Goal: Task Accomplishment & Management: Manage account settings

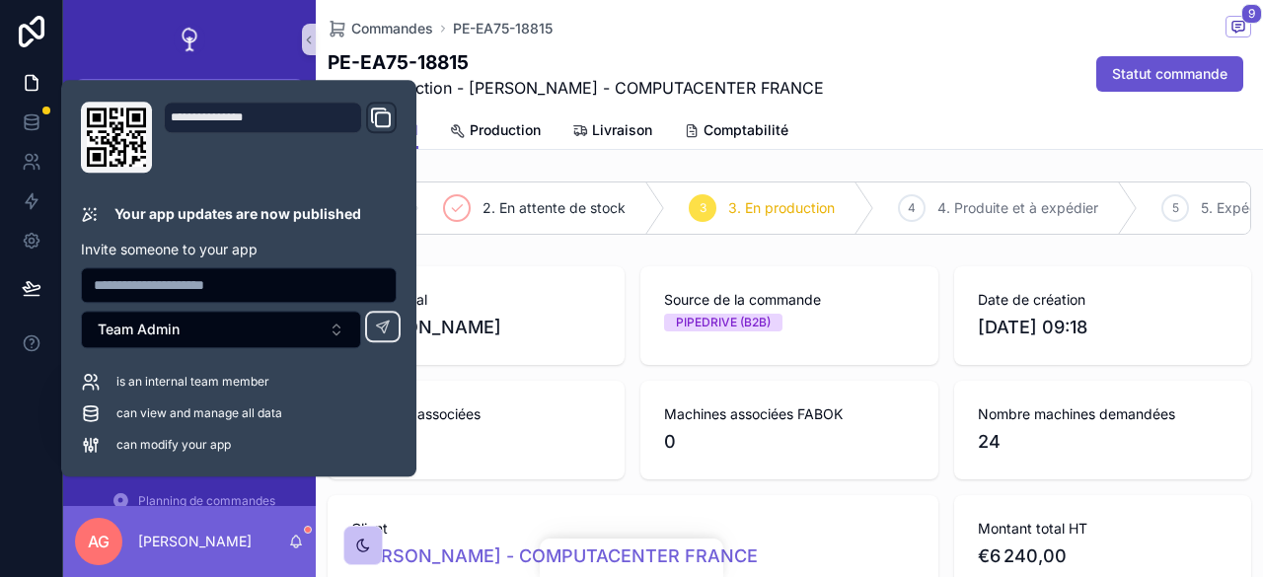
scroll to position [1579, 0]
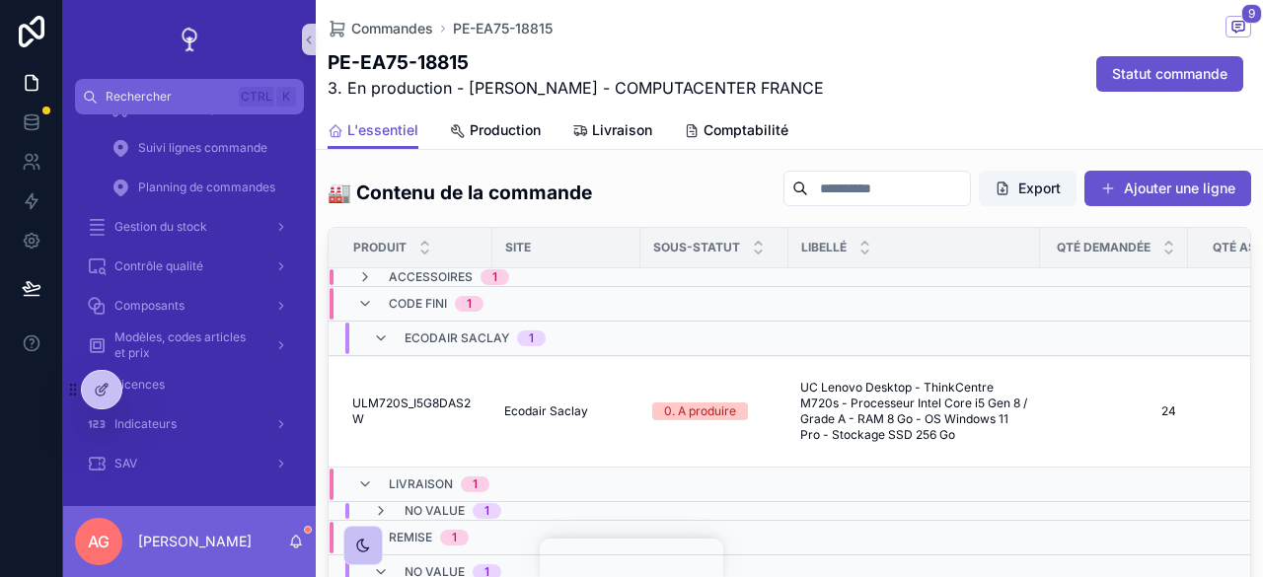
click at [663, 33] on div "Commandes PE-EA75-18815 9" at bounding box center [790, 28] width 924 height 25
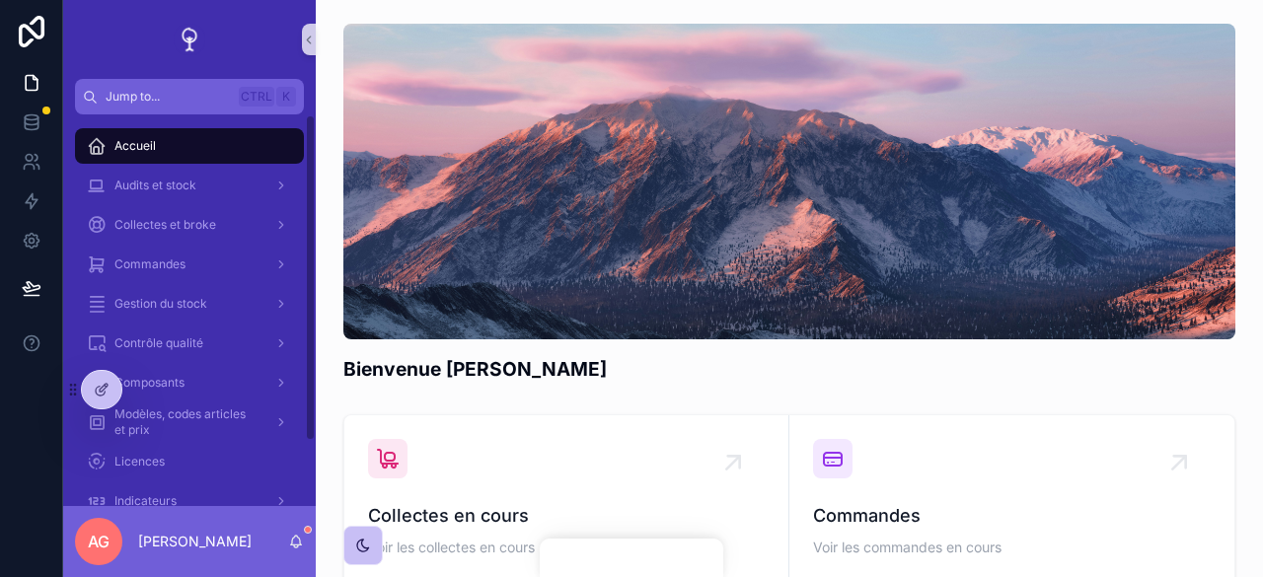
click at [178, 216] on div "Collectes et broke" at bounding box center [189, 225] width 205 height 32
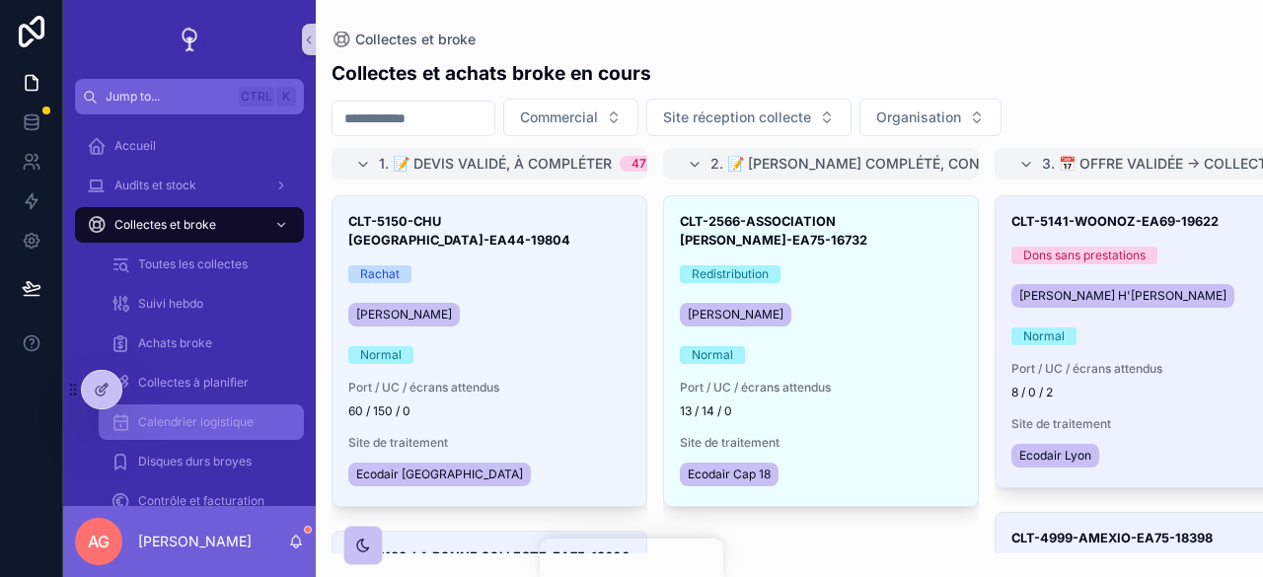
click at [181, 424] on span "Calendrier logistique" at bounding box center [195, 423] width 115 height 16
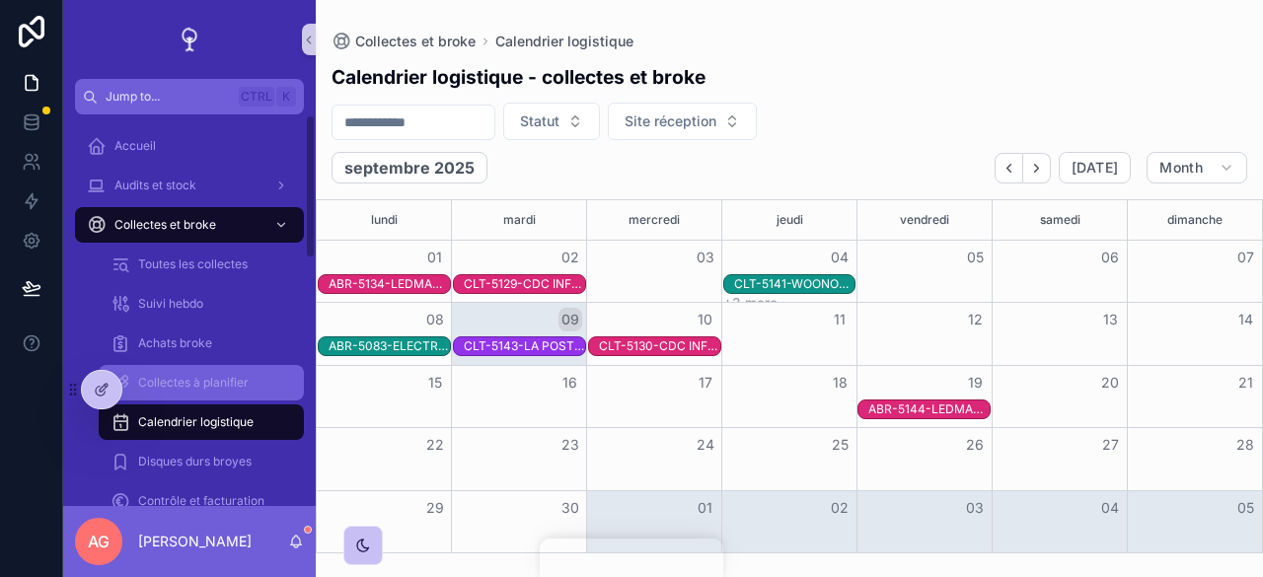
click at [252, 367] on div "Collectes à planifier" at bounding box center [202, 383] width 182 height 32
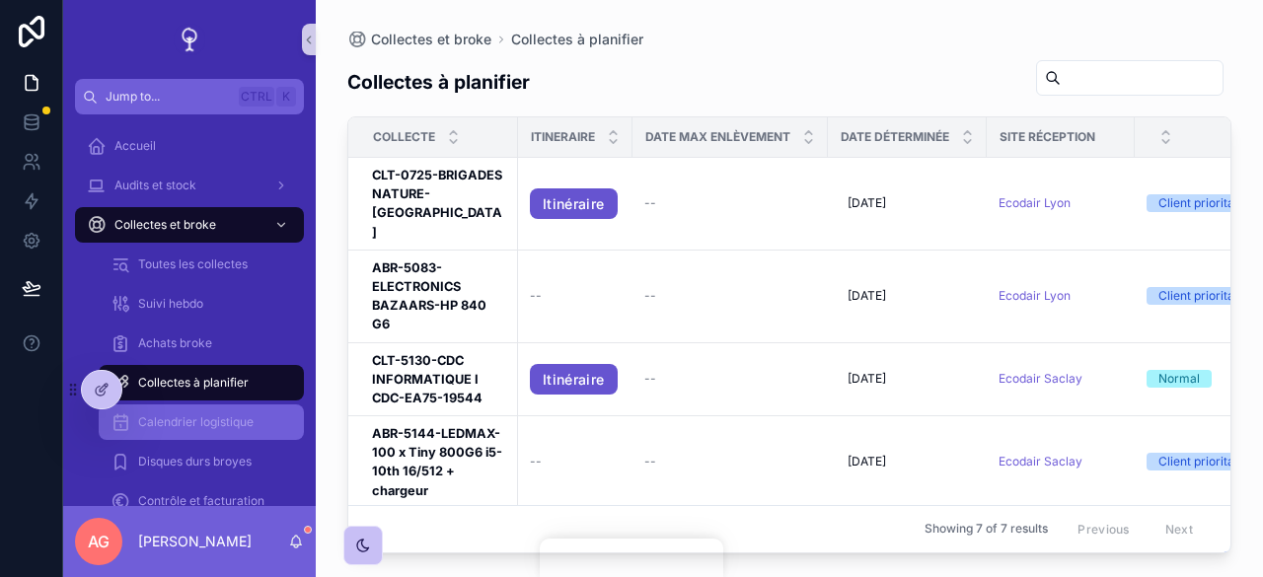
click at [194, 412] on div "Calendrier logistique" at bounding box center [202, 423] width 182 height 32
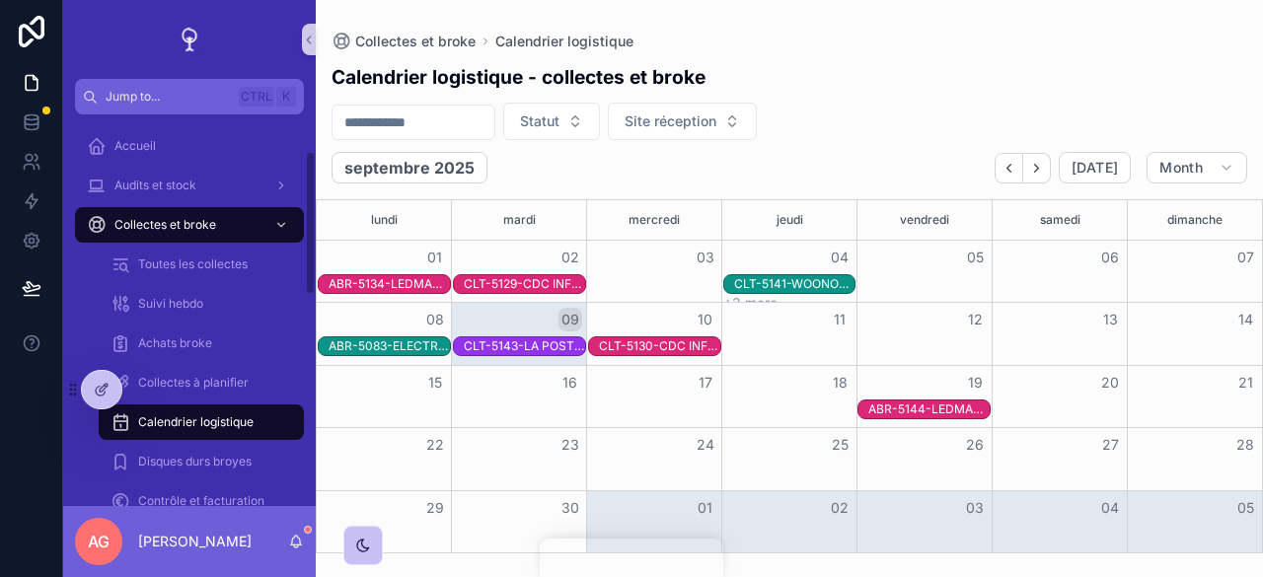
scroll to position [122, 0]
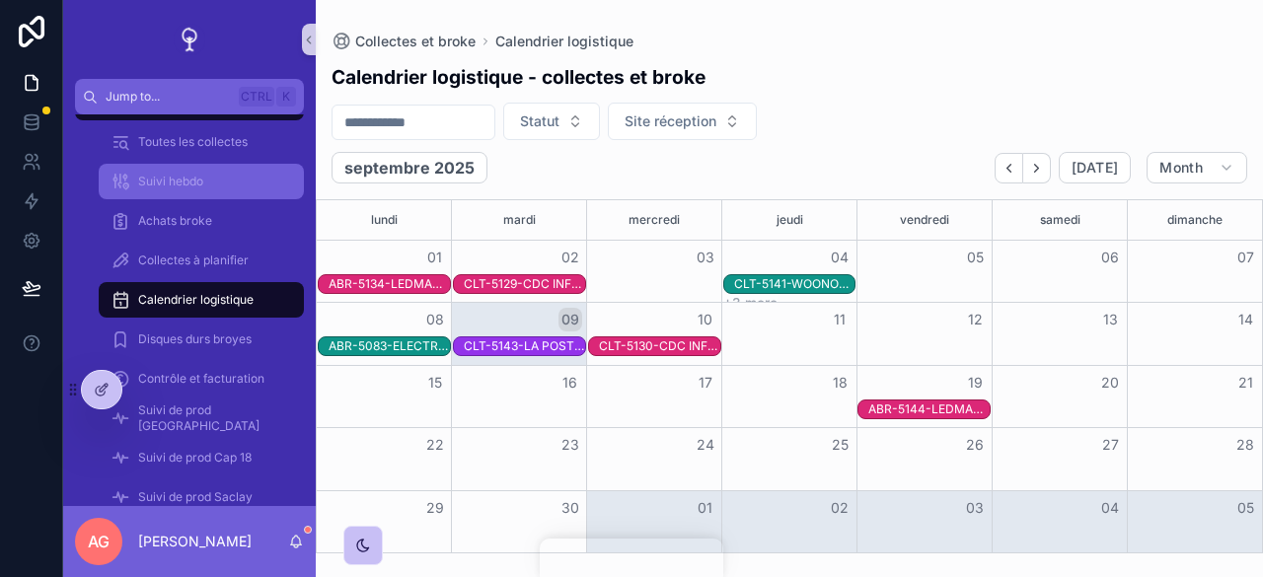
click at [169, 180] on span "Suivi hebdo" at bounding box center [170, 182] width 65 height 16
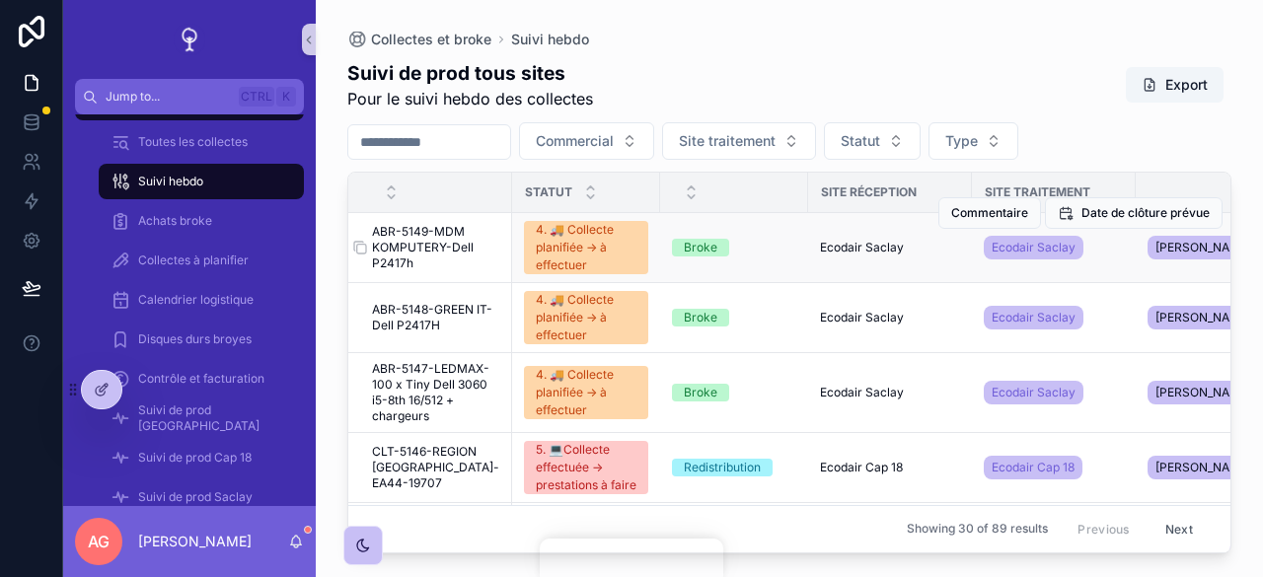
click at [422, 241] on span "ABR-5149-MDM KOMPUTERY-Dell P2417h" at bounding box center [436, 247] width 128 height 47
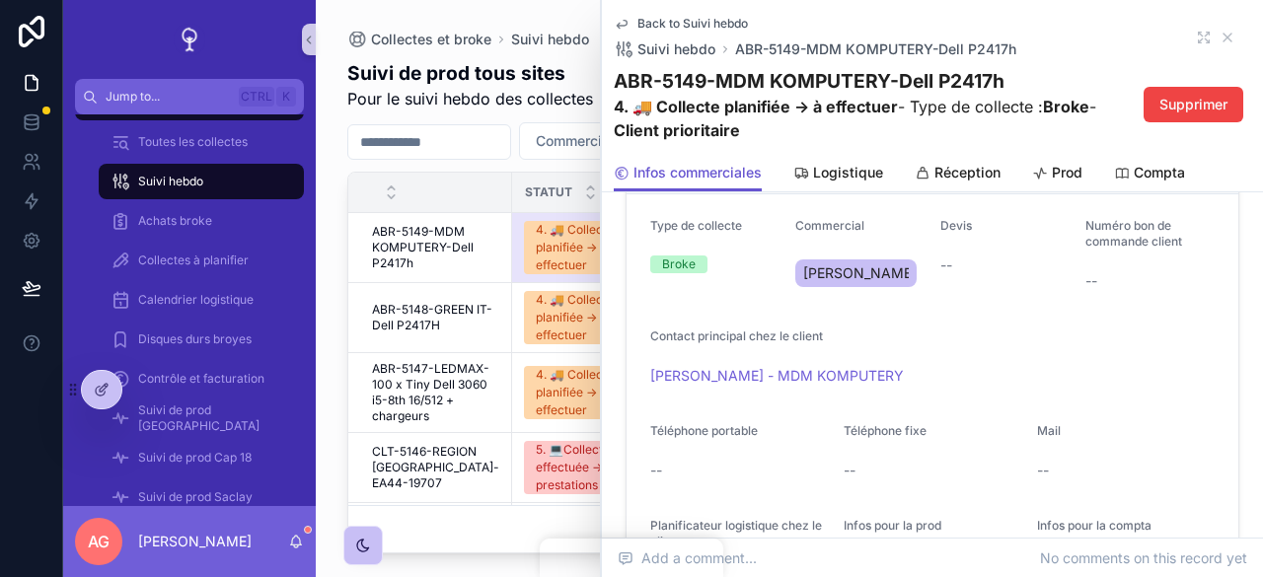
scroll to position [385, 0]
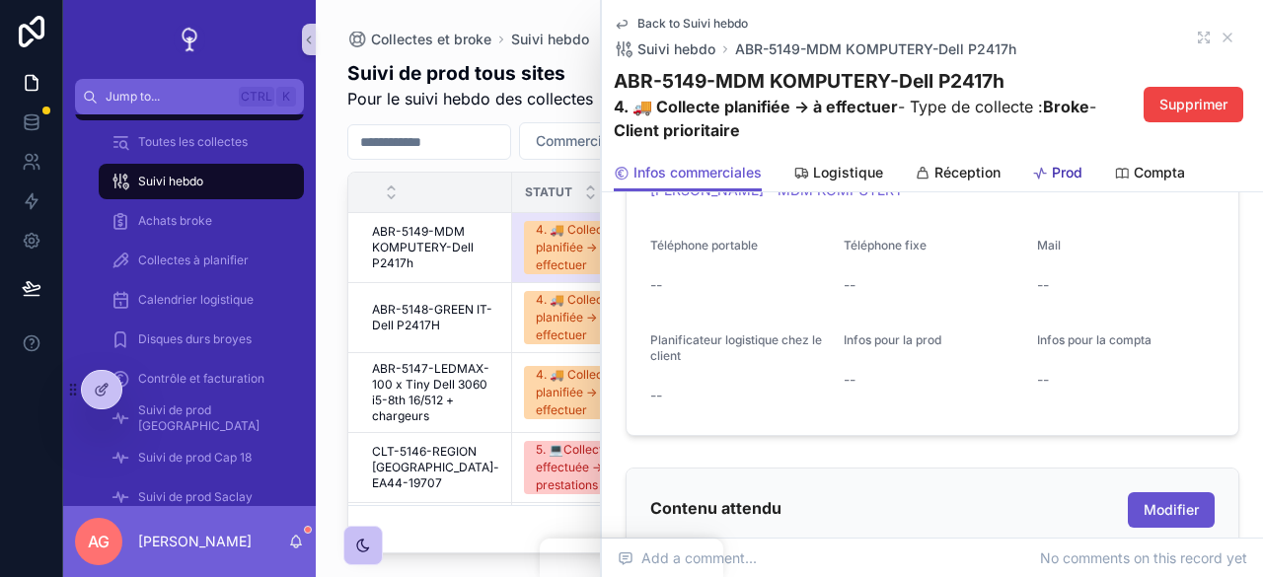
click at [1049, 175] on div "Prod" at bounding box center [1057, 173] width 50 height 20
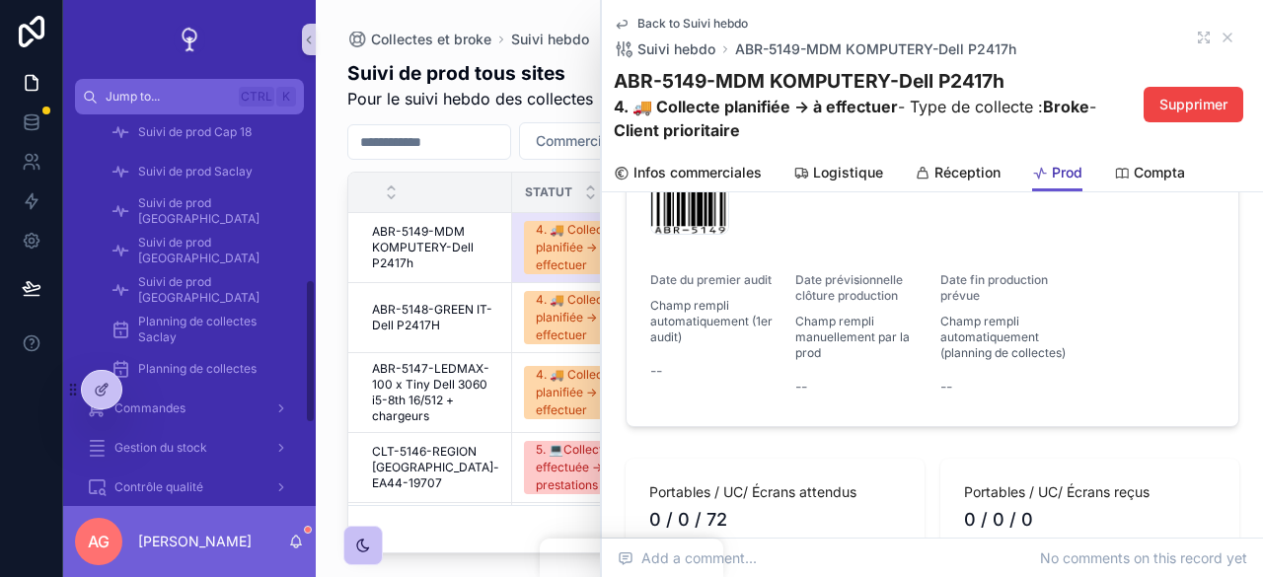
scroll to position [451, 0]
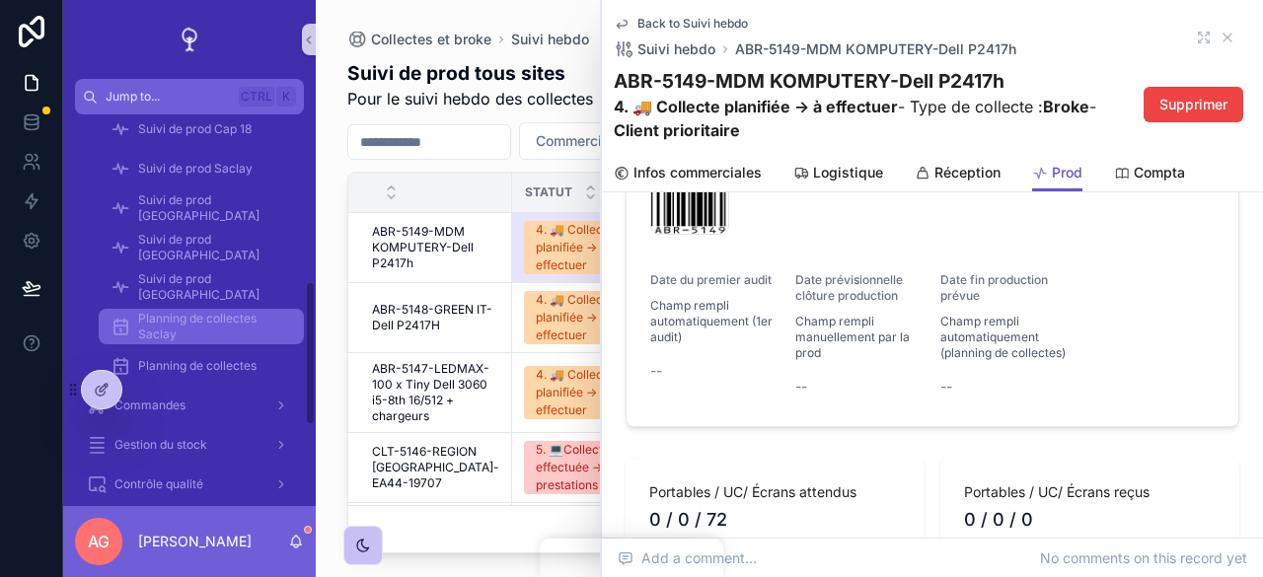
click at [192, 329] on span "Planning de collectes Saclay" at bounding box center [211, 327] width 146 height 32
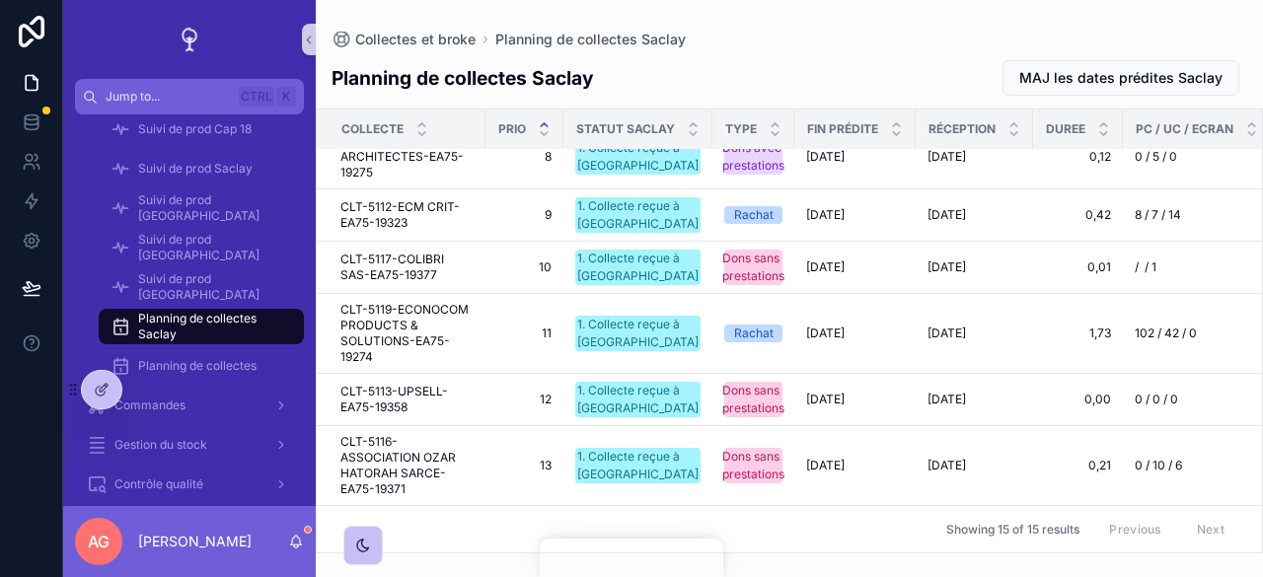
scroll to position [609, 0]
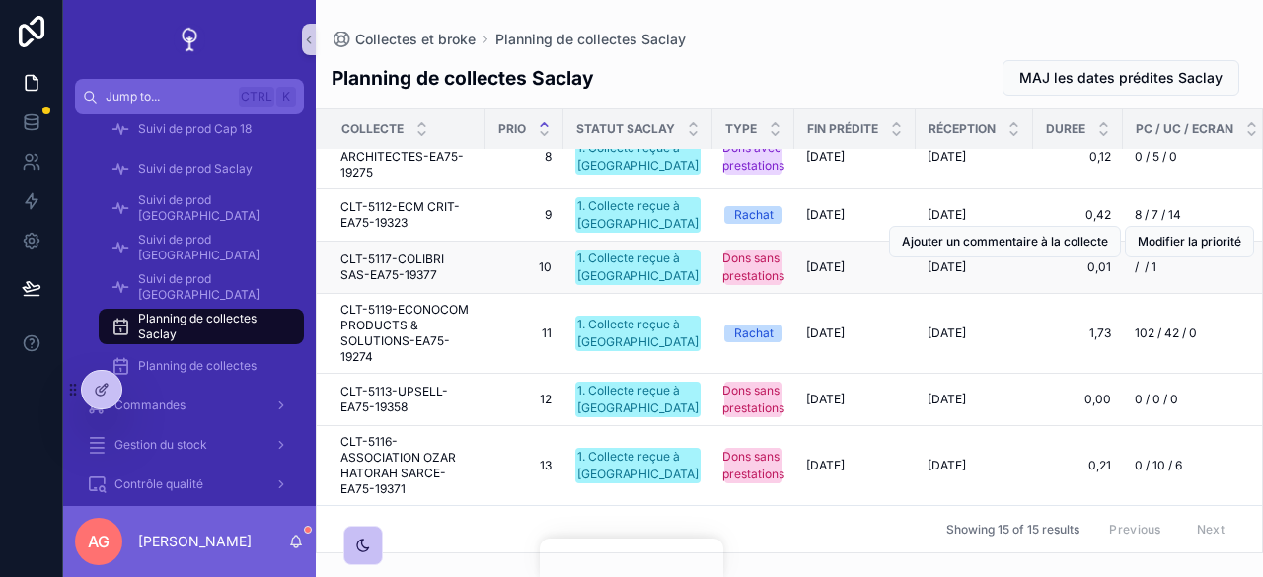
click at [1211, 246] on div "Ajouter un commentaire à la collecte Modifier la priorité" at bounding box center [1071, 241] width 365 height 51
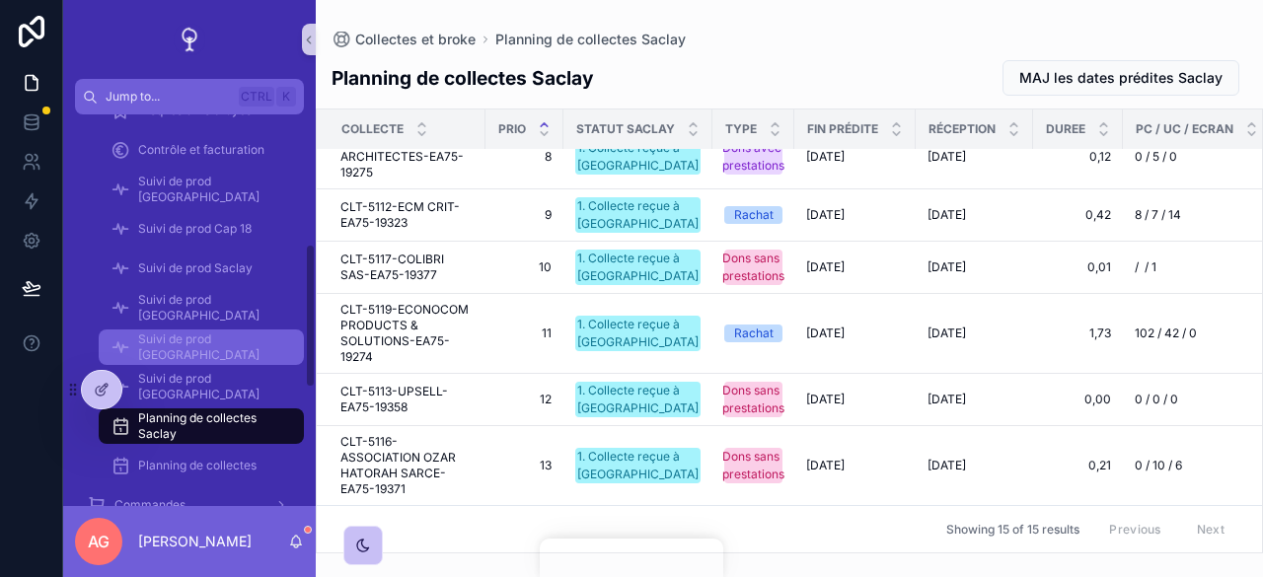
scroll to position [350, 0]
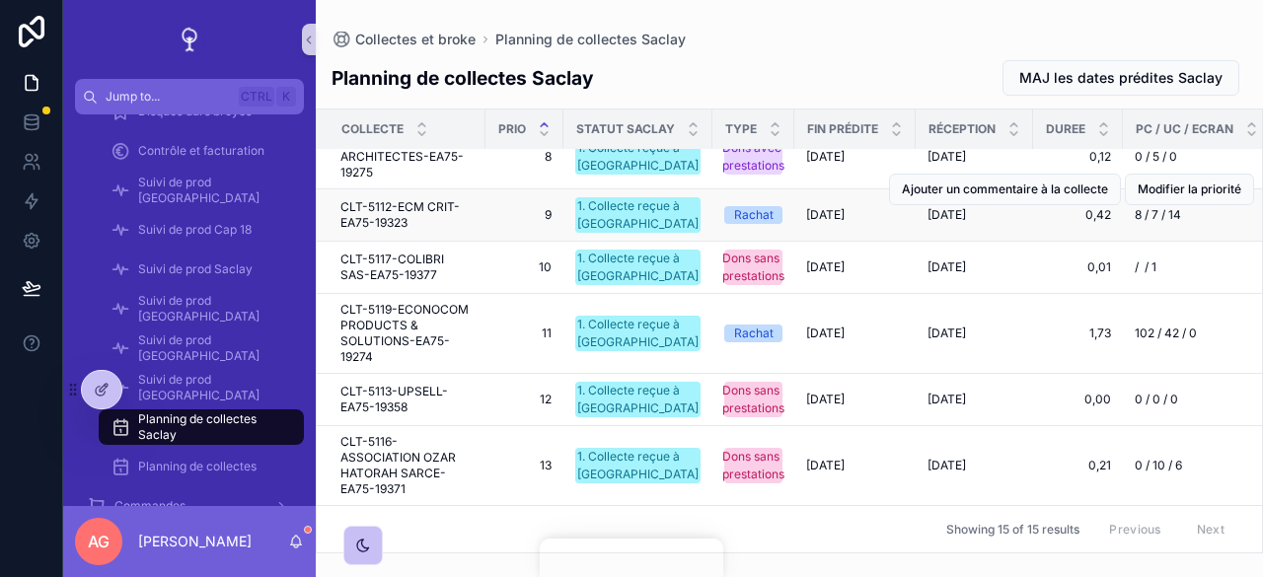
click at [393, 199] on span "CLT-5112-ECM CRIT-EA75-19323" at bounding box center [406, 215] width 133 height 32
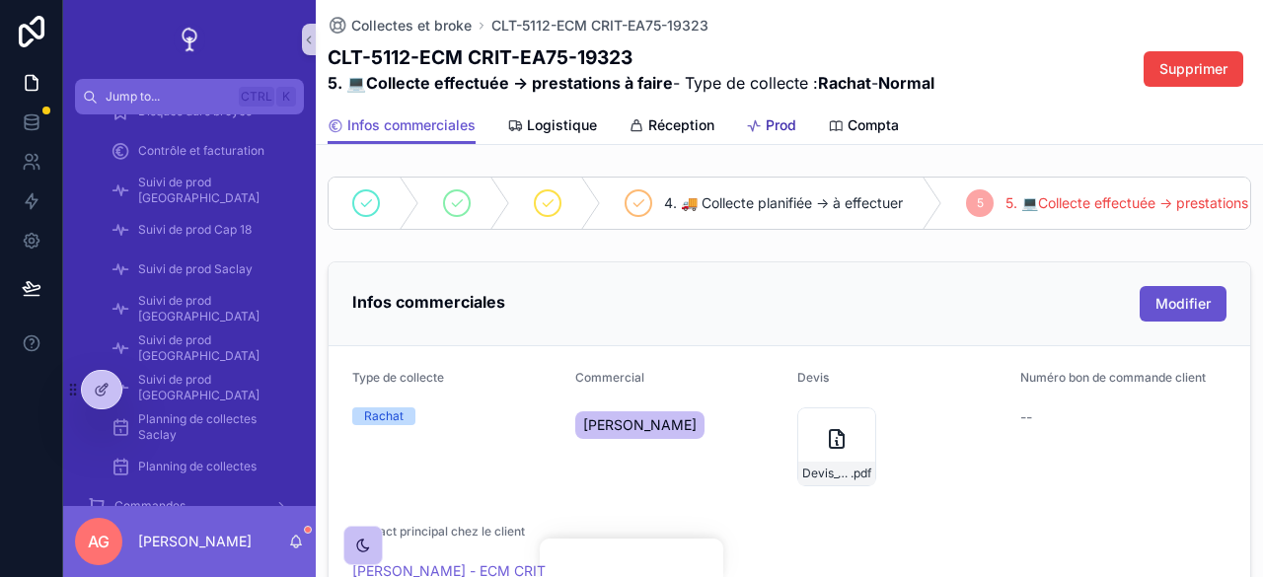
click at [764, 139] on link "Prod" at bounding box center [771, 127] width 50 height 39
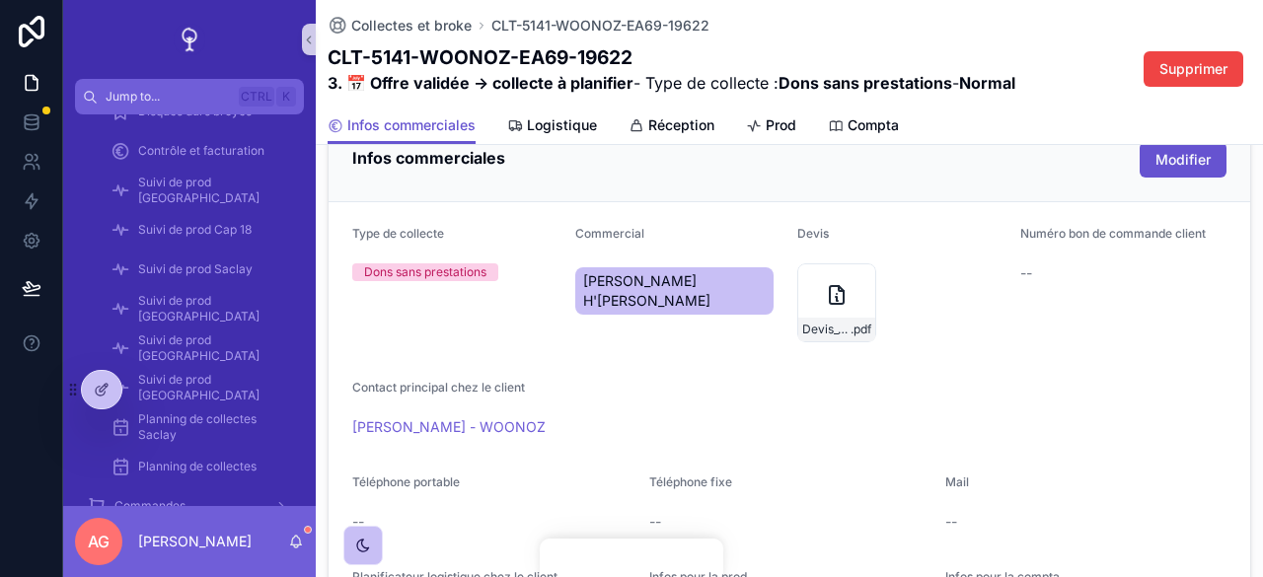
scroll to position [146, 0]
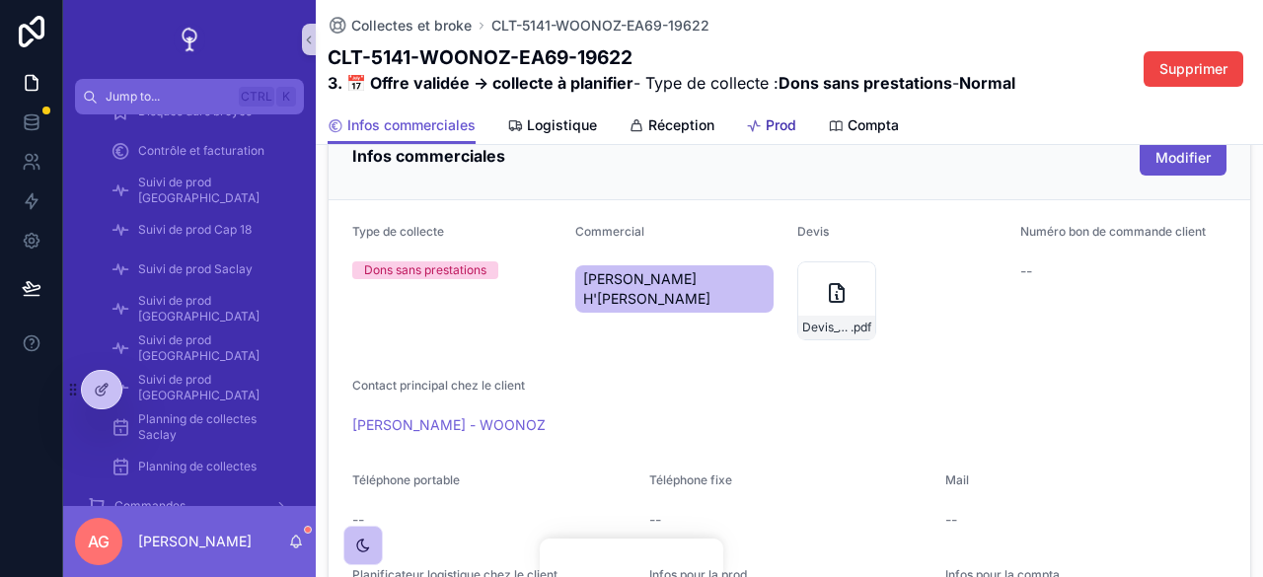
click at [770, 112] on link "Prod" at bounding box center [771, 127] width 50 height 39
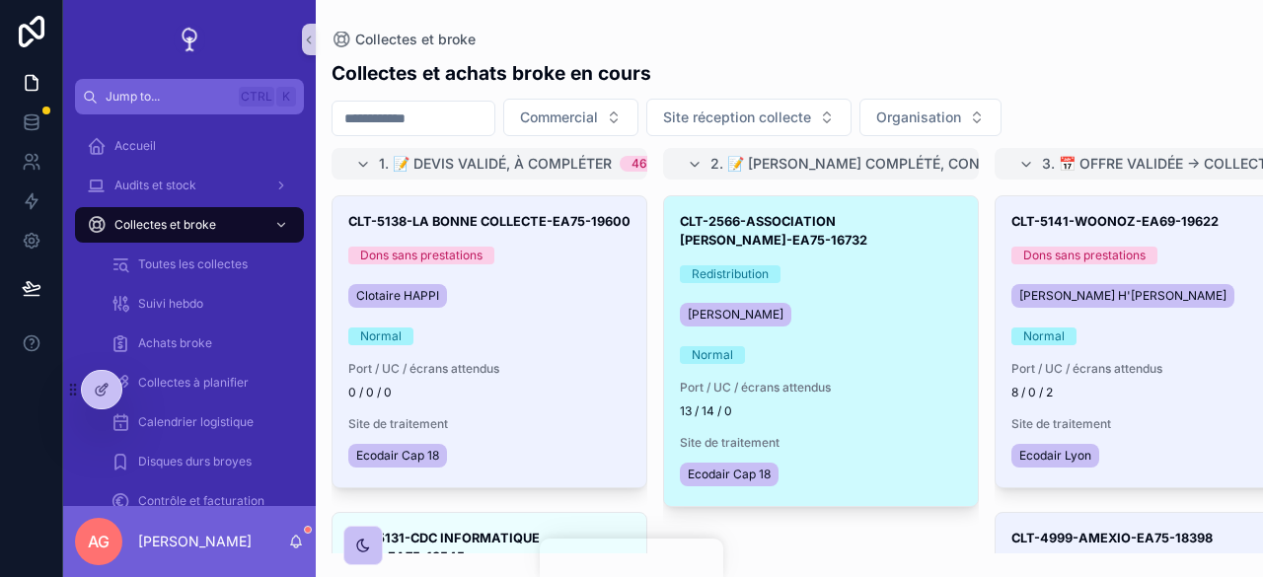
click at [890, 262] on div "CLT-2566-ASSOCIATION JEAN COTXET-EA75-16732 Redistribution Mélissa BARTHE Norma…" at bounding box center [821, 351] width 314 height 310
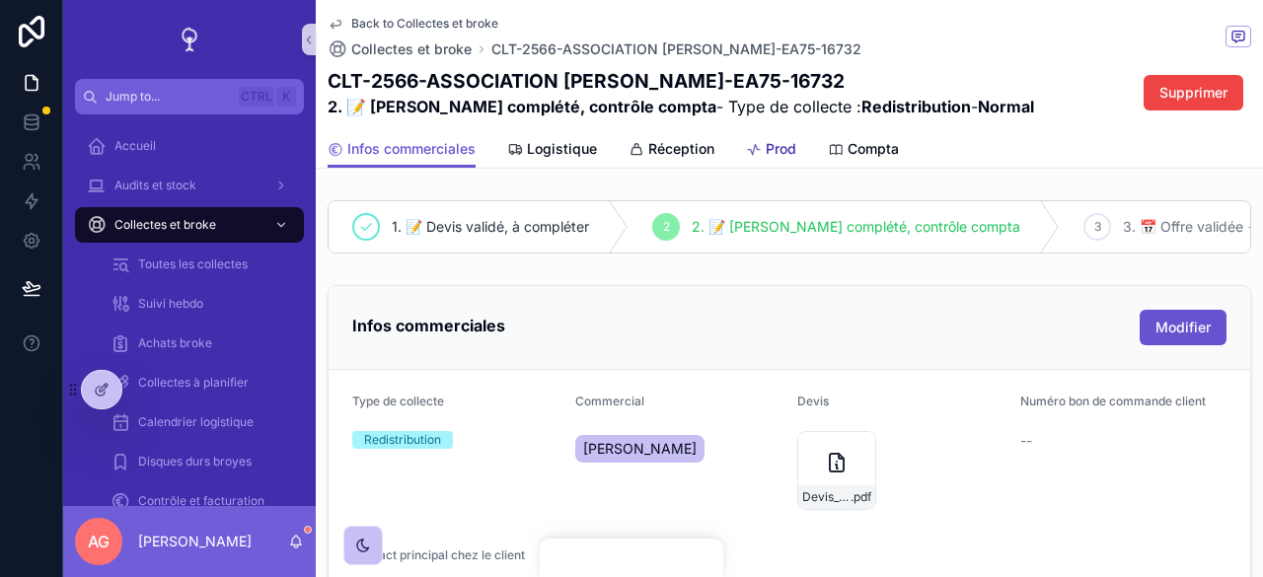
click at [764, 146] on div "Prod" at bounding box center [771, 149] width 50 height 20
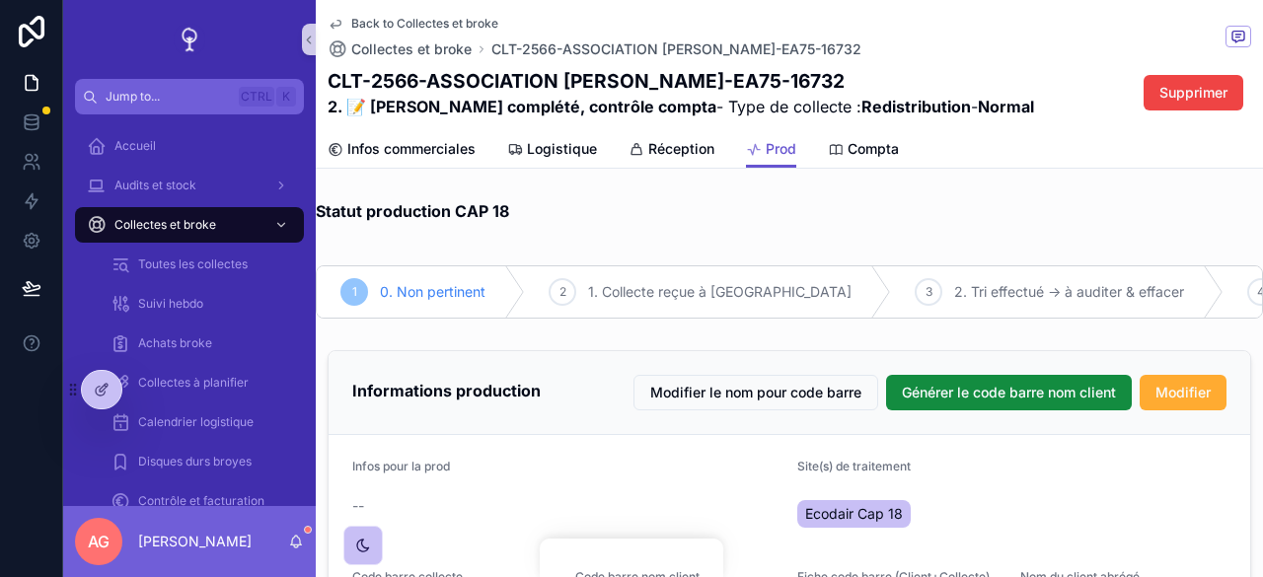
click at [1167, 198] on div "Statut production CAP 18" at bounding box center [789, 218] width 971 height 53
click at [551, 143] on span "Logistique" at bounding box center [562, 149] width 70 height 20
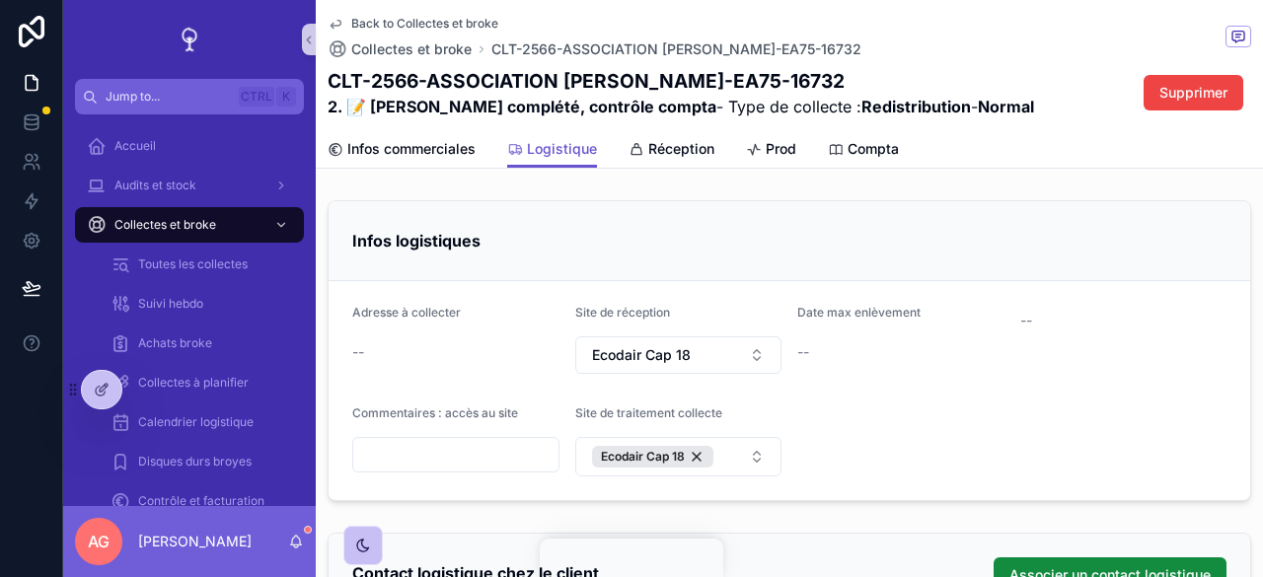
click at [797, 149] on div "Infos commerciales Logistique Réception Prod Compta" at bounding box center [790, 149] width 924 height 38
click at [782, 149] on span "Prod" at bounding box center [781, 149] width 31 height 20
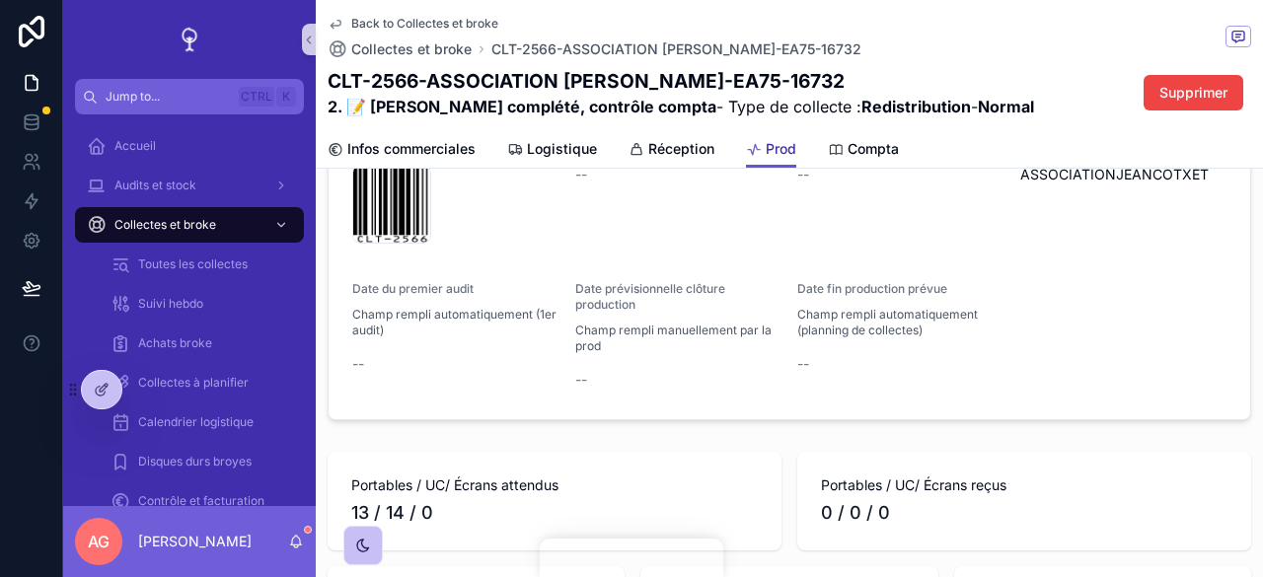
scroll to position [418, 0]
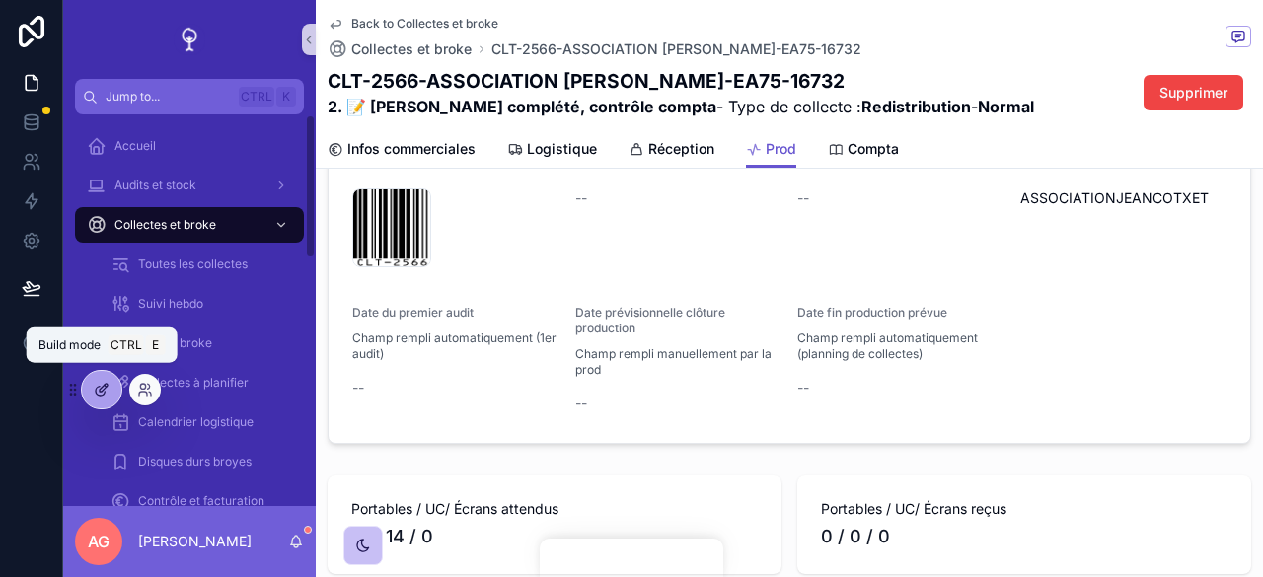
click at [110, 384] on div at bounding box center [101, 390] width 39 height 38
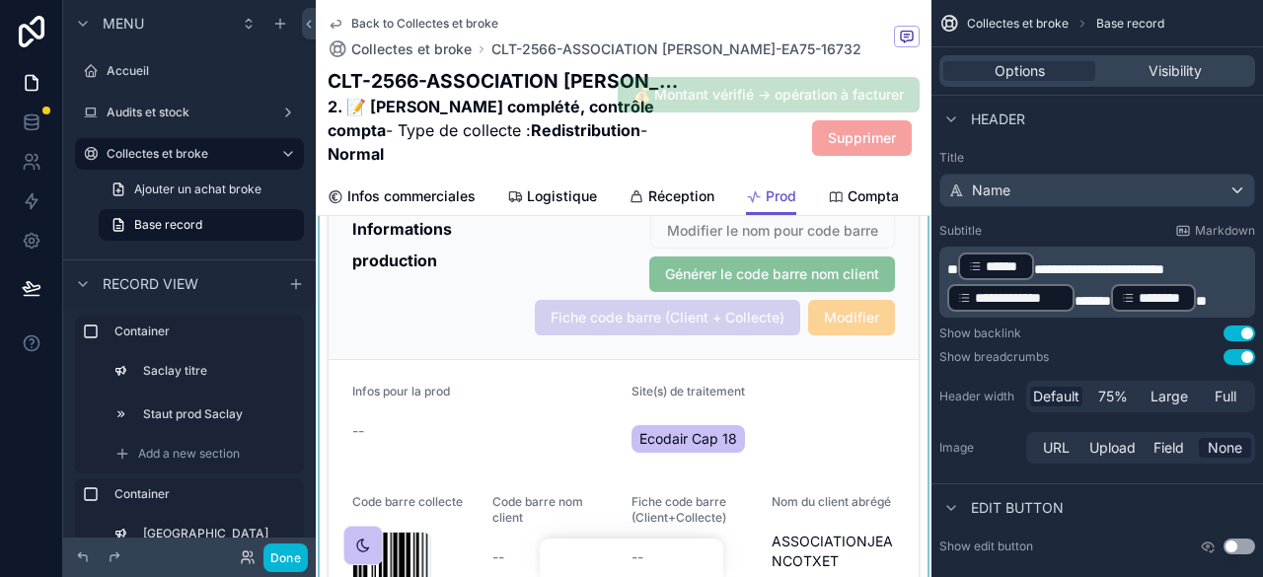
scroll to position [913, 0]
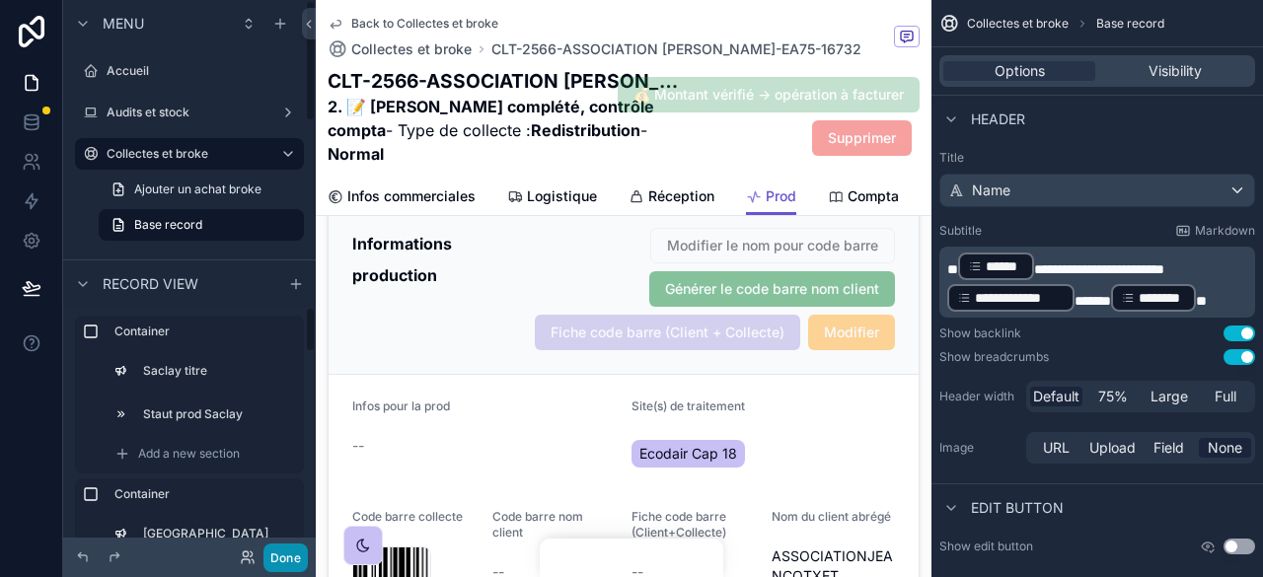
click at [282, 550] on button "Done" at bounding box center [286, 558] width 44 height 29
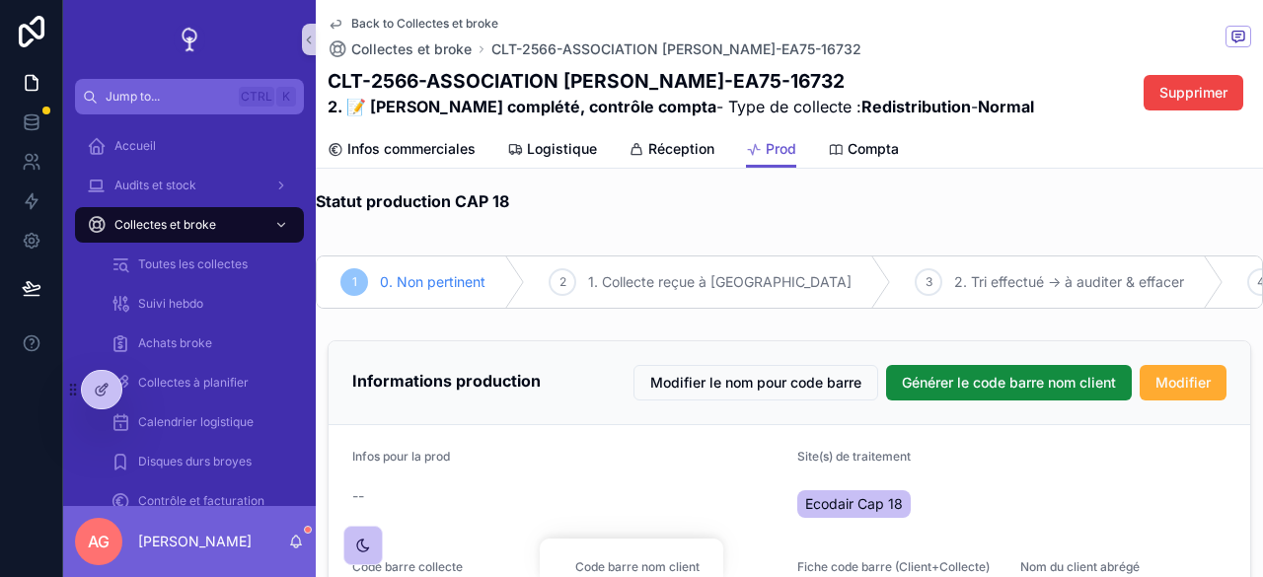
scroll to position [9, 0]
click at [1164, 387] on span "Modifier" at bounding box center [1183, 384] width 55 height 20
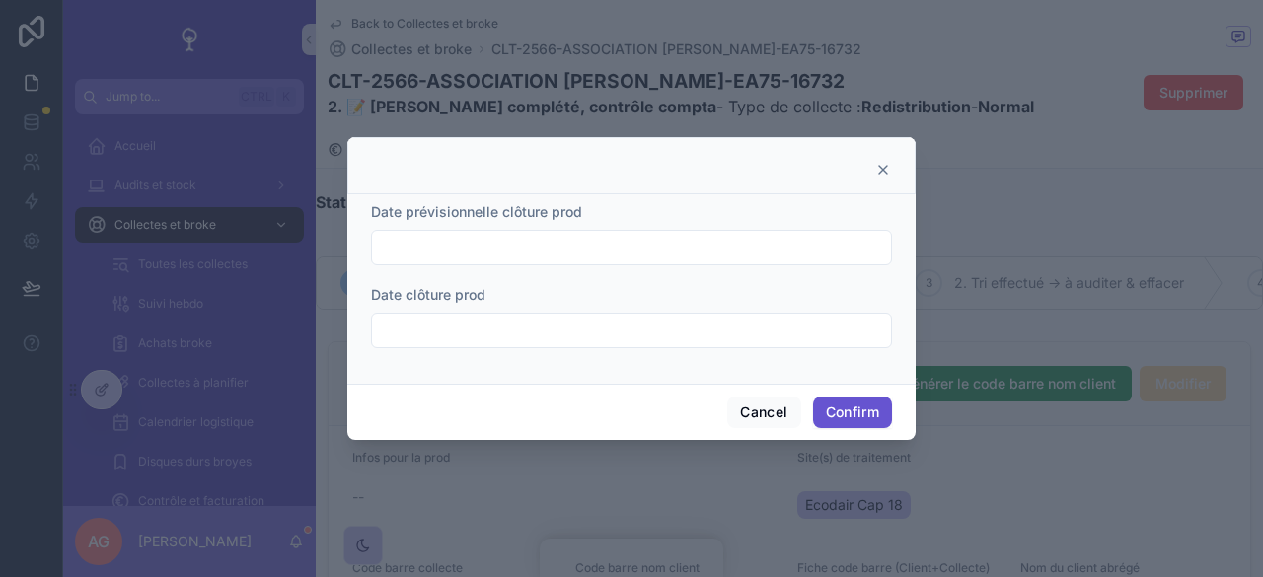
click at [888, 173] on icon at bounding box center [883, 170] width 16 height 16
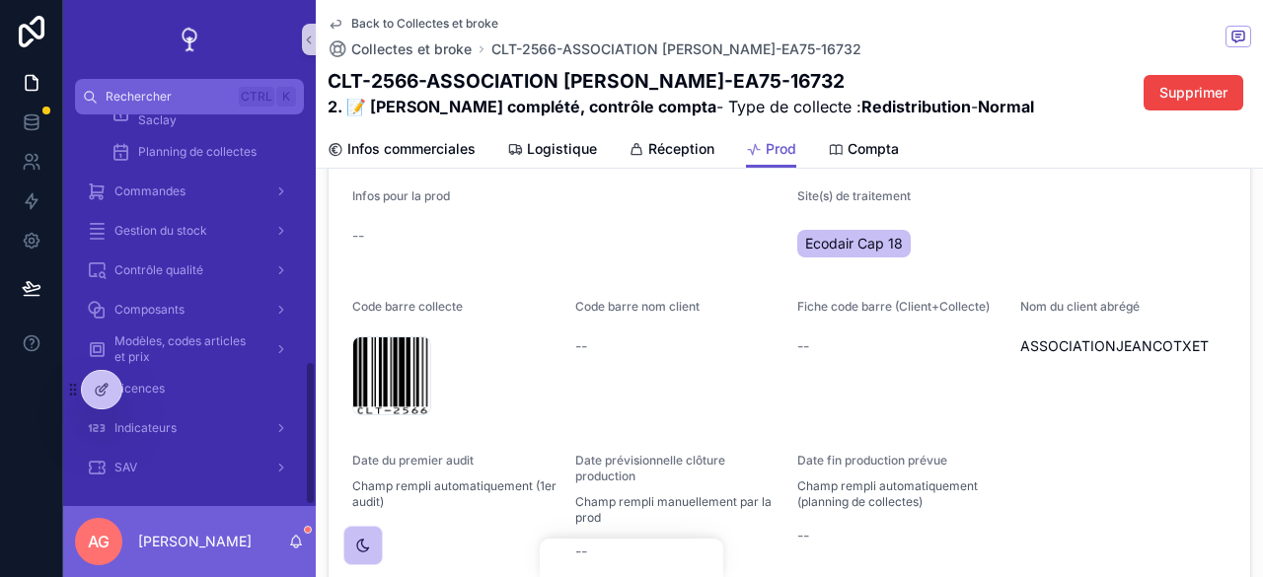
scroll to position [669, 0]
click at [545, 134] on link "Logistique" at bounding box center [552, 150] width 90 height 39
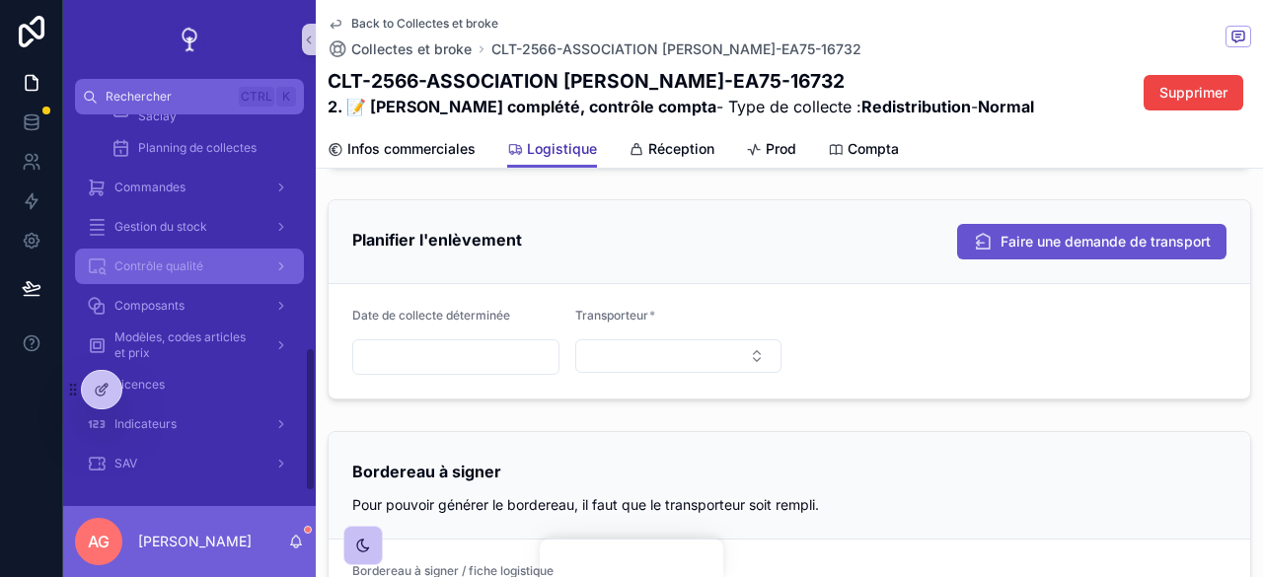
scroll to position [570, 0]
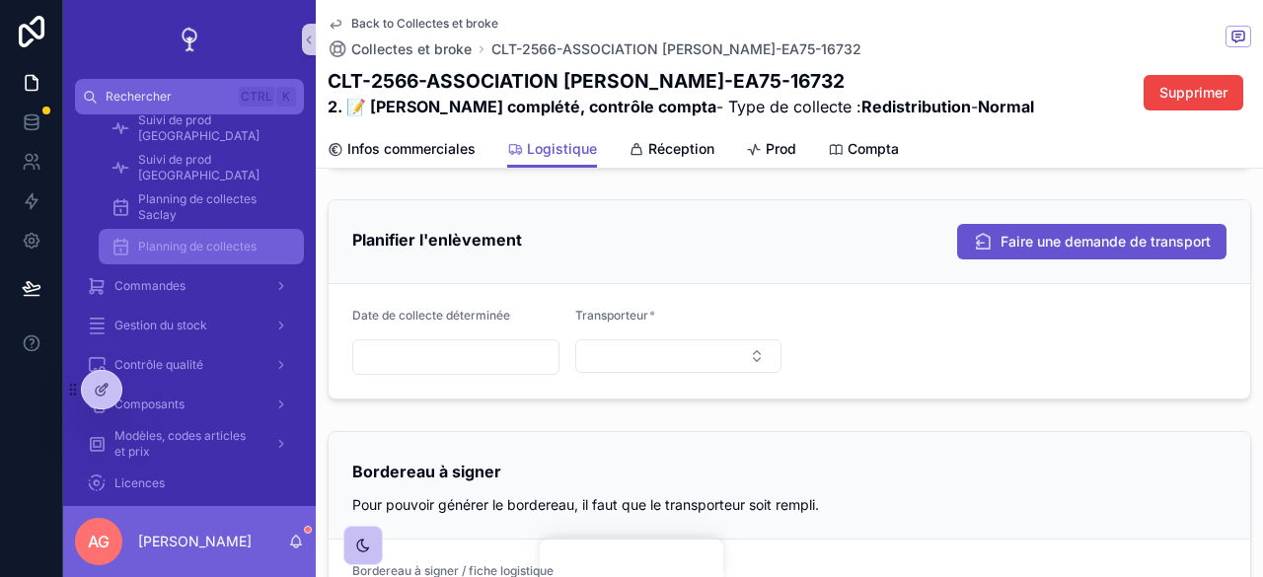
click at [182, 248] on span "Planning de collectes" at bounding box center [197, 247] width 118 height 16
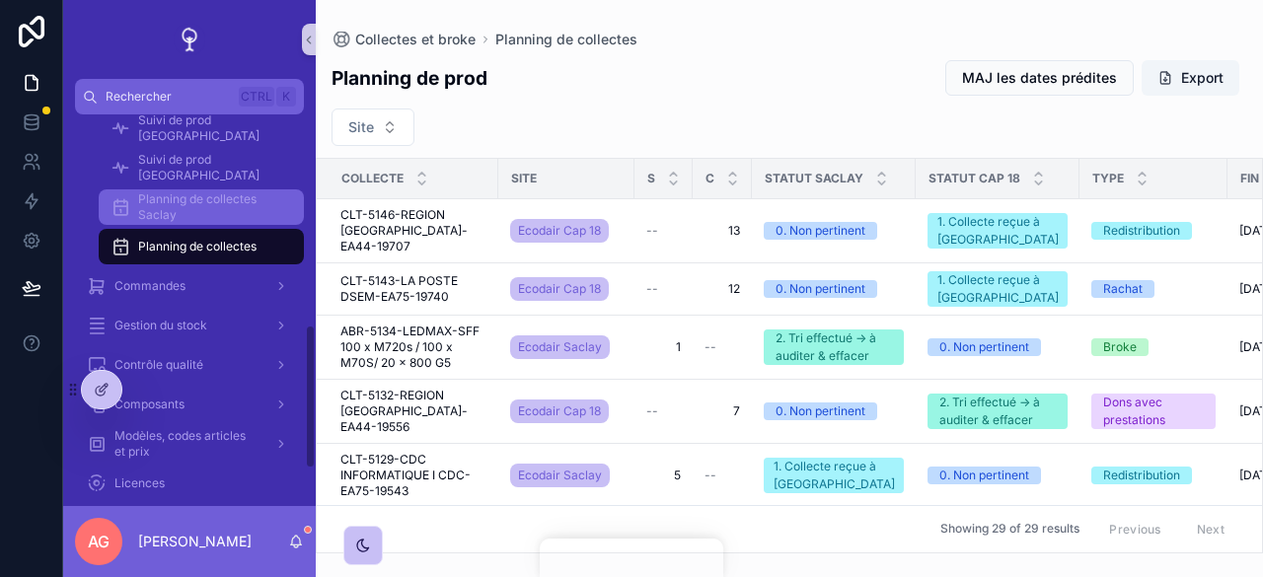
click at [237, 208] on span "Planning de collectes Saclay" at bounding box center [211, 207] width 146 height 32
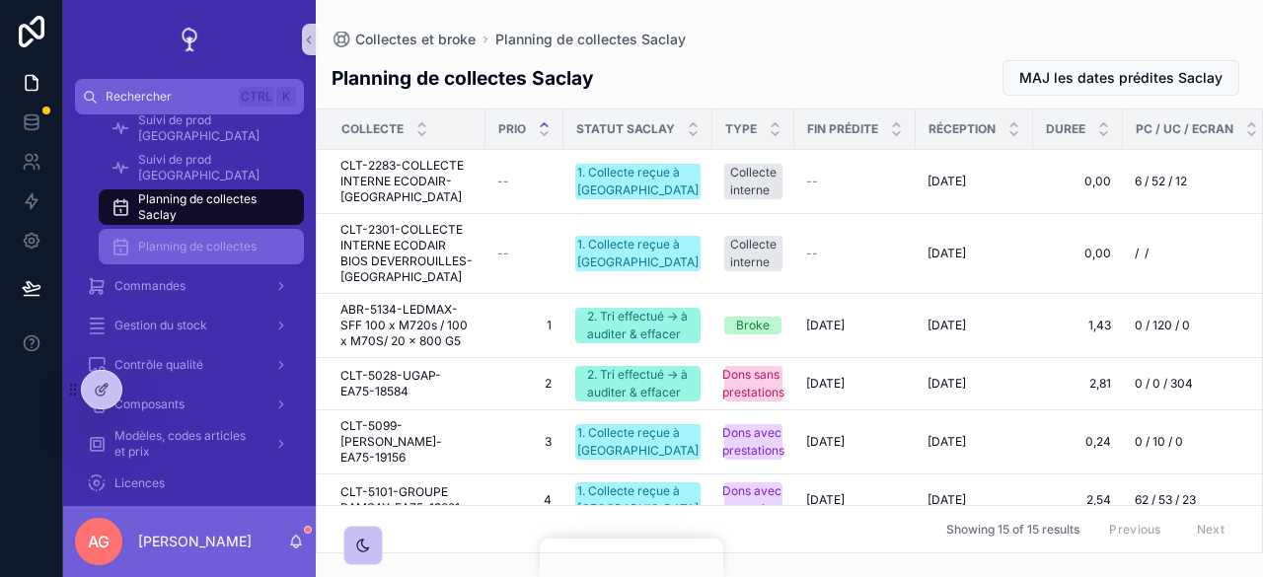
click at [215, 248] on span "Planning de collectes" at bounding box center [197, 247] width 118 height 16
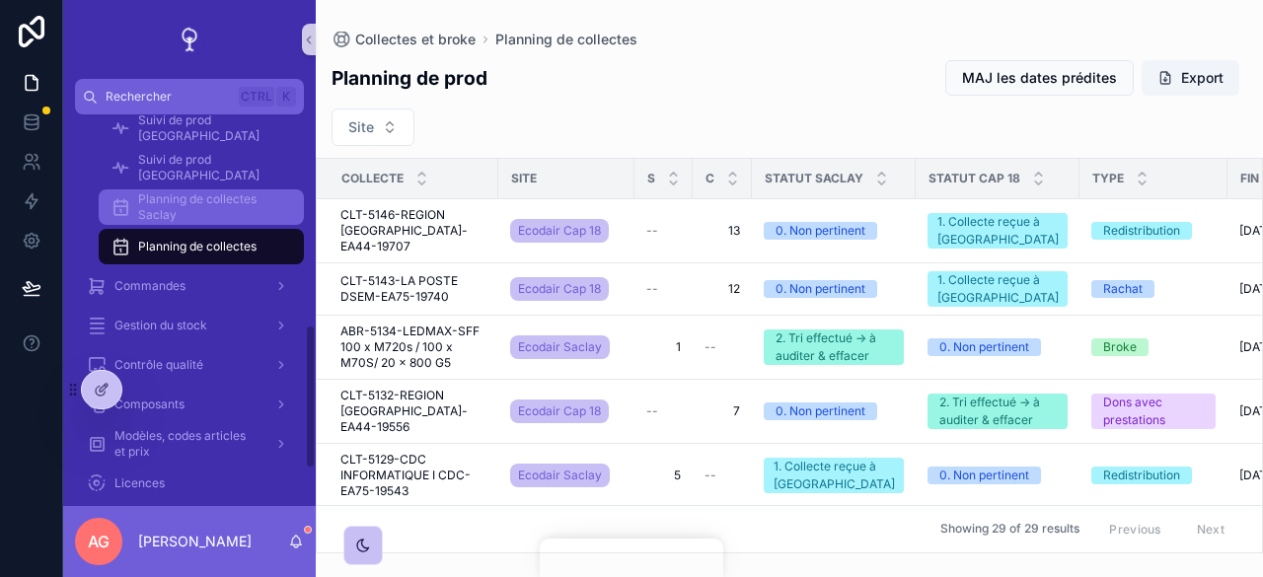
click at [155, 196] on span "Planning de collectes Saclay" at bounding box center [211, 207] width 146 height 32
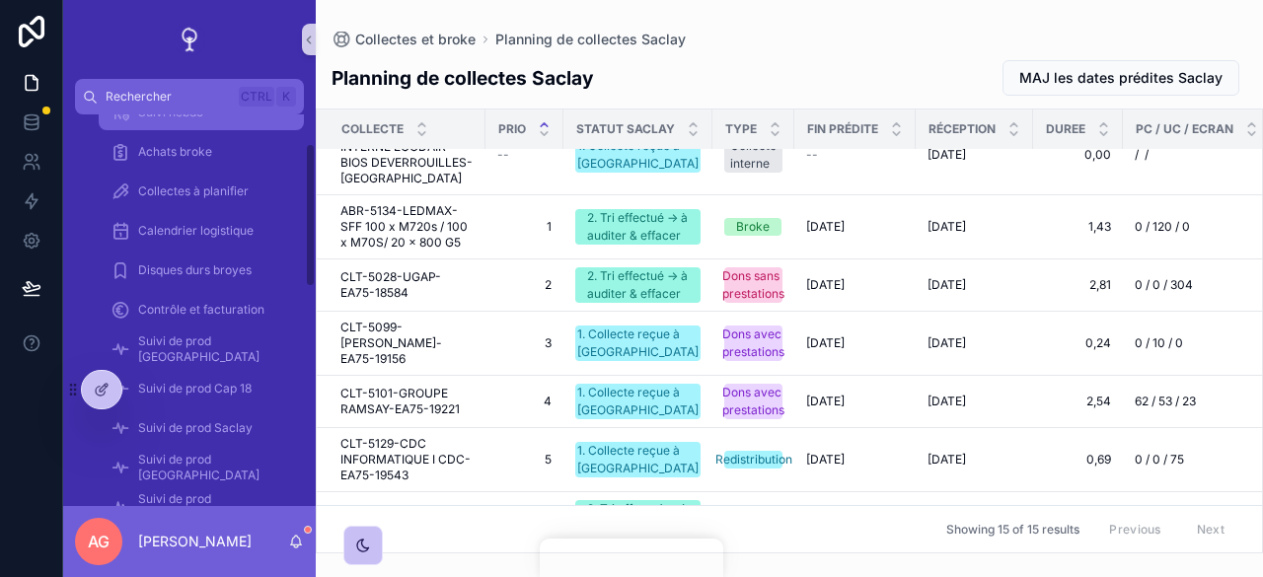
scroll to position [77, 0]
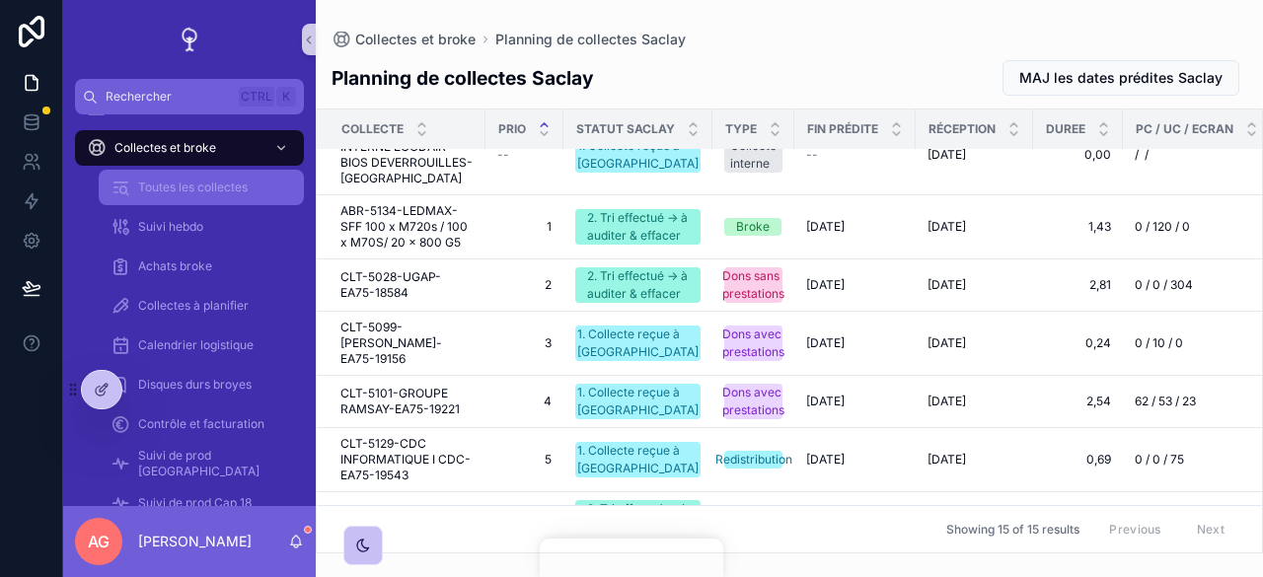
click at [205, 192] on span "Toutes les collectes" at bounding box center [193, 188] width 110 height 16
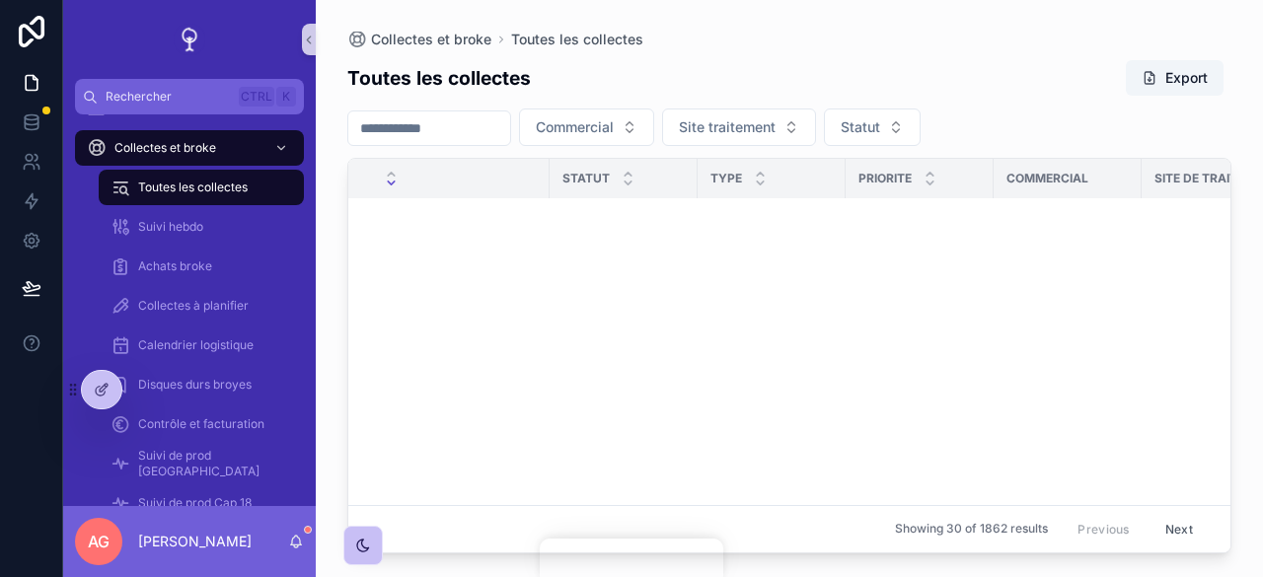
scroll to position [1481, 0]
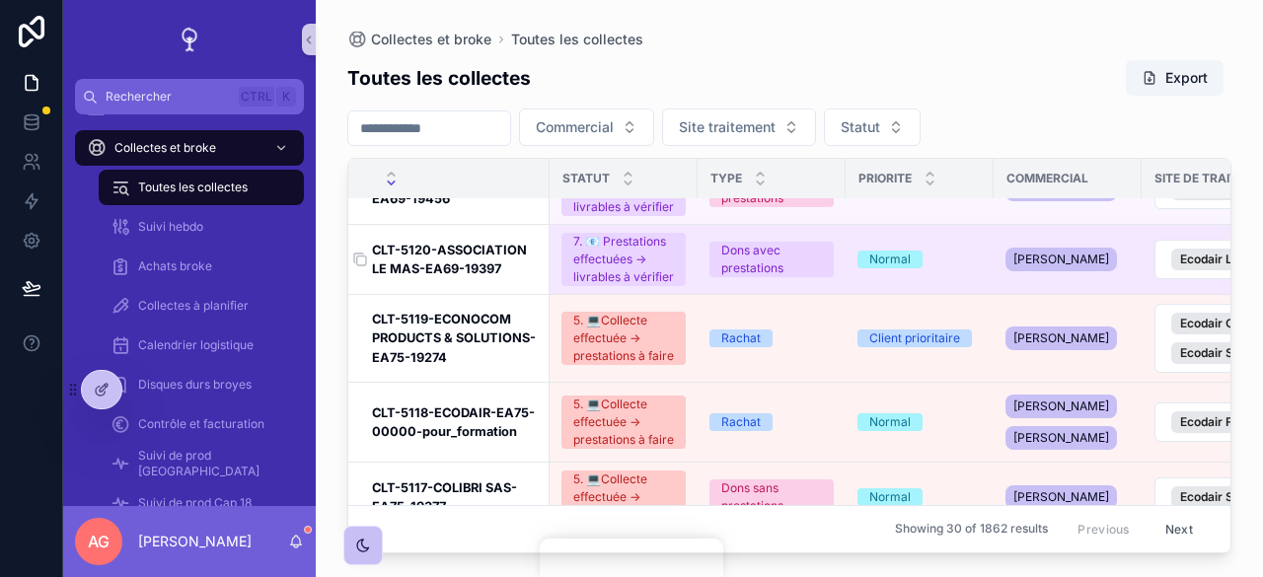
click at [456, 245] on h3 "CLT-5120-ASSOCIATION LE MAS-EA69-19397" at bounding box center [455, 260] width 166 height 38
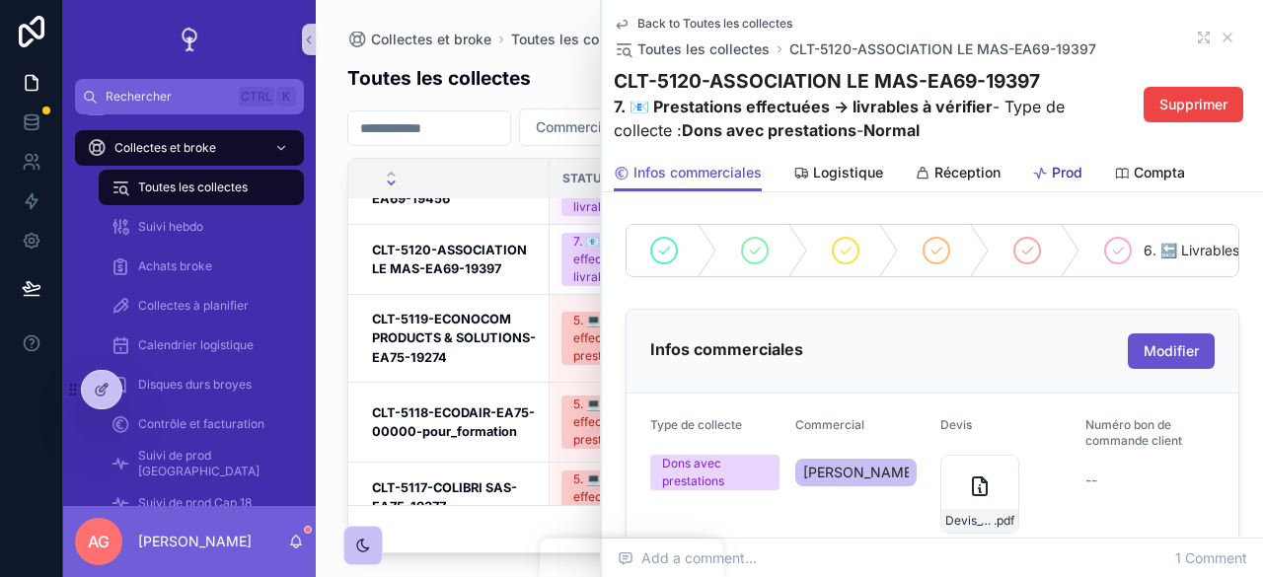
click at [1067, 174] on span "Prod" at bounding box center [1067, 173] width 31 height 20
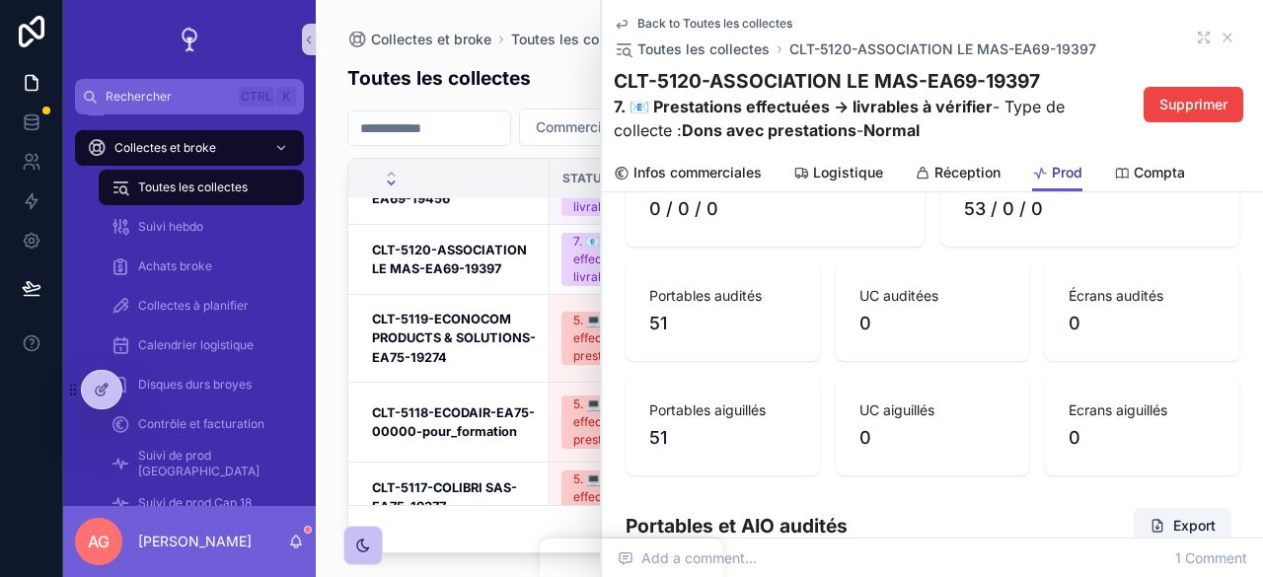
scroll to position [1086, 0]
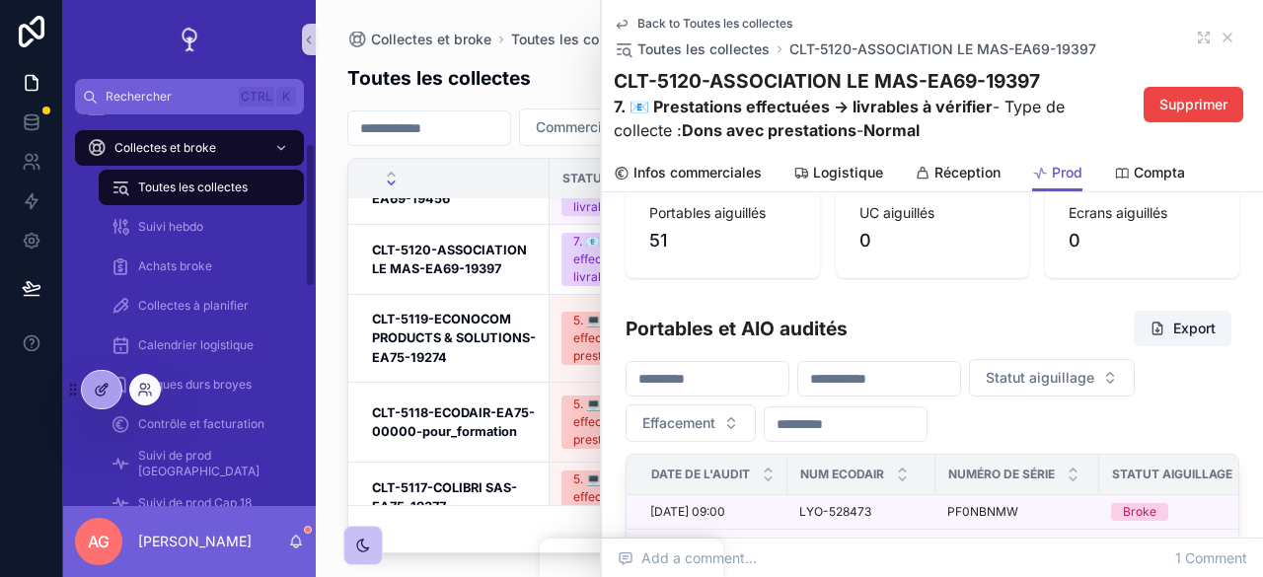
click at [98, 394] on icon at bounding box center [102, 390] width 16 height 16
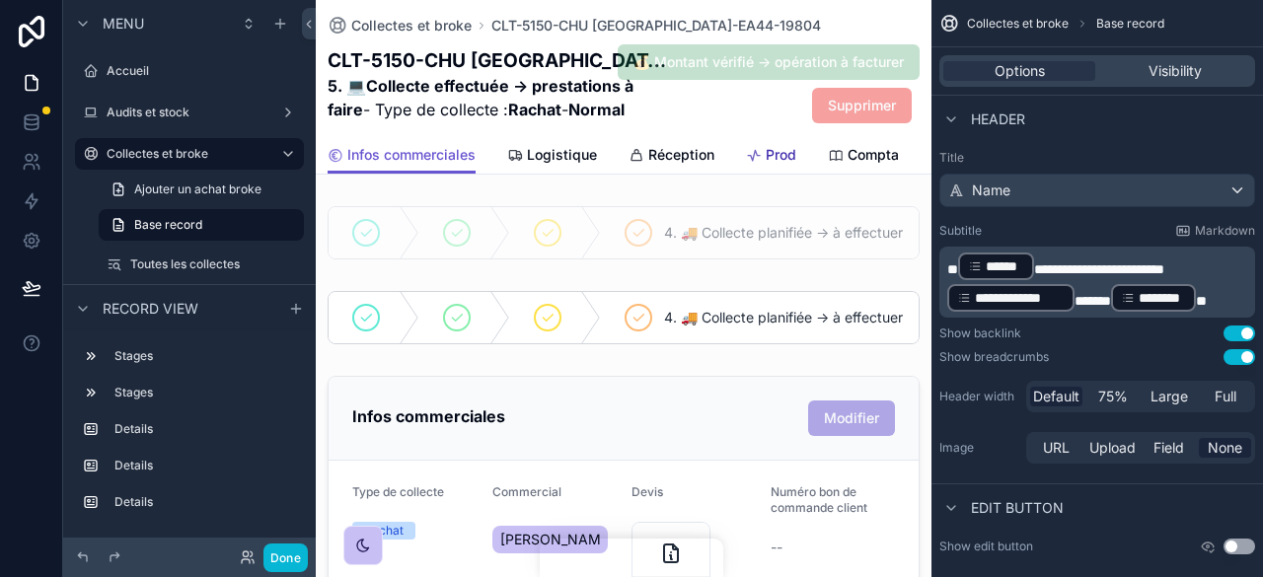
click at [774, 154] on span "Prod" at bounding box center [781, 155] width 31 height 20
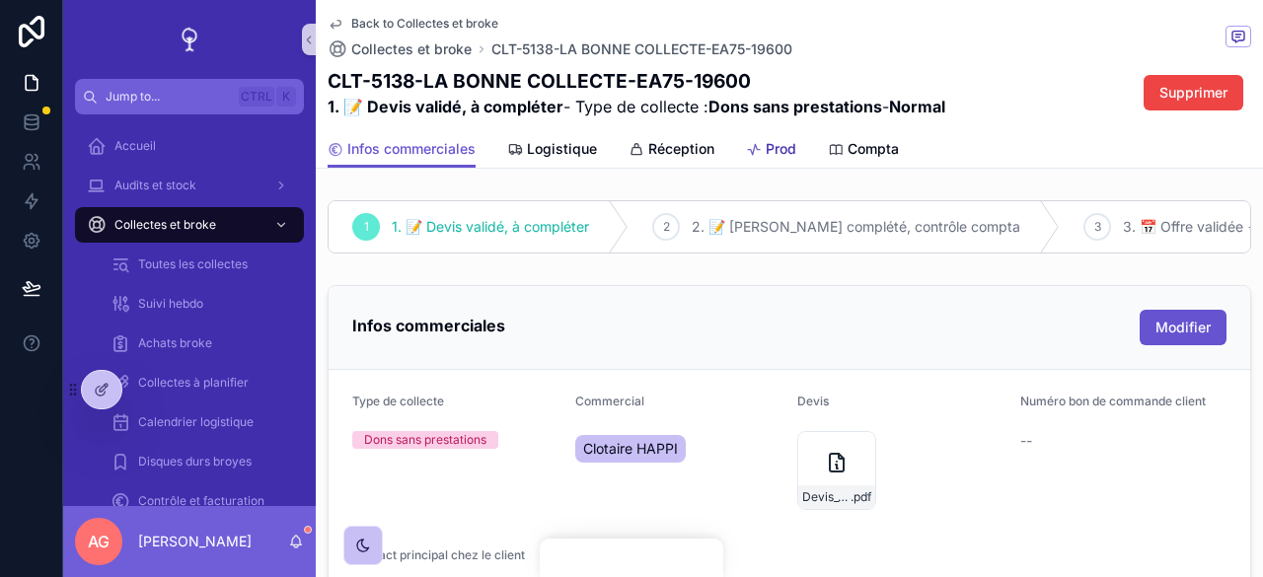
click at [774, 153] on span "Prod" at bounding box center [781, 149] width 31 height 20
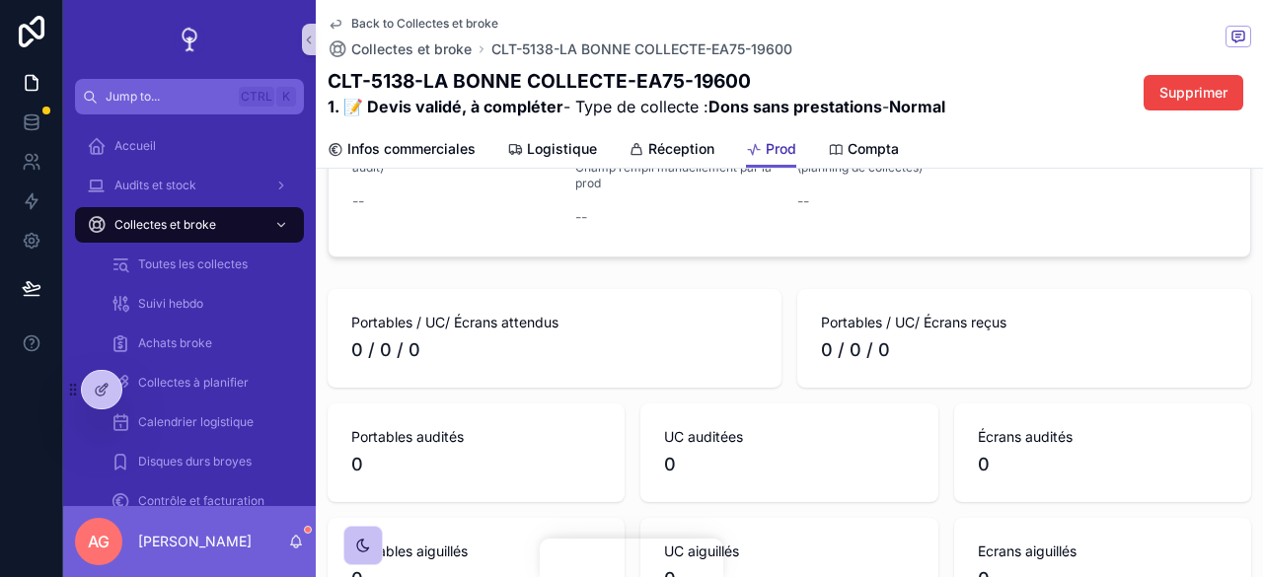
scroll to position [888, 0]
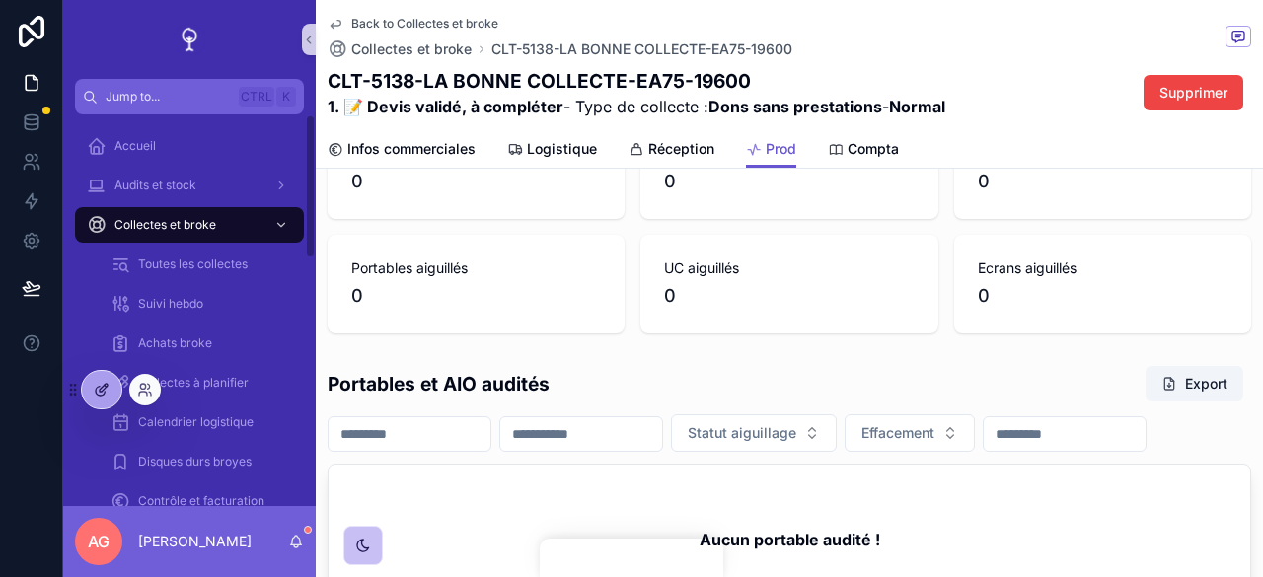
click at [92, 378] on div at bounding box center [101, 390] width 39 height 38
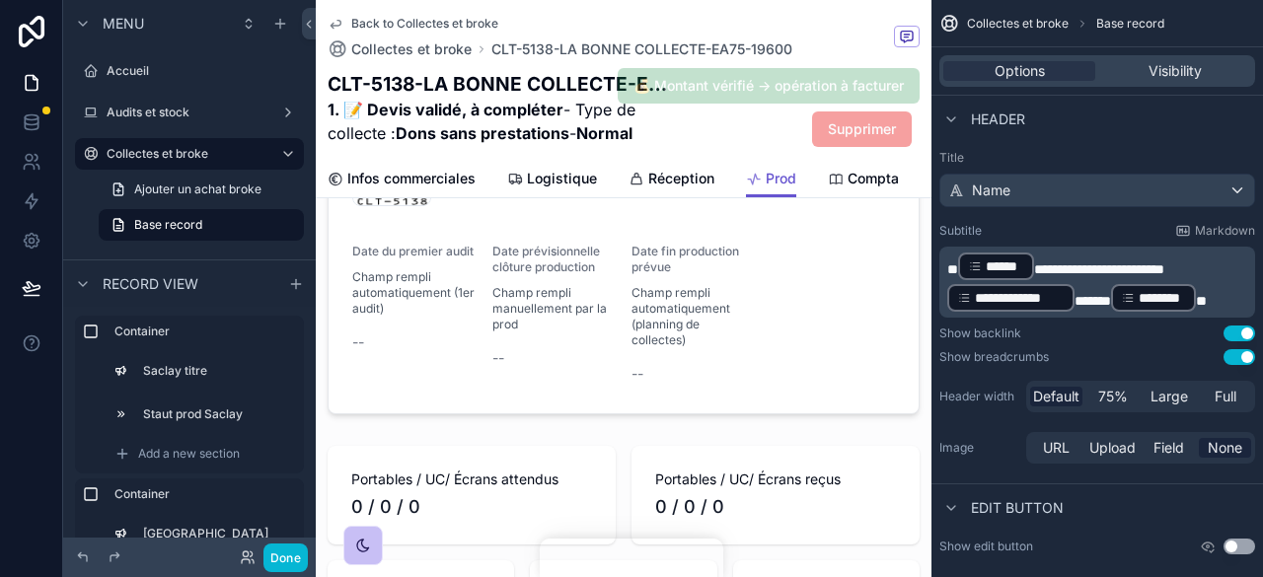
scroll to position [1480, 0]
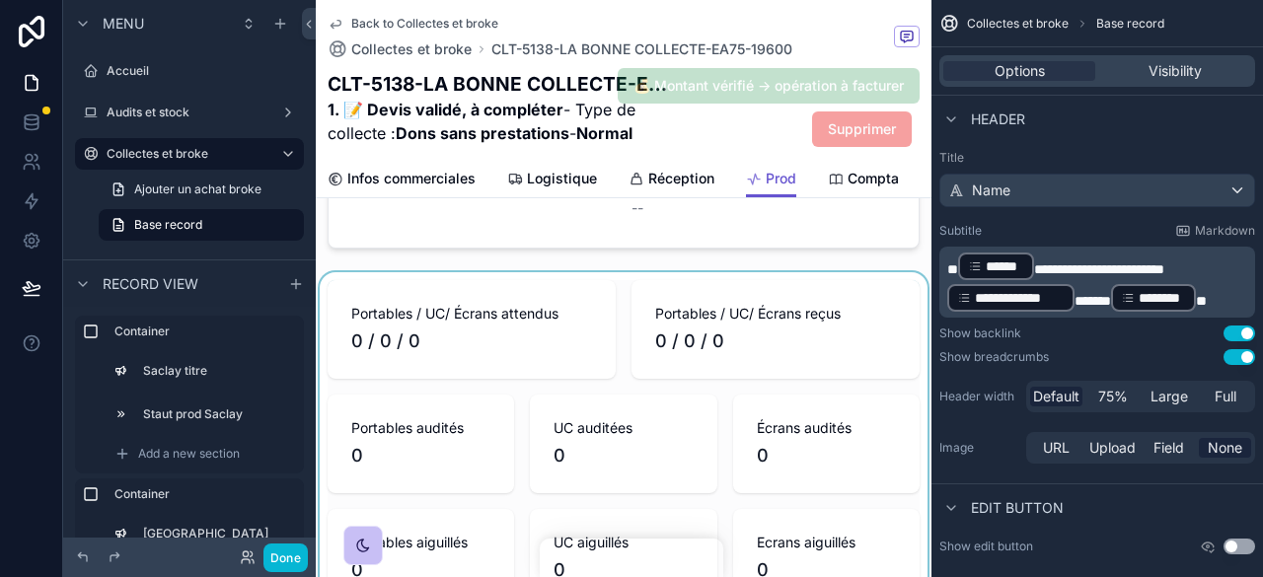
click at [627, 407] on div "scrollable content" at bounding box center [624, 443] width 616 height 343
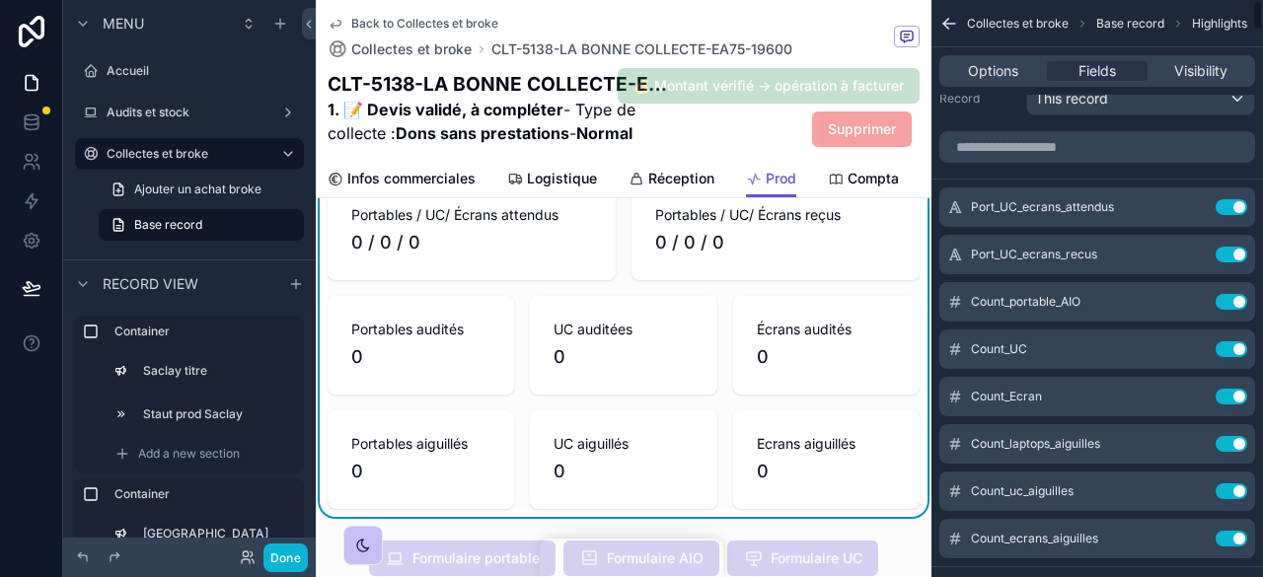
scroll to position [0, 0]
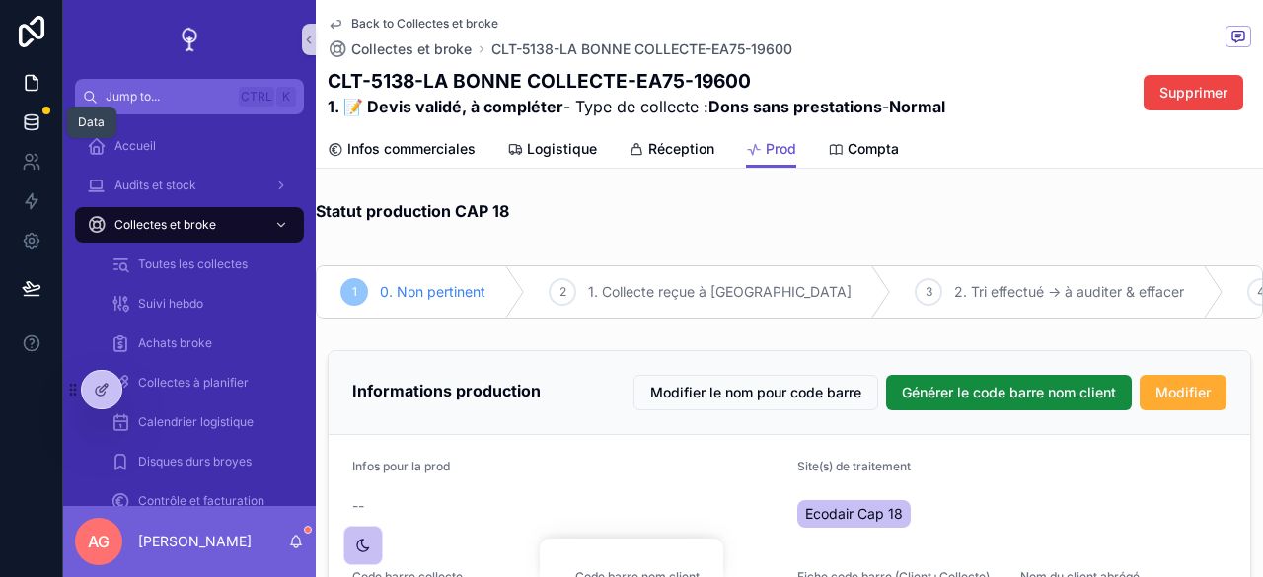
click at [31, 123] on icon at bounding box center [32, 123] width 20 height 20
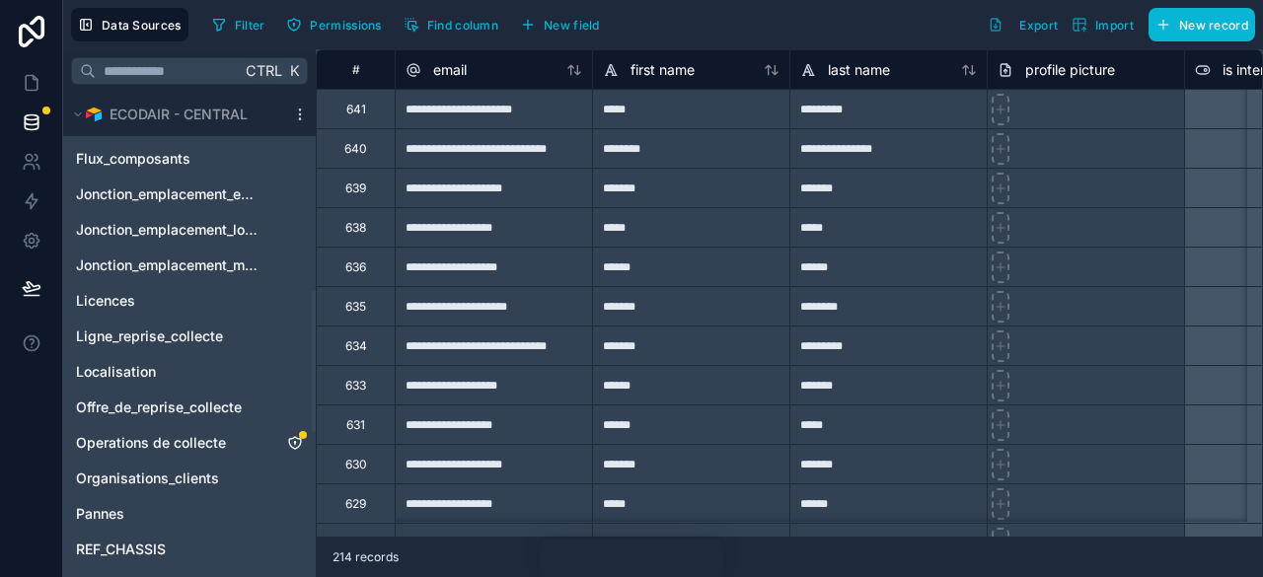
scroll to position [691, 0]
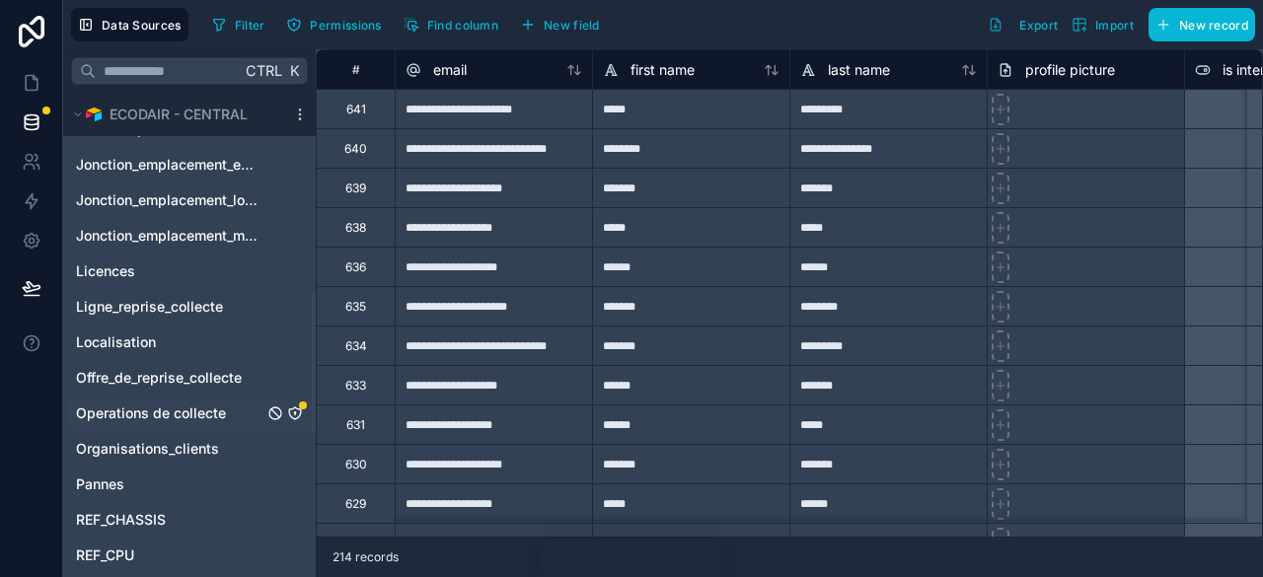
click at [150, 408] on span "Operations de collecte" at bounding box center [151, 414] width 150 height 20
click at [288, 417] on icon "Operations de collecte" at bounding box center [295, 414] width 16 height 16
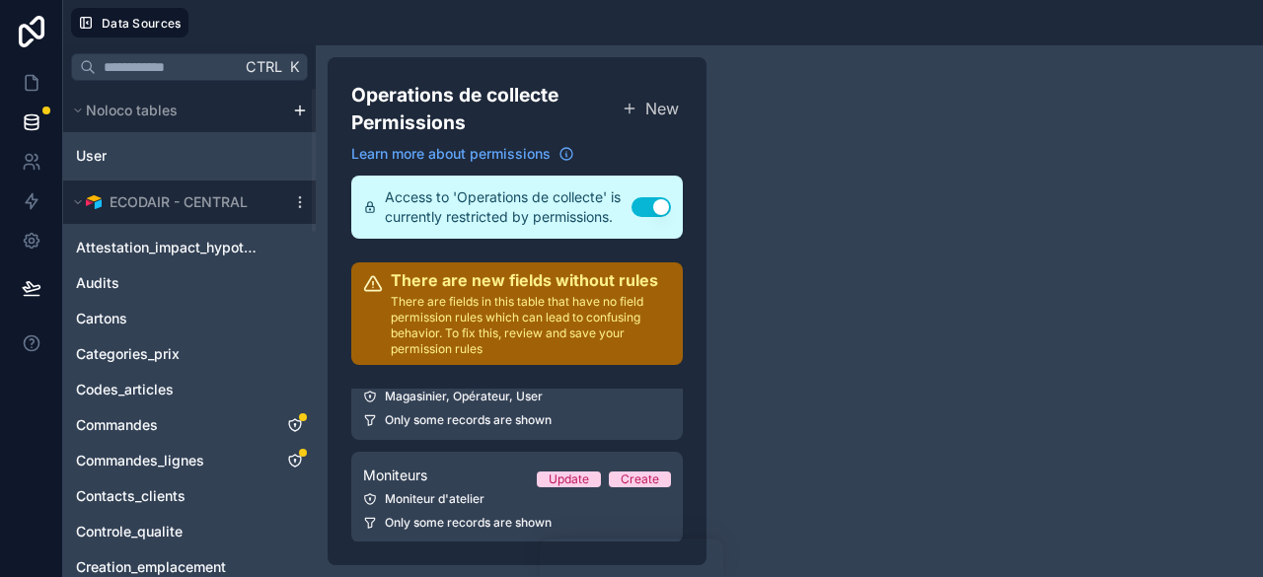
scroll to position [225, 0]
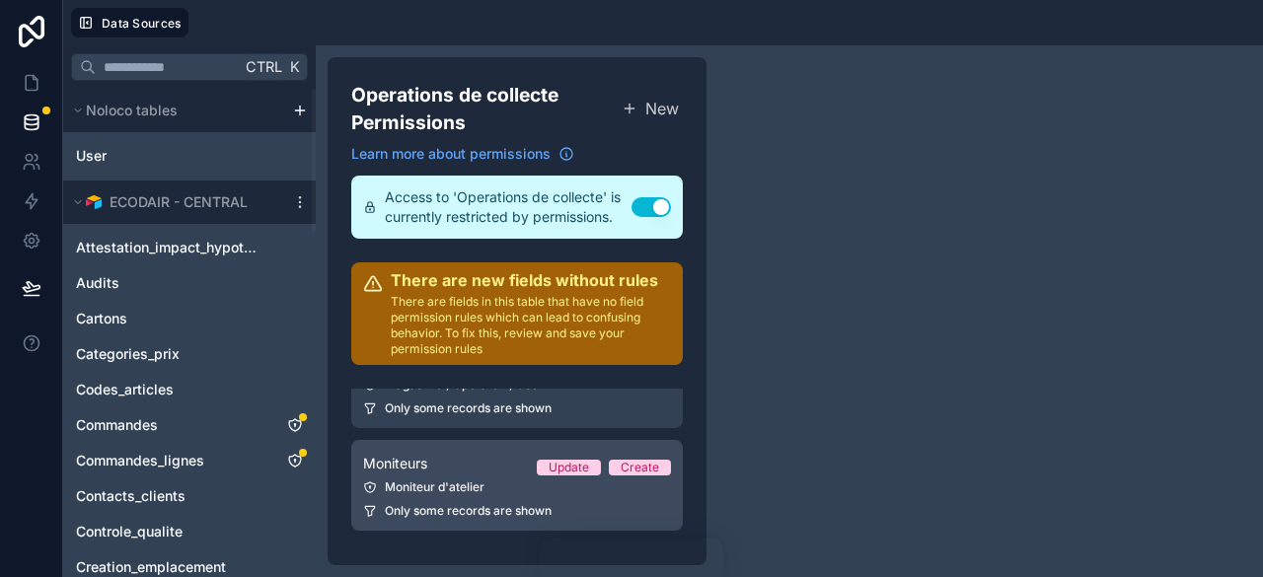
click at [474, 477] on link "Moniteurs Update Create Moniteur d'atelier Only some records are shown" at bounding box center [517, 485] width 332 height 91
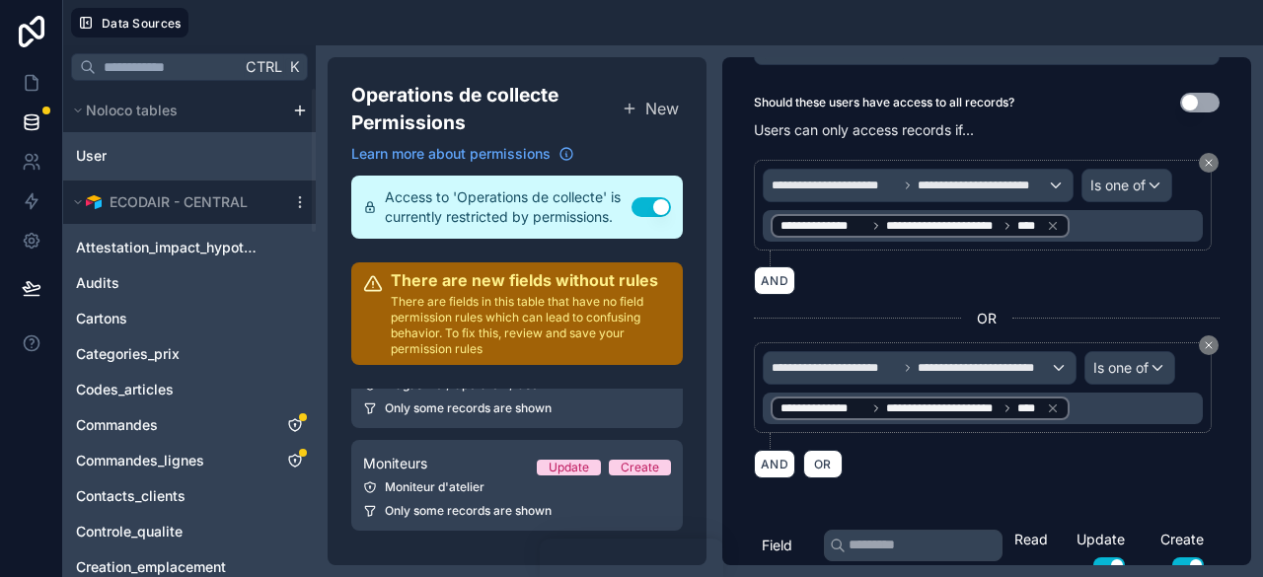
scroll to position [296, 0]
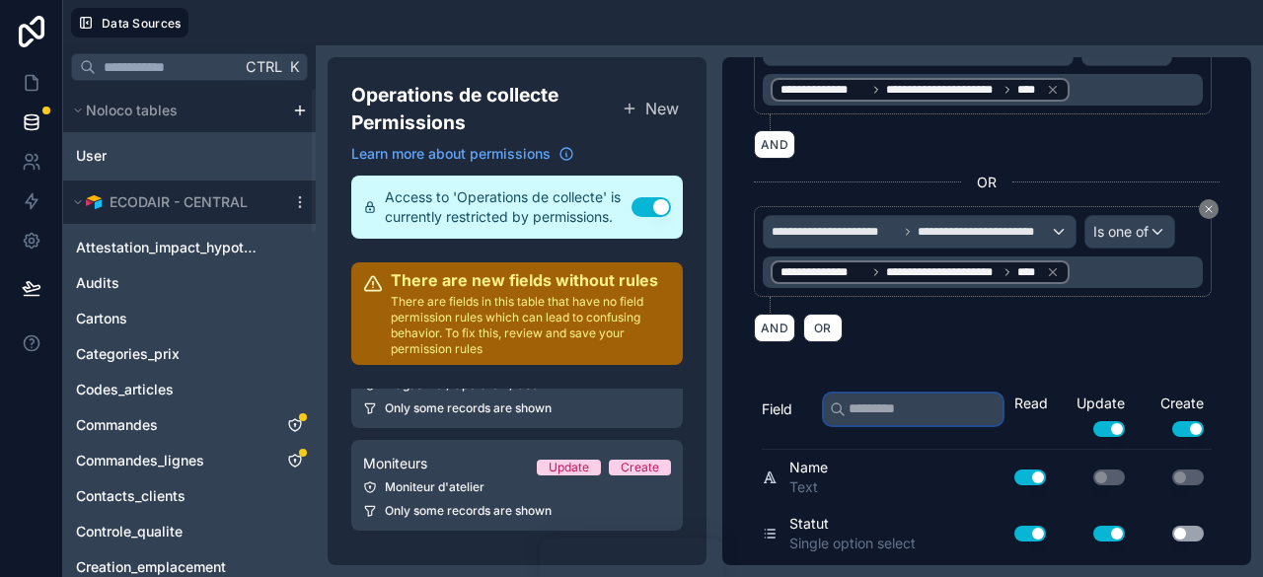
click at [906, 406] on input "text" at bounding box center [913, 410] width 179 height 32
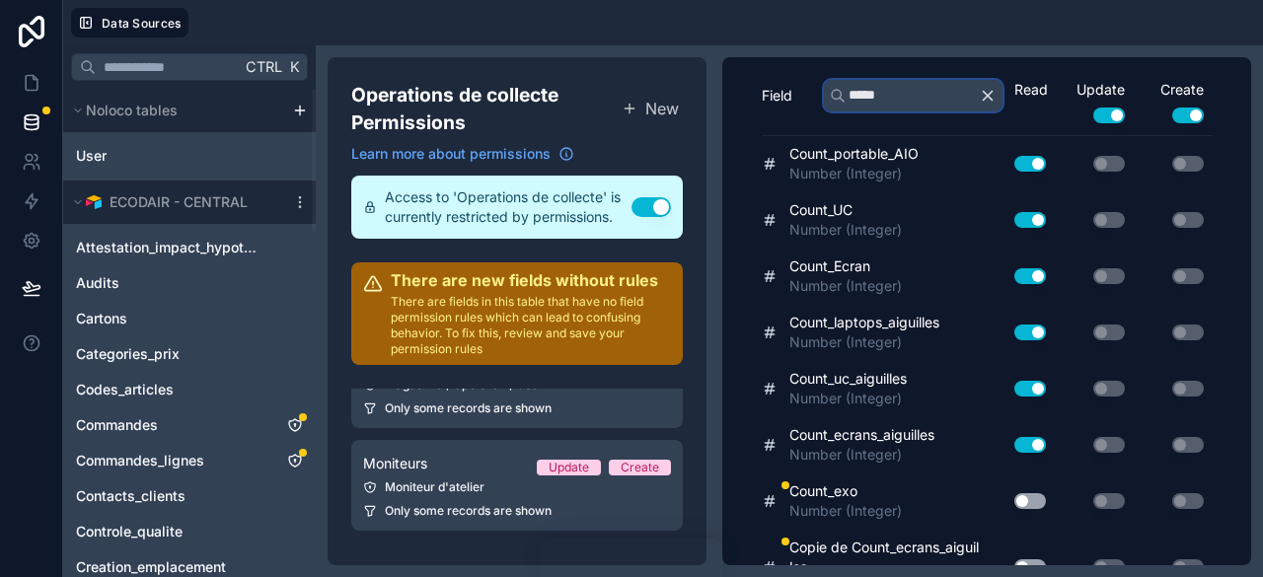
scroll to position [641, 0]
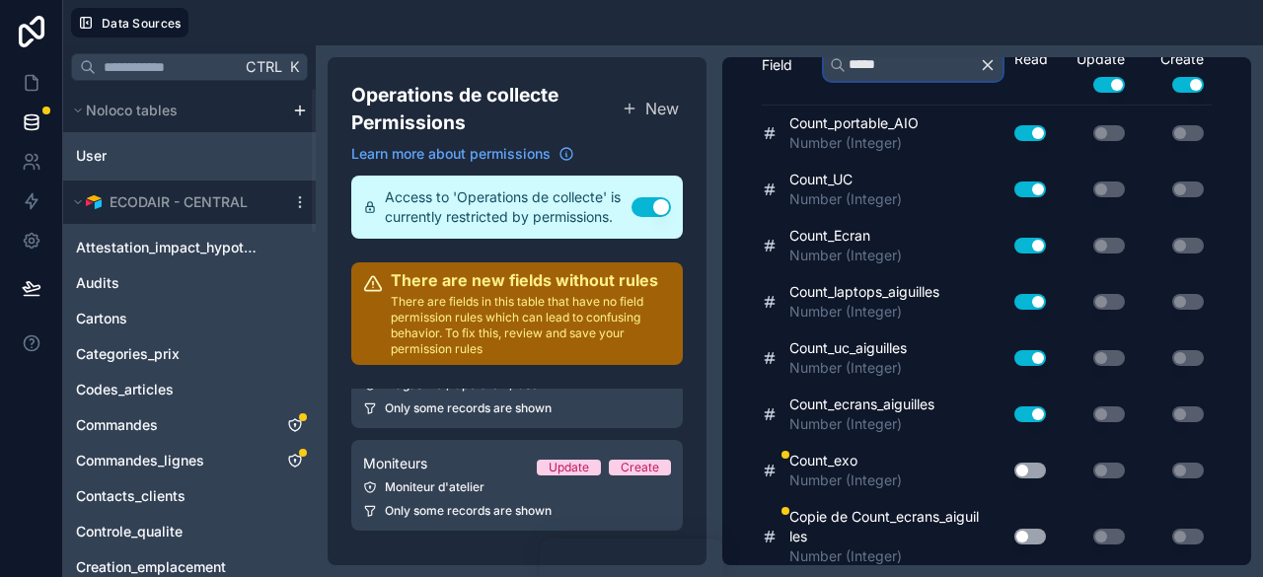
type input "*****"
click at [1018, 463] on button "Use setting" at bounding box center [1031, 471] width 32 height 16
click at [1022, 529] on button "Use setting" at bounding box center [1031, 537] width 32 height 16
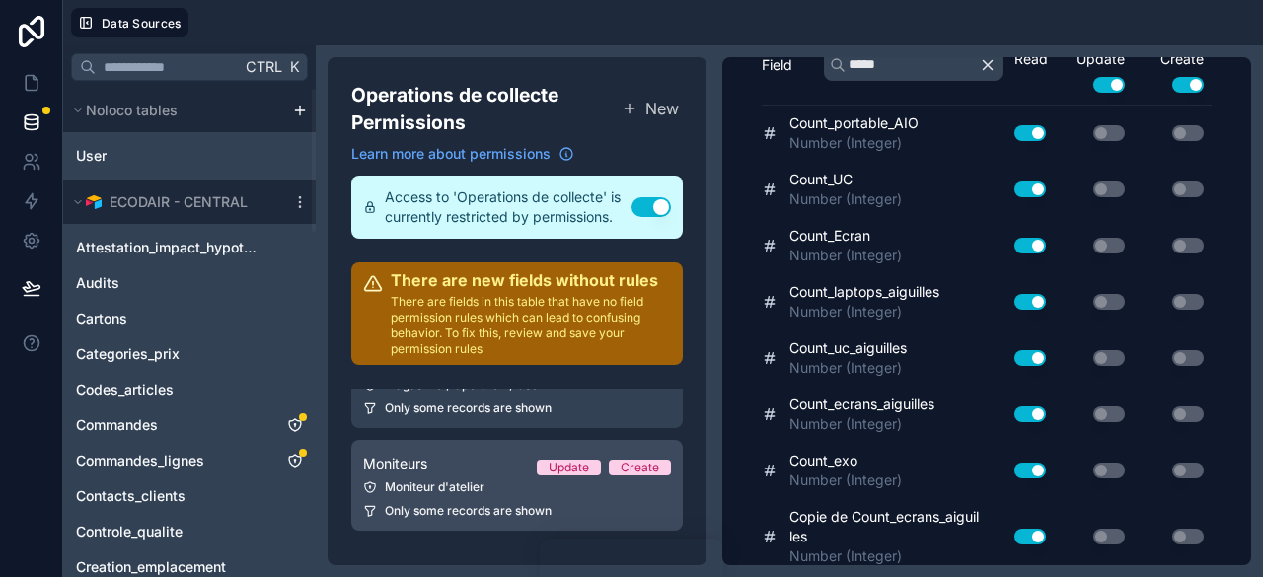
scroll to position [126, 0]
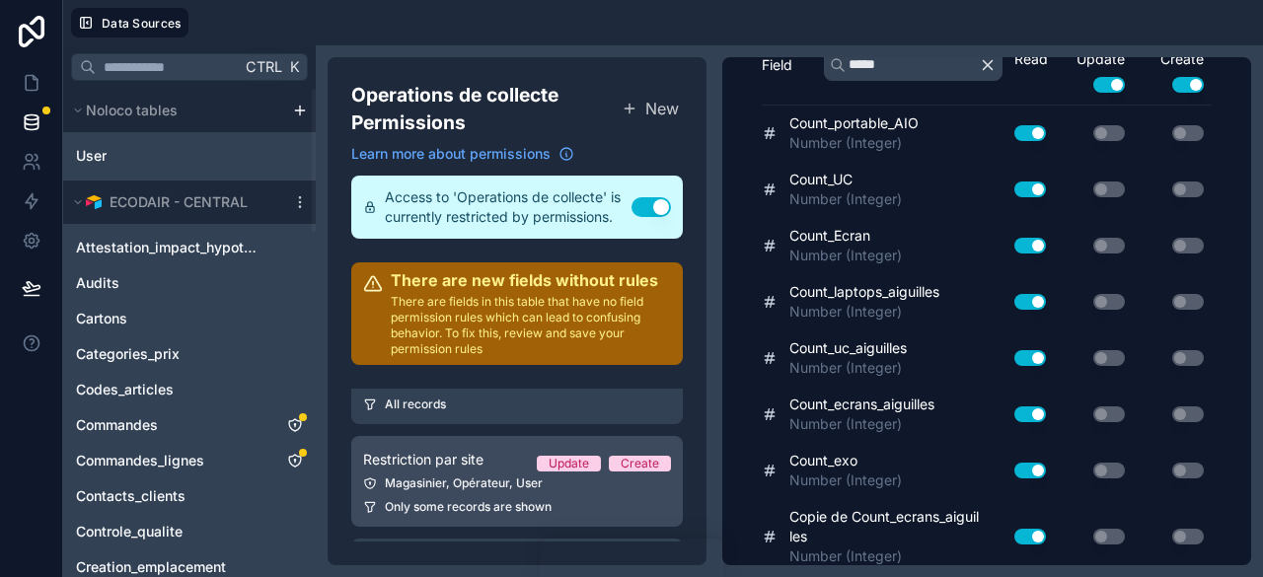
click at [460, 494] on link "Restriction par site Update Create Magasinier, Opérateur, User Only some record…" at bounding box center [517, 481] width 332 height 91
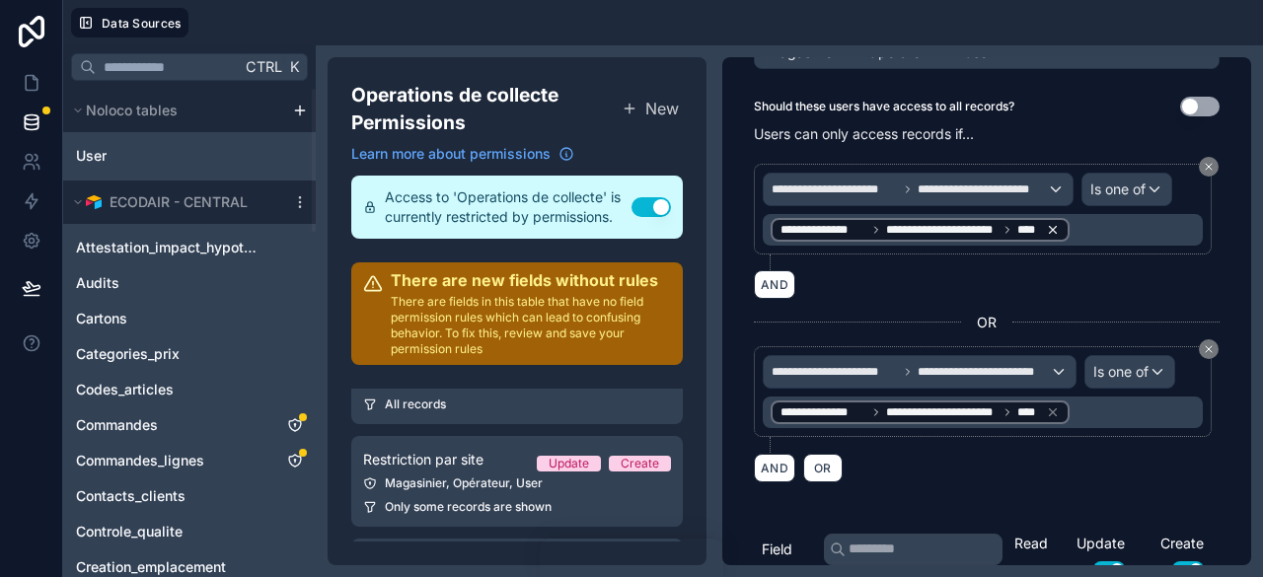
scroll to position [395, 0]
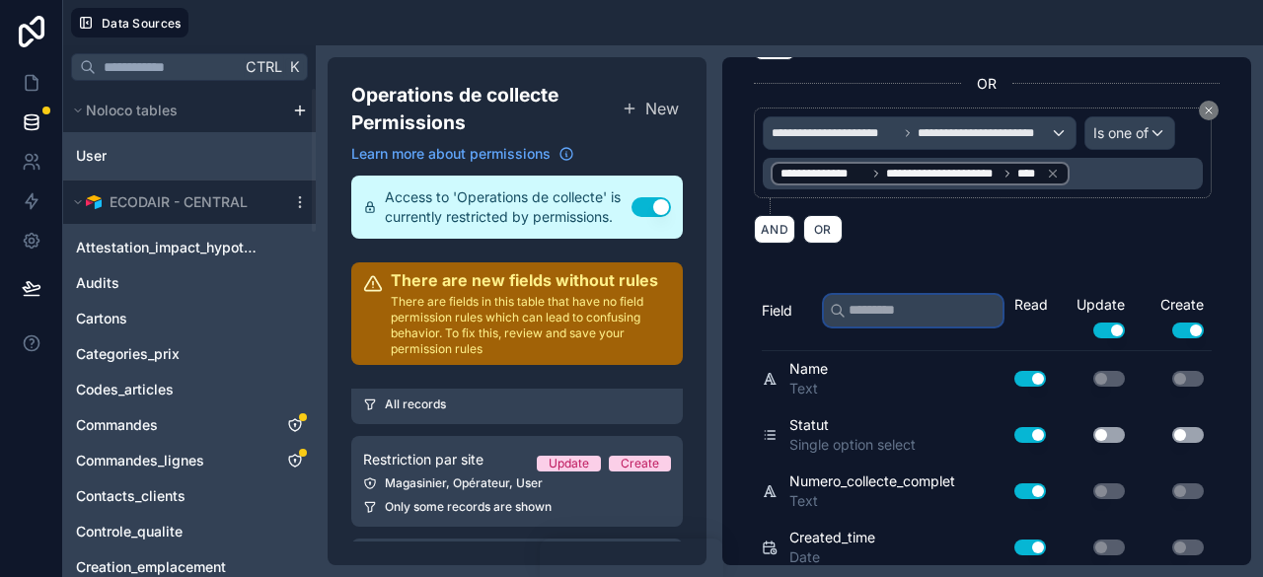
click at [885, 300] on input "text" at bounding box center [913, 311] width 179 height 32
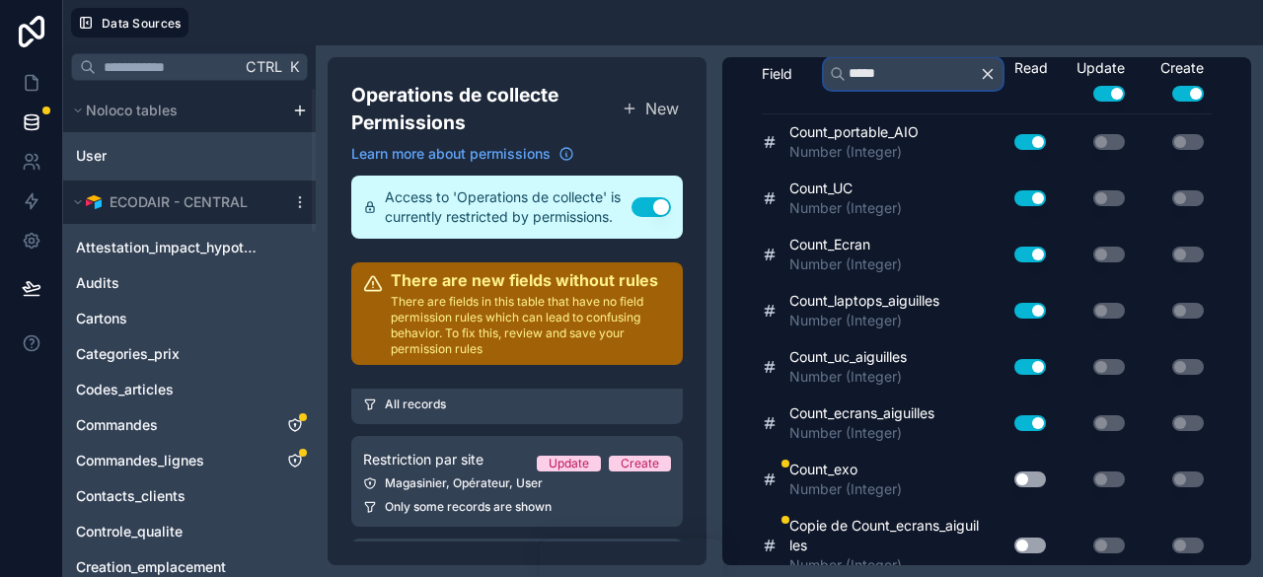
scroll to position [641, 0]
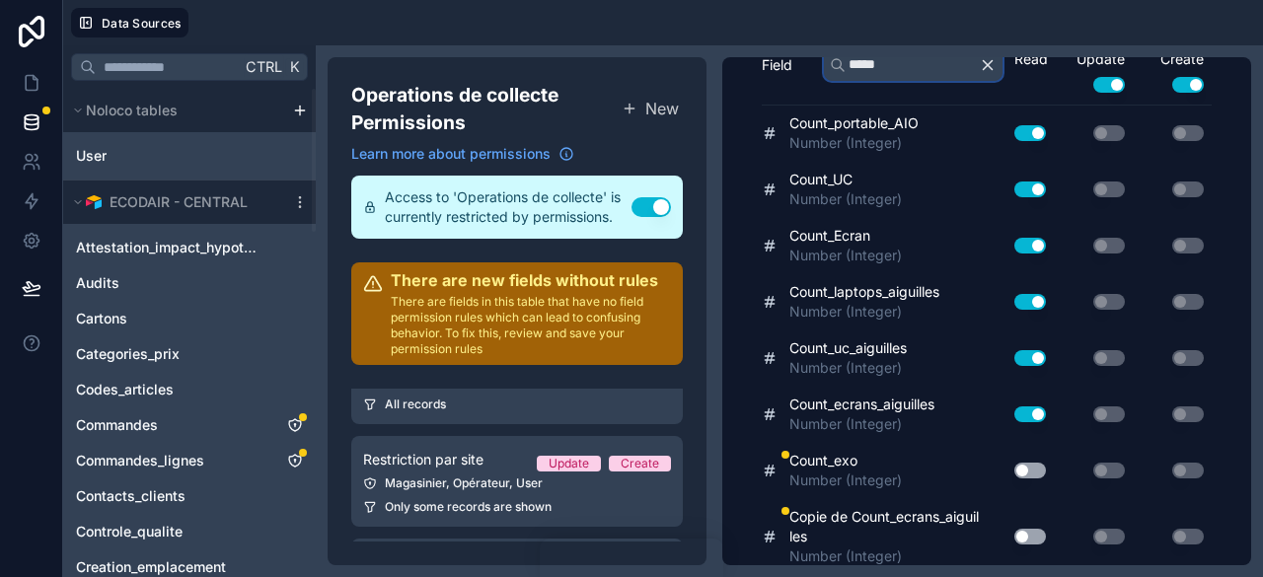
type input "*****"
click at [1016, 463] on button "Use setting" at bounding box center [1031, 471] width 32 height 16
click at [1017, 529] on button "Use setting" at bounding box center [1031, 537] width 32 height 16
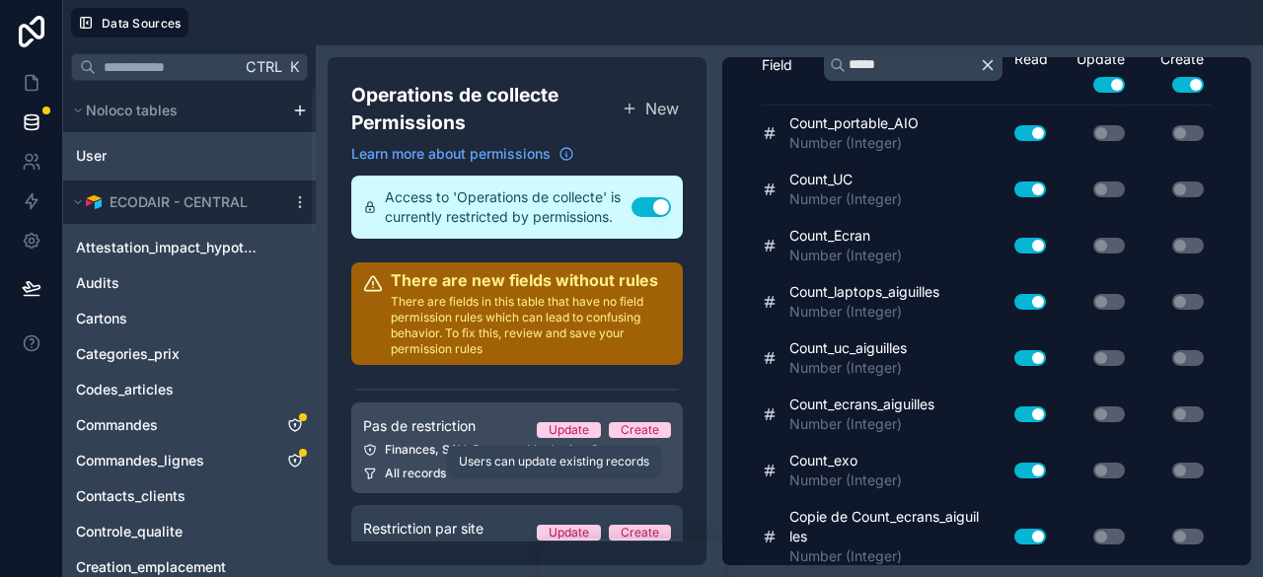
scroll to position [28, 0]
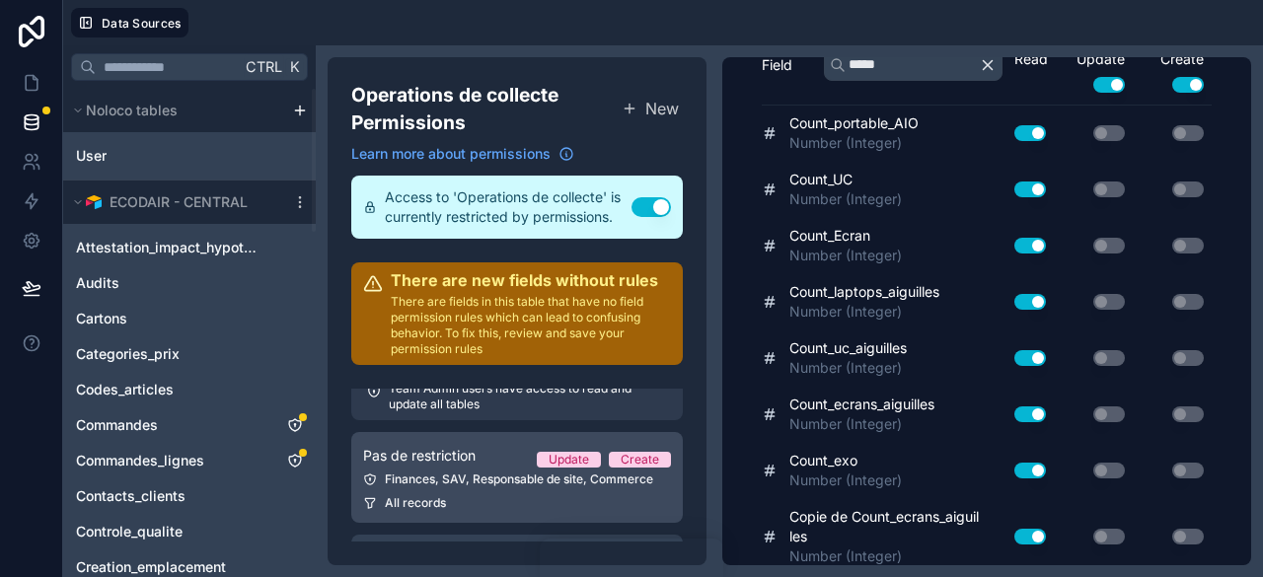
click at [461, 469] on link "Pas de restriction Update Create Finances, SAV, Responsable de site, Commerce A…" at bounding box center [517, 477] width 332 height 91
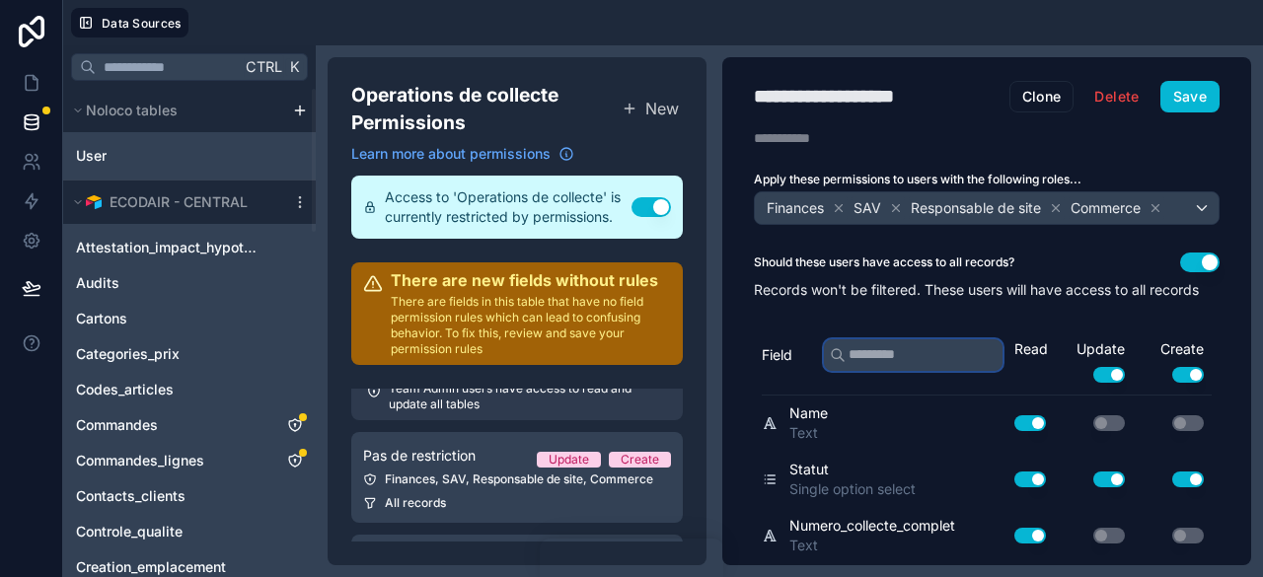
click at [887, 361] on input "text" at bounding box center [913, 356] width 179 height 32
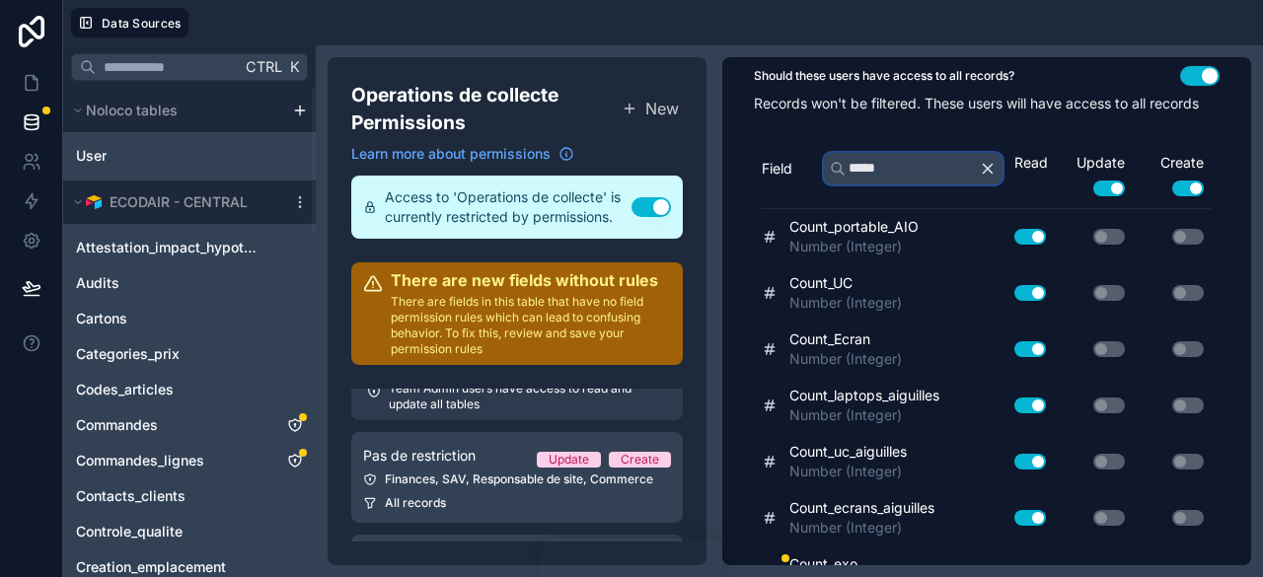
scroll to position [314, 0]
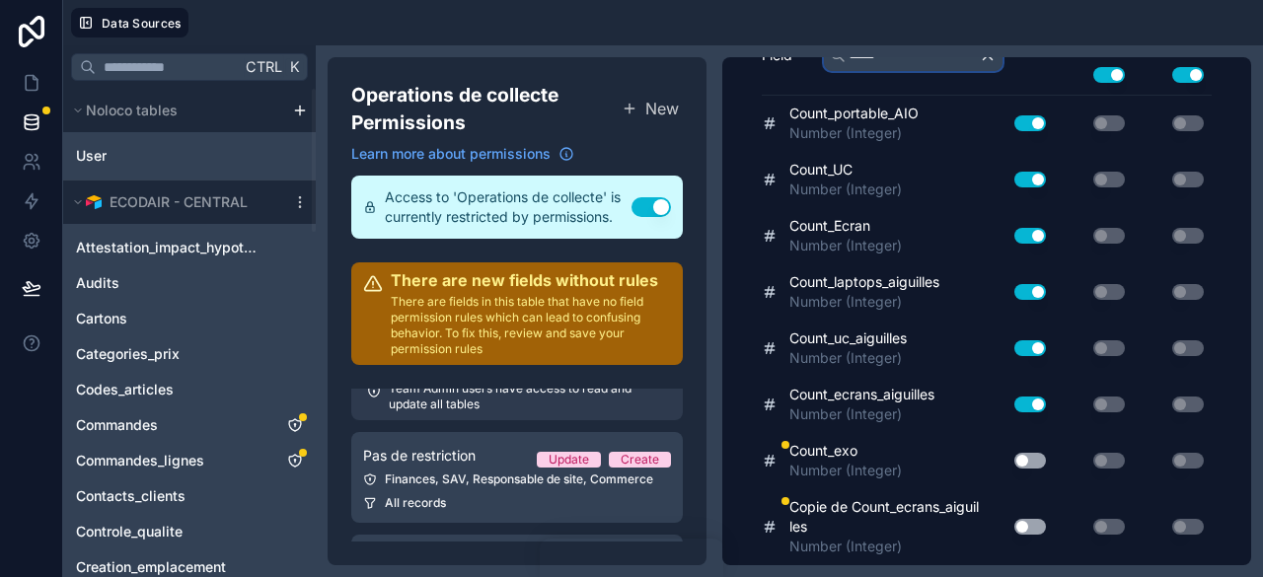
type input "*****"
click at [1015, 465] on button "Use setting" at bounding box center [1031, 461] width 32 height 16
click at [1017, 526] on button "Use setting" at bounding box center [1031, 527] width 32 height 16
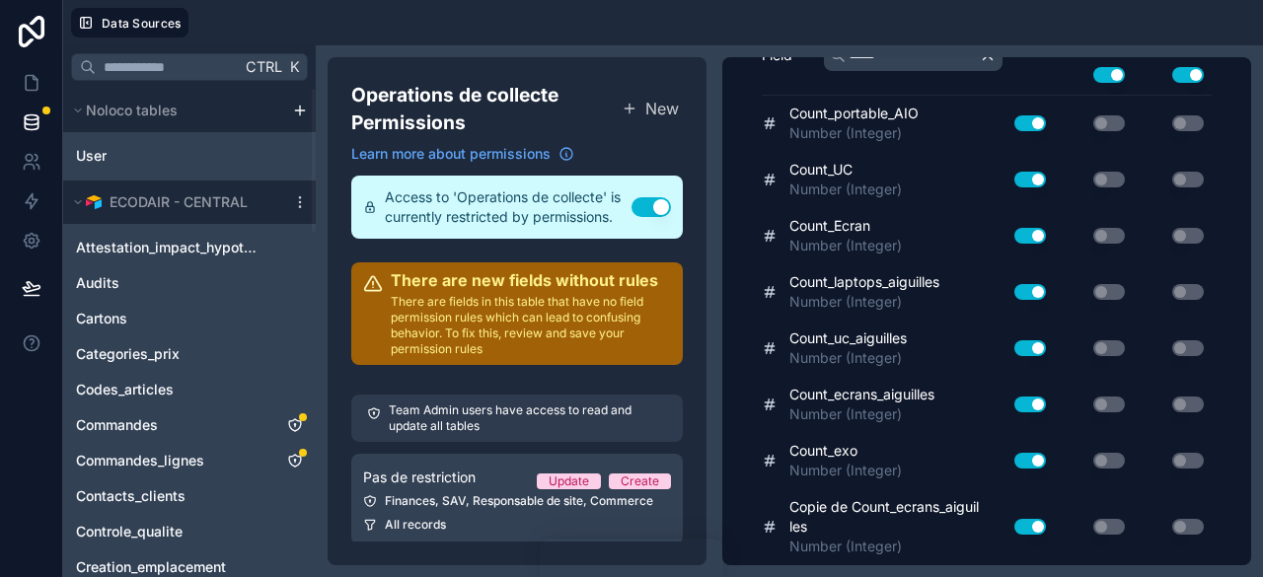
scroll to position [0, 0]
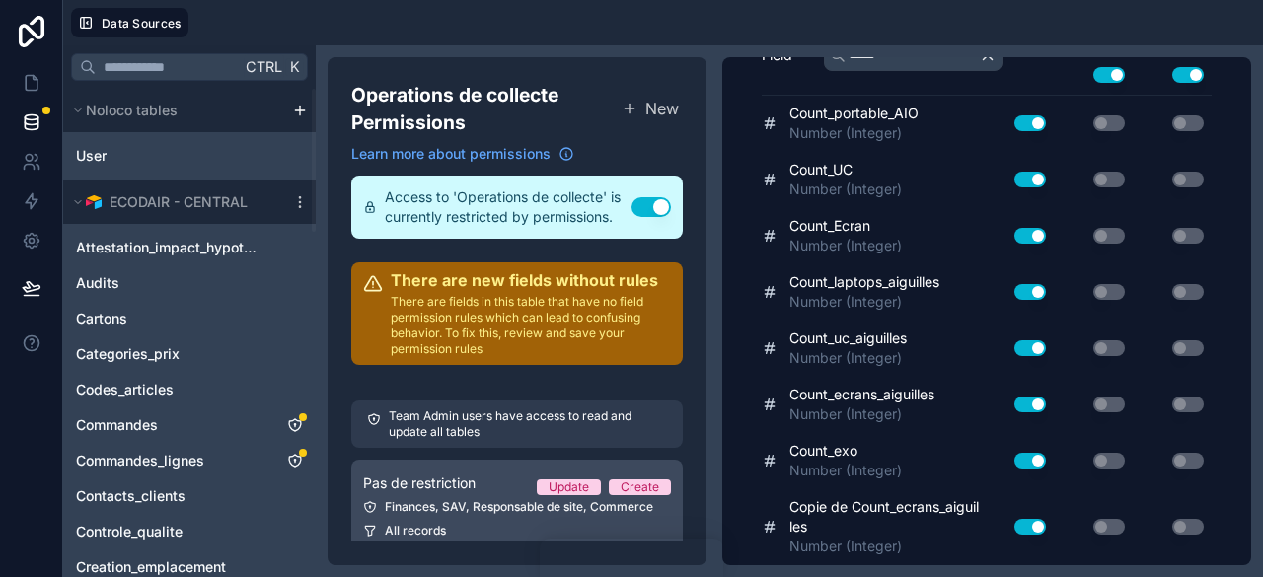
click at [461, 504] on div "Finances, SAV, Responsable de site, Commerce" at bounding box center [517, 507] width 308 height 16
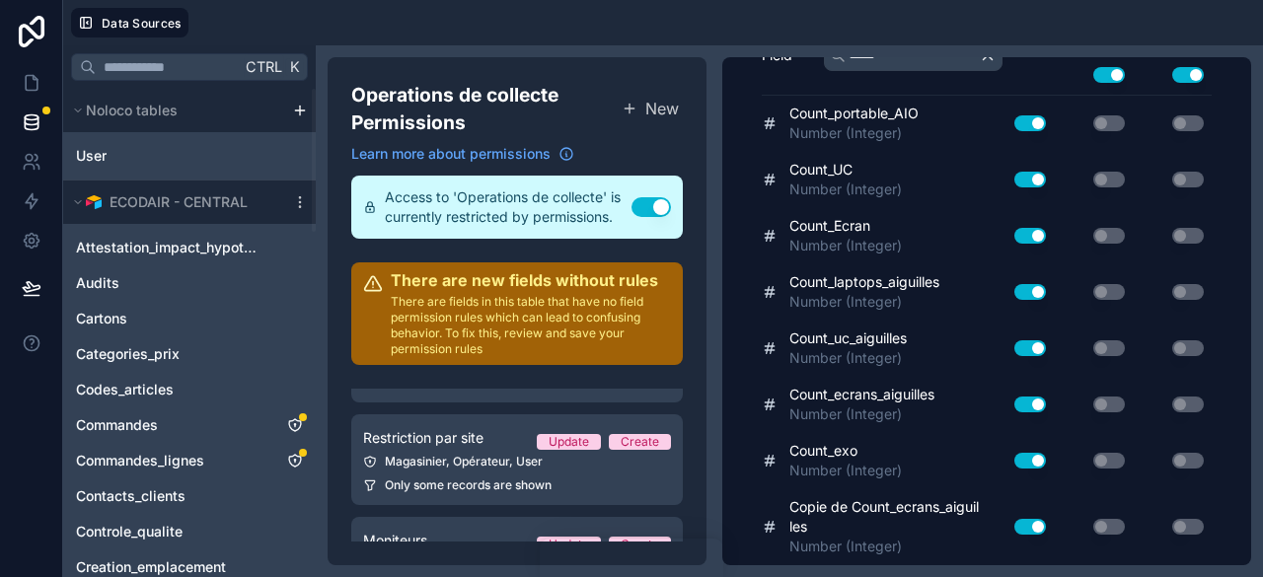
scroll to position [197, 0]
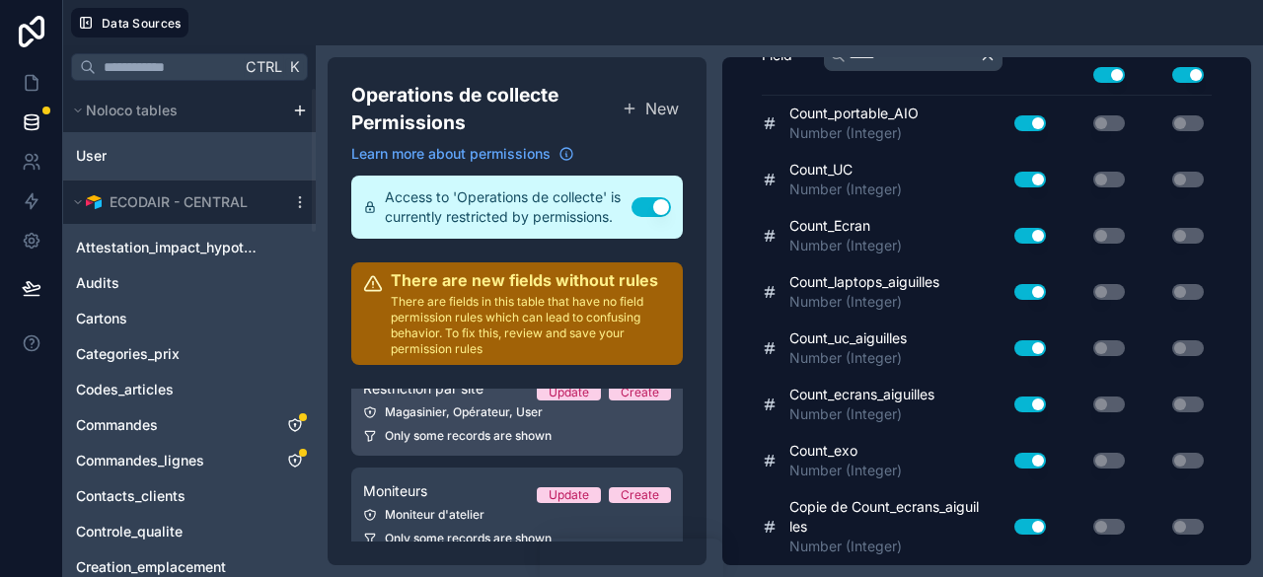
click at [474, 422] on link "Restriction par site Update Create Magasinier, Opérateur, User Only some record…" at bounding box center [517, 410] width 332 height 91
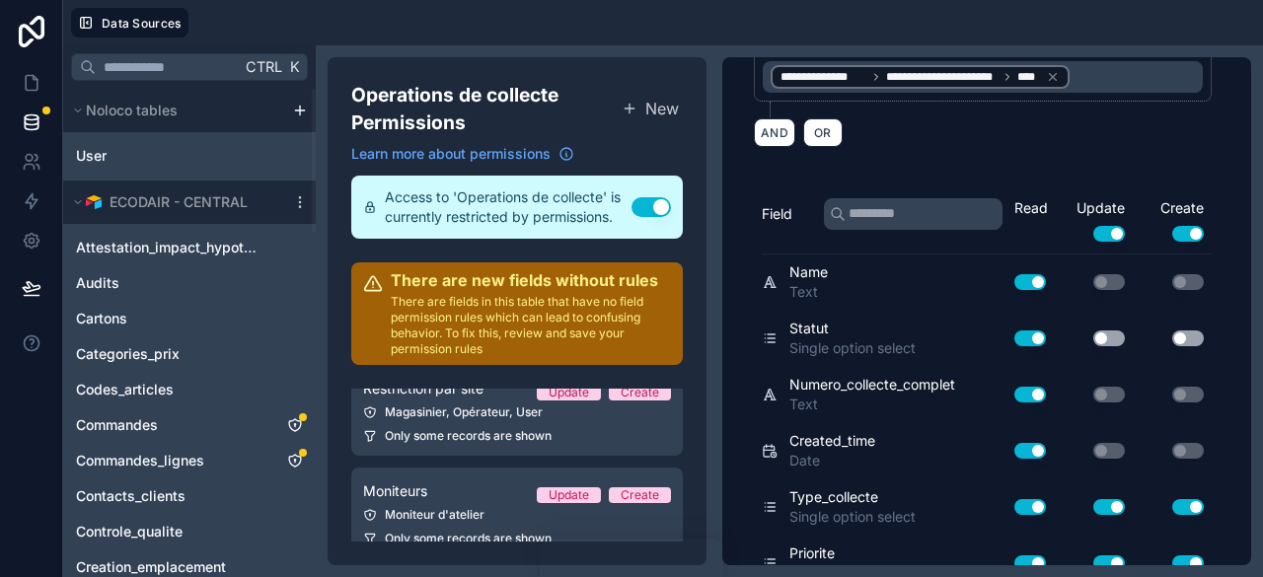
scroll to position [493, 0]
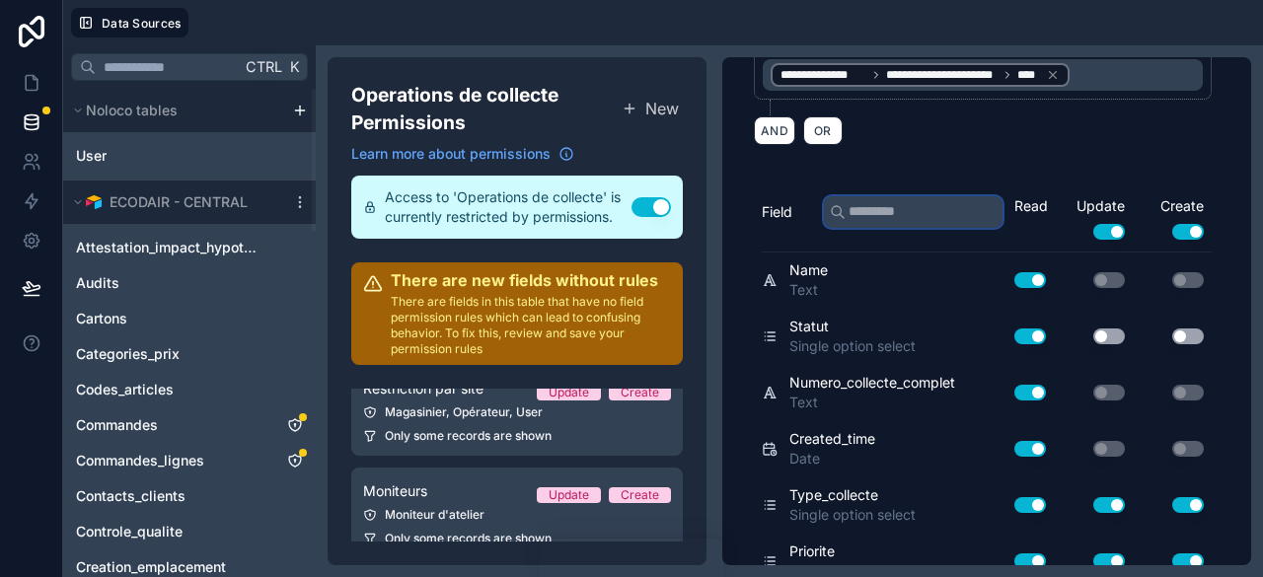
click at [906, 209] on input "text" at bounding box center [913, 212] width 179 height 32
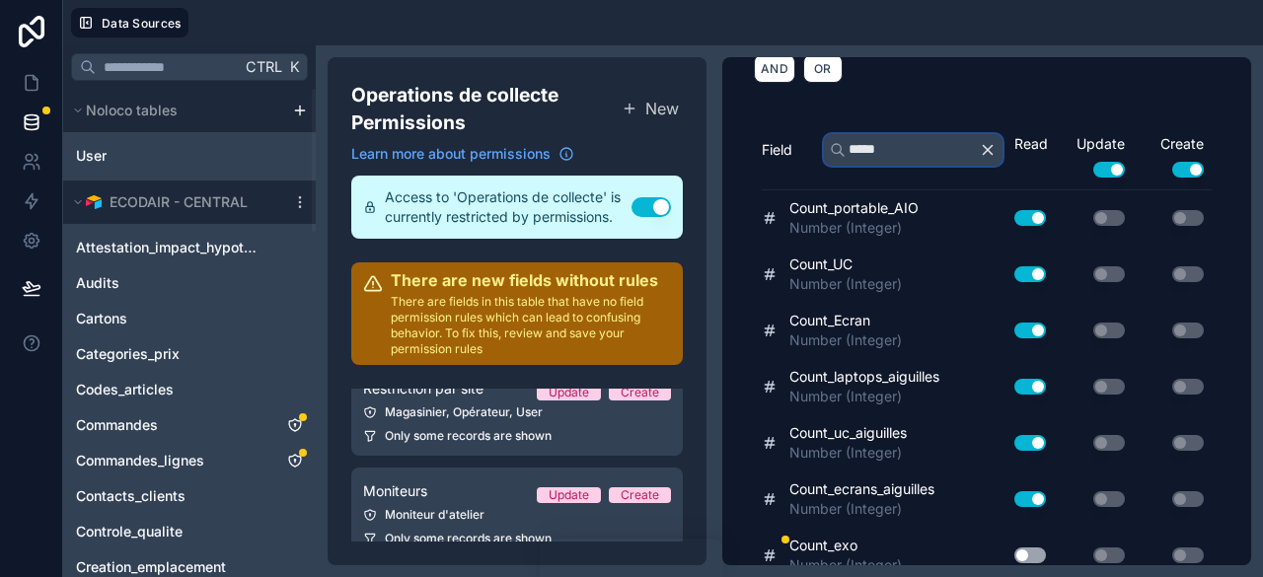
scroll to position [641, 0]
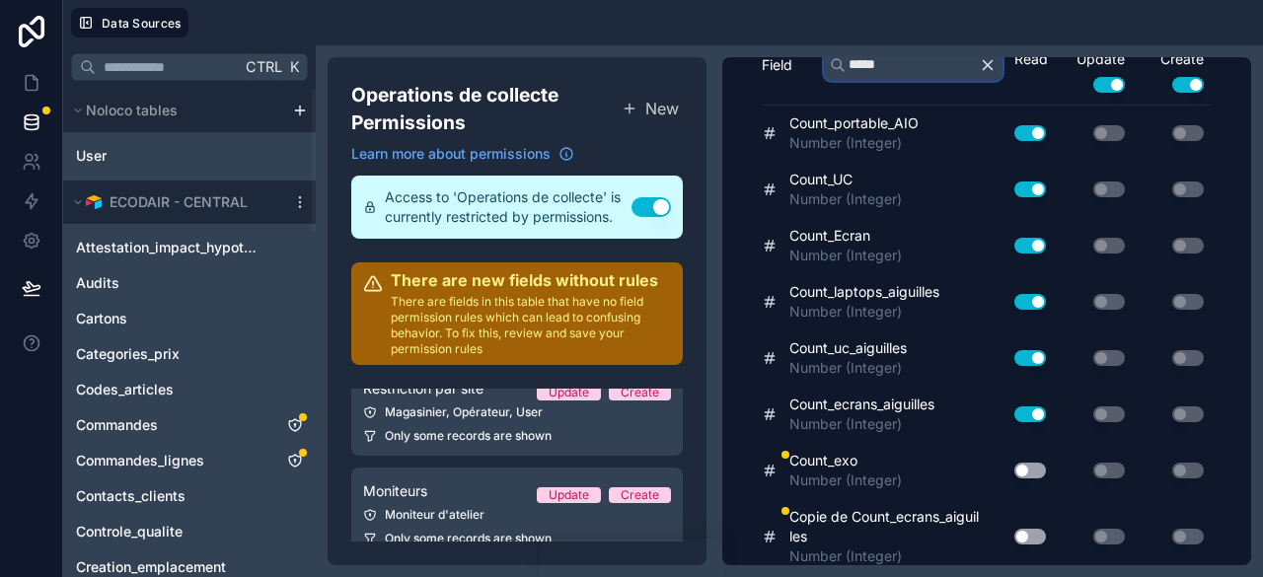
type input "*****"
click at [1015, 463] on button "Use setting" at bounding box center [1031, 471] width 32 height 16
click at [1029, 529] on button "Use setting" at bounding box center [1031, 537] width 32 height 16
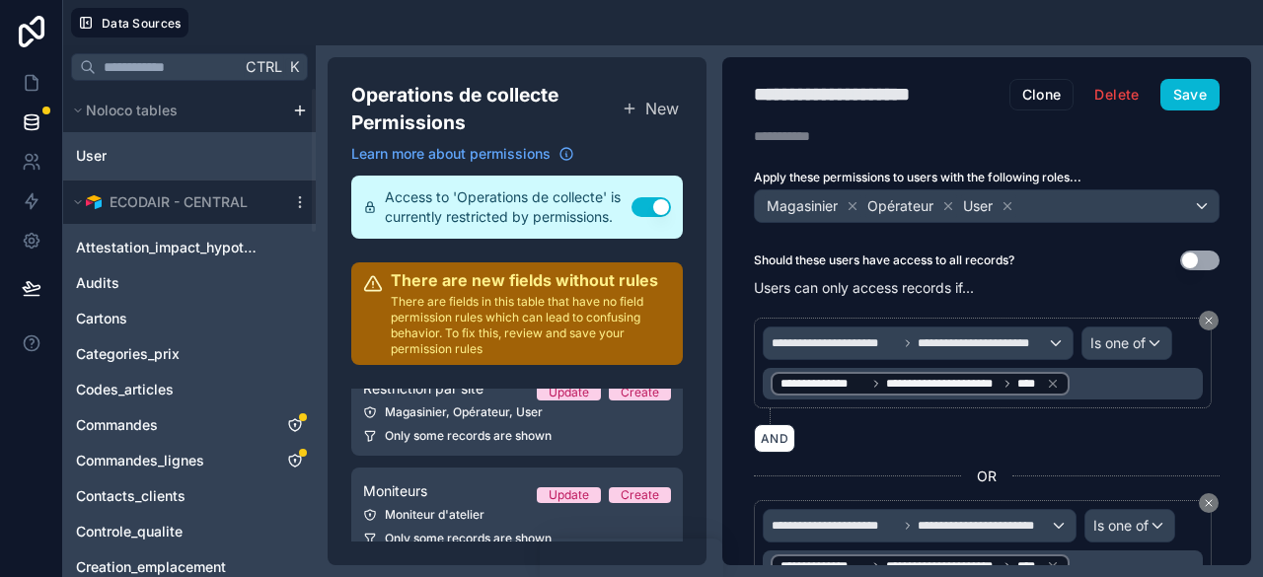
scroll to position [0, 0]
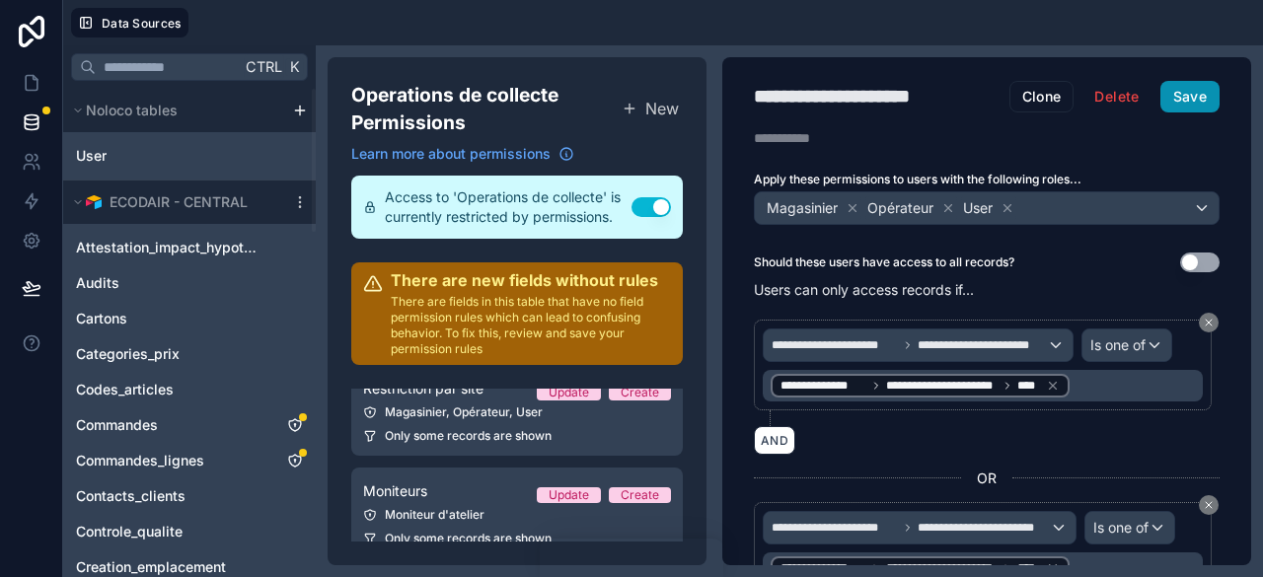
click at [1186, 97] on button "Save" at bounding box center [1190, 97] width 59 height 32
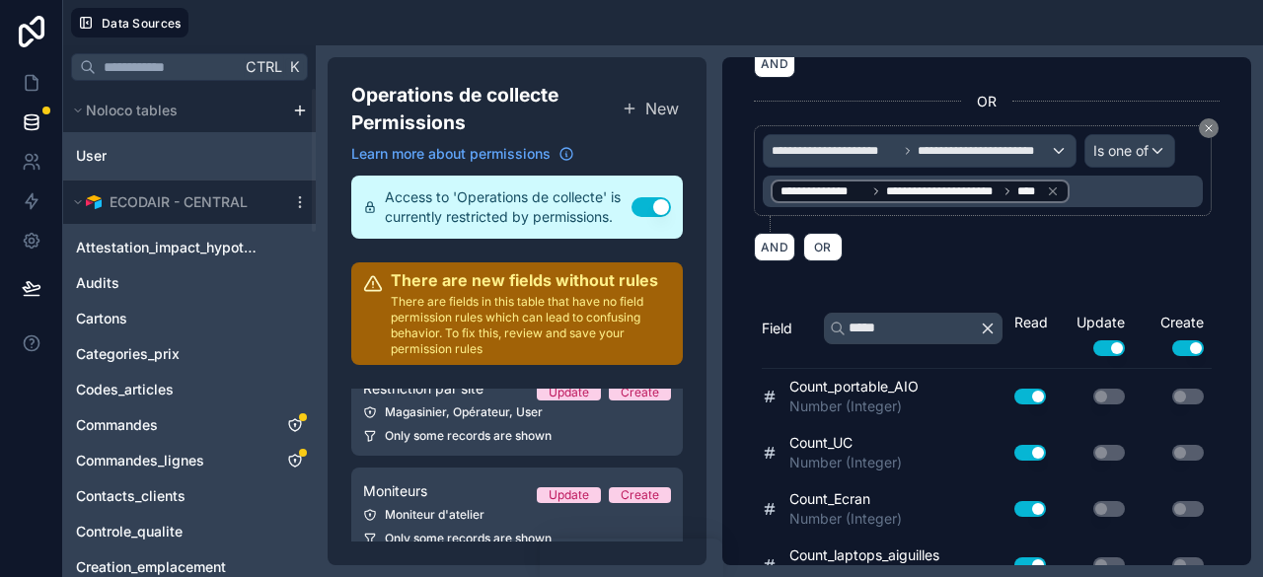
scroll to position [641, 0]
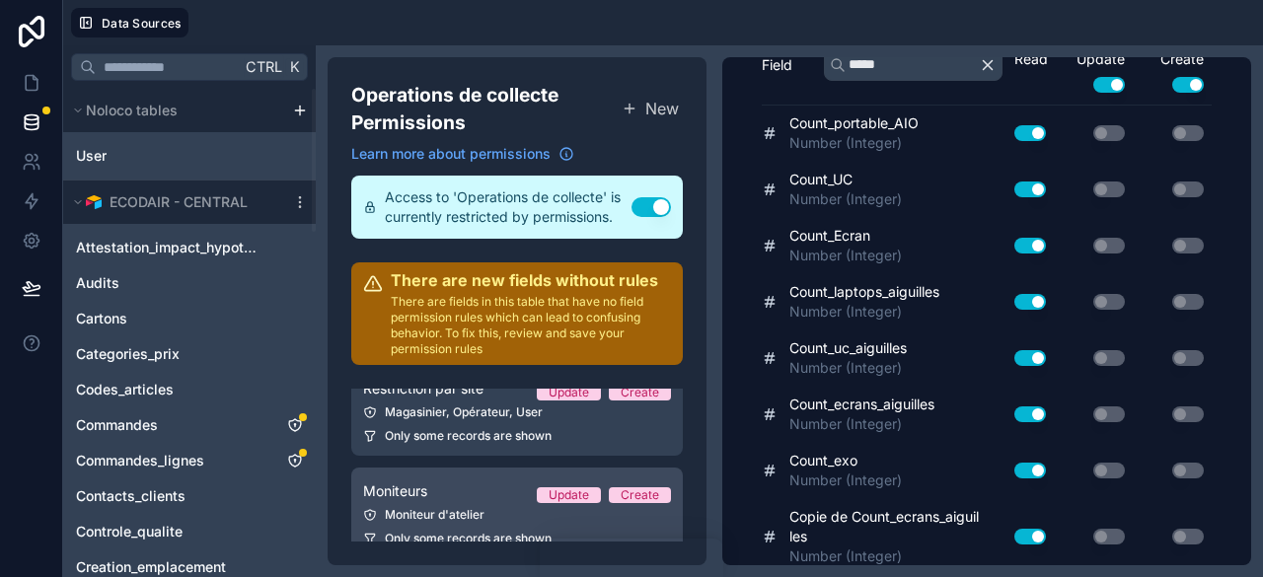
click at [482, 489] on div "Moniteurs Update Create" at bounding box center [517, 492] width 308 height 24
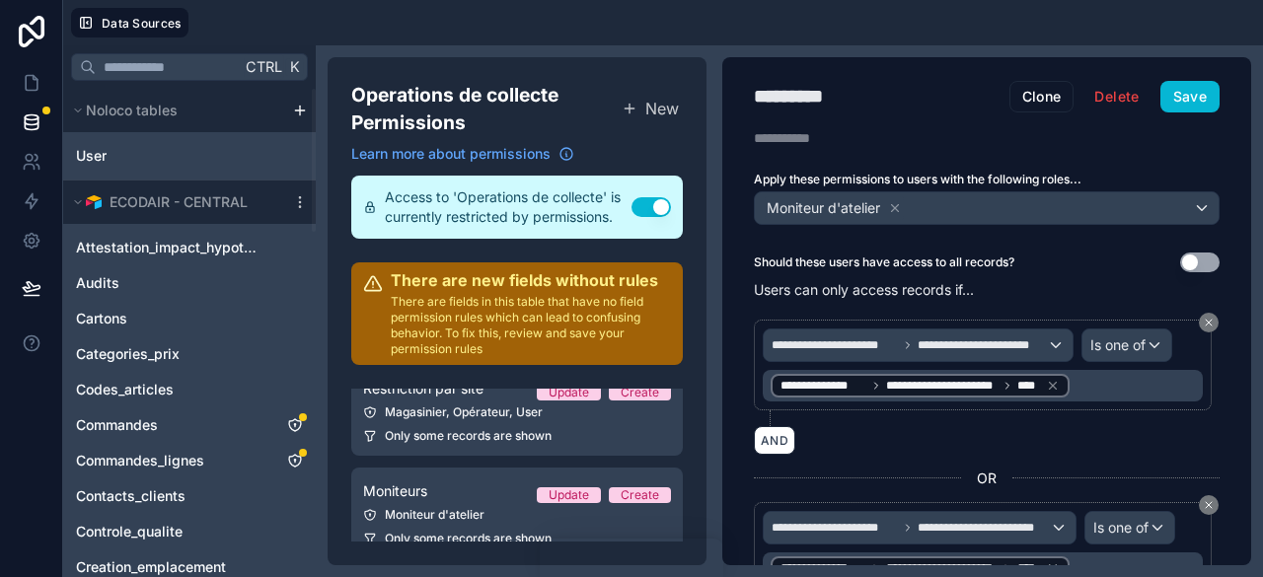
scroll to position [493, 0]
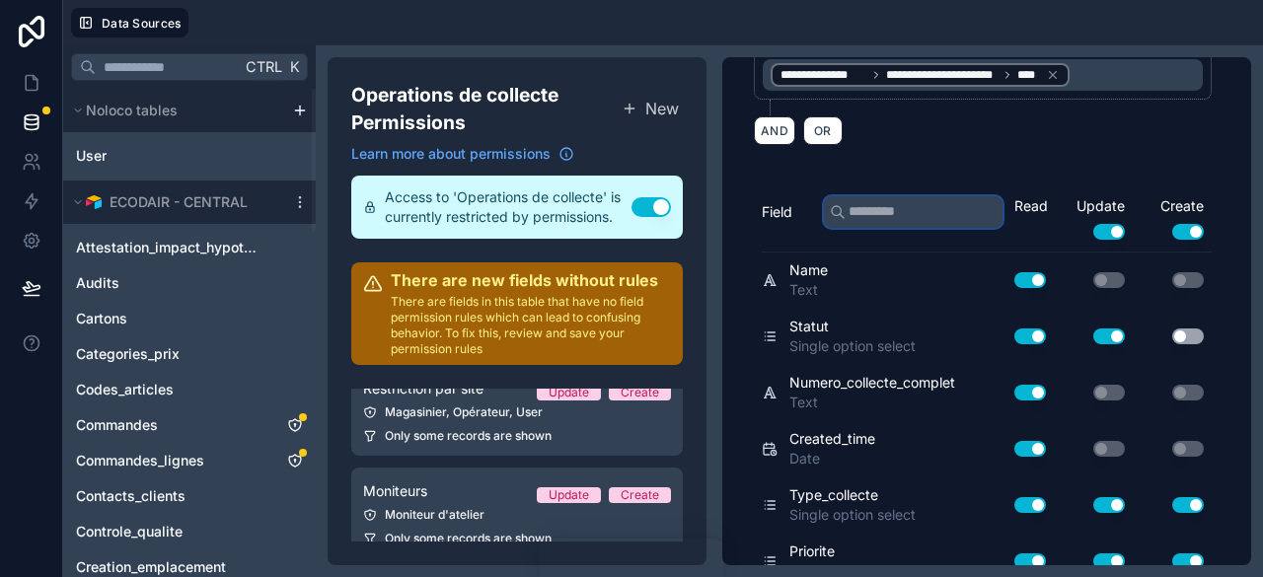
click at [876, 205] on input "text" at bounding box center [913, 212] width 179 height 32
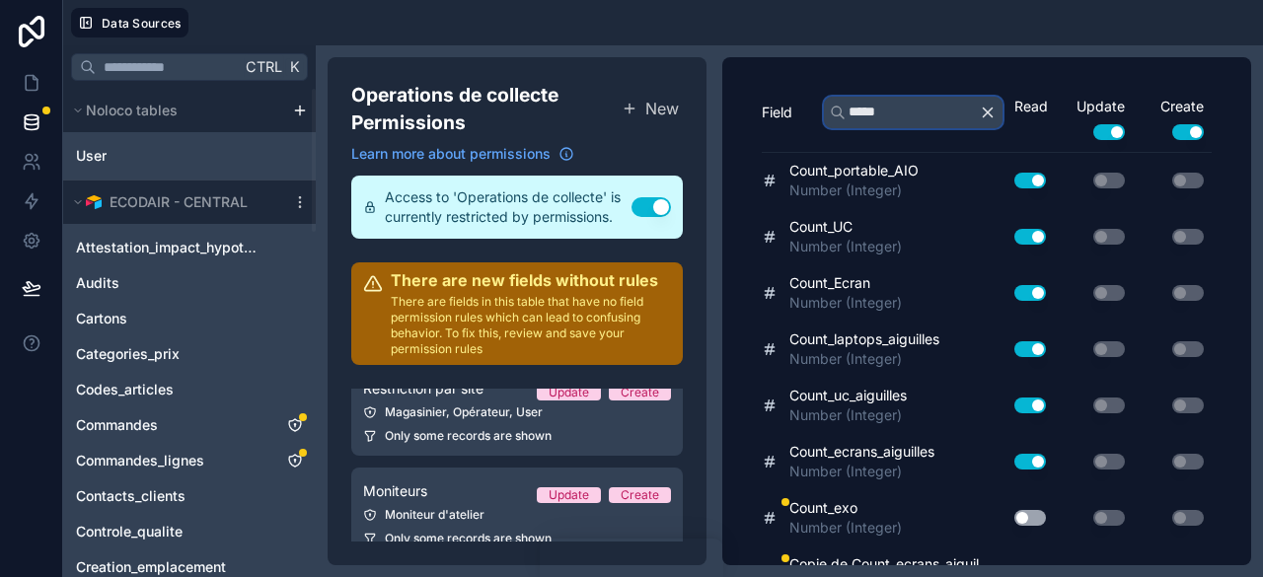
scroll to position [641, 0]
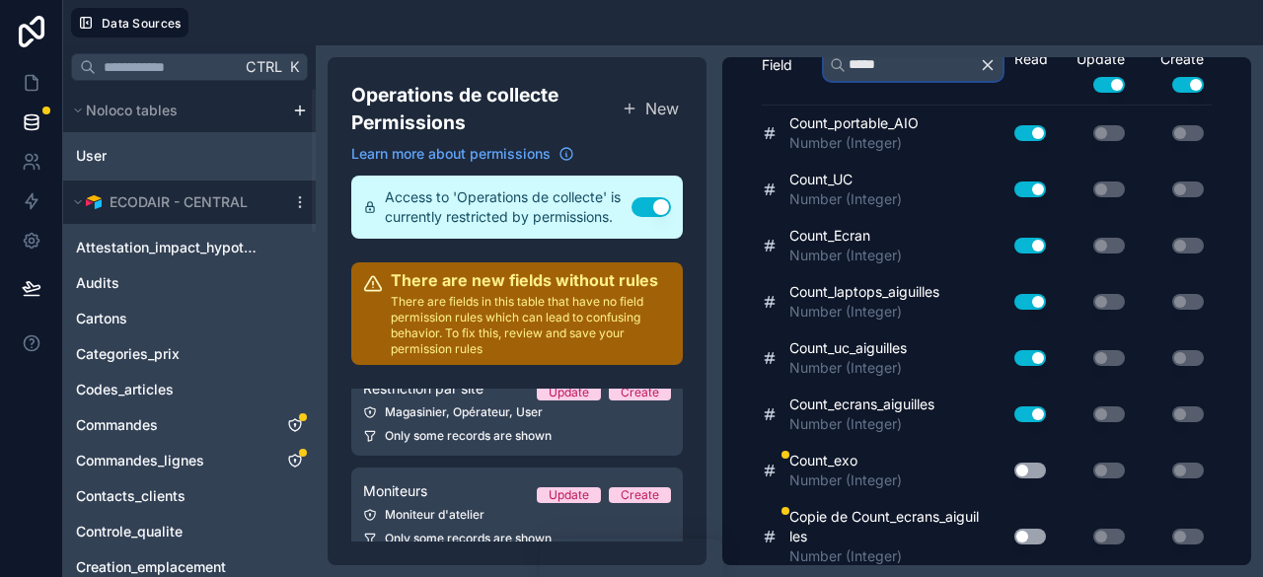
type input "*****"
click at [1015, 465] on button "Use setting" at bounding box center [1031, 471] width 32 height 16
click at [1016, 528] on div "Use setting" at bounding box center [1022, 537] width 63 height 32
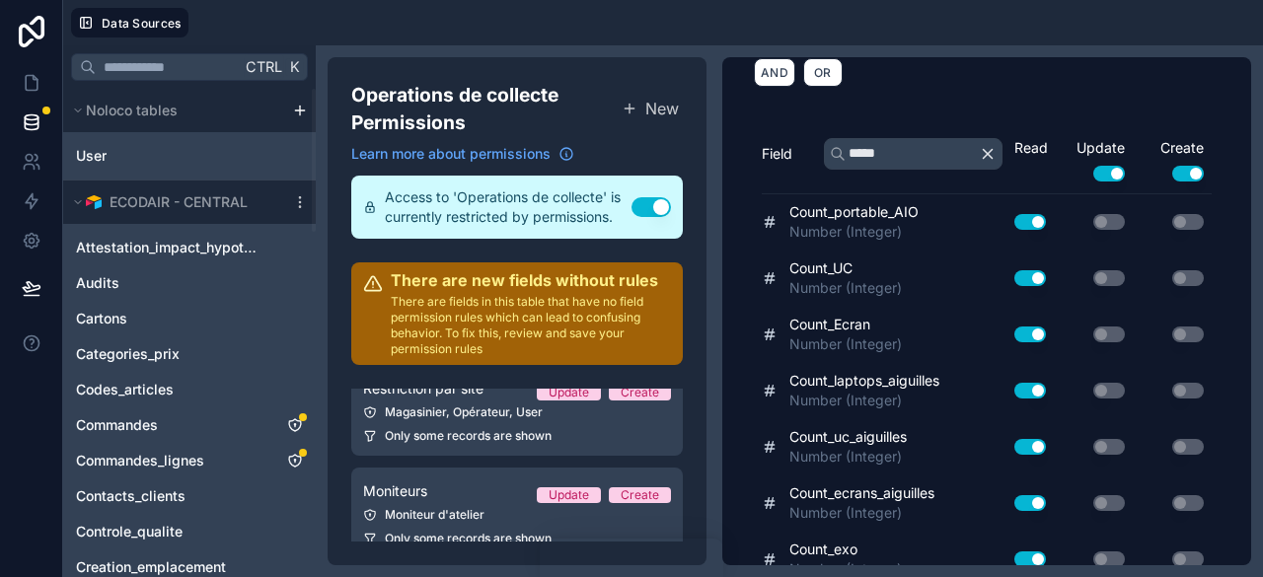
scroll to position [621, 0]
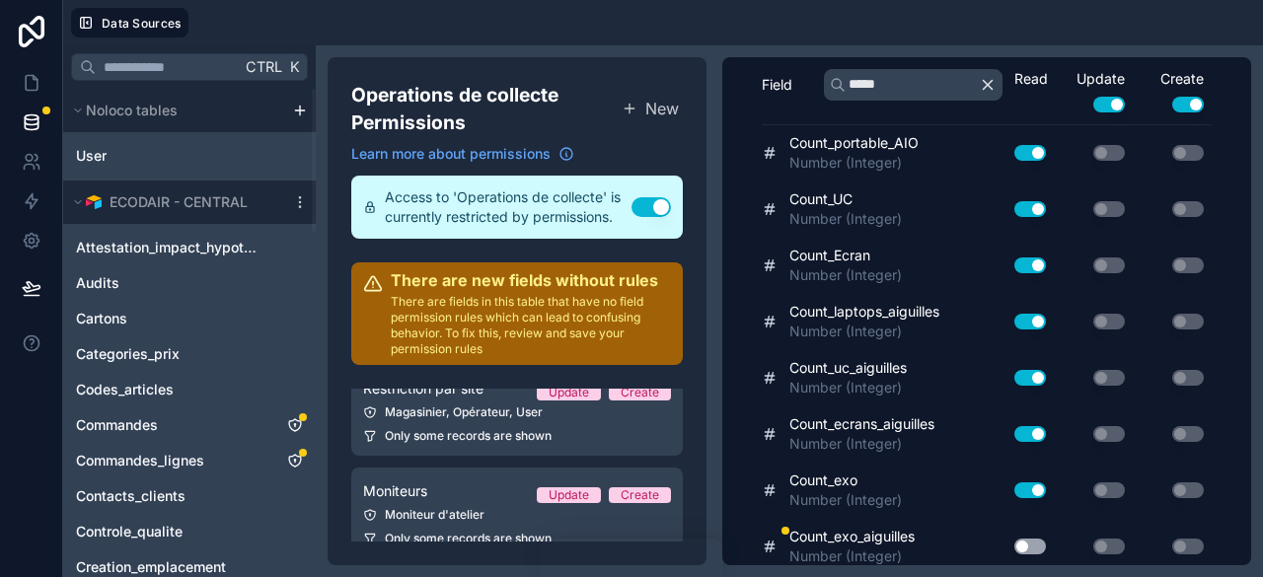
click at [1015, 539] on button "Use setting" at bounding box center [1031, 547] width 32 height 16
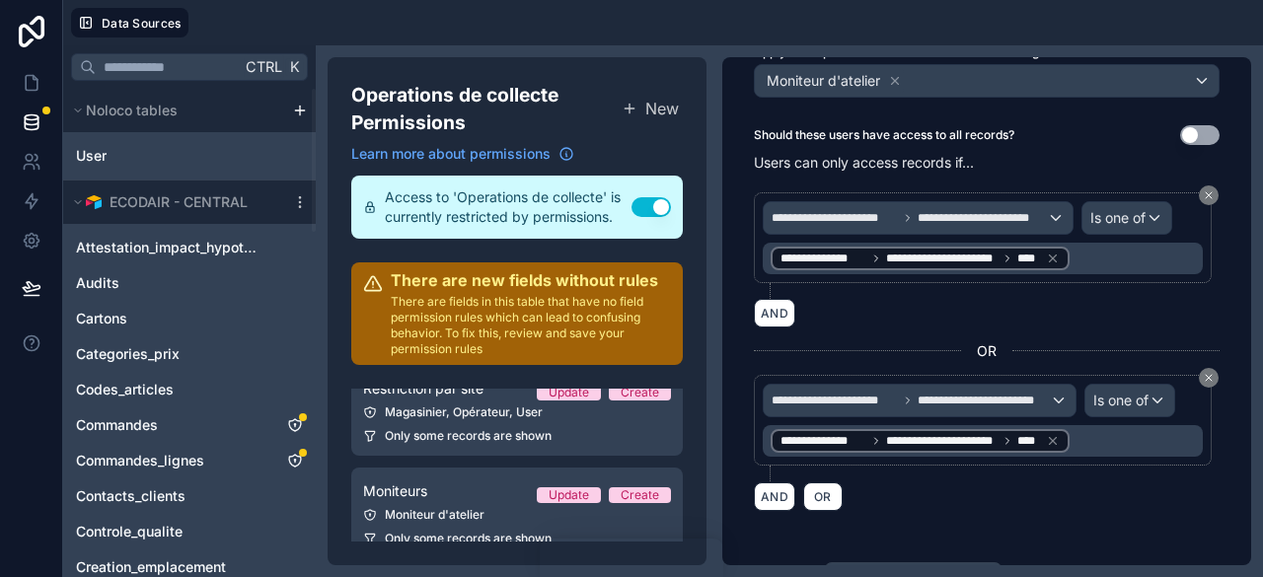
scroll to position [0, 0]
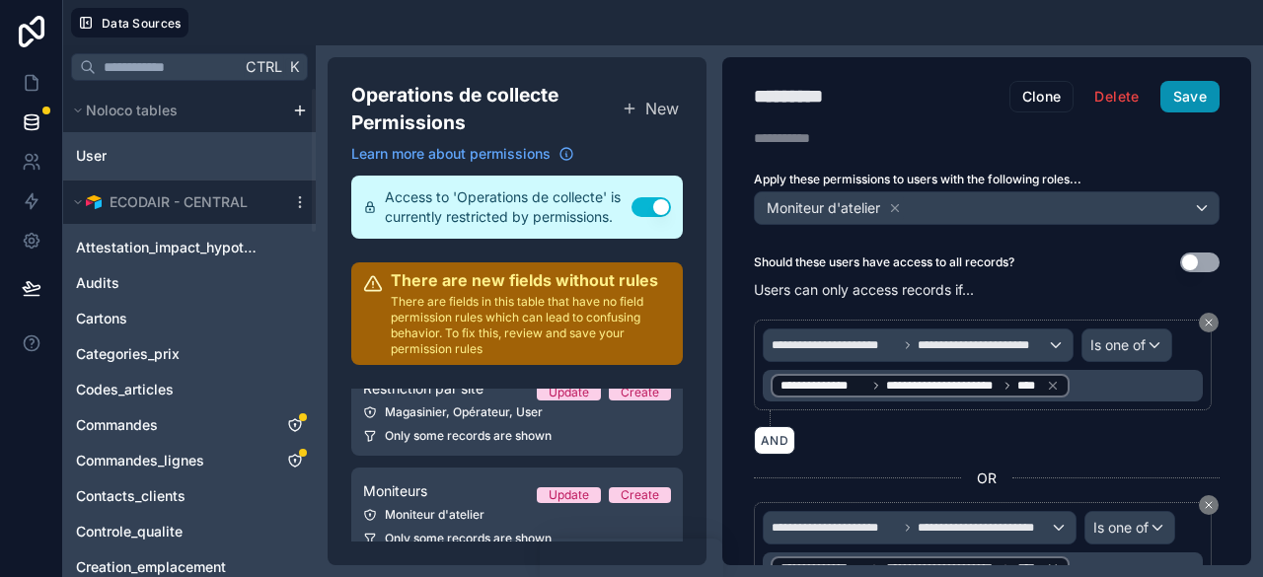
click at [1186, 100] on button "Save" at bounding box center [1190, 97] width 59 height 32
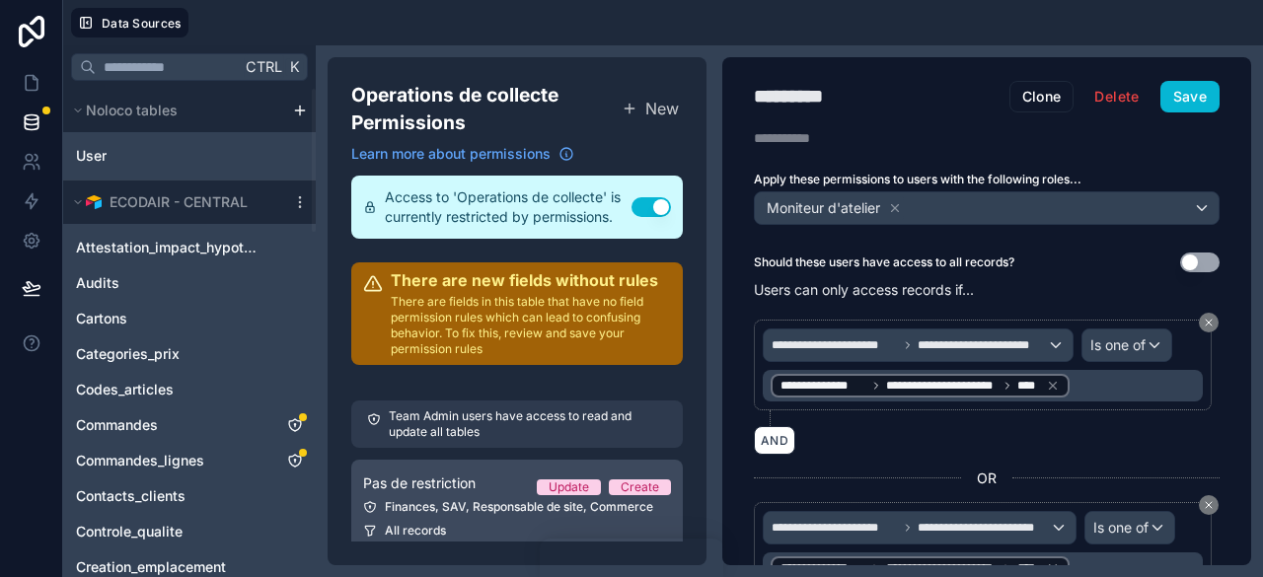
click at [496, 516] on link "Pas de restriction Update Create Finances, SAV, Responsable de site, Commerce A…" at bounding box center [517, 505] width 332 height 91
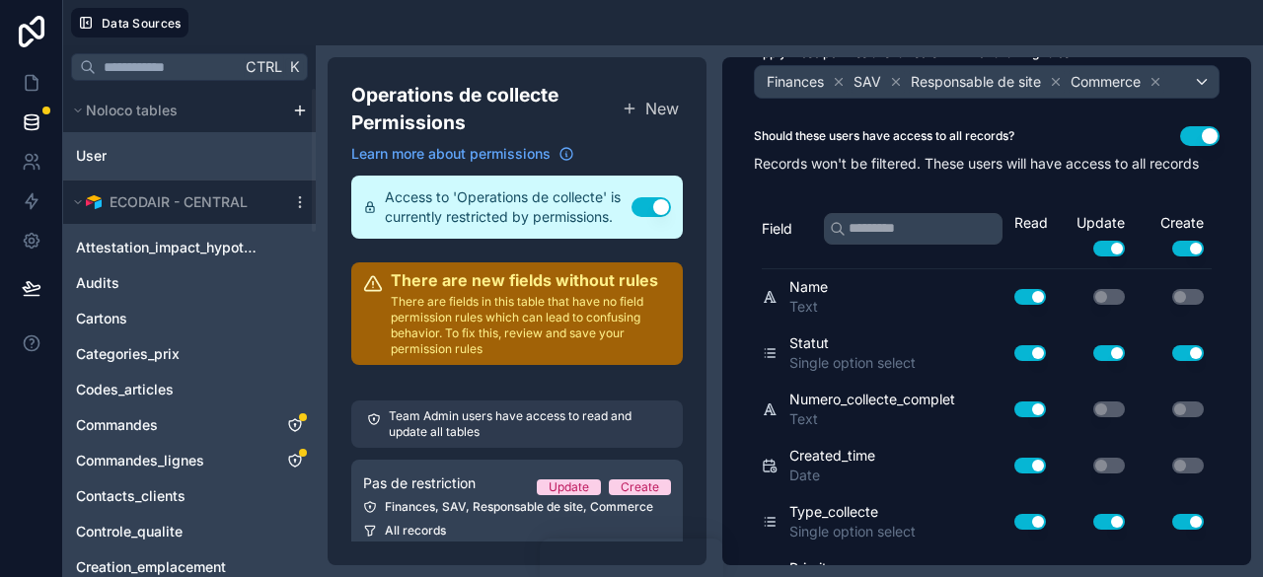
scroll to position [99, 0]
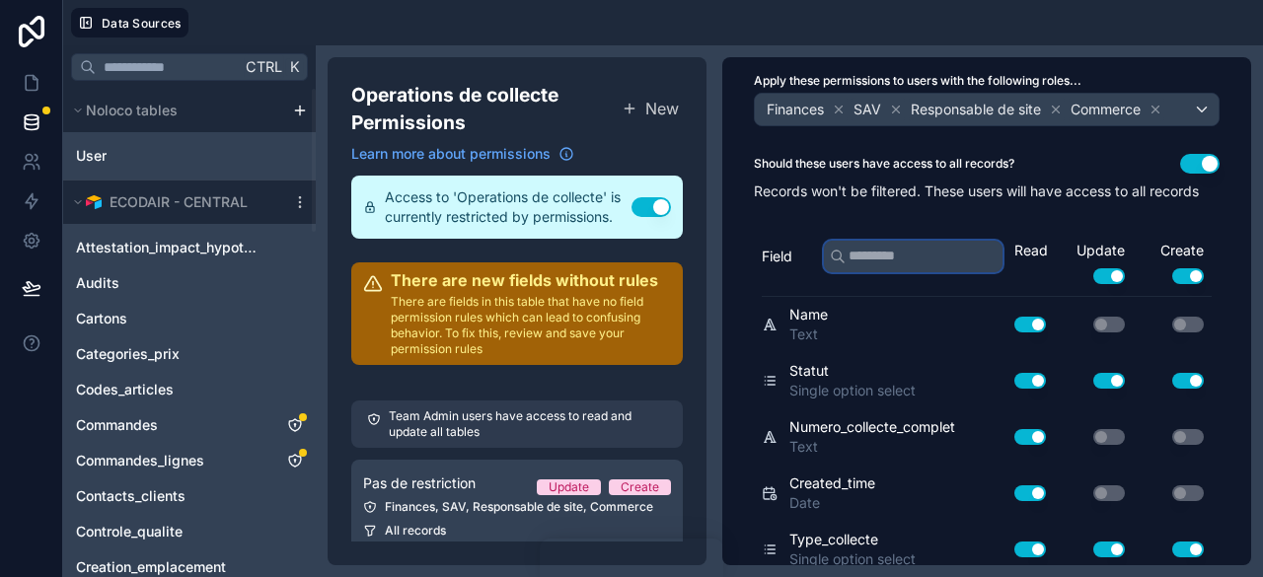
click at [902, 272] on input "text" at bounding box center [913, 257] width 179 height 32
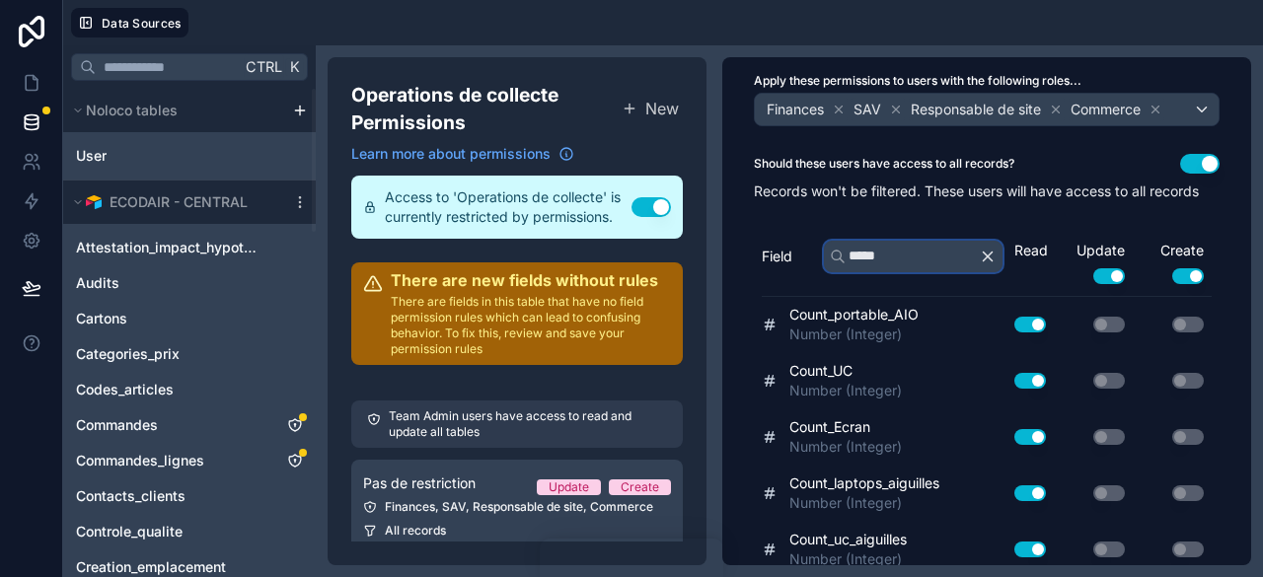
scroll to position [294, 0]
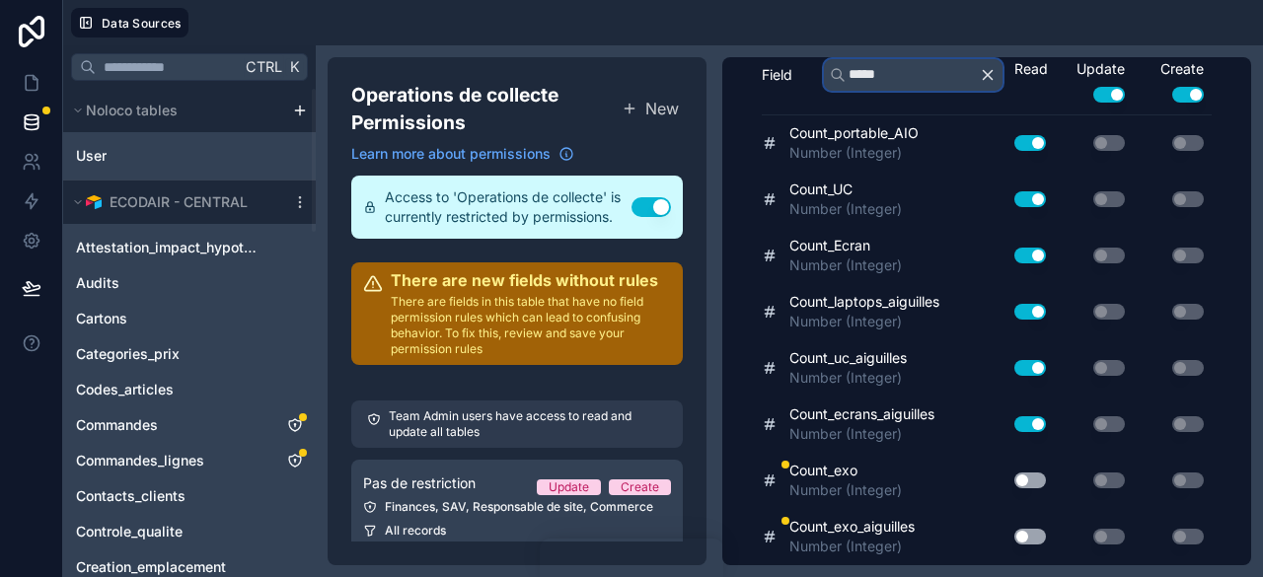
type input "*****"
click at [1018, 476] on button "Use setting" at bounding box center [1031, 481] width 32 height 16
click at [1021, 538] on button "Use setting" at bounding box center [1031, 537] width 32 height 16
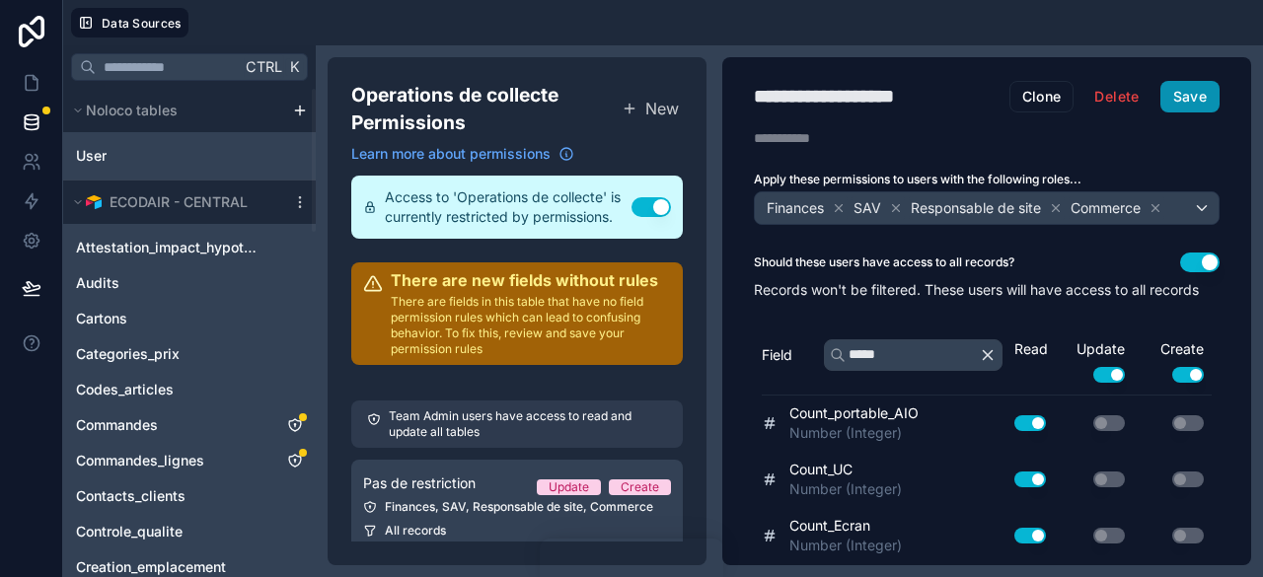
click at [1192, 90] on button "Save" at bounding box center [1190, 97] width 59 height 32
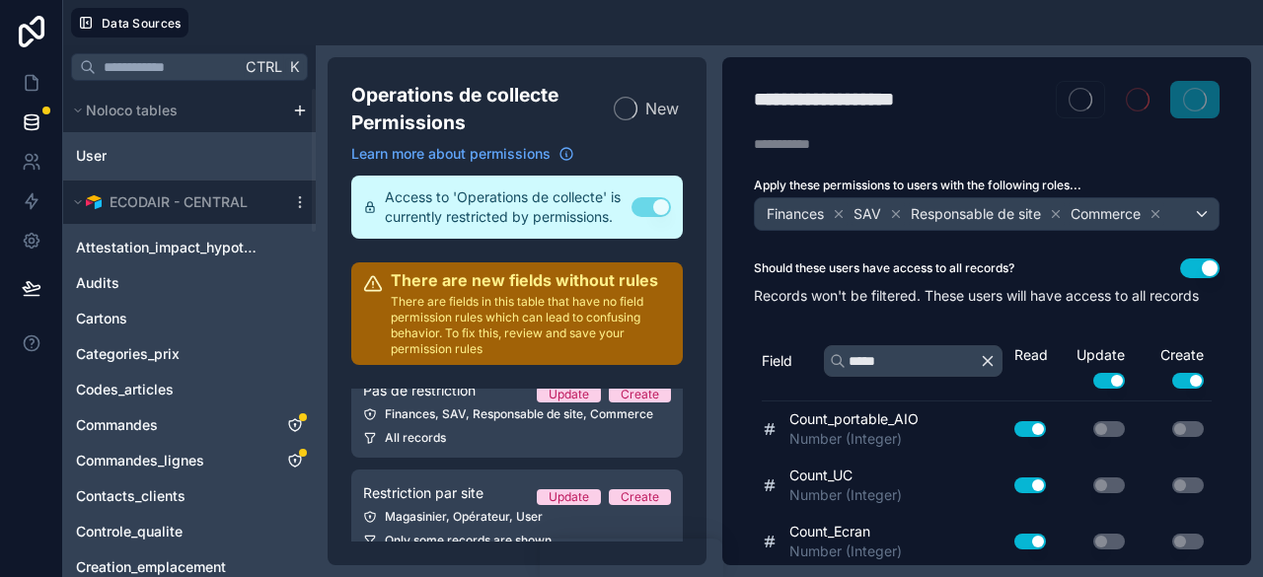
scroll to position [225, 0]
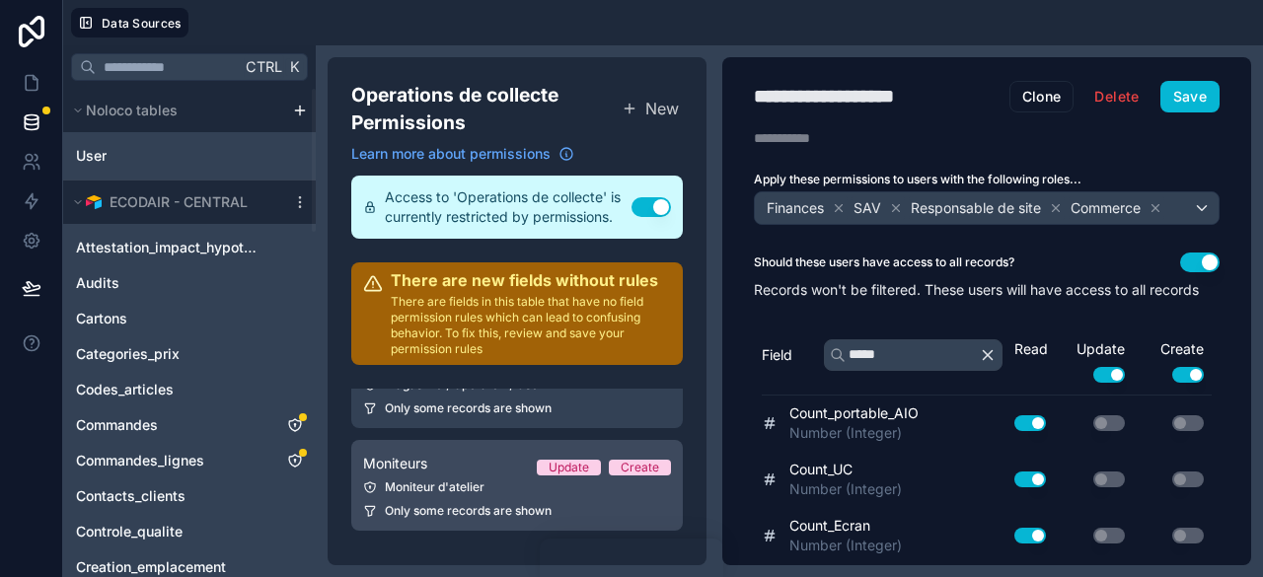
click at [476, 494] on div "Moniteur d'atelier" at bounding box center [517, 488] width 308 height 16
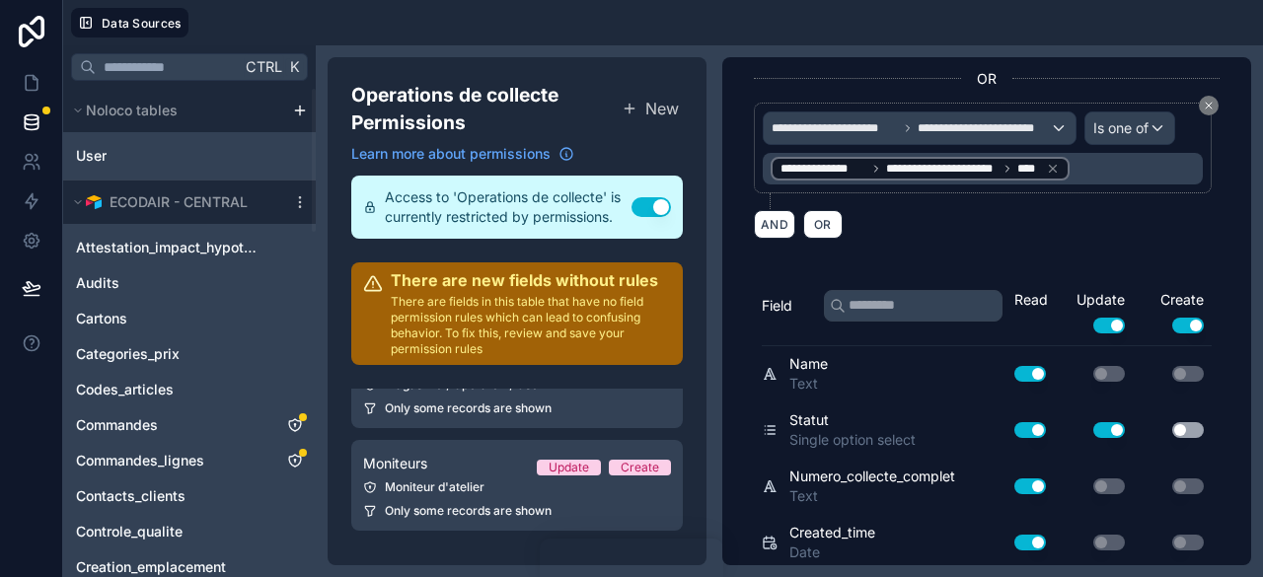
scroll to position [395, 0]
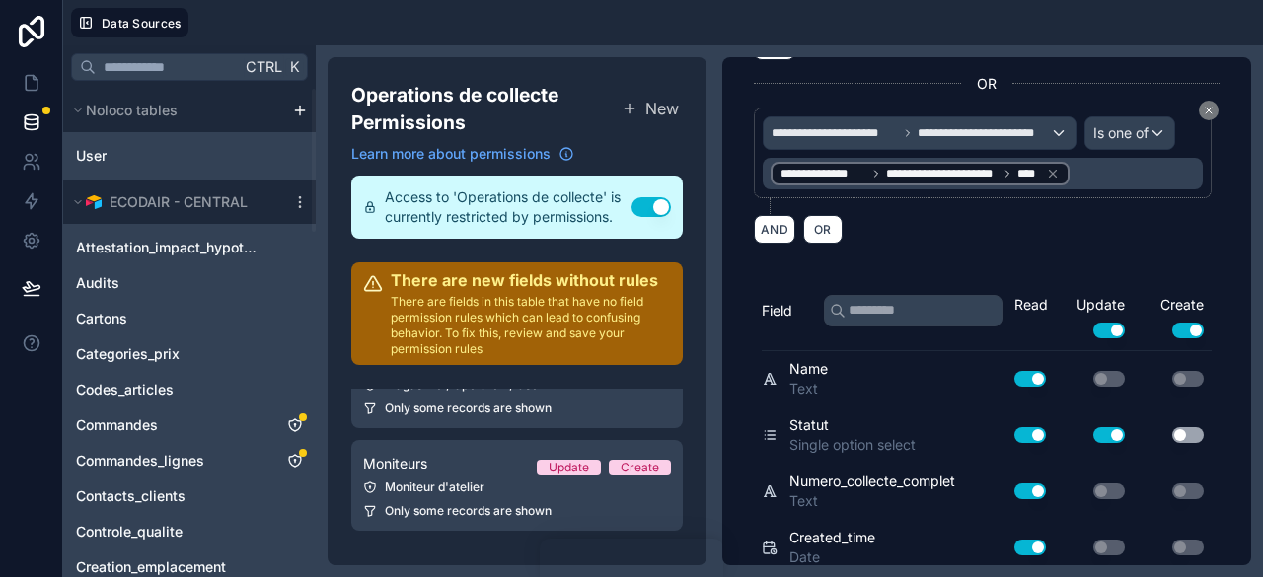
click at [892, 321] on div "Field" at bounding box center [888, 322] width 253 height 55
click at [890, 306] on input "text" at bounding box center [913, 311] width 179 height 32
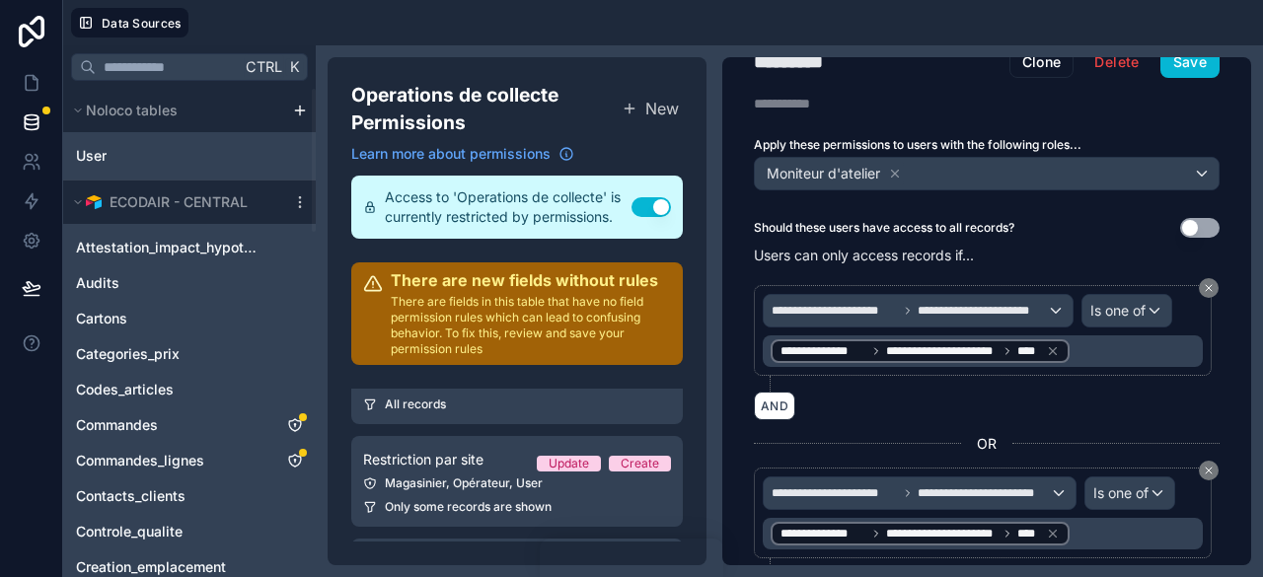
scroll to position [0, 0]
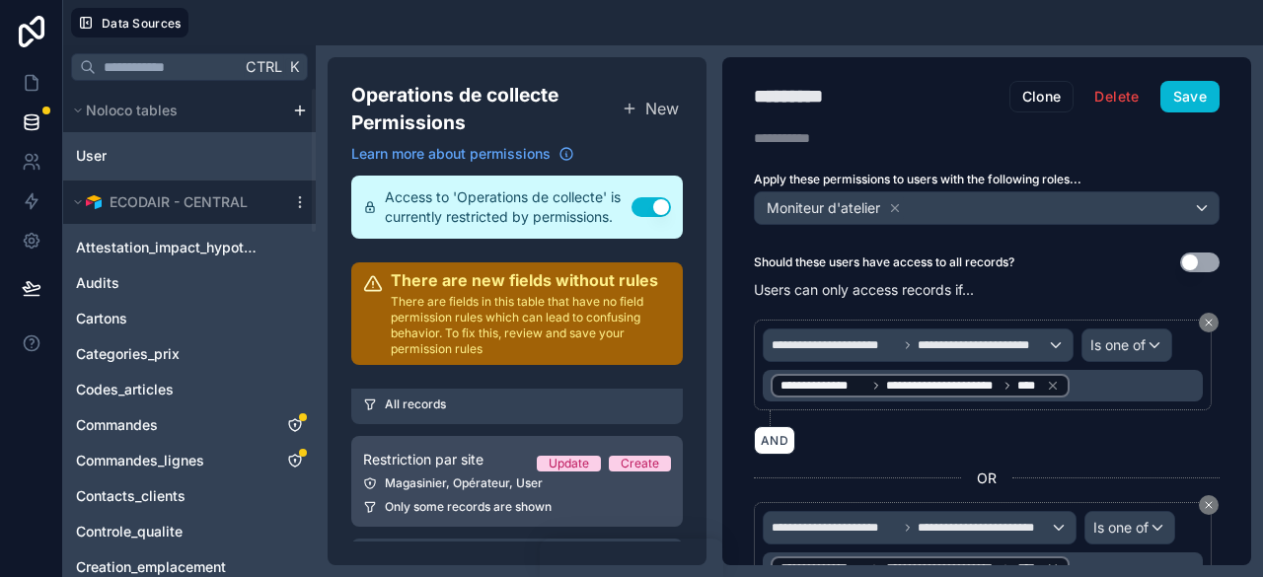
type input "*****"
click at [467, 470] on div "Restriction par site Update Create" at bounding box center [517, 460] width 308 height 24
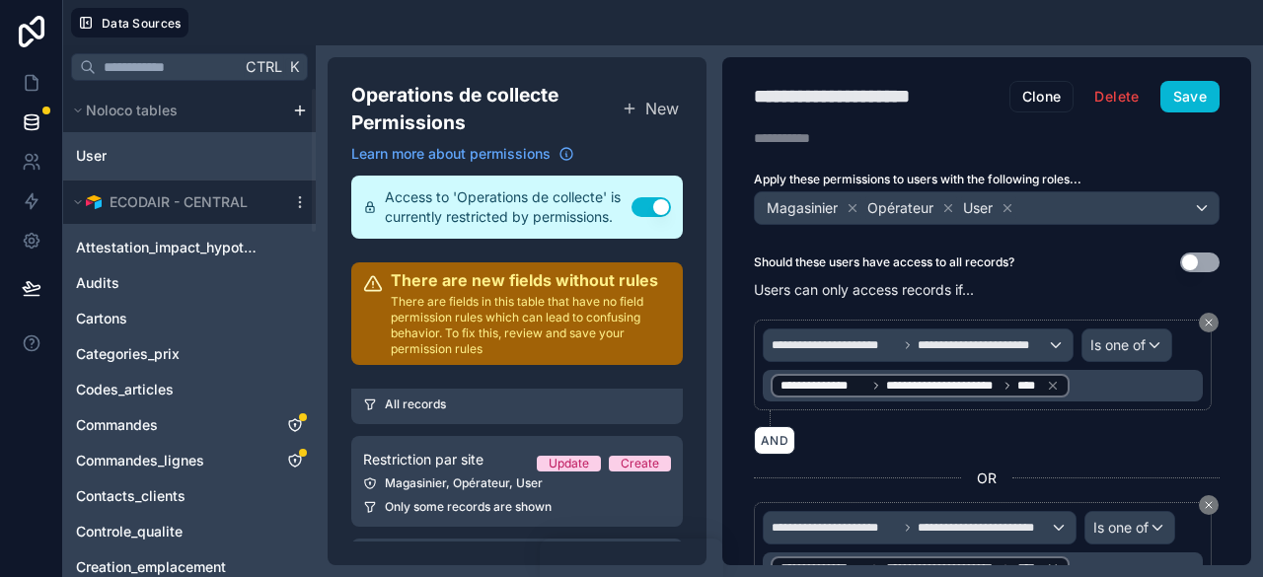
scroll to position [493, 0]
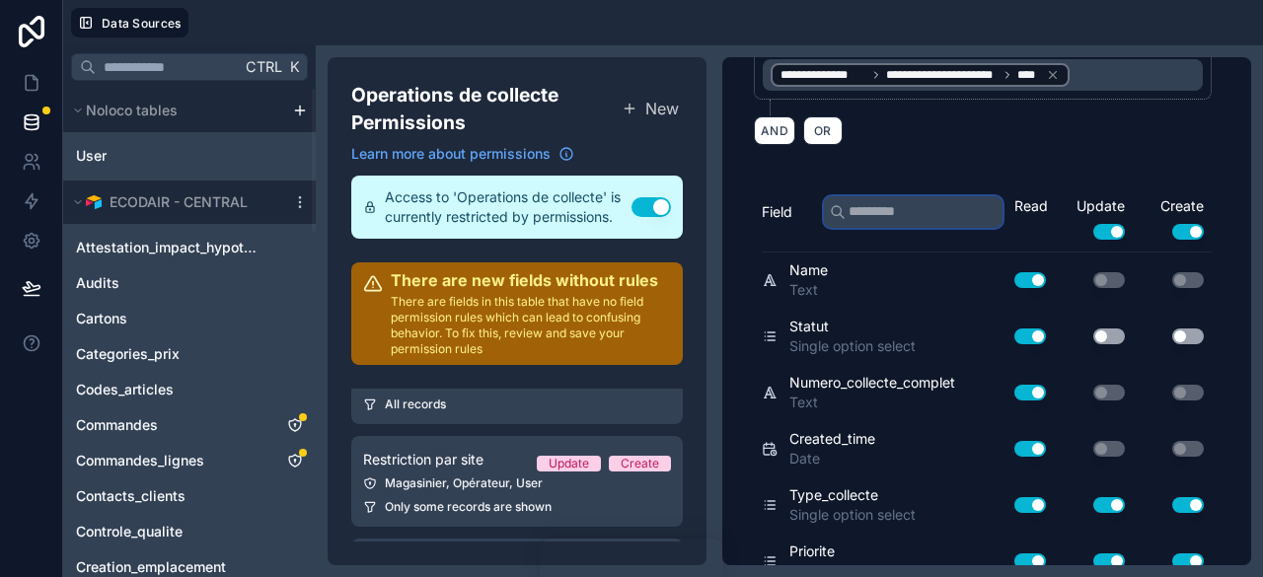
click at [895, 196] on input "text" at bounding box center [913, 212] width 179 height 32
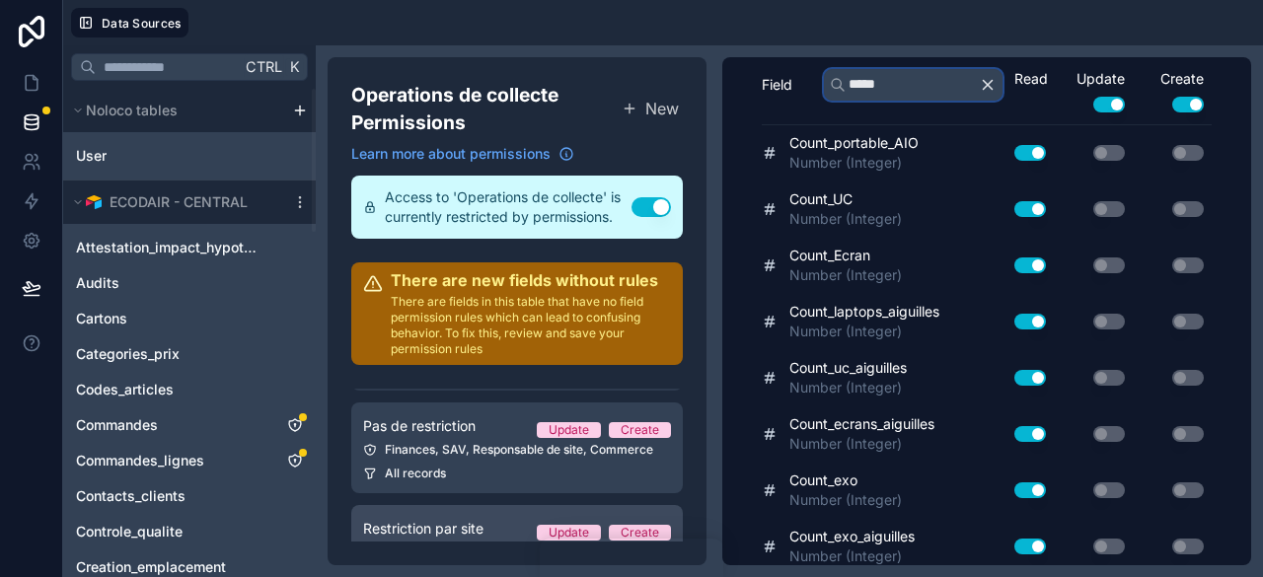
scroll to position [28, 0]
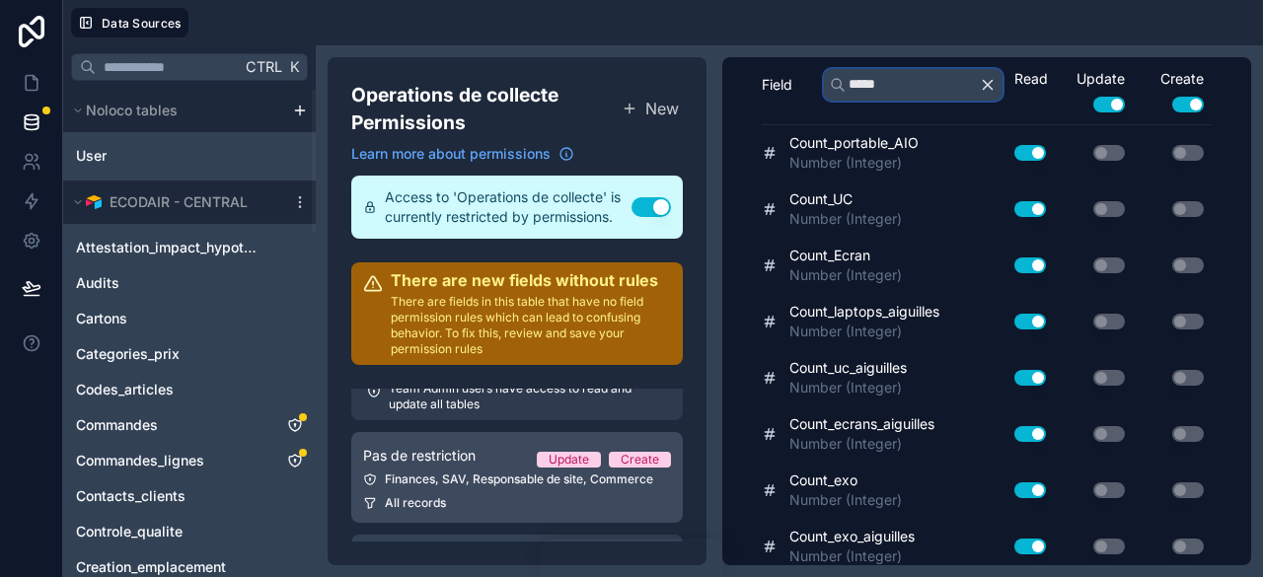
type input "*****"
click at [454, 476] on div "Finances, SAV, Responsable de site, Commerce" at bounding box center [517, 480] width 308 height 16
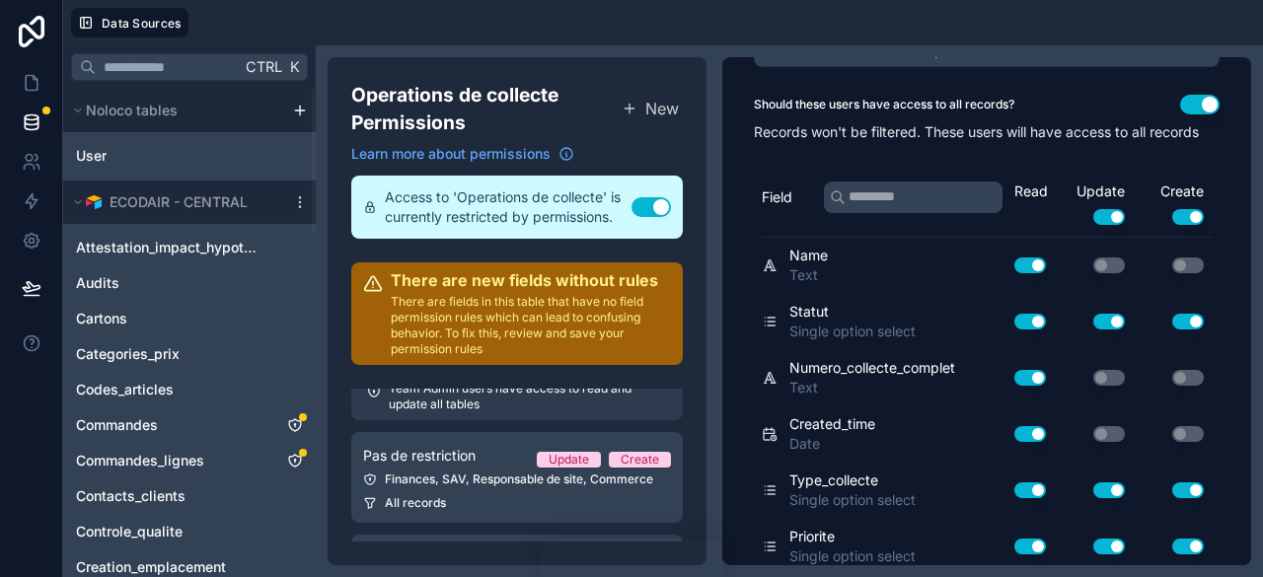
scroll to position [296, 0]
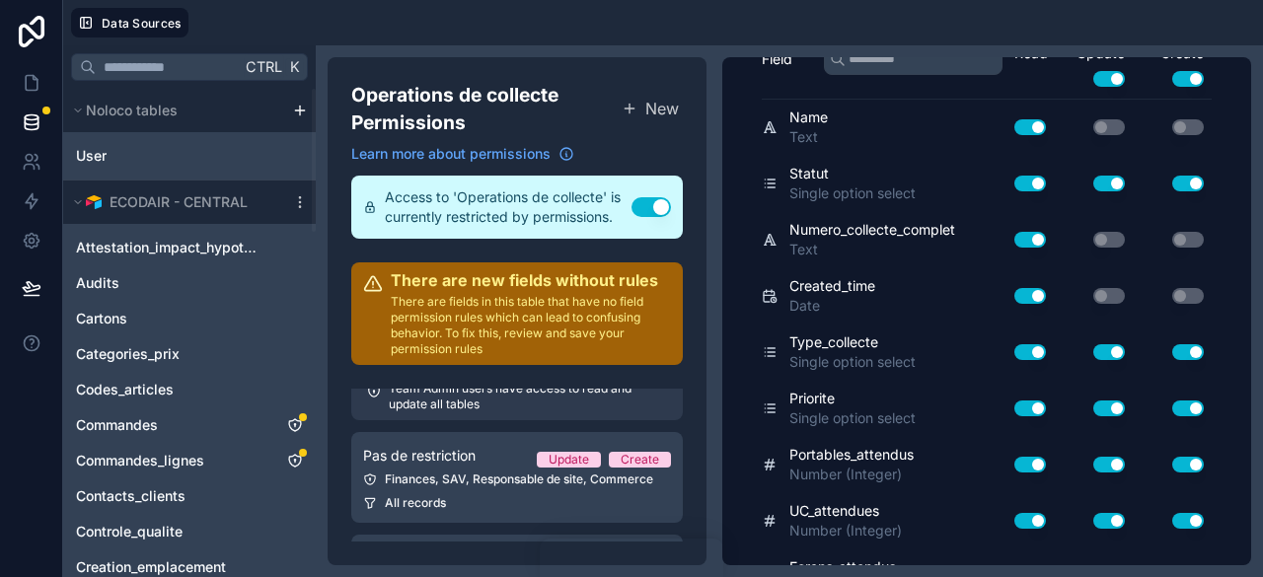
click at [913, 58] on div "Field Read Update Use setting Create Use setting" at bounding box center [987, 66] width 450 height 68
click at [917, 75] on input "text" at bounding box center [913, 59] width 179 height 32
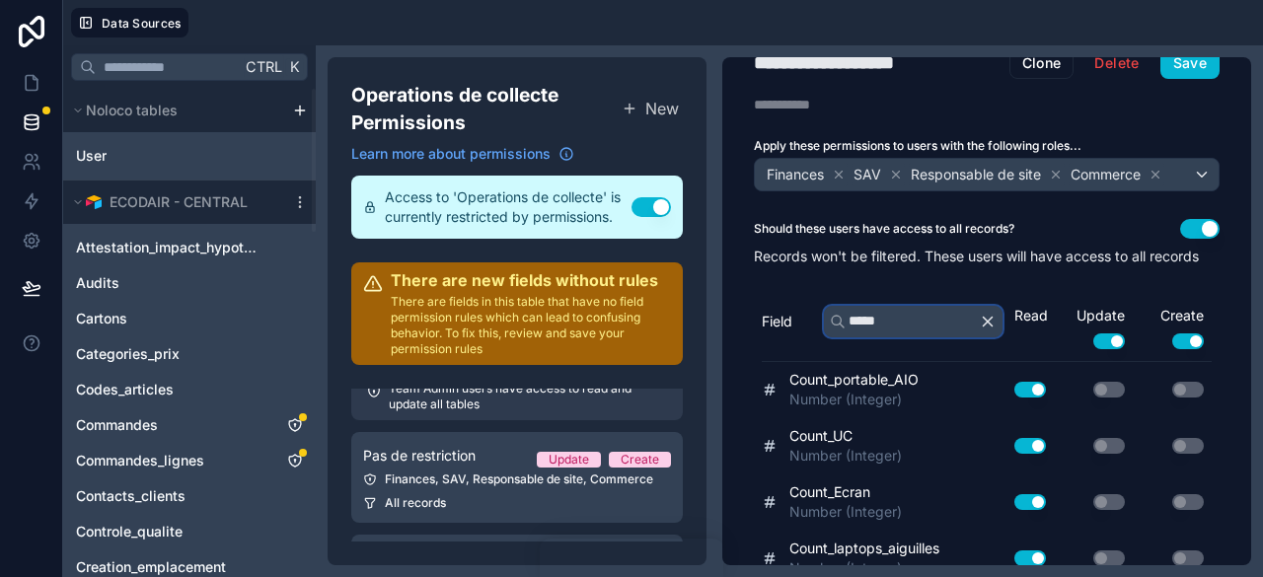
scroll to position [0, 0]
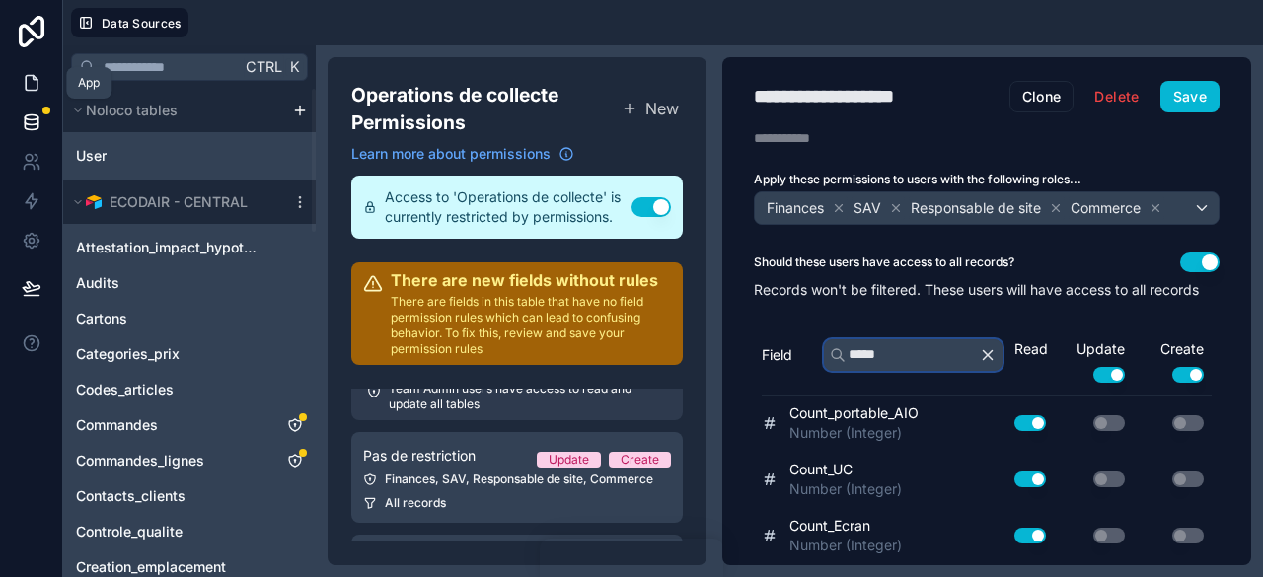
type input "*****"
click at [18, 78] on link at bounding box center [31, 82] width 62 height 39
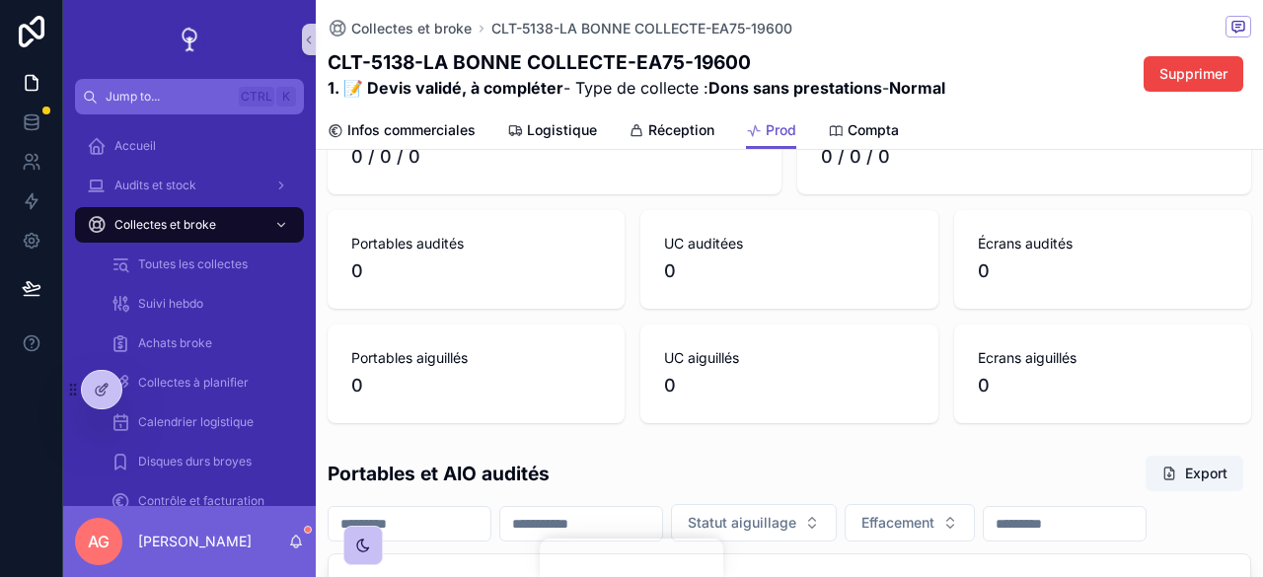
scroll to position [888, 0]
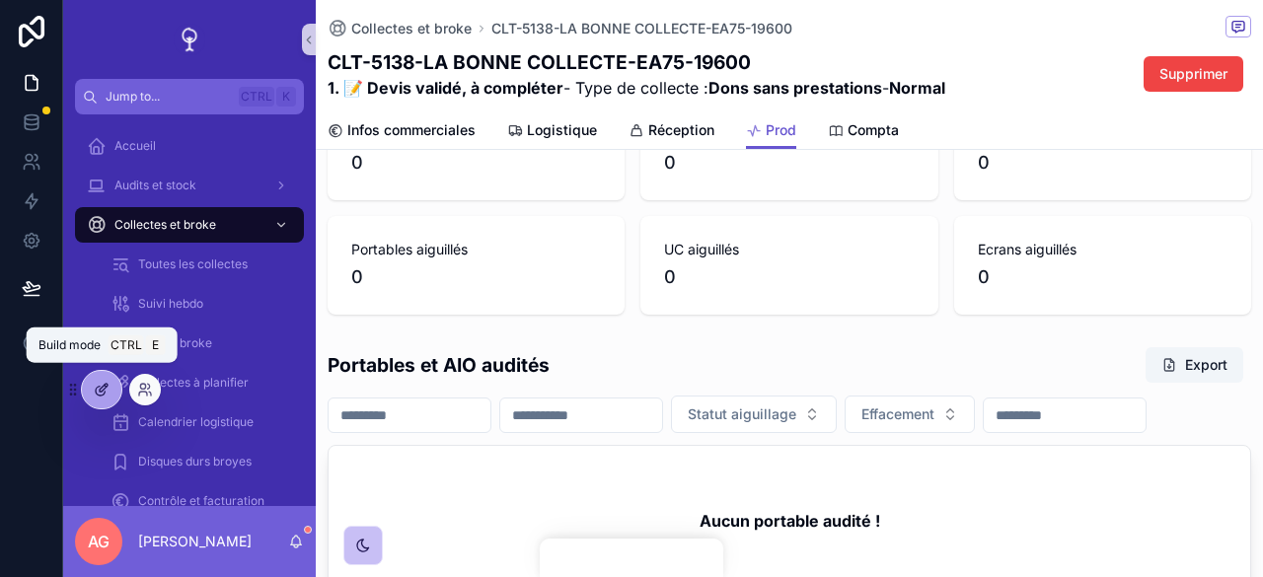
click at [103, 383] on icon at bounding box center [102, 390] width 16 height 16
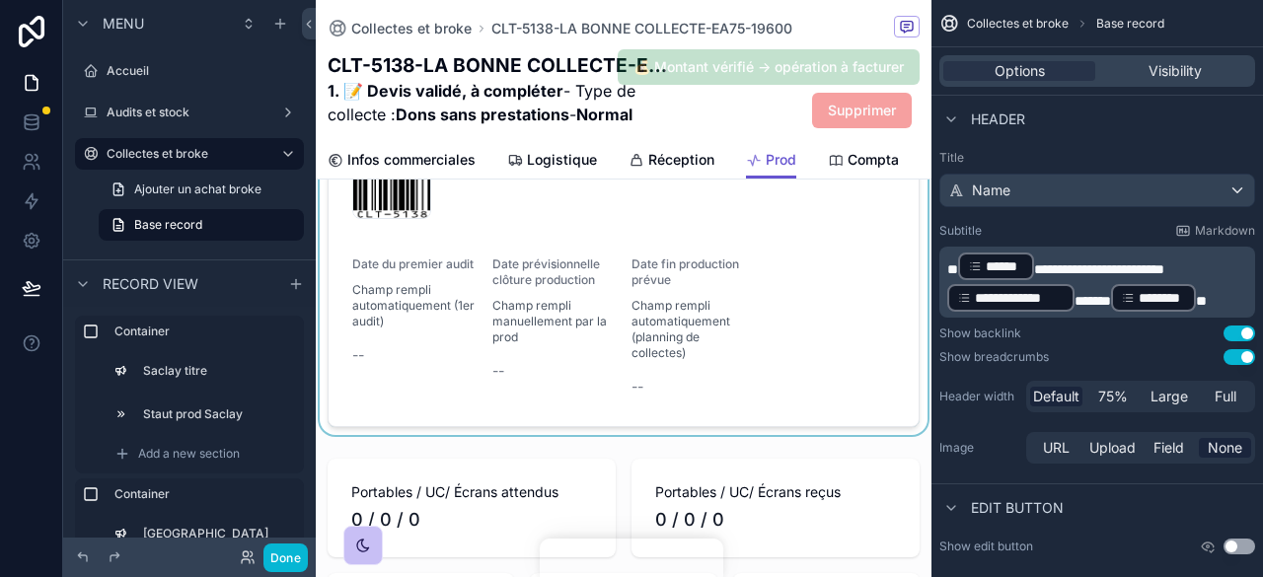
scroll to position [1579, 0]
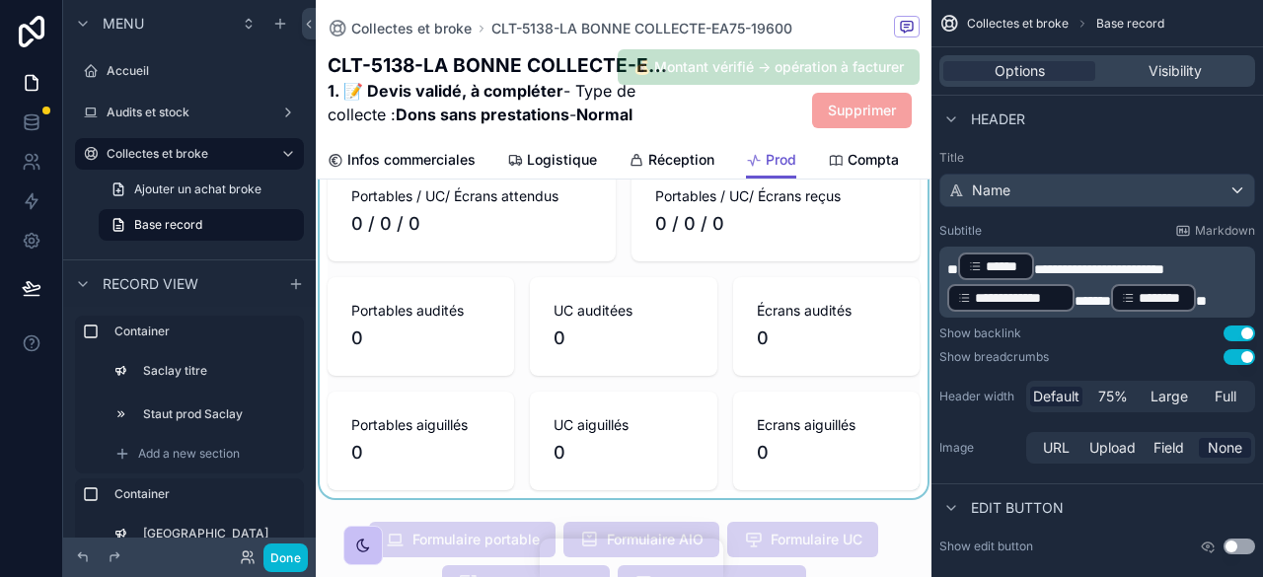
click at [652, 423] on div "scrollable content" at bounding box center [624, 326] width 616 height 343
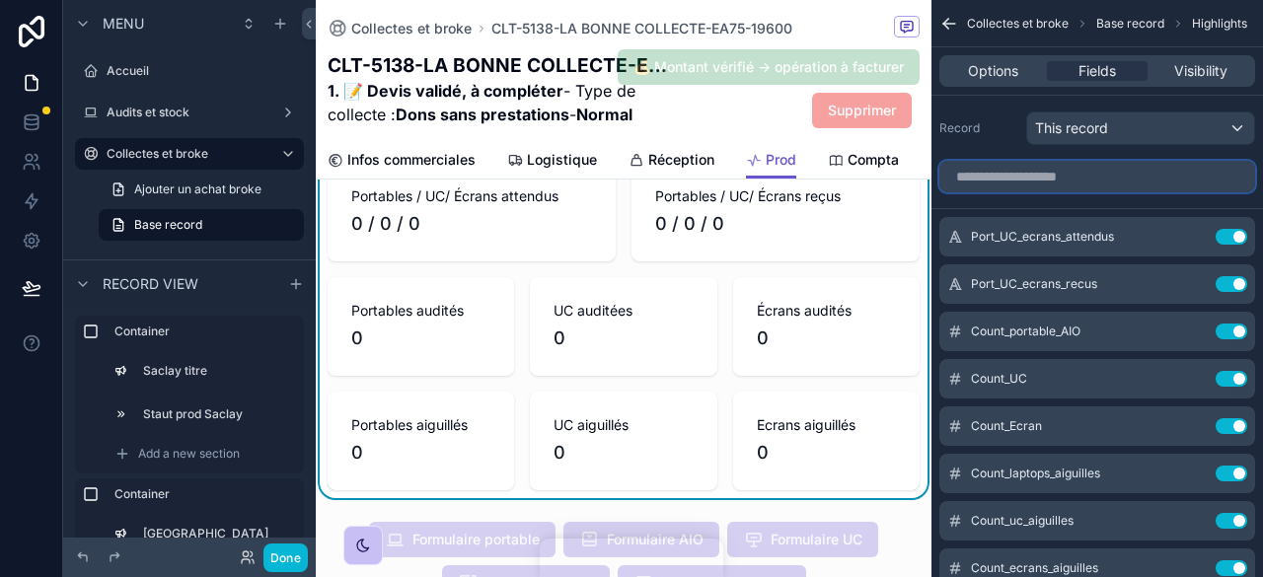
click at [1085, 176] on input "scrollable content" at bounding box center [1098, 177] width 316 height 32
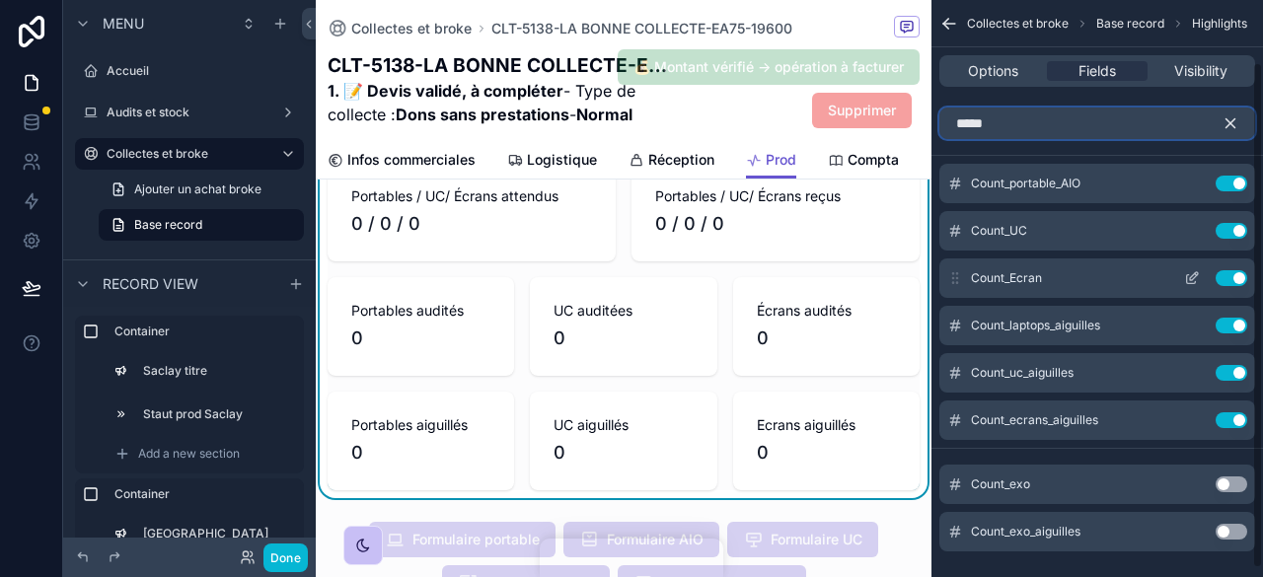
scroll to position [81, 0]
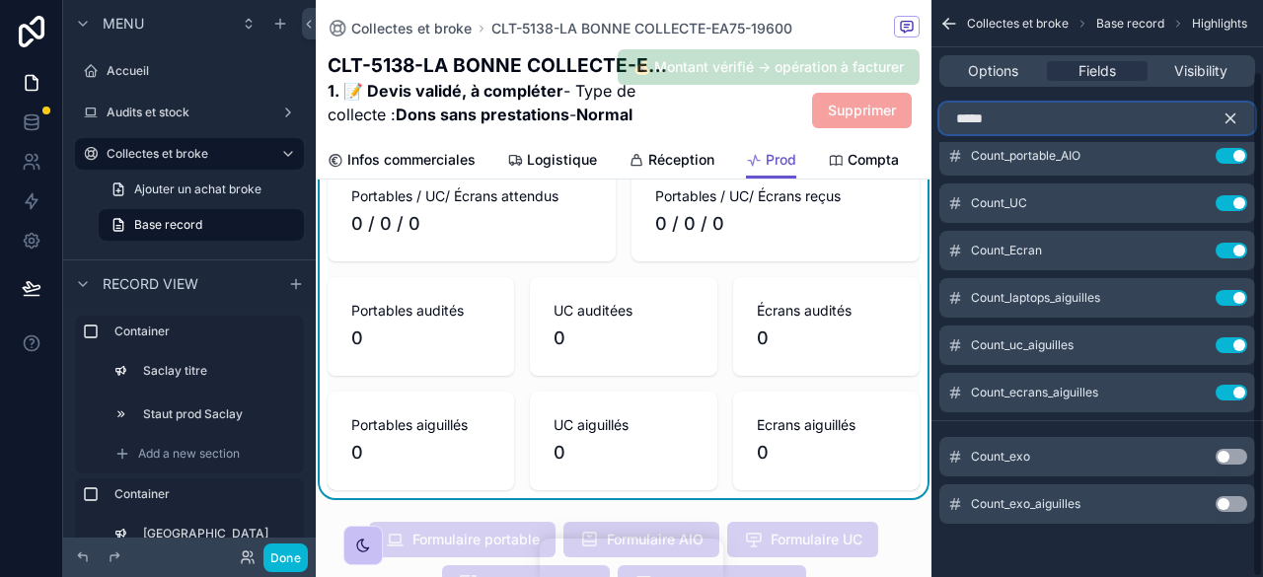
type input "*****"
click at [1228, 457] on button "Use setting" at bounding box center [1232, 457] width 32 height 16
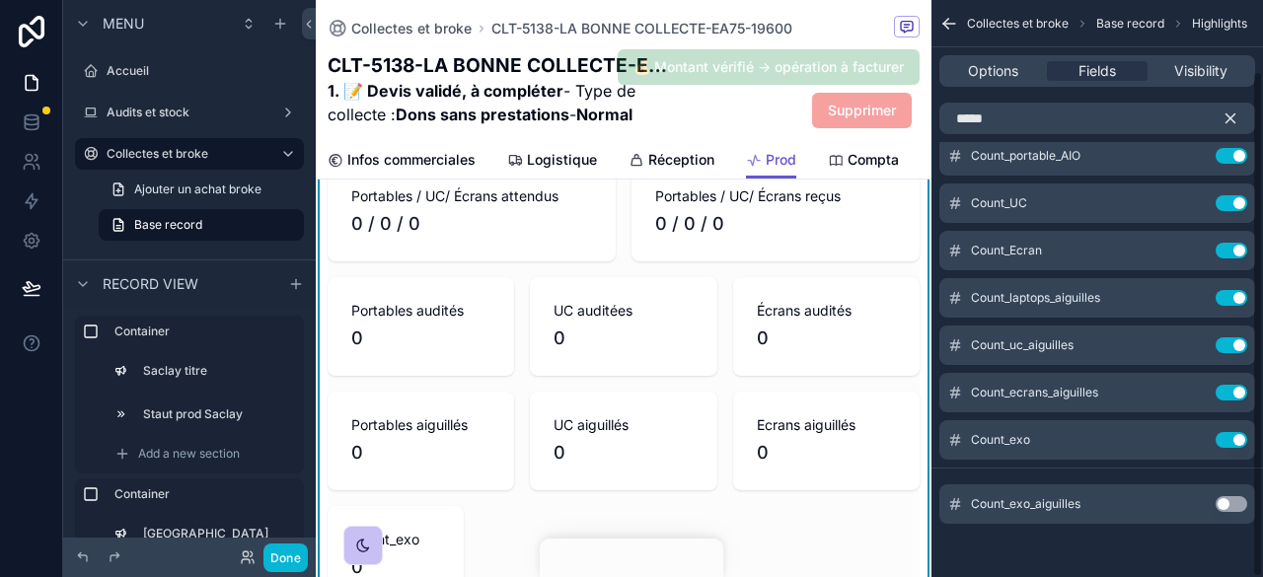
click at [1234, 504] on button "Use setting" at bounding box center [1232, 504] width 32 height 16
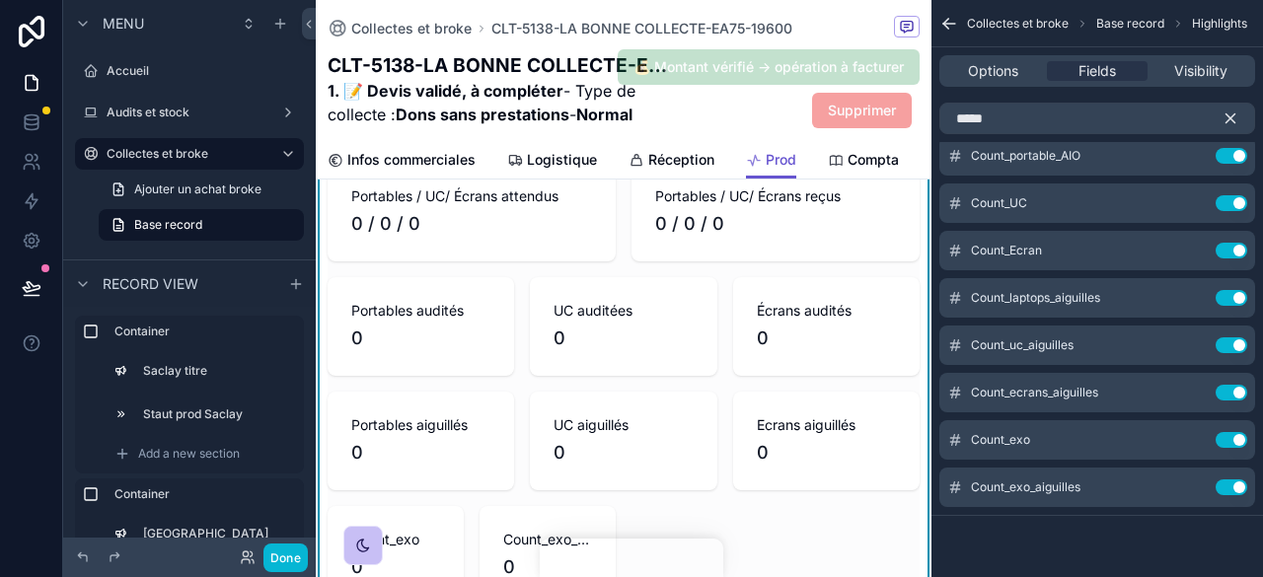
drag, startPoint x: 957, startPoint y: 440, endPoint x: 957, endPoint y: 269, distance: 170.7
click at [957, 269] on div "Count_portable_AIO Use setting Count_UC Use setting Count_Ecran Use setting Cou…" at bounding box center [1098, 321] width 332 height 371
drag, startPoint x: 959, startPoint y: 440, endPoint x: 957, endPoint y: 266, distance: 173.7
click at [957, 266] on div "Count_portable_AIO Use setting Count_UC Use setting Count_Ecran Use setting Cou…" at bounding box center [1098, 321] width 332 height 371
drag, startPoint x: 949, startPoint y: 442, endPoint x: 969, endPoint y: 269, distance: 173.8
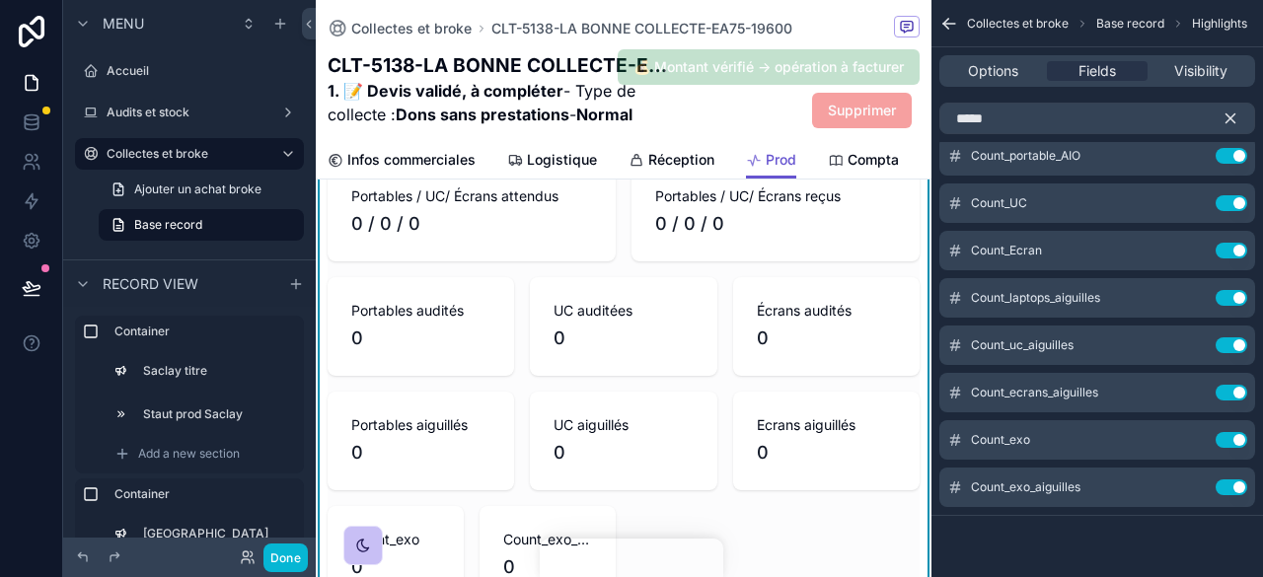
click at [969, 269] on div "Count_portable_AIO Use setting Count_UC Use setting Count_Ecran Use setting Cou…" at bounding box center [1098, 321] width 332 height 371
click at [1232, 113] on icon "scrollable content" at bounding box center [1231, 119] width 18 height 18
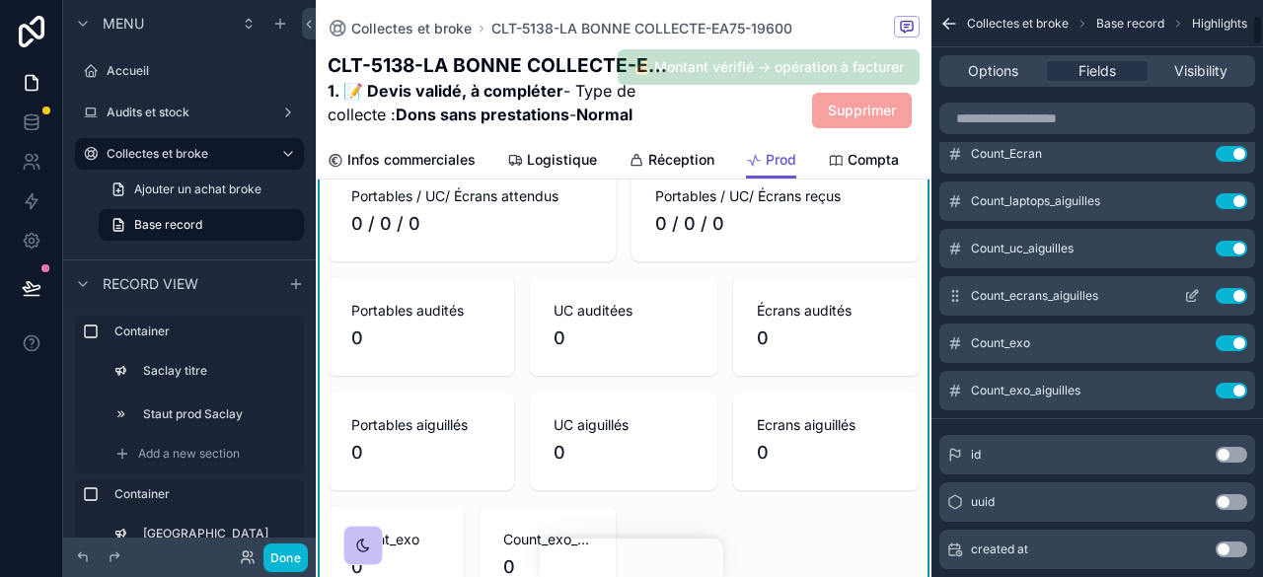
scroll to position [278, 0]
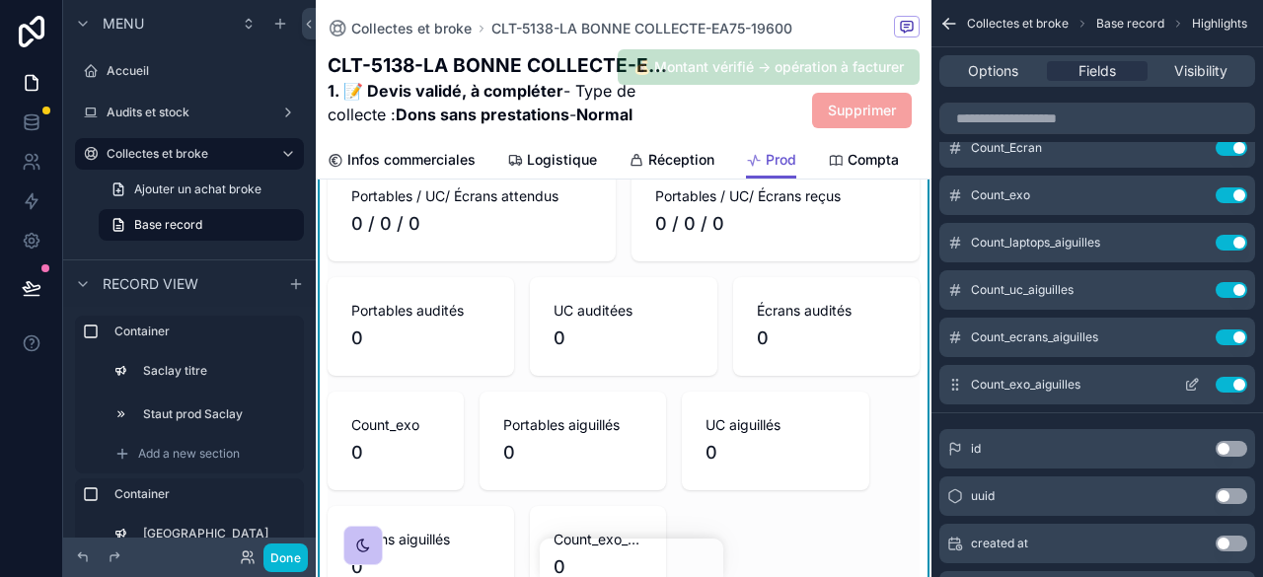
click at [1184, 385] on icon "scrollable content" at bounding box center [1192, 385] width 16 height 16
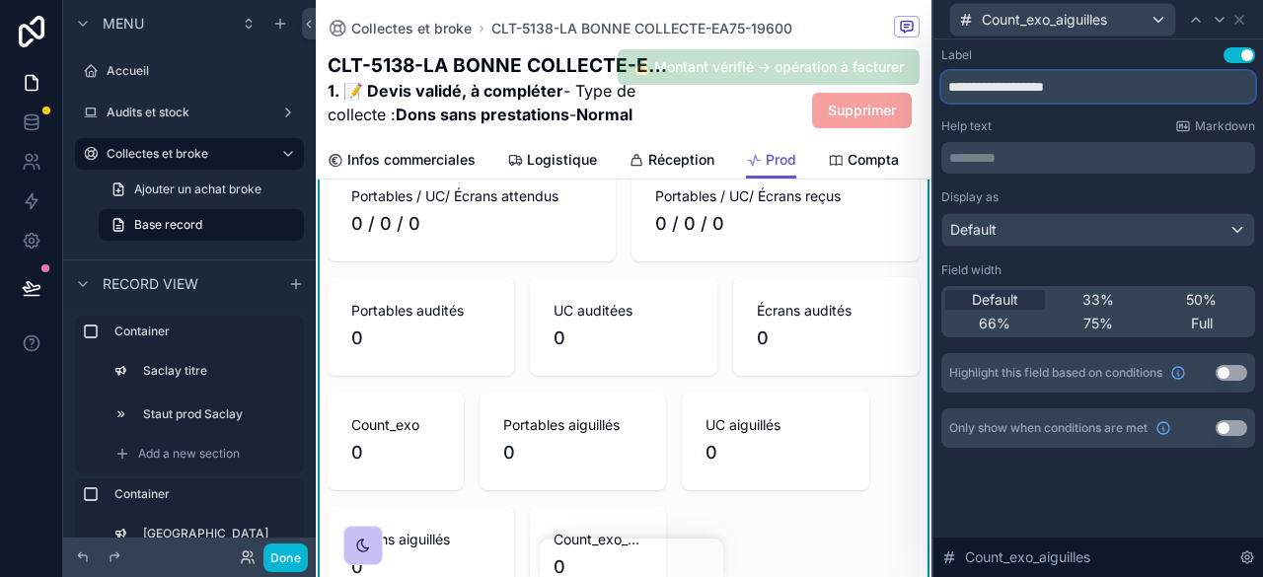
drag, startPoint x: 1082, startPoint y: 83, endPoint x: 940, endPoint y: 92, distance: 142.4
click at [940, 92] on div "**********" at bounding box center [1099, 267] width 330 height 456
type input "**********"
click at [1240, 18] on icon at bounding box center [1240, 20] width 8 height 8
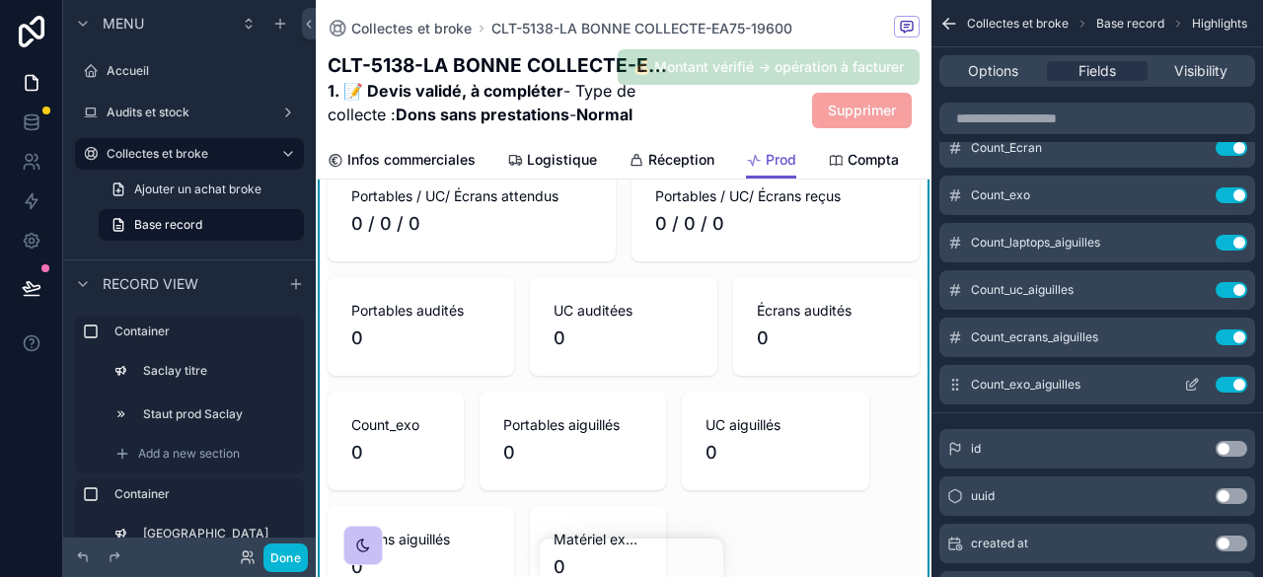
click at [1192, 384] on icon "scrollable content" at bounding box center [1192, 385] width 16 height 16
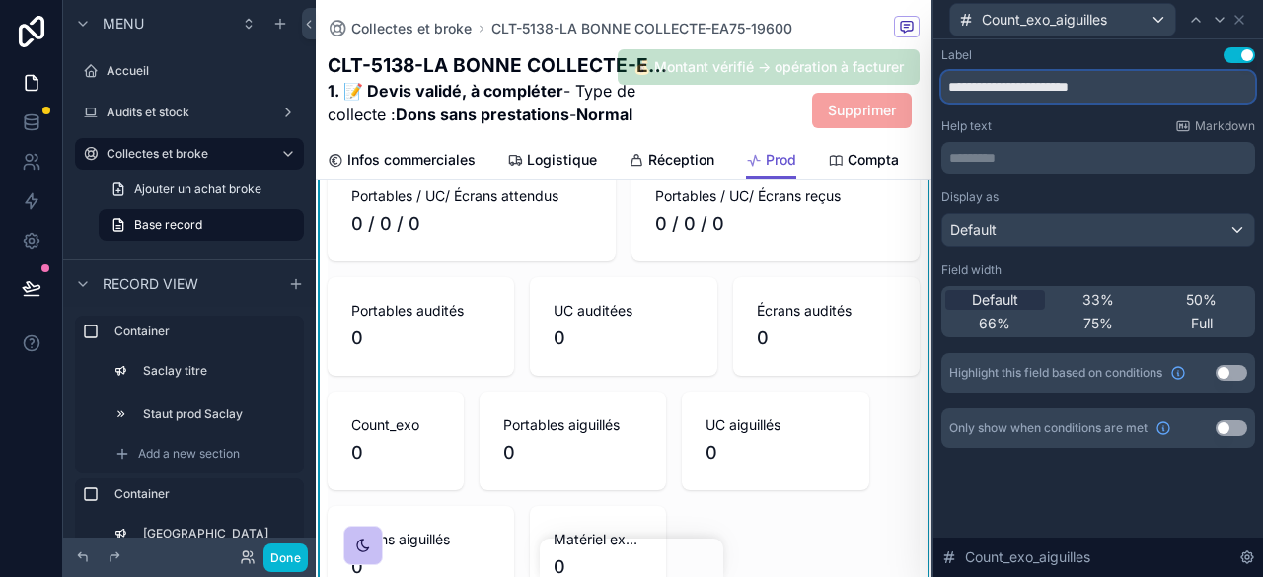
drag, startPoint x: 1139, startPoint y: 80, endPoint x: 1062, endPoint y: 82, distance: 77.0
click at [1062, 82] on input "**********" at bounding box center [1099, 87] width 314 height 32
type input "**********"
click at [1236, 20] on icon at bounding box center [1240, 20] width 16 height 16
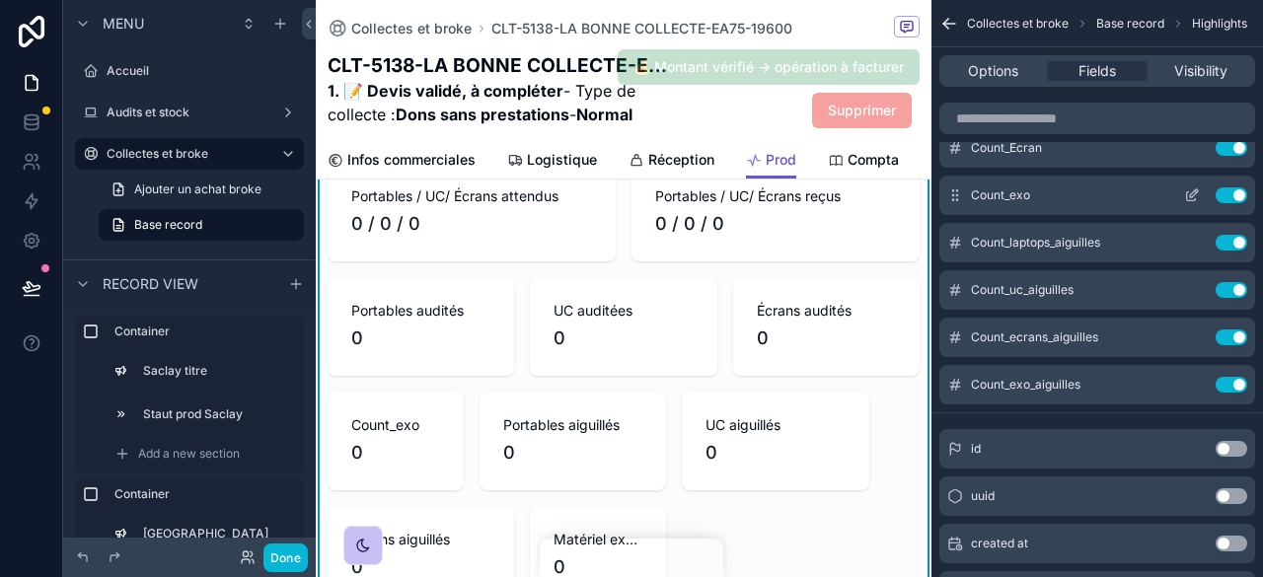
click at [1185, 190] on icon "scrollable content" at bounding box center [1192, 196] width 16 height 16
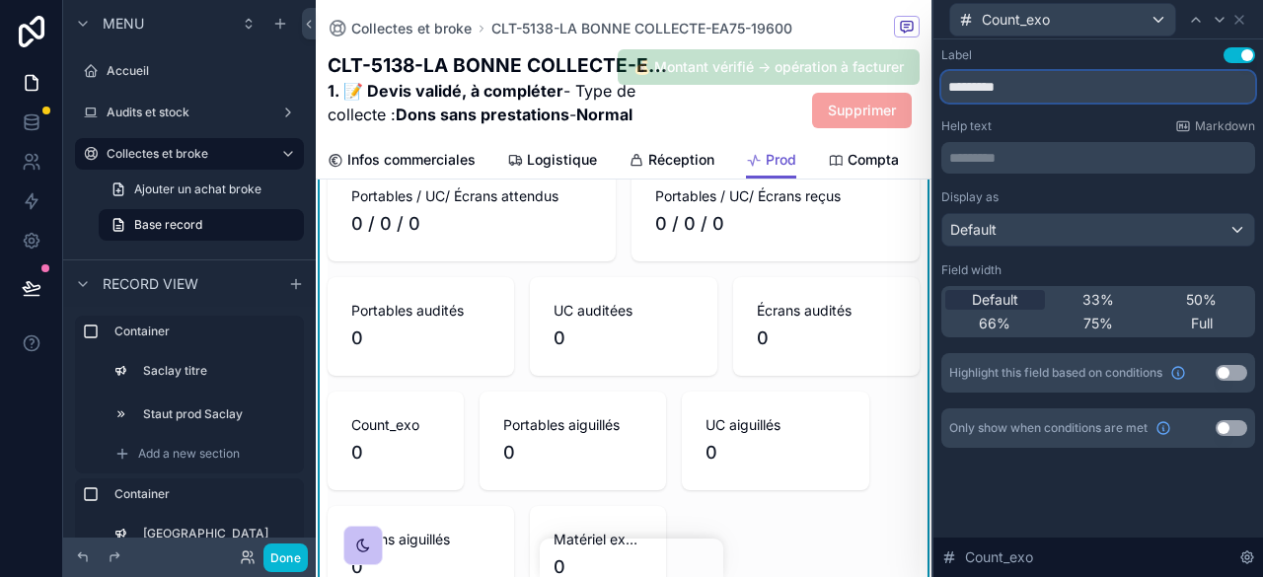
drag, startPoint x: 1035, startPoint y: 86, endPoint x: 770, endPoint y: 78, distance: 265.6
click at [770, 78] on div "Count_exo Label Use setting ********* Help text Markdown ********* ﻿ Display as…" at bounding box center [631, 288] width 1263 height 577
type input "**********"
click at [1243, 19] on icon at bounding box center [1240, 20] width 16 height 16
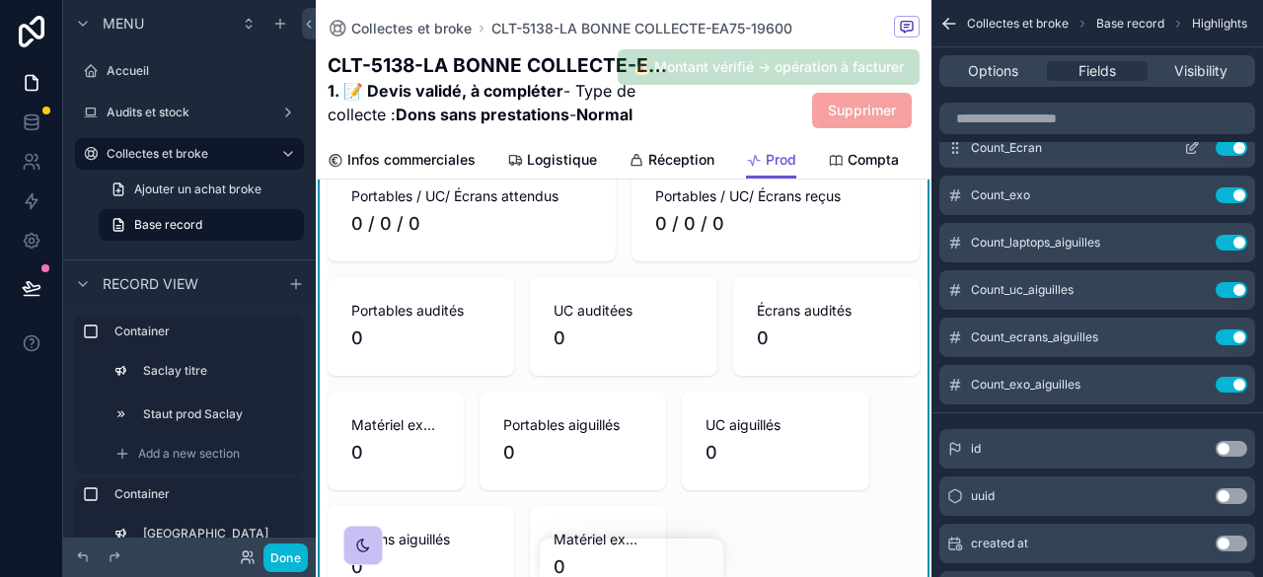
click at [1096, 162] on div "Count_Ecran Use setting" at bounding box center [1098, 147] width 316 height 39
click at [1192, 153] on icon "scrollable content" at bounding box center [1192, 148] width 16 height 16
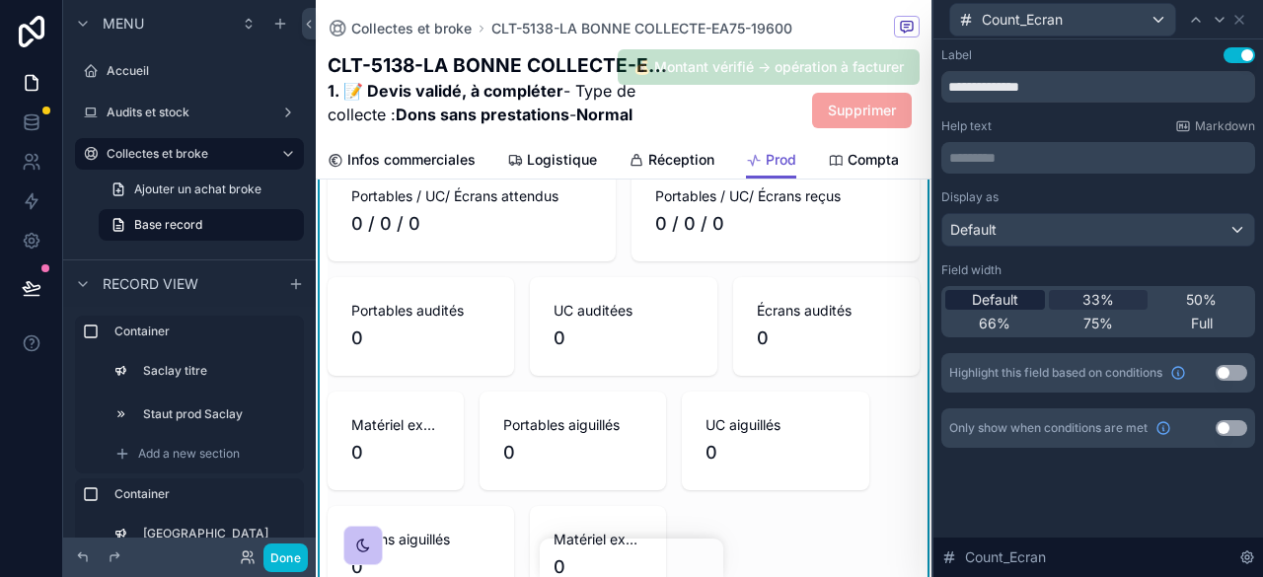
click at [1016, 299] on span "Default" at bounding box center [995, 300] width 46 height 20
click at [1238, 21] on icon at bounding box center [1240, 20] width 8 height 8
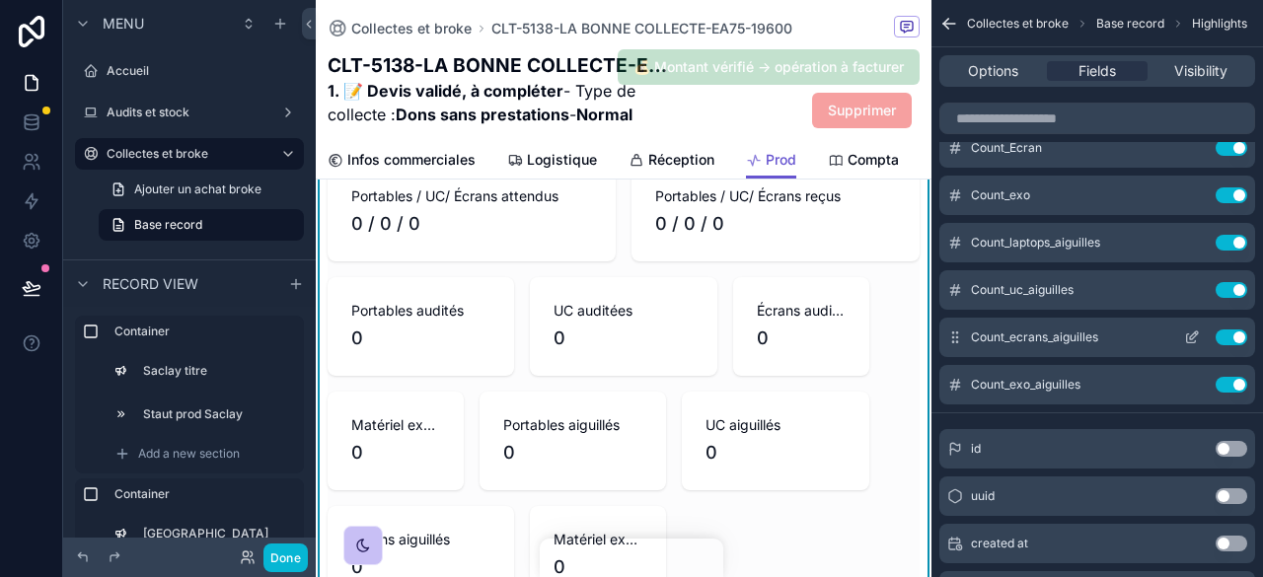
scroll to position [180, 0]
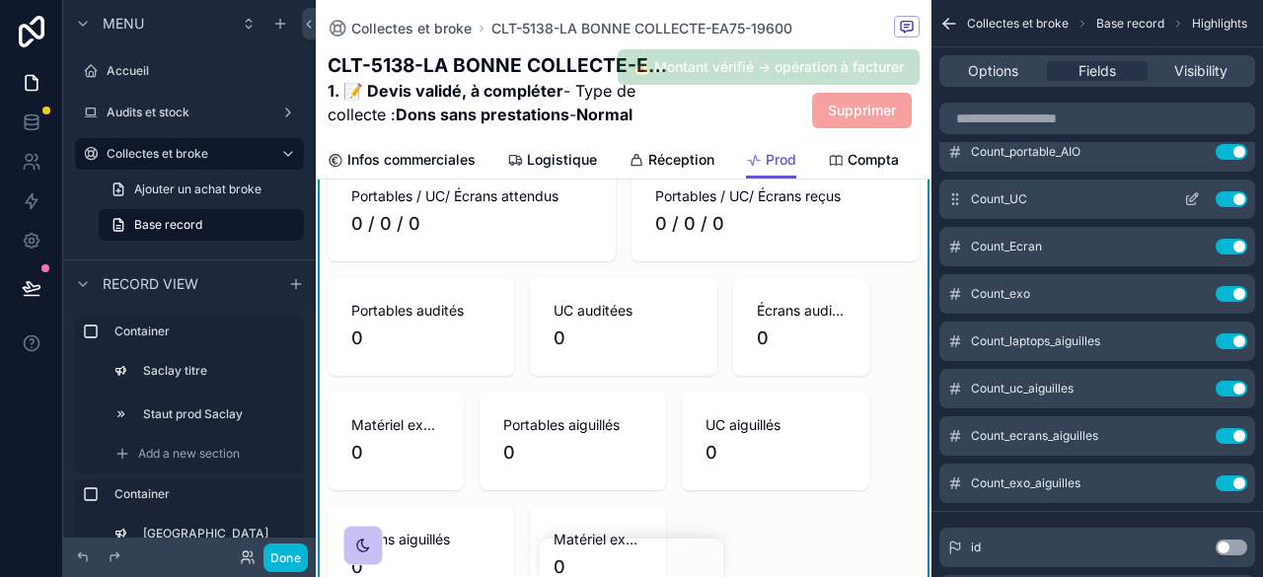
click at [1197, 197] on icon "scrollable content" at bounding box center [1192, 199] width 16 height 16
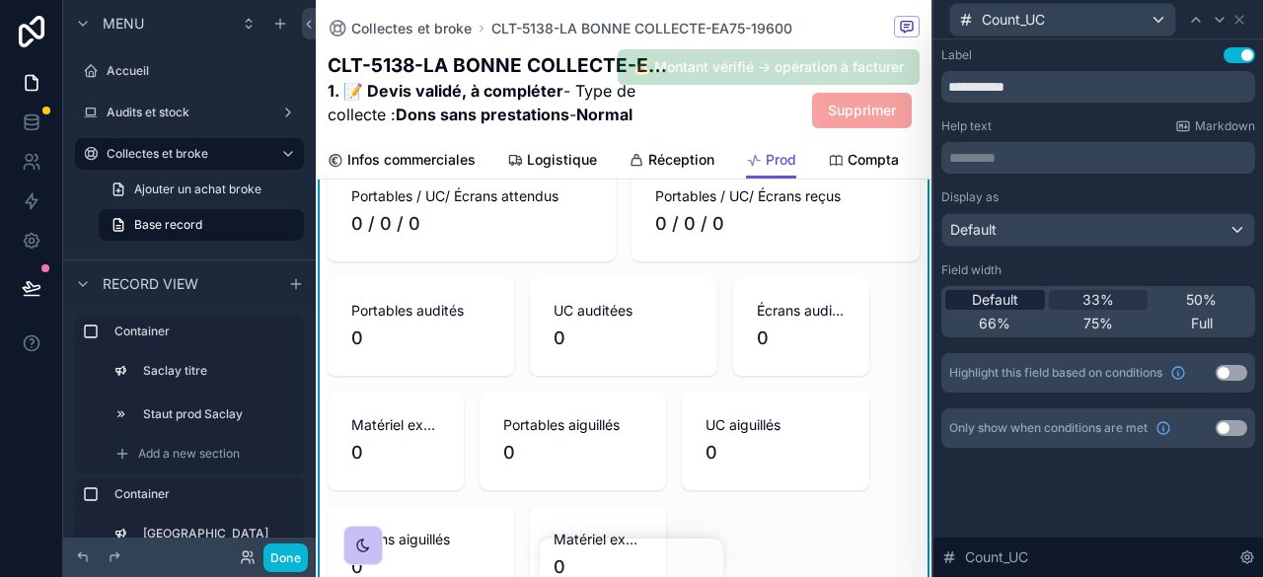
click at [1003, 292] on span "Default" at bounding box center [995, 300] width 46 height 20
click at [1244, 13] on icon at bounding box center [1240, 20] width 16 height 16
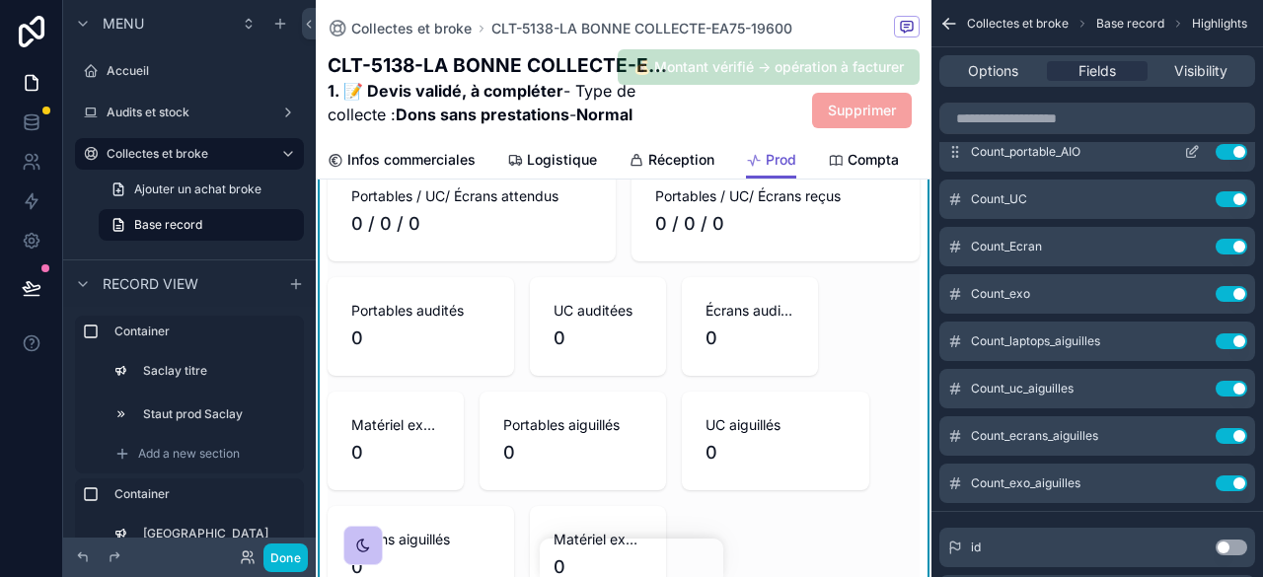
click at [1187, 153] on icon "scrollable content" at bounding box center [1191, 153] width 9 height 9
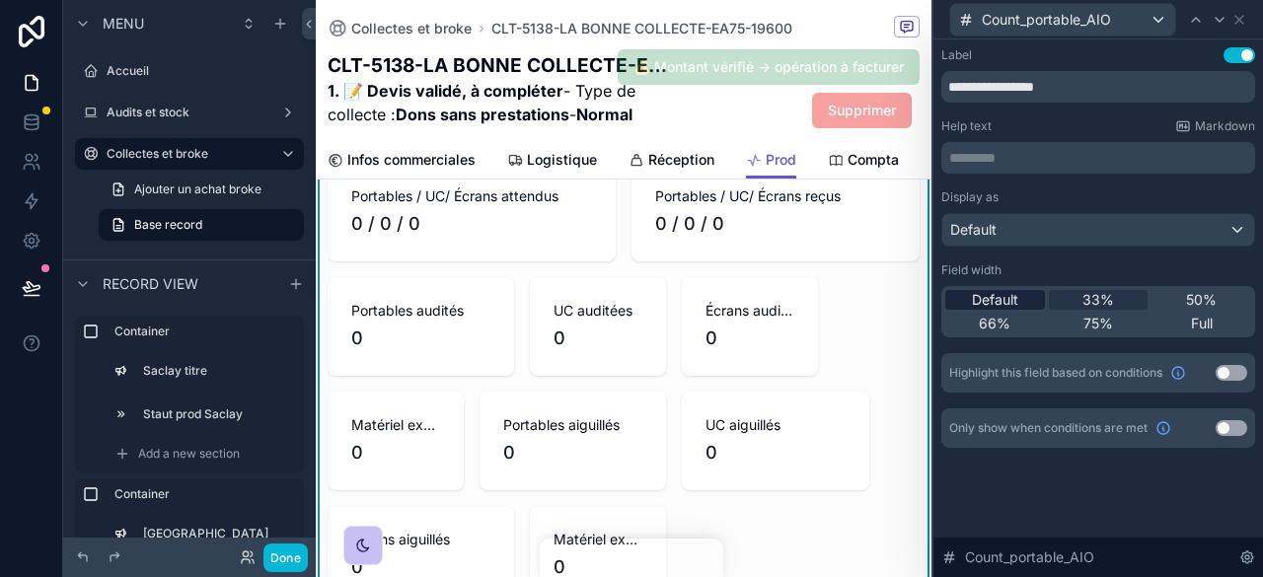
click at [1007, 292] on span "Default" at bounding box center [995, 300] width 46 height 20
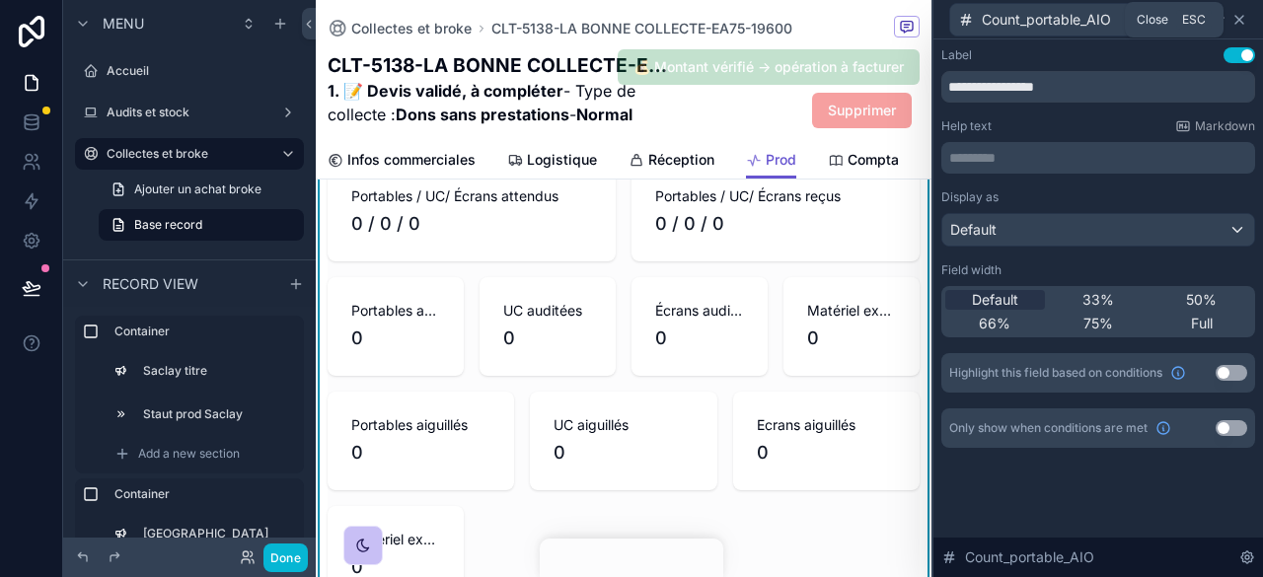
click at [1242, 16] on icon at bounding box center [1240, 20] width 16 height 16
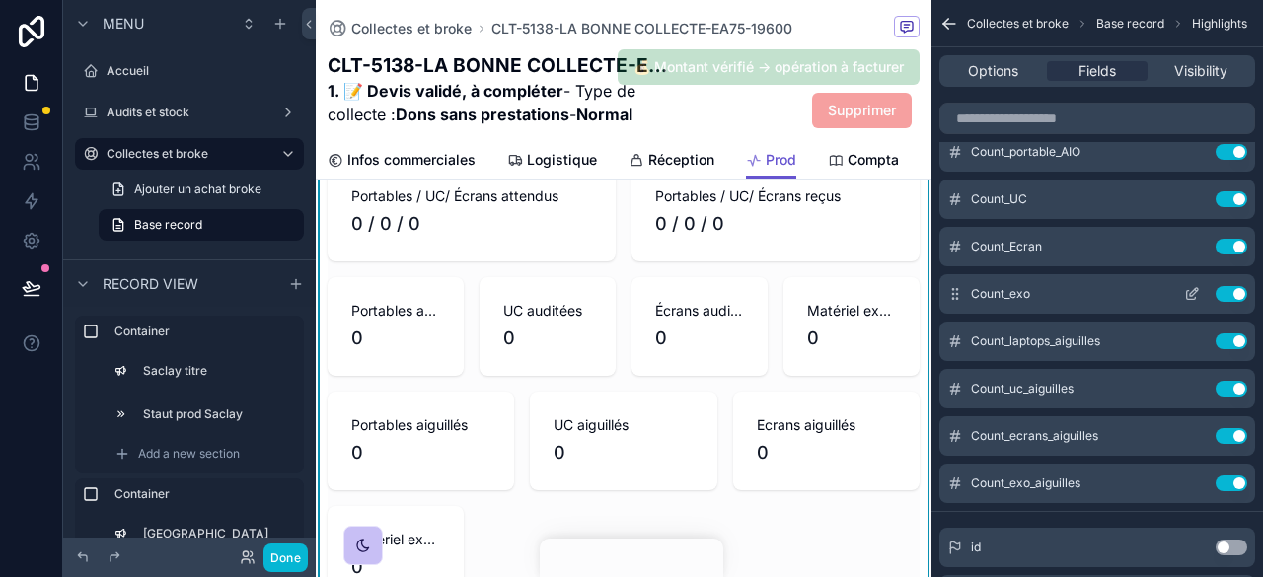
click at [1184, 293] on icon "scrollable content" at bounding box center [1192, 294] width 16 height 16
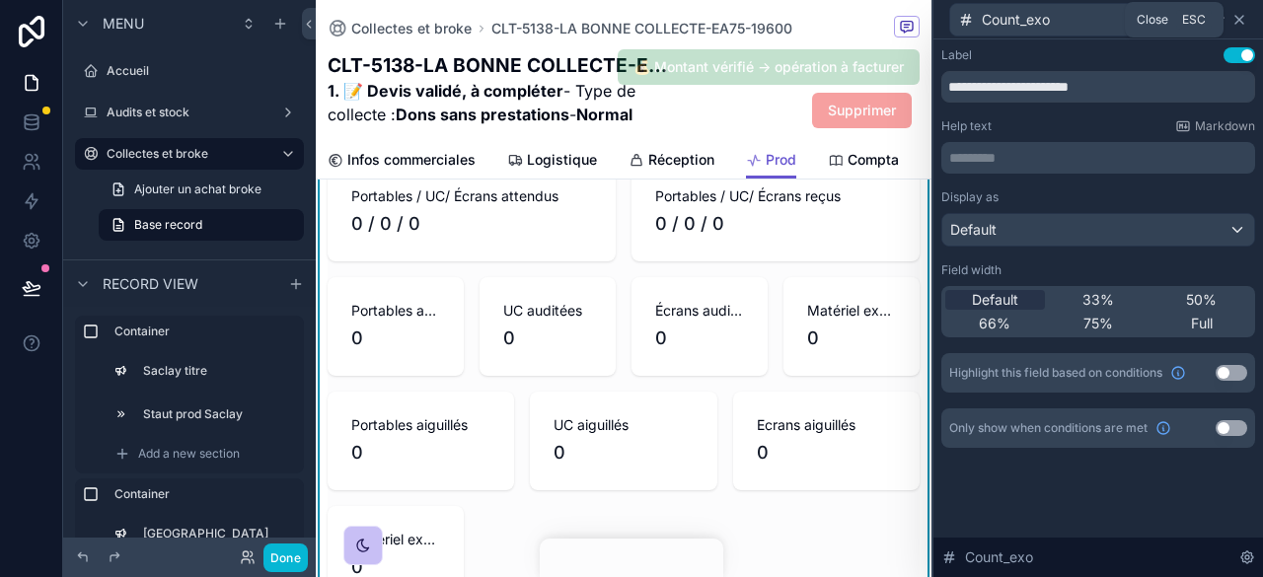
click at [1242, 15] on icon at bounding box center [1240, 20] width 16 height 16
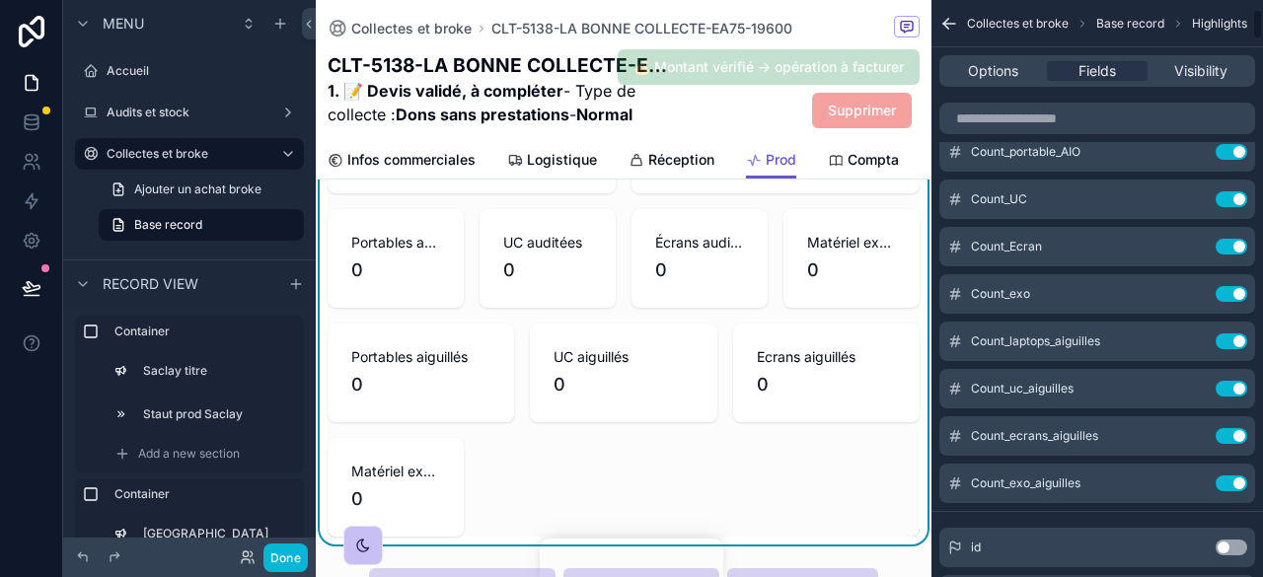
scroll to position [1678, 0]
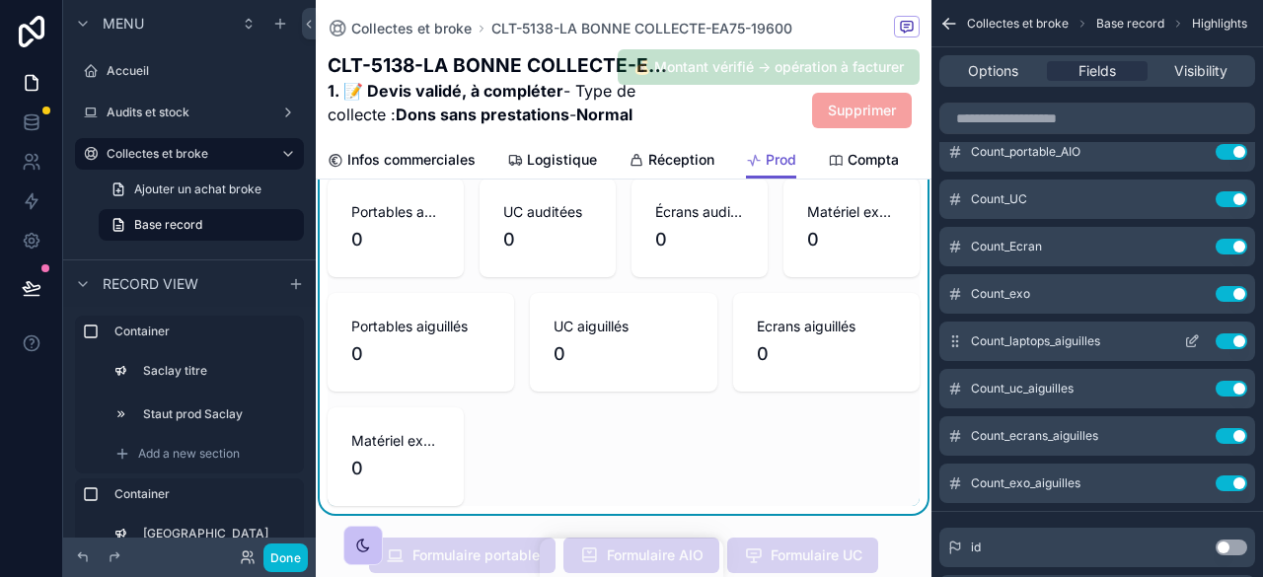
click at [1187, 340] on icon "scrollable content" at bounding box center [1191, 343] width 9 height 9
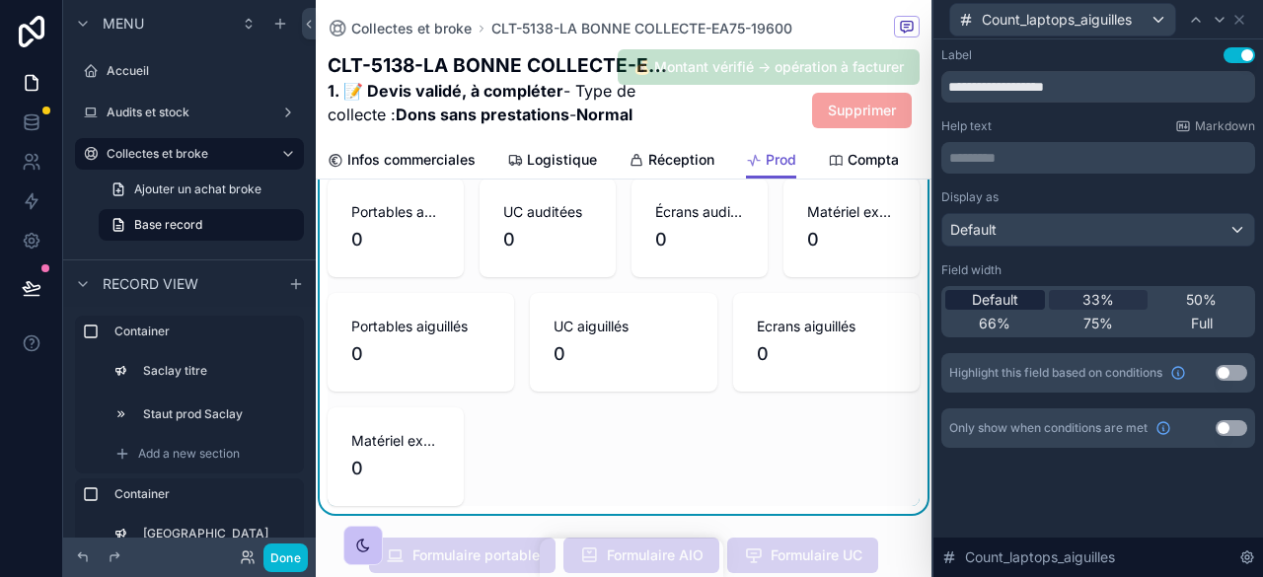
click at [1018, 297] on span "Default" at bounding box center [995, 300] width 46 height 20
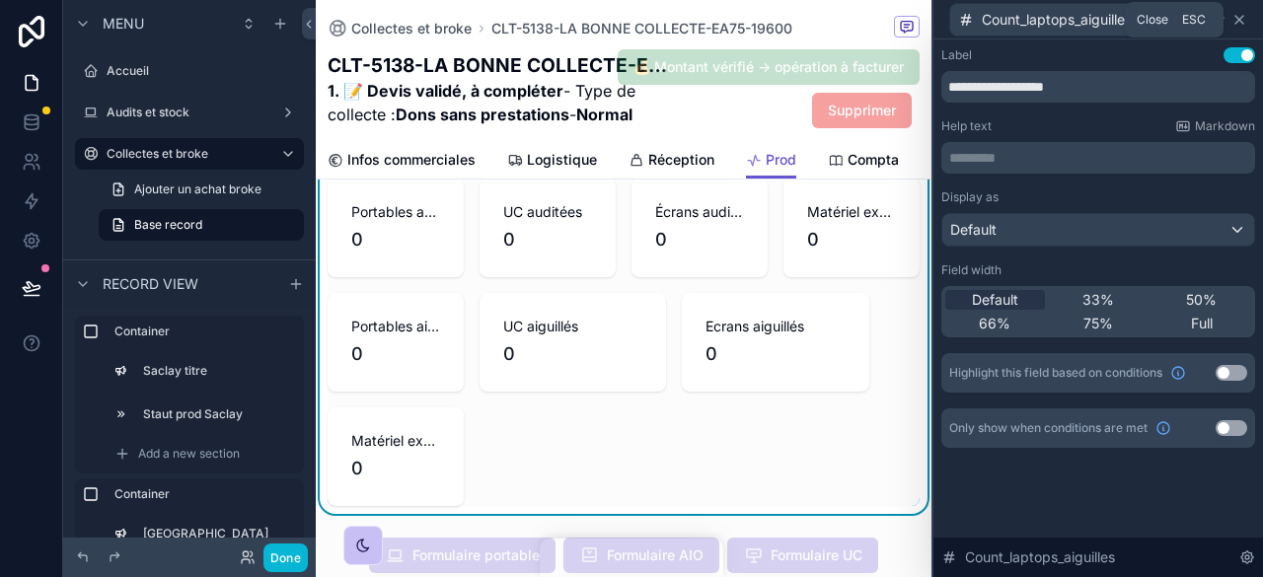
click at [1247, 19] on icon at bounding box center [1240, 20] width 16 height 16
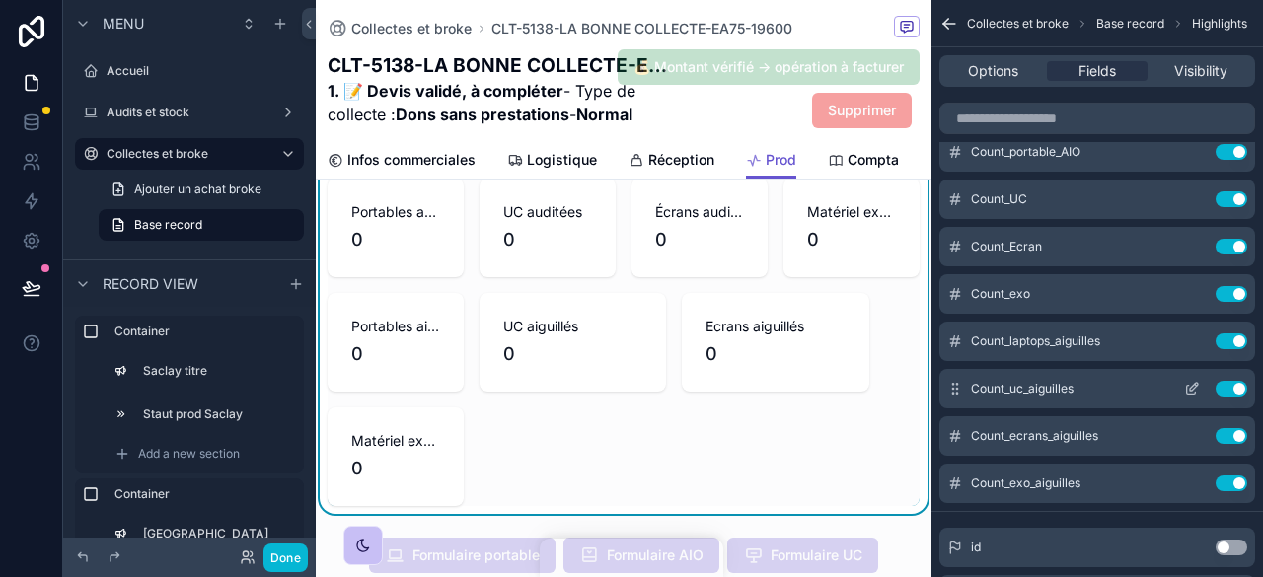
click at [1188, 383] on icon "scrollable content" at bounding box center [1192, 389] width 16 height 16
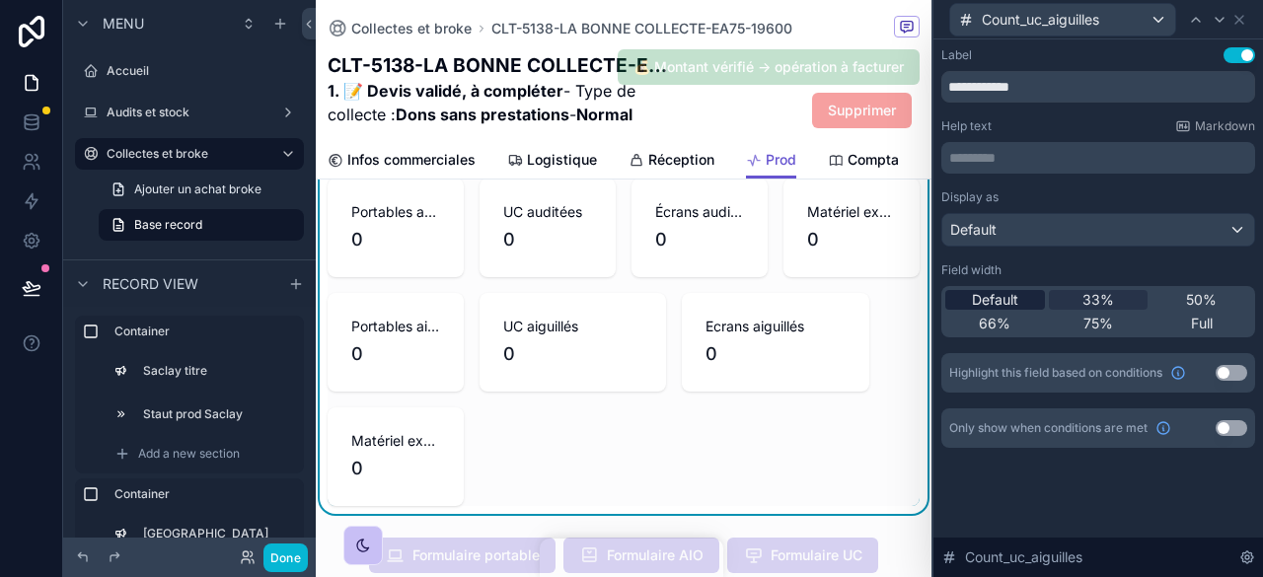
click at [1033, 302] on div "Default" at bounding box center [995, 300] width 100 height 20
click at [1234, 19] on icon at bounding box center [1240, 20] width 16 height 16
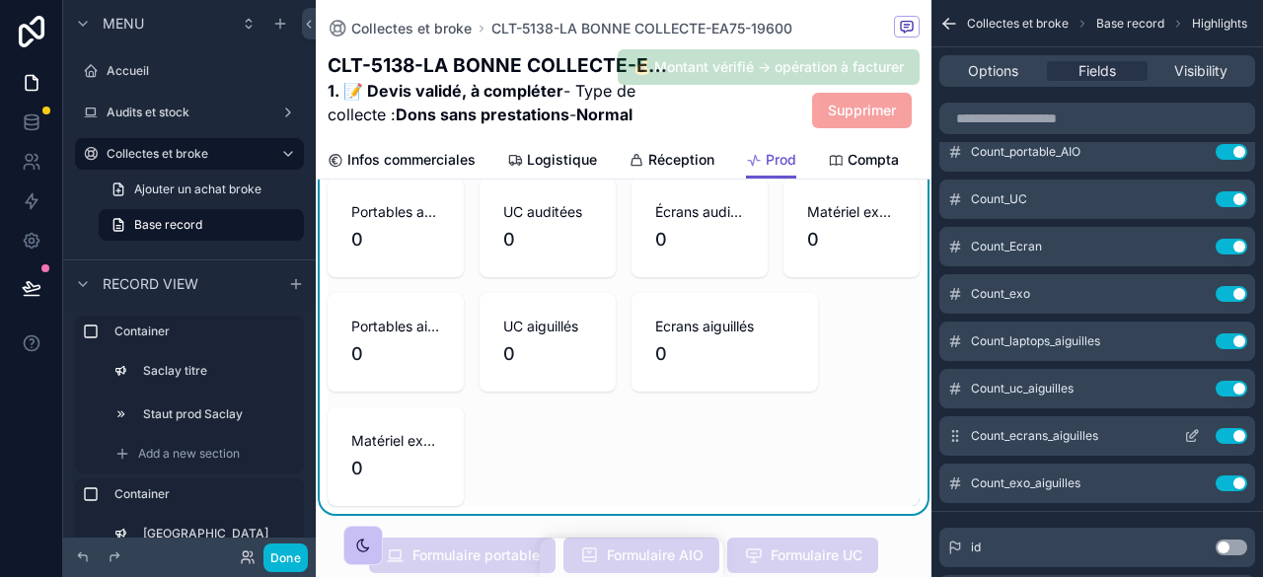
click at [1190, 429] on icon "scrollable content" at bounding box center [1192, 436] width 16 height 16
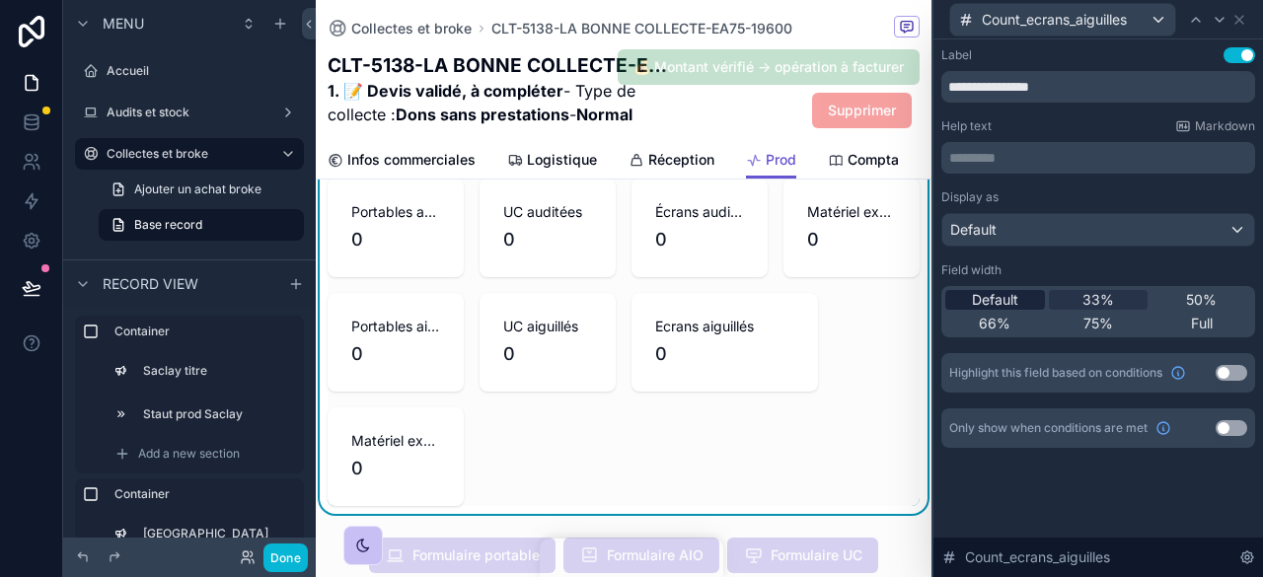
click at [1019, 297] on div "Default" at bounding box center [995, 300] width 100 height 20
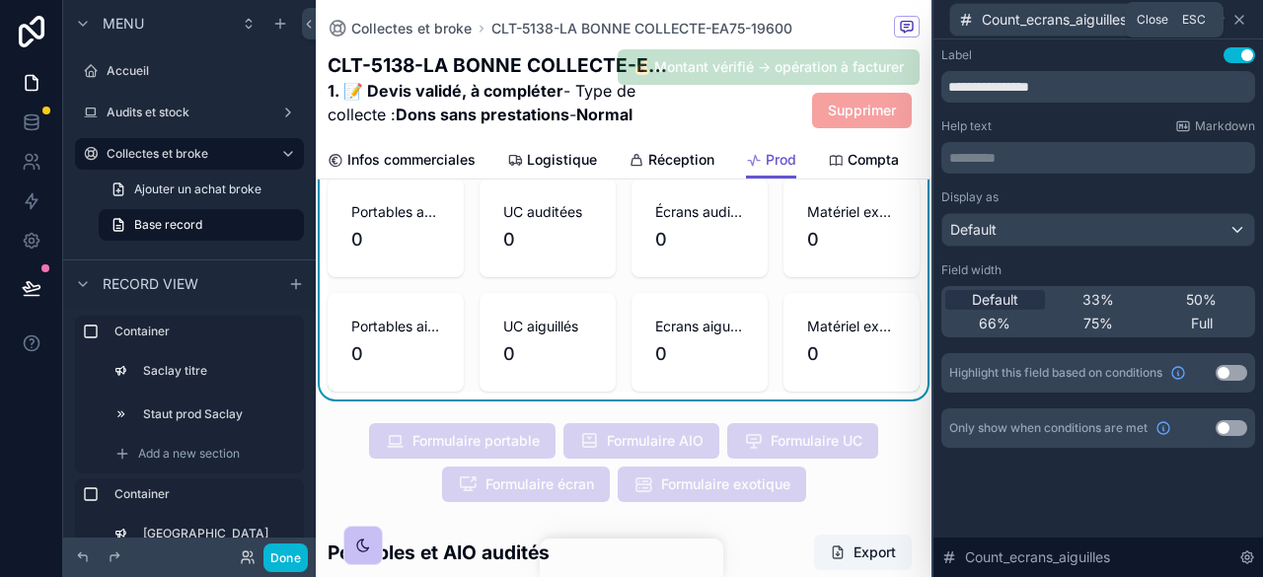
click at [1239, 17] on icon at bounding box center [1240, 20] width 16 height 16
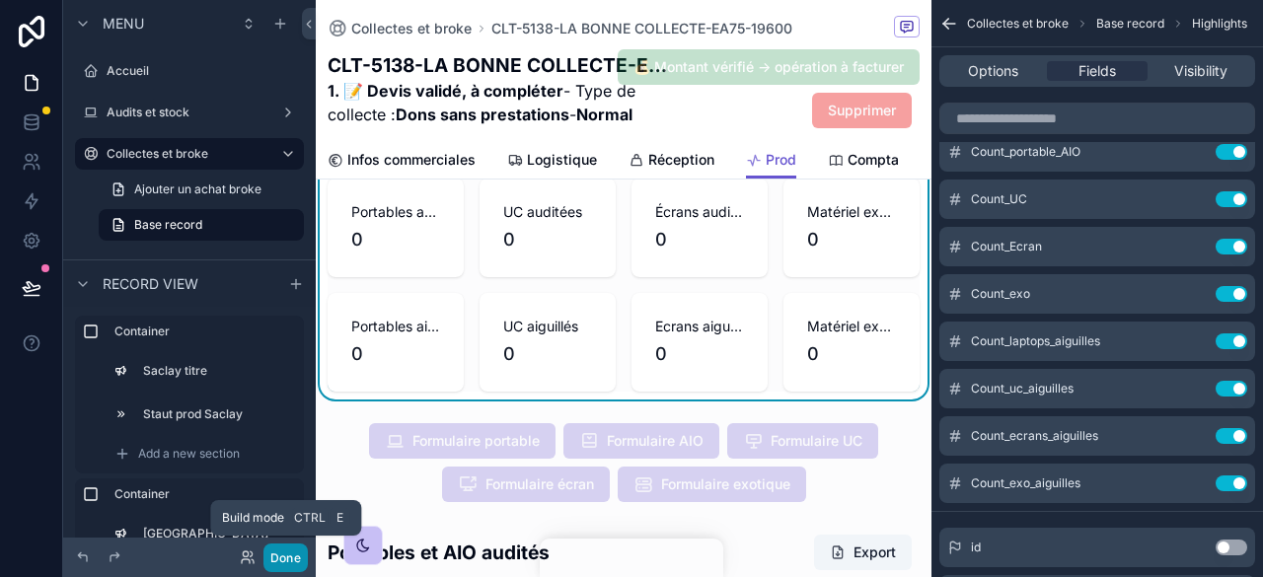
click at [277, 553] on button "Done" at bounding box center [286, 558] width 44 height 29
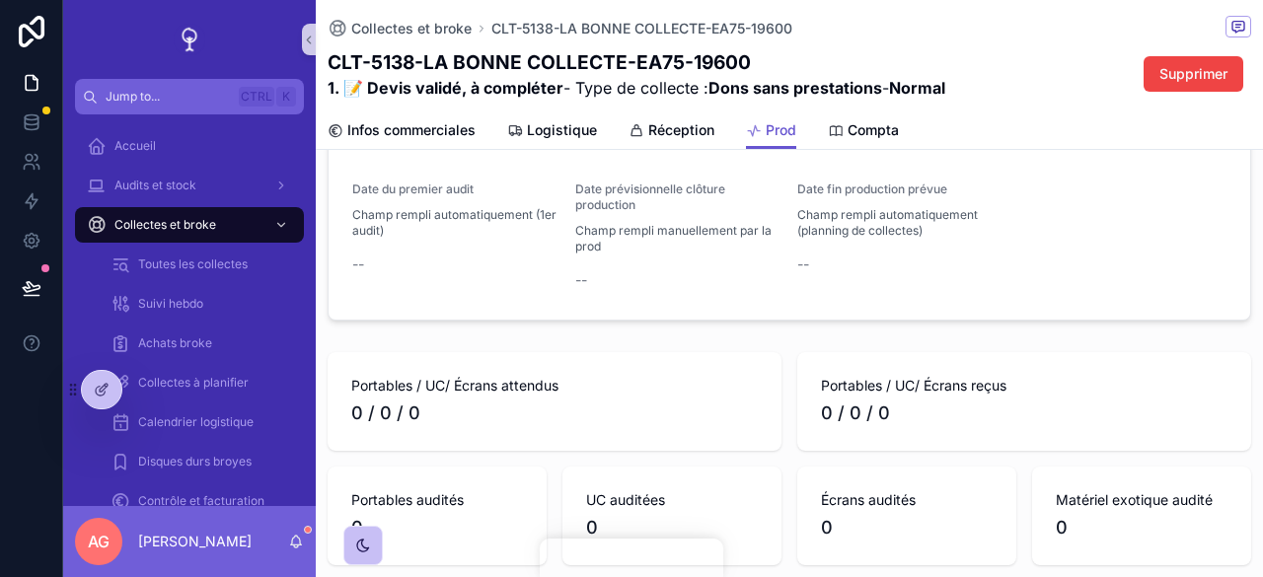
scroll to position [493, 0]
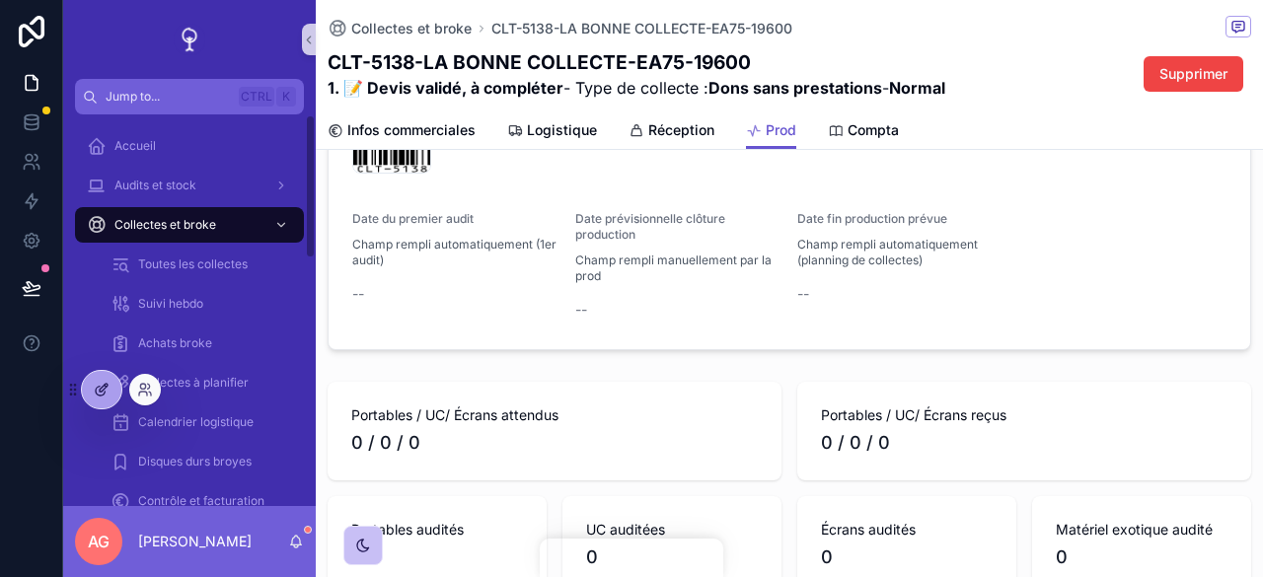
click at [111, 383] on div at bounding box center [101, 390] width 39 height 38
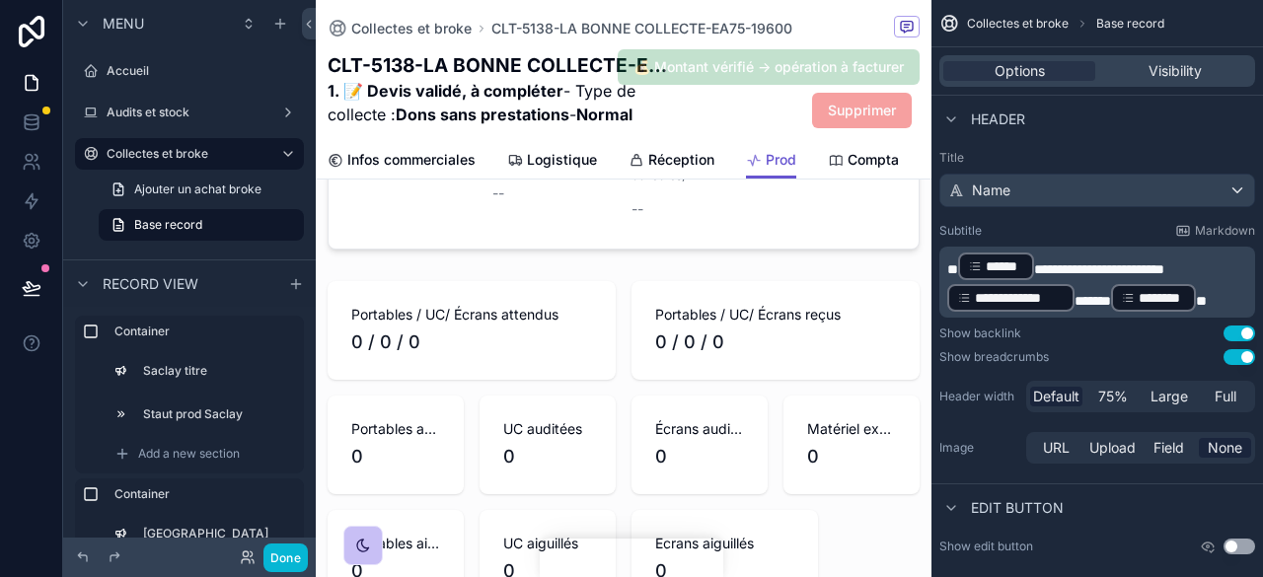
scroll to position [1480, 0]
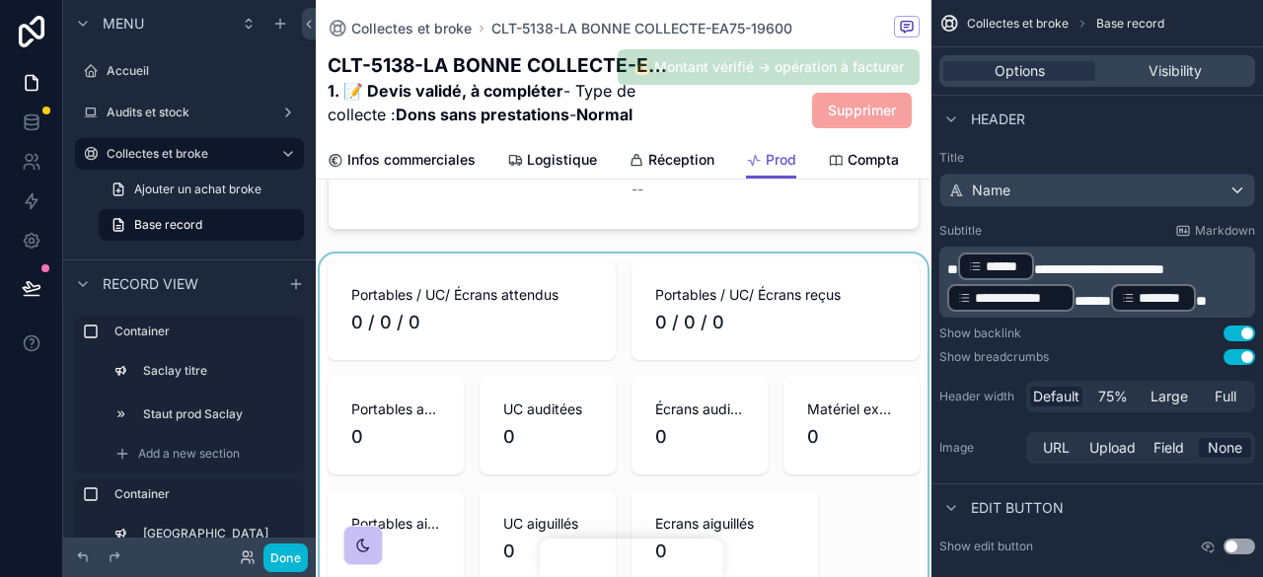
click at [730, 398] on div "scrollable content" at bounding box center [624, 483] width 616 height 458
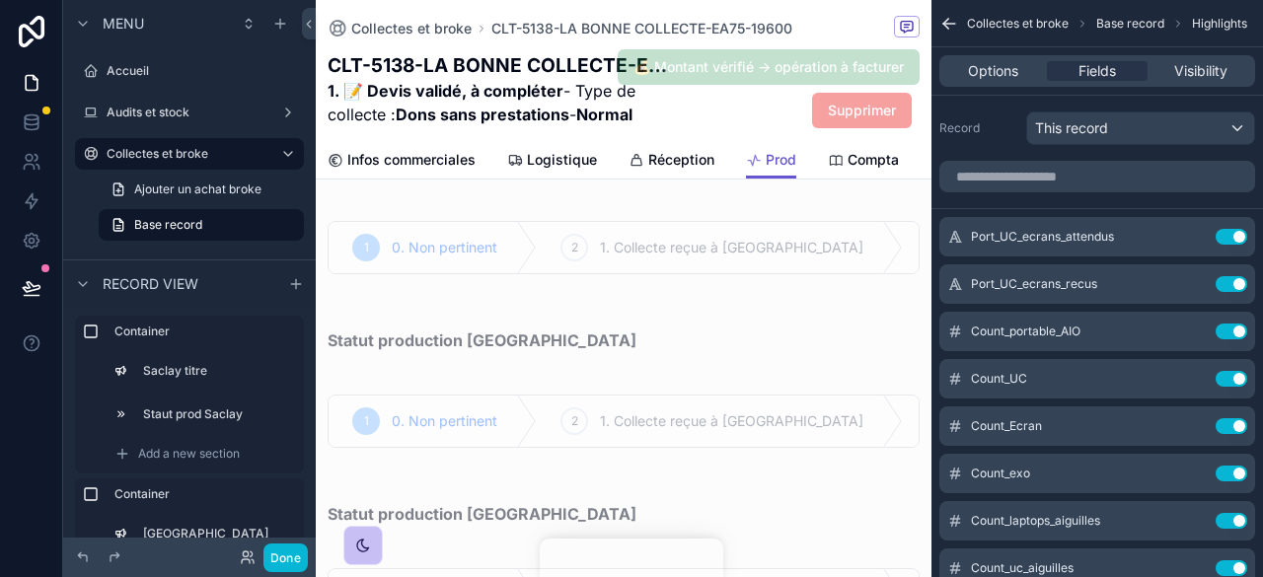
scroll to position [0, 0]
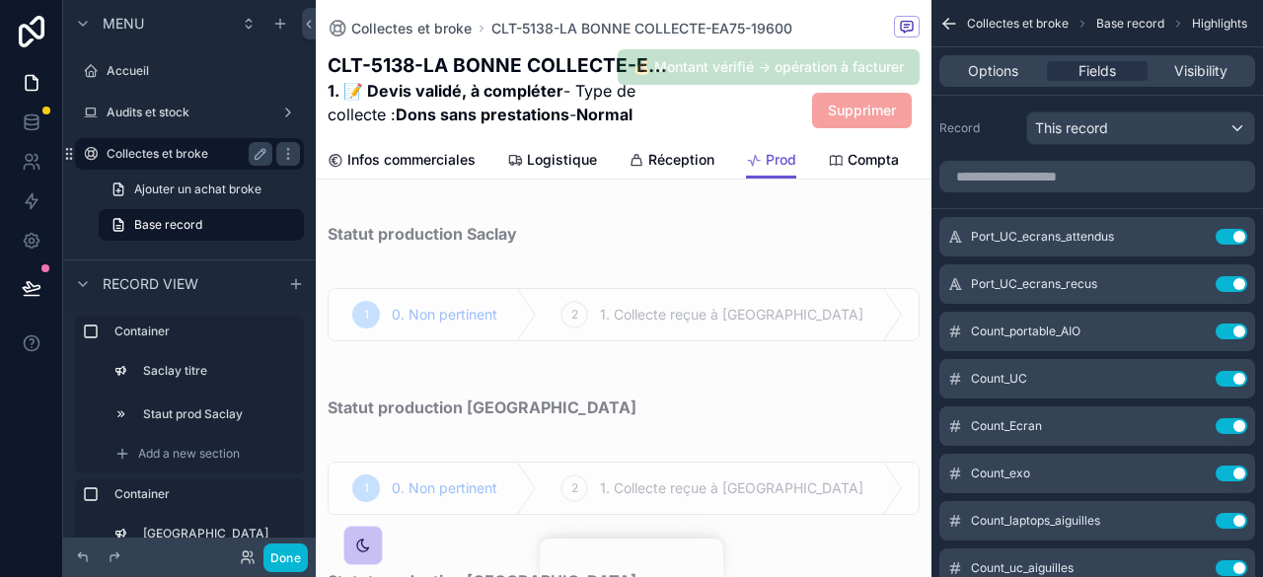
click at [209, 150] on label "Collectes et broke" at bounding box center [186, 154] width 158 height 16
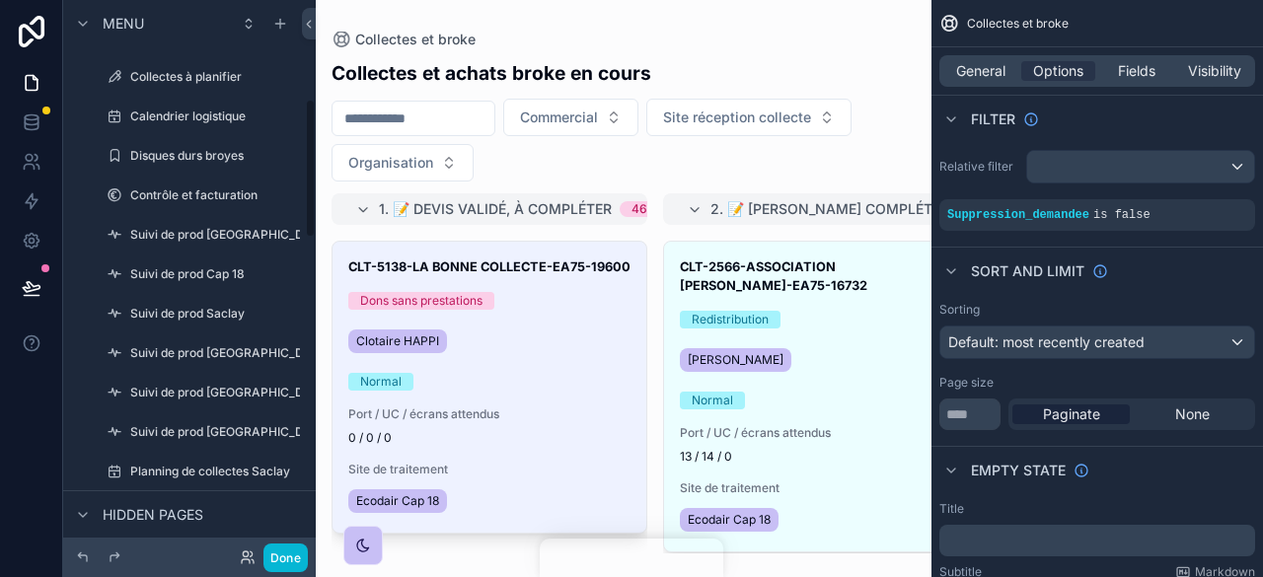
scroll to position [395, 0]
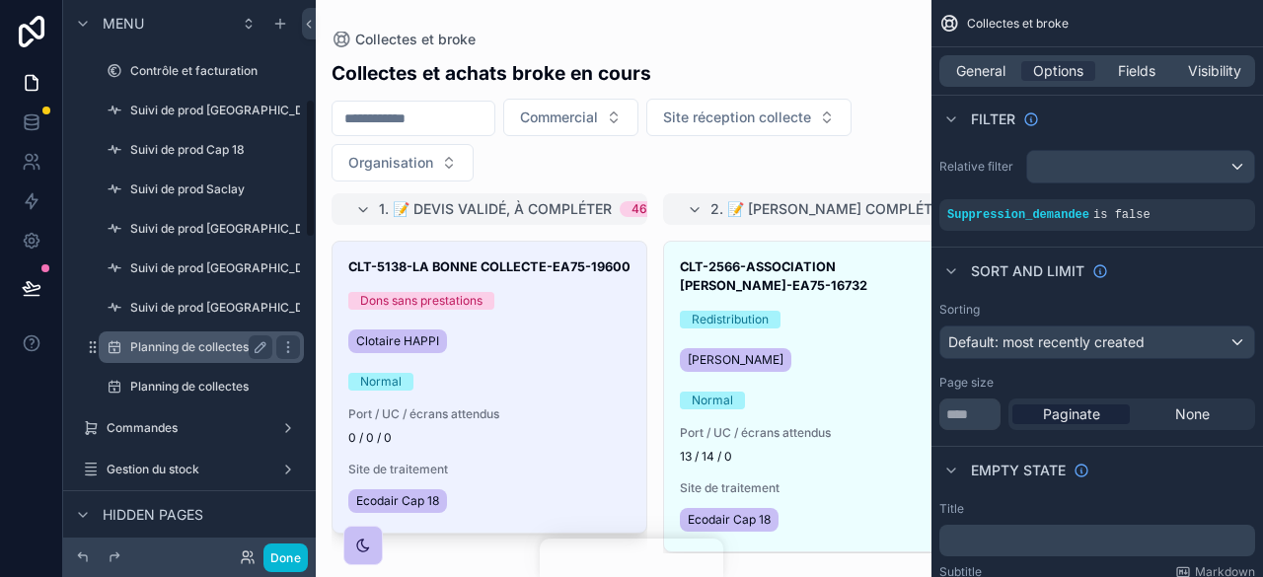
click at [201, 353] on label "Planning de collectes Saclay" at bounding box center [210, 348] width 160 height 16
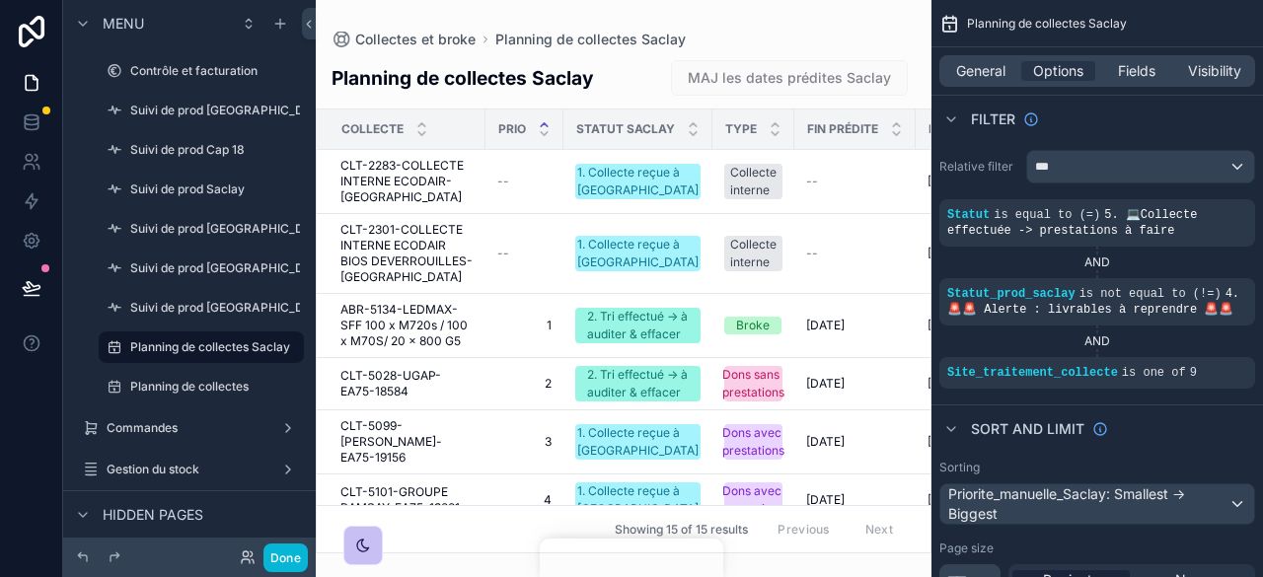
drag, startPoint x: 519, startPoint y: 546, endPoint x: 745, endPoint y: 546, distance: 226.0
click at [745, 546] on div "scrollable content" at bounding box center [624, 288] width 616 height 577
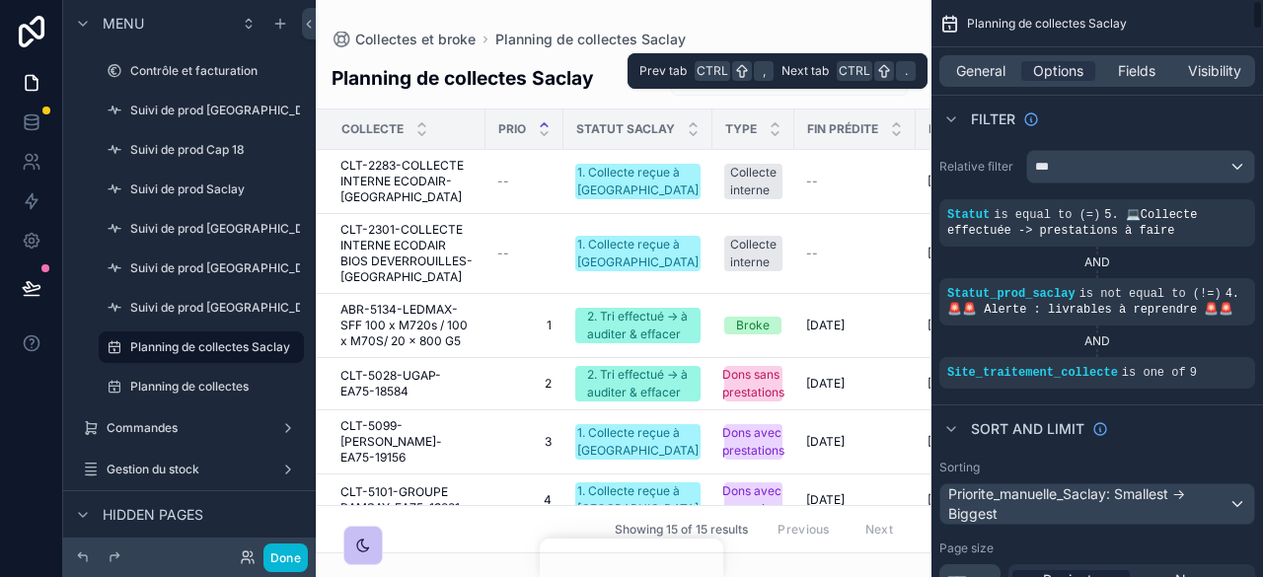
click at [1136, 84] on div "General Options Fields Visibility" at bounding box center [1098, 71] width 316 height 32
click at [1132, 74] on span "Fields" at bounding box center [1137, 71] width 38 height 20
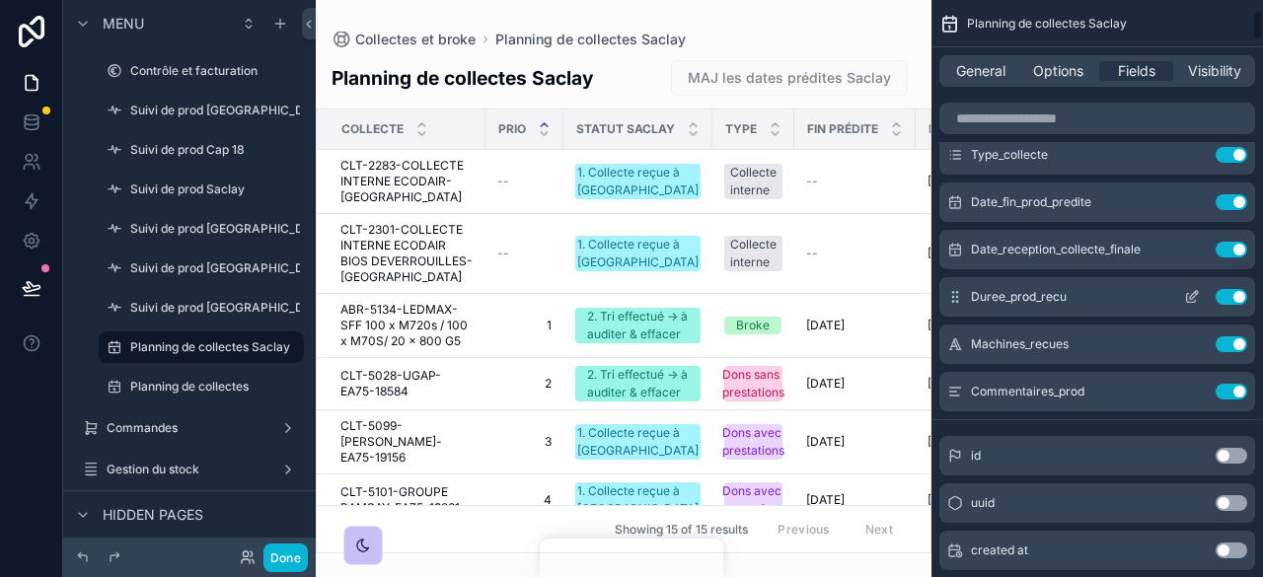
scroll to position [197, 0]
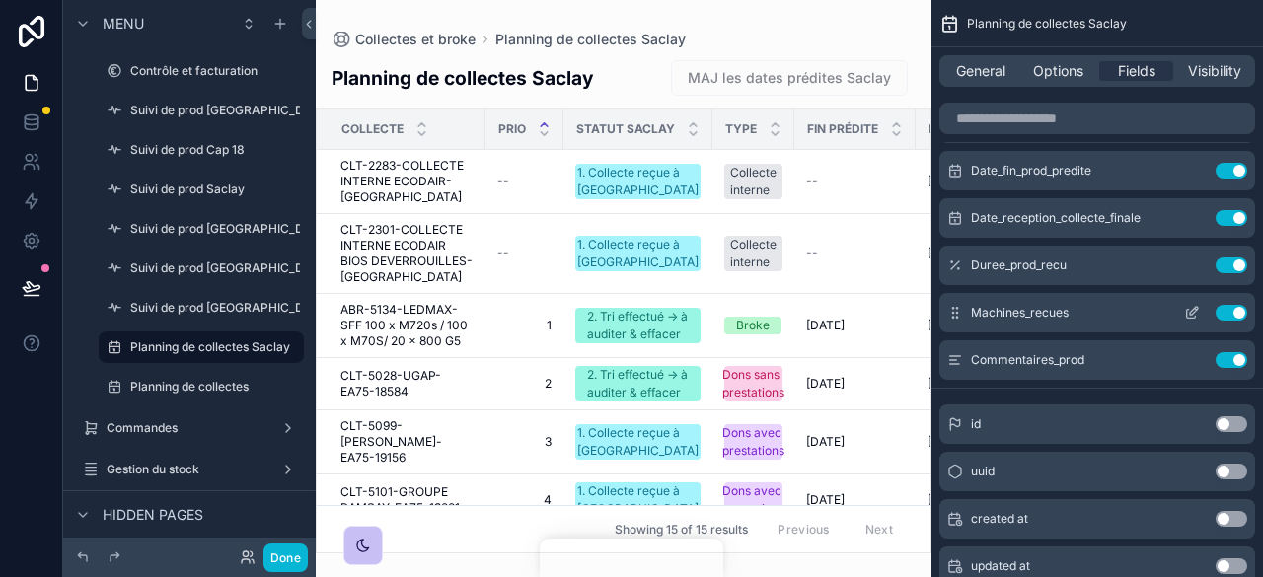
click at [1232, 311] on button "Use setting" at bounding box center [1232, 313] width 32 height 16
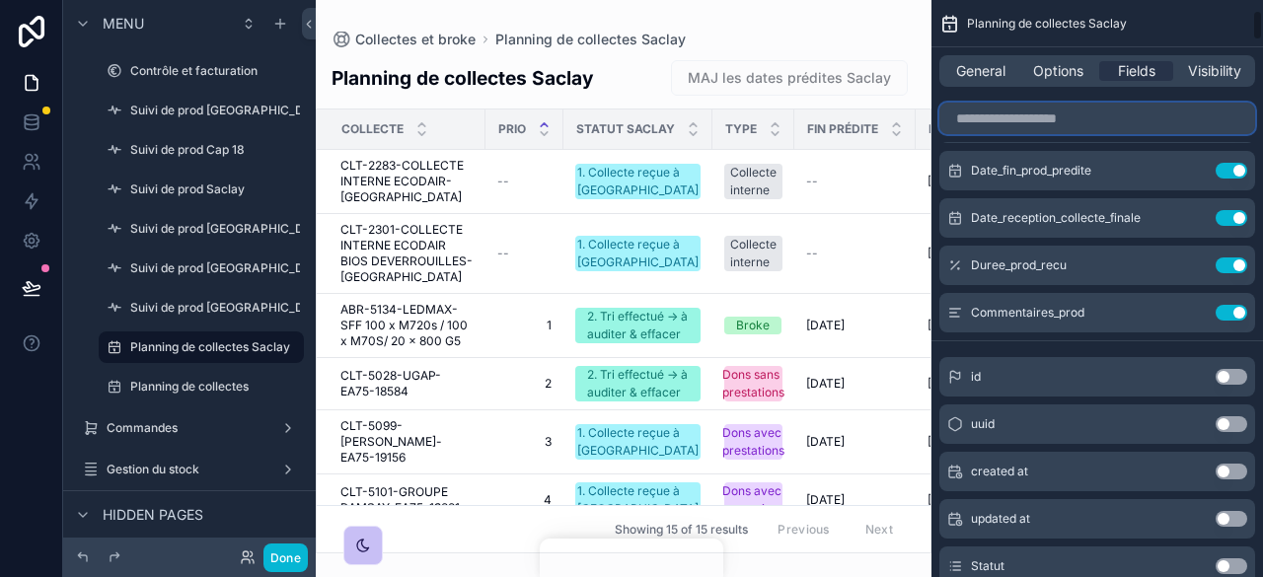
click at [1034, 122] on input "scrollable content" at bounding box center [1098, 119] width 316 height 32
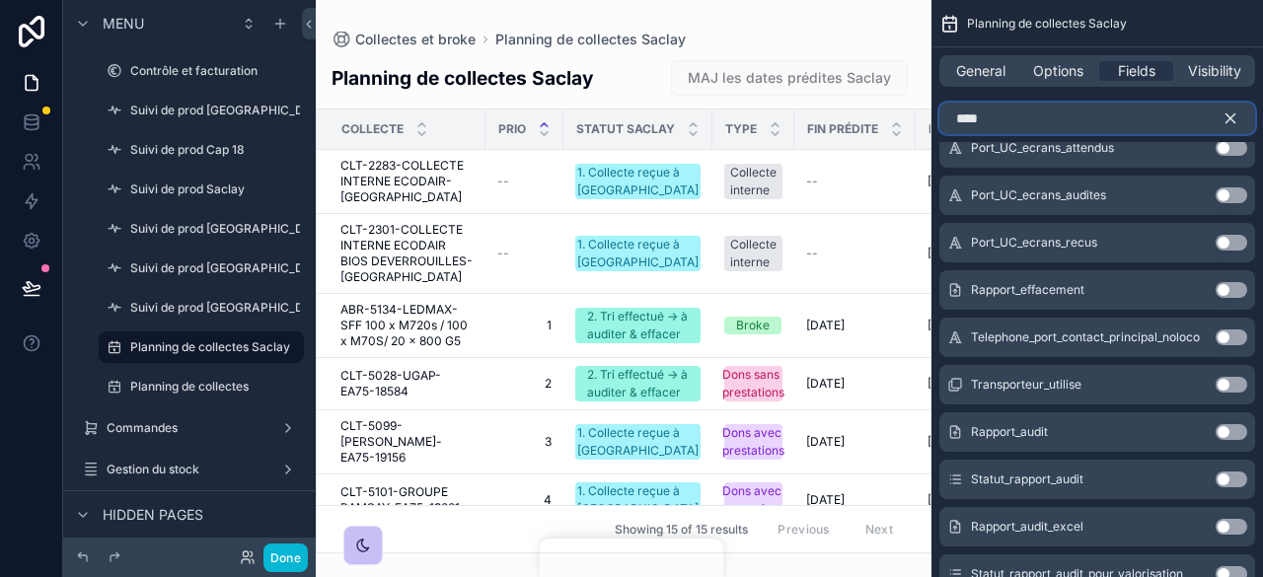
type input "****"
click at [1236, 246] on button "Use setting" at bounding box center [1232, 243] width 32 height 16
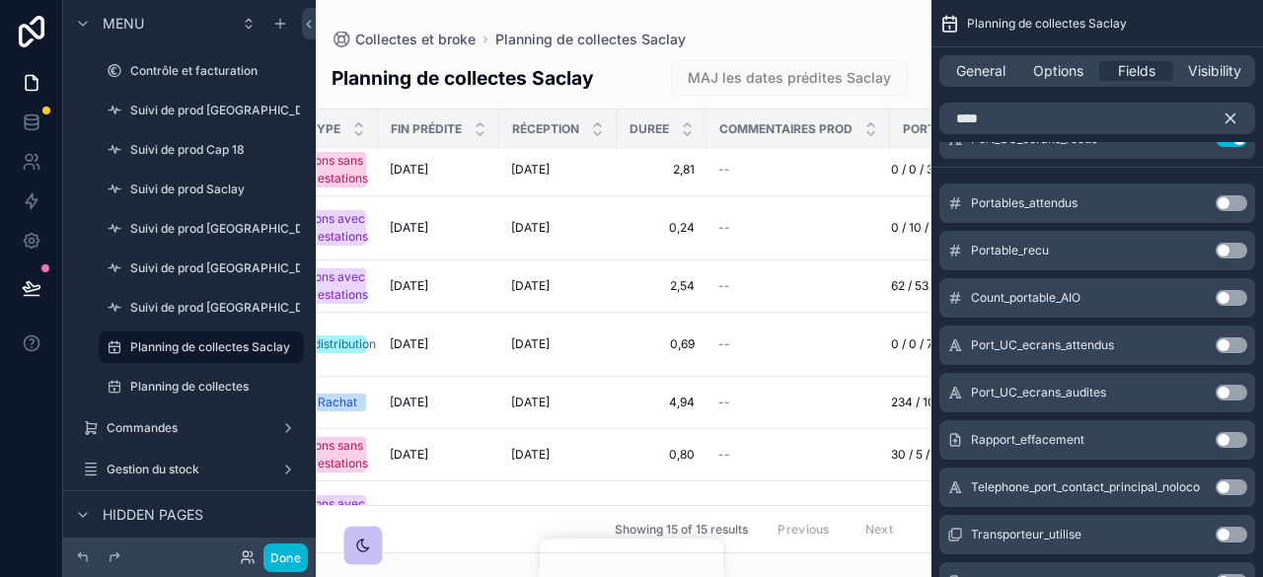
scroll to position [214, 541]
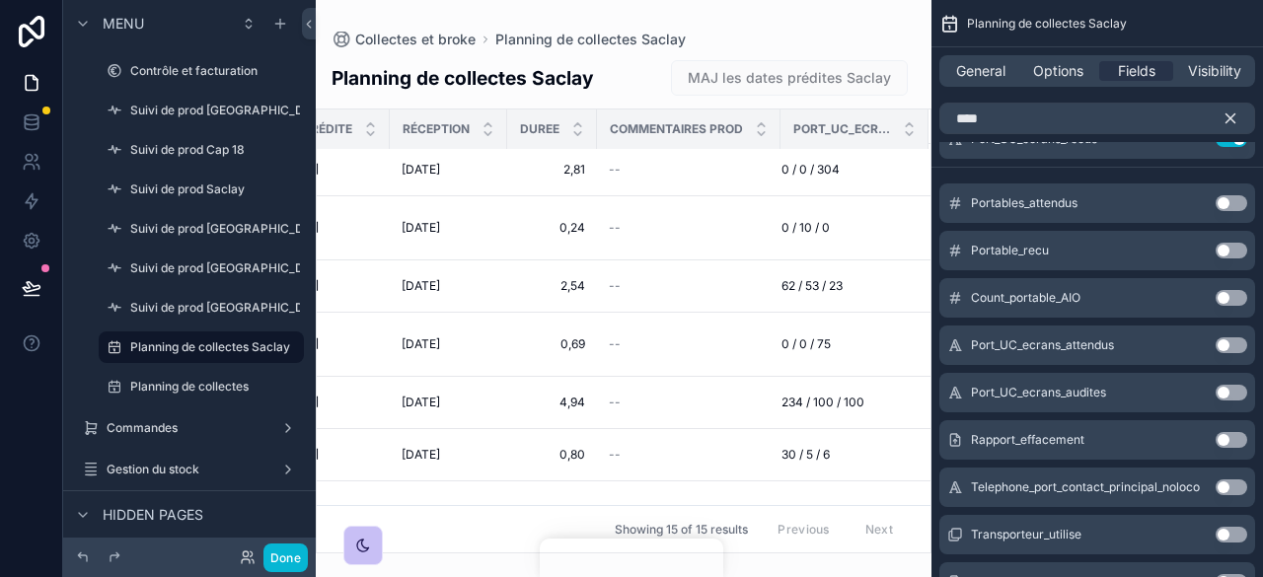
click at [1234, 123] on icon "scrollable content" at bounding box center [1231, 119] width 18 height 18
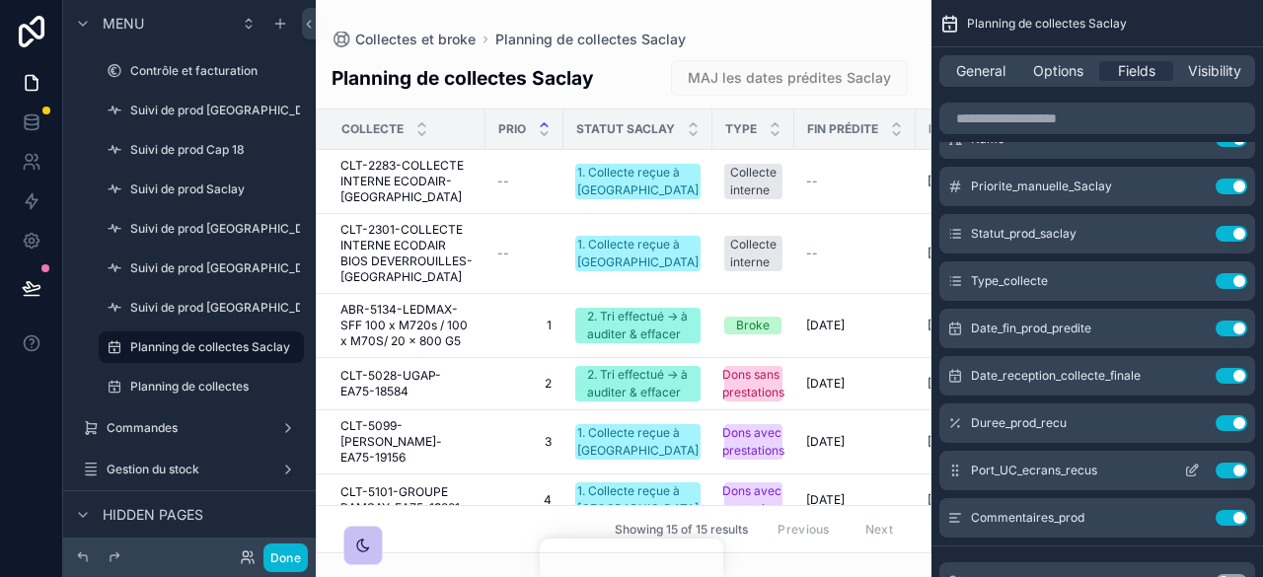
click at [1195, 466] on icon "scrollable content" at bounding box center [1196, 467] width 2 height 2
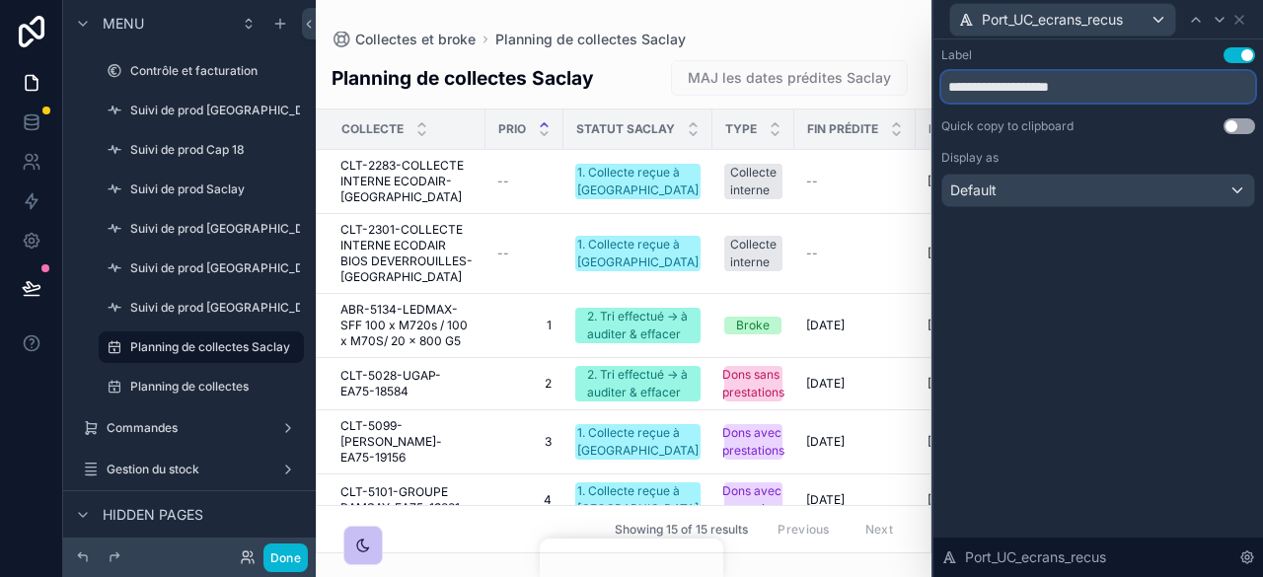
drag, startPoint x: 1106, startPoint y: 92, endPoint x: 912, endPoint y: 93, distance: 194.4
click at [912, 93] on div "**********" at bounding box center [631, 288] width 1263 height 577
type input "****"
click at [1242, 15] on icon at bounding box center [1240, 20] width 16 height 16
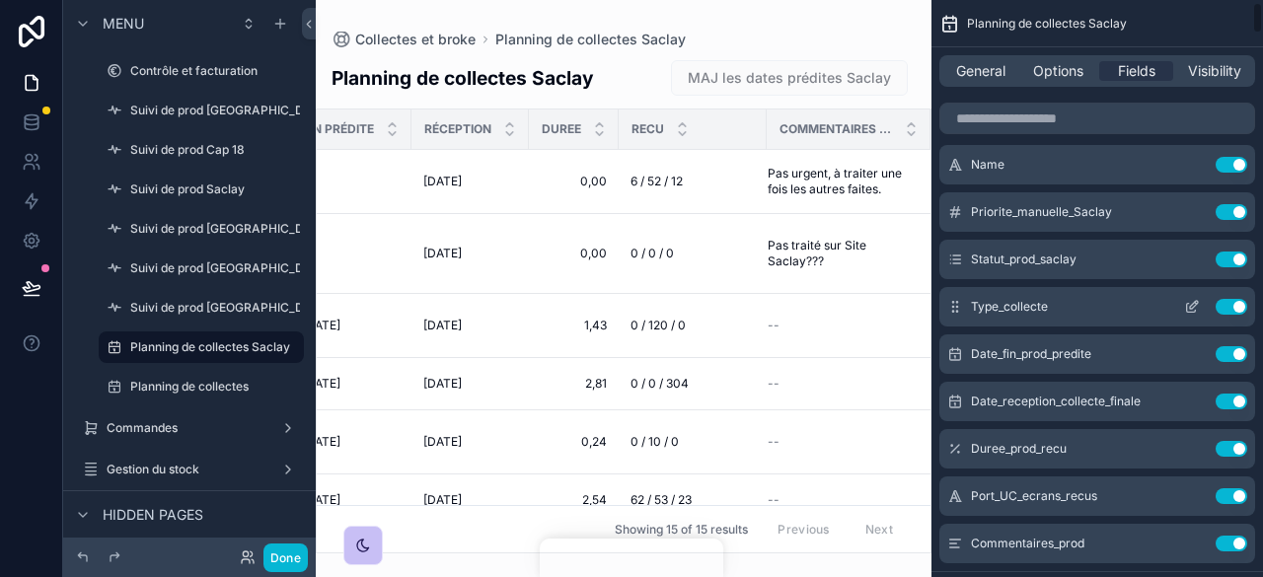
scroll to position [0, 0]
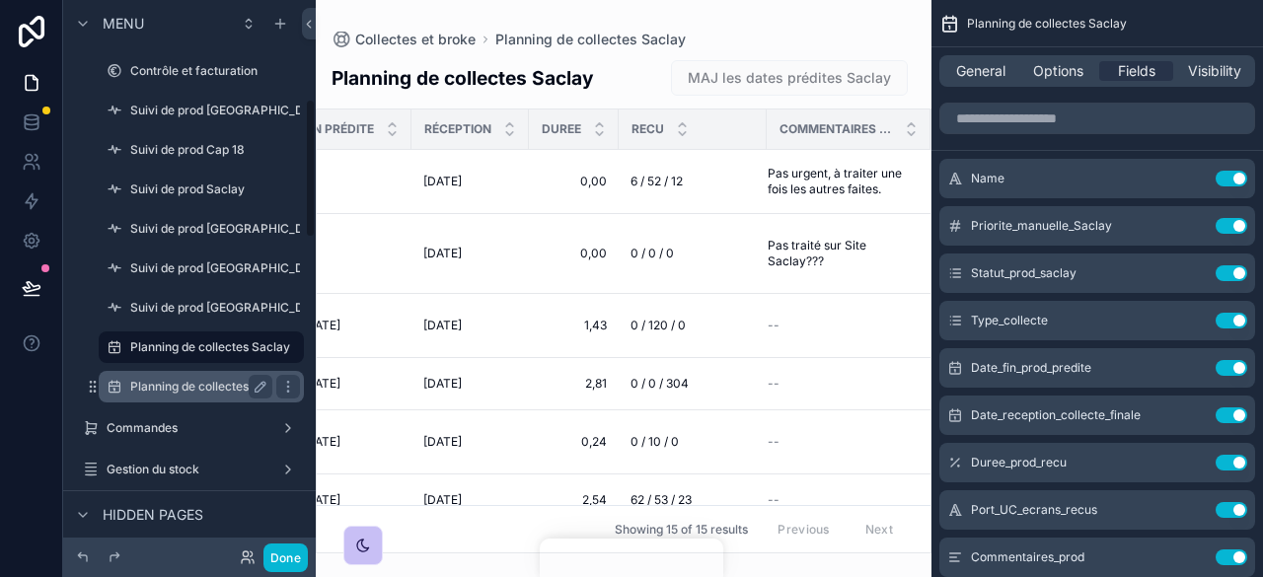
click at [217, 392] on label "Planning de collectes" at bounding box center [197, 387] width 134 height 16
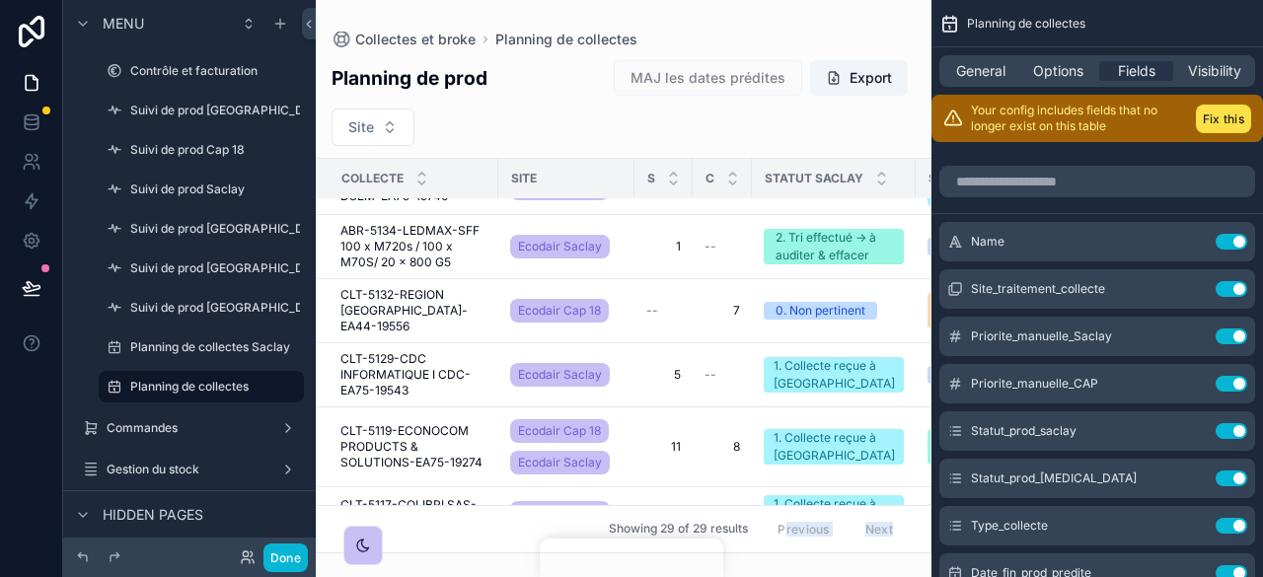
drag, startPoint x: 505, startPoint y: 547, endPoint x: 770, endPoint y: 528, distance: 265.2
click at [770, 528] on div "Collectes et broke Planning de collectes Planning de prod MAJ les dates prédite…" at bounding box center [624, 277] width 616 height 554
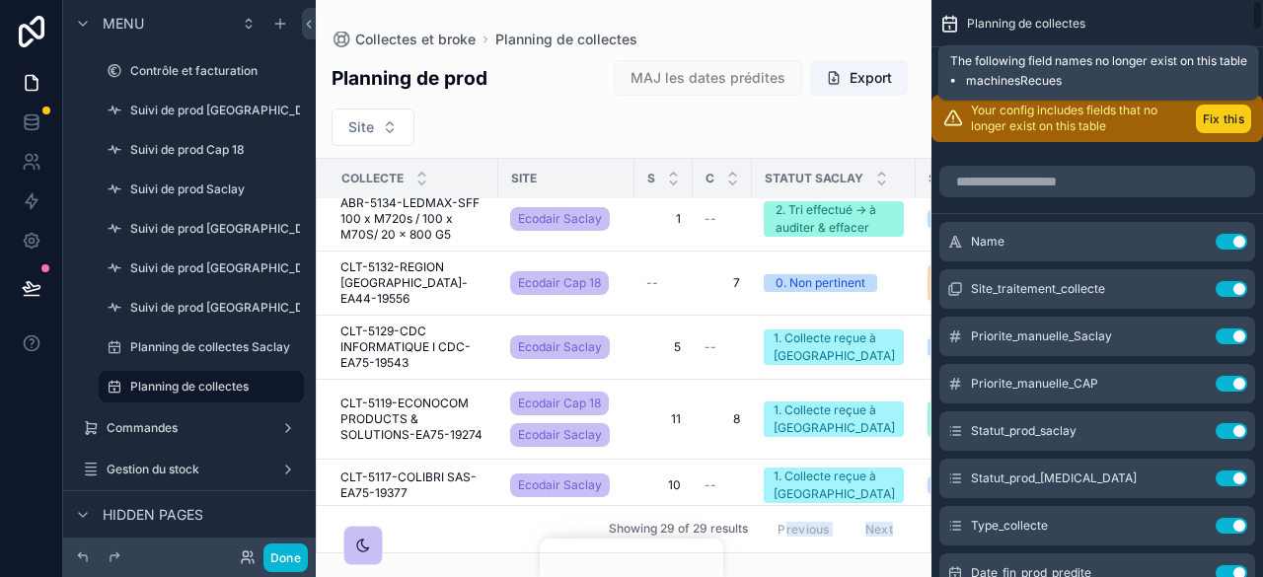
click at [1244, 125] on button "Fix this" at bounding box center [1223, 119] width 55 height 29
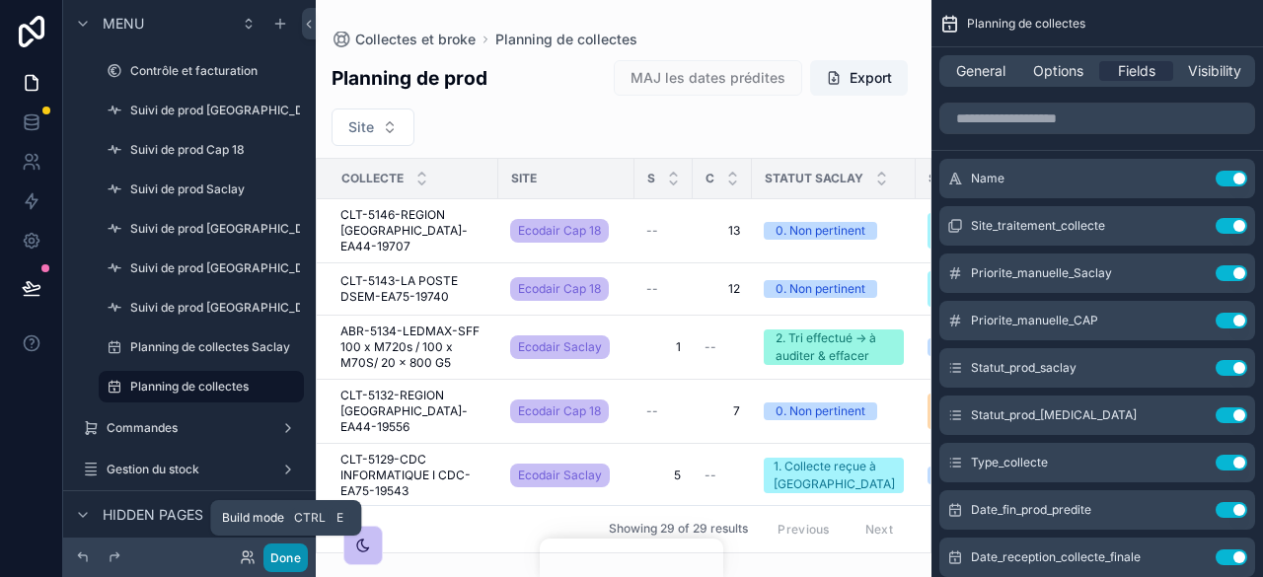
click at [282, 550] on button "Done" at bounding box center [286, 558] width 44 height 29
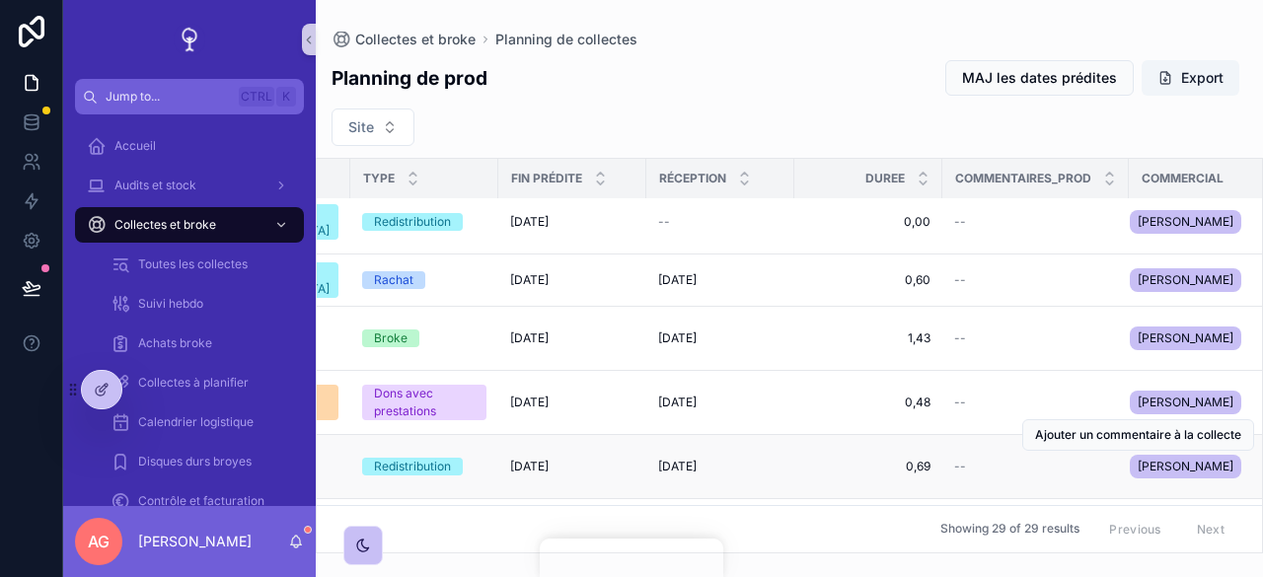
scroll to position [0, 729]
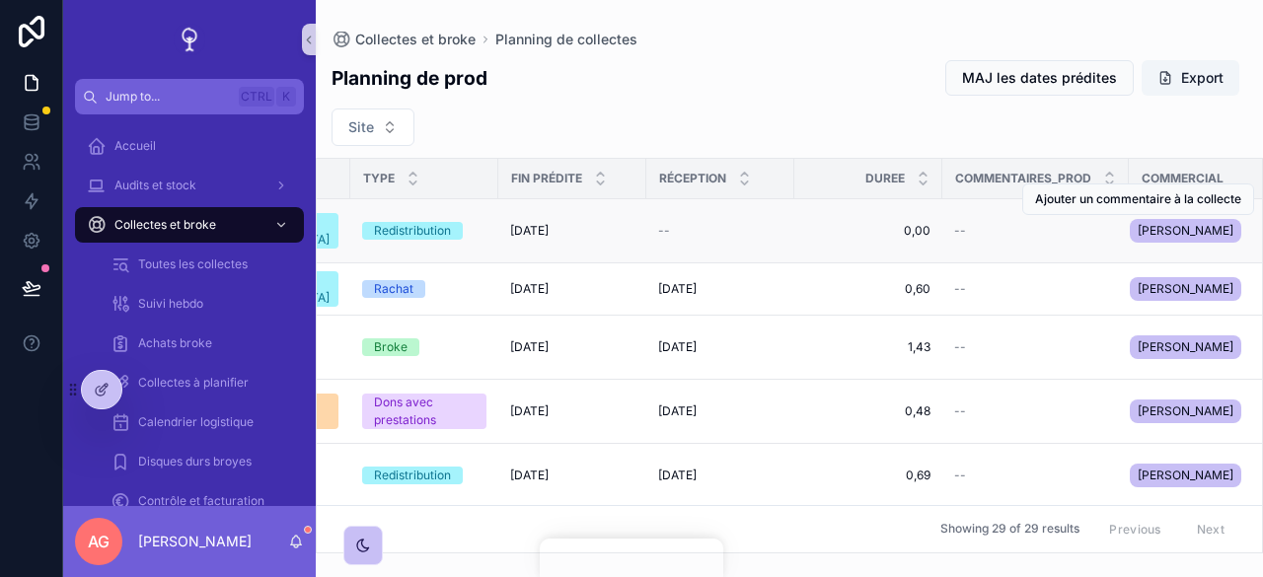
click at [414, 250] on td "Redistribution" at bounding box center [424, 231] width 148 height 64
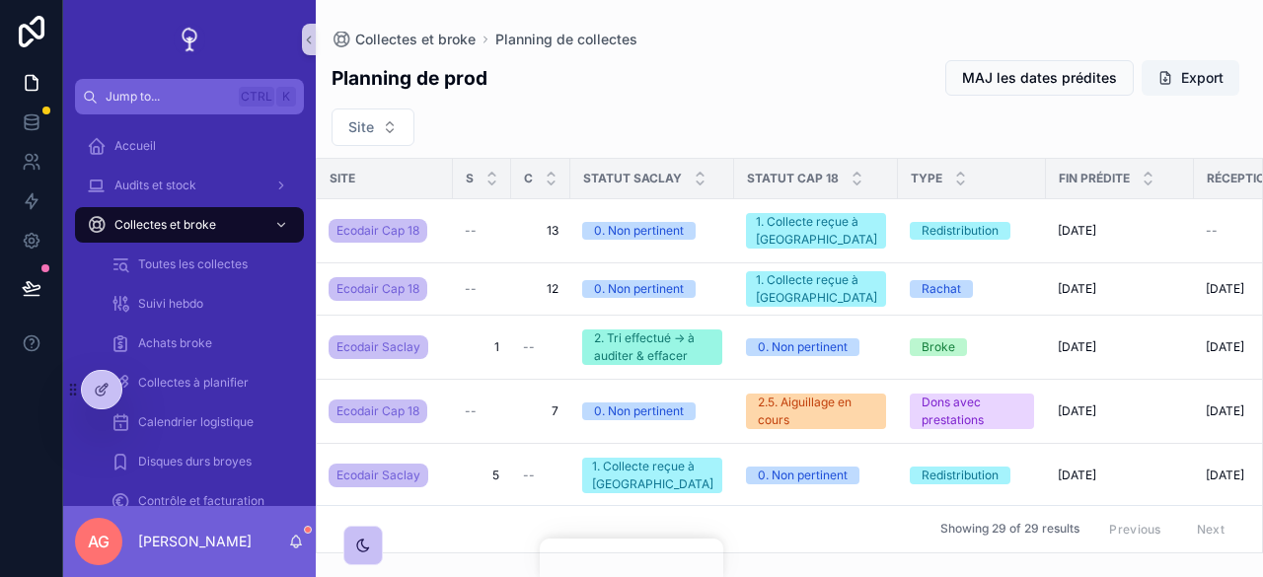
scroll to position [0, 0]
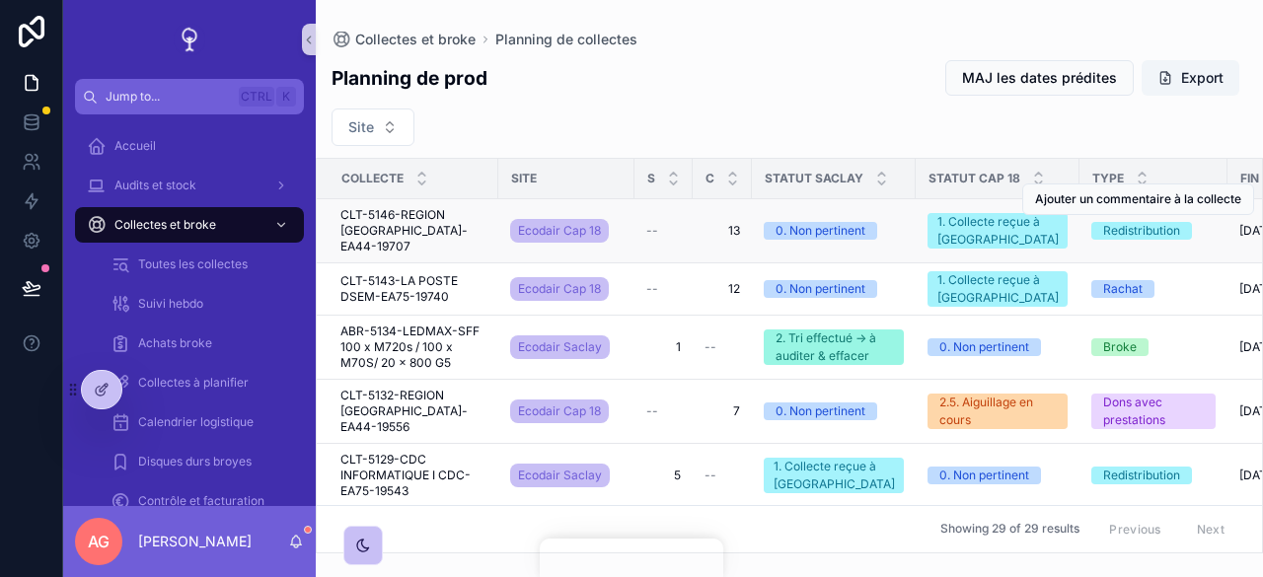
click at [430, 230] on span "CLT-5146-REGION [GEOGRAPHIC_DATA]-EA44-19707" at bounding box center [413, 230] width 146 height 47
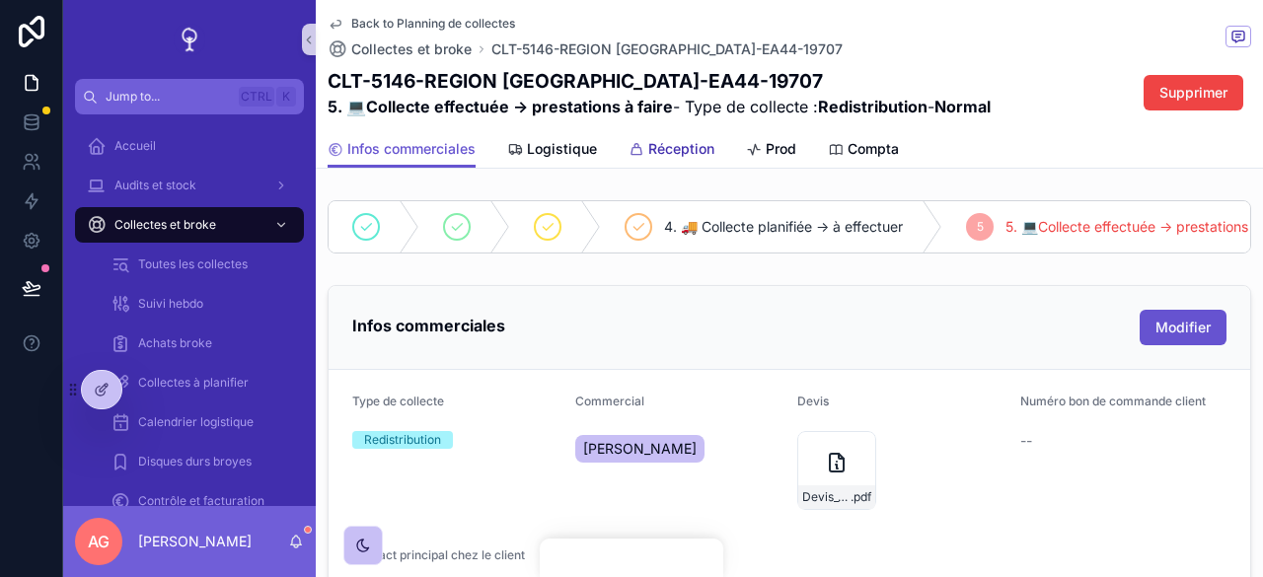
click at [689, 141] on span "Réception" at bounding box center [681, 149] width 66 height 20
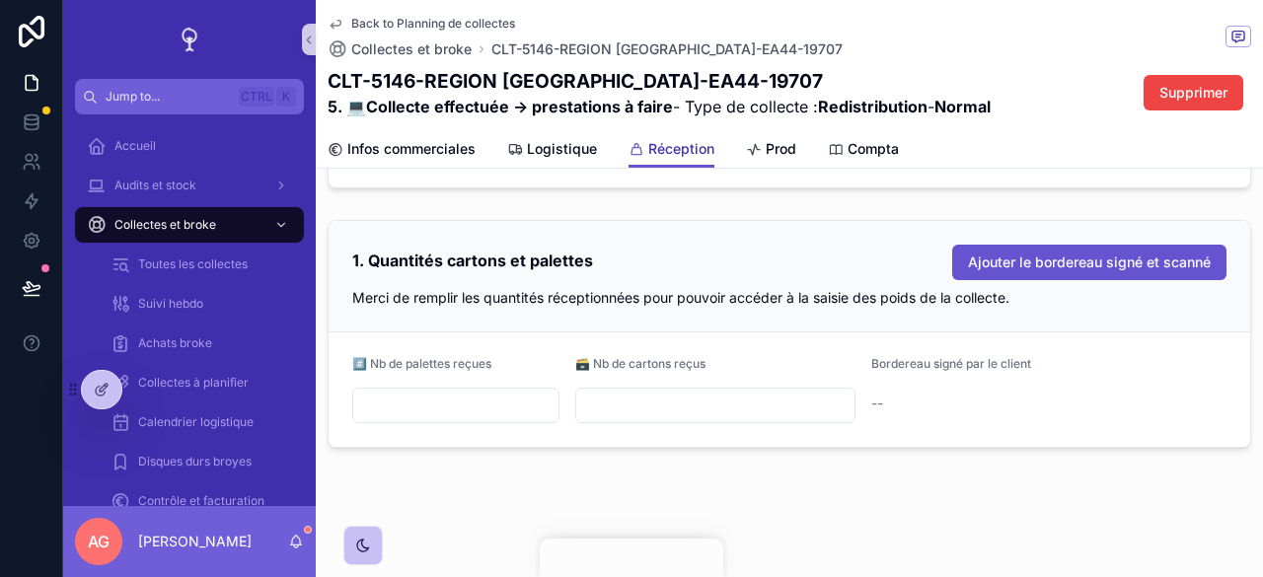
scroll to position [226, 0]
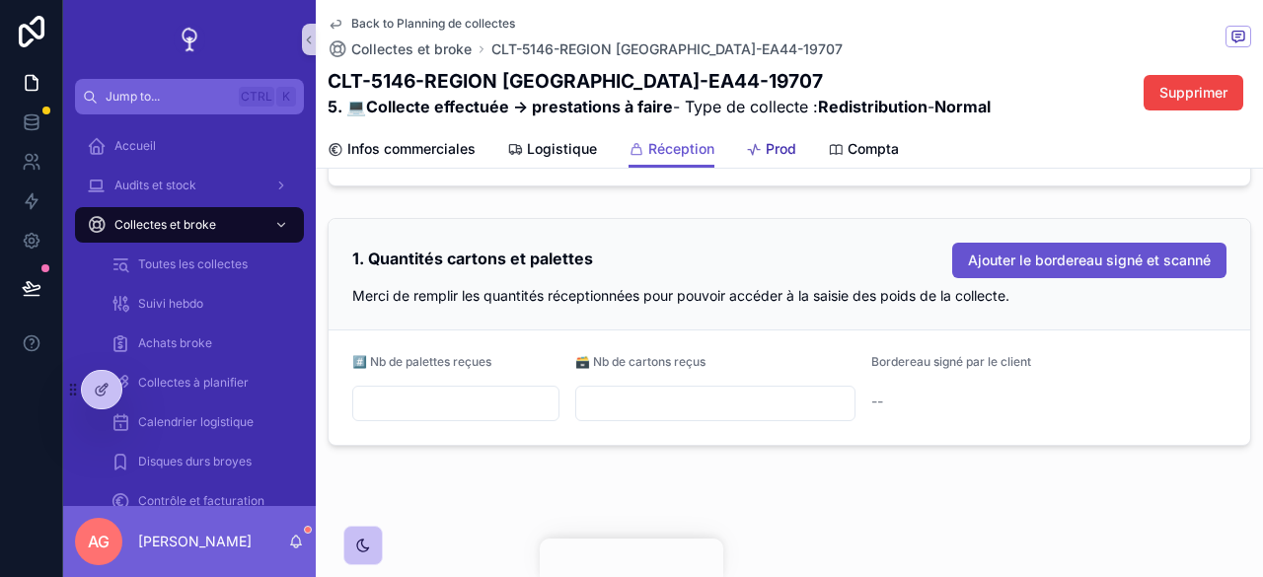
click at [780, 137] on link "Prod" at bounding box center [771, 150] width 50 height 39
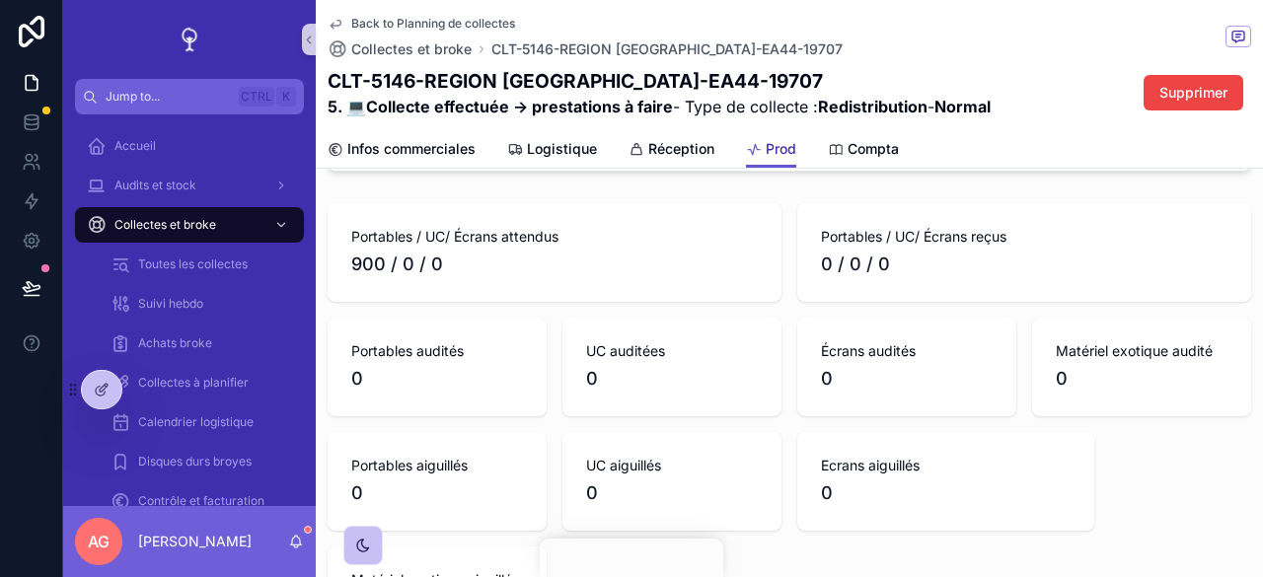
scroll to position [790, 0]
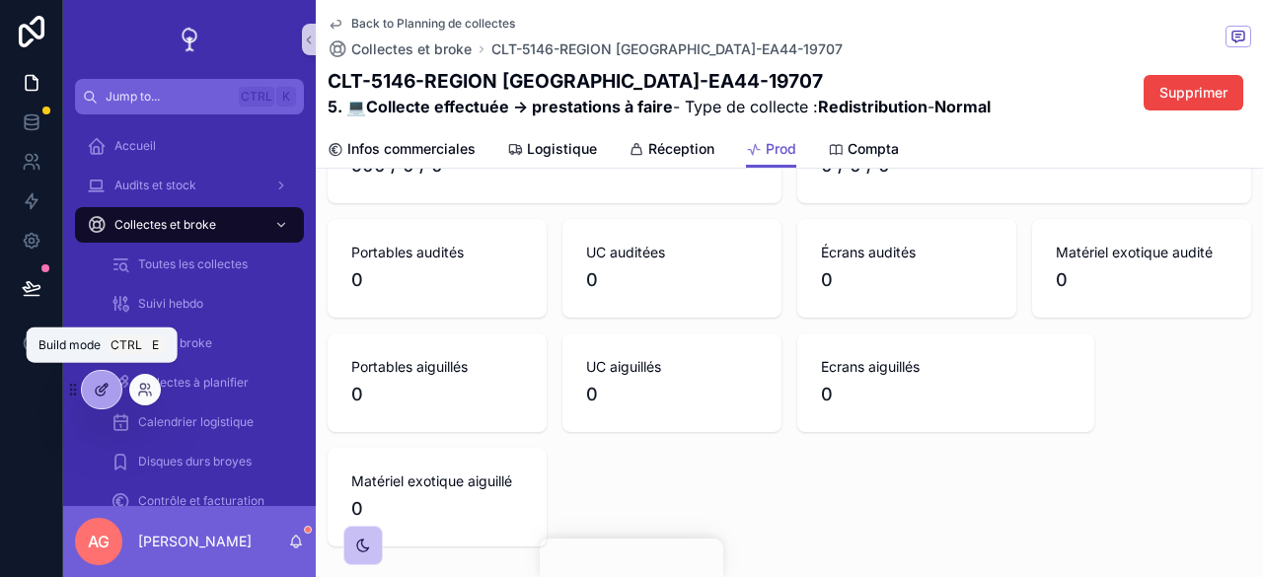
click at [101, 391] on icon at bounding box center [104, 388] width 8 height 8
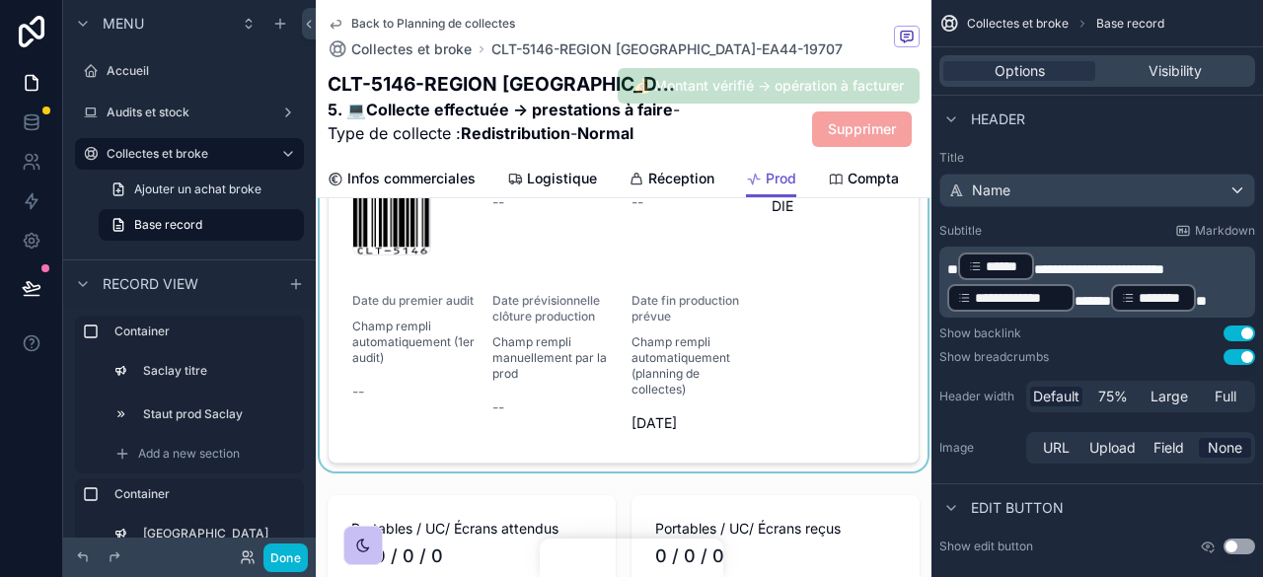
scroll to position [1678, 0]
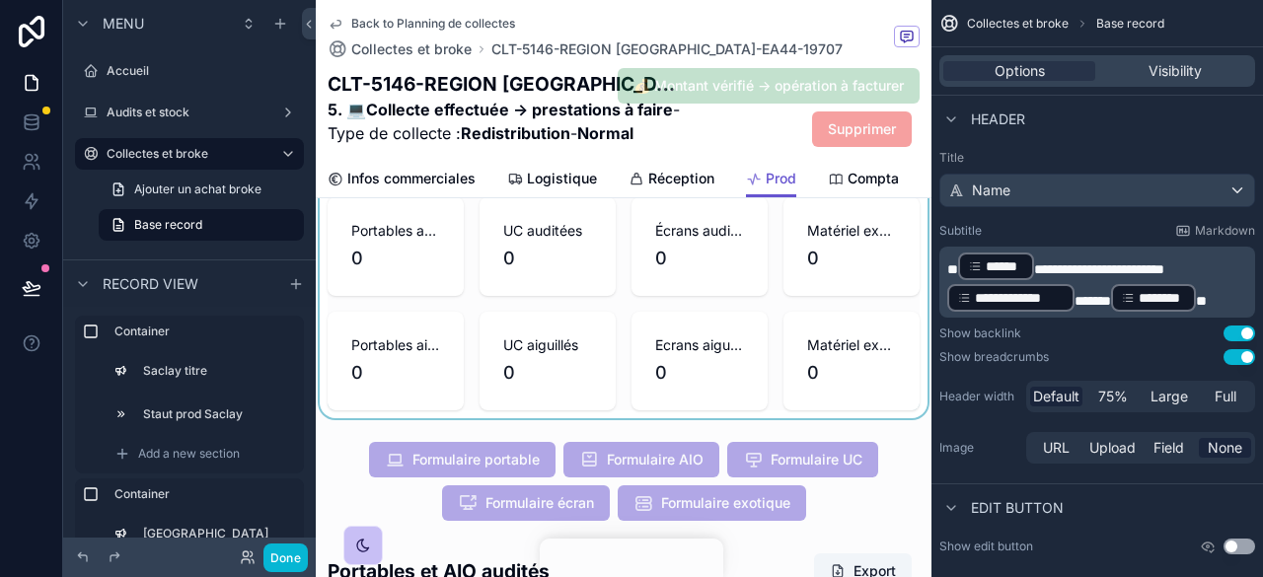
click at [708, 398] on div "scrollable content" at bounding box center [624, 246] width 616 height 343
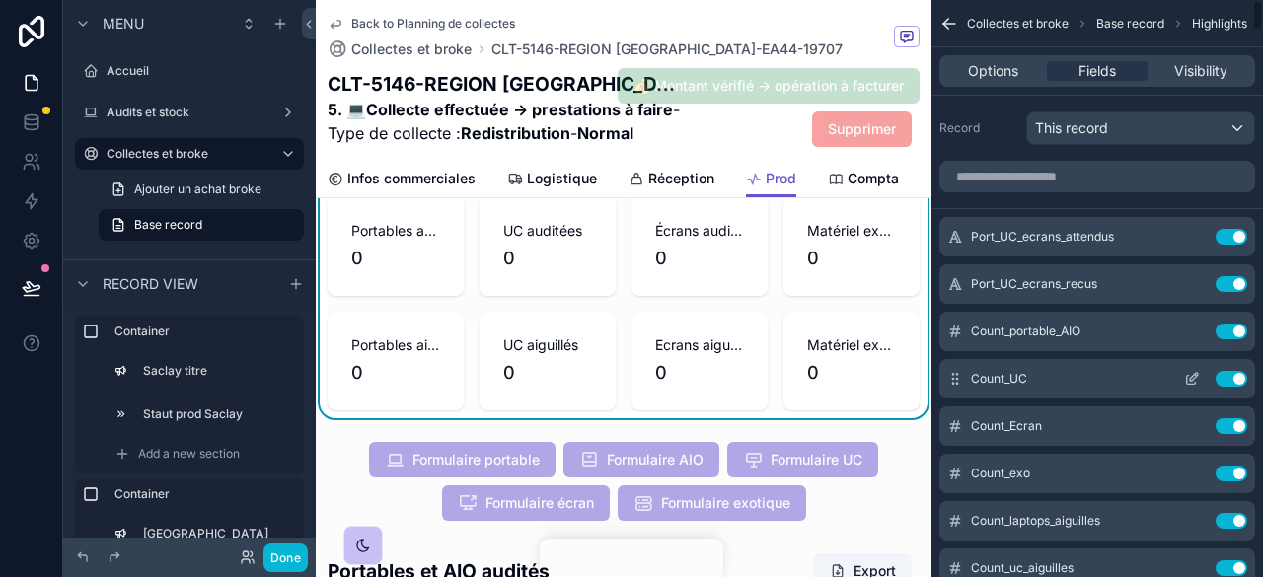
scroll to position [99, 0]
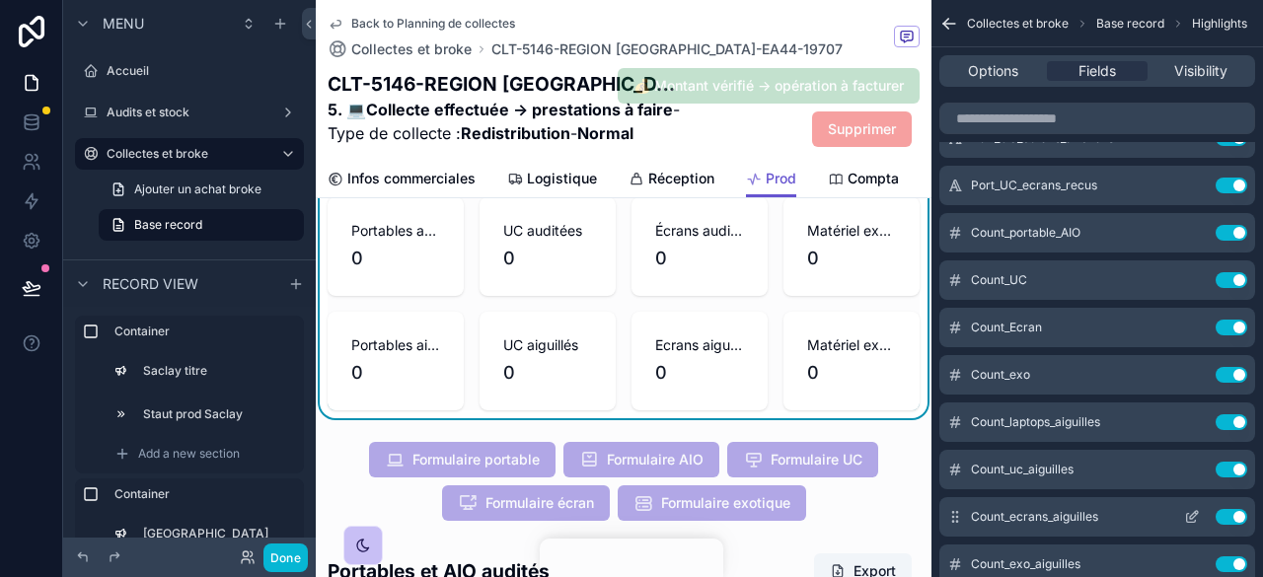
click at [1193, 516] on icon "scrollable content" at bounding box center [1194, 515] width 8 height 8
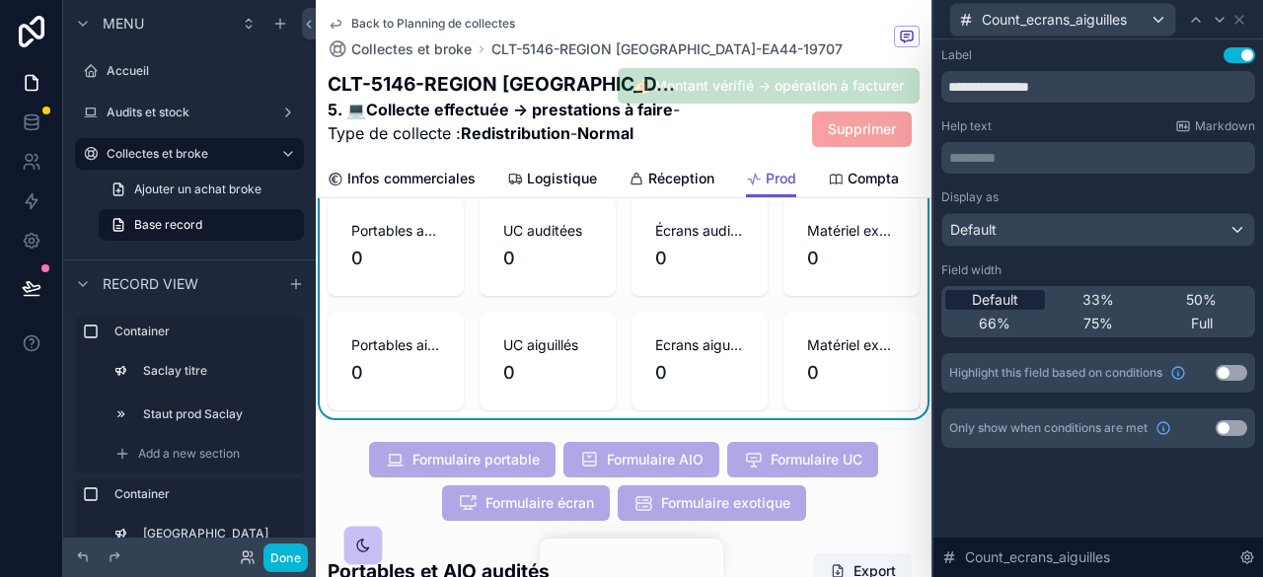
click at [1010, 297] on span "Default" at bounding box center [995, 300] width 46 height 20
click at [282, 563] on button "Done" at bounding box center [286, 558] width 44 height 29
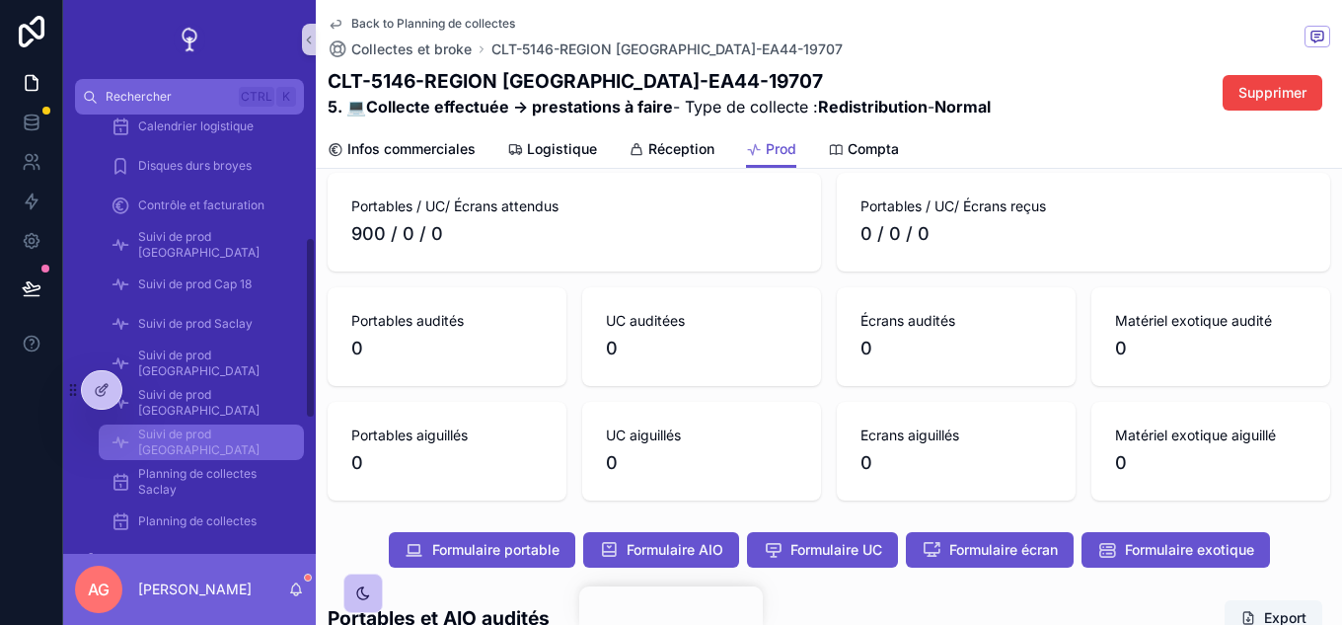
scroll to position [493, 0]
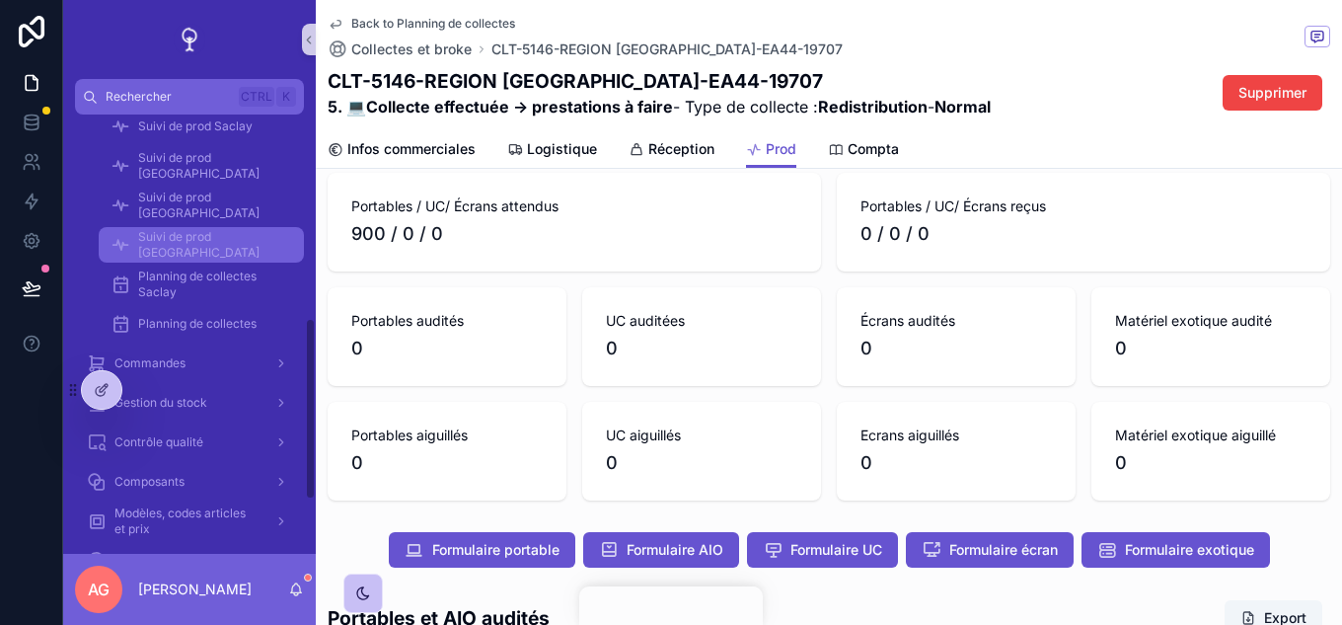
click at [186, 255] on div "Suivi de prod [GEOGRAPHIC_DATA]" at bounding box center [202, 245] width 182 height 32
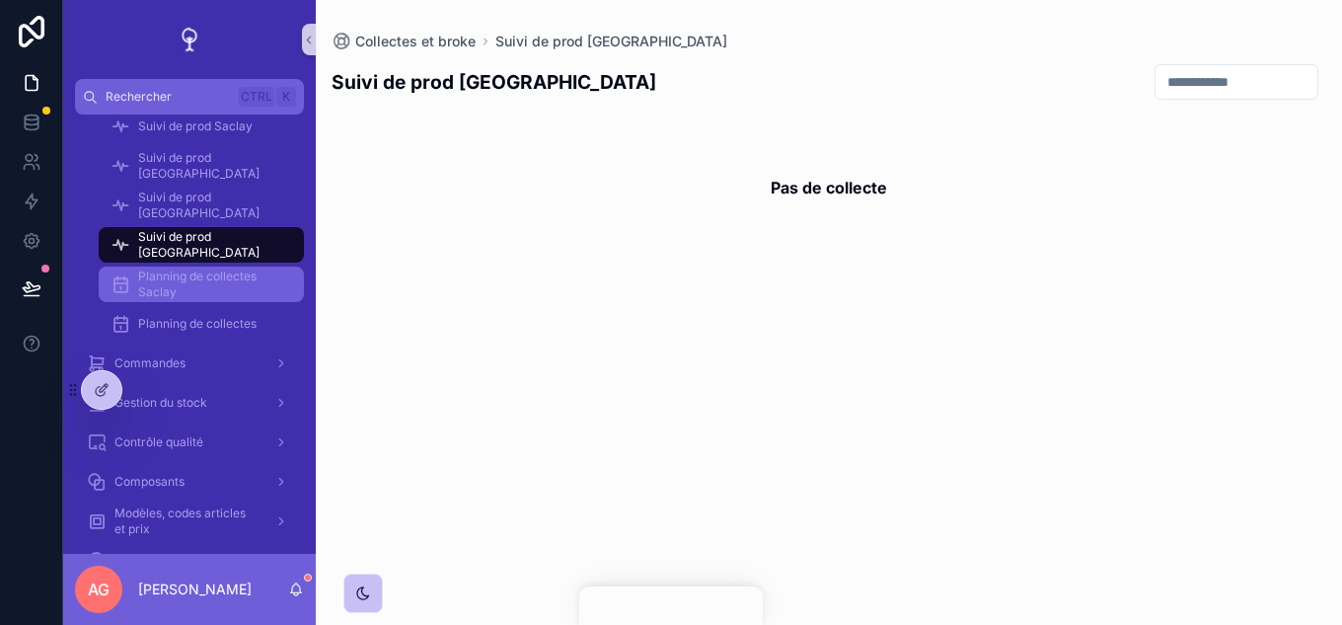
click at [203, 292] on span "Planning de collectes Saclay" at bounding box center [211, 284] width 146 height 32
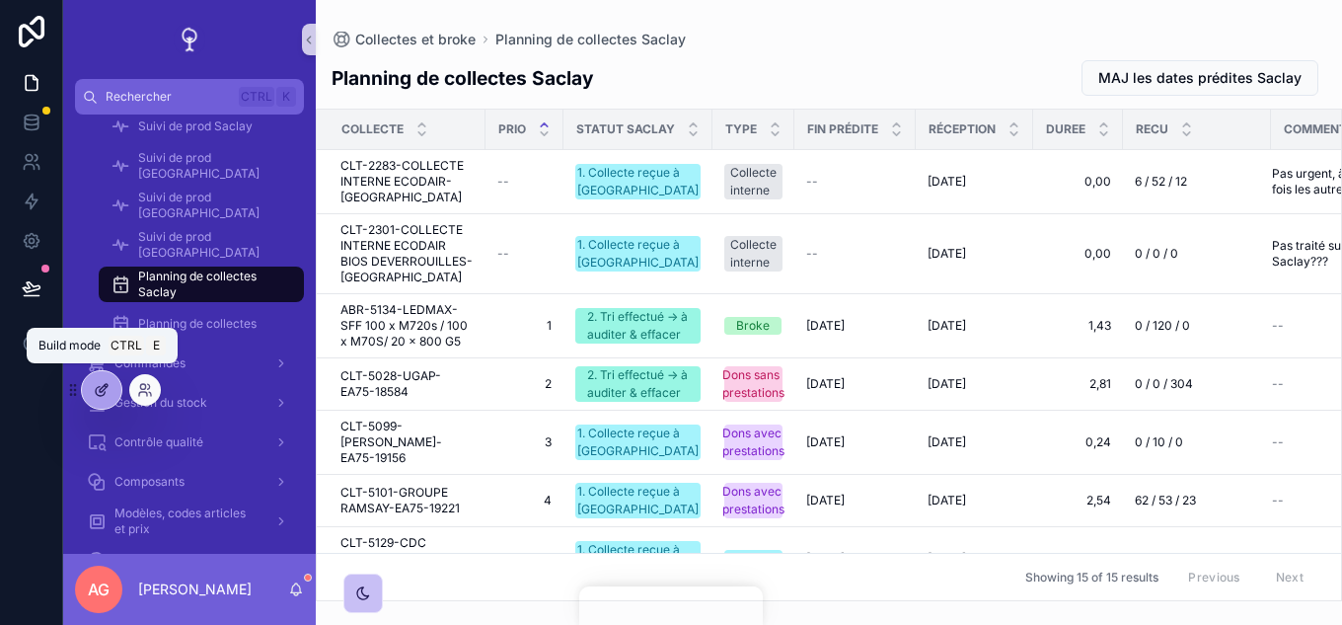
click at [105, 389] on icon at bounding box center [104, 388] width 8 height 8
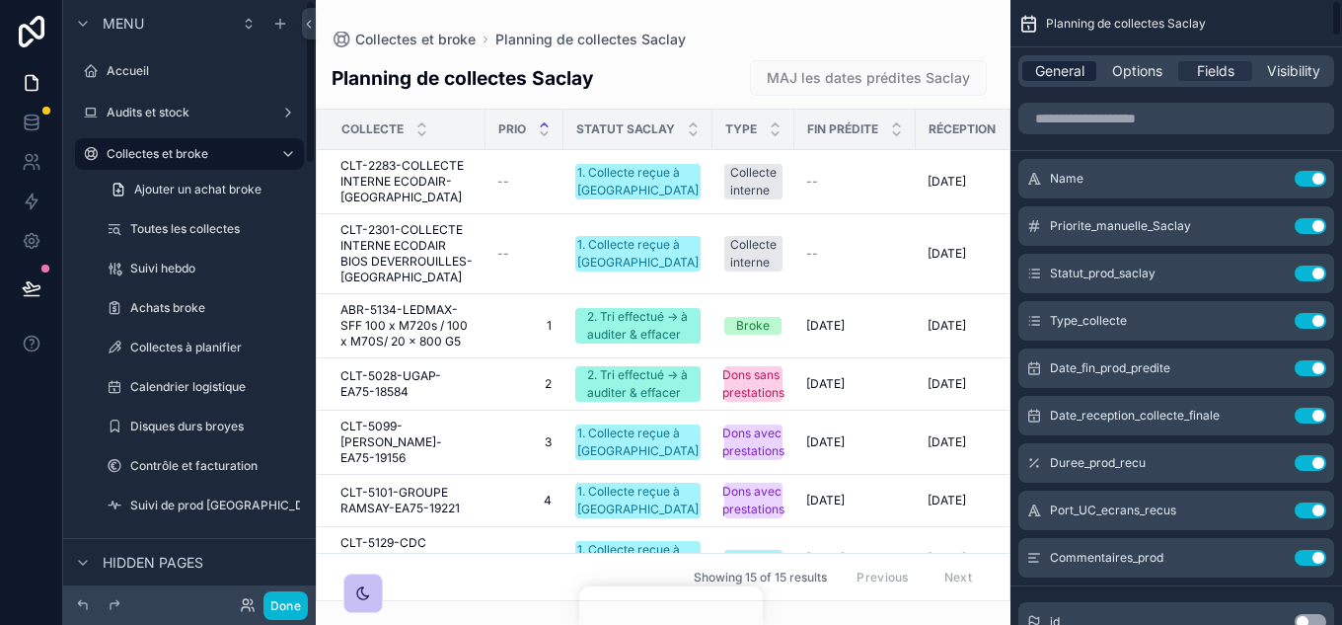
click at [1063, 73] on span "General" at bounding box center [1059, 71] width 49 height 20
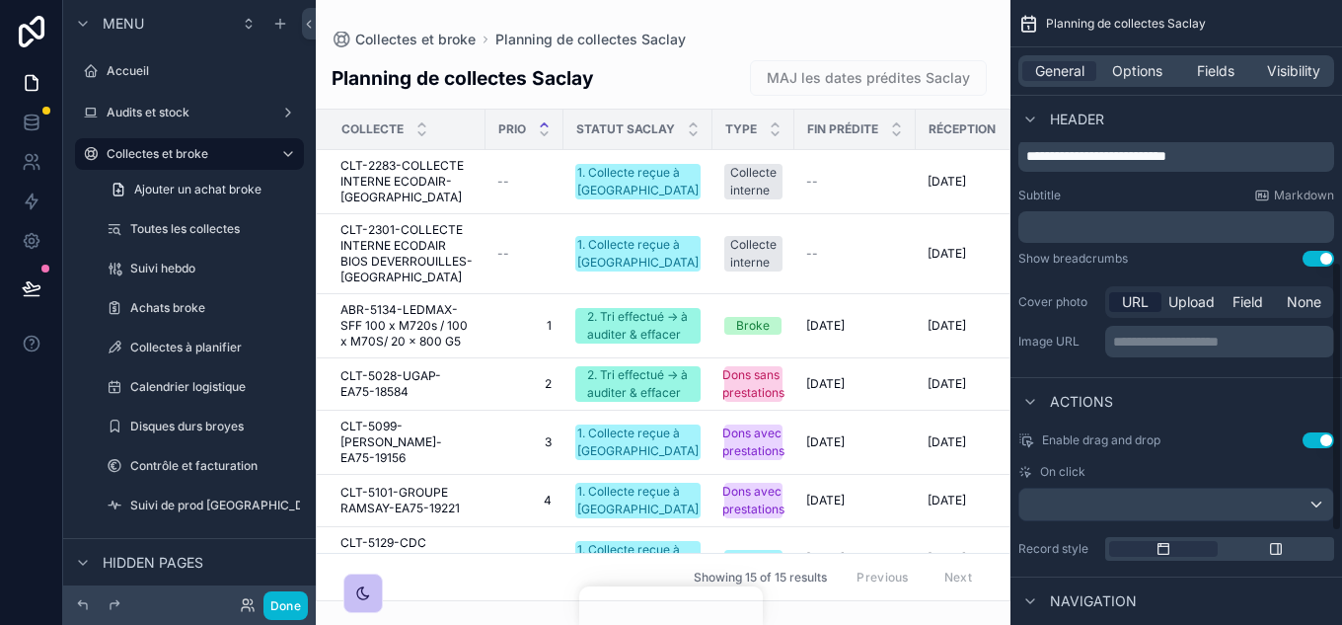
scroll to position [790, 0]
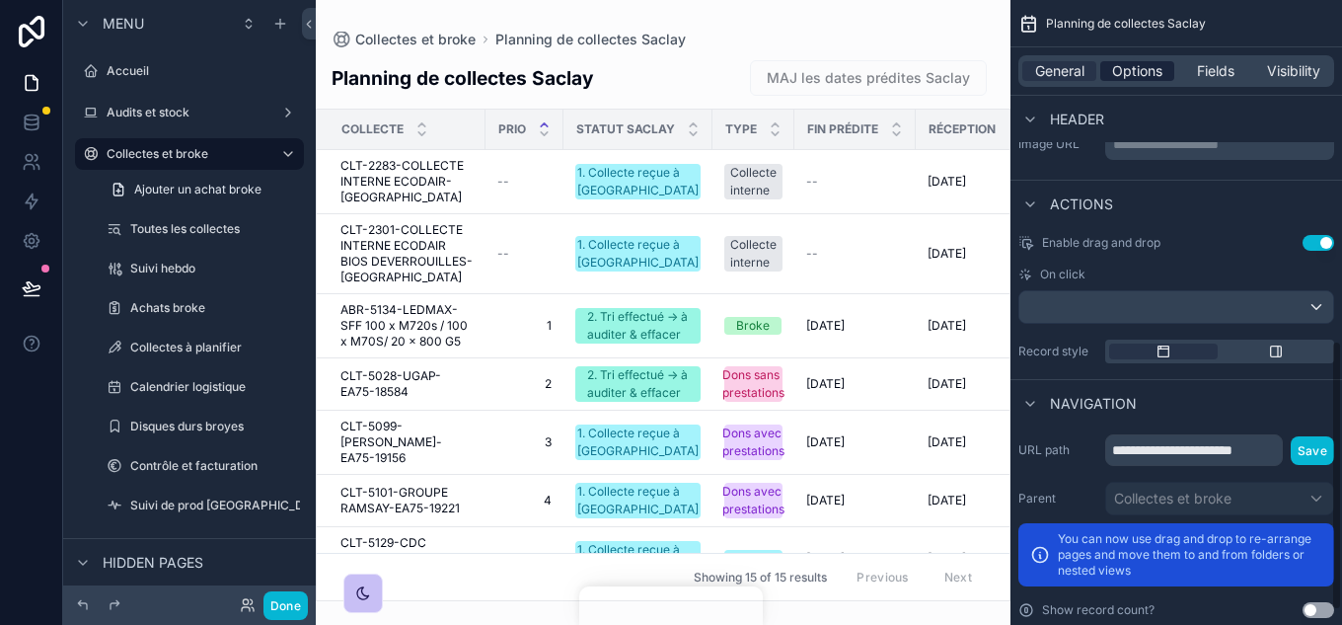
click at [1127, 72] on span "Options" at bounding box center [1137, 71] width 50 height 20
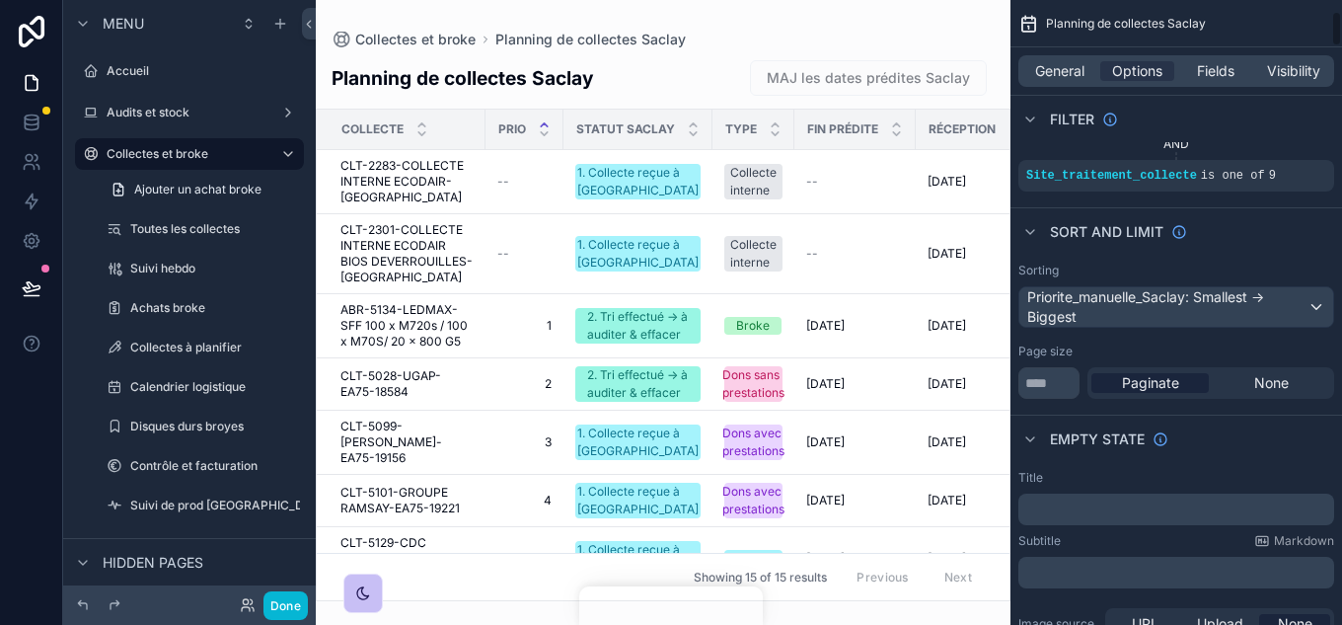
scroll to position [0, 0]
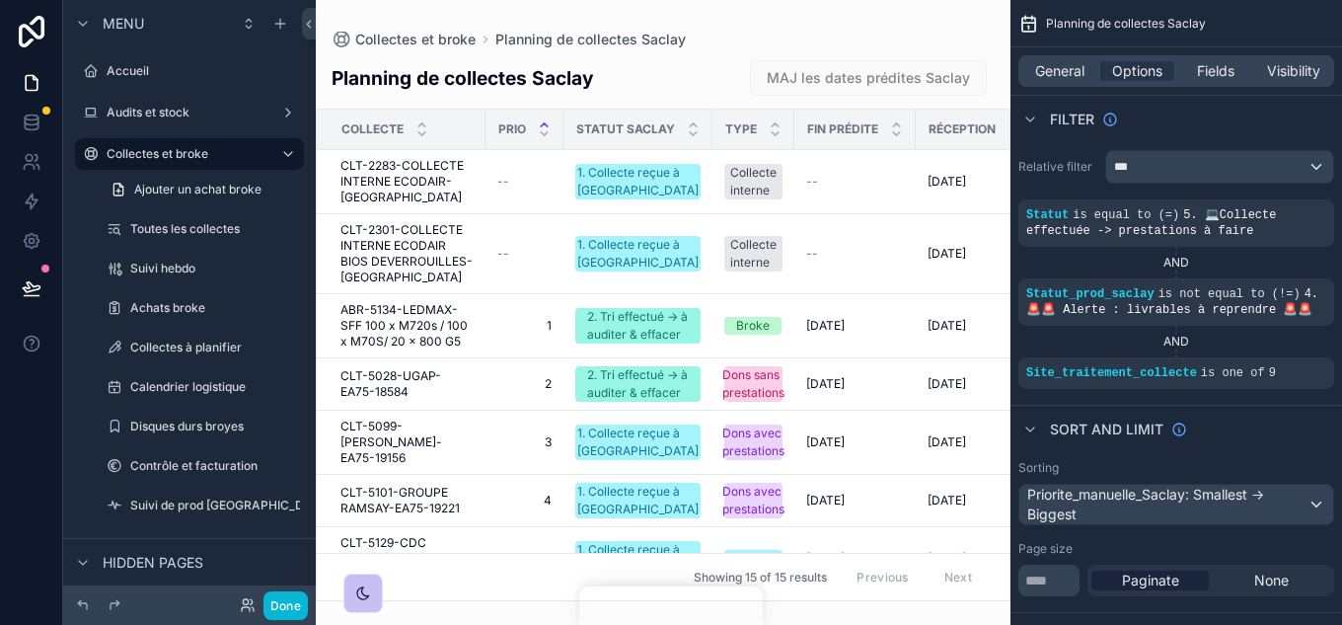
drag, startPoint x: 414, startPoint y: 588, endPoint x: 898, endPoint y: 630, distance: 486.4
click at [898, 576] on html "Menu Accueil Audits et stock Collectes et broke Ajouter un achat broke Toutes l…" at bounding box center [671, 312] width 1342 height 625
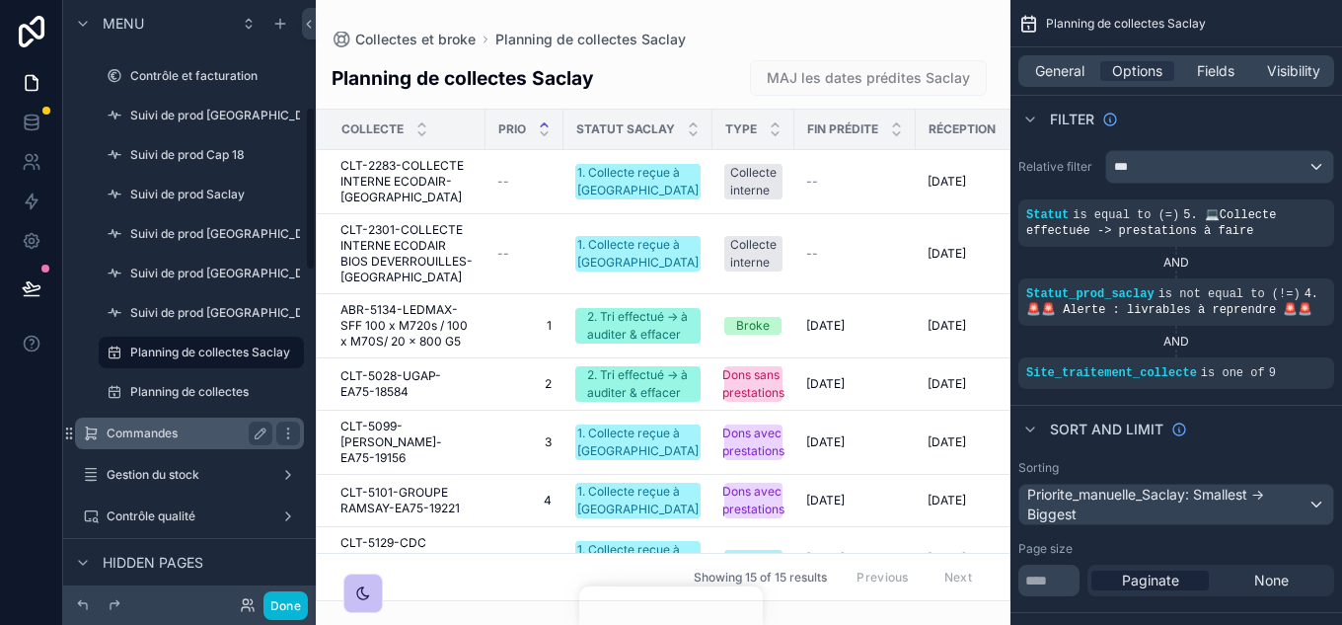
scroll to position [395, 0]
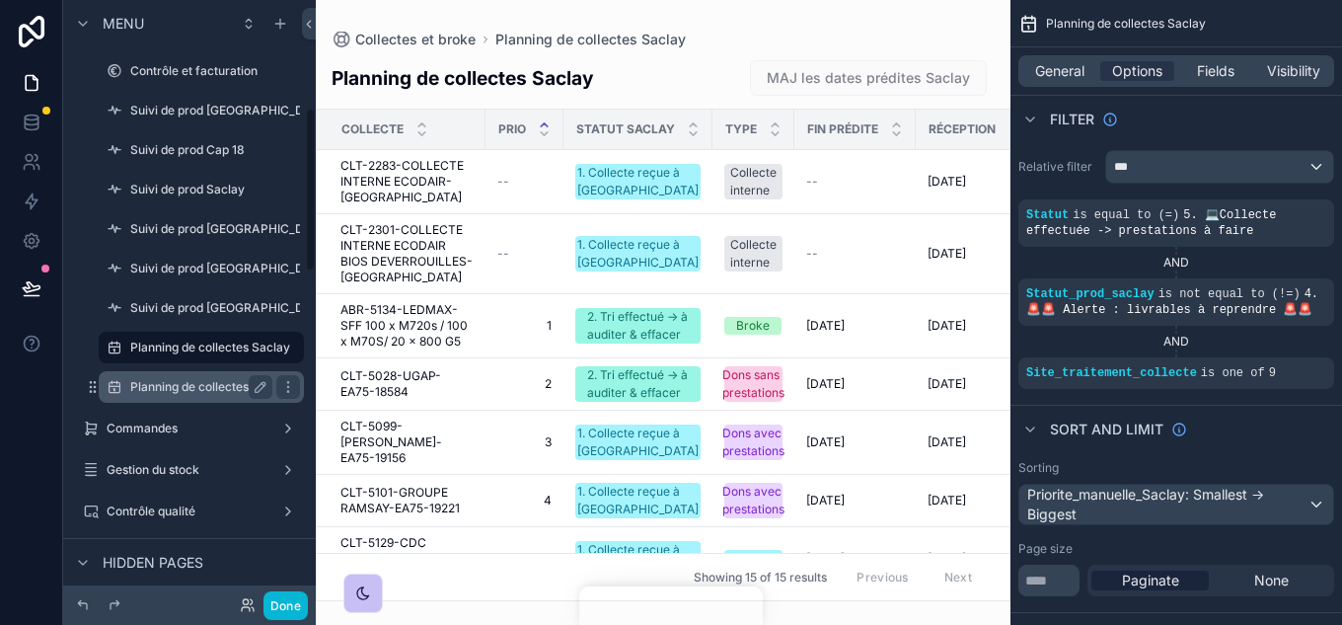
click at [189, 389] on label "Planning de collectes" at bounding box center [197, 387] width 134 height 16
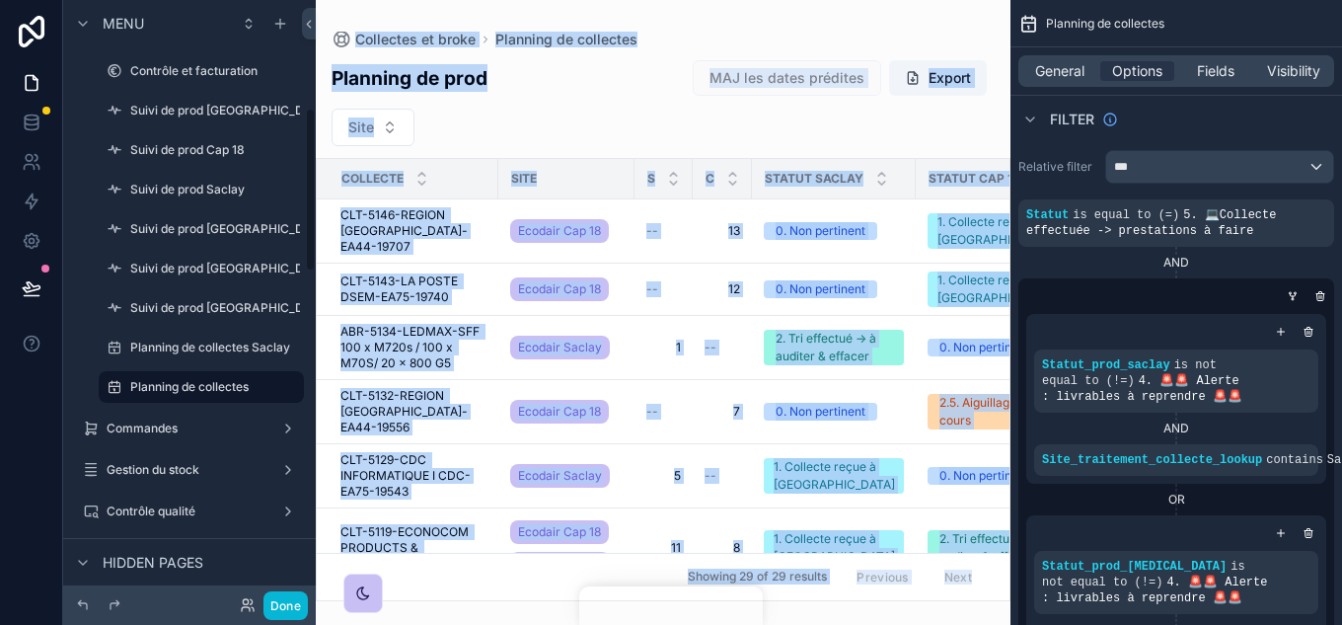
click at [404, 330] on div "scrollable content" at bounding box center [663, 312] width 695 height 625
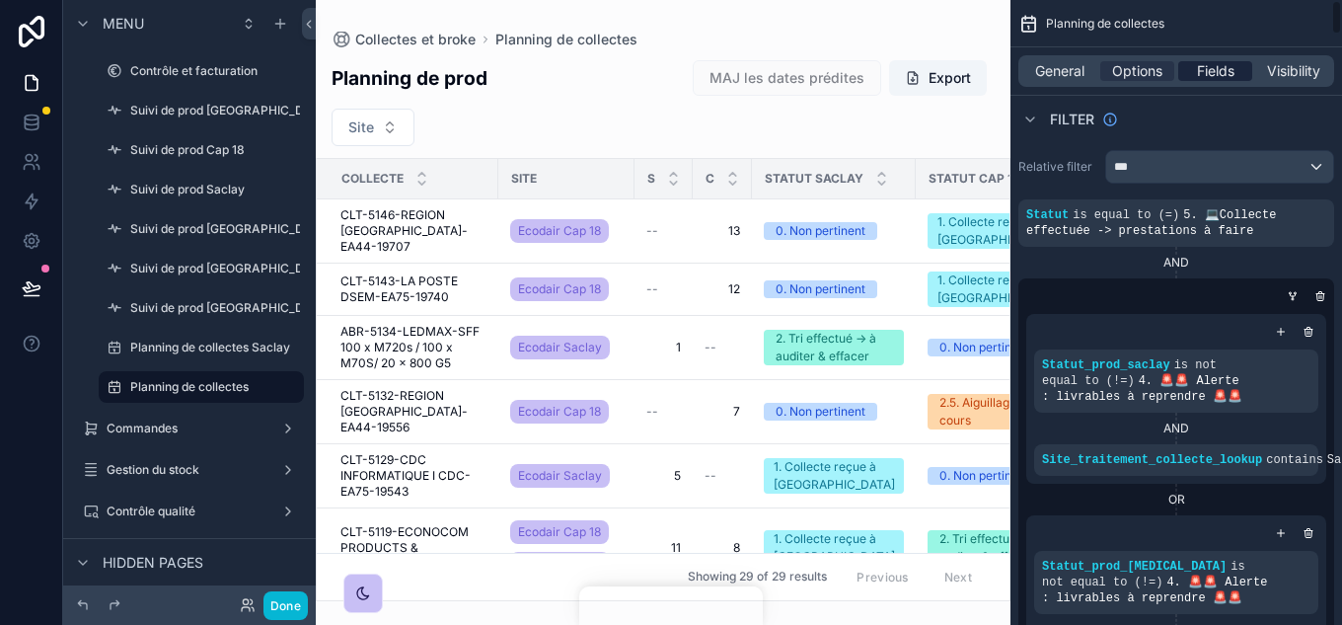
click at [1222, 77] on span "Fields" at bounding box center [1216, 71] width 38 height 20
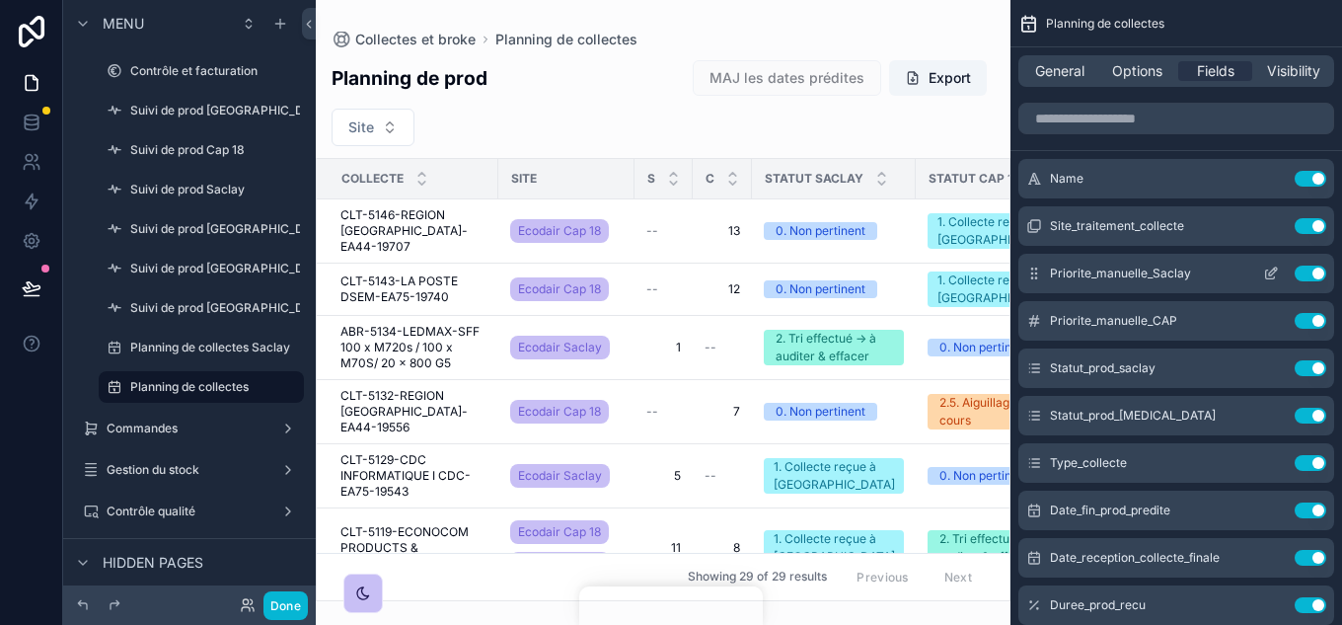
click at [1262, 274] on icon "scrollable content" at bounding box center [1273, 271] width 8 height 8
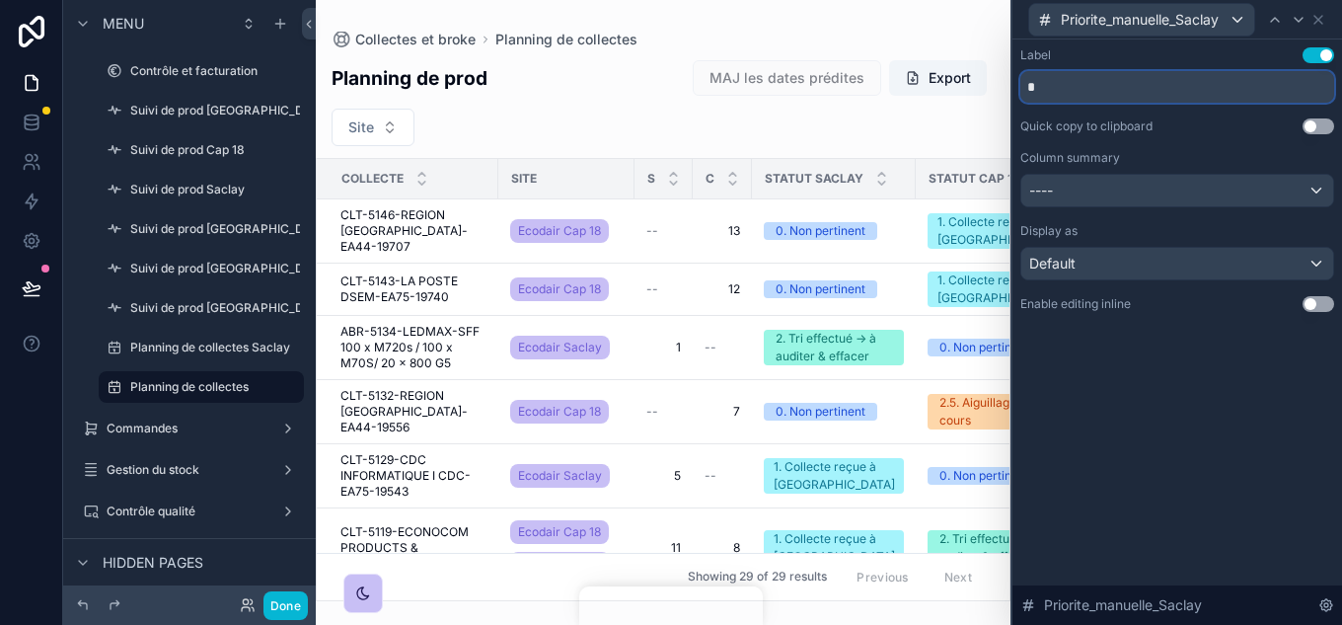
drag, startPoint x: 1081, startPoint y: 80, endPoint x: 1060, endPoint y: 86, distance: 21.6
click at [1060, 86] on input "*" at bounding box center [1177, 87] width 314 height 32
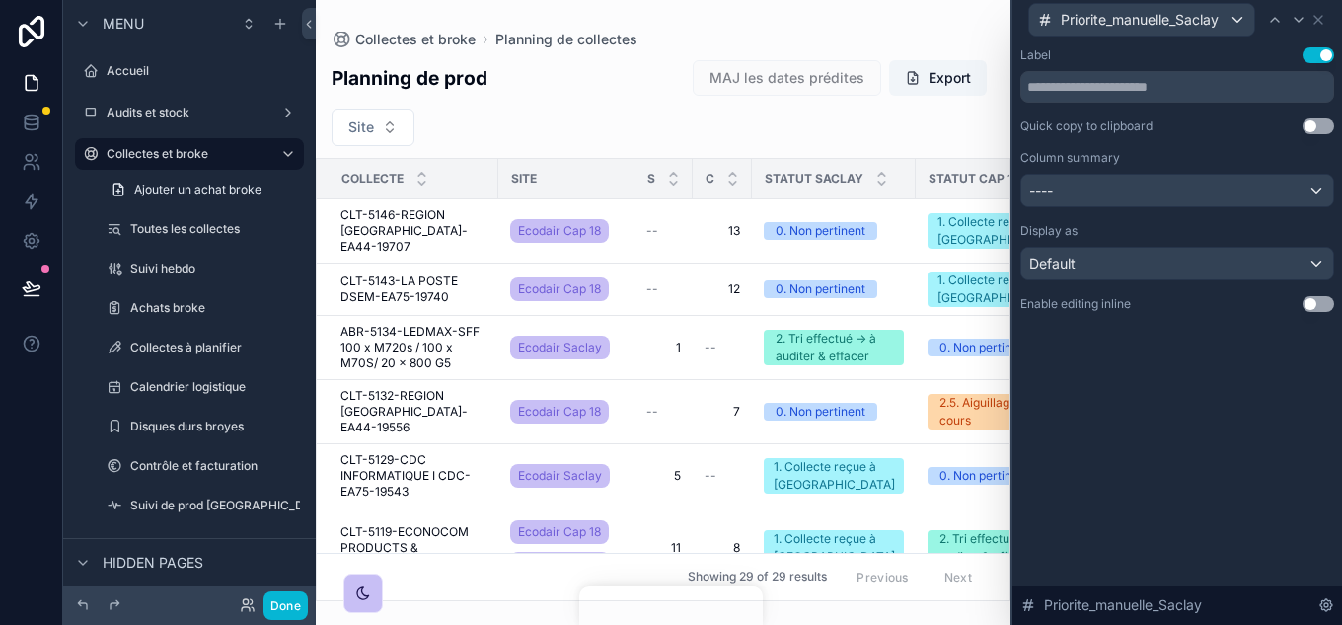
scroll to position [395, 0]
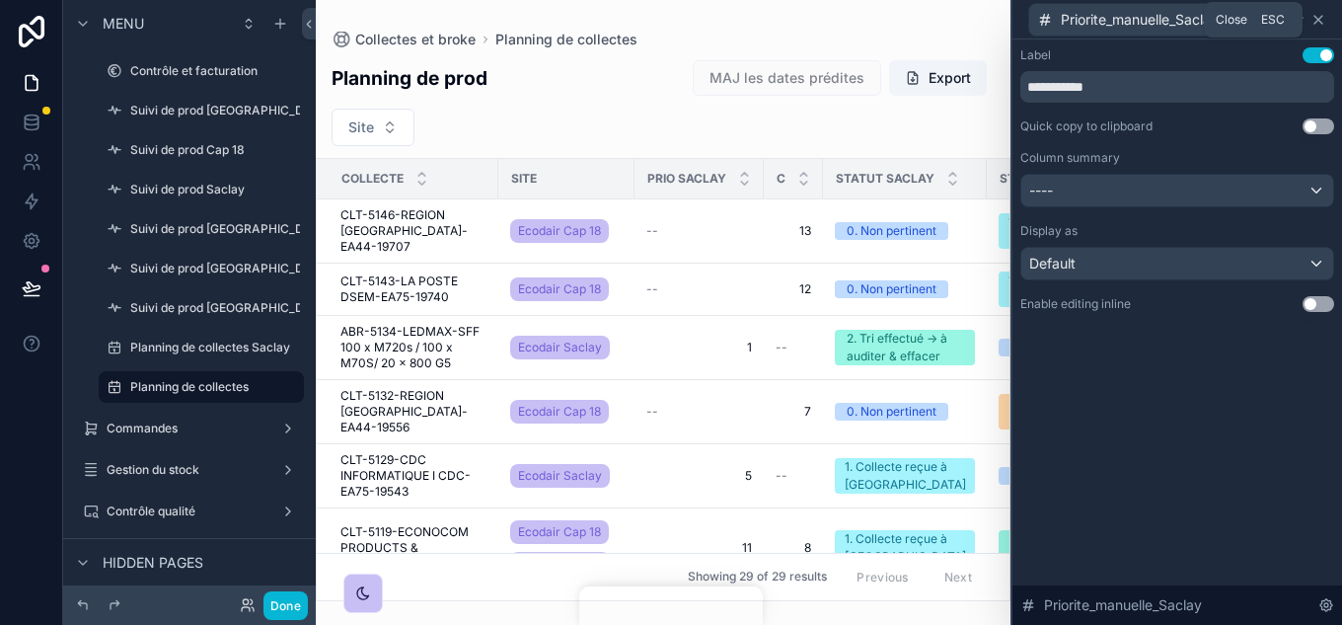
type input "**********"
click at [1322, 25] on icon at bounding box center [1319, 20] width 16 height 16
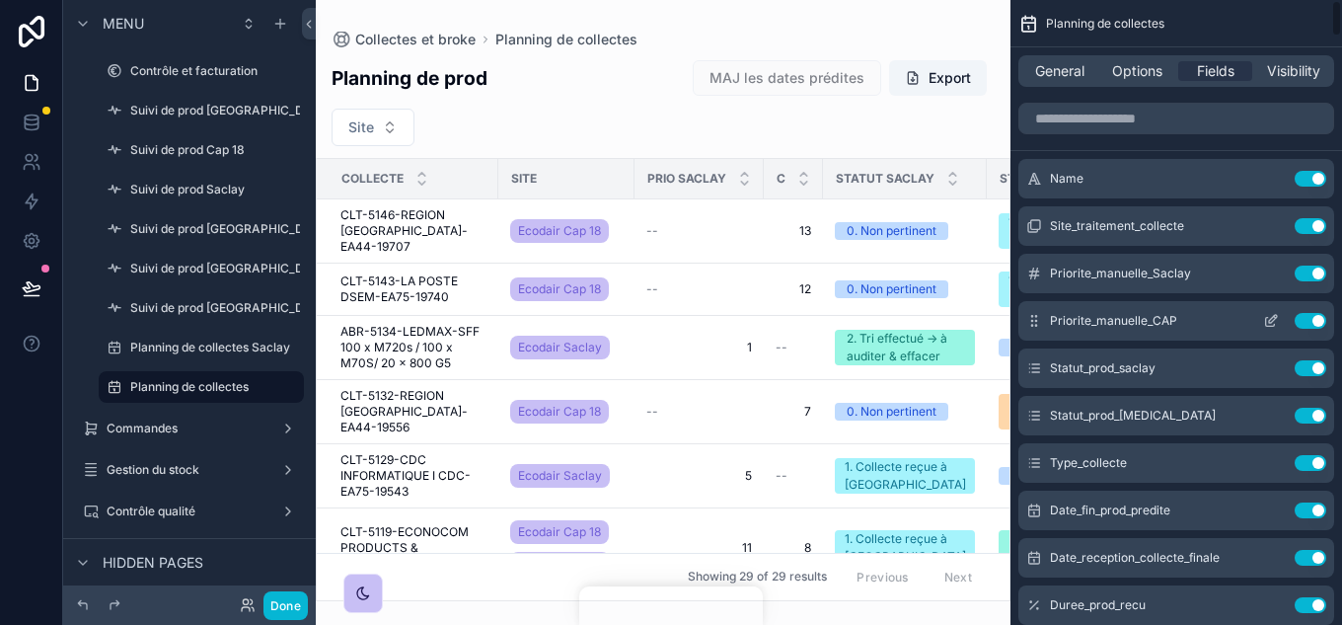
click at [1267, 321] on icon "scrollable content" at bounding box center [1271, 321] width 16 height 16
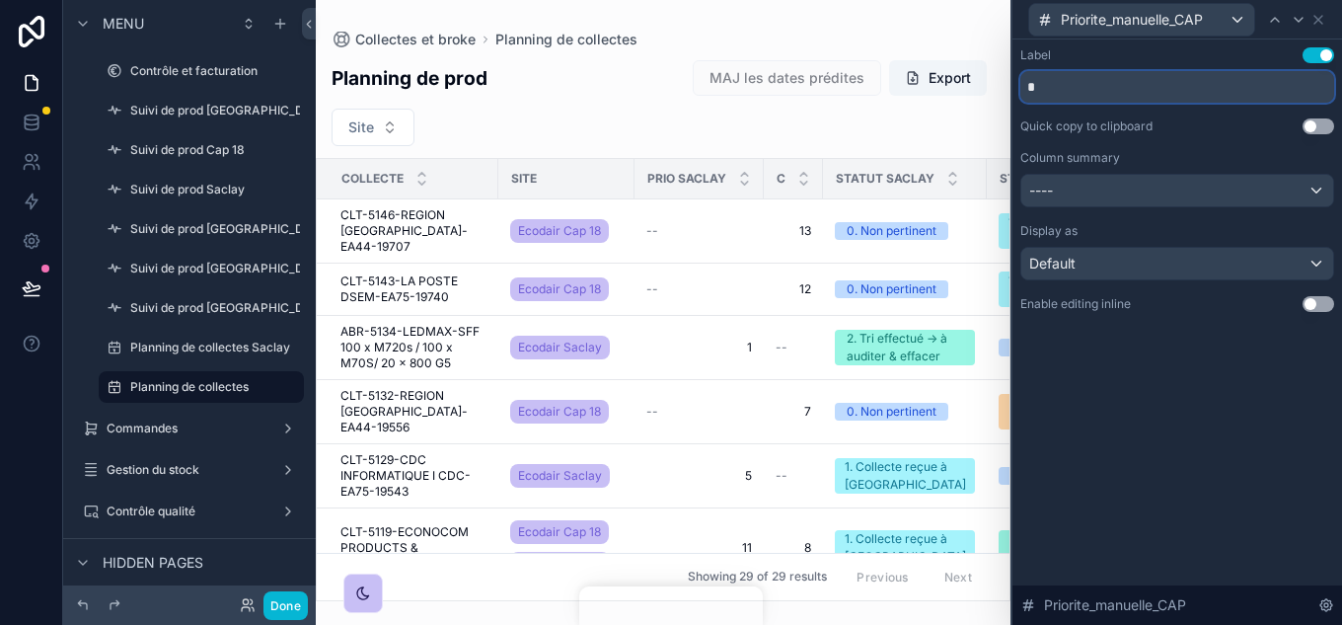
click at [1087, 83] on input "*" at bounding box center [1177, 87] width 314 height 32
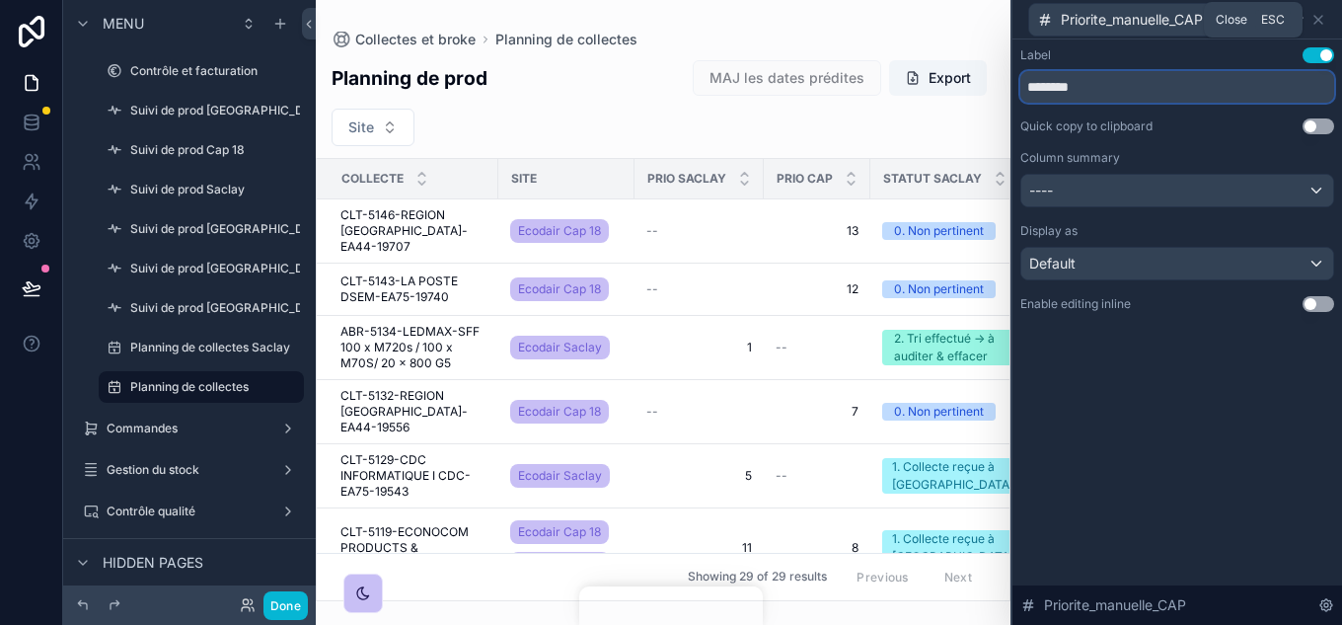
type input "********"
click at [1326, 22] on div "Priorite_manuelle_CAP" at bounding box center [1177, 19] width 314 height 38
click at [1320, 20] on icon at bounding box center [1319, 20] width 8 height 8
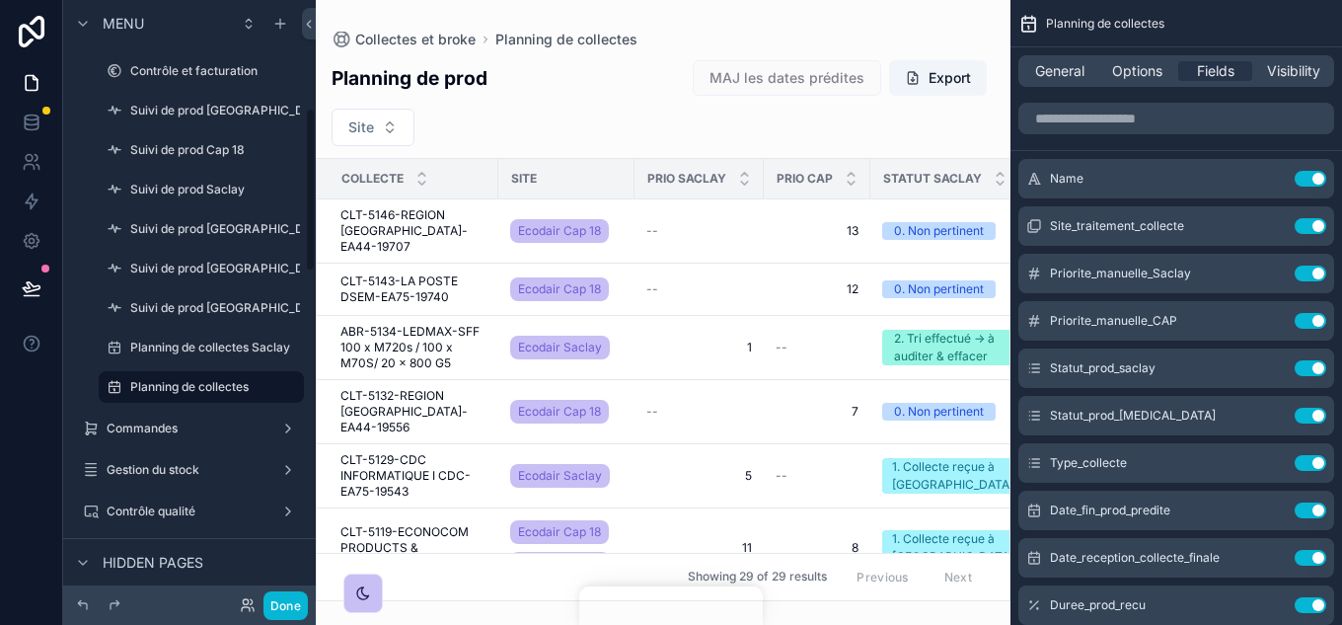
drag, startPoint x: 199, startPoint y: 429, endPoint x: 235, endPoint y: 407, distance: 42.2
click at [199, 429] on label "Commandes" at bounding box center [190, 428] width 166 height 16
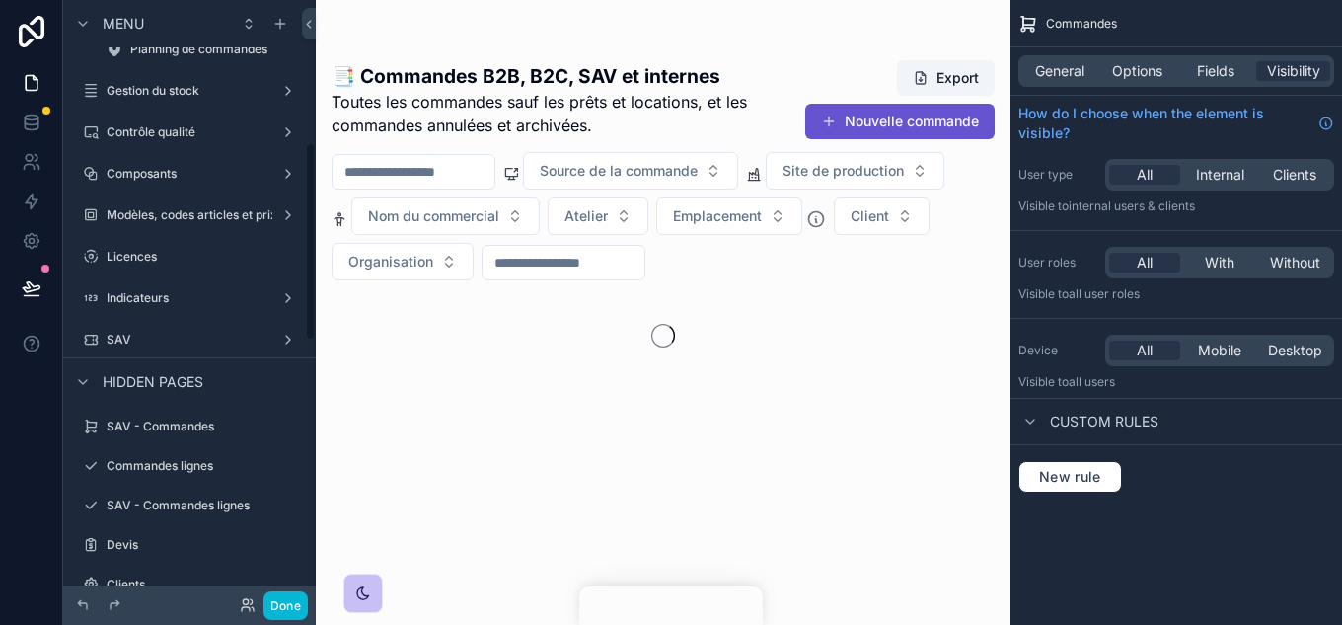
scroll to position [592, 0]
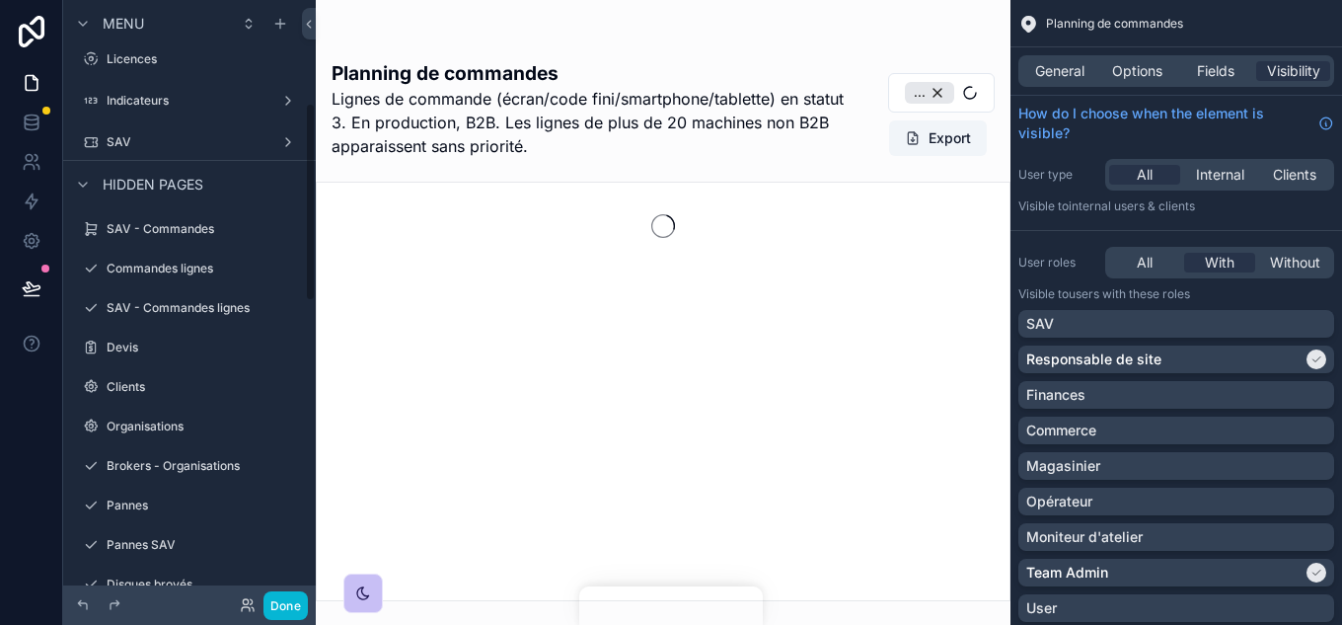
scroll to position [296, 0]
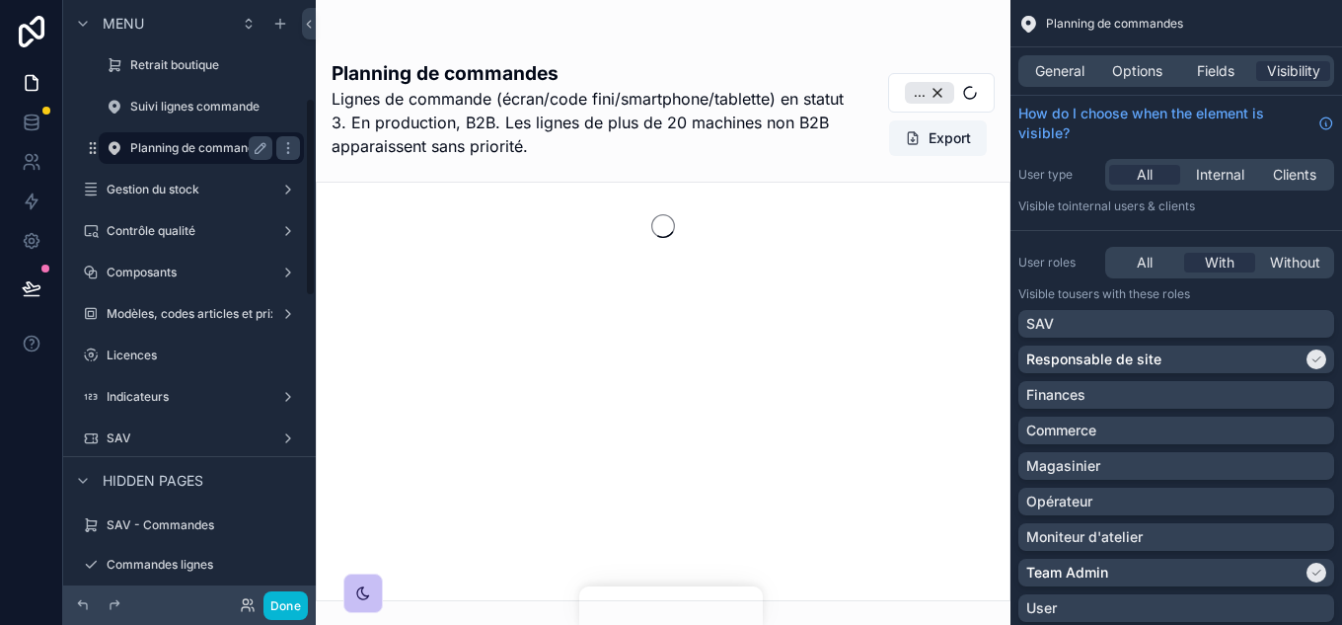
click at [167, 138] on div "Planning de commandes" at bounding box center [201, 148] width 142 height 24
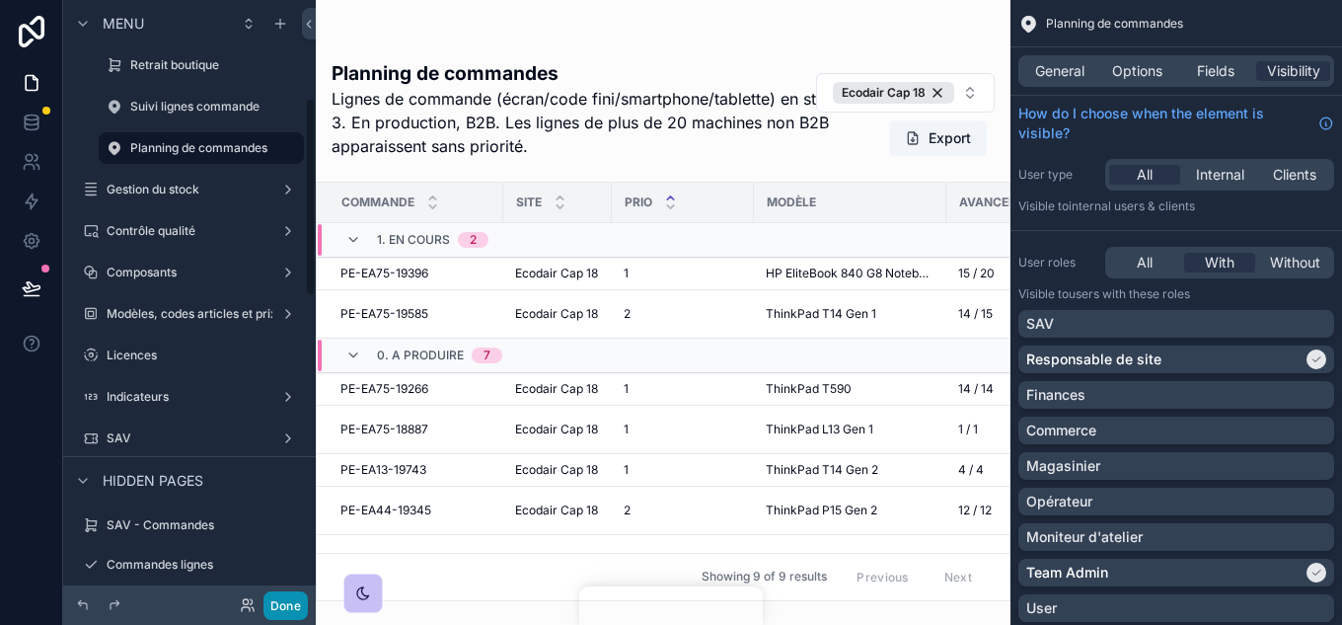
drag, startPoint x: 282, startPoint y: 612, endPoint x: 43, endPoint y: 586, distance: 240.2
click at [282, 612] on button "Done" at bounding box center [286, 605] width 44 height 29
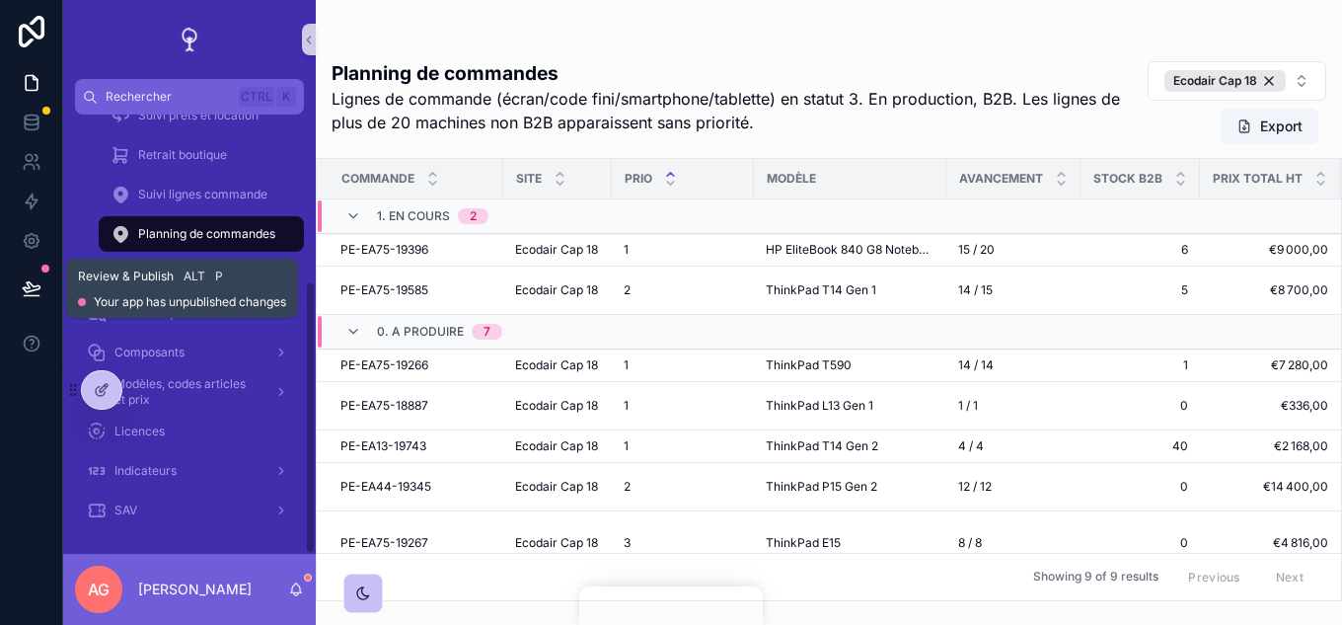
scroll to position [0, 0]
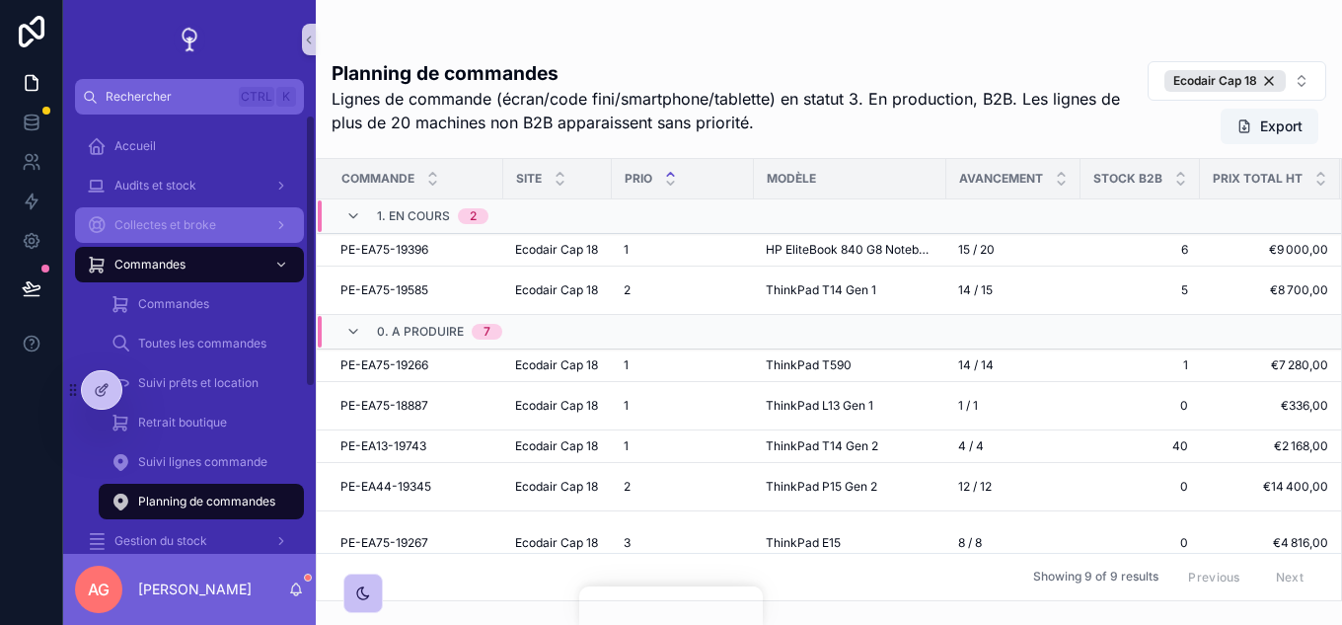
click at [204, 225] on span "Collectes et broke" at bounding box center [165, 225] width 102 height 16
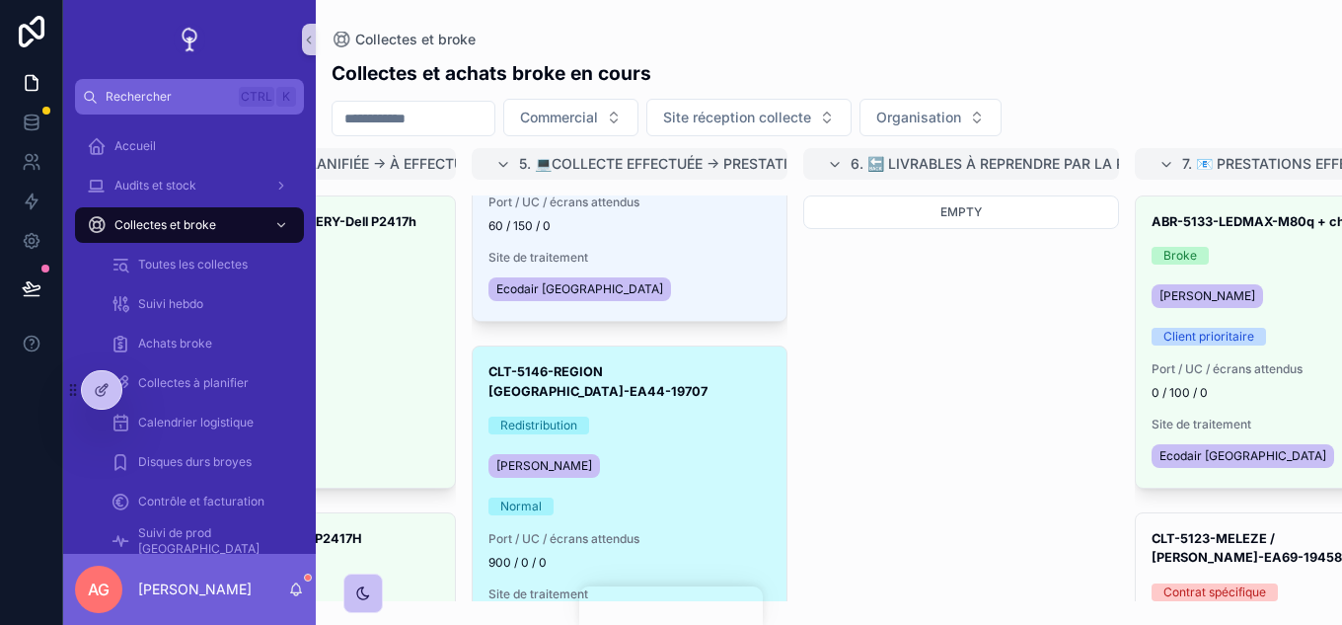
scroll to position [197, 0]
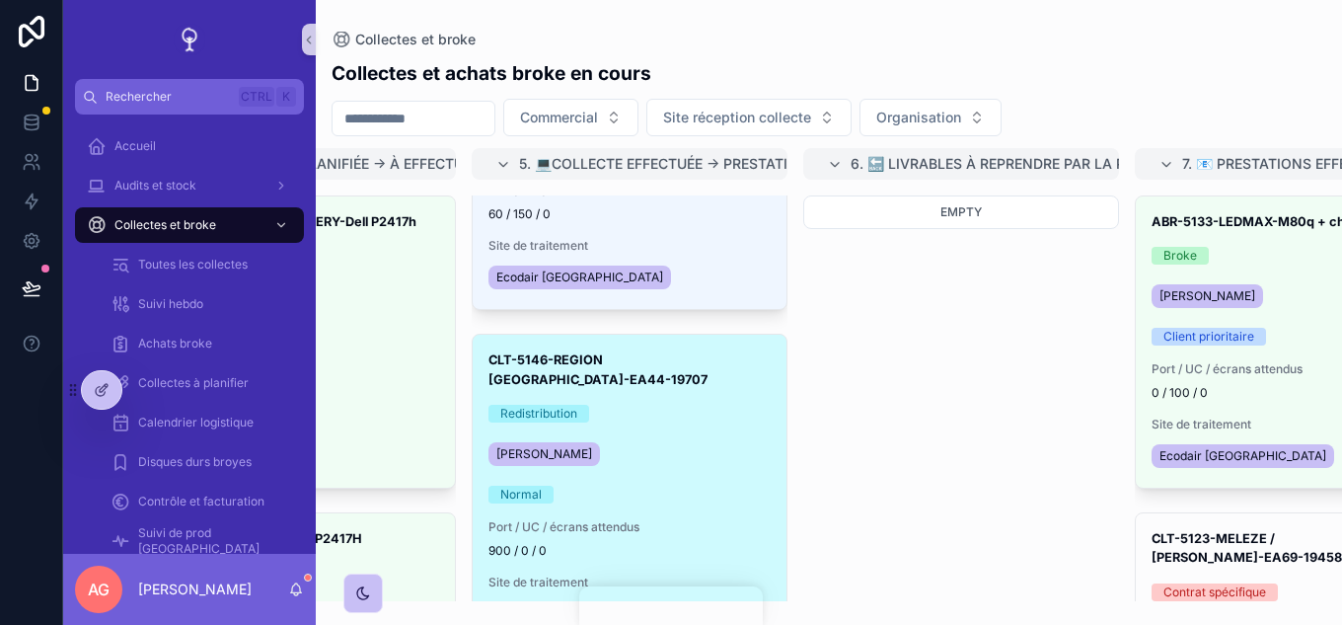
click at [695, 438] on div "[PERSON_NAME]" at bounding box center [630, 454] width 282 height 32
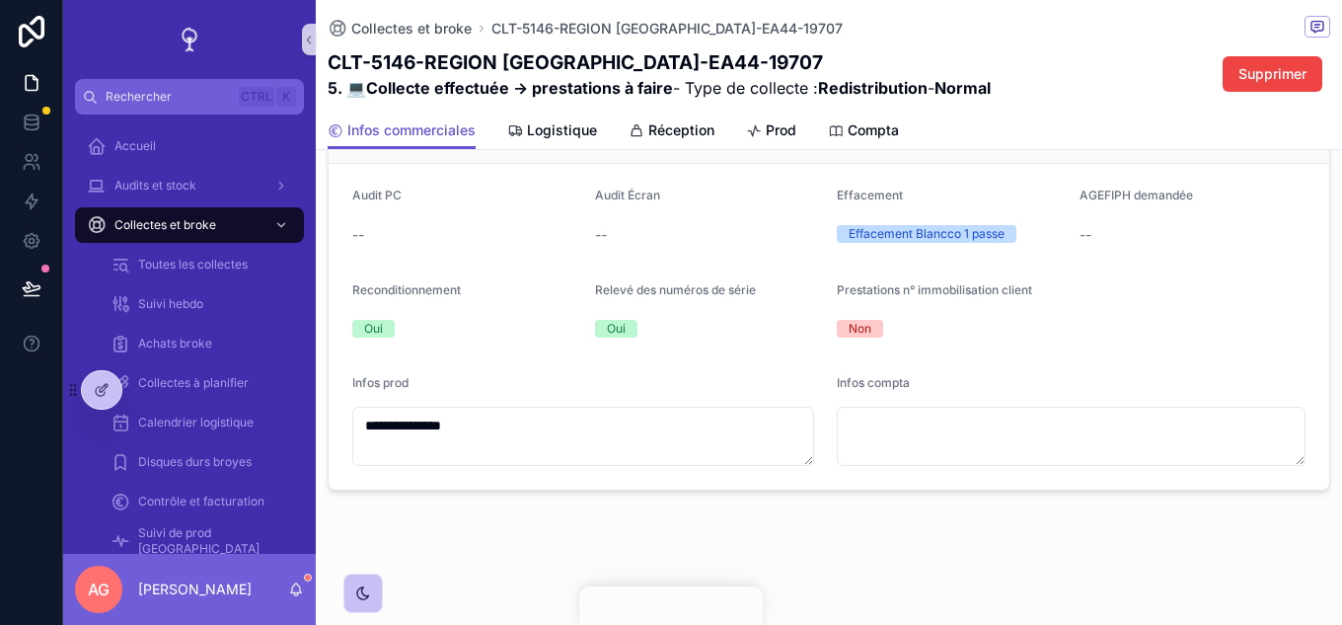
scroll to position [1089, 0]
click at [769, 131] on span "Prod" at bounding box center [781, 130] width 31 height 20
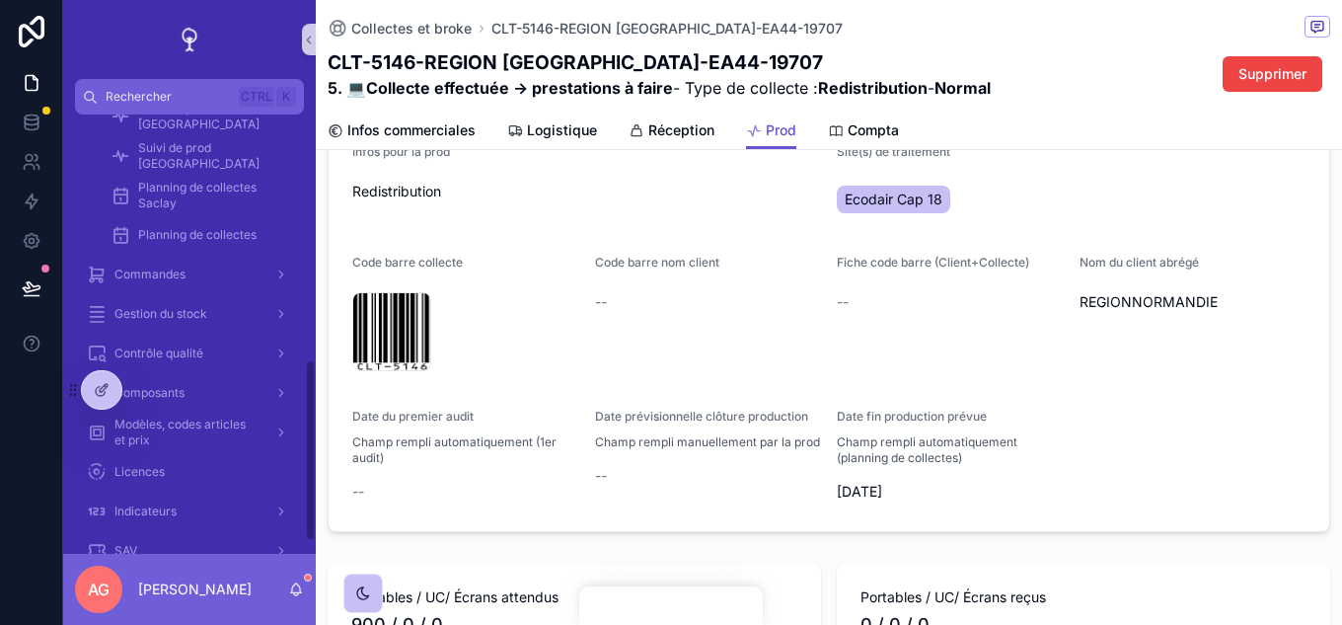
scroll to position [592, 0]
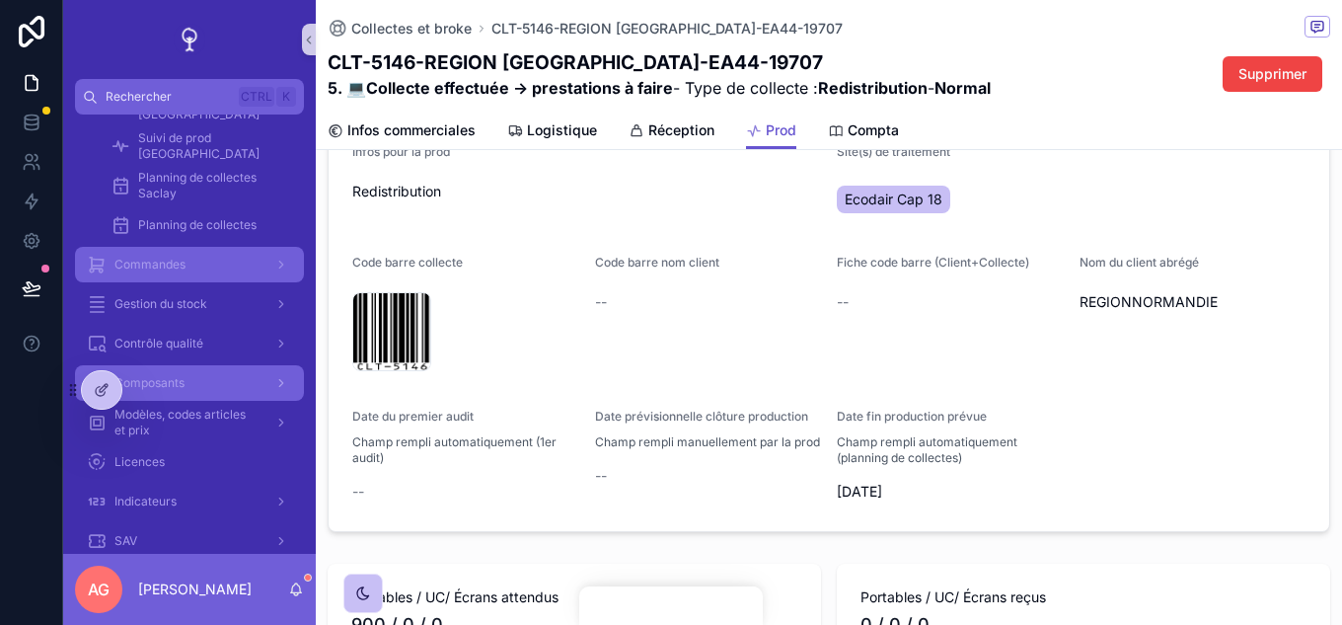
drag, startPoint x: 189, startPoint y: 264, endPoint x: 82, endPoint y: 356, distance: 141.4
click at [189, 264] on div "Commandes" at bounding box center [189, 265] width 205 height 32
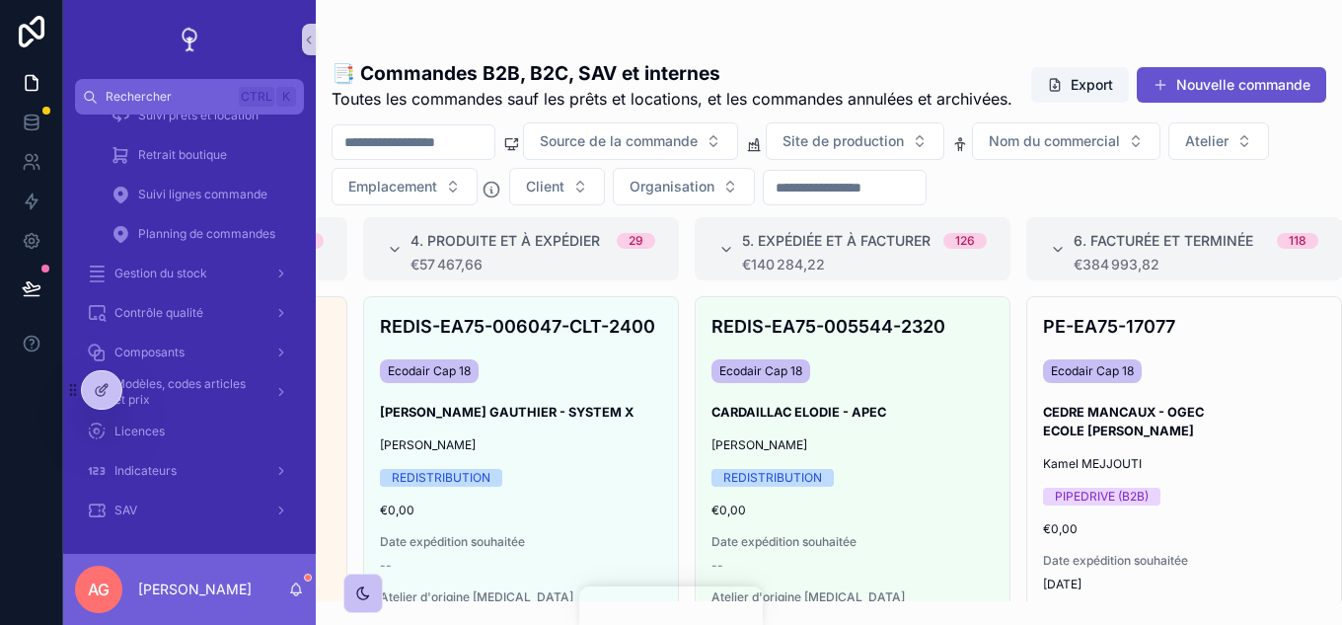
scroll to position [0, 733]
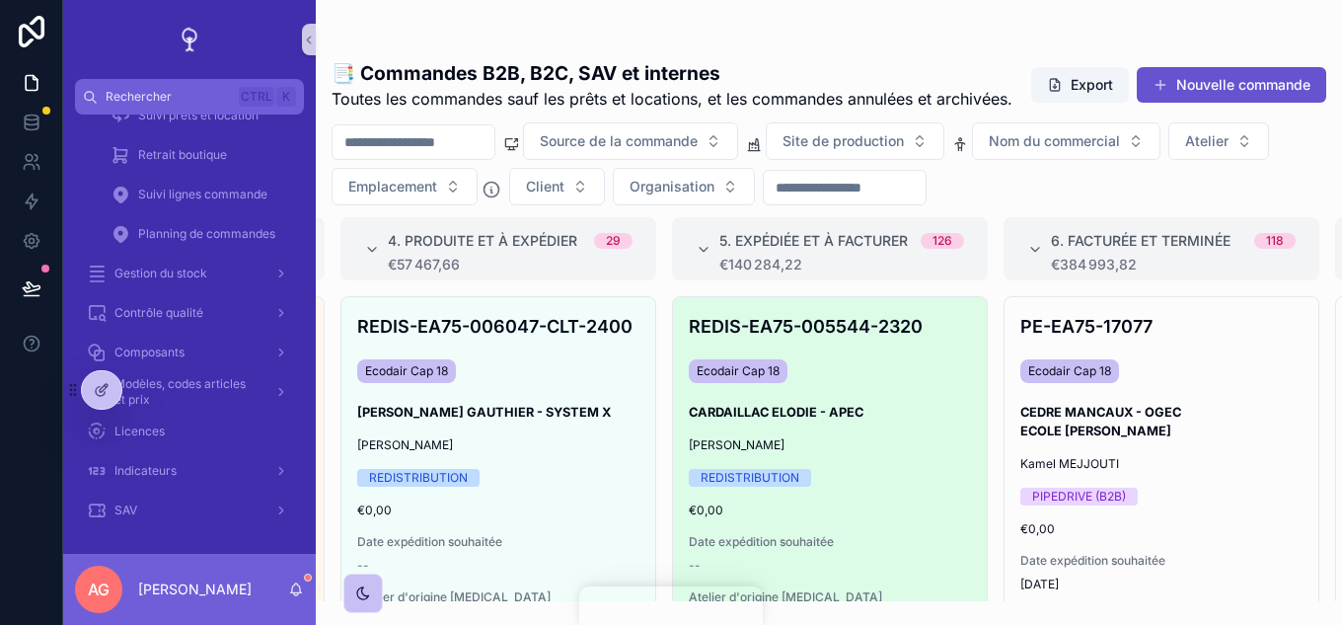
click at [835, 421] on h3 "CARDAILLAC ELODIE - APEC" at bounding box center [830, 412] width 282 height 19
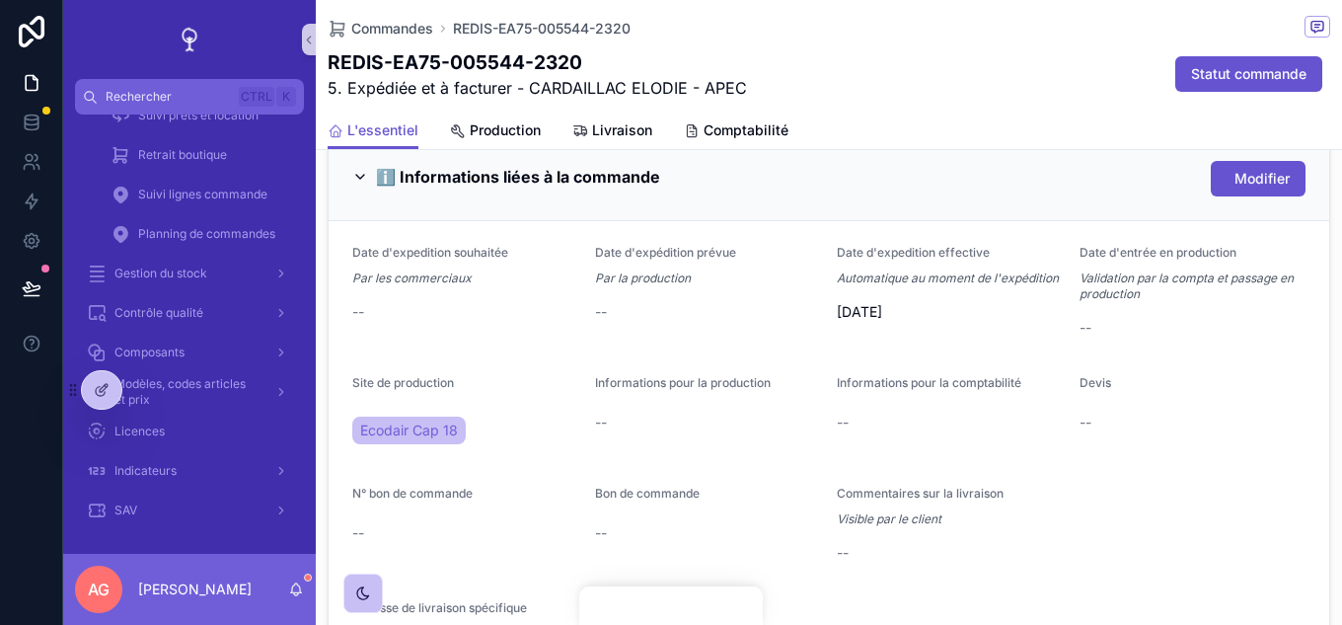
scroll to position [987, 0]
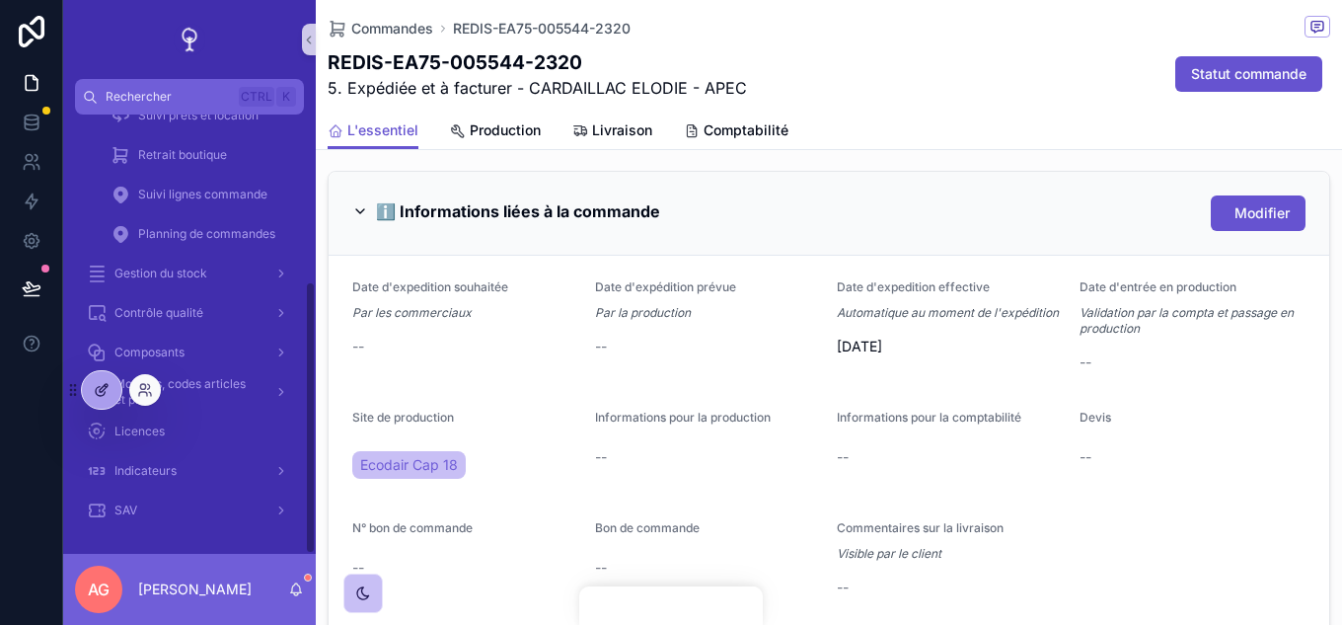
click at [99, 378] on div at bounding box center [101, 390] width 39 height 38
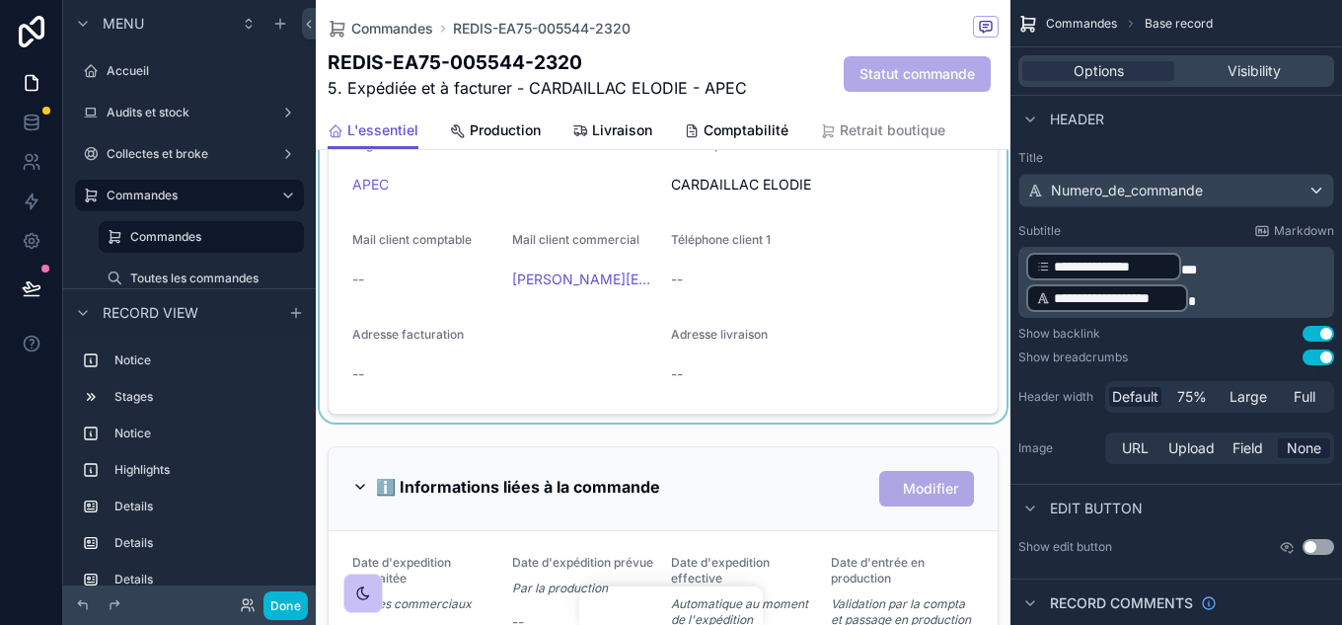
scroll to position [1382, 0]
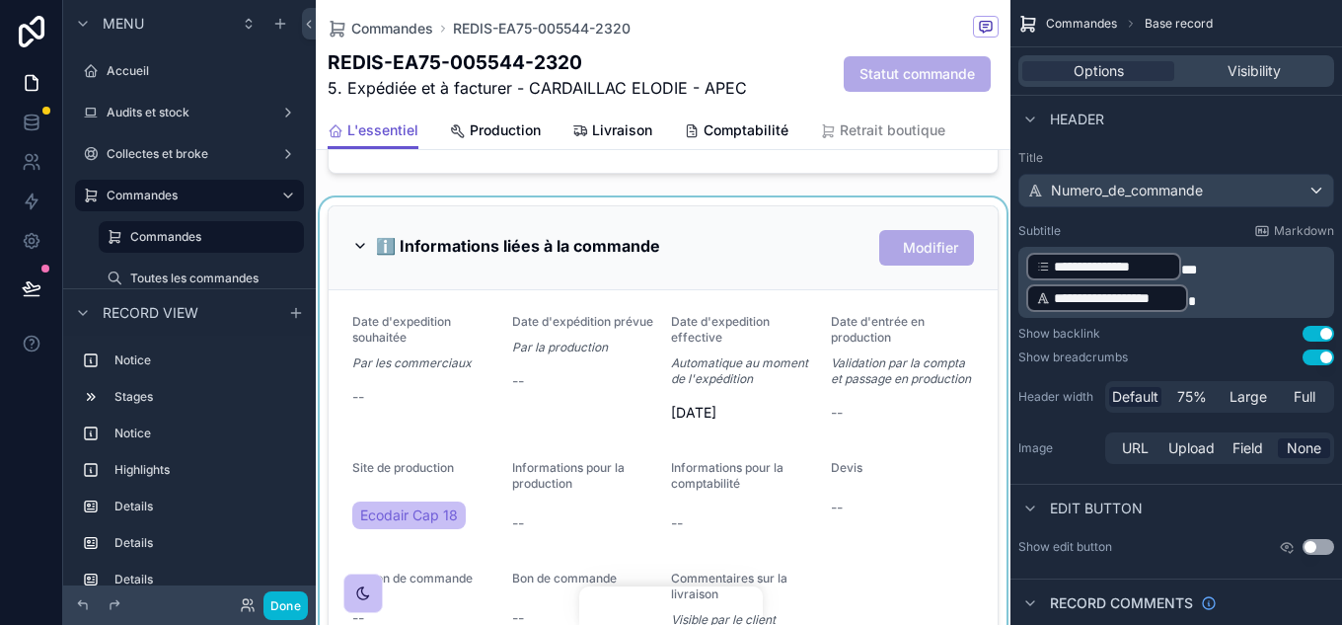
click at [737, 420] on div "scrollable content" at bounding box center [663, 496] width 695 height 599
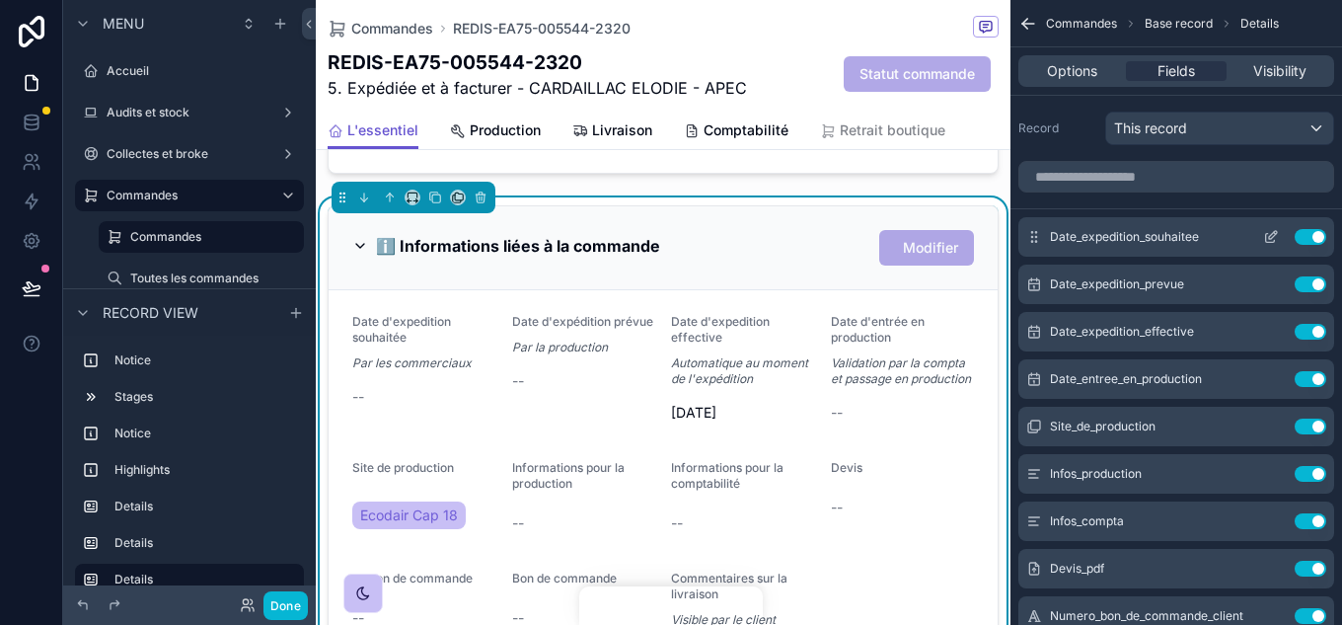
click at [1273, 236] on icon "scrollable content" at bounding box center [1271, 237] width 16 height 16
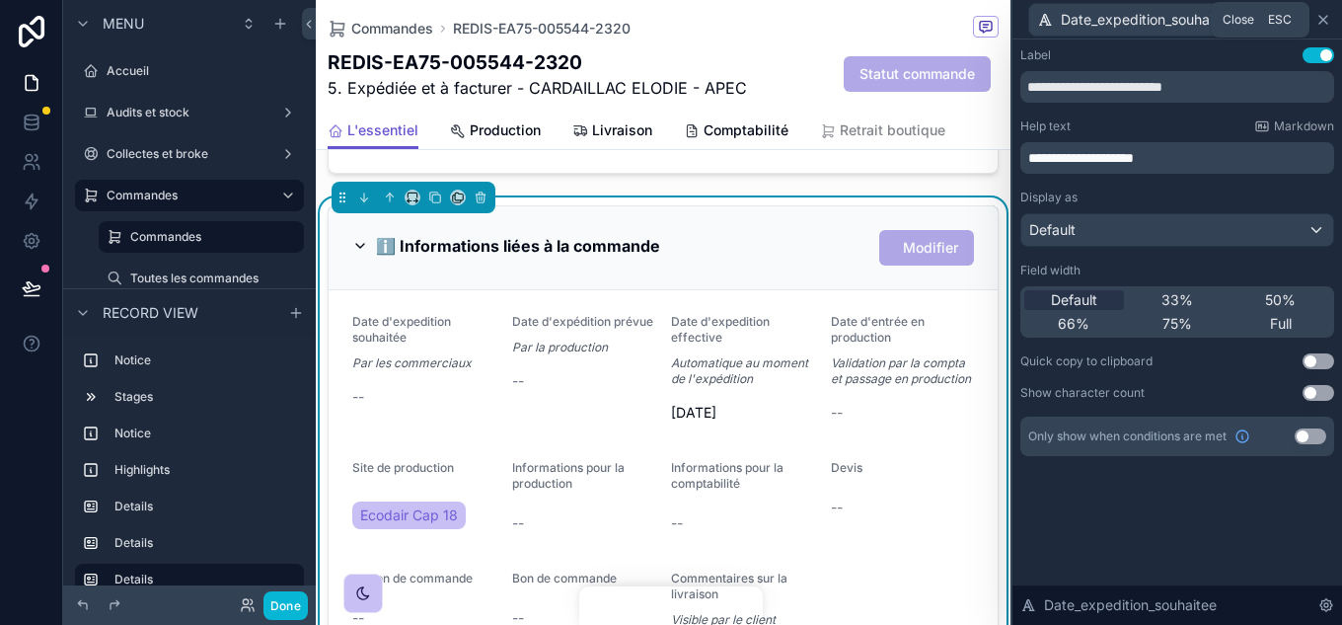
click at [1329, 17] on icon at bounding box center [1324, 20] width 16 height 16
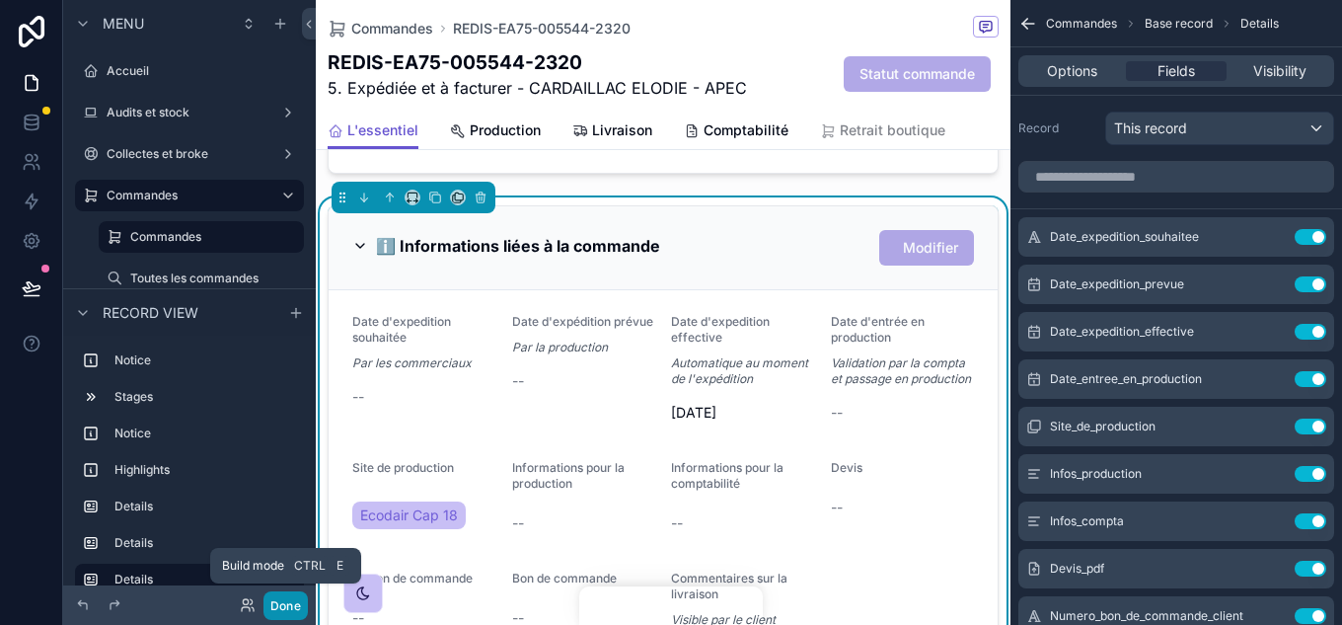
click at [284, 604] on button "Done" at bounding box center [286, 605] width 44 height 29
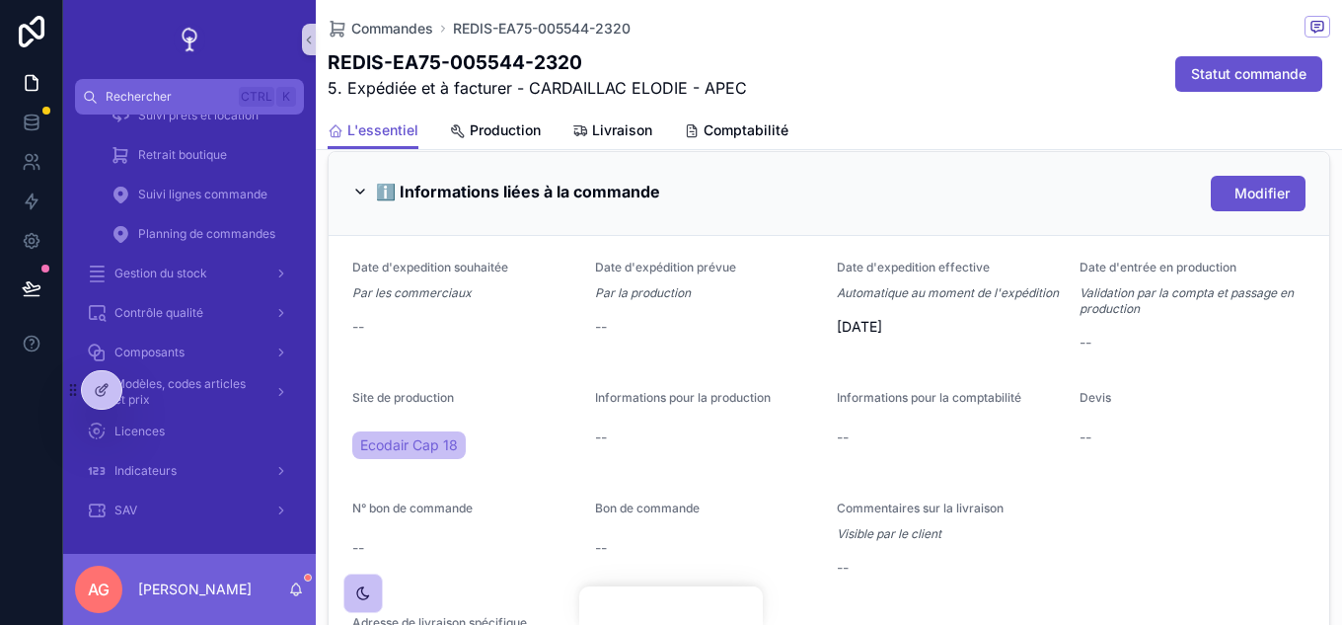
scroll to position [987, 0]
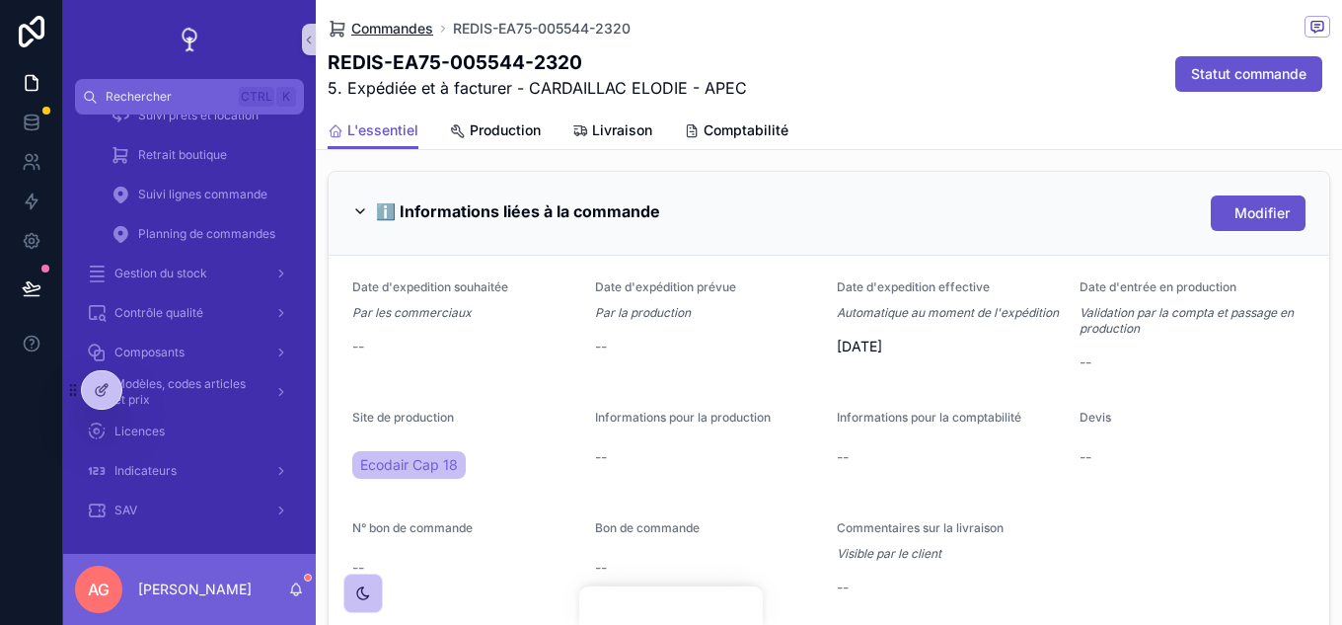
click at [396, 34] on span "Commandes" at bounding box center [392, 29] width 82 height 20
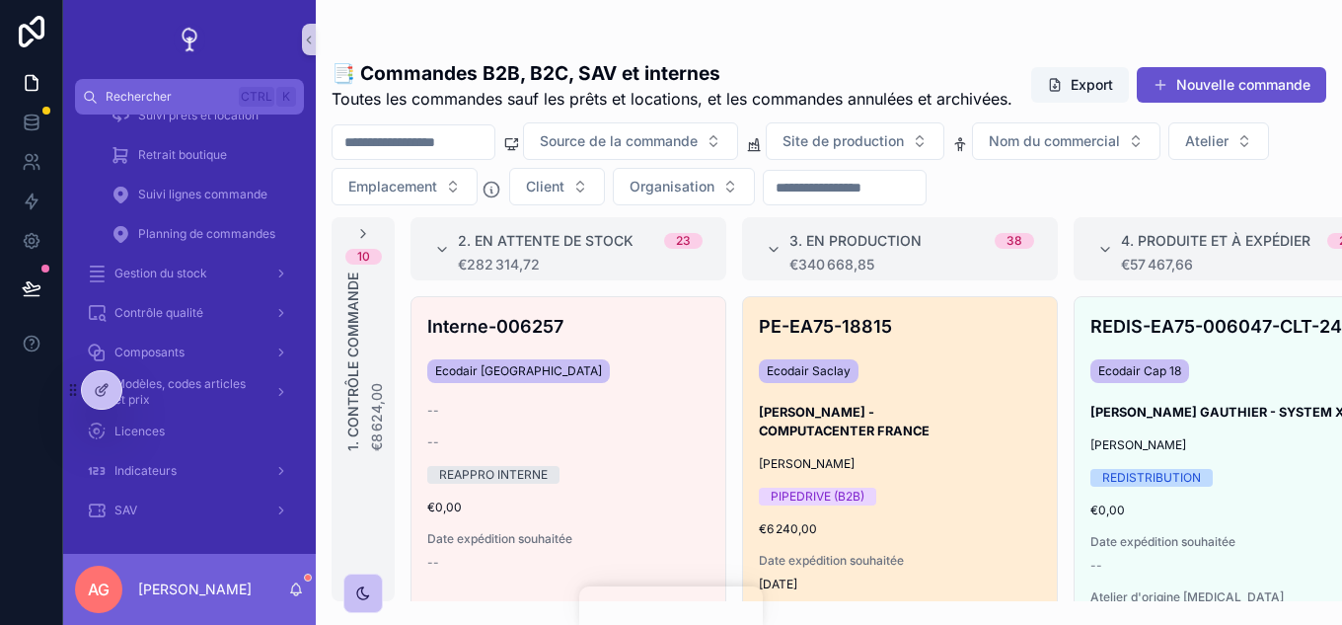
click at [1003, 440] on h3 "[PERSON_NAME] - COMPUTACENTER FRANCE" at bounding box center [900, 422] width 282 height 38
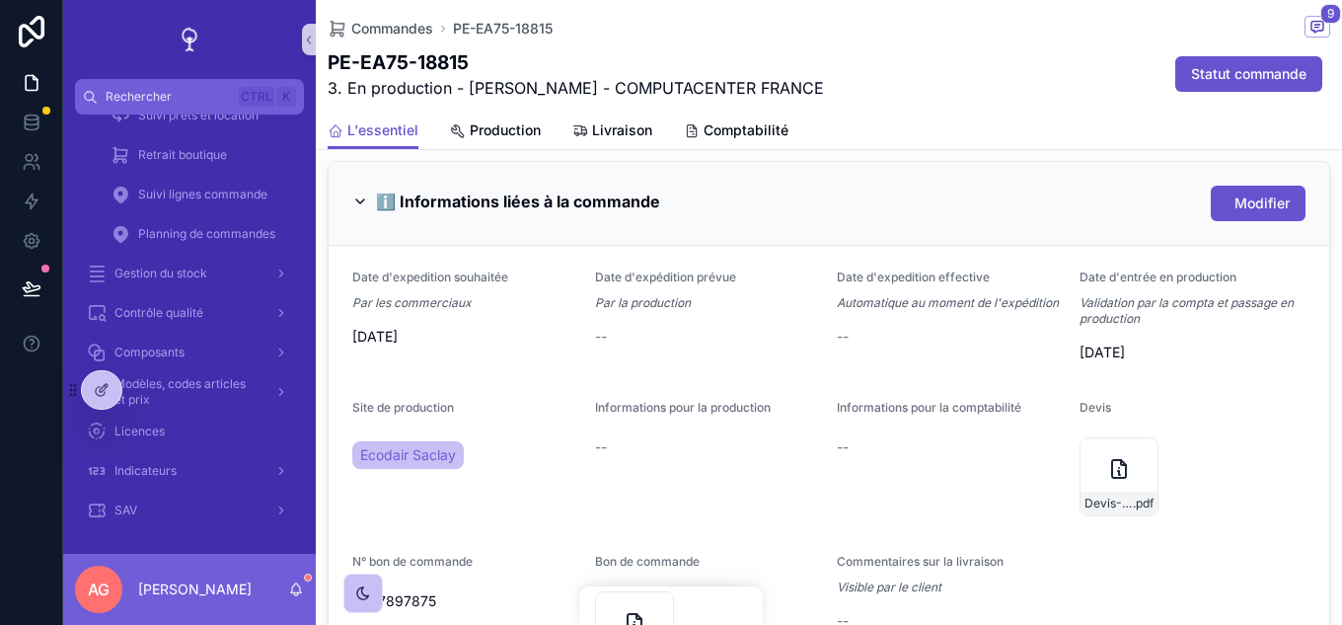
scroll to position [888, 0]
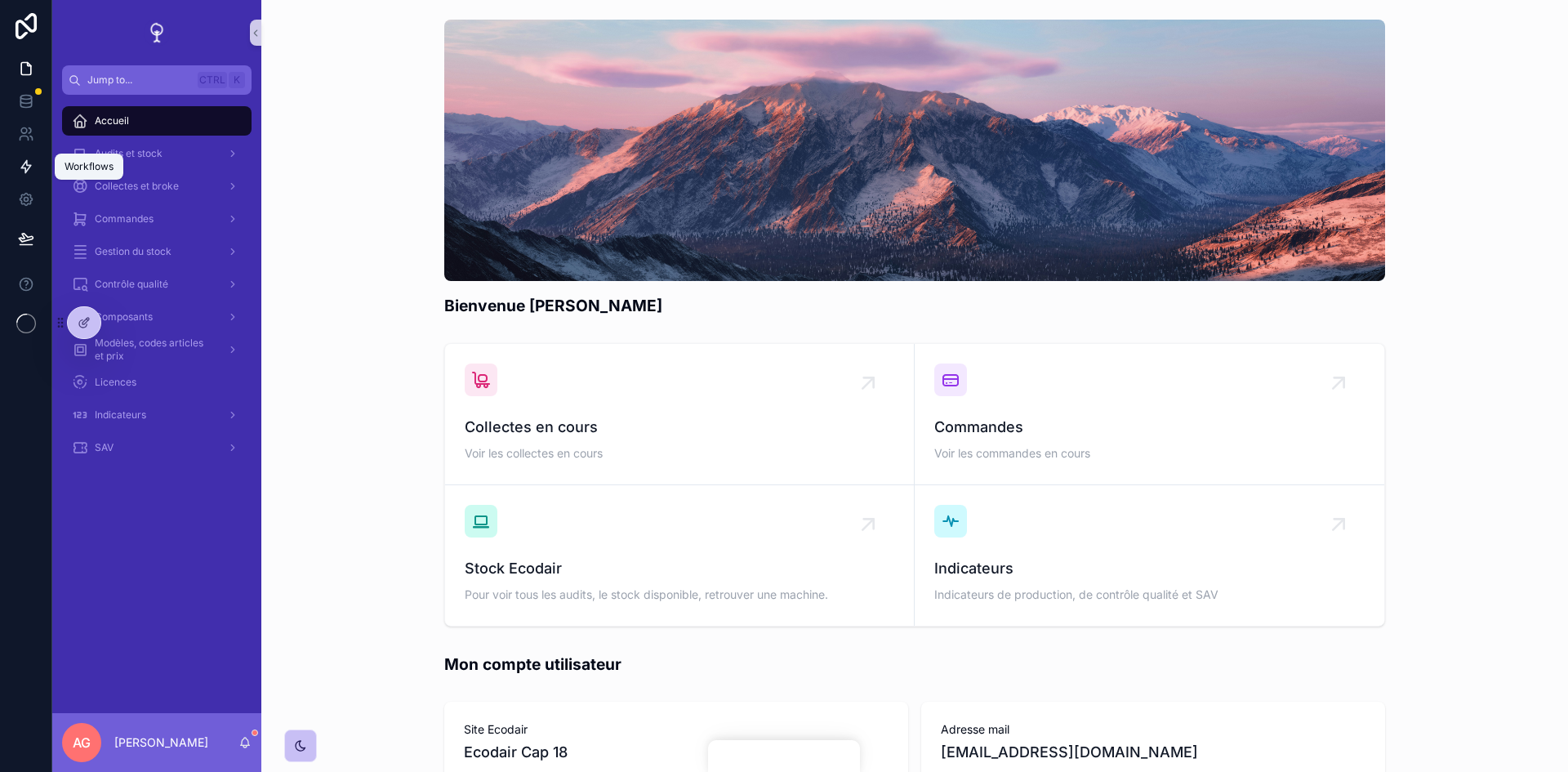
click at [31, 162] on icon at bounding box center [26, 166] width 17 height 17
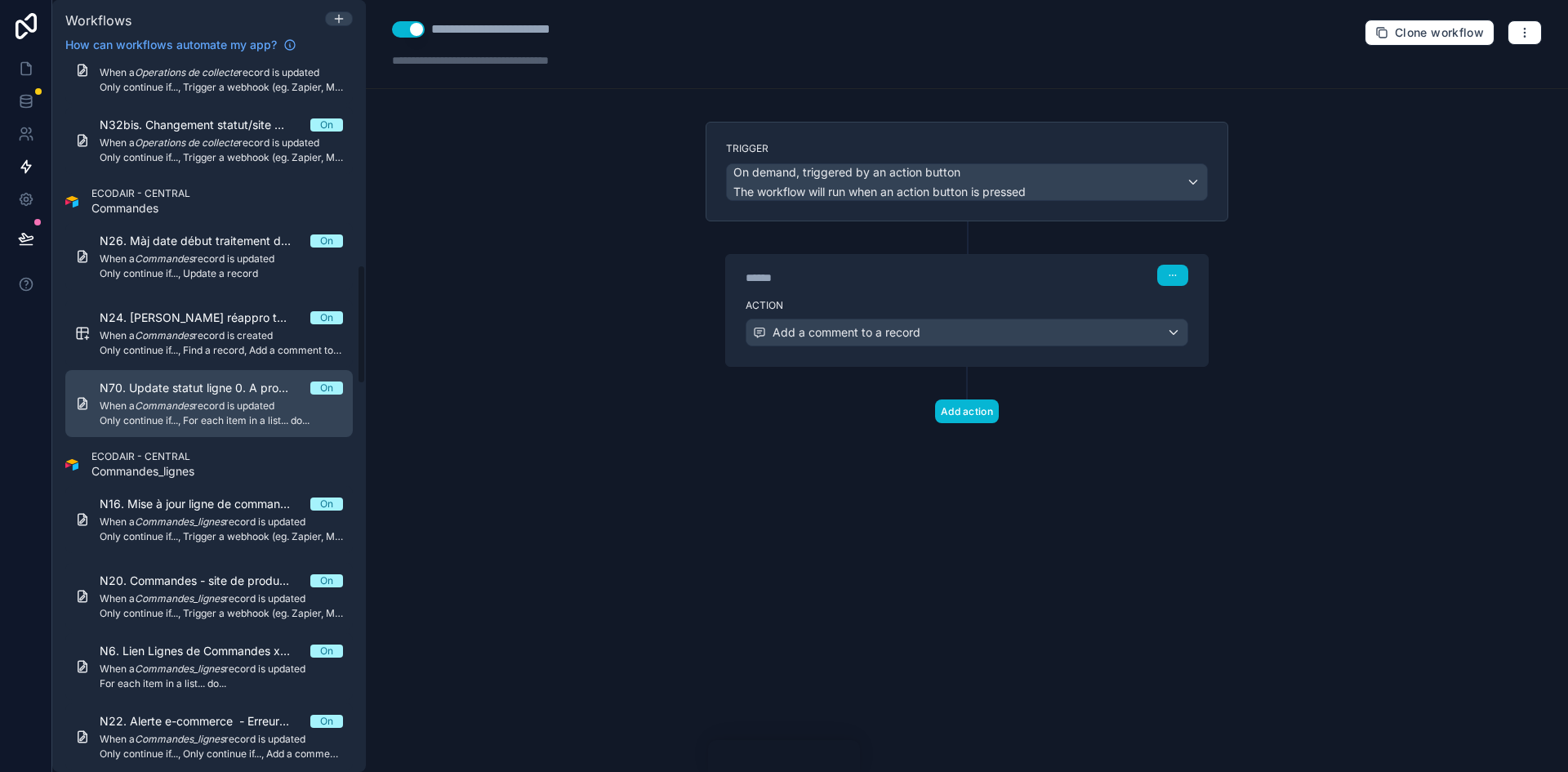
scroll to position [1307, 0]
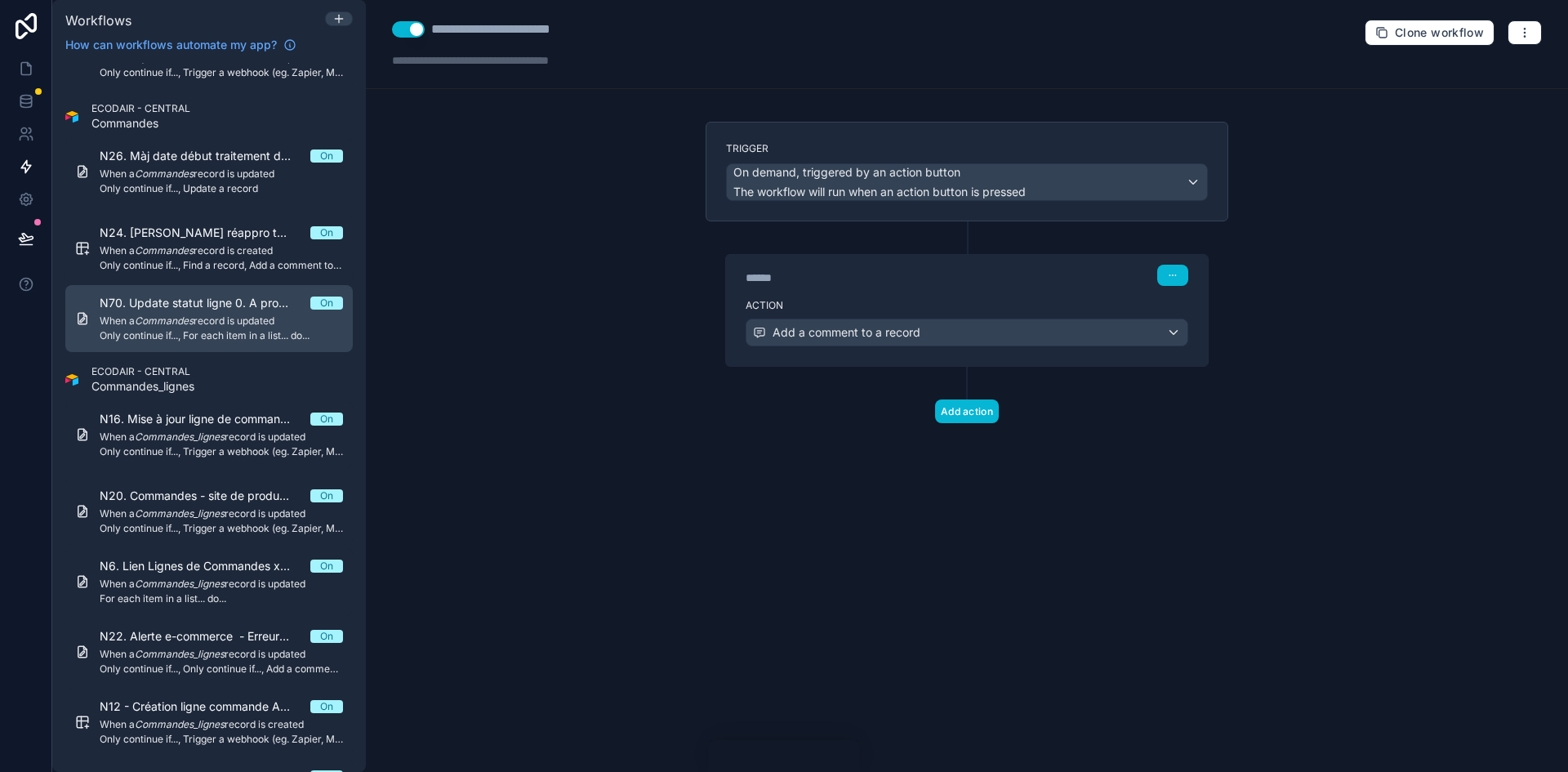
click at [199, 325] on span "When a Commandes record is updated" at bounding box center [221, 321] width 243 height 13
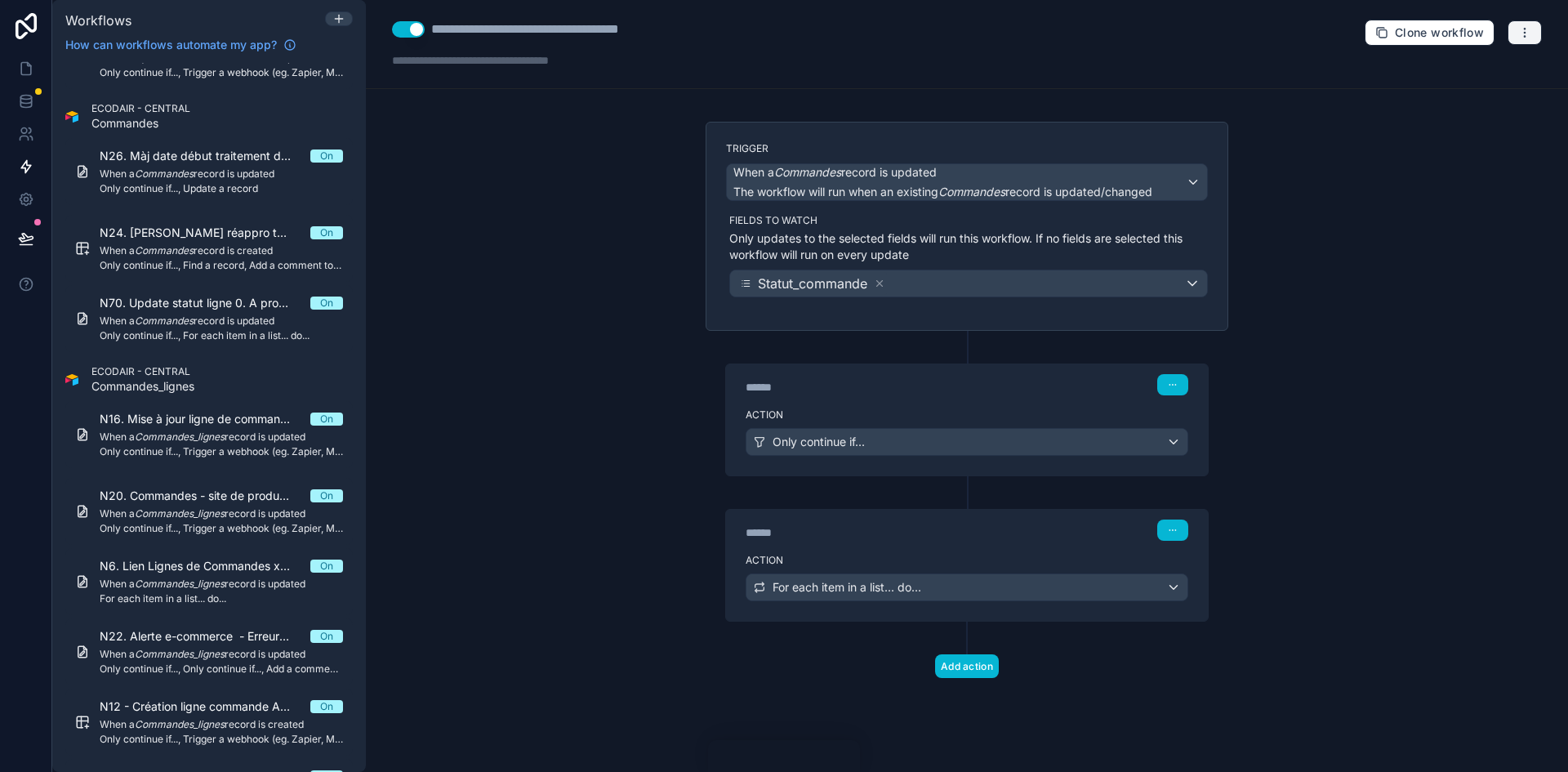
click at [1523, 41] on button "button" at bounding box center [1524, 33] width 34 height 25
click at [1454, 95] on span "Run history" at bounding box center [1481, 98] width 79 height 13
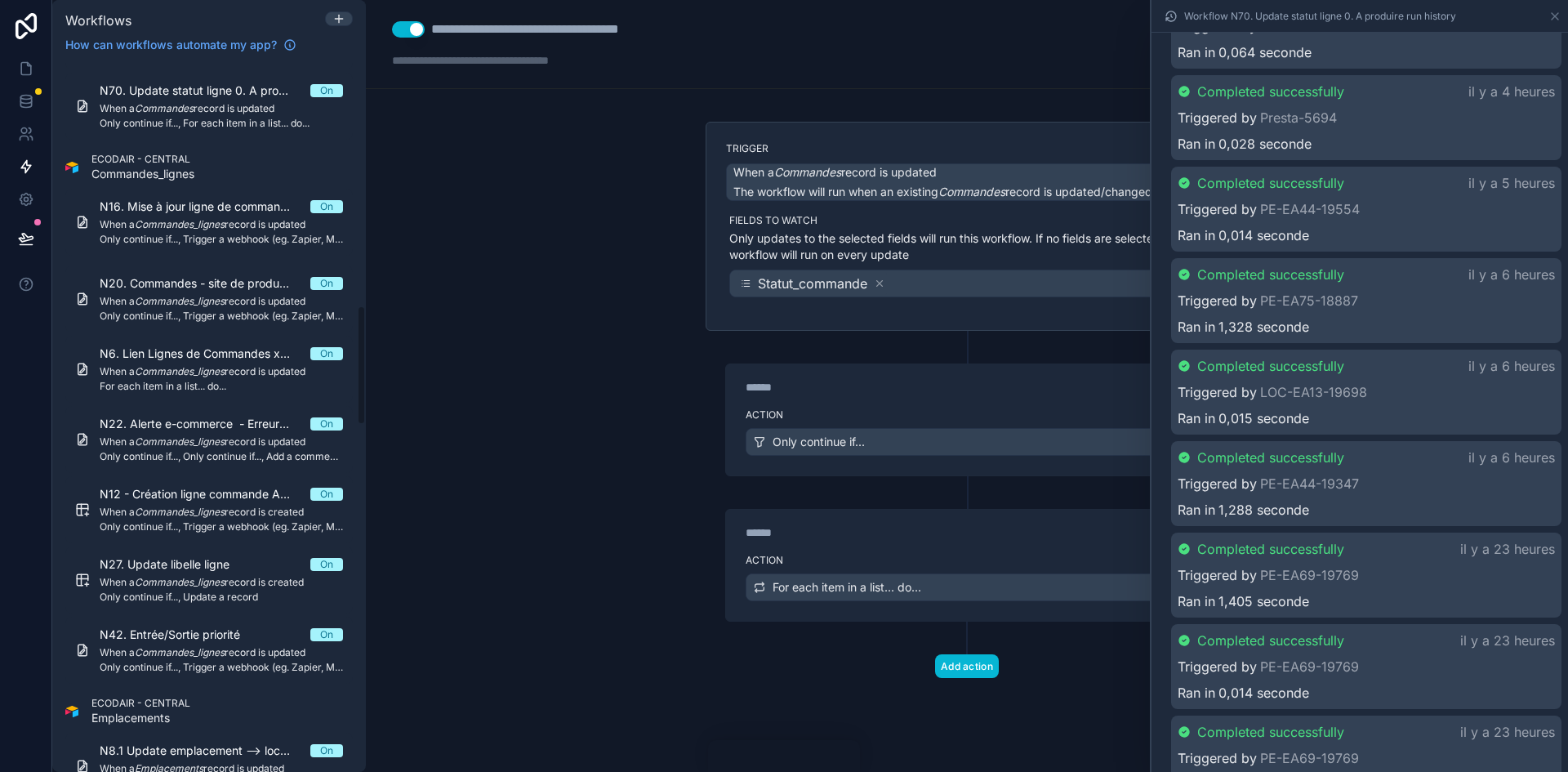
scroll to position [1551, 0]
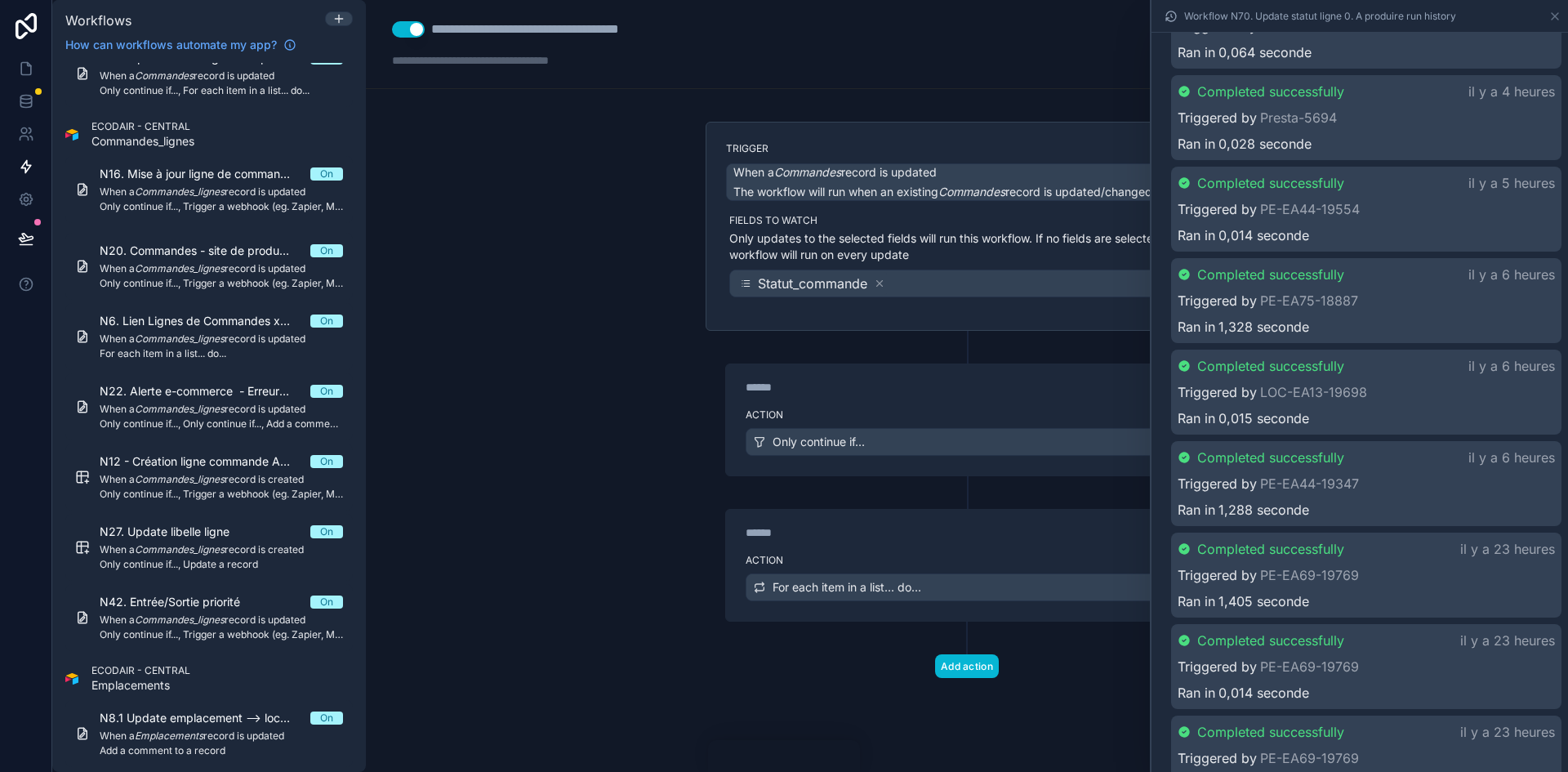
drag, startPoint x: 237, startPoint y: 624, endPoint x: 379, endPoint y: 593, distance: 145.3
click at [237, 624] on span "When a Commandes_lignes record is updated" at bounding box center [221, 620] width 243 height 13
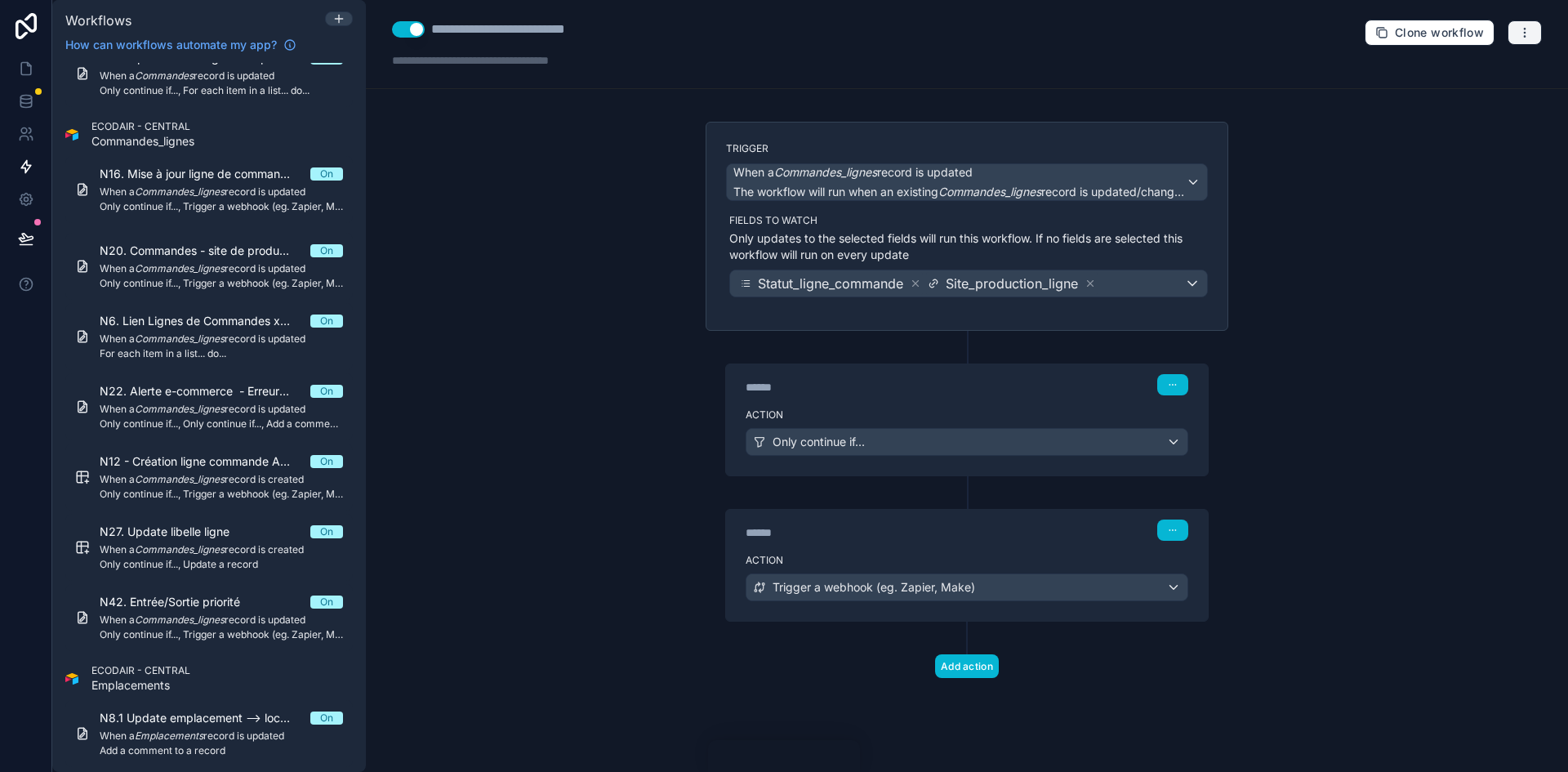
click at [1535, 30] on button "button" at bounding box center [1524, 33] width 34 height 25
click at [1466, 86] on button "Run history" at bounding box center [1468, 98] width 117 height 26
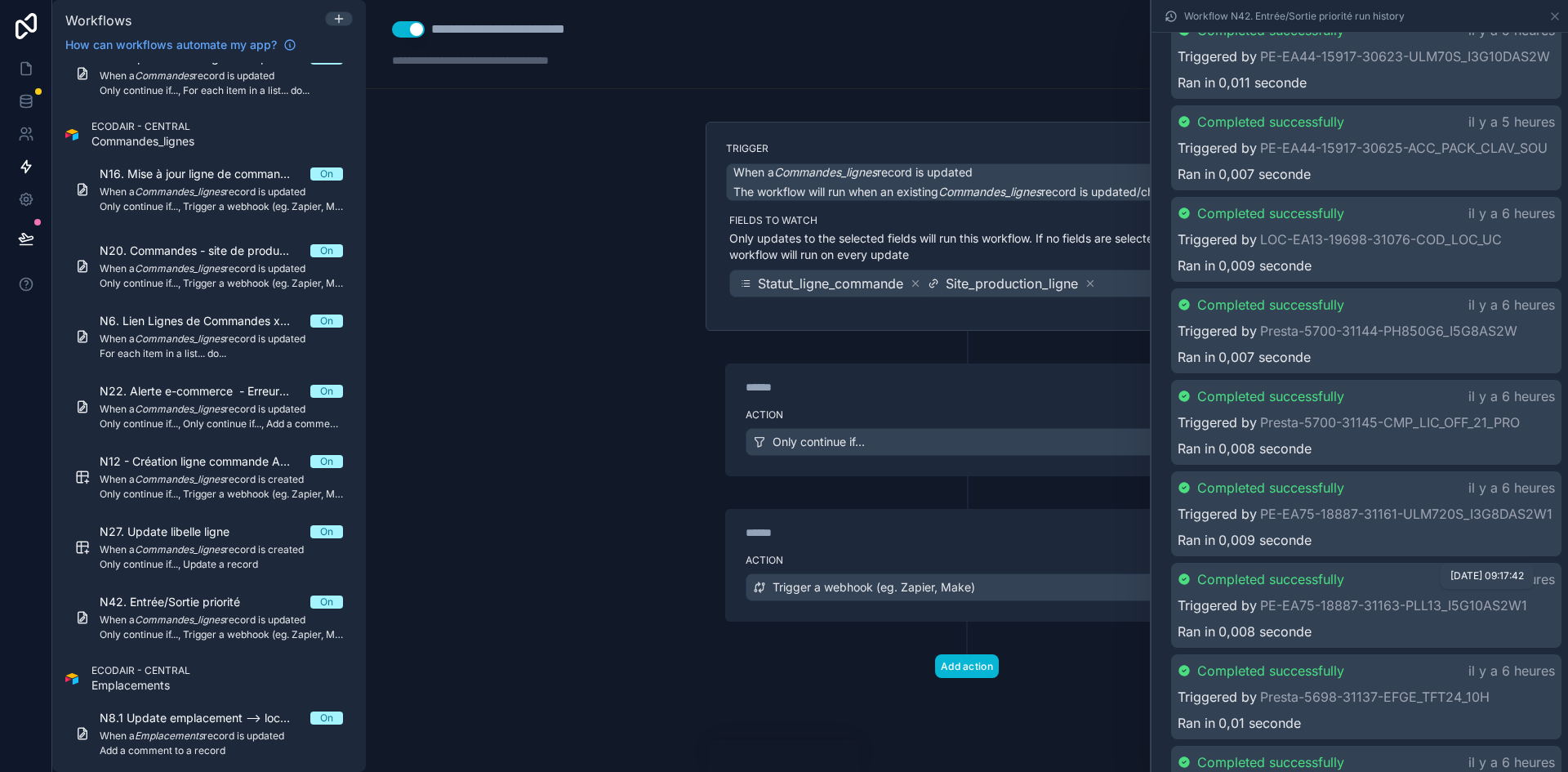
scroll to position [3063, 0]
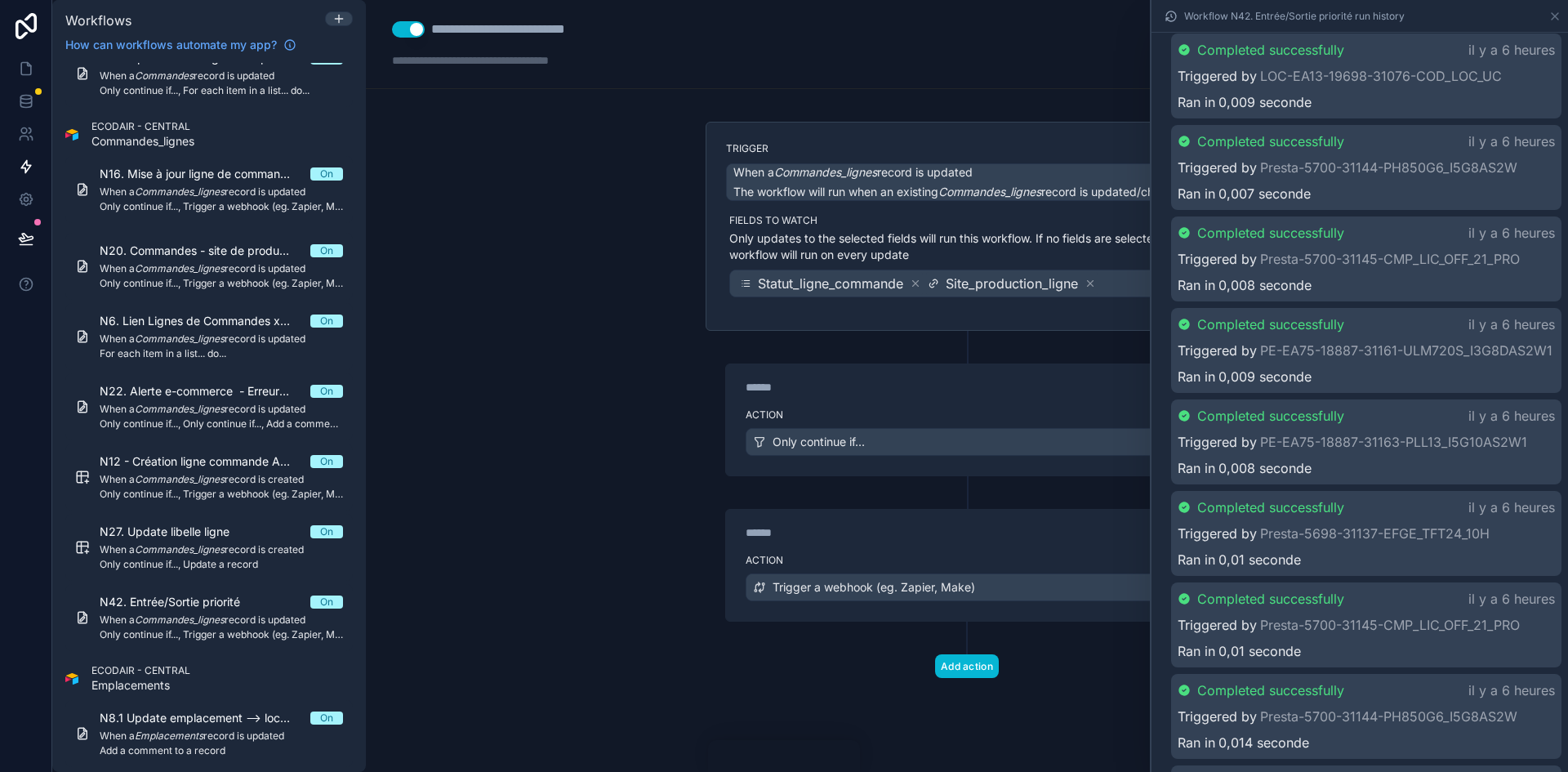
click at [1361, 477] on div "Ran in 0,008 seconde" at bounding box center [1366, 468] width 377 height 20
click at [1019, 415] on label "Action" at bounding box center [966, 415] width 443 height 13
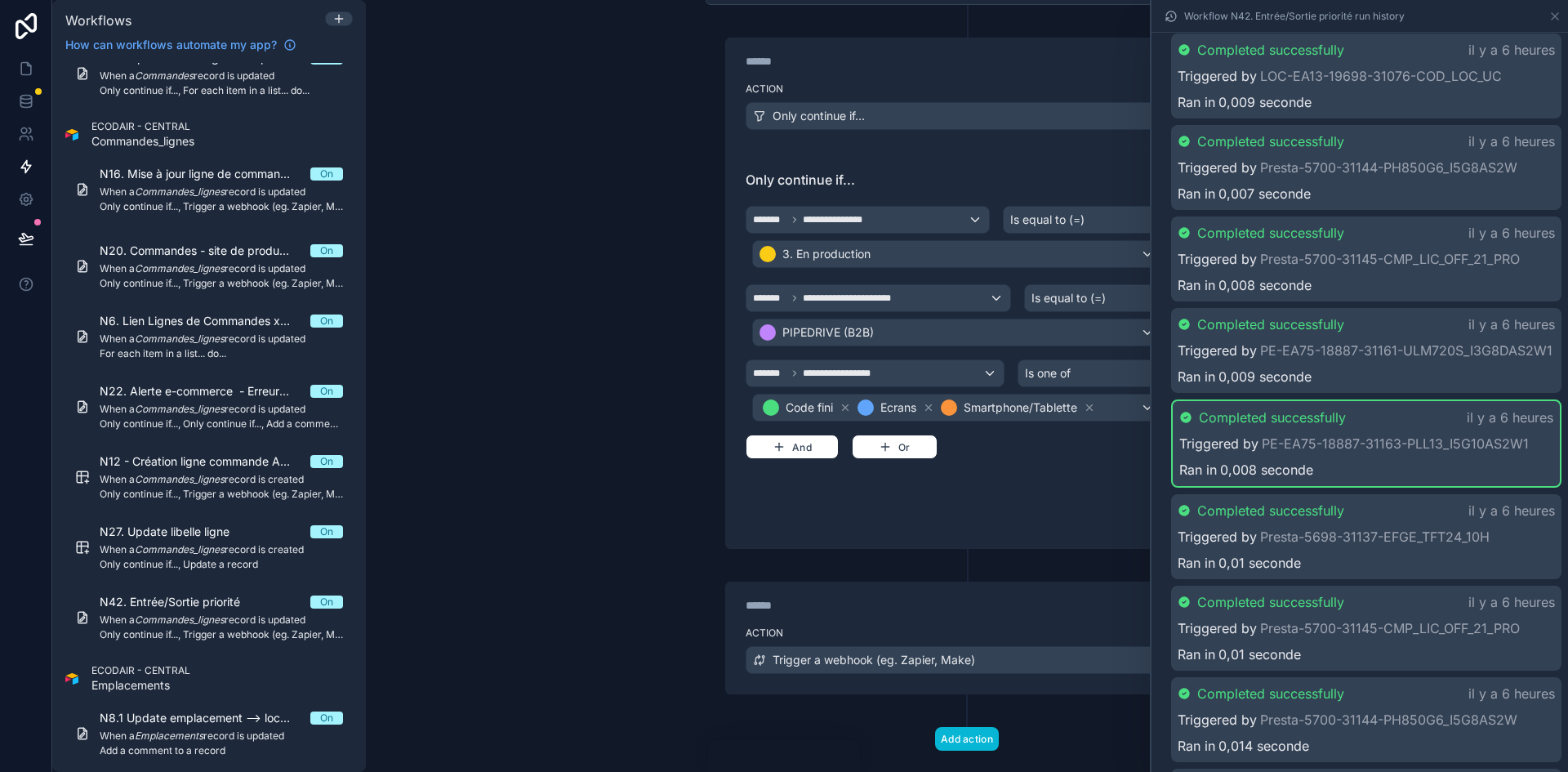
scroll to position [327, 0]
click at [934, 632] on label "Action" at bounding box center [966, 632] width 443 height 13
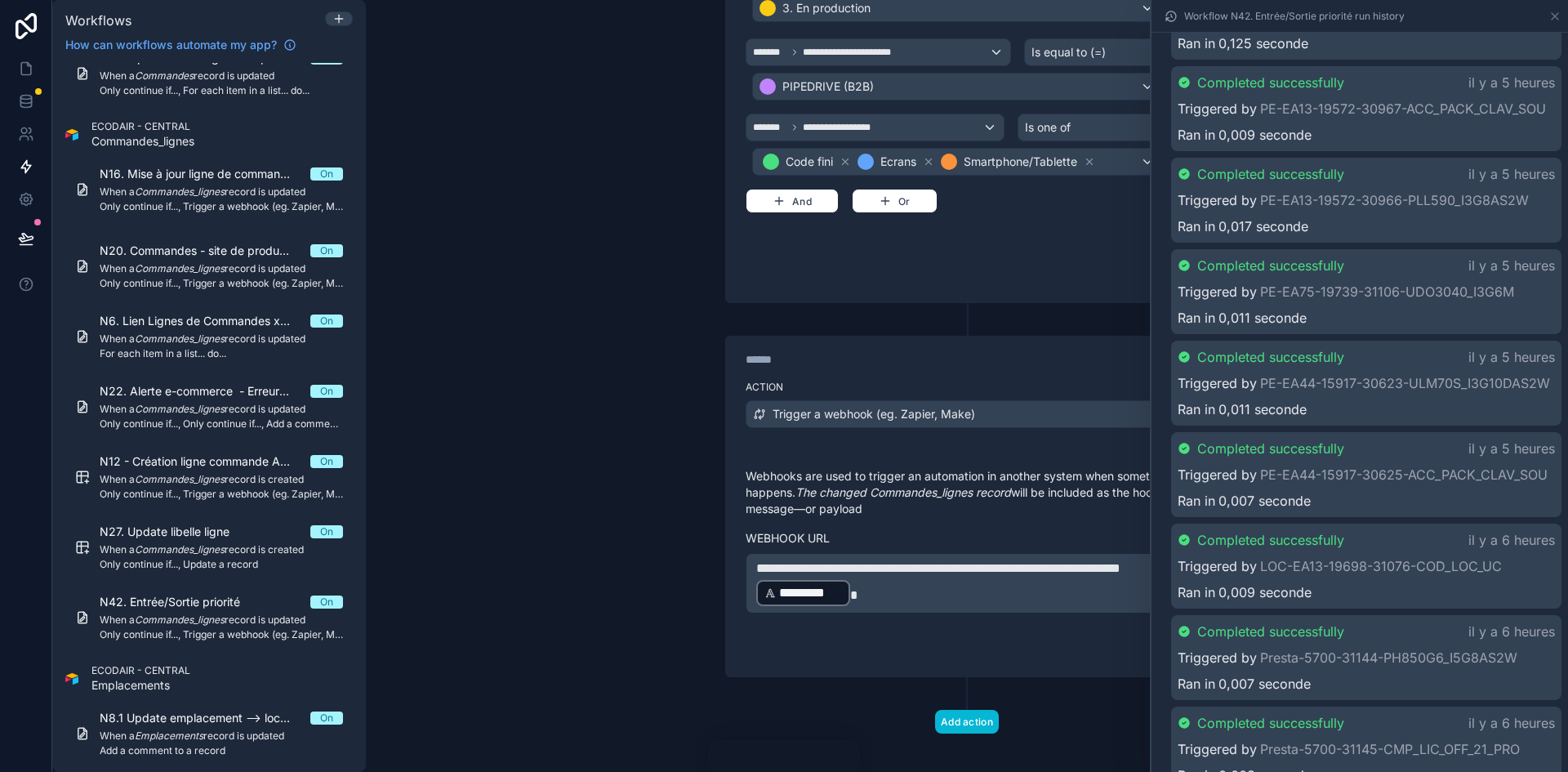
scroll to position [2491, 0]
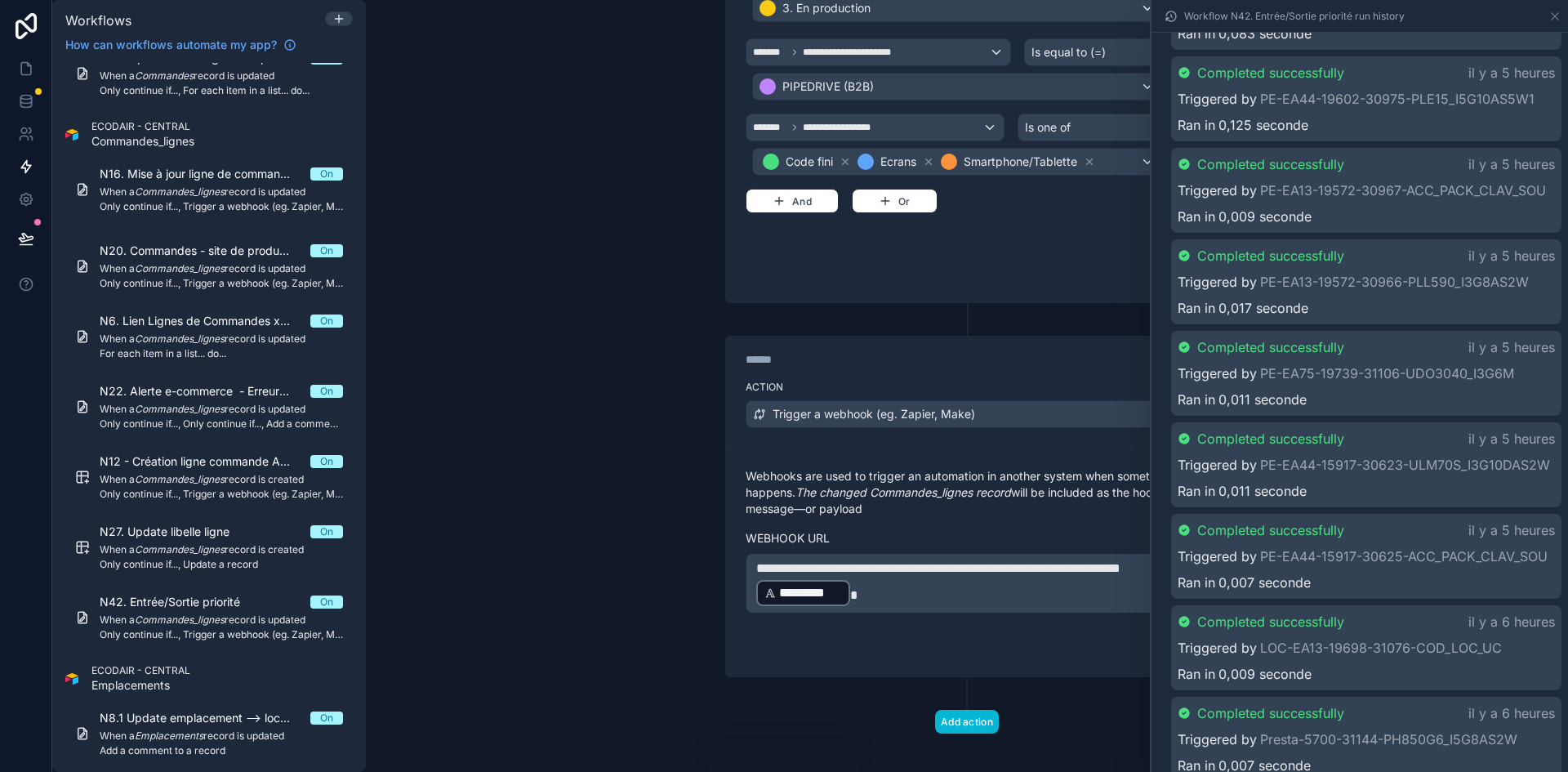
click at [1489, 135] on div "Ran in 0,125 seconde" at bounding box center [1366, 125] width 377 height 20
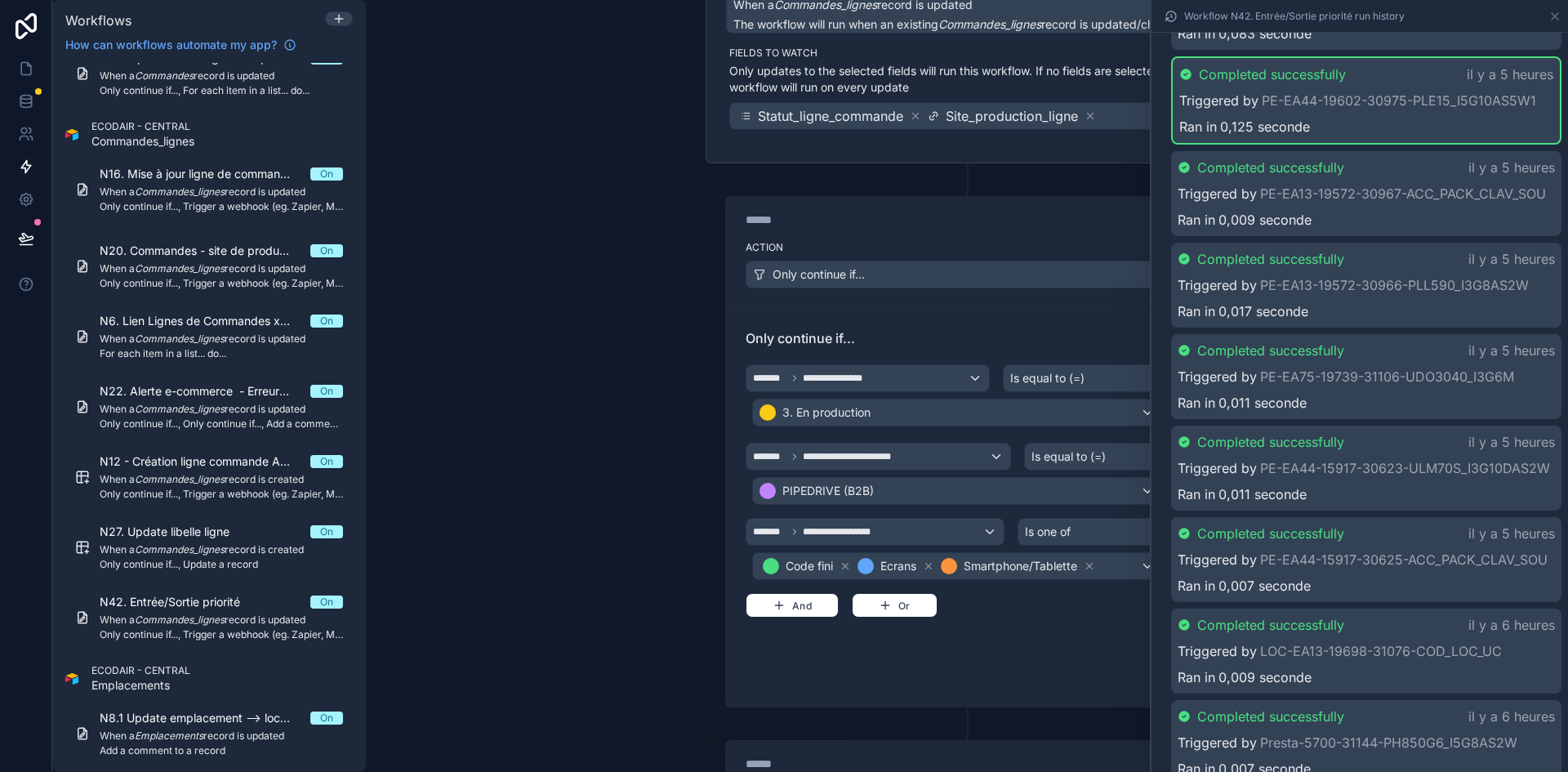
scroll to position [163, 0]
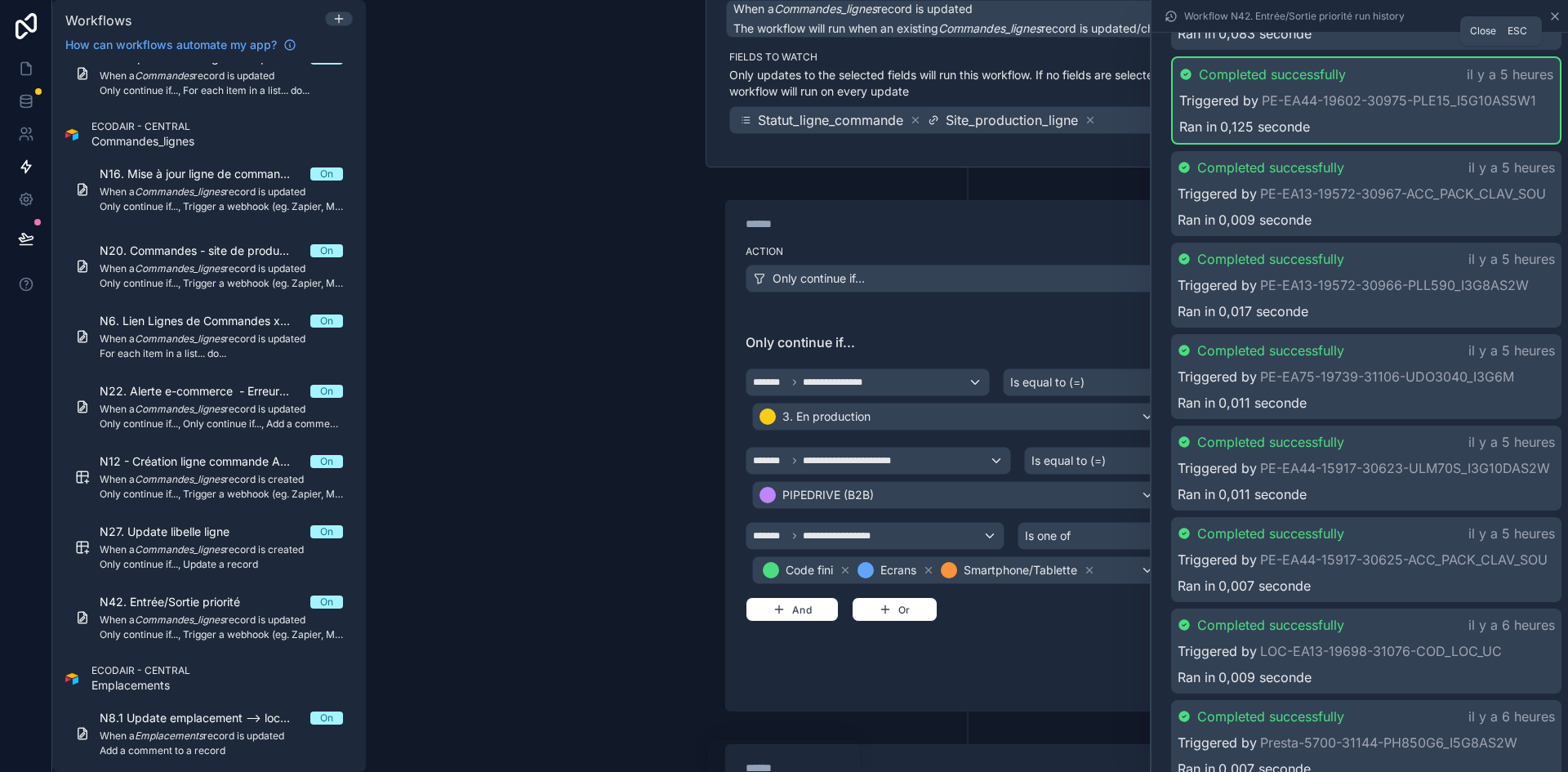
click at [1558, 13] on icon at bounding box center [1555, 17] width 7 height 7
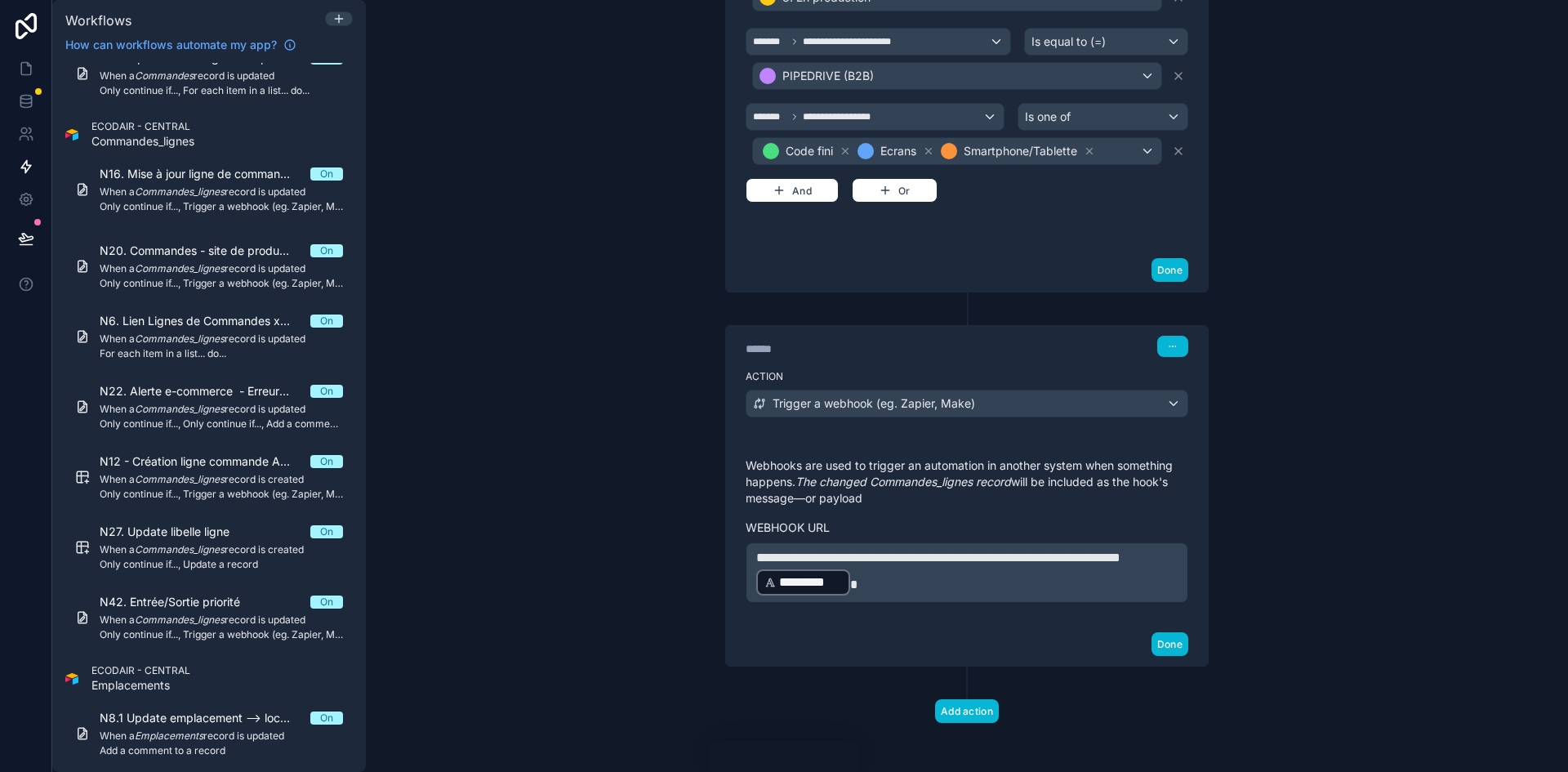
scroll to position [586, 0]
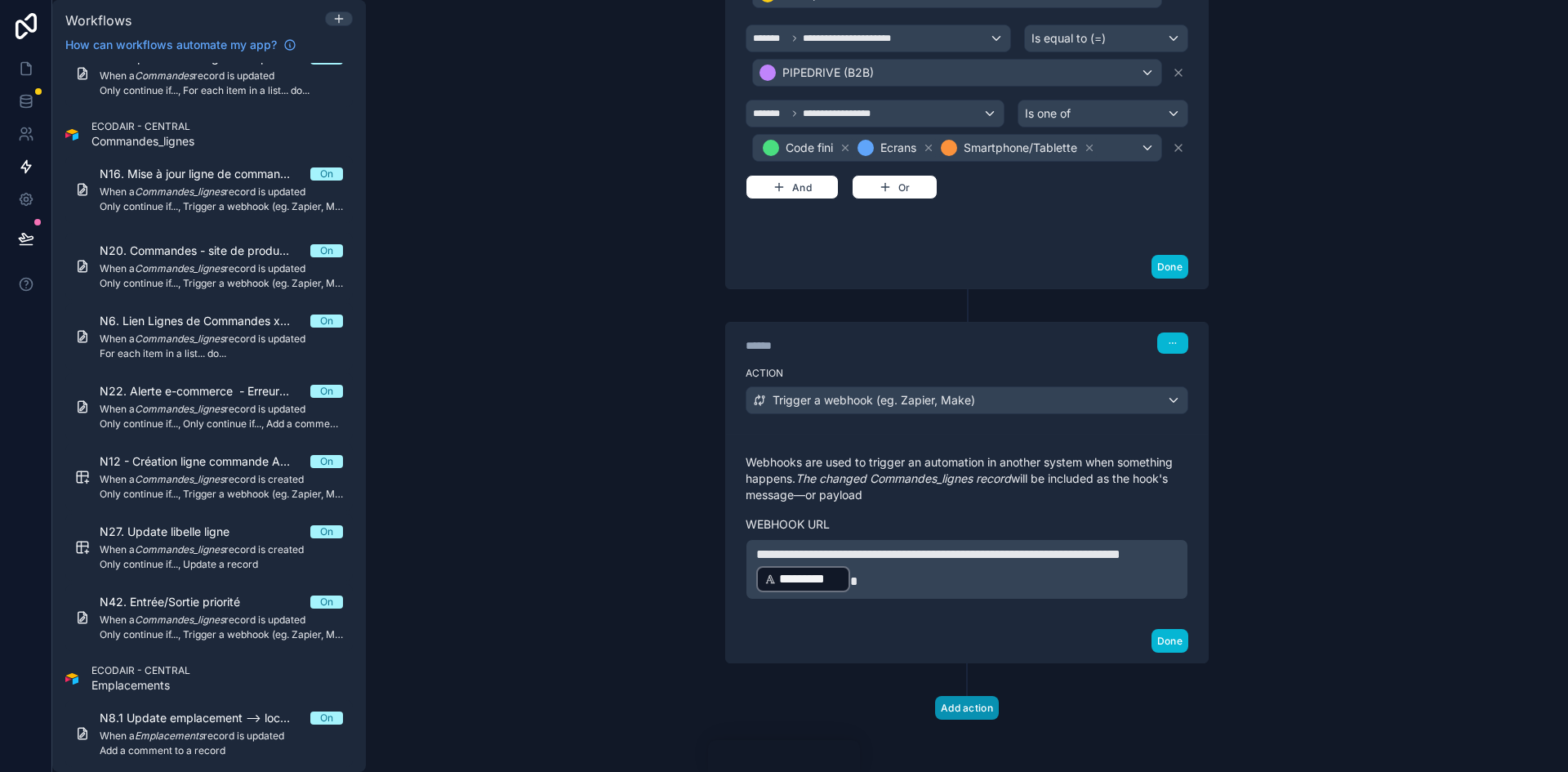
click at [972, 714] on button "Add action" at bounding box center [966, 707] width 64 height 24
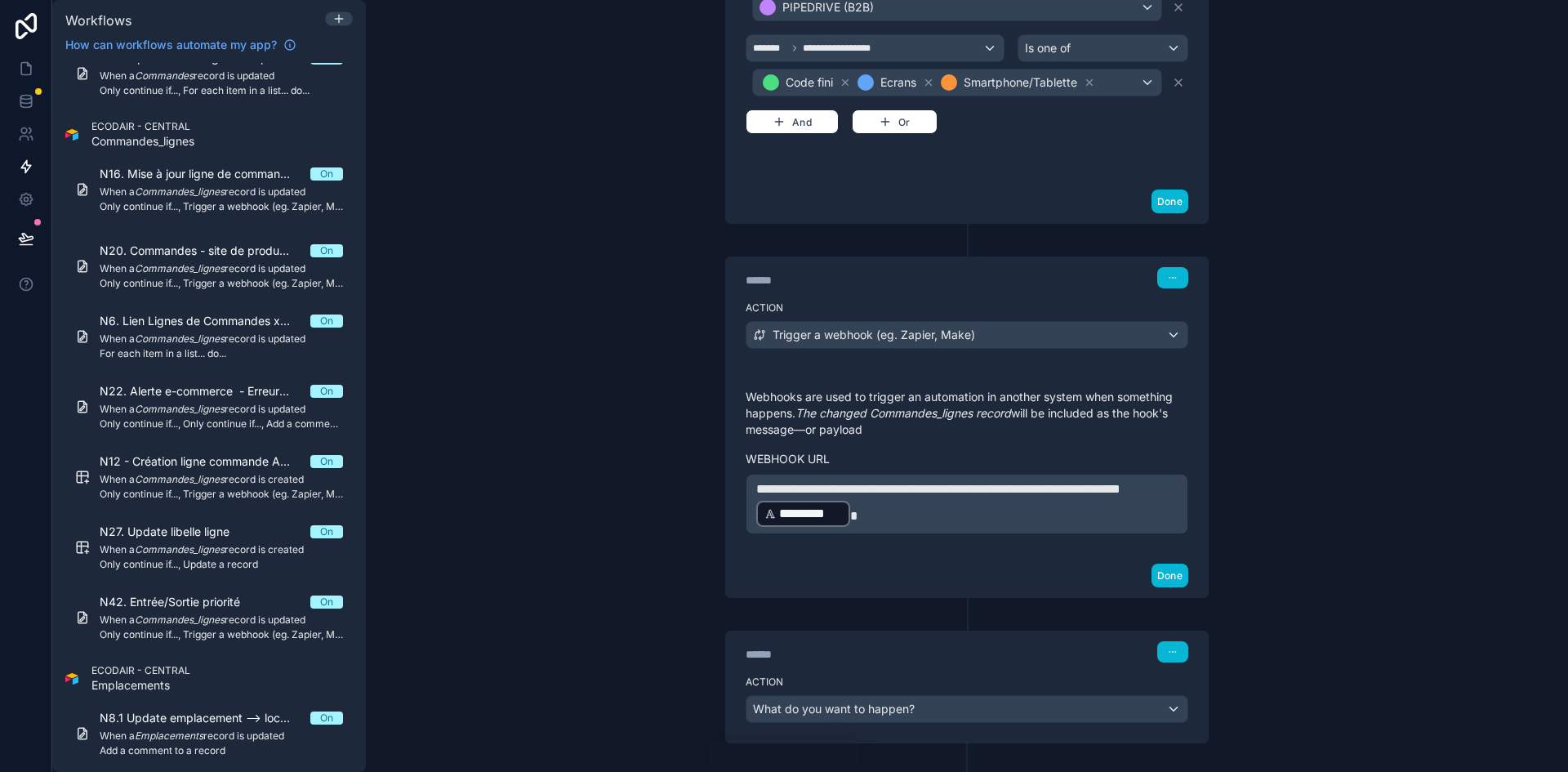
scroll to position [731, 0]
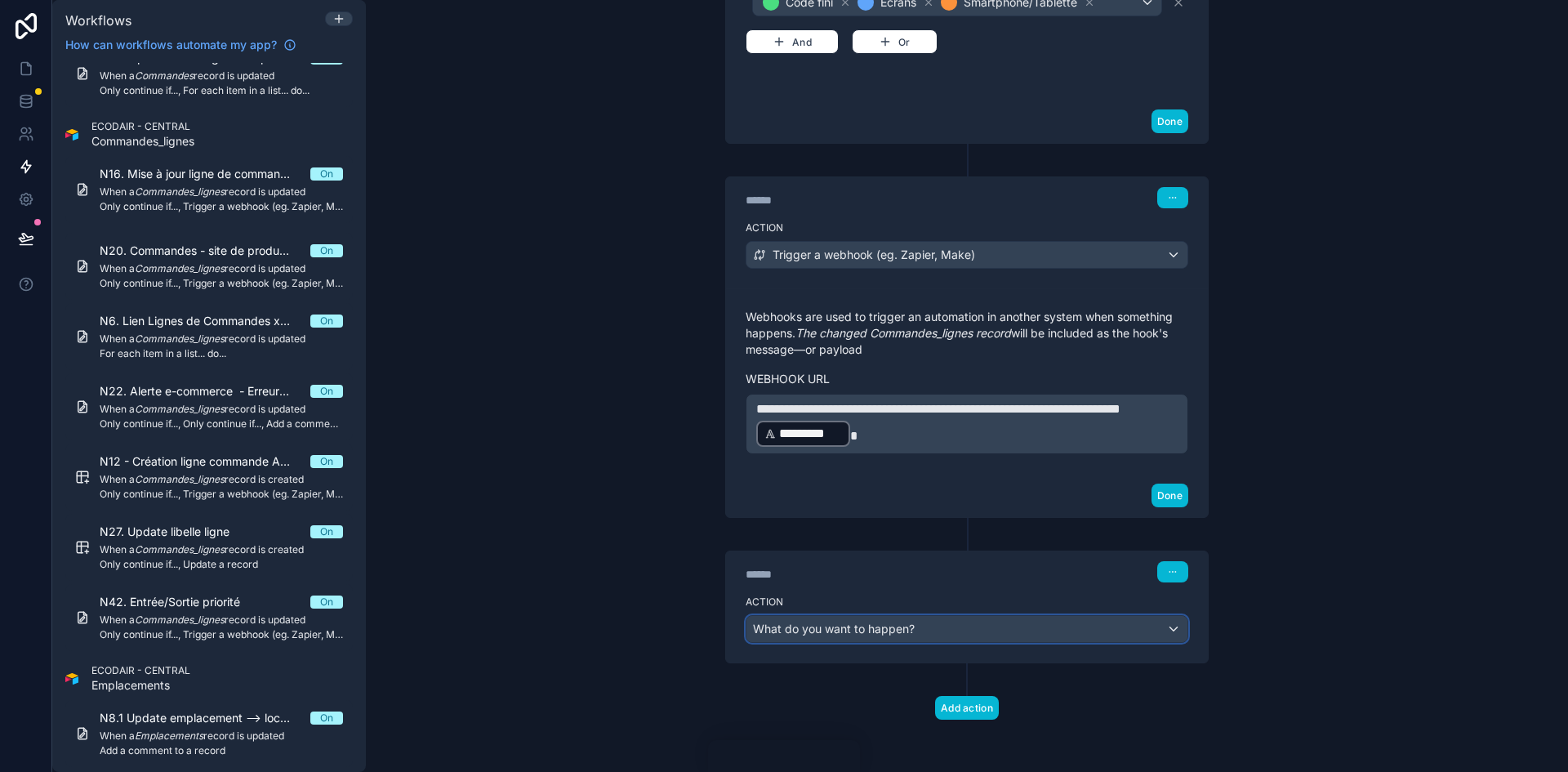
click at [1048, 631] on div "What do you want to happen?" at bounding box center [966, 629] width 441 height 26
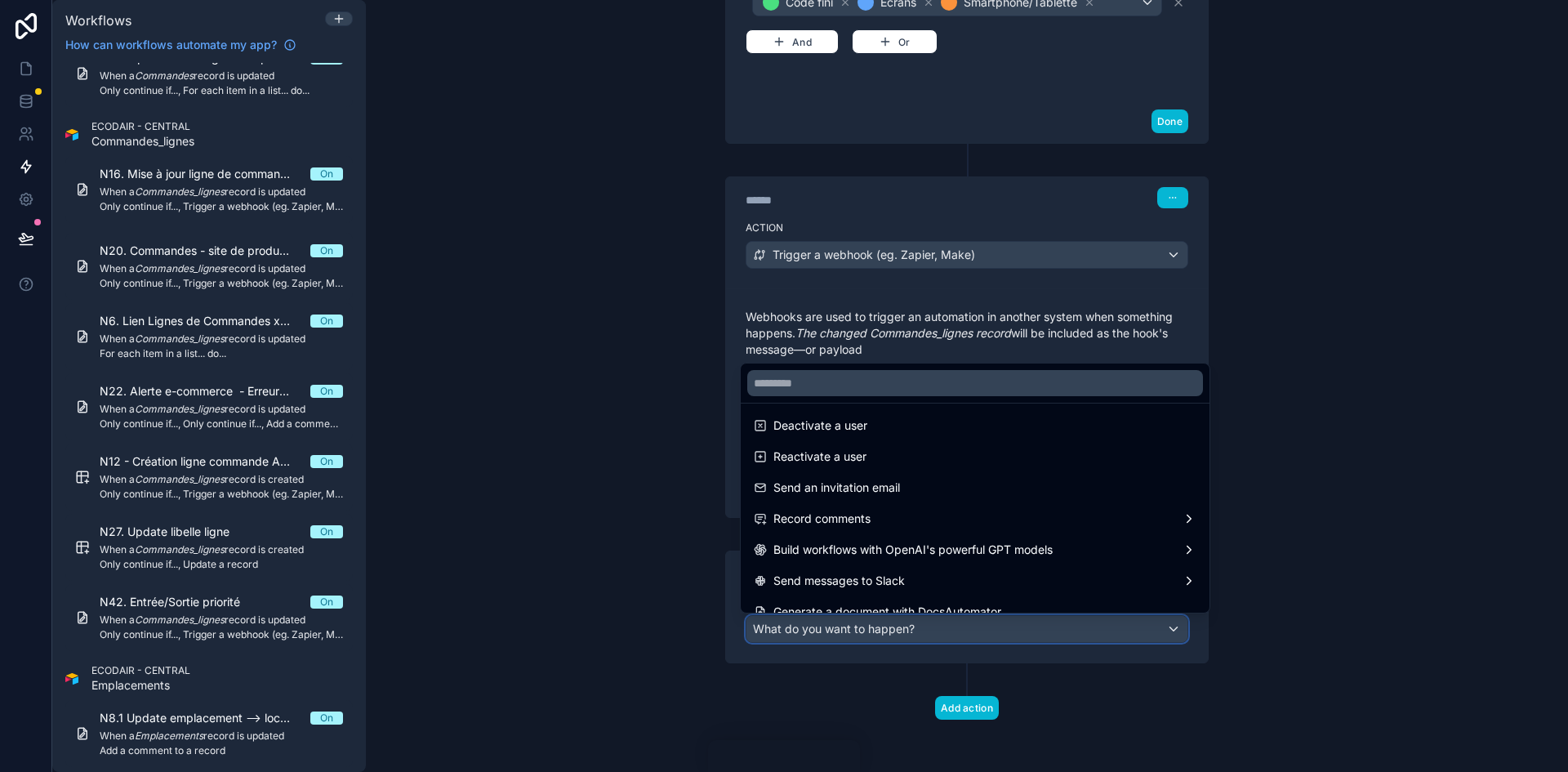
scroll to position [302, 0]
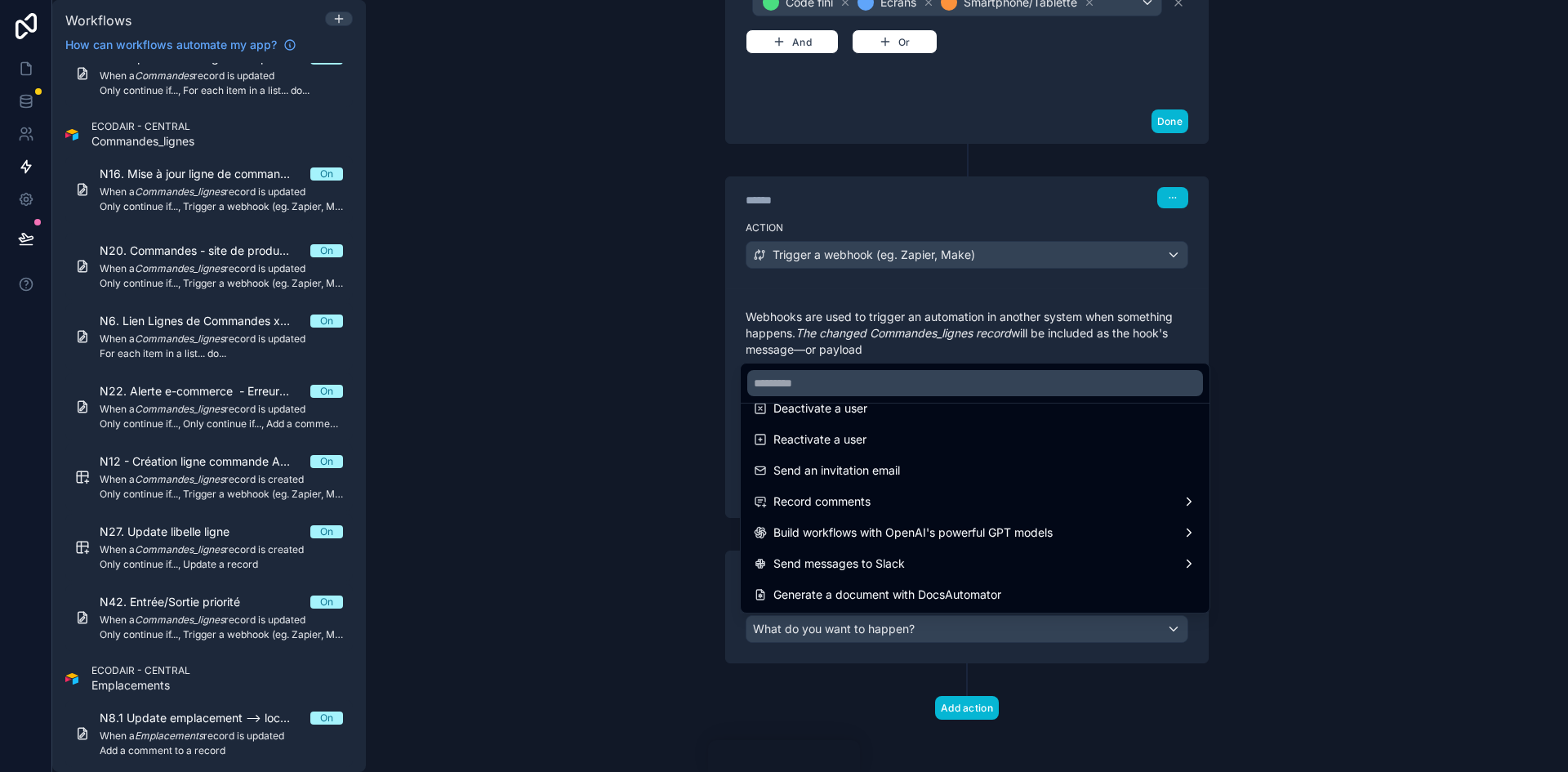
click at [1320, 458] on div at bounding box center [784, 386] width 1568 height 772
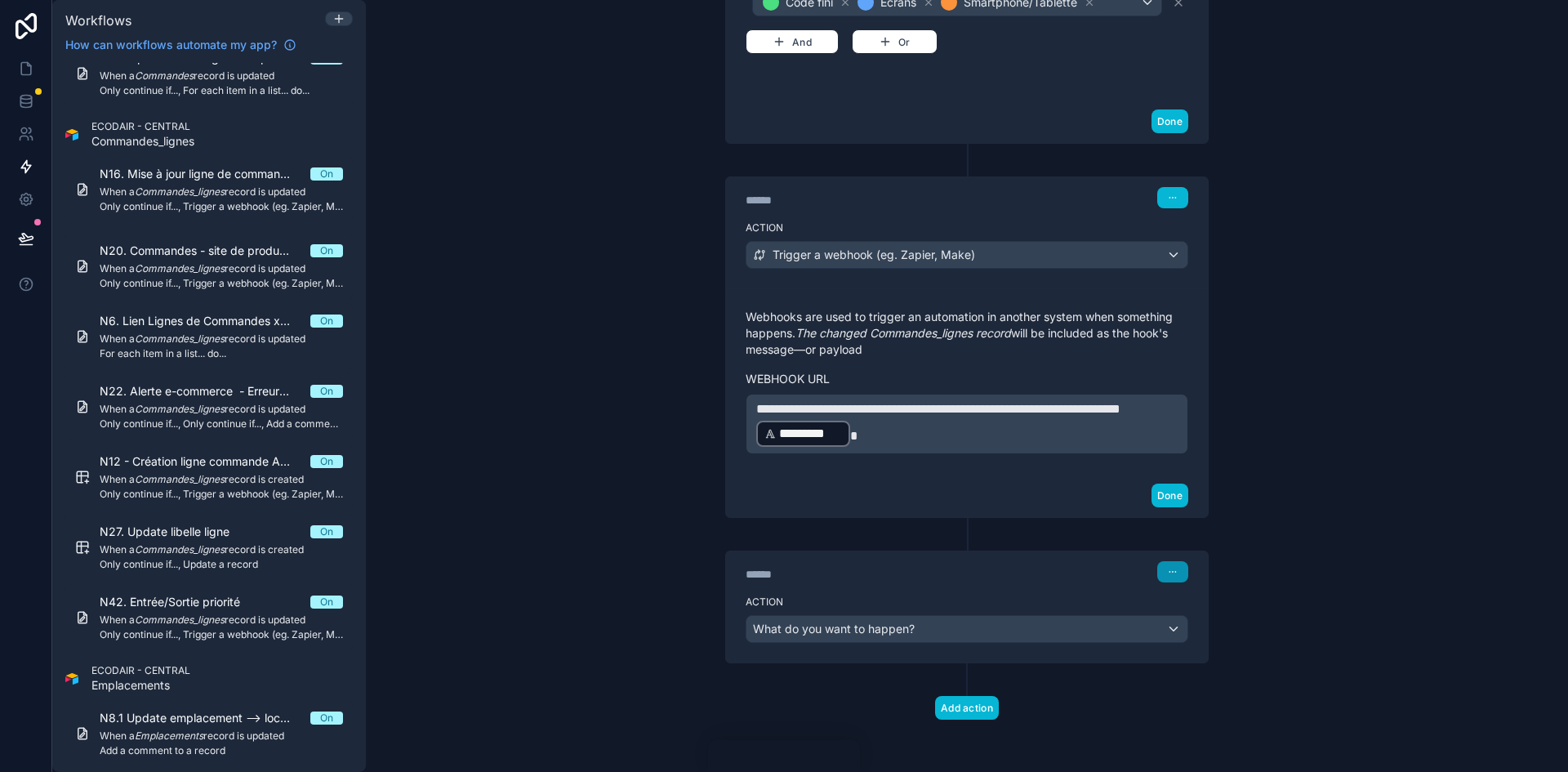
click at [1168, 574] on icon "button" at bounding box center [1172, 572] width 10 height 10
click at [1220, 627] on button "Delete" at bounding box center [1206, 635] width 112 height 26
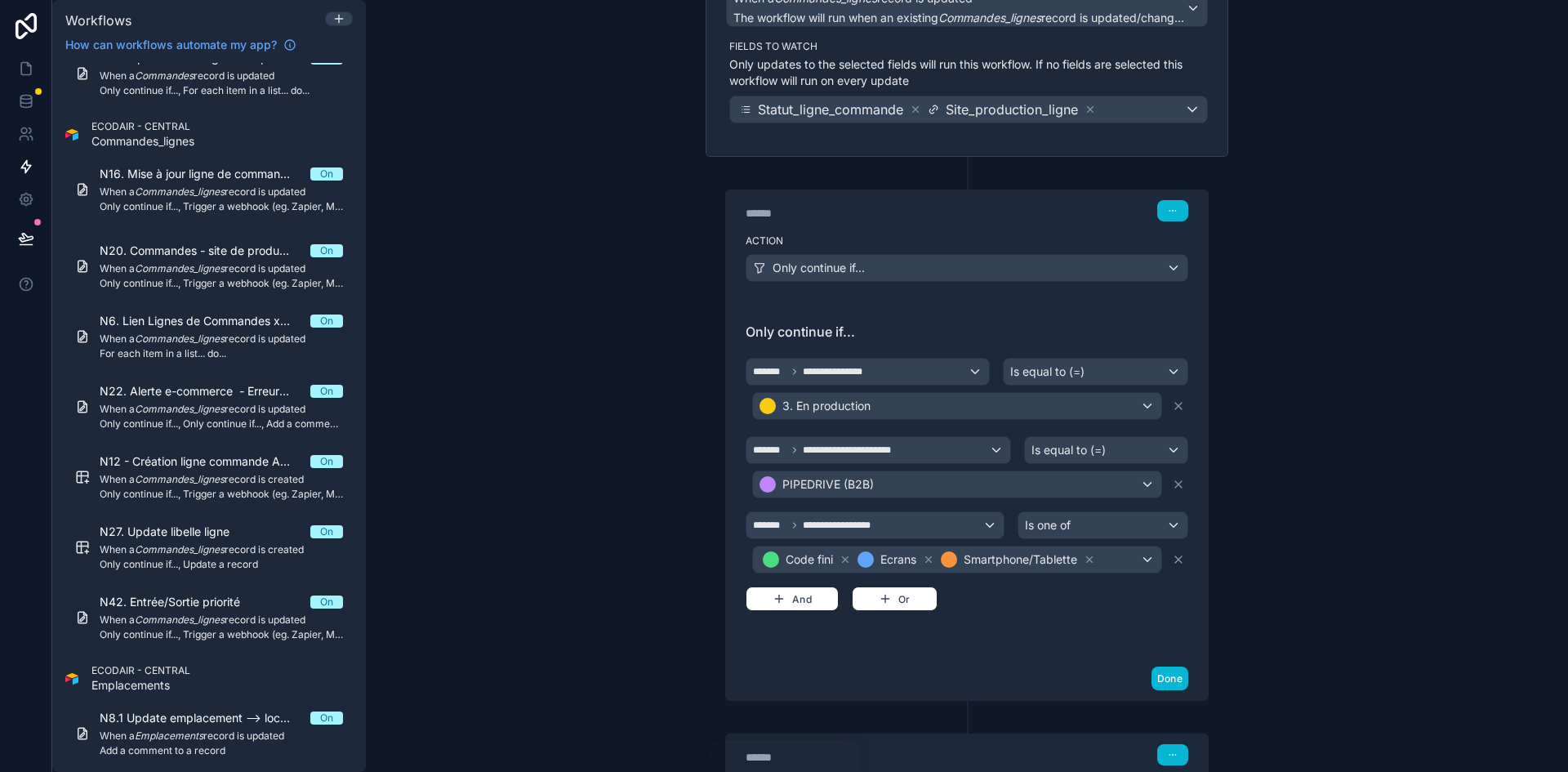
scroll to position [95, 0]
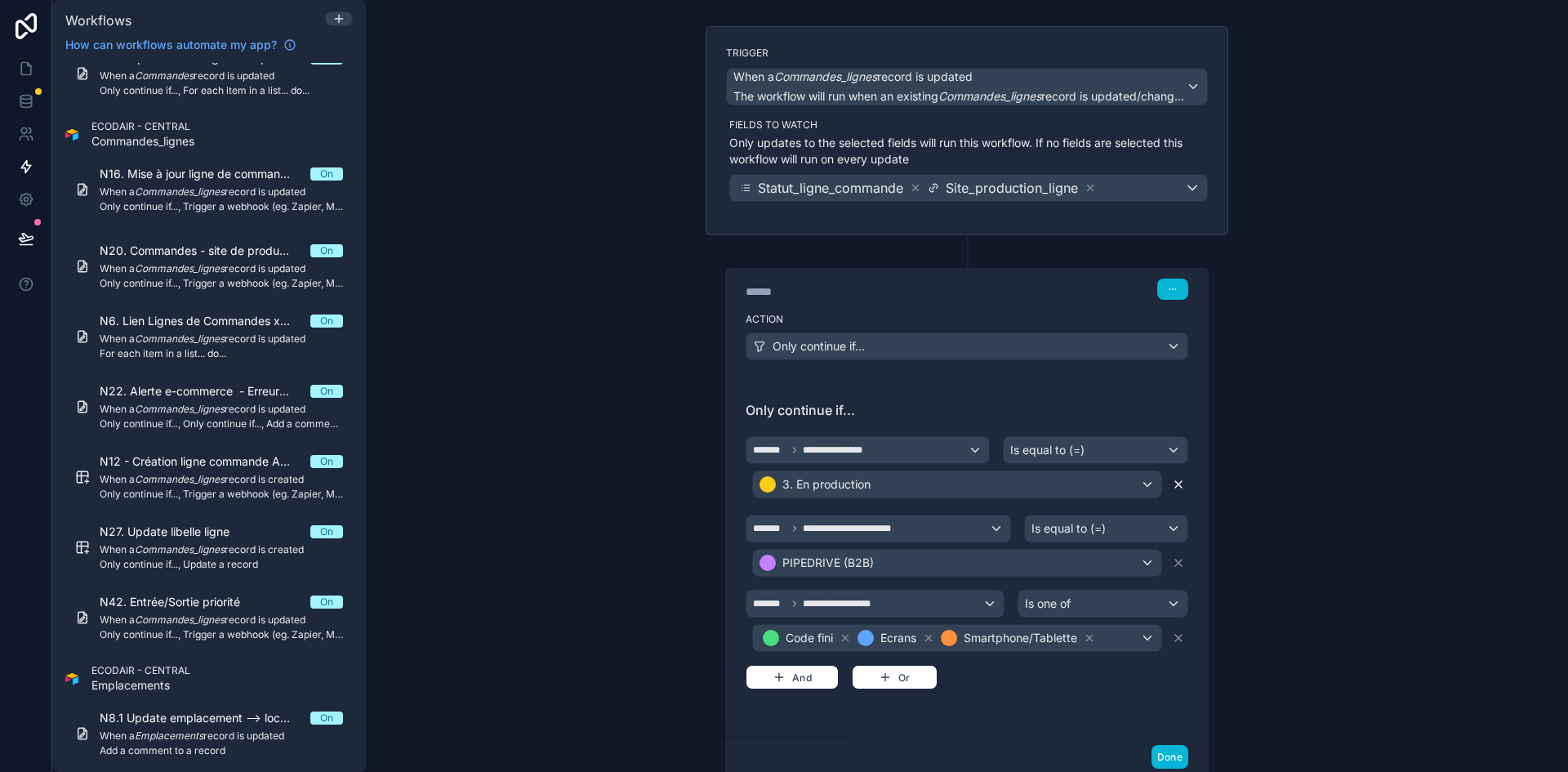
click at [1175, 484] on icon at bounding box center [1178, 484] width 7 height 7
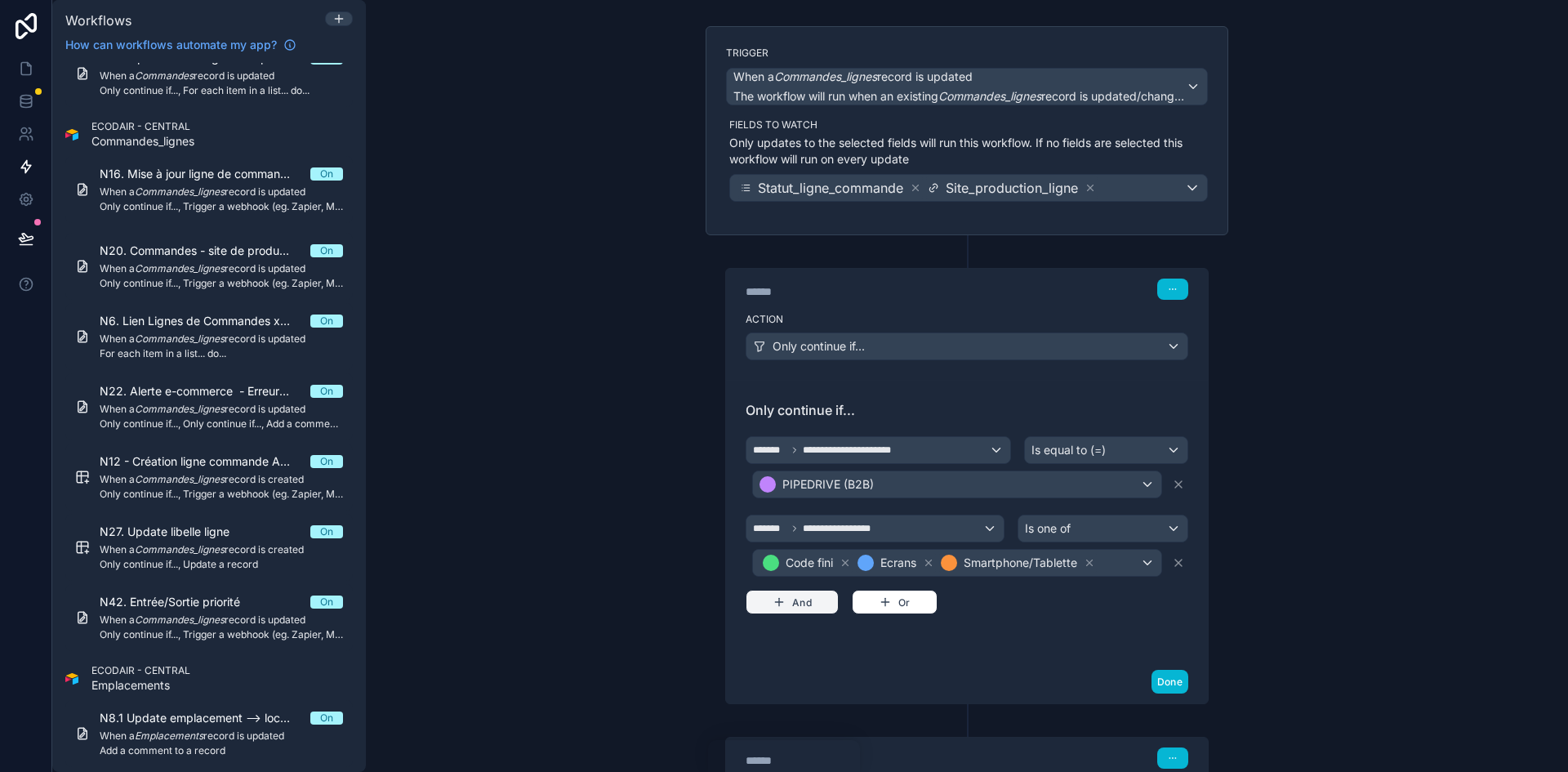
click at [772, 608] on button "And" at bounding box center [792, 602] width 94 height 25
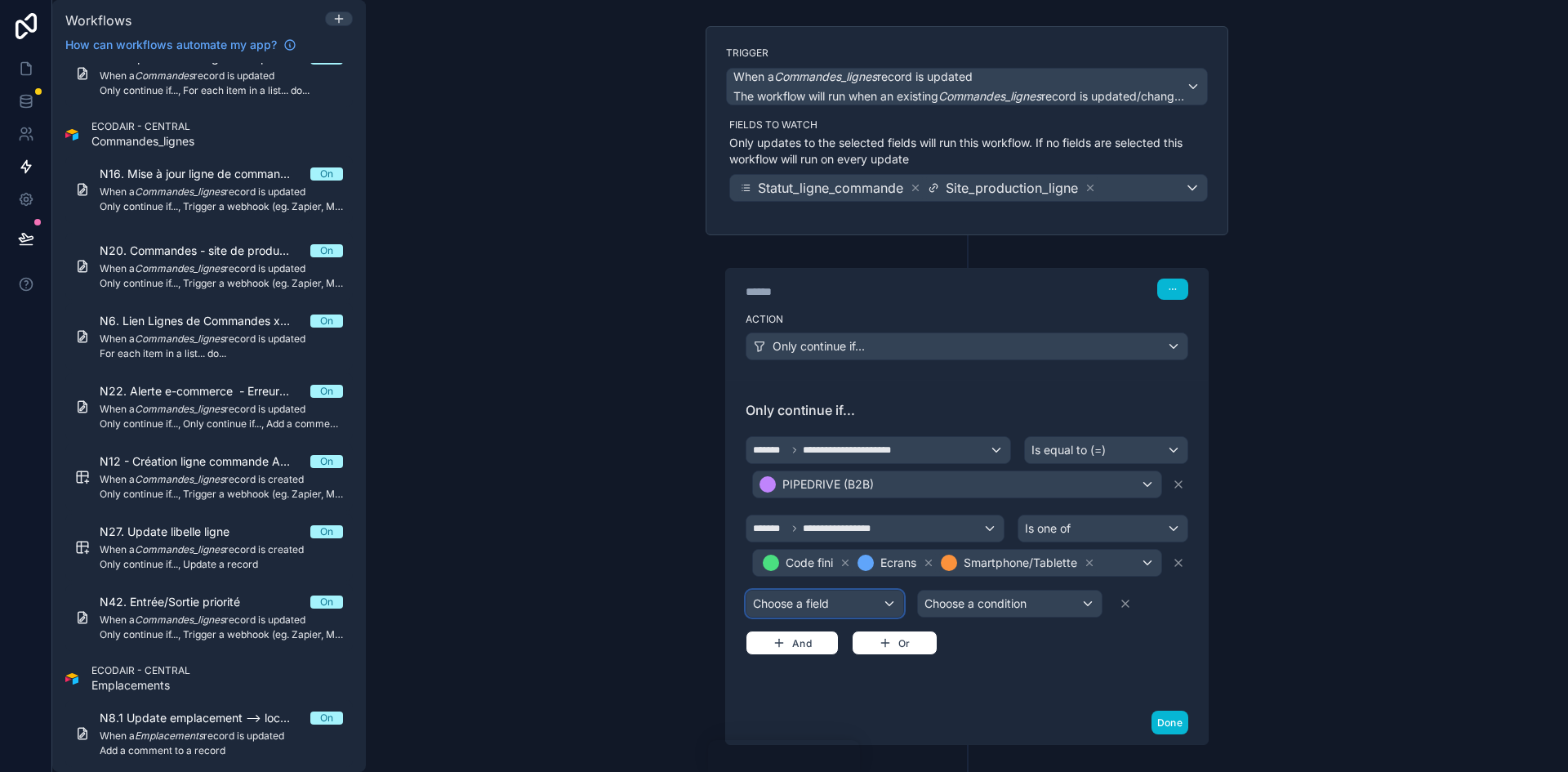
click at [806, 601] on div "Choose a field" at bounding box center [824, 604] width 156 height 26
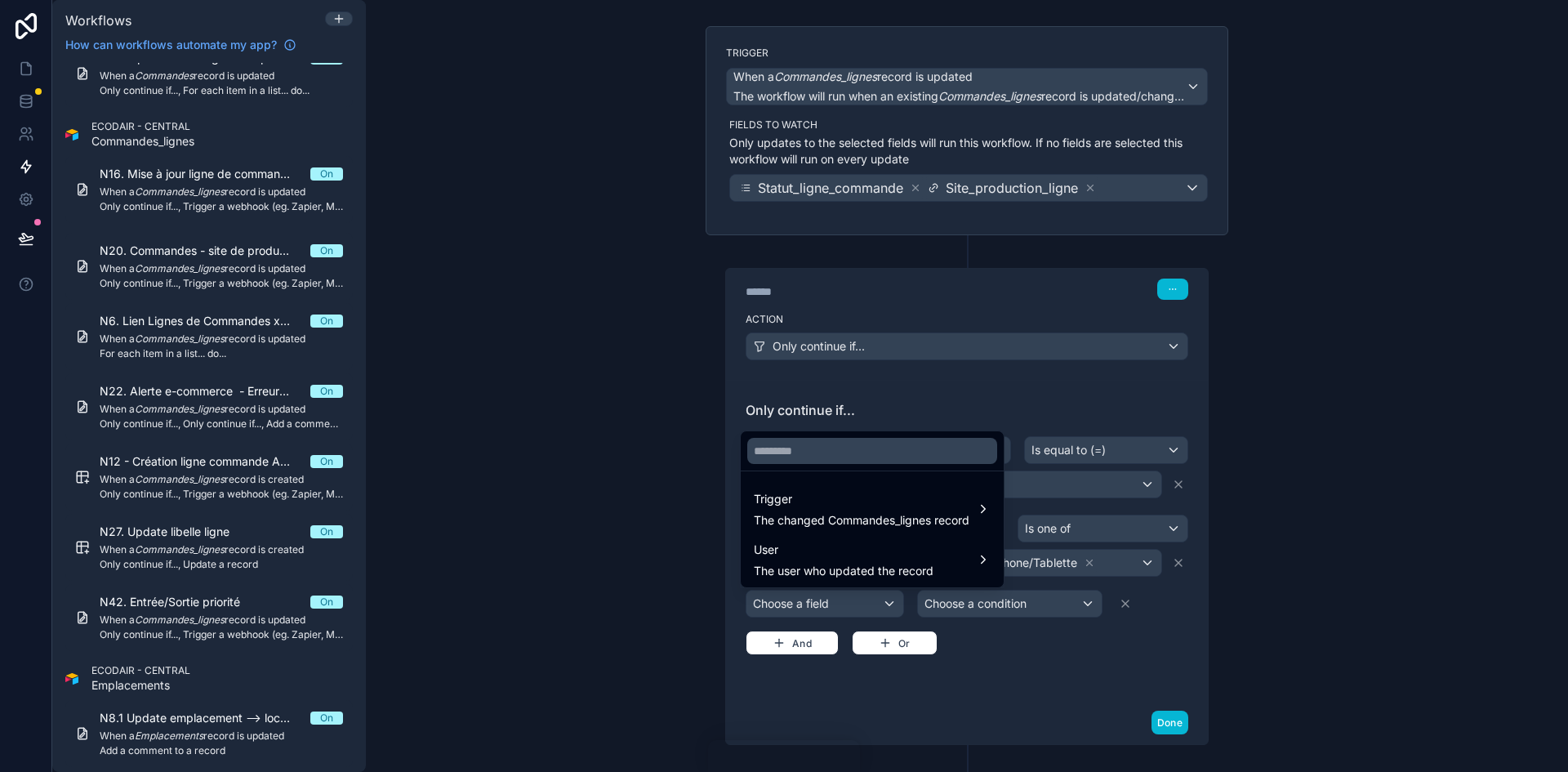
click at [1261, 548] on div at bounding box center [784, 386] width 1568 height 772
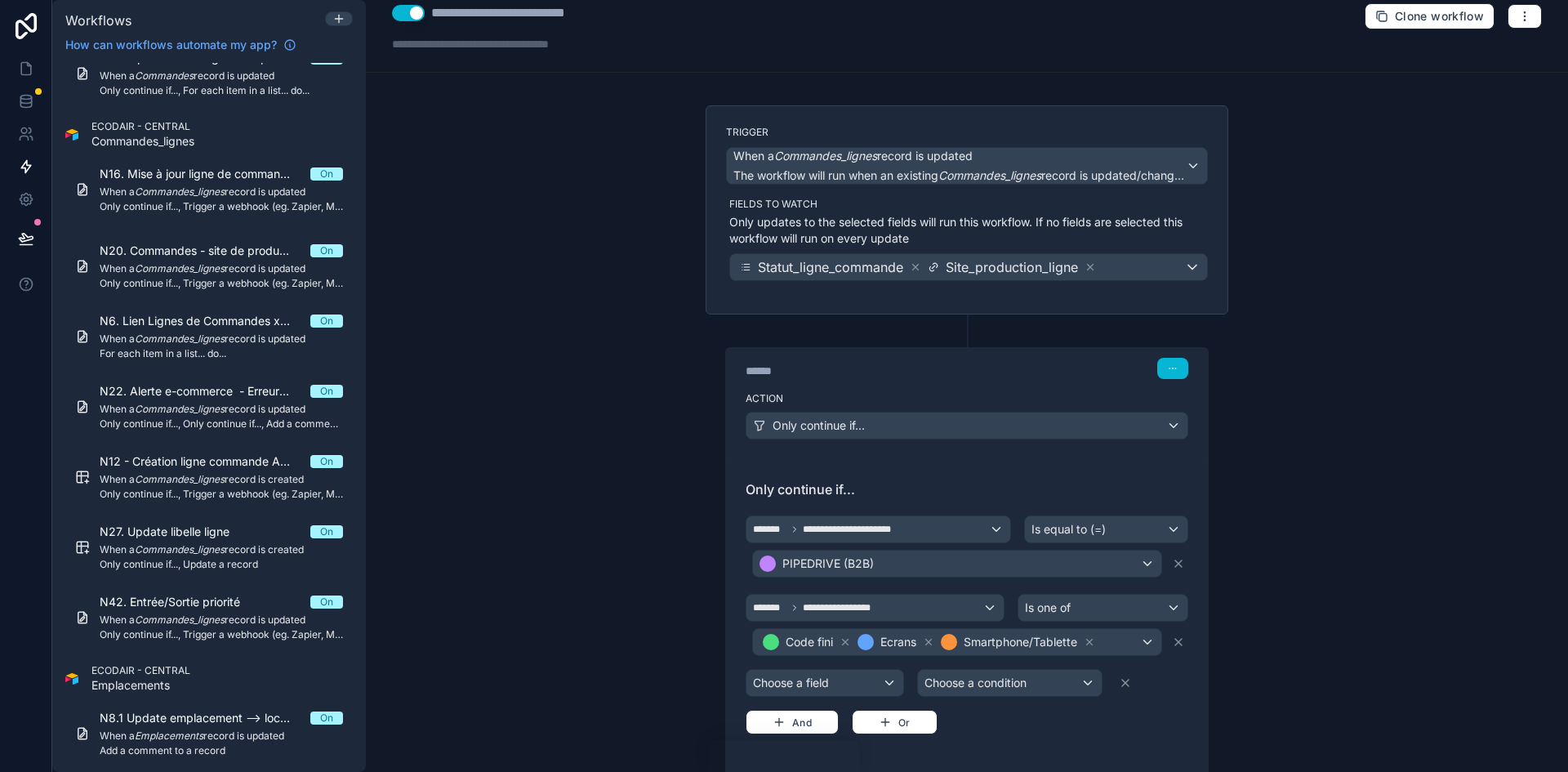
scroll to position [0, 0]
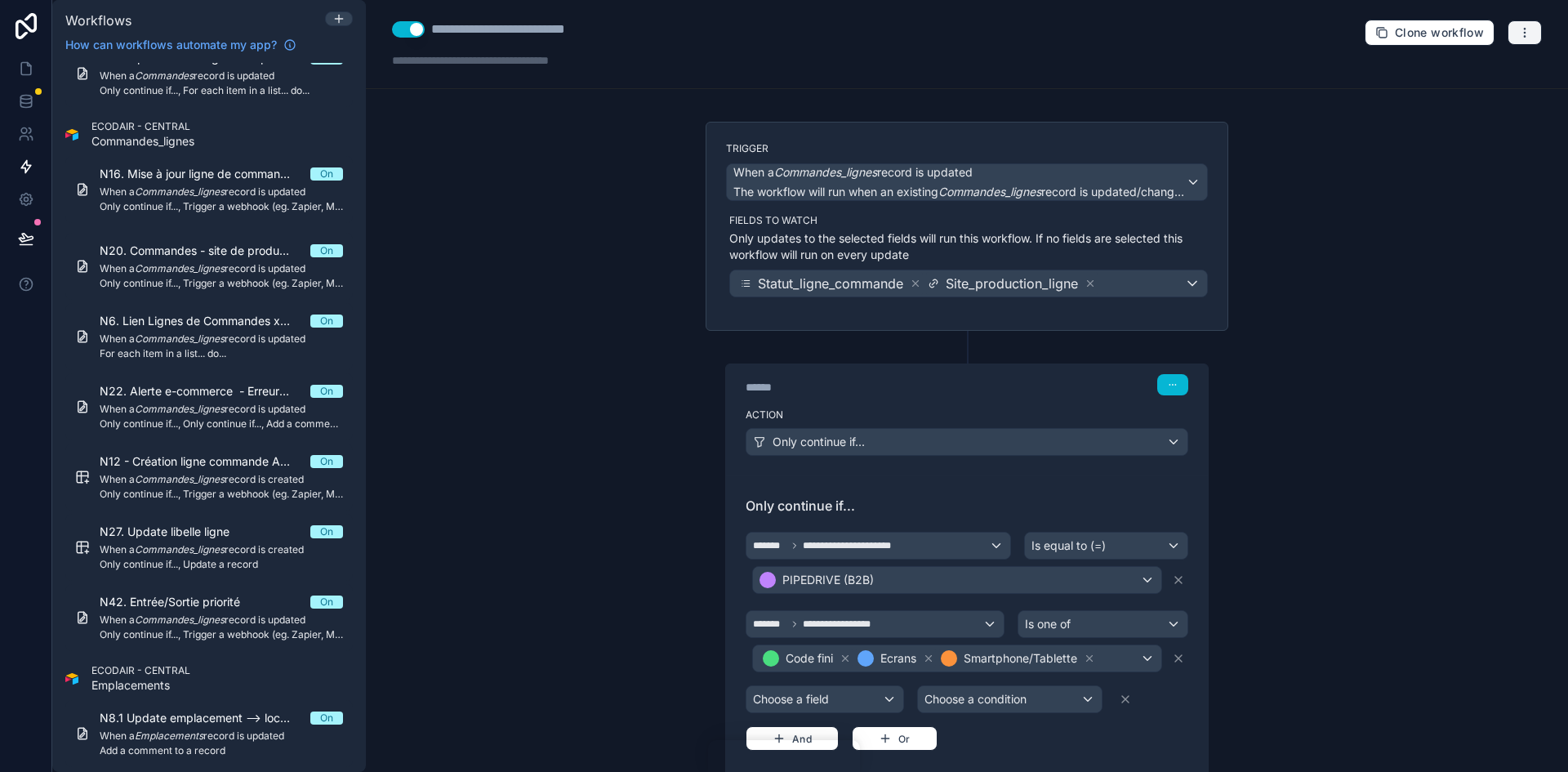
click at [1520, 30] on button "button" at bounding box center [1524, 33] width 34 height 25
click at [1480, 88] on button "Run history" at bounding box center [1456, 98] width 117 height 26
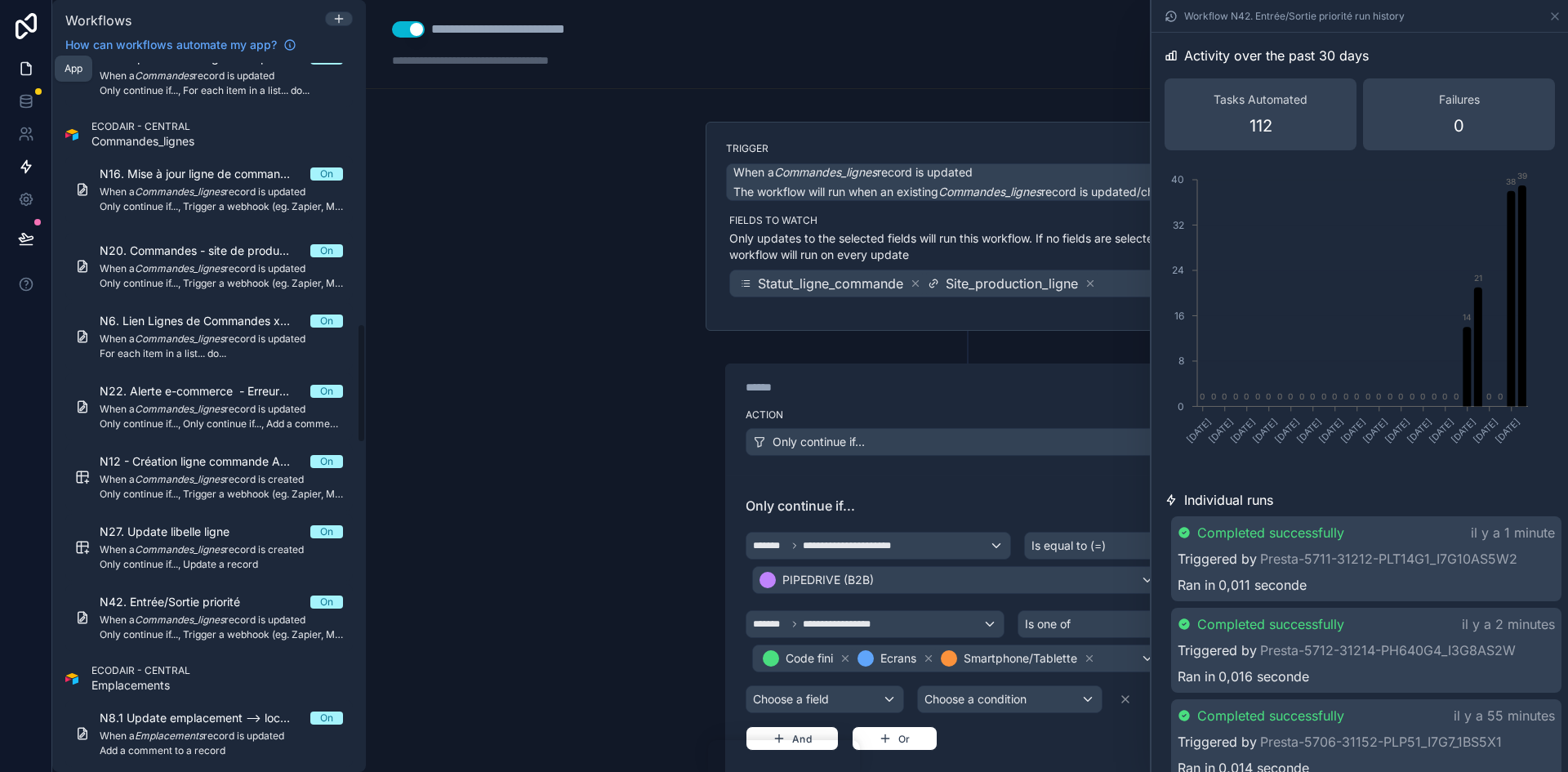
click at [25, 63] on icon at bounding box center [26, 69] width 10 height 12
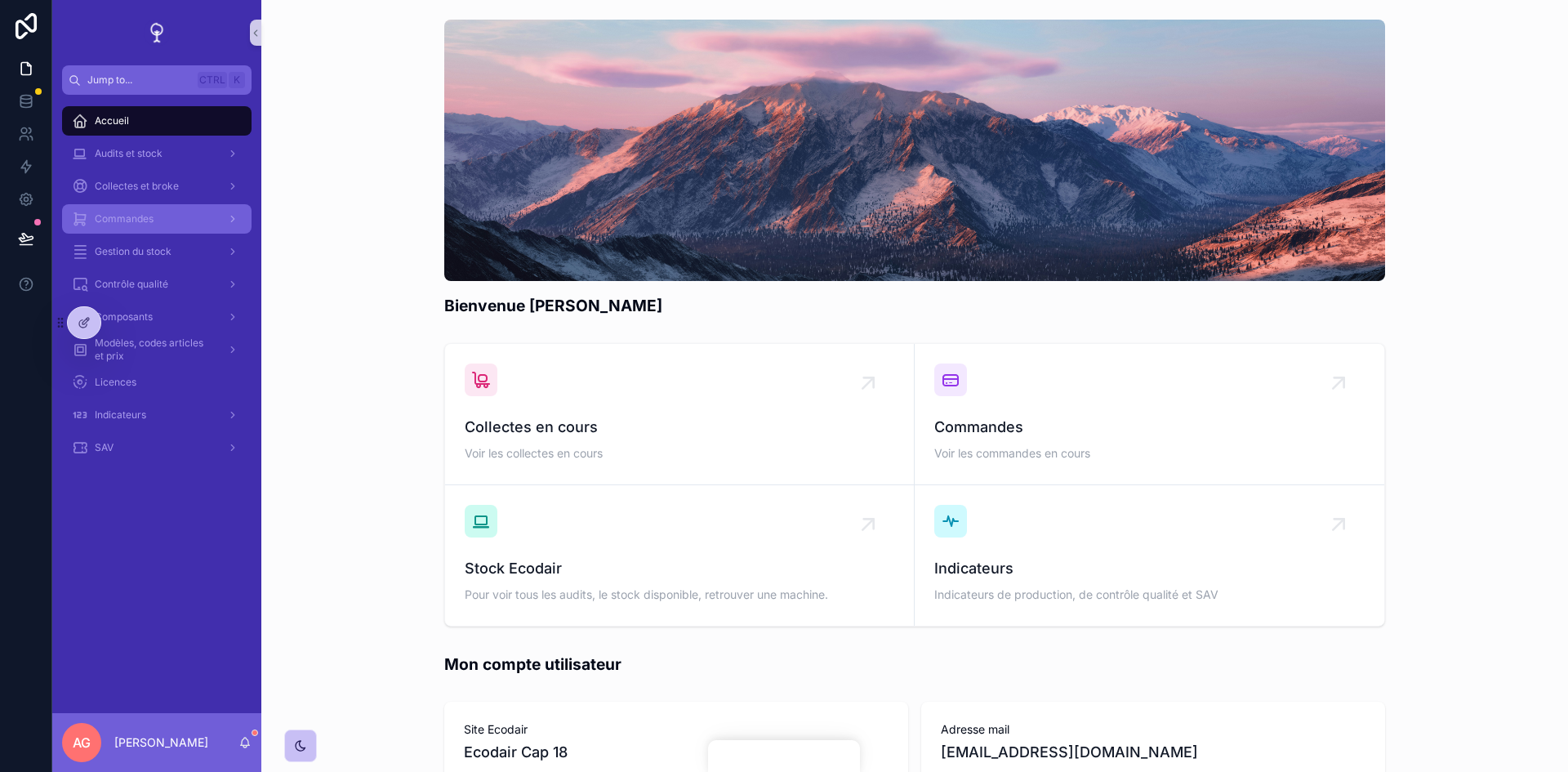
click at [152, 211] on div "Commandes" at bounding box center [156, 219] width 170 height 26
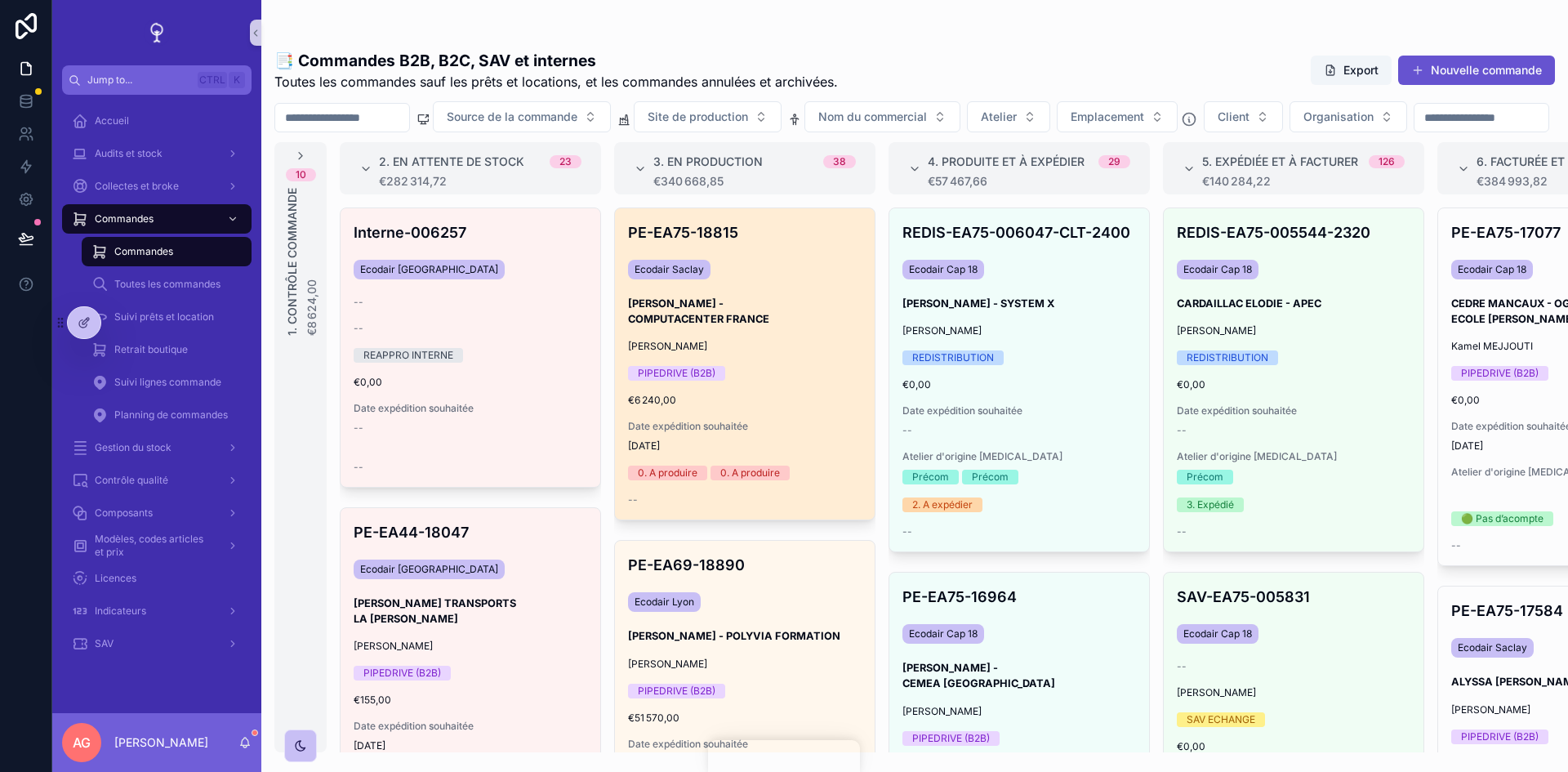
click at [791, 327] on h3 "[PERSON_NAME] - COMPUTACENTER FRANCE" at bounding box center [745, 311] width 233 height 31
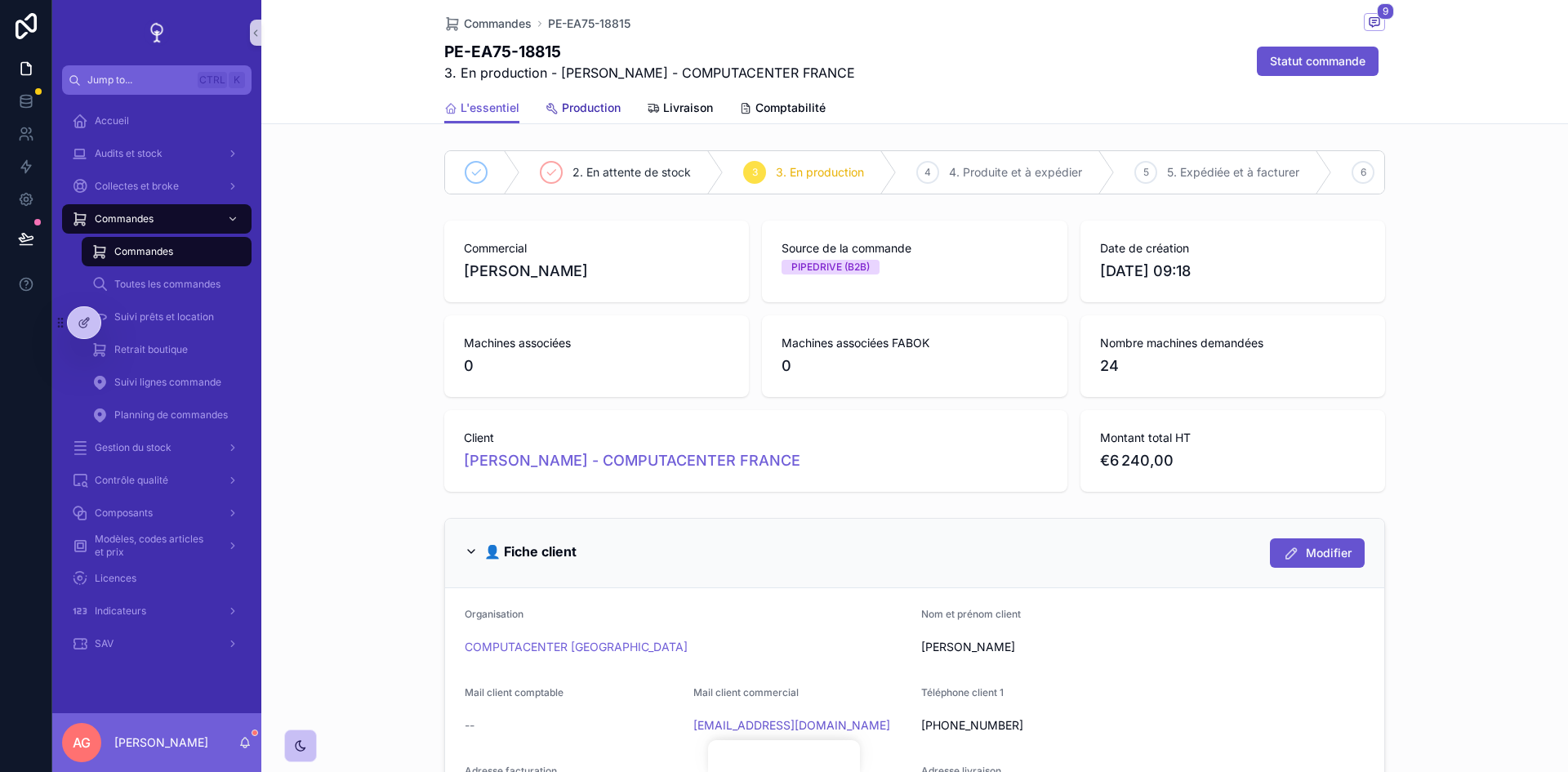
click at [579, 98] on link "Production" at bounding box center [583, 109] width 75 height 32
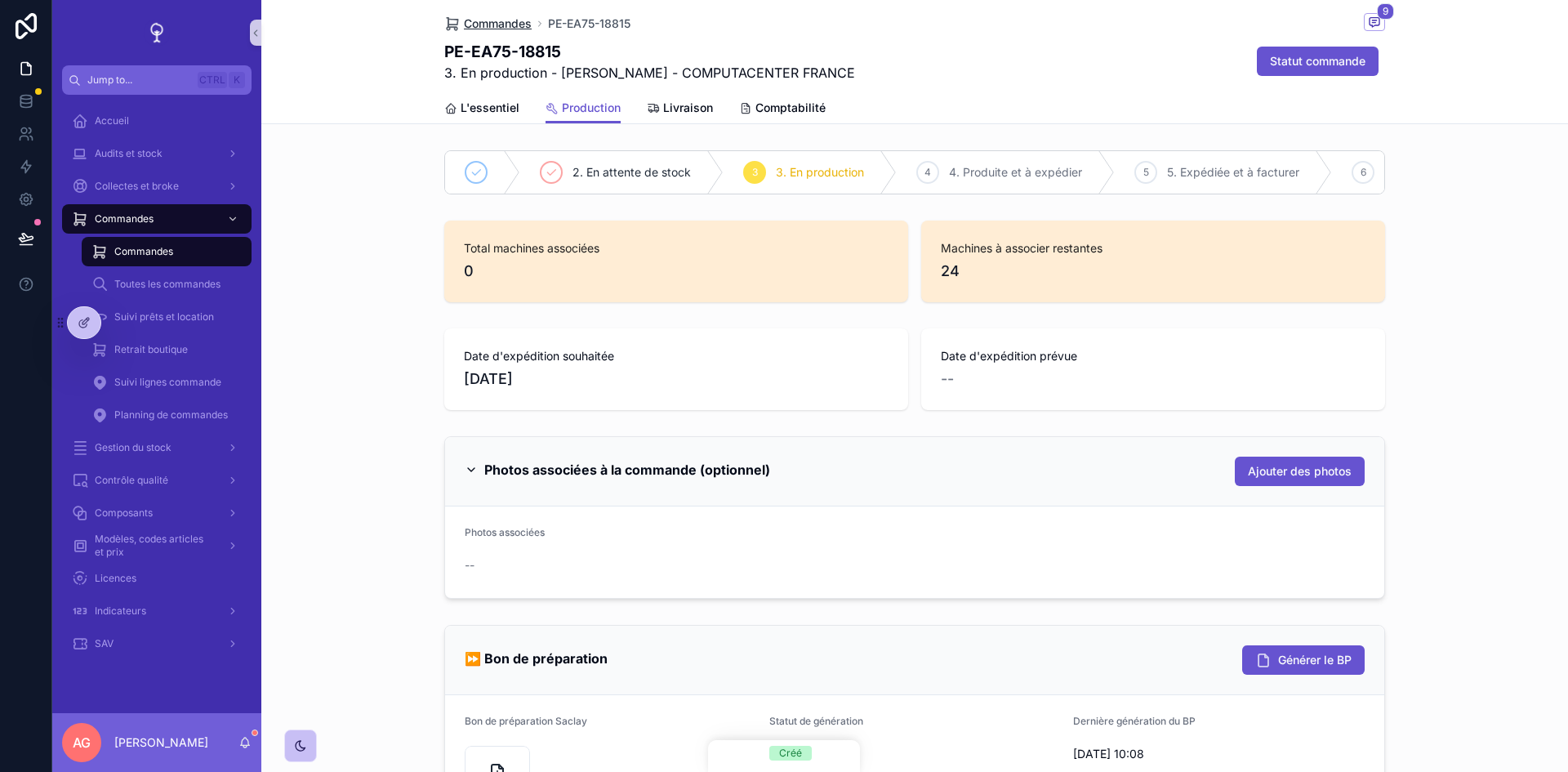
click at [508, 18] on span "Commandes" at bounding box center [498, 24] width 68 height 17
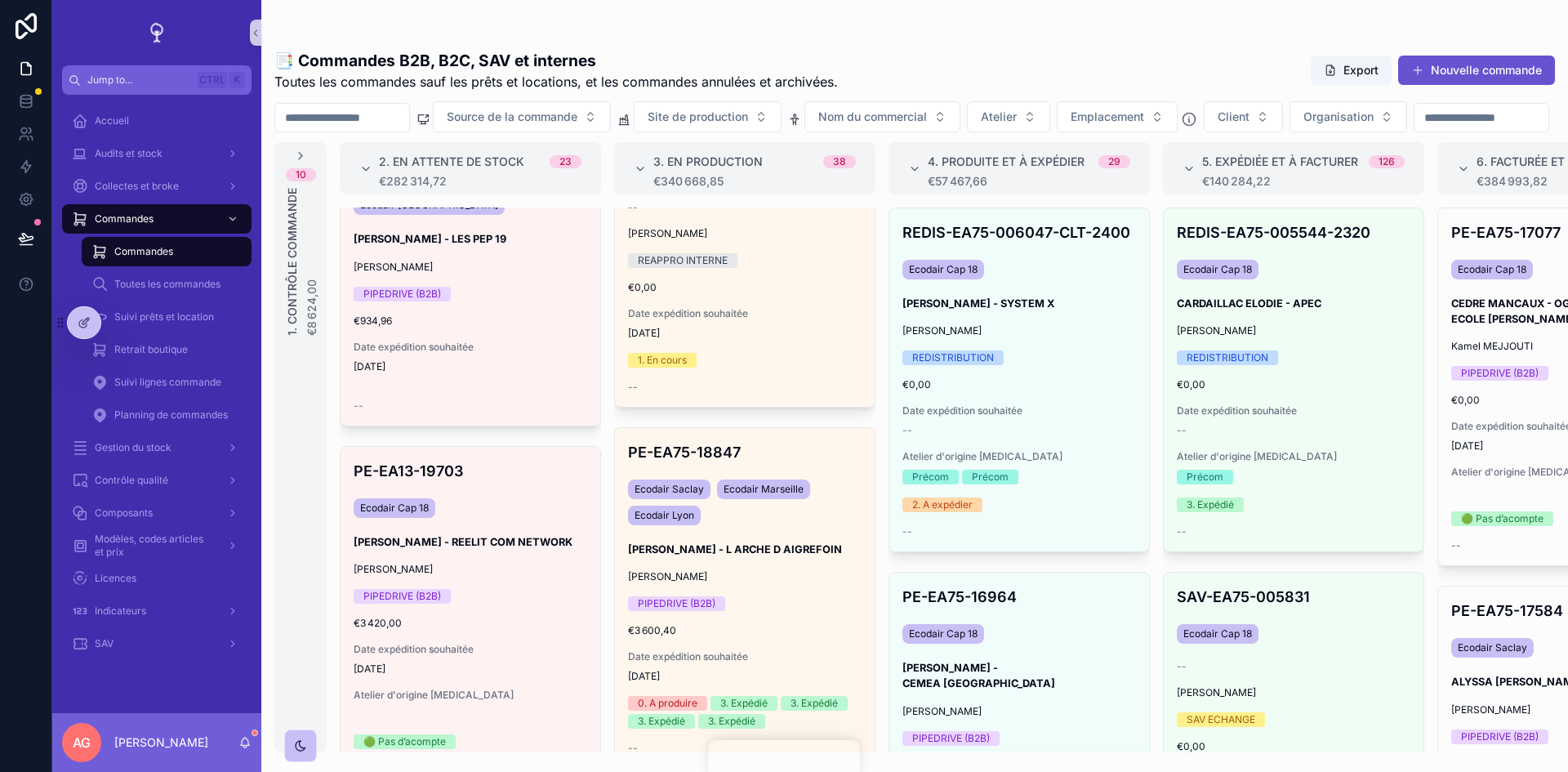
scroll to position [5880, 0]
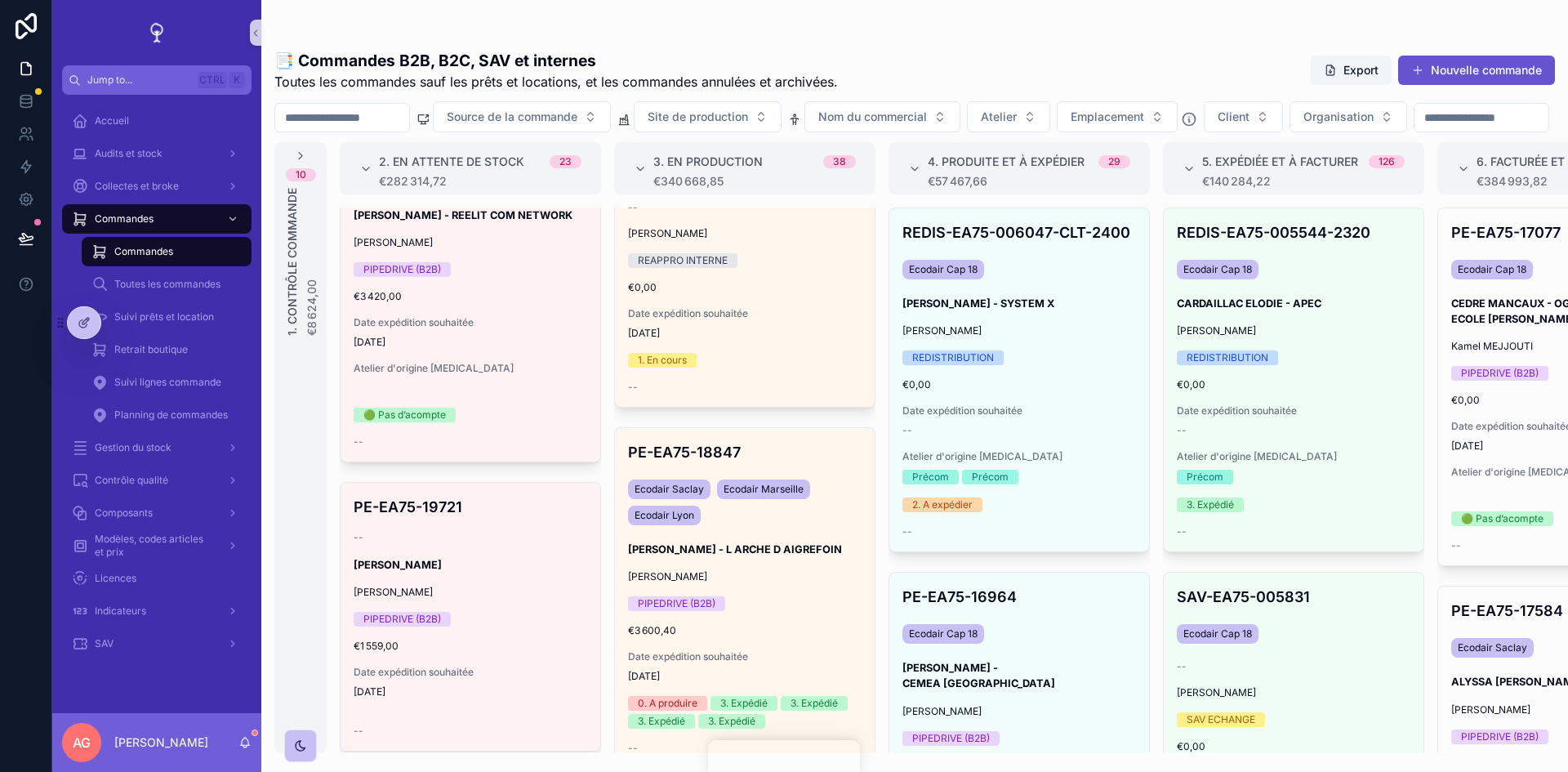
click at [397, 111] on input "scrollable content" at bounding box center [343, 117] width 134 height 23
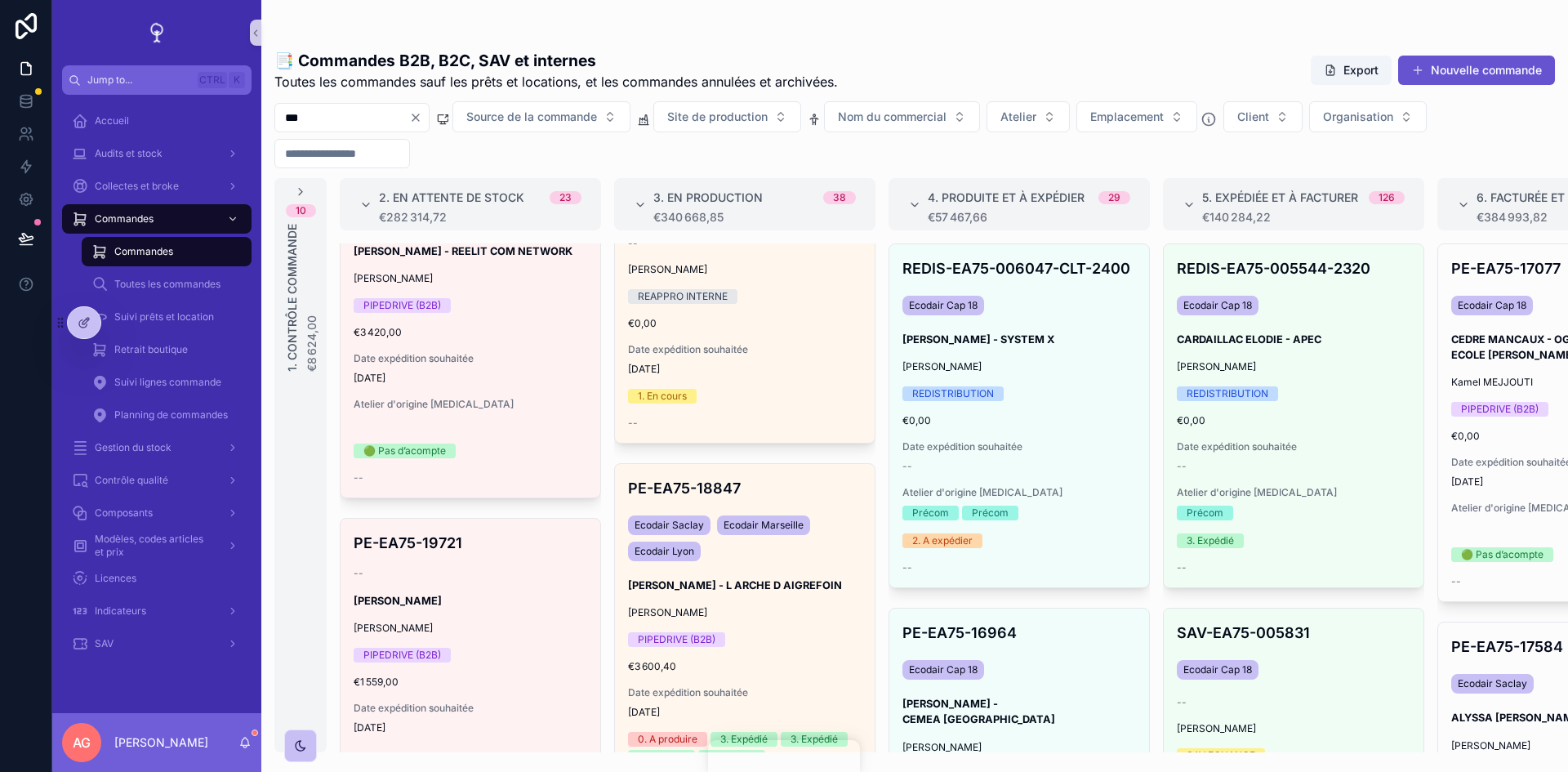
scroll to position [817, 0]
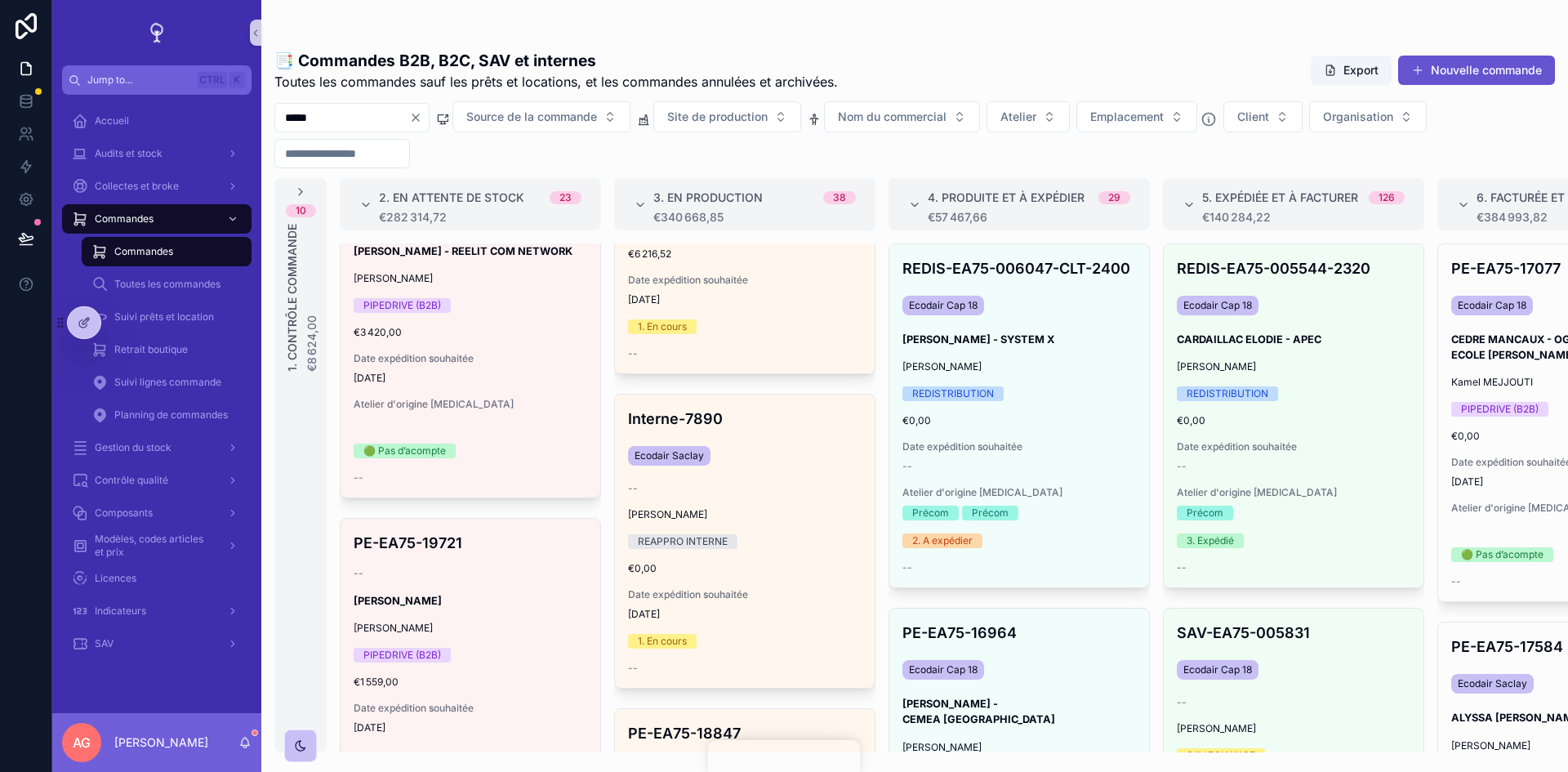
click at [389, 117] on input "*****" at bounding box center [343, 117] width 134 height 23
click at [320, 117] on input "*****" at bounding box center [343, 117] width 134 height 23
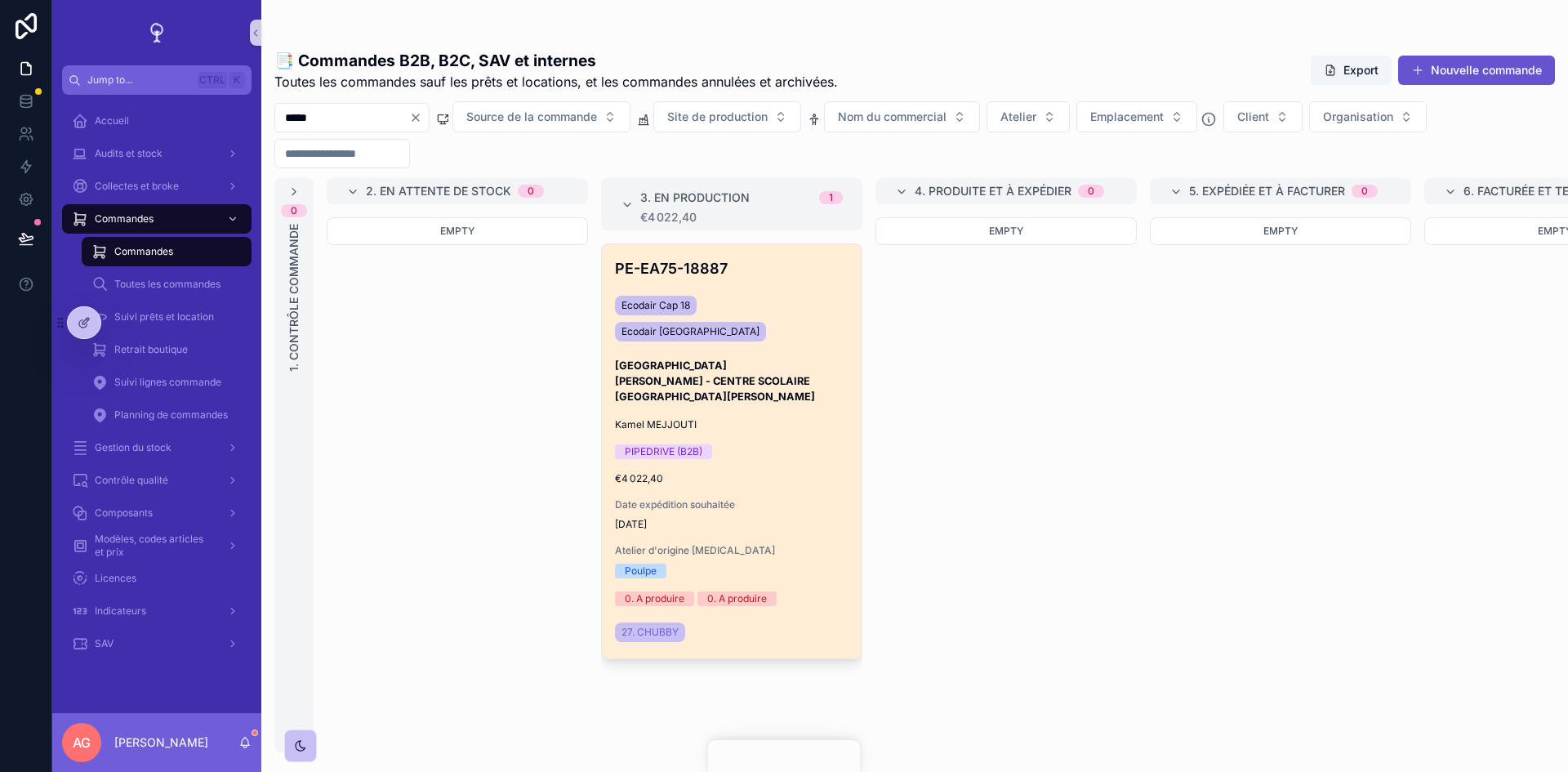
type input "*****"
click at [753, 390] on div "PE-EA75-18887 Ecodair [MEDICAL_DATA] Ecodair [GEOGRAPHIC_DATA] [GEOGRAPHIC_DATA…" at bounding box center [731, 443] width 260 height 398
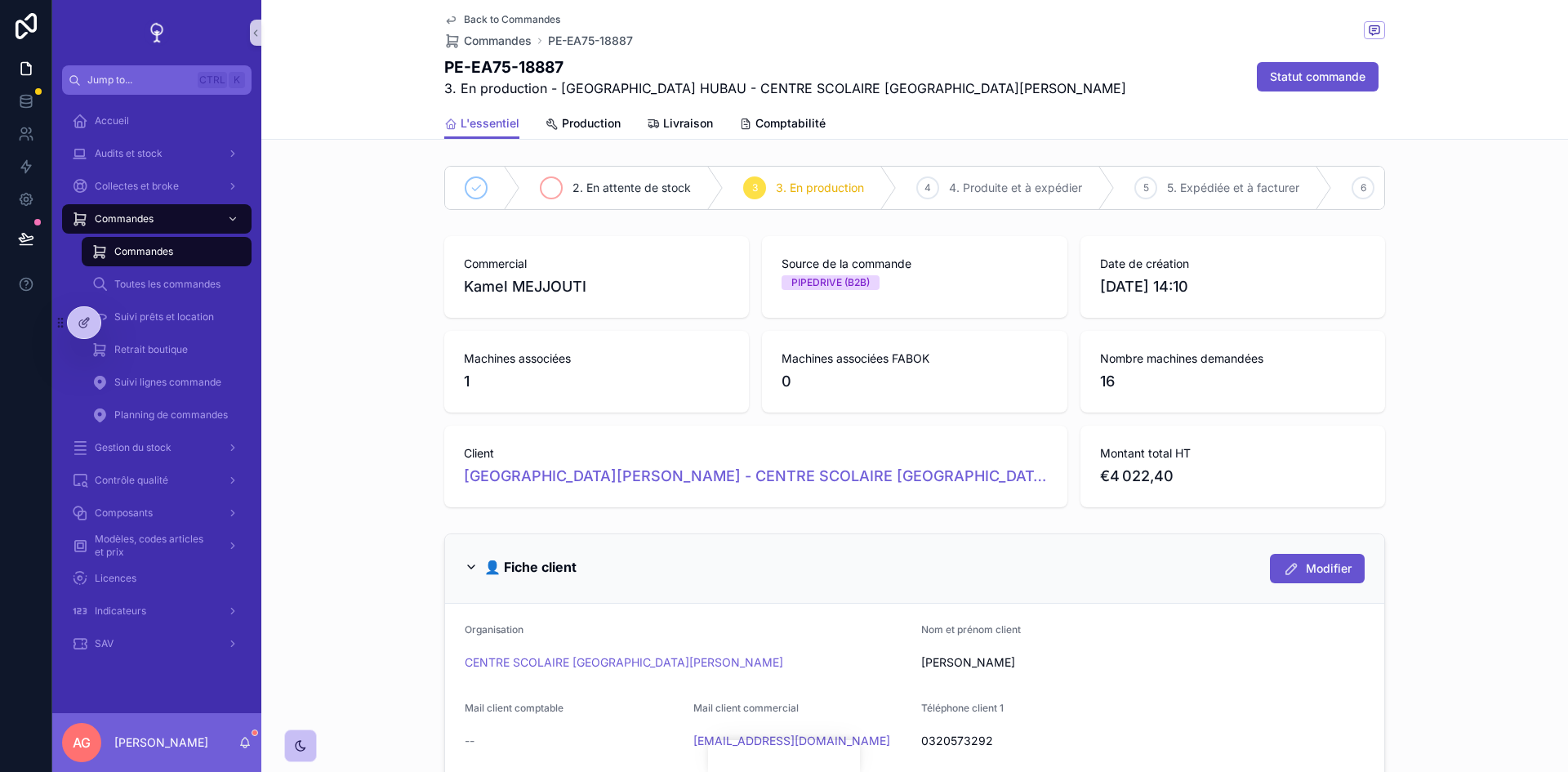
click at [636, 194] on span "2. En attente de stock" at bounding box center [631, 188] width 118 height 17
click at [933, 185] on span "3. En production" at bounding box center [951, 188] width 89 height 17
click at [24, 163] on icon at bounding box center [26, 166] width 10 height 12
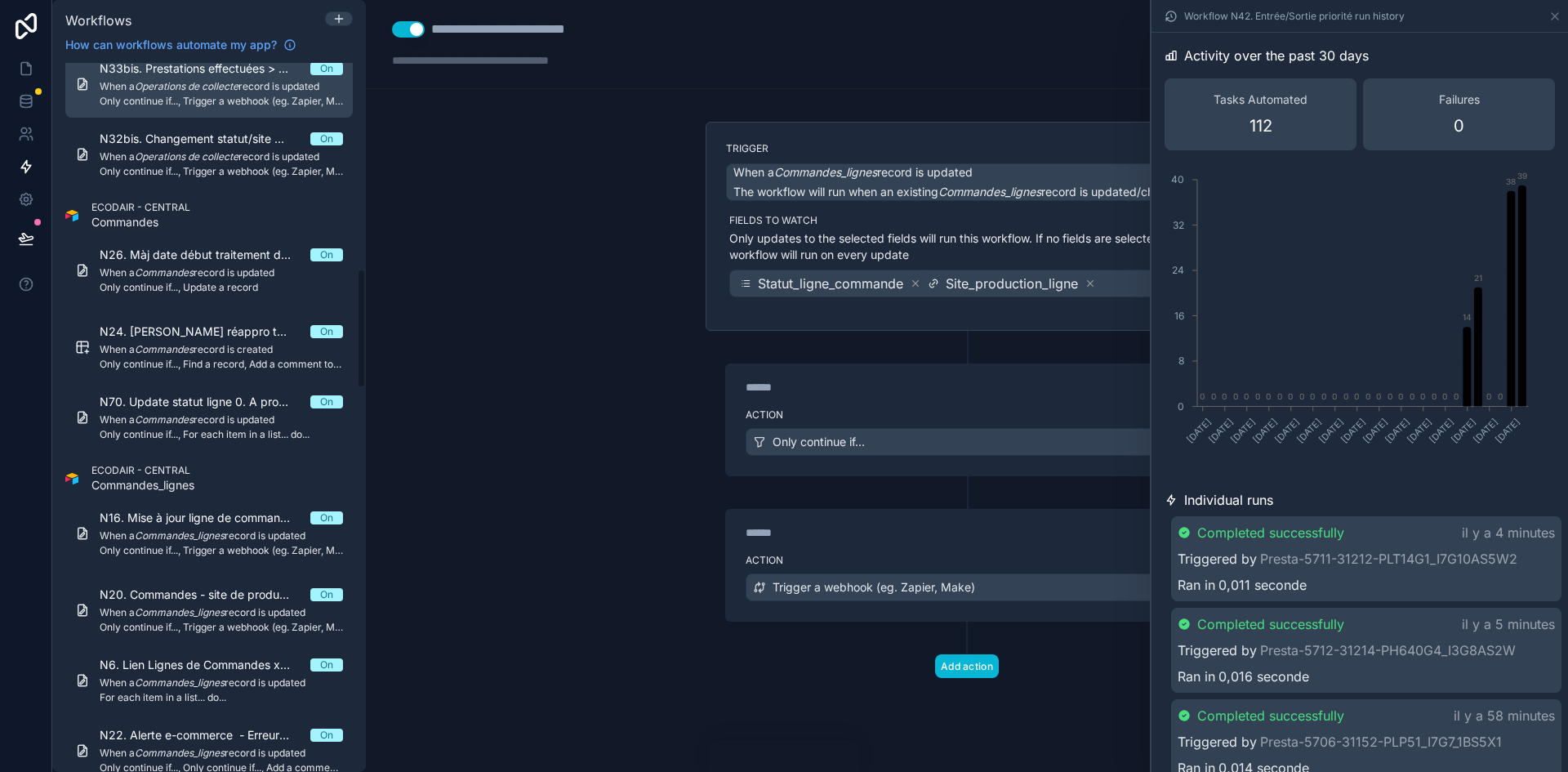
scroll to position [1225, 0]
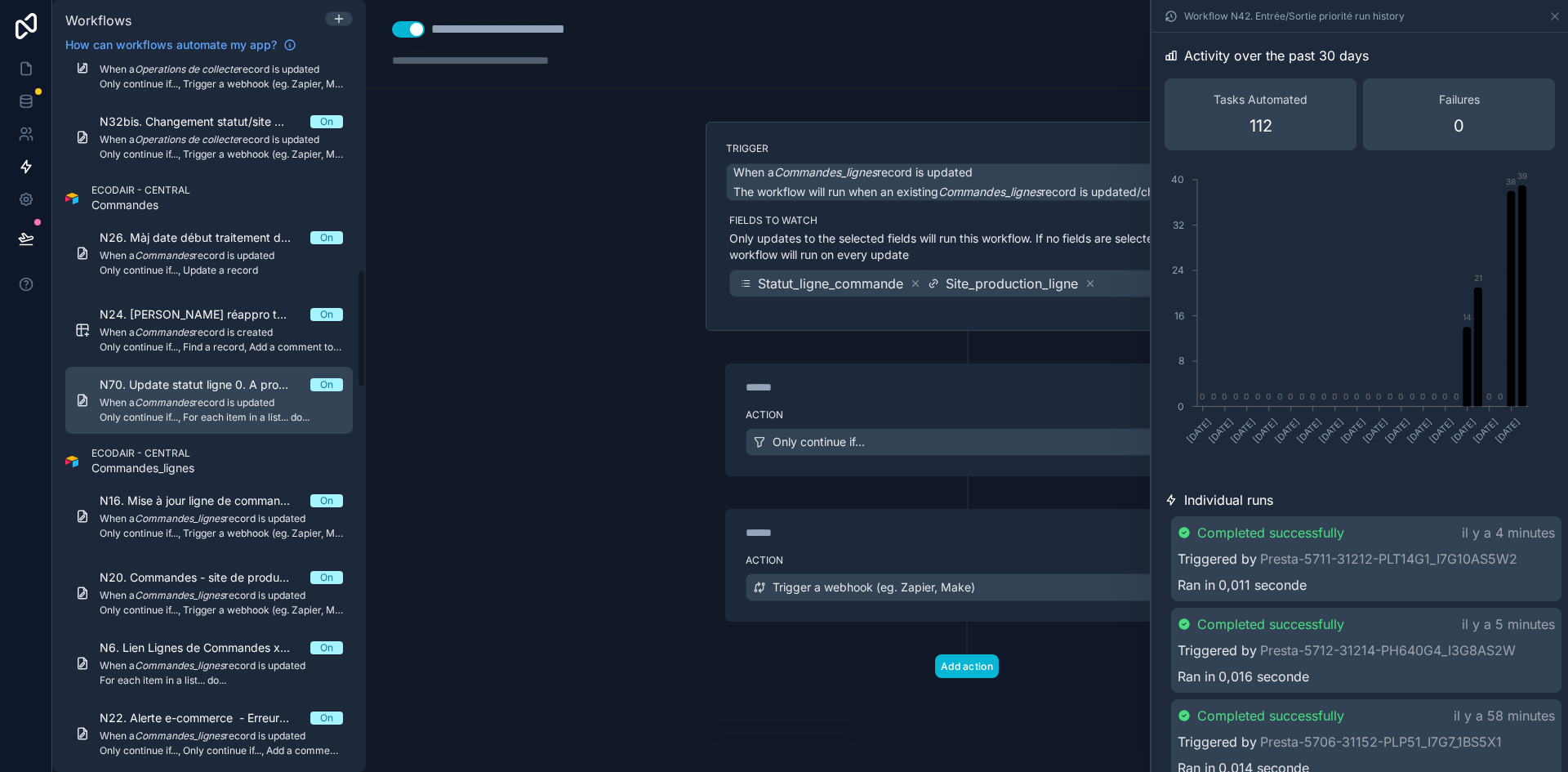
click at [229, 382] on span "N70. Update statut ligne 0. A produire" at bounding box center [204, 385] width 211 height 17
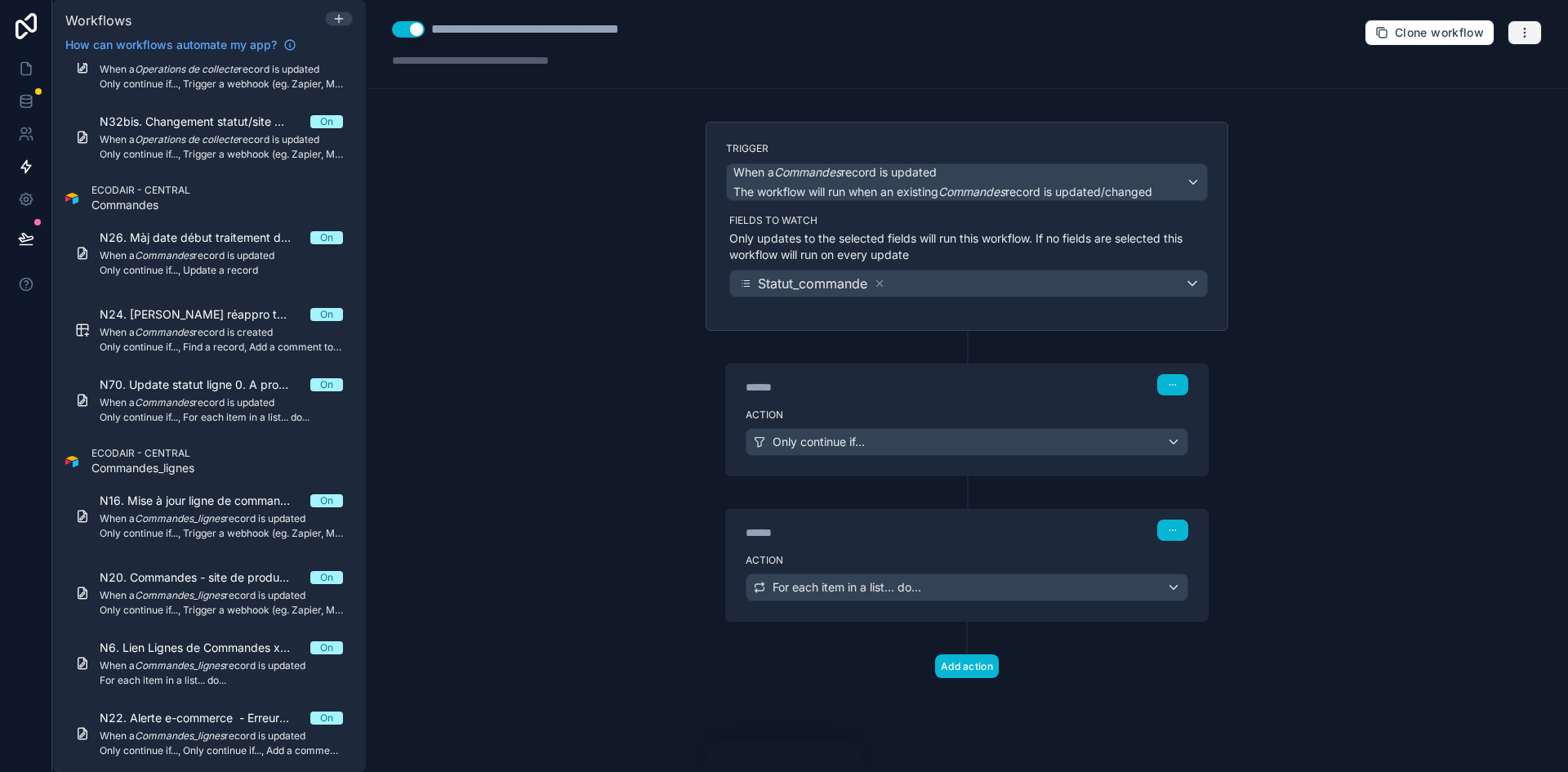
click at [1518, 36] on icon "button" at bounding box center [1525, 33] width 13 height 13
click at [1495, 98] on span "Run history" at bounding box center [1481, 98] width 79 height 13
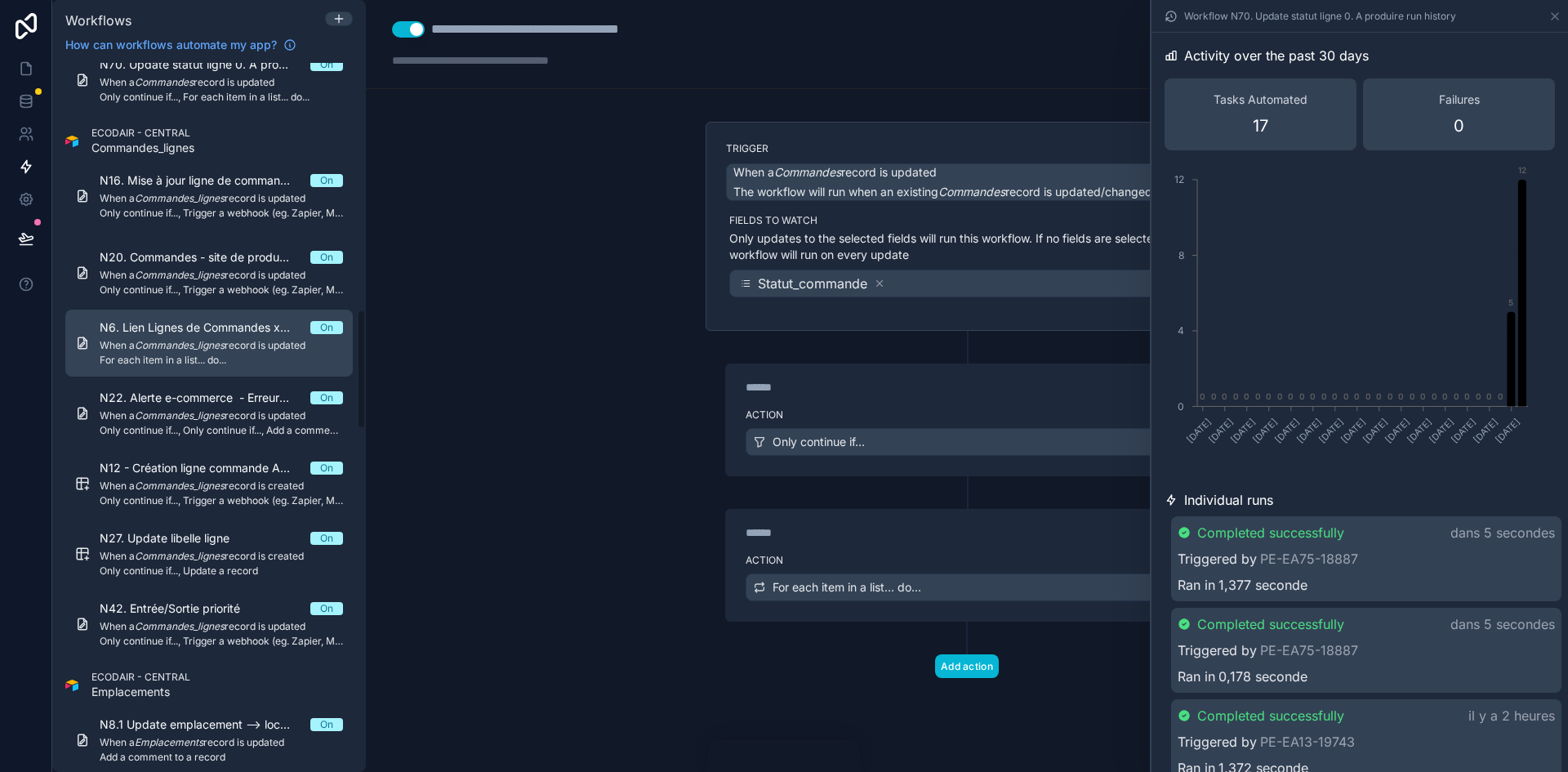
scroll to position [1633, 0]
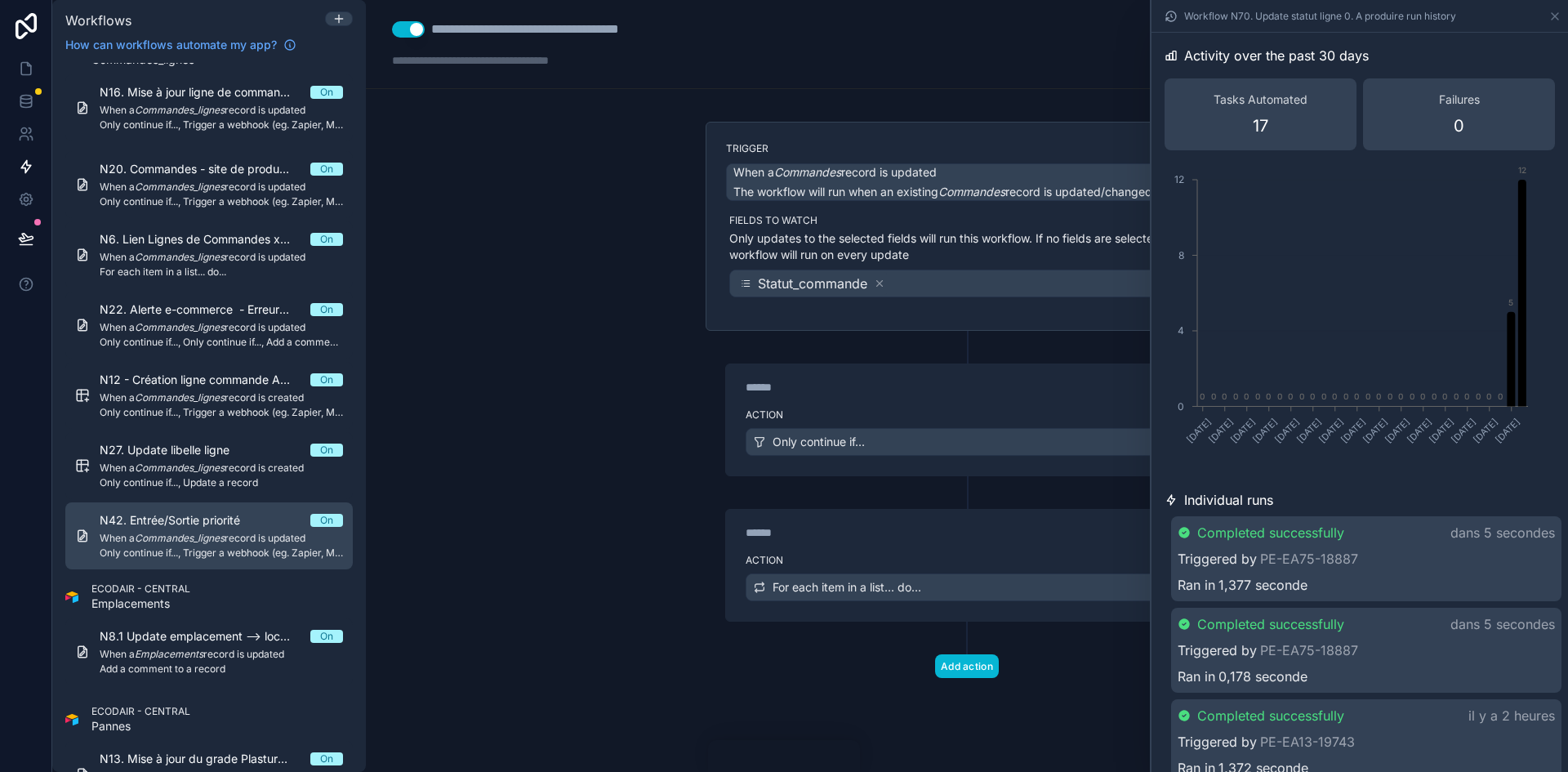
click at [239, 536] on span "When a Commandes_lignes record is updated" at bounding box center [221, 538] width 243 height 13
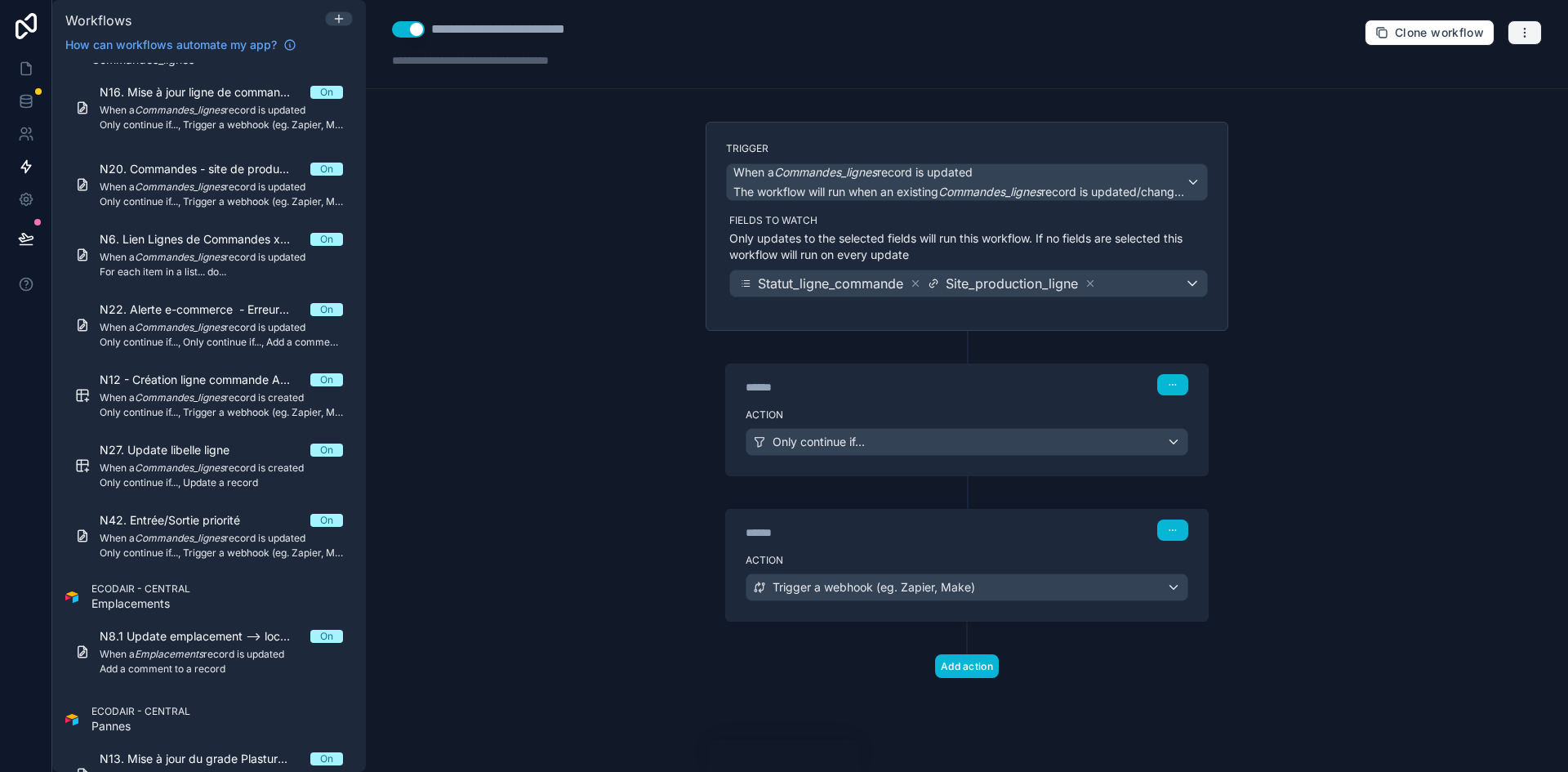
click at [1529, 31] on icon "button" at bounding box center [1525, 33] width 13 height 13
click at [1494, 94] on span "Run history" at bounding box center [1481, 98] width 79 height 13
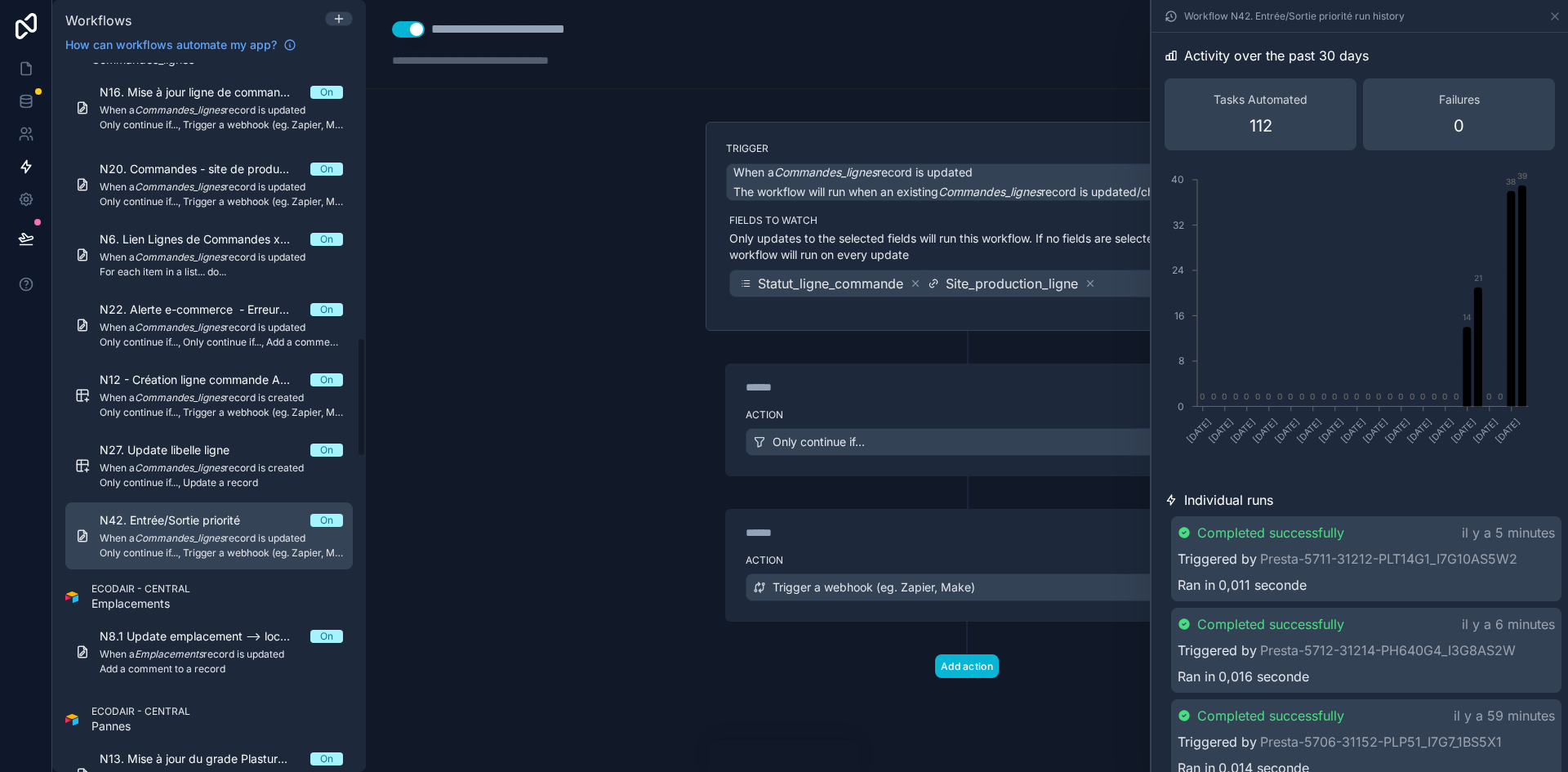
click at [209, 539] on em "Commandes_lignes" at bounding box center [180, 537] width 90 height 12
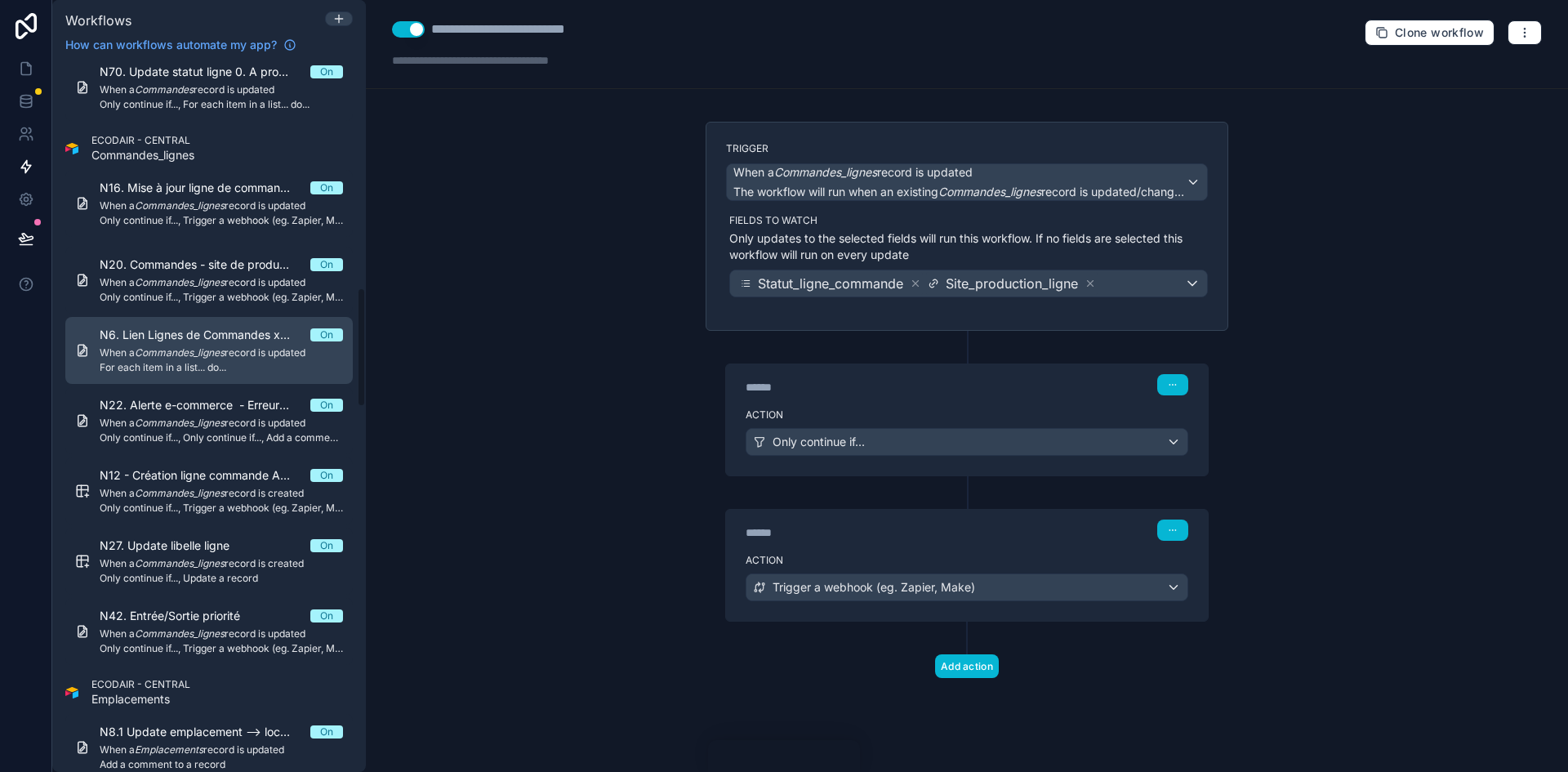
scroll to position [1307, 0]
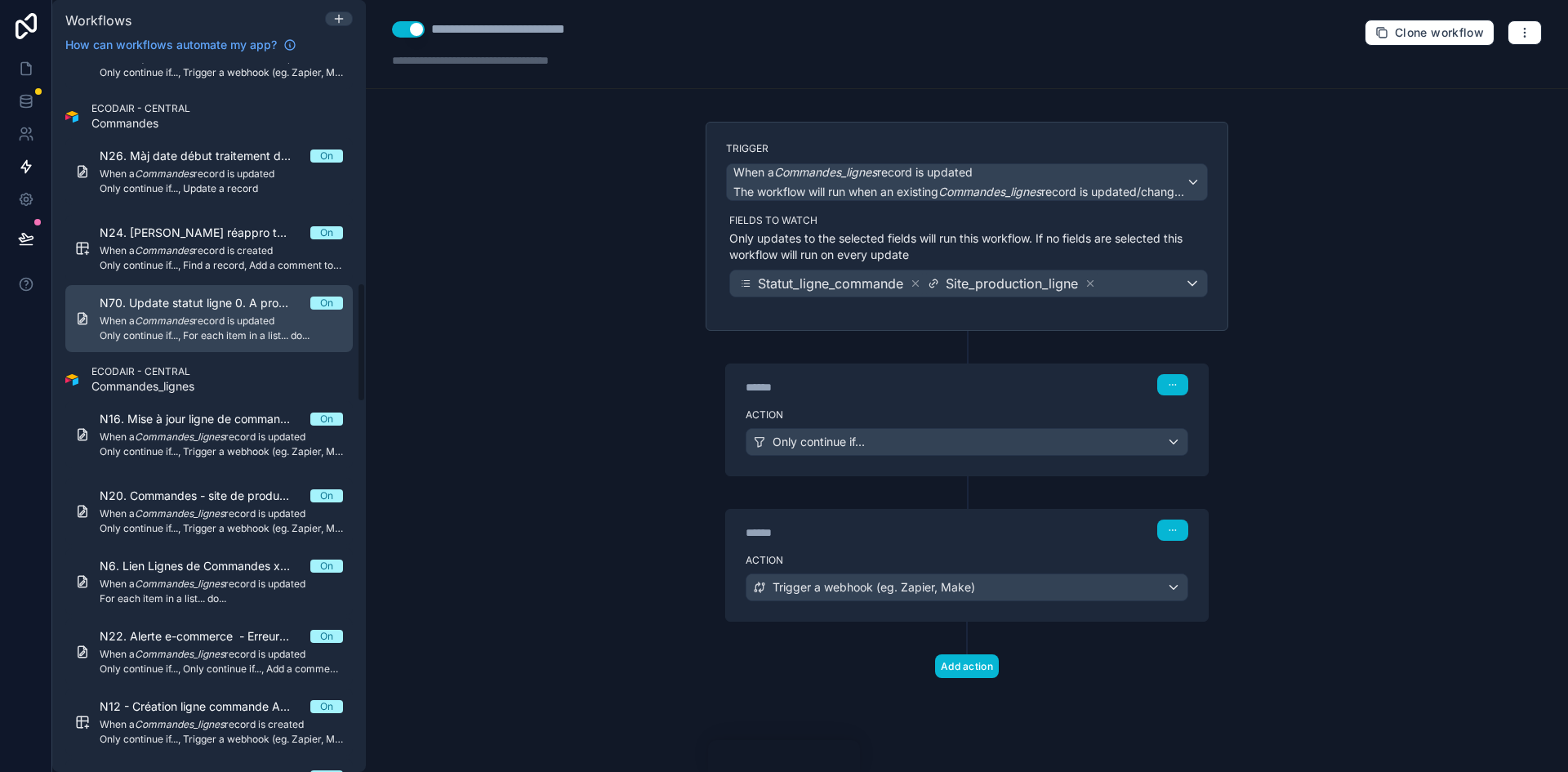
click at [209, 315] on span "When a Commandes record is updated" at bounding box center [221, 321] width 243 height 13
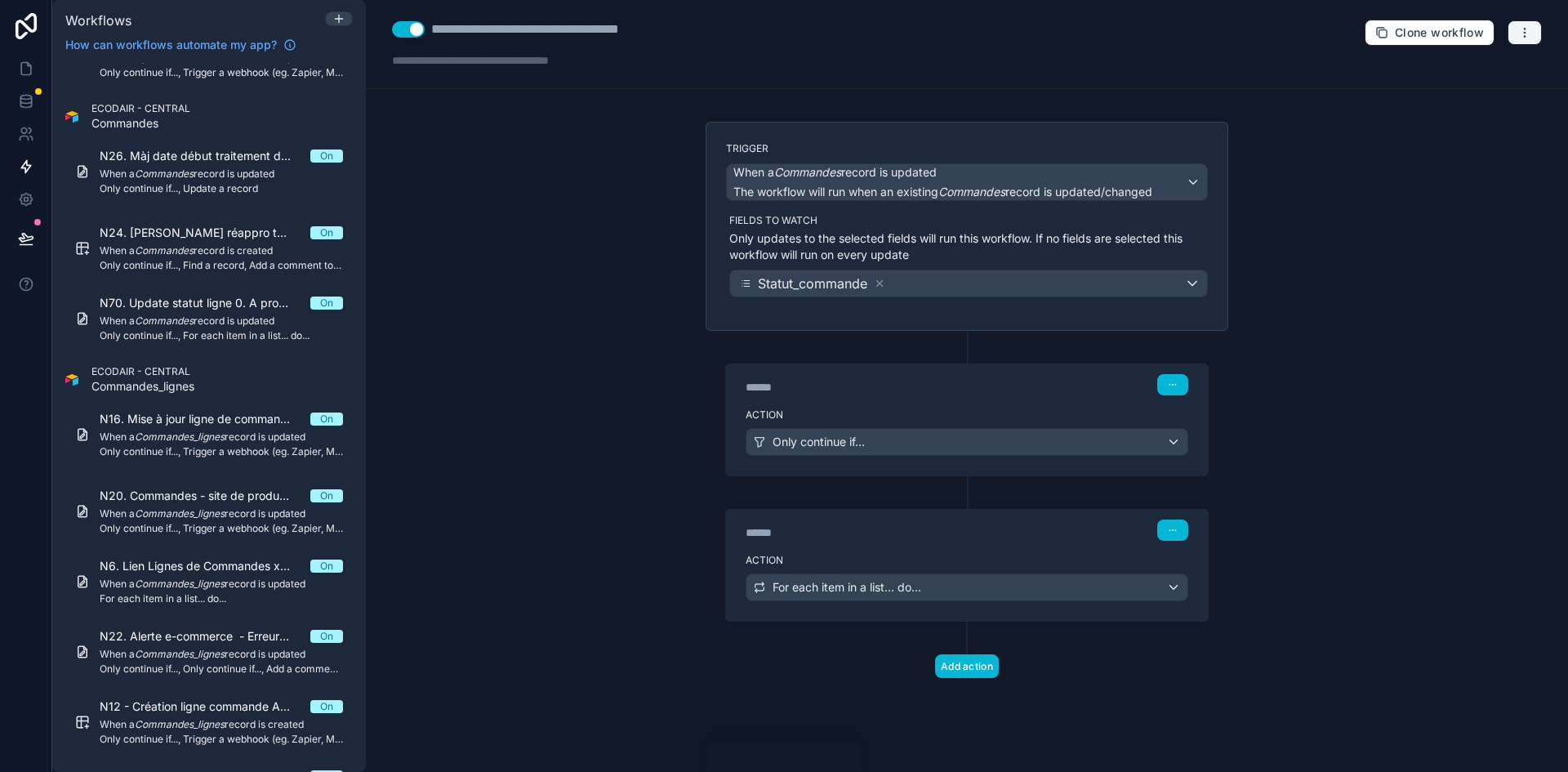
click at [1535, 31] on button "button" at bounding box center [1524, 33] width 34 height 25
click at [1452, 98] on span "Run history" at bounding box center [1481, 98] width 79 height 13
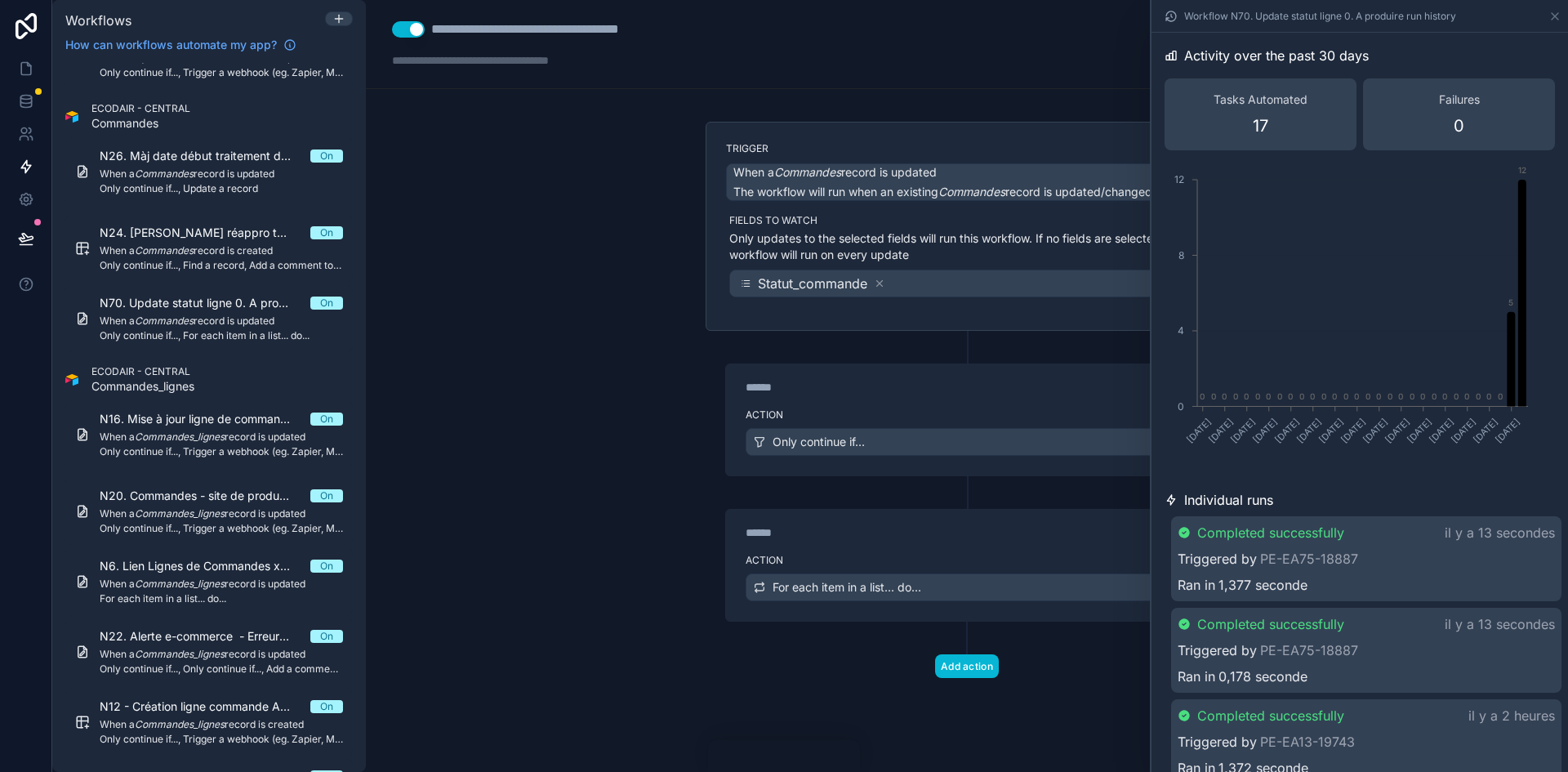
click at [1393, 549] on div "Triggered by PE-EA75-18887" at bounding box center [1366, 559] width 377 height 20
click at [1398, 652] on div "Triggered by PE-EA75-18887" at bounding box center [1366, 654] width 377 height 20
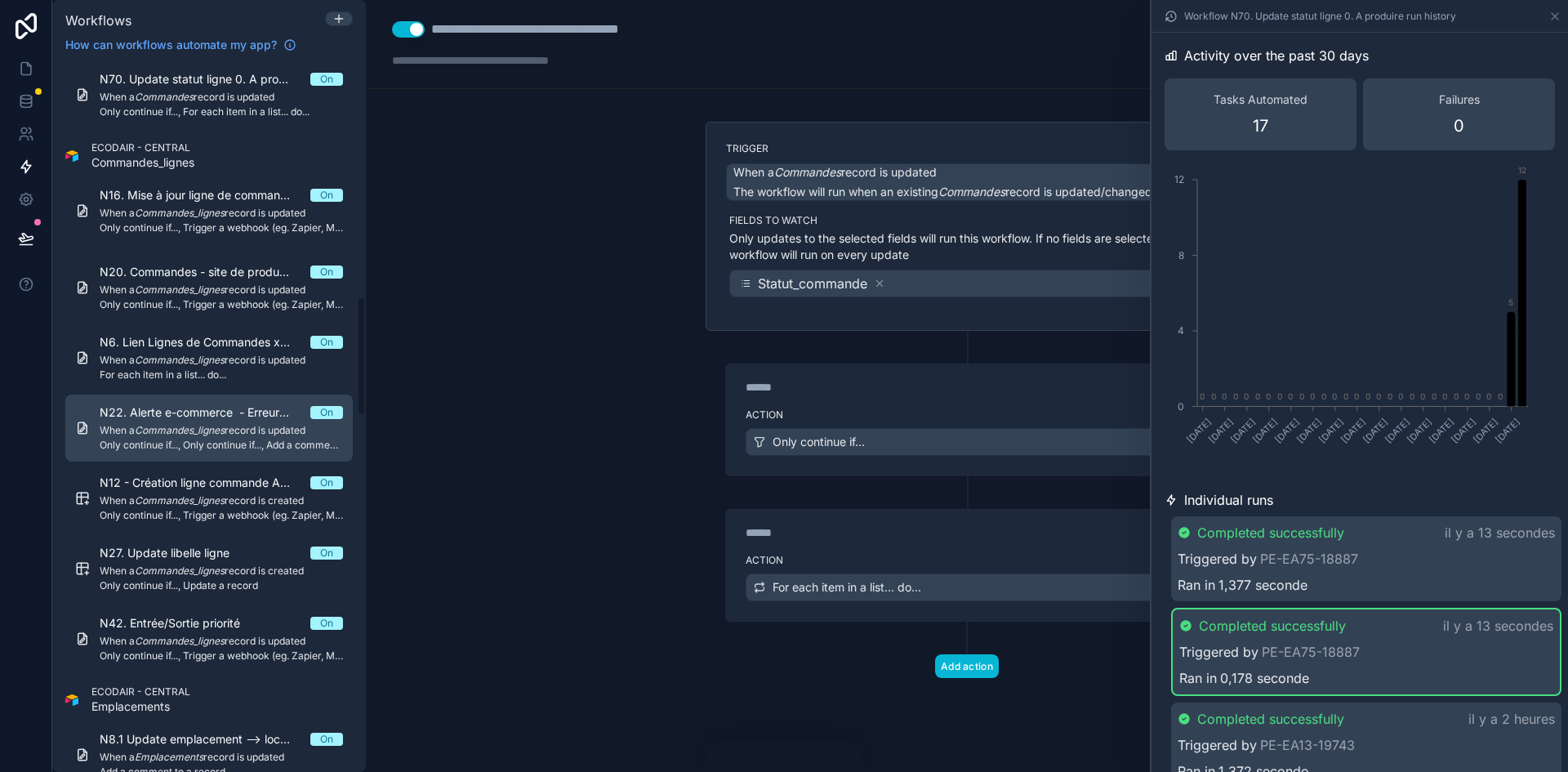
scroll to position [1551, 0]
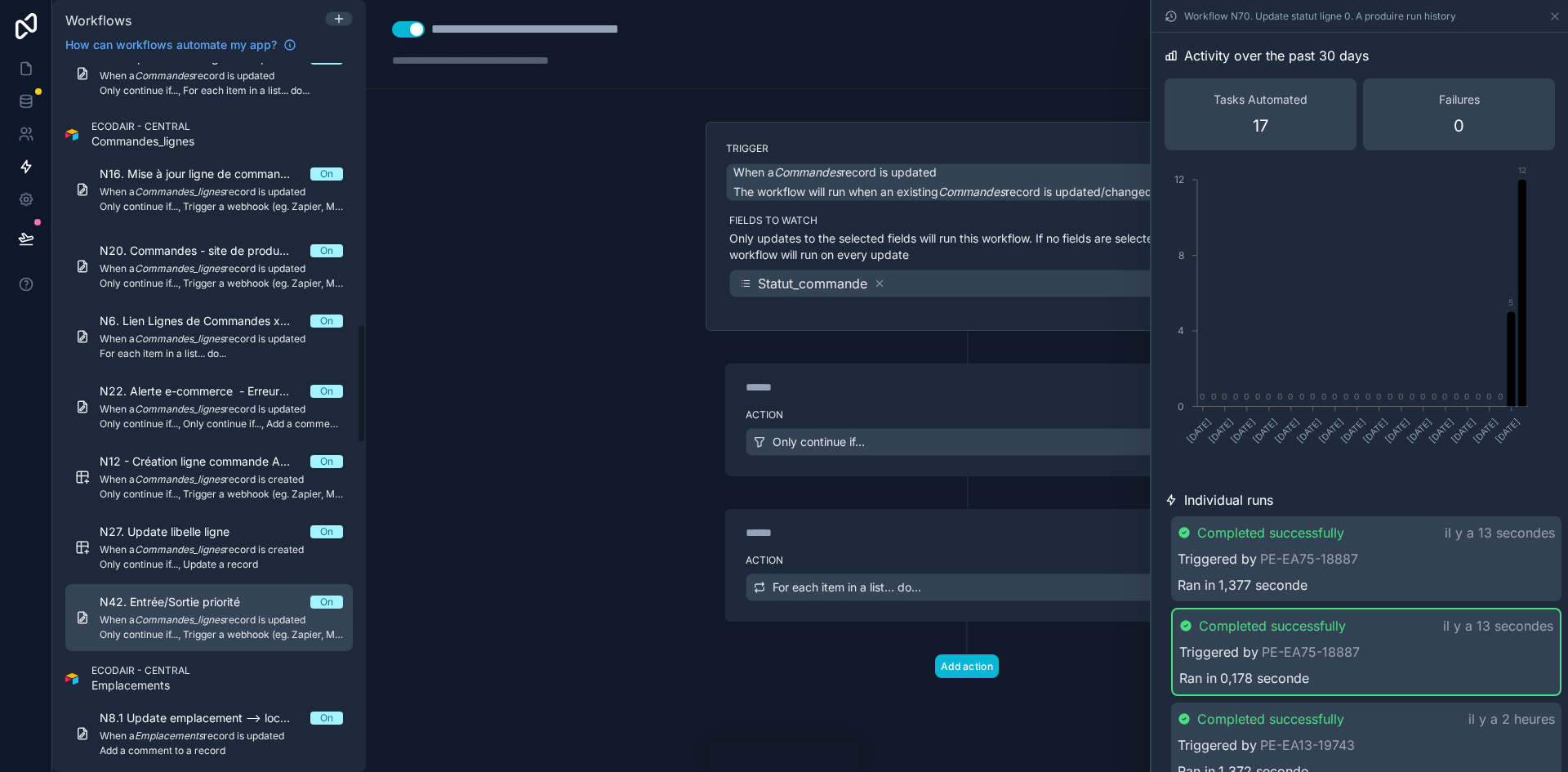
click at [175, 613] on em "Commandes_lignes" at bounding box center [180, 619] width 90 height 12
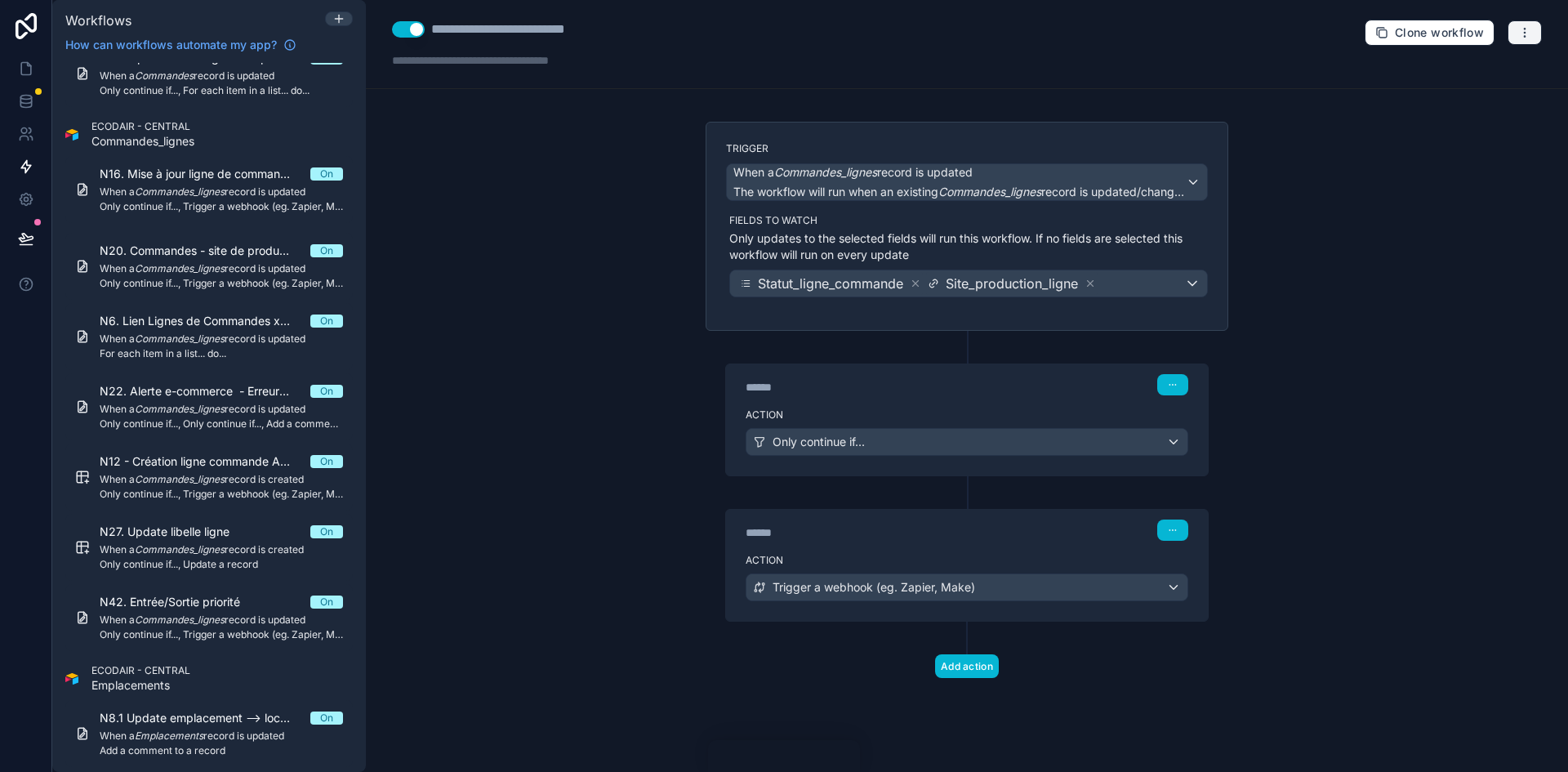
click at [1525, 29] on icon "button" at bounding box center [1524, 28] width 1 height 1
click at [1470, 94] on span "Run history" at bounding box center [1481, 98] width 79 height 13
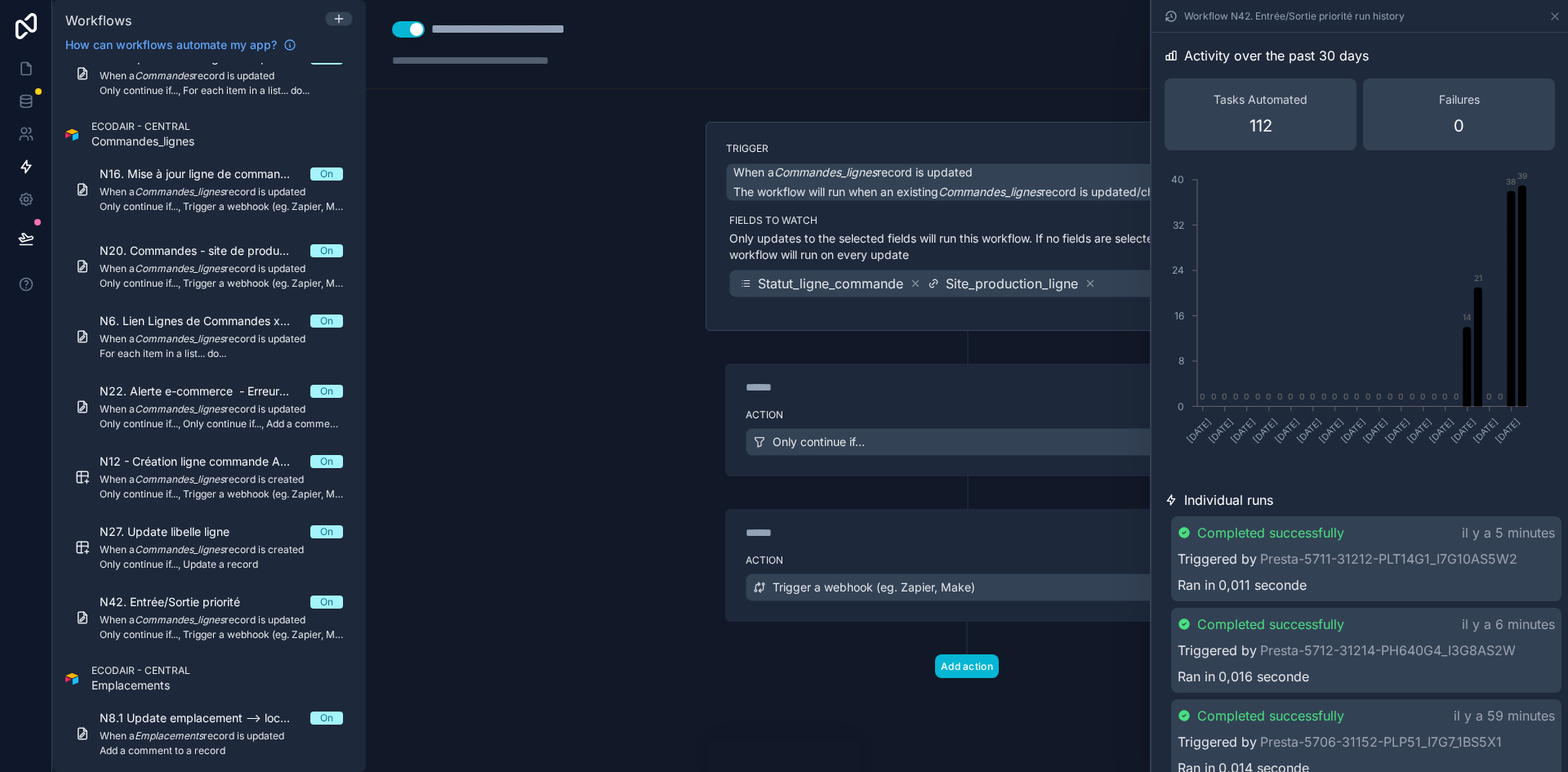
click at [829, 411] on label "Action" at bounding box center [966, 415] width 443 height 13
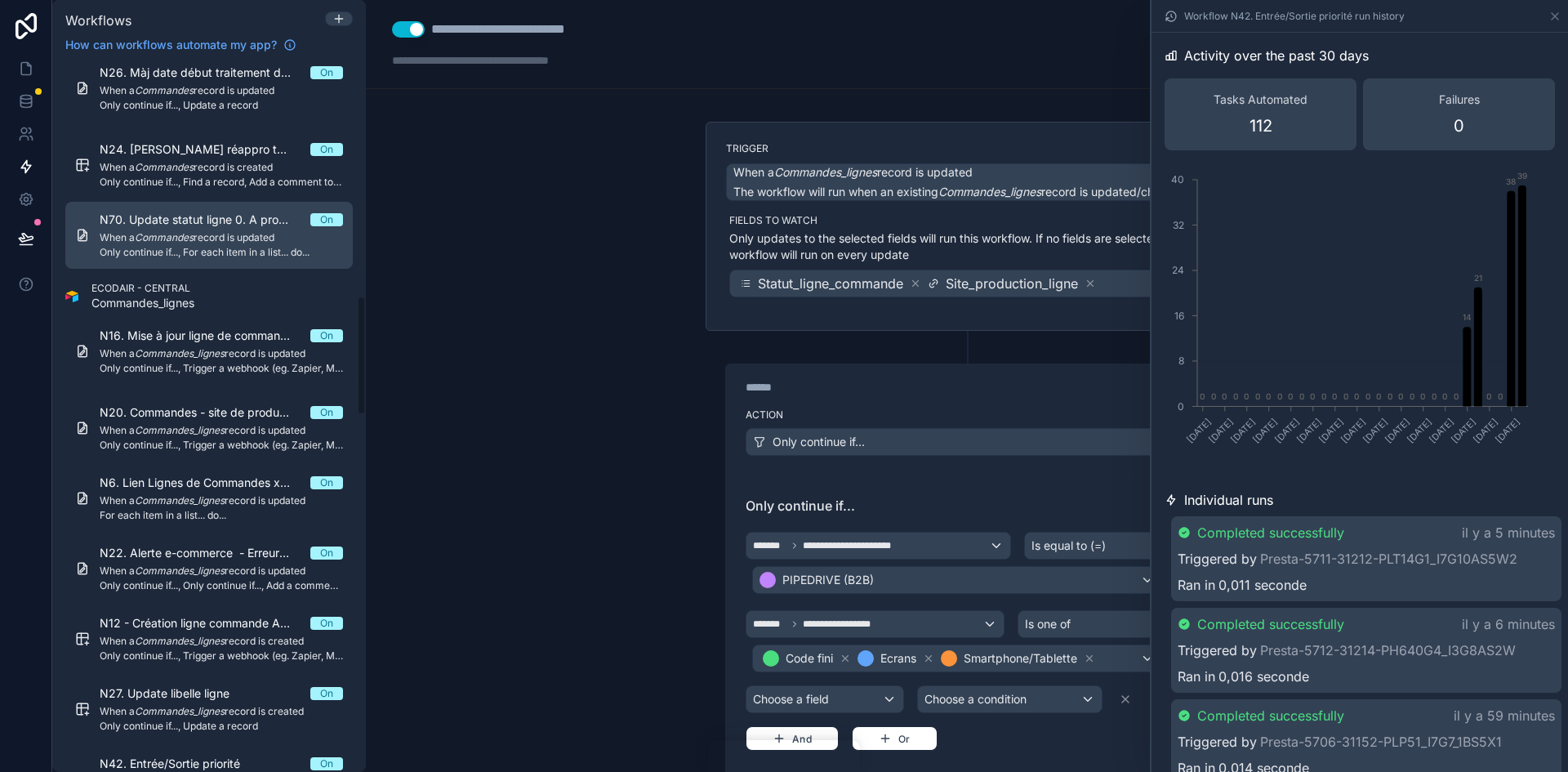
scroll to position [1388, 0]
click at [228, 248] on span "Only continue if..., For each item in a list... do..." at bounding box center [221, 254] width 243 height 13
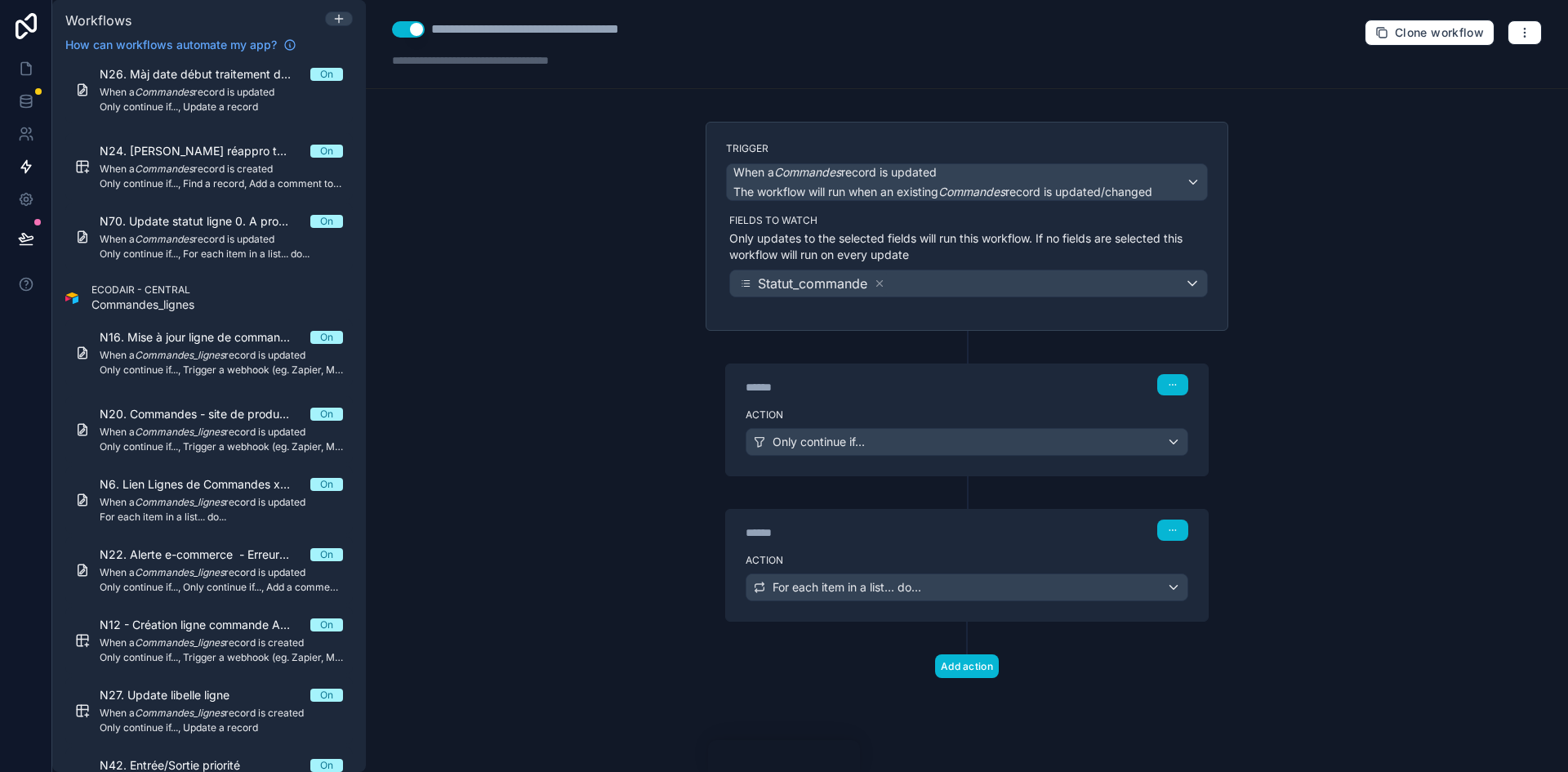
click at [955, 399] on div "****** Step 1" at bounding box center [966, 382] width 482 height 37
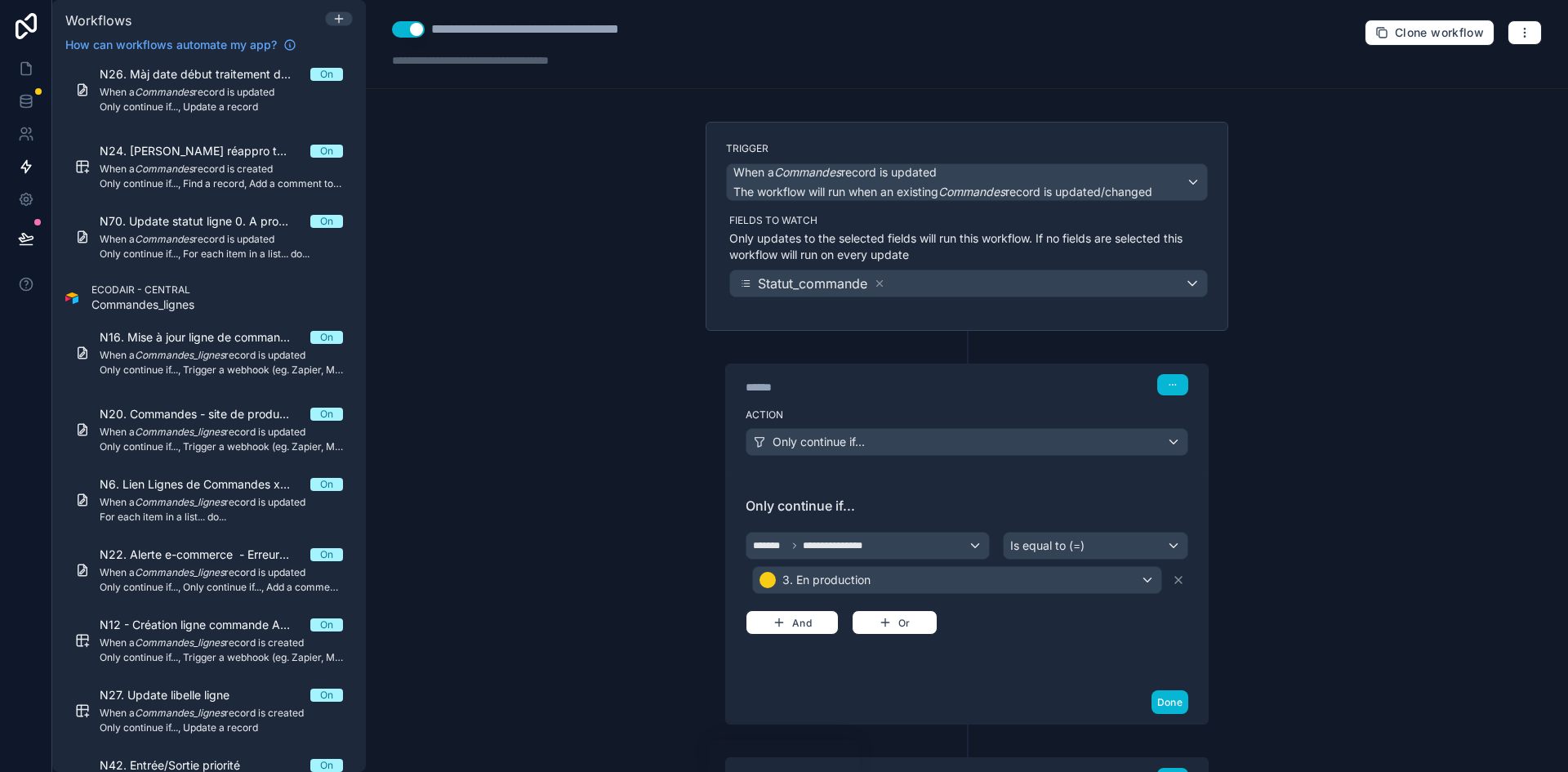
click at [955, 399] on div "****** Step 1" at bounding box center [966, 382] width 482 height 37
click at [29, 73] on icon at bounding box center [26, 69] width 17 height 17
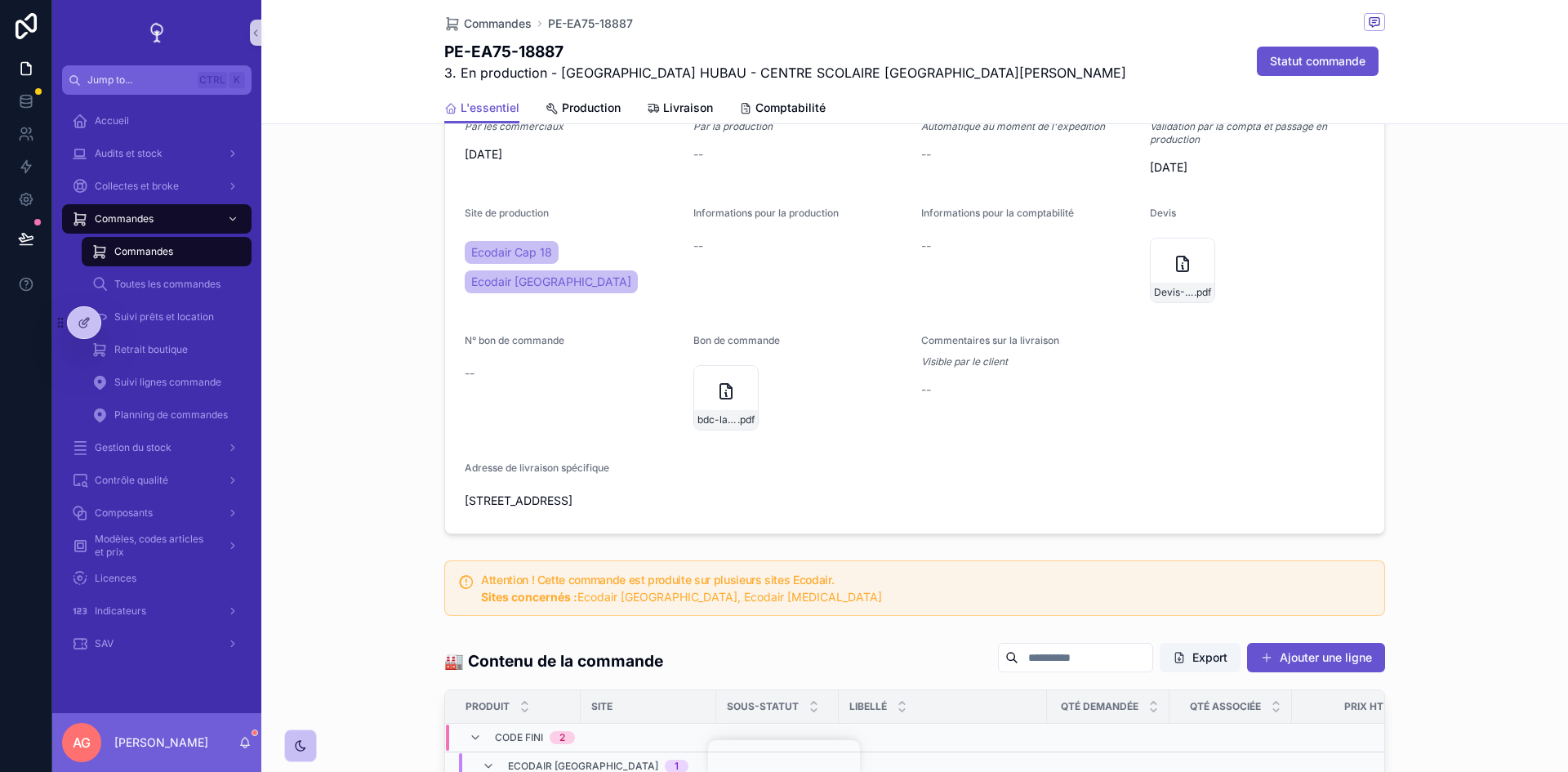
scroll to position [1062, 0]
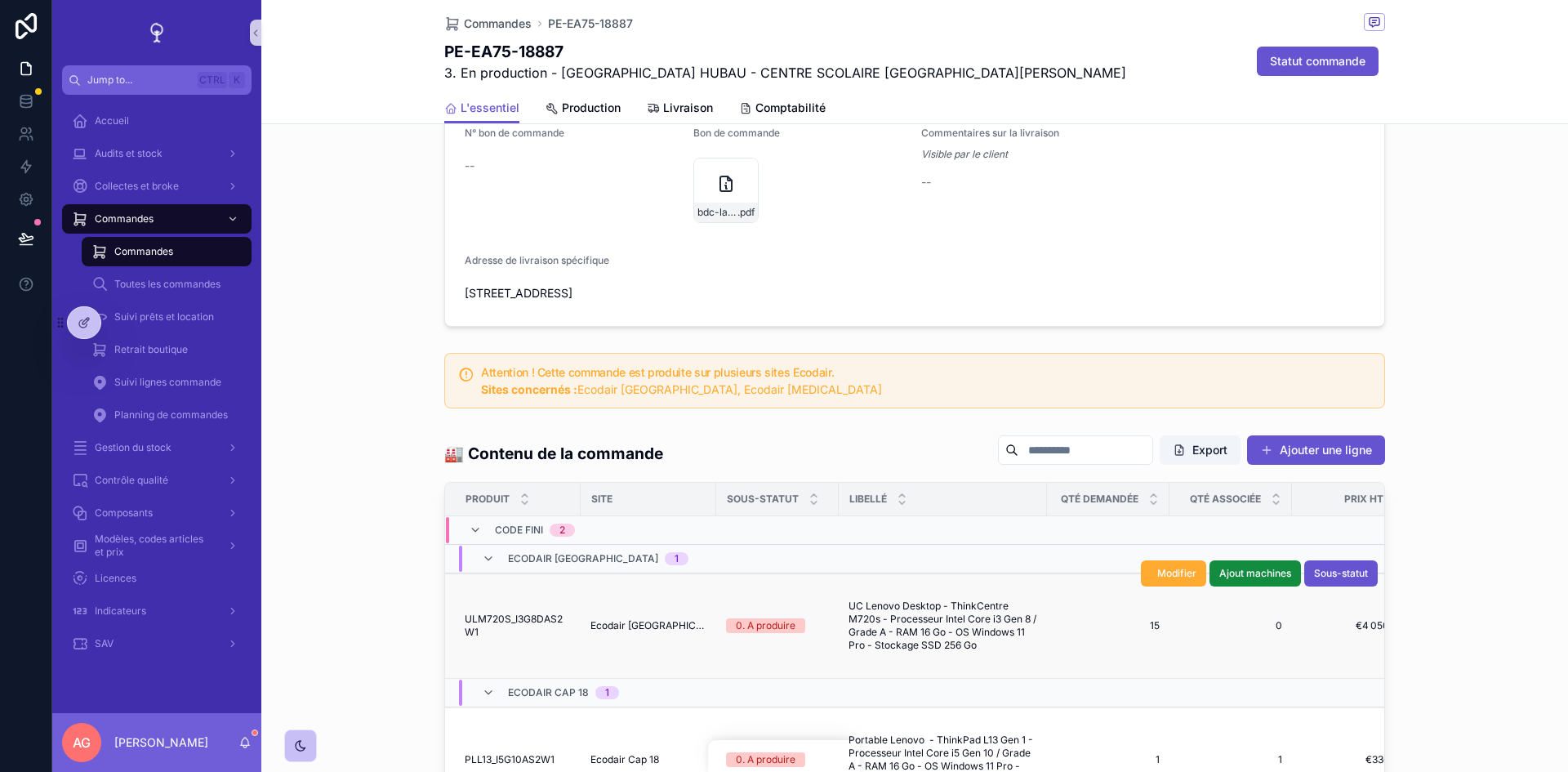
click at [752, 633] on div "0. A produire" at bounding box center [765, 626] width 60 height 15
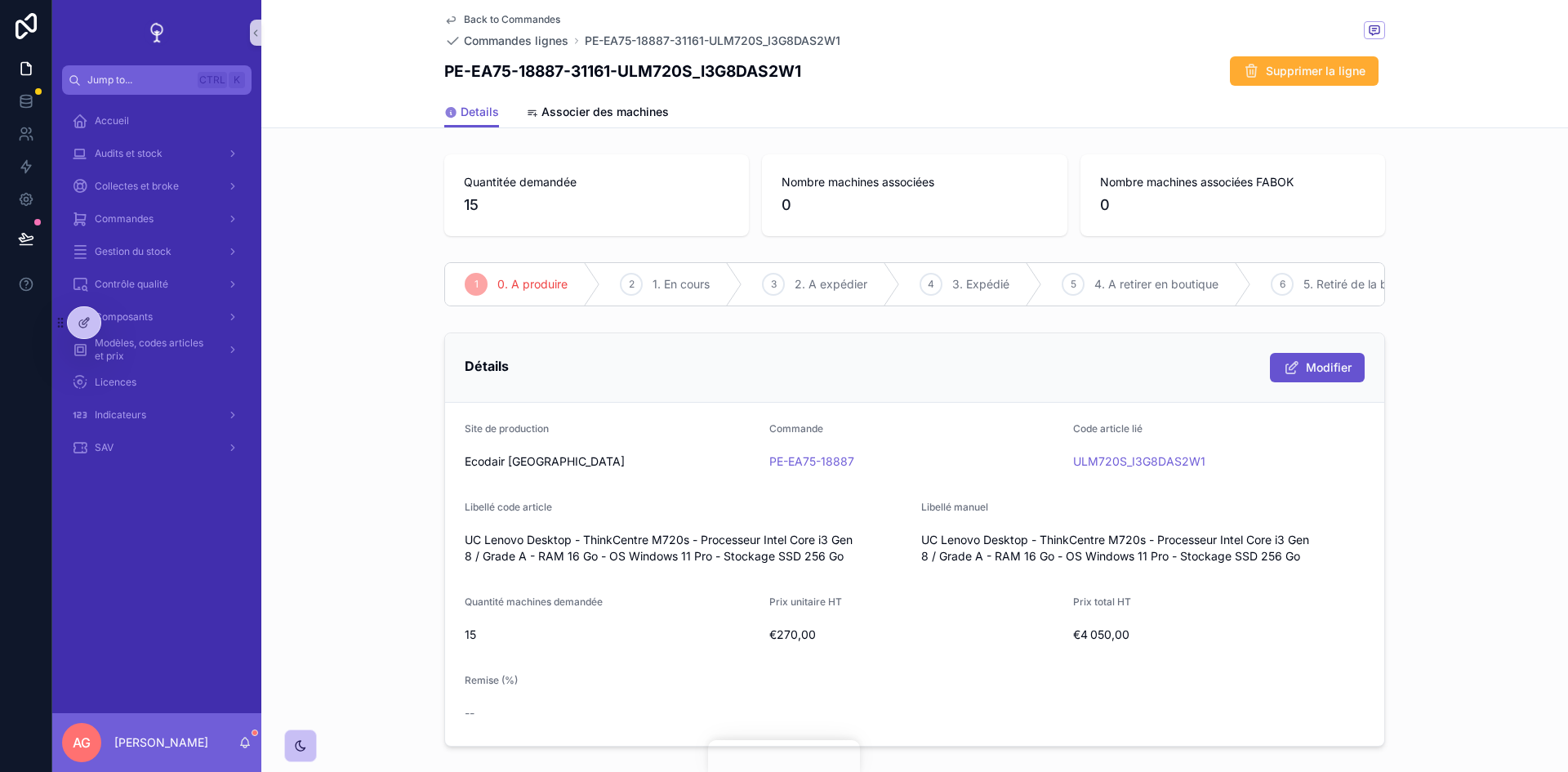
click at [474, 290] on div "1" at bounding box center [477, 285] width 23 height 23
click at [510, 20] on span "Back to Commandes" at bounding box center [512, 20] width 96 height 13
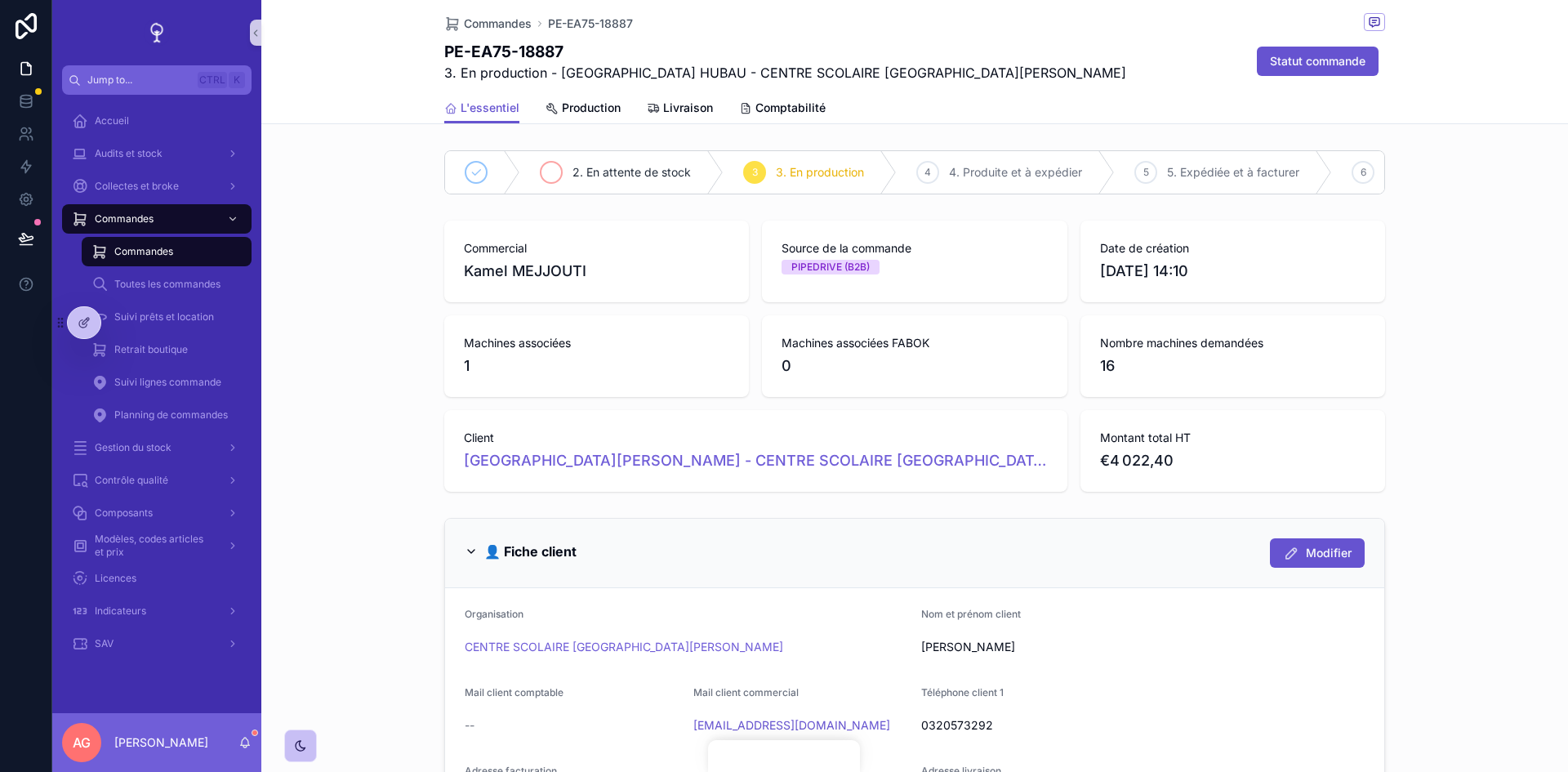
click at [611, 182] on div "2. En attente de stock" at bounding box center [622, 172] width 204 height 42
click at [963, 164] on span "3. En production" at bounding box center [951, 172] width 89 height 17
click at [27, 170] on icon at bounding box center [26, 166] width 10 height 12
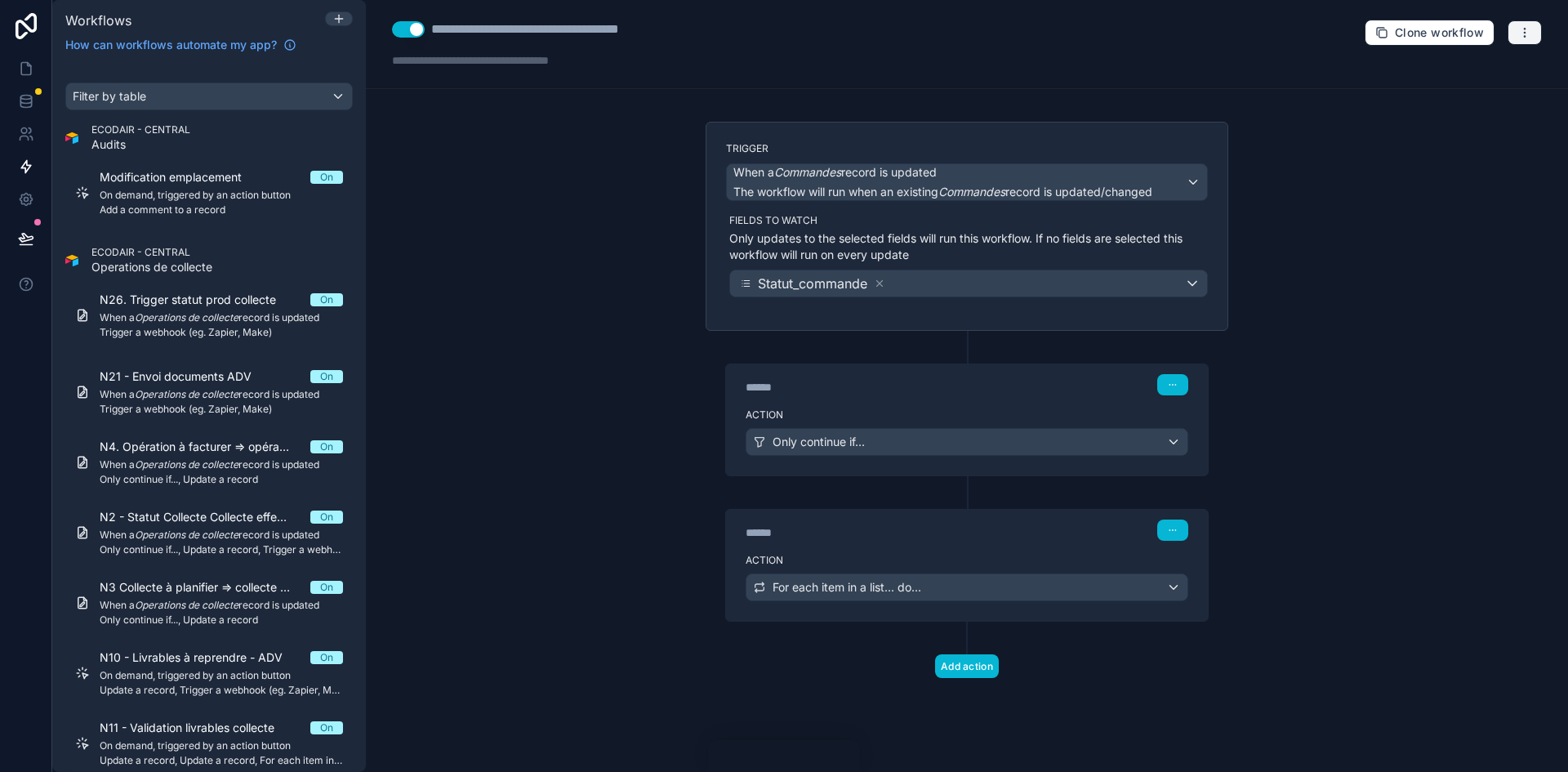
click at [1526, 35] on icon "button" at bounding box center [1525, 33] width 13 height 13
click at [1462, 85] on button "Run history" at bounding box center [1468, 98] width 117 height 26
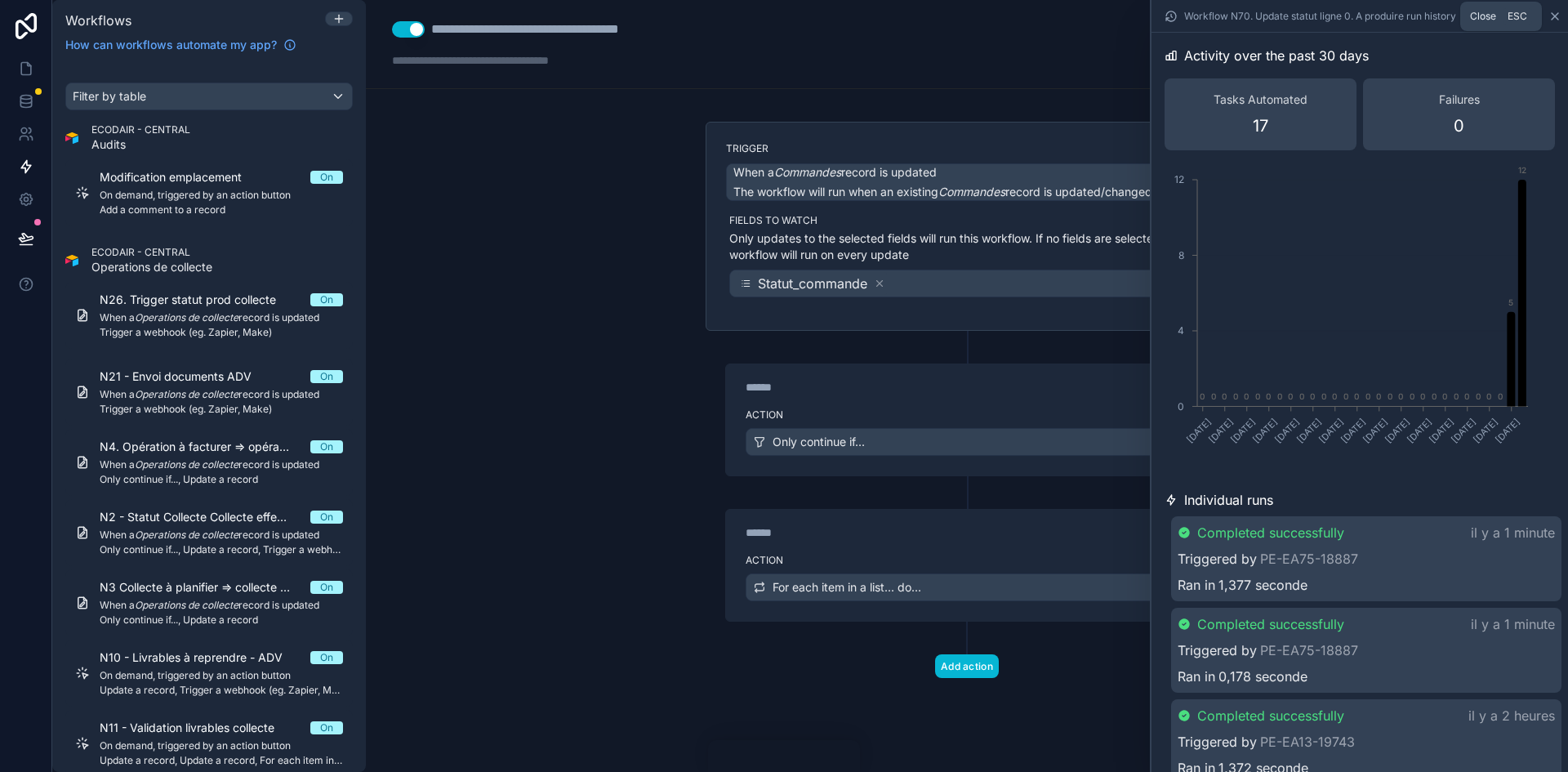
click at [1554, 13] on icon at bounding box center [1555, 17] width 13 height 13
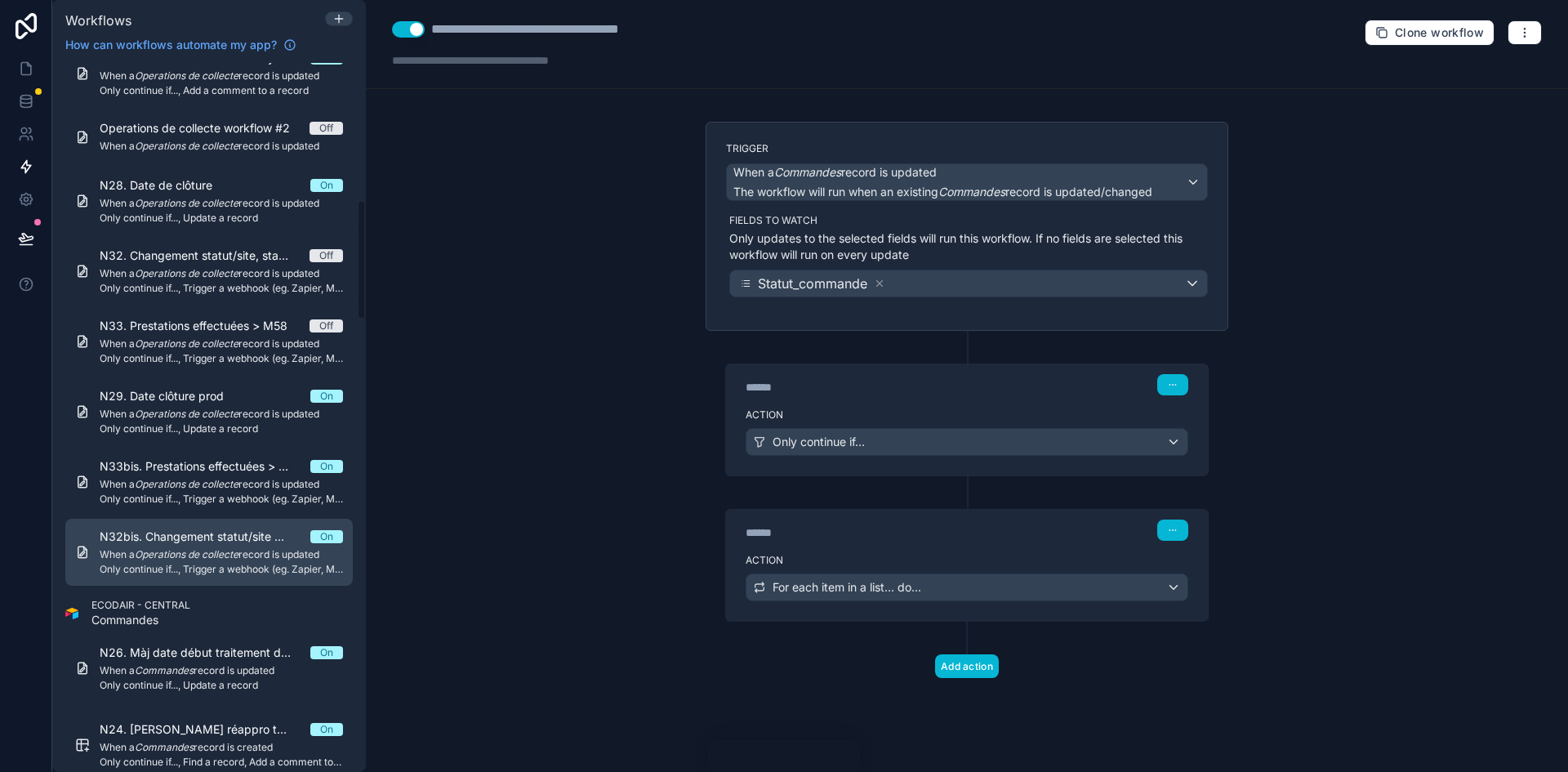
scroll to position [817, 0]
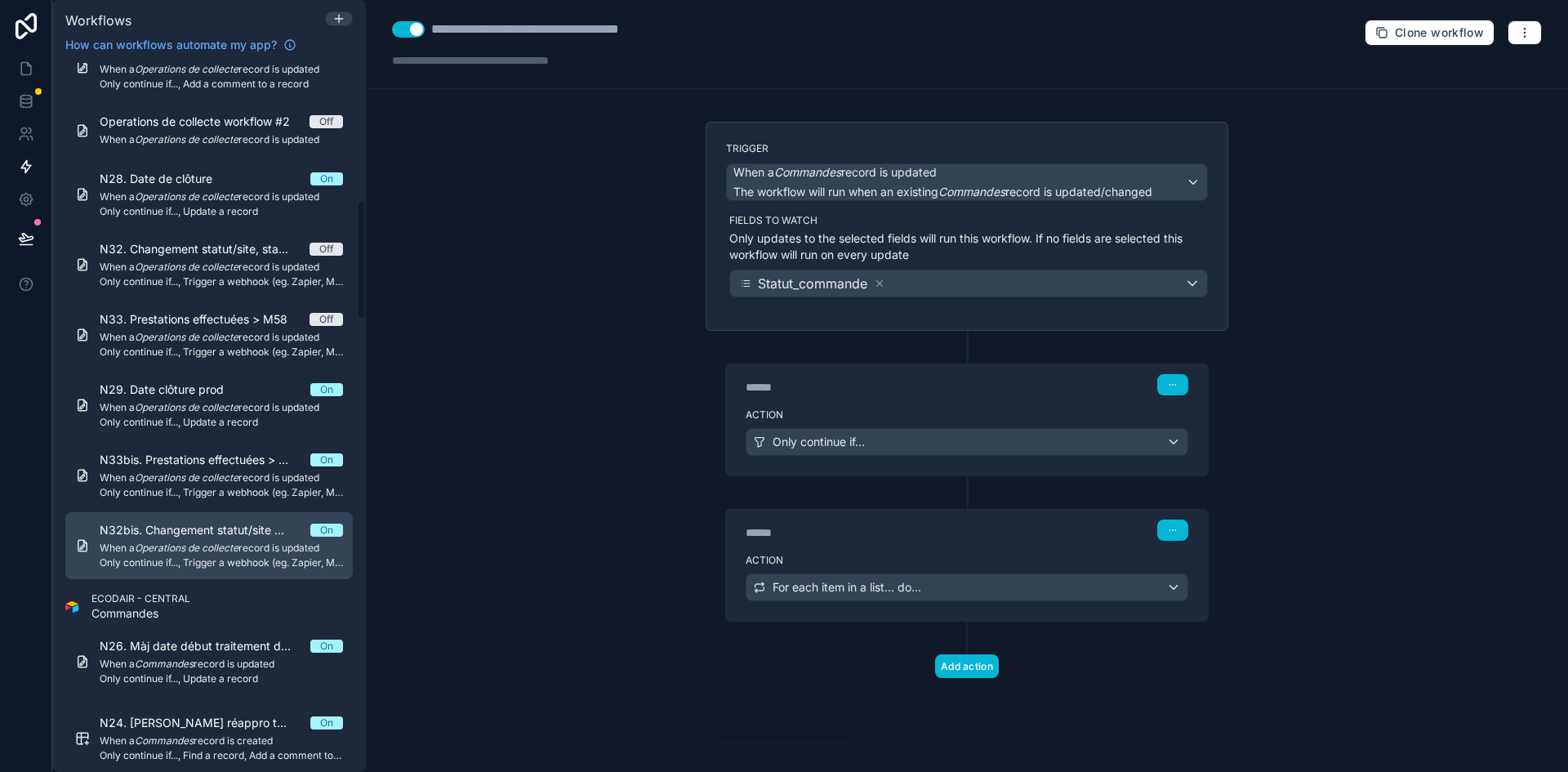
click at [220, 545] on em "Operations de collecte" at bounding box center [186, 547] width 103 height 12
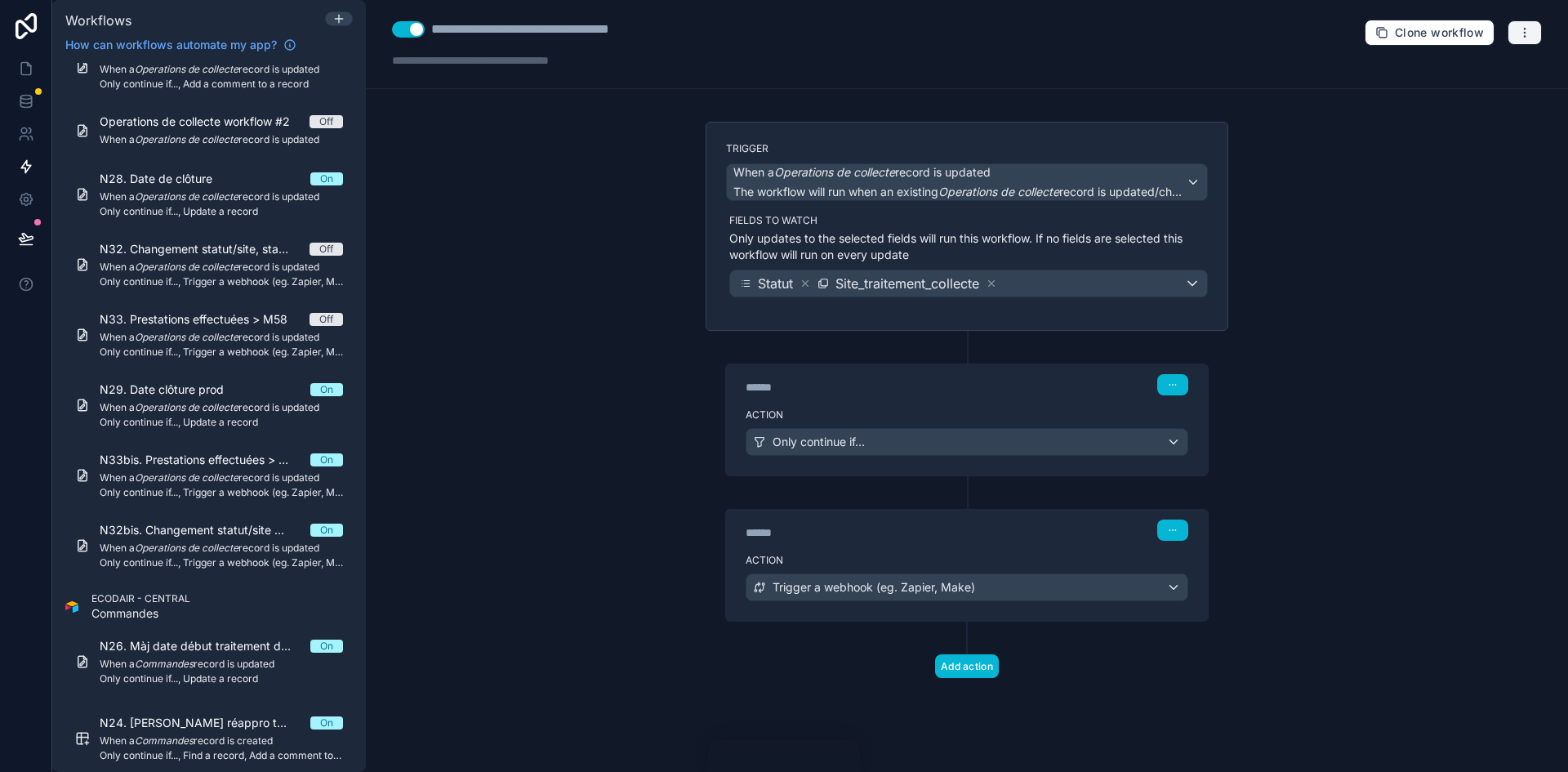
click at [1532, 33] on button "button" at bounding box center [1524, 33] width 34 height 25
click at [1465, 98] on span "Run history" at bounding box center [1481, 98] width 79 height 13
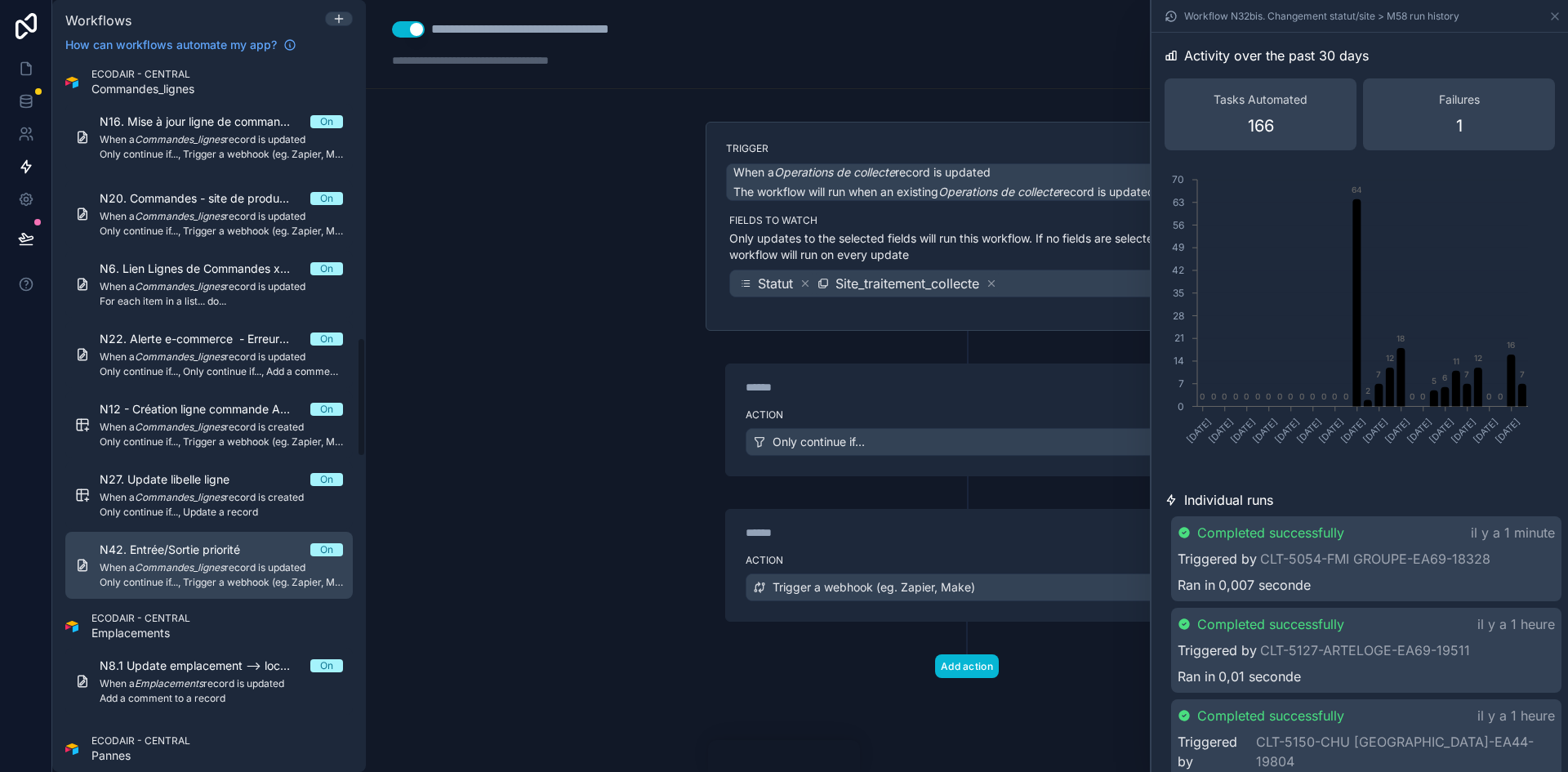
scroll to position [1633, 0]
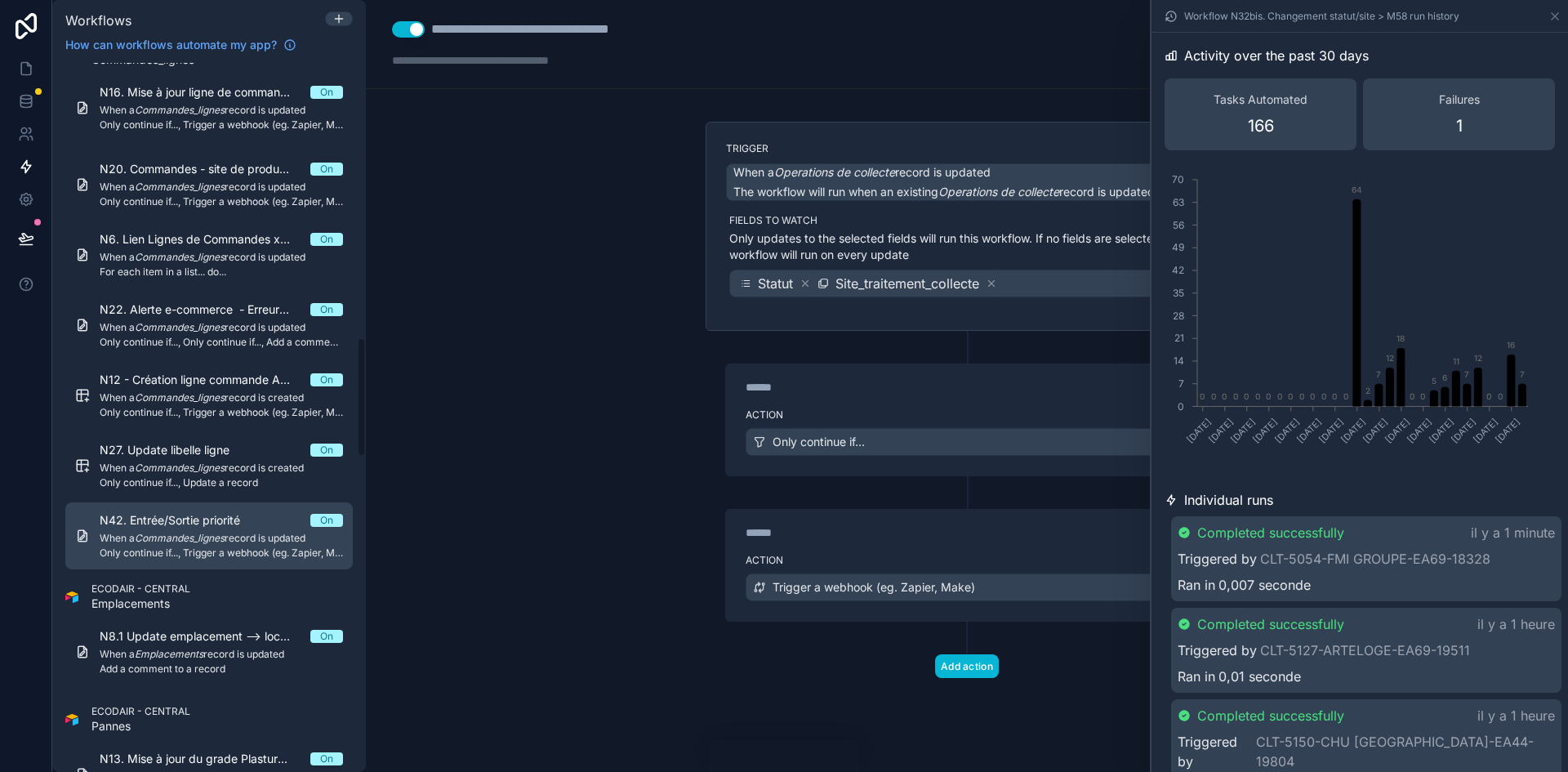
click at [216, 530] on div "N42. Entrée/Sortie priorité On When a Commandes_lignes record is updated Only c…" at bounding box center [221, 535] width 243 height 47
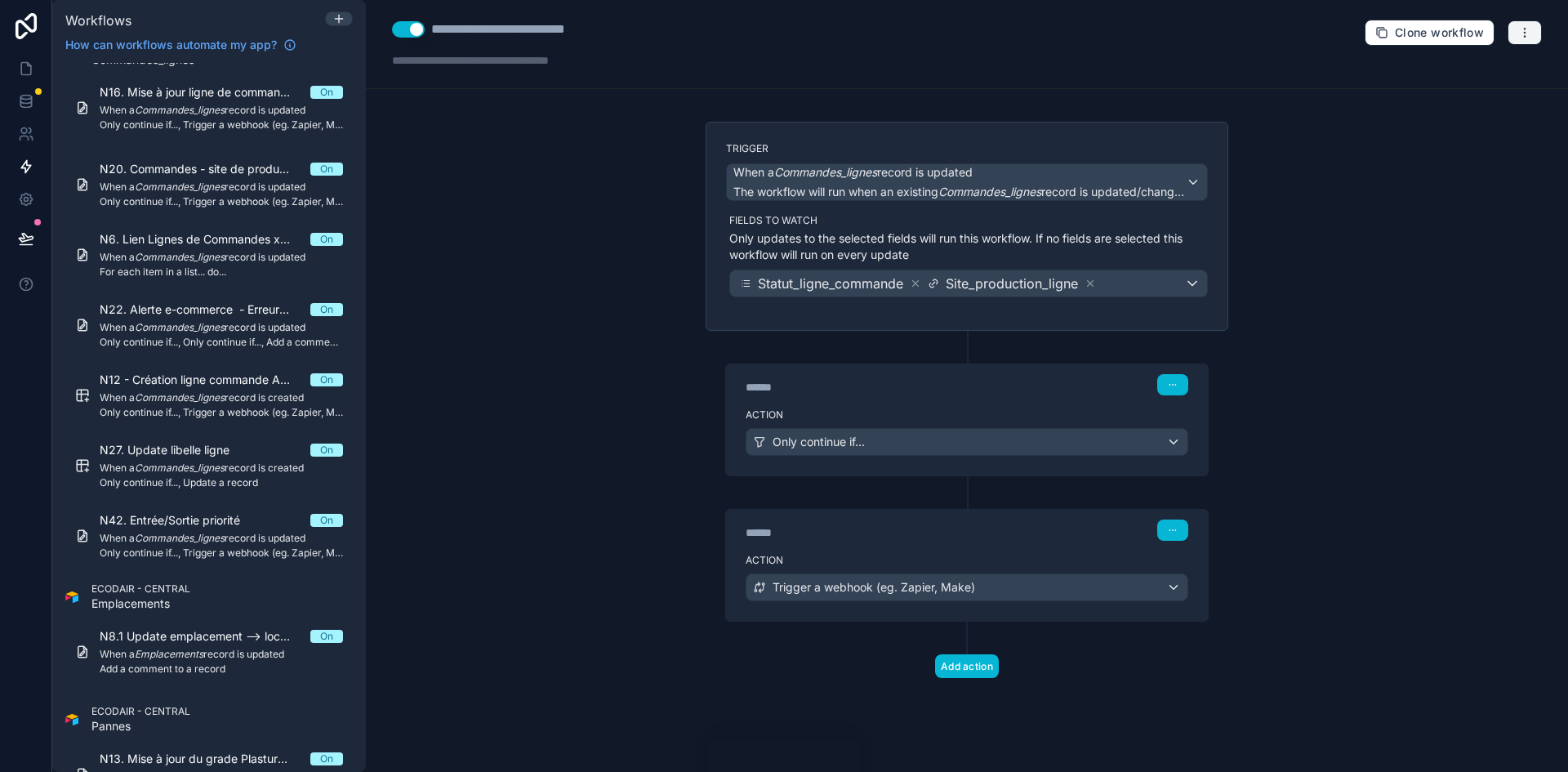
click at [1513, 29] on button "button" at bounding box center [1524, 33] width 34 height 25
click at [1459, 108] on button "Run history" at bounding box center [1468, 98] width 117 height 26
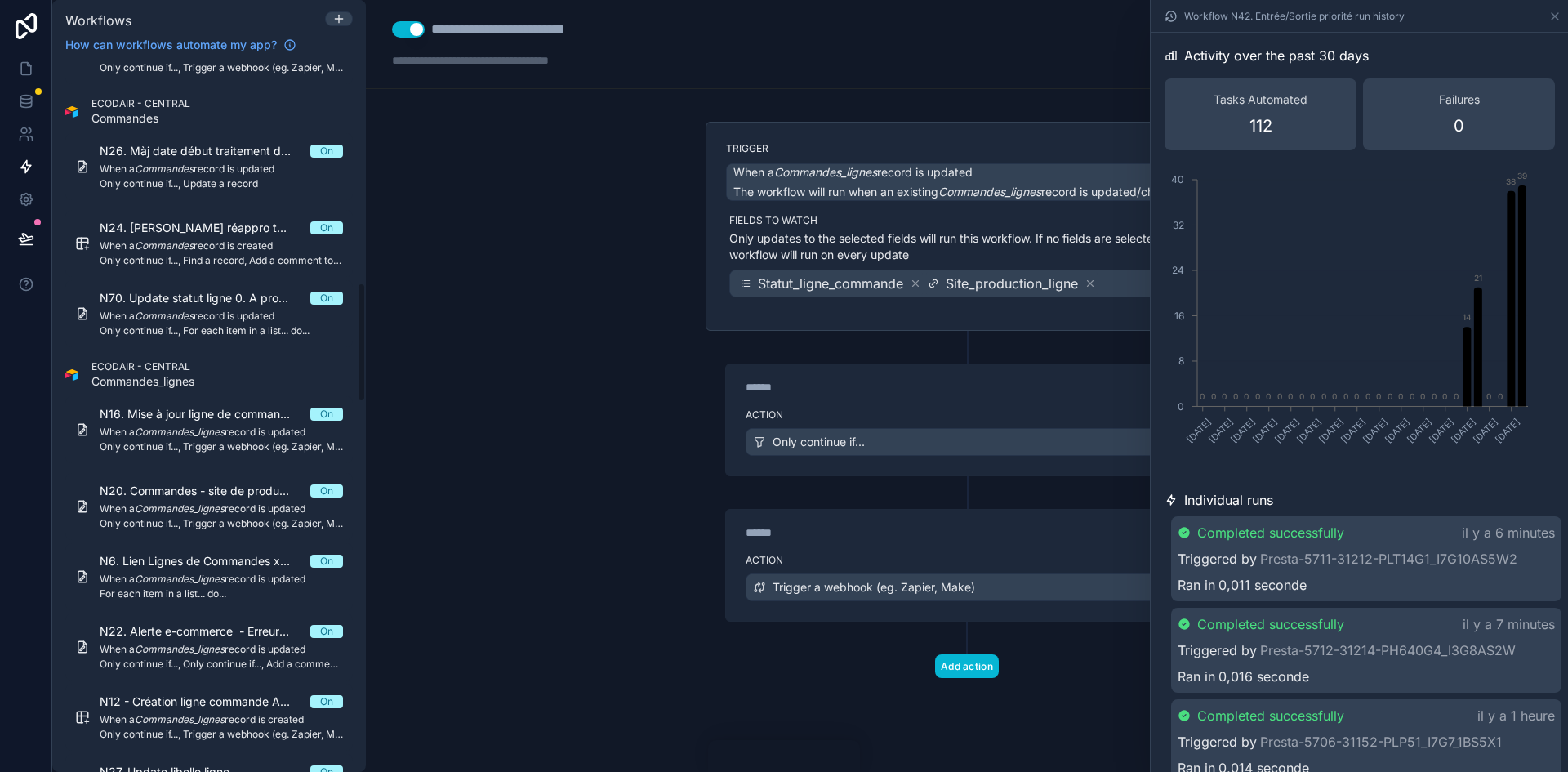
scroll to position [1307, 0]
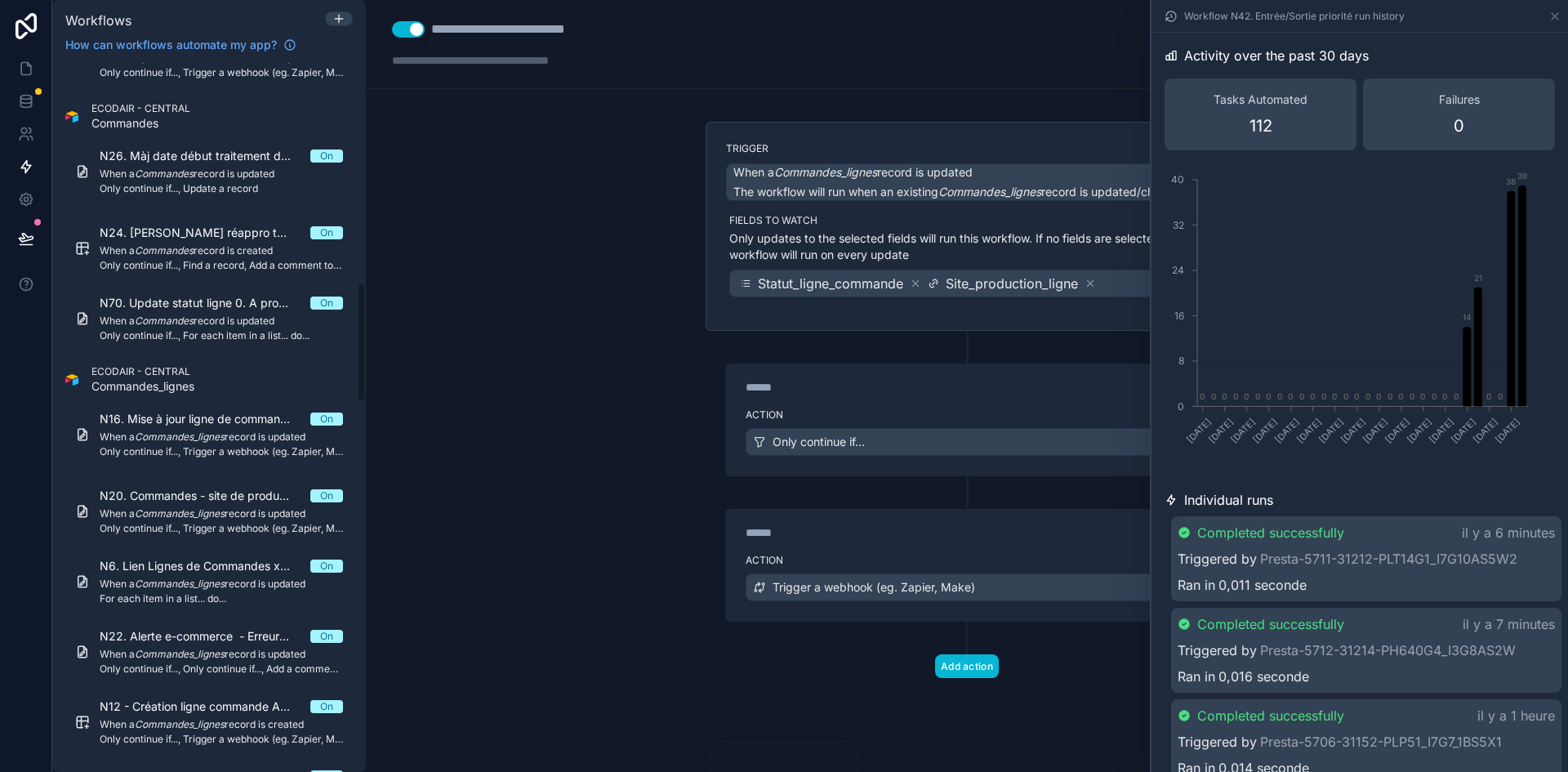
drag, startPoint x: 220, startPoint y: 307, endPoint x: 1369, endPoint y: 165, distance: 1157.7
click at [220, 307] on span "N70. Update statut ligne 0. A produire" at bounding box center [204, 303] width 211 height 17
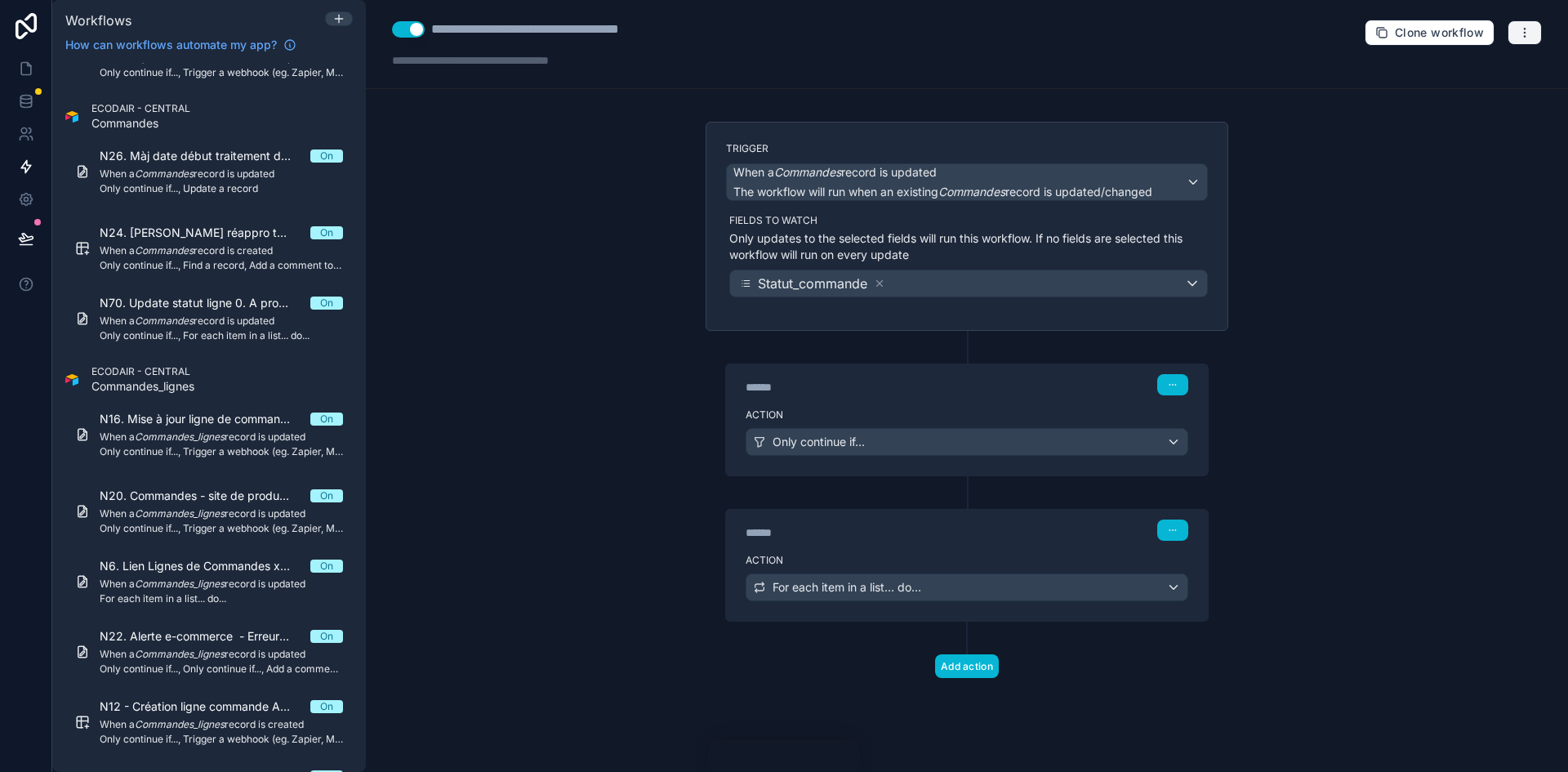
click at [1517, 34] on button "button" at bounding box center [1524, 33] width 34 height 25
click at [1480, 94] on span "Run history" at bounding box center [1481, 98] width 79 height 13
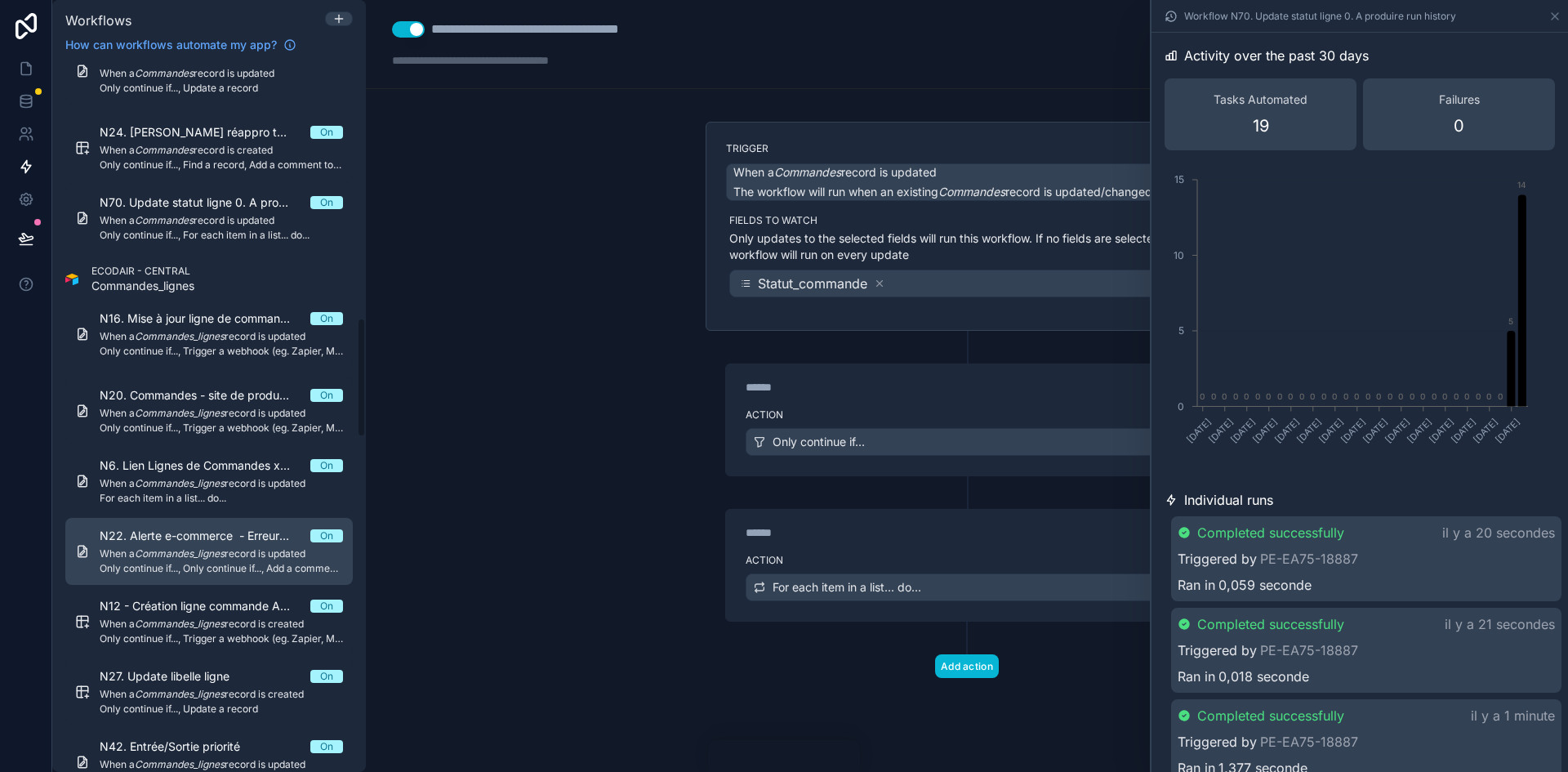
scroll to position [1633, 0]
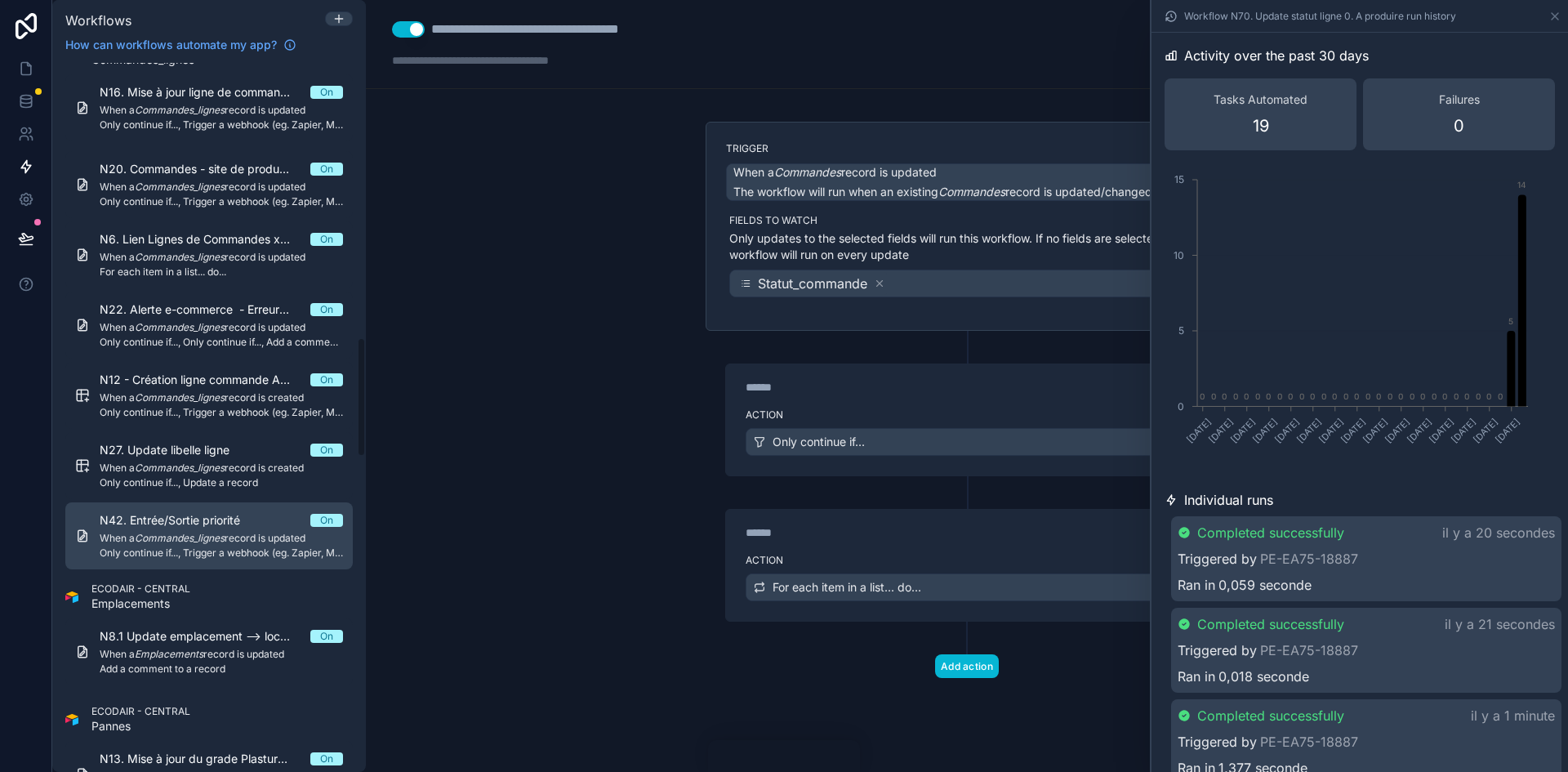
click at [228, 525] on span "N42. Entrée/Sortie priorité" at bounding box center [179, 520] width 160 height 17
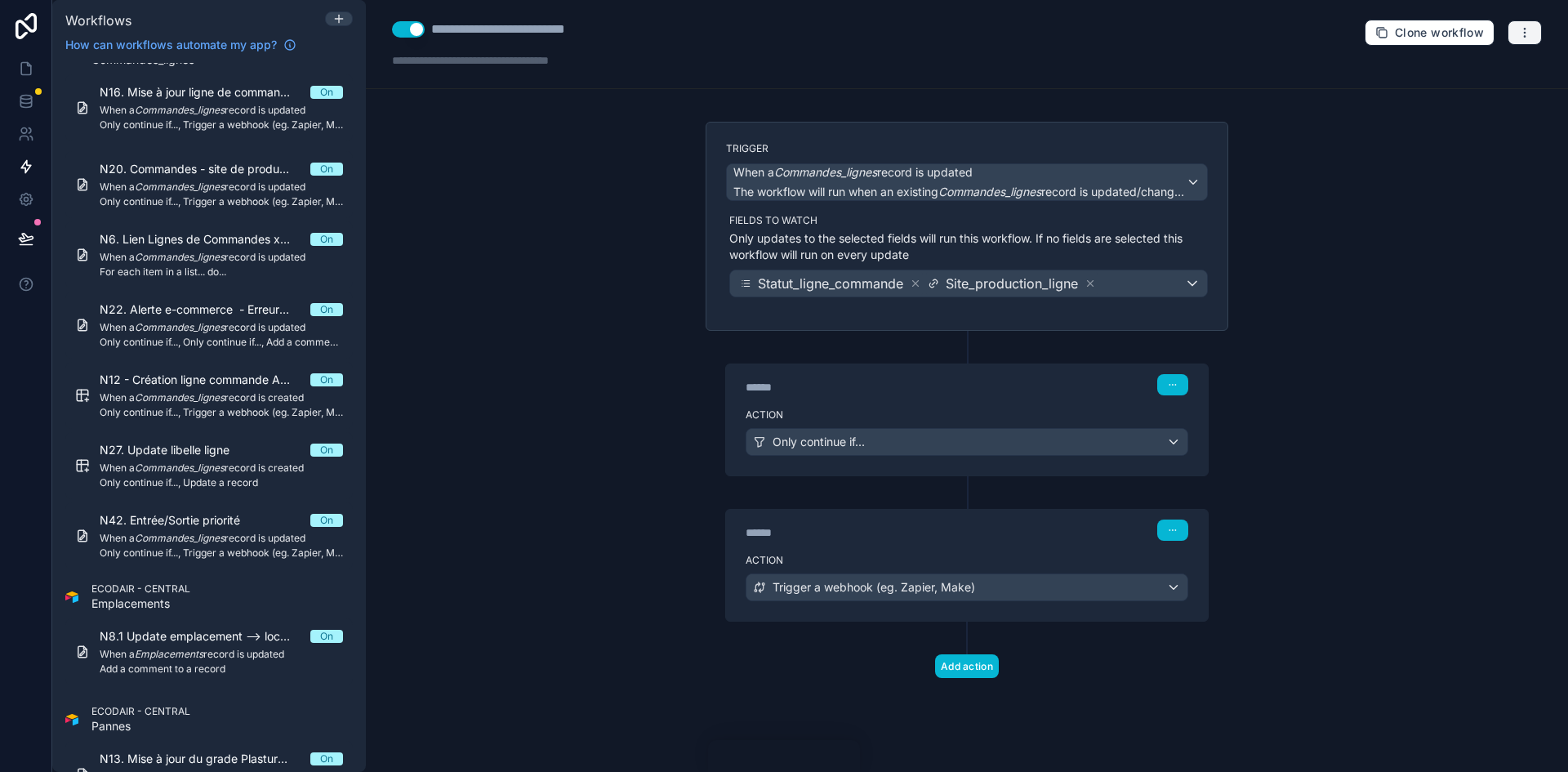
click at [1525, 29] on icon "button" at bounding box center [1524, 28] width 1 height 1
click at [1479, 98] on span "Run history" at bounding box center [1481, 98] width 79 height 13
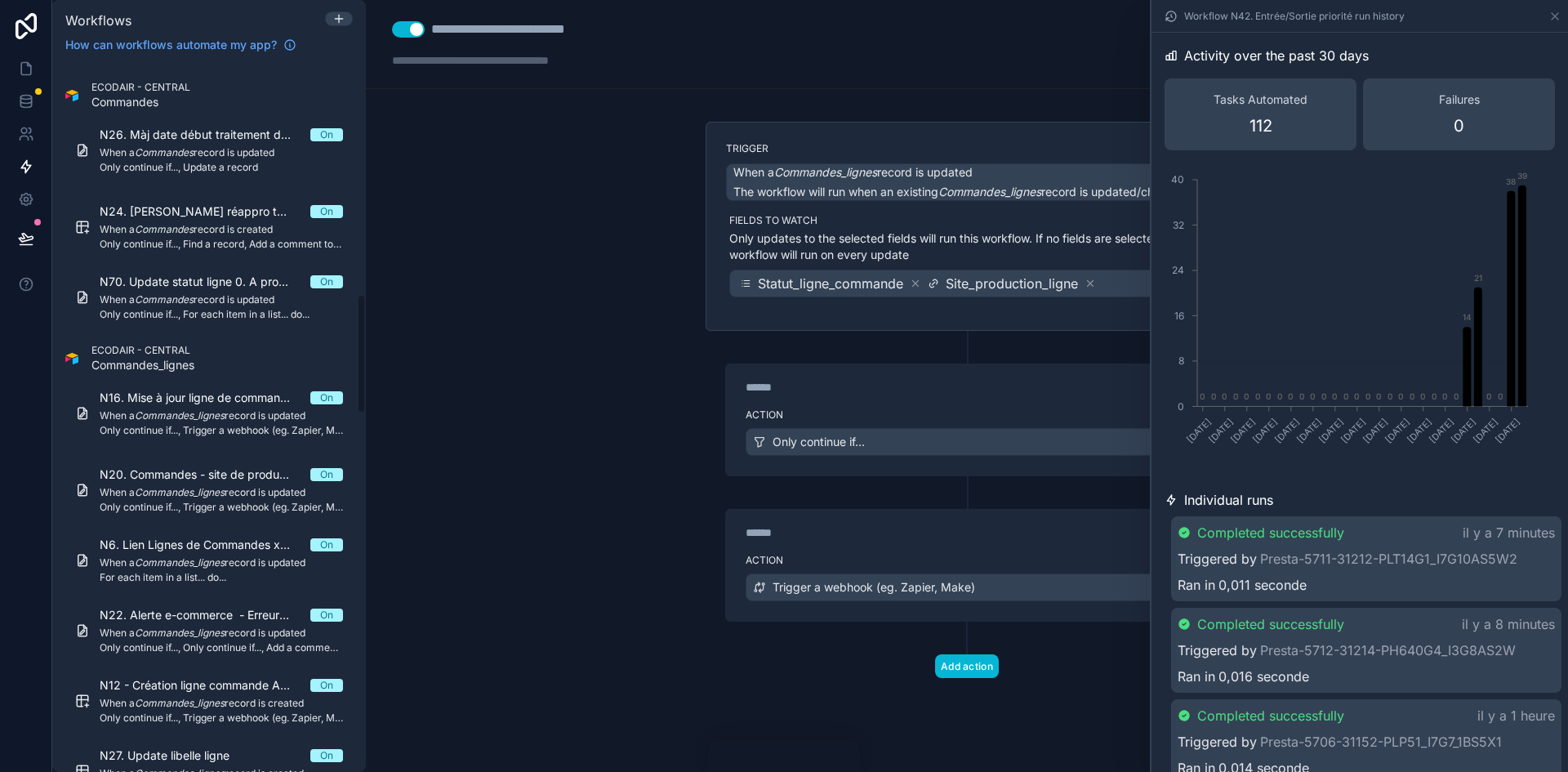
scroll to position [1225, 0]
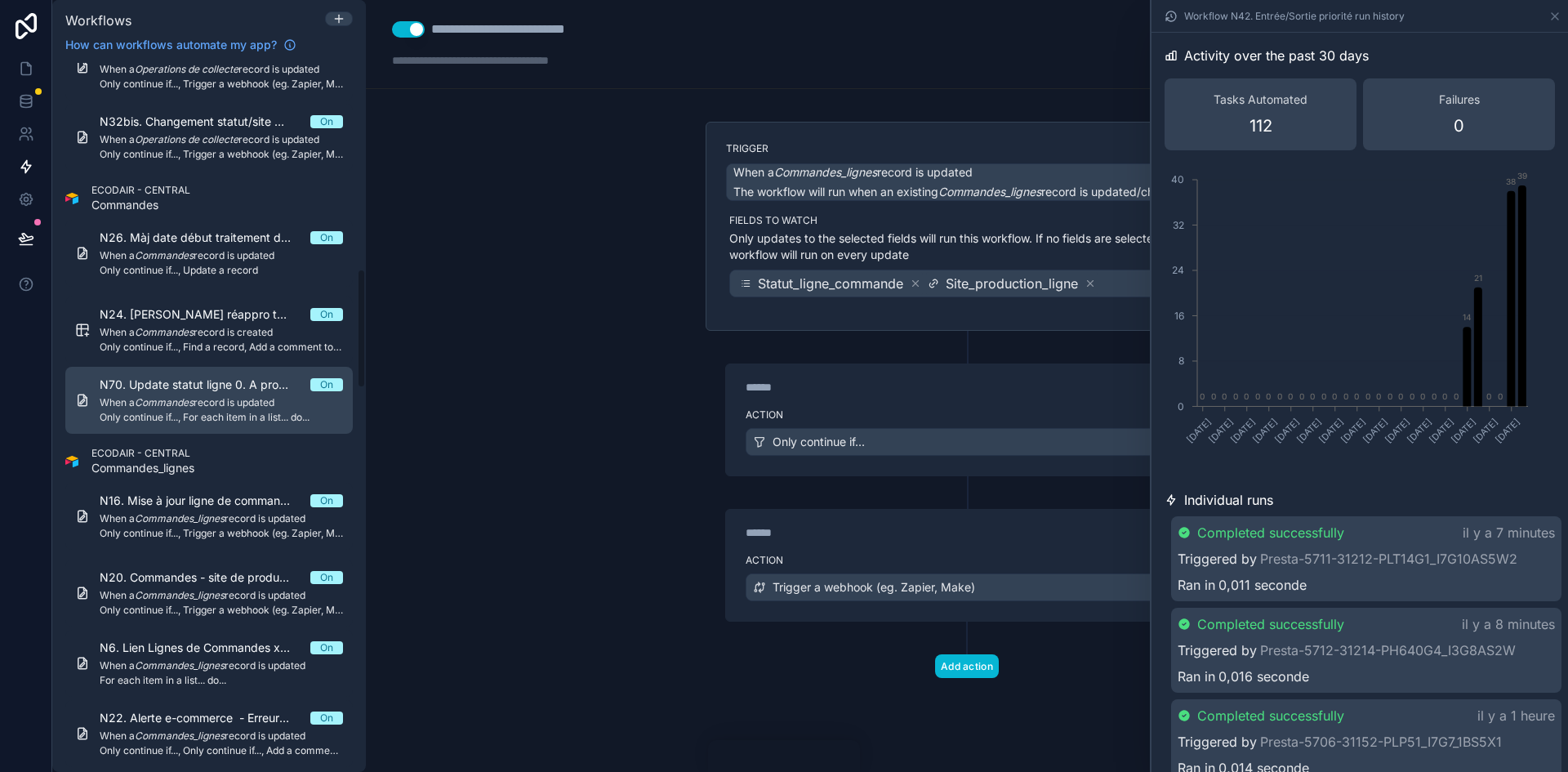
click at [244, 405] on span "When a Commandes record is updated" at bounding box center [221, 403] width 243 height 13
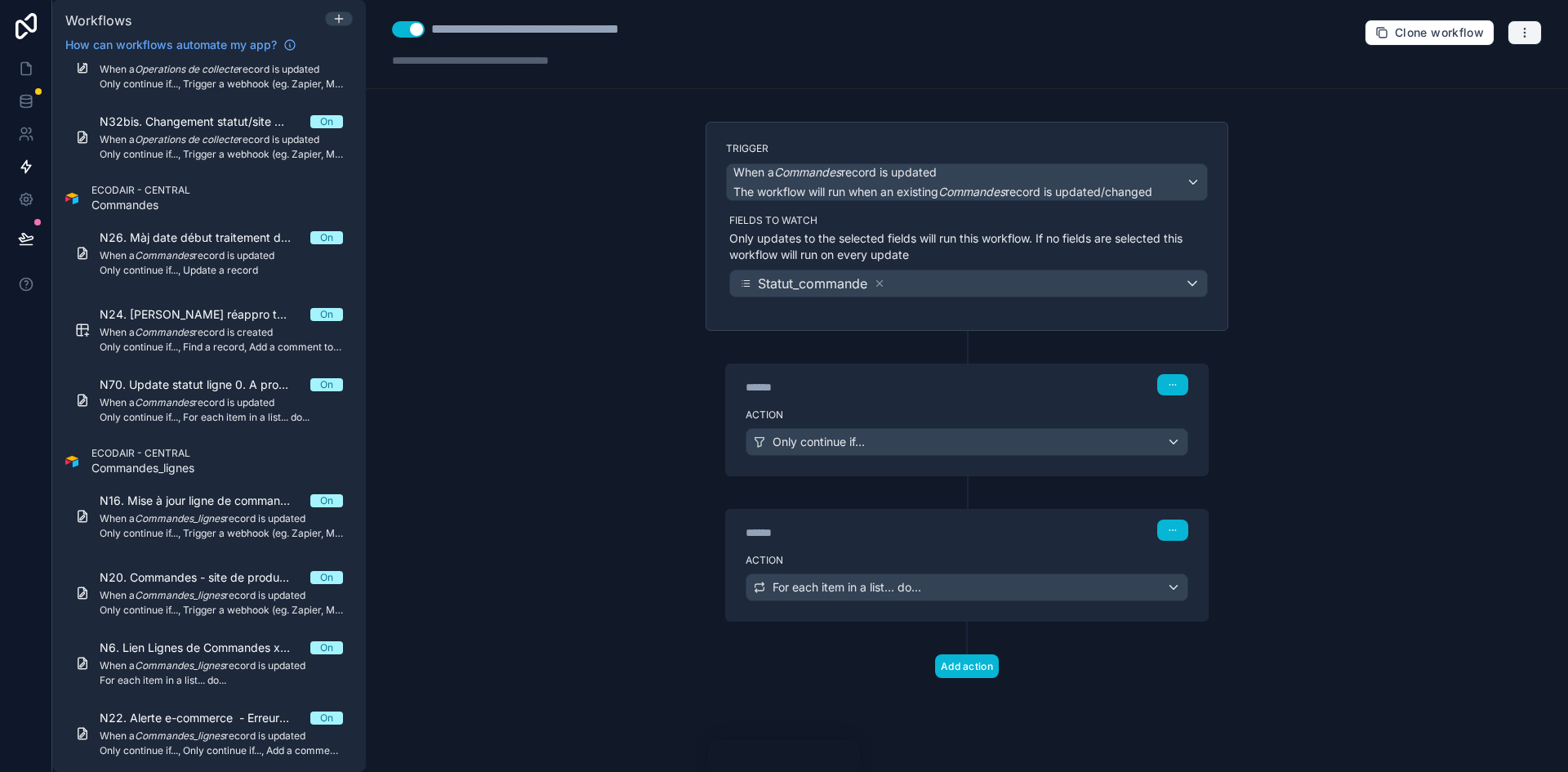
click at [1523, 35] on icon "button" at bounding box center [1525, 33] width 13 height 13
click at [1479, 94] on span "Run history" at bounding box center [1481, 98] width 79 height 13
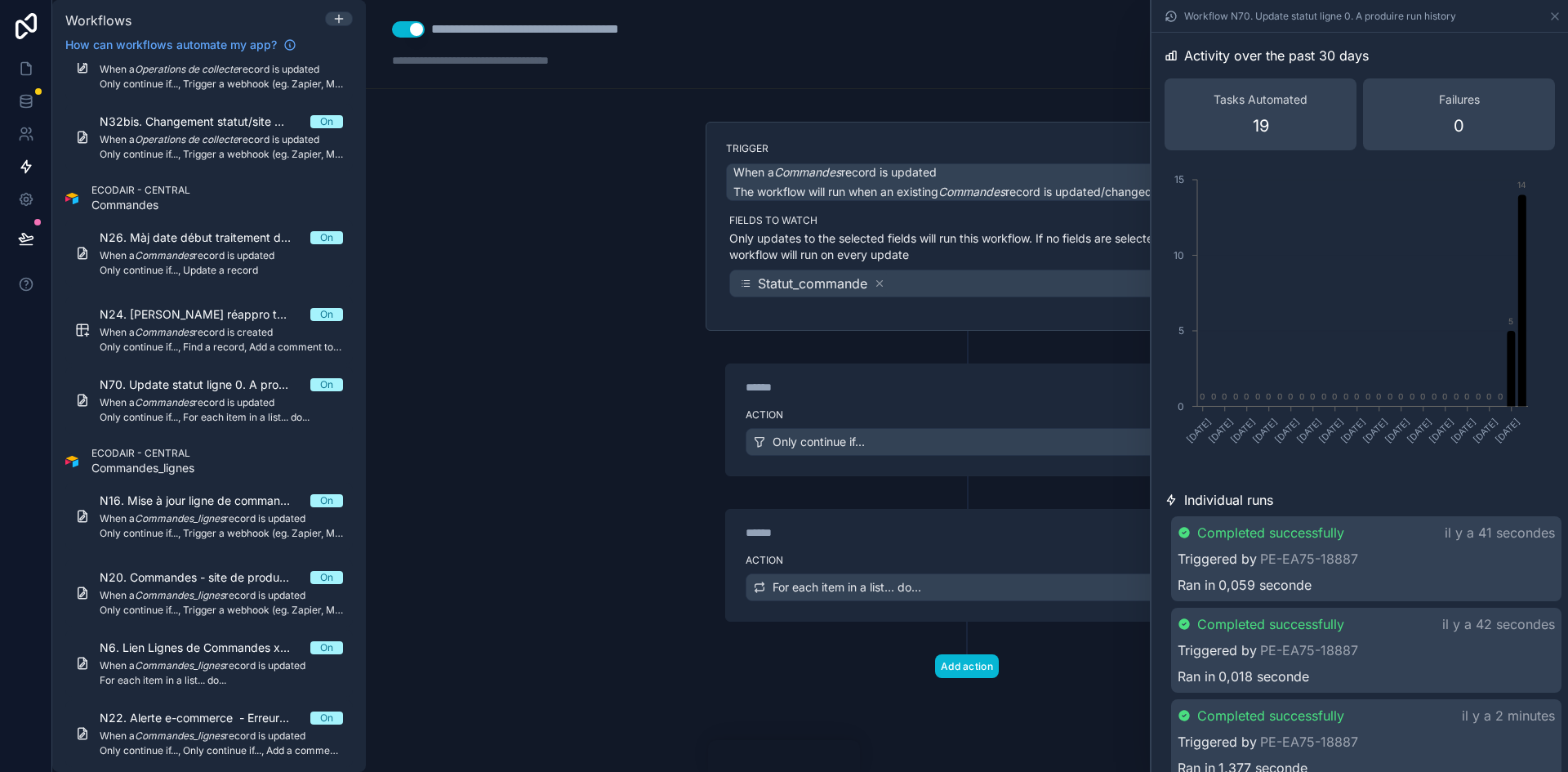
click at [1422, 563] on div "Triggered by PE-EA75-18887" at bounding box center [1366, 559] width 377 height 20
click at [1002, 406] on div "Action Only continue if..." at bounding box center [966, 439] width 482 height 74
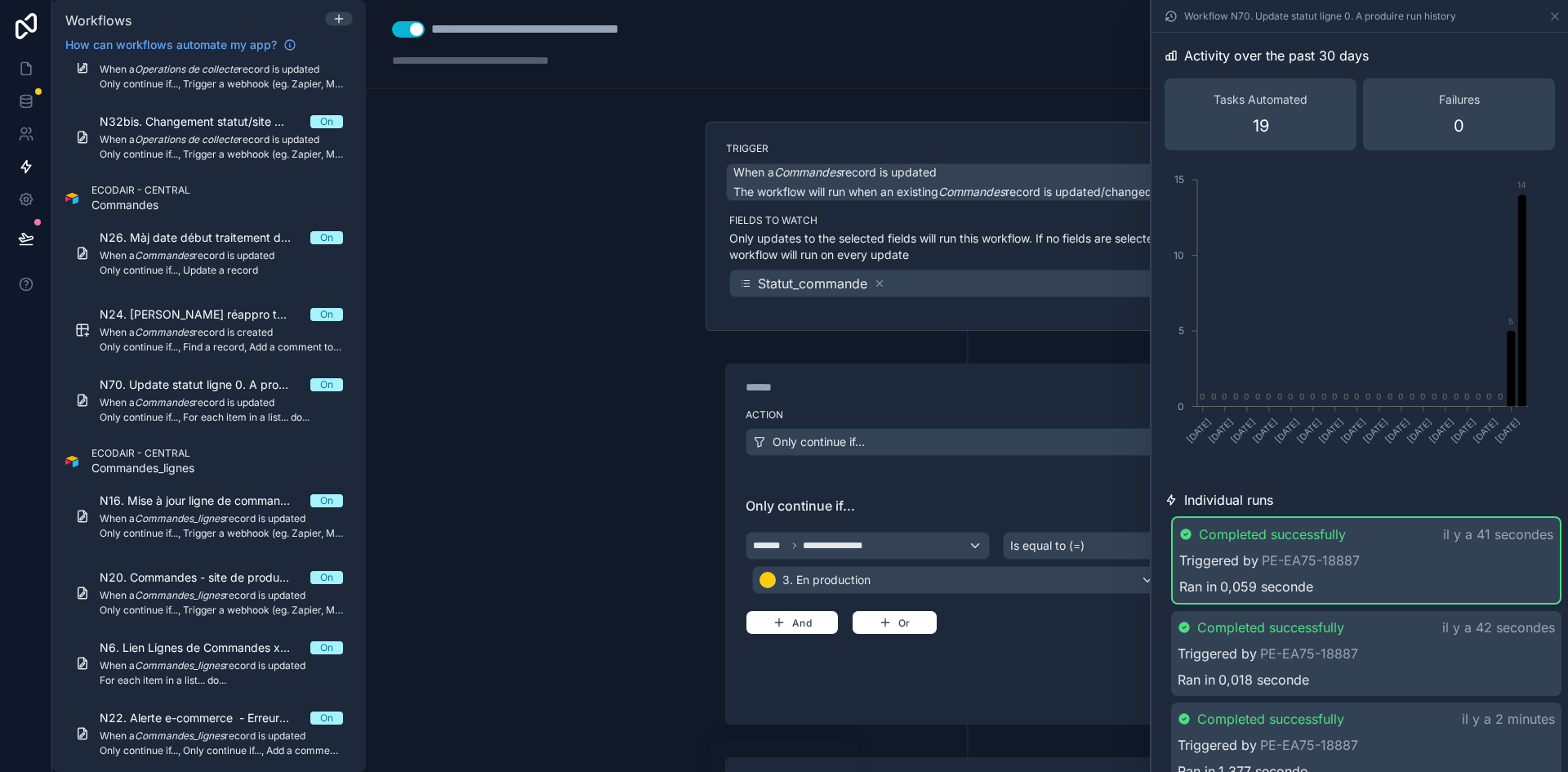
scroll to position [207, 0]
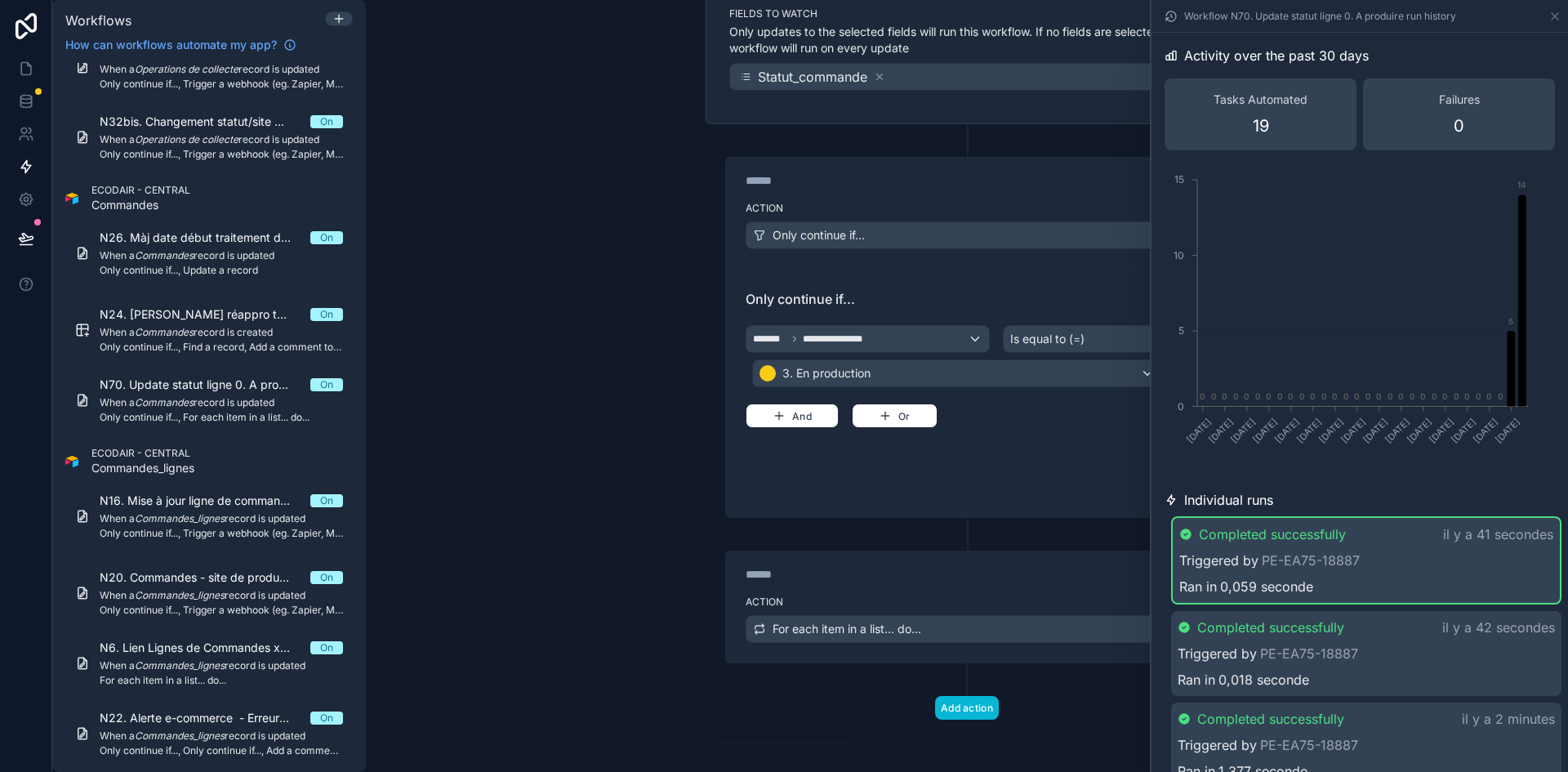
click at [923, 588] on div "****** Step 2" at bounding box center [966, 569] width 482 height 37
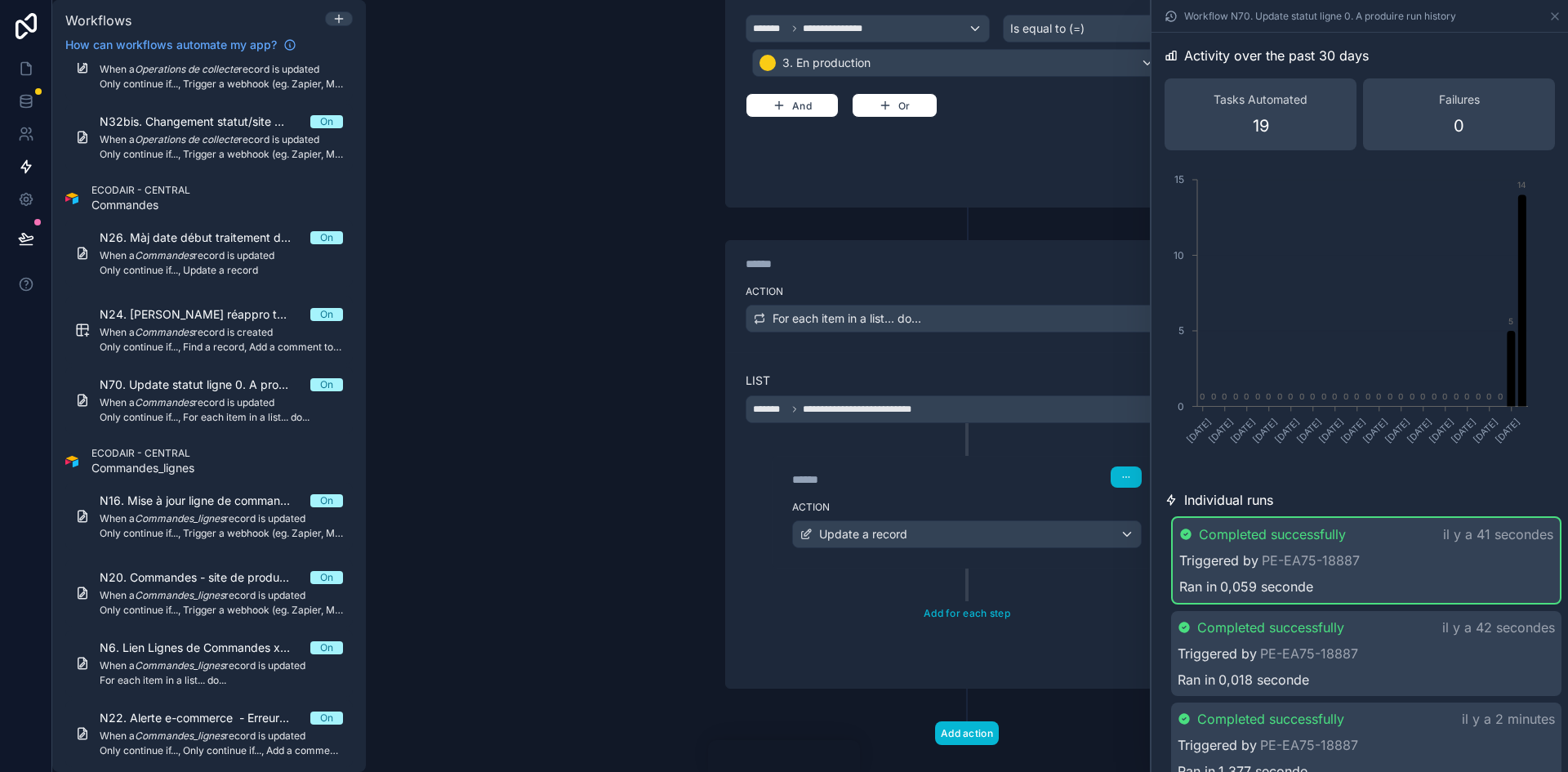
scroll to position [542, 0]
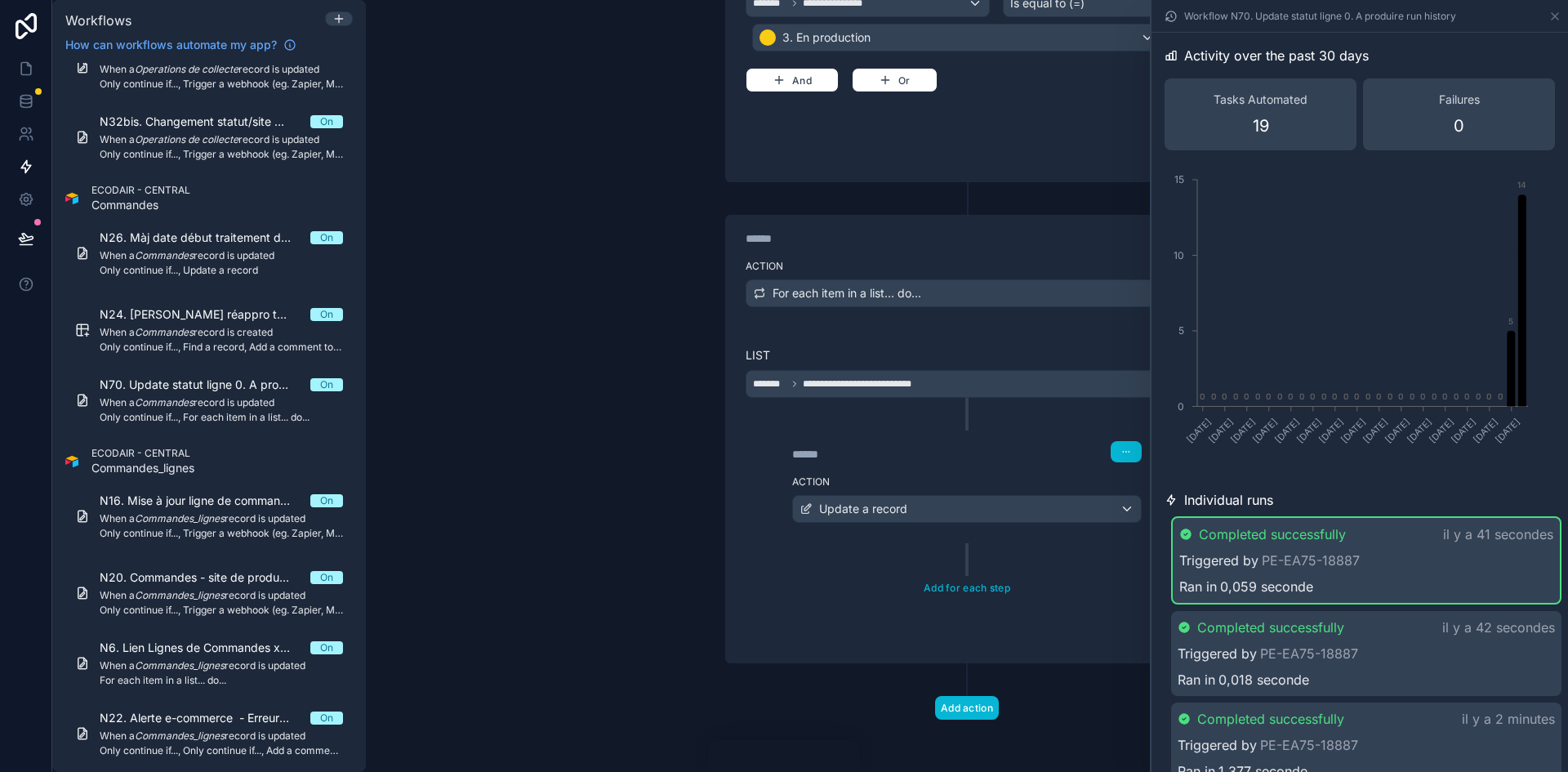
click at [981, 465] on div "****** Step 3" at bounding box center [967, 449] width 389 height 37
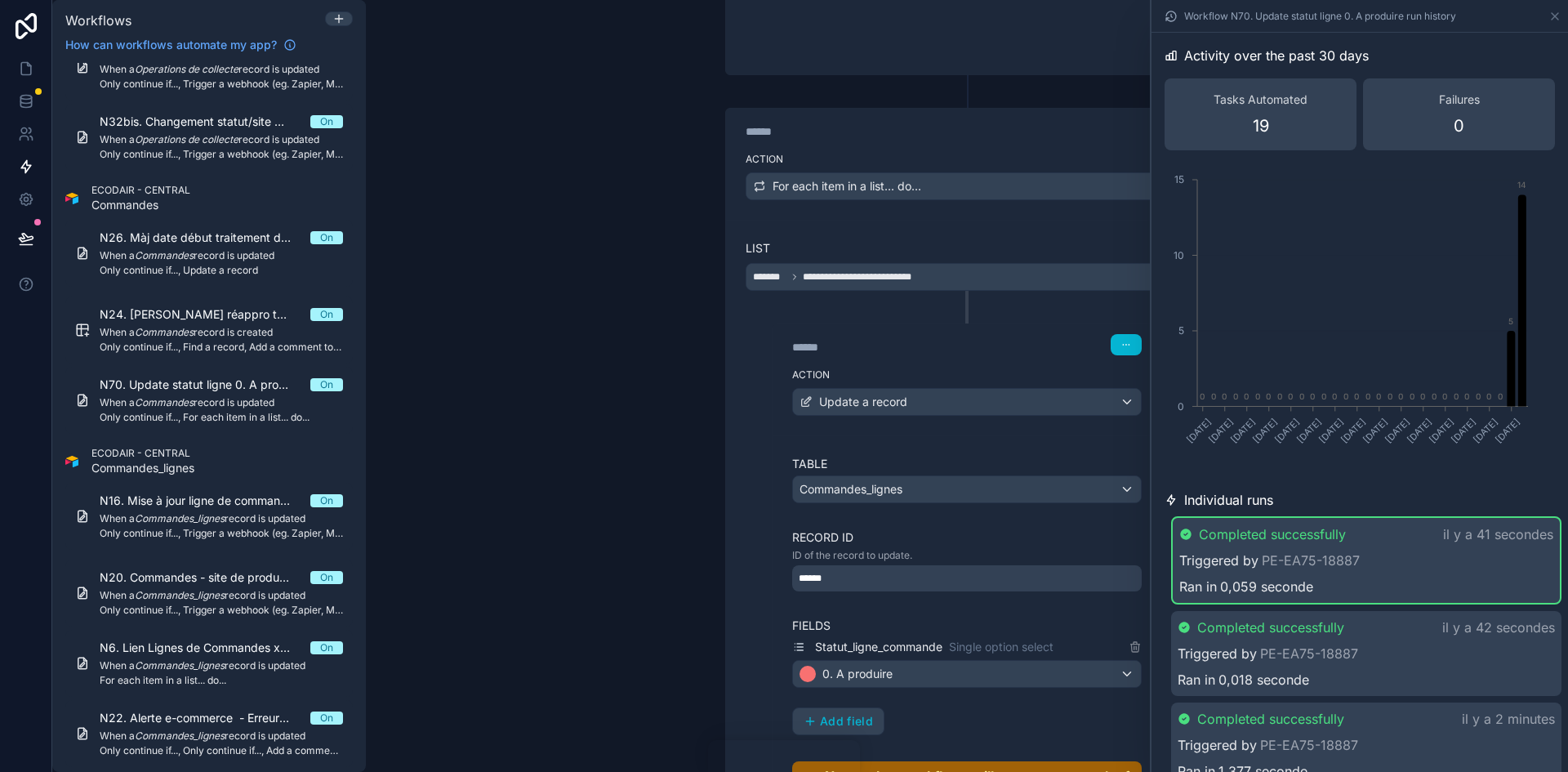
scroll to position [869, 0]
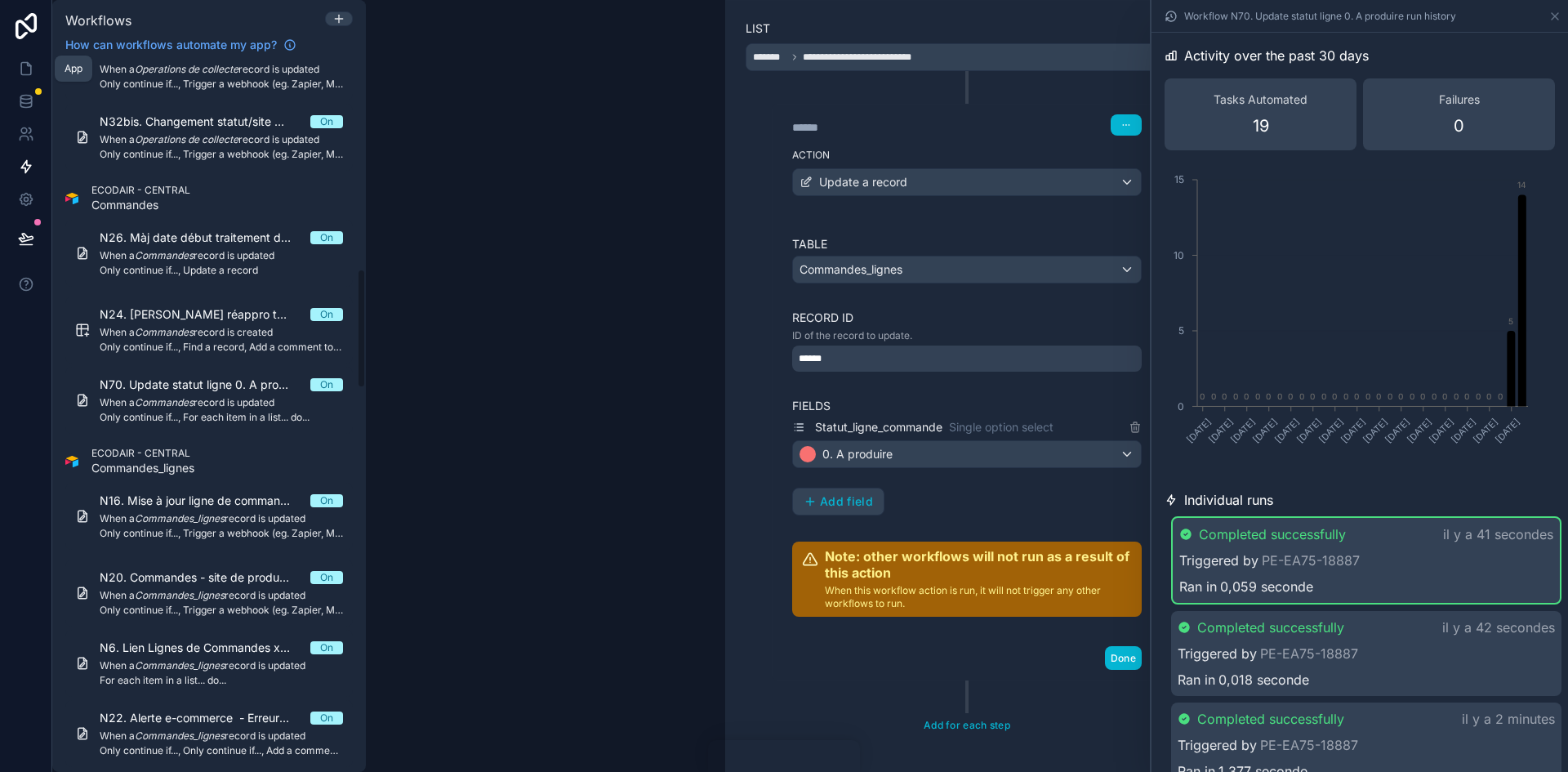
drag, startPoint x: 24, startPoint y: 57, endPoint x: 66, endPoint y: 73, distance: 44.9
click at [24, 57] on link at bounding box center [26, 68] width 51 height 32
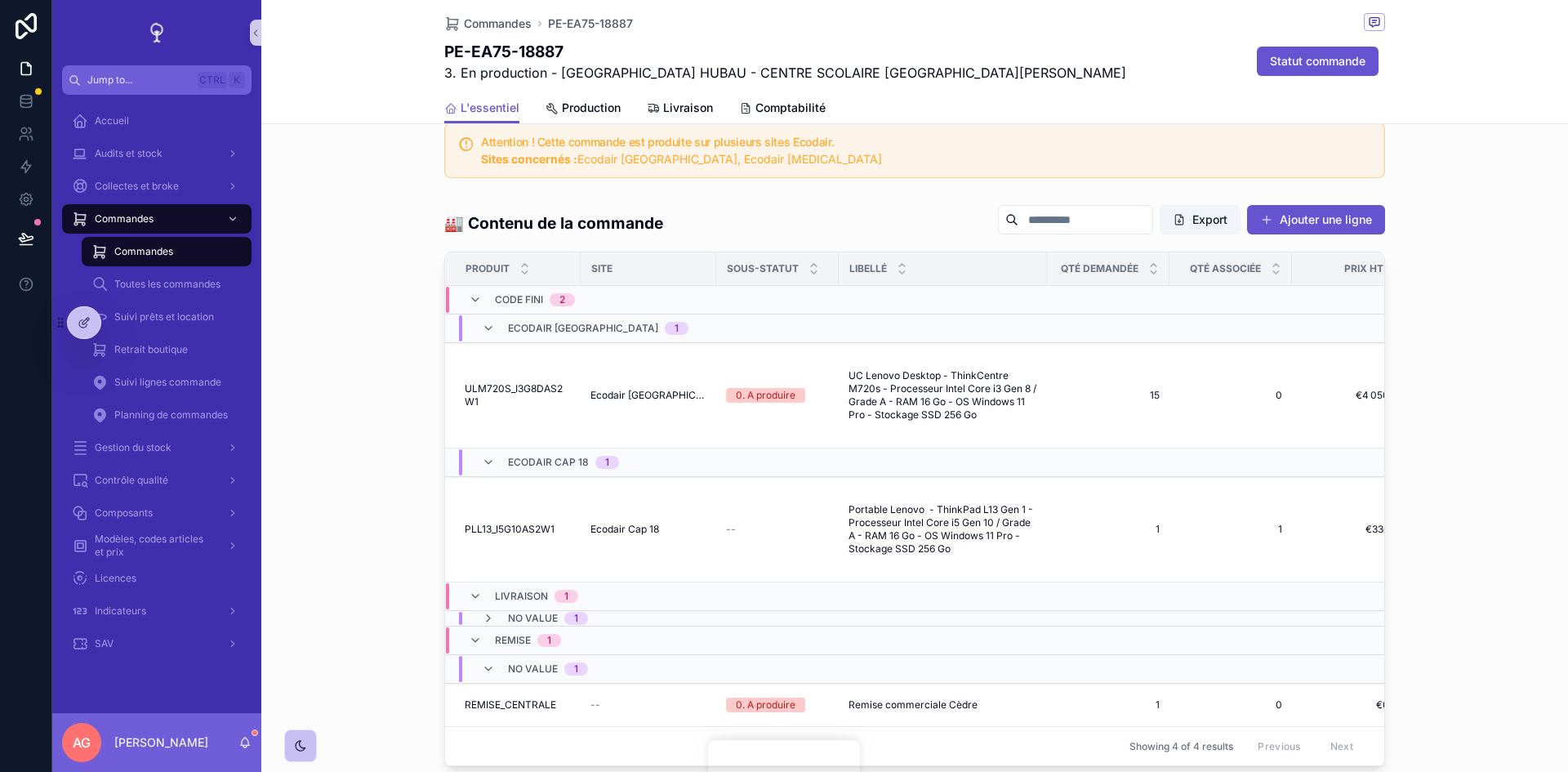
scroll to position [1307, 0]
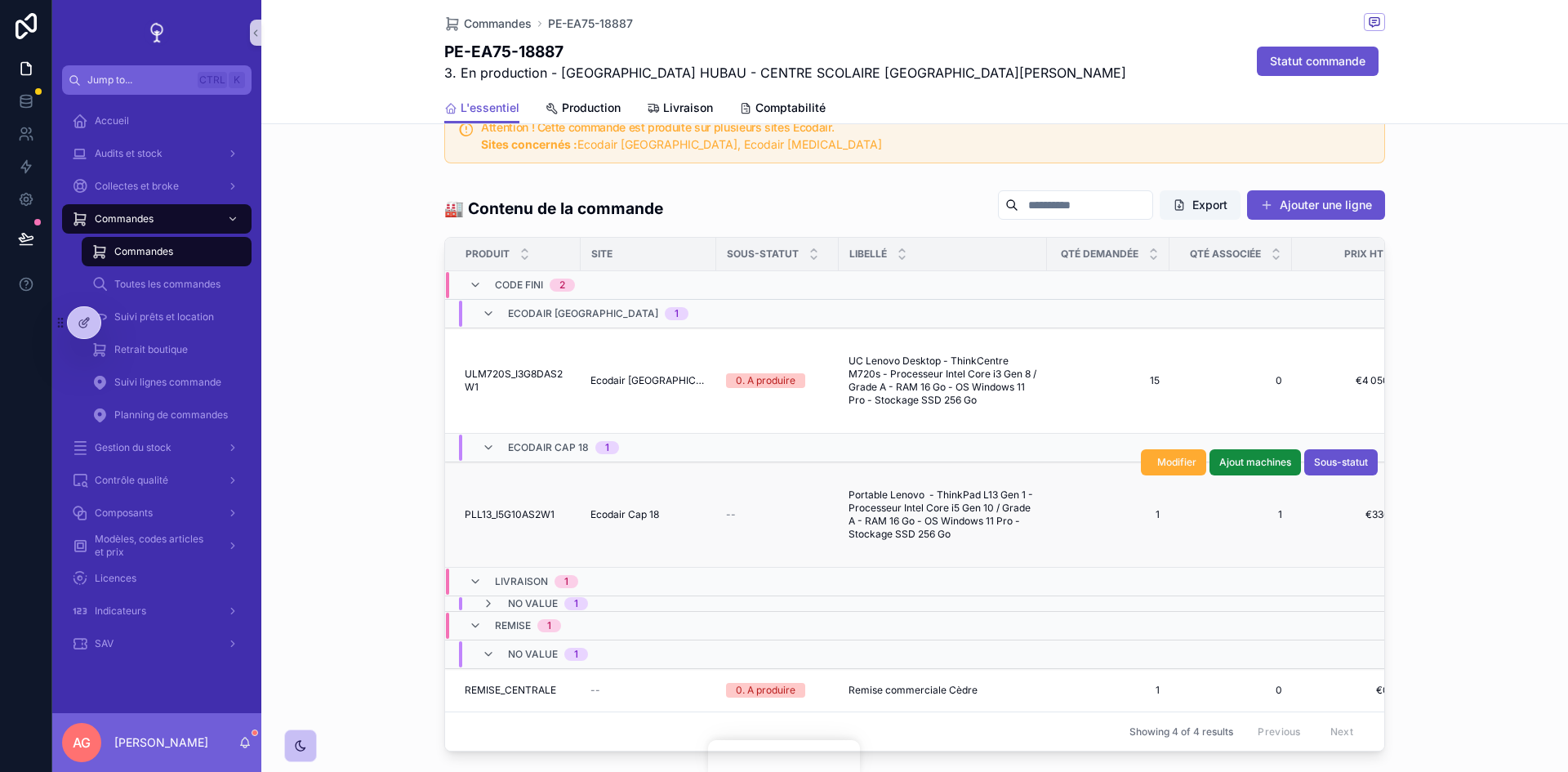
click at [717, 540] on td "--" at bounding box center [778, 515] width 122 height 105
click at [1159, 469] on span "Modifier" at bounding box center [1176, 463] width 39 height 13
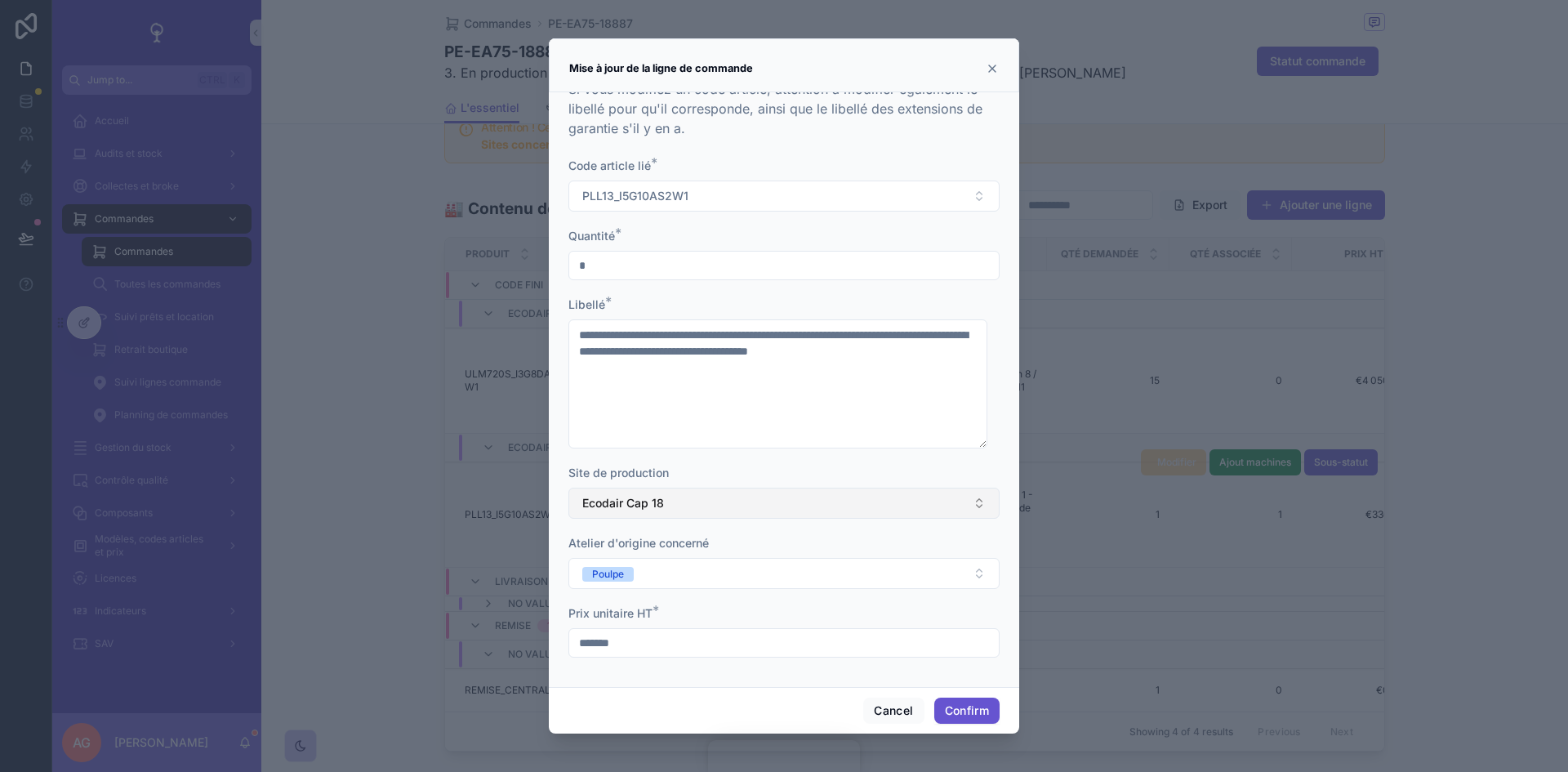
scroll to position [0, 0]
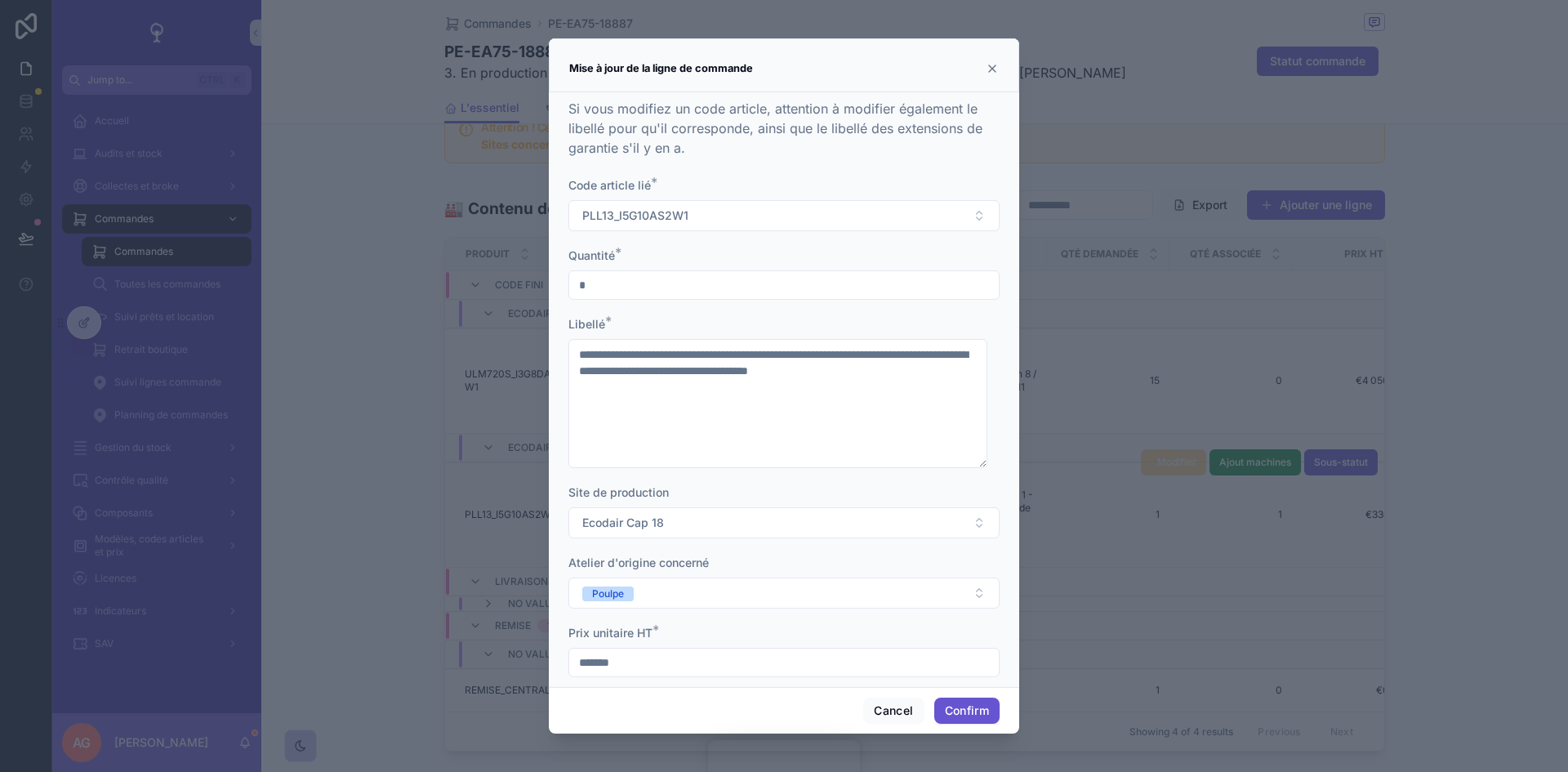
click at [990, 70] on icon at bounding box center [992, 69] width 13 height 13
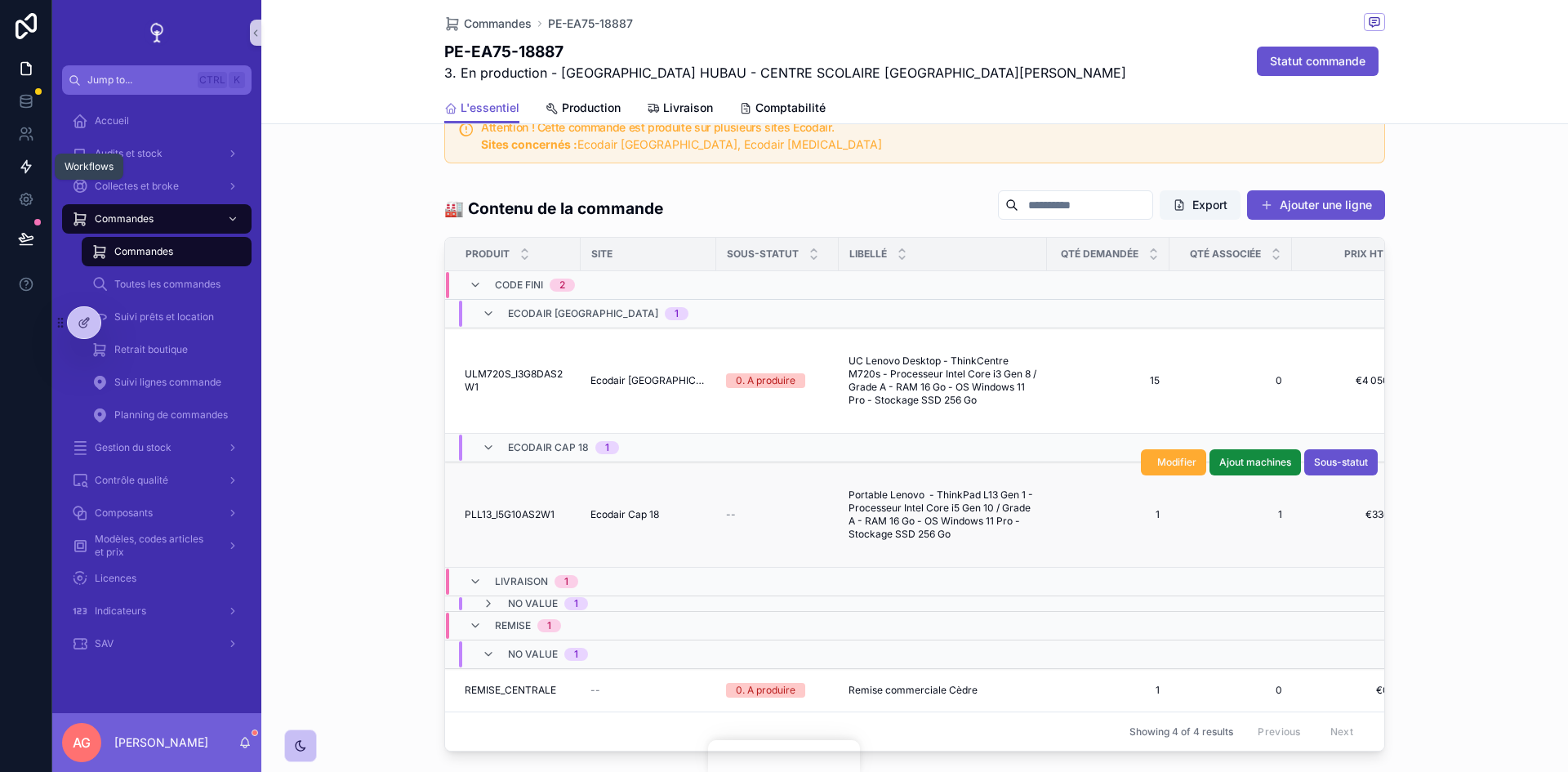
click at [31, 176] on link at bounding box center [26, 166] width 51 height 32
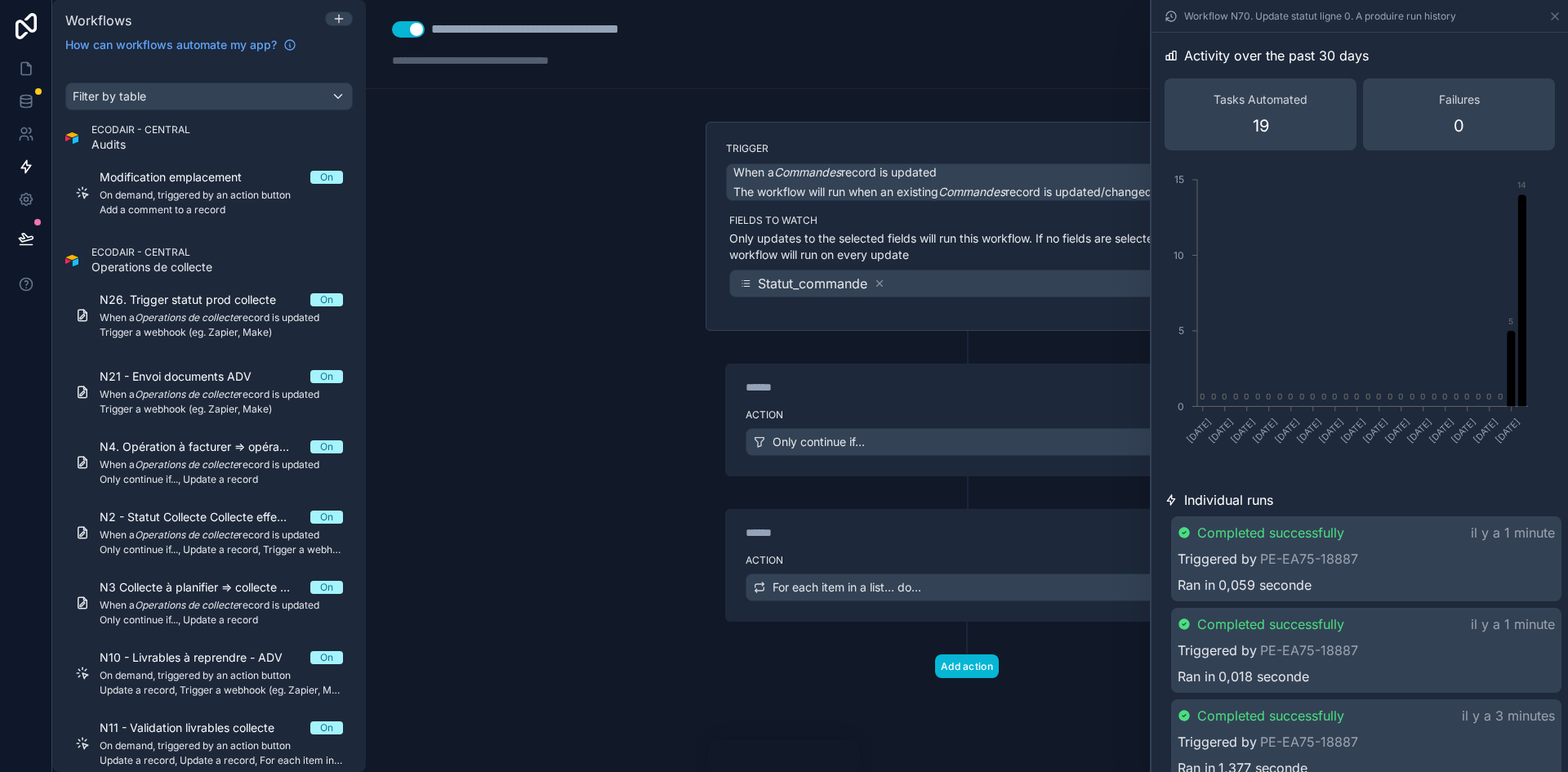
click at [1470, 545] on div "Completed successfully il y a 1 minute Triggered by PE-EA75-18887 Ran in 0,059 …" at bounding box center [1366, 559] width 391 height 85
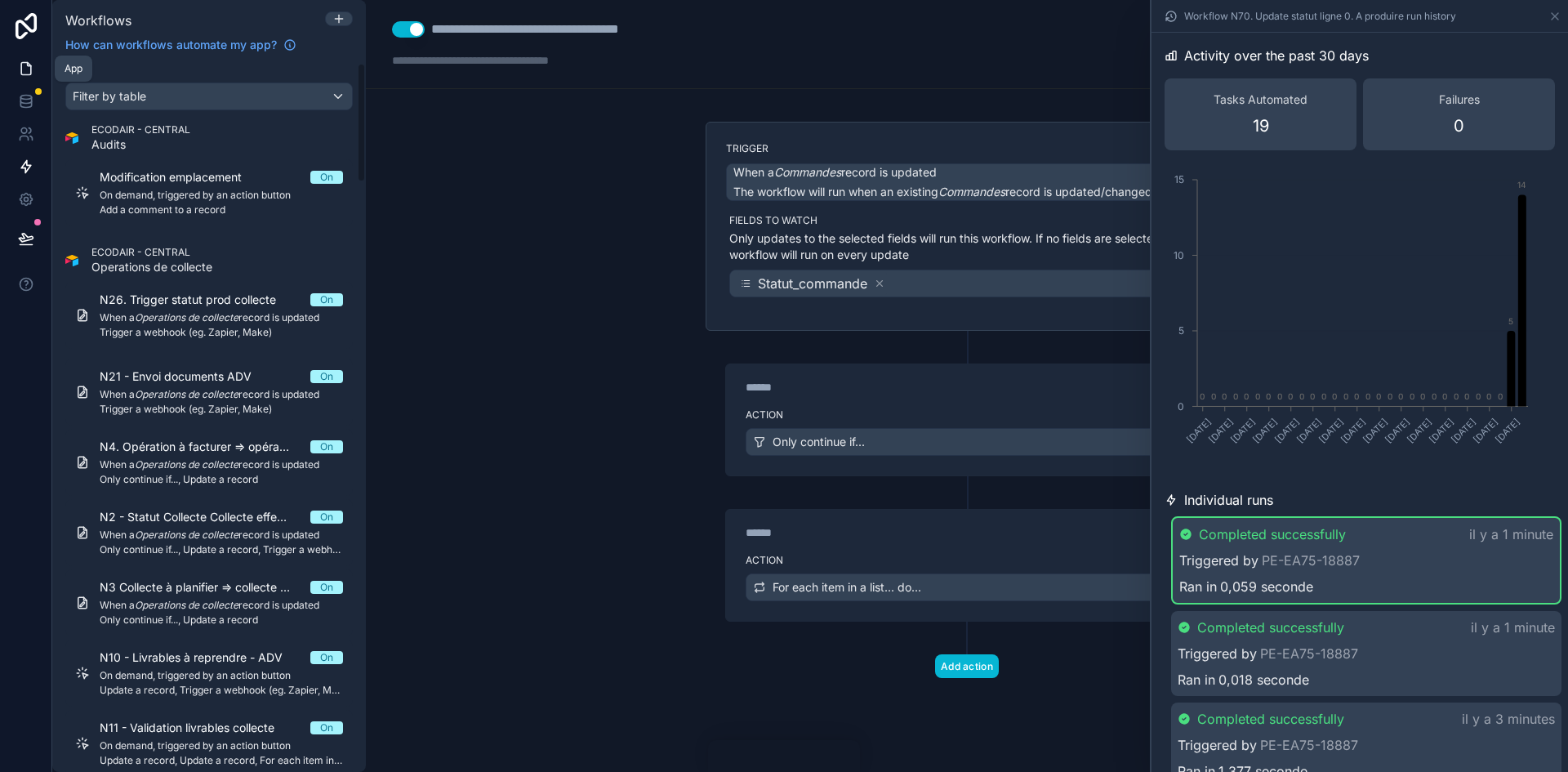
click at [22, 73] on icon at bounding box center [26, 69] width 17 height 17
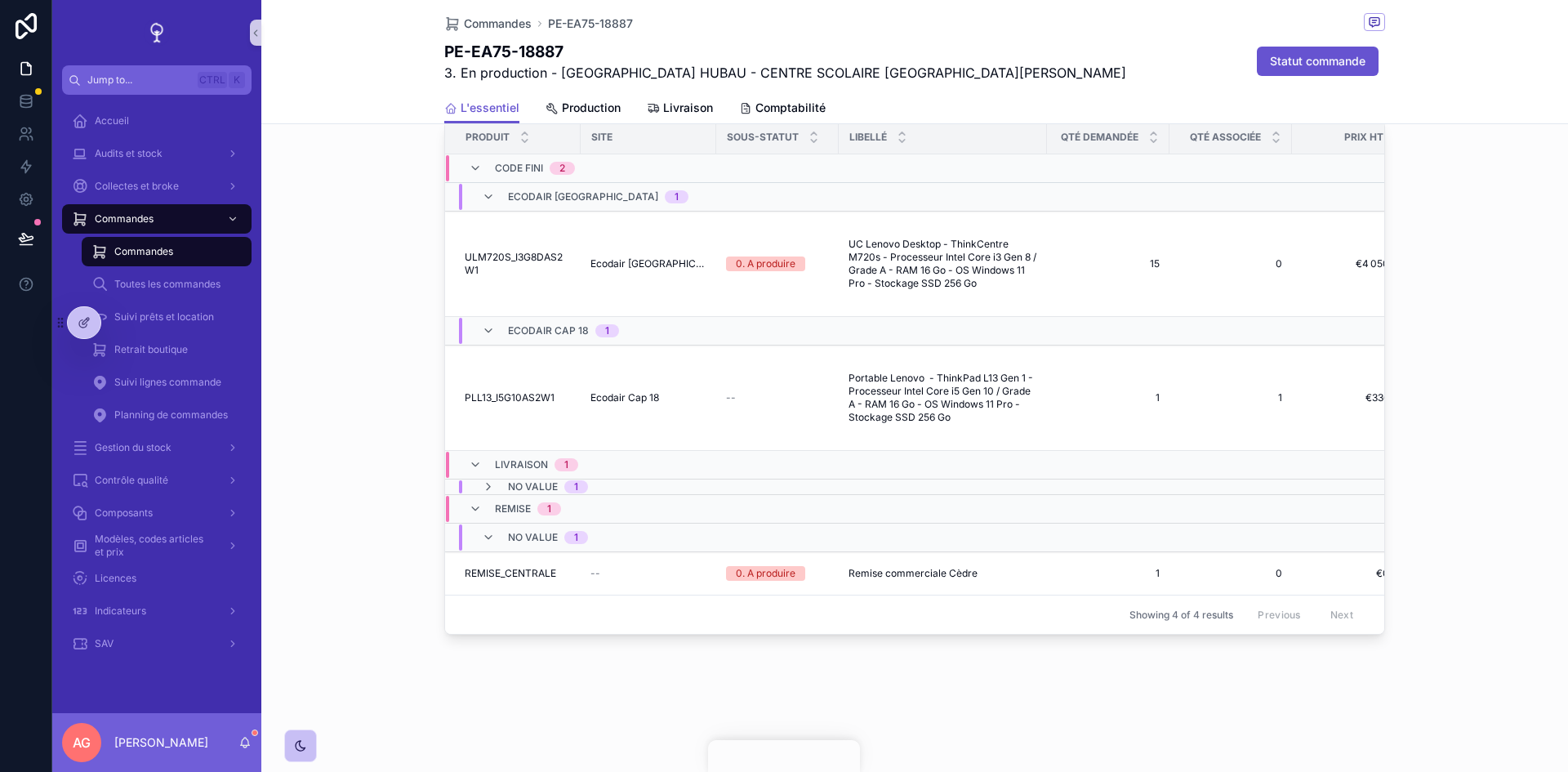
scroll to position [1448, 0]
click at [677, 373] on td "Ecodair Cap 18" at bounding box center [649, 397] width 136 height 105
click at [522, 391] on span "PLL13_I5G10AS2W1" at bounding box center [510, 398] width 90 height 13
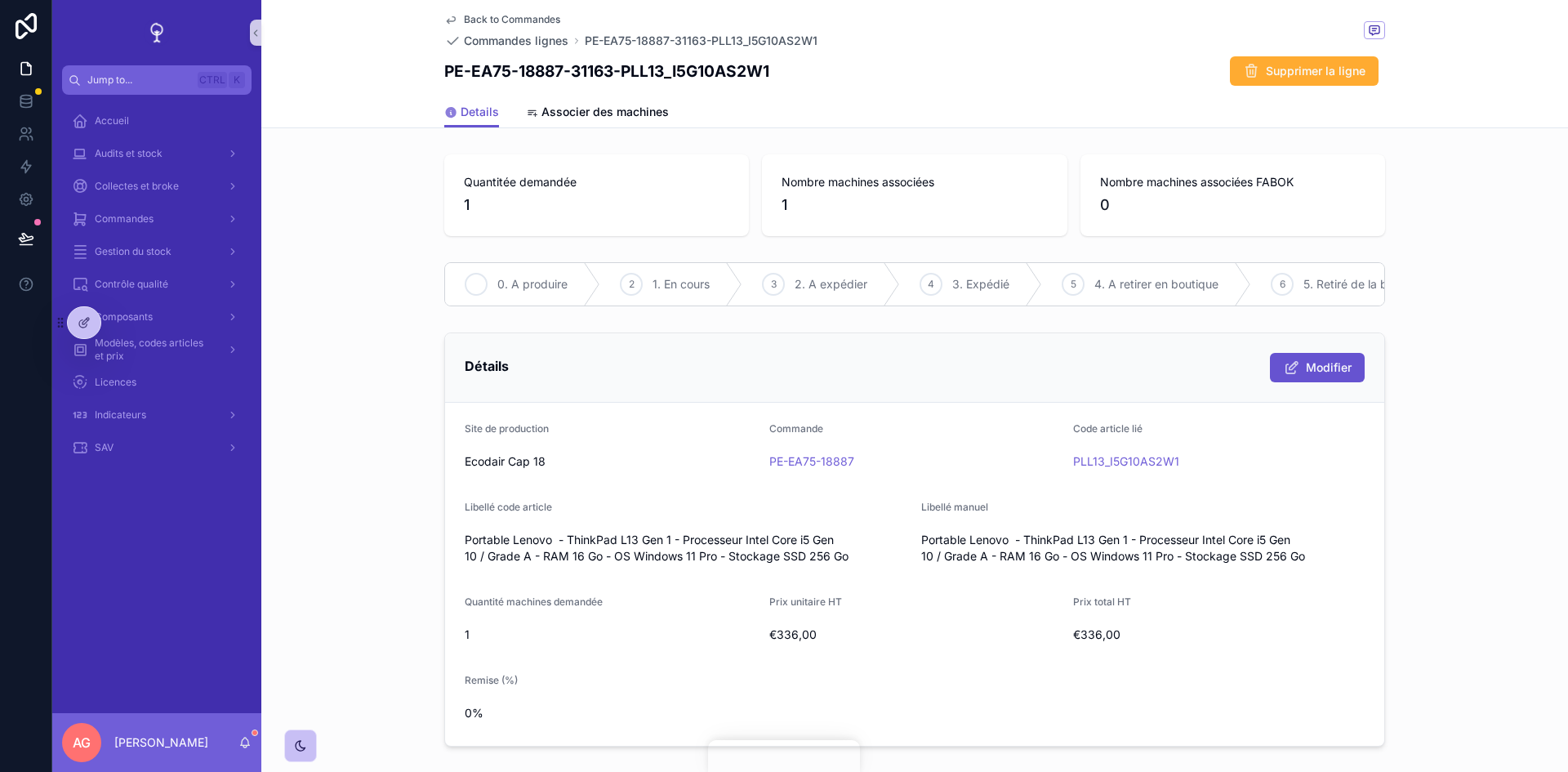
click at [509, 285] on span "0. A produire" at bounding box center [532, 285] width 70 height 17
click at [28, 166] on icon at bounding box center [26, 166] width 17 height 17
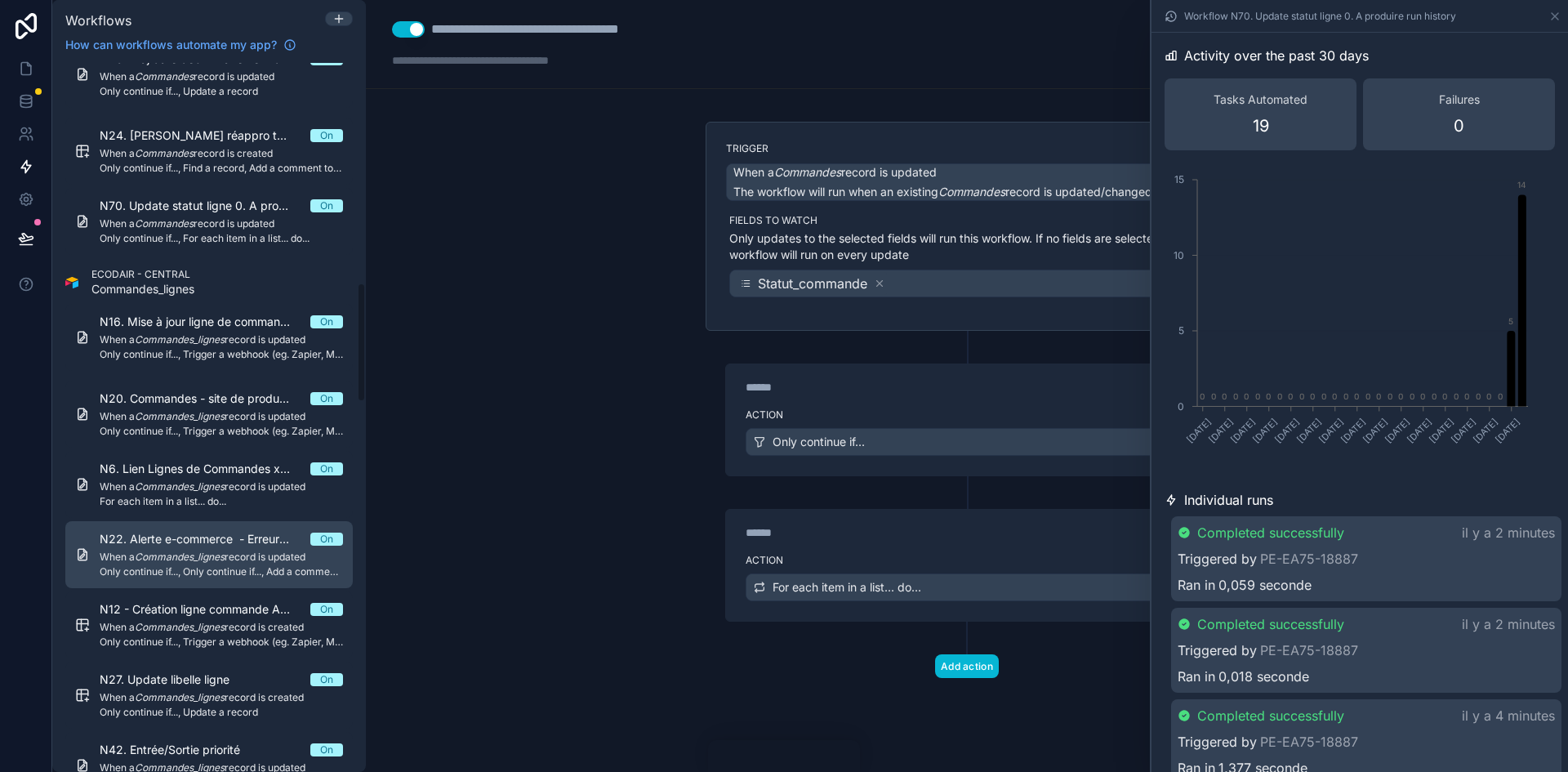
scroll to position [1551, 0]
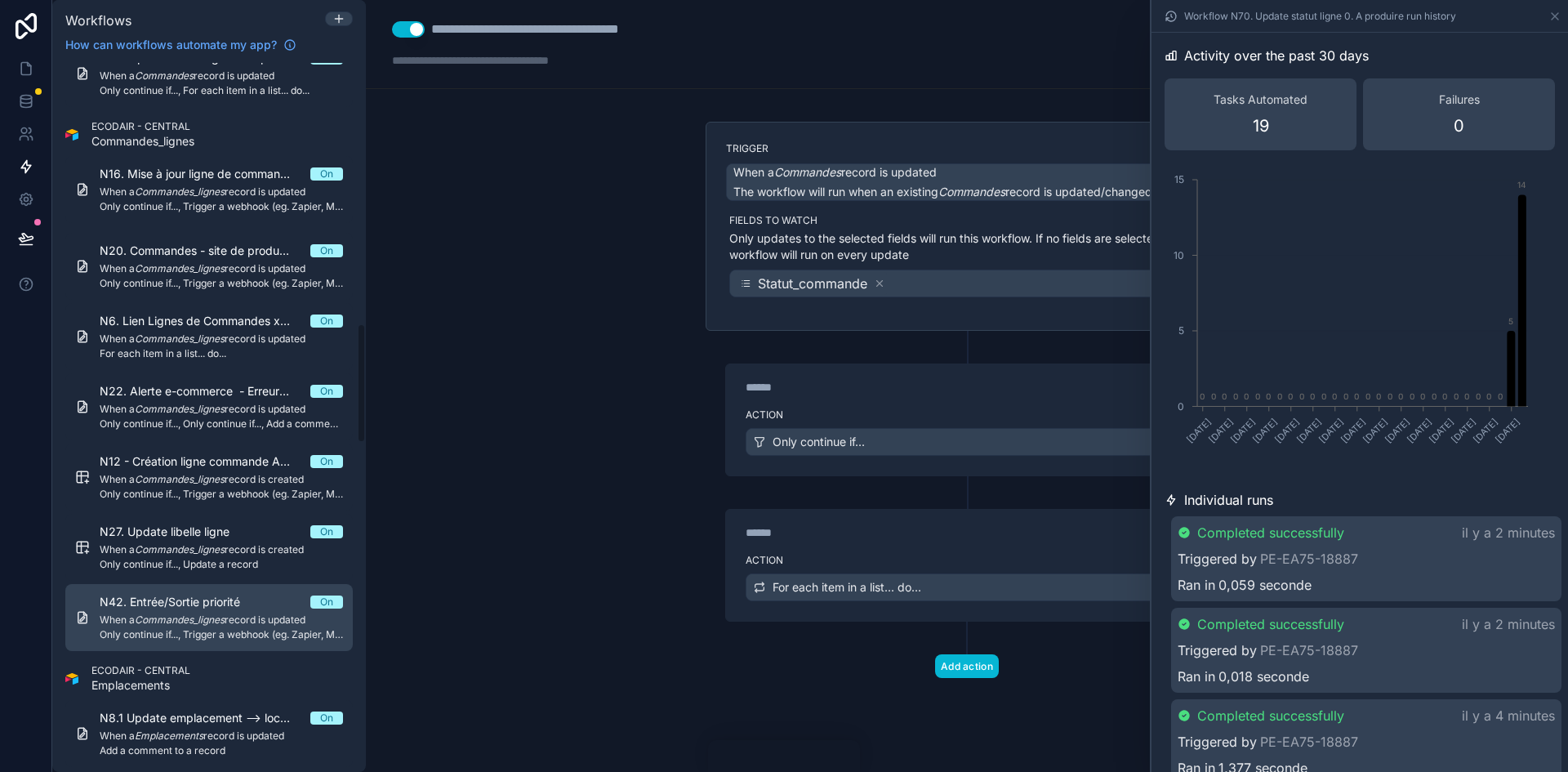
click at [224, 601] on span "N42. Entrée/Sortie priorité" at bounding box center [179, 602] width 160 height 17
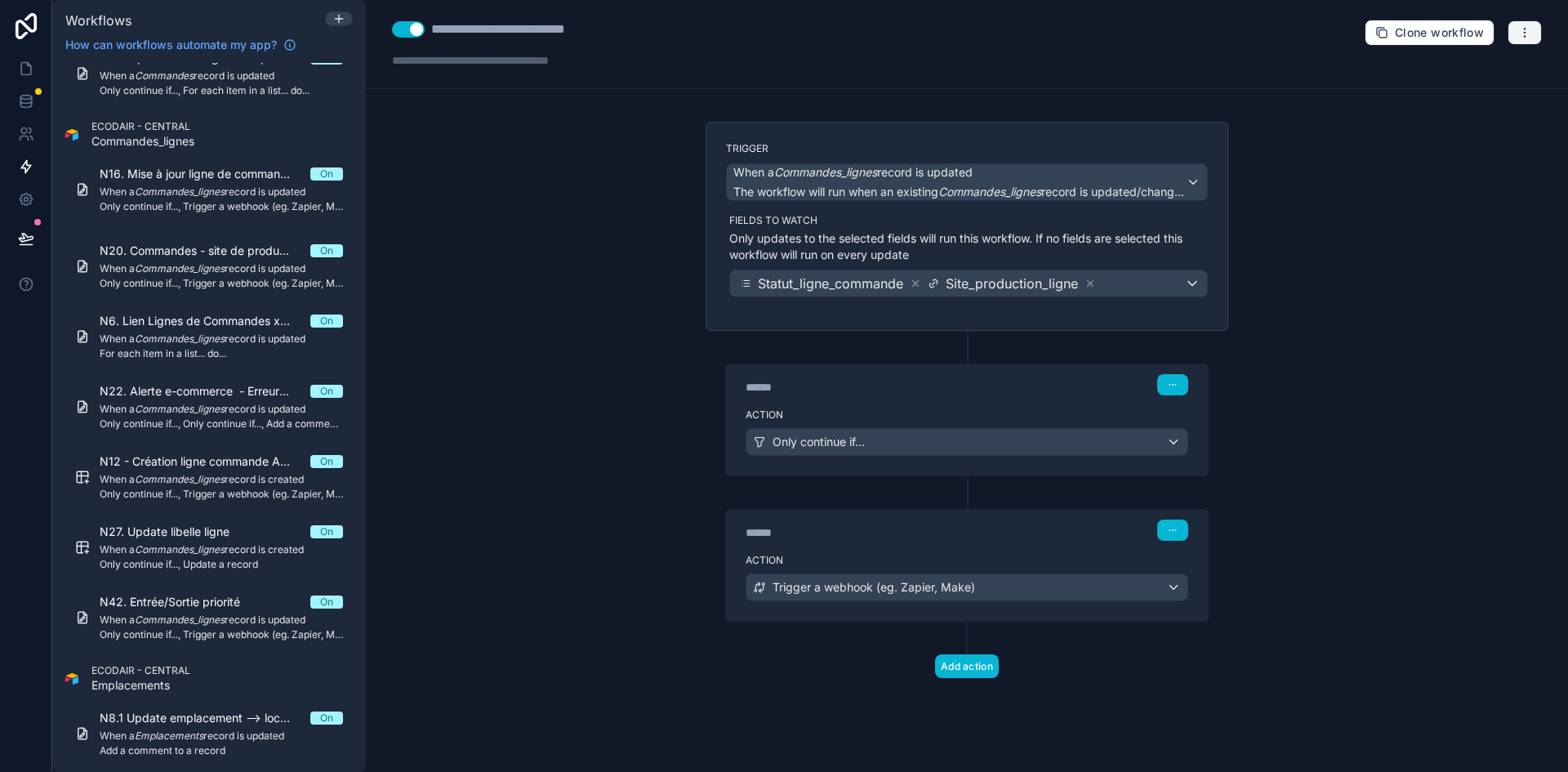
click at [1509, 34] on button "button" at bounding box center [1524, 33] width 34 height 25
click at [1489, 100] on span "Run history" at bounding box center [1481, 98] width 79 height 13
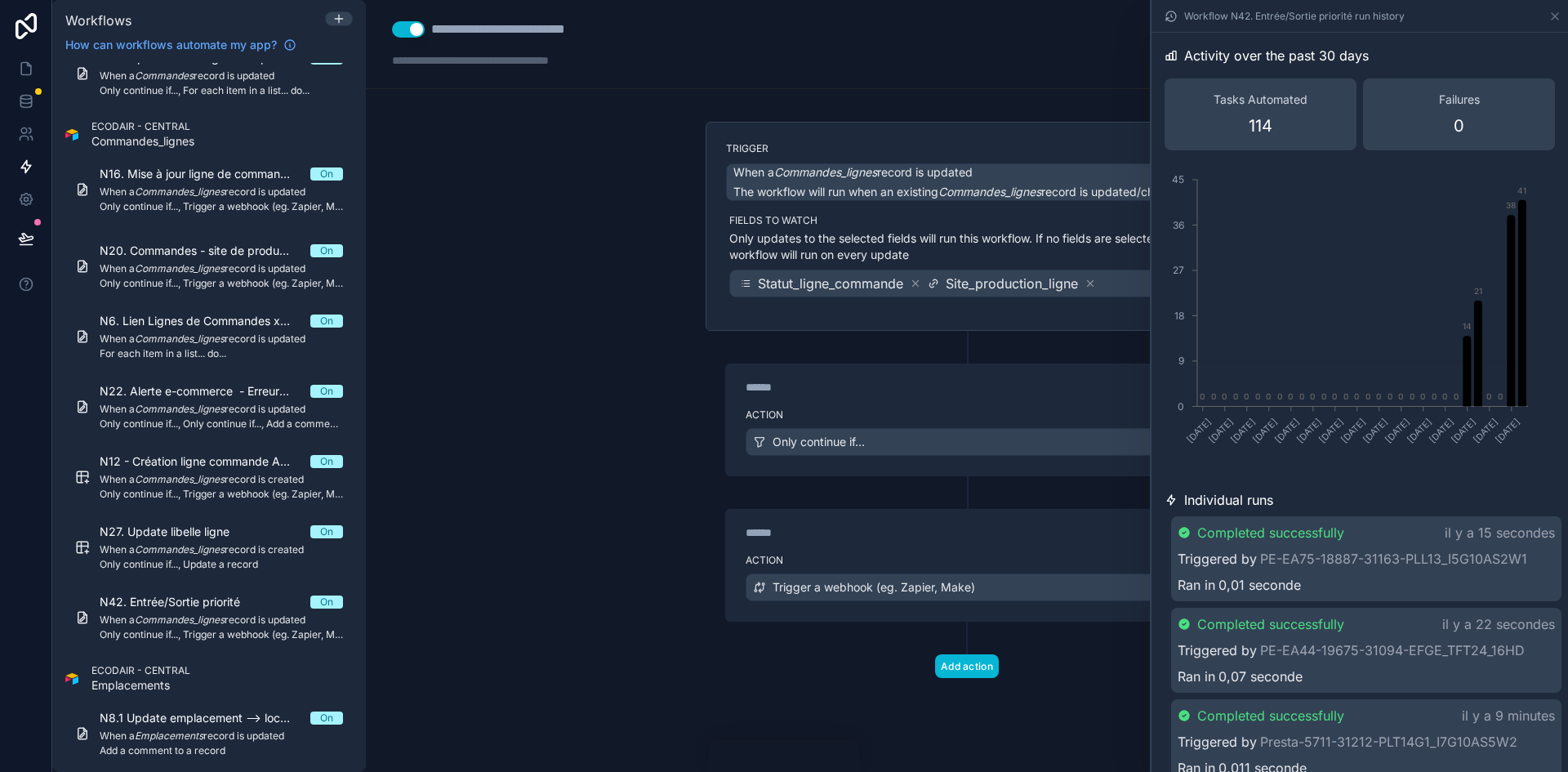
click at [998, 406] on div "Action Only continue if..." at bounding box center [966, 439] width 482 height 74
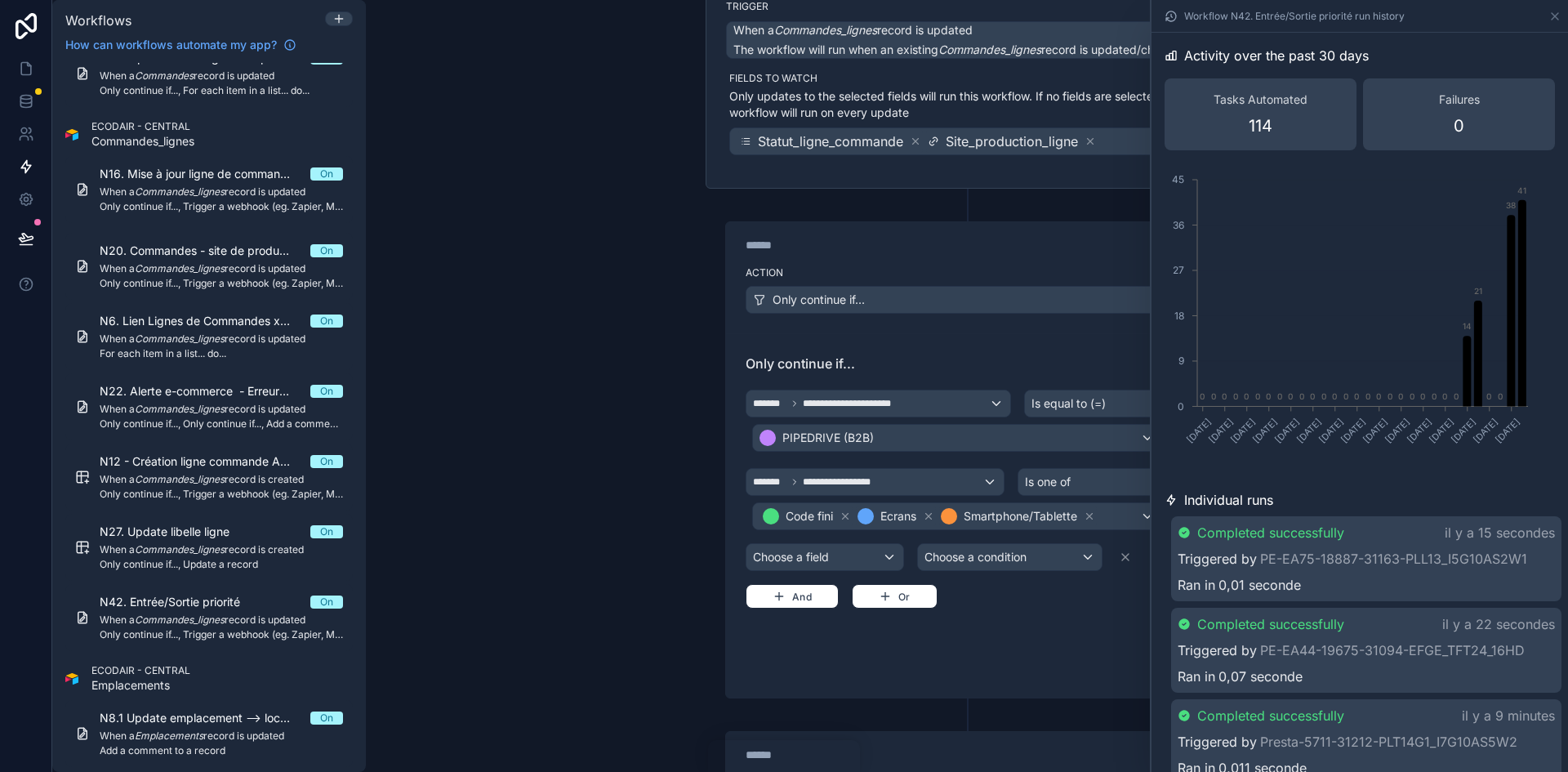
scroll to position [163, 0]
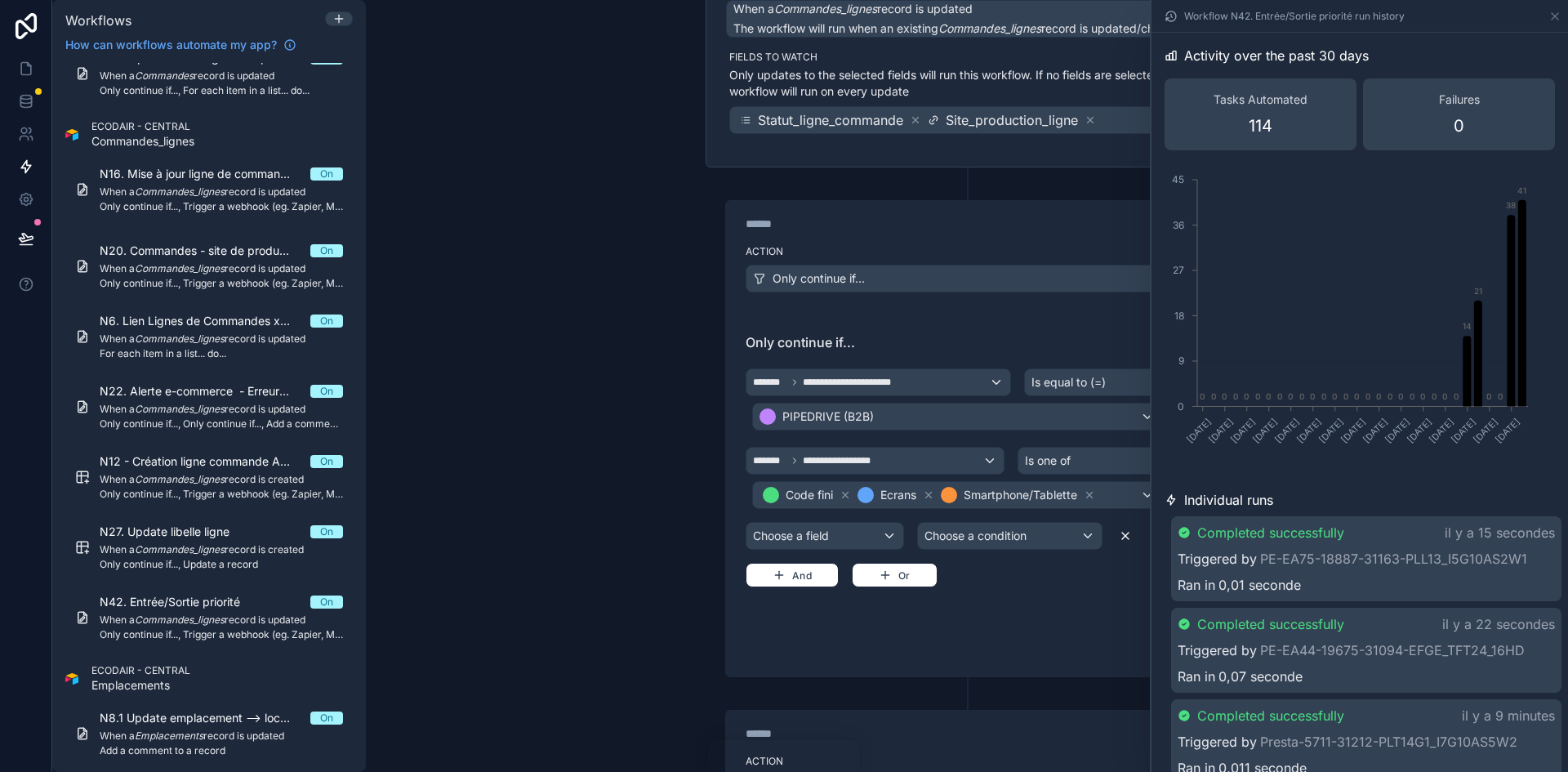
click at [1119, 540] on icon at bounding box center [1125, 536] width 13 height 13
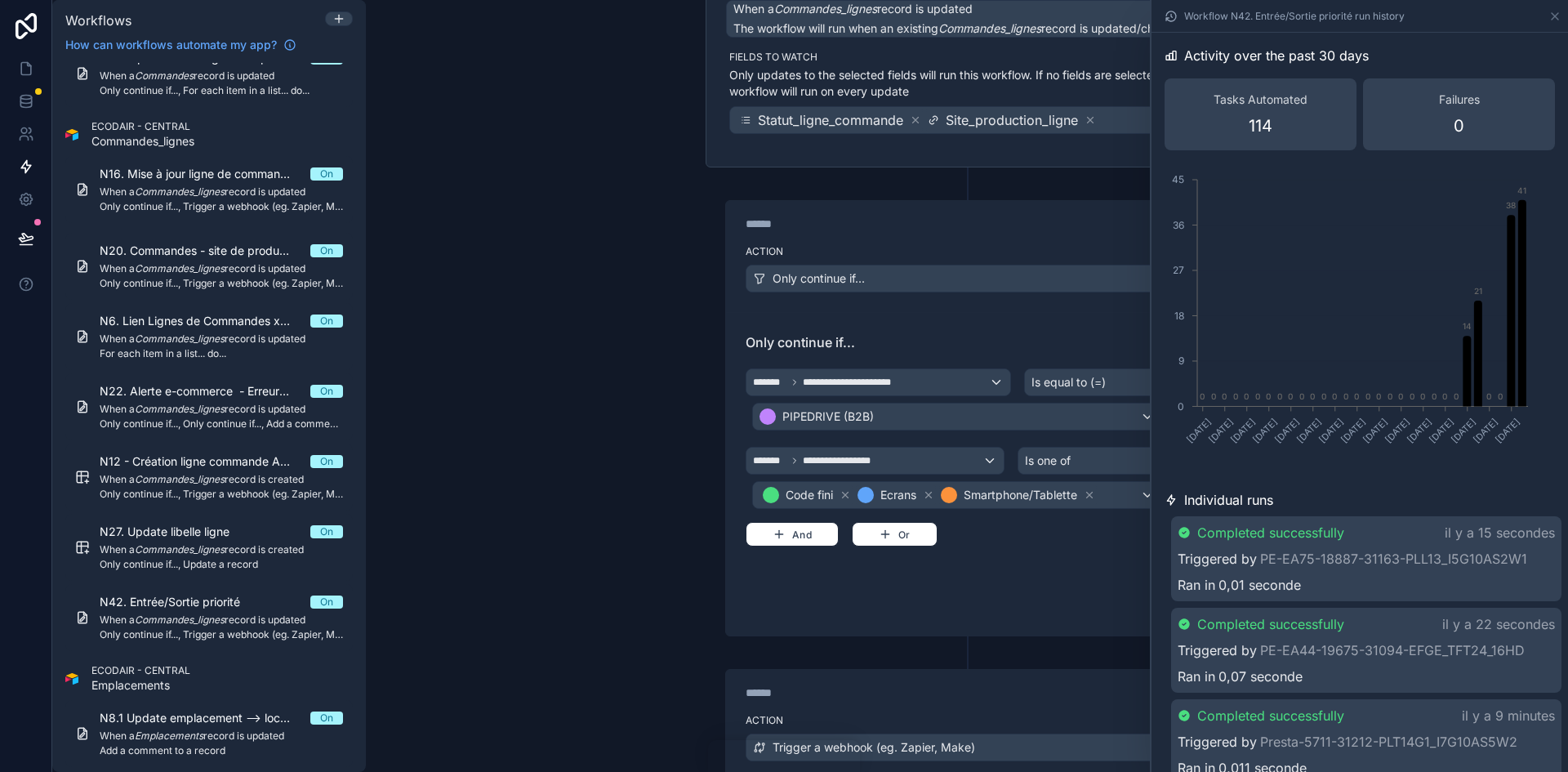
click at [1322, 573] on div "Completed successfully il y a 15 secondes Triggered by PE-EA75-18887-31163-PLL1…" at bounding box center [1366, 559] width 391 height 85
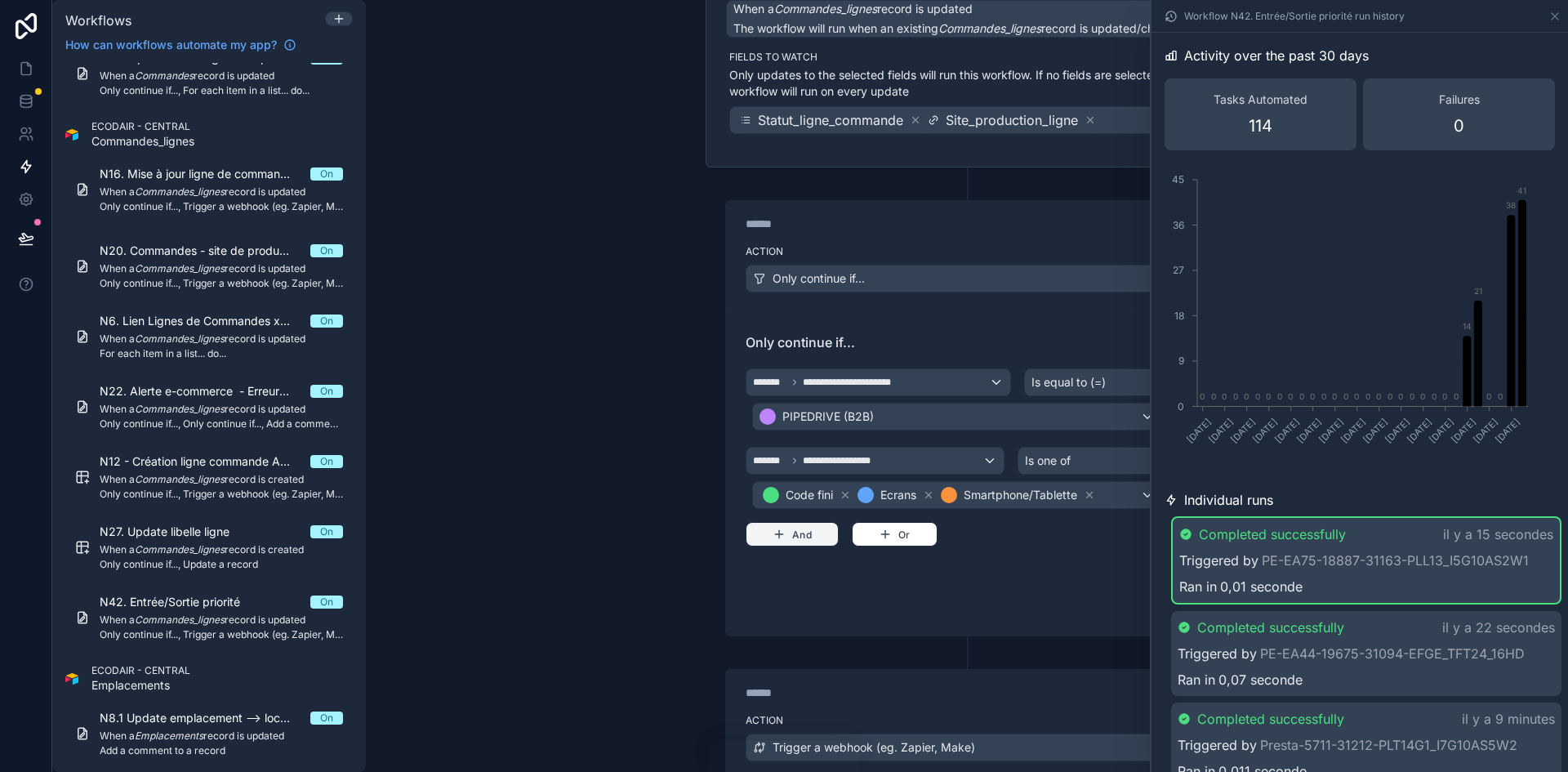
click at [782, 534] on button "And" at bounding box center [792, 535] width 94 height 25
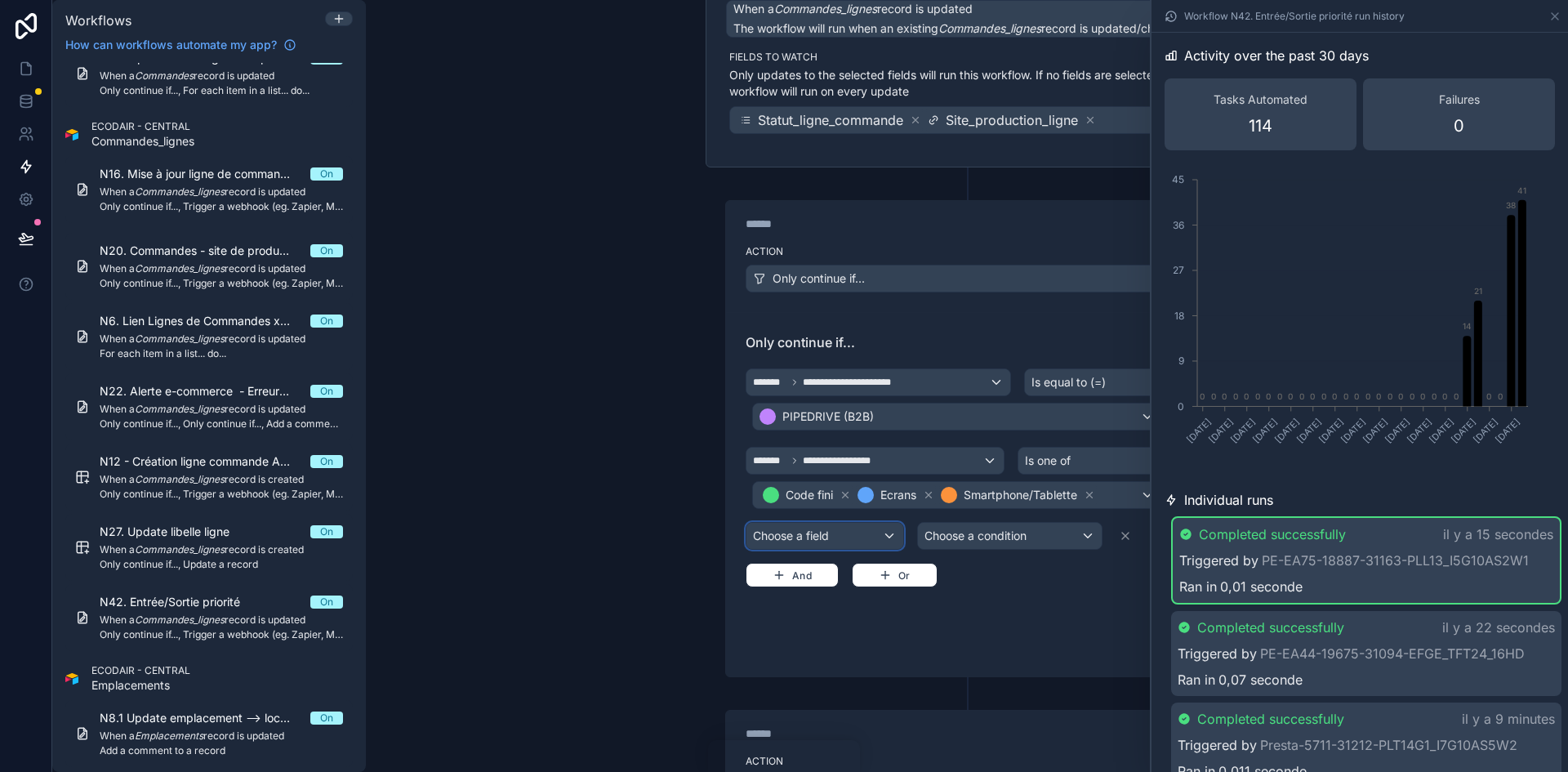
click at [827, 538] on div "Choose a field" at bounding box center [824, 536] width 156 height 26
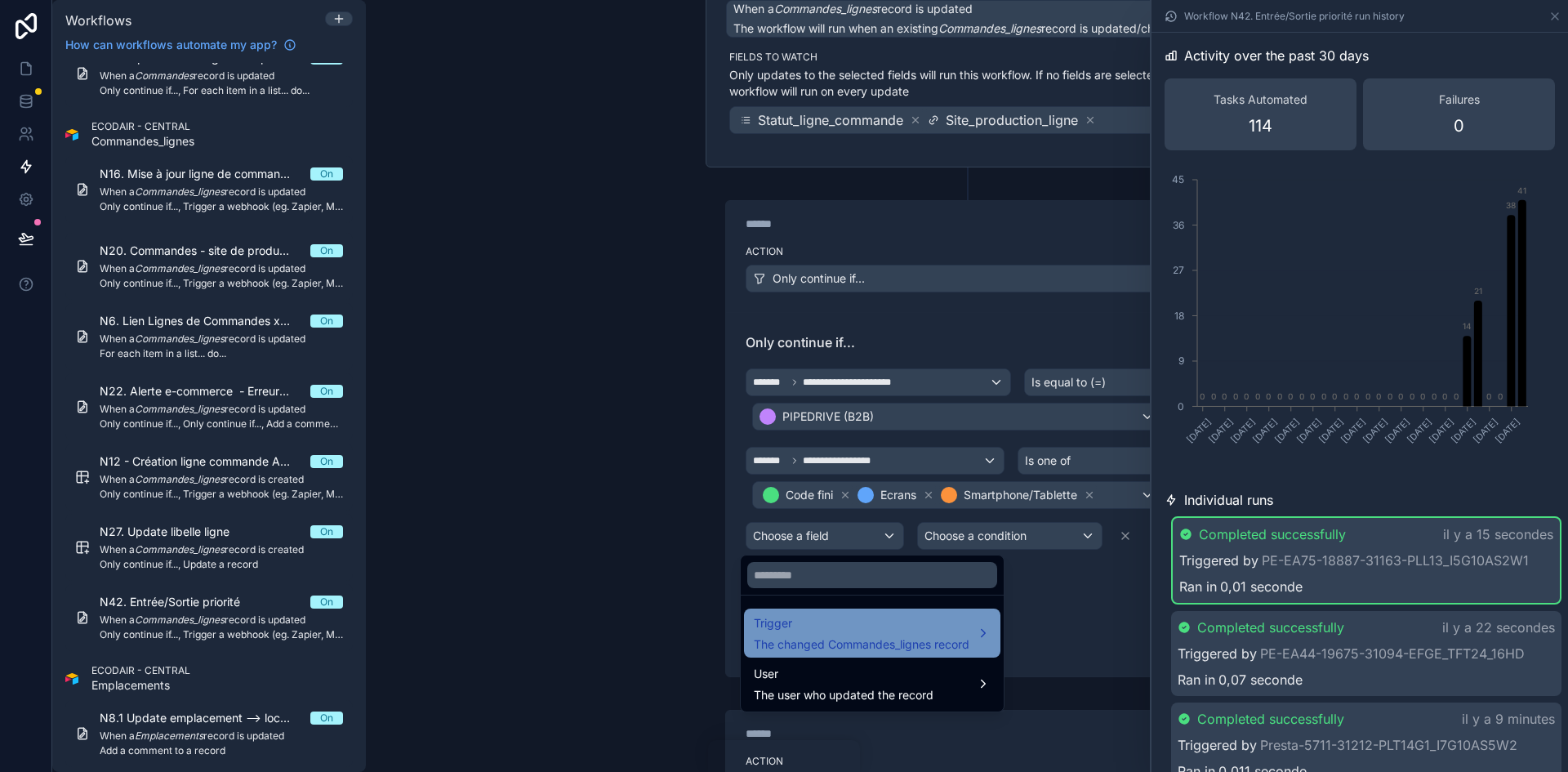
click at [852, 648] on span "The changed Commandes_lignes record" at bounding box center [861, 645] width 216 height 17
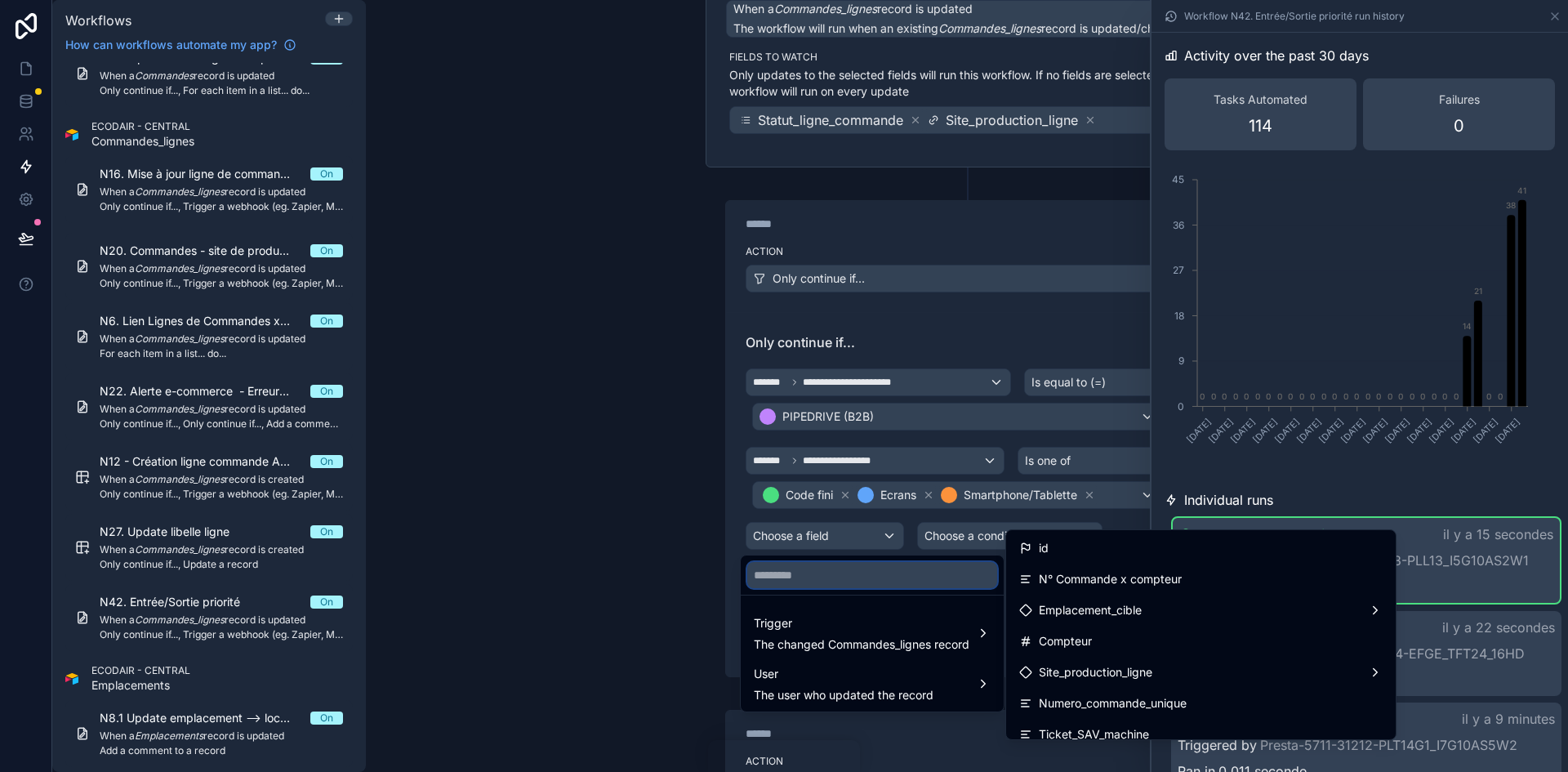
click at [846, 578] on input "text" at bounding box center [872, 575] width 250 height 26
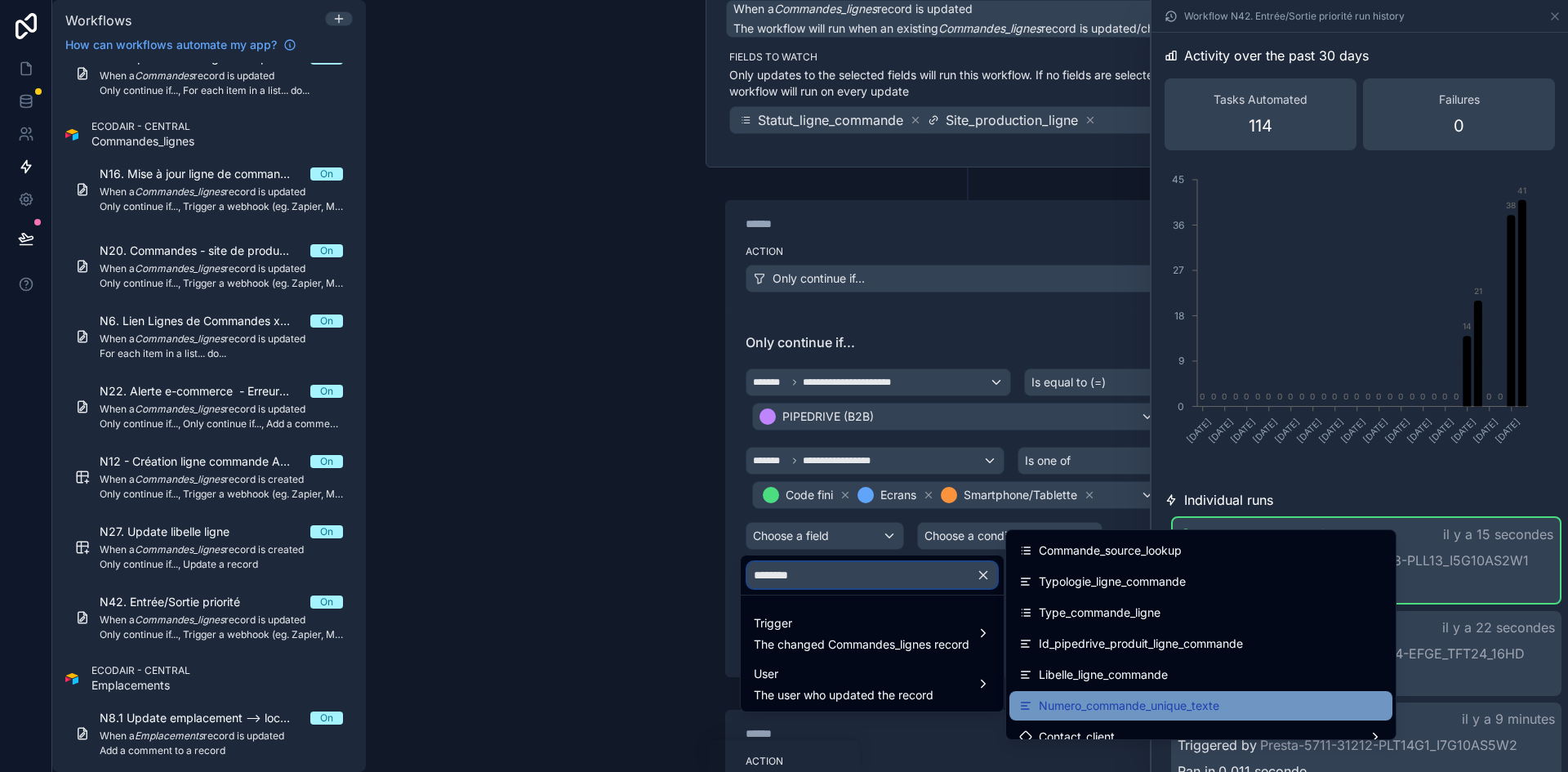
scroll to position [0, 0]
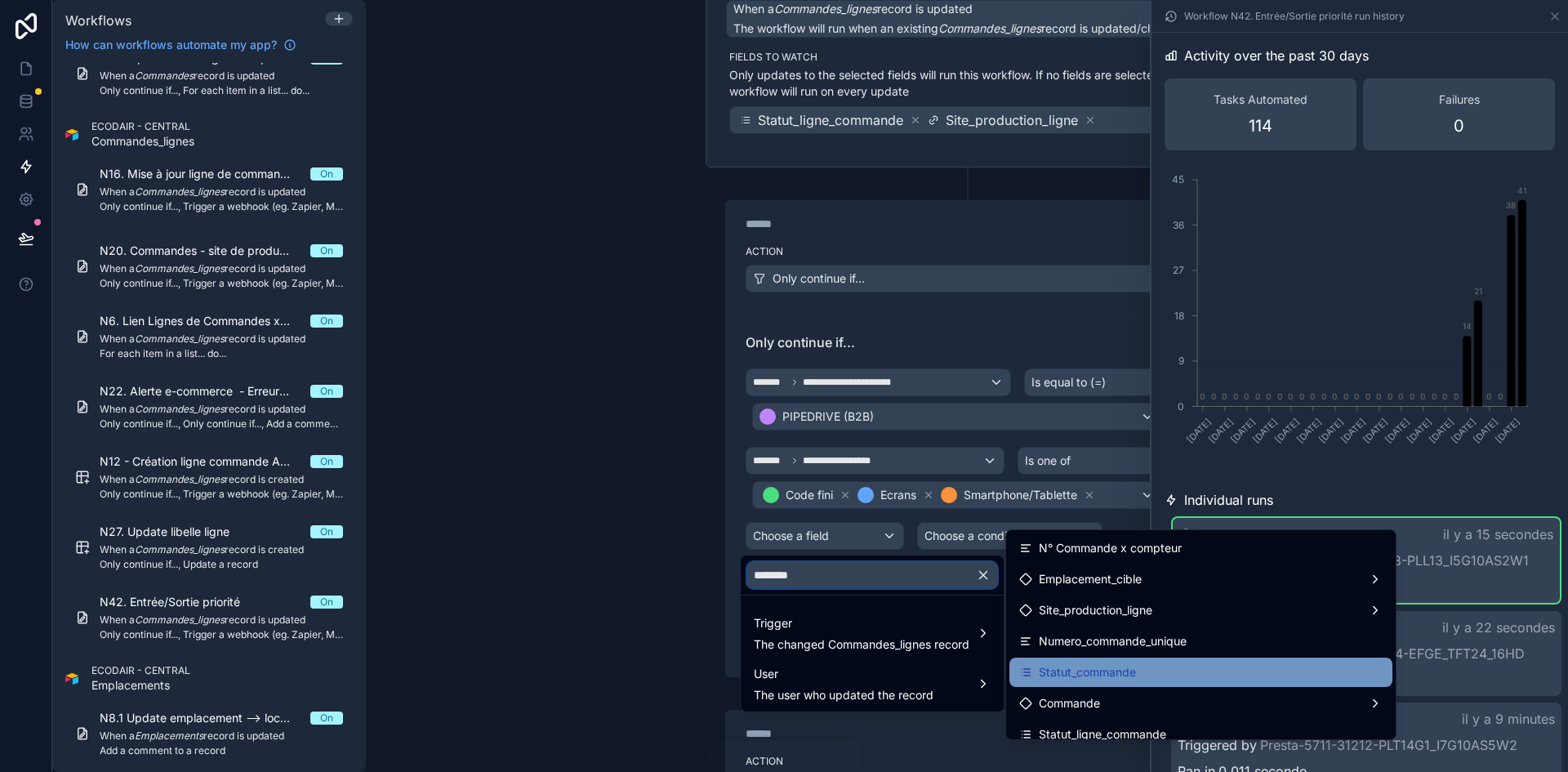
type input "********"
click at [1072, 668] on span "Statut_commande" at bounding box center [1086, 672] width 97 height 20
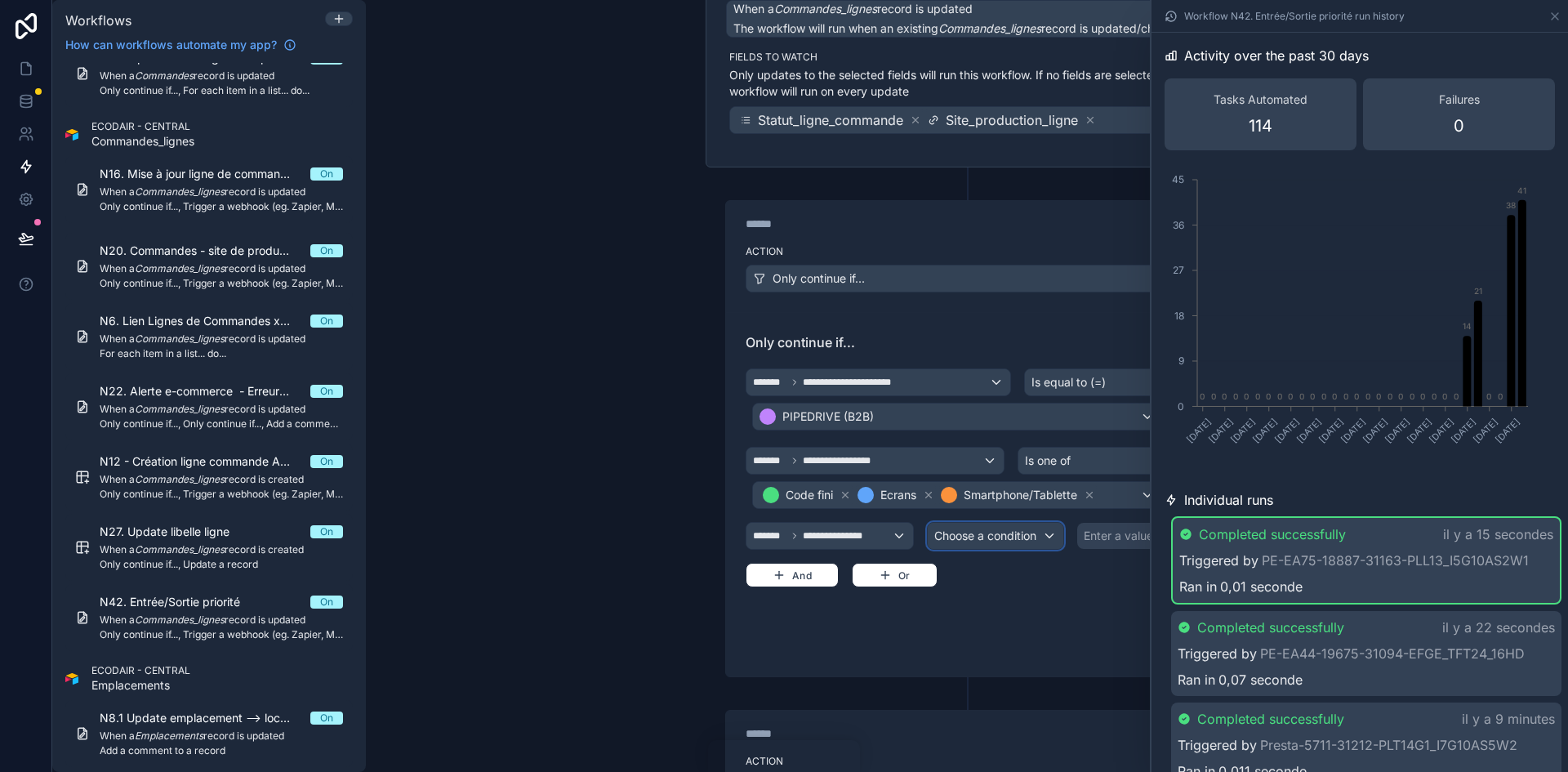
click at [1029, 526] on div "Choose a condition" at bounding box center [995, 536] width 136 height 26
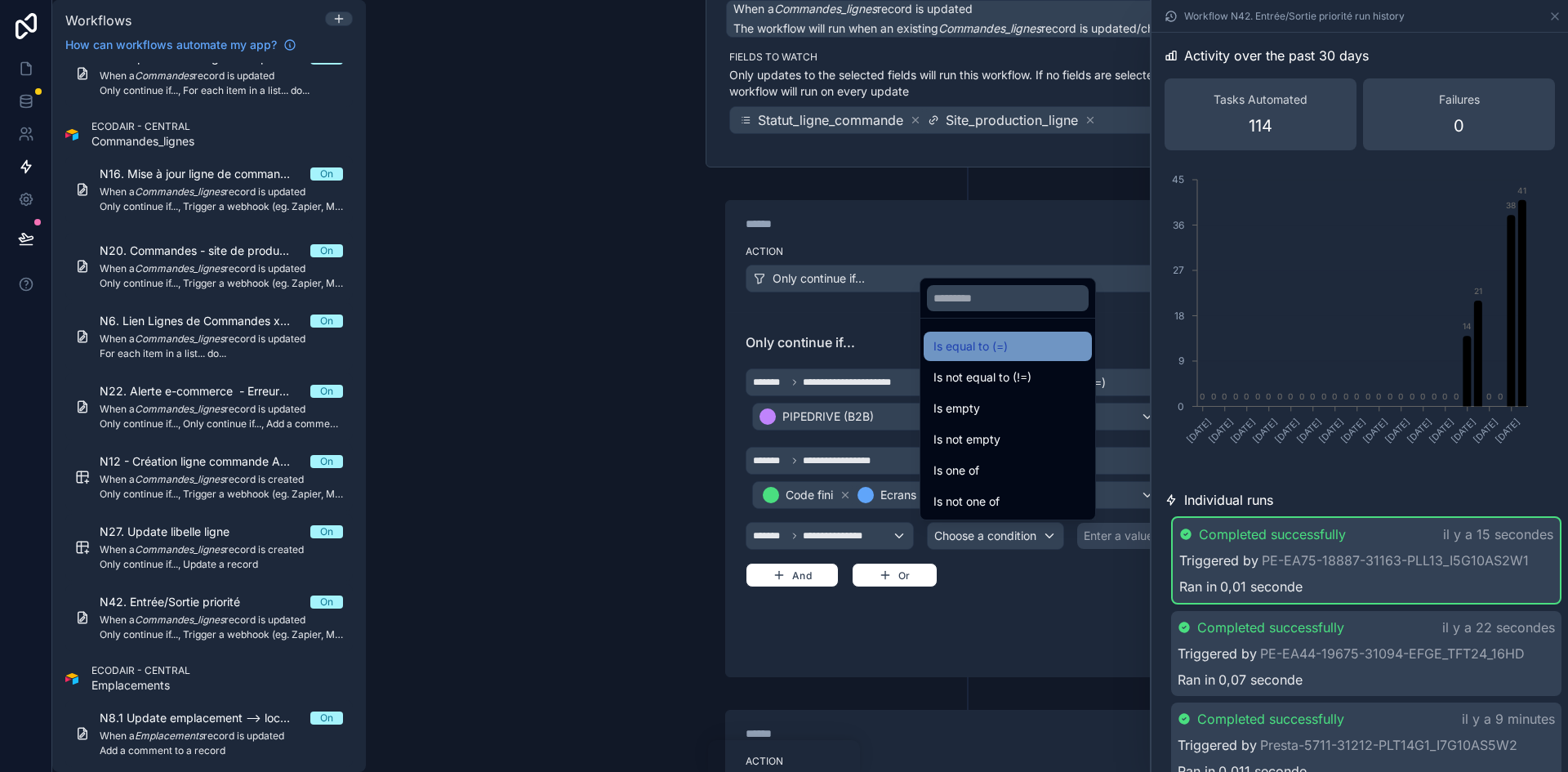
click at [1017, 340] on div "Is equal to (=)" at bounding box center [1008, 347] width 149 height 20
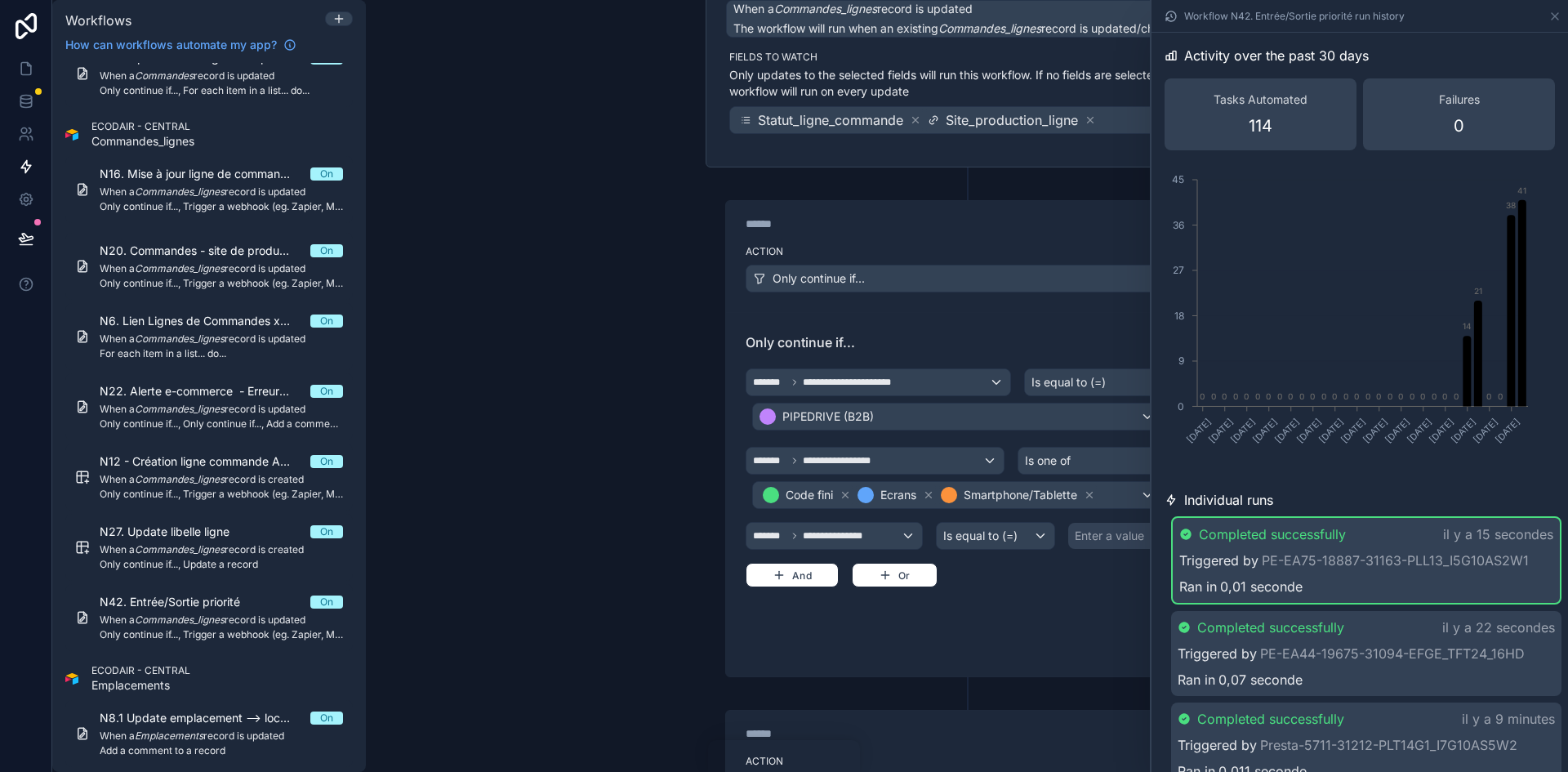
click at [1105, 532] on div "Enter a value" at bounding box center [1110, 536] width 70 height 17
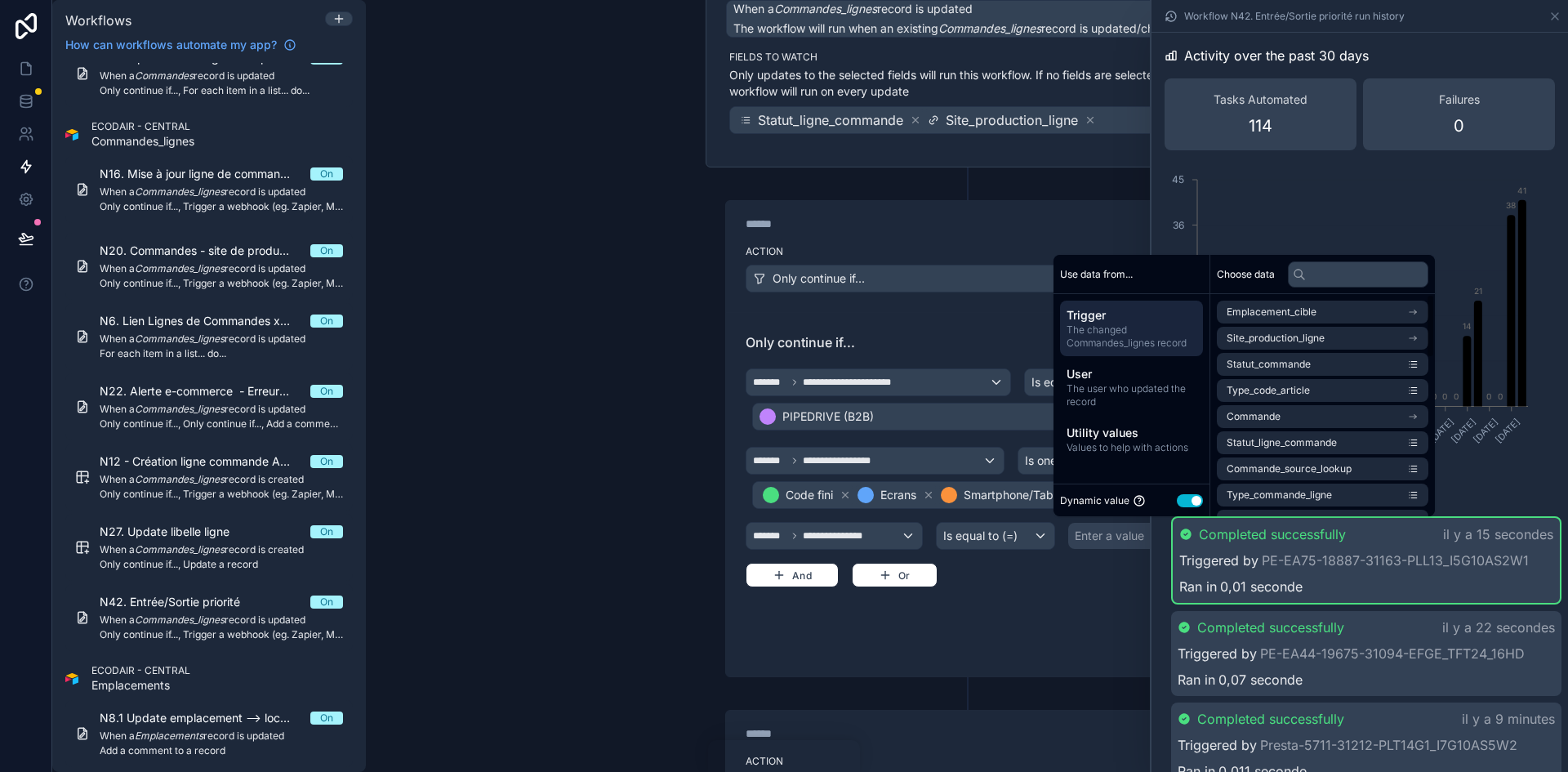
click at [1192, 501] on button "Use setting" at bounding box center [1190, 501] width 26 height 13
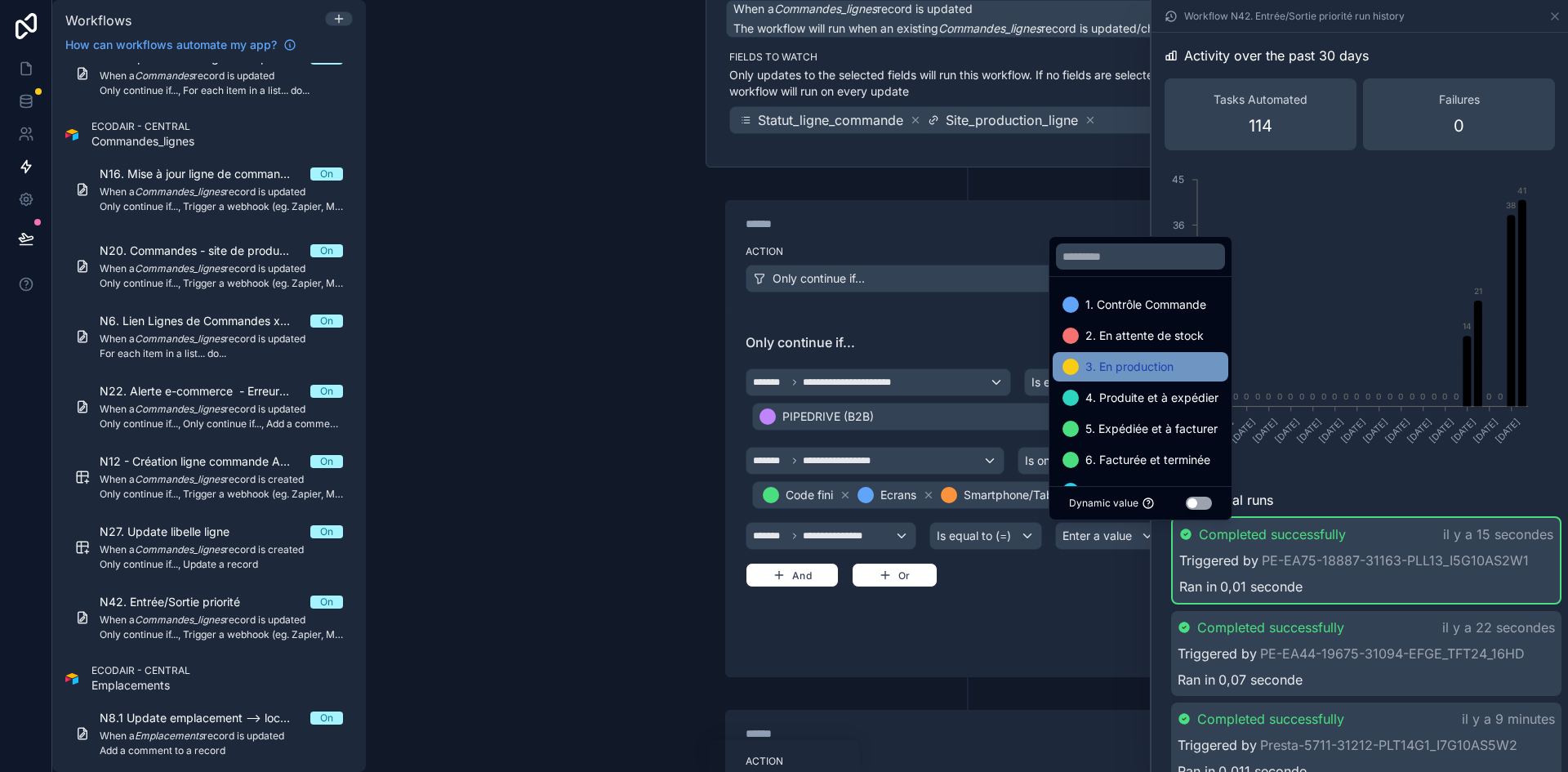
click at [1150, 363] on span "3. En production" at bounding box center [1129, 367] width 89 height 20
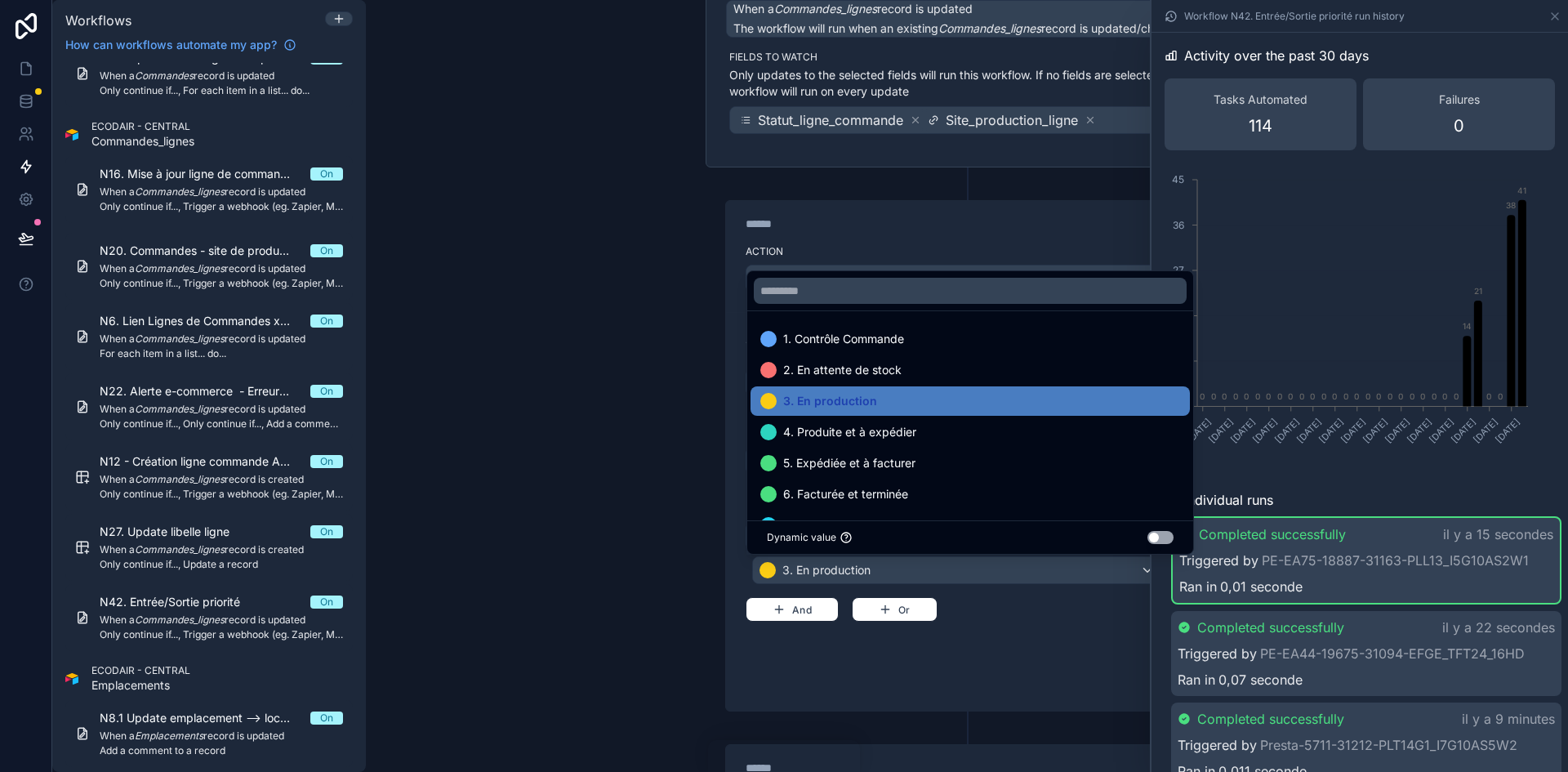
click at [1029, 647] on div "**********" at bounding box center [966, 490] width 443 height 315
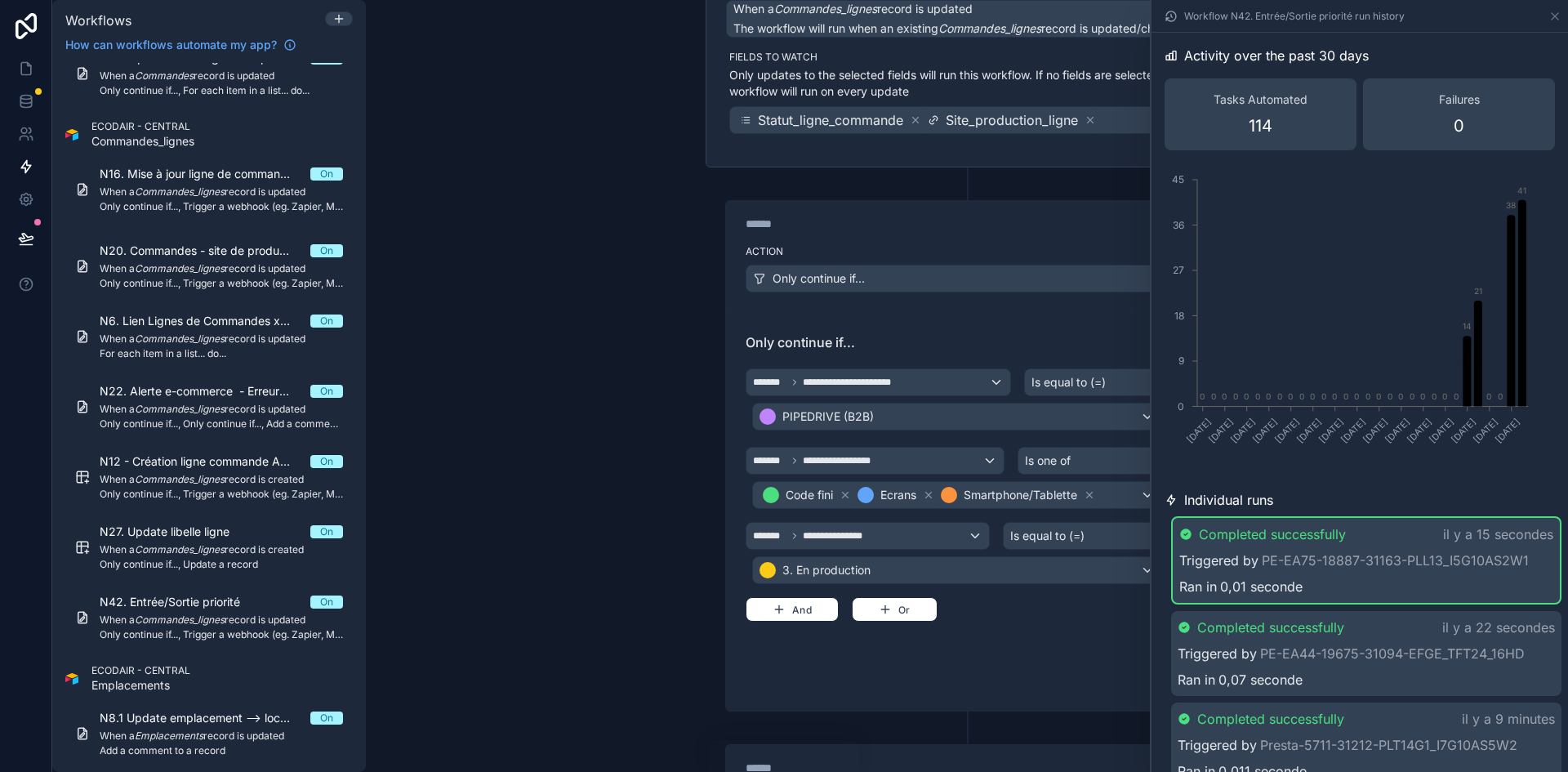
click at [1562, 13] on div "Workflow N42. Entrée/Sortie priorité run history" at bounding box center [1359, 16] width 416 height 32
click at [1553, 16] on icon at bounding box center [1555, 17] width 13 height 13
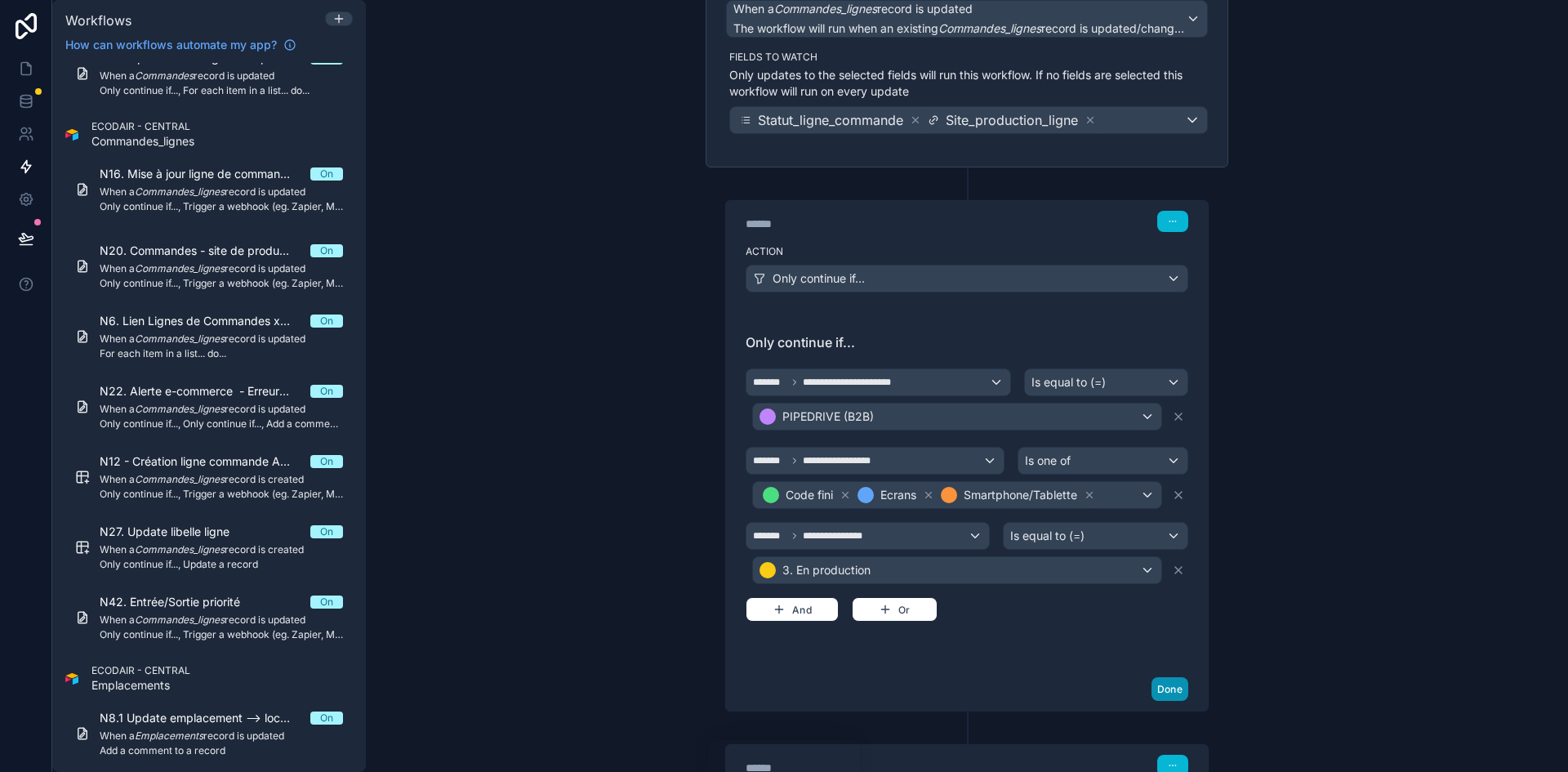
click at [1168, 684] on button "Done" at bounding box center [1170, 688] width 36 height 24
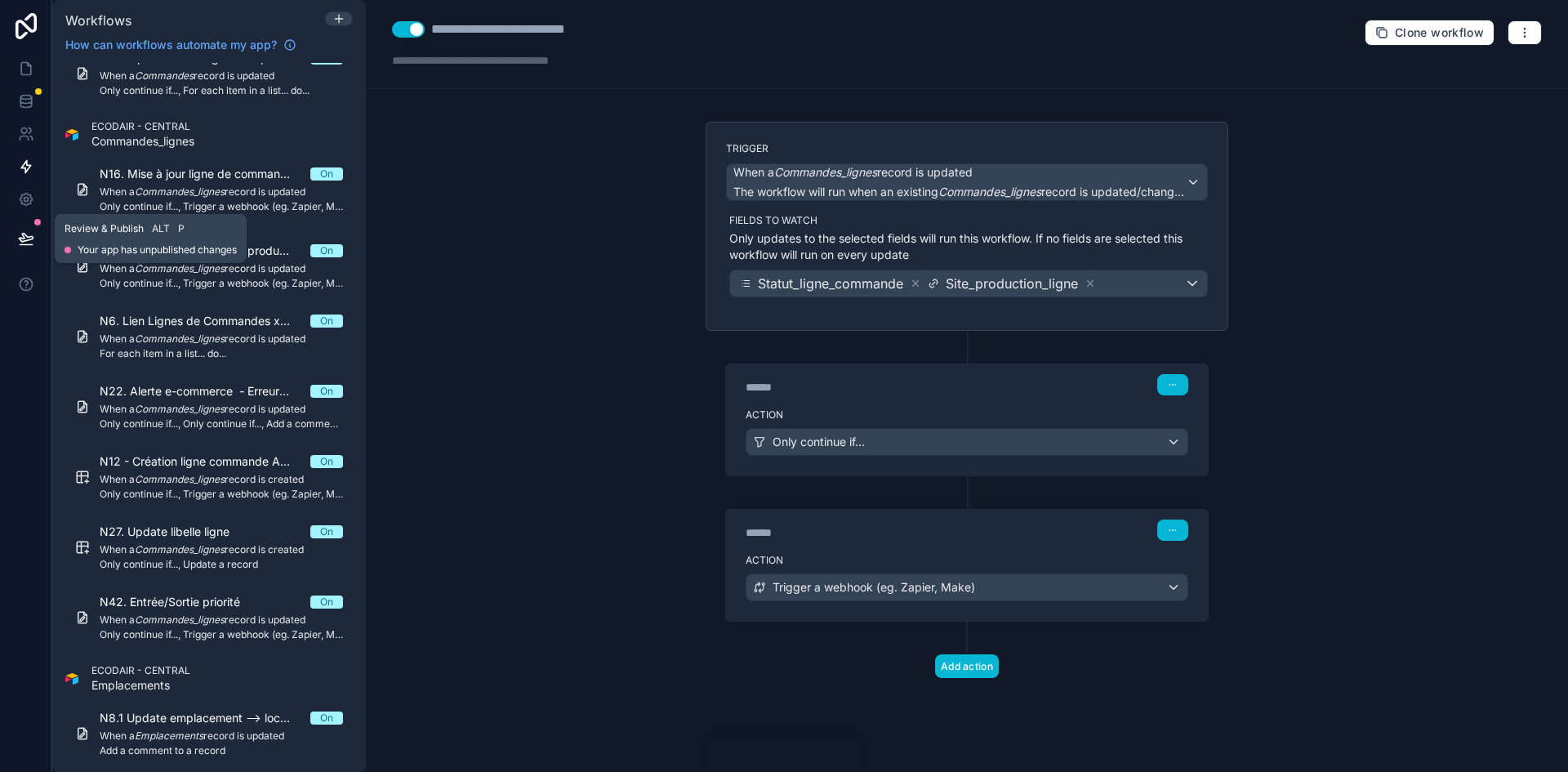
click at [25, 234] on icon at bounding box center [26, 237] width 14 height 8
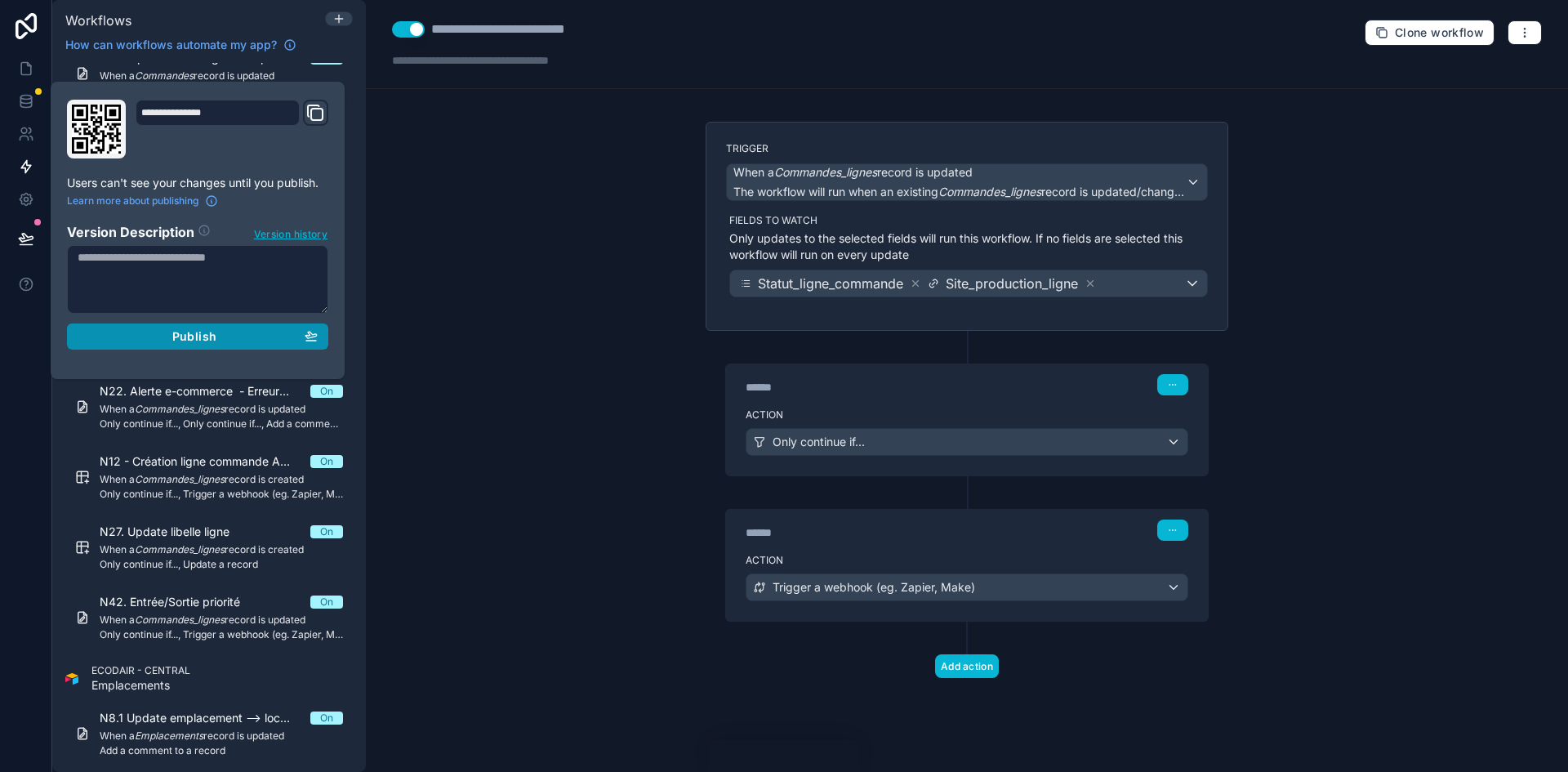
click at [211, 342] on span "Publish" at bounding box center [194, 337] width 44 height 15
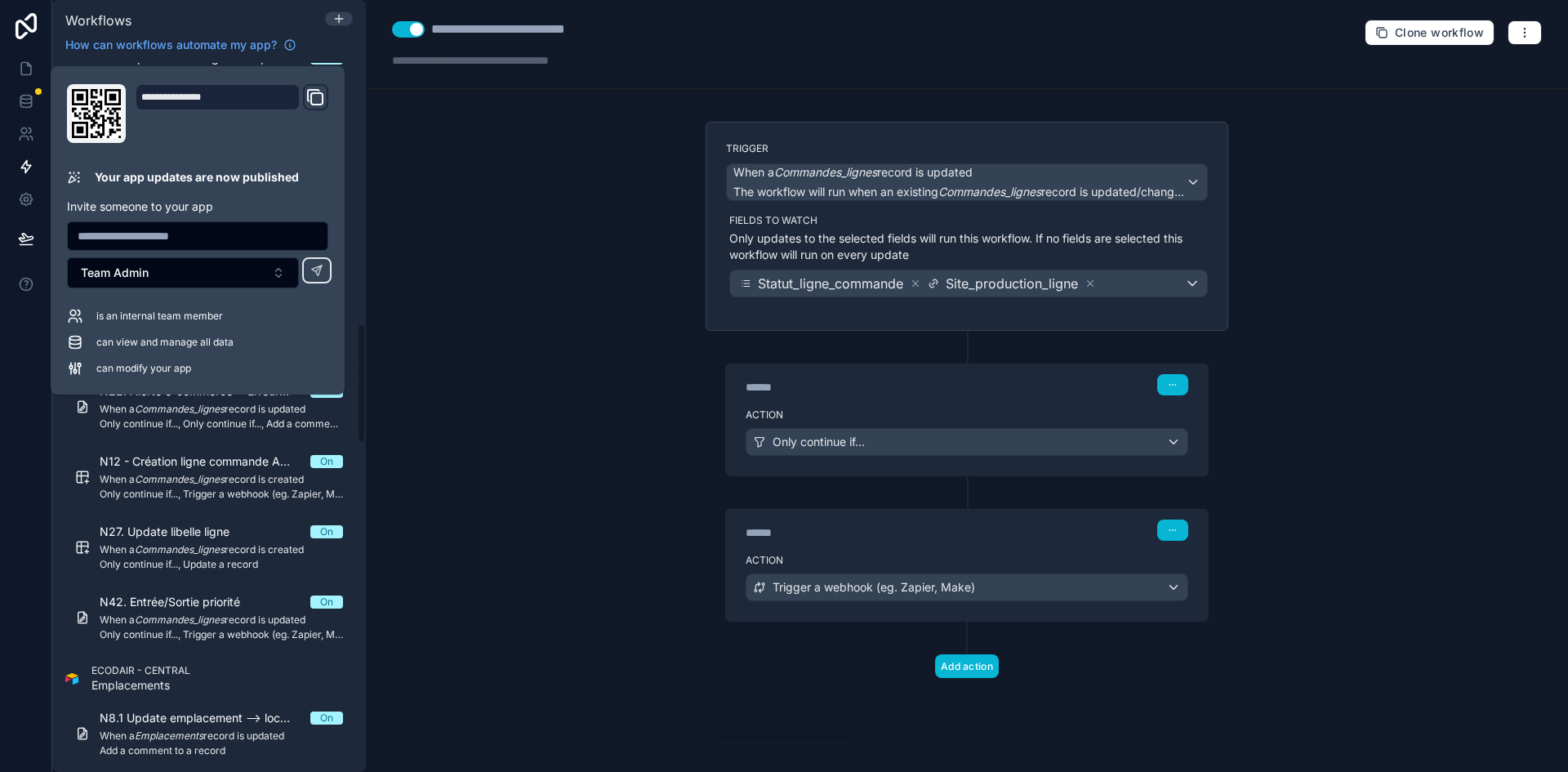
click at [550, 326] on div "**********" at bounding box center [966, 386] width 1202 height 772
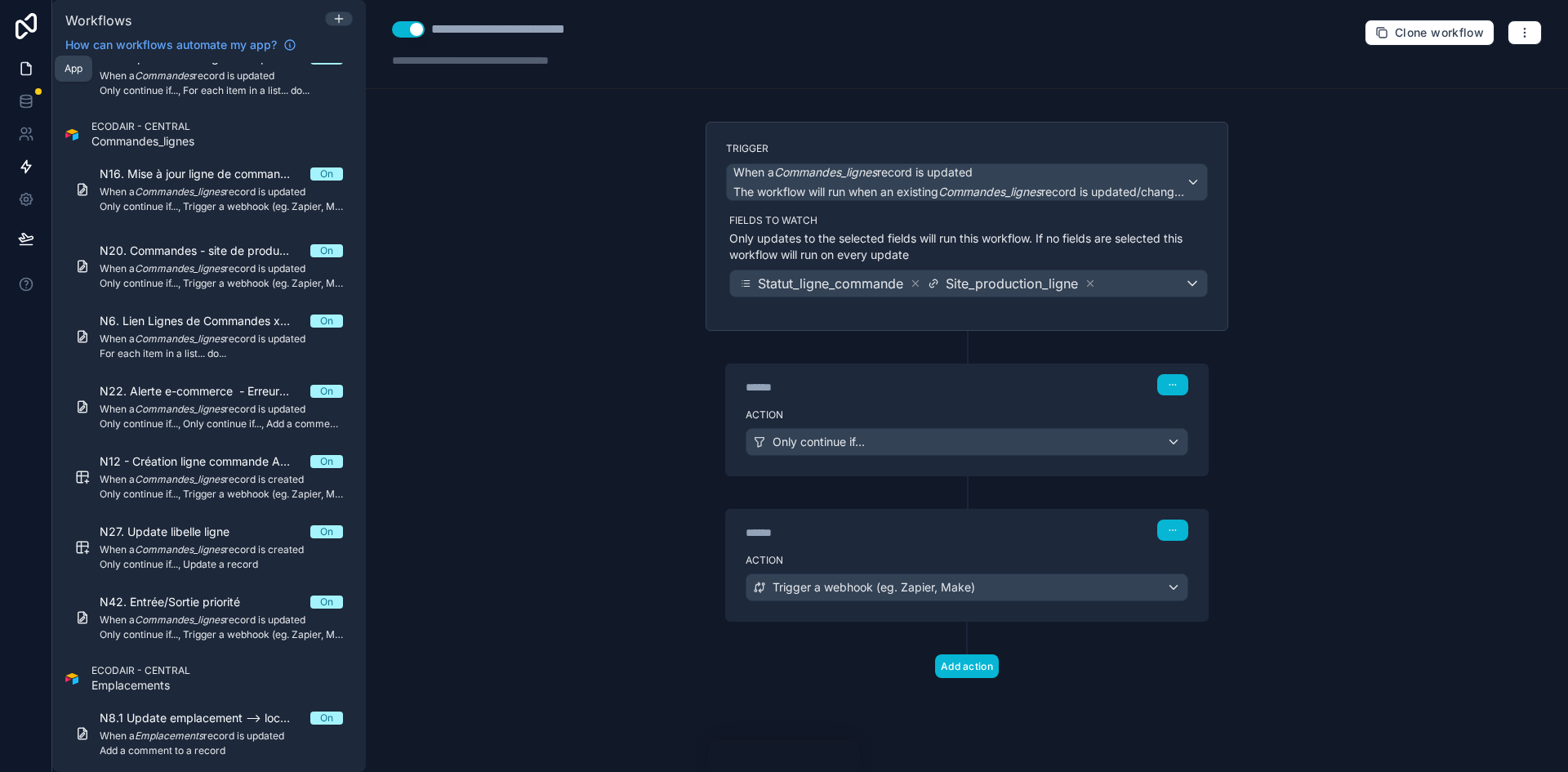
click at [23, 65] on icon at bounding box center [26, 69] width 17 height 17
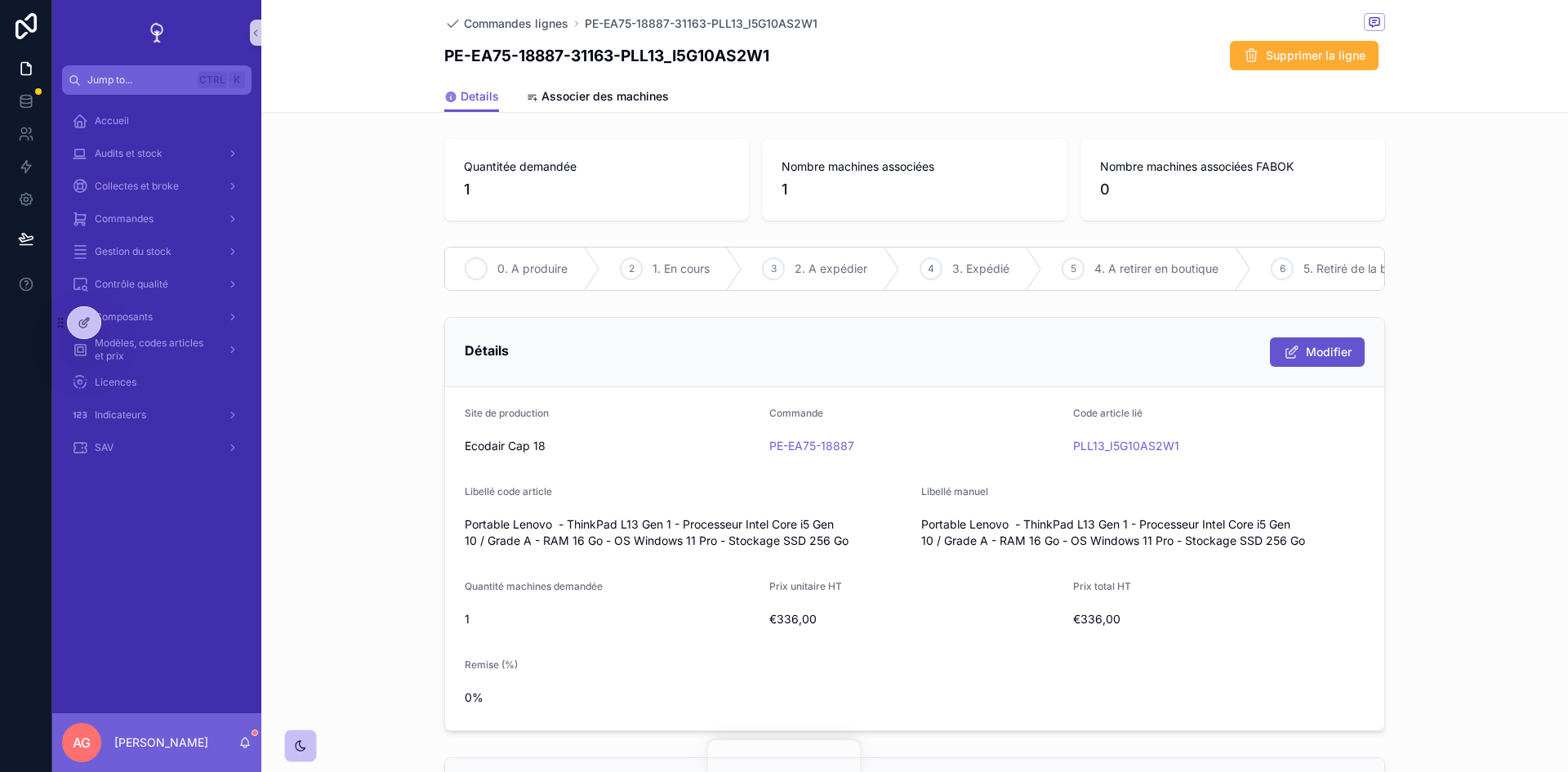
click at [519, 266] on span "0. A produire" at bounding box center [532, 269] width 70 height 17
click at [532, 17] on span "Commandes lignes" at bounding box center [516, 24] width 104 height 17
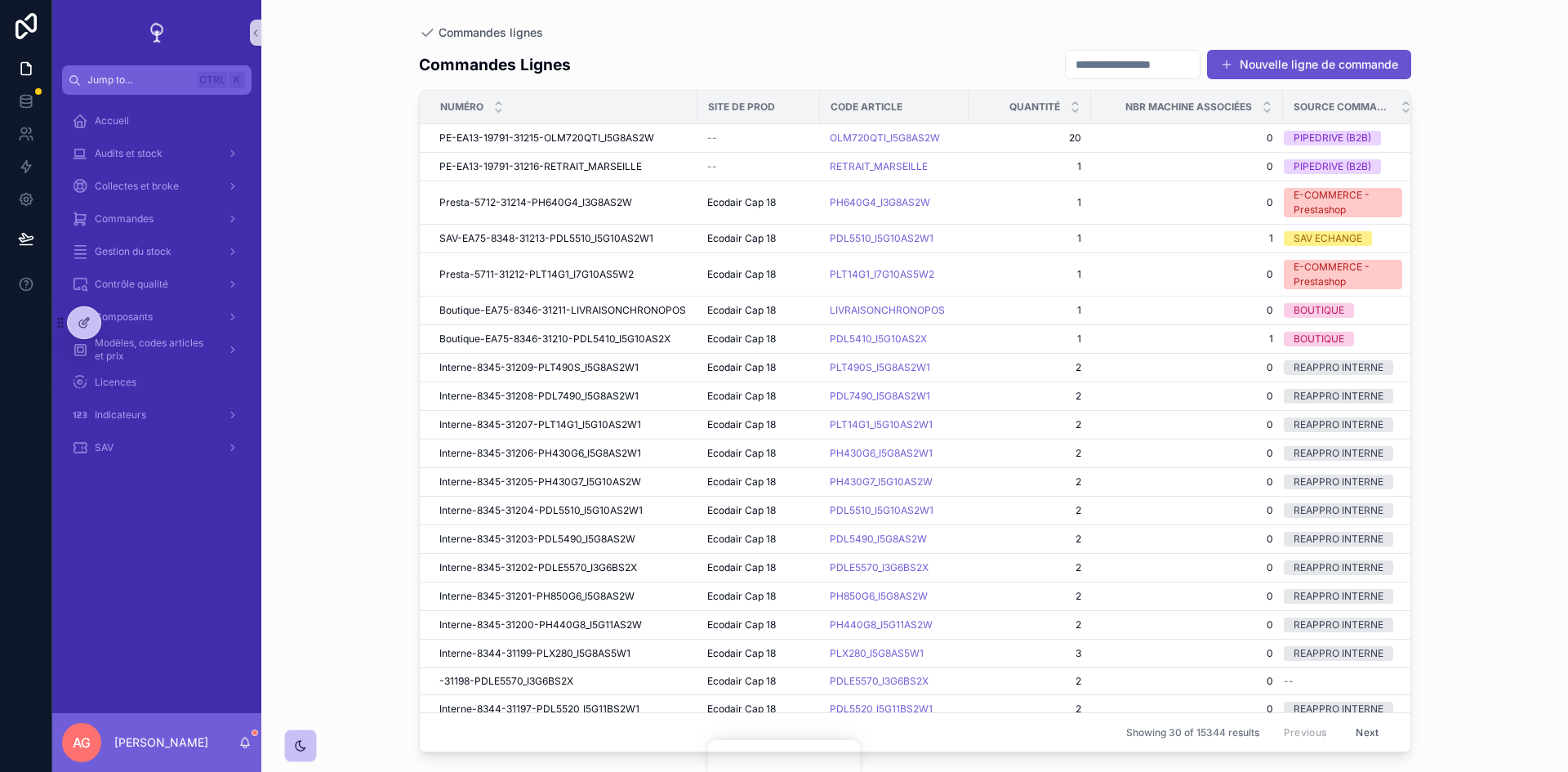
click at [1076, 74] on input "scrollable content" at bounding box center [1133, 65] width 134 height 23
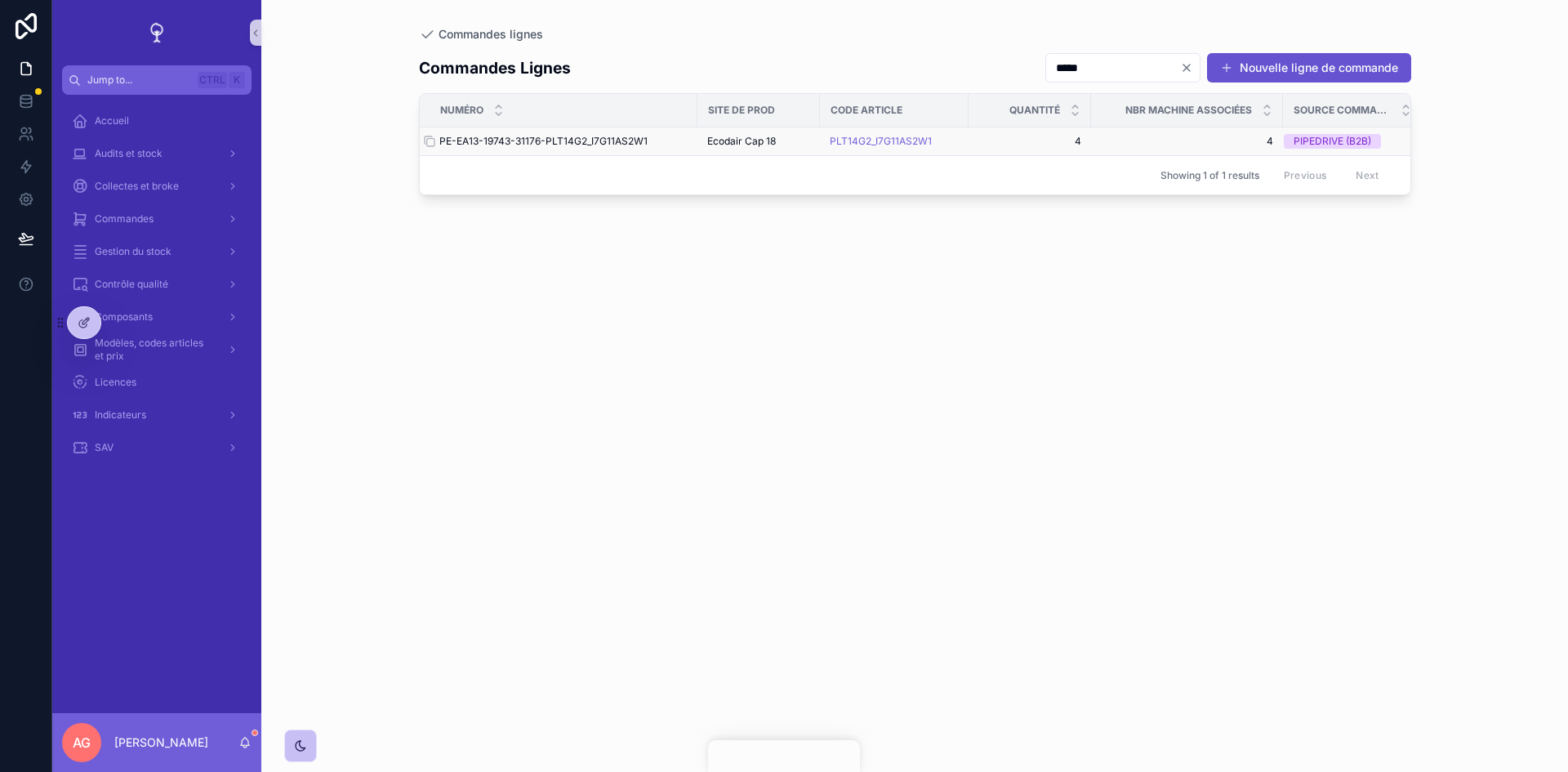
click at [679, 137] on div "PE-EA13-19743-31176-PLT14G2_I7G11AS2W1 PE-EA13-19743-31176-PLT14G2_I7G11AS2W1" at bounding box center [563, 141] width 248 height 13
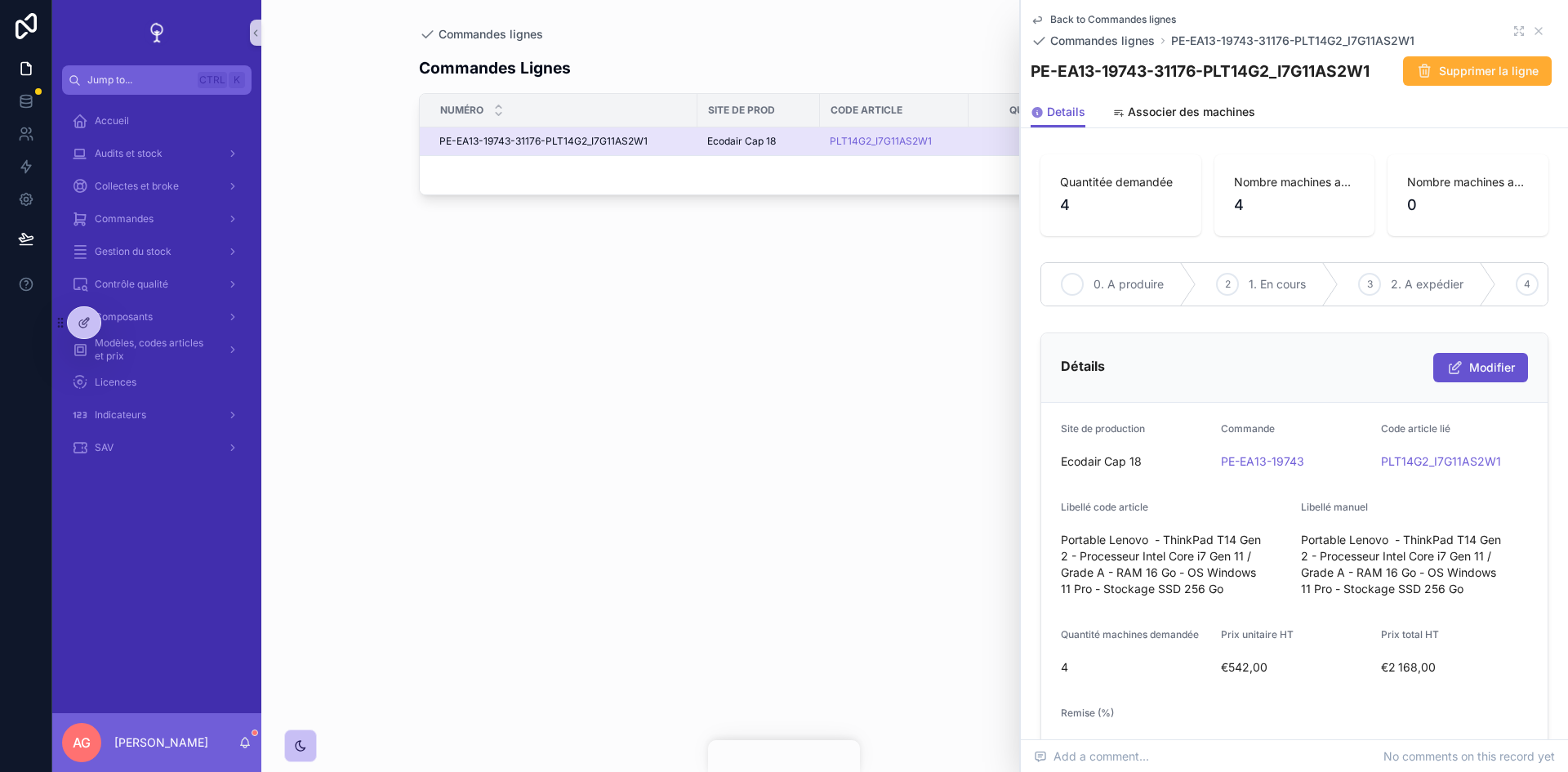
click at [1081, 281] on div "1" at bounding box center [1072, 285] width 23 height 23
click at [779, 36] on div "Commandes lignes" at bounding box center [914, 35] width 992 height 17
click at [1046, 70] on input "*****" at bounding box center [1113, 68] width 134 height 23
click at [1535, 32] on icon "scrollable content" at bounding box center [1538, 31] width 7 height 7
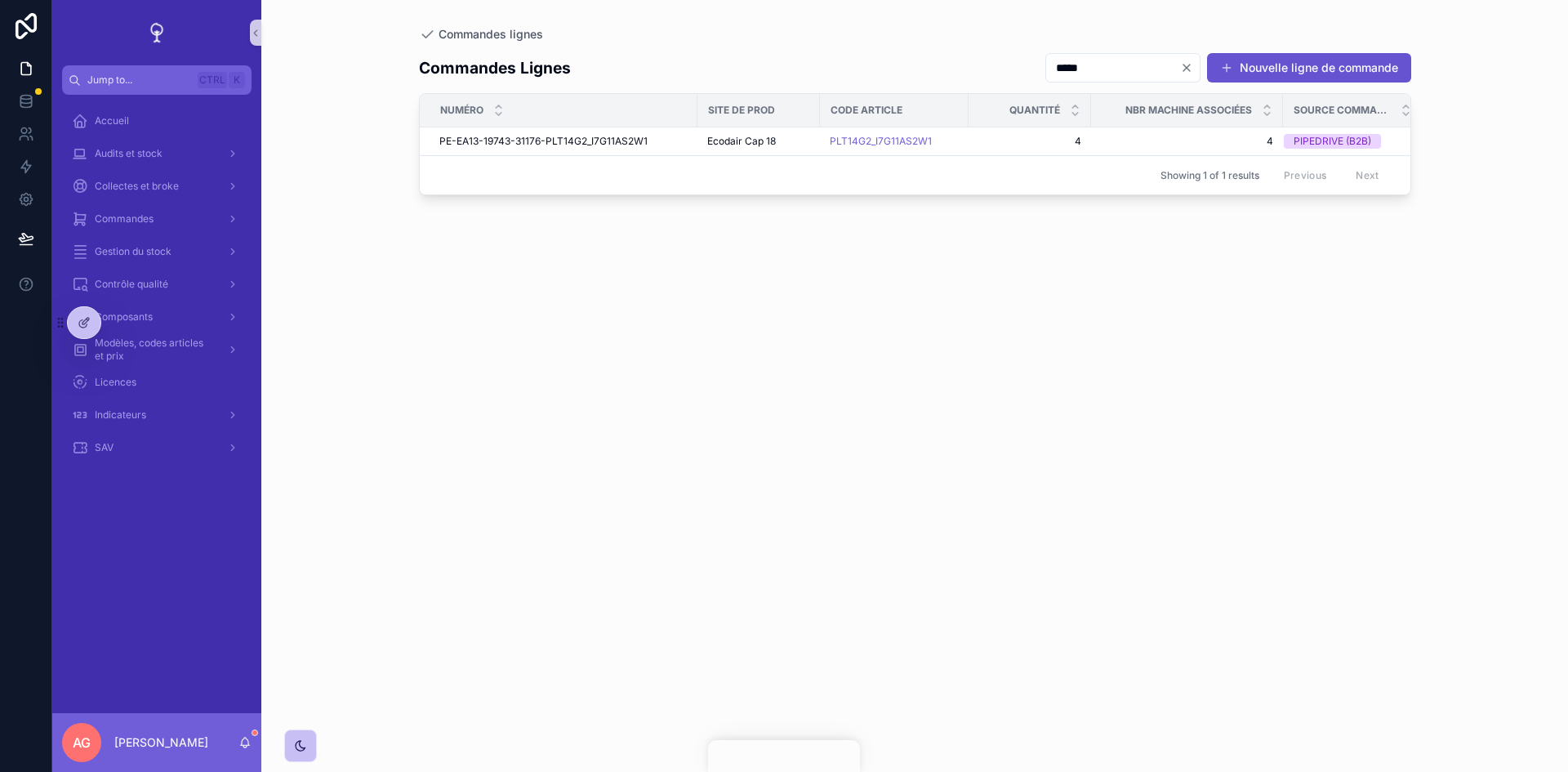
drag, startPoint x: 1110, startPoint y: 63, endPoint x: 1000, endPoint y: 64, distance: 110.0
click at [1032, 64] on div "***** Nouvelle ligne de commande" at bounding box center [1221, 68] width 379 height 31
type input "*****"
click at [562, 137] on span "PE-EA75-18887-31161-ULM720S_I3G8DAS2W1" at bounding box center [549, 141] width 218 height 13
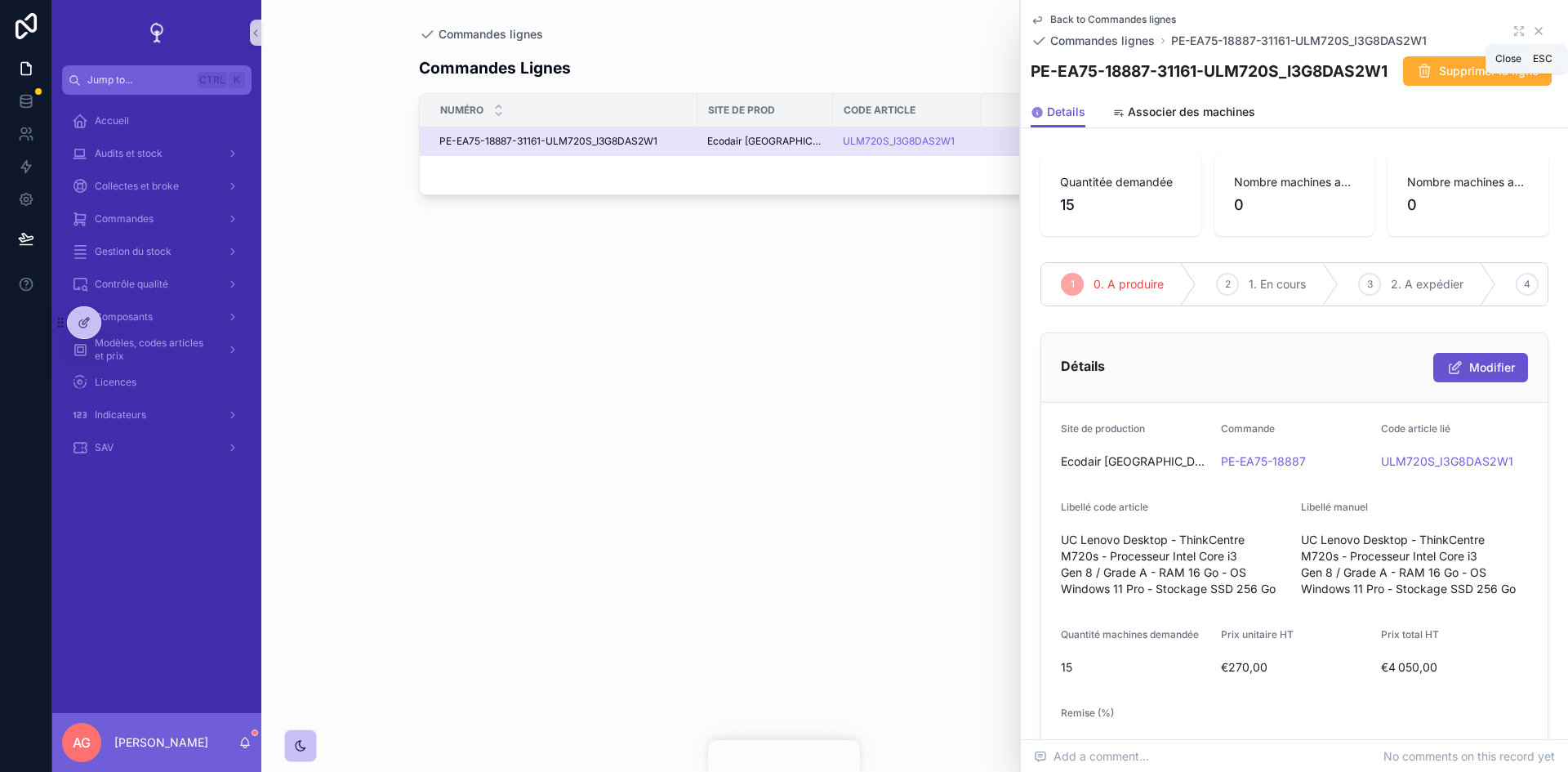
click at [1532, 25] on icon "scrollable content" at bounding box center [1538, 31] width 13 height 13
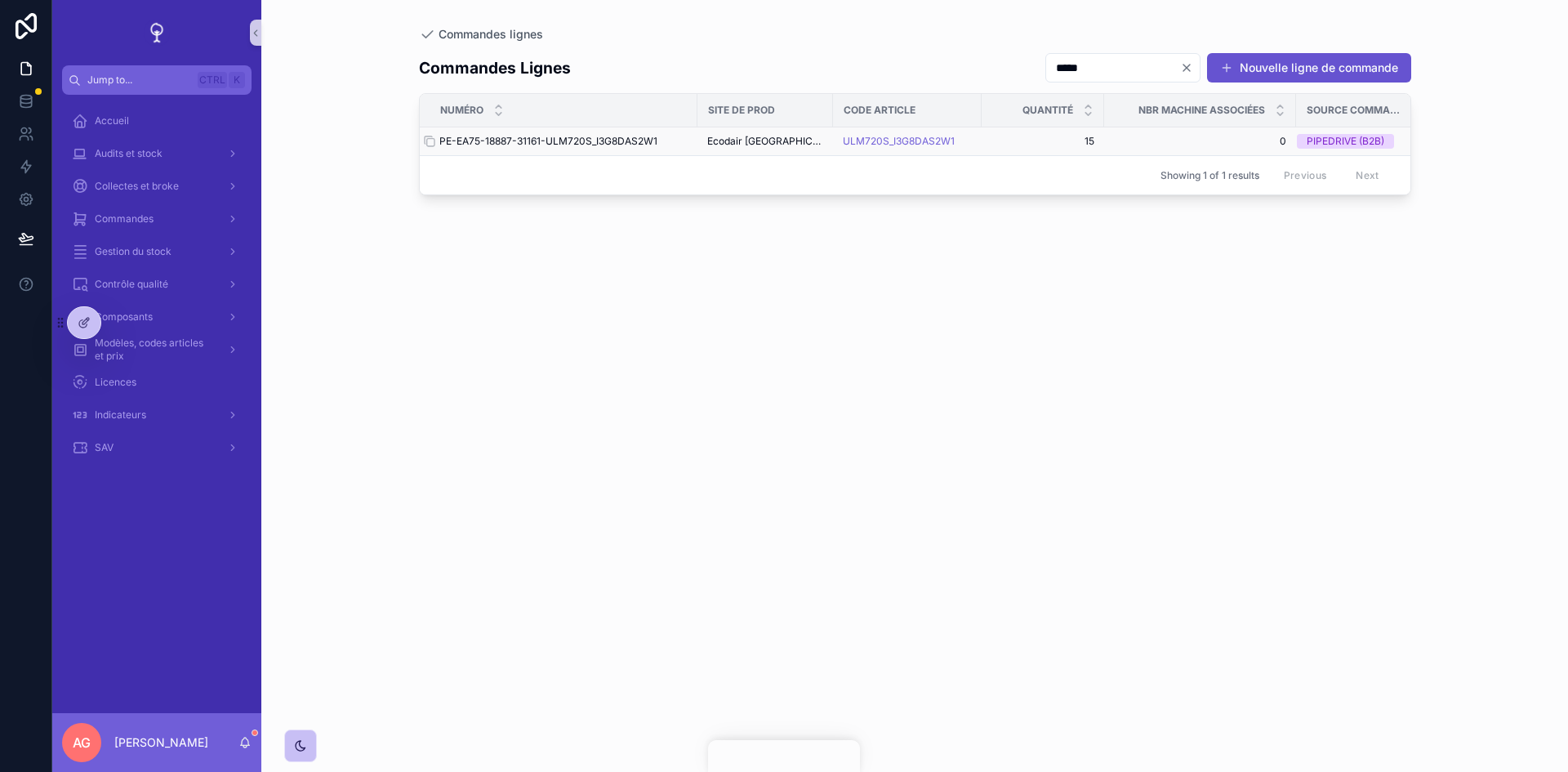
click at [594, 139] on span "PE-EA75-18887-31161-ULM720S_I3G8DAS2W1" at bounding box center [549, 141] width 218 height 13
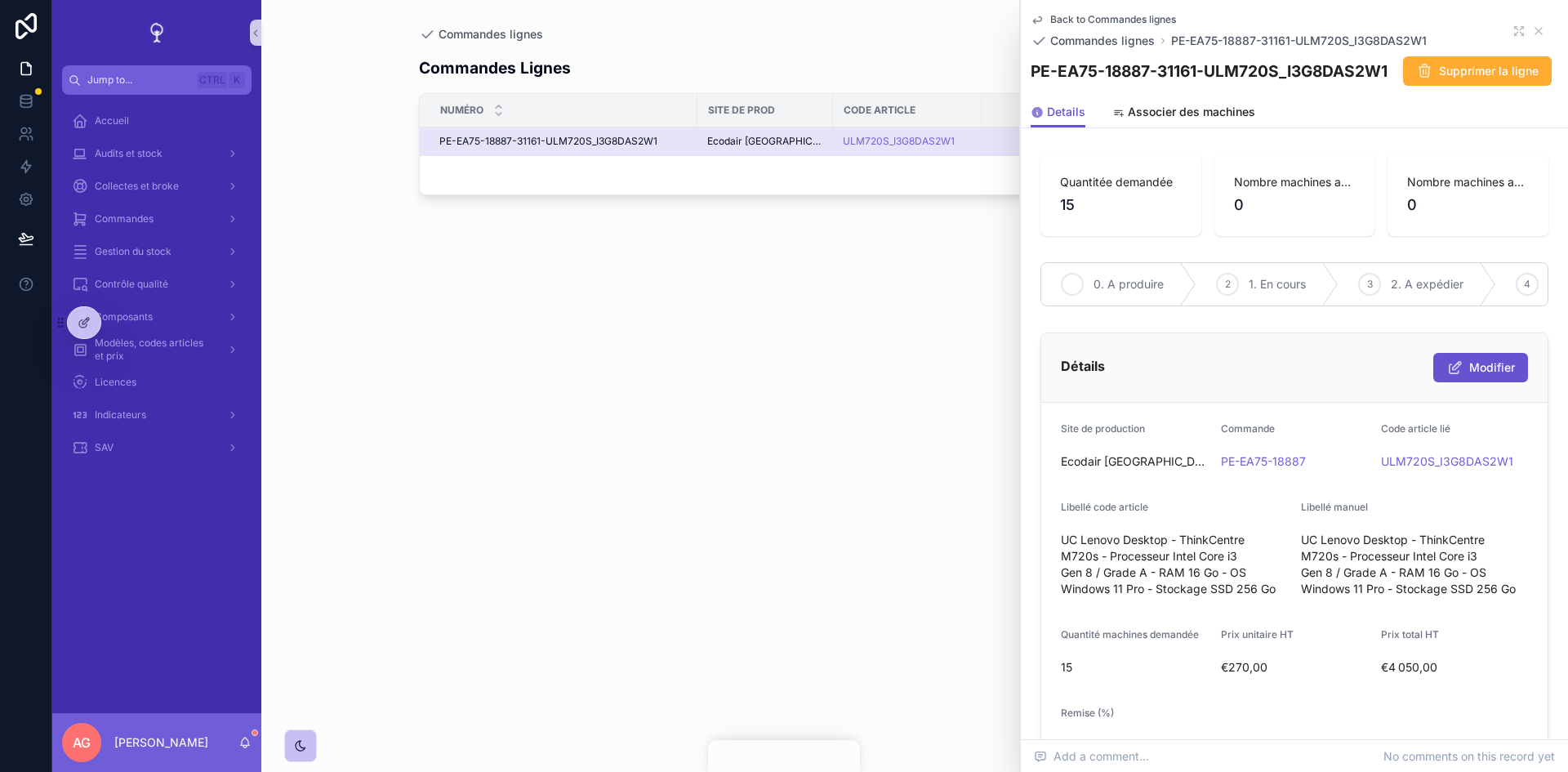
click at [1116, 290] on span "0. A produire" at bounding box center [1129, 285] width 70 height 17
click at [1090, 37] on span "Commandes lignes" at bounding box center [1102, 41] width 104 height 17
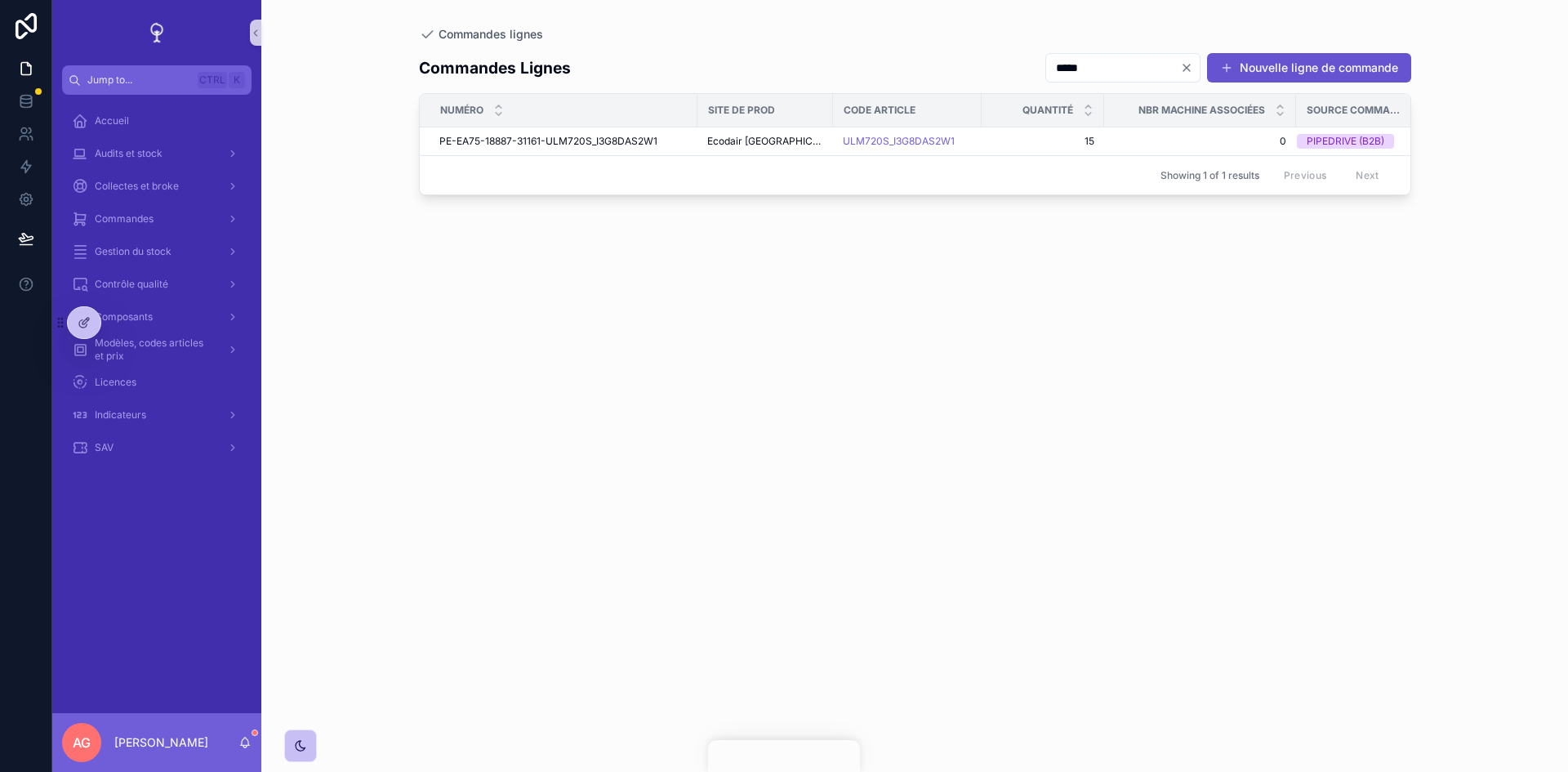
drag, startPoint x: 1096, startPoint y: 66, endPoint x: 1004, endPoint y: 79, distance: 92.9
click at [1046, 79] on input "*****" at bounding box center [1113, 68] width 134 height 23
type input "*****"
click at [534, 145] on span "PE-EA44-19347-31172-PDL5500_I5G8AS5W1" at bounding box center [545, 141] width 212 height 13
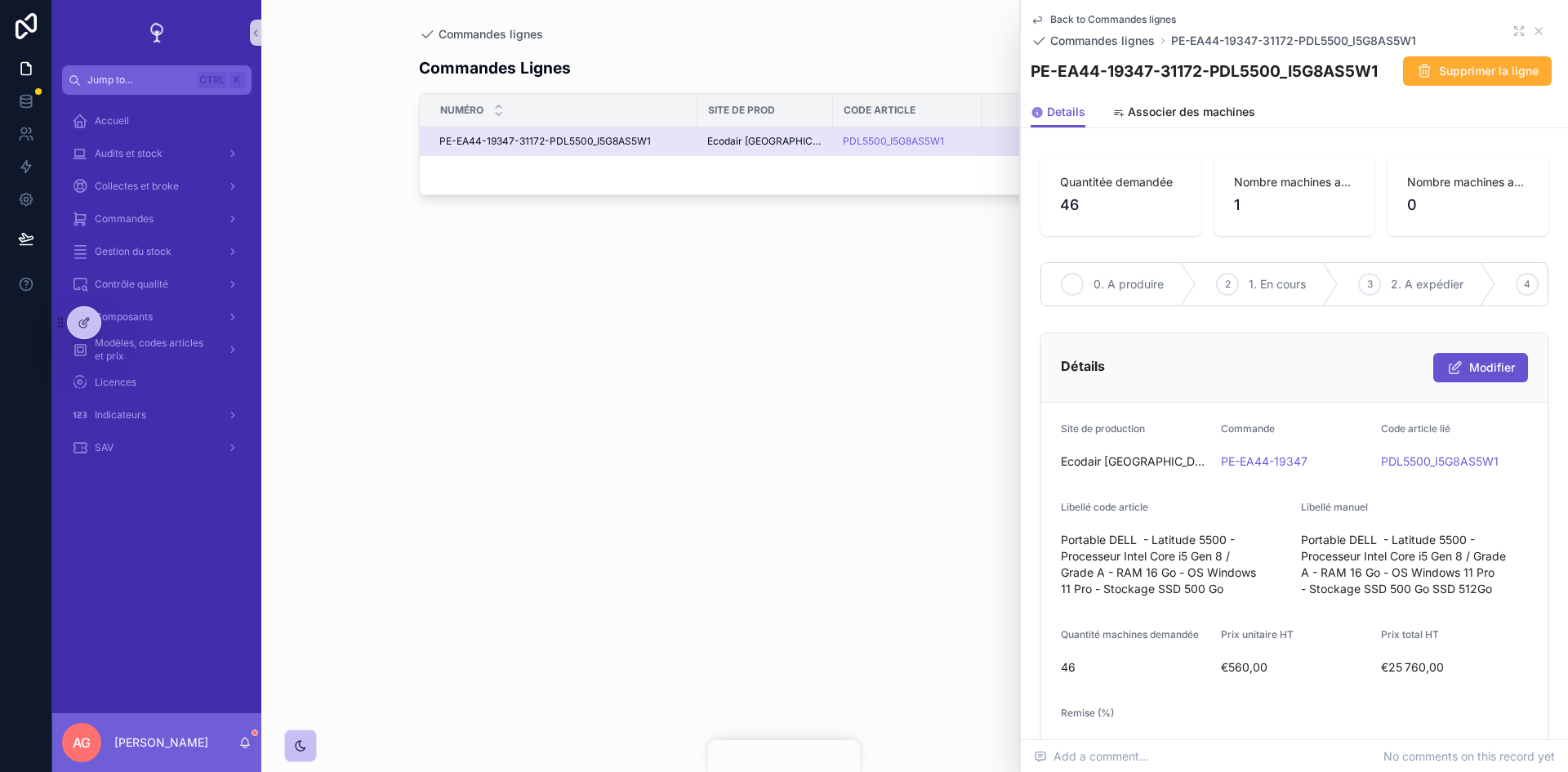
click at [1113, 292] on span "0. A produire" at bounding box center [1129, 285] width 70 height 17
click at [35, 171] on link at bounding box center [26, 166] width 51 height 32
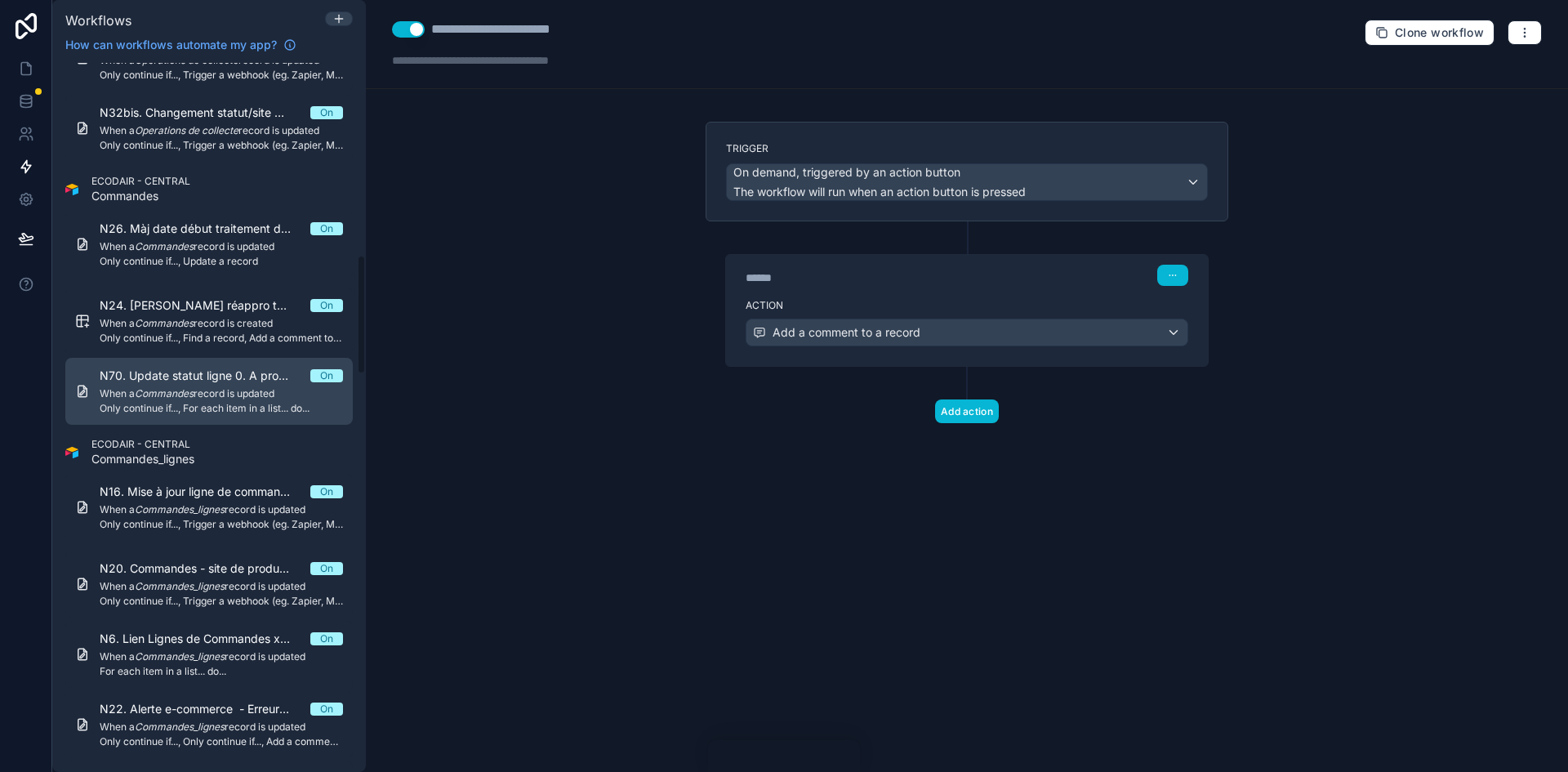
scroll to position [1307, 0]
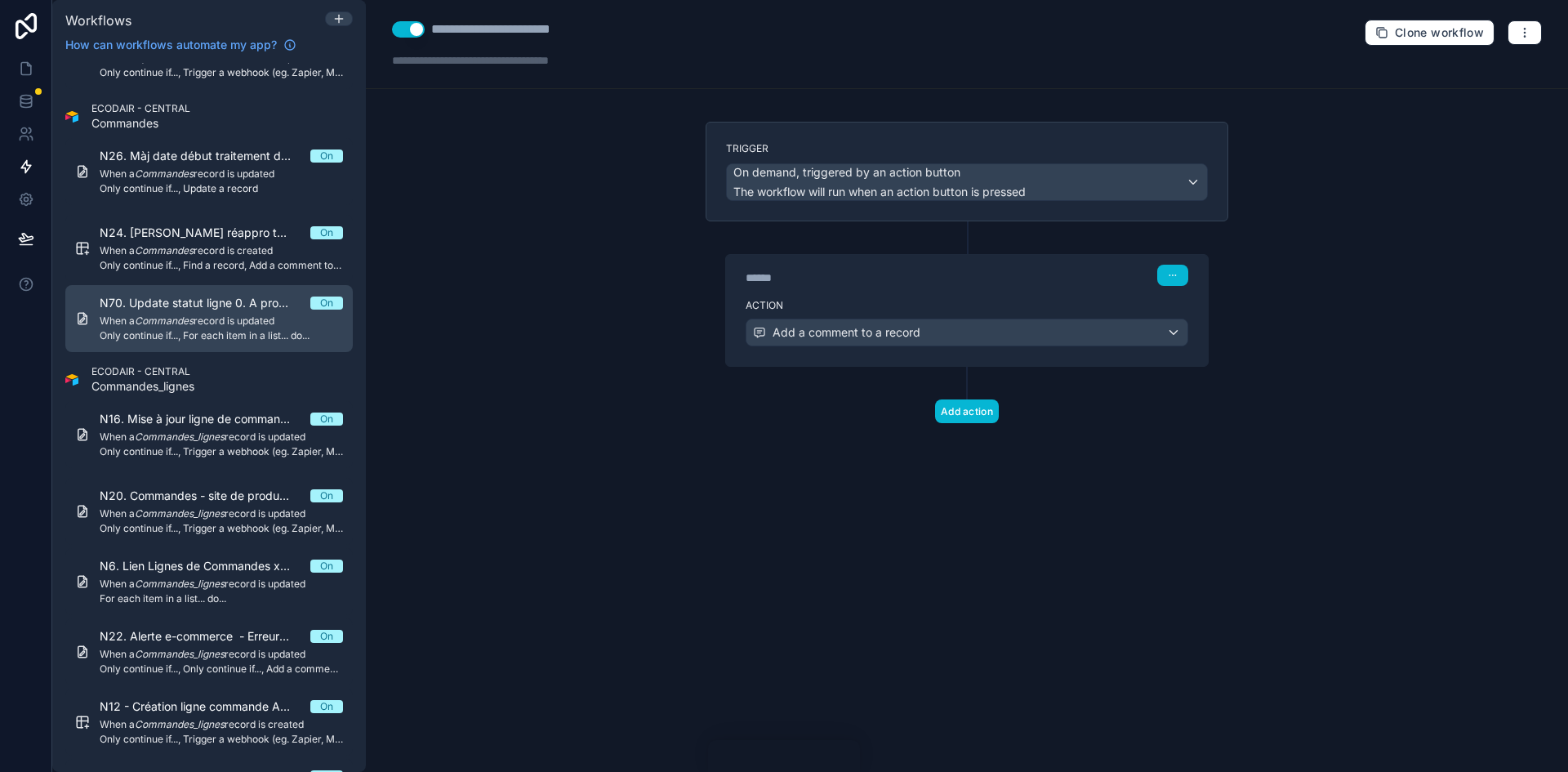
click at [233, 308] on span "N70. Update statut ligne 0. A produire" at bounding box center [204, 303] width 211 height 17
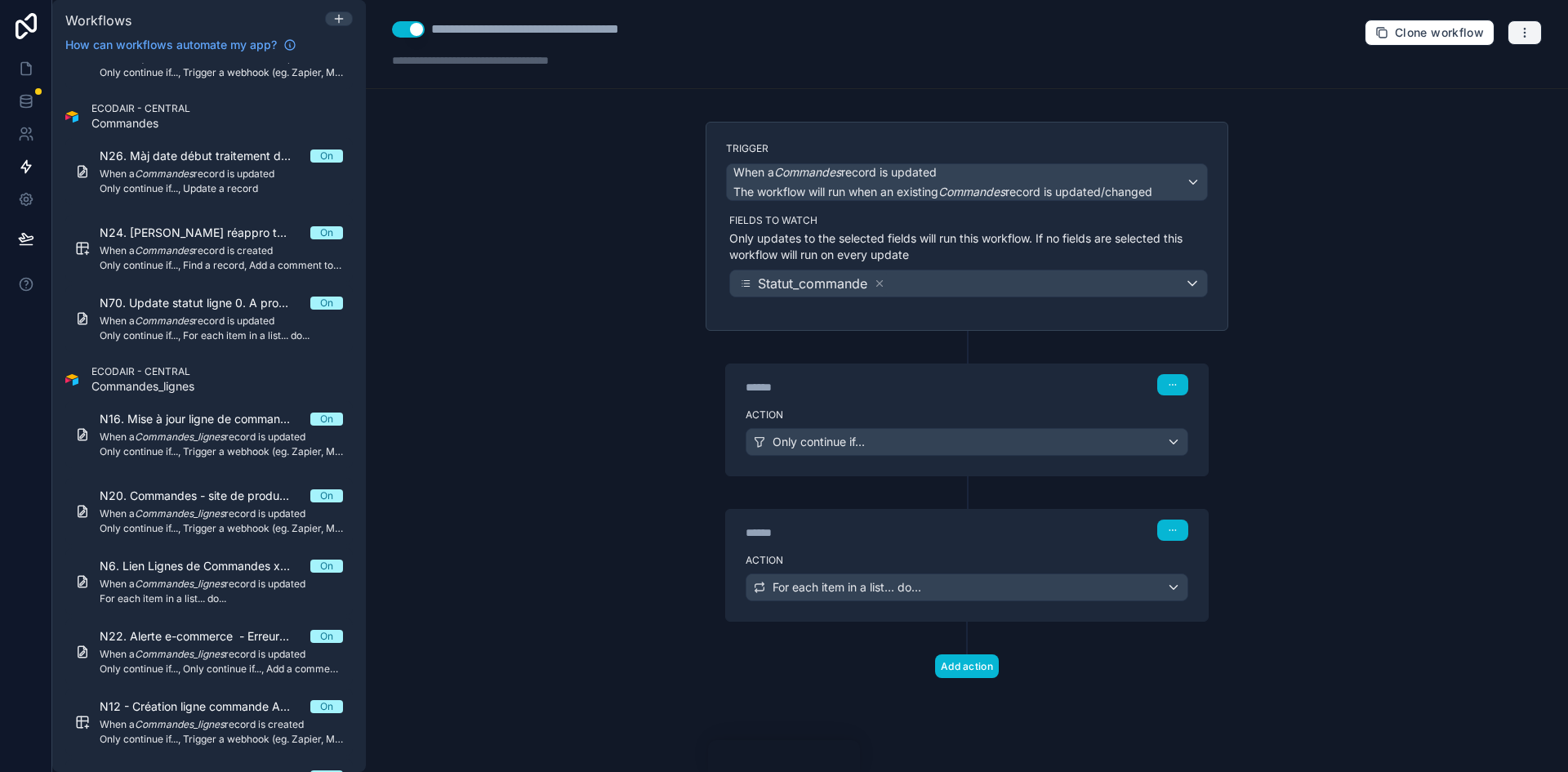
click at [1517, 33] on button "button" at bounding box center [1524, 33] width 34 height 25
click at [1484, 86] on button "Run history" at bounding box center [1468, 98] width 117 height 26
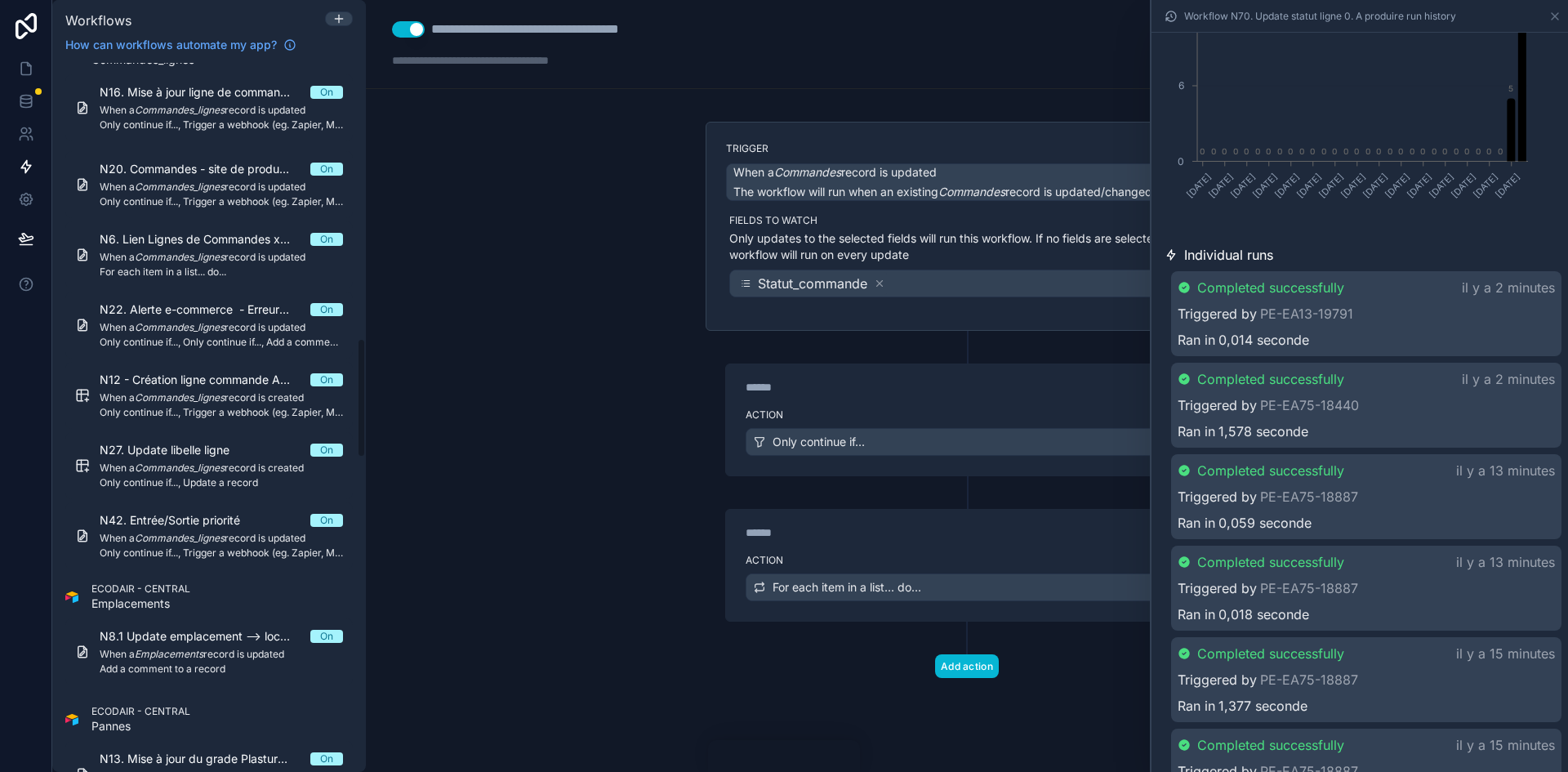
scroll to position [1715, 0]
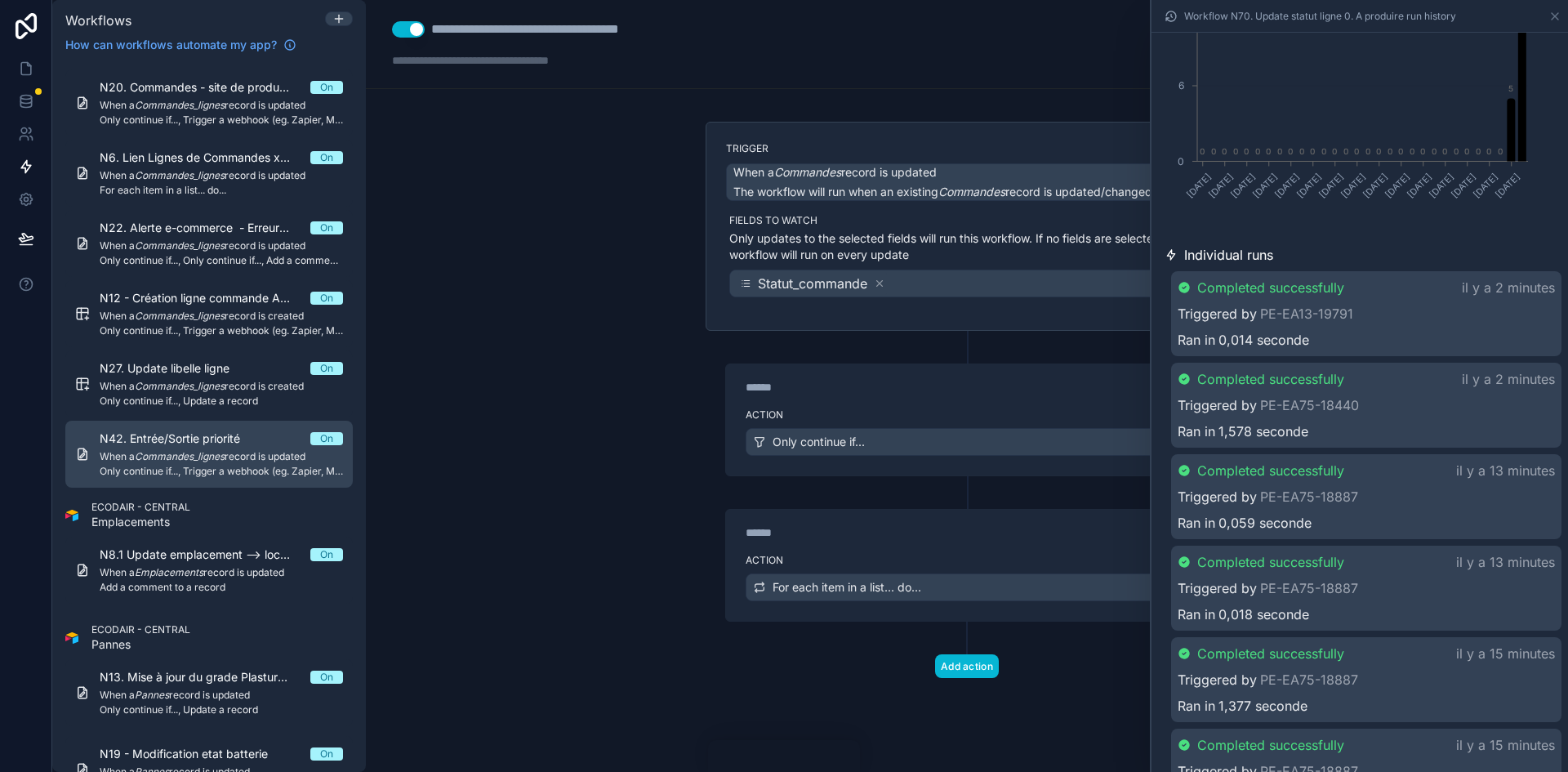
click at [208, 461] on em "Commandes_lignes" at bounding box center [180, 456] width 90 height 12
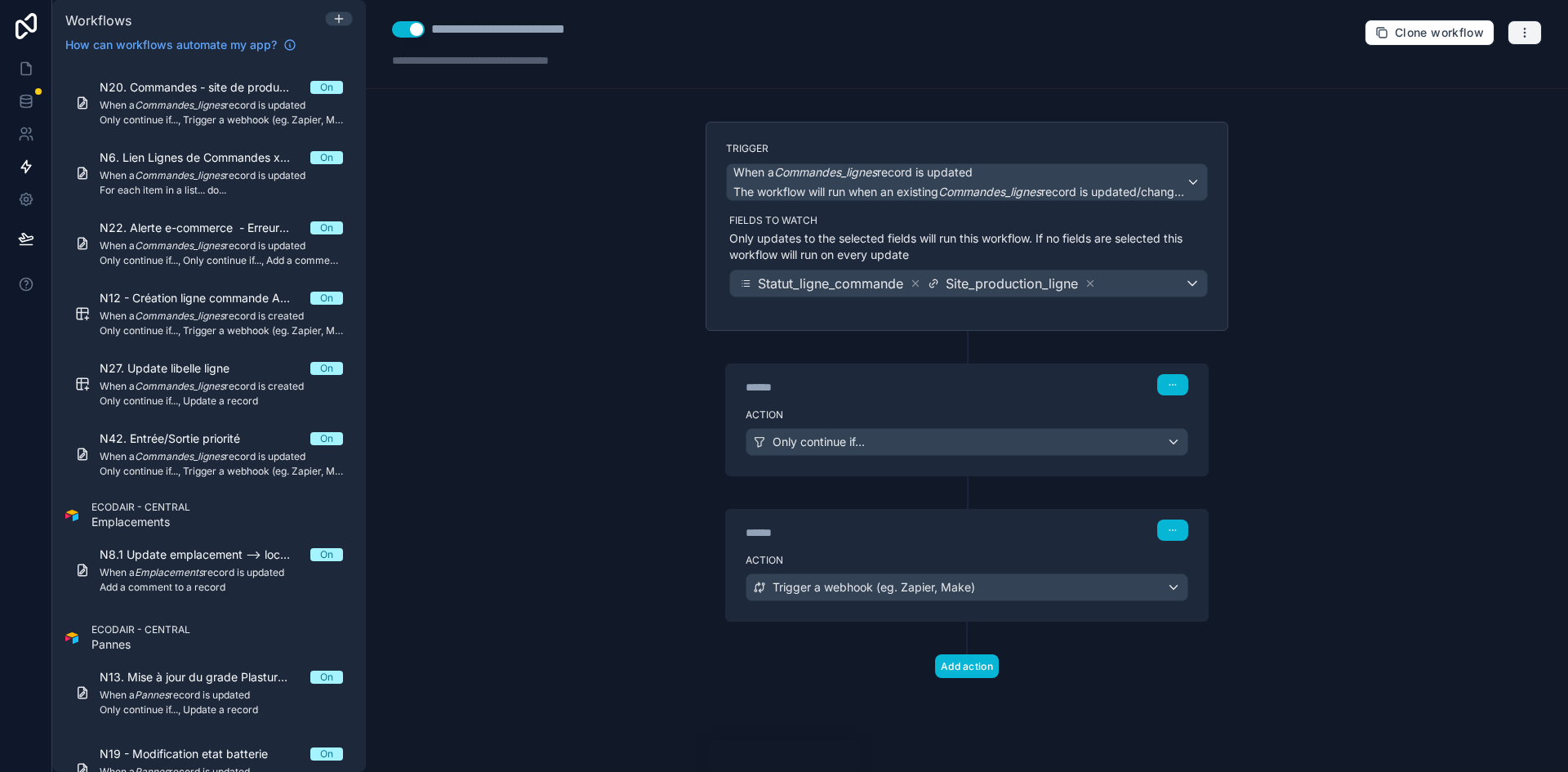
click at [1537, 31] on button "button" at bounding box center [1524, 33] width 34 height 25
click at [1483, 94] on span "Run history" at bounding box center [1481, 98] width 79 height 13
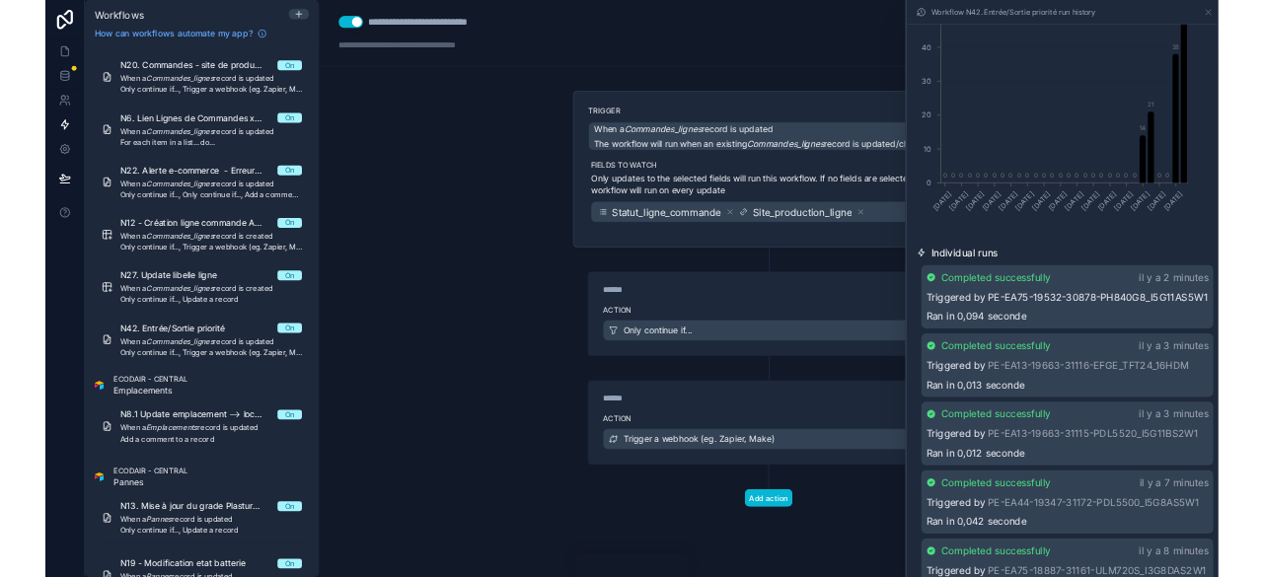
scroll to position [197, 0]
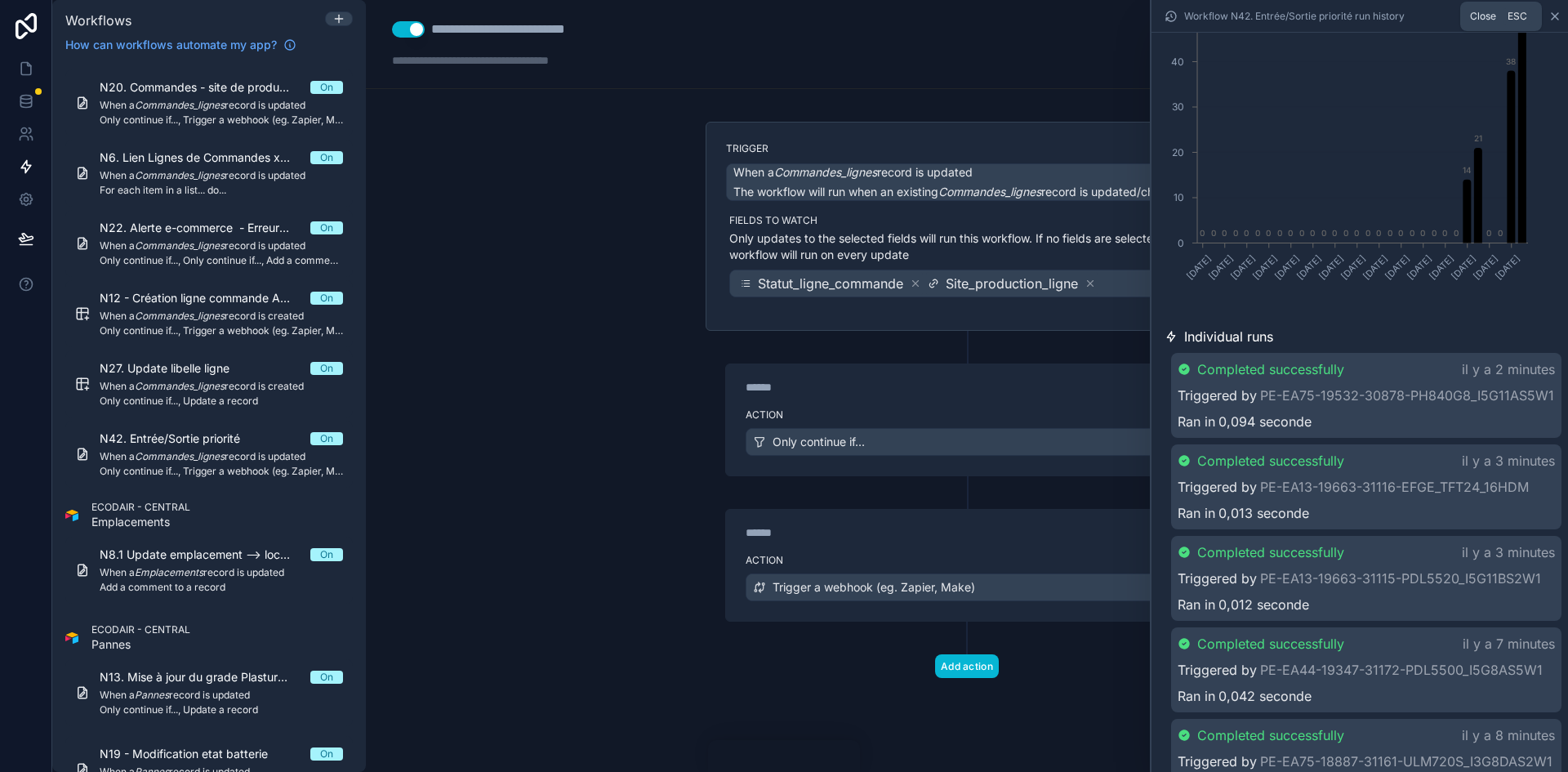
click at [1552, 22] on icon at bounding box center [1555, 17] width 13 height 13
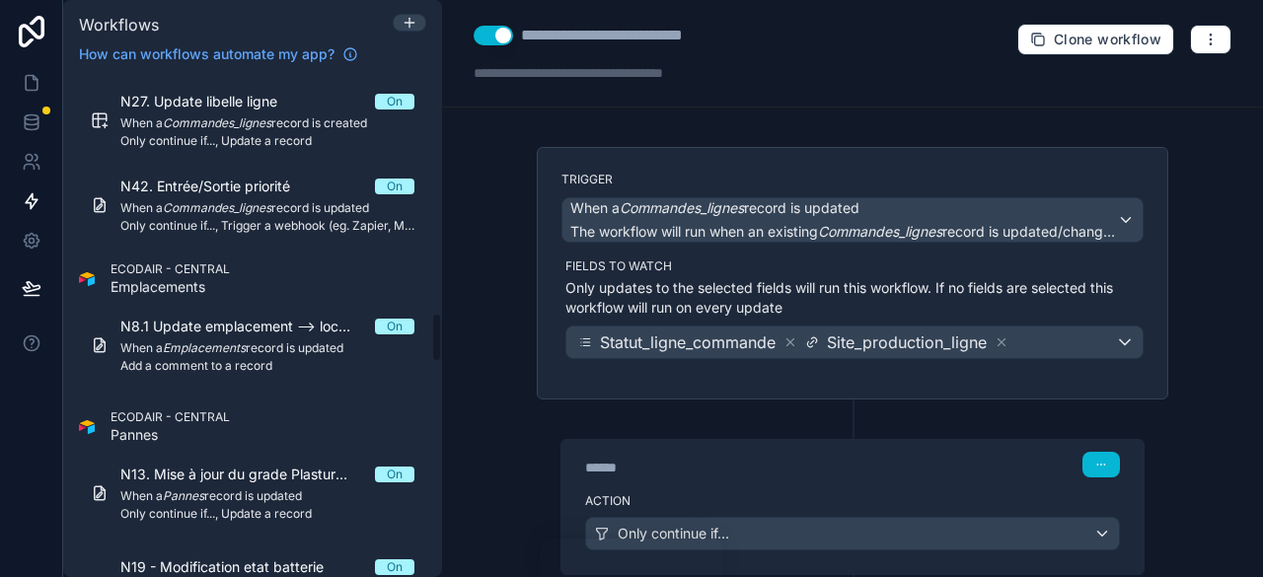
scroll to position [2419, 0]
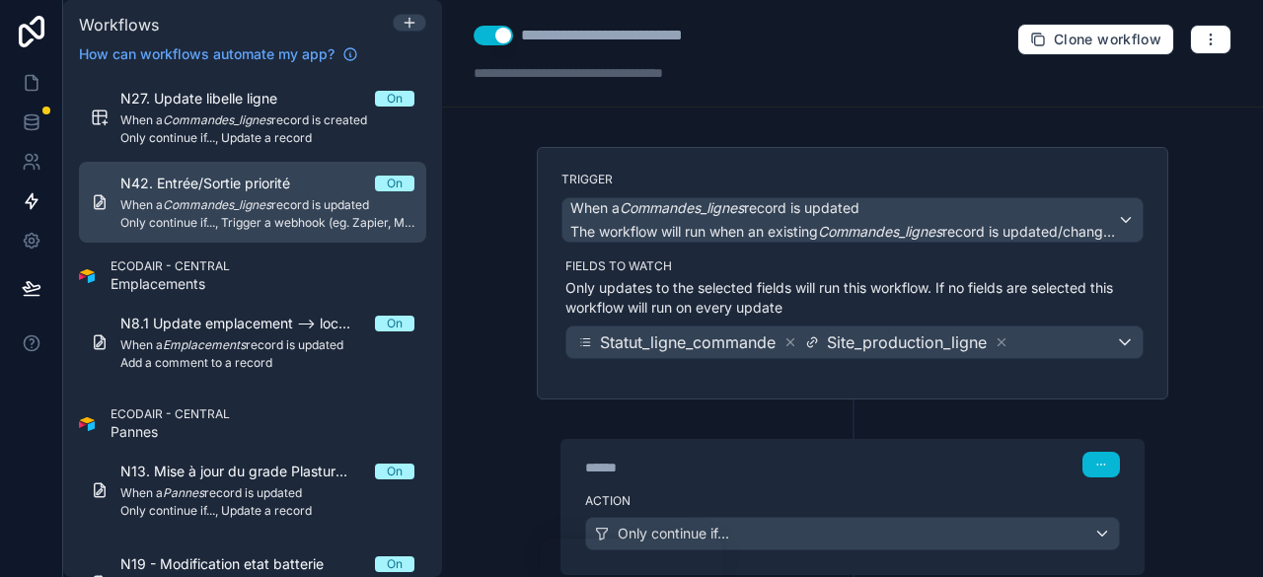
click at [398, 181] on div "On" at bounding box center [395, 184] width 16 height 16
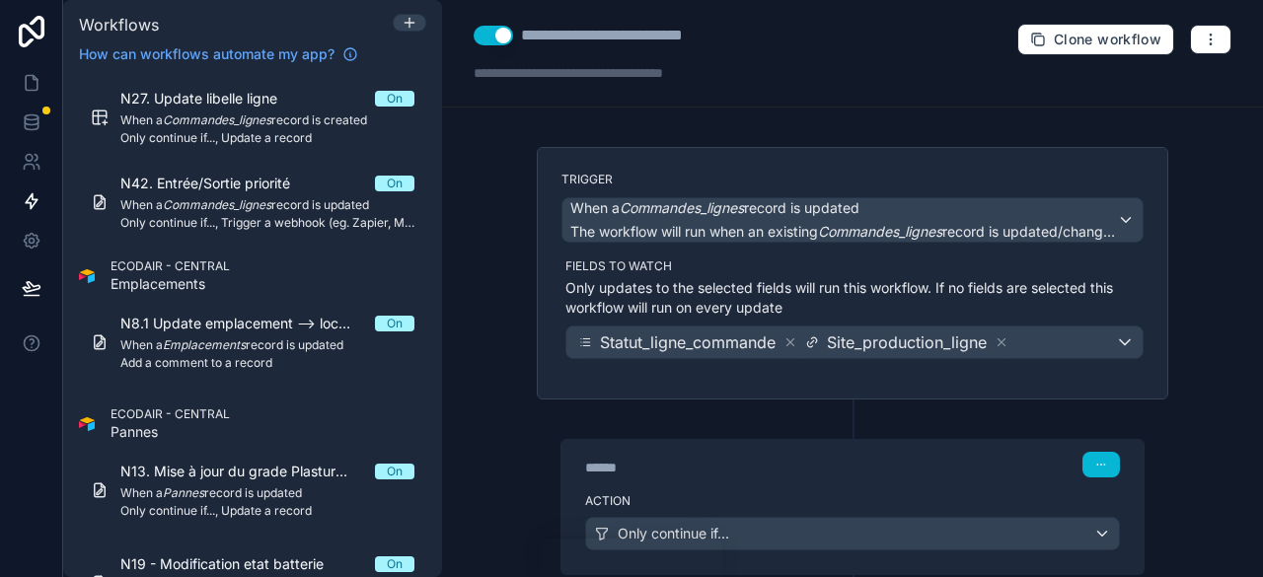
click at [507, 38] on button "Use setting" at bounding box center [493, 36] width 39 height 20
click at [45, 67] on link at bounding box center [31, 82] width 62 height 39
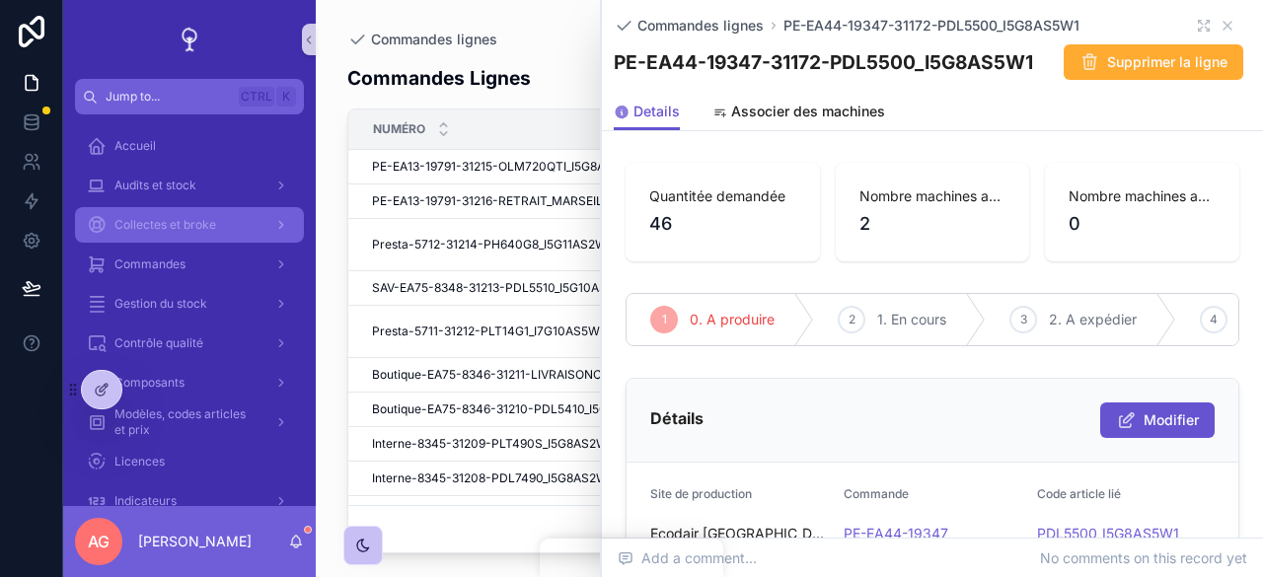
click at [180, 226] on span "Collectes et broke" at bounding box center [165, 225] width 102 height 16
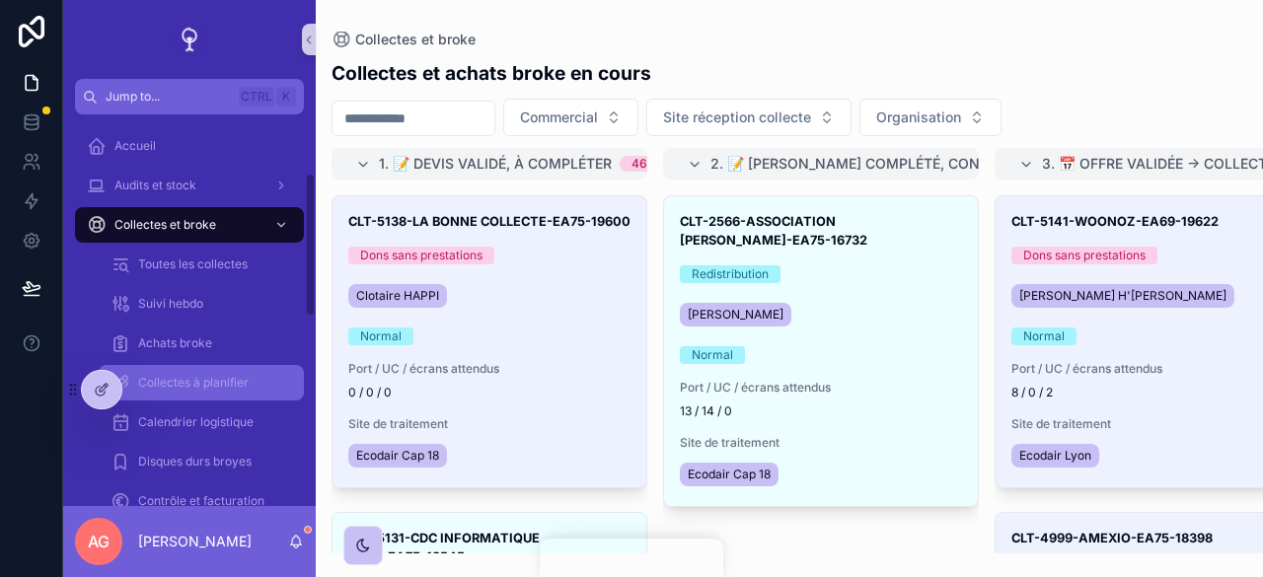
scroll to position [508, 0]
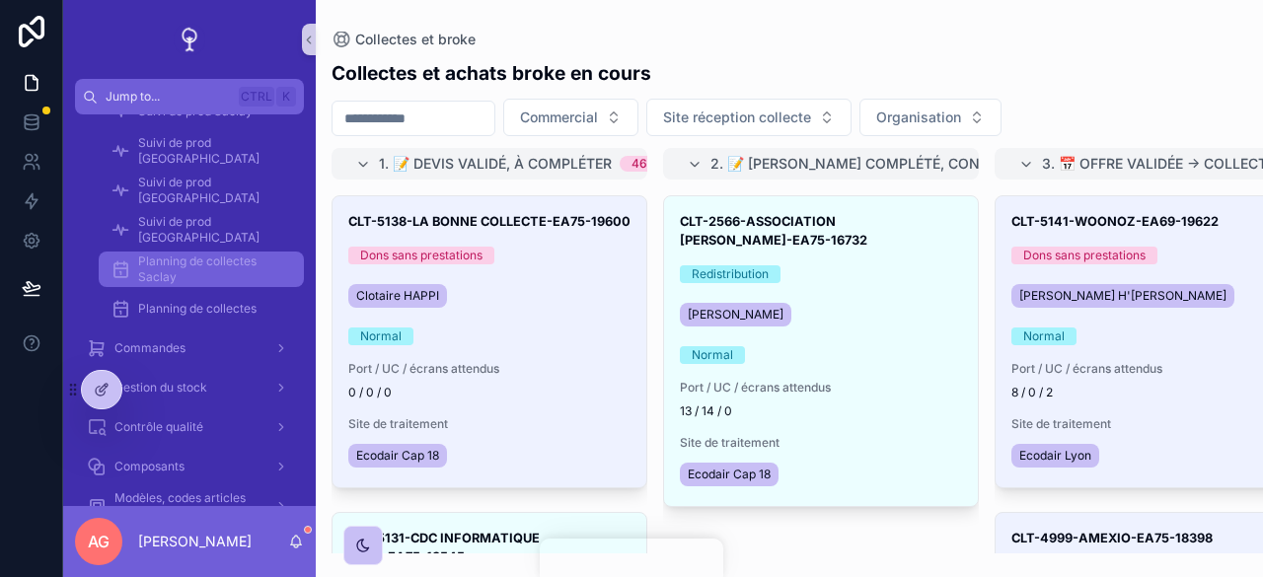
click at [217, 274] on span "Planning de collectes Saclay" at bounding box center [211, 270] width 146 height 32
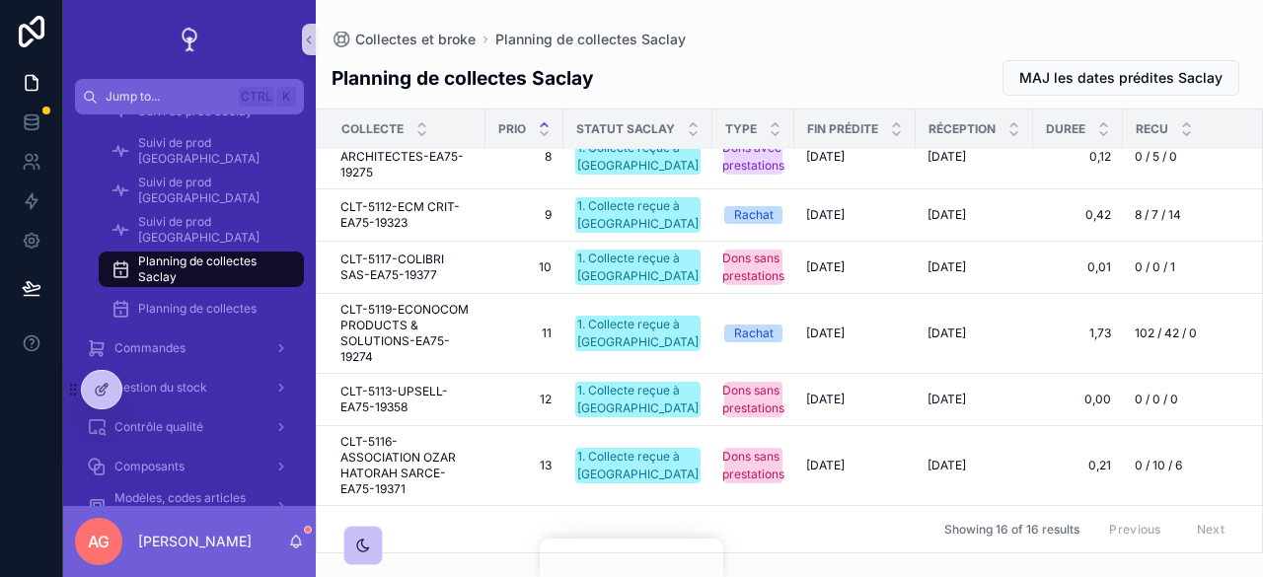
scroll to position [673, 0]
click at [191, 320] on div "Planning de collectes" at bounding box center [202, 309] width 182 height 32
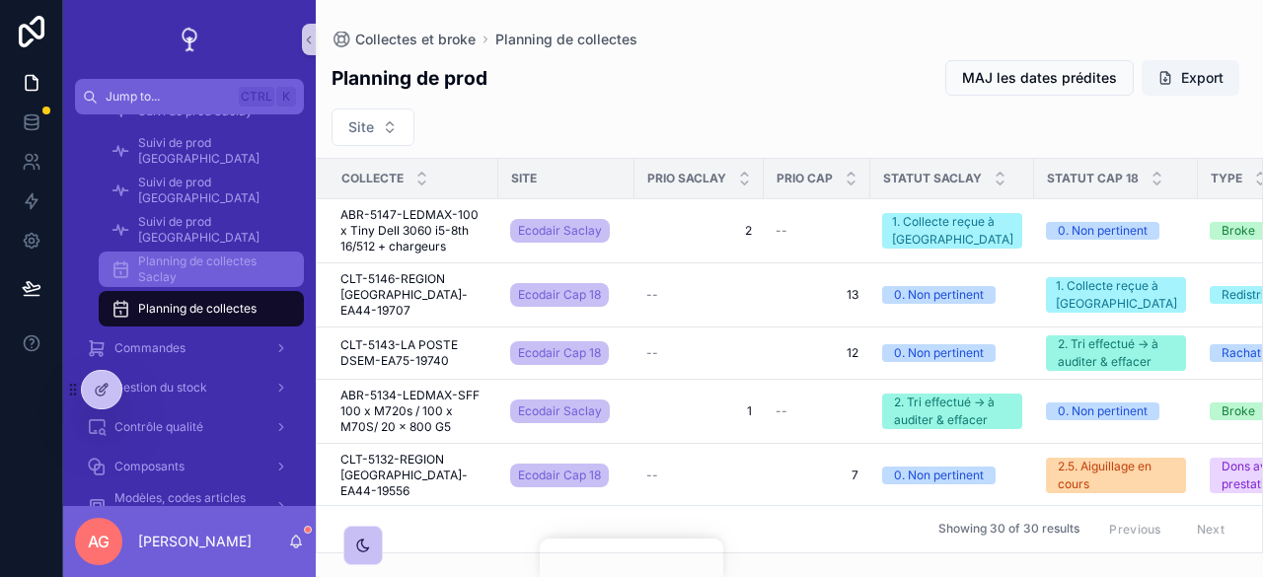
click at [215, 270] on span "Planning de collectes Saclay" at bounding box center [211, 270] width 146 height 32
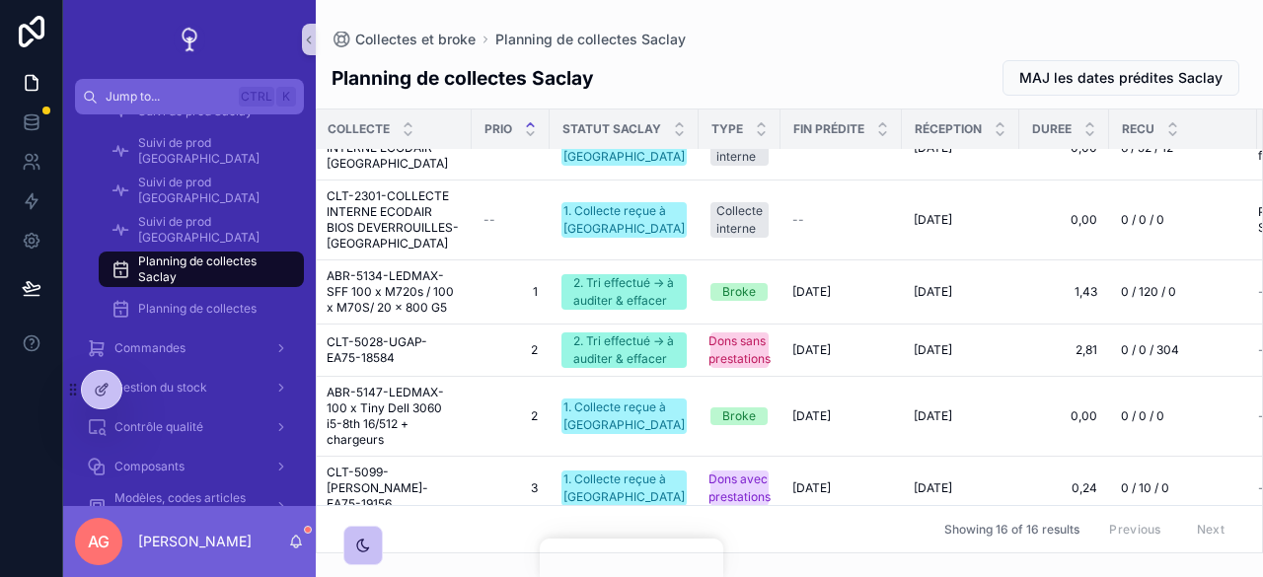
scroll to position [34, 0]
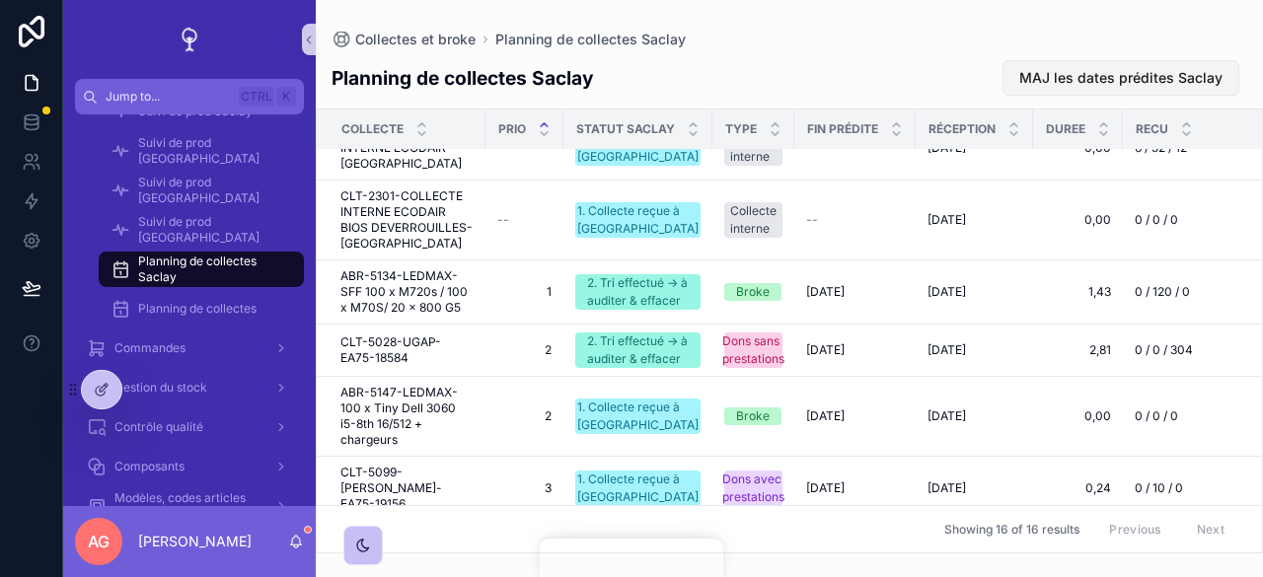
click at [1137, 73] on span "MAJ les dates prédites Saclay" at bounding box center [1121, 78] width 203 height 20
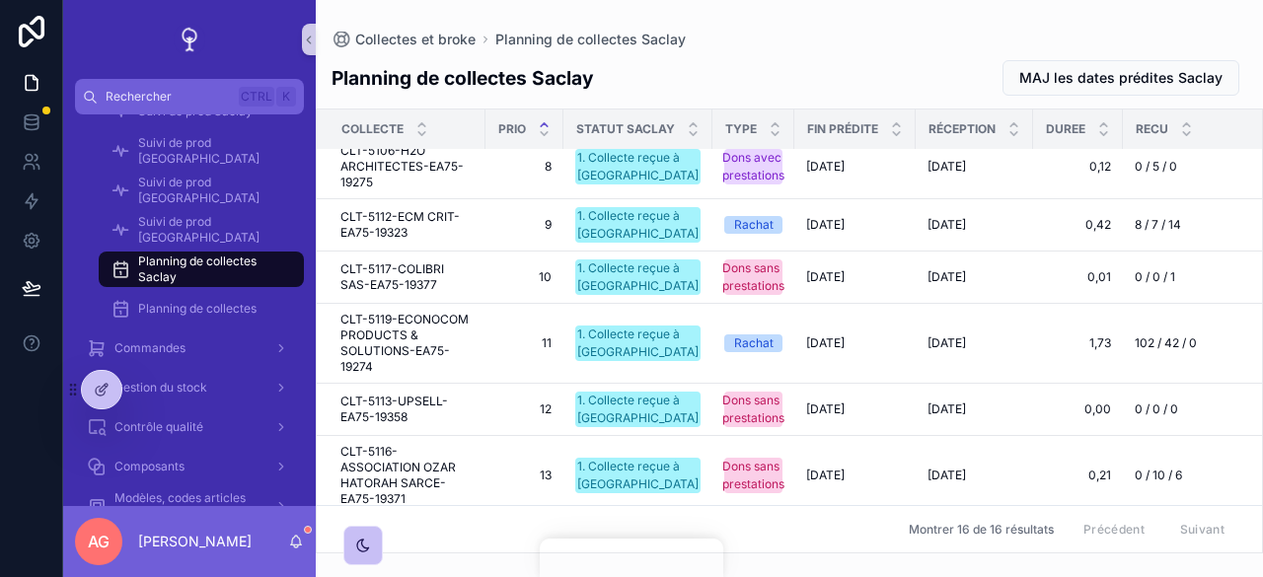
scroll to position [673, 0]
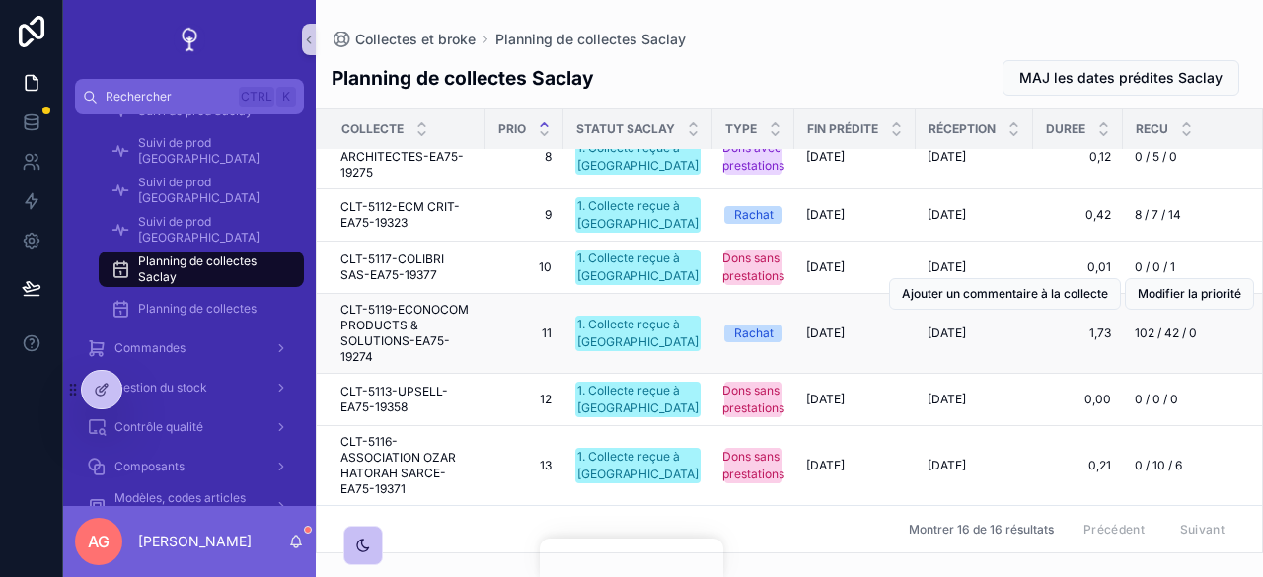
click at [807, 305] on td "08/10/2025 08/10/2025" at bounding box center [854, 334] width 121 height 80
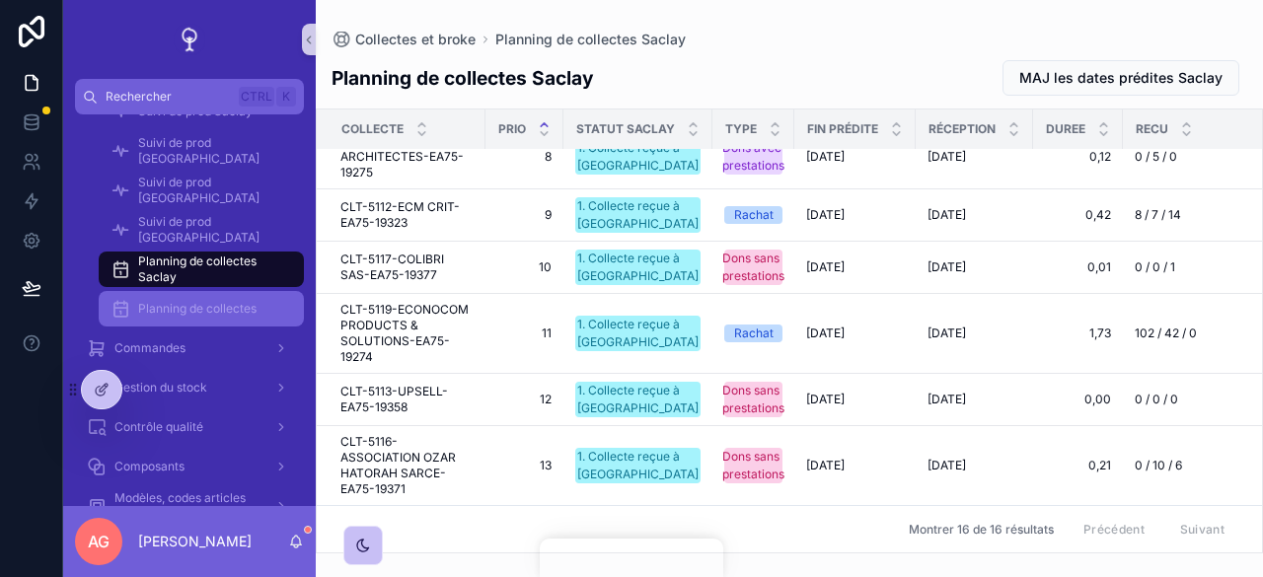
click at [228, 313] on span "Planning de collectes" at bounding box center [197, 309] width 118 height 16
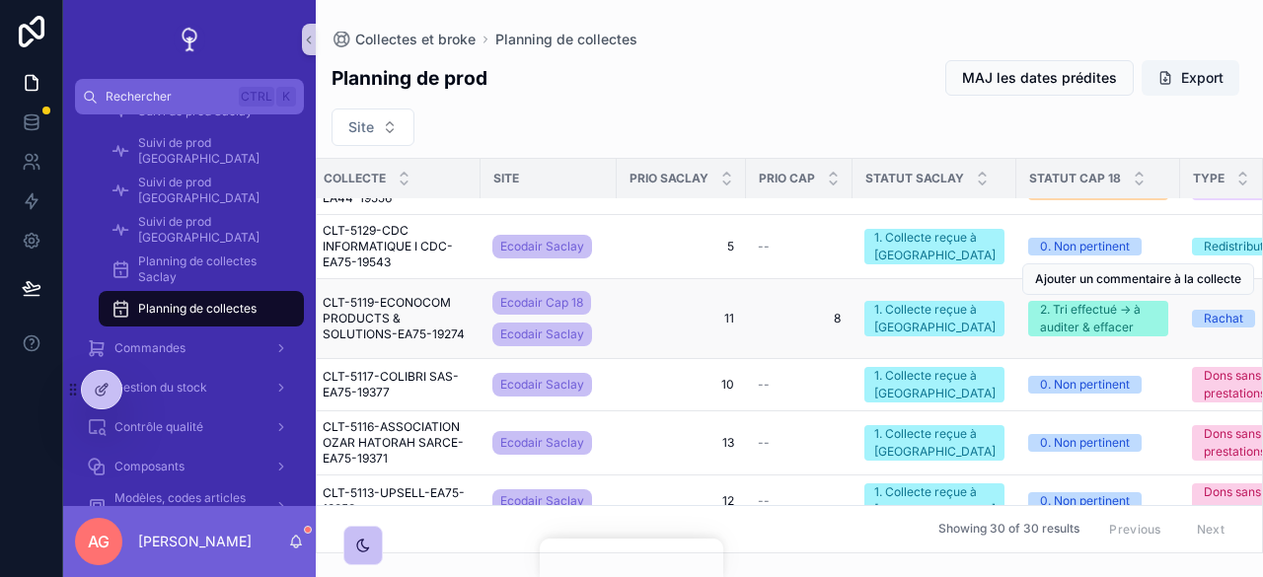
scroll to position [293, 0]
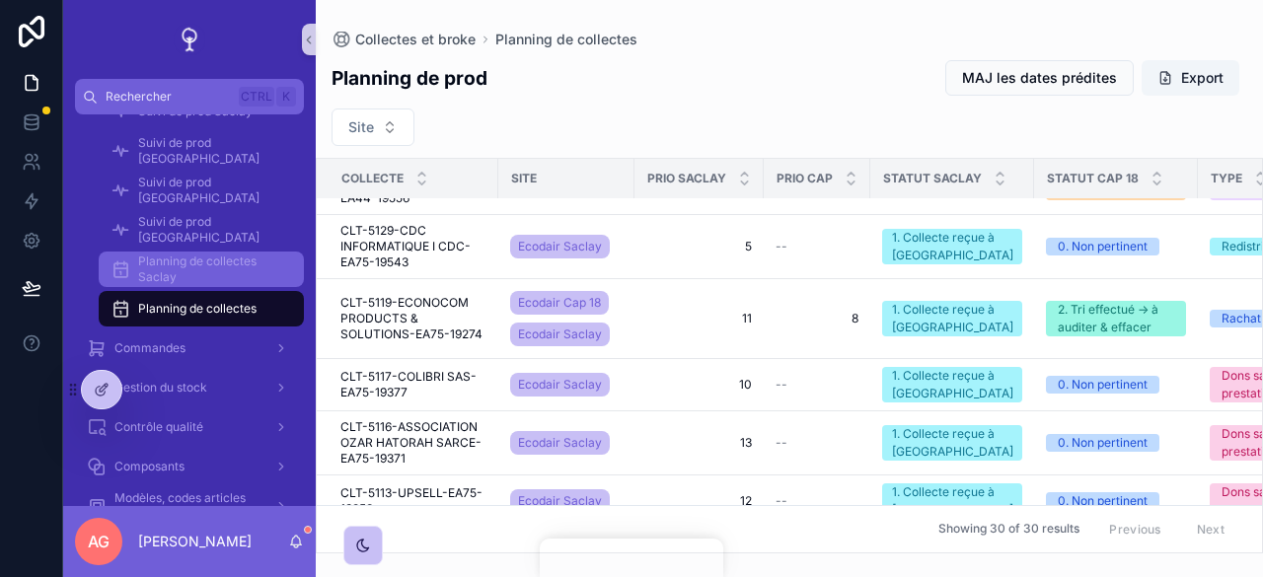
click at [176, 283] on span "Planning de collectes Saclay" at bounding box center [211, 270] width 146 height 32
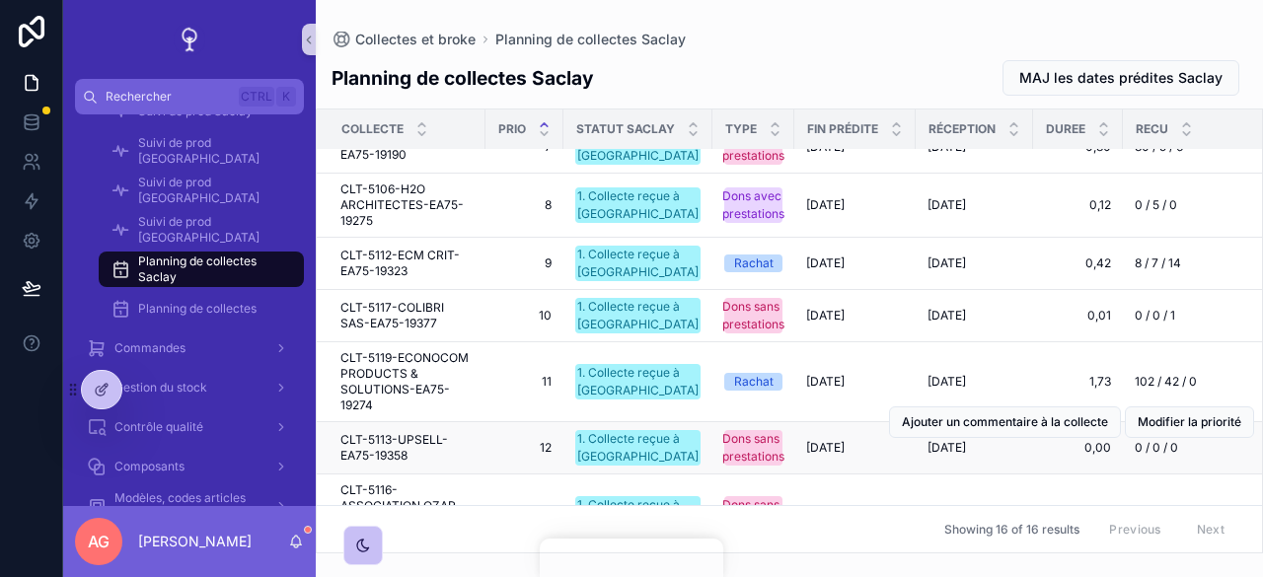
scroll to position [590, 0]
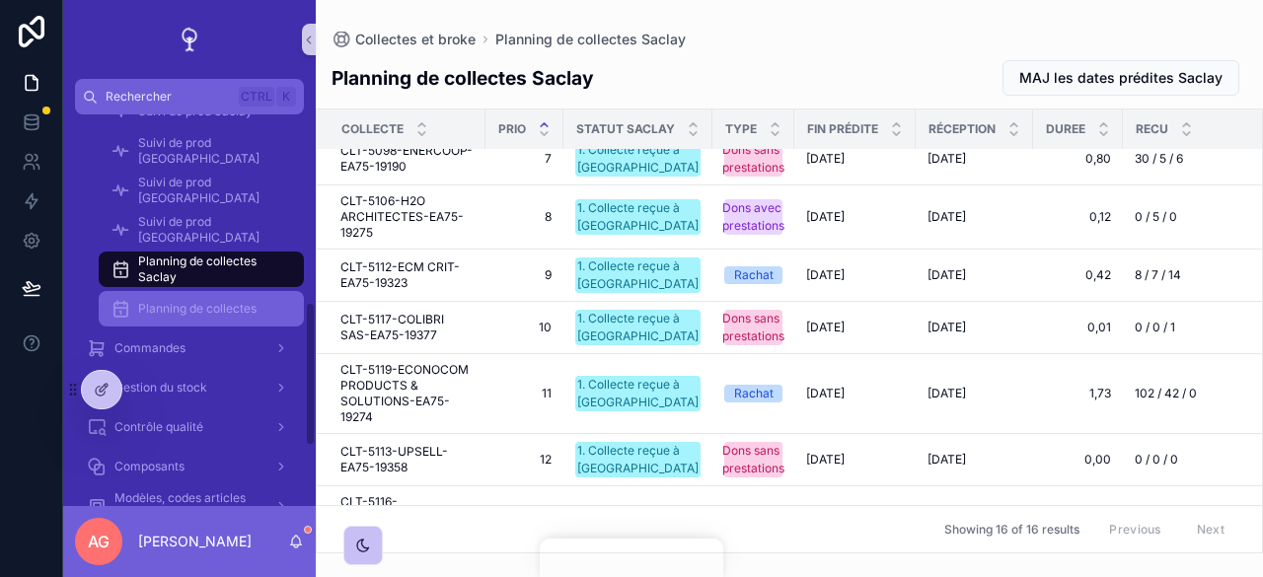
click at [164, 302] on span "Planning de collectes" at bounding box center [197, 309] width 118 height 16
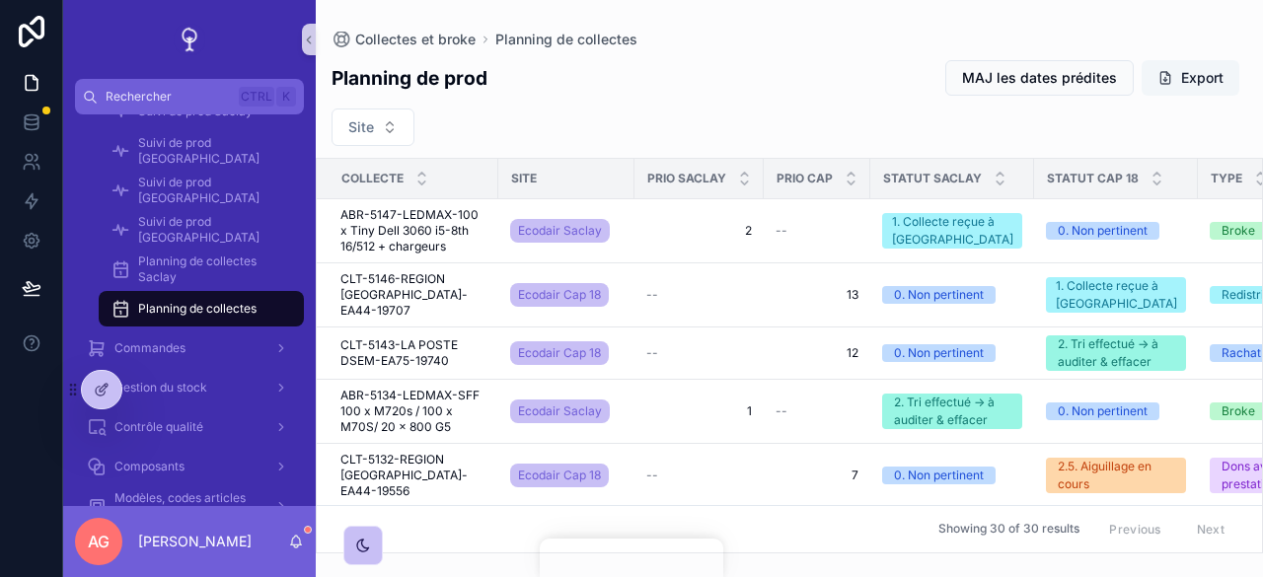
click button "Export"
click button "Site"
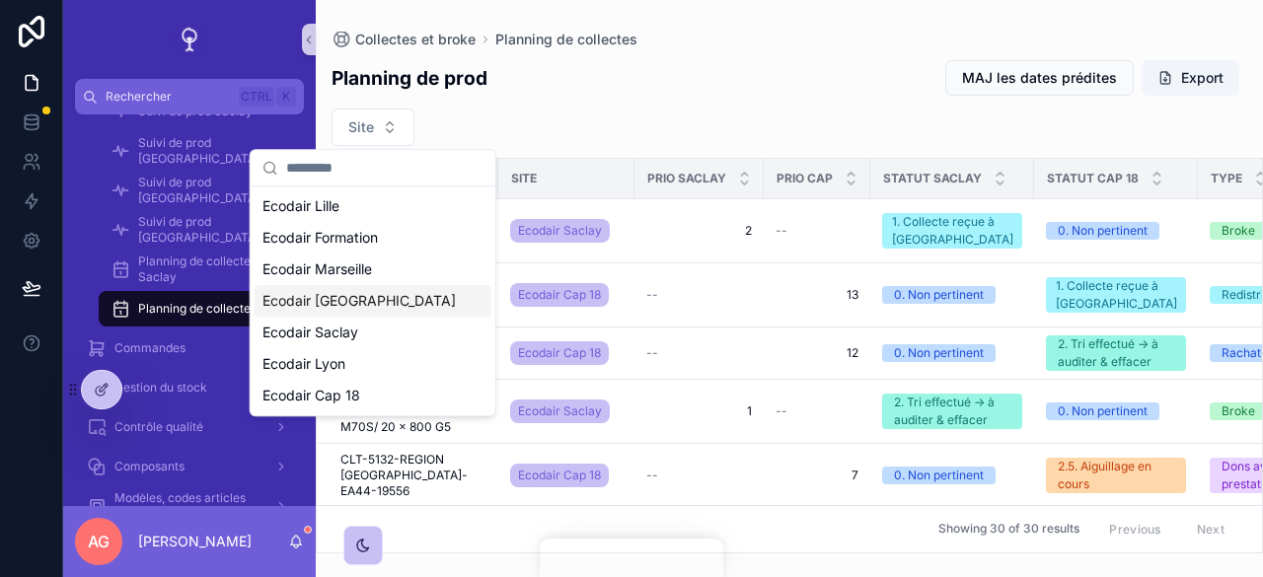
click div "Ecodair Nantes"
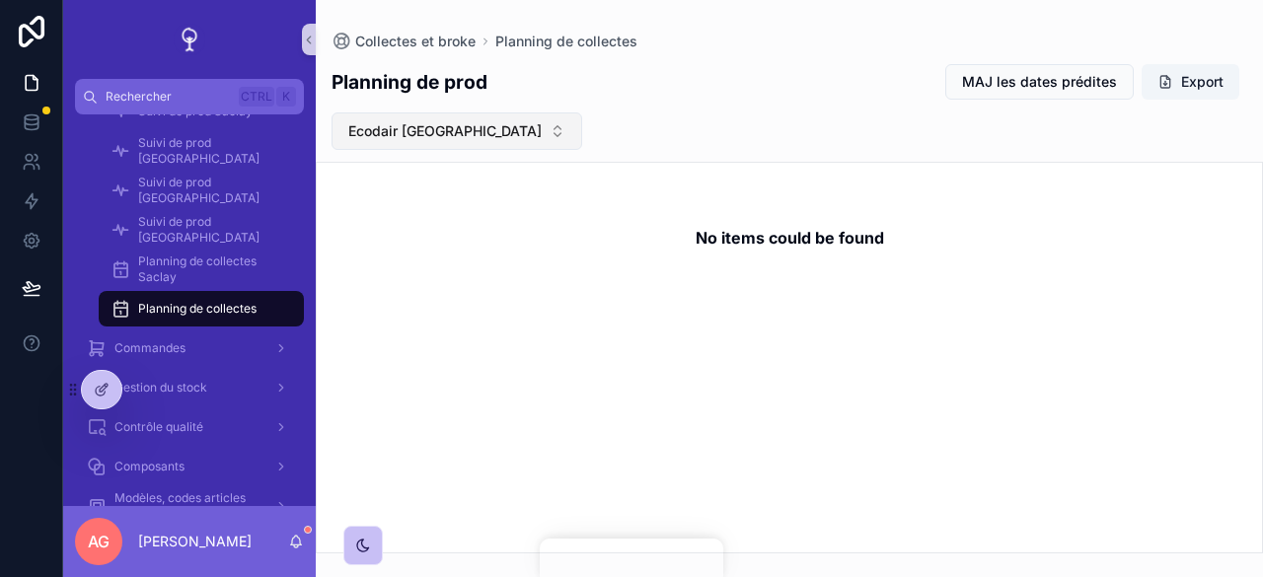
click button "Ecodair Nantes"
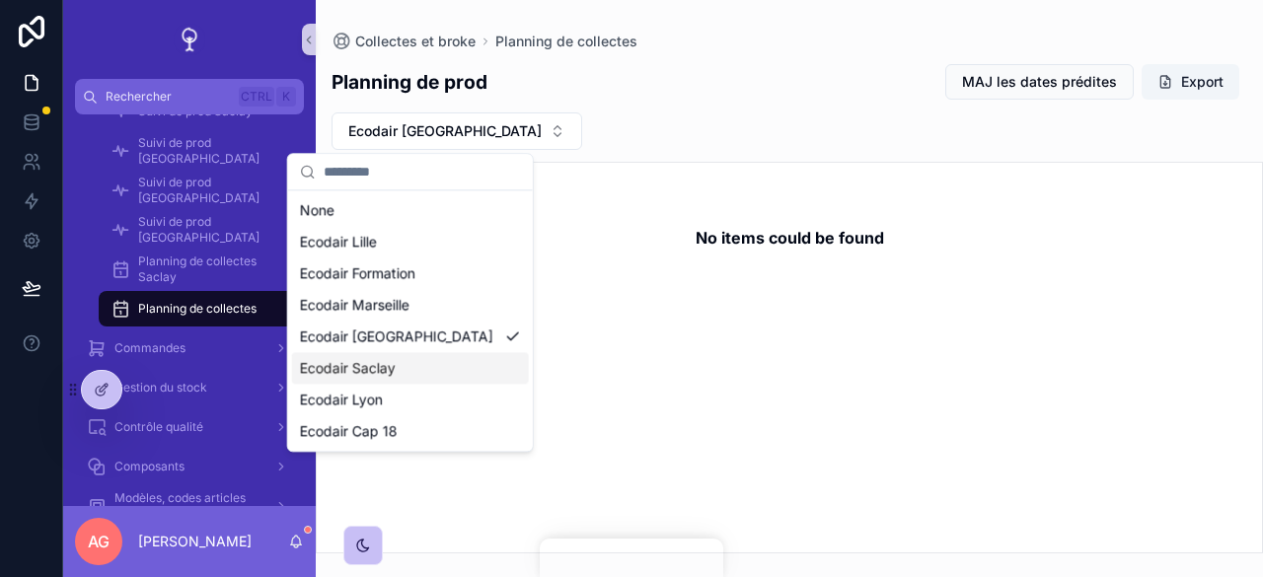
click div "Ecodair Saclay"
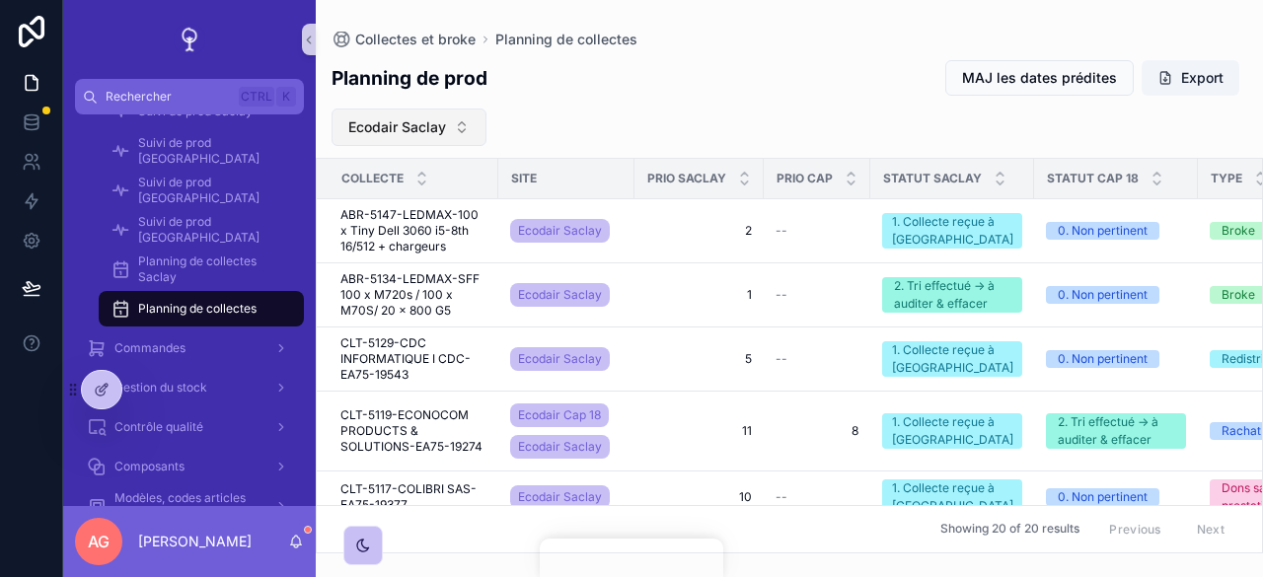
click span "Ecodair Saclay"
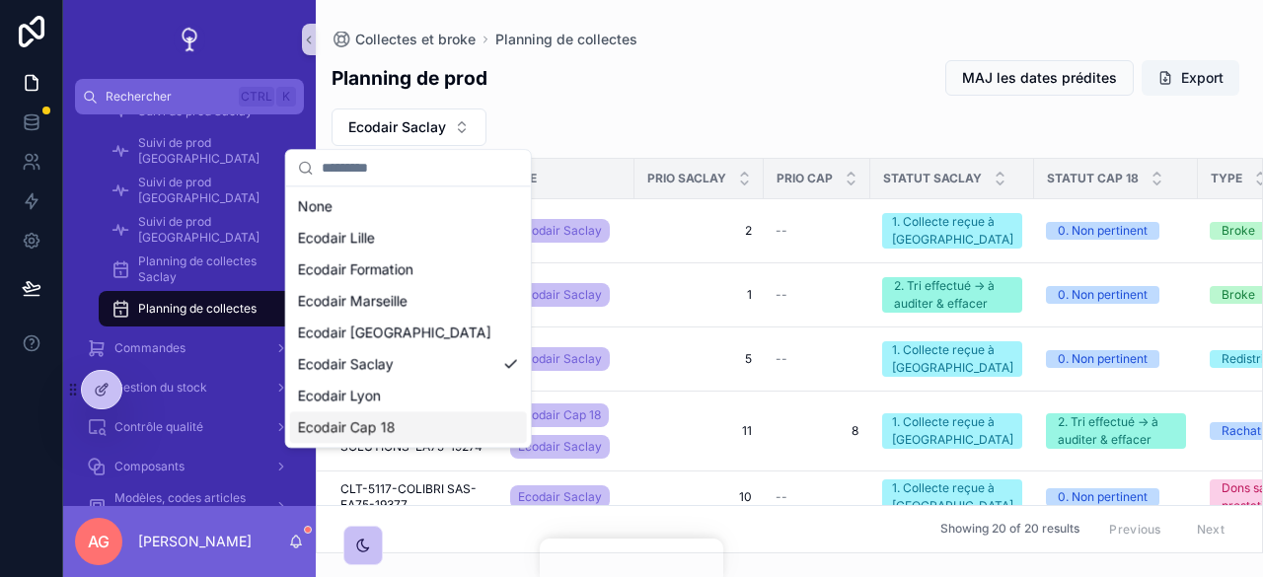
click div "Ecodair Cap 18"
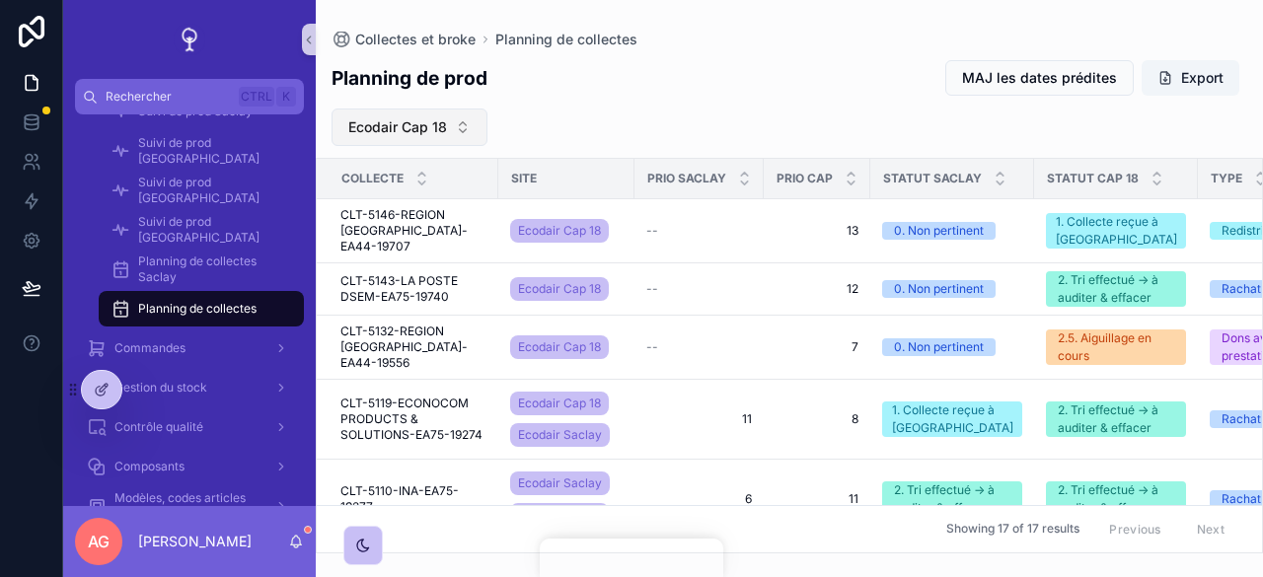
click button "Ecodair Cap 18"
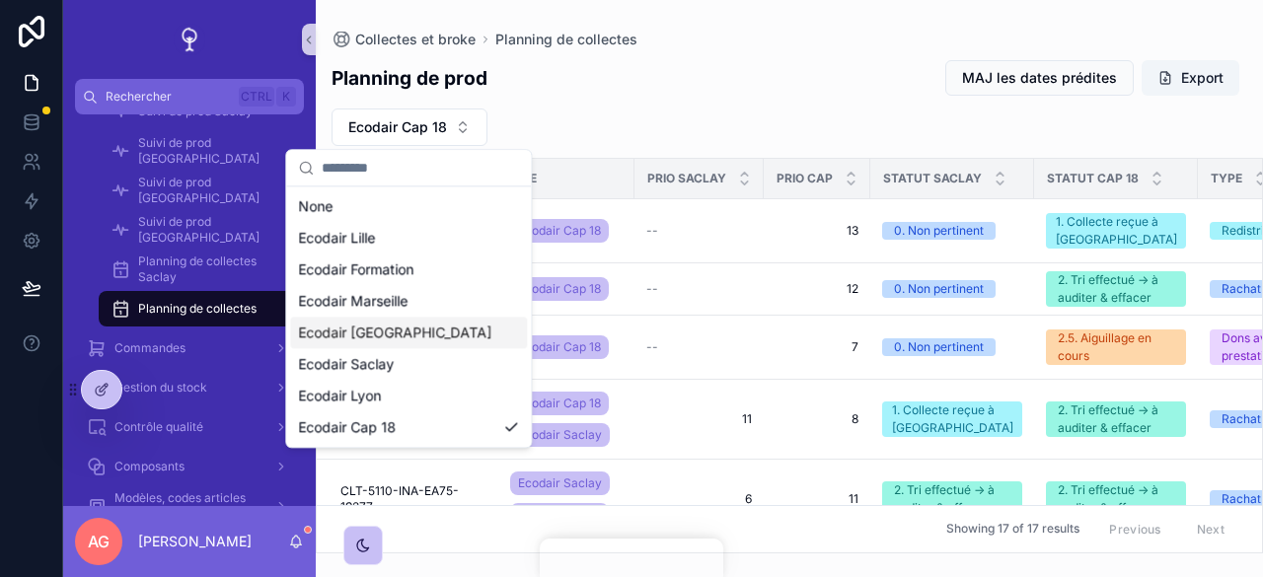
click div "Ecodair Nantes"
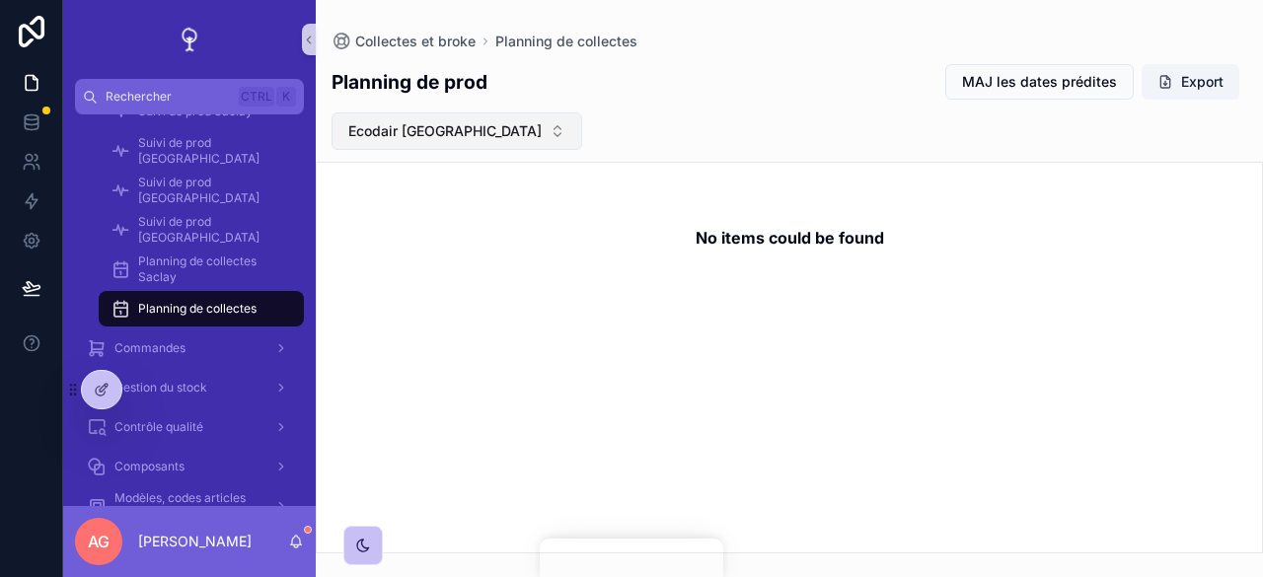
click button "Ecodair Nantes"
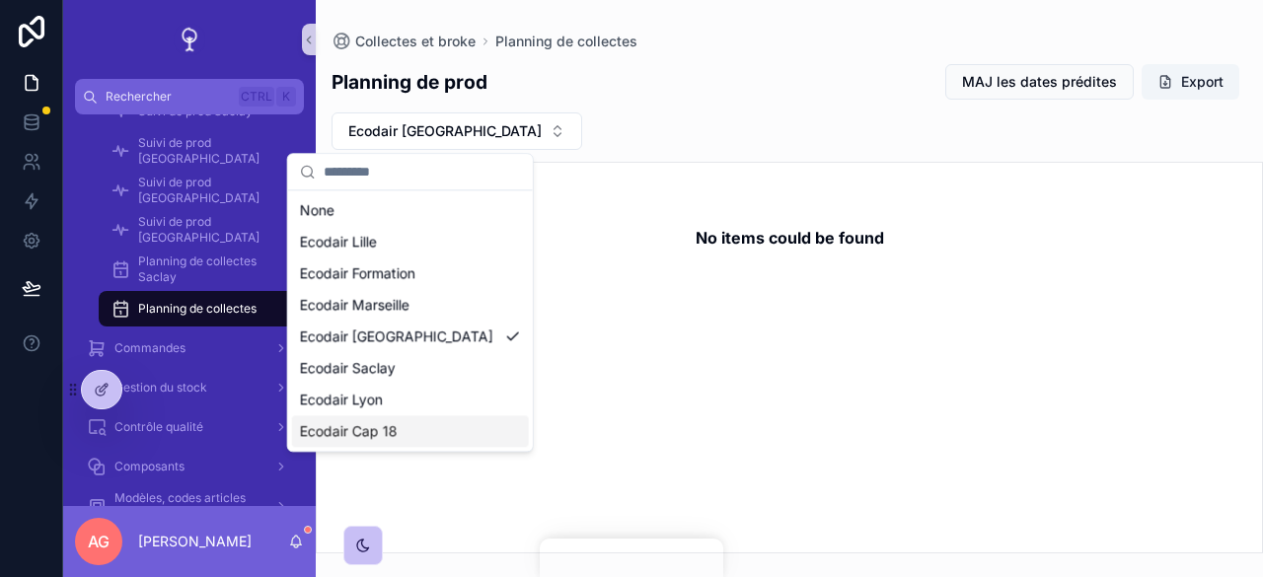
click div "Ecodair Cap 18"
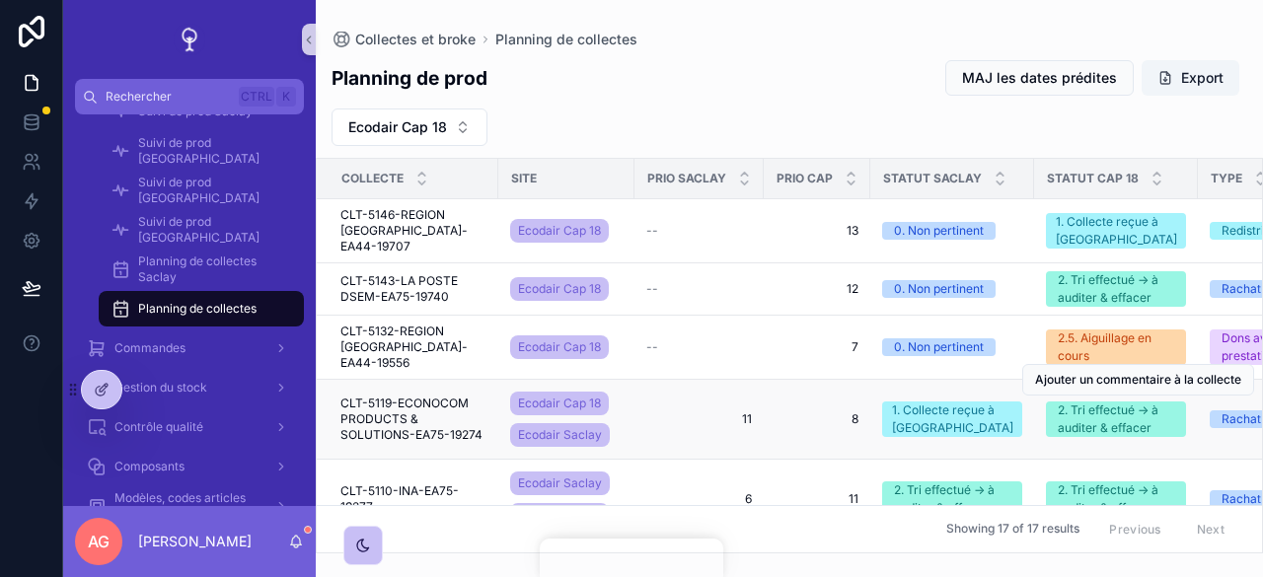
click span "CLT-5119-ECONOCOM PRODUCTS & SOLUTIONS-EA75-19274"
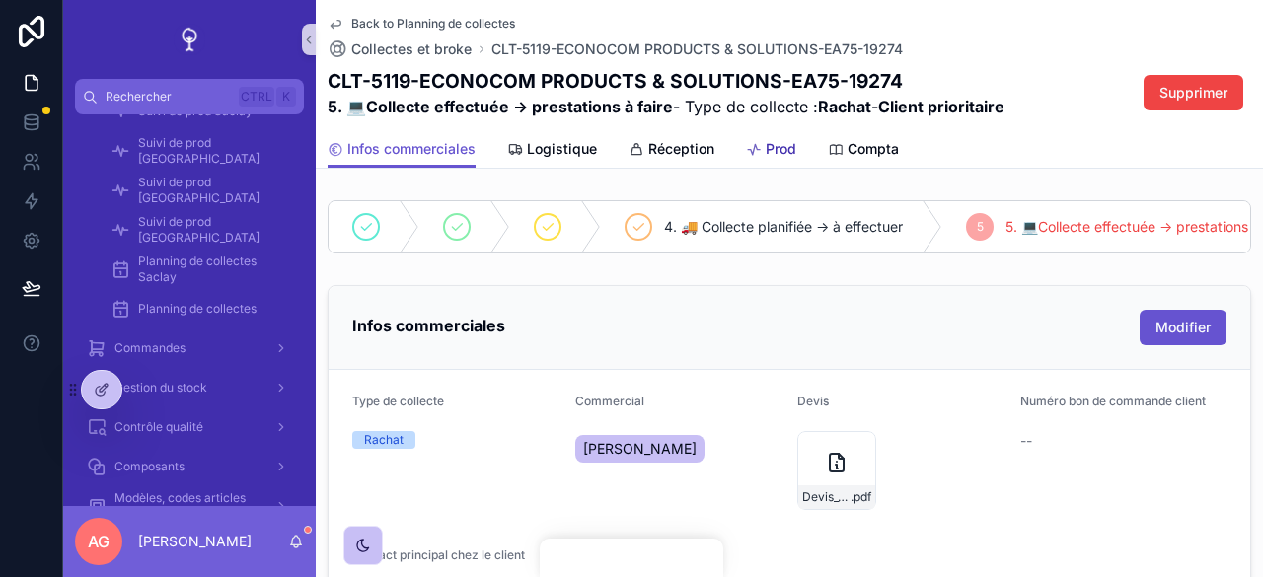
click span "Prod"
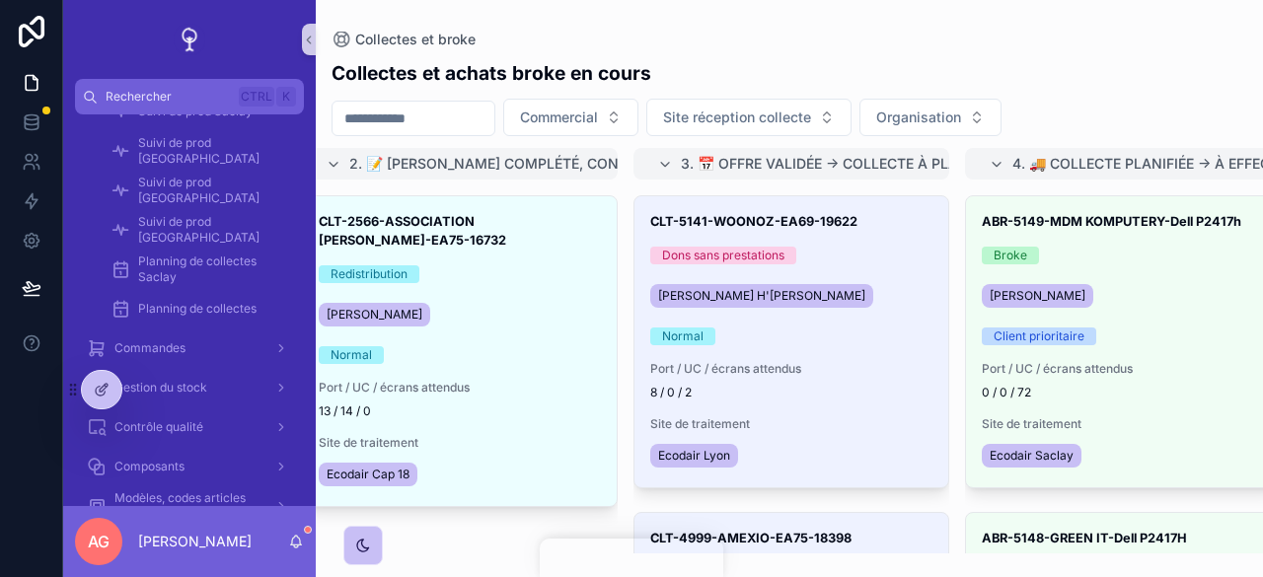
scroll to position [0, 681]
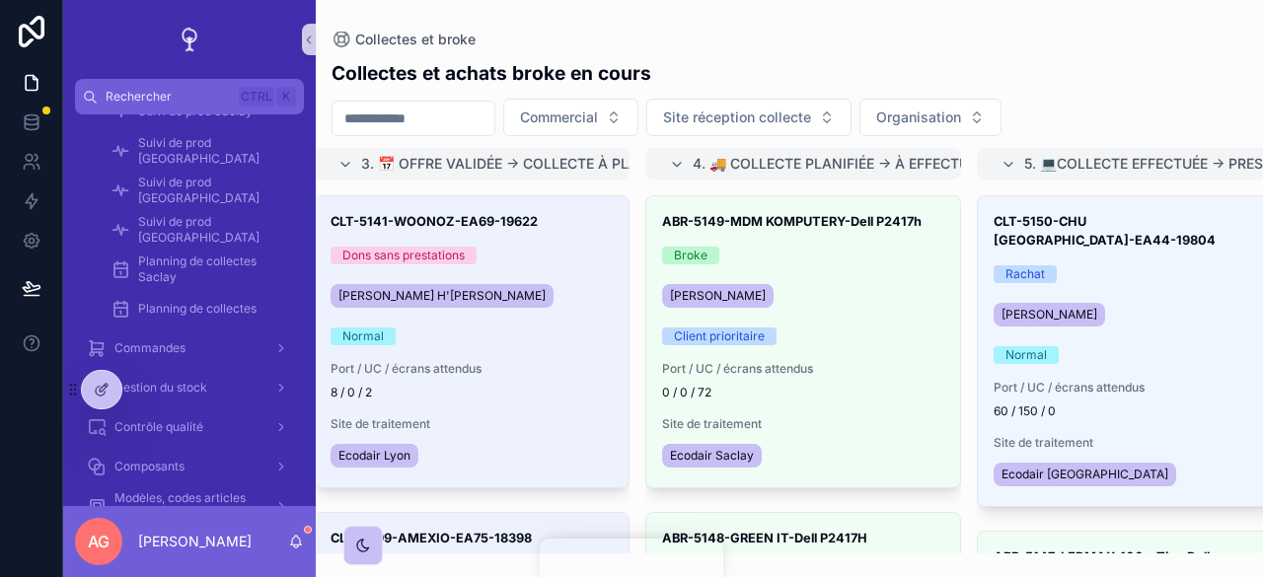
click div "Normal"
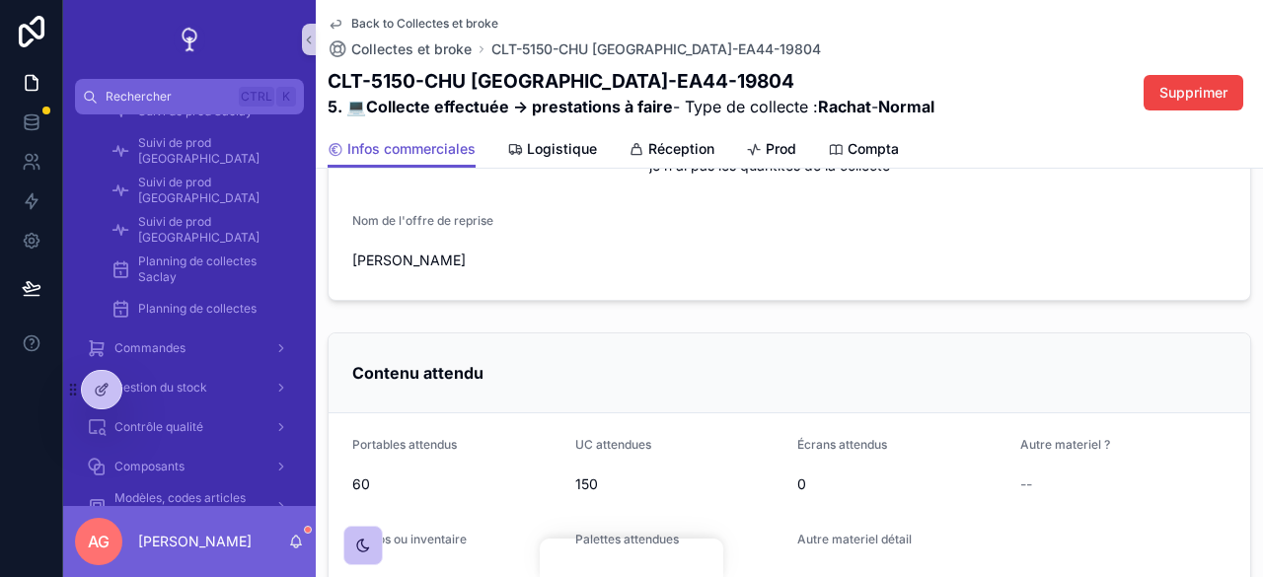
scroll to position [621, 0]
click div "Prod"
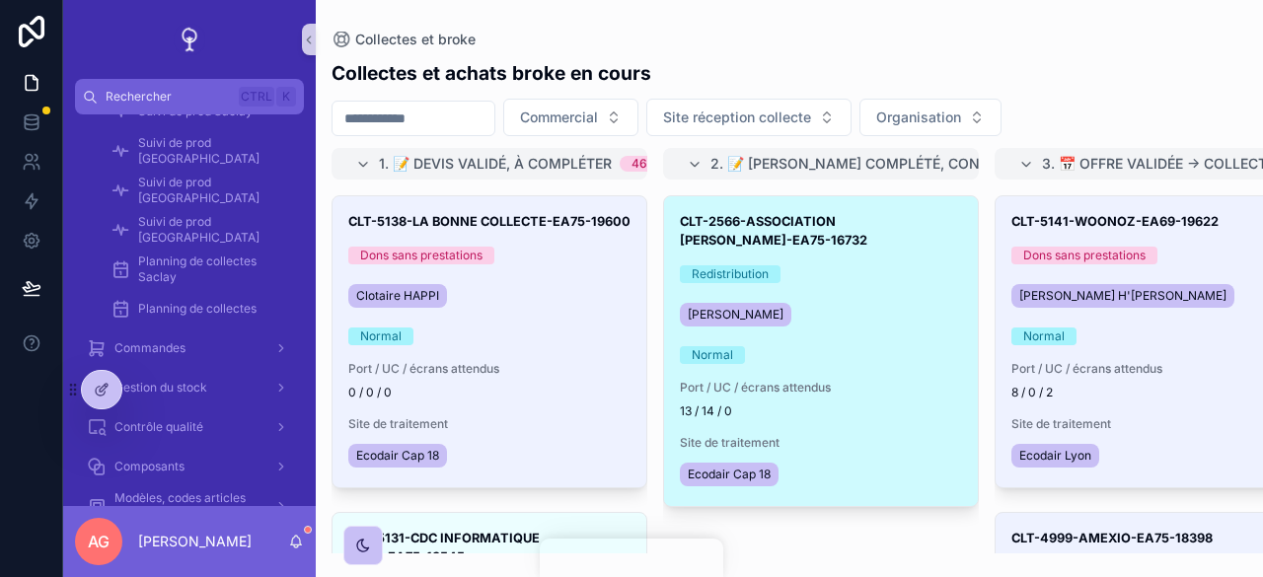
scroll to position [35, 0]
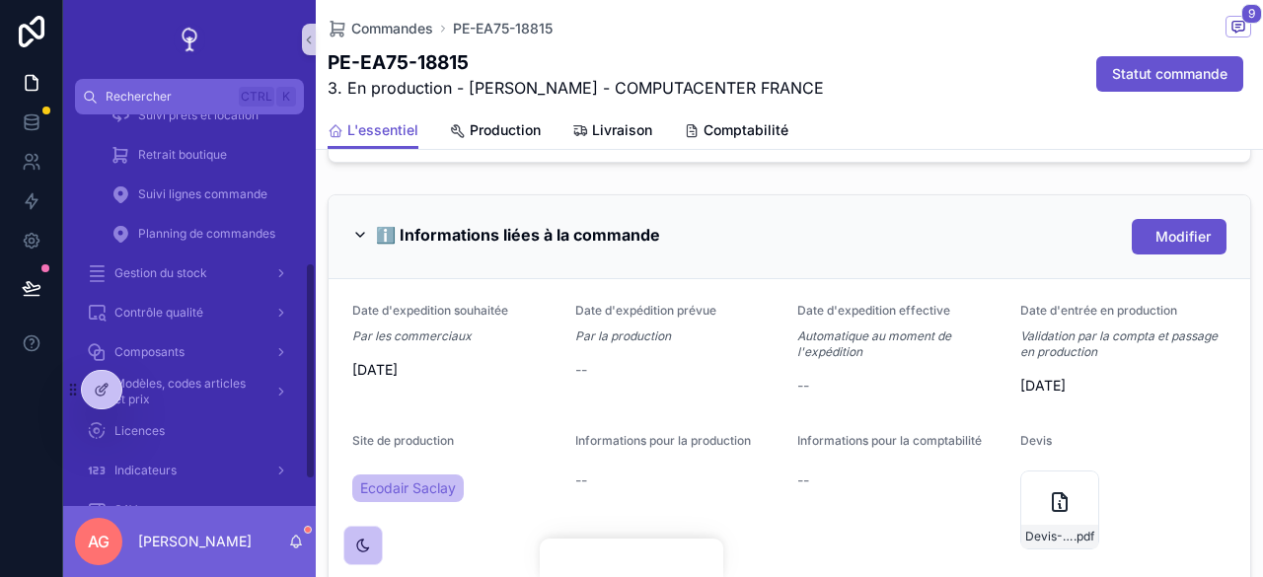
scroll to position [888, 0]
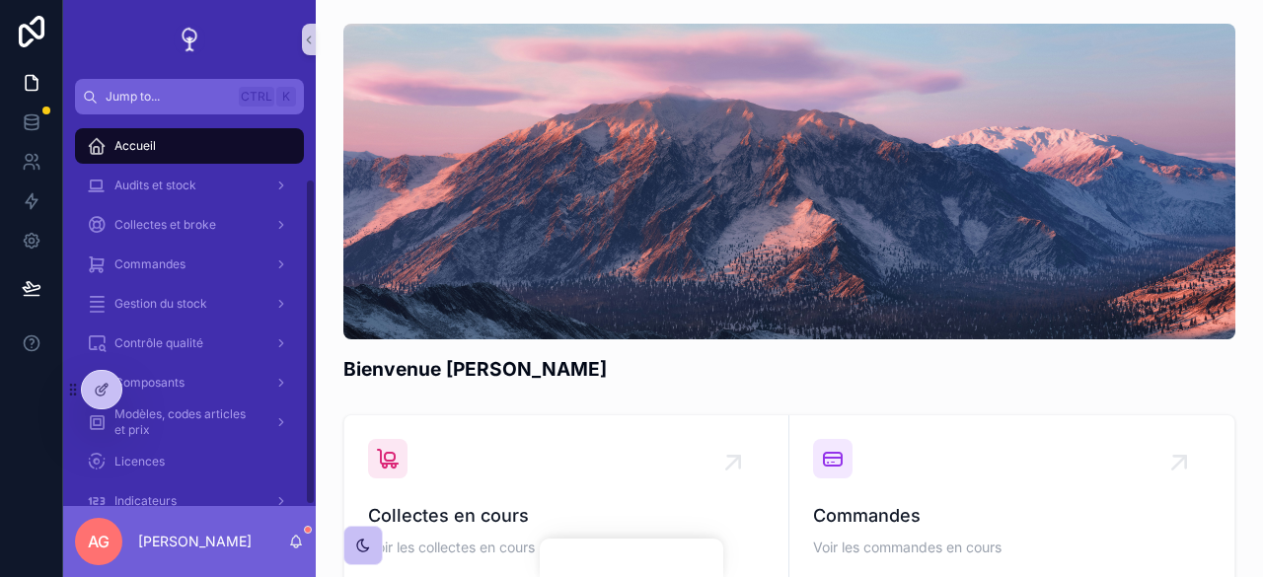
scroll to position [77, 0]
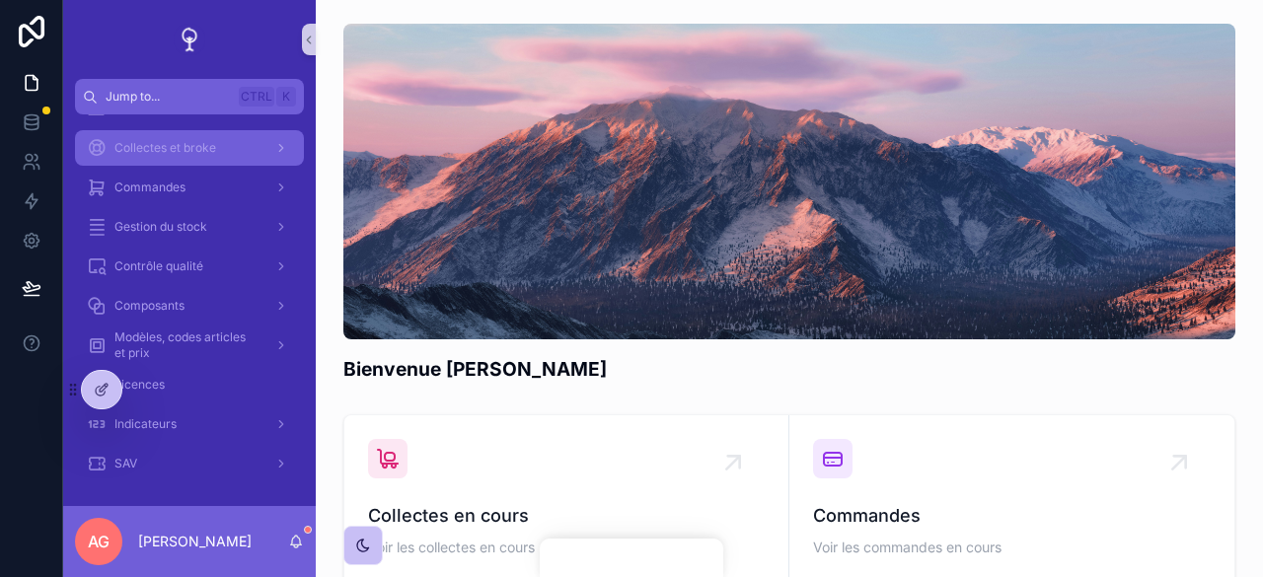
click at [158, 151] on span "Collectes et broke" at bounding box center [165, 148] width 102 height 16
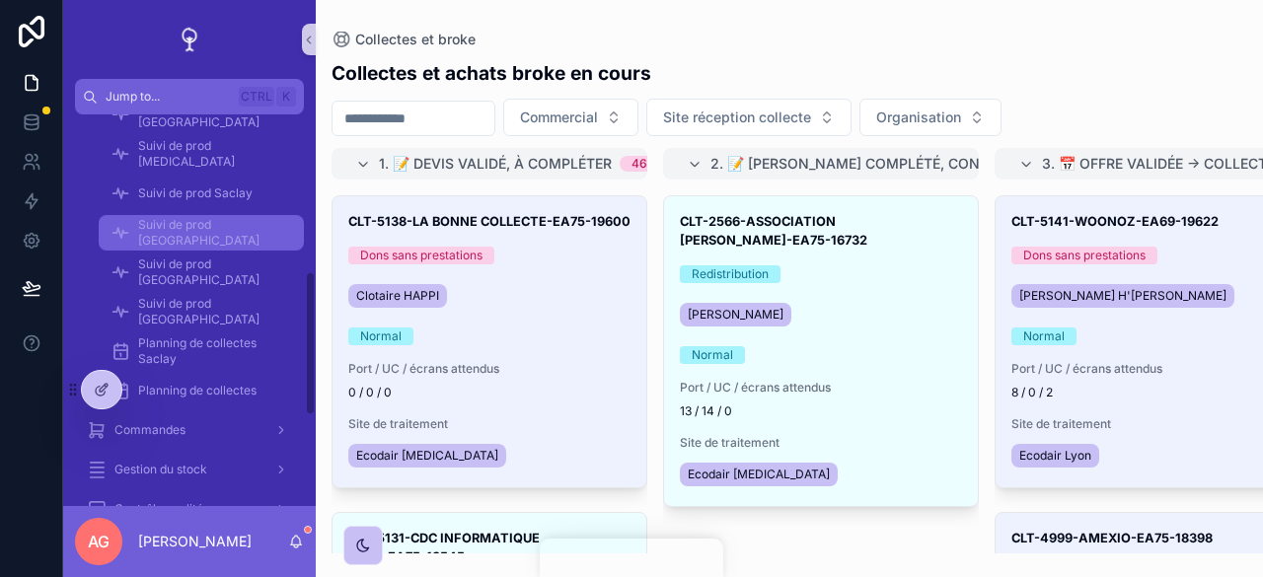
scroll to position [426, 0]
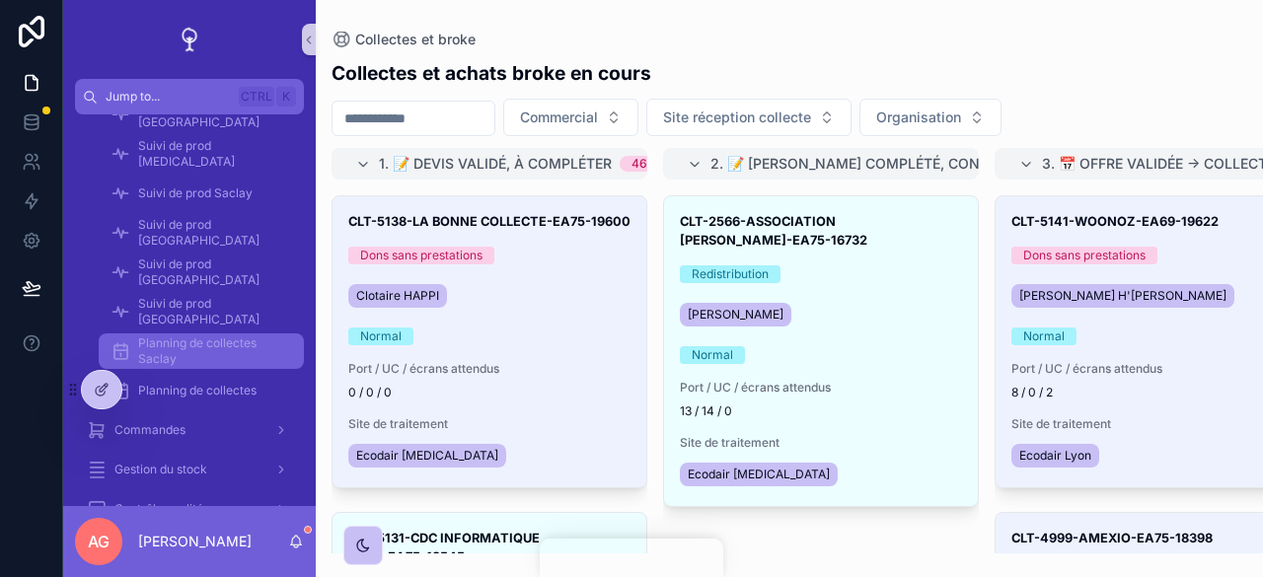
click at [199, 334] on link "Planning de collectes Saclay" at bounding box center [201, 352] width 205 height 36
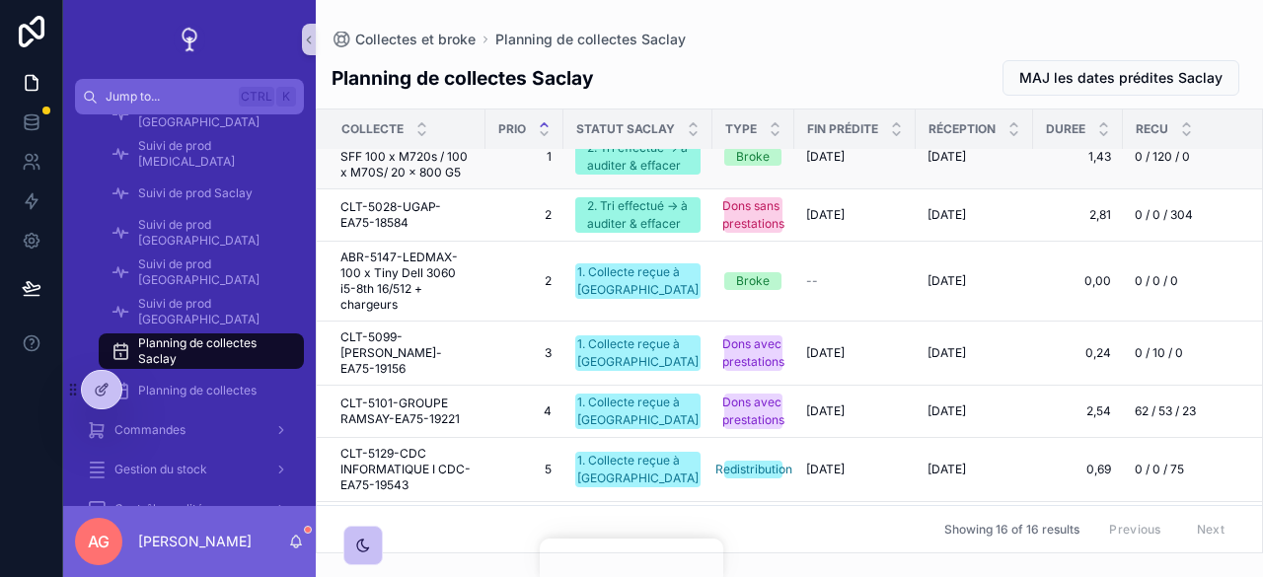
scroll to position [168, 0]
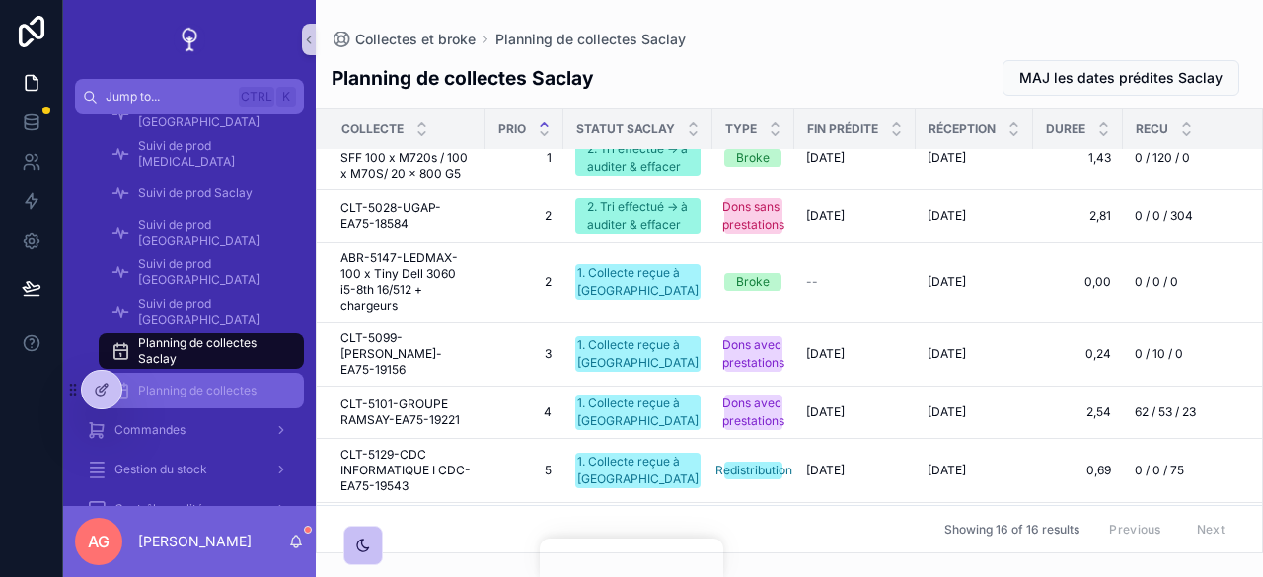
click at [243, 383] on span "Planning de collectes" at bounding box center [197, 391] width 118 height 16
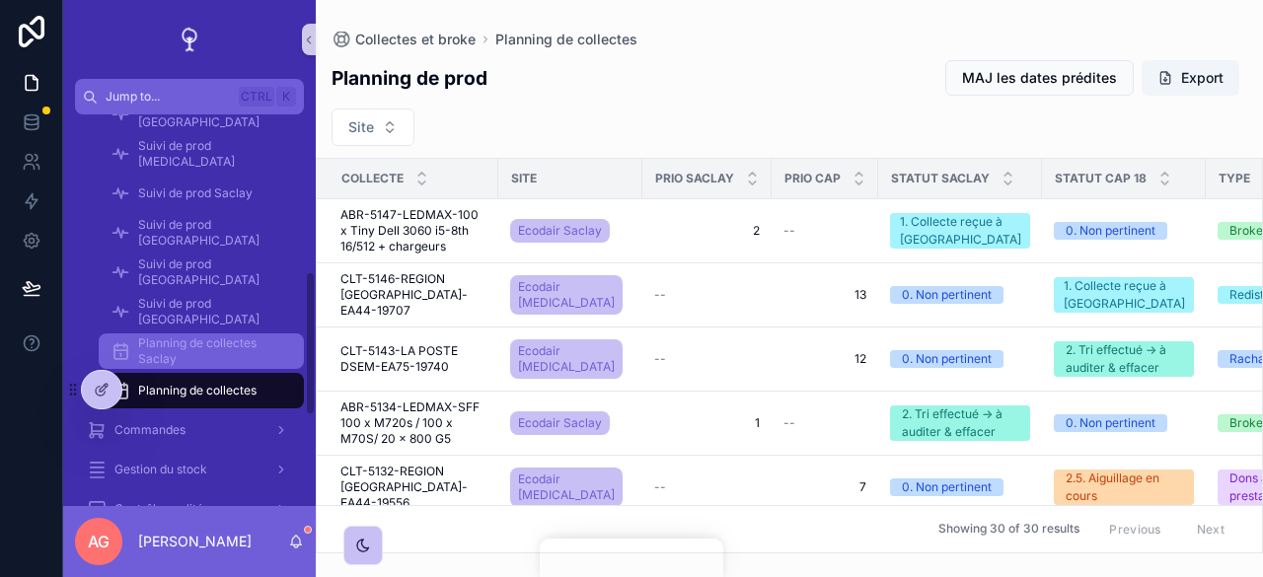
click at [247, 341] on span "Planning de collectes Saclay" at bounding box center [211, 352] width 146 height 32
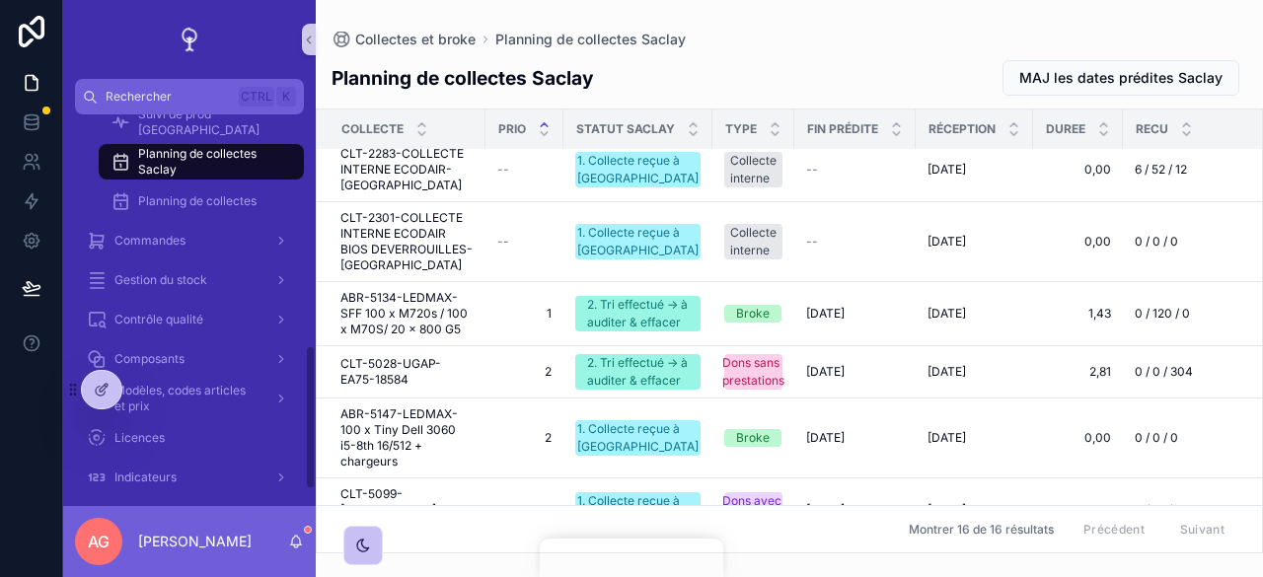
scroll to position [626, 0]
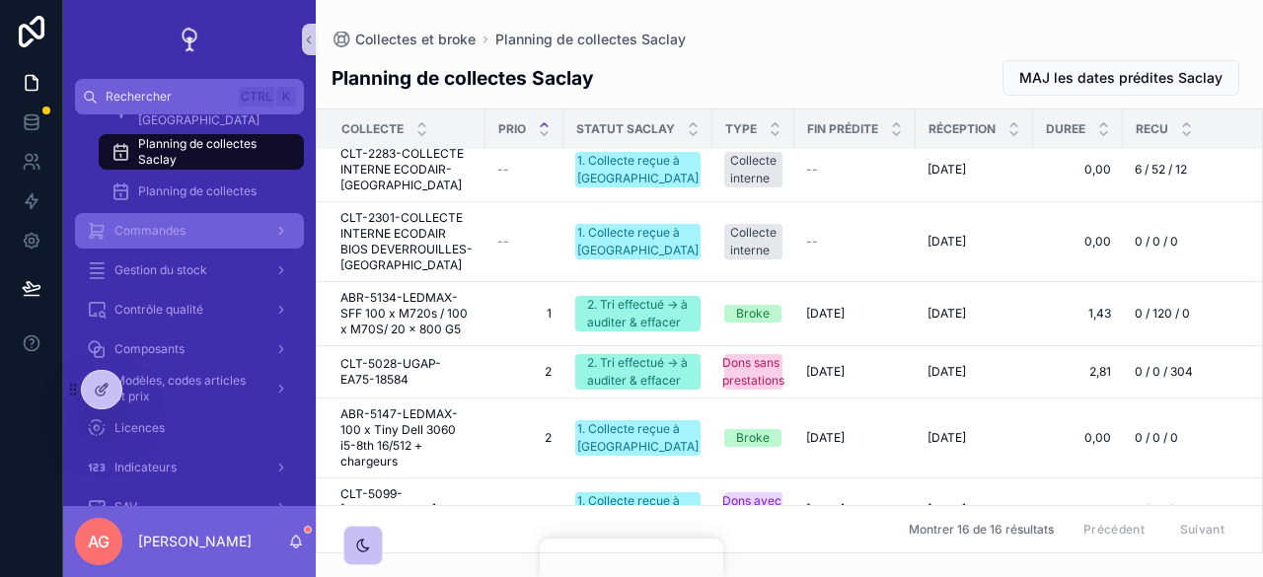
click at [253, 218] on div "Commandes" at bounding box center [189, 231] width 205 height 32
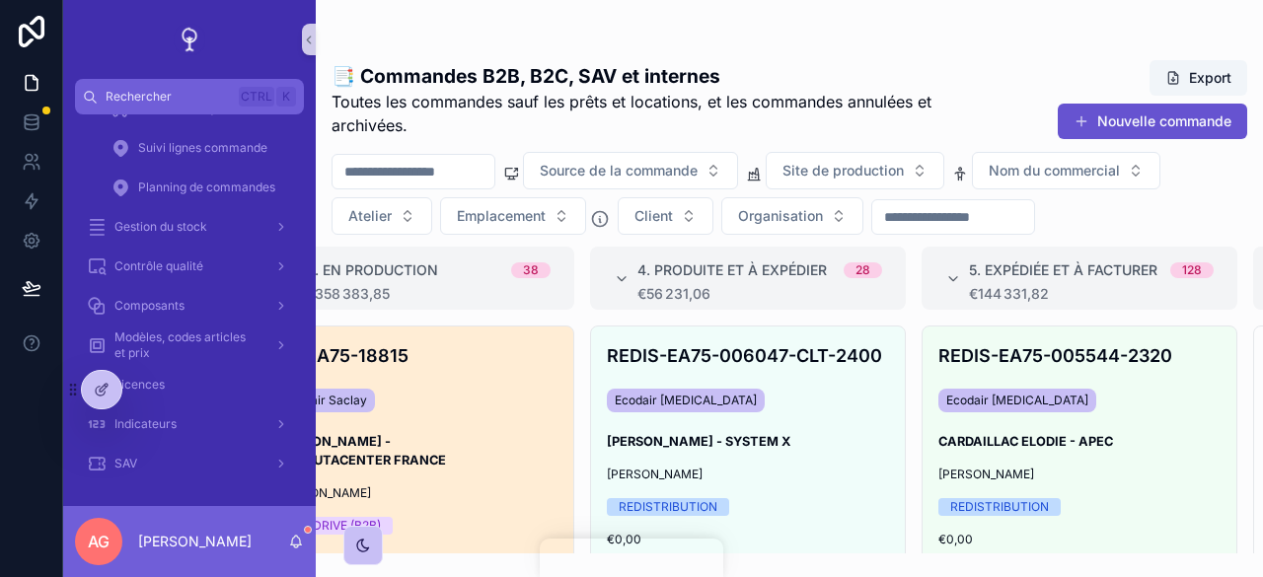
scroll to position [0, 485]
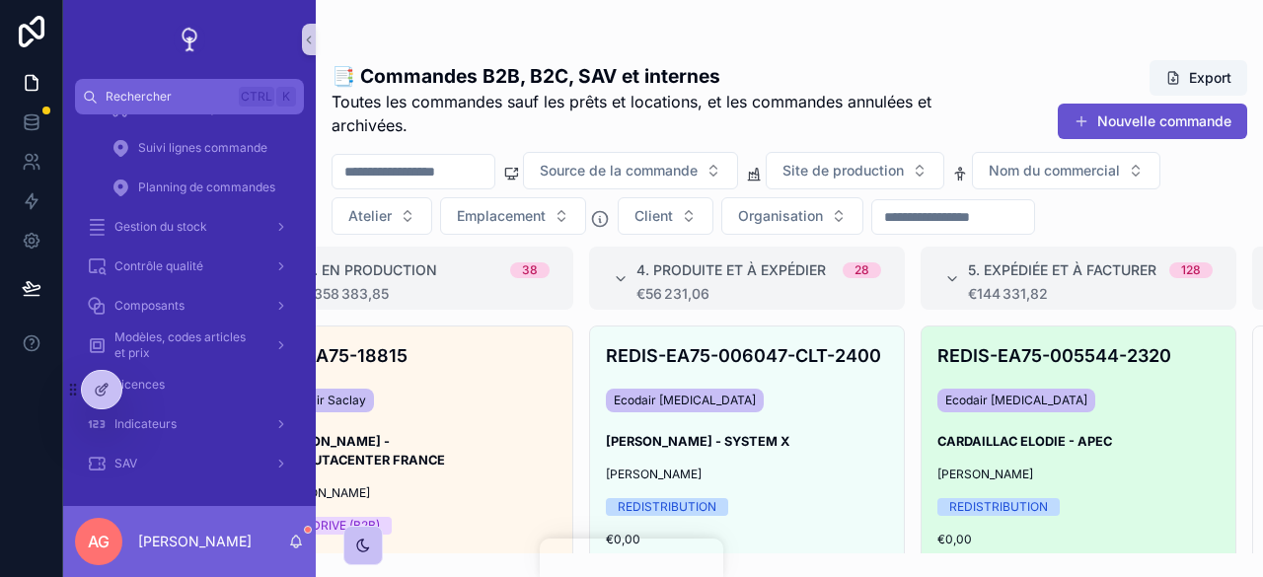
click at [1033, 467] on span "[PERSON_NAME]" at bounding box center [986, 475] width 96 height 16
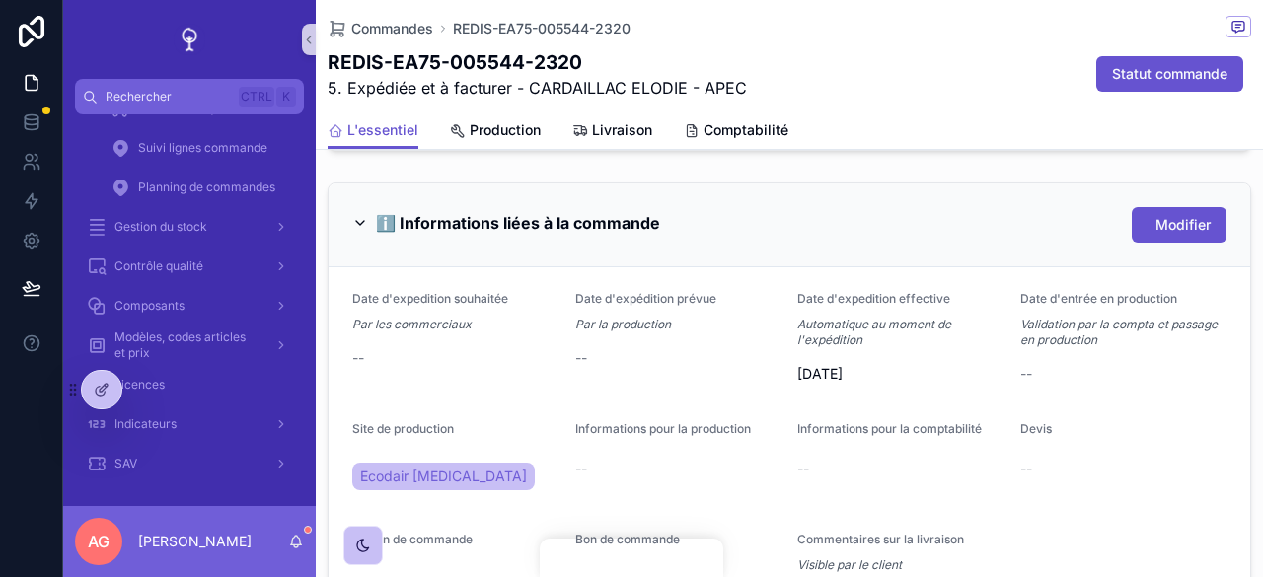
scroll to position [977, 0]
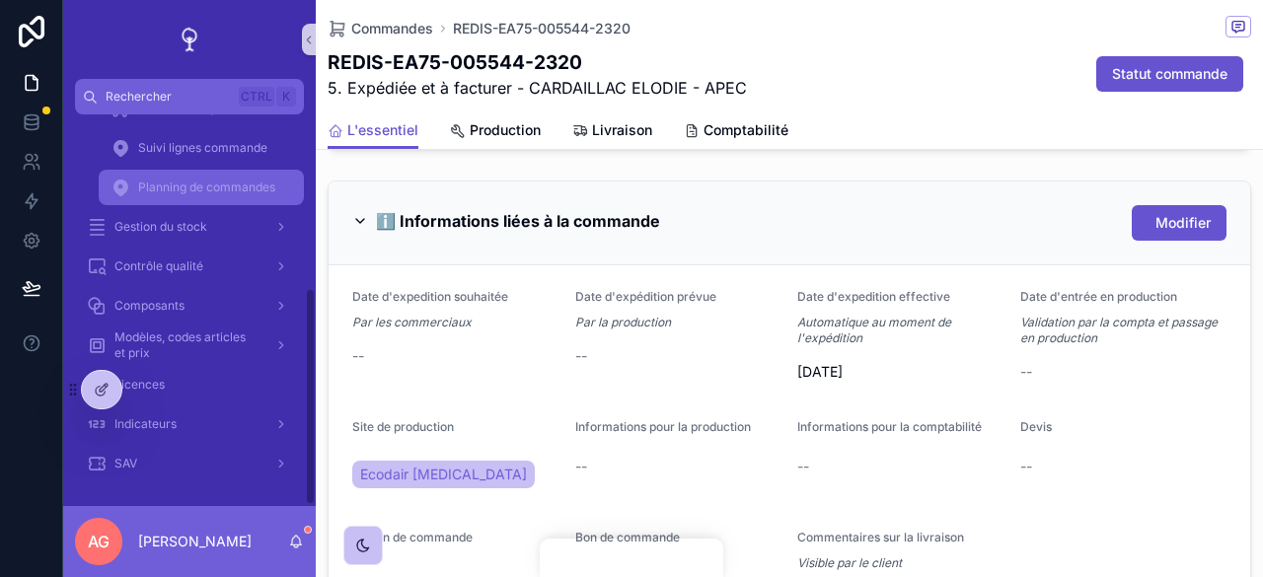
click at [195, 177] on div "Planning de commandes" at bounding box center [202, 188] width 182 height 32
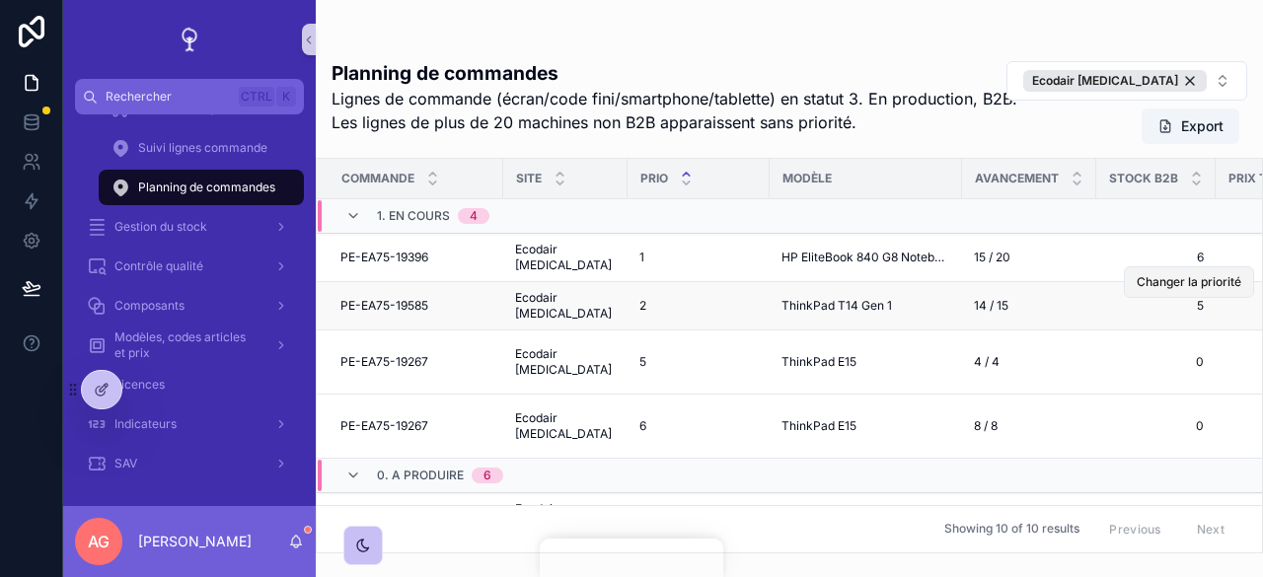
click at [1171, 274] on span "Changer la priorité" at bounding box center [1189, 267] width 105 height 16
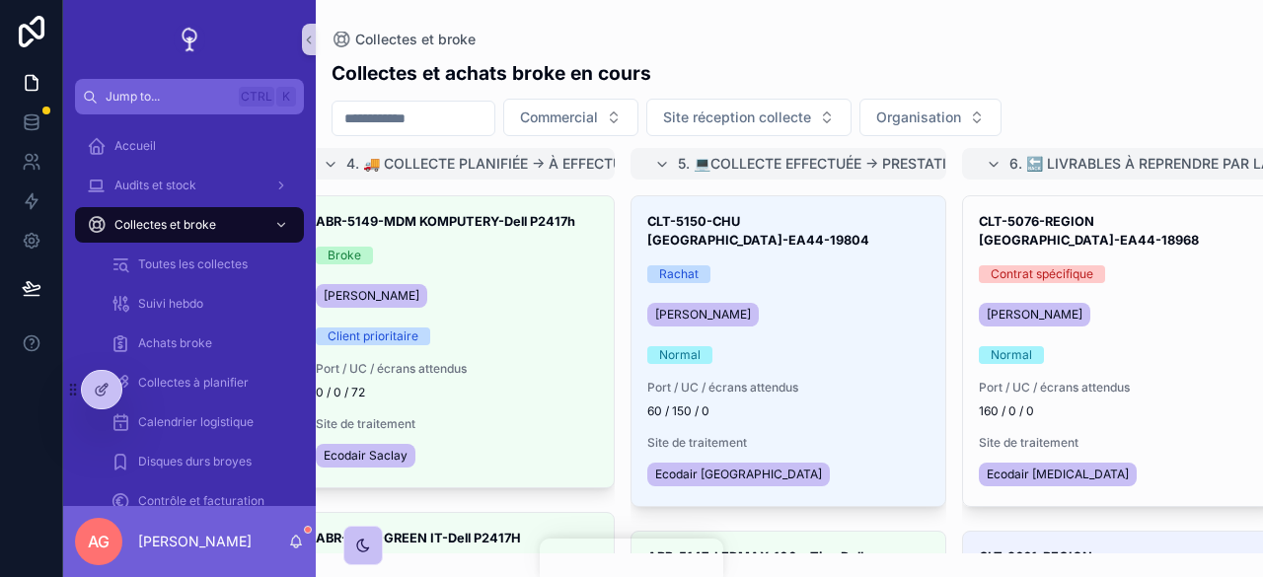
scroll to position [0, 1028]
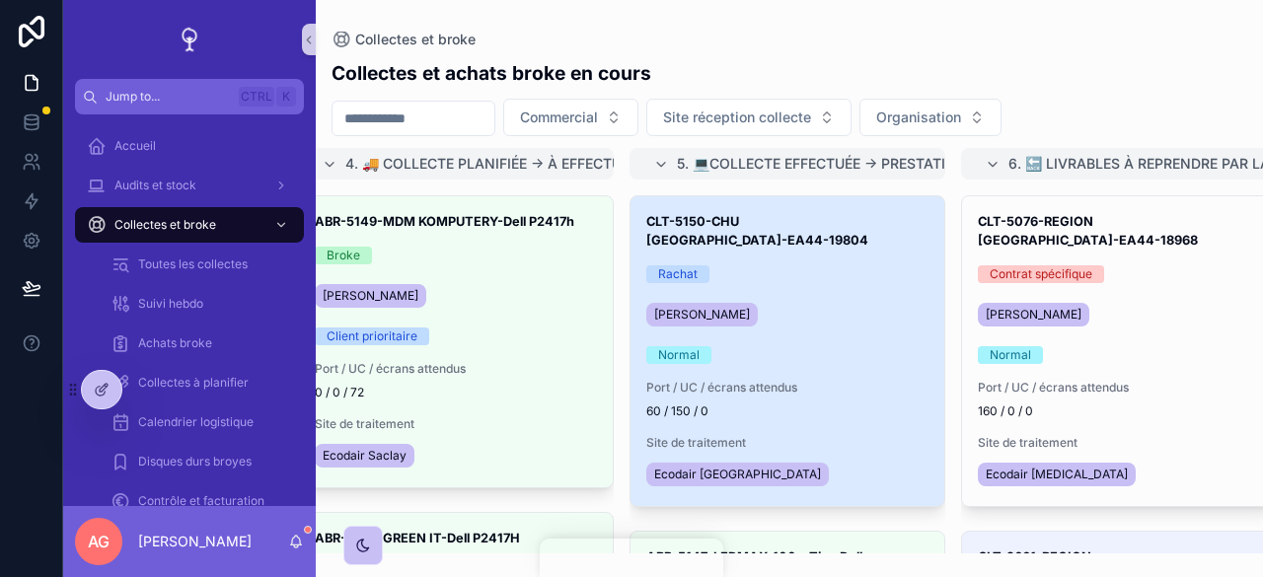
click at [867, 303] on div "[PERSON_NAME]" at bounding box center [787, 315] width 282 height 32
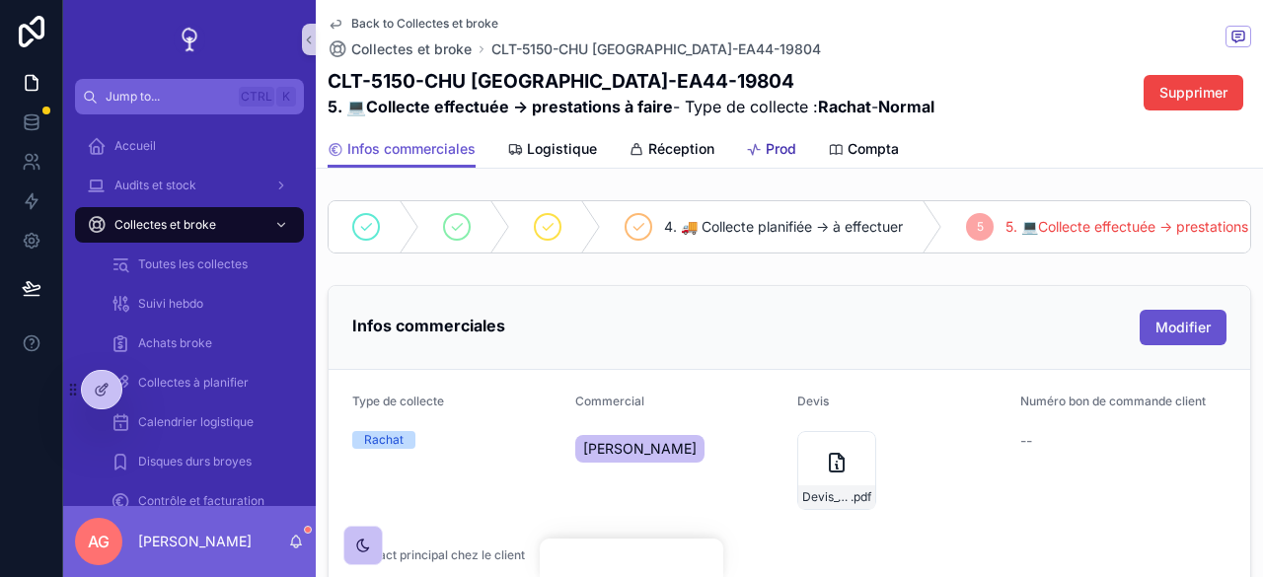
click at [787, 149] on span "Prod" at bounding box center [781, 149] width 31 height 20
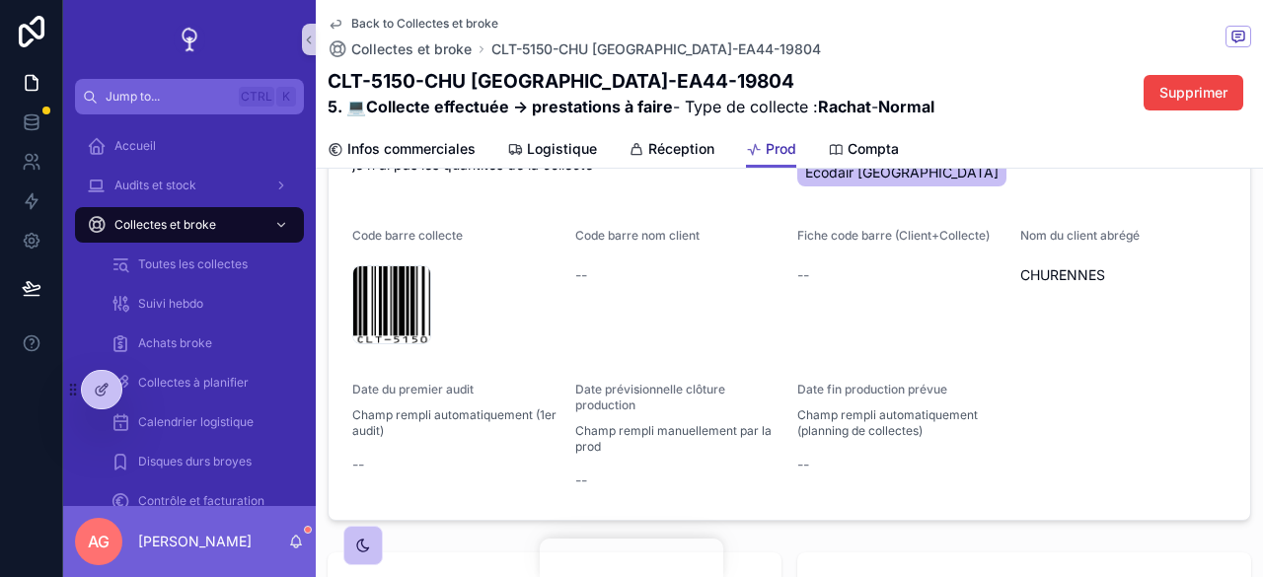
scroll to position [342, 0]
click at [413, 44] on span "Collectes et broke" at bounding box center [411, 49] width 120 height 20
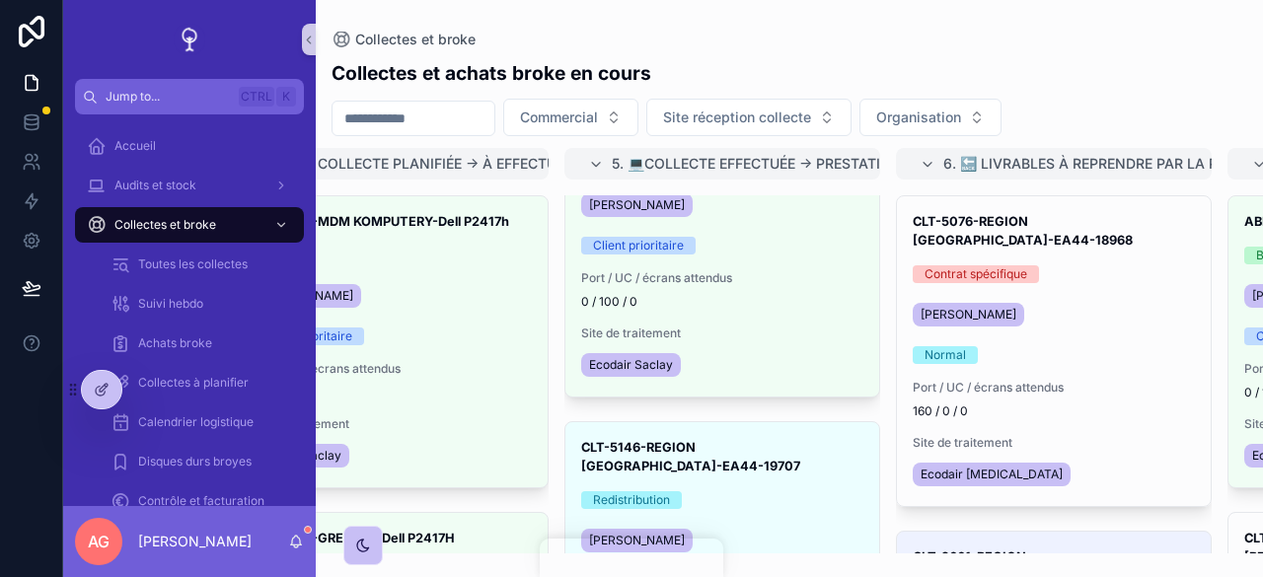
scroll to position [447, 0]
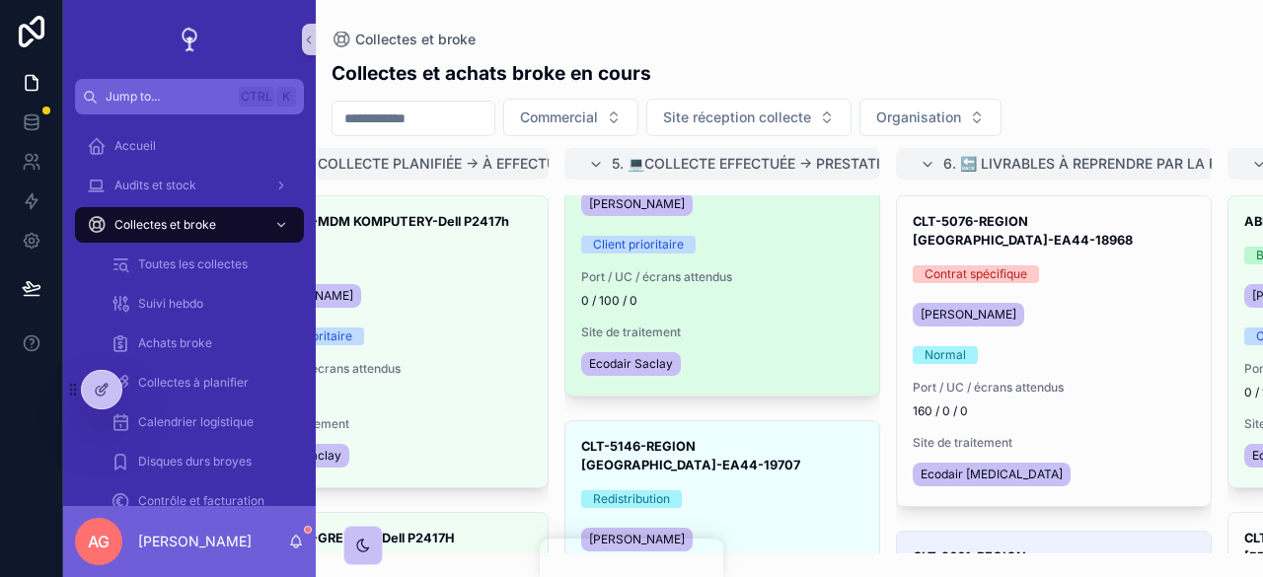
click at [790, 297] on div "ABR-5147-LEDMAX-100 x Tiny Dell 3060 i5-8th 16/512 + chargeurs Broke Catherine …" at bounding box center [723, 240] width 314 height 310
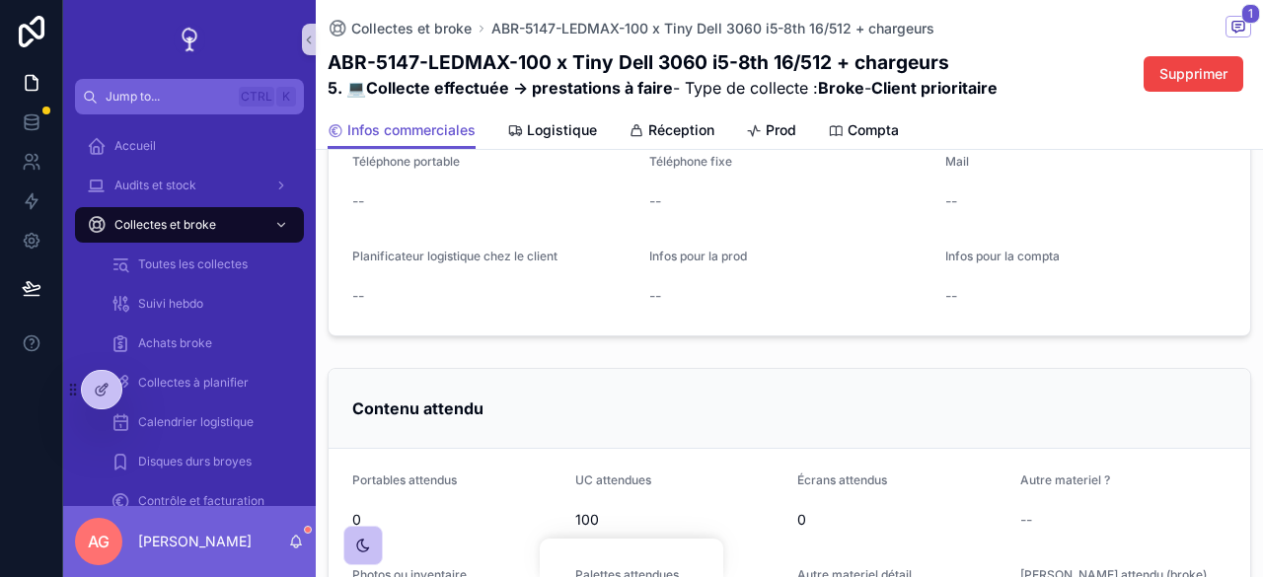
scroll to position [434, 0]
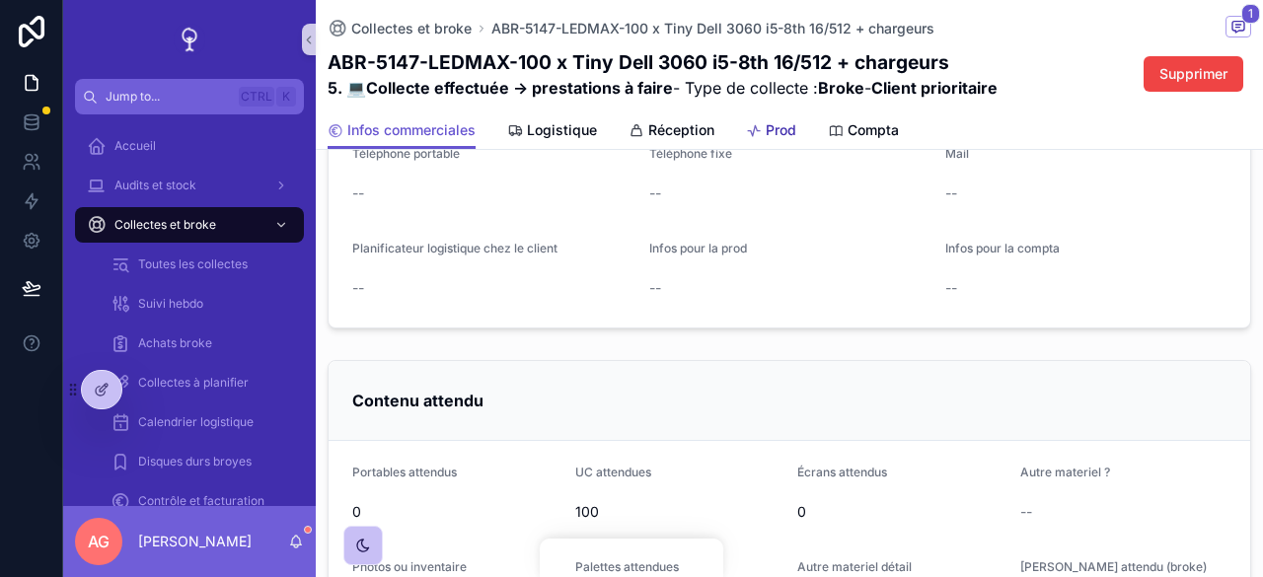
click at [772, 122] on span "Prod" at bounding box center [781, 130] width 31 height 20
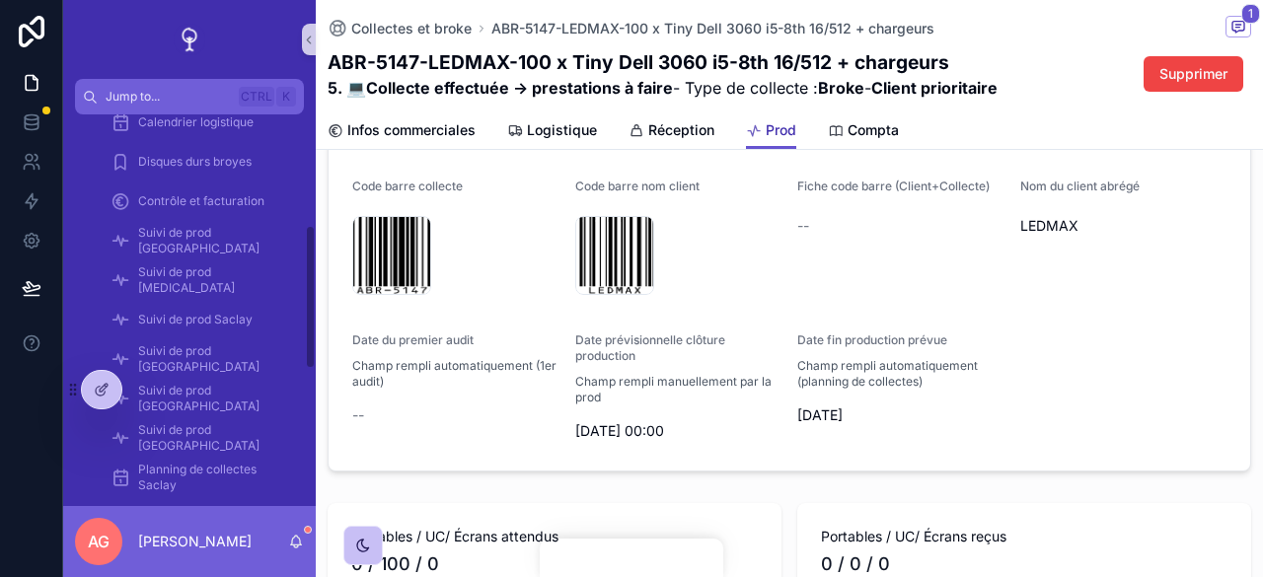
scroll to position [388, 0]
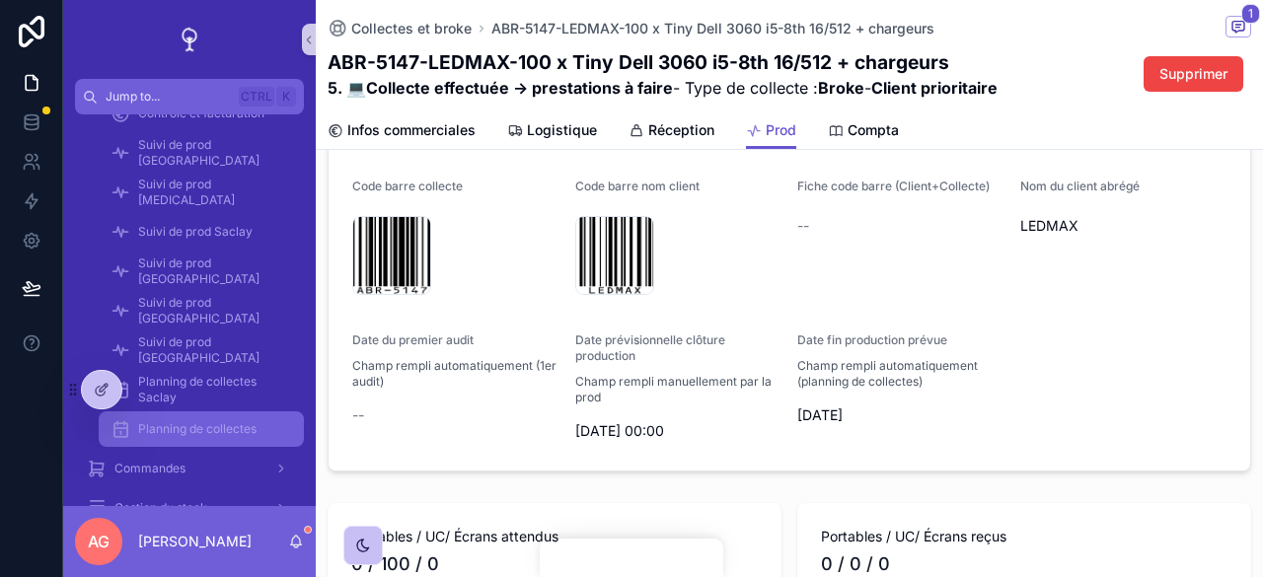
click at [186, 412] on link "Planning de collectes" at bounding box center [201, 430] width 205 height 36
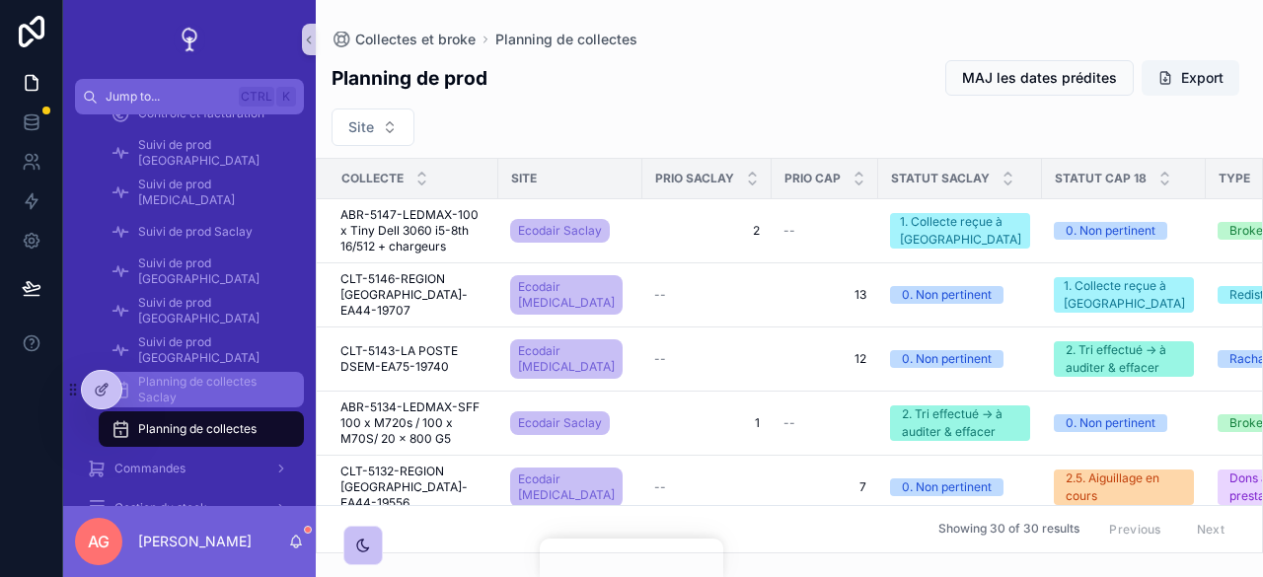
scroll to position [655, 0]
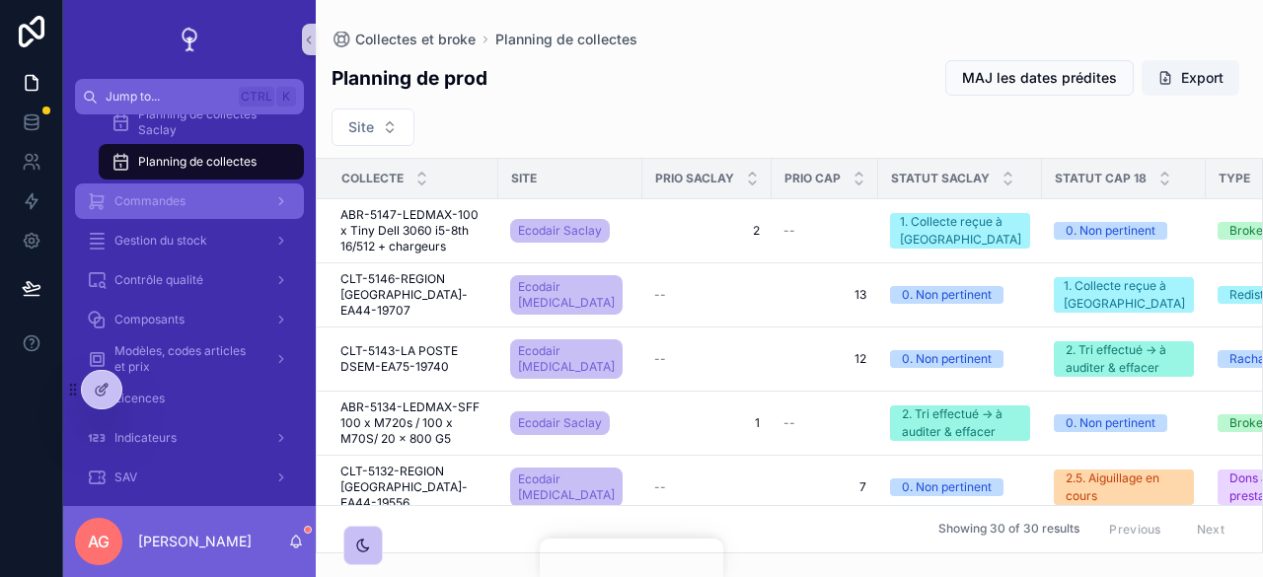
click at [182, 198] on span "Commandes" at bounding box center [149, 201] width 71 height 16
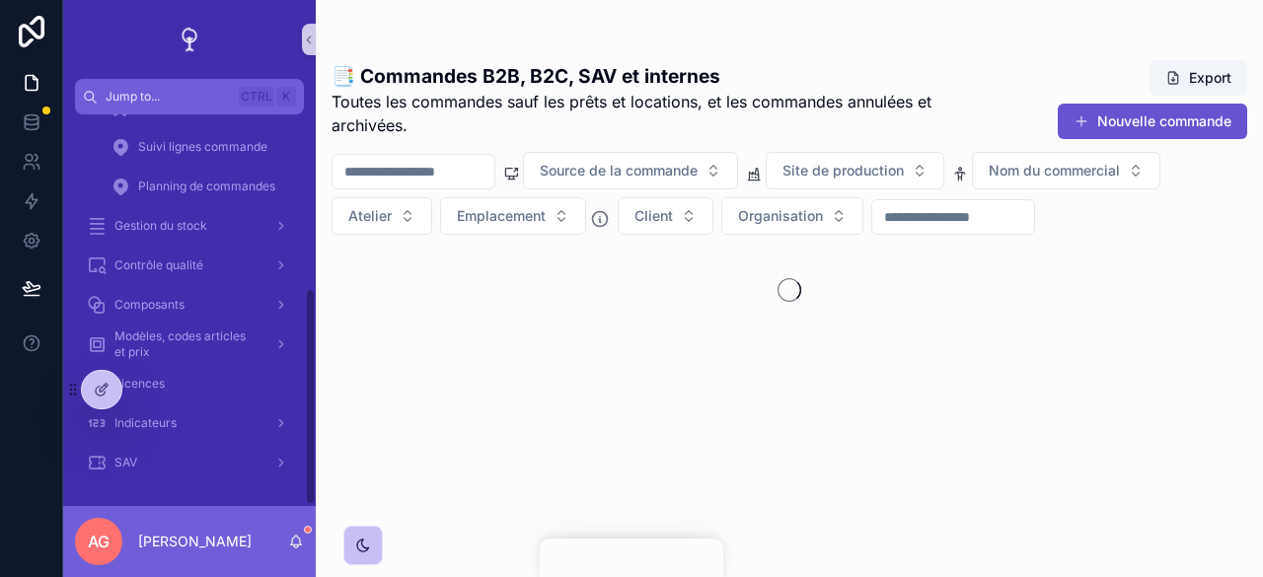
scroll to position [314, 0]
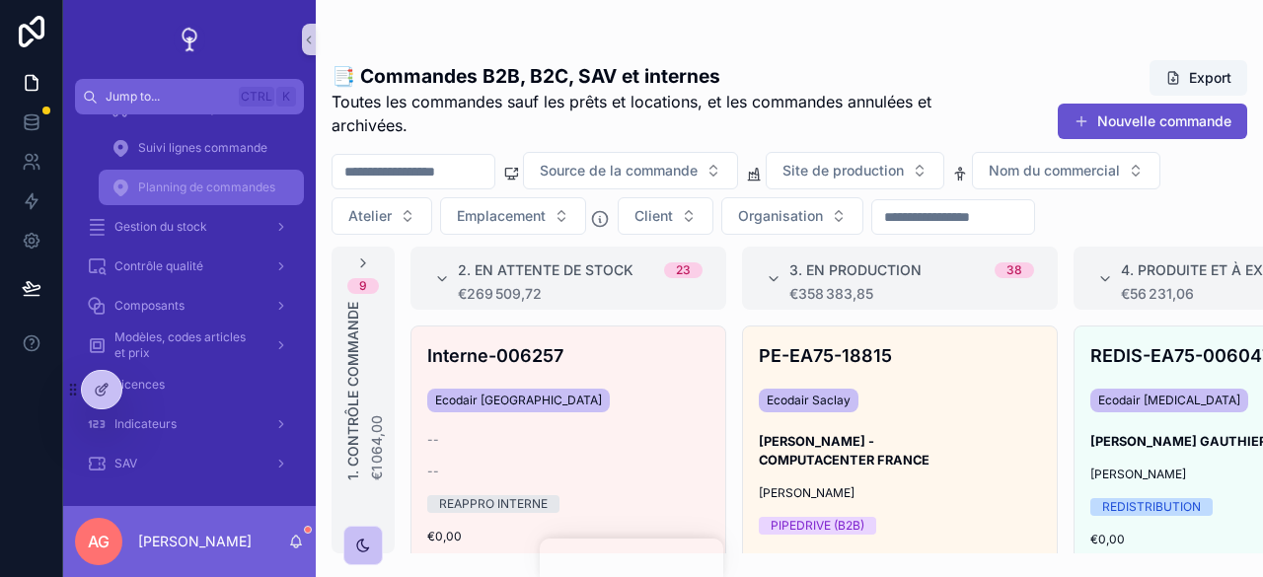
click at [182, 198] on div "Planning de commandes" at bounding box center [202, 188] width 182 height 32
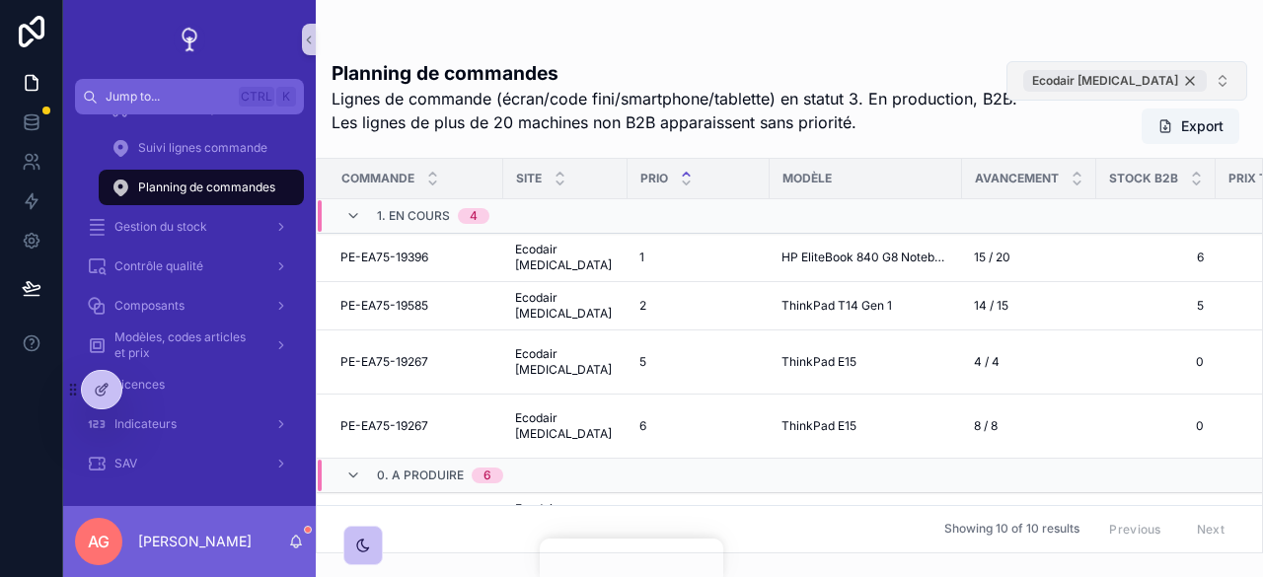
click at [1190, 81] on div "Ecodair Cap 18" at bounding box center [1146, 81] width 121 height 22
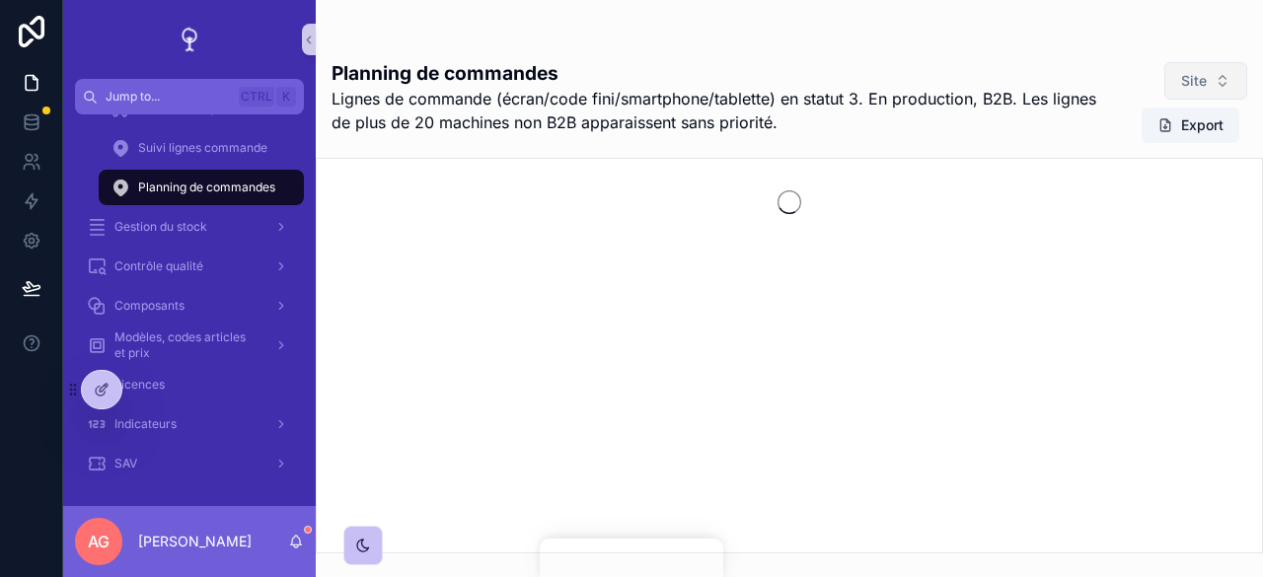
click at [1190, 81] on span "Site" at bounding box center [1194, 81] width 26 height 20
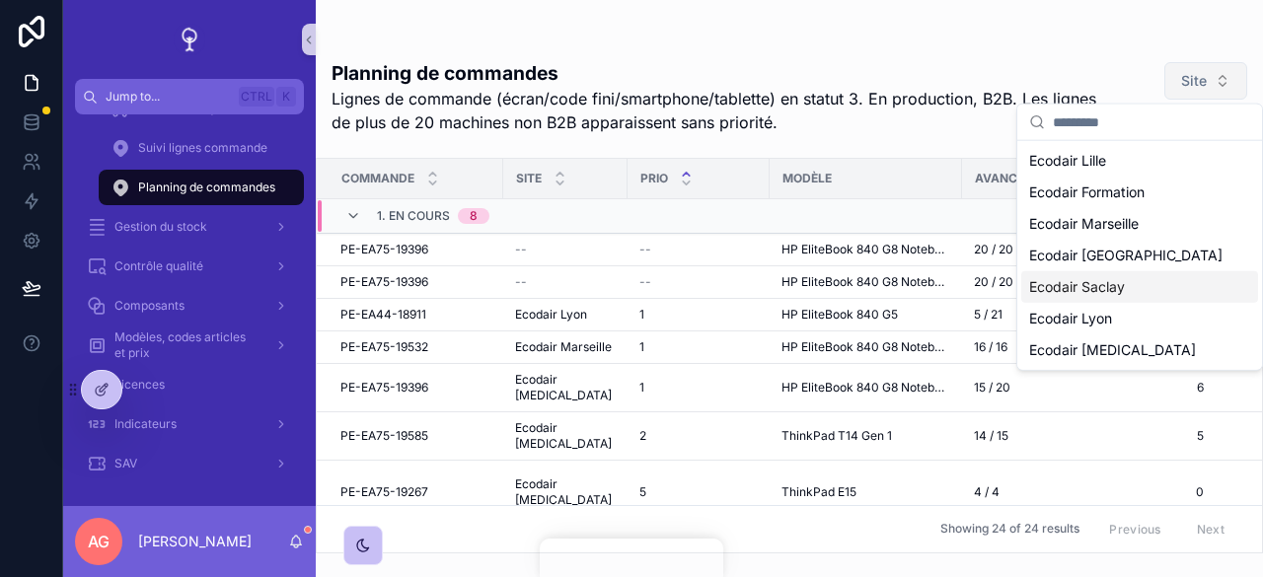
click at [1134, 294] on div "Ecodair Saclay" at bounding box center [1139, 287] width 237 height 32
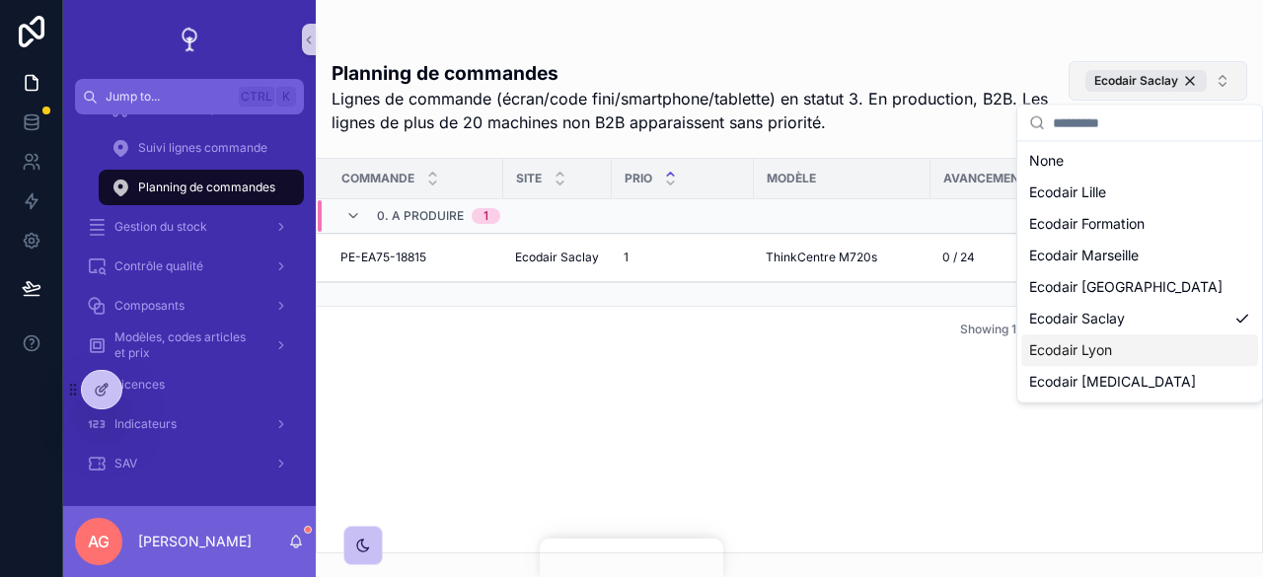
click at [1129, 344] on div "Ecodair Lyon" at bounding box center [1139, 351] width 237 height 32
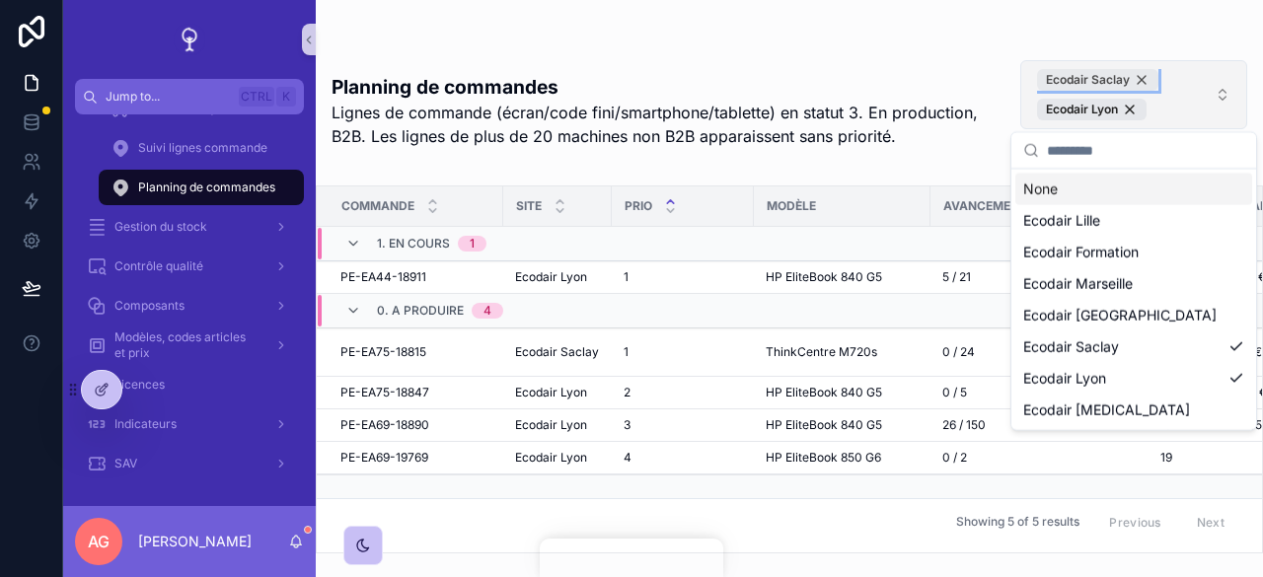
click at [1147, 76] on div "Ecodair Saclay" at bounding box center [1097, 80] width 121 height 22
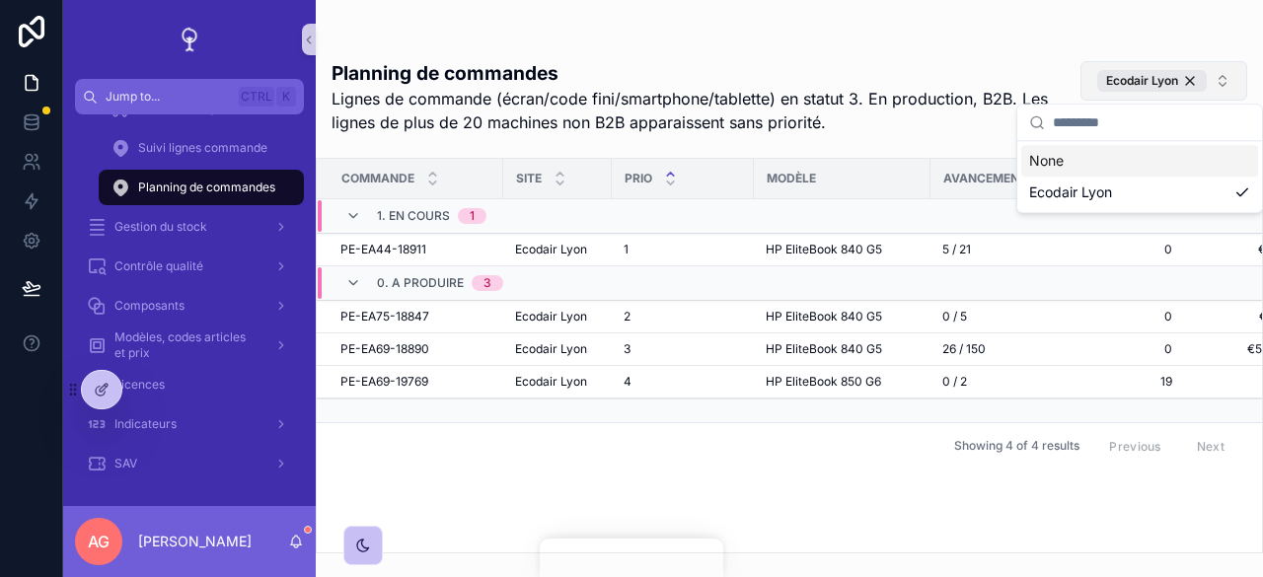
click at [768, 477] on div "Commande Site Prio Modèle Avancement Stock B2B Prix total HT Organisation Creat…" at bounding box center [789, 356] width 945 height 394
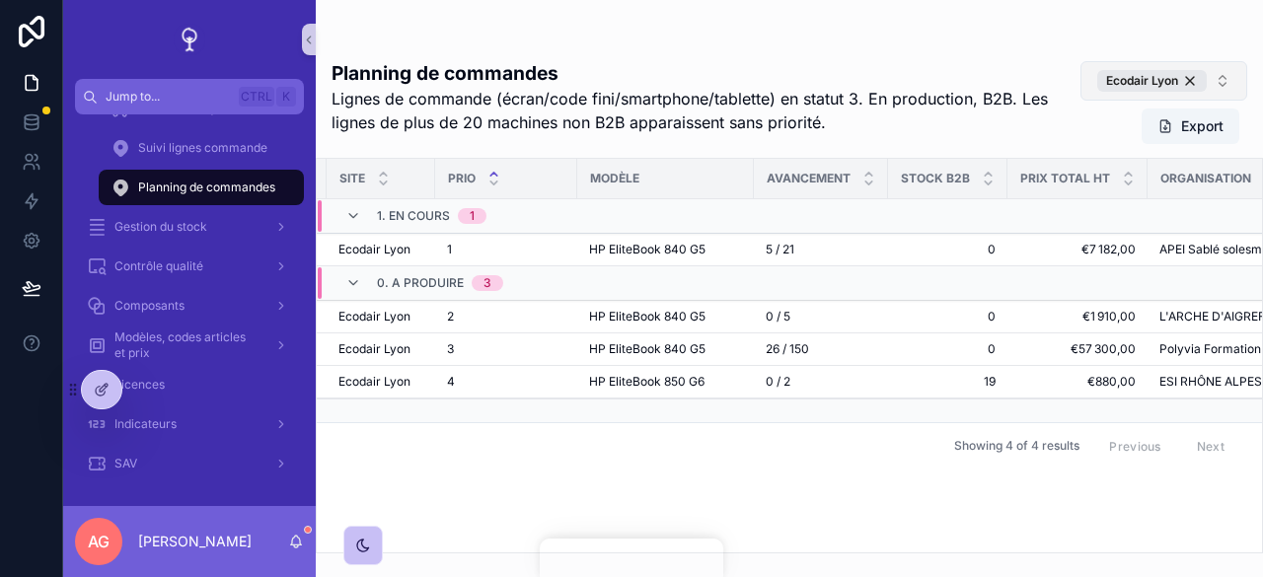
scroll to position [0, 205]
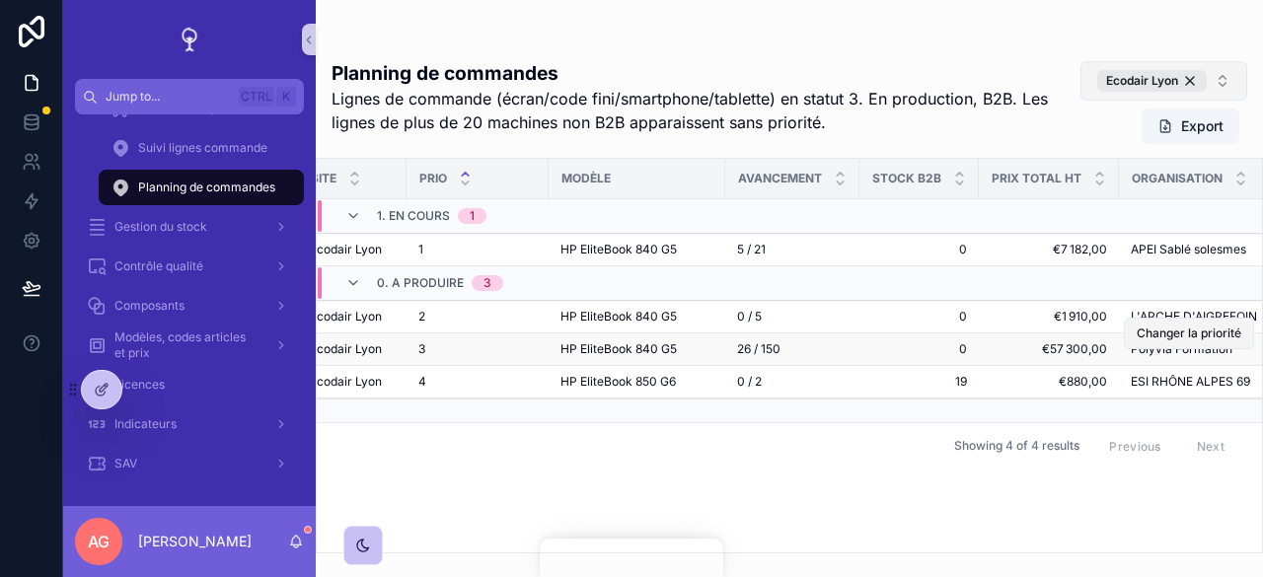
click at [1167, 331] on span "Changer la priorité" at bounding box center [1189, 334] width 105 height 16
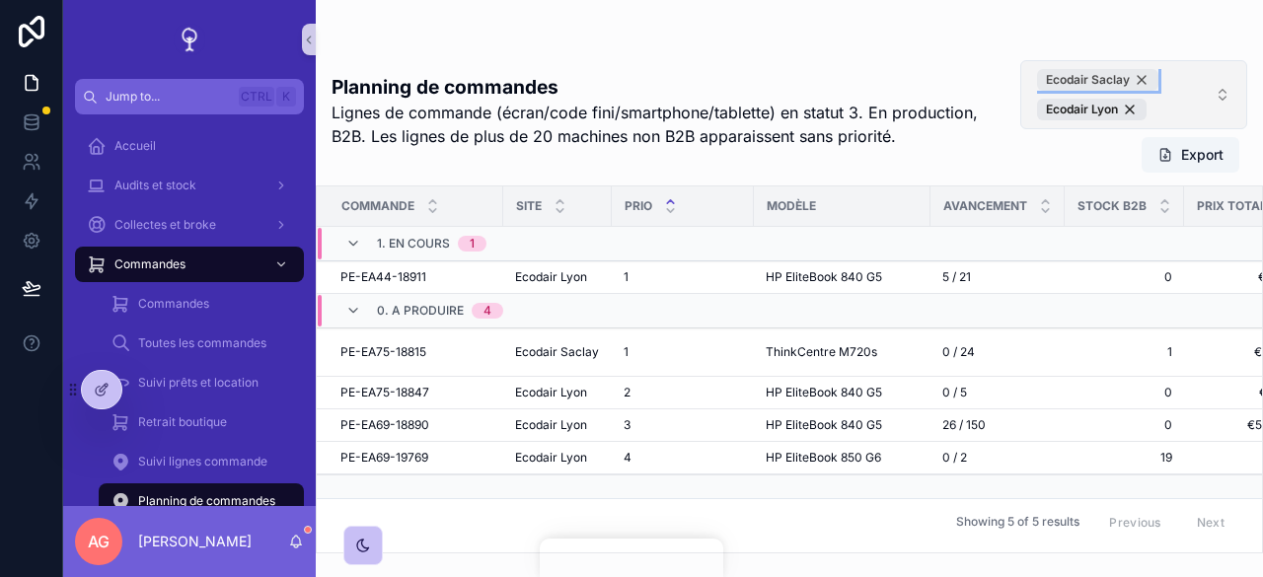
click at [1142, 74] on div "Ecodair Saclay" at bounding box center [1097, 80] width 121 height 22
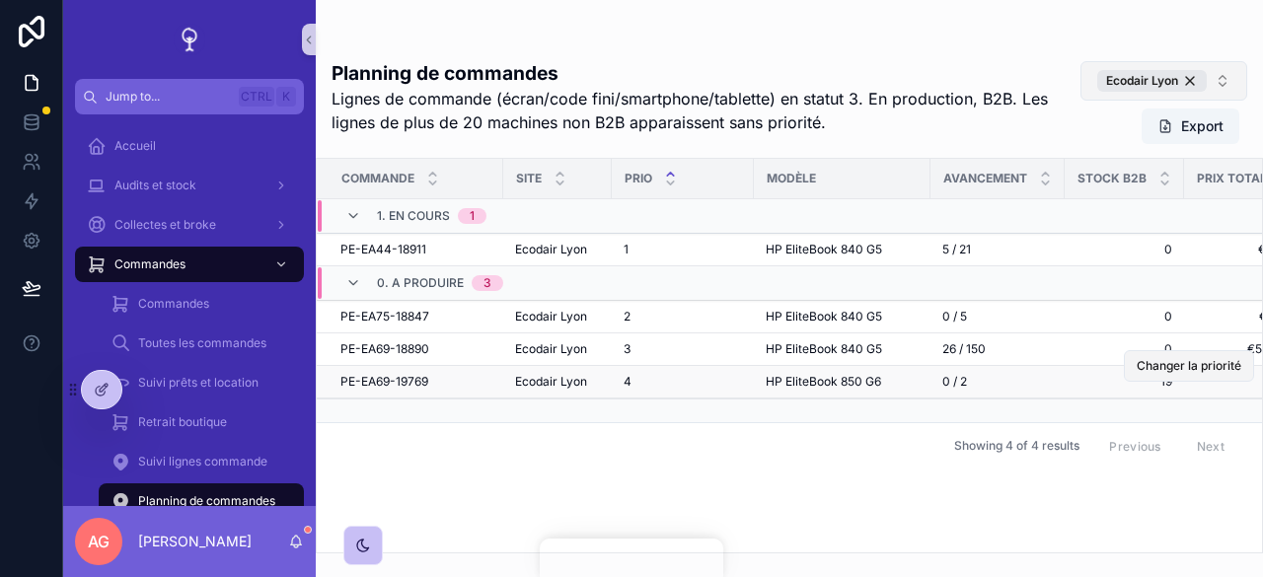
click at [1161, 366] on span "Changer la priorité" at bounding box center [1189, 366] width 105 height 16
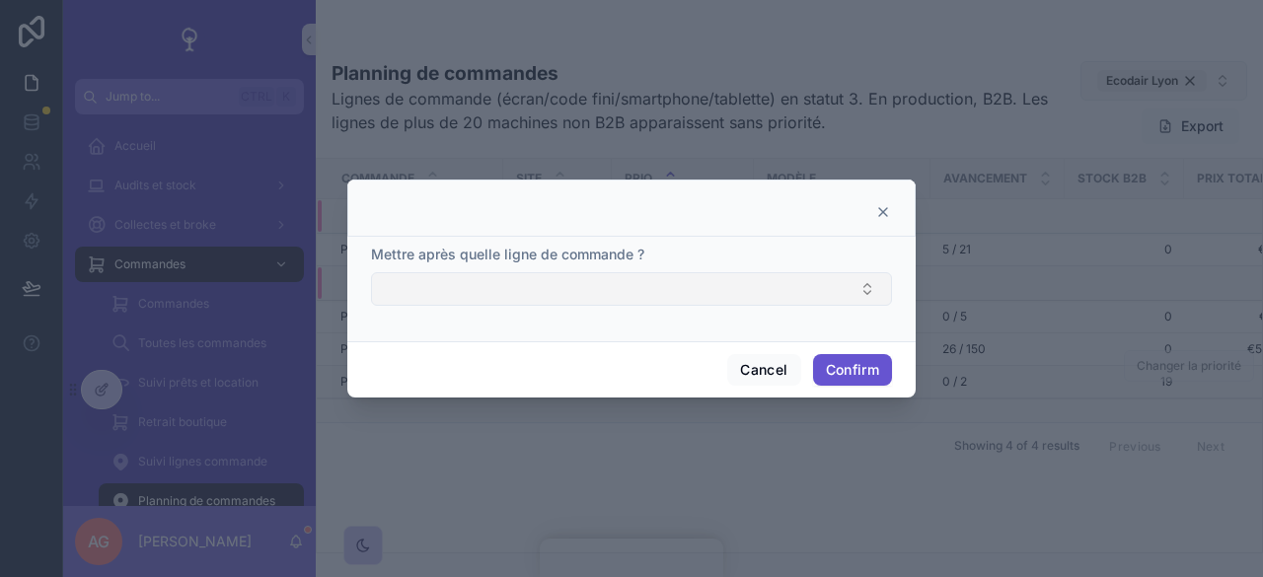
click at [828, 286] on button "Select Button" at bounding box center [631, 289] width 521 height 34
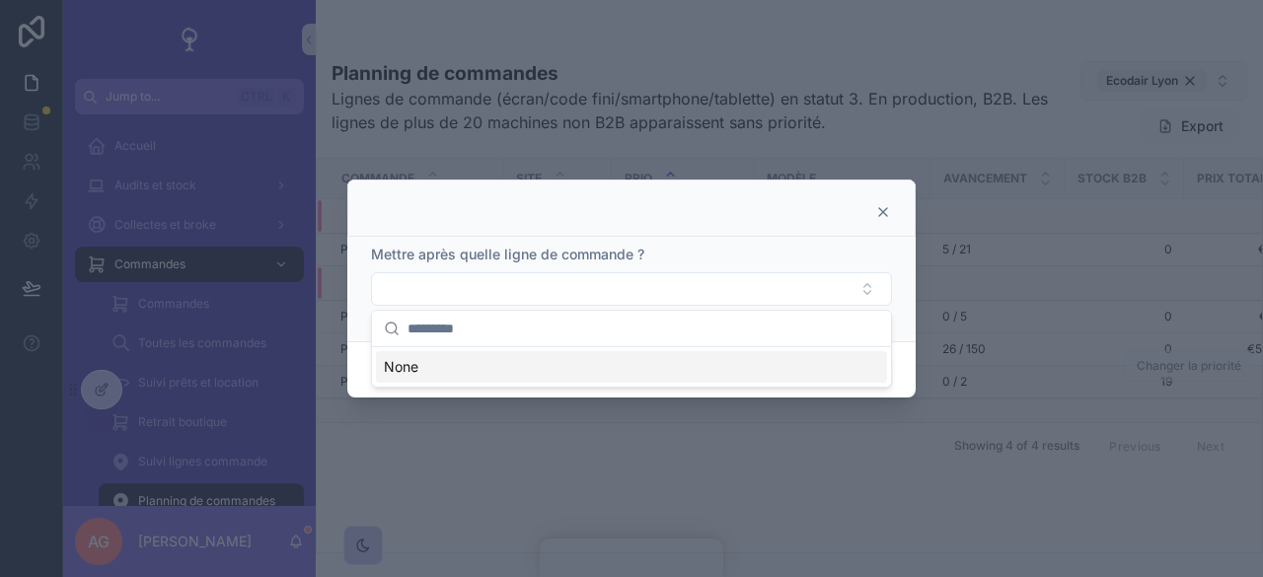
click at [892, 211] on div at bounding box center [631, 208] width 568 height 57
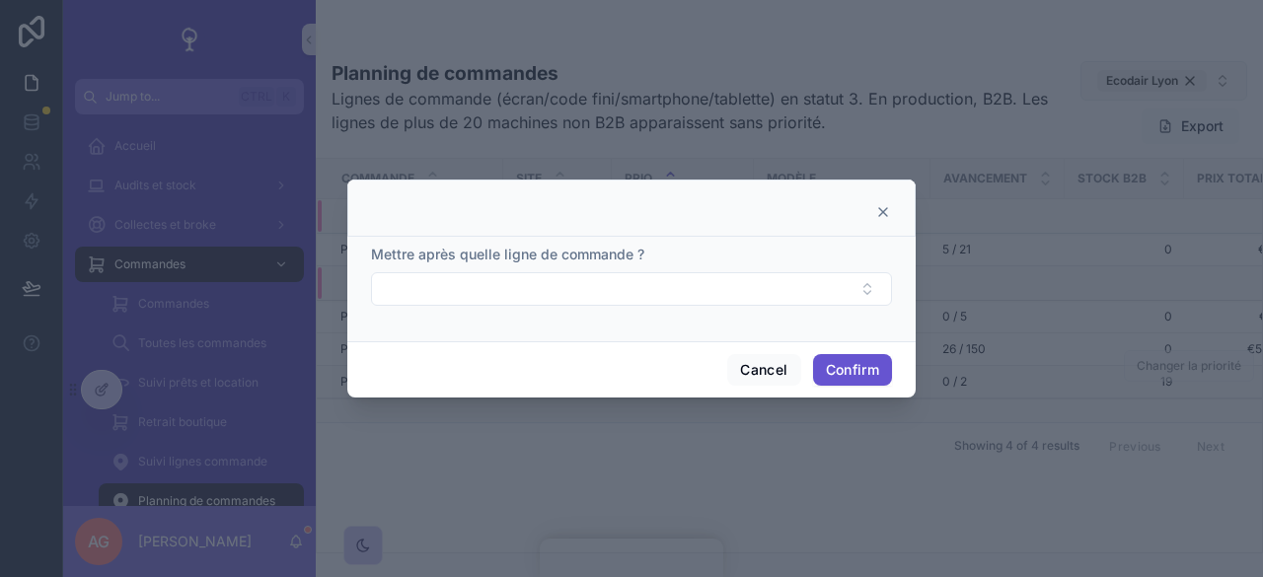
click at [892, 211] on div at bounding box center [631, 208] width 568 height 57
click at [889, 211] on icon at bounding box center [883, 212] width 16 height 16
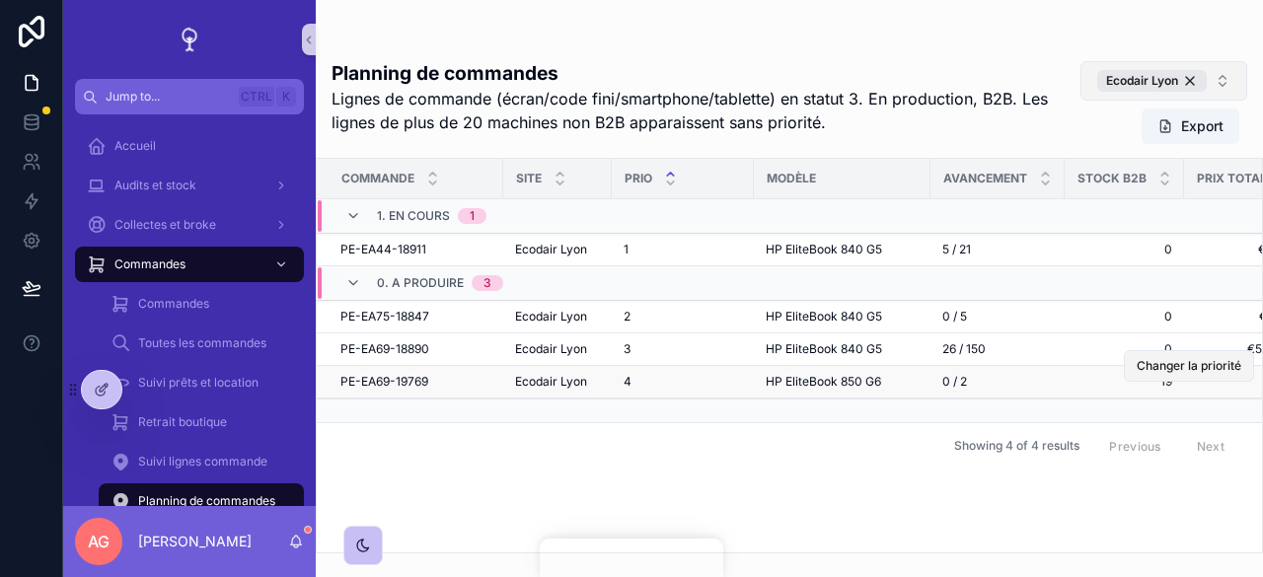
click at [1208, 373] on button "Changer la priorité" at bounding box center [1189, 366] width 130 height 32
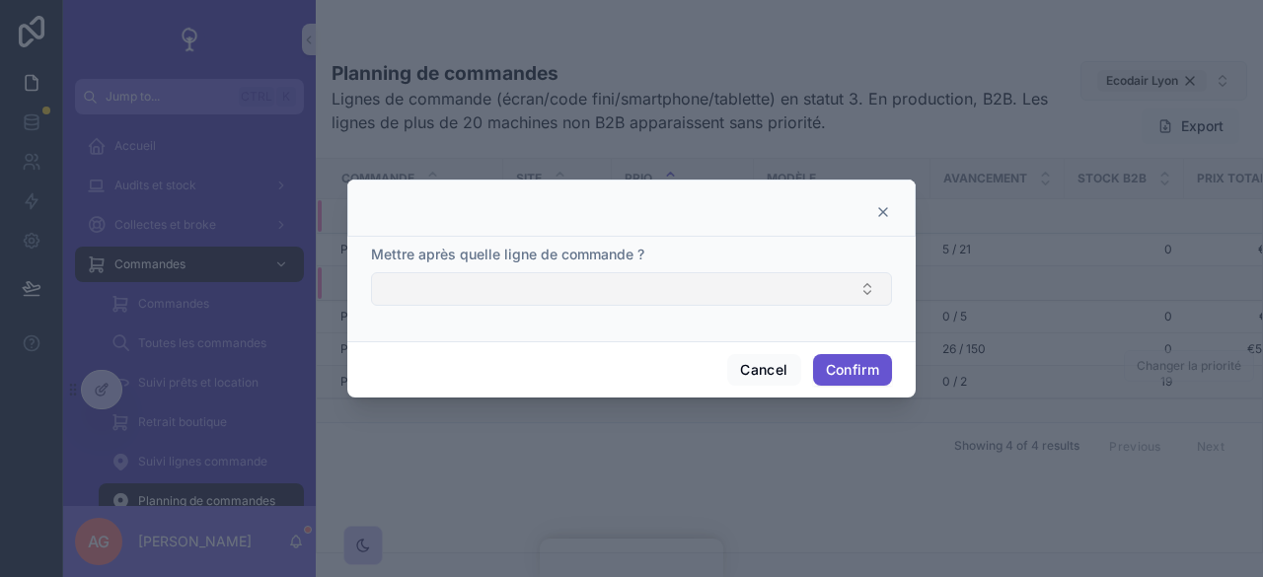
click at [884, 285] on button "Select Button" at bounding box center [631, 289] width 521 height 34
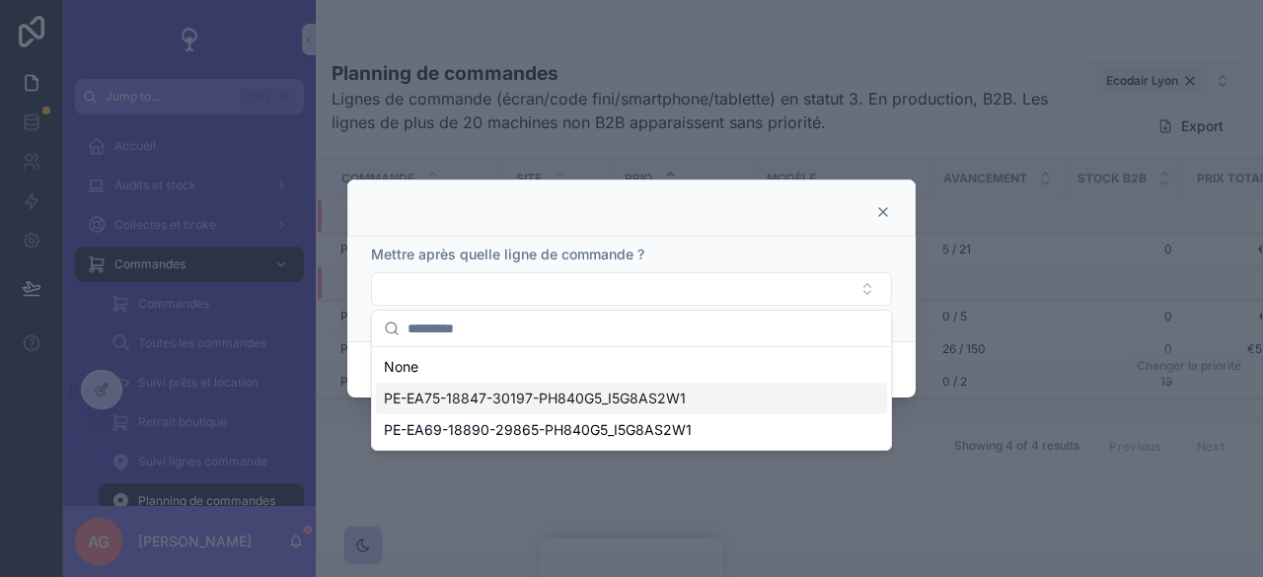
click at [699, 400] on div "PE-EA75-18847-30197-PH840G5_I5G8AS2W1" at bounding box center [631, 399] width 511 height 32
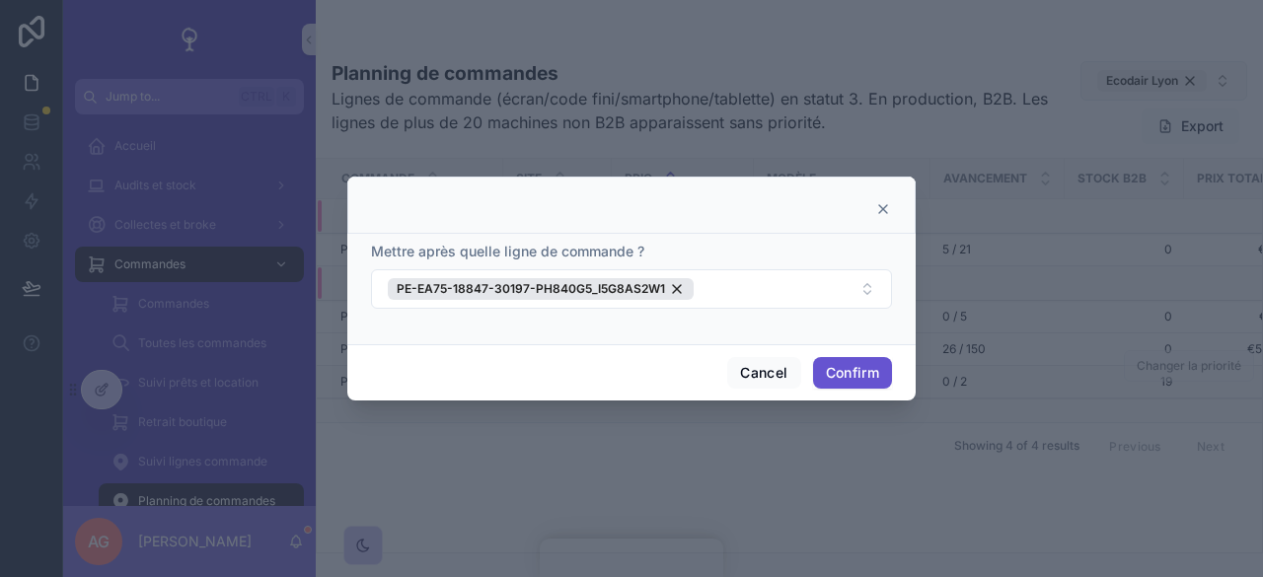
click at [909, 352] on div "Cancel Confirm" at bounding box center [631, 372] width 568 height 56
click at [835, 364] on button "Confirm" at bounding box center [852, 373] width 79 height 32
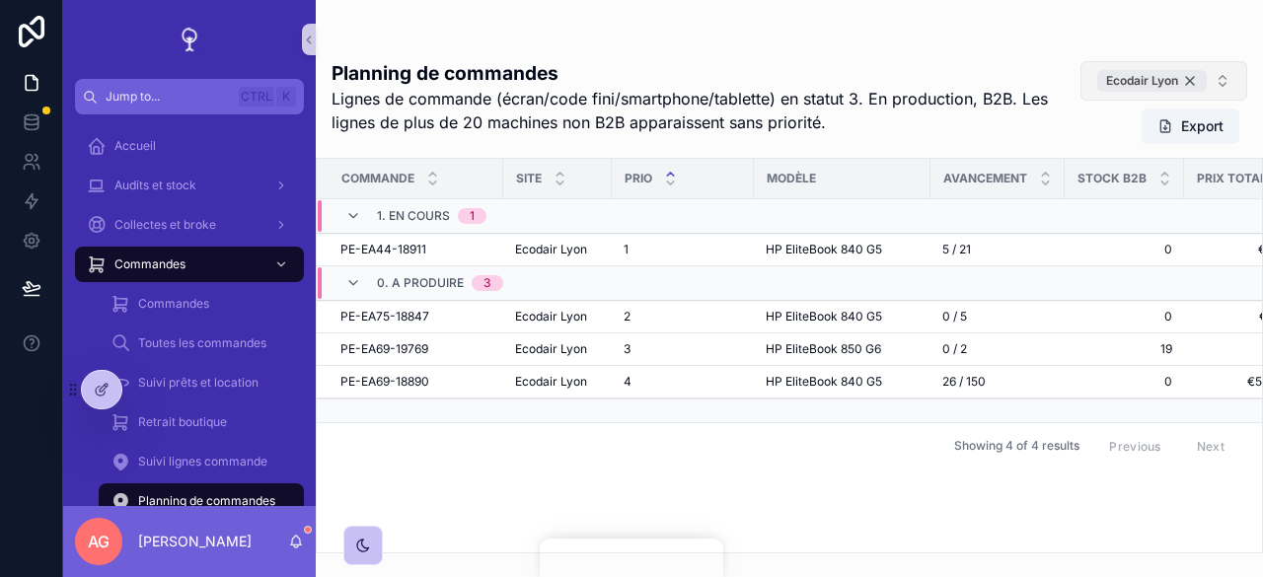
click at [1186, 76] on div "Ecodair Lyon" at bounding box center [1152, 81] width 110 height 22
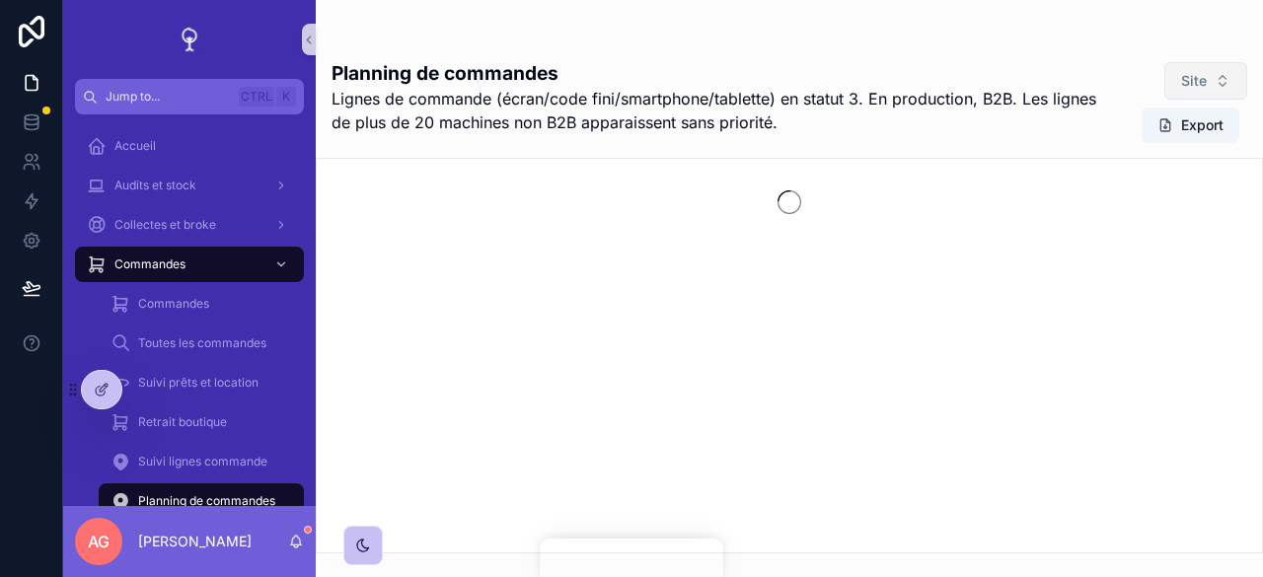
click at [1220, 70] on button "Site" at bounding box center [1206, 81] width 83 height 38
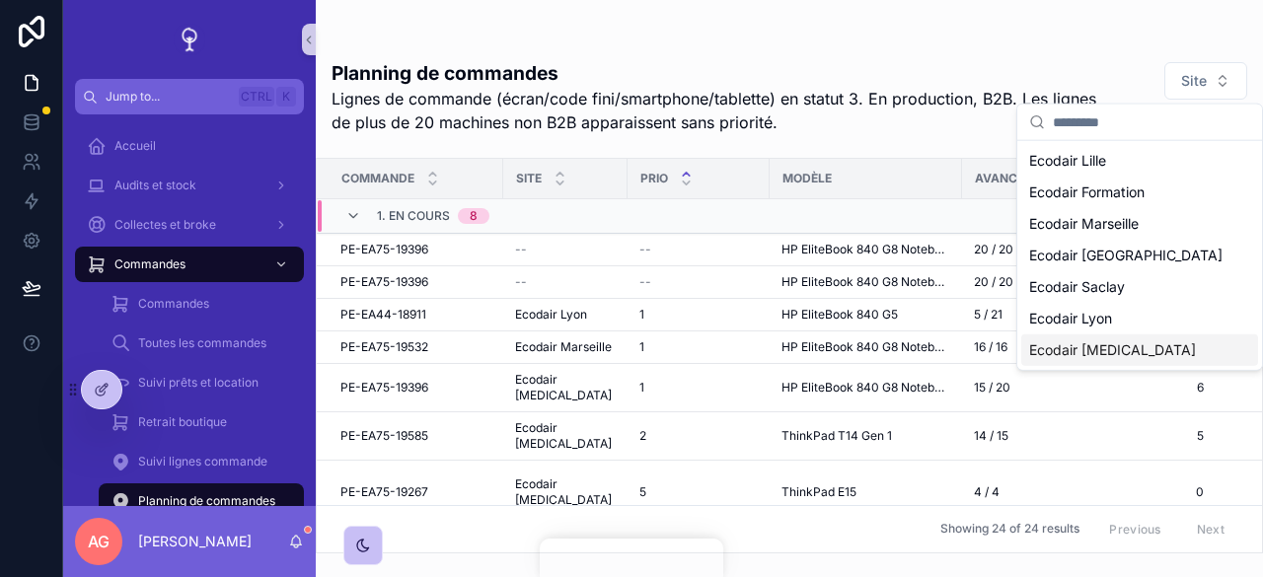
click at [1115, 356] on span "Ecodair Cap 18" at bounding box center [1078, 350] width 98 height 20
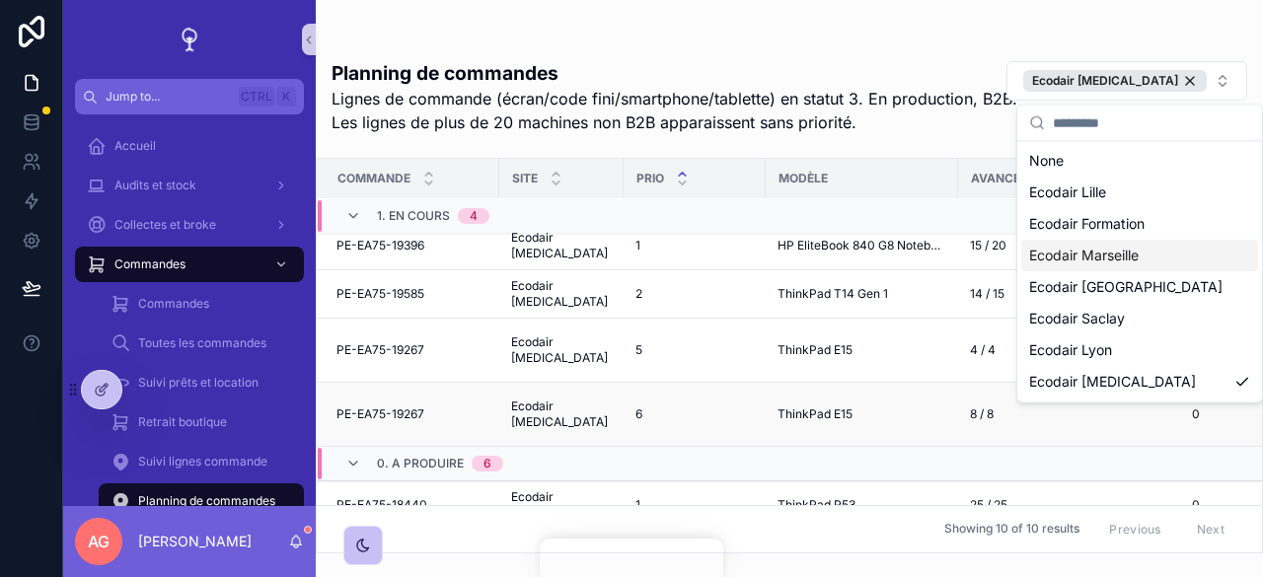
scroll to position [246, 4]
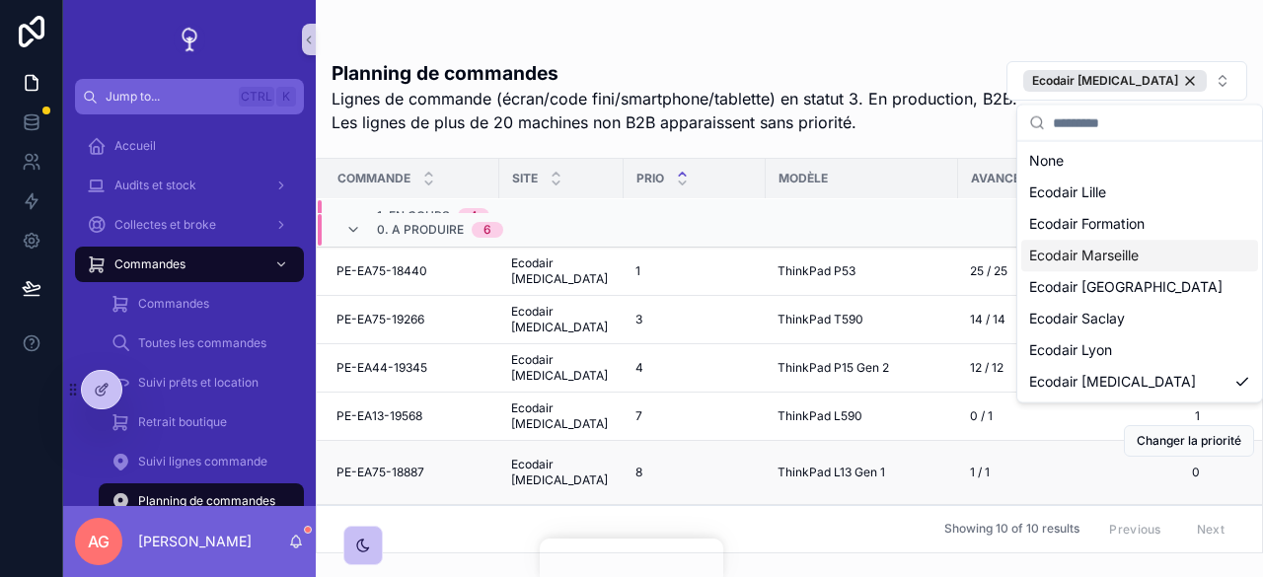
click at [763, 432] on span "ThinkPad L13 Gen 1" at bounding box center [816, 424] width 108 height 16
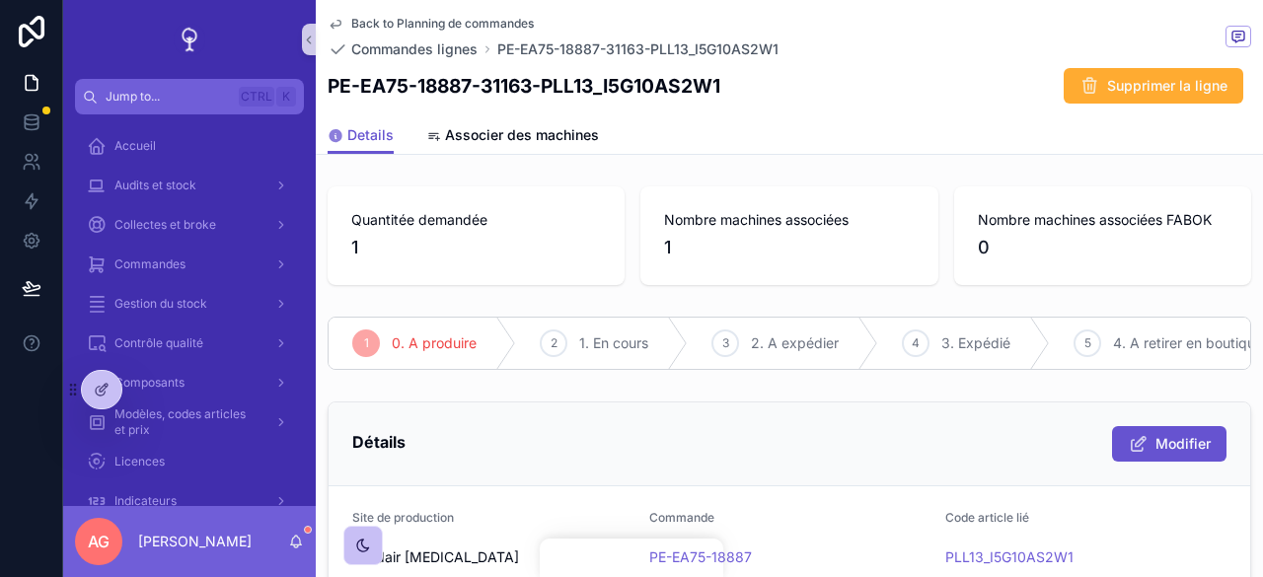
click at [425, 20] on span "Back to Planning de commandes" at bounding box center [442, 24] width 183 height 16
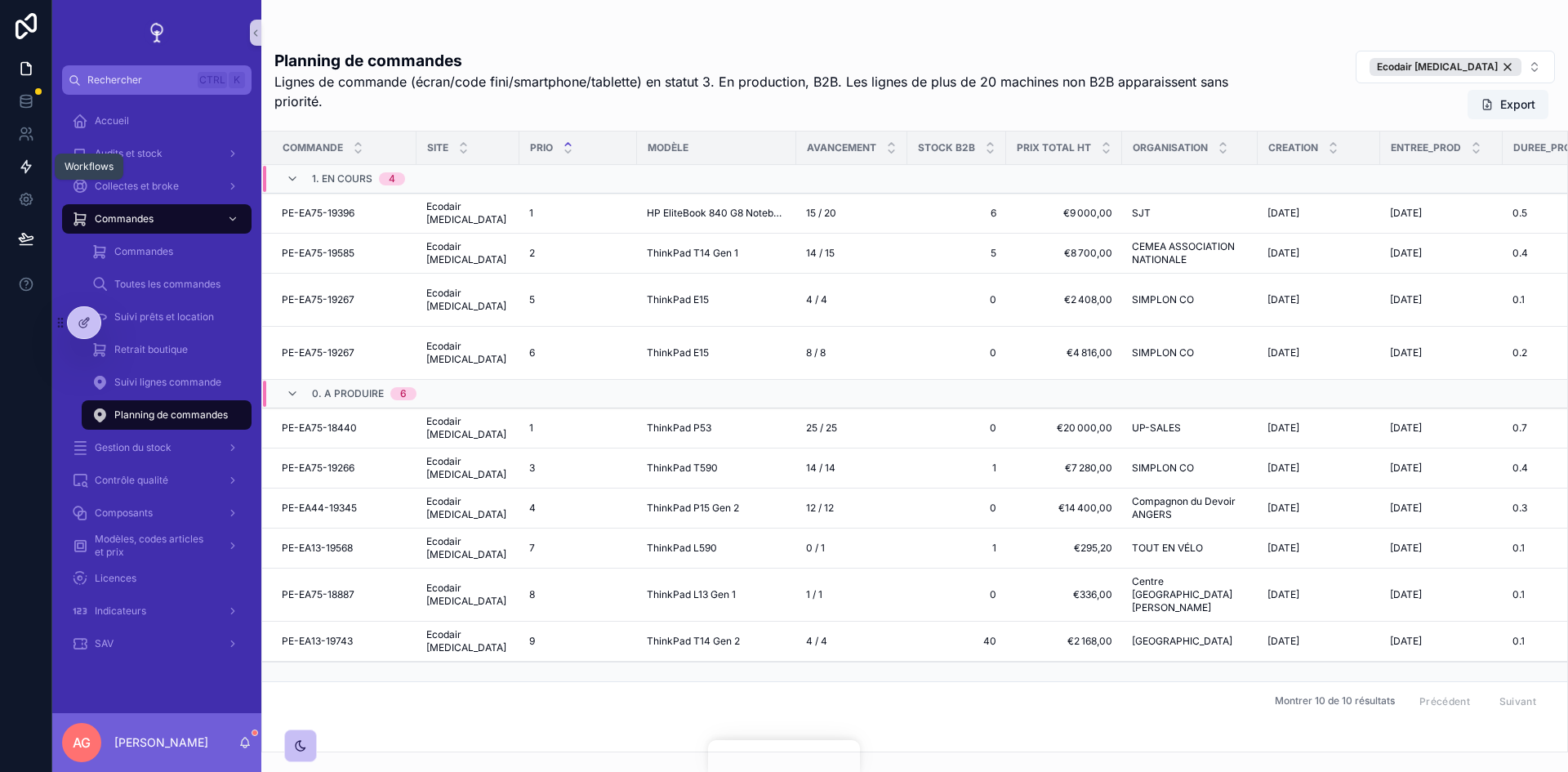
click at [26, 165] on icon at bounding box center [26, 166] width 17 height 17
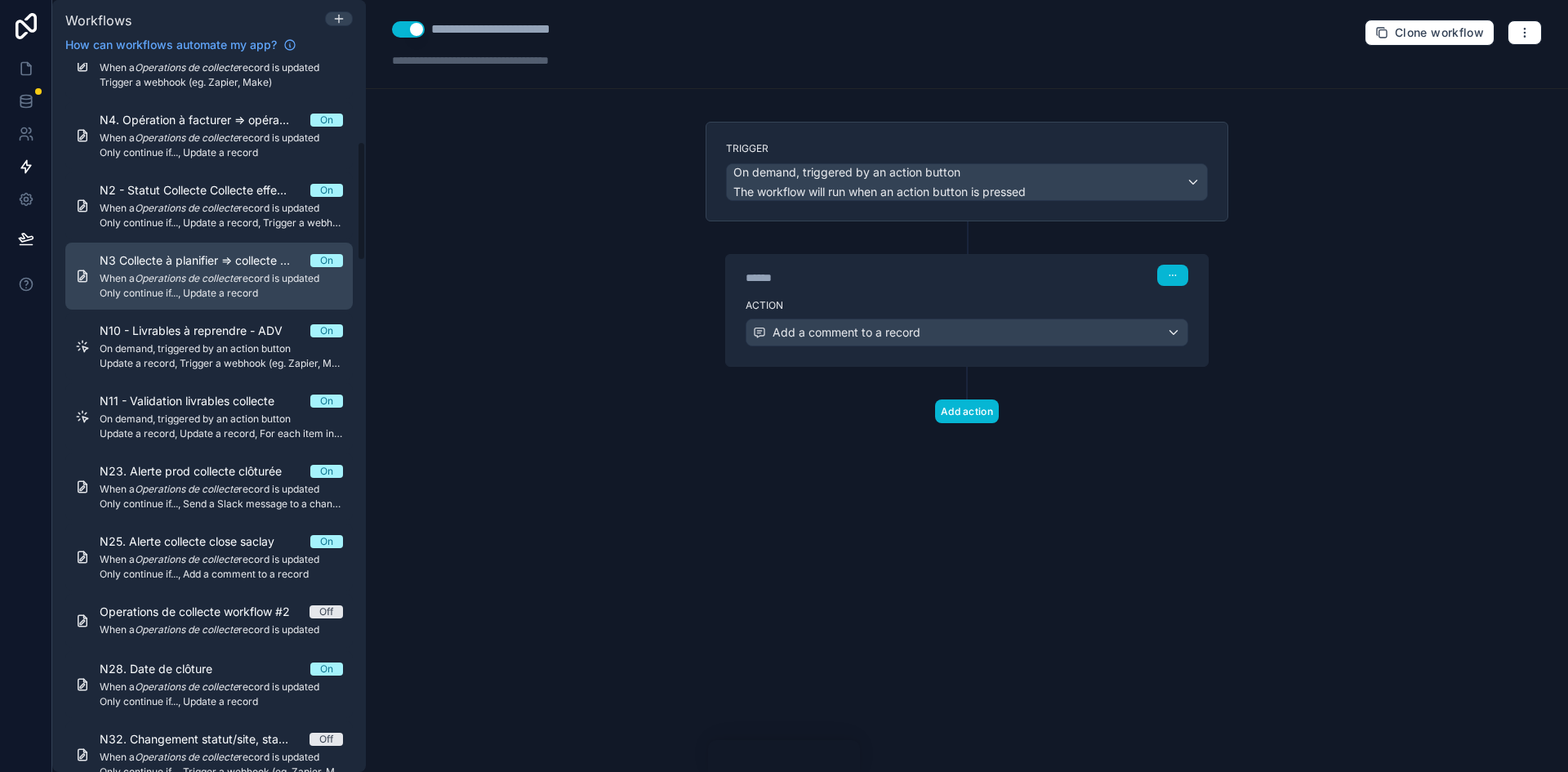
scroll to position [654, 0]
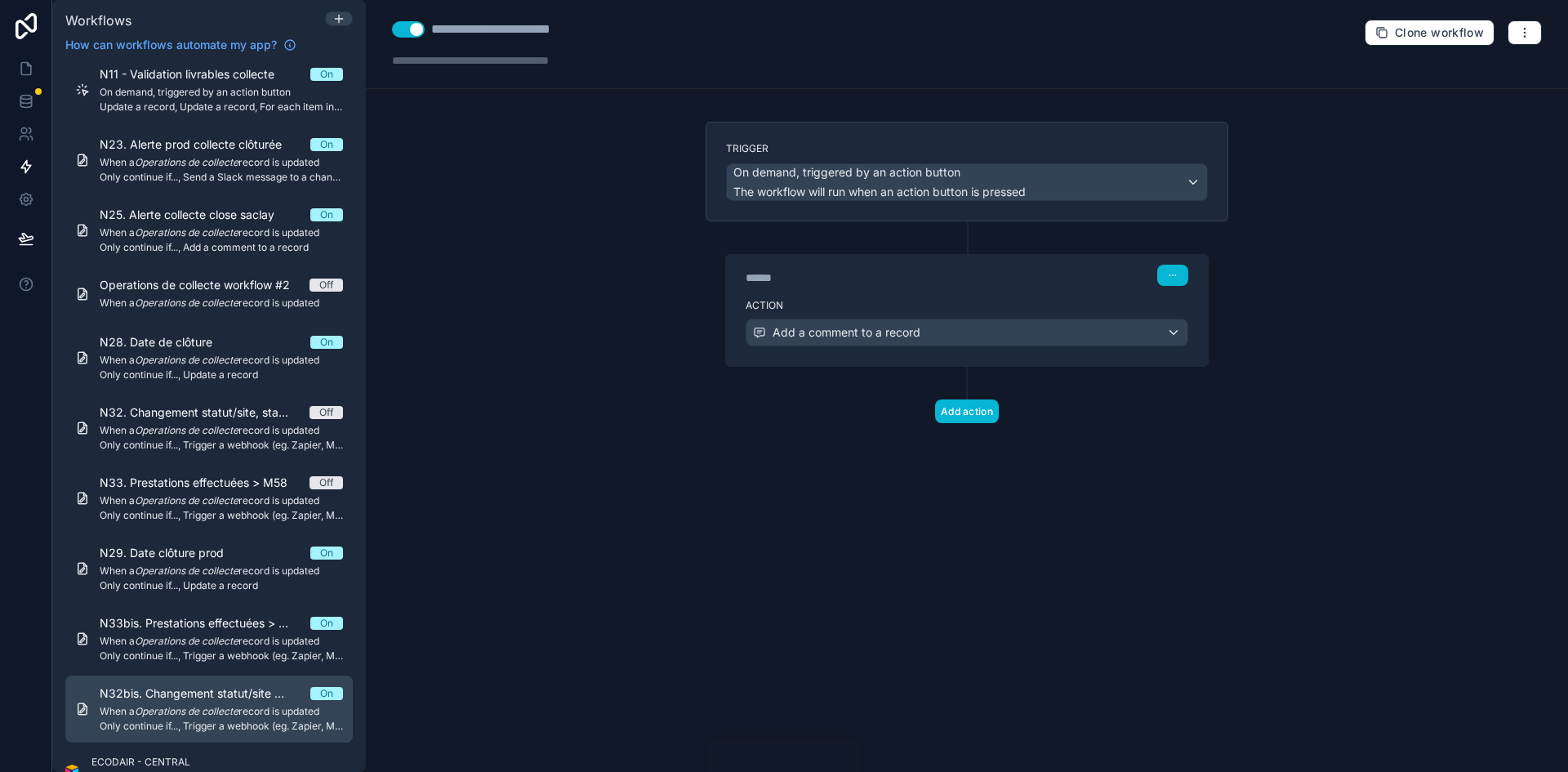
click at [233, 477] on div "N32bis. Changement statut/site > M58 On When a Operations de collecte record is…" at bounding box center [221, 708] width 243 height 47
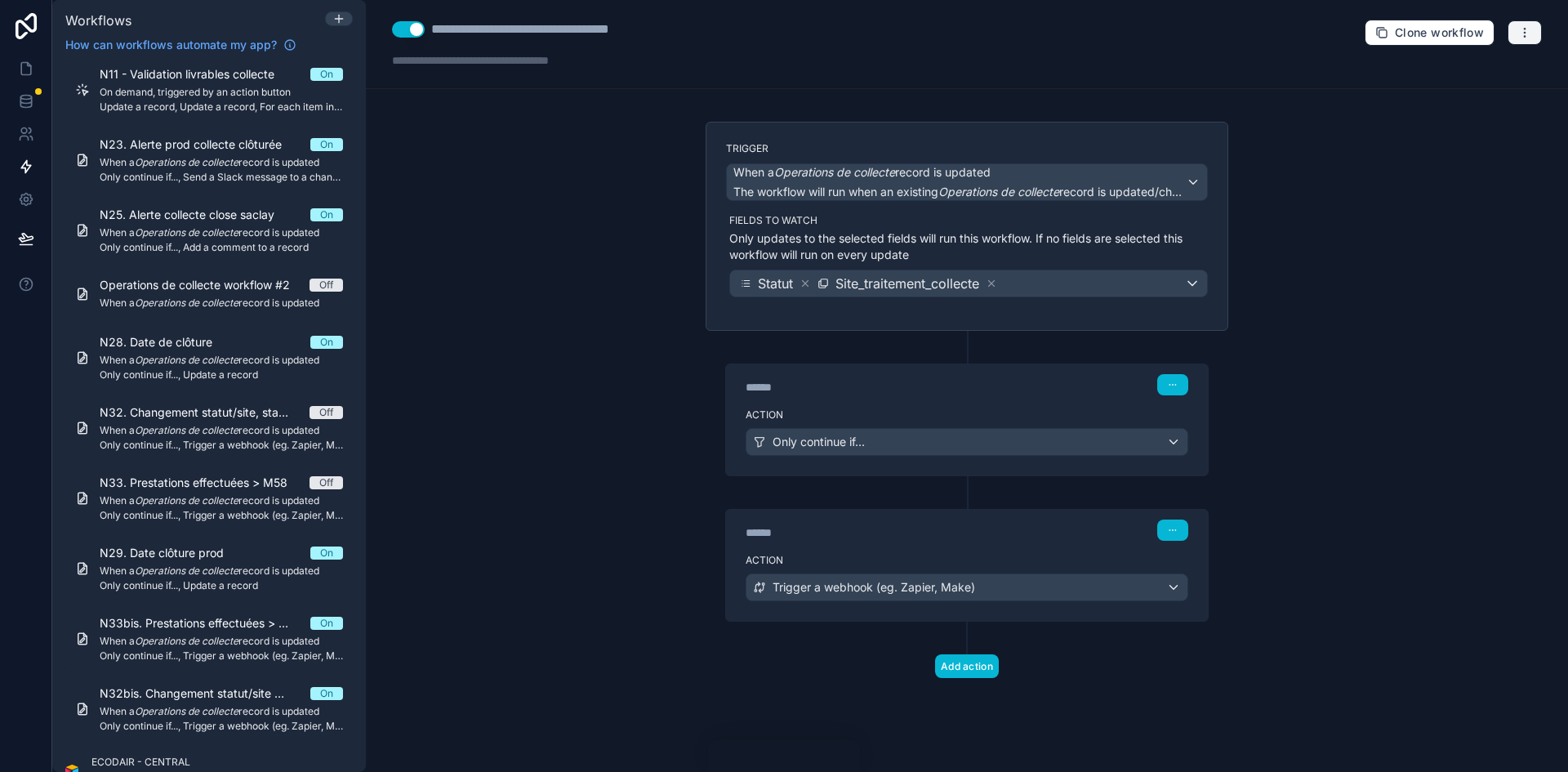
click at [1044, 31] on icon "button" at bounding box center [1525, 33] width 13 height 13
click at [1044, 96] on span "Run history" at bounding box center [1481, 98] width 79 height 13
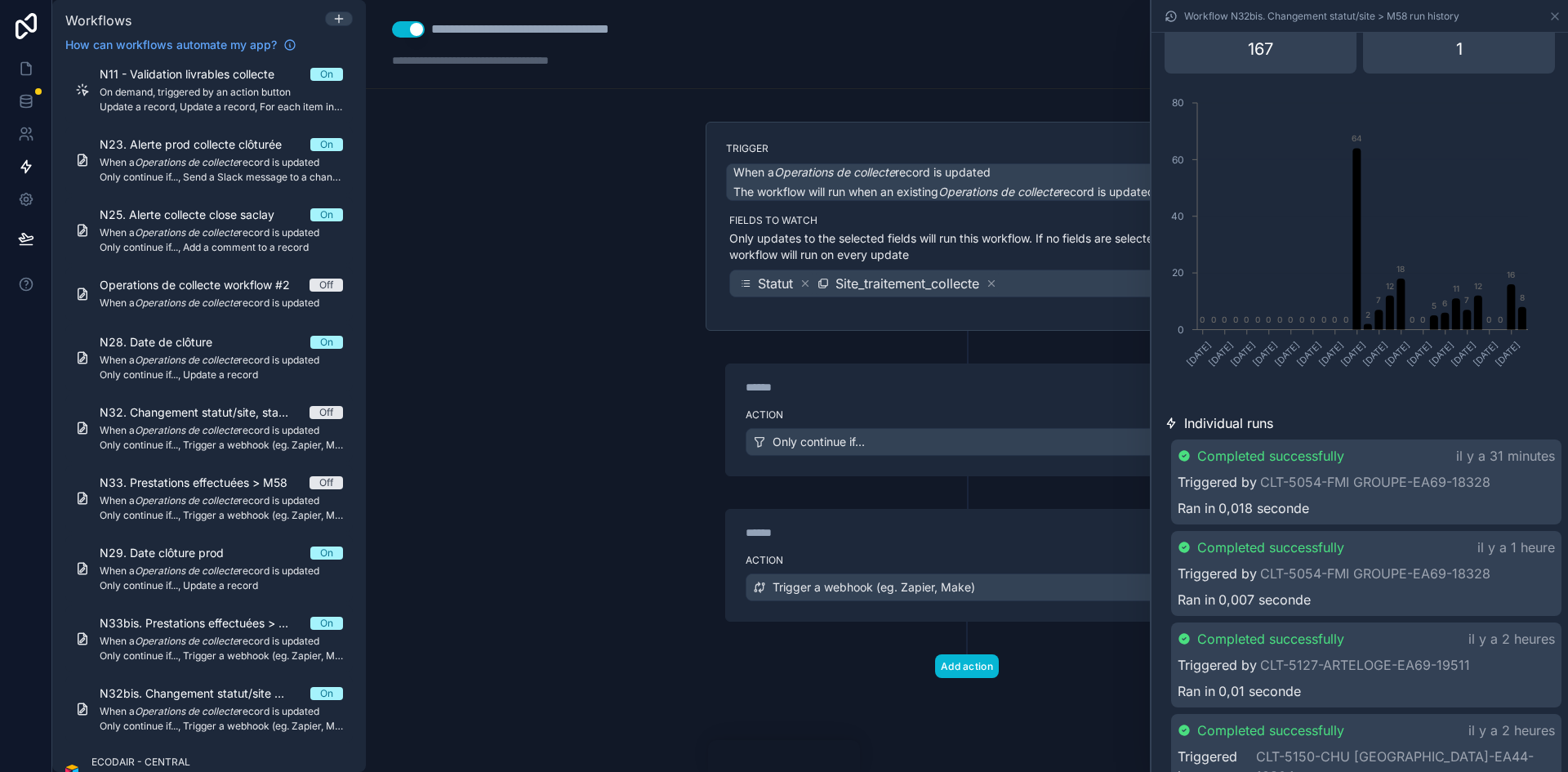
scroll to position [163, 0]
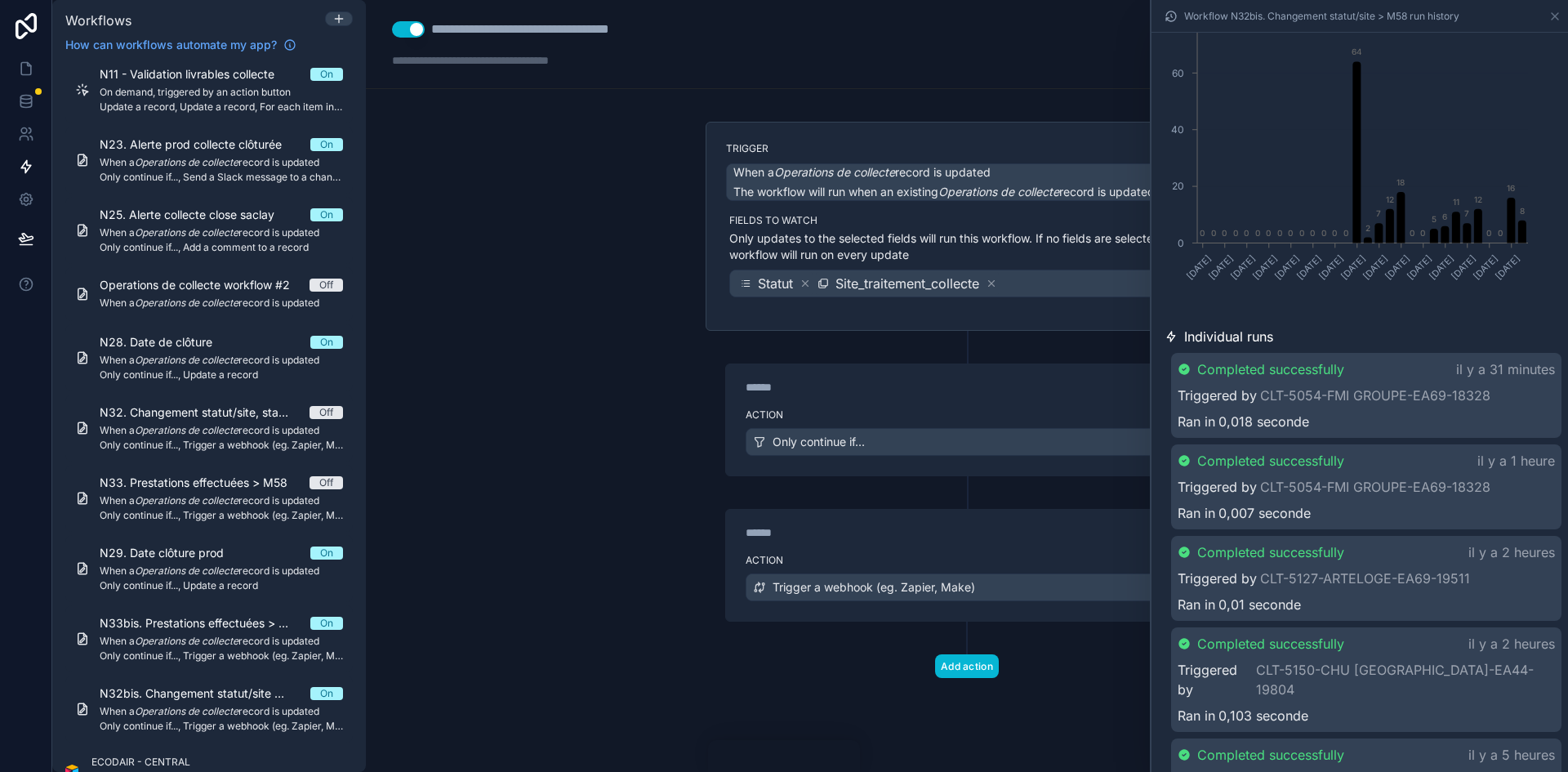
click at [921, 400] on div "****** Step 1" at bounding box center [966, 382] width 482 height 37
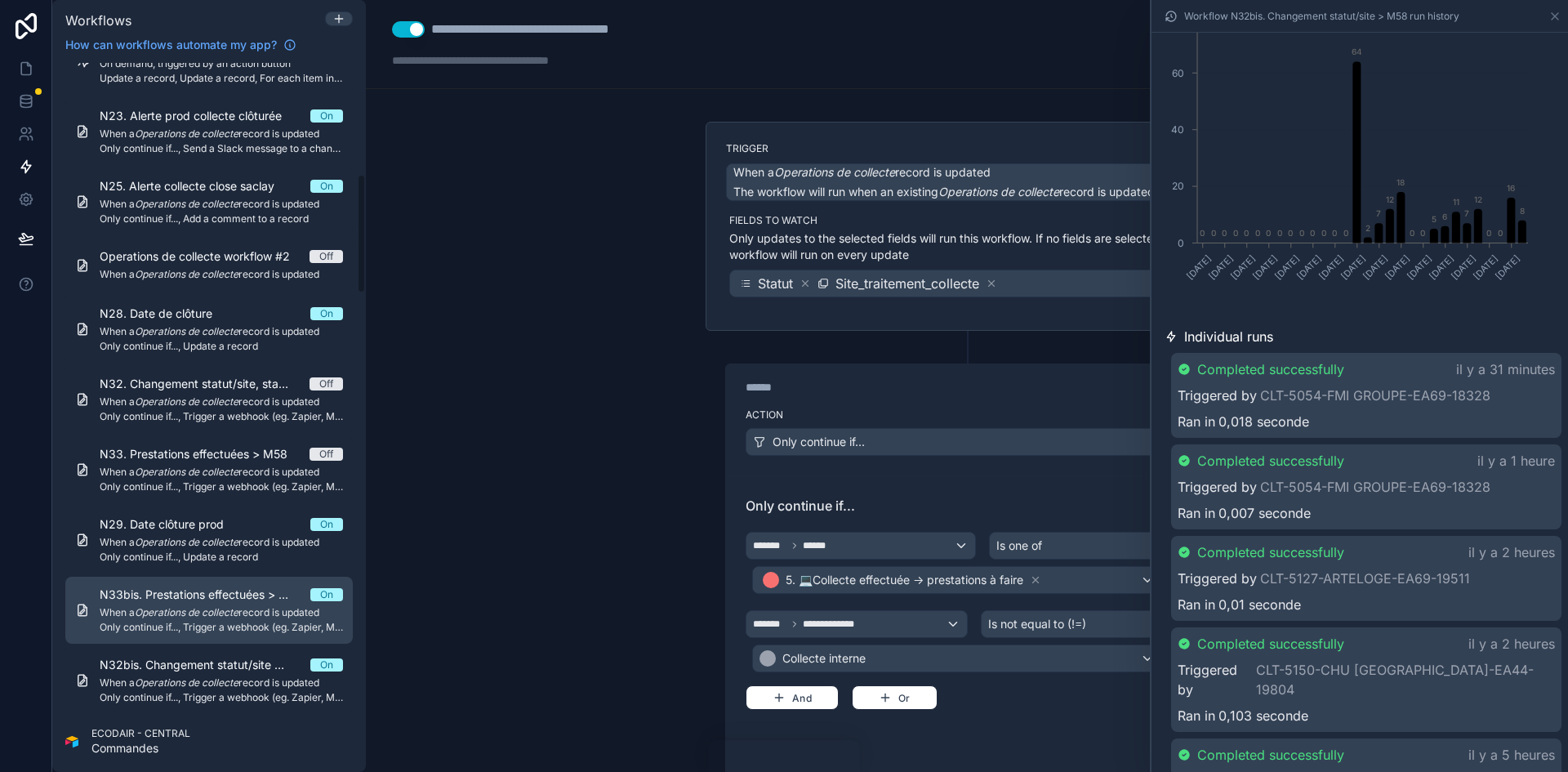
scroll to position [654, 0]
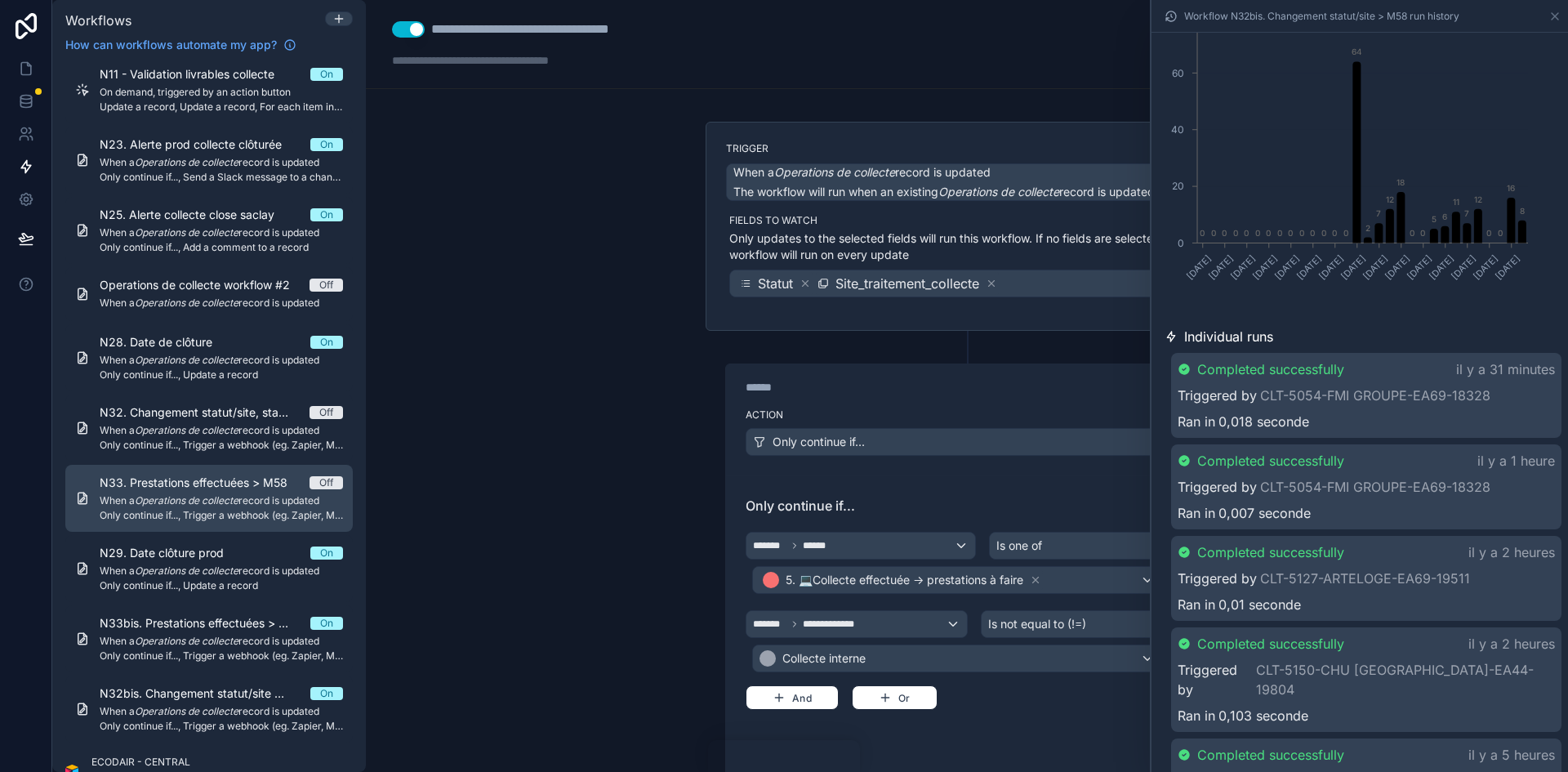
click at [225, 477] on span "N33. Prestations effectuées > M58" at bounding box center [203, 482] width 208 height 17
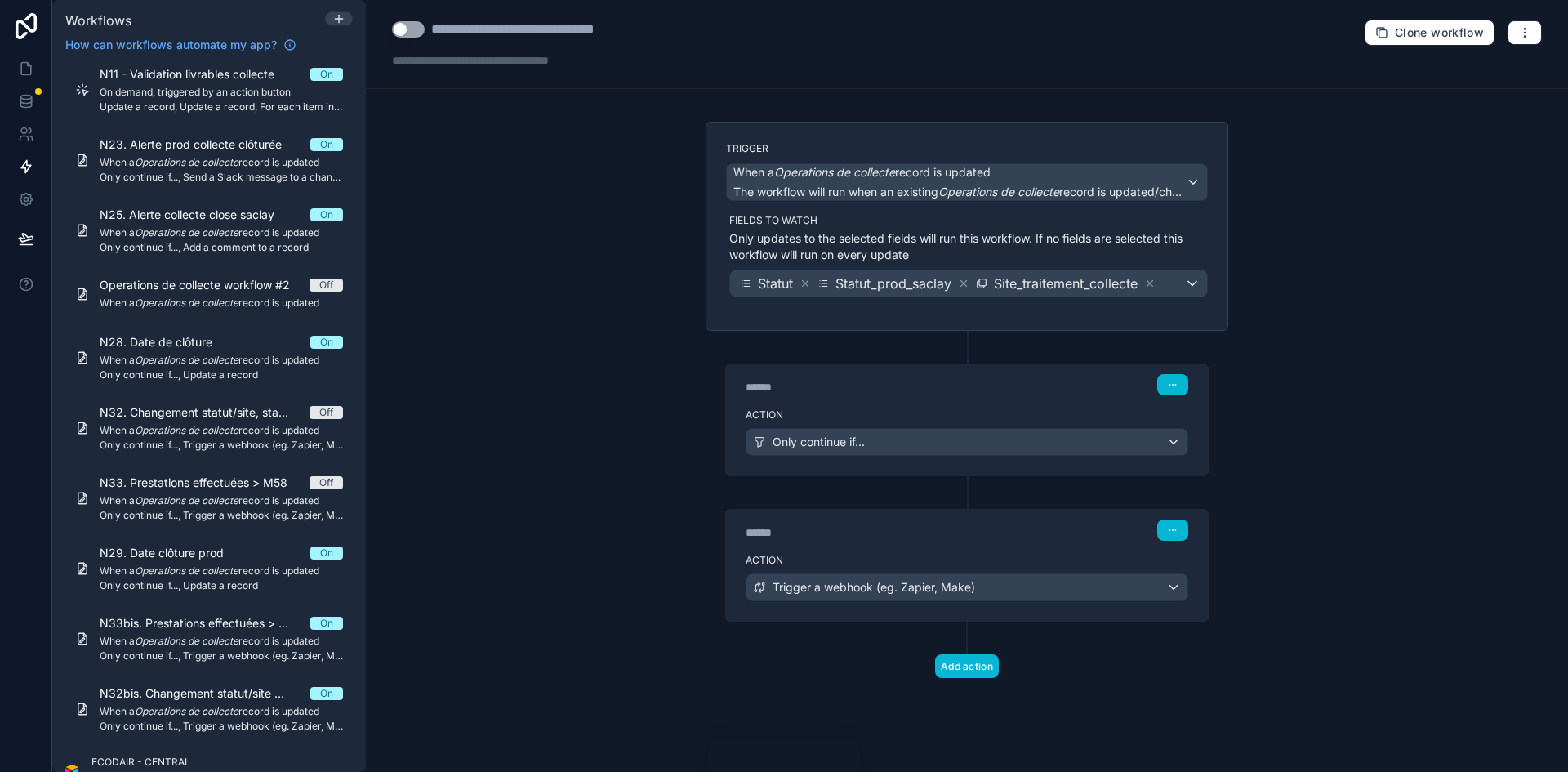
click at [909, 398] on div "****** Step 1" at bounding box center [966, 382] width 482 height 37
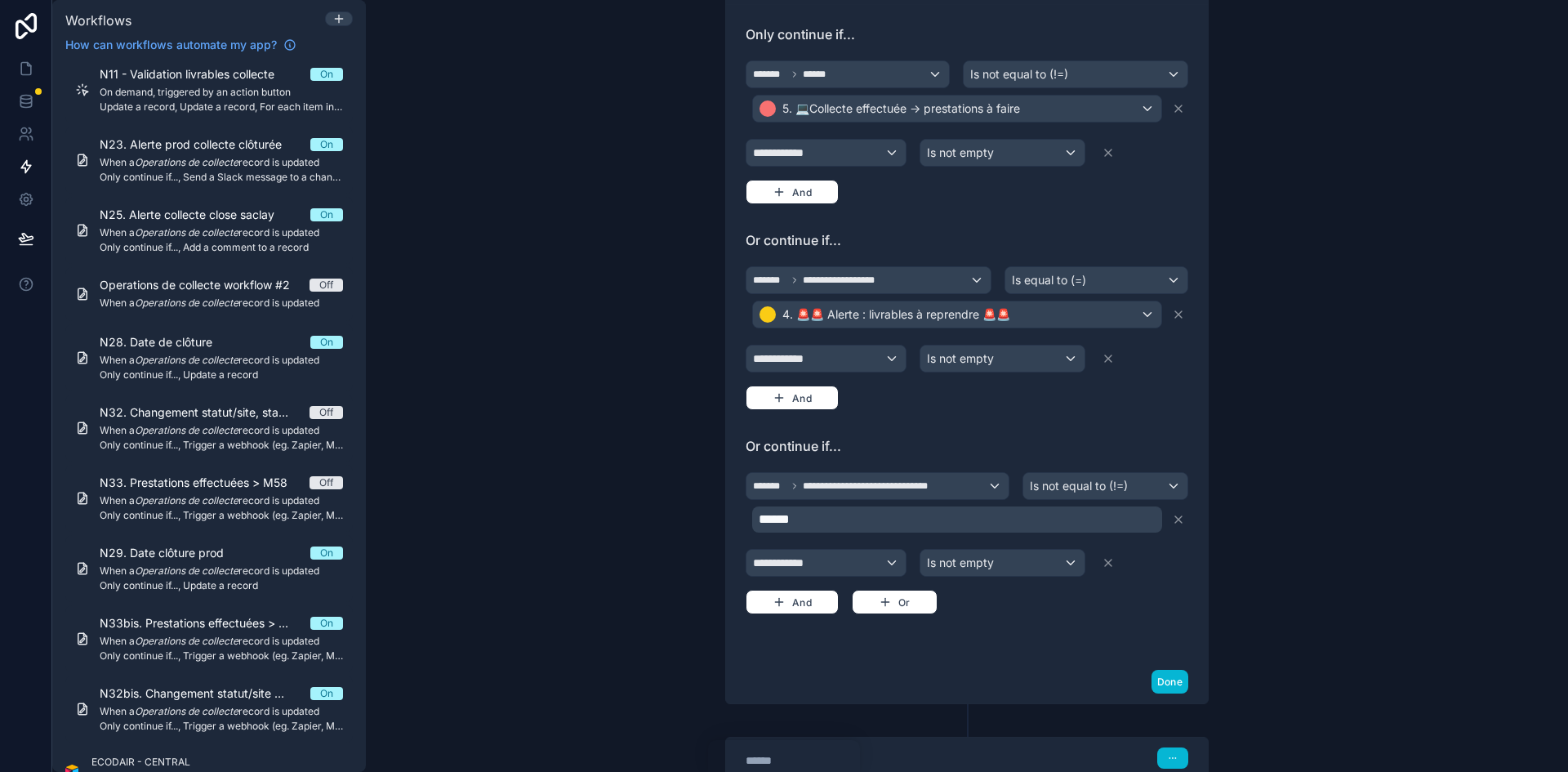
scroll to position [490, 0]
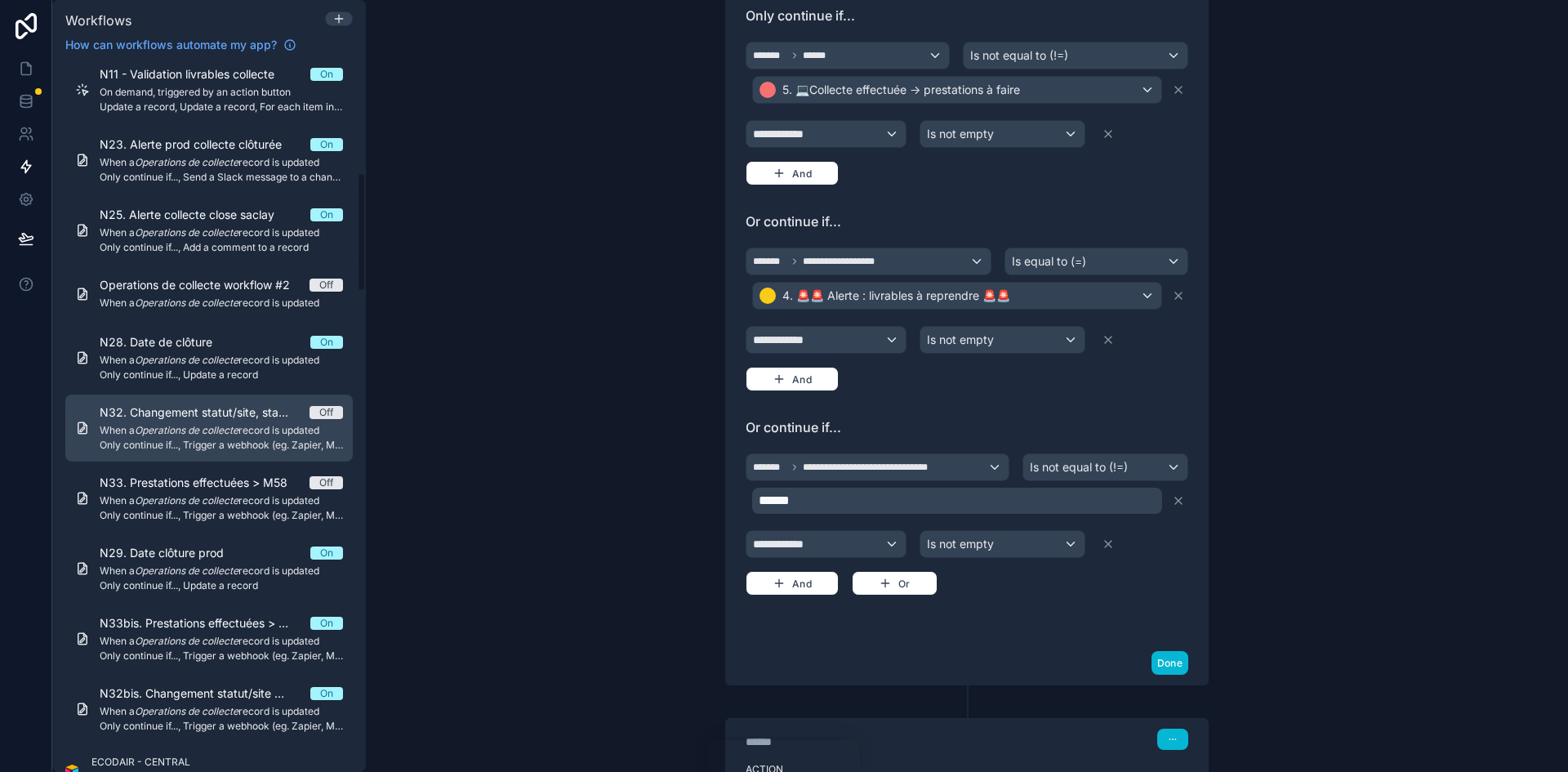
click at [217, 439] on span "Only continue if..., Trigger a webhook (eg. Zapier, Make)" at bounding box center [221, 445] width 243 height 13
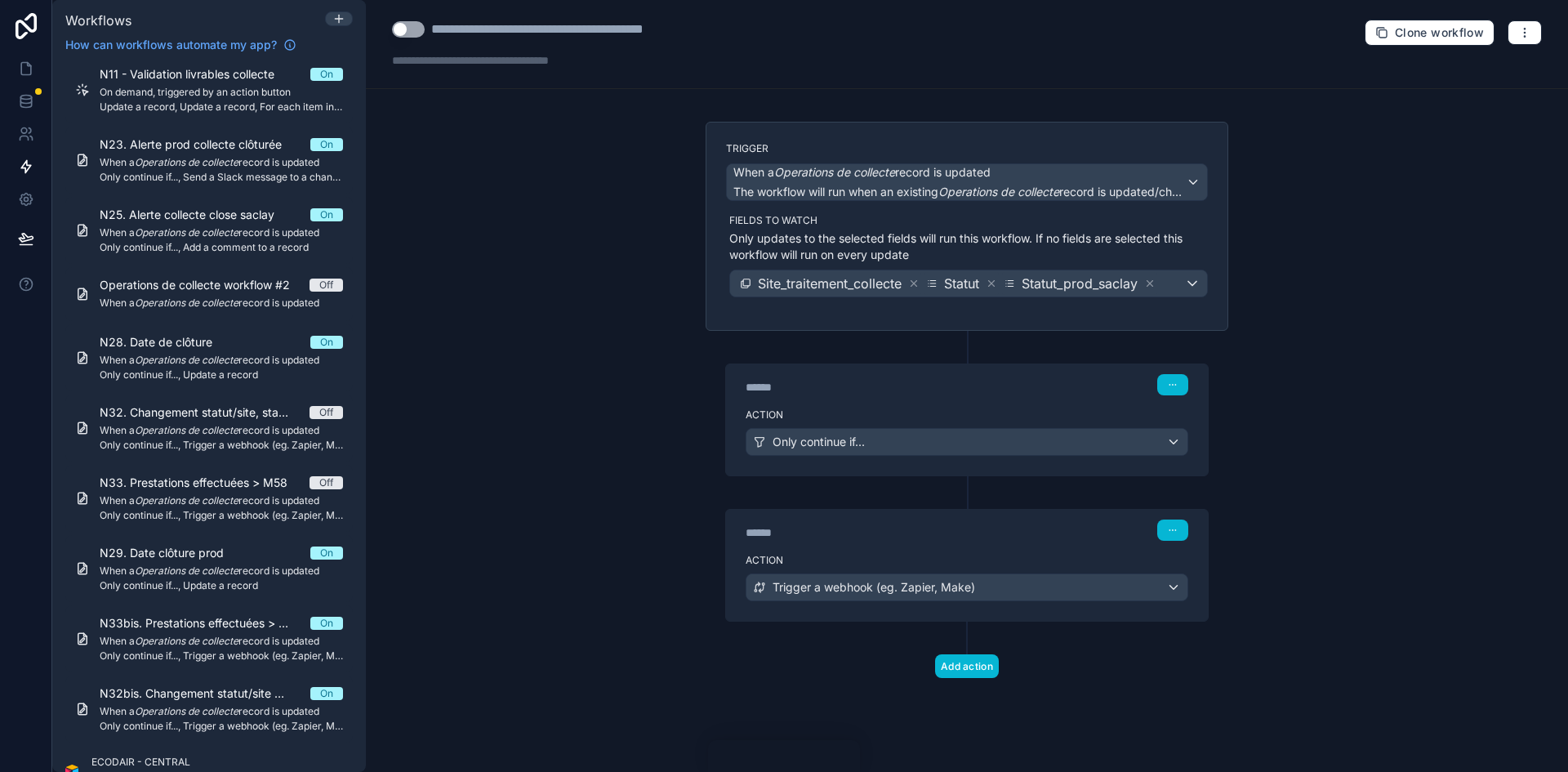
click at [967, 380] on div "******" at bounding box center [868, 387] width 245 height 17
click at [976, 400] on div "****** Step 1" at bounding box center [966, 382] width 482 height 37
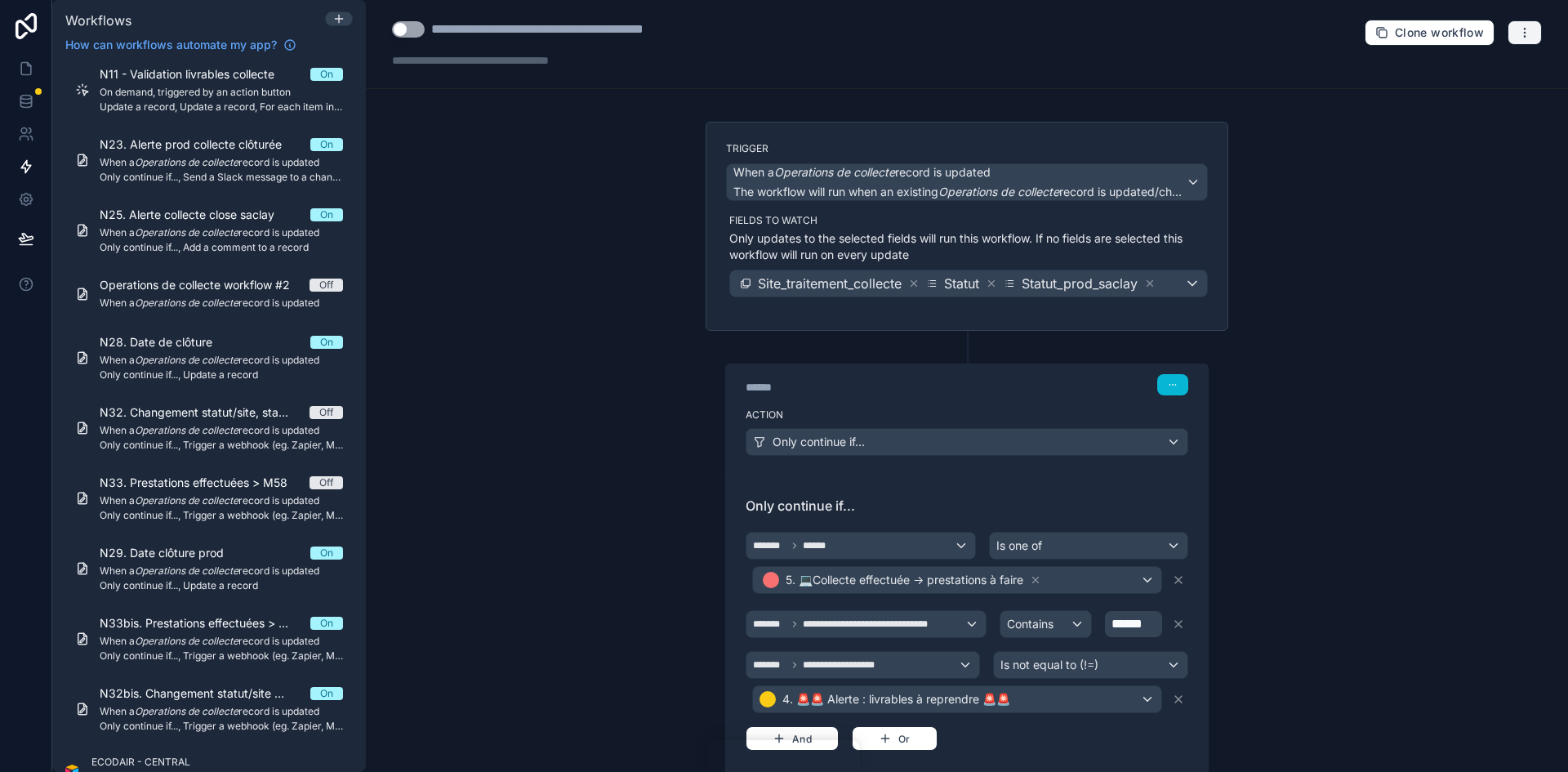
click at [1044, 31] on icon "button" at bounding box center [1525, 33] width 13 height 13
click at [1044, 122] on span "Delete workflow" at bounding box center [1469, 123] width 79 height 13
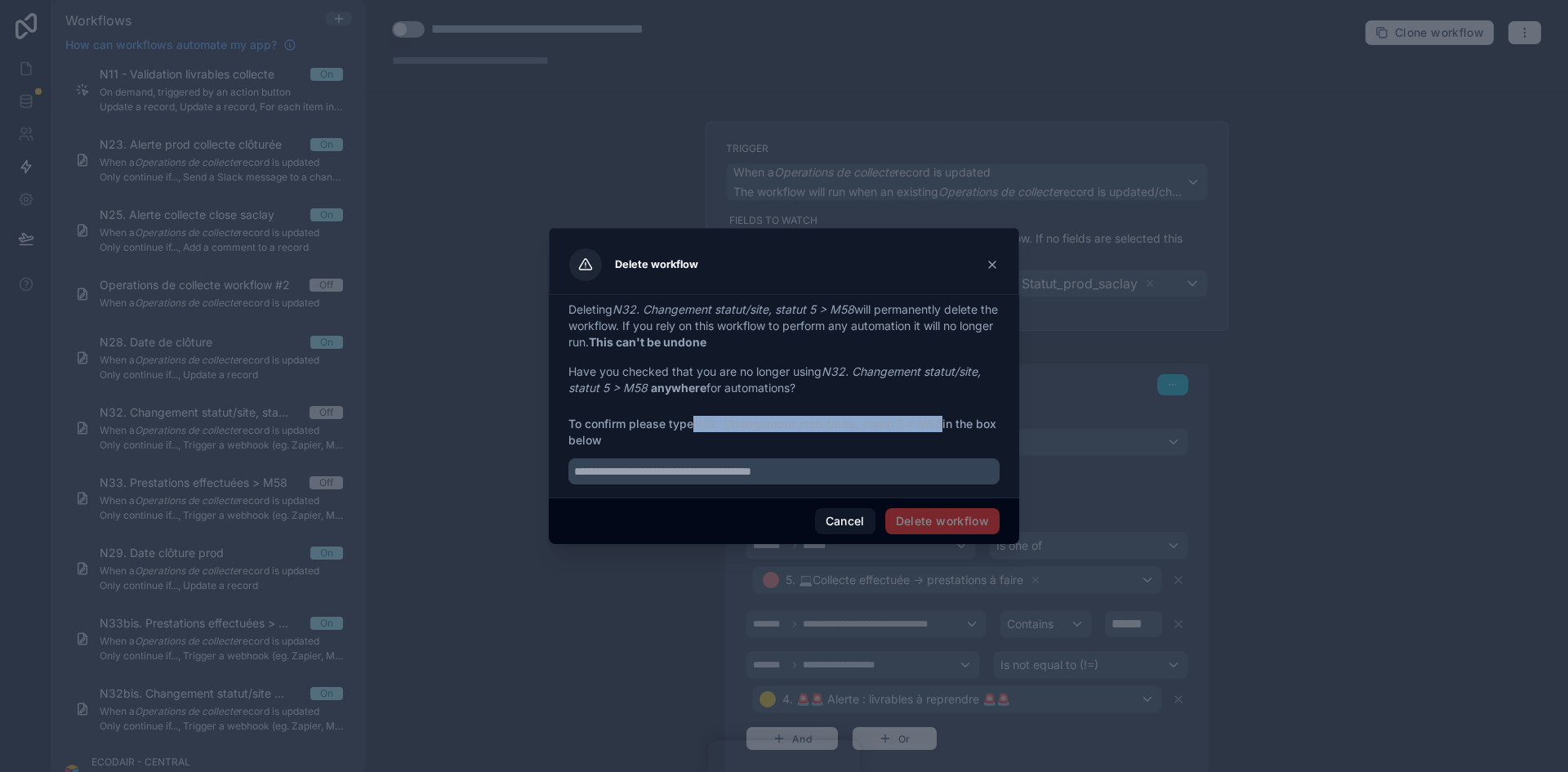
drag, startPoint x: 701, startPoint y: 426, endPoint x: 944, endPoint y: 429, distance: 243.0
click at [942, 429] on strong "N32. Changement statut/site, statut 5 > M58" at bounding box center [818, 423] width 249 height 14
copy strong "N32. Changement statut/site, statut 5 > M58"
click at [827, 463] on input "text" at bounding box center [784, 472] width 431 height 26
paste input "**********"
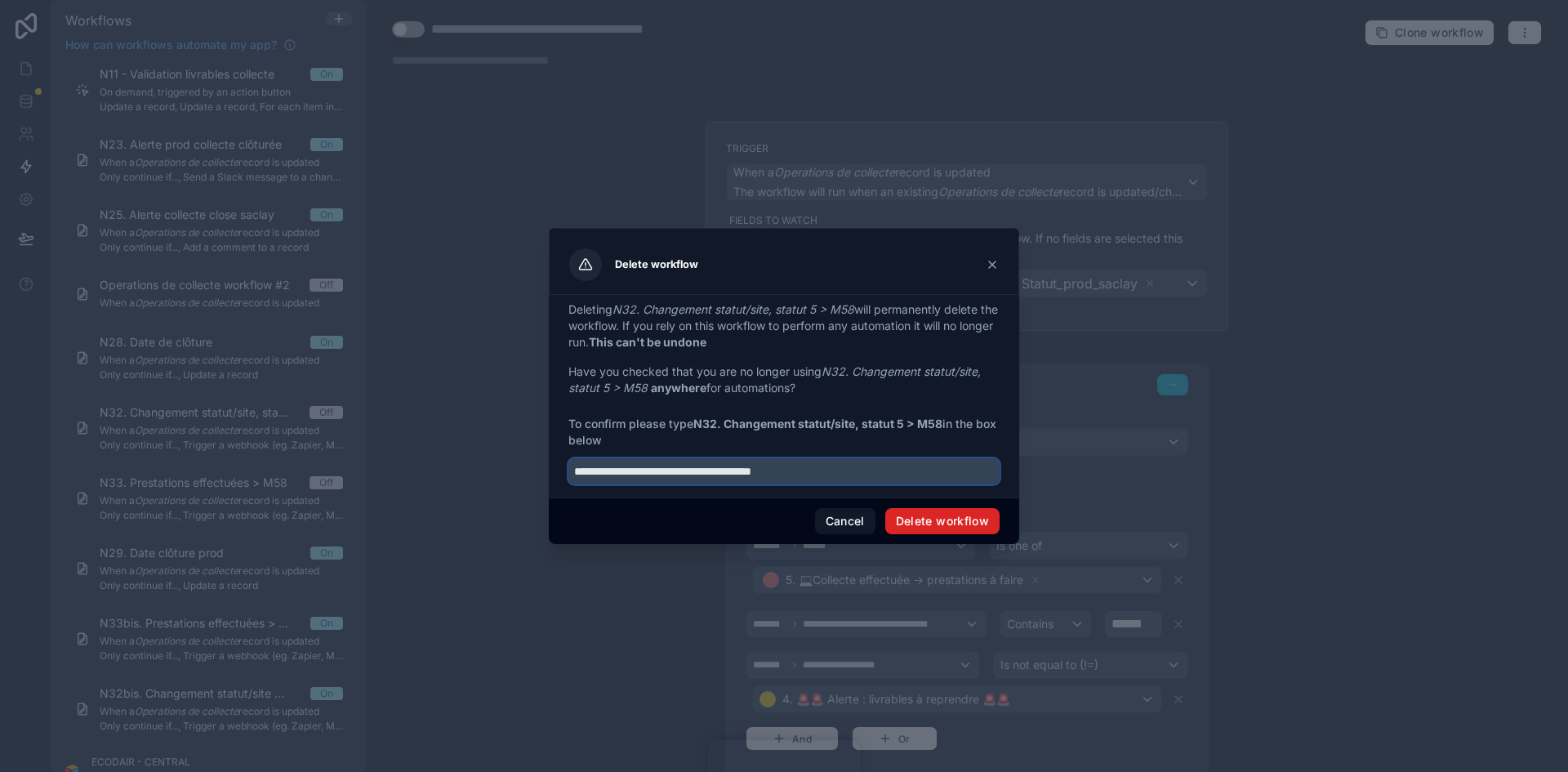
type input "**********"
click at [933, 477] on button "Delete workflow" at bounding box center [942, 521] width 114 height 26
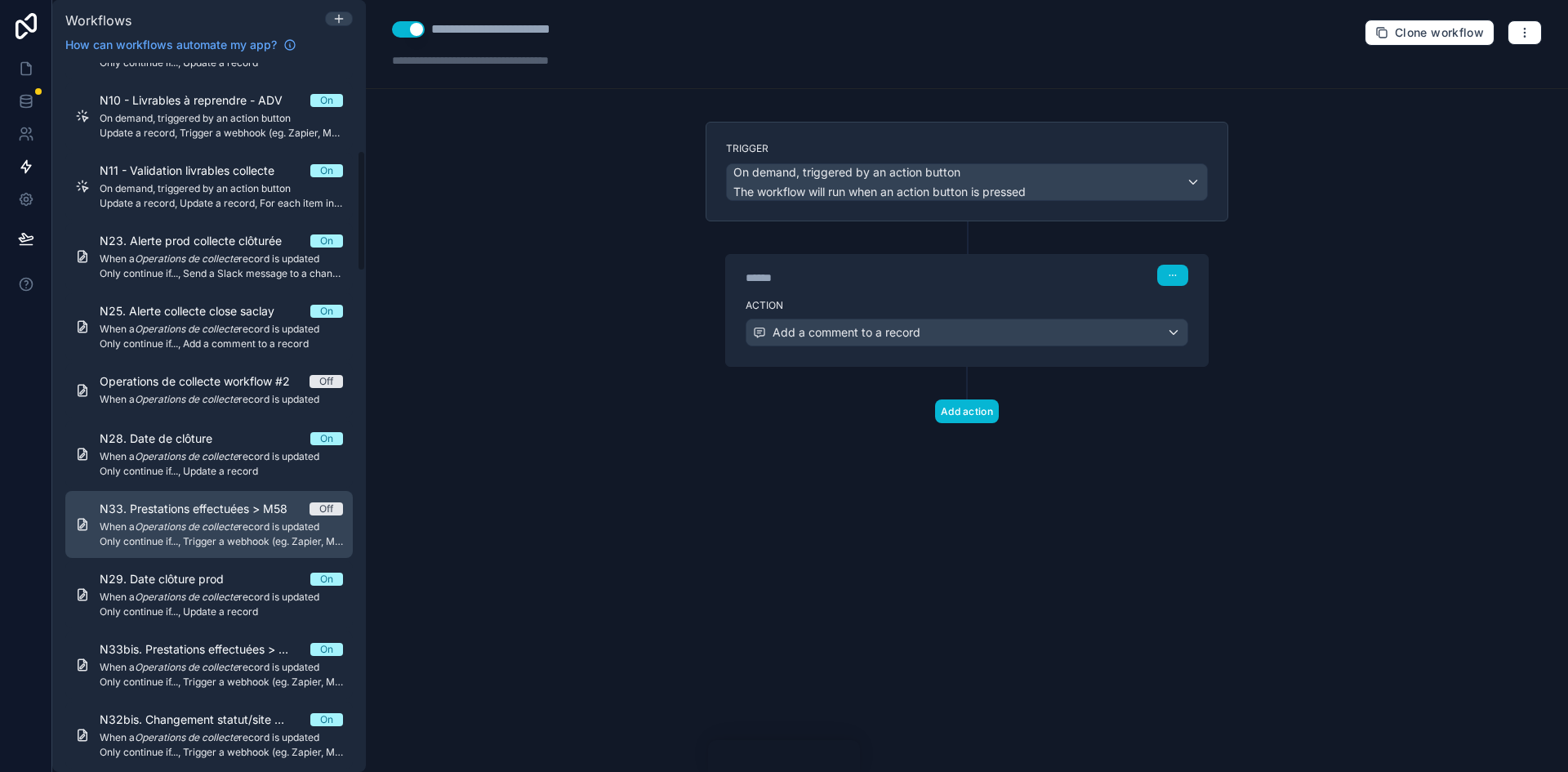
scroll to position [572, 0]
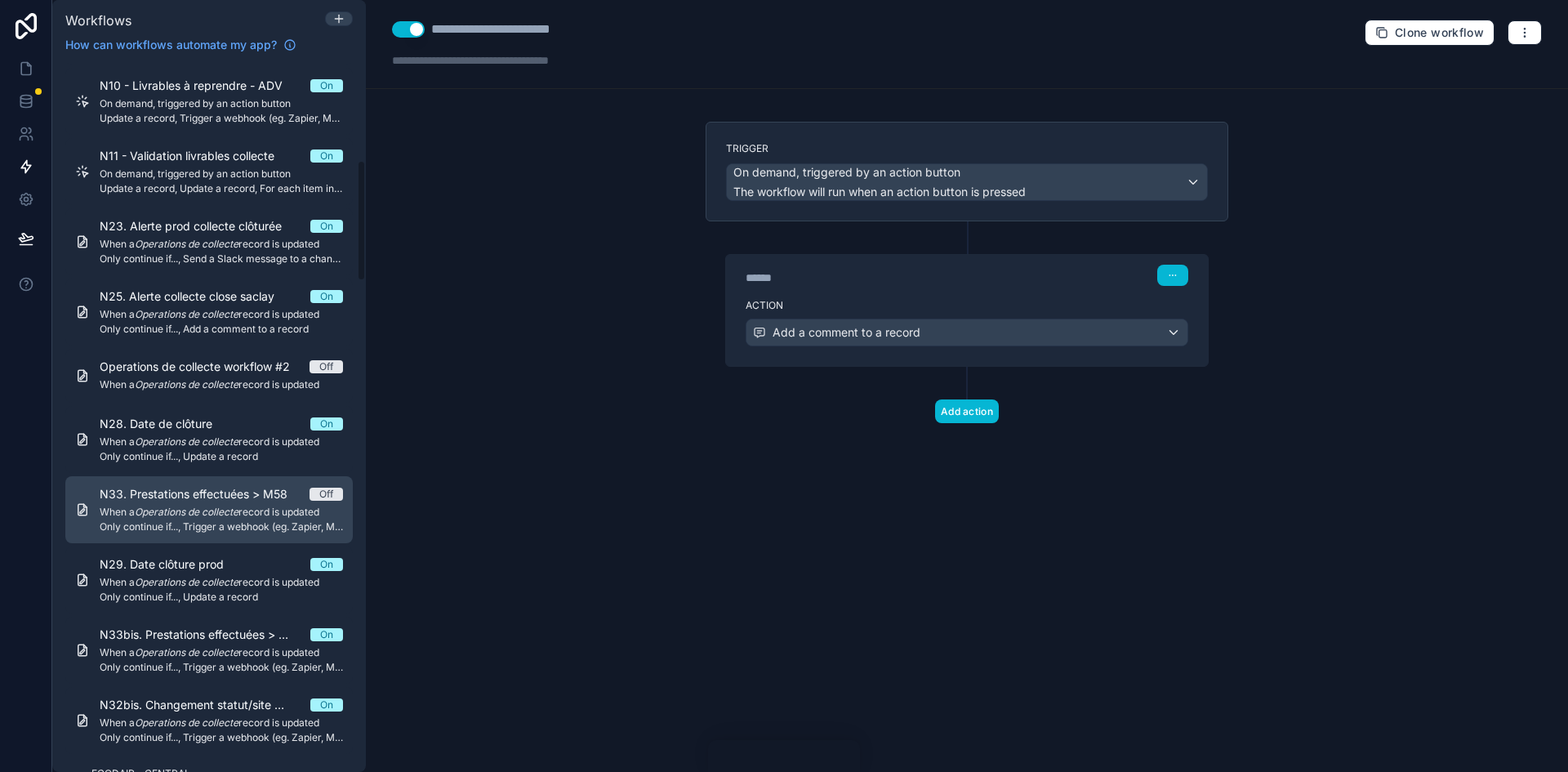
click at [229, 477] on span "Only continue if..., Trigger a webhook (eg. Zapier, Make)" at bounding box center [221, 527] width 243 height 13
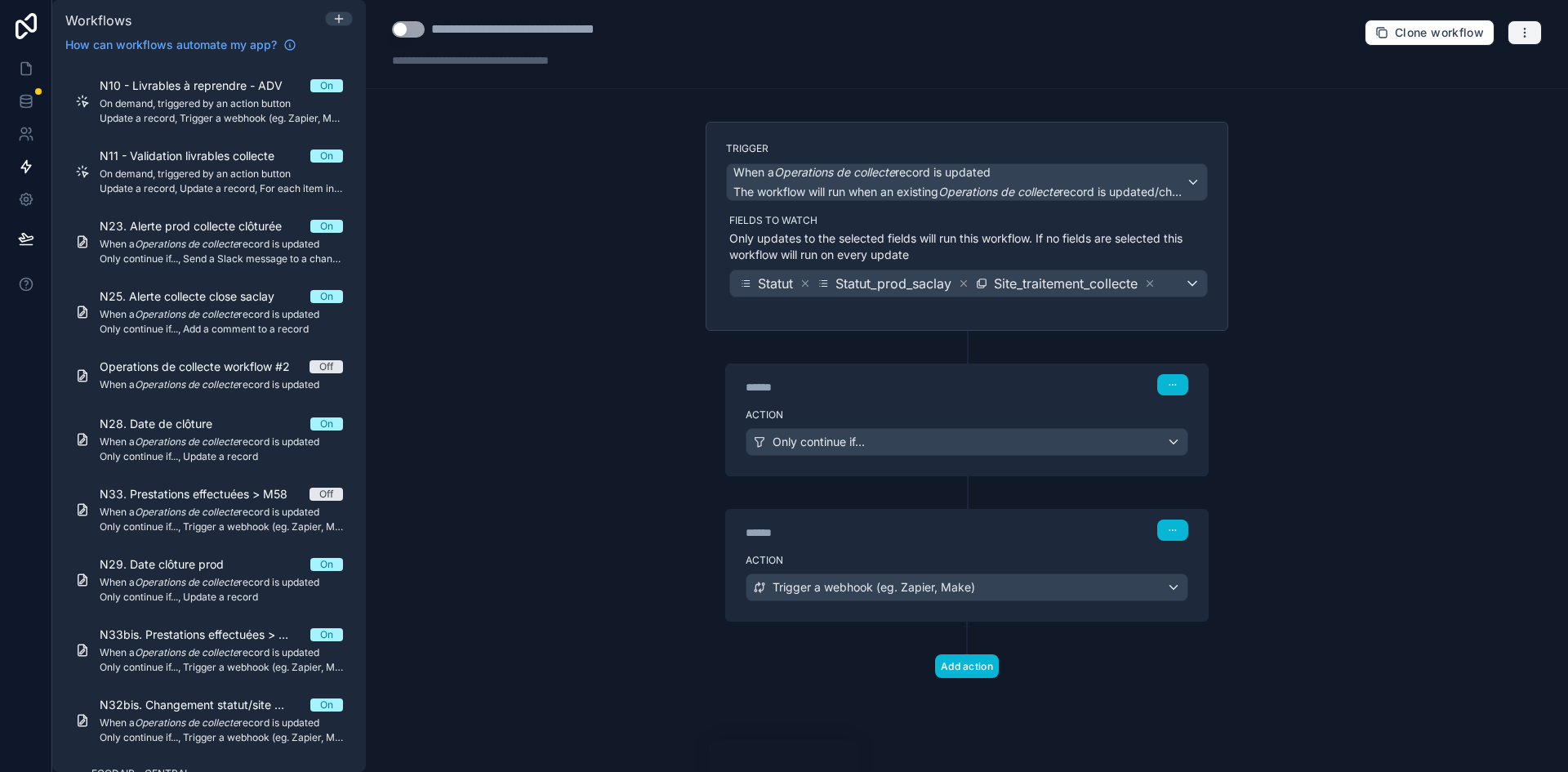
click at [1044, 34] on icon "button" at bounding box center [1525, 33] width 13 height 13
click at [1044, 118] on span "Delete workflow" at bounding box center [1481, 123] width 79 height 13
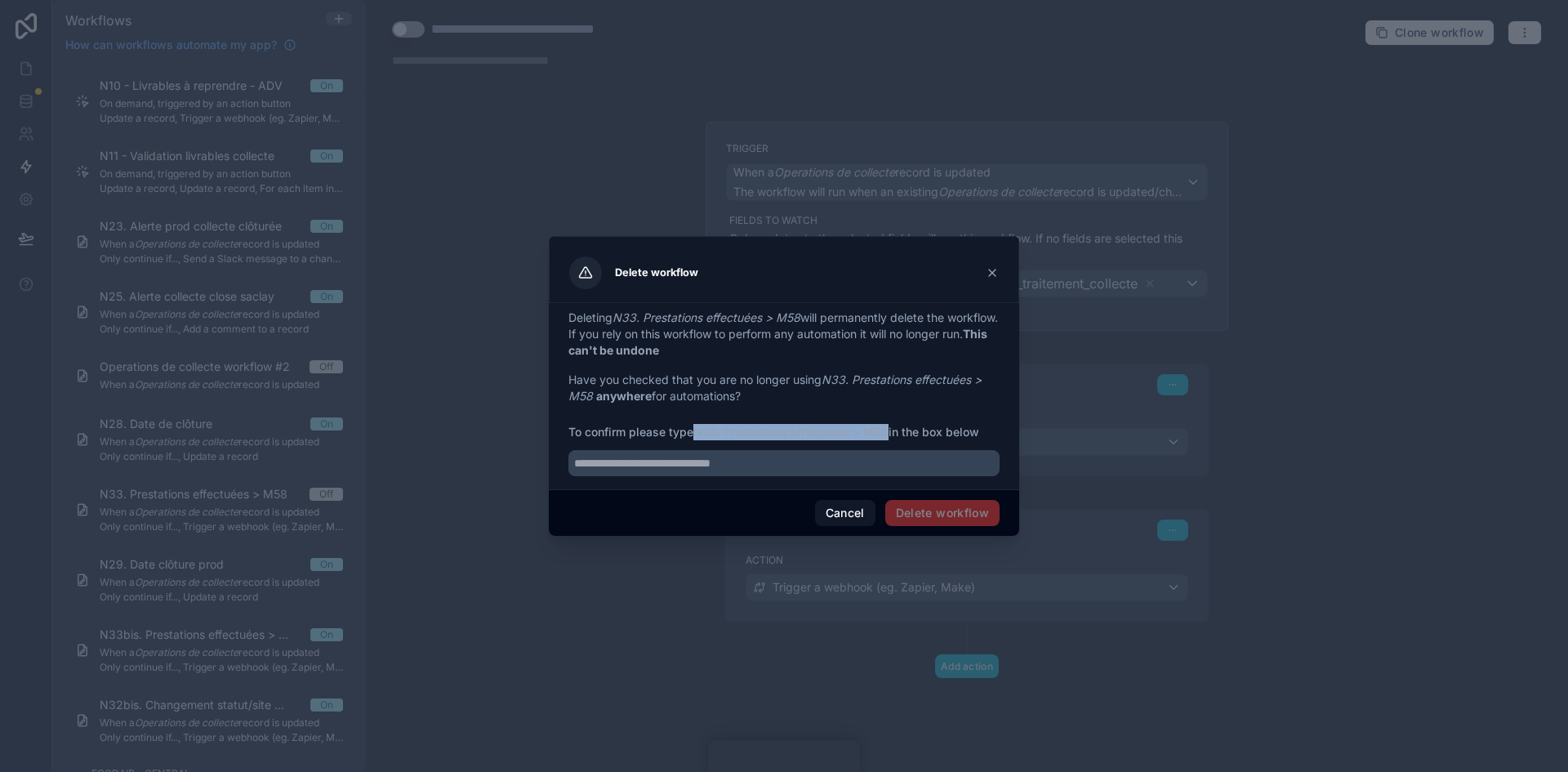
drag, startPoint x: 701, startPoint y: 429, endPoint x: 891, endPoint y: 427, distance: 190.0
click at [891, 427] on span "To confirm please type N33. Prestations effectuées > M58 in the box below" at bounding box center [784, 432] width 431 height 17
copy strong "N33. Prestations effectuées > M58"
click at [762, 468] on input "text" at bounding box center [784, 463] width 431 height 26
paste input "**********"
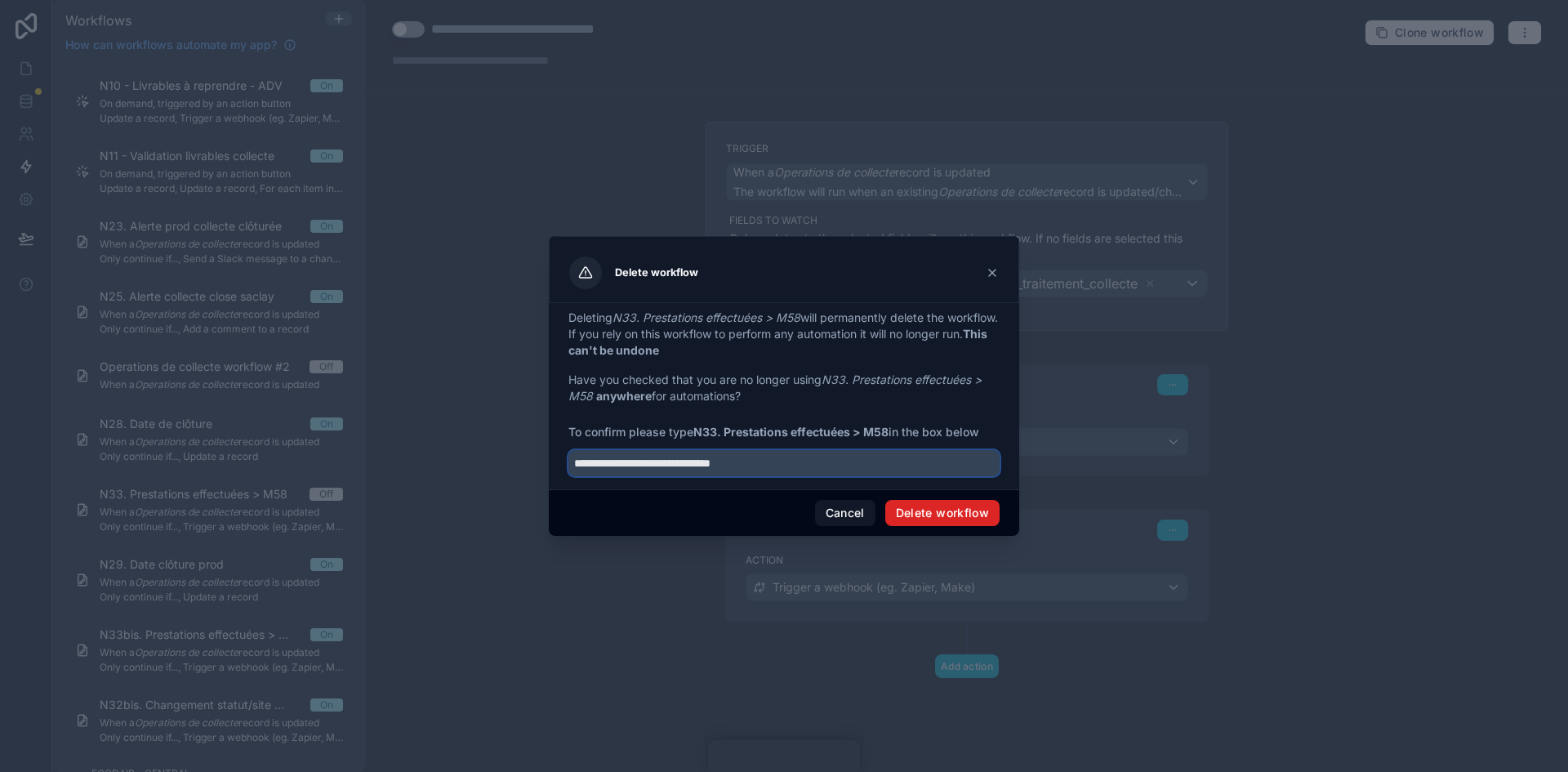
type input "**********"
click at [917, 477] on button "Delete workflow" at bounding box center [942, 513] width 114 height 26
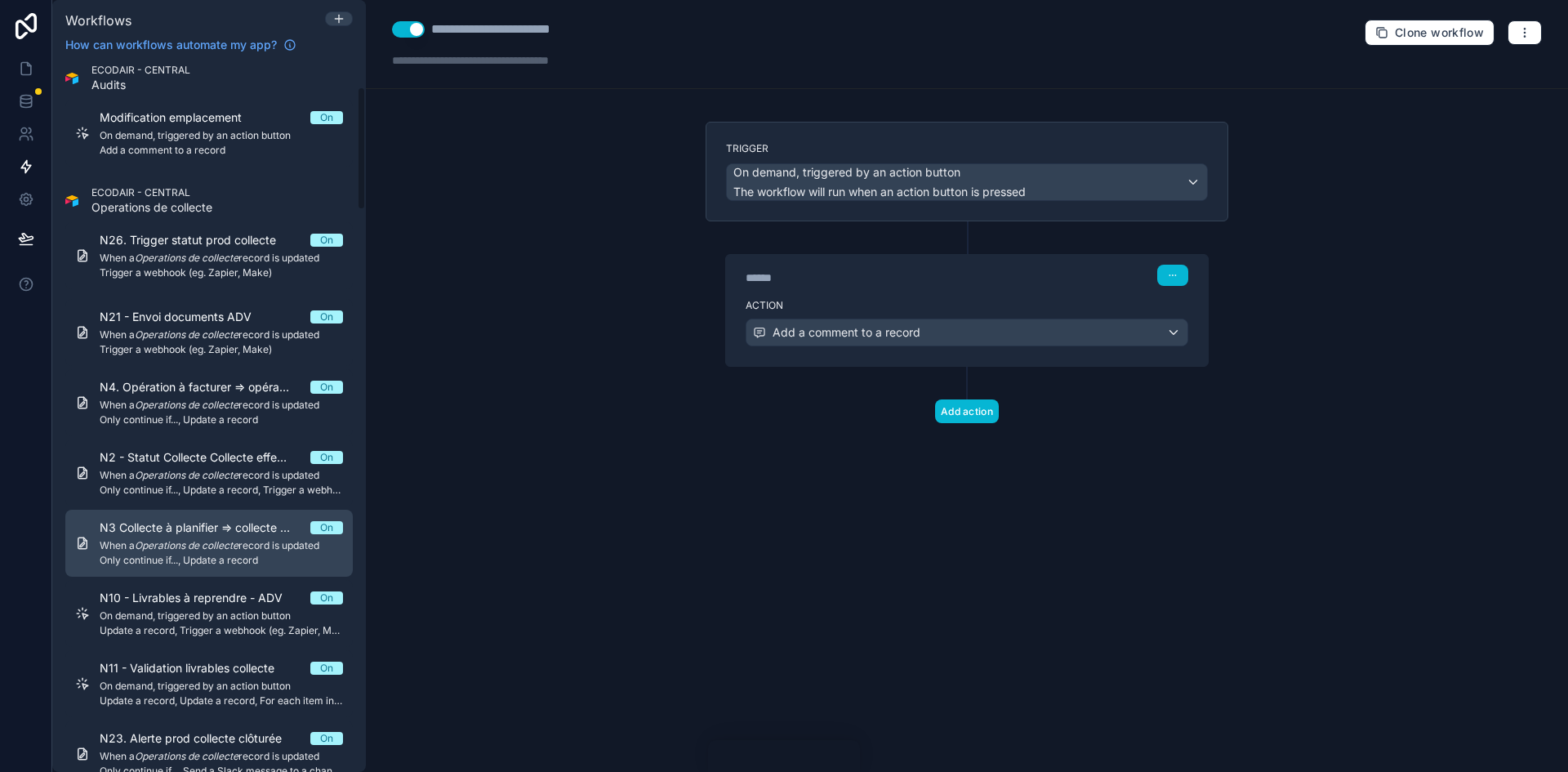
scroll to position [163, 0]
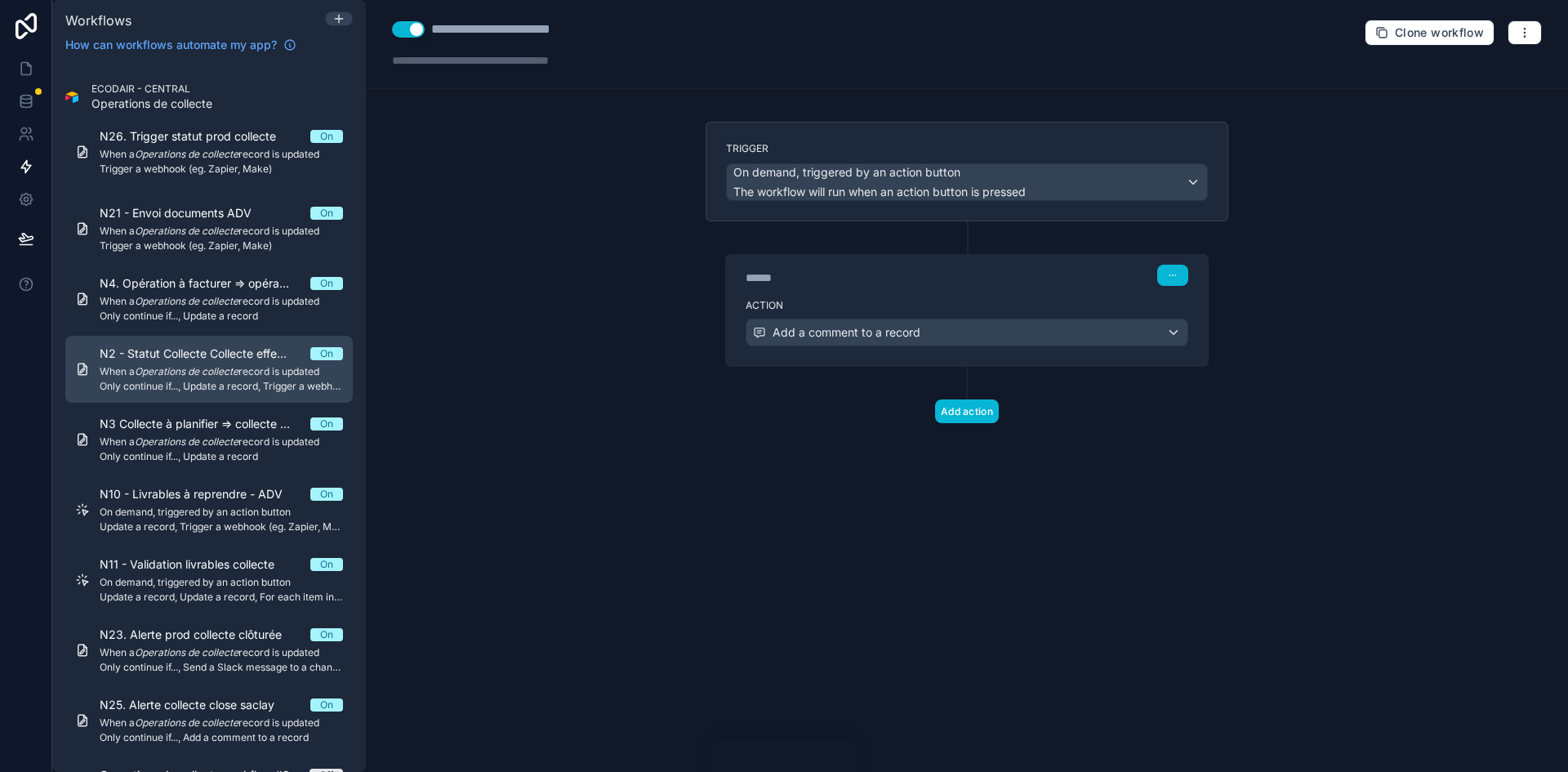
click at [209, 376] on em "Operations de collecte" at bounding box center [186, 371] width 103 height 12
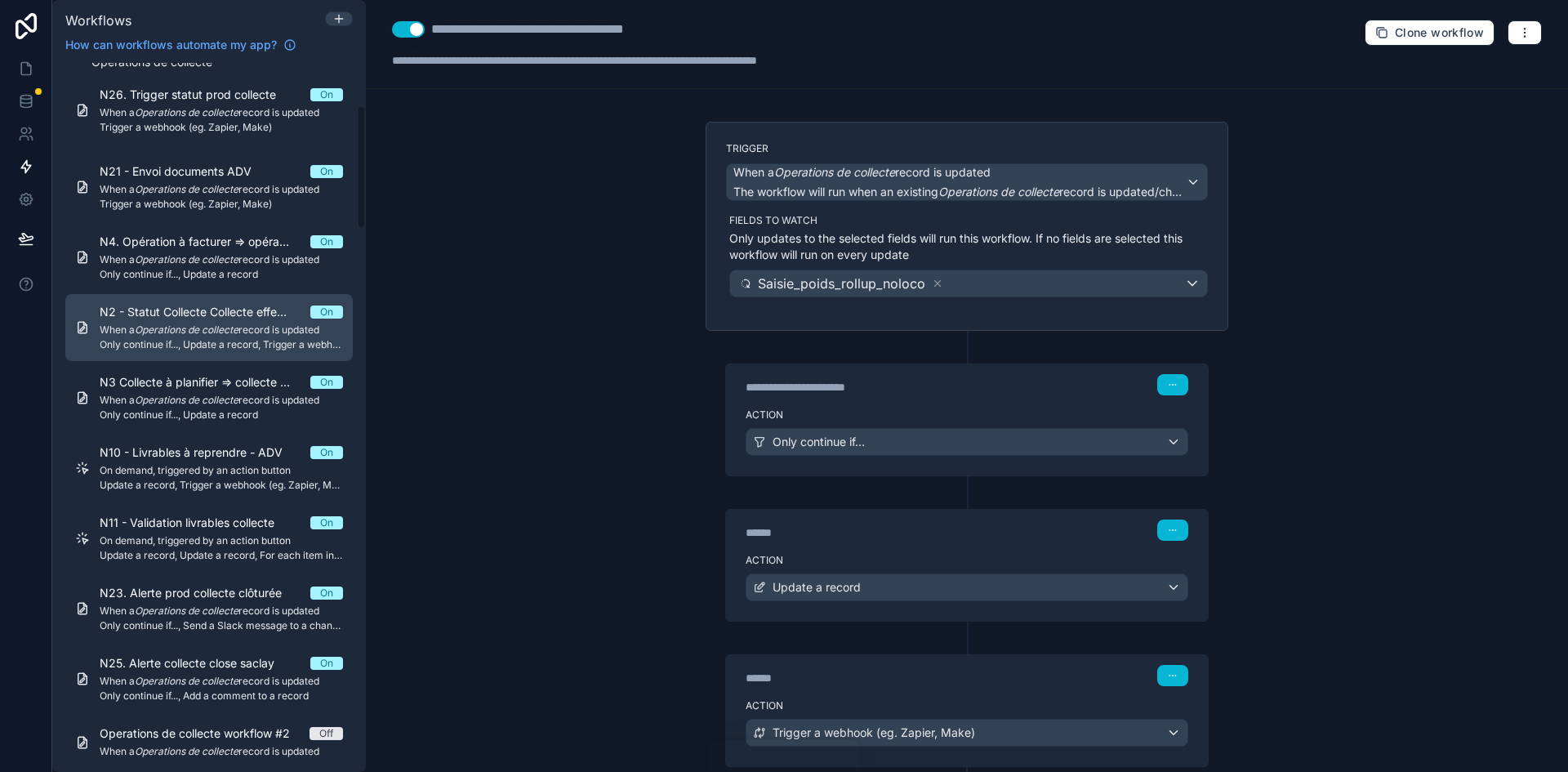
scroll to position [245, 0]
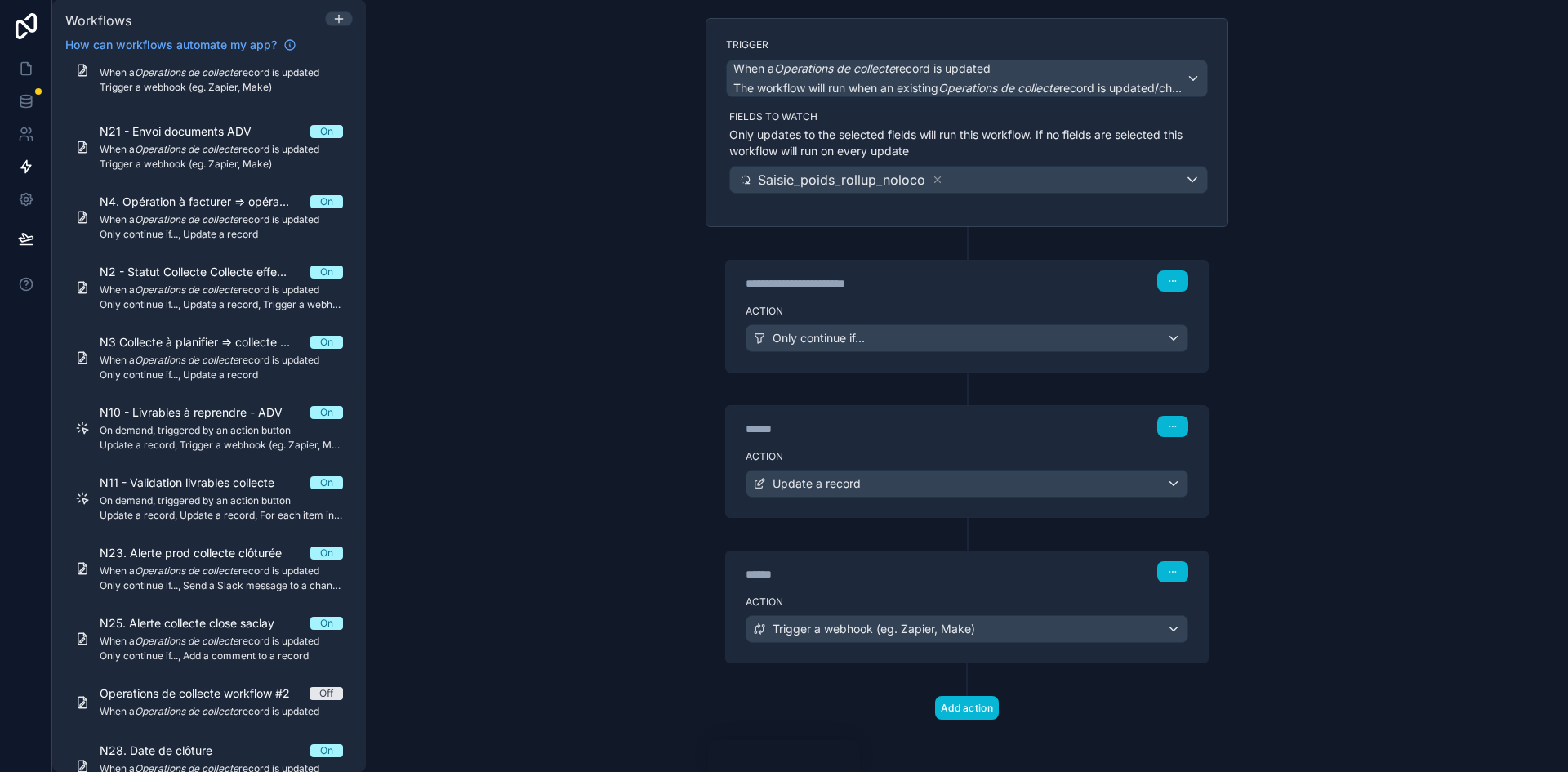
click at [990, 428] on div "****** Step 2" at bounding box center [966, 426] width 443 height 22
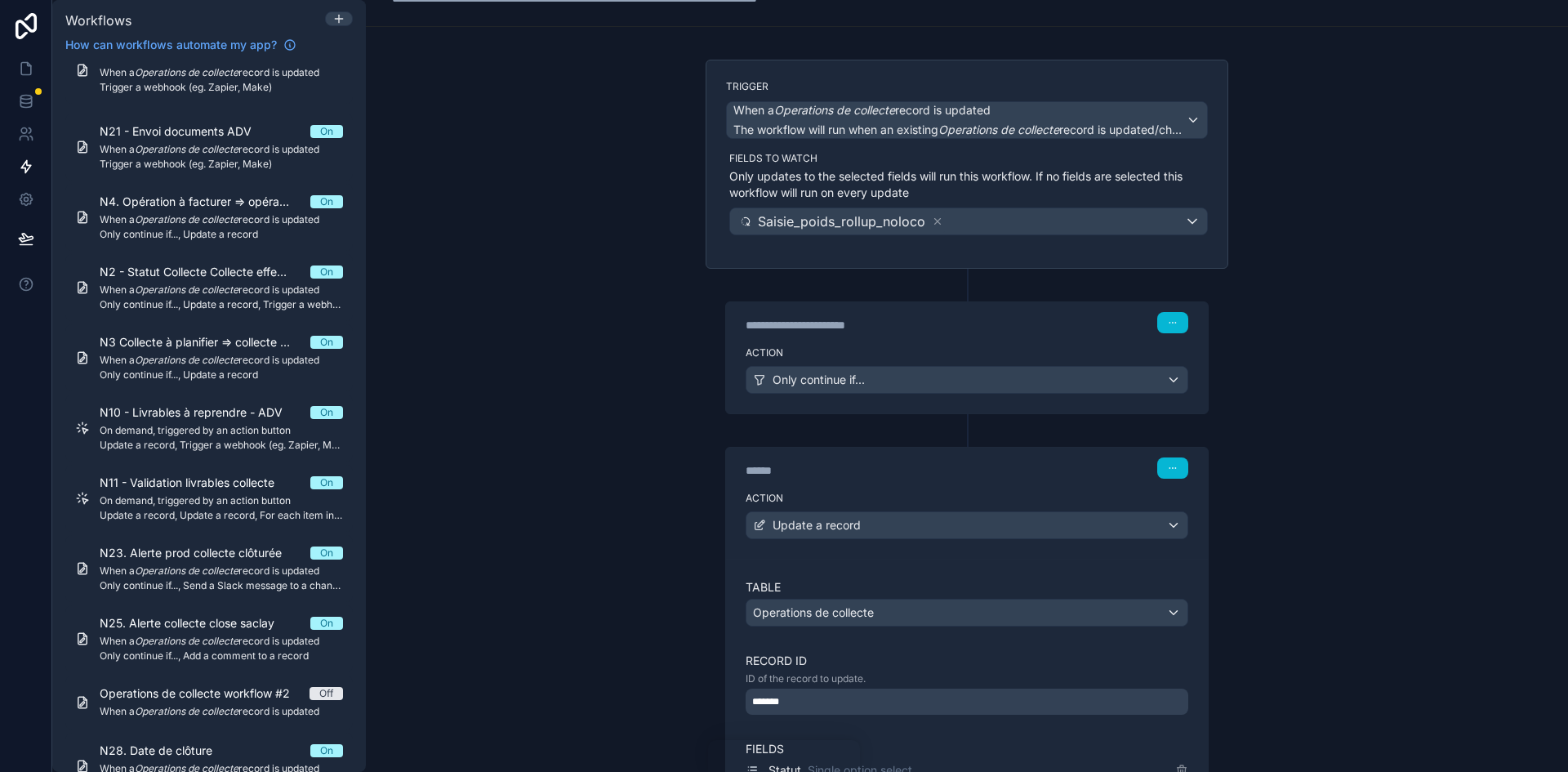
scroll to position [0, 0]
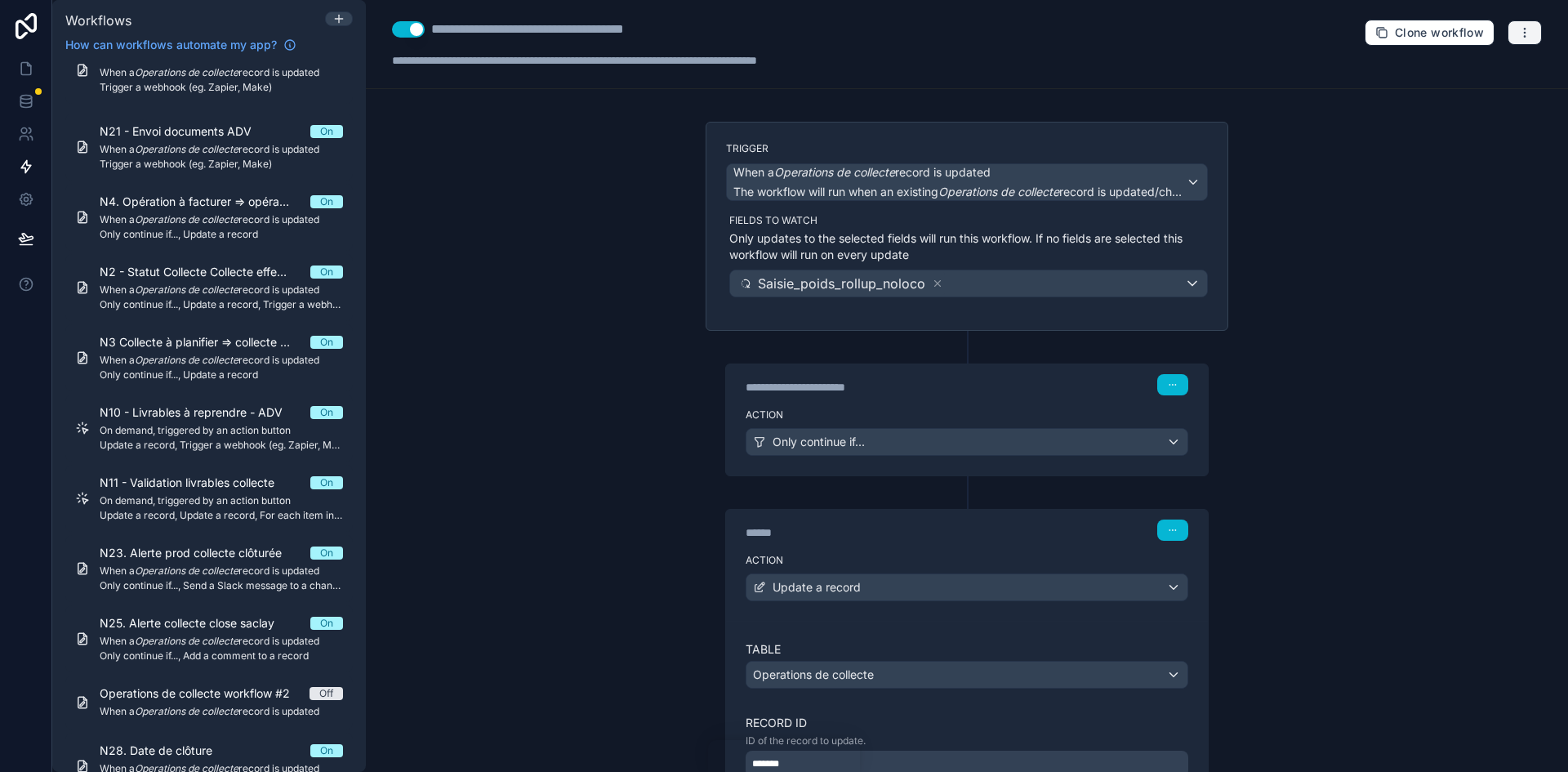
click at [1044, 32] on icon "button" at bounding box center [1524, 31] width 1 height 1
click at [1044, 92] on span "Run history" at bounding box center [1469, 98] width 79 height 13
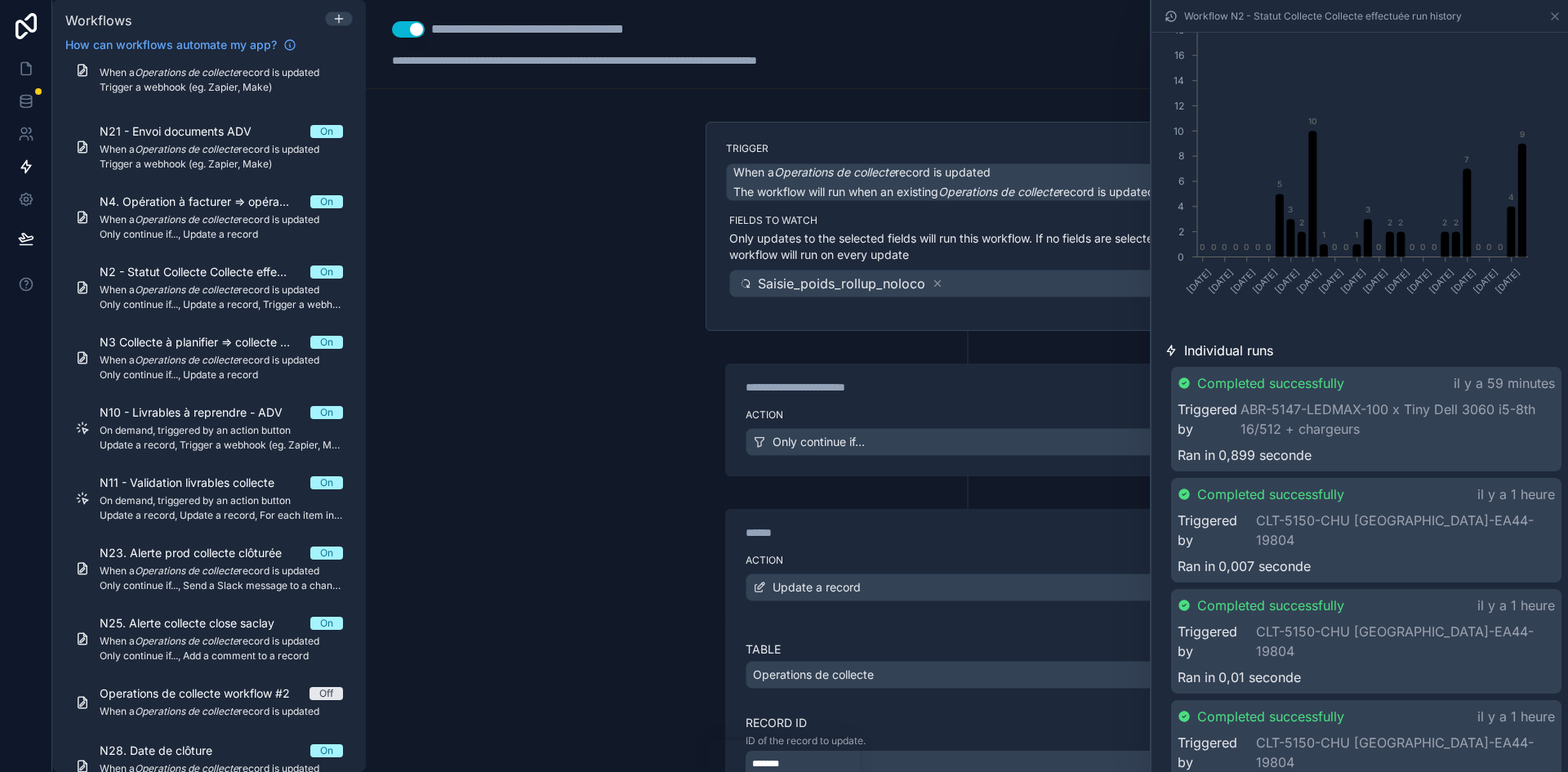
scroll to position [163, 0]
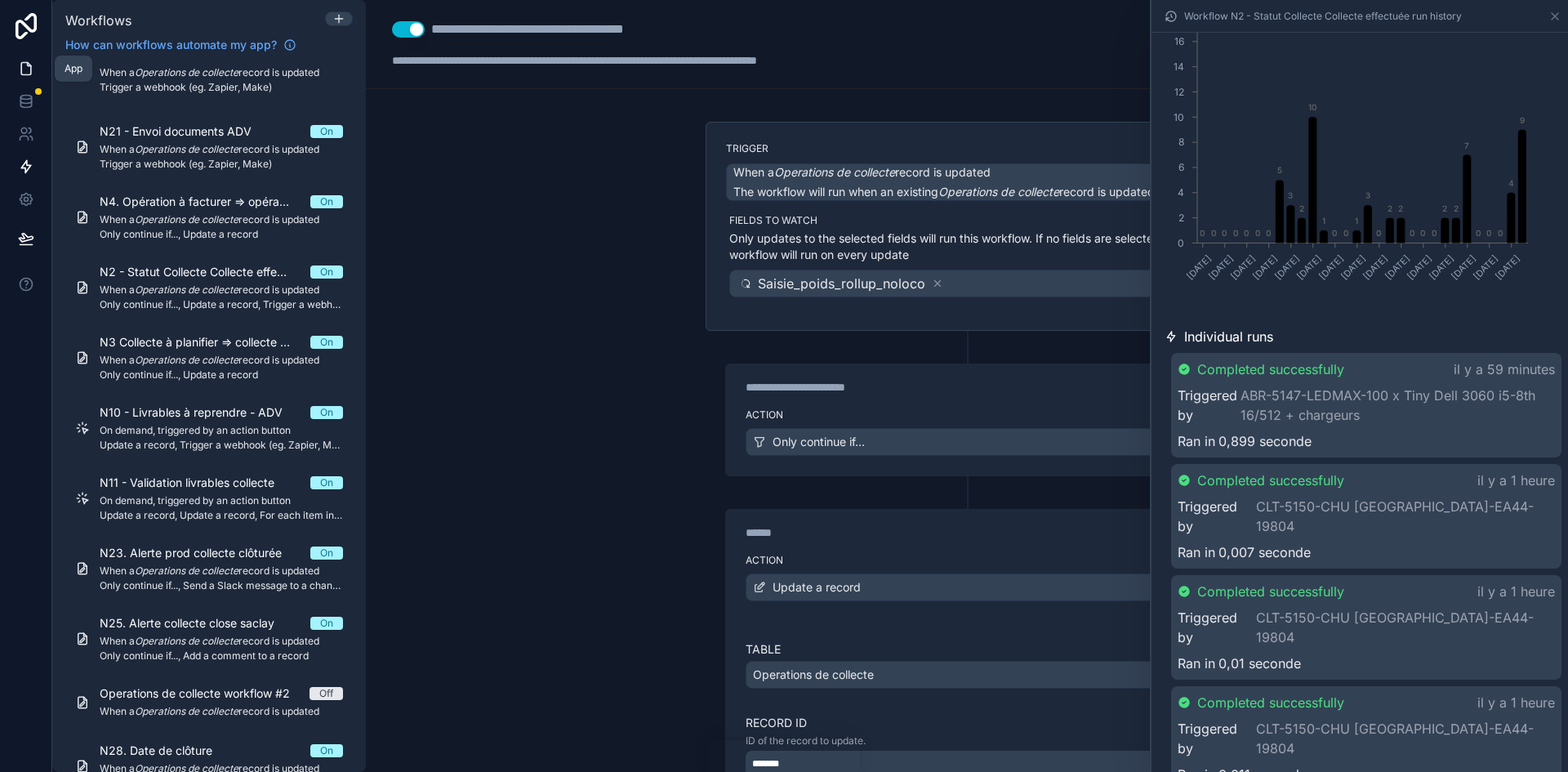
click at [32, 67] on icon at bounding box center [26, 69] width 17 height 17
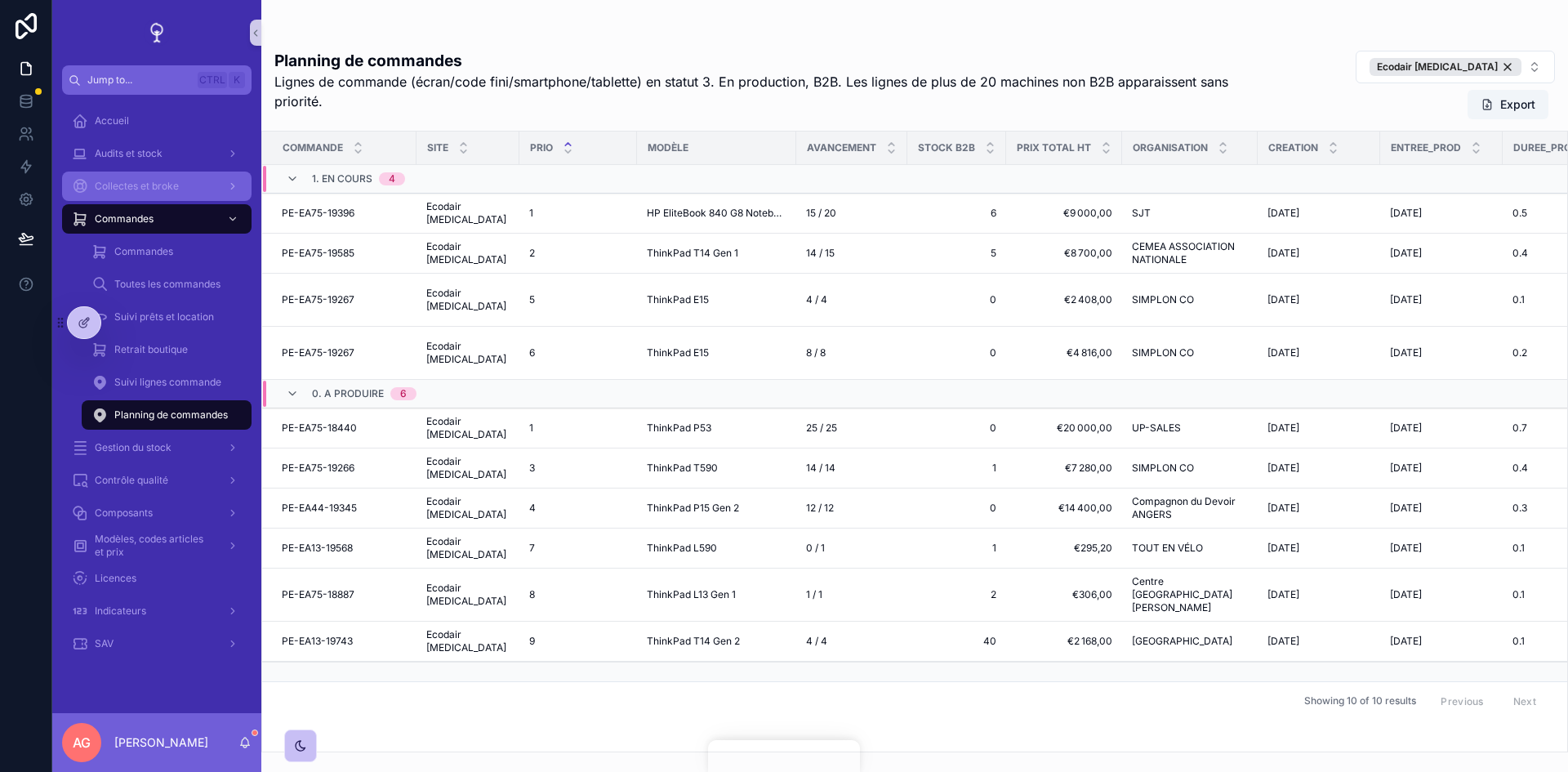
click at [146, 175] on div "Collectes et broke" at bounding box center [156, 186] width 170 height 26
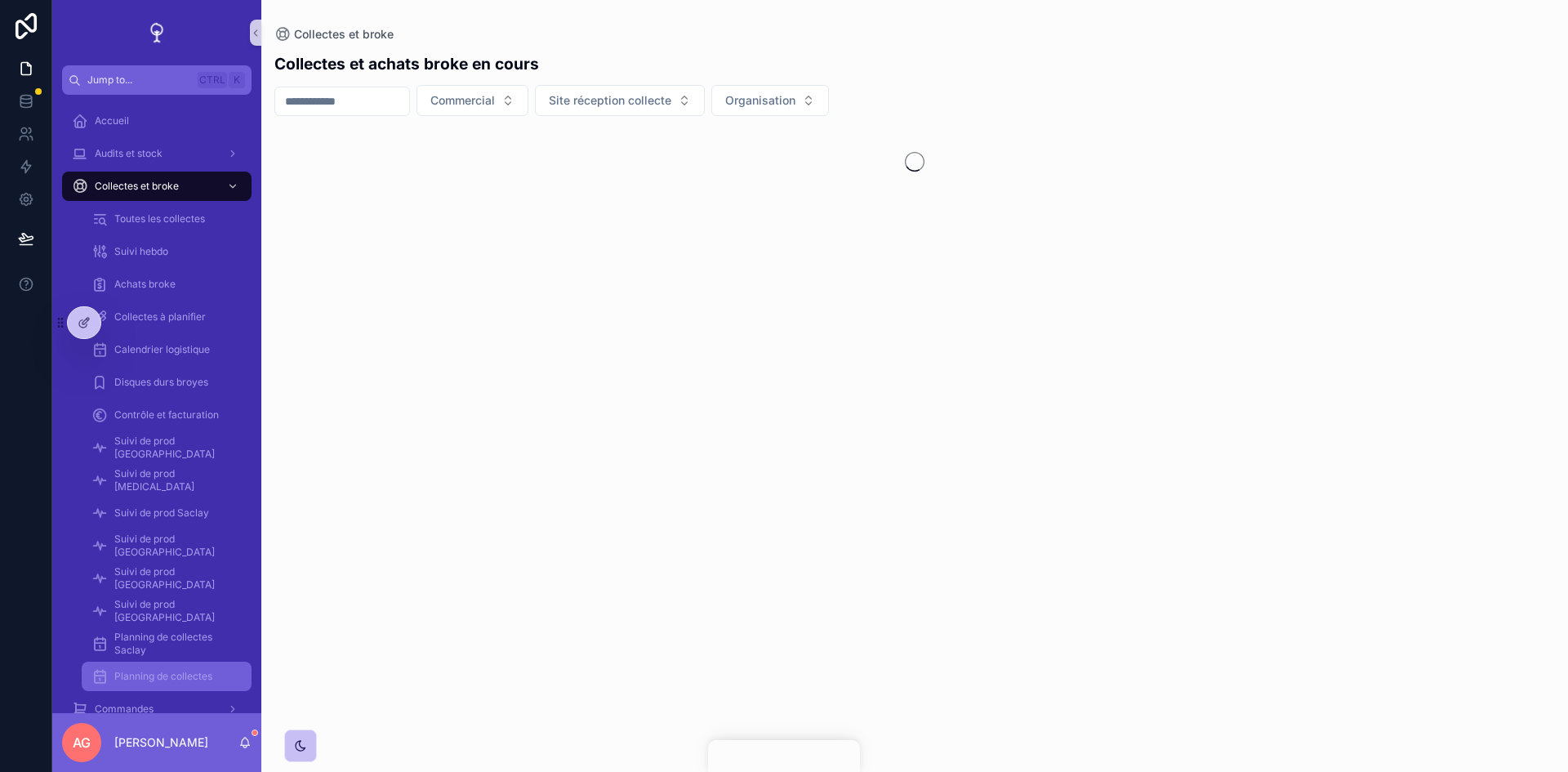
click at [180, 477] on span "Planning de collectes" at bounding box center [163, 676] width 98 height 13
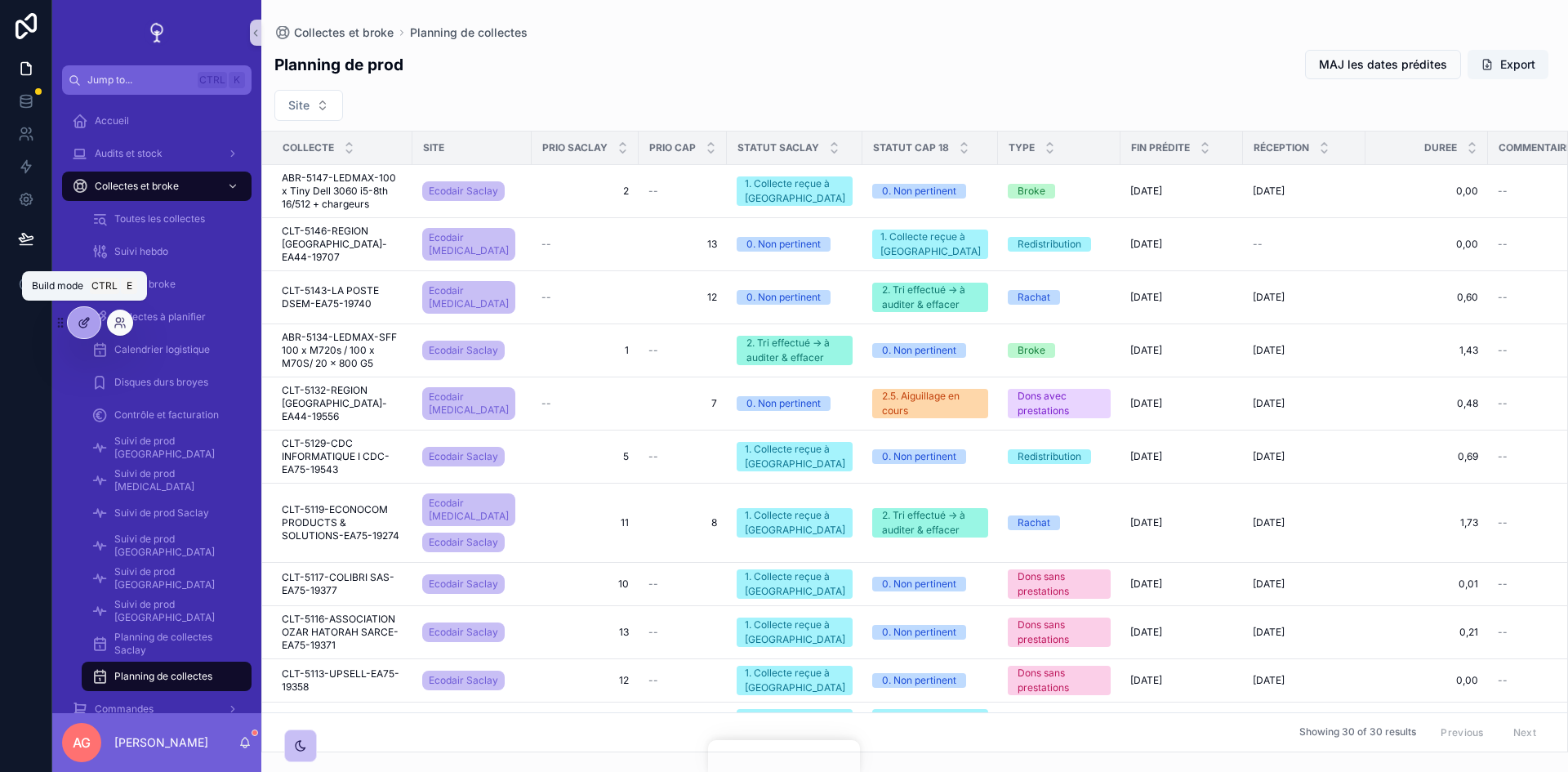
click at [84, 314] on div at bounding box center [84, 323] width 32 height 31
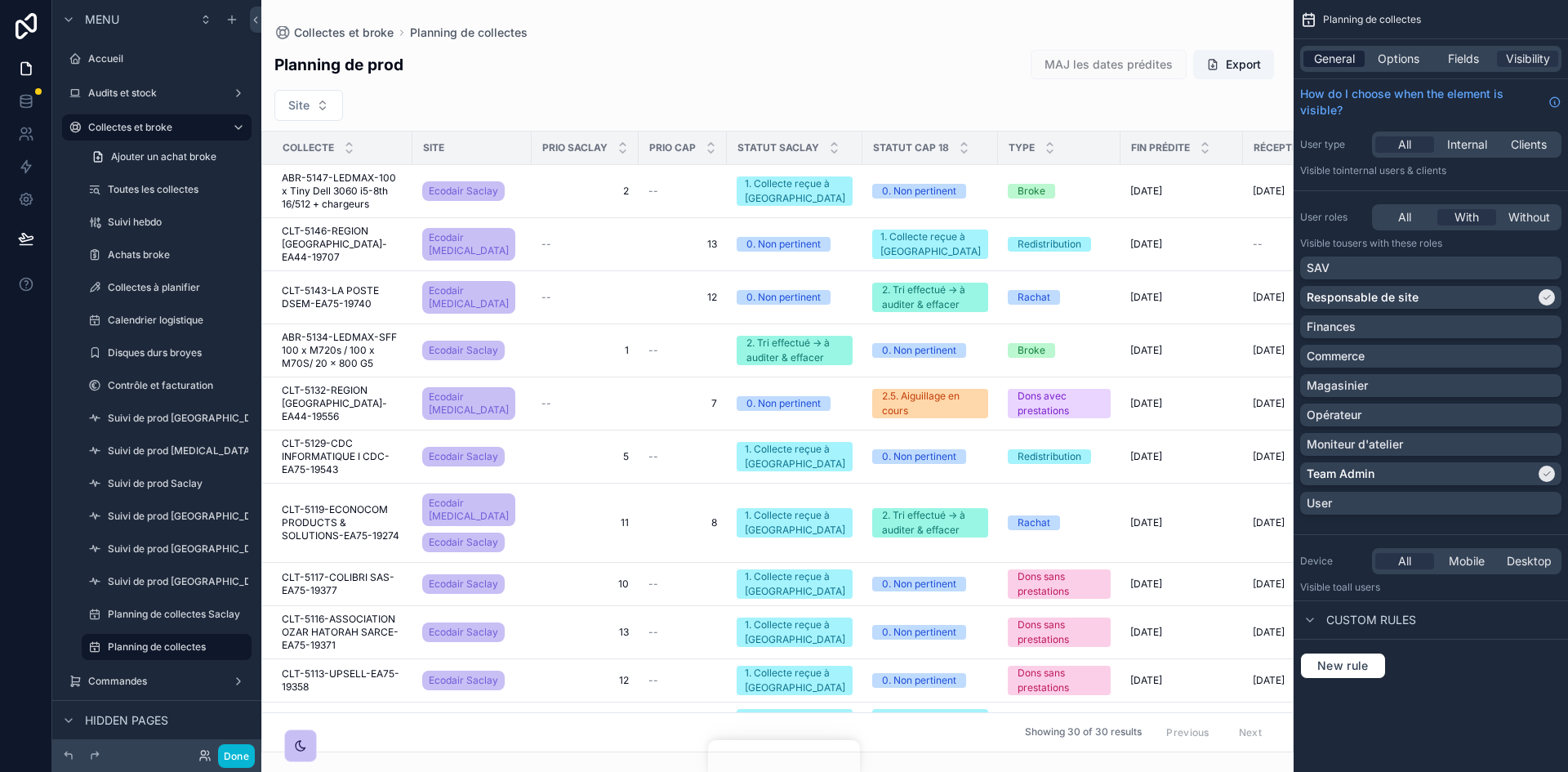
click at [1044, 58] on span "General" at bounding box center [1334, 59] width 41 height 17
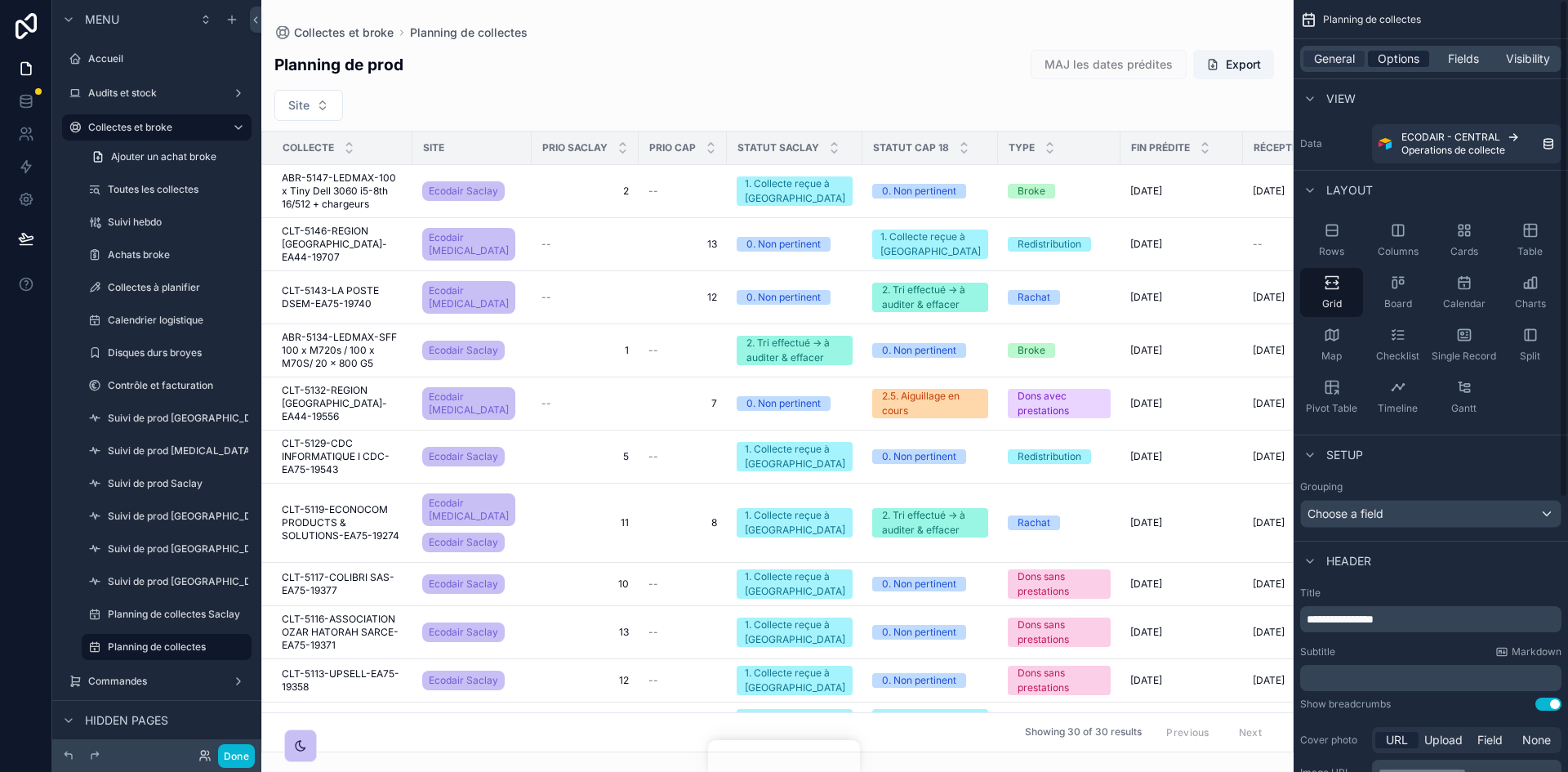
click at [1044, 54] on span "Options" at bounding box center [1398, 59] width 41 height 17
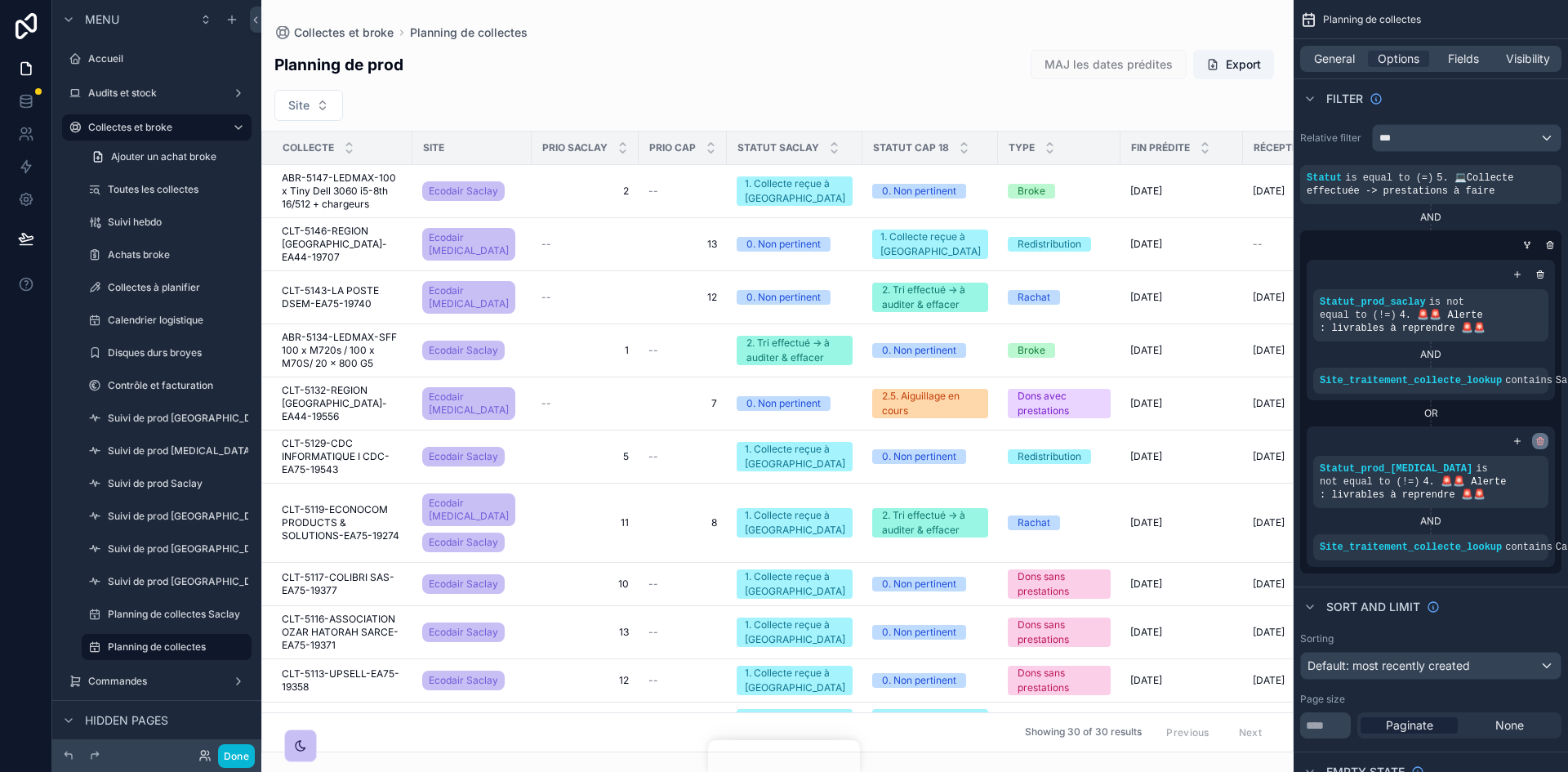
click at [1044, 444] on icon "scrollable content" at bounding box center [1540, 442] width 6 height 6
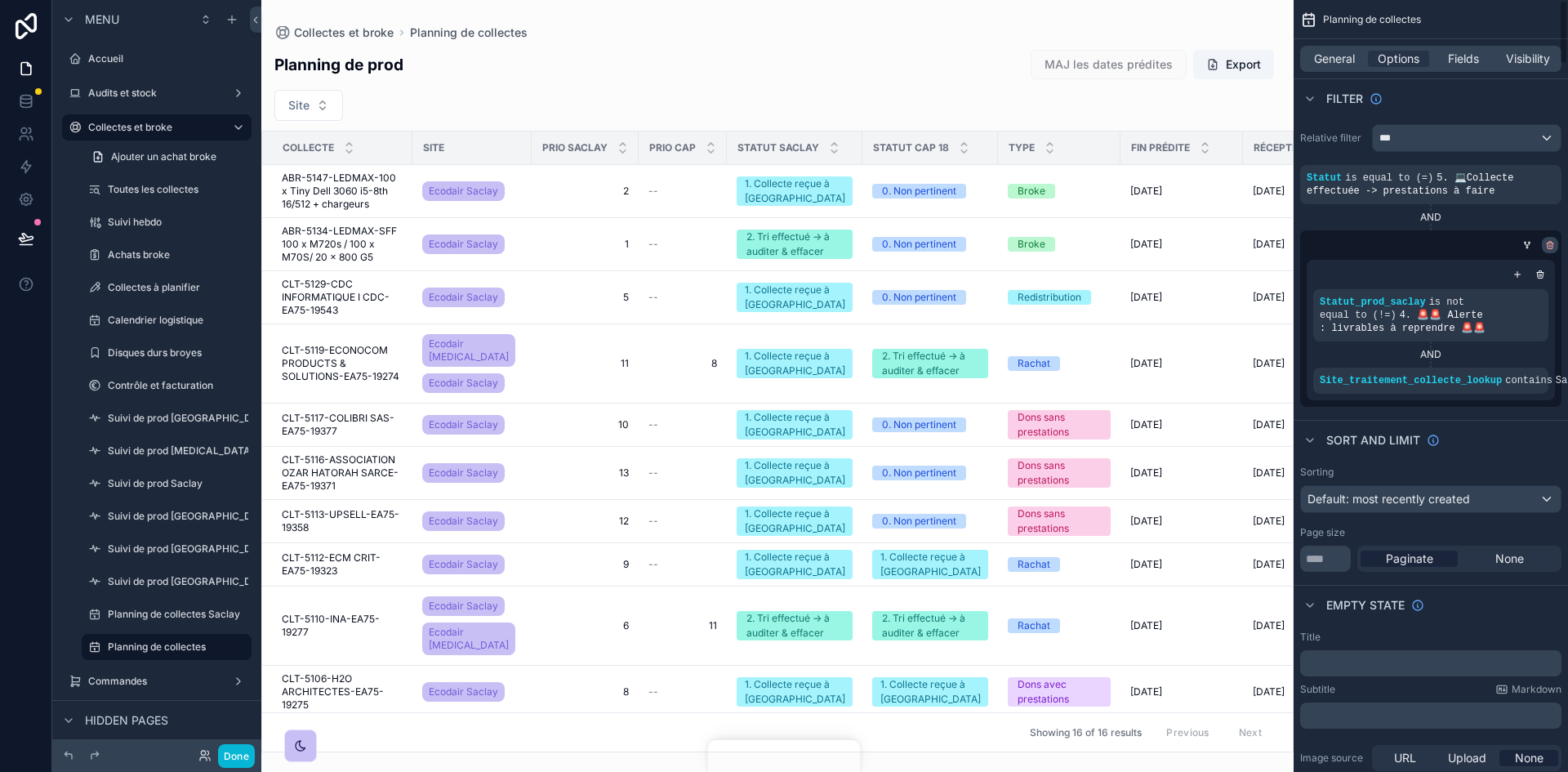
click at [1044, 245] on icon "scrollable content" at bounding box center [1550, 245] width 10 height 10
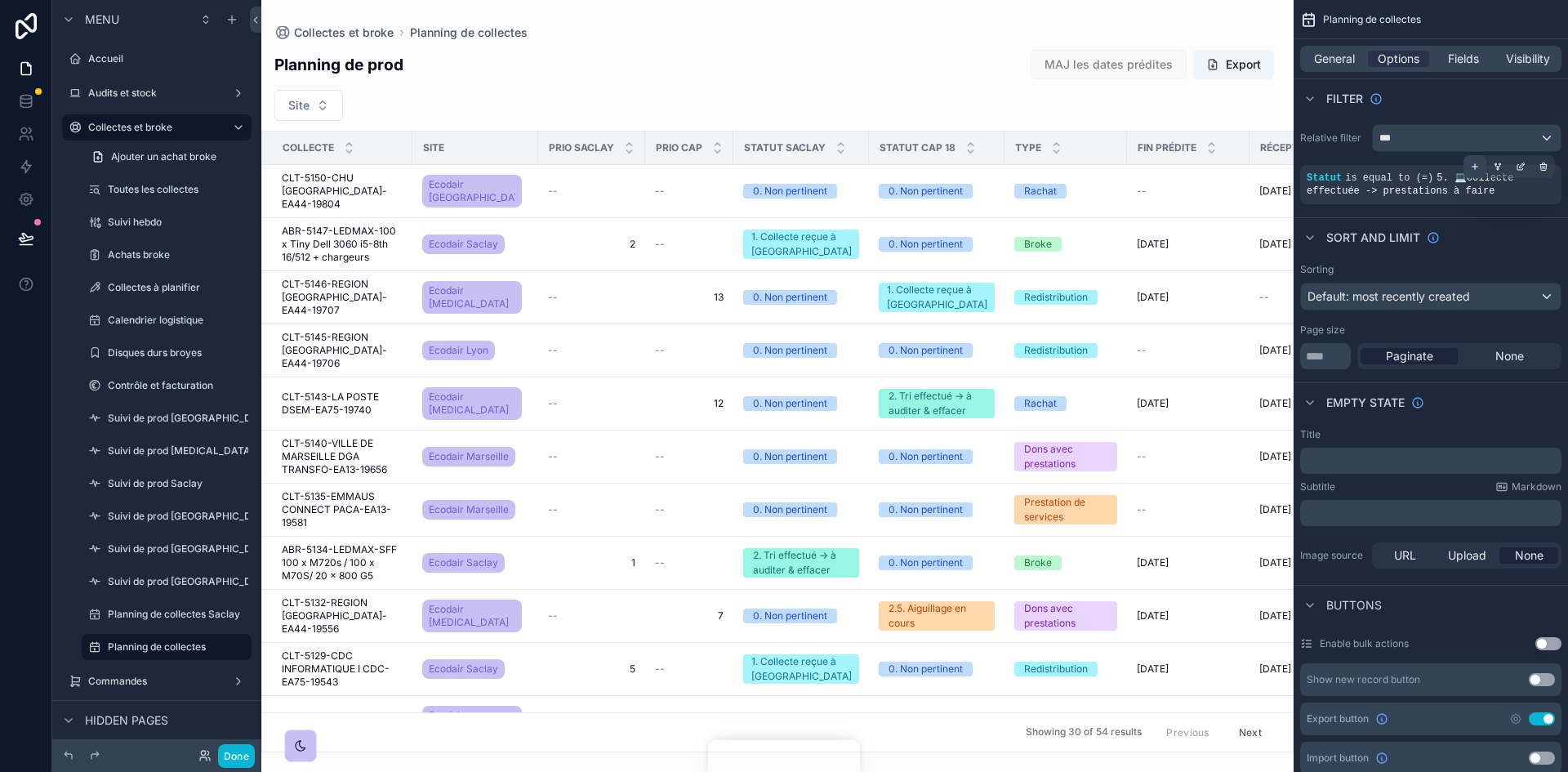
click at [1044, 167] on icon "scrollable content" at bounding box center [1474, 166] width 10 height 10
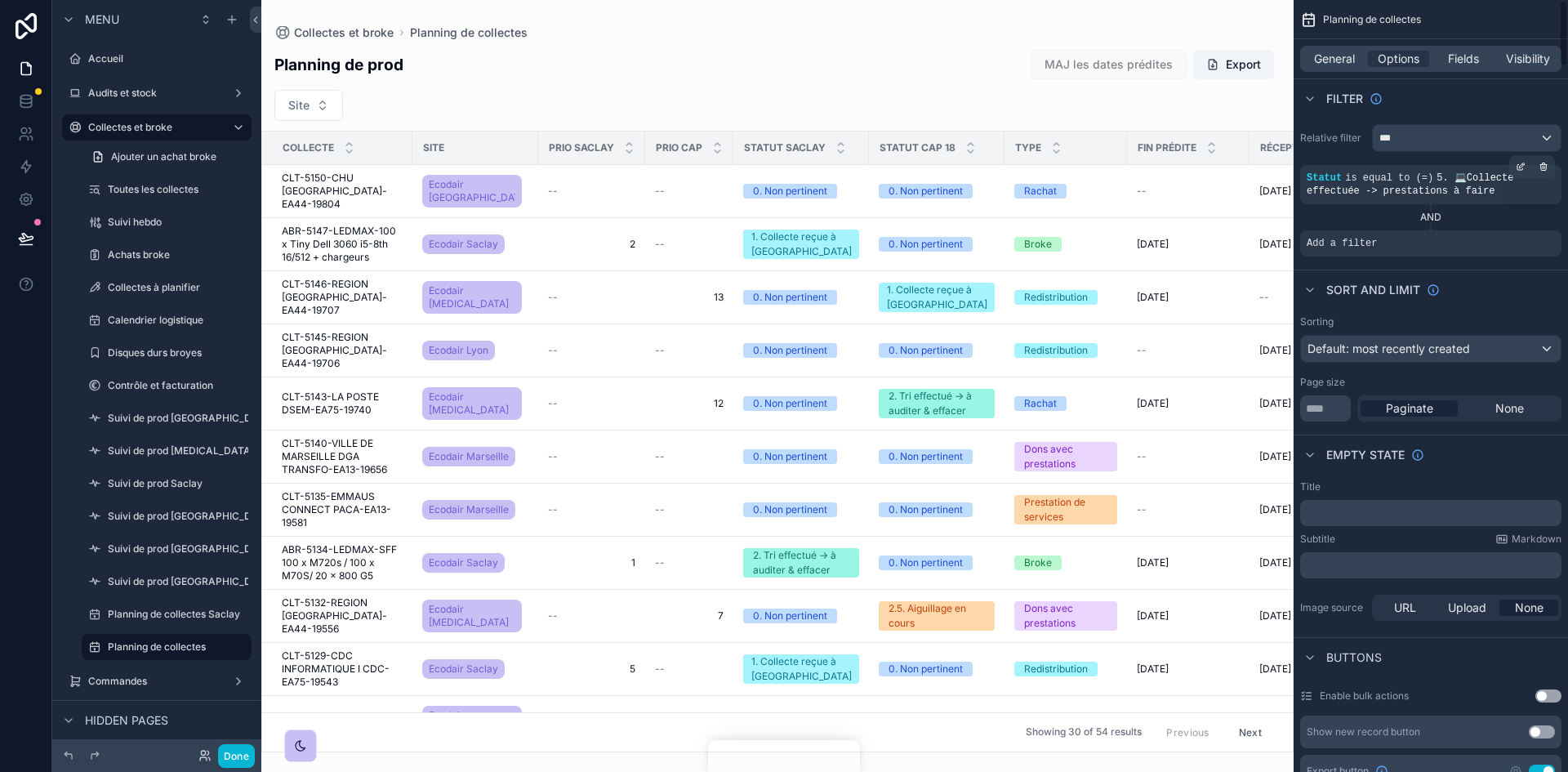
click at [1044, 242] on div "Add a filter" at bounding box center [1431, 243] width 261 height 26
click at [1044, 229] on icon "scrollable content" at bounding box center [1523, 230] width 2 height 2
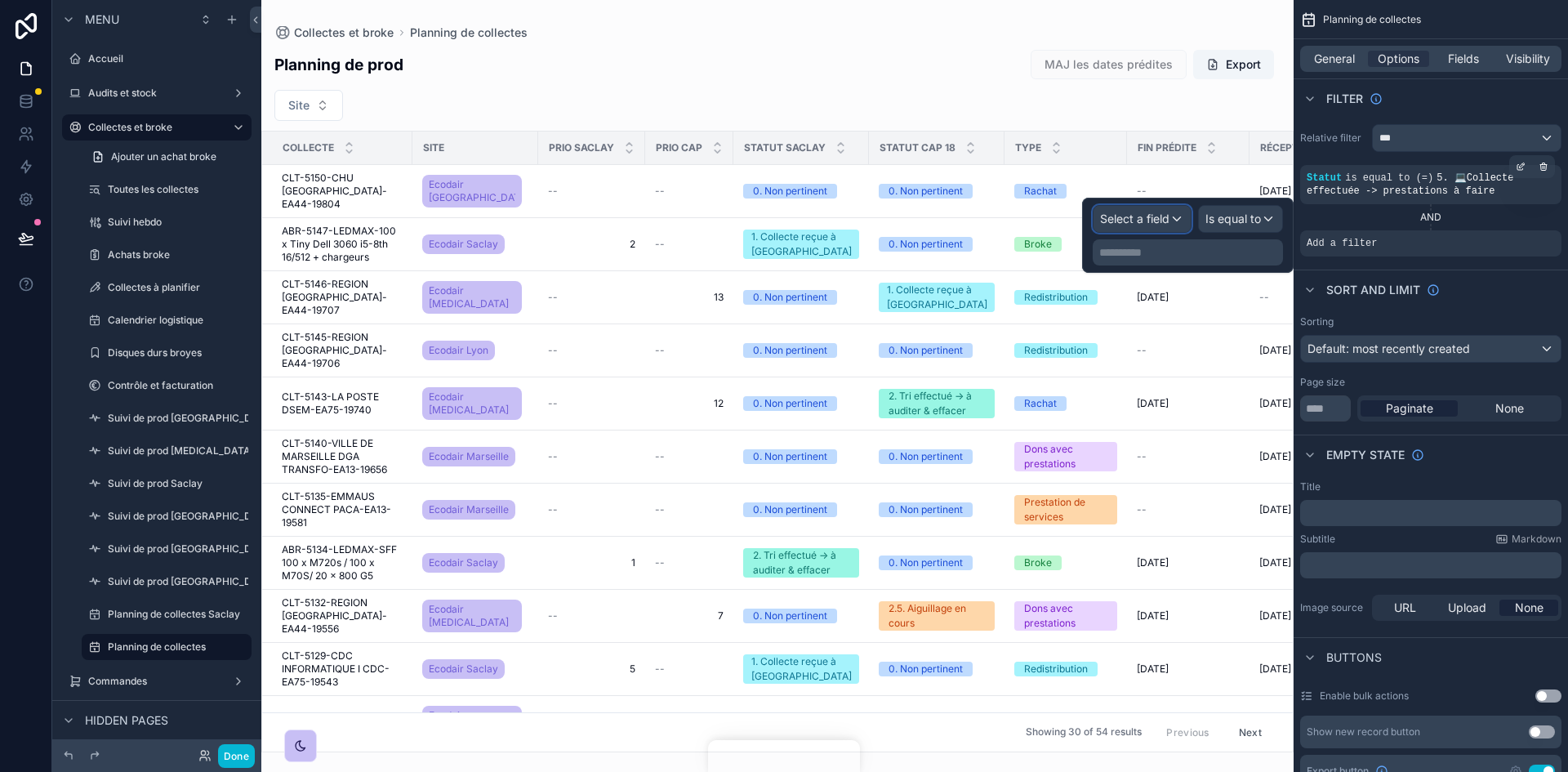
click at [1044, 213] on span "Select a field" at bounding box center [1134, 218] width 70 height 14
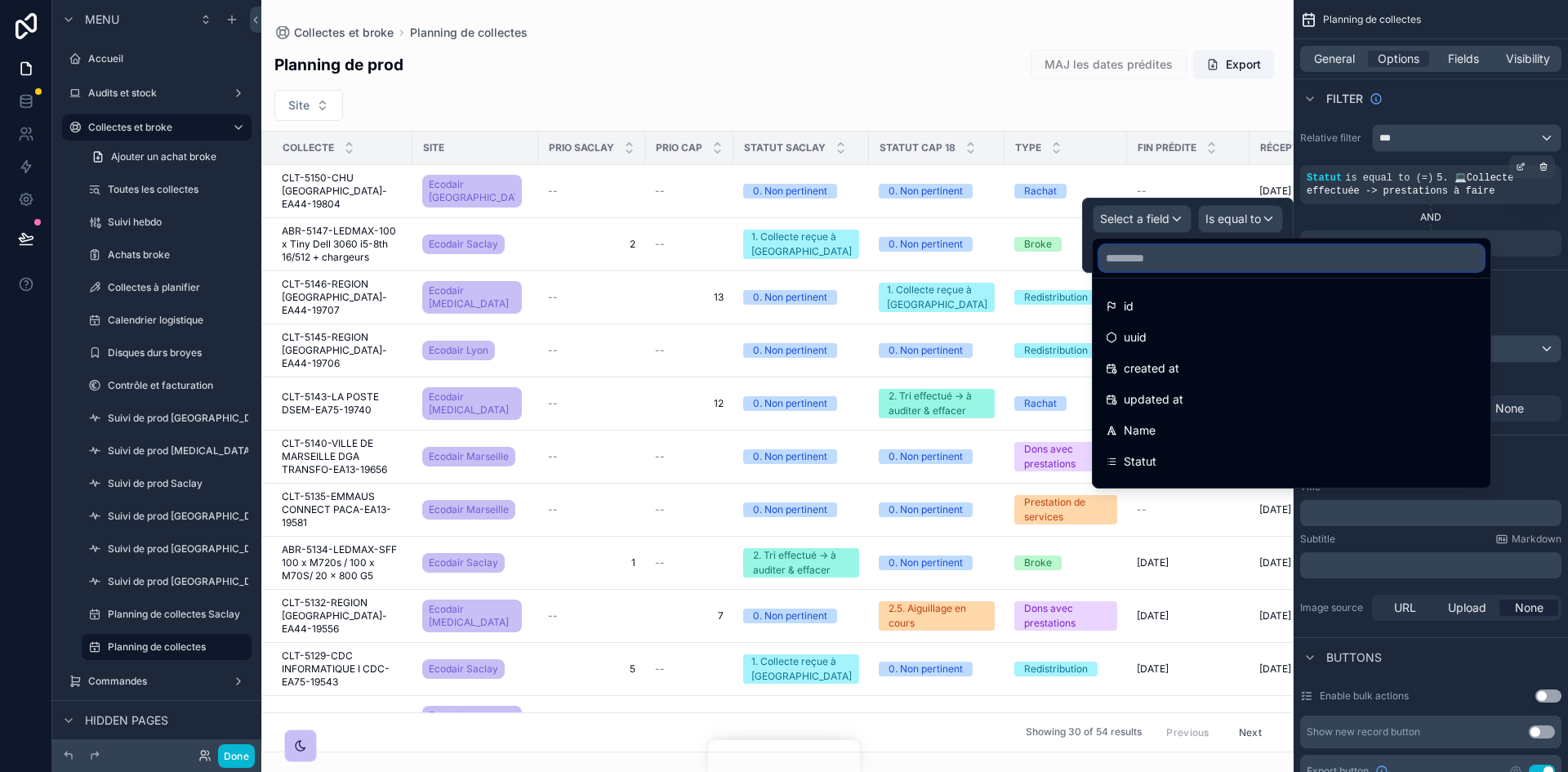
click at [1044, 257] on input "text" at bounding box center [1291, 258] width 385 height 26
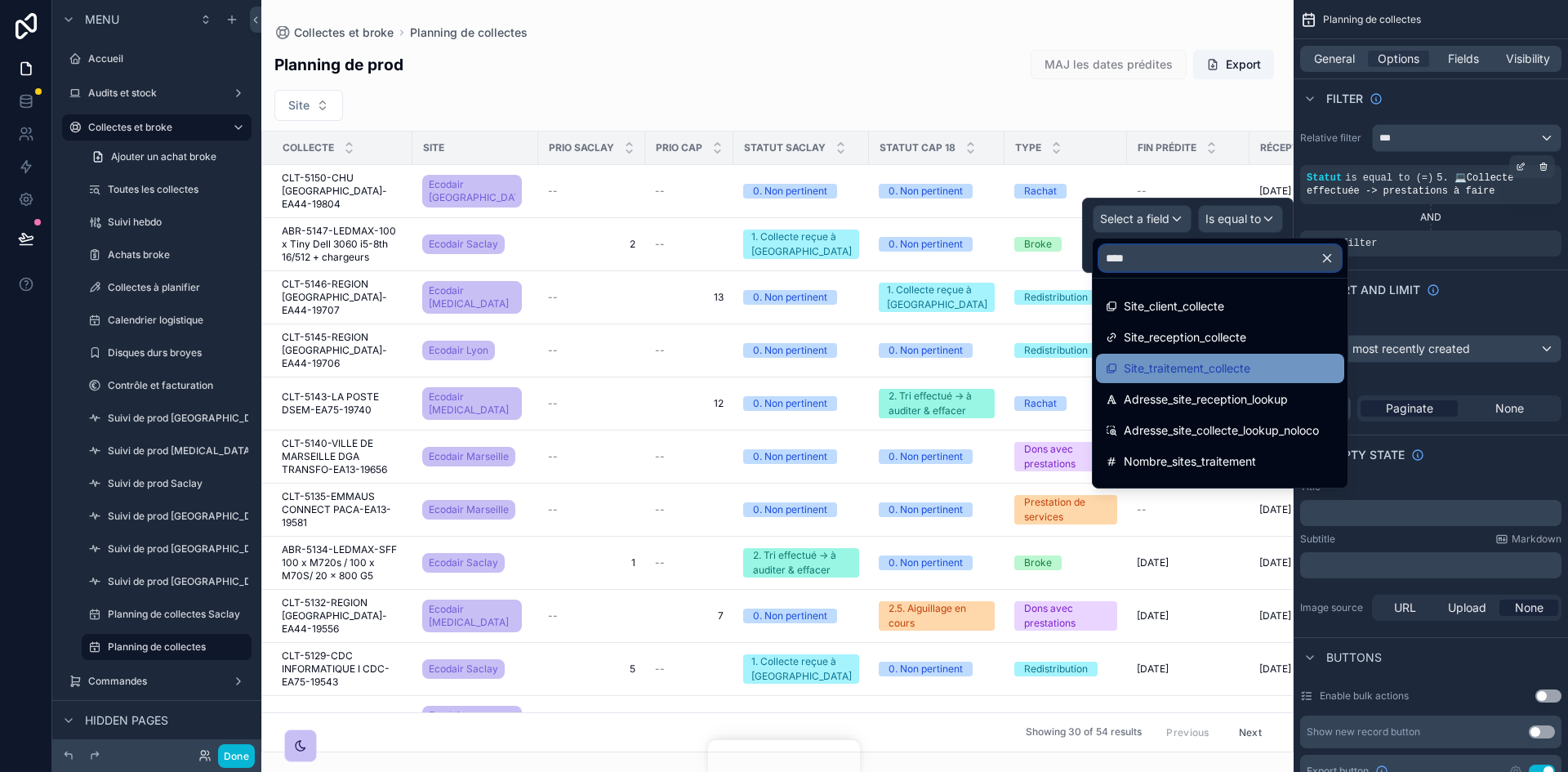
scroll to position [82, 0]
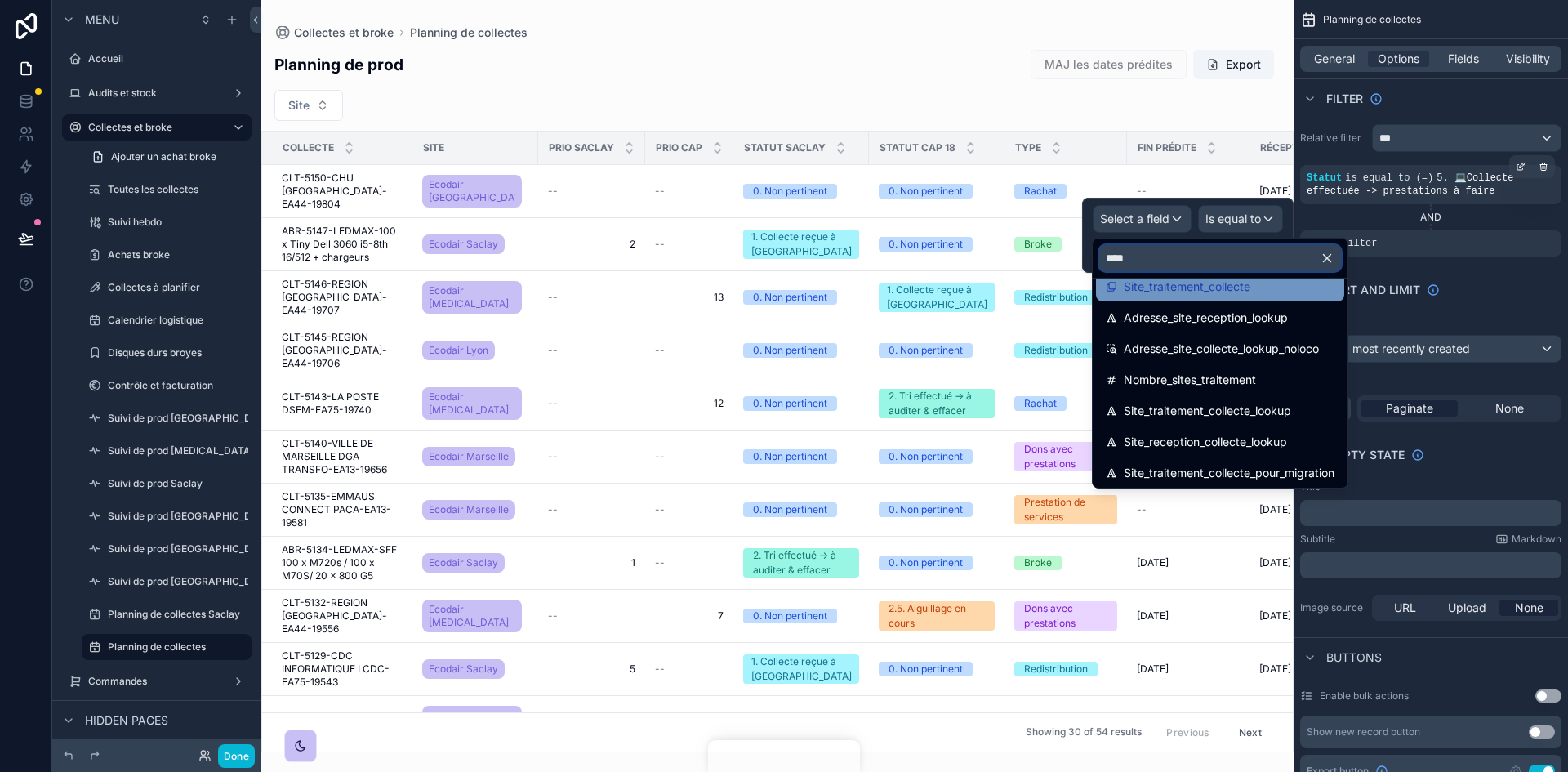
type input "****"
click at [1044, 291] on span "Site_traitement_collecte" at bounding box center [1187, 287] width 127 height 20
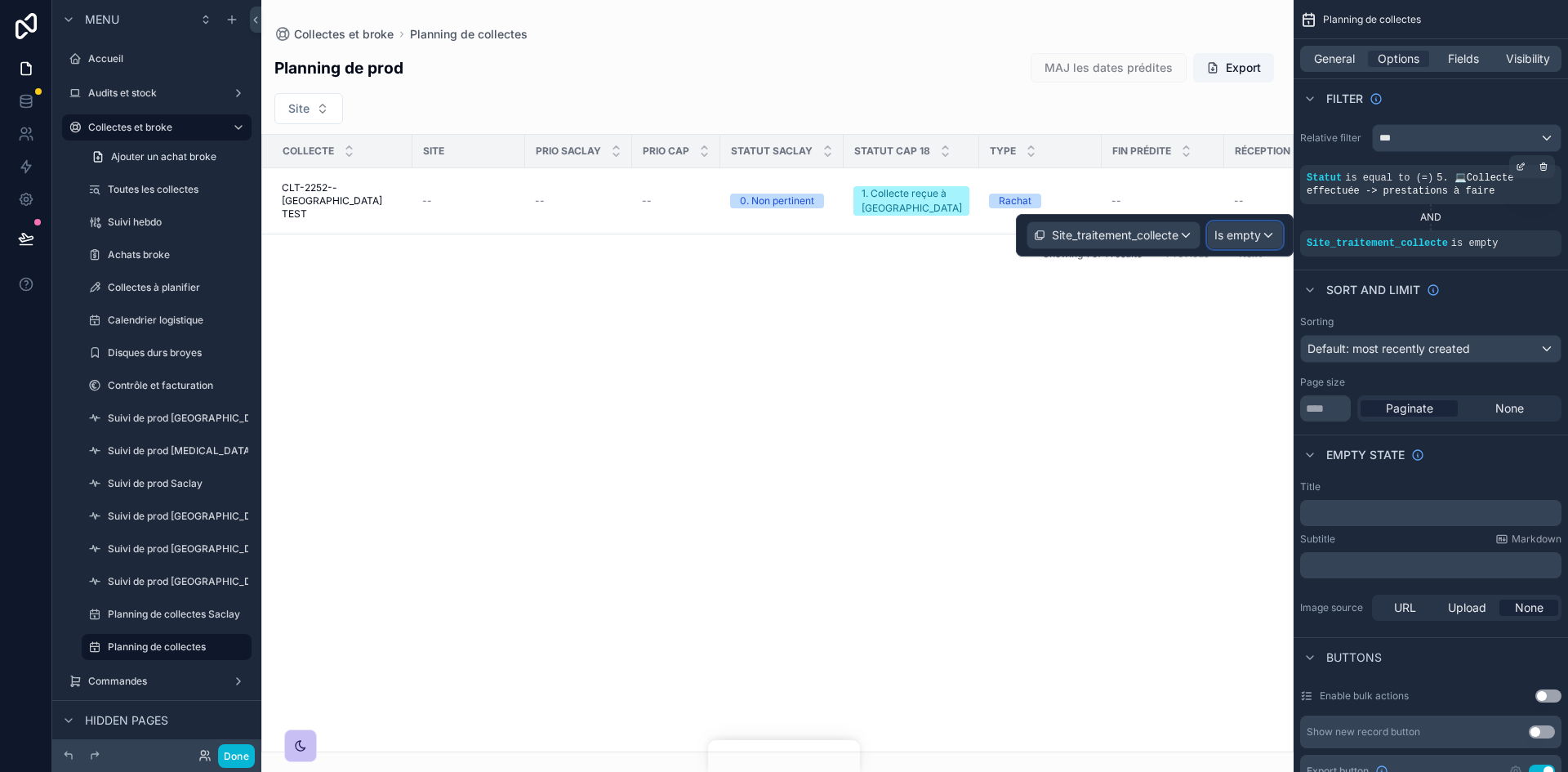
click at [1044, 234] on span "Is empty" at bounding box center [1238, 235] width 46 height 17
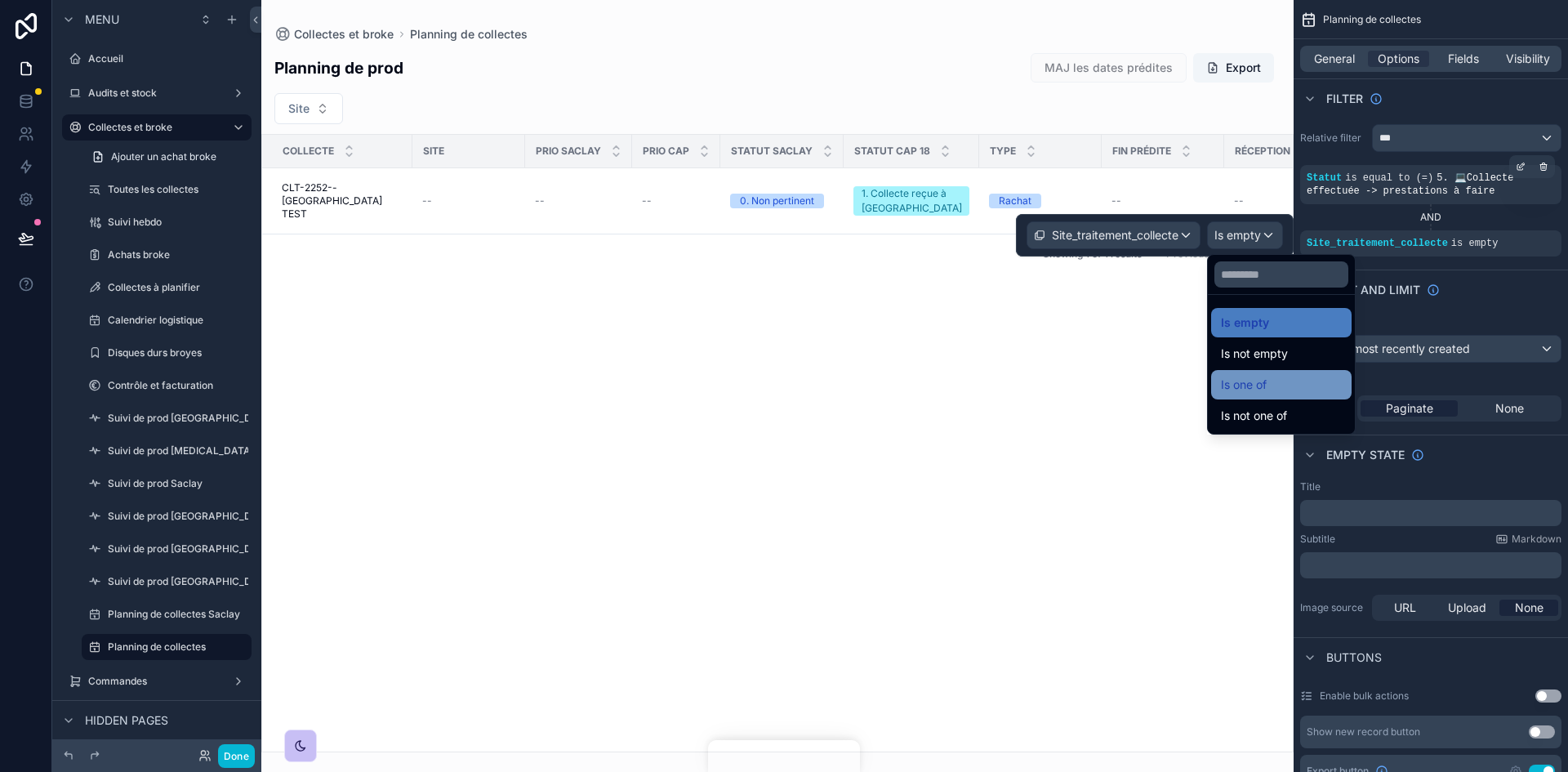
click at [1044, 380] on span "Is one of" at bounding box center [1243, 385] width 46 height 20
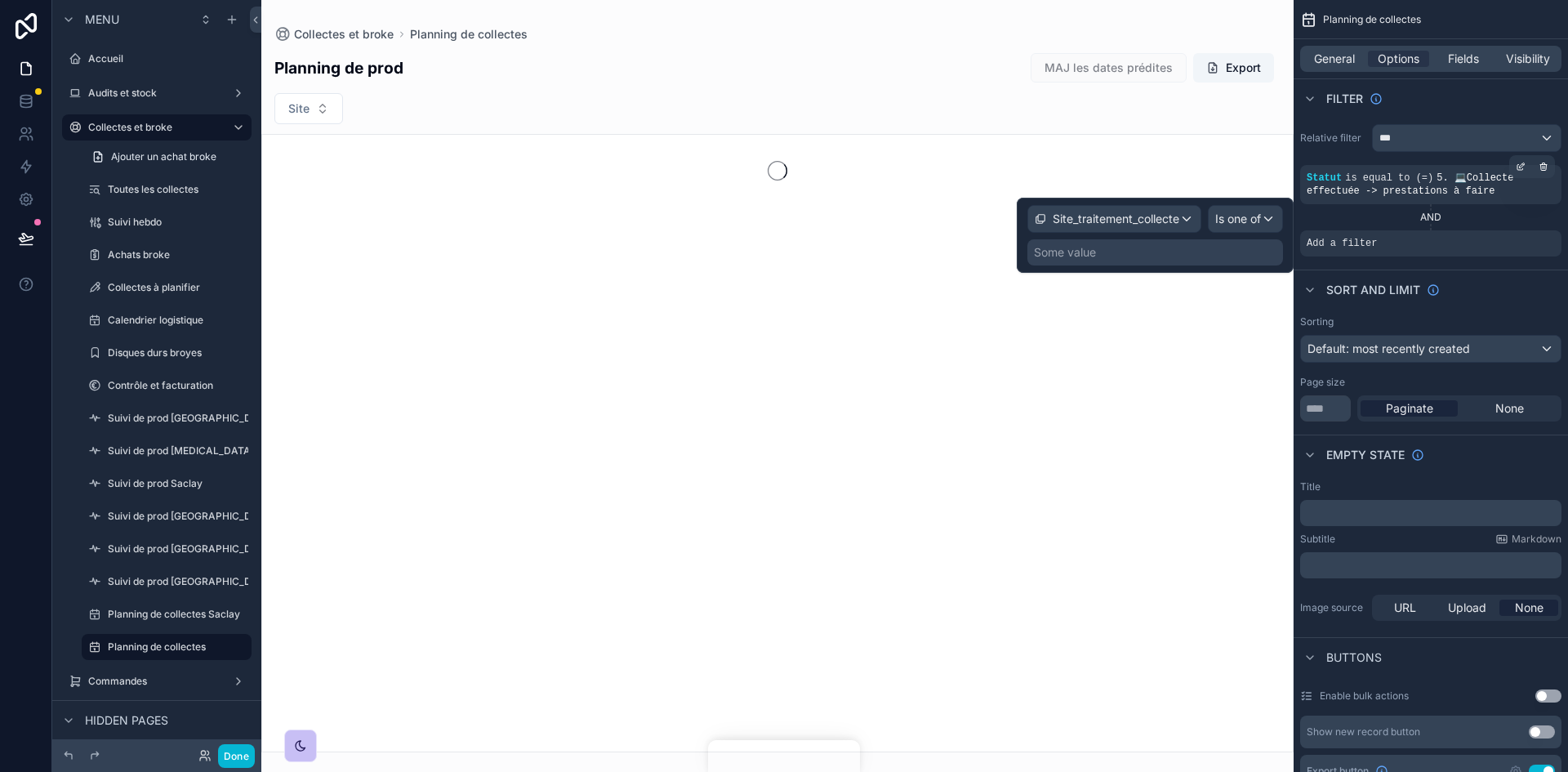
click at [1044, 250] on div "Some value" at bounding box center [1155, 252] width 256 height 26
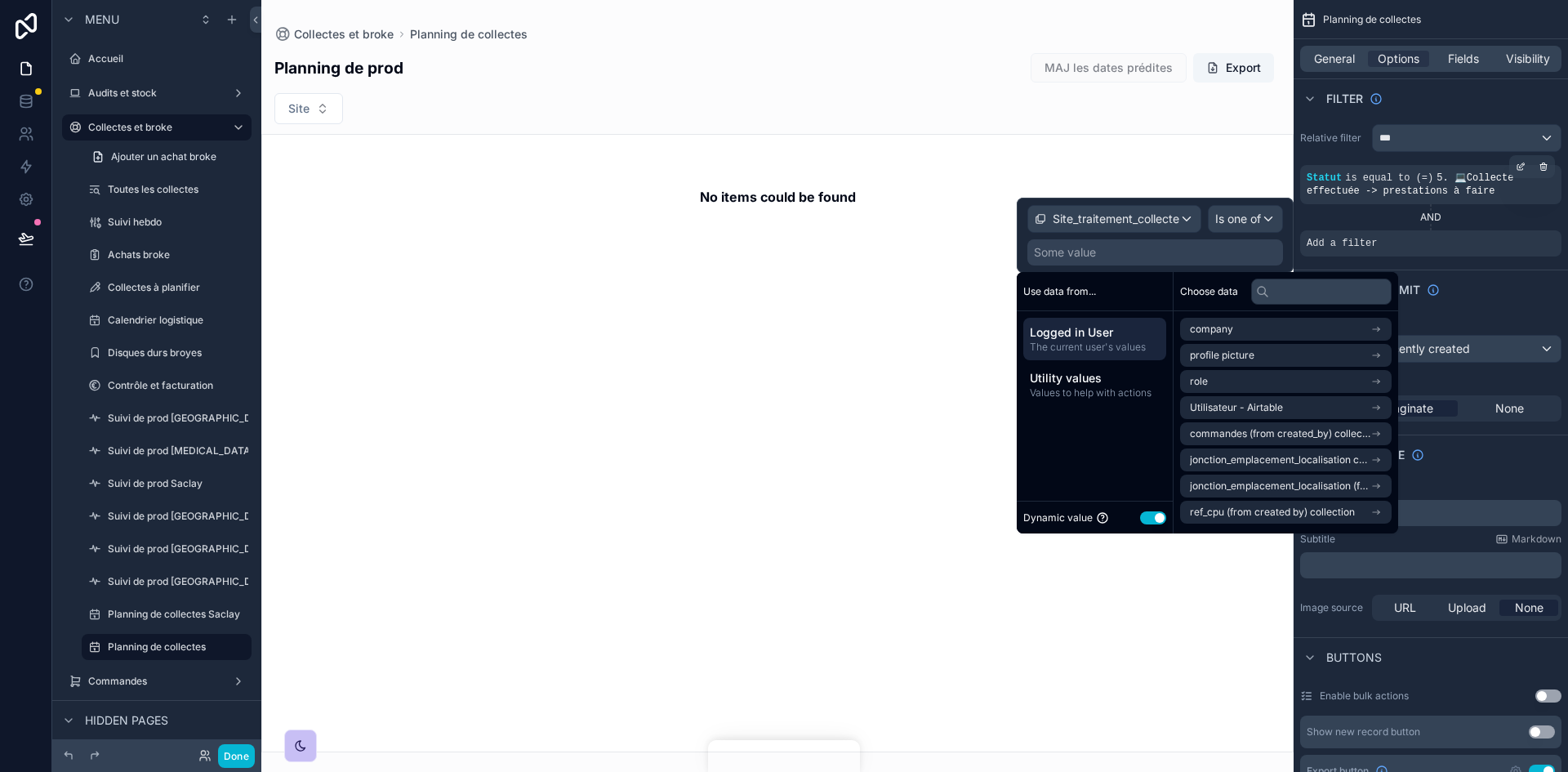
click at [1044, 477] on button "Use setting" at bounding box center [1153, 518] width 26 height 13
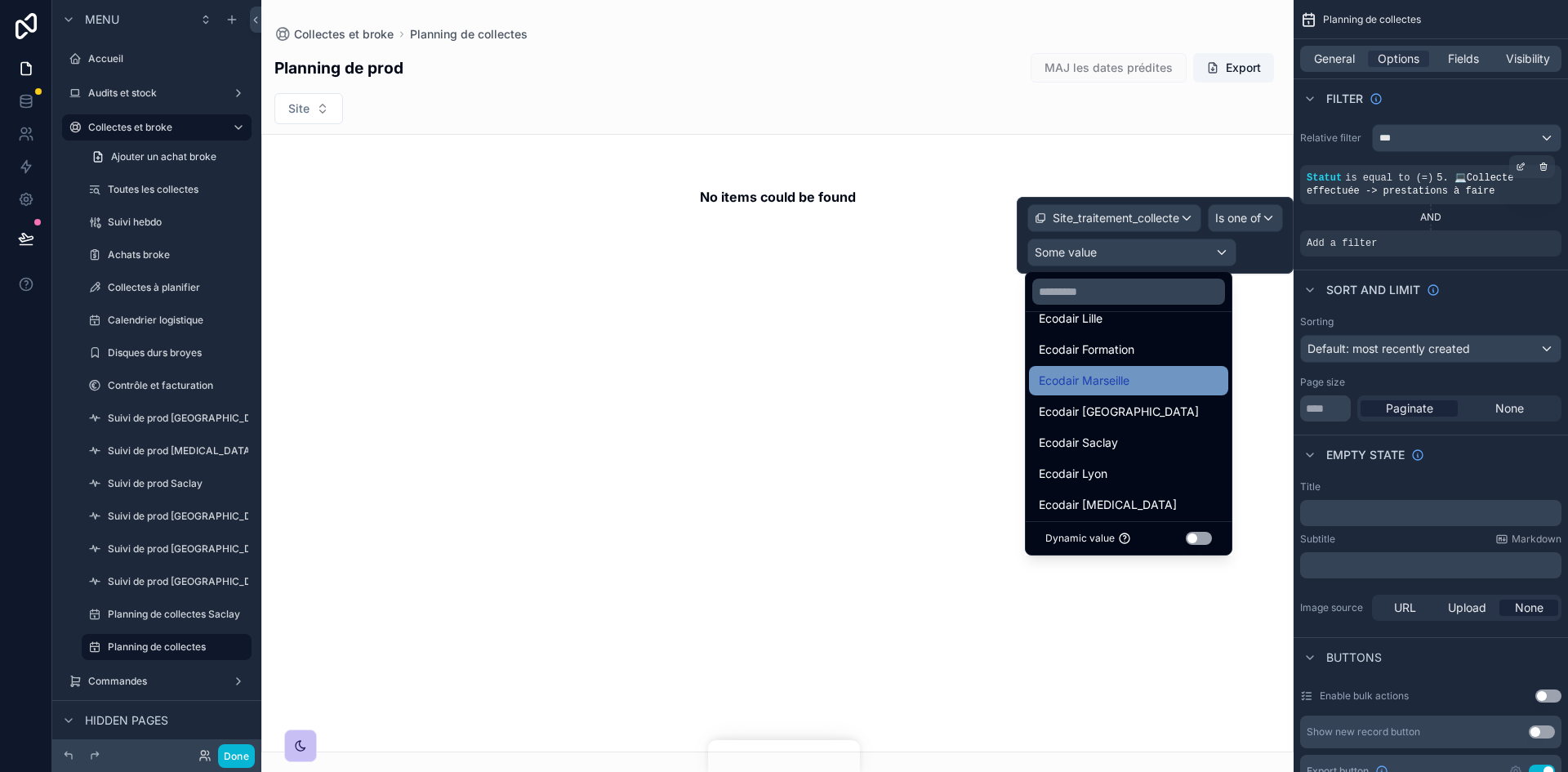
scroll to position [32, 0]
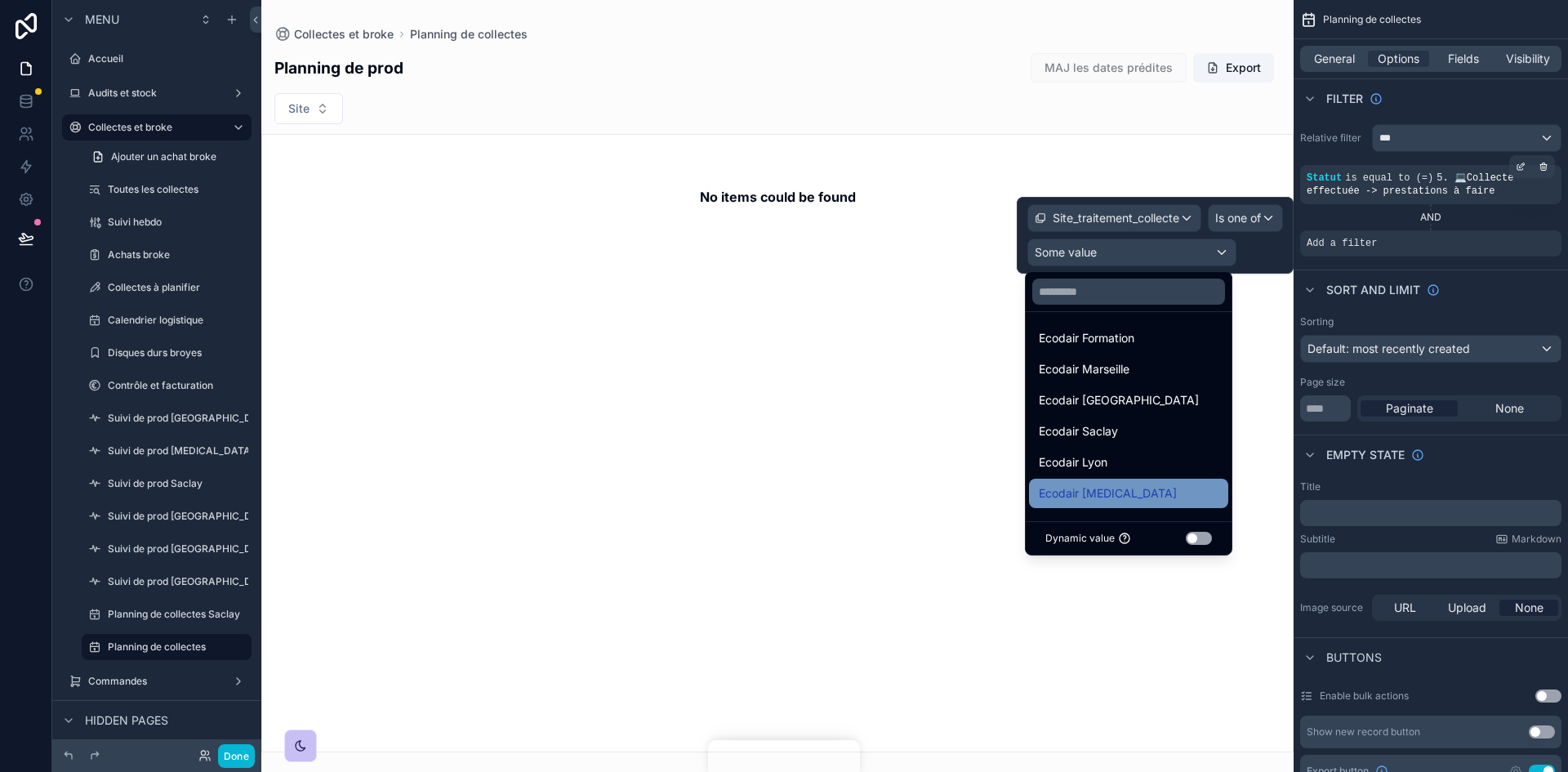
click at [1044, 477] on div "Ecodair Cap 18" at bounding box center [1128, 493] width 180 height 20
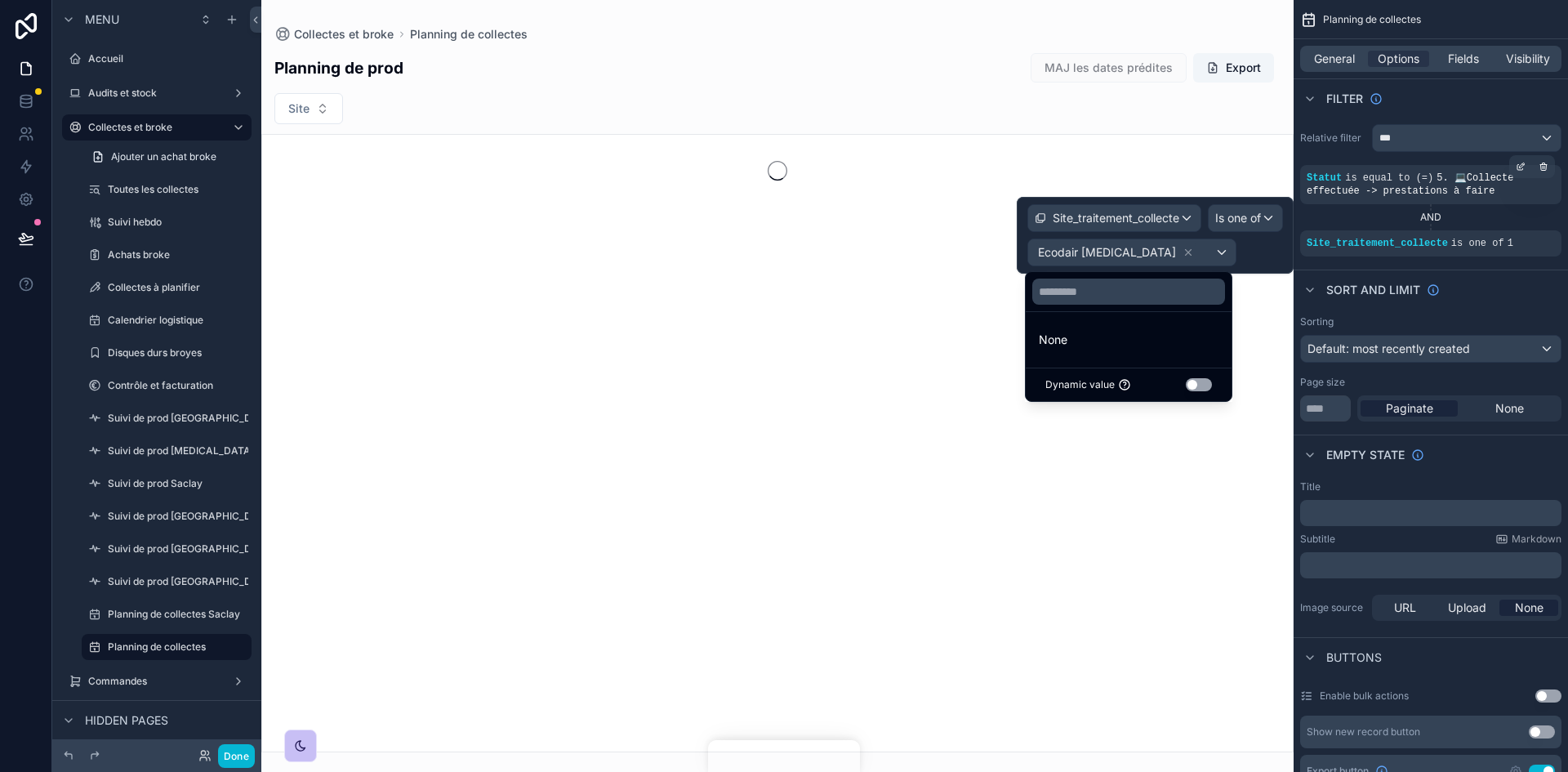
scroll to position [0, 0]
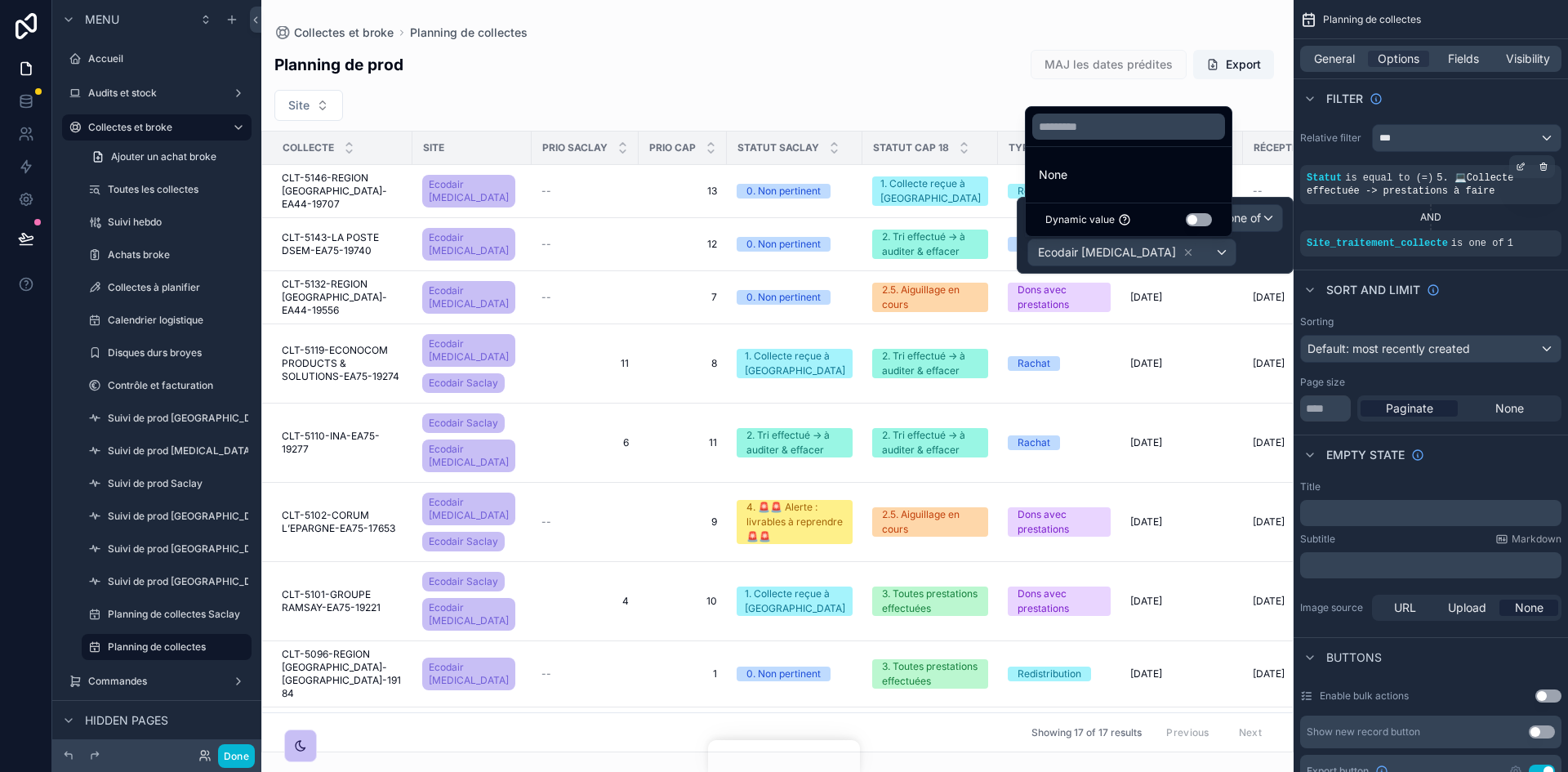
click at [1044, 262] on div "Relative filter *** Statut is equal to (=) 5. 💻Collecte effectuée -> prestation…" at bounding box center [1431, 190] width 275 height 146
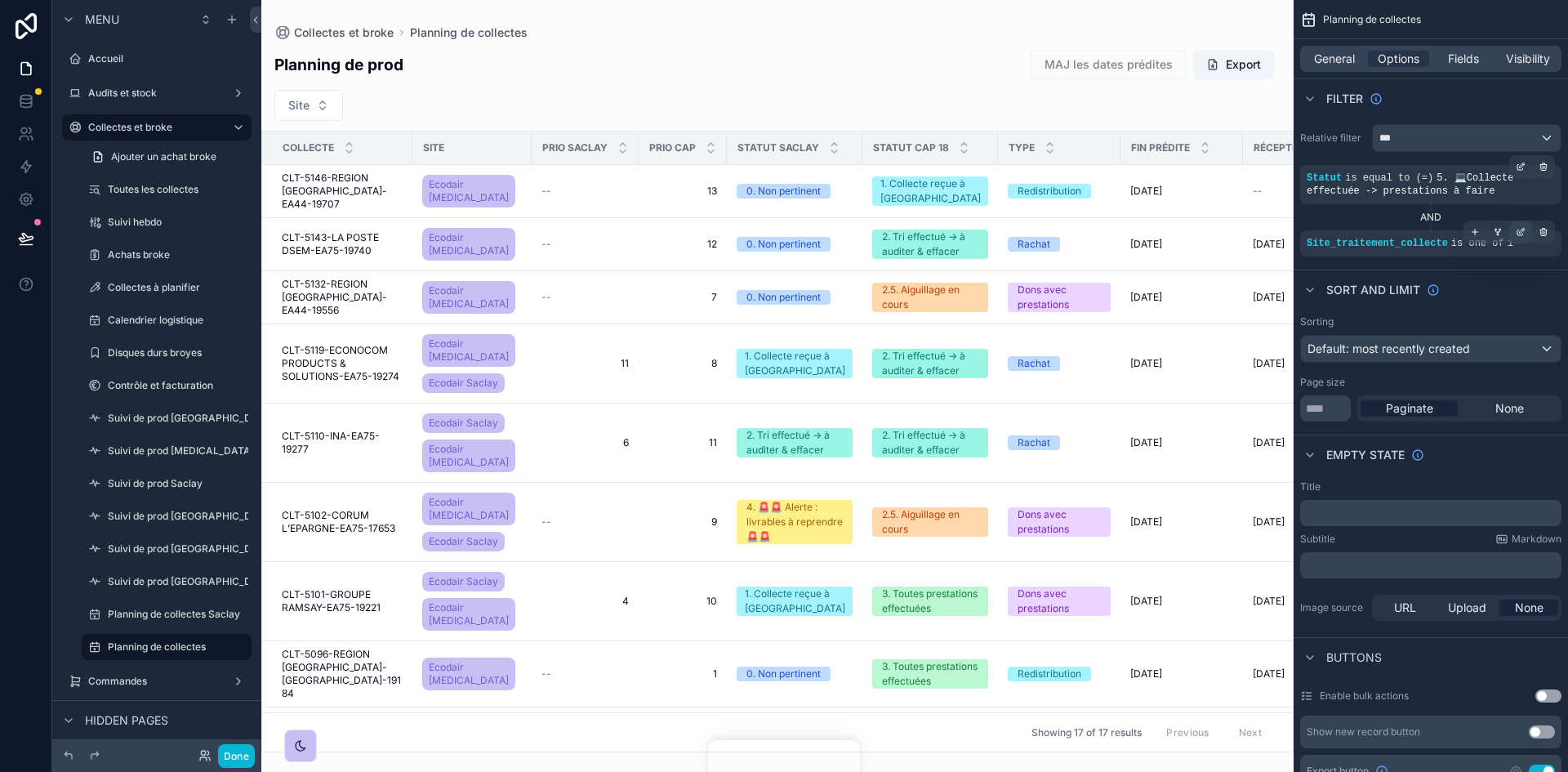
click at [1044, 230] on div "scrollable content" at bounding box center [1521, 232] width 23 height 23
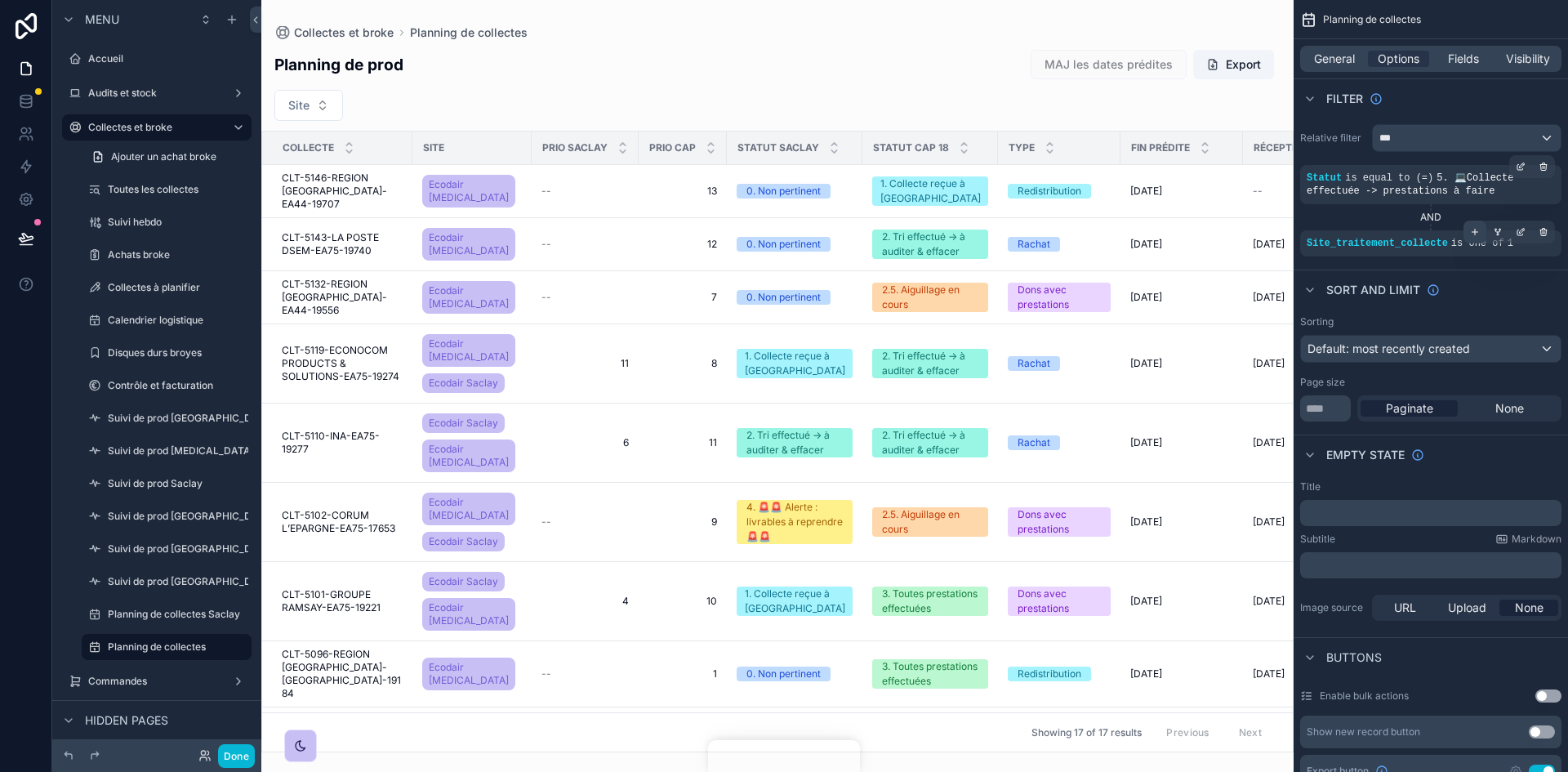
click at [1044, 231] on icon "scrollable content" at bounding box center [1474, 232] width 10 height 10
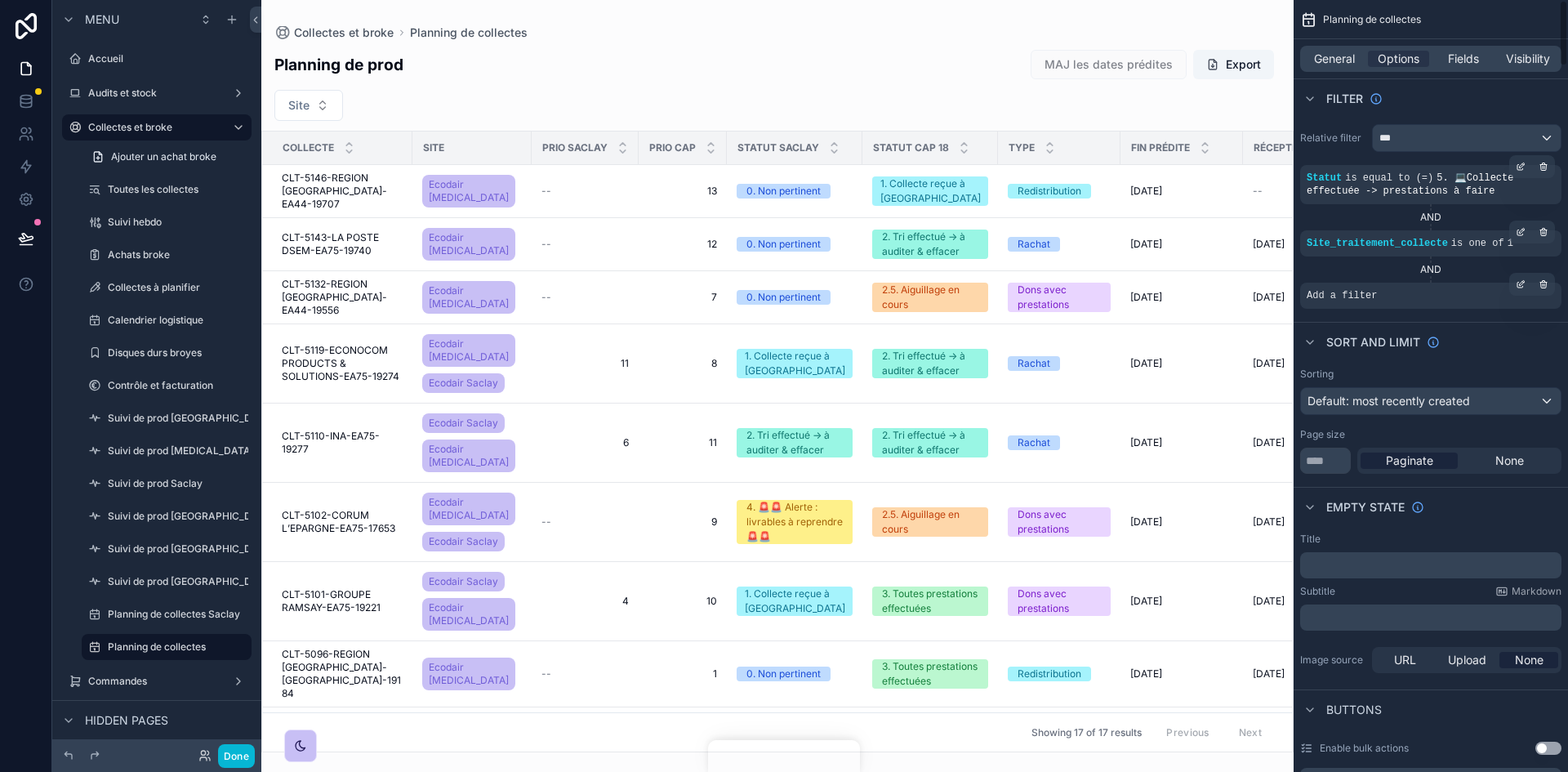
click at [1044, 300] on div "Add a filter" at bounding box center [1431, 295] width 261 height 26
click at [1044, 278] on div "scrollable content" at bounding box center [1521, 285] width 23 height 23
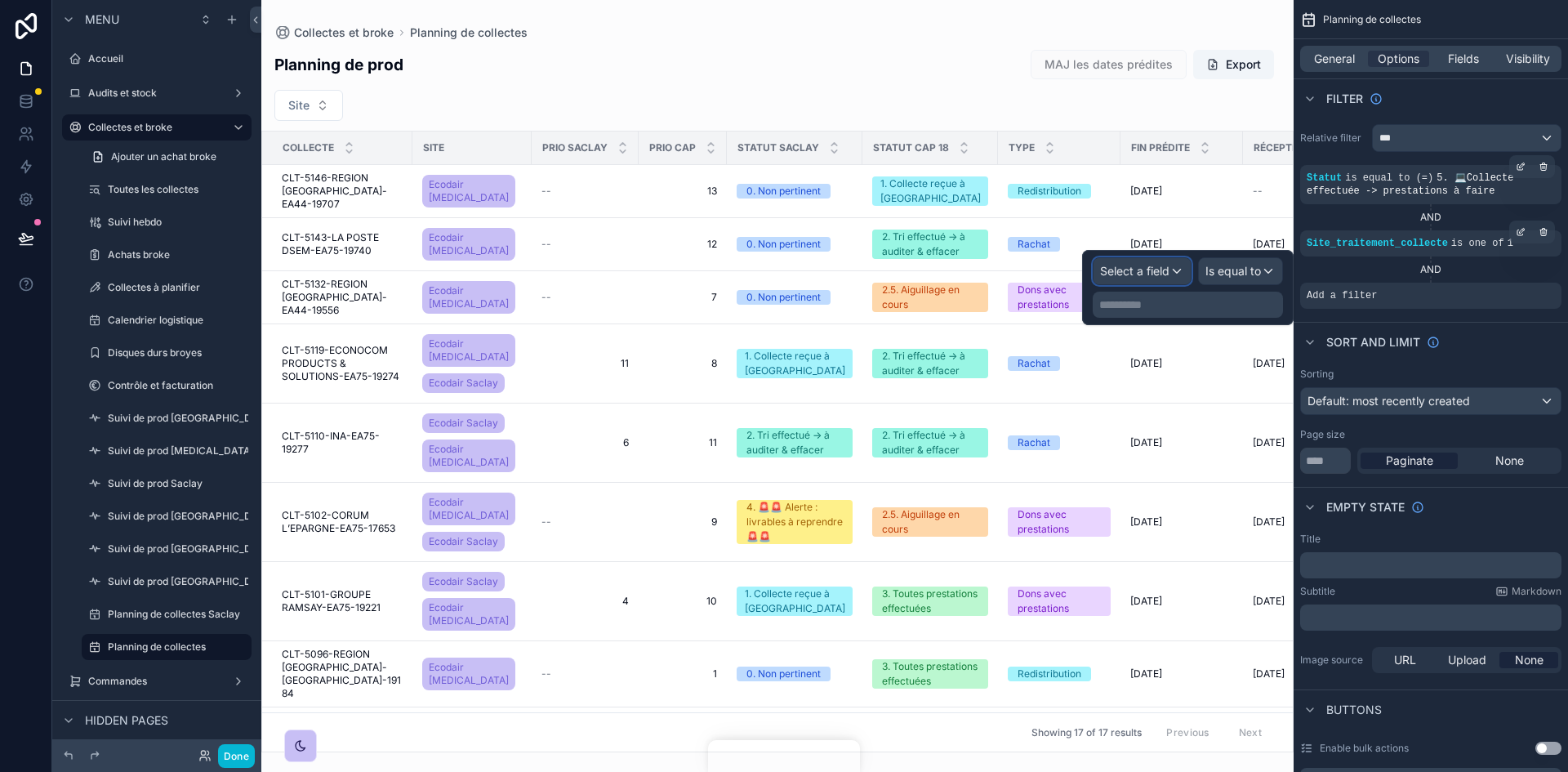
click at [1044, 278] on div "Select a field" at bounding box center [1142, 271] width 97 height 26
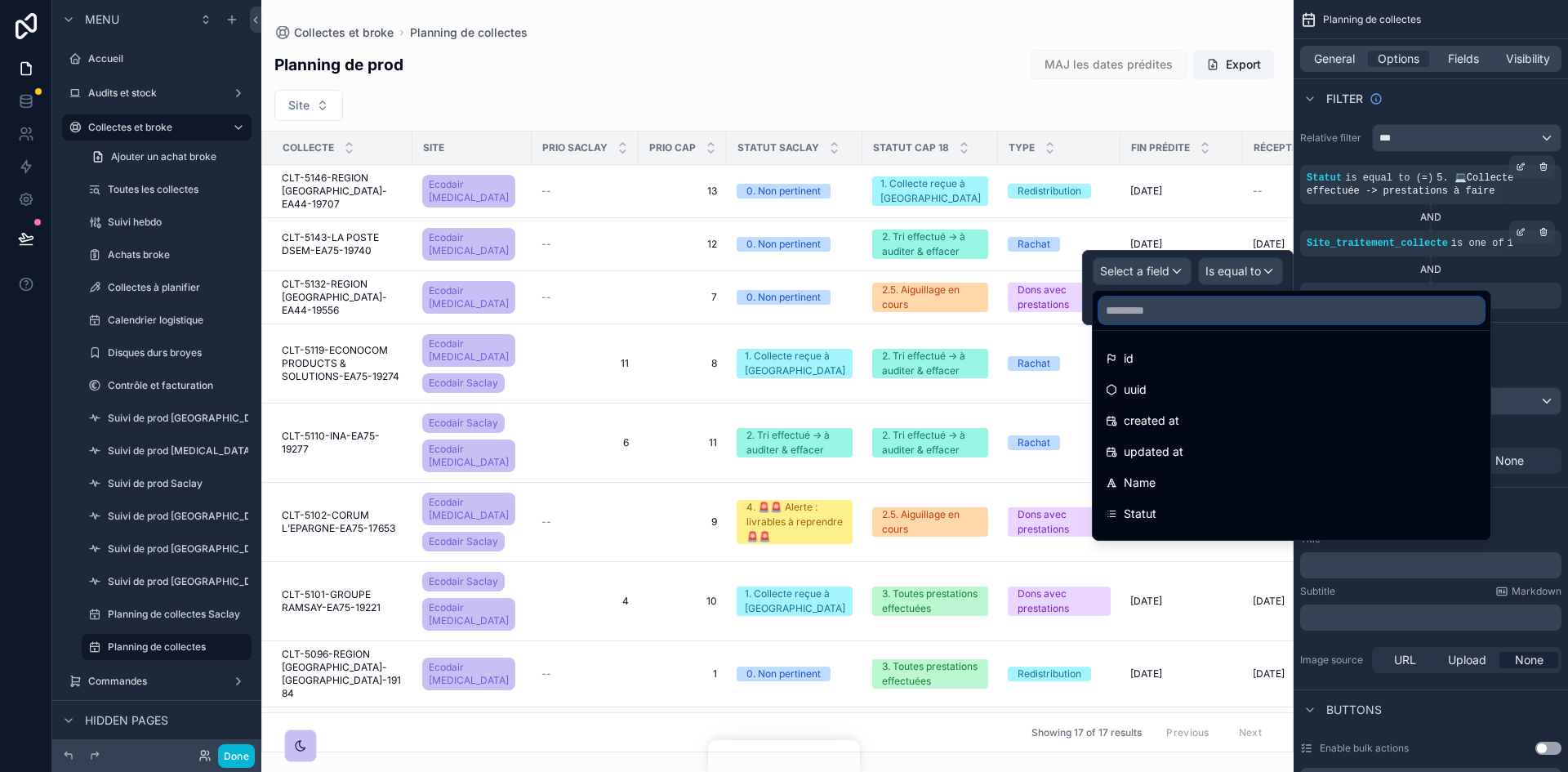
click at [1044, 309] on input "text" at bounding box center [1291, 310] width 385 height 26
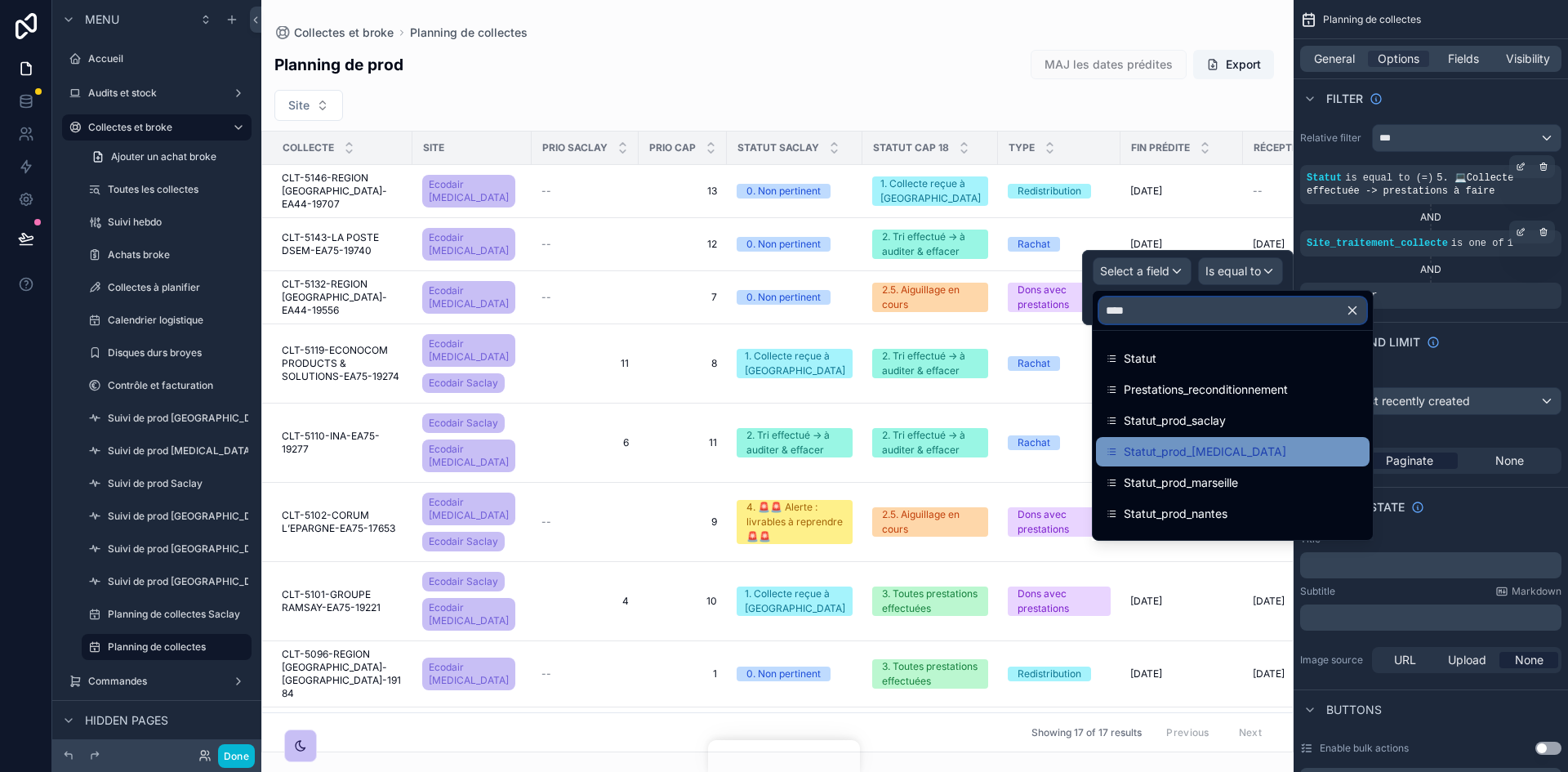
type input "****"
click at [1044, 445] on span "Statut_prod_[MEDICAL_DATA]" at bounding box center [1205, 452] width 162 height 20
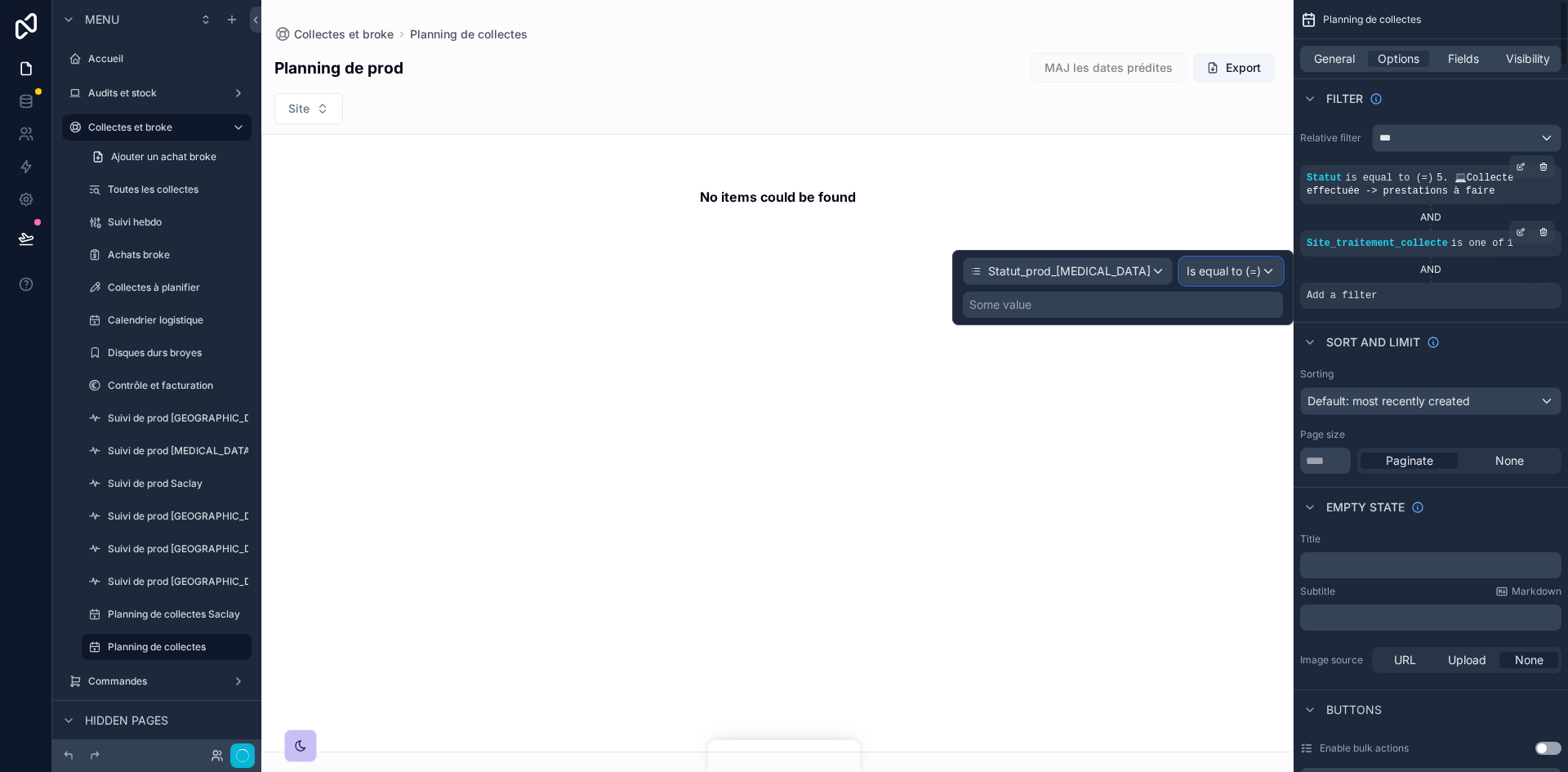
click at [1044, 262] on div "Is equal to (=)" at bounding box center [1230, 271] width 102 height 26
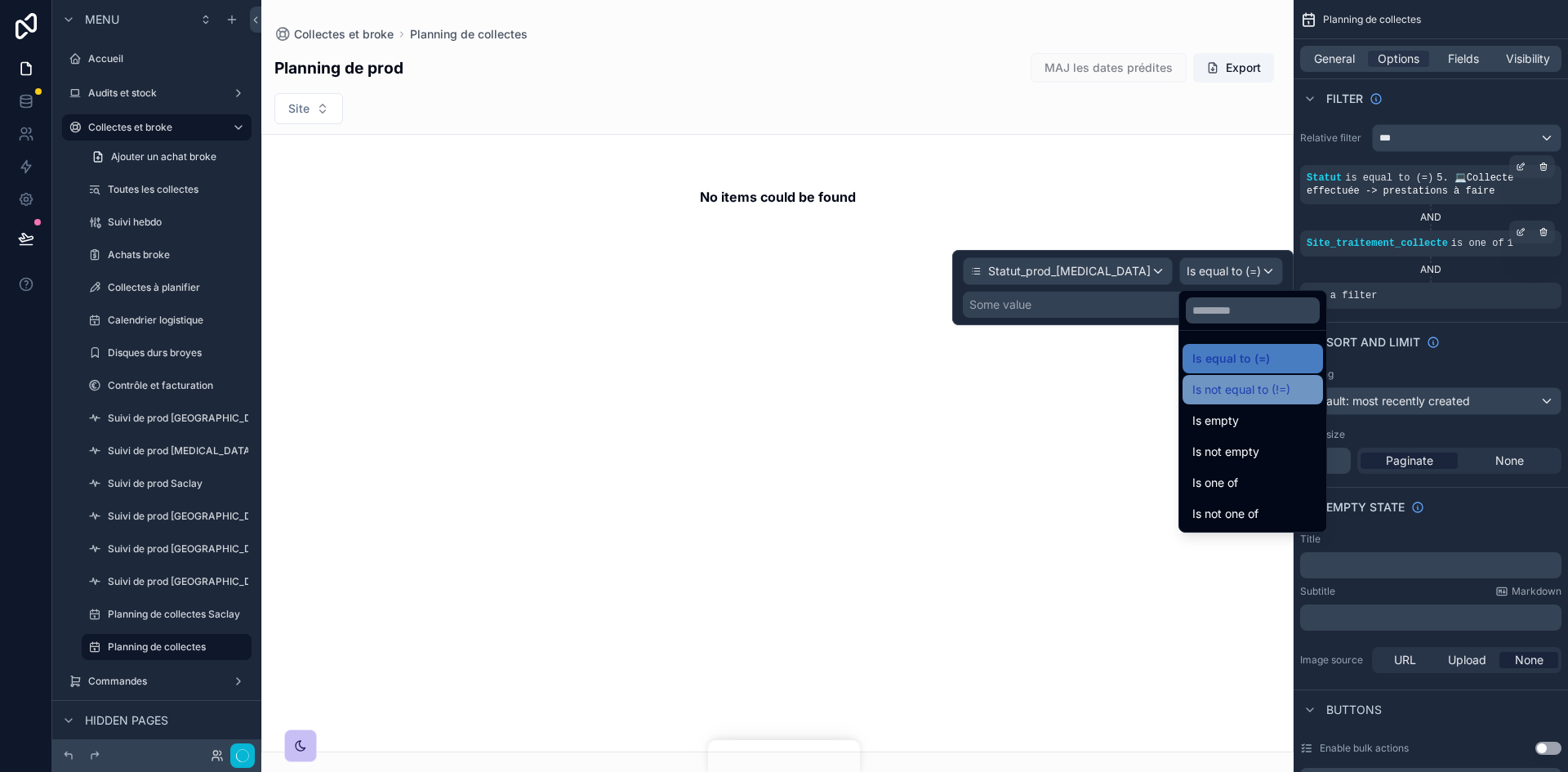
click at [1044, 391] on span "Is not equal to (!=)" at bounding box center [1241, 390] width 98 height 20
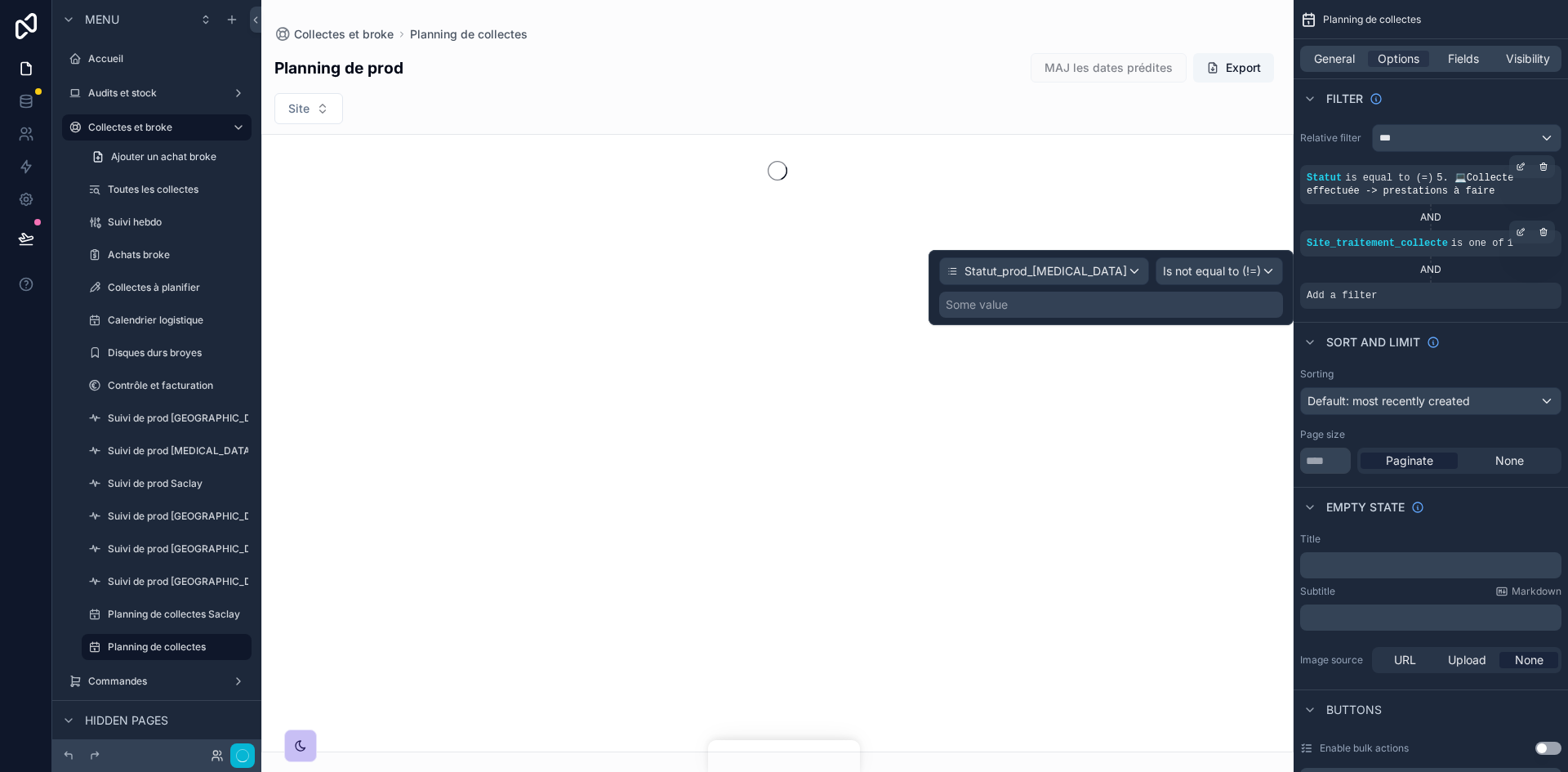
click at [1044, 304] on div "Some value" at bounding box center [1111, 304] width 344 height 26
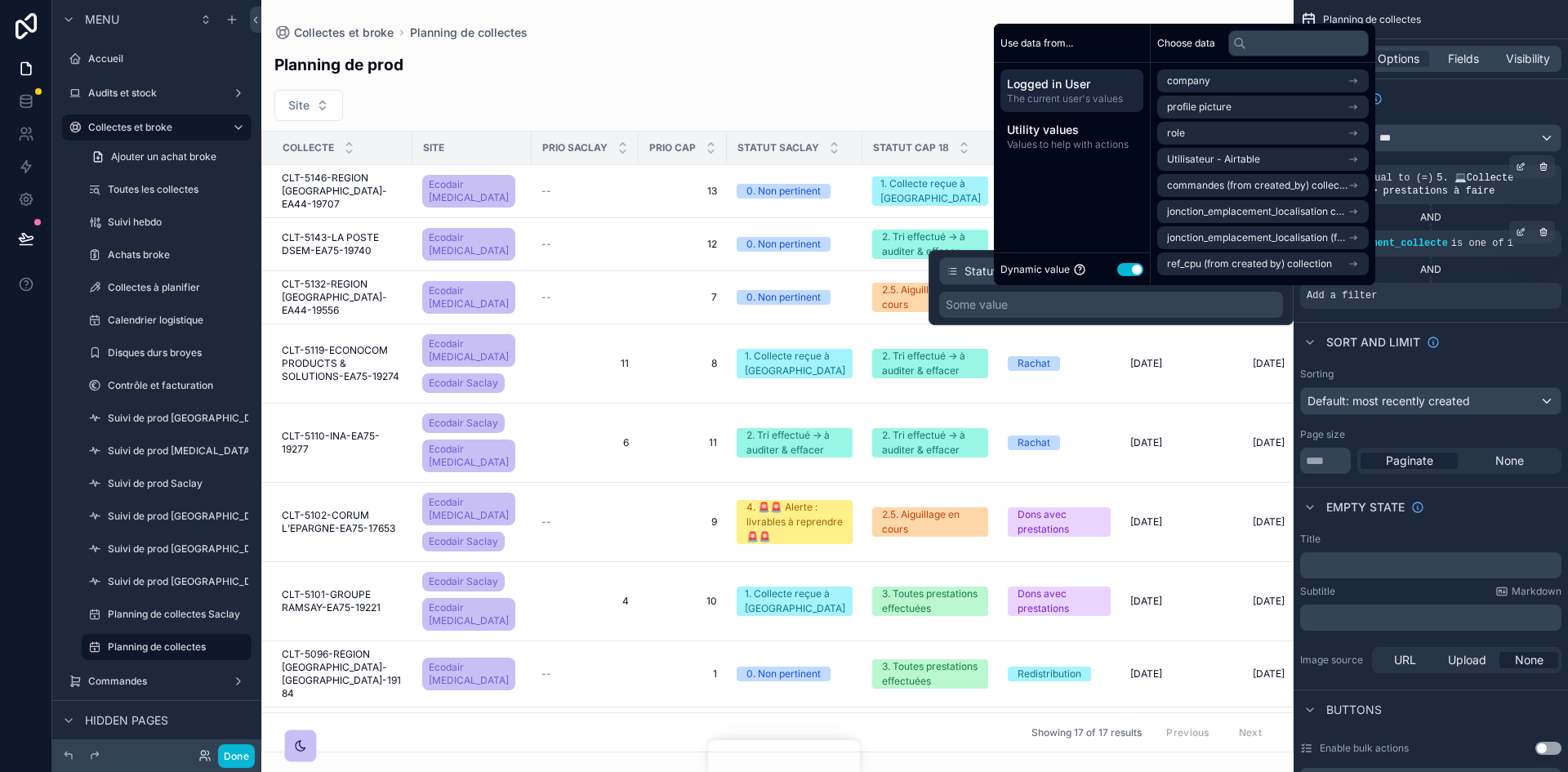
click at [1044, 272] on button "Use setting" at bounding box center [1130, 270] width 26 height 13
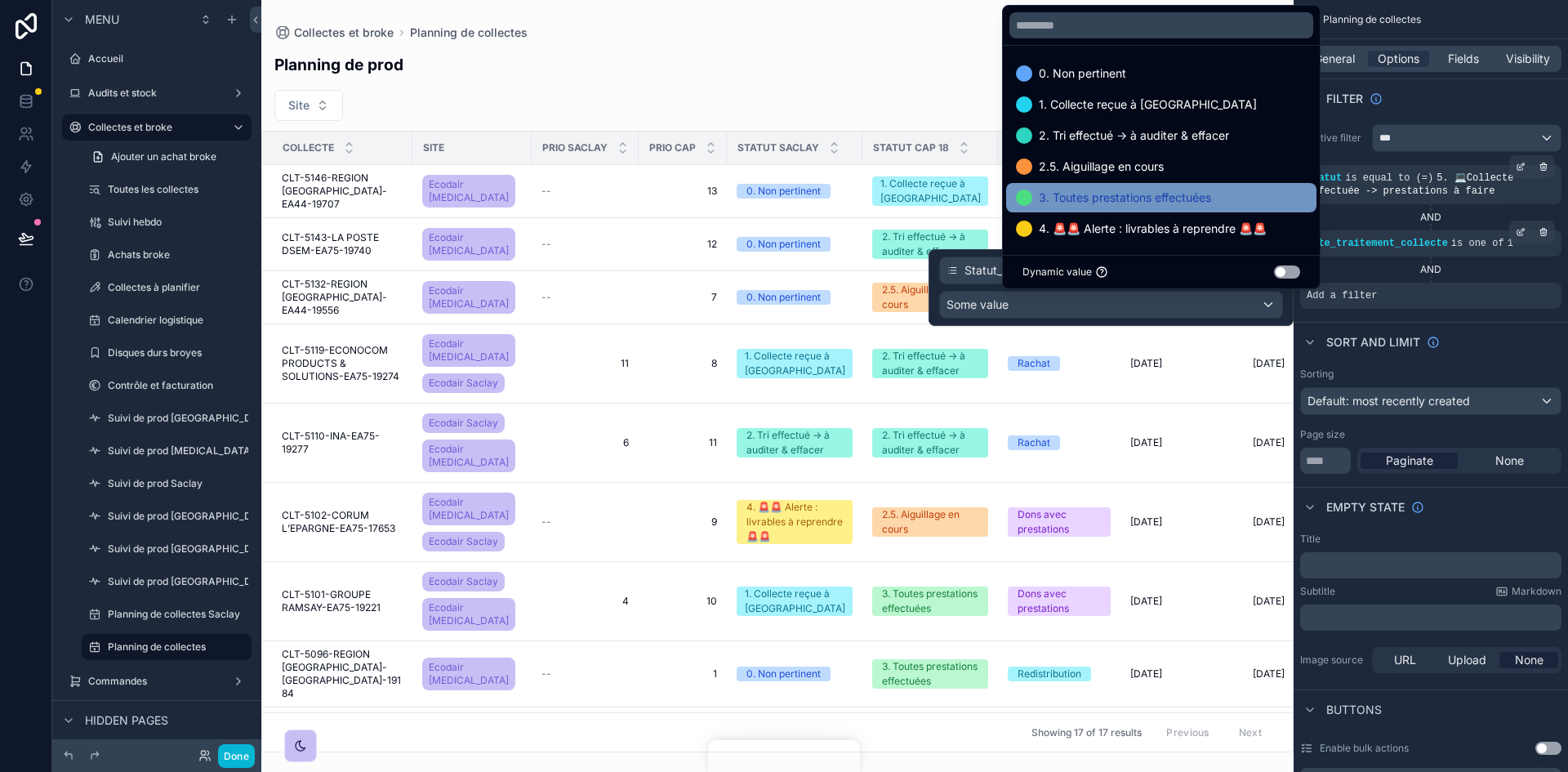
click at [1044, 212] on div "3. Toutes prestations effectuées" at bounding box center [1161, 198] width 310 height 30
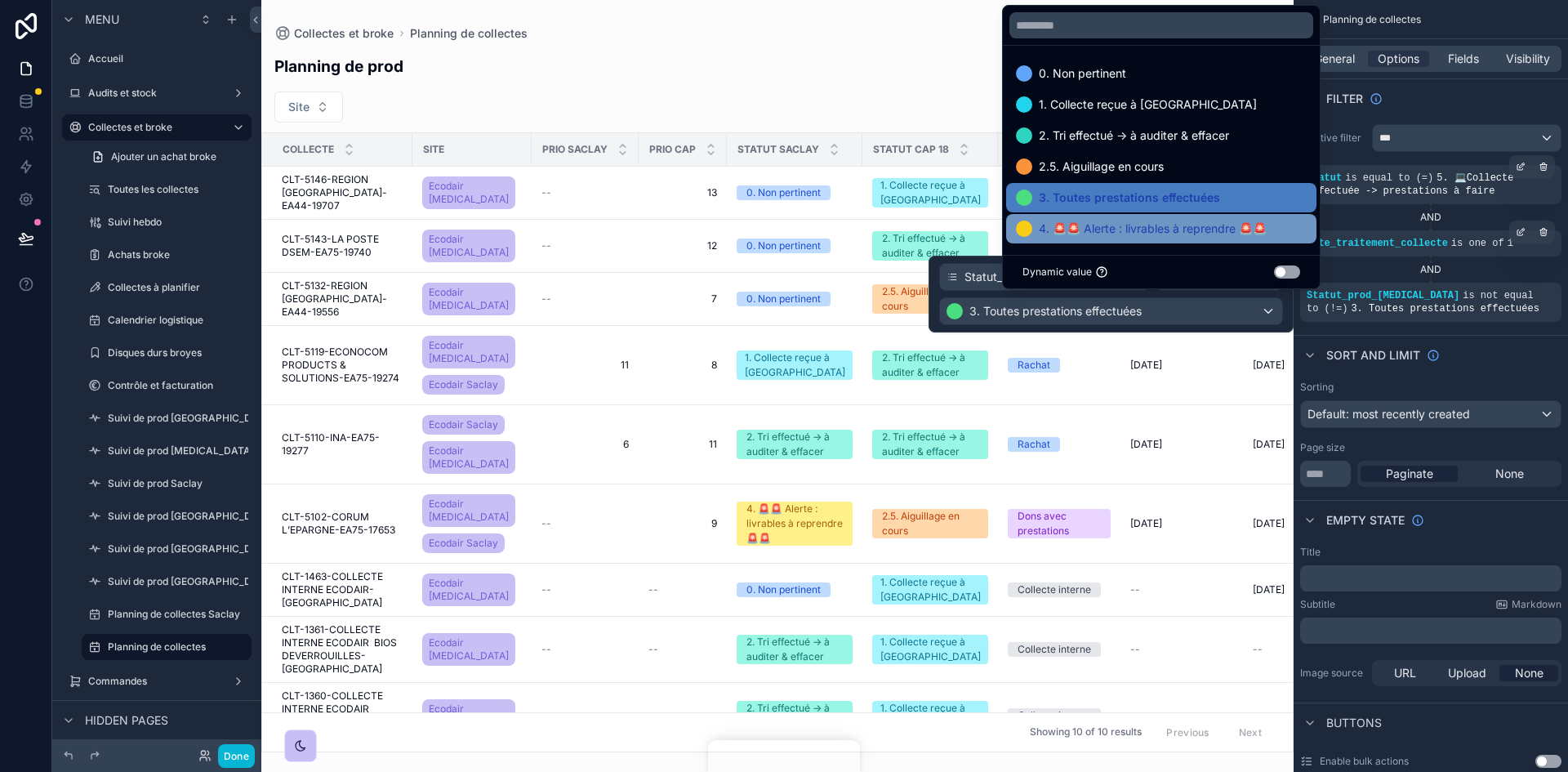
click at [1044, 231] on span "4. 🚨🚨 Alerte : livrables à reprendre 🚨🚨" at bounding box center [1152, 228] width 228 height 20
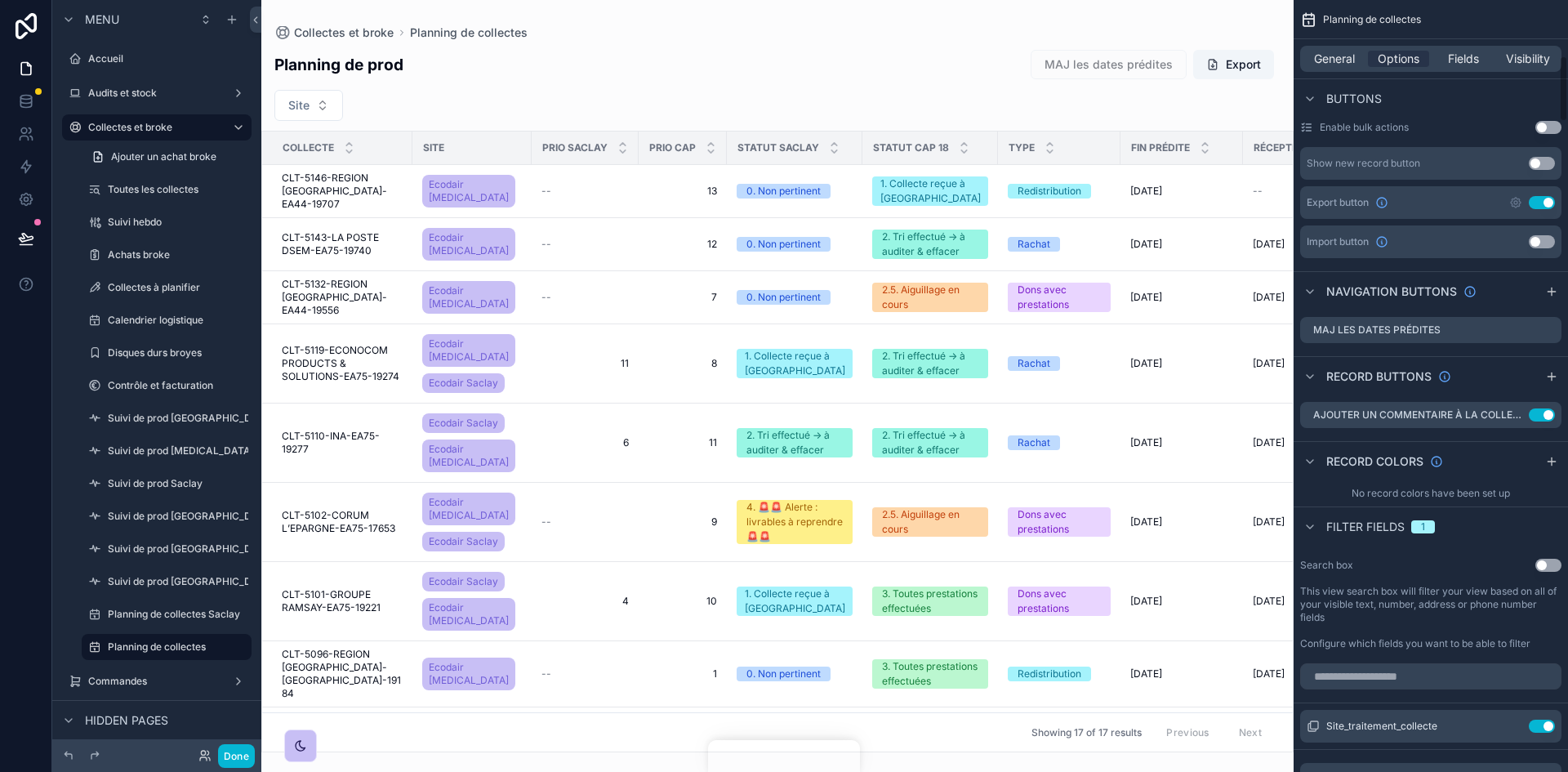
scroll to position [654, 0]
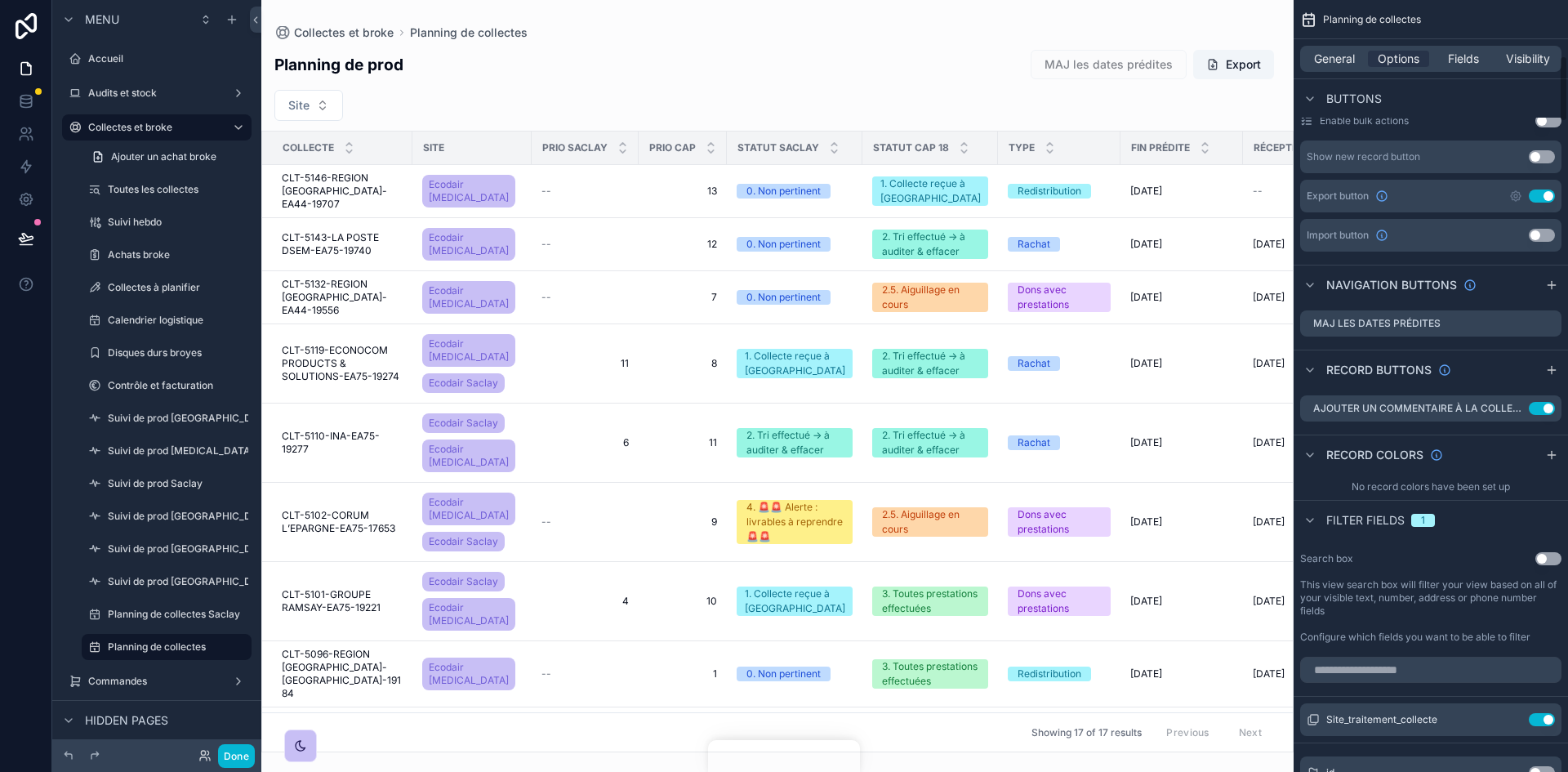
drag, startPoint x: 1540, startPoint y: 703, endPoint x: 1539, endPoint y: 693, distance: 10.0
click at [1044, 477] on button "Use setting" at bounding box center [1542, 720] width 26 height 13
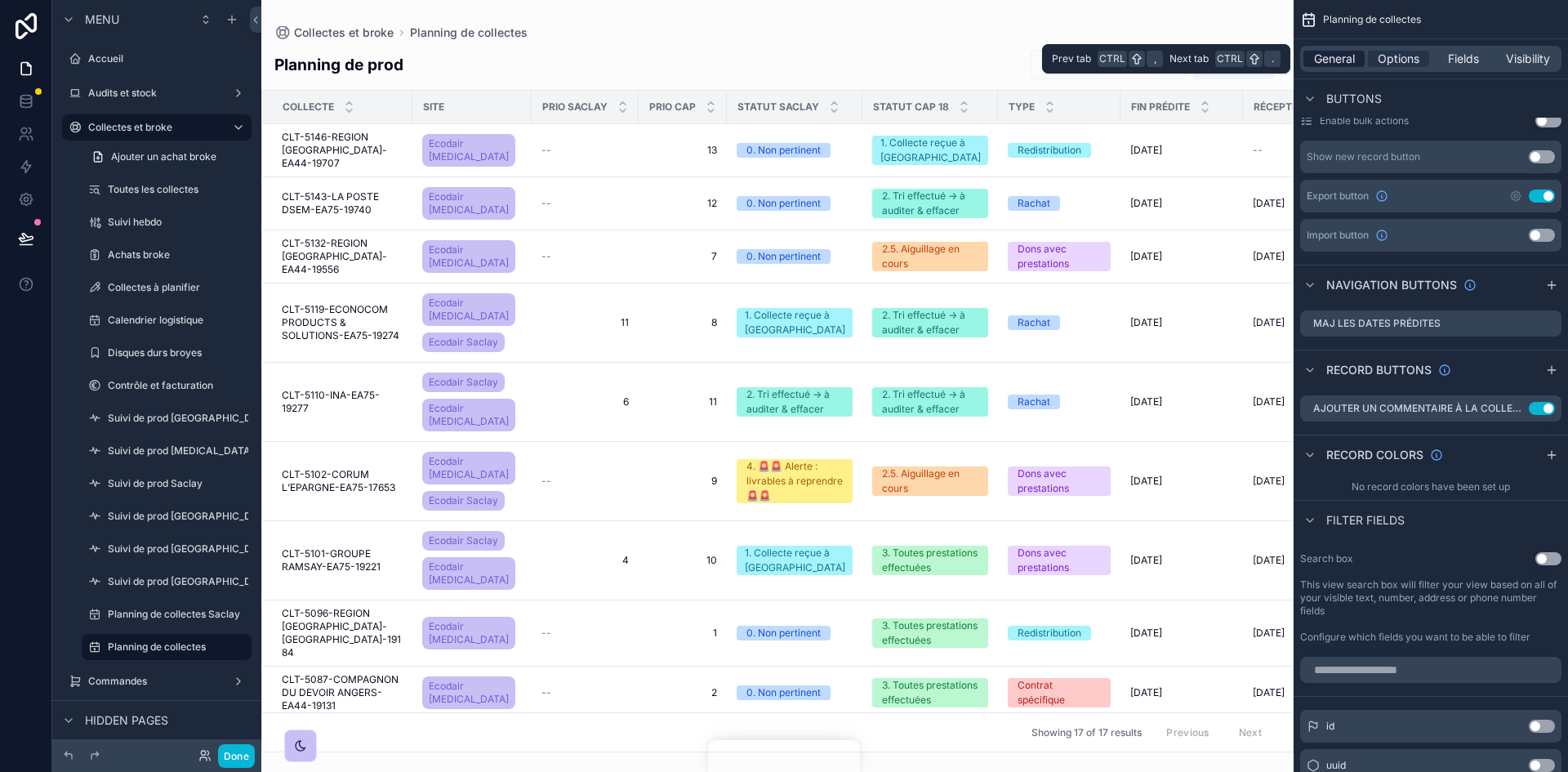
click at [1044, 59] on span "General" at bounding box center [1334, 59] width 41 height 17
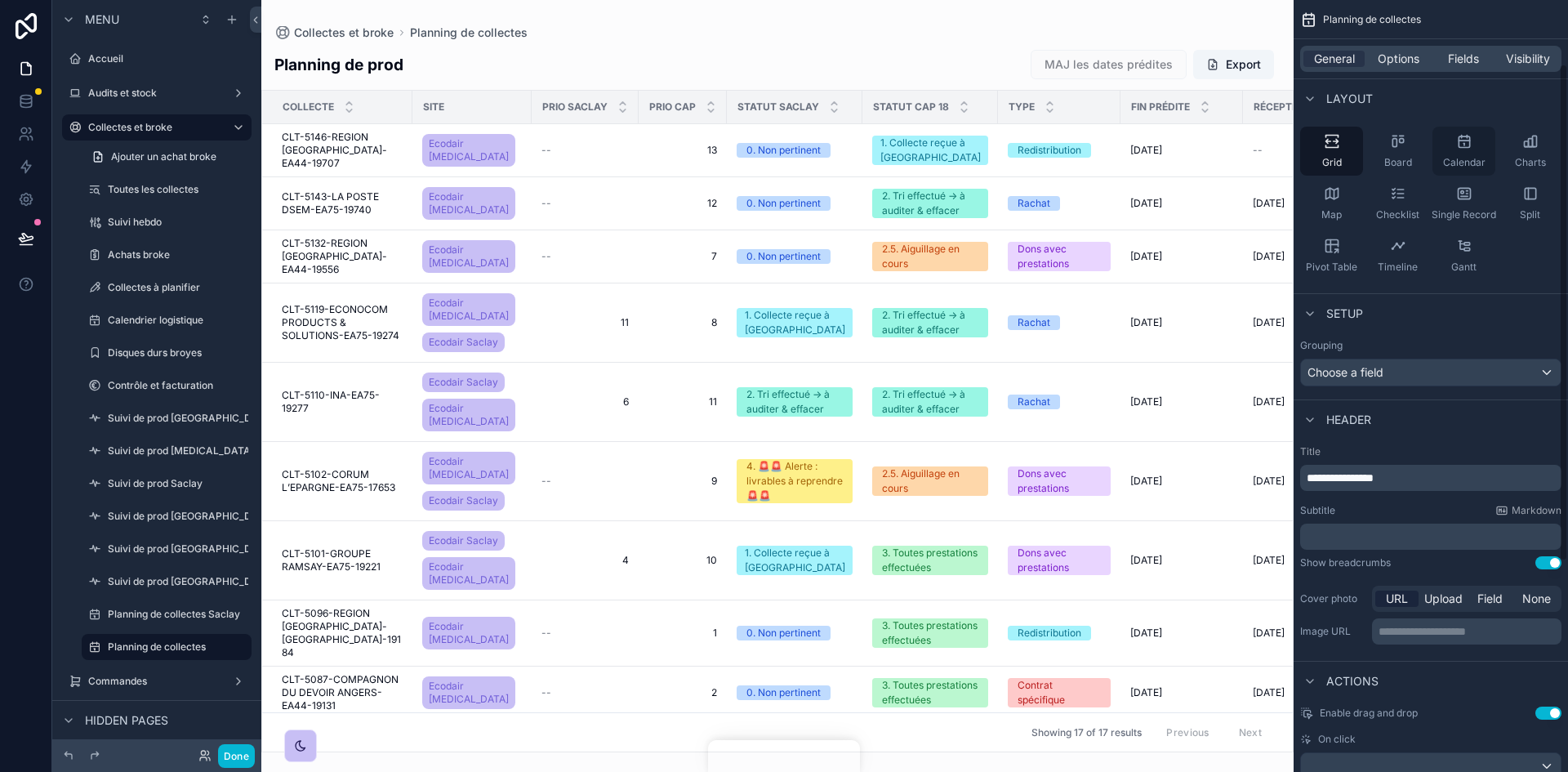
scroll to position [98, 0]
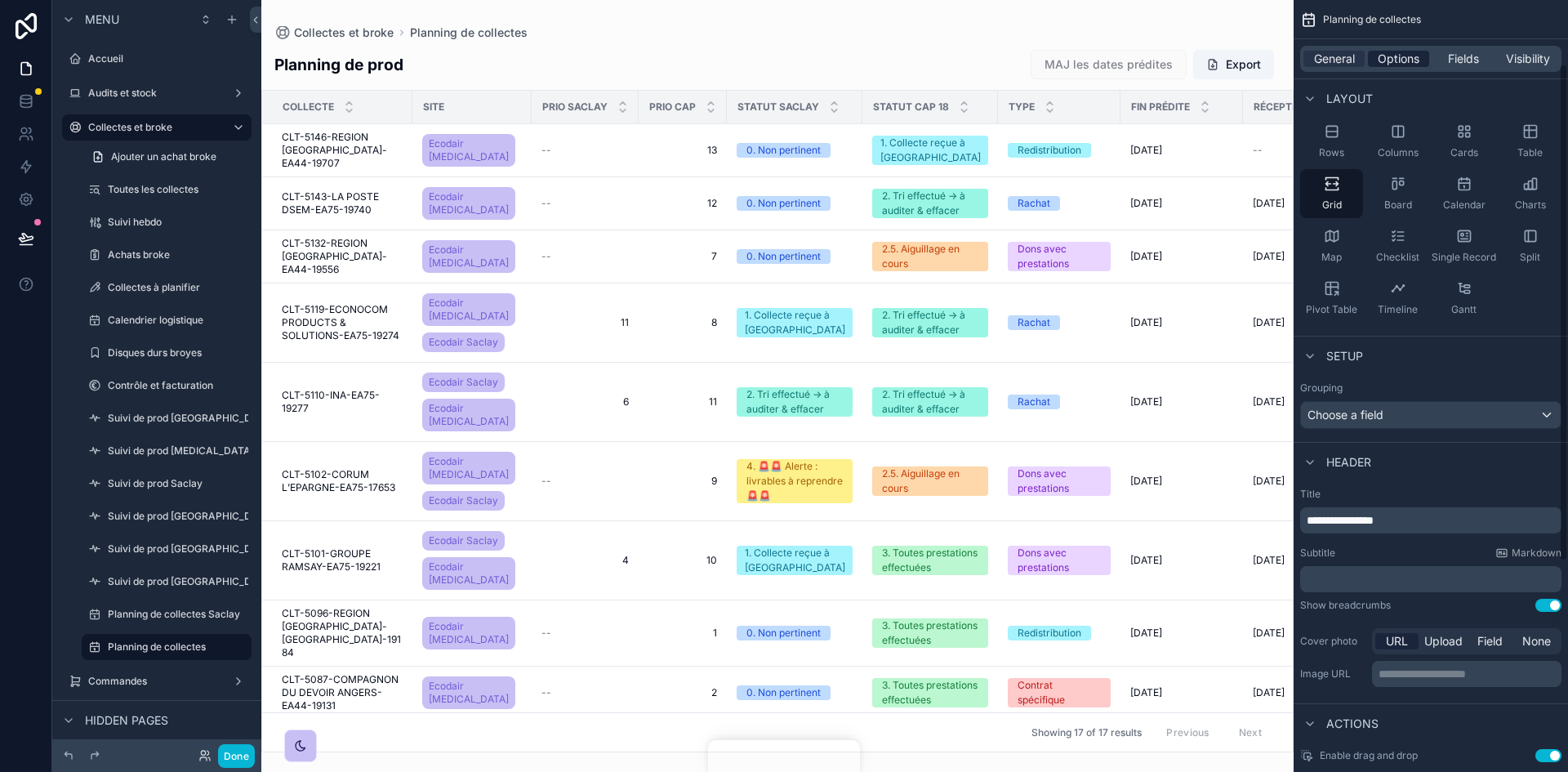
click at [1044, 54] on span "Options" at bounding box center [1398, 59] width 41 height 17
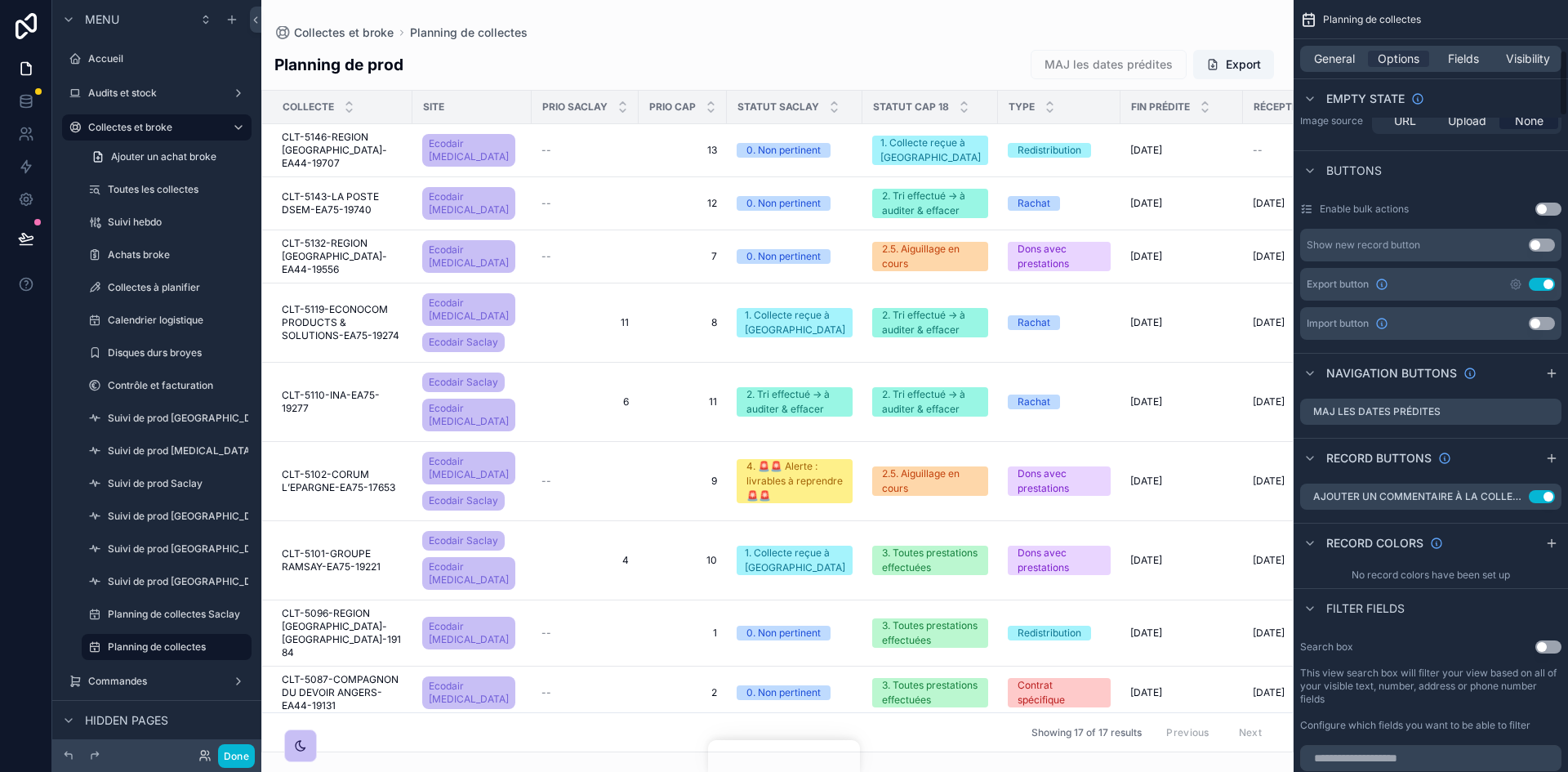
scroll to position [589, 0]
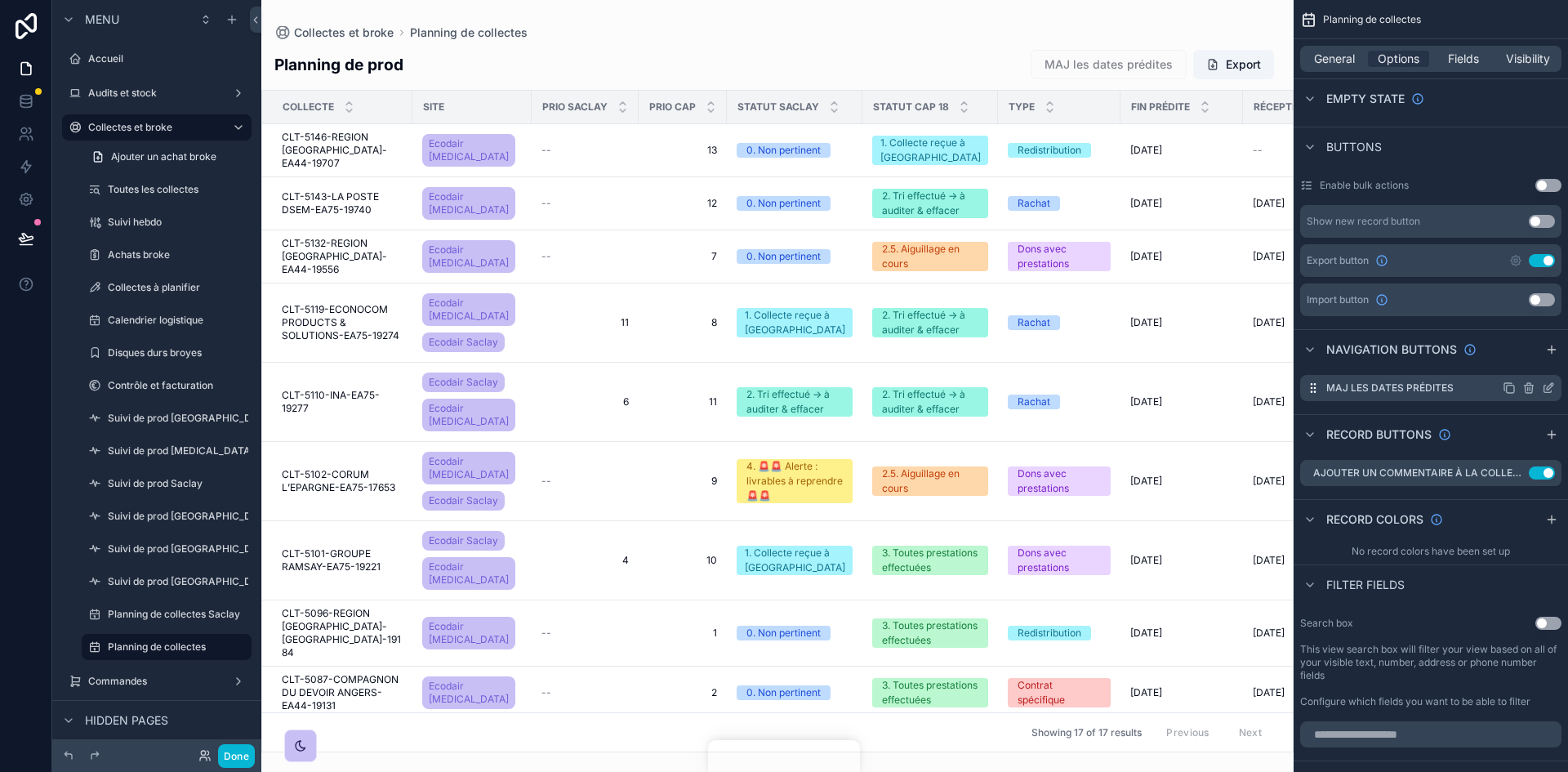
click at [1044, 381] on icon "scrollable content" at bounding box center [1509, 388] width 13 height 13
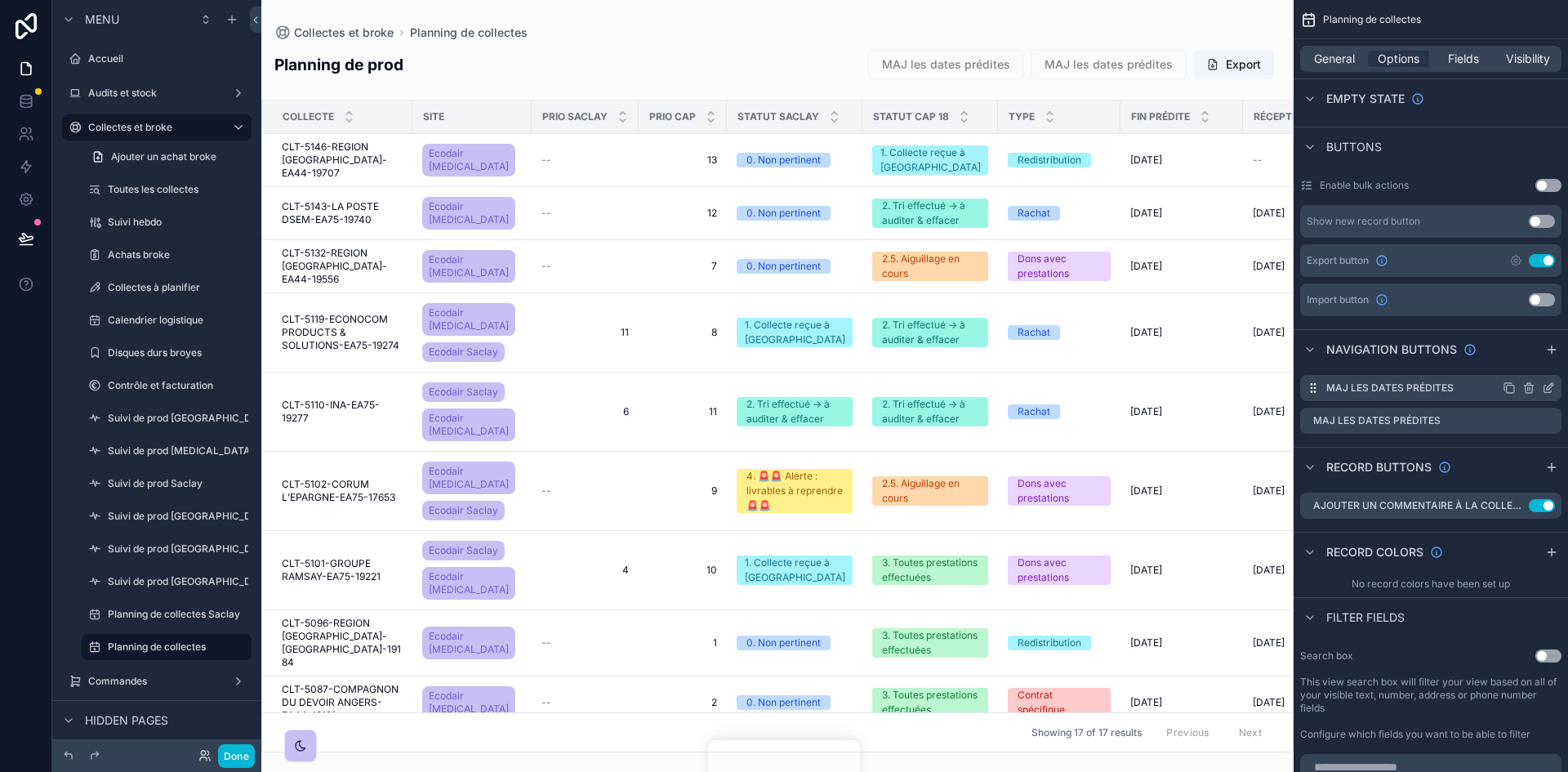
click at [1044, 387] on icon "scrollable content" at bounding box center [1528, 389] width 0 height 3
click at [1044, 344] on icon at bounding box center [1522, 349] width 13 height 13
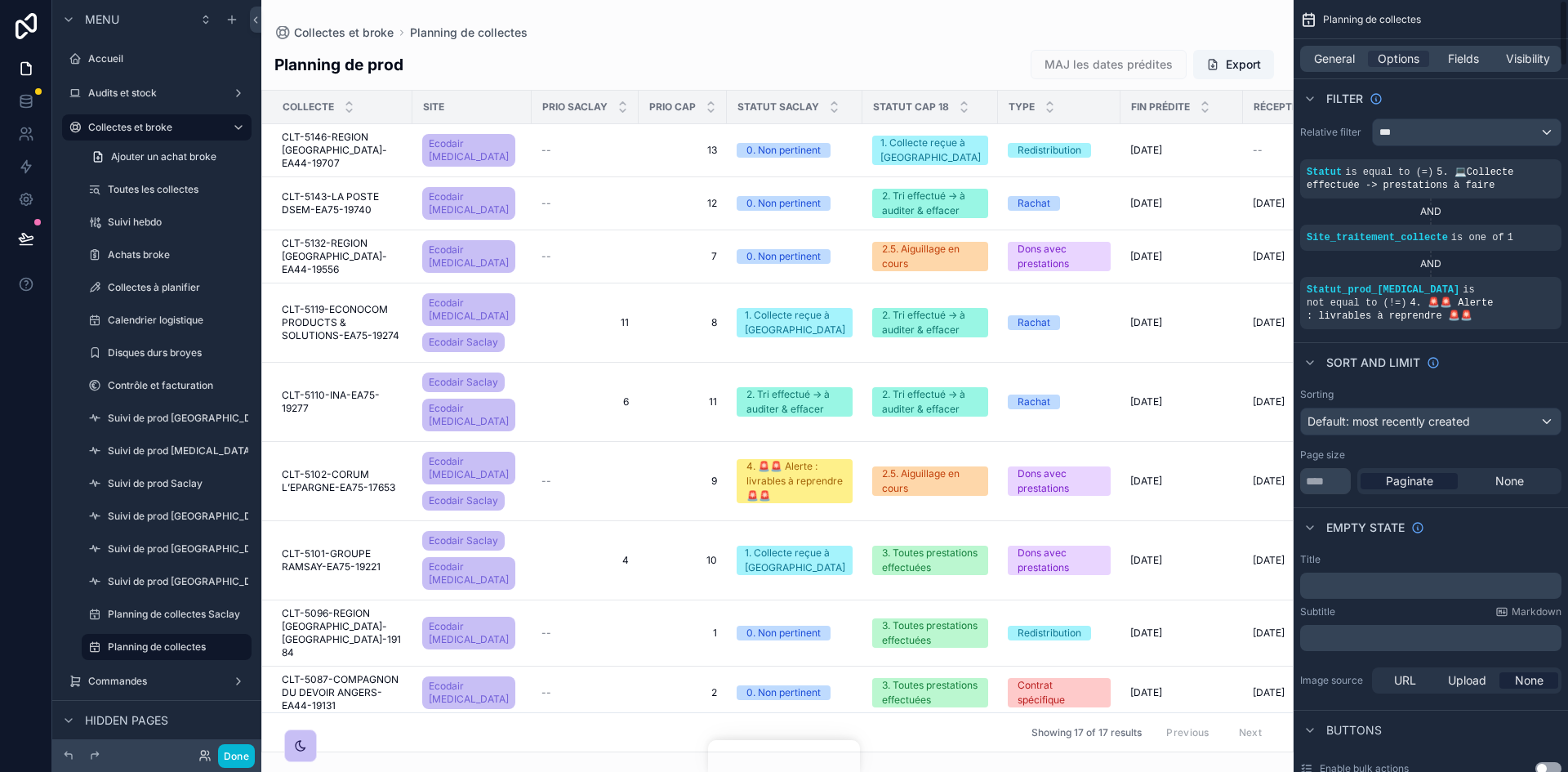
scroll to position [0, 0]
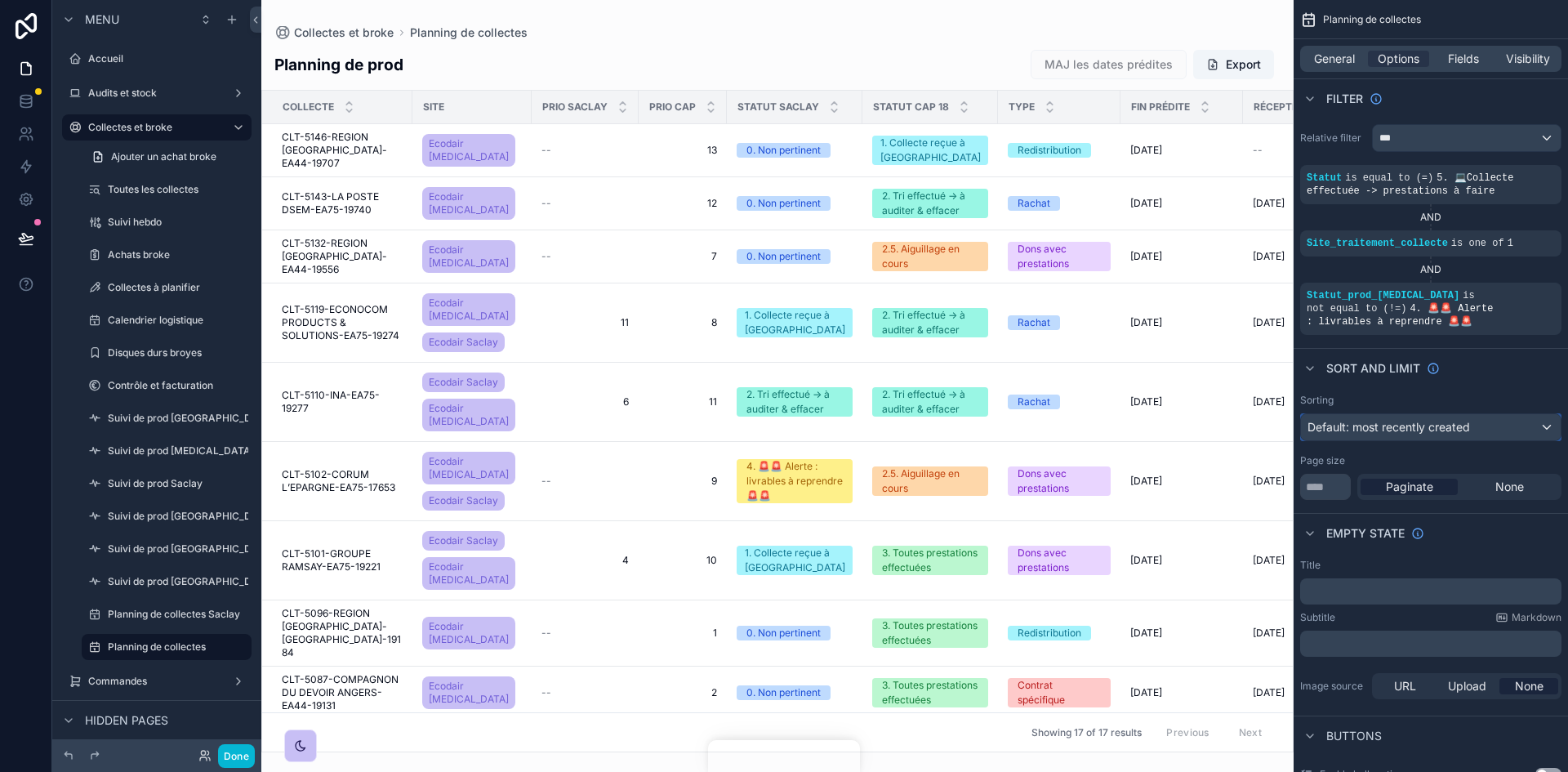
click at [1044, 414] on div "Default: most recently created" at bounding box center [1431, 427] width 260 height 26
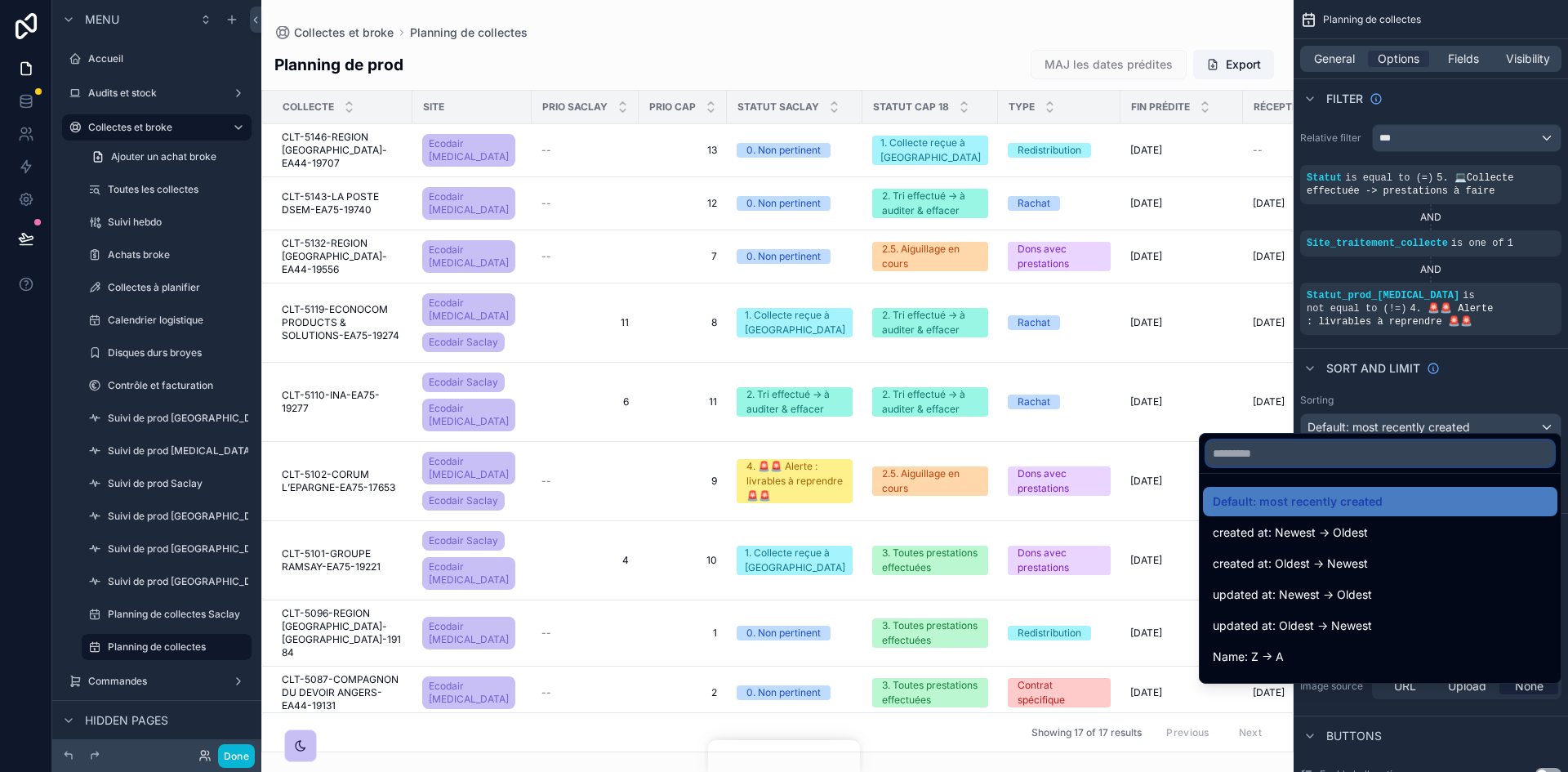
click at [1044, 455] on input "text" at bounding box center [1380, 453] width 348 height 26
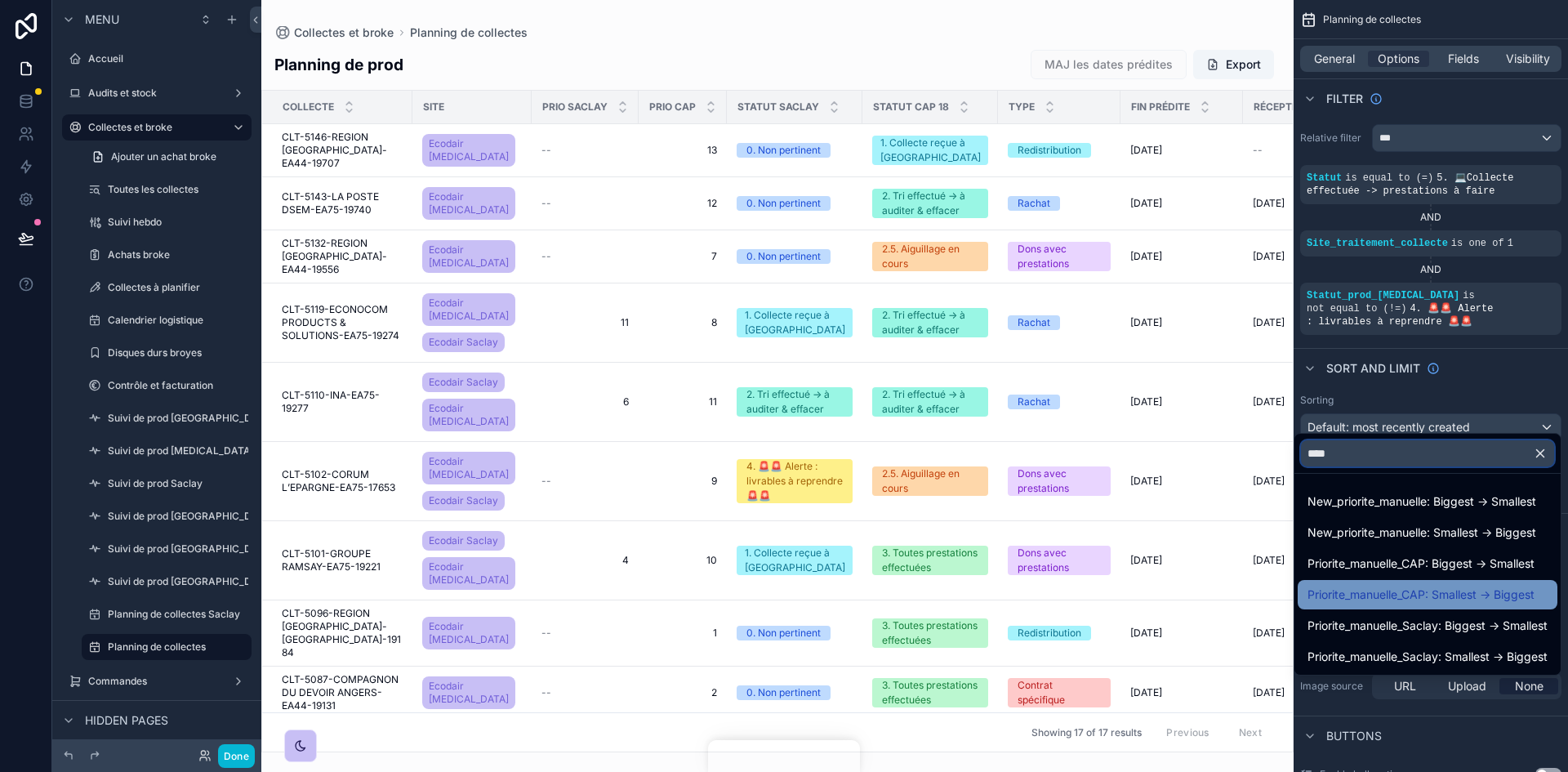
type input "****"
click at [1044, 477] on span "Priorite_manuelle_CAP: Smallest -> Biggest" at bounding box center [1421, 595] width 227 height 20
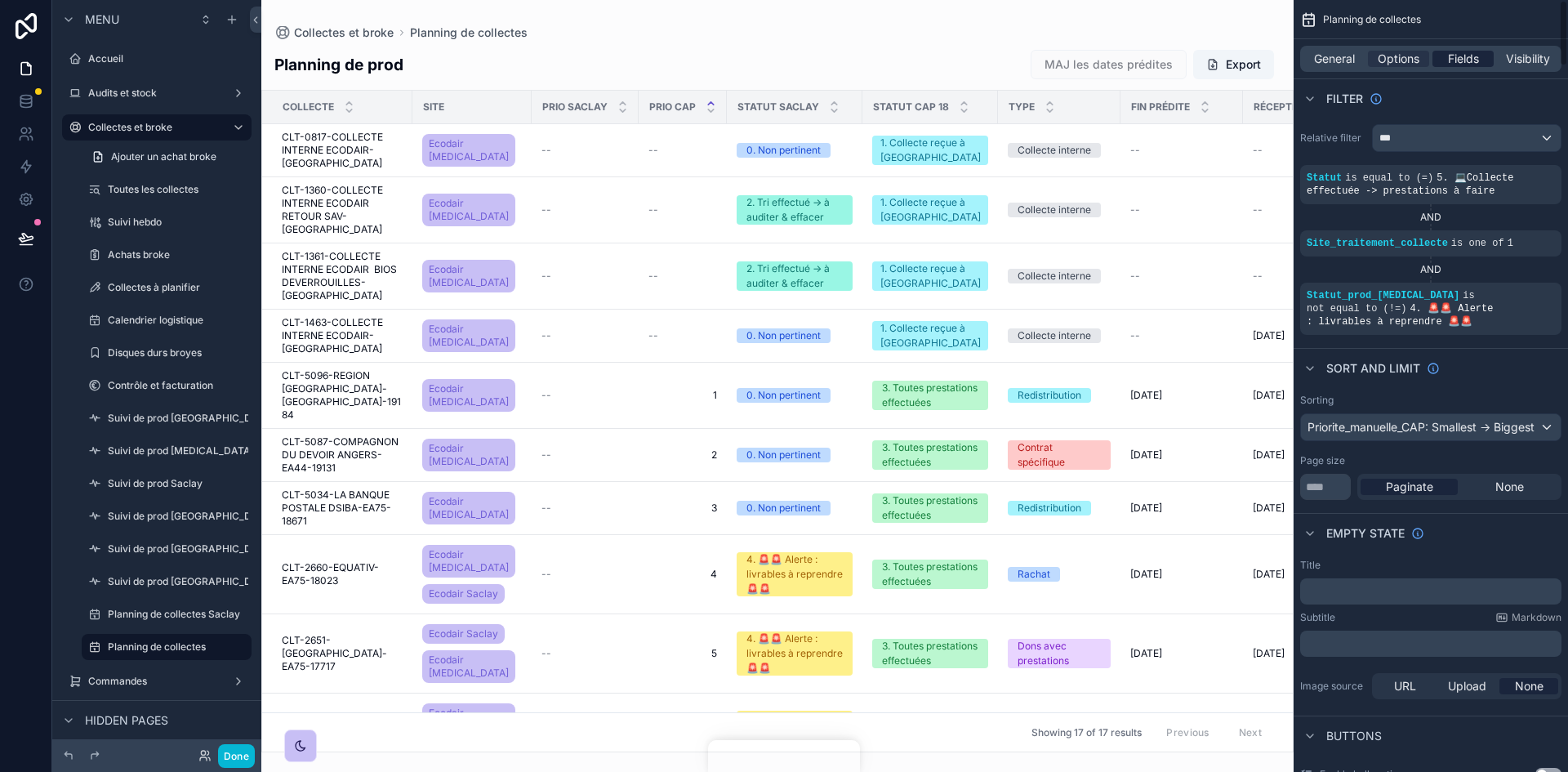
click at [1044, 59] on span "Fields" at bounding box center [1464, 59] width 31 height 17
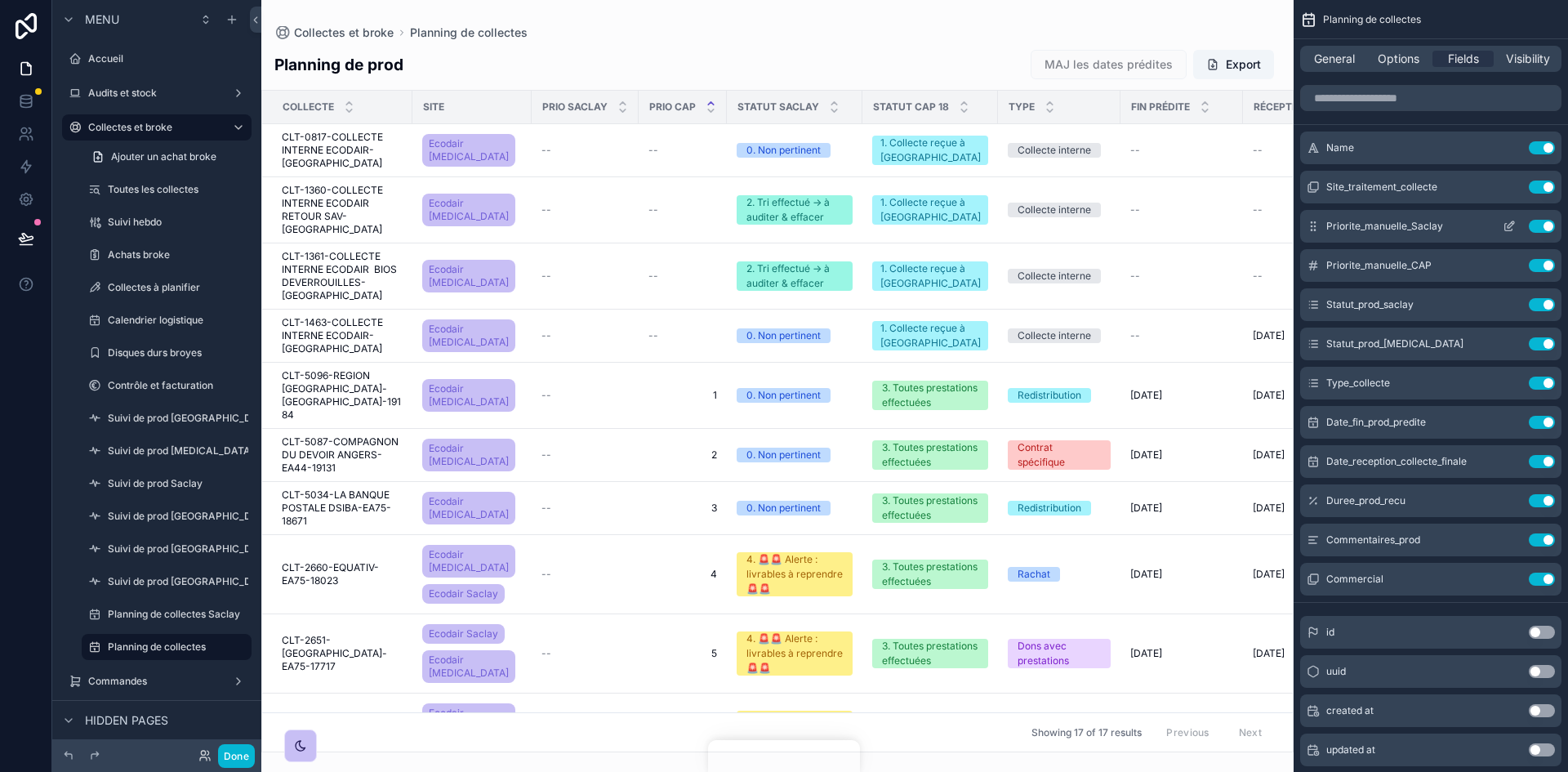
click at [1044, 218] on div "Priorite_manuelle_Saclay Use setting" at bounding box center [1431, 226] width 261 height 32
click at [1044, 304] on button "Use setting" at bounding box center [1542, 304] width 26 height 13
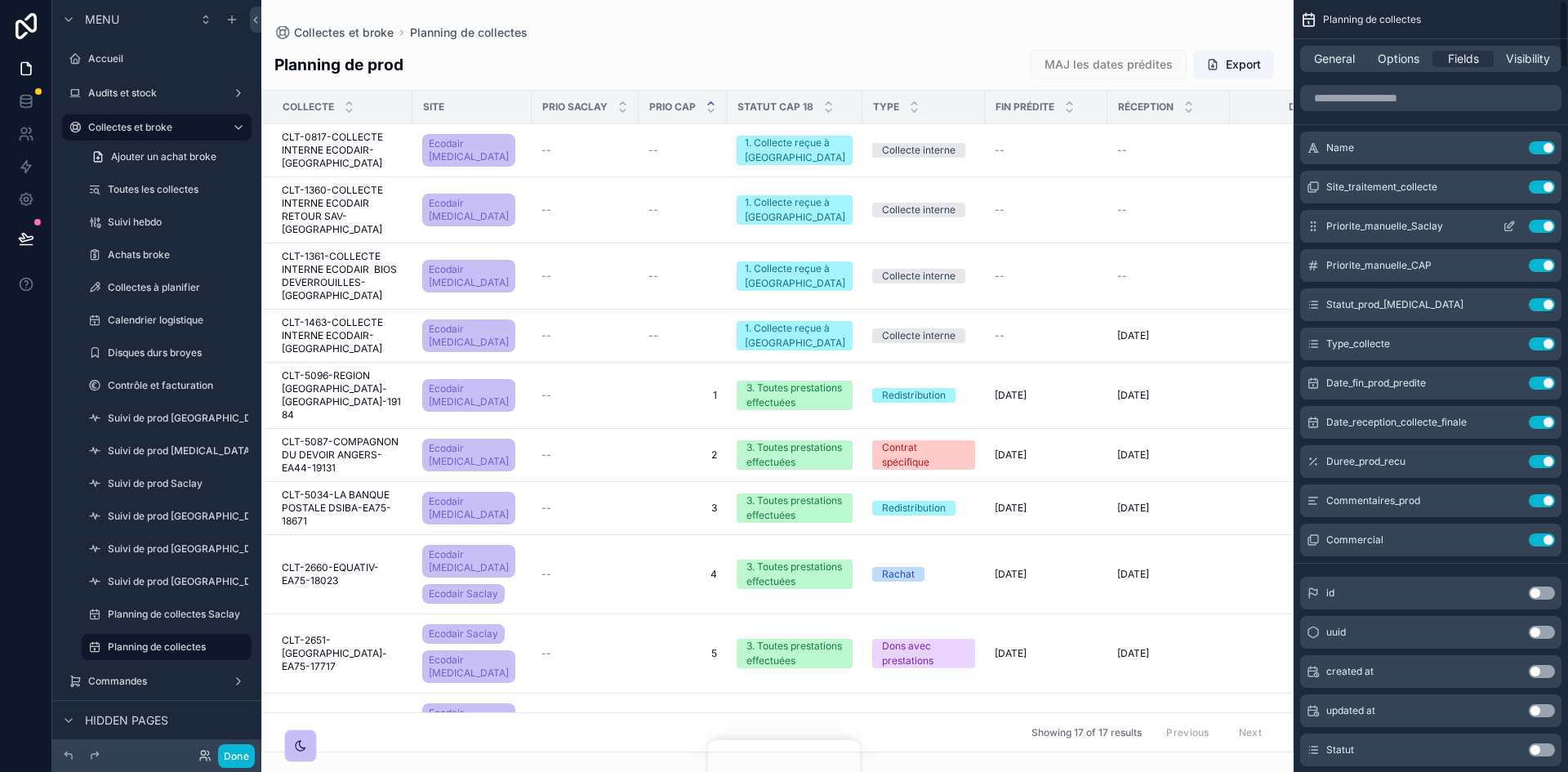
click at [1044, 230] on button "Use setting" at bounding box center [1542, 226] width 26 height 13
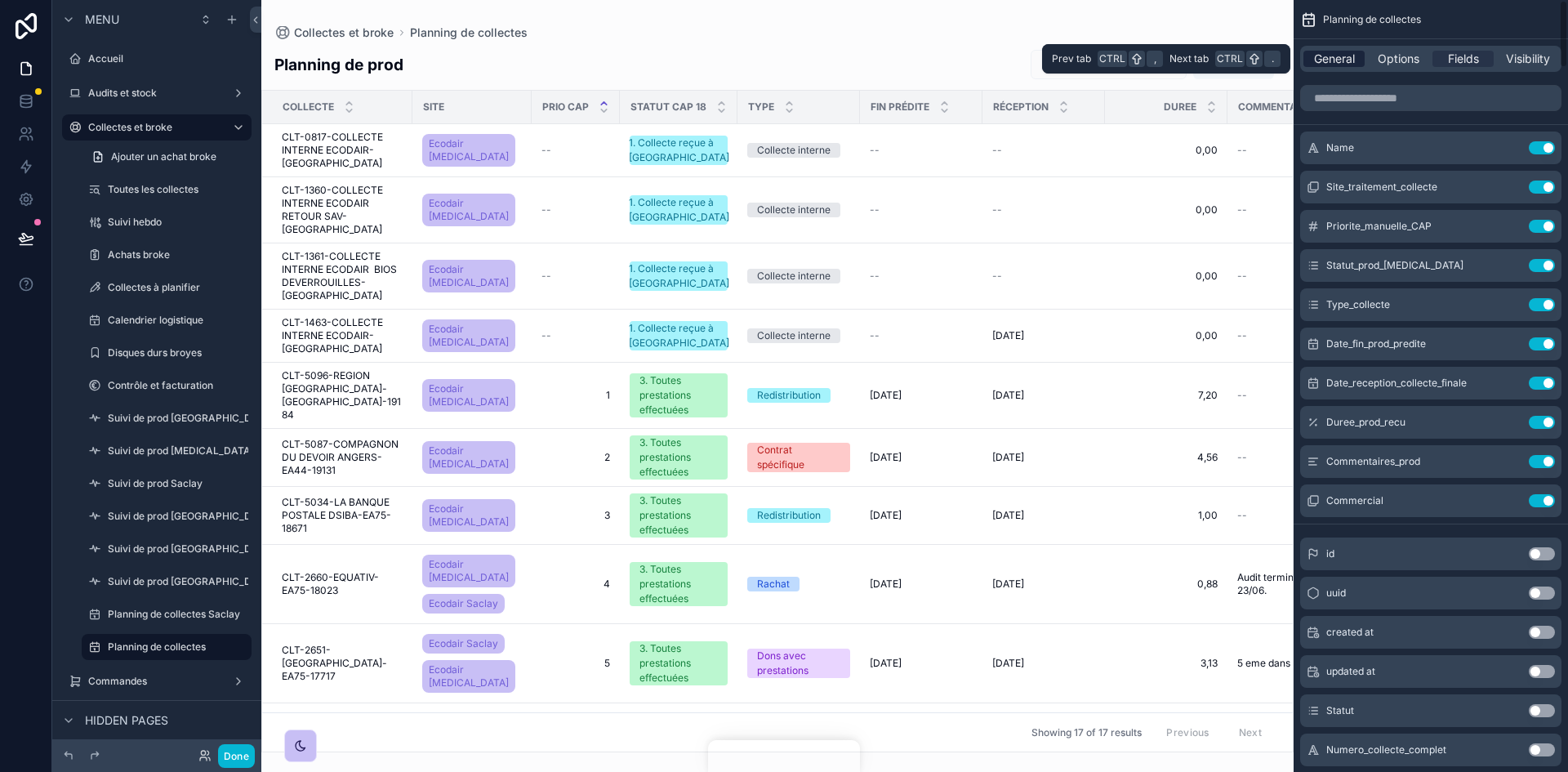
click at [1044, 65] on span "General" at bounding box center [1334, 59] width 41 height 17
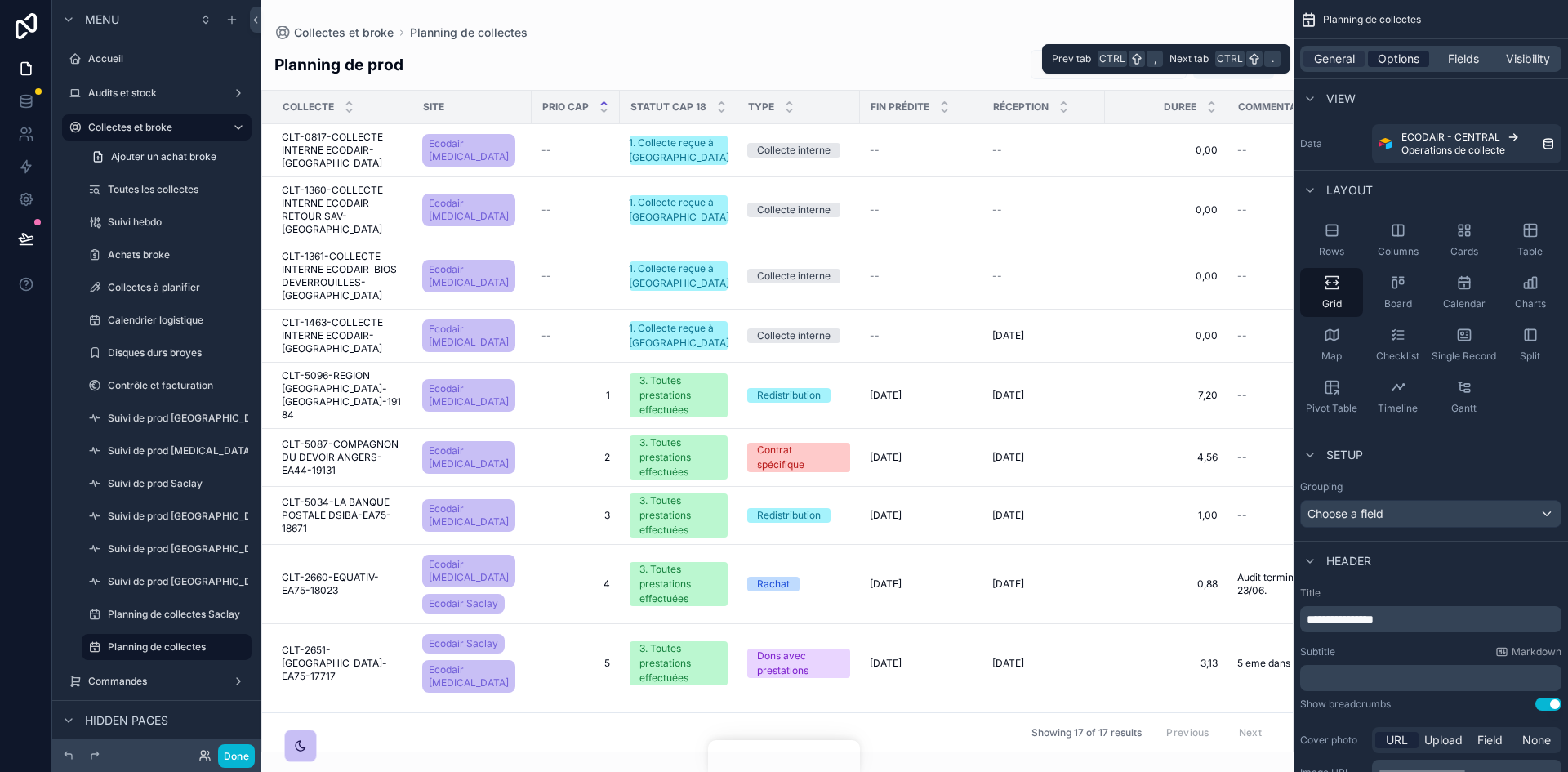
click at [1044, 57] on span "Options" at bounding box center [1398, 59] width 41 height 17
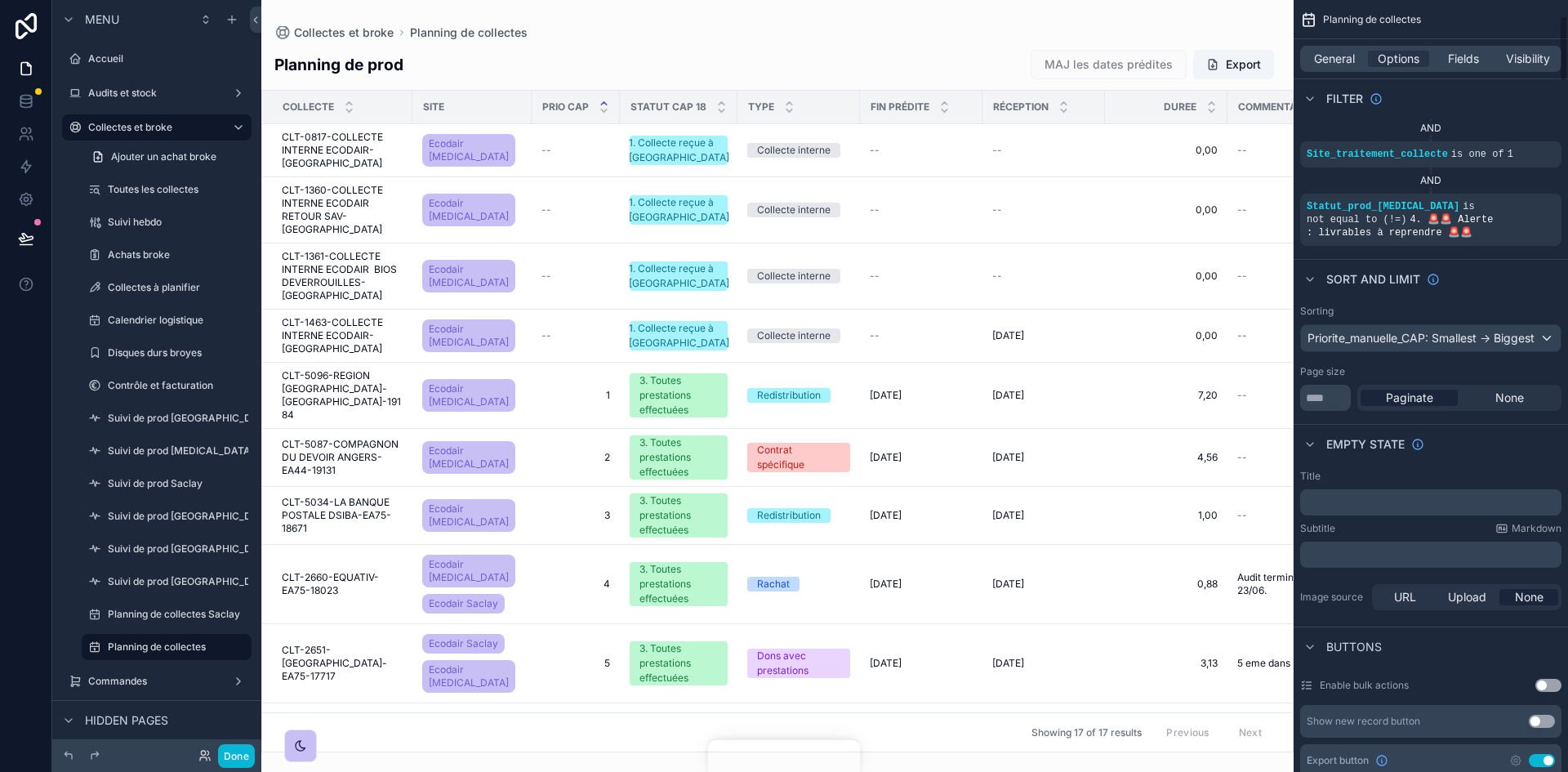
scroll to position [327, 0]
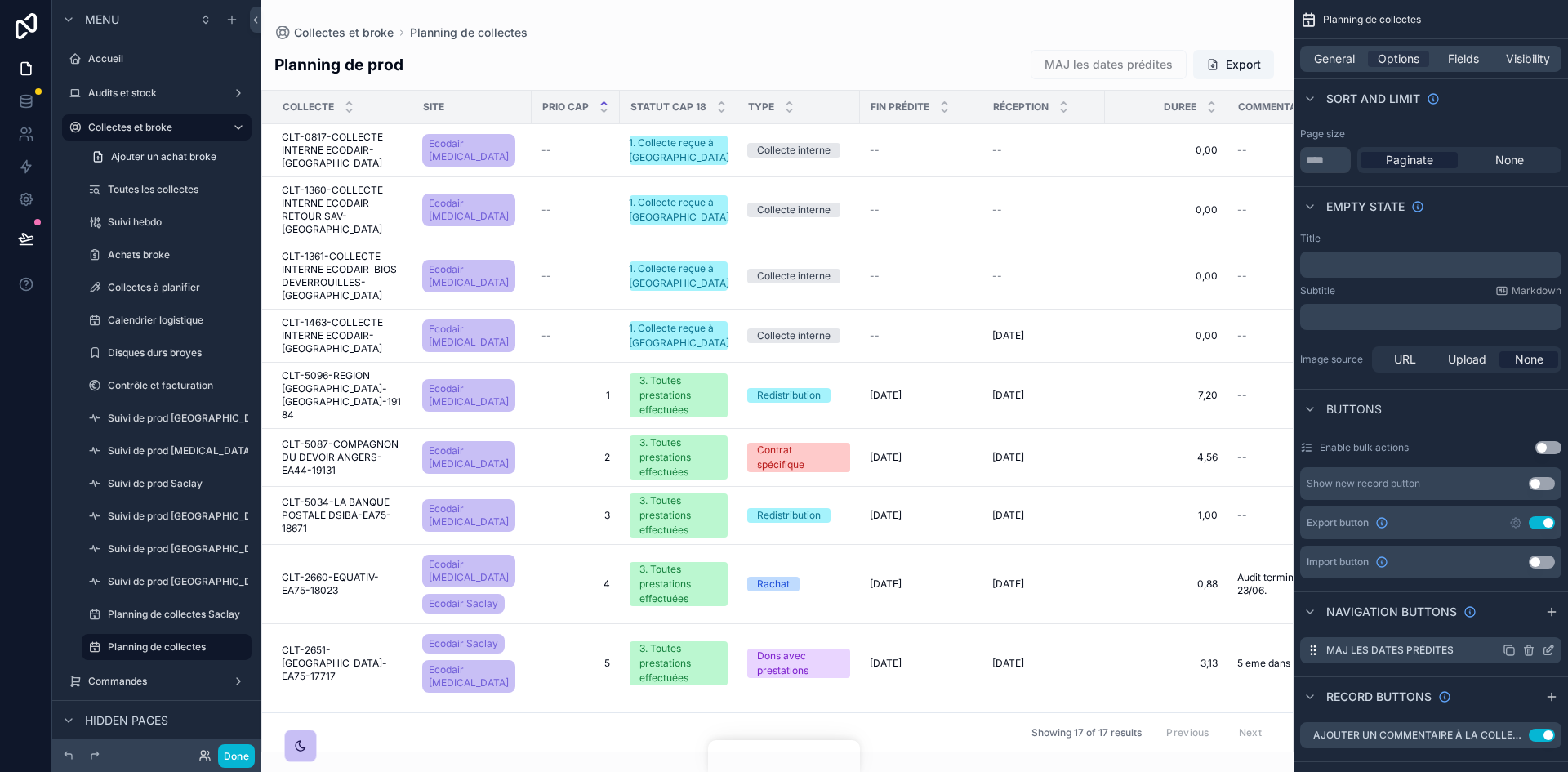
click at [1044, 477] on icon "scrollable content" at bounding box center [1548, 650] width 13 height 13
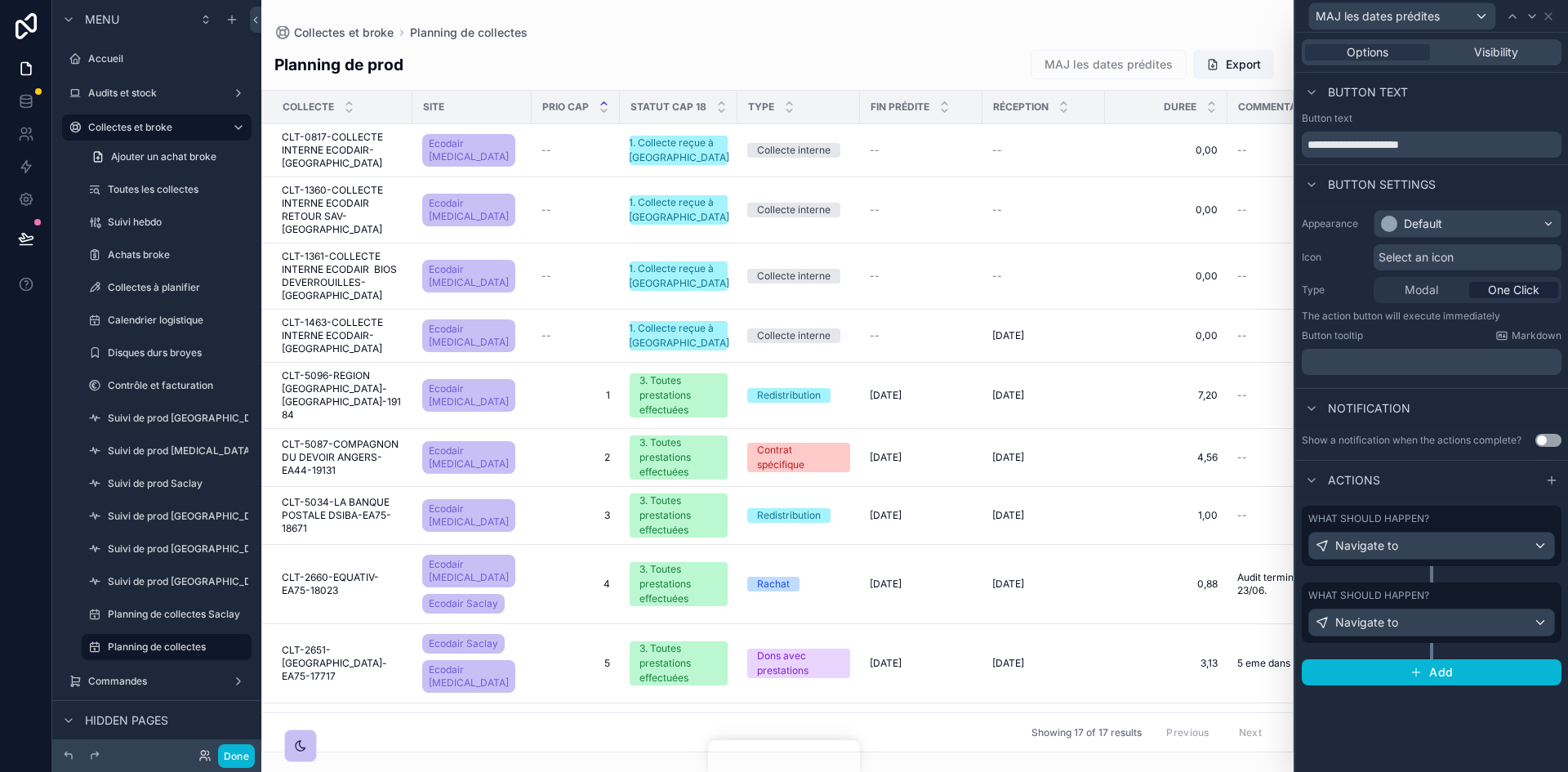
click at [1044, 477] on div "What should happen?" at bounding box center [1431, 519] width 247 height 13
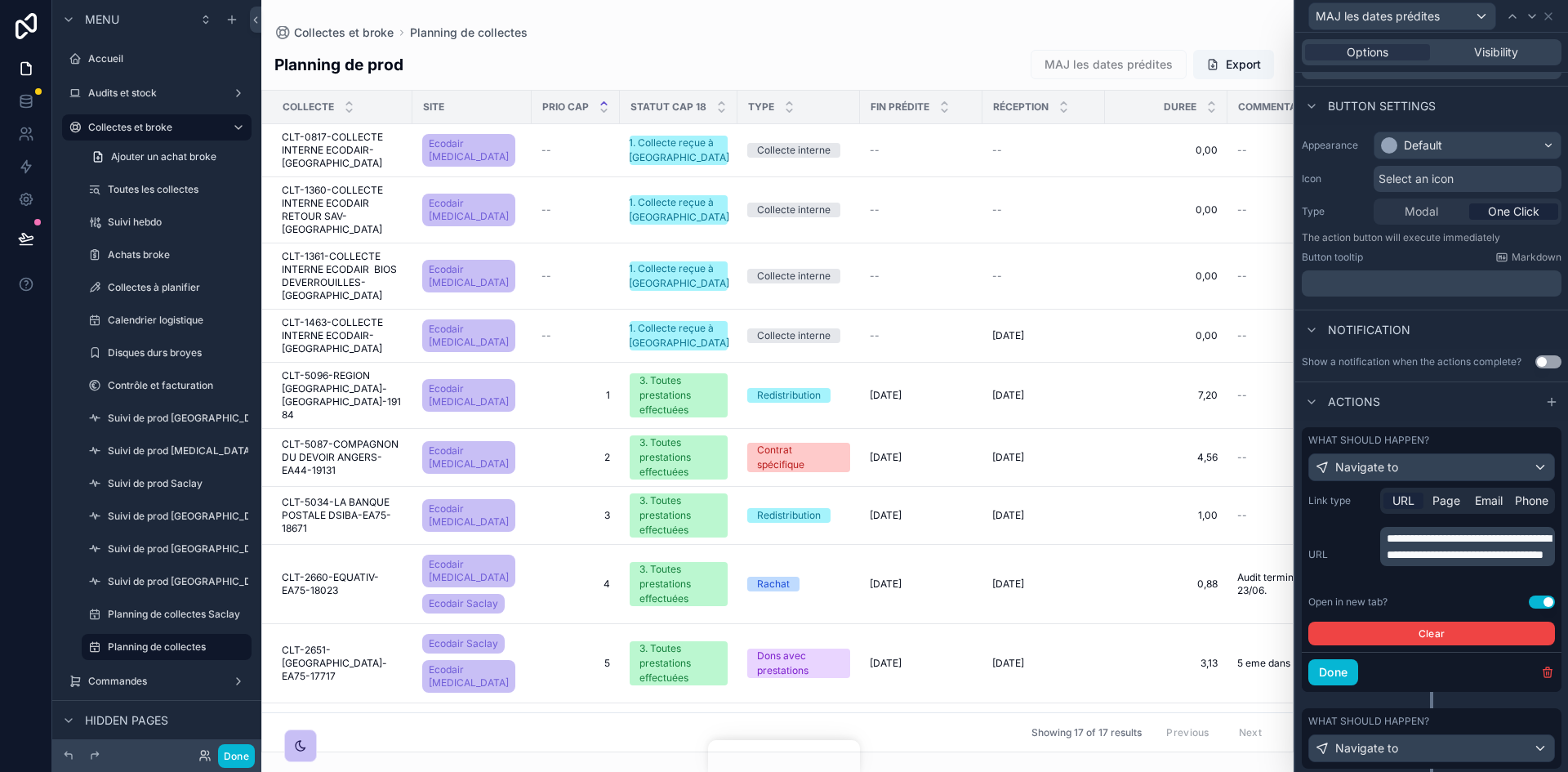
scroll to position [82, 0]
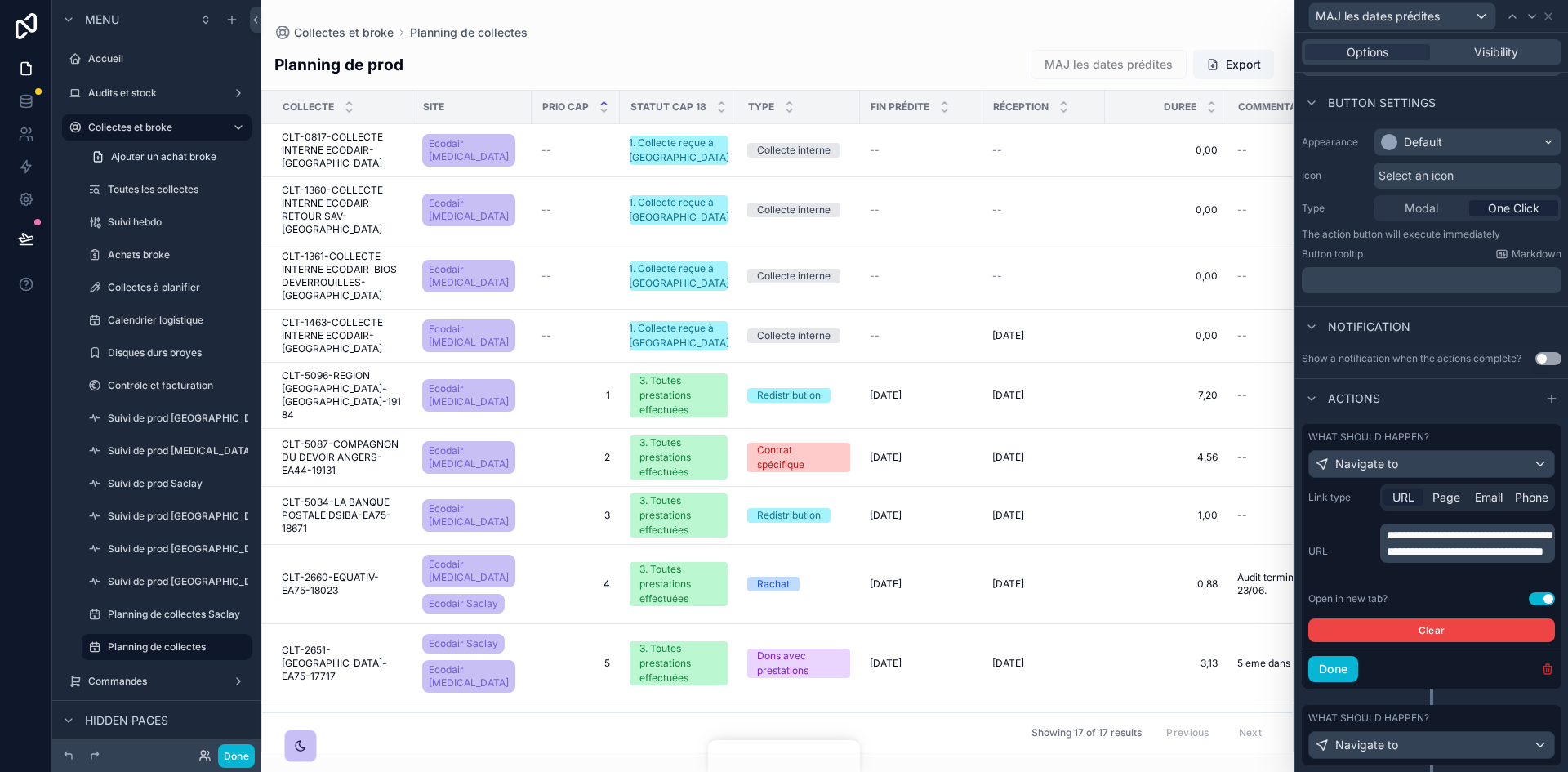
click at [1044, 477] on icon "button" at bounding box center [1547, 669] width 13 height 13
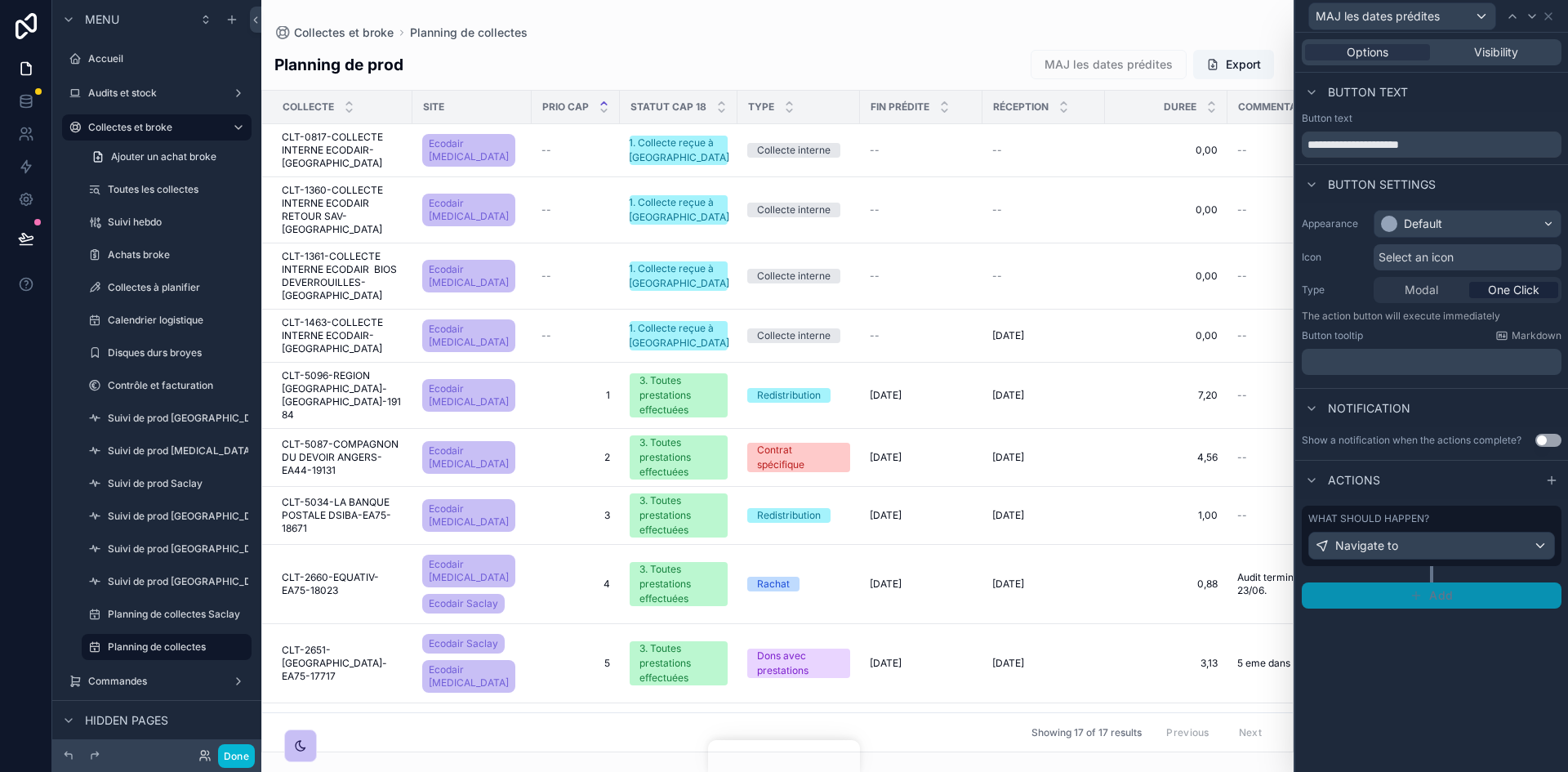
scroll to position [0, 0]
click at [242, 477] on button "Done" at bounding box center [237, 755] width 36 height 24
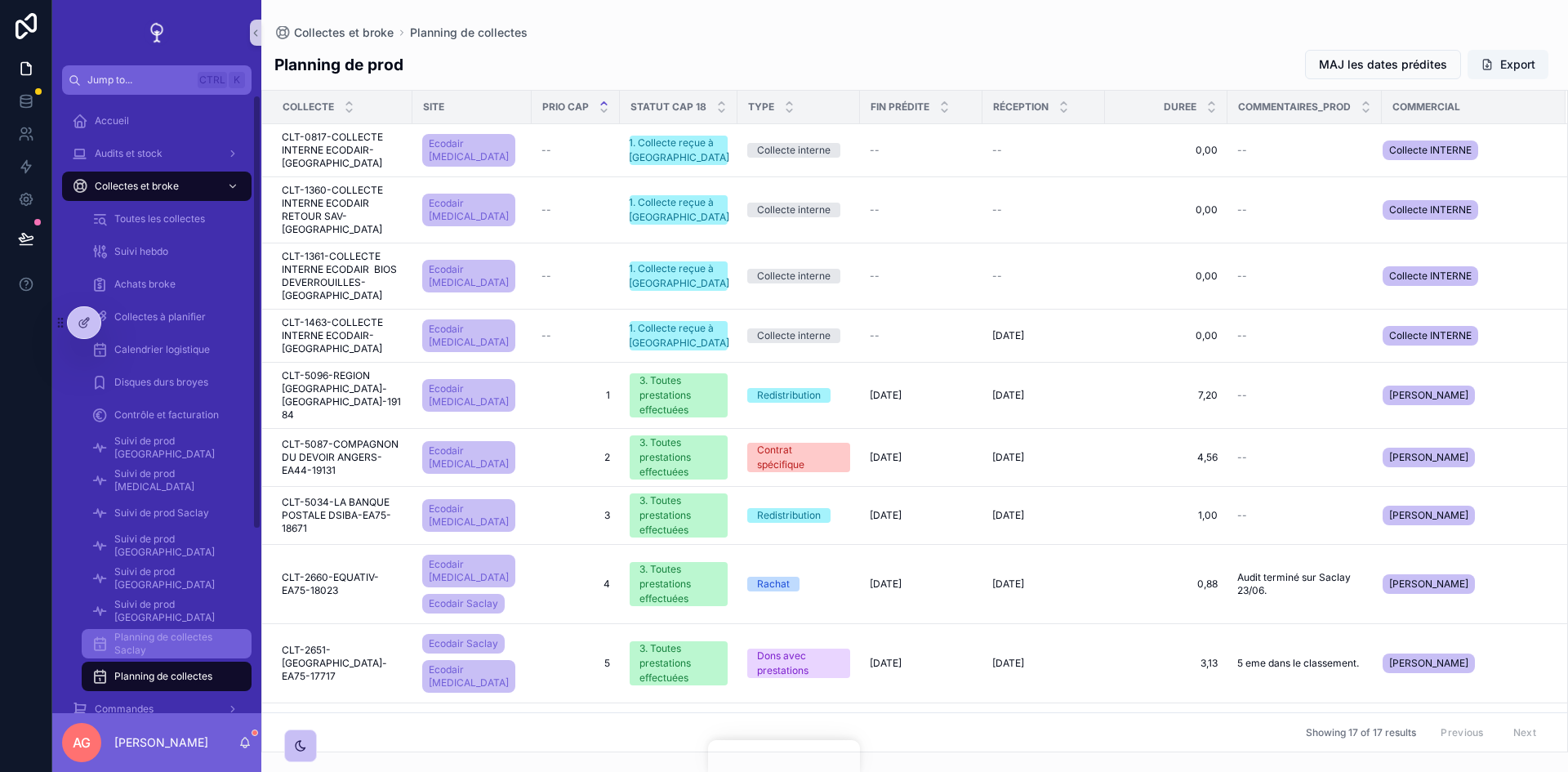
click at [146, 477] on span "Planning de collectes Saclay" at bounding box center [175, 644] width 121 height 26
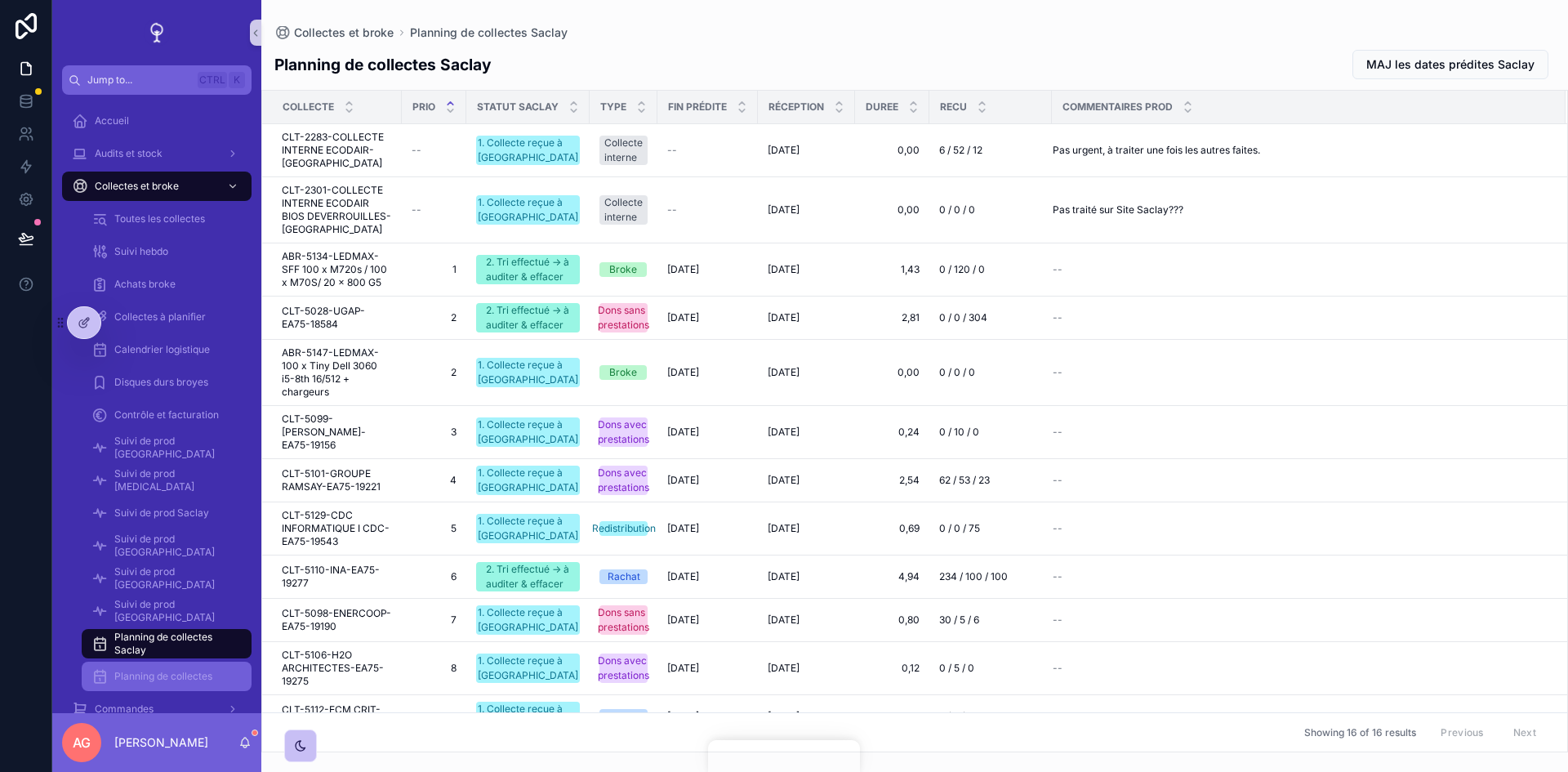
click at [151, 477] on span "Planning de collectes" at bounding box center [163, 676] width 98 height 13
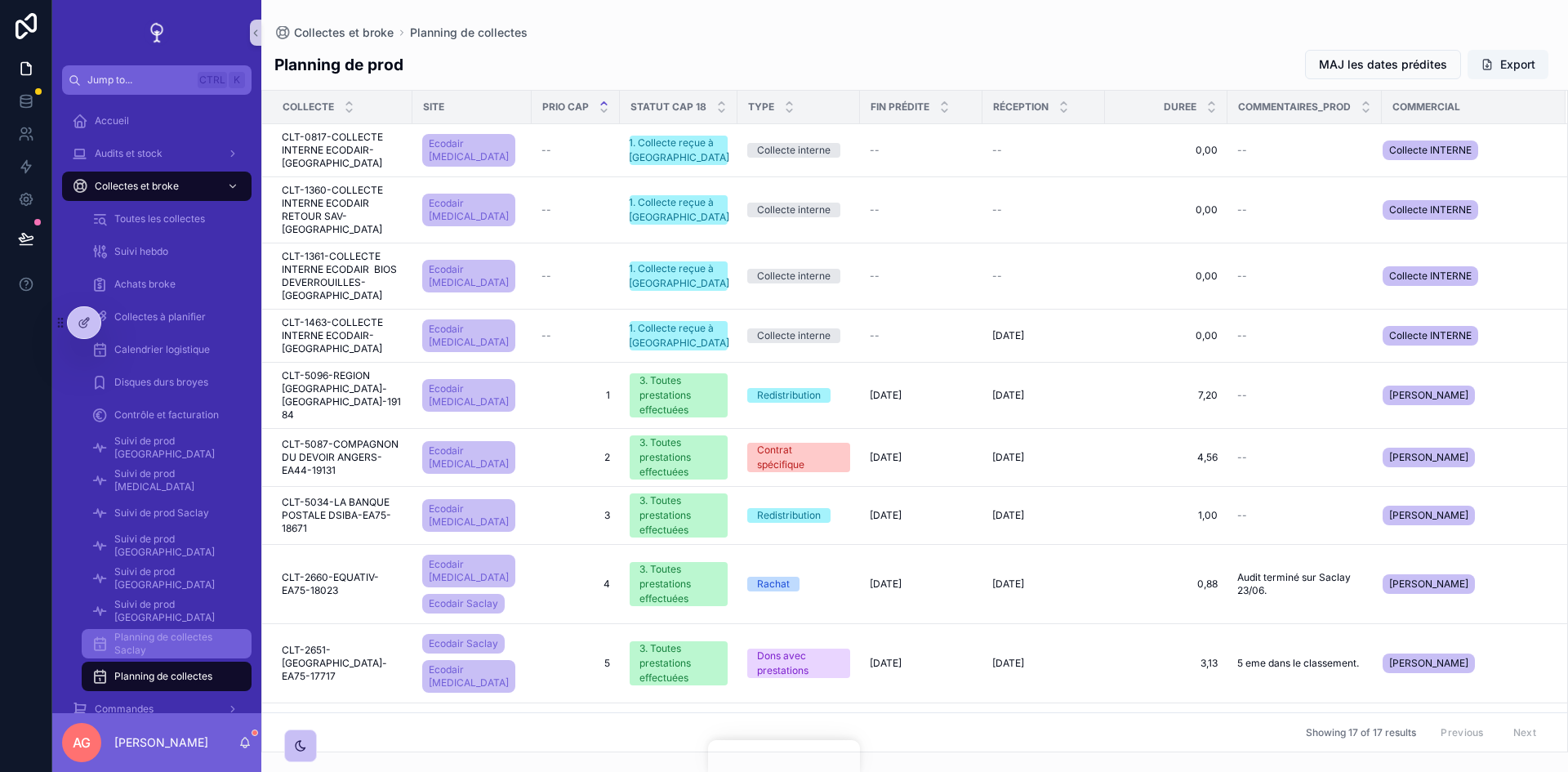
click at [156, 477] on span "Planning de collectes Saclay" at bounding box center [175, 644] width 121 height 26
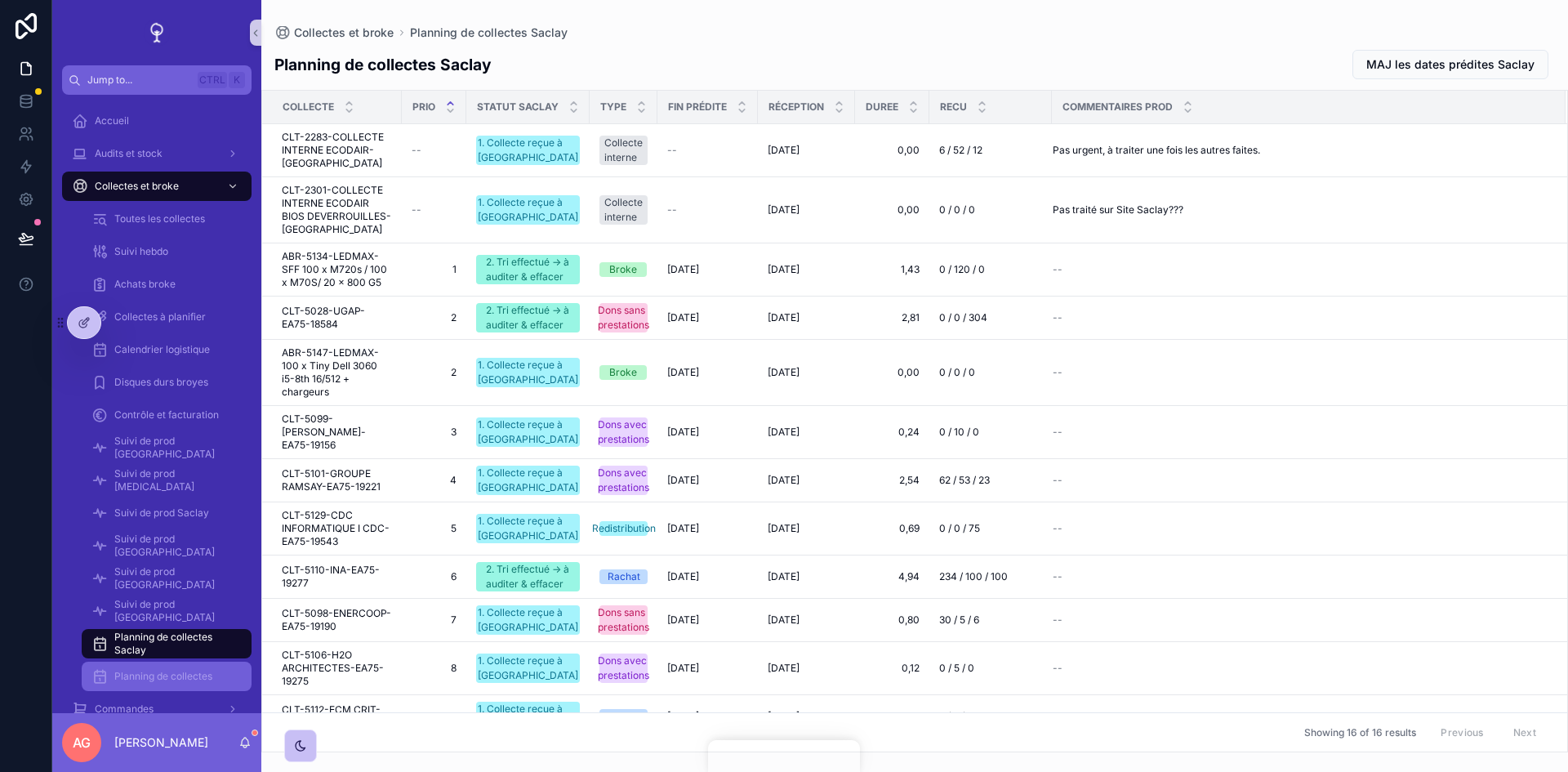
click at [160, 477] on span "Planning de collectes" at bounding box center [163, 676] width 98 height 13
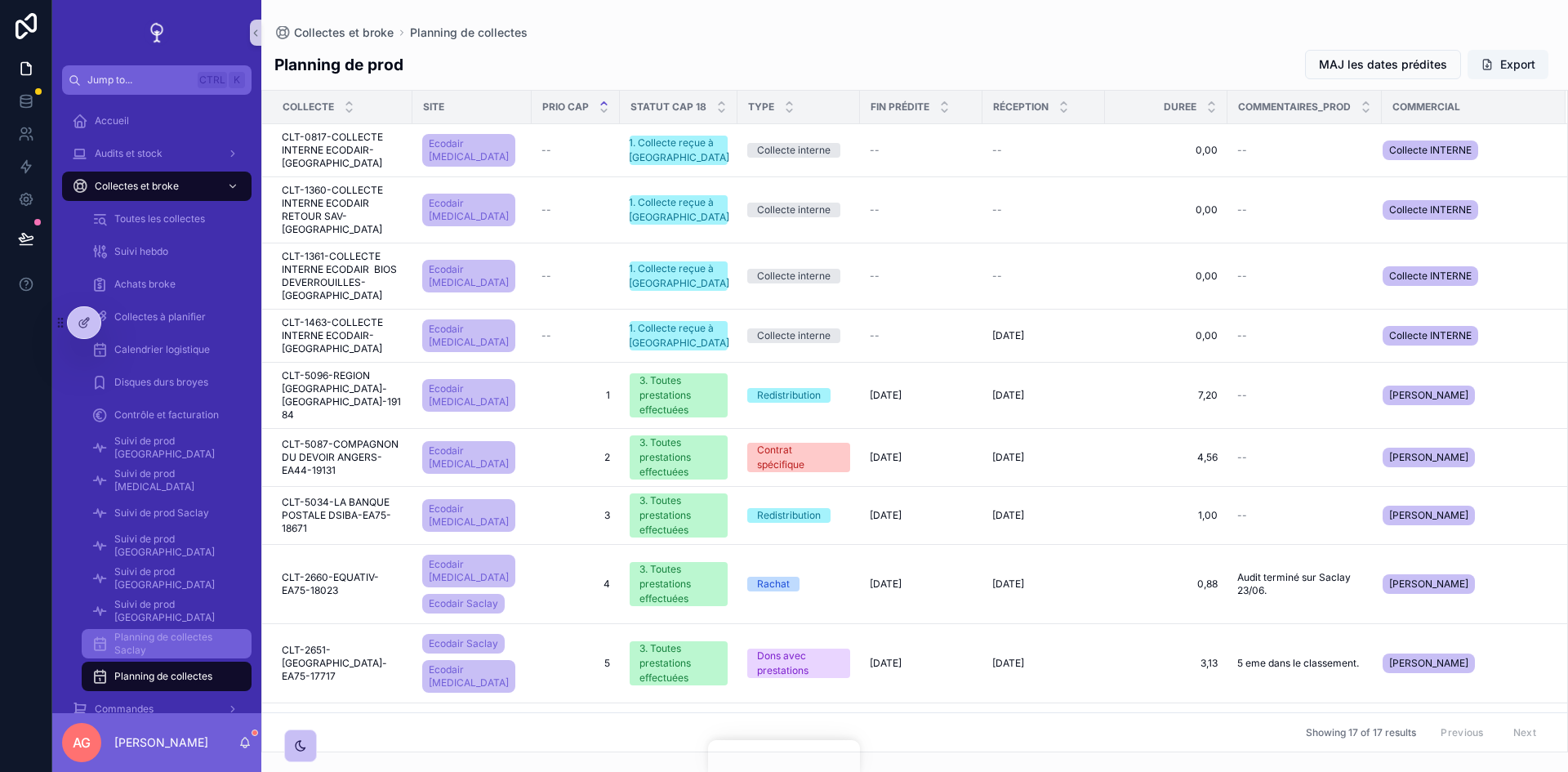
click at [180, 477] on span "Planning de collectes Saclay" at bounding box center [175, 644] width 121 height 26
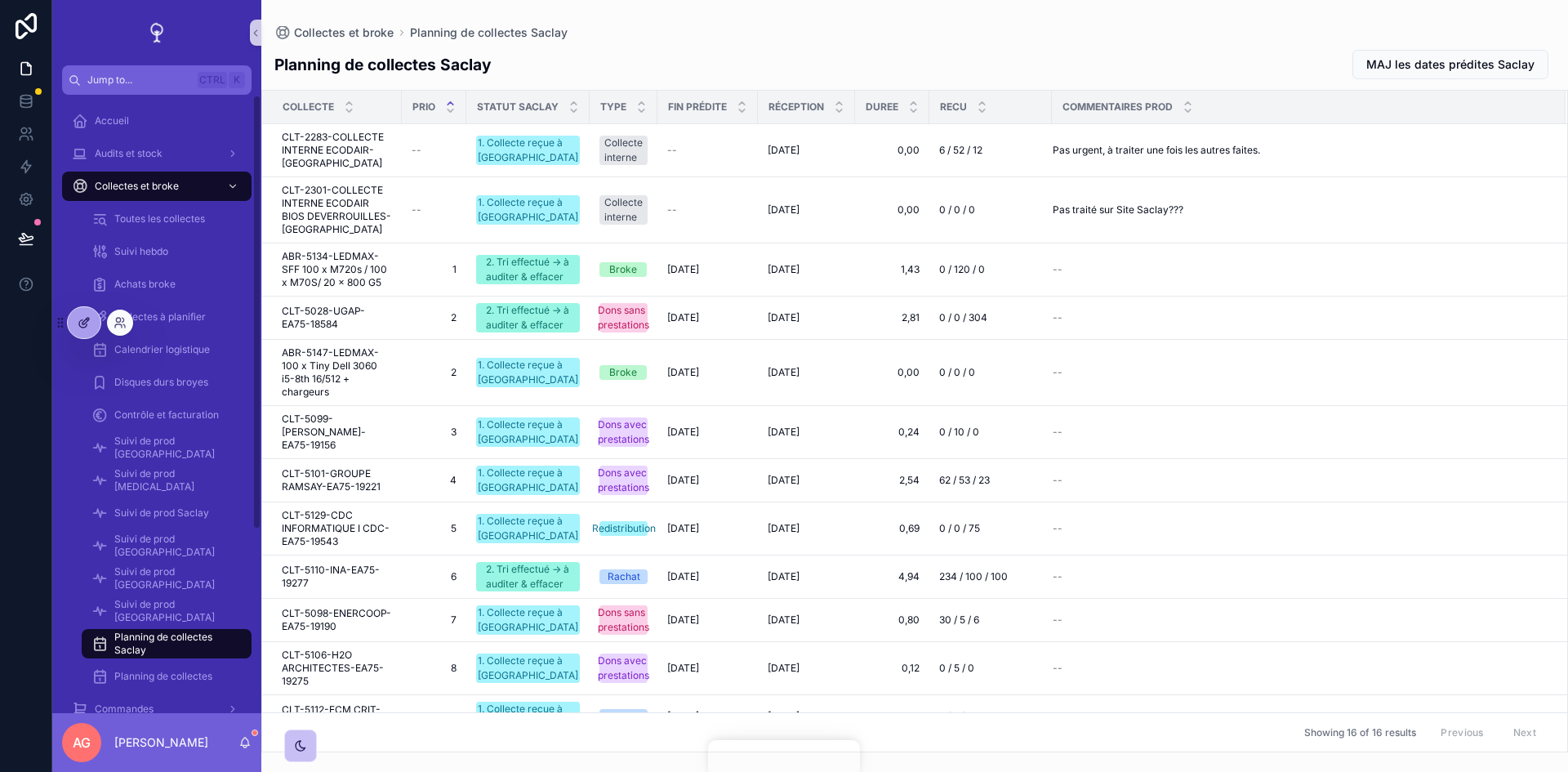
click at [85, 328] on icon at bounding box center [84, 323] width 13 height 13
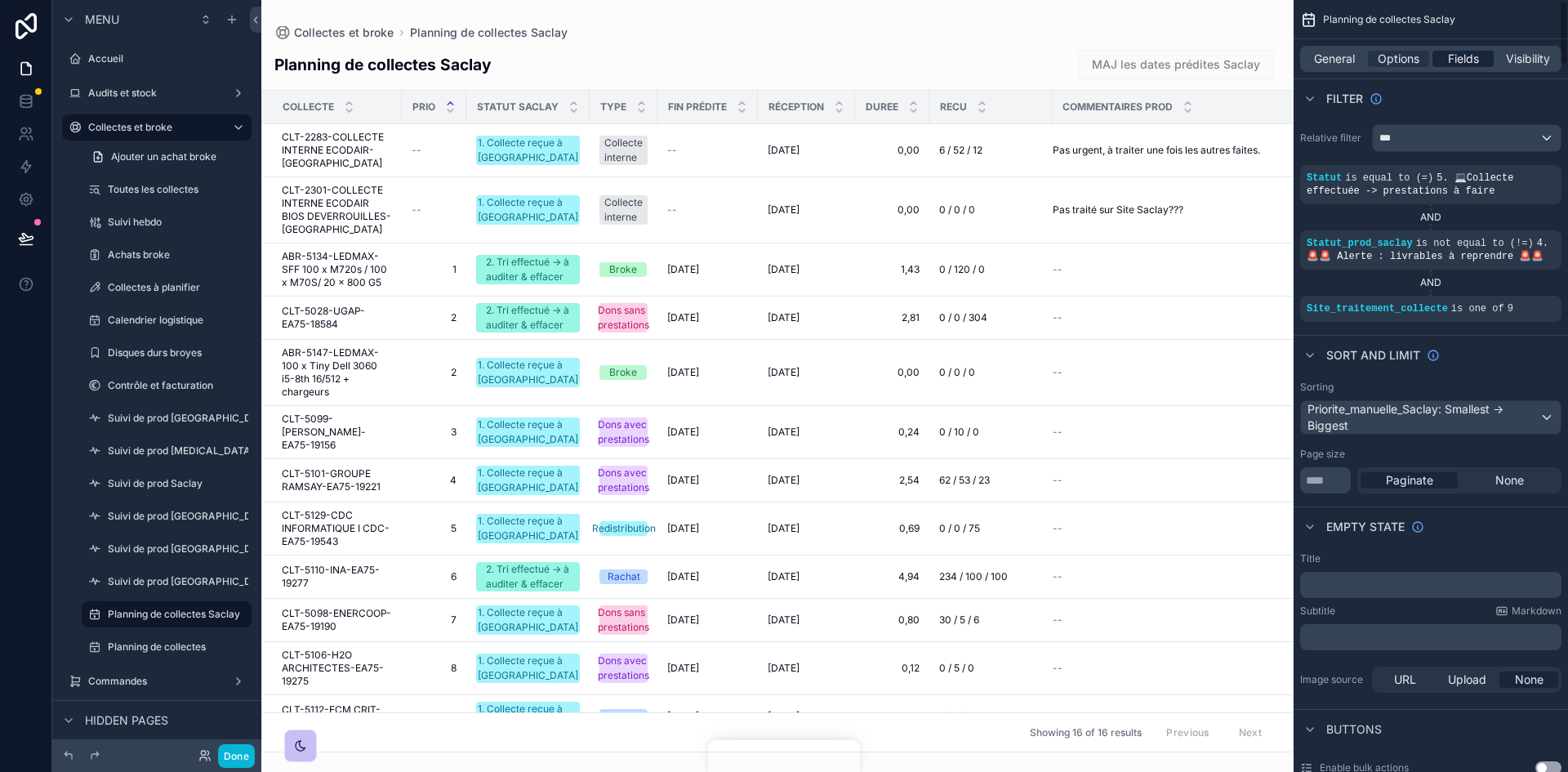
click at [1044, 52] on span "Fields" at bounding box center [1464, 59] width 31 height 17
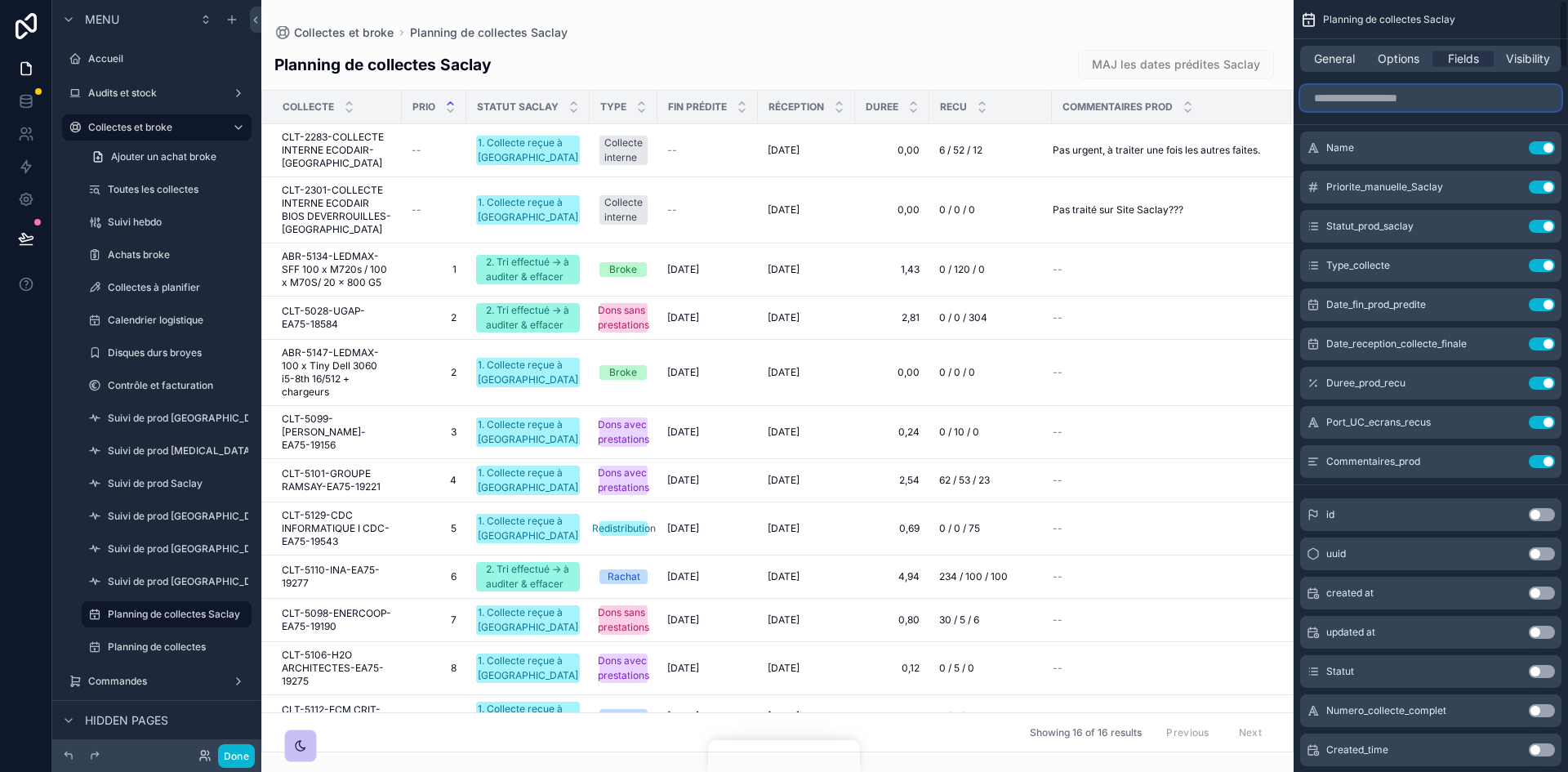
click at [1044, 96] on input "scrollable content" at bounding box center [1431, 98] width 261 height 26
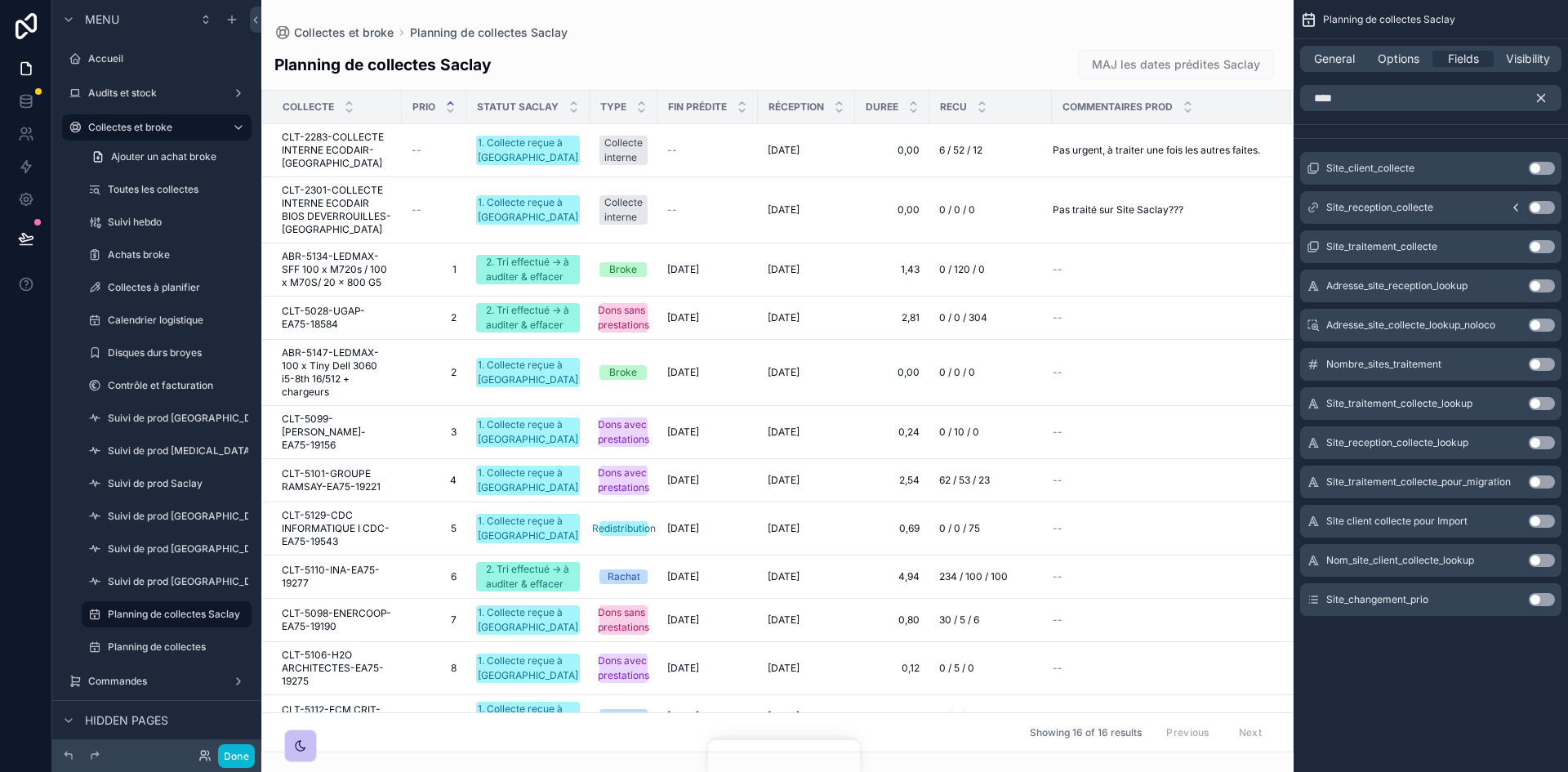
click at [1044, 243] on button "Use setting" at bounding box center [1542, 247] width 26 height 13
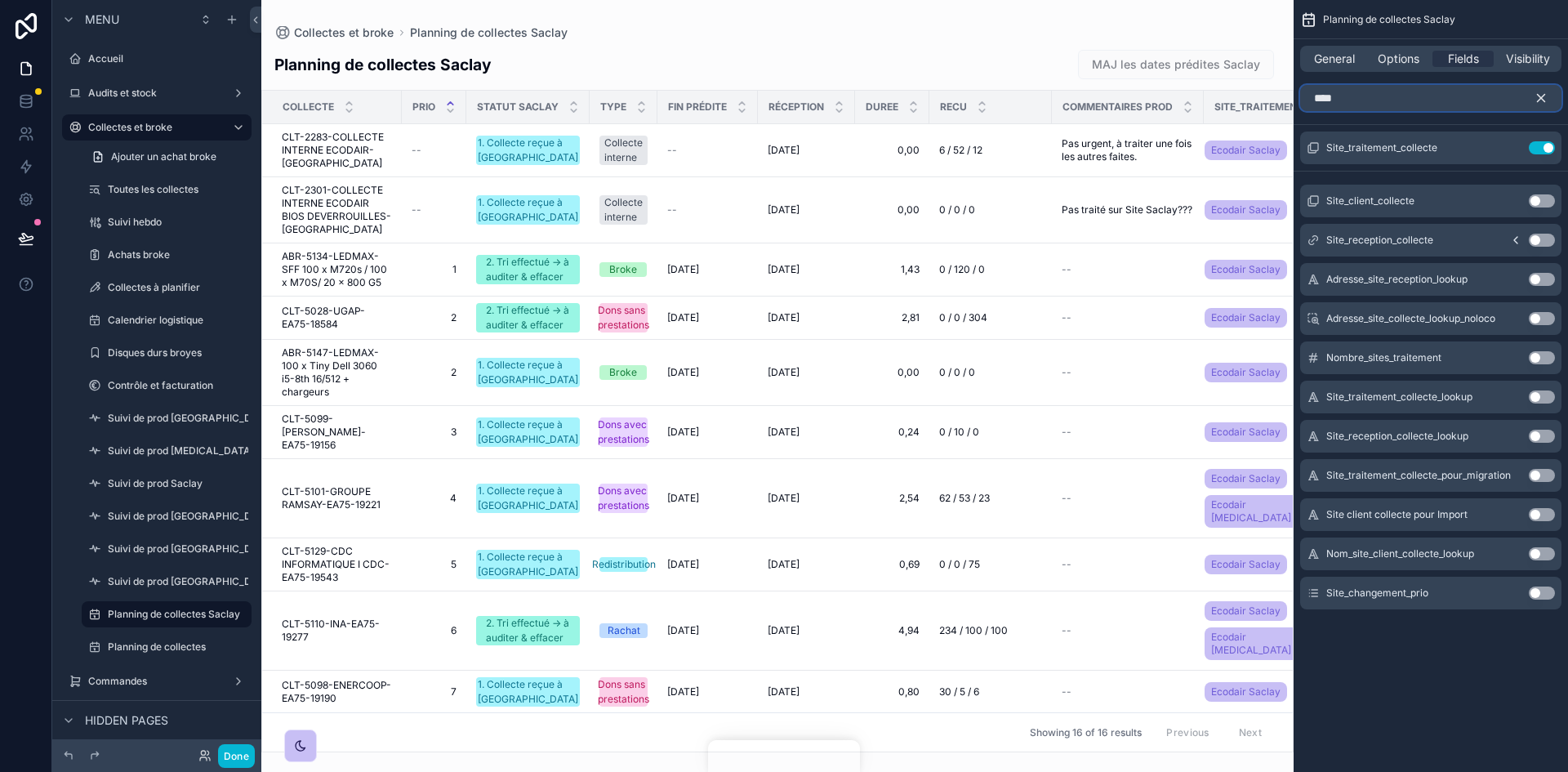
drag, startPoint x: 1363, startPoint y: 94, endPoint x: 1312, endPoint y: 110, distance: 53.5
click at [1044, 110] on input "****" at bounding box center [1431, 98] width 261 height 26
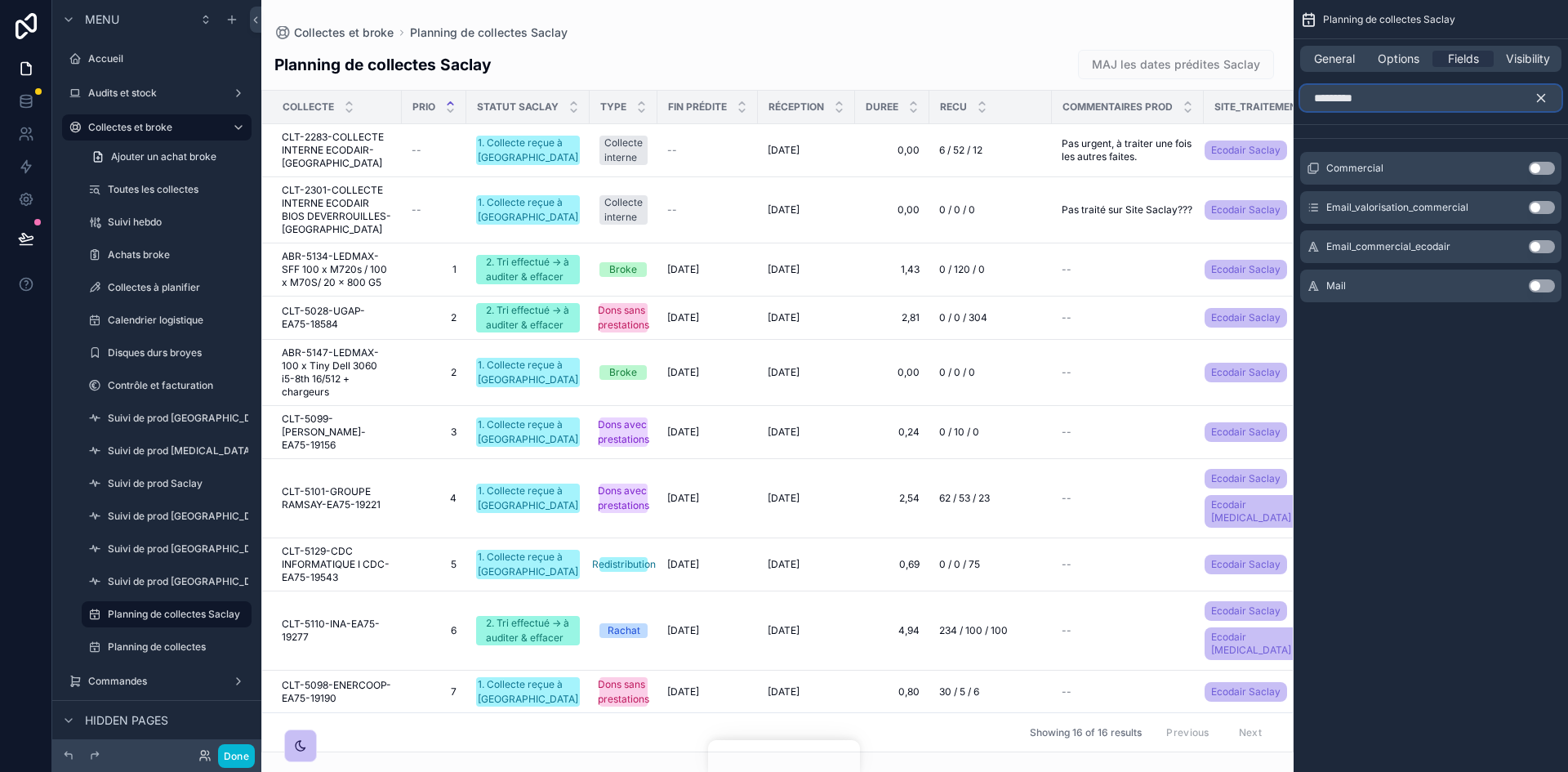
type input "*********"
click at [1044, 168] on button "Use setting" at bounding box center [1542, 168] width 26 height 13
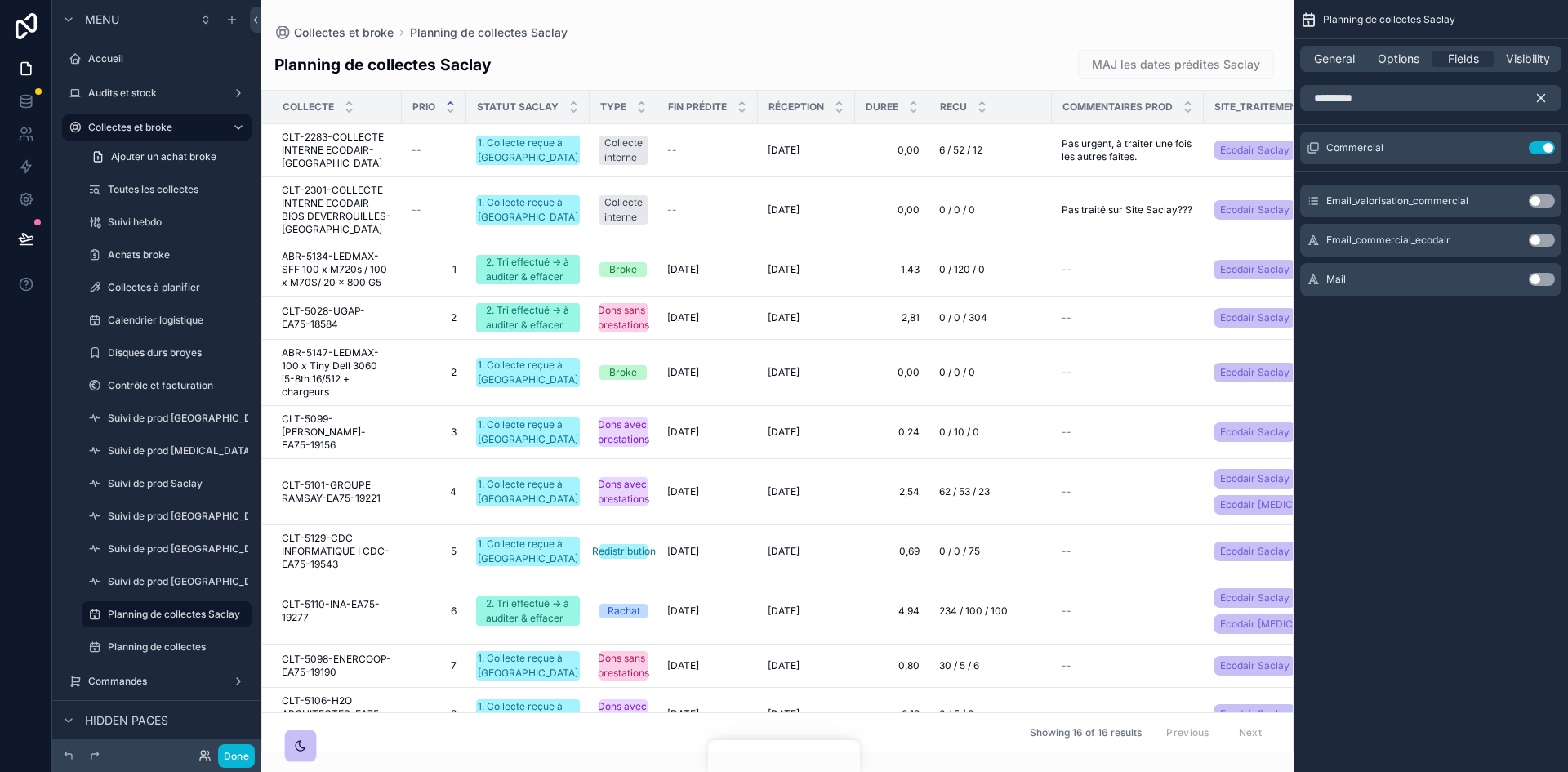
click at [1044, 95] on icon "scrollable content" at bounding box center [1541, 98] width 15 height 15
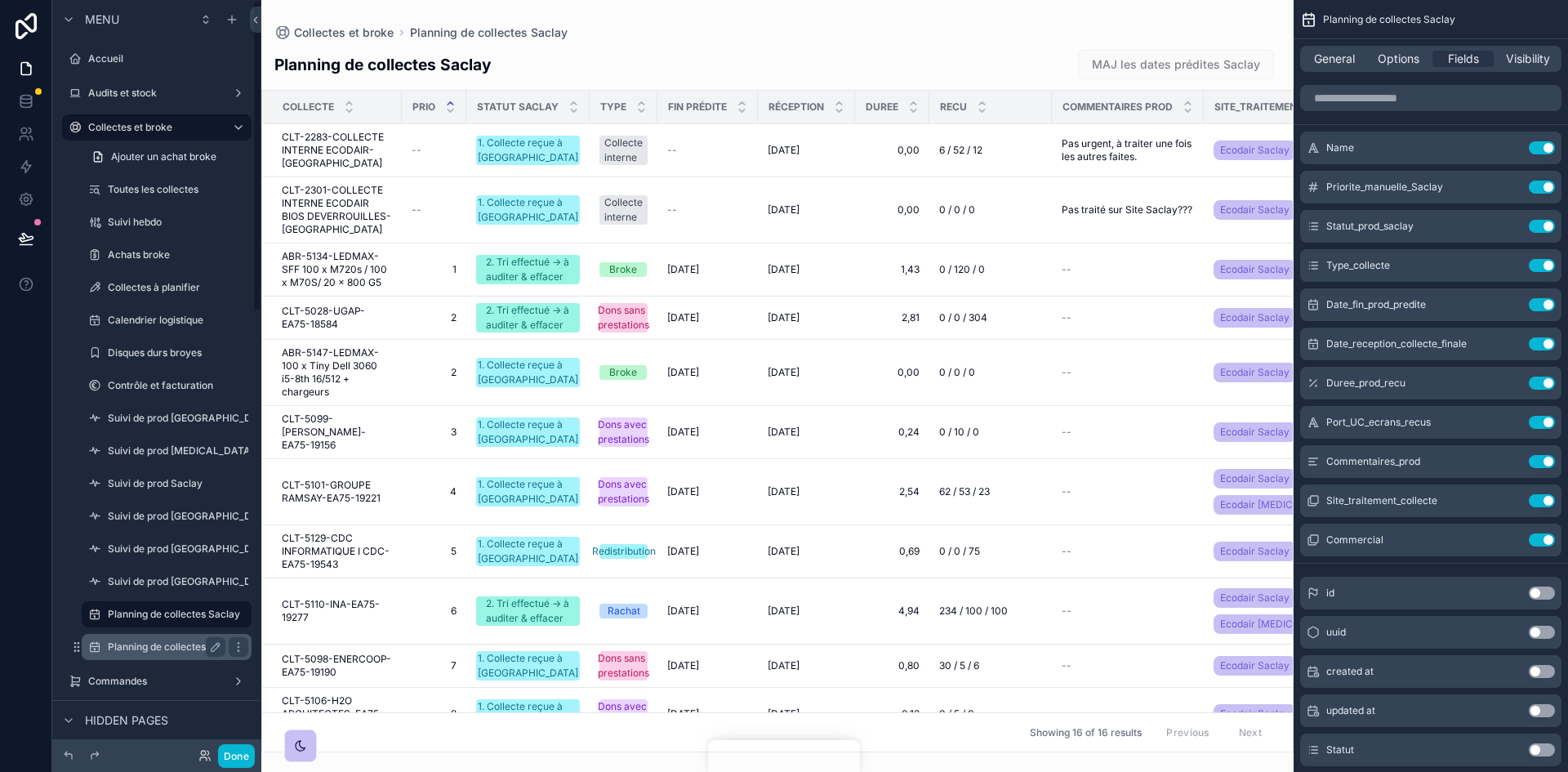
drag, startPoint x: 213, startPoint y: 641, endPoint x: 227, endPoint y: 639, distance: 14.1
click at [213, 477] on icon "scrollable content" at bounding box center [216, 647] width 13 height 13
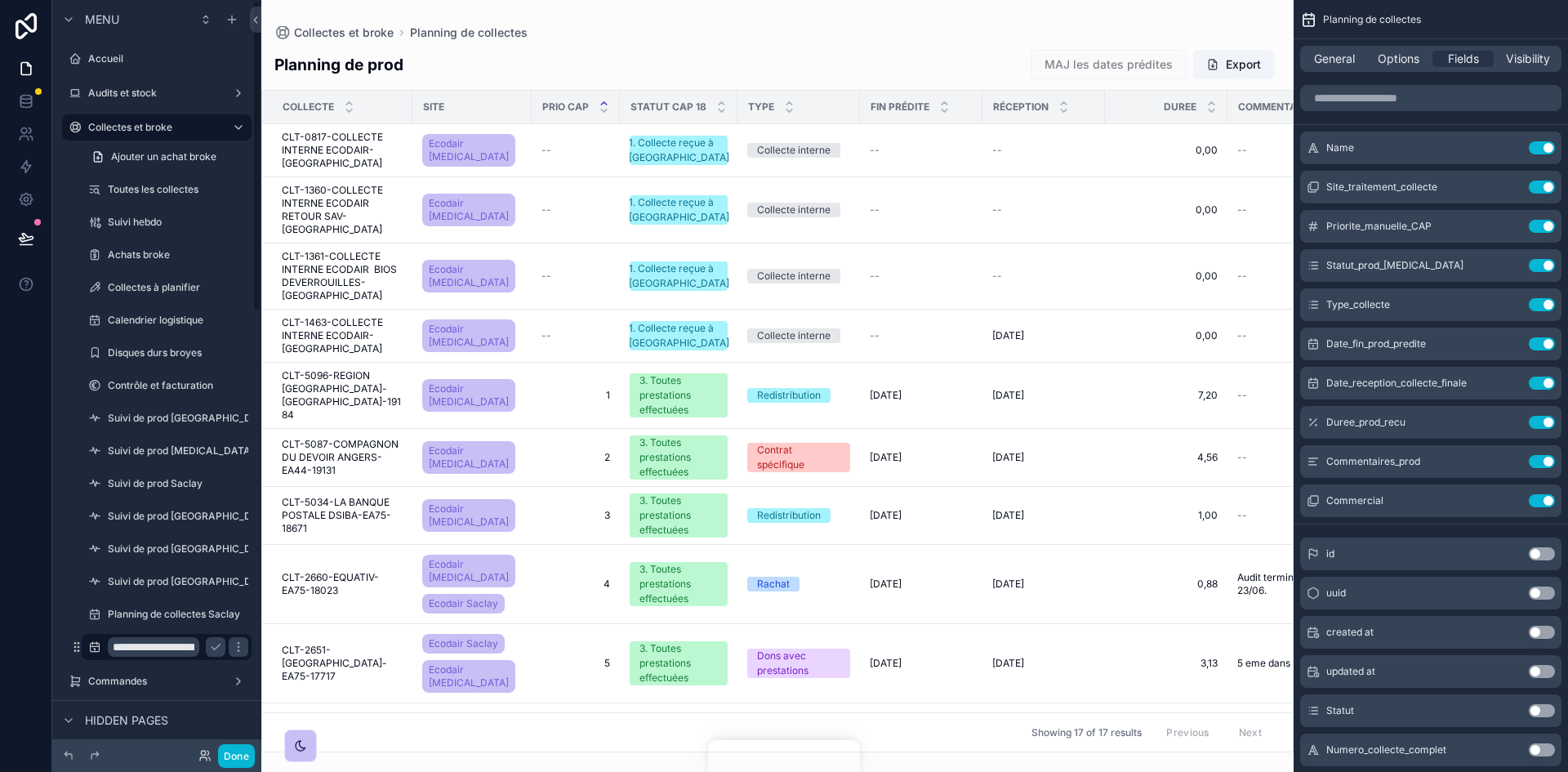
click at [178, 477] on input "**********" at bounding box center [153, 647] width 92 height 20
type input "**********"
click at [221, 477] on icon "scrollable content" at bounding box center [216, 647] width 13 height 13
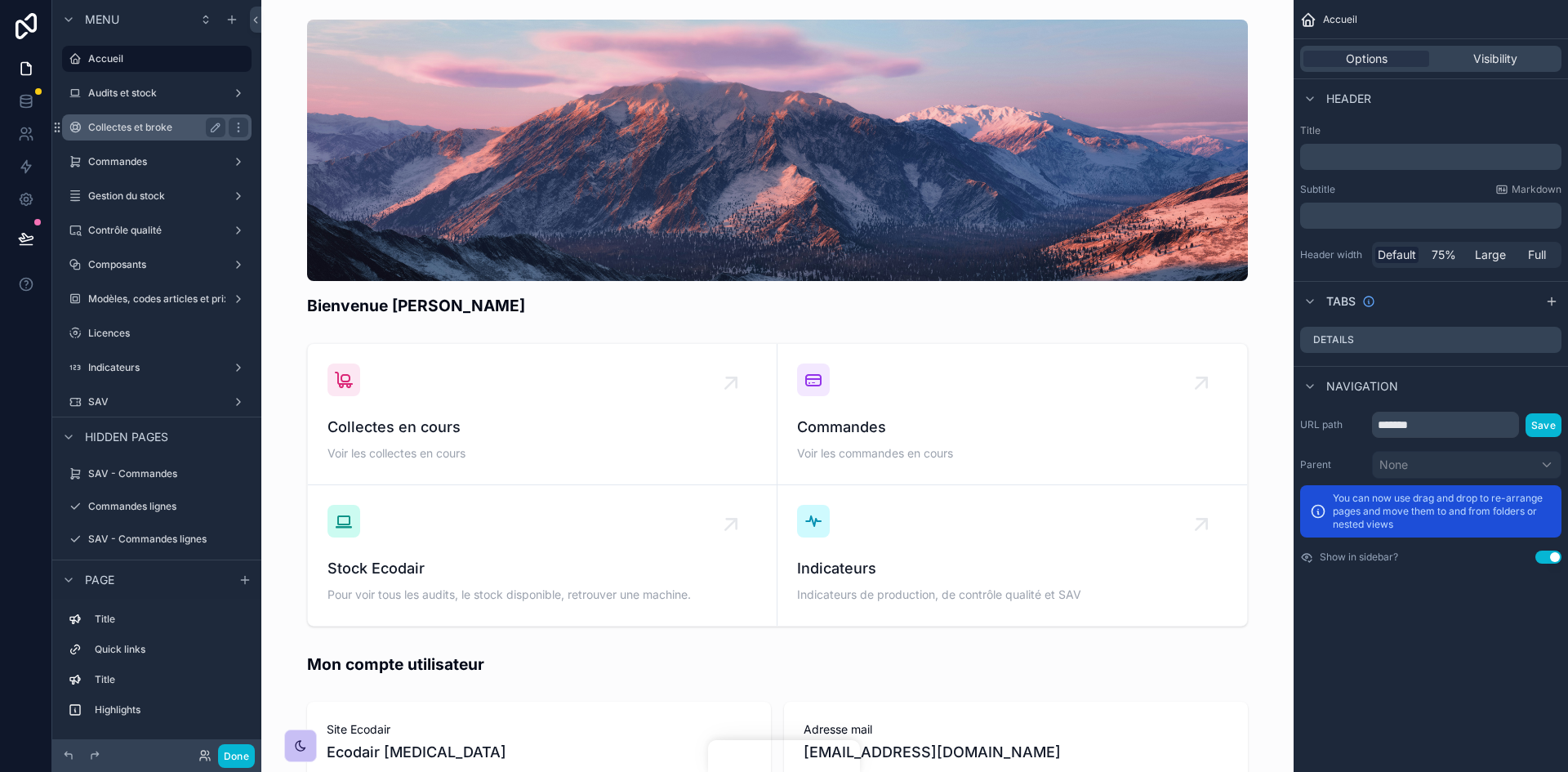
click at [151, 124] on label "Collectes et broke" at bounding box center [154, 127] width 131 height 13
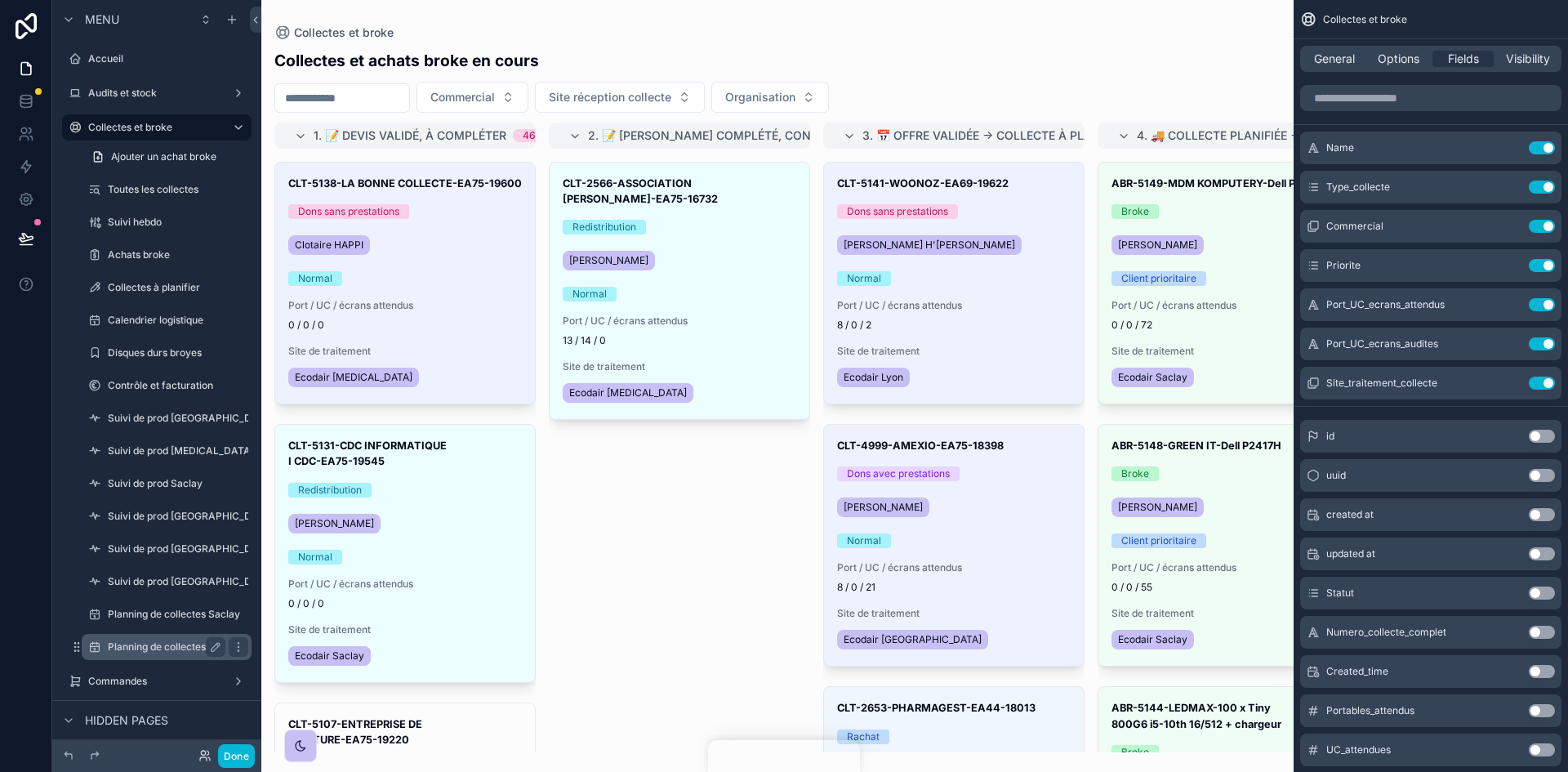
click at [174, 477] on label "Planning de collectes CAP18" at bounding box center [199, 647] width 184 height 13
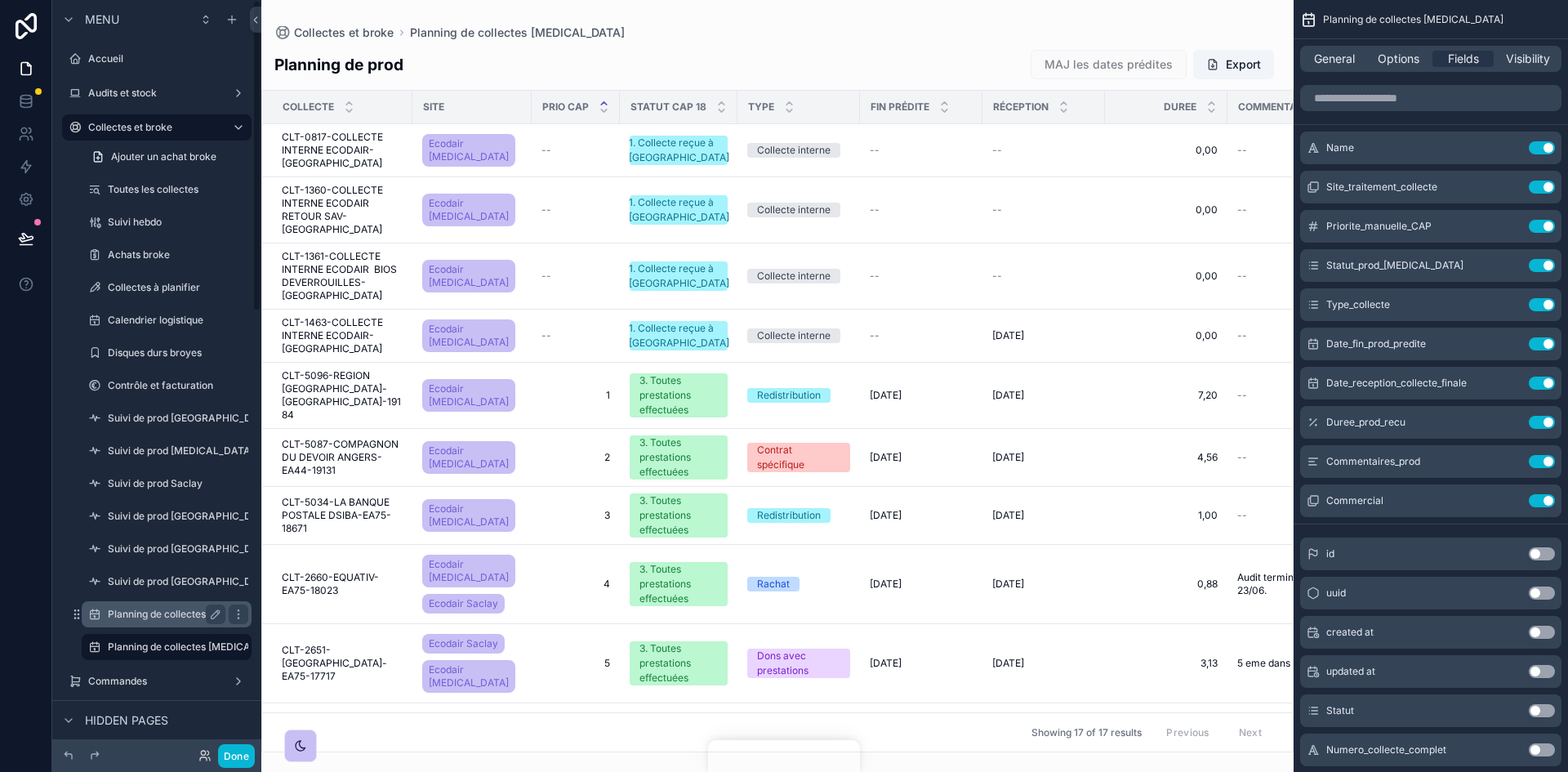
click at [190, 477] on label "Planning de collectes Saclay" at bounding box center [174, 614] width 132 height 13
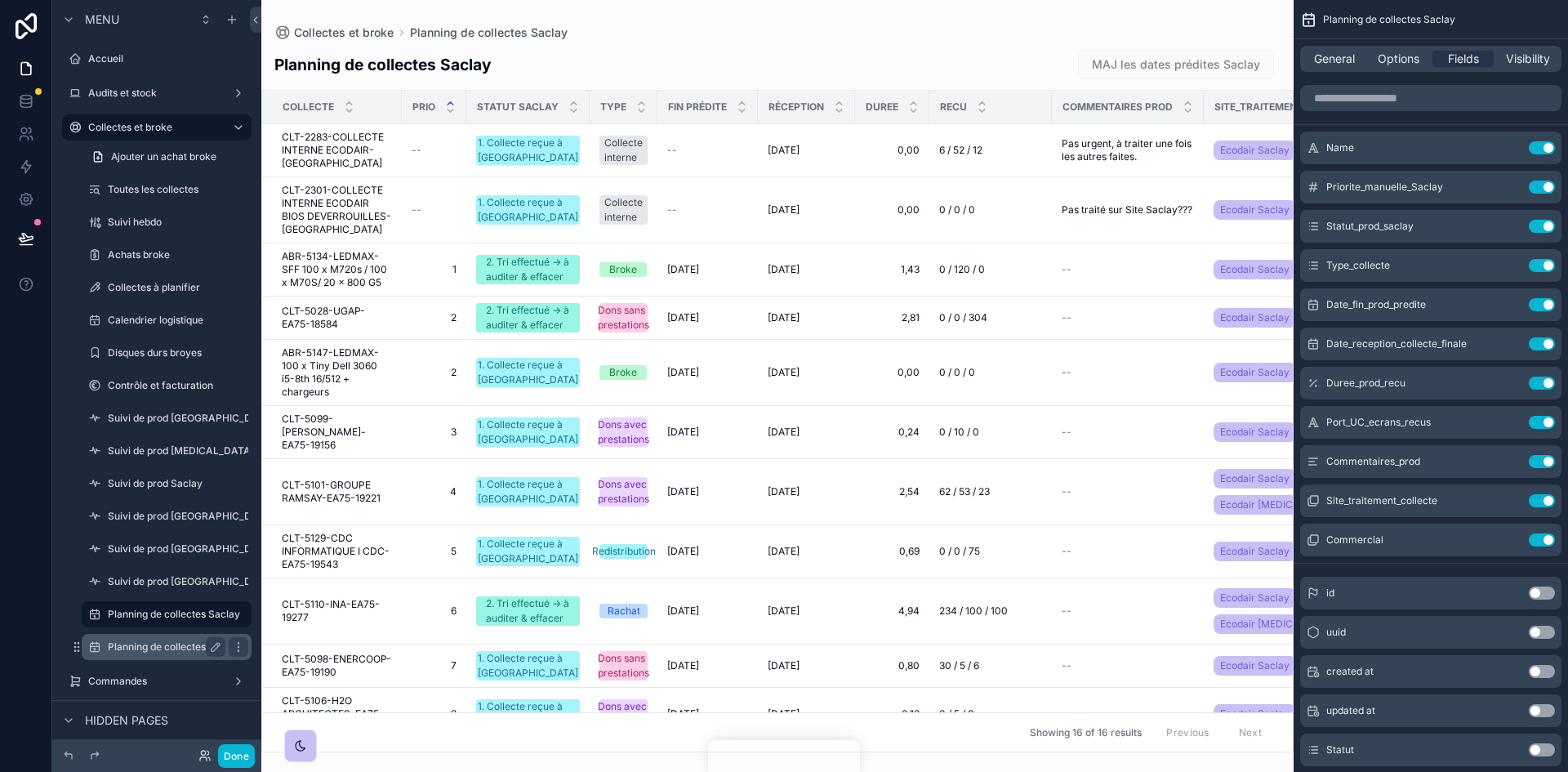
click at [146, 477] on label "Planning de collectes CAP18" at bounding box center [199, 647] width 184 height 13
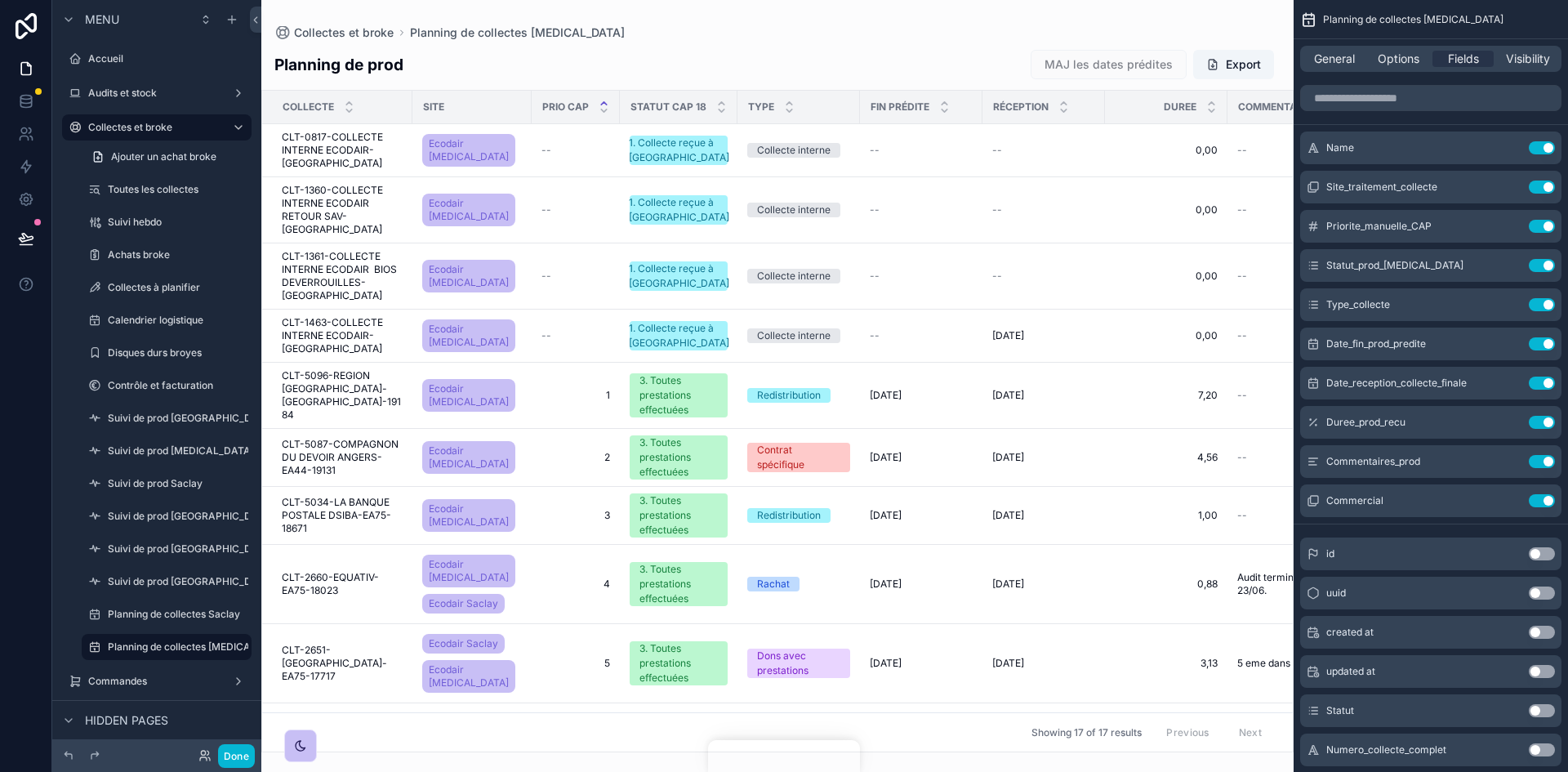
drag, startPoint x: 1011, startPoint y: 747, endPoint x: 1158, endPoint y: 741, distance: 147.1
click at [1044, 477] on div "scrollable content" at bounding box center [777, 386] width 1032 height 772
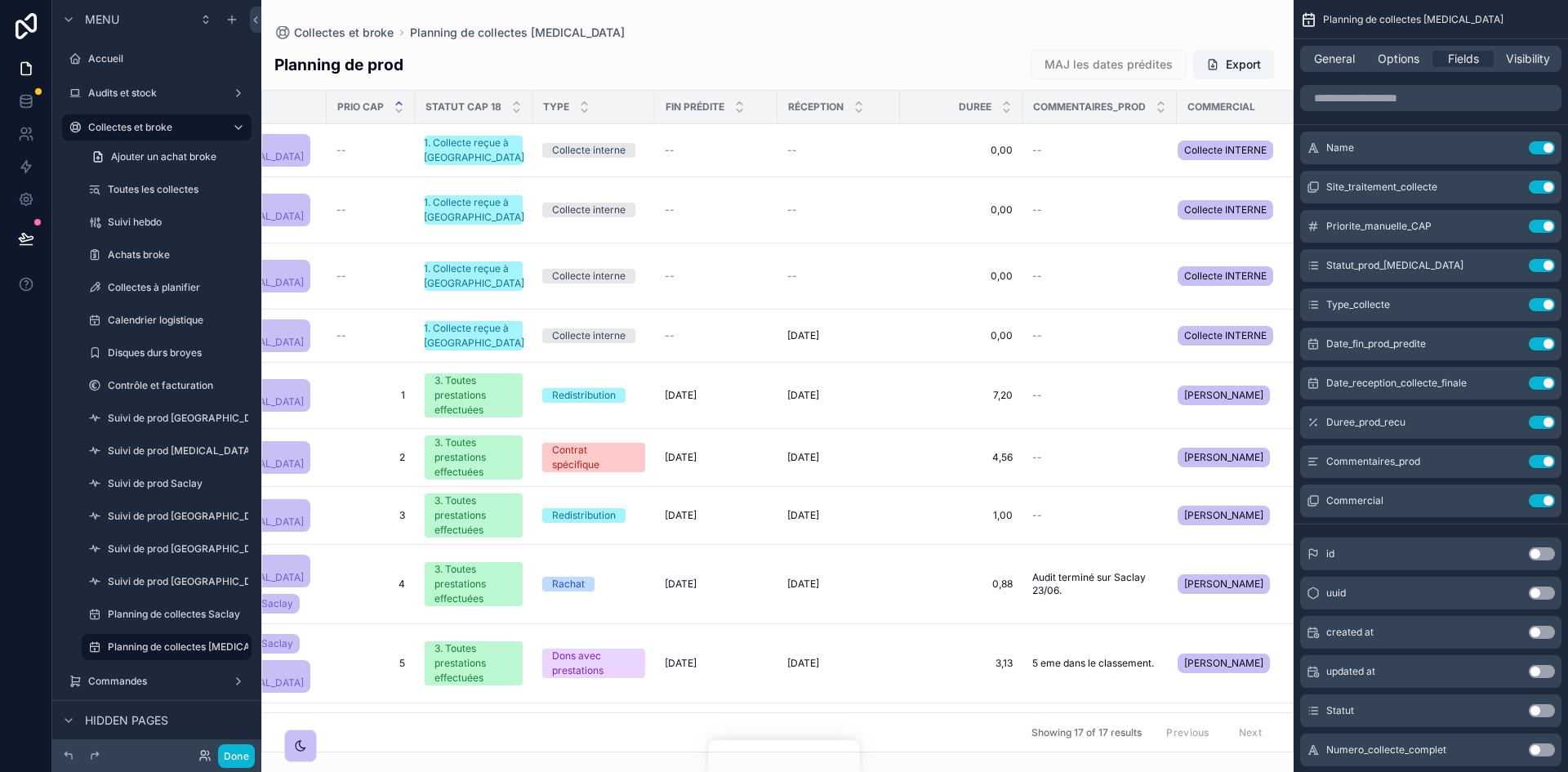
scroll to position [0, 218]
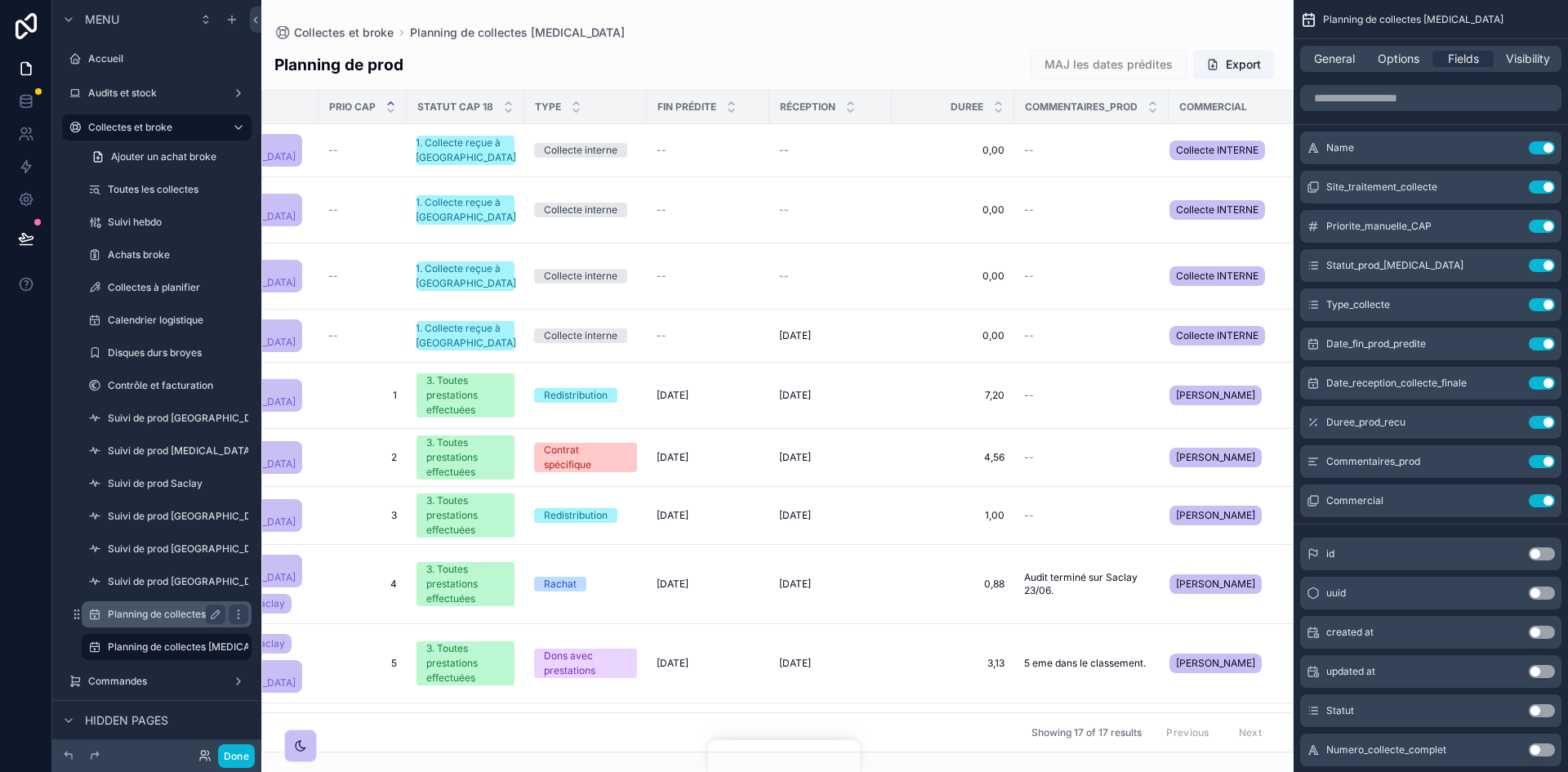
click at [177, 477] on label "Planning de collectes Saclay" at bounding box center [174, 614] width 132 height 13
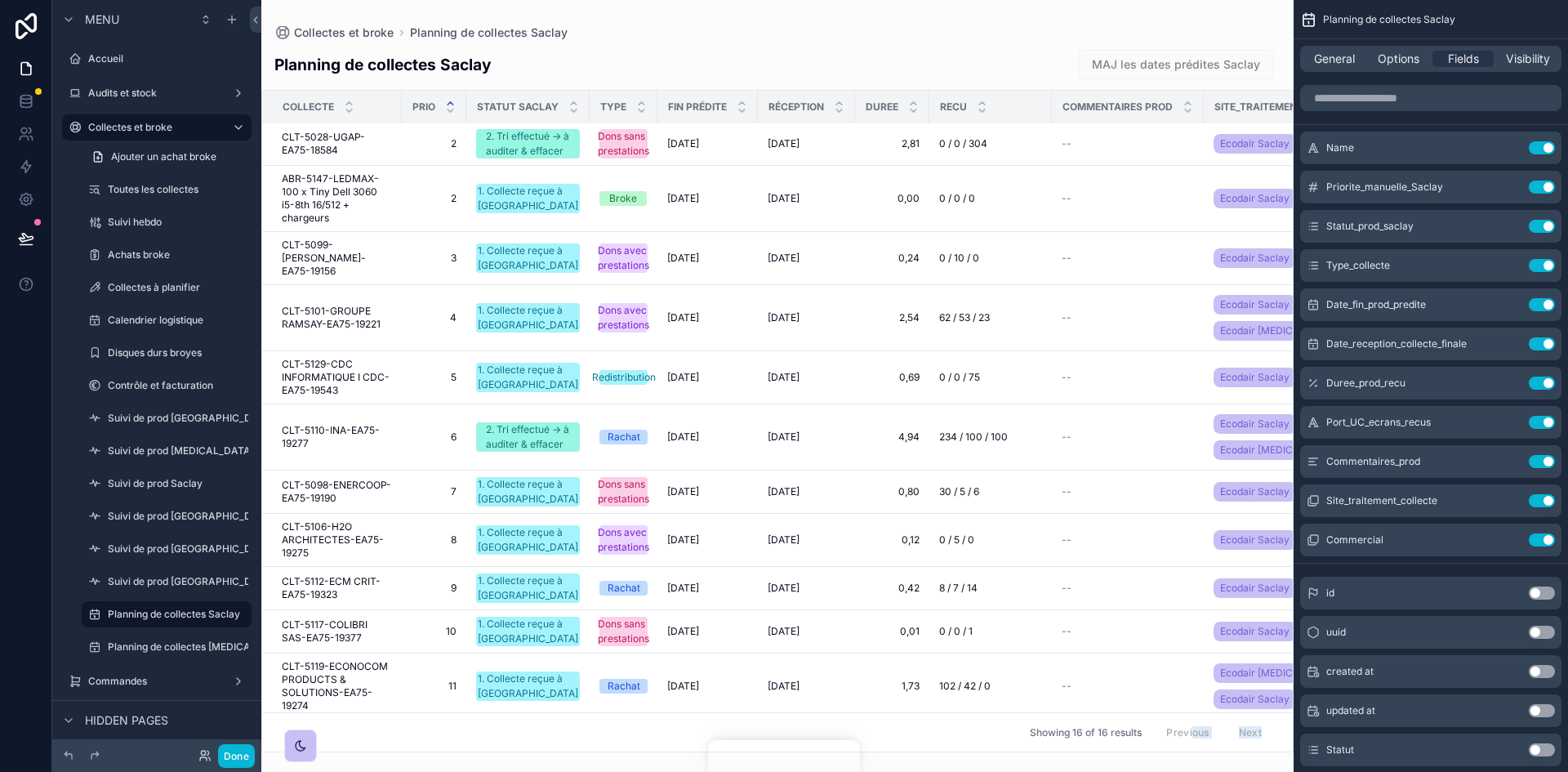
scroll to position [338, 0]
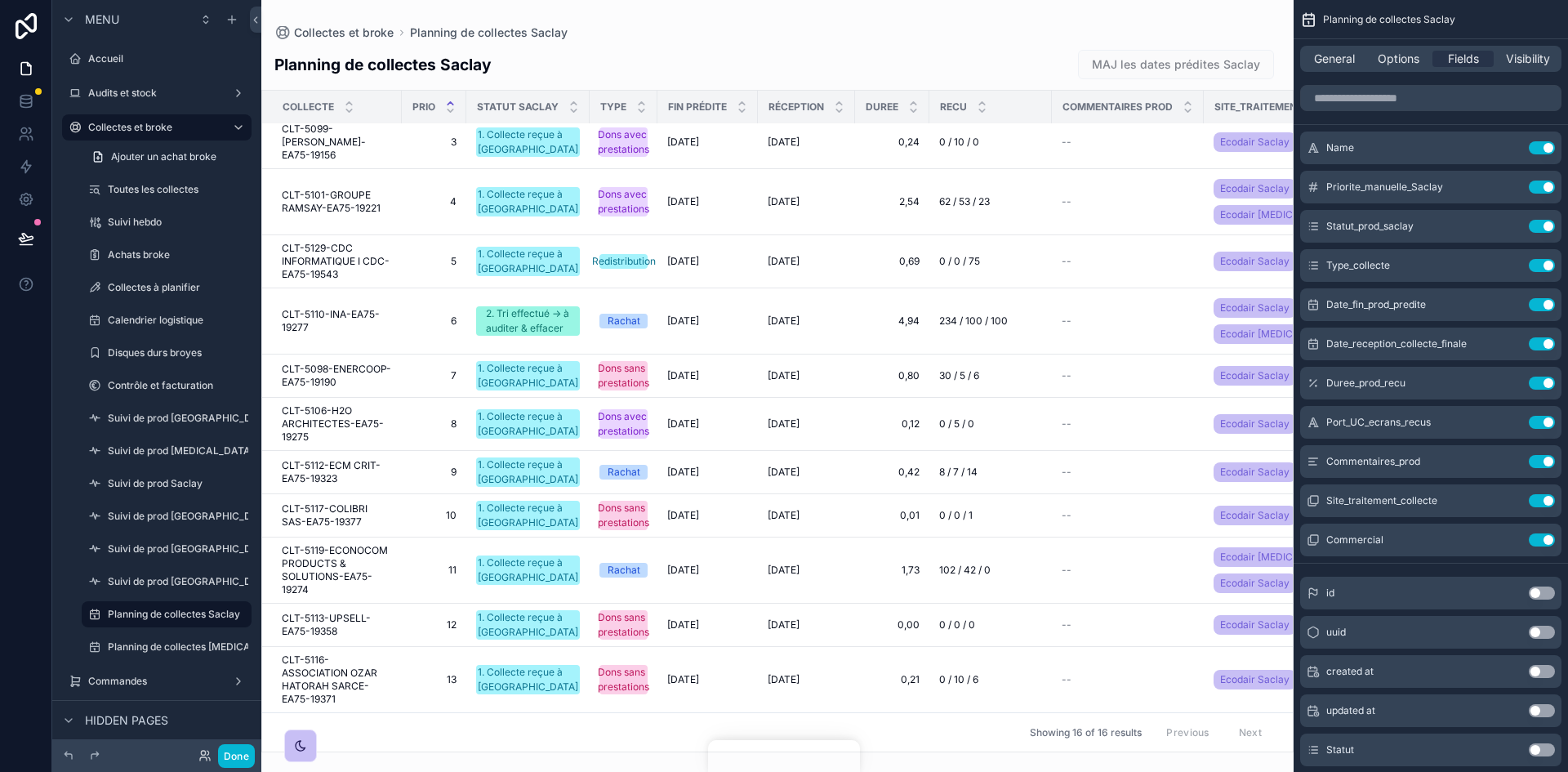
drag, startPoint x: 1005, startPoint y: 745, endPoint x: 1211, endPoint y: 739, distance: 206.1
click at [1044, 477] on div "scrollable content" at bounding box center [777, 386] width 1032 height 772
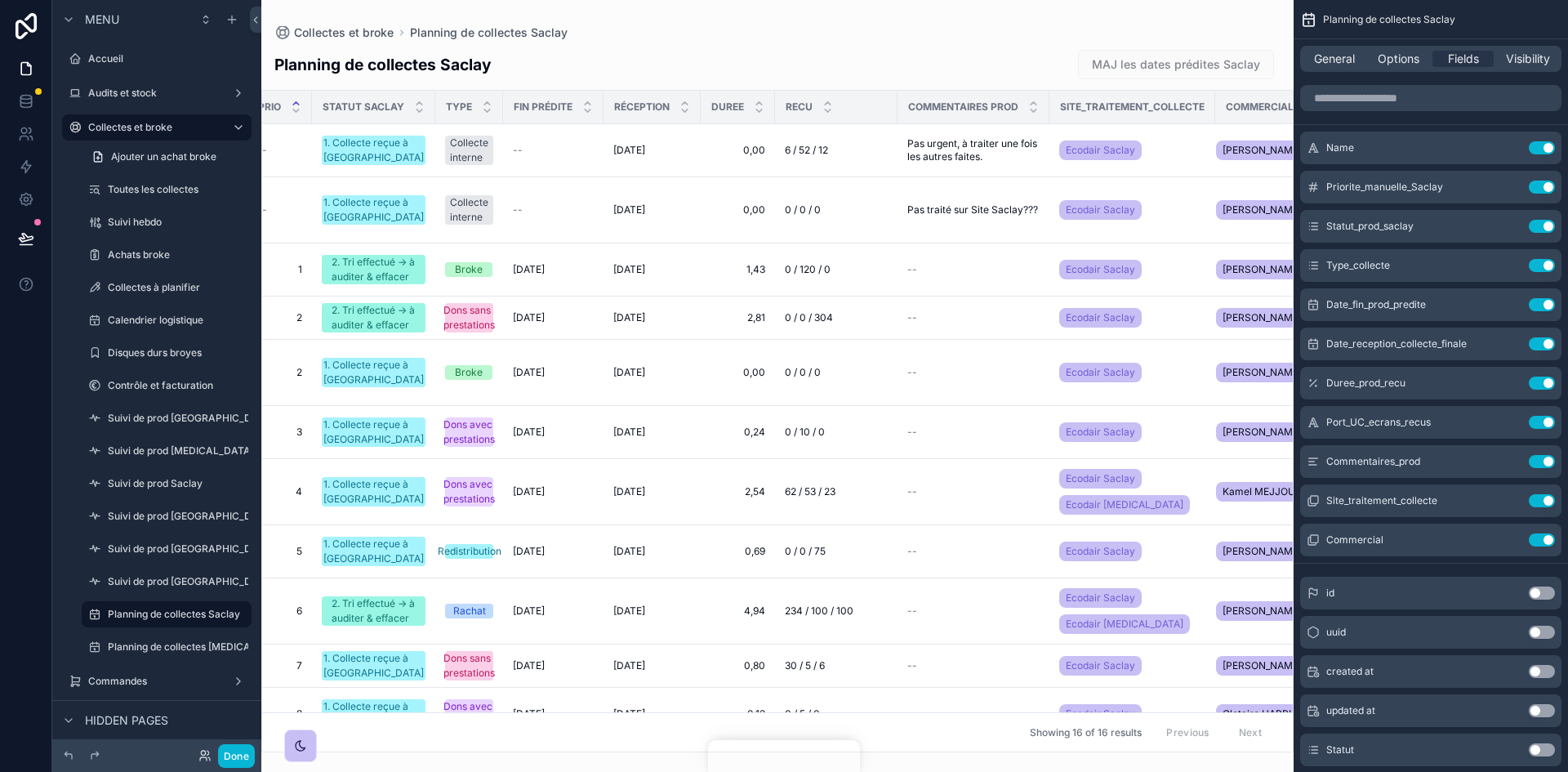
scroll to position [0, 216]
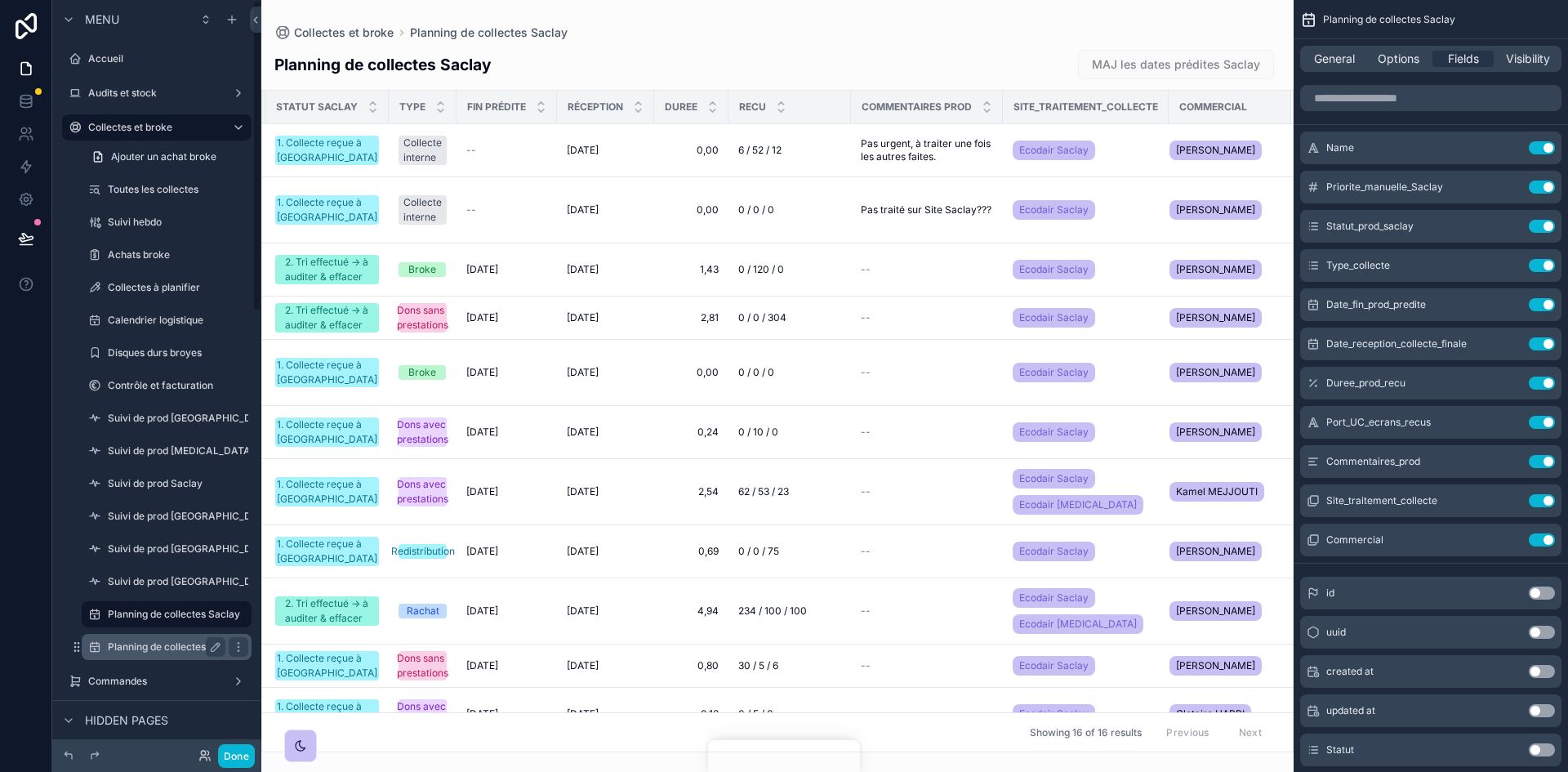
click at [163, 477] on label "Planning de collectes [MEDICAL_DATA]" at bounding box center [199, 647] width 184 height 13
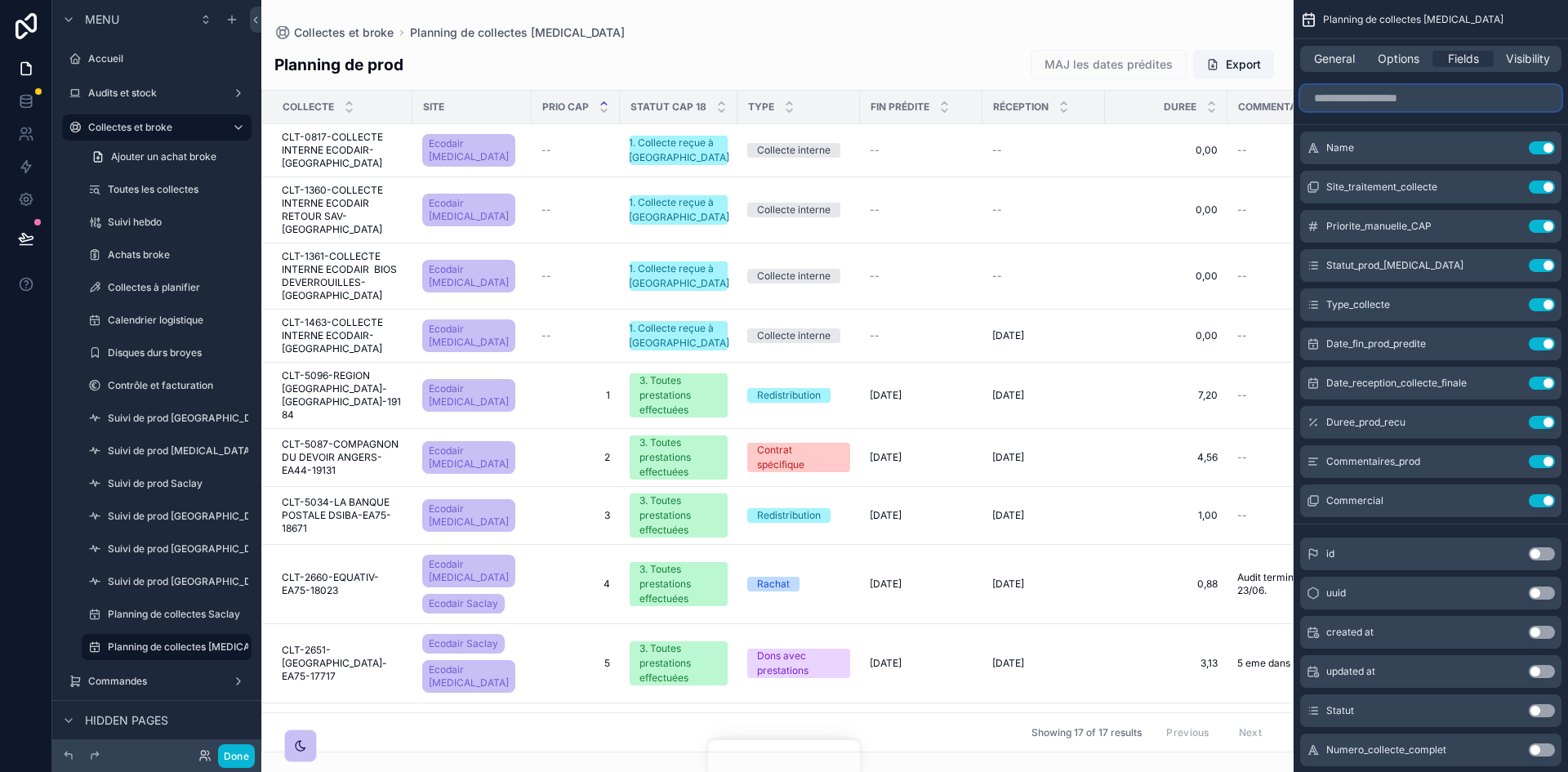
click at [1044, 98] on input "scrollable content" at bounding box center [1431, 98] width 261 height 26
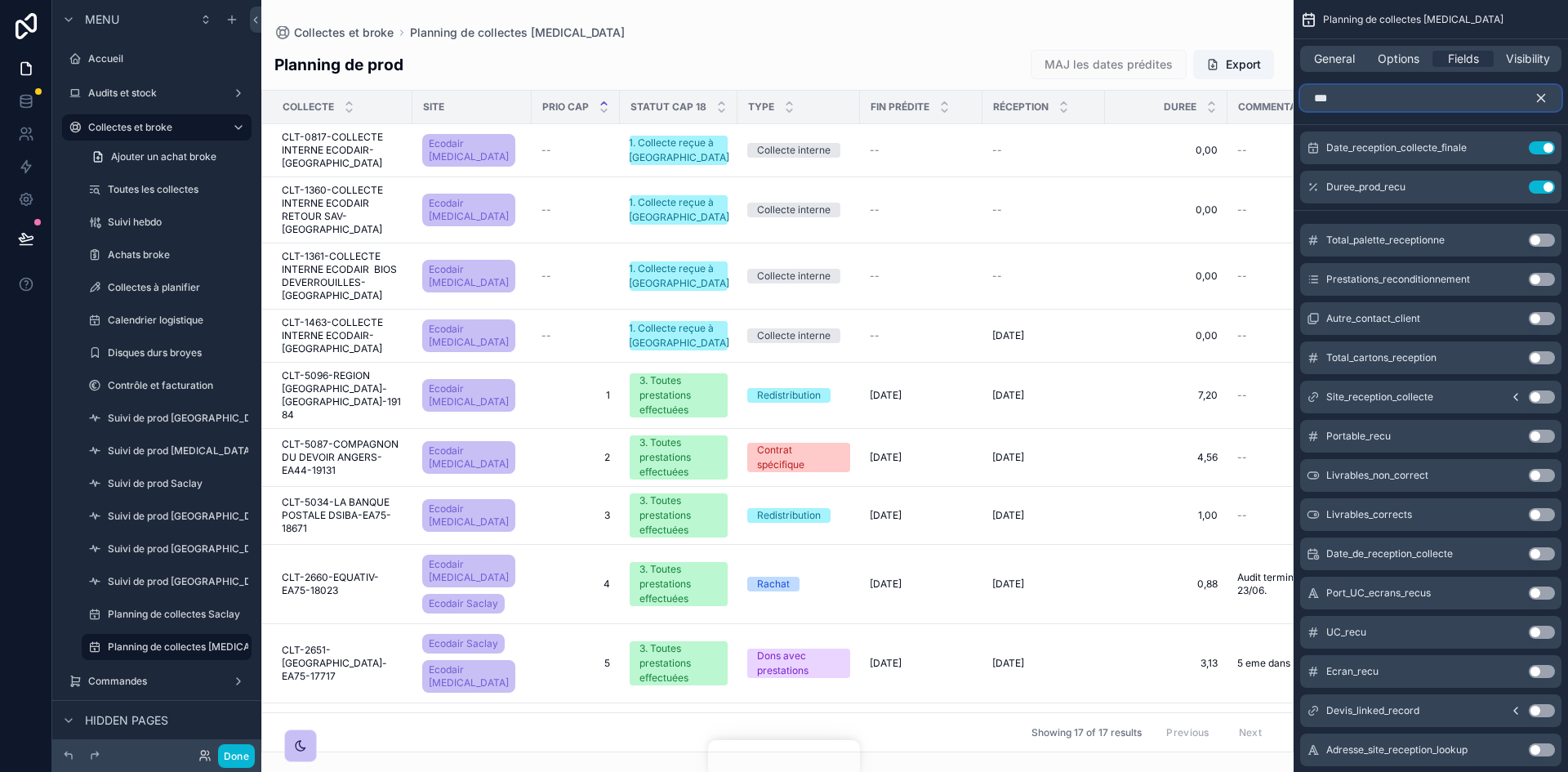
type input "***"
click at [1044, 477] on button "Use setting" at bounding box center [1542, 593] width 26 height 13
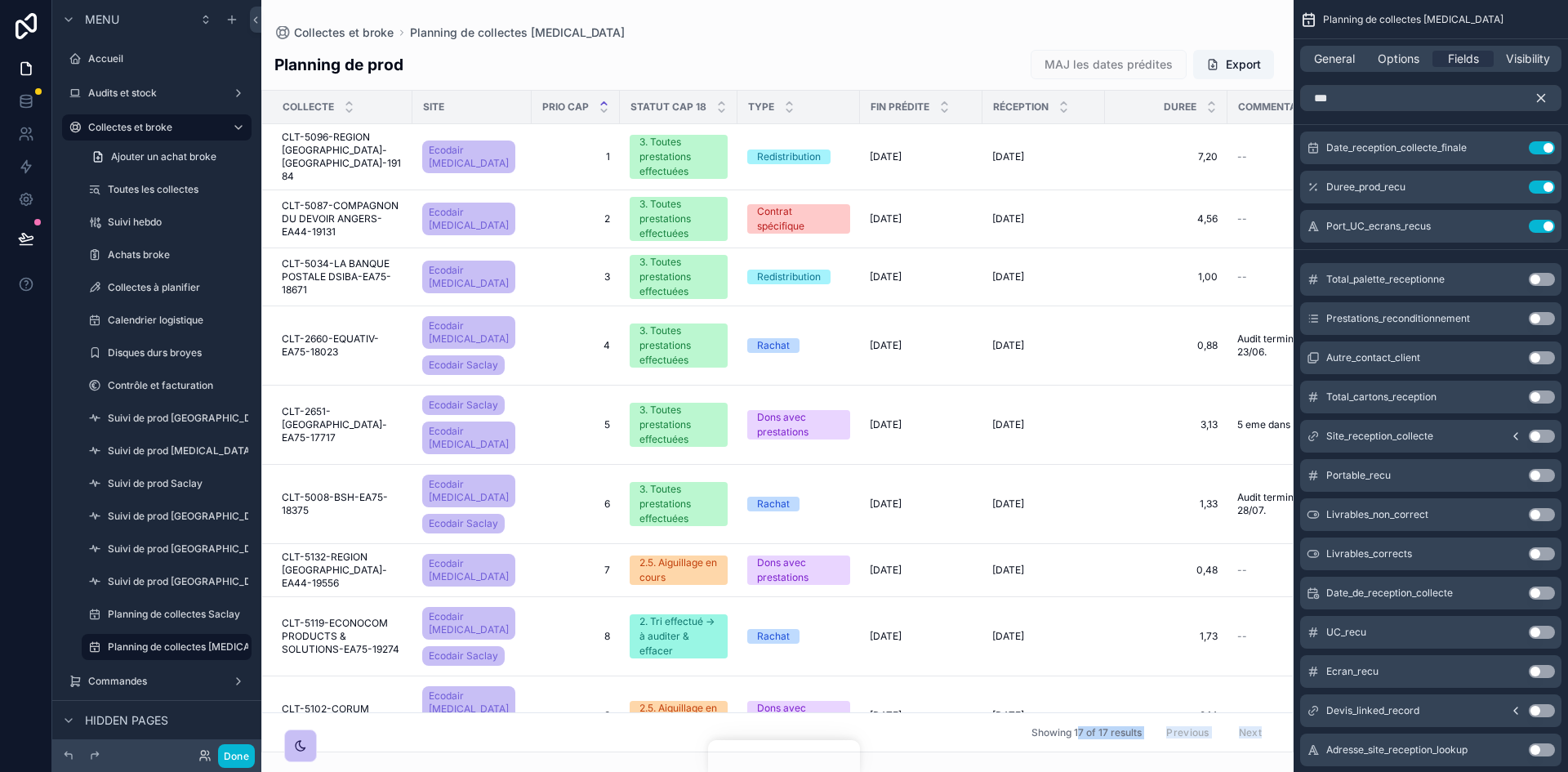
drag, startPoint x: 990, startPoint y: 743, endPoint x: 1067, endPoint y: 736, distance: 77.3
click at [1044, 477] on div "Collectes et broke Planning de collectes CAP18 Planning de prod MAJ les dates p…" at bounding box center [777, 376] width 1032 height 752
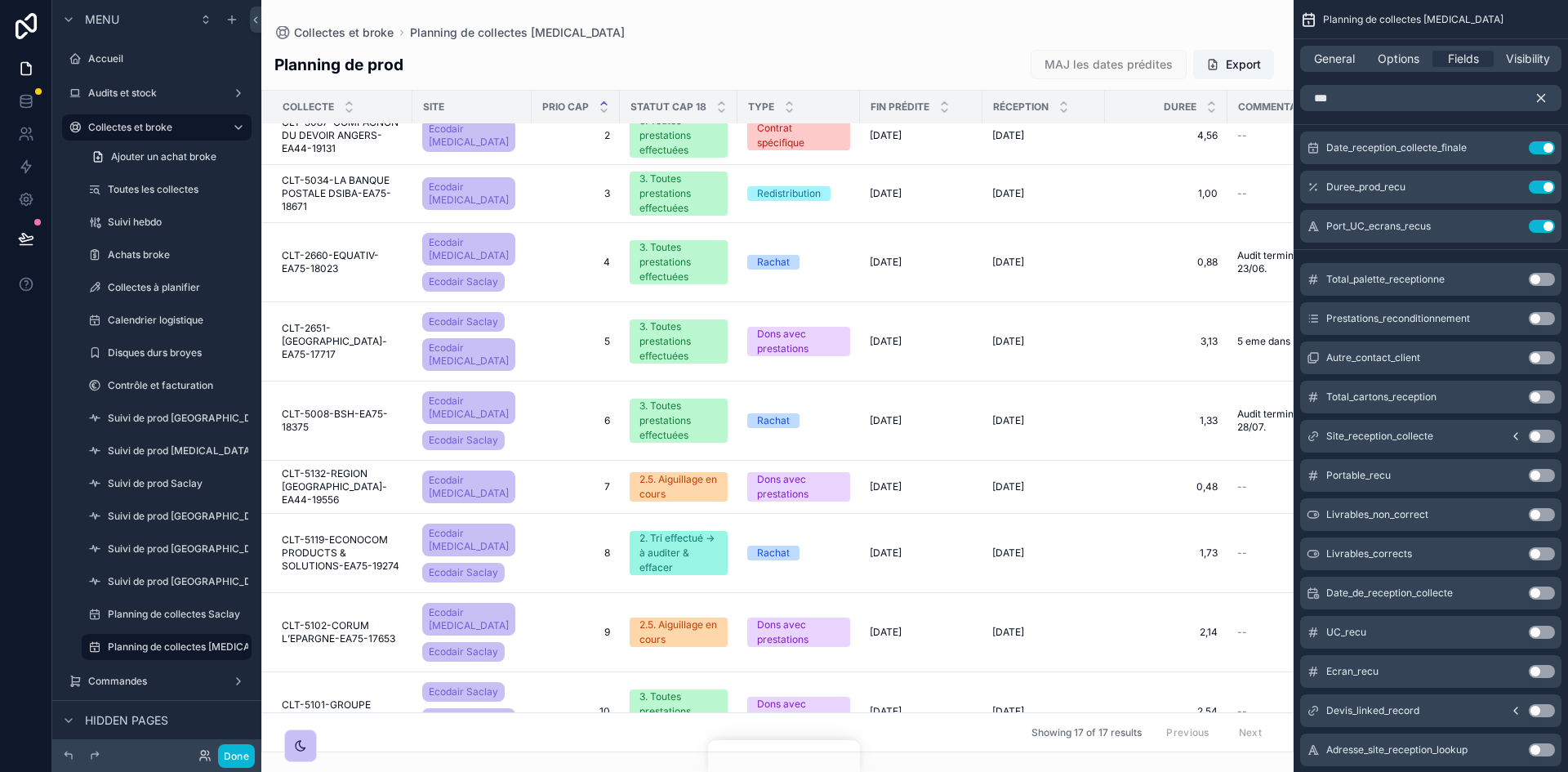
click at [999, 477] on div "Showing 17 of 17 results Previous Next" at bounding box center [778, 731] width 1031 height 39
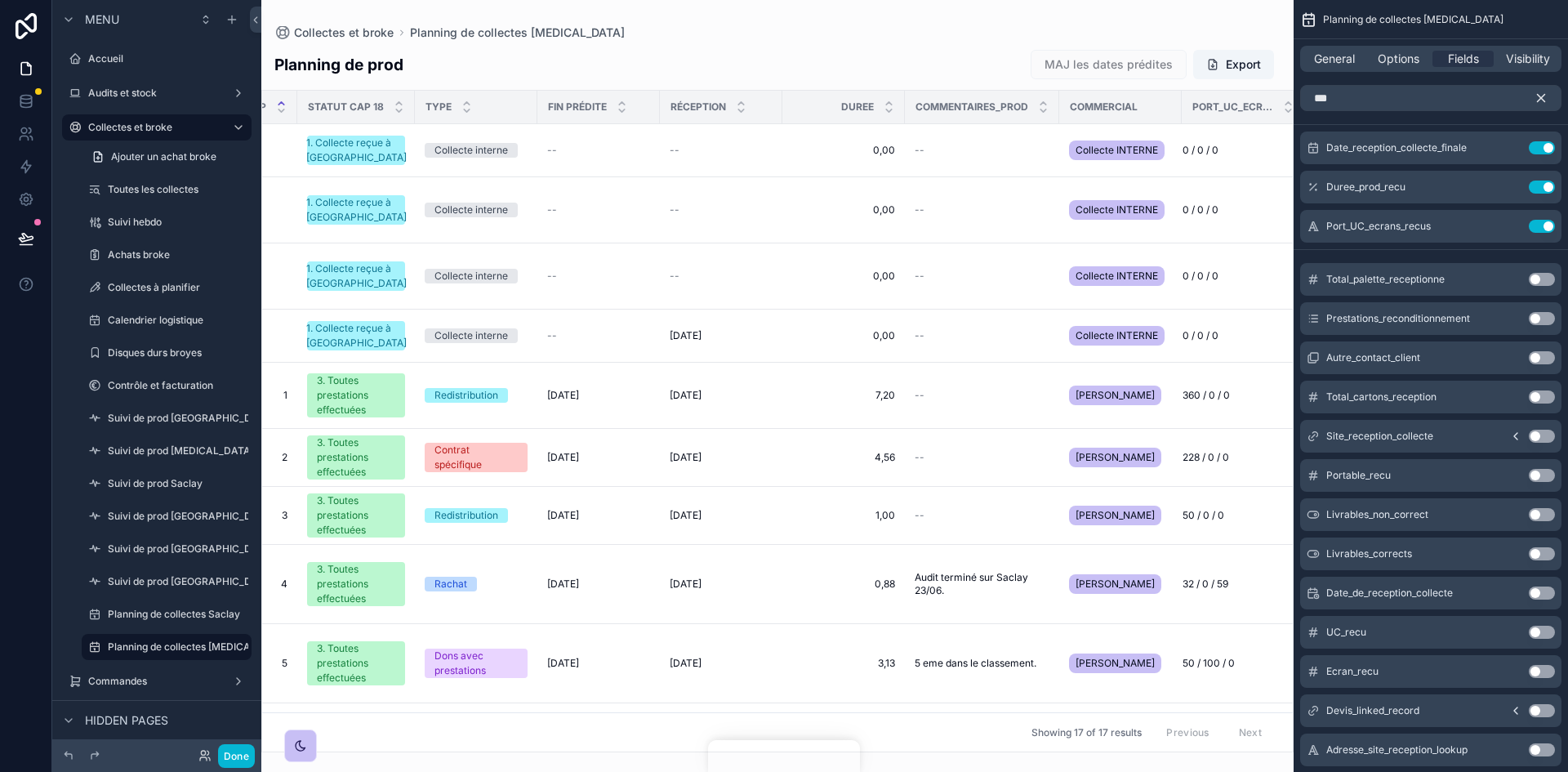
scroll to position [0, 341]
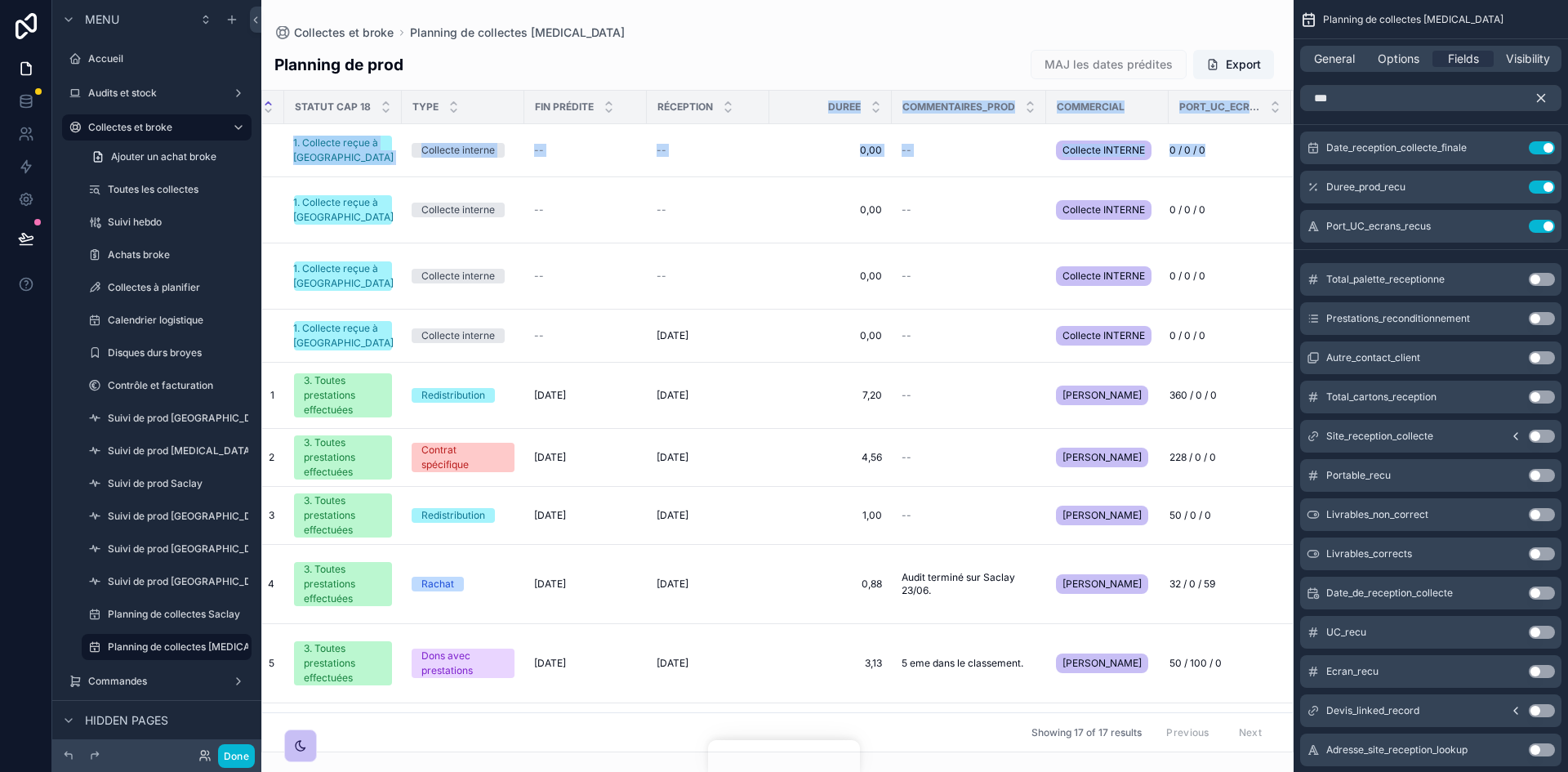
drag, startPoint x: 1207, startPoint y: 103, endPoint x: 765, endPoint y: 113, distance: 442.1
click at [760, 113] on table "Collecte Site Prio Cap Statut CAP 18 Type Fin prédite Réception Duree Commentai…" at bounding box center [612, 631] width 1359 height 1081
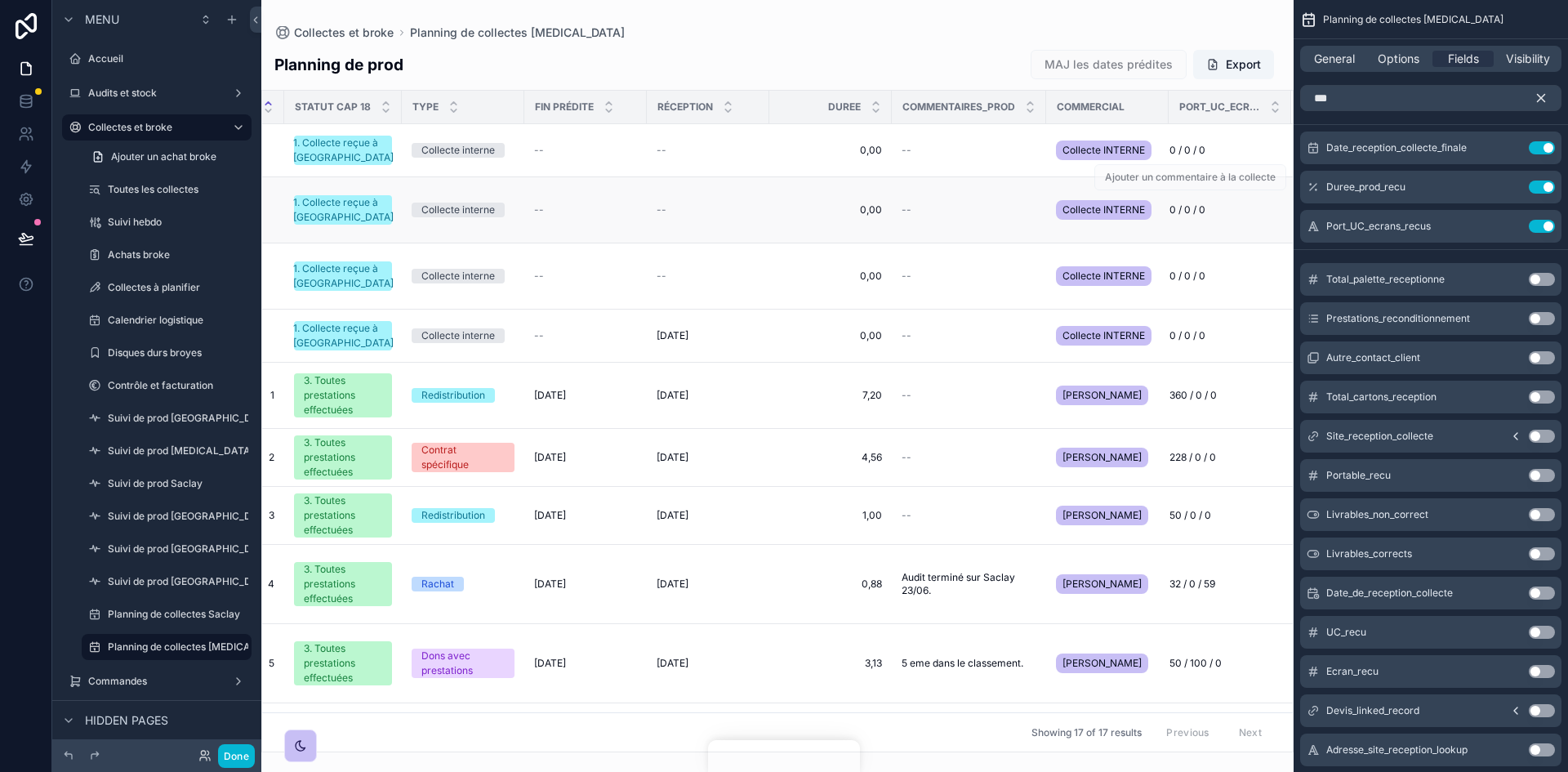
click at [1044, 218] on td "0 / 0 / 0 0 / 0 / 0" at bounding box center [1230, 210] width 122 height 66
click at [1044, 94] on icon "scrollable content" at bounding box center [1541, 98] width 7 height 7
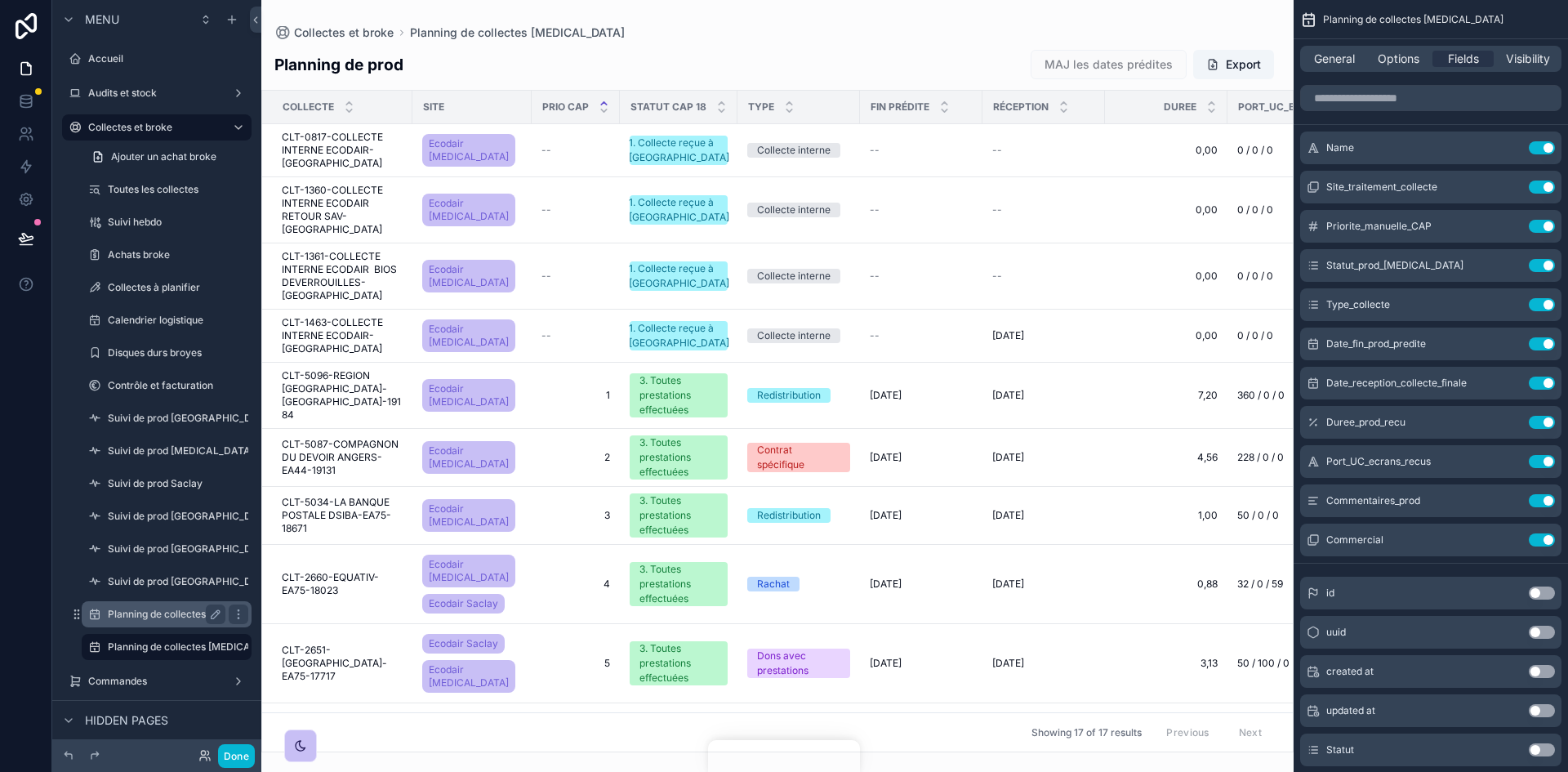
click at [149, 477] on label "Planning de collectes Saclay" at bounding box center [174, 614] width 132 height 13
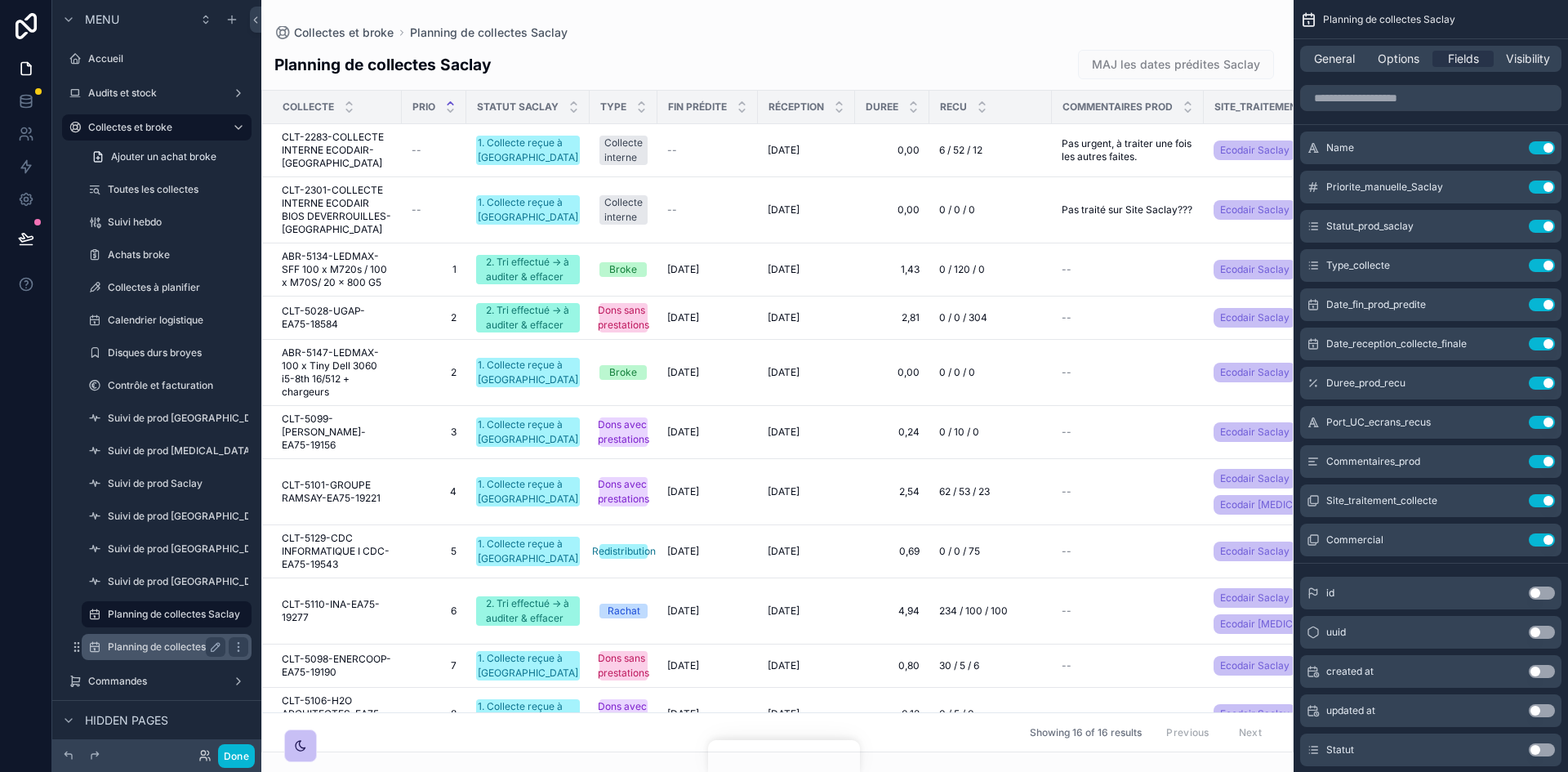
click at [152, 477] on label "Planning de collectes CAP18" at bounding box center [199, 647] width 184 height 13
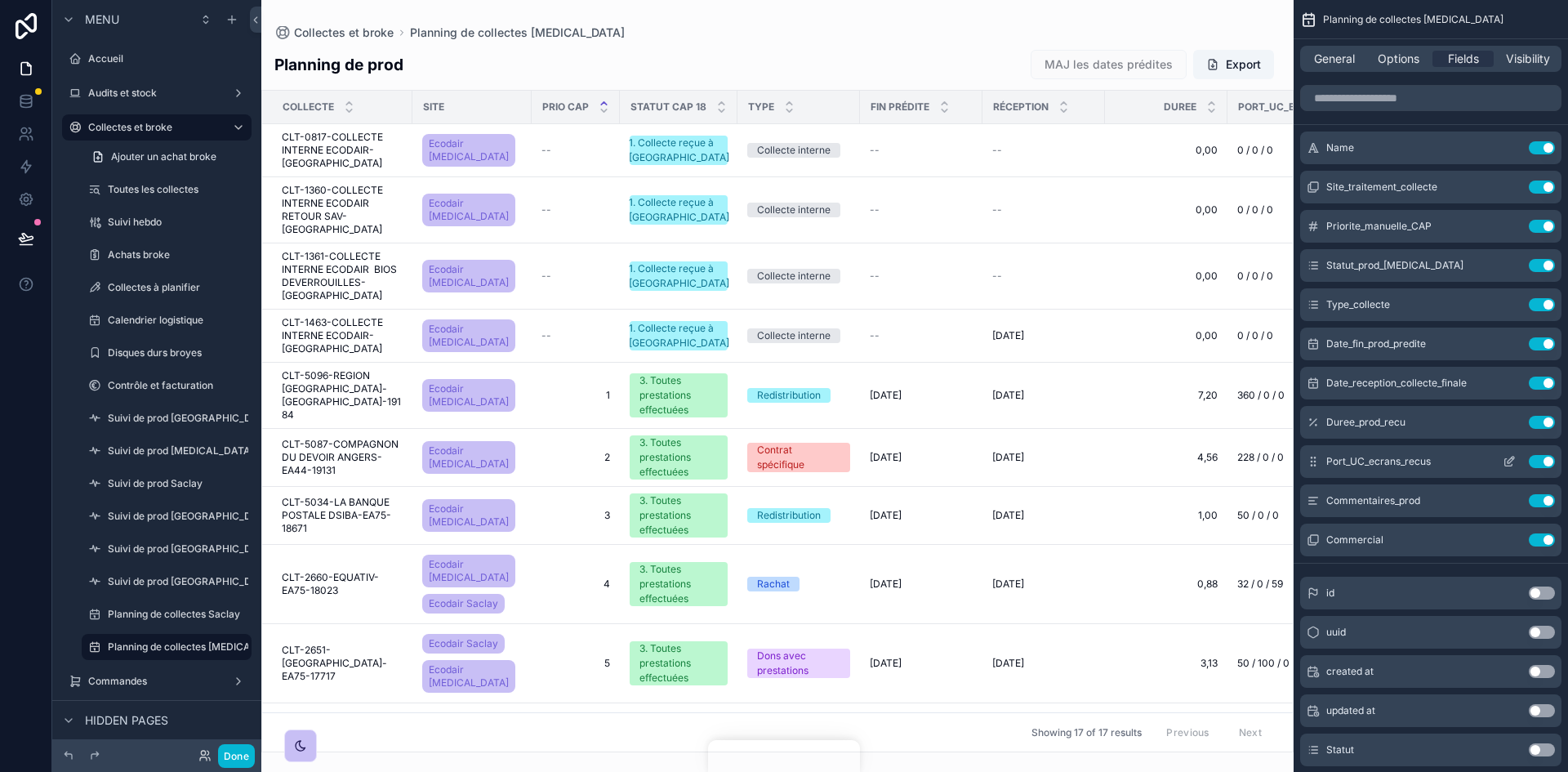
click at [1044, 457] on icon "scrollable content" at bounding box center [1509, 462] width 13 height 13
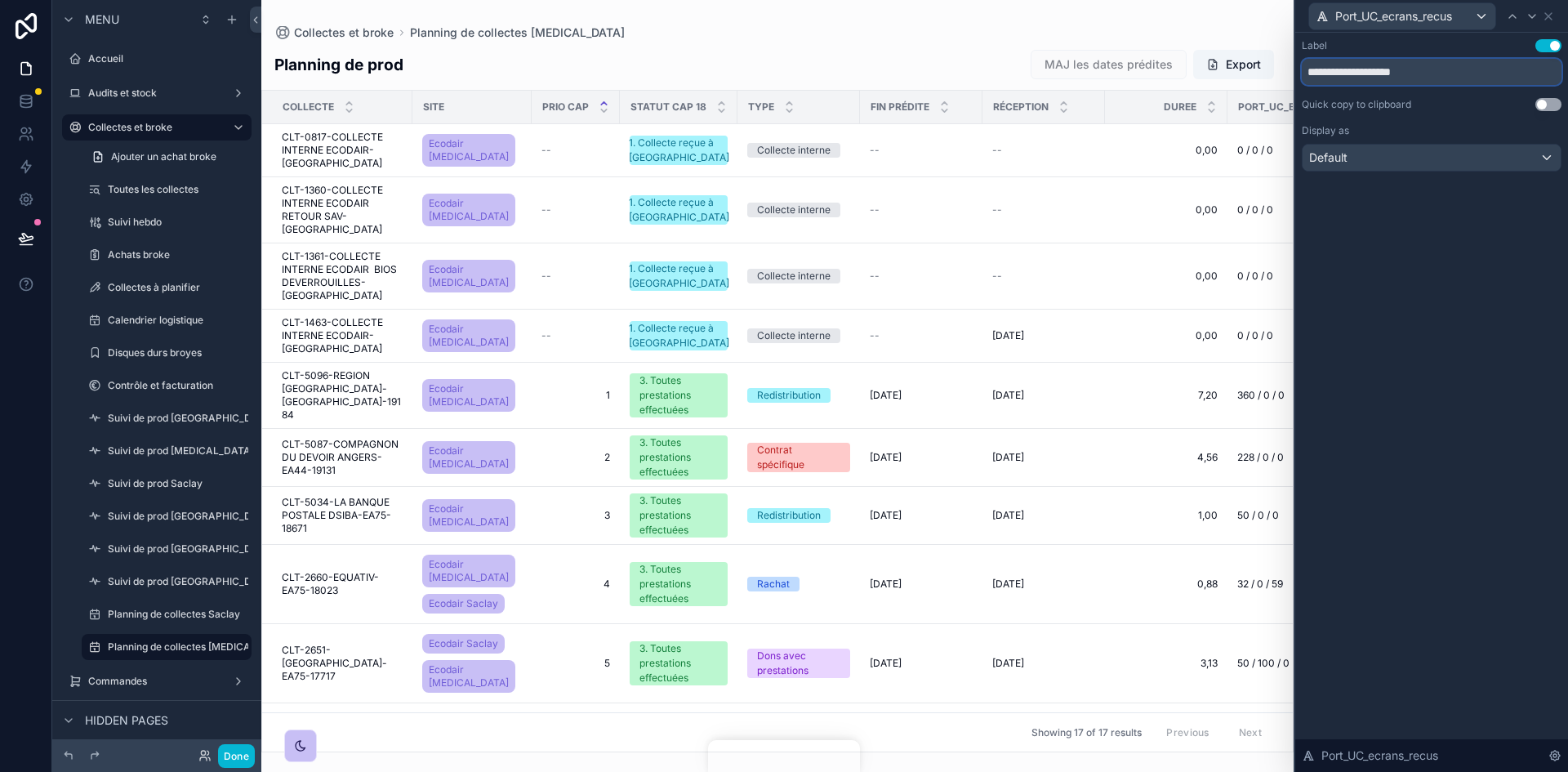
drag, startPoint x: 1434, startPoint y: 70, endPoint x: 1290, endPoint y: 72, distance: 144.0
click at [1044, 72] on div "**********" at bounding box center [784, 386] width 1568 height 772
type input "****"
click at [1044, 15] on icon at bounding box center [1548, 17] width 13 height 13
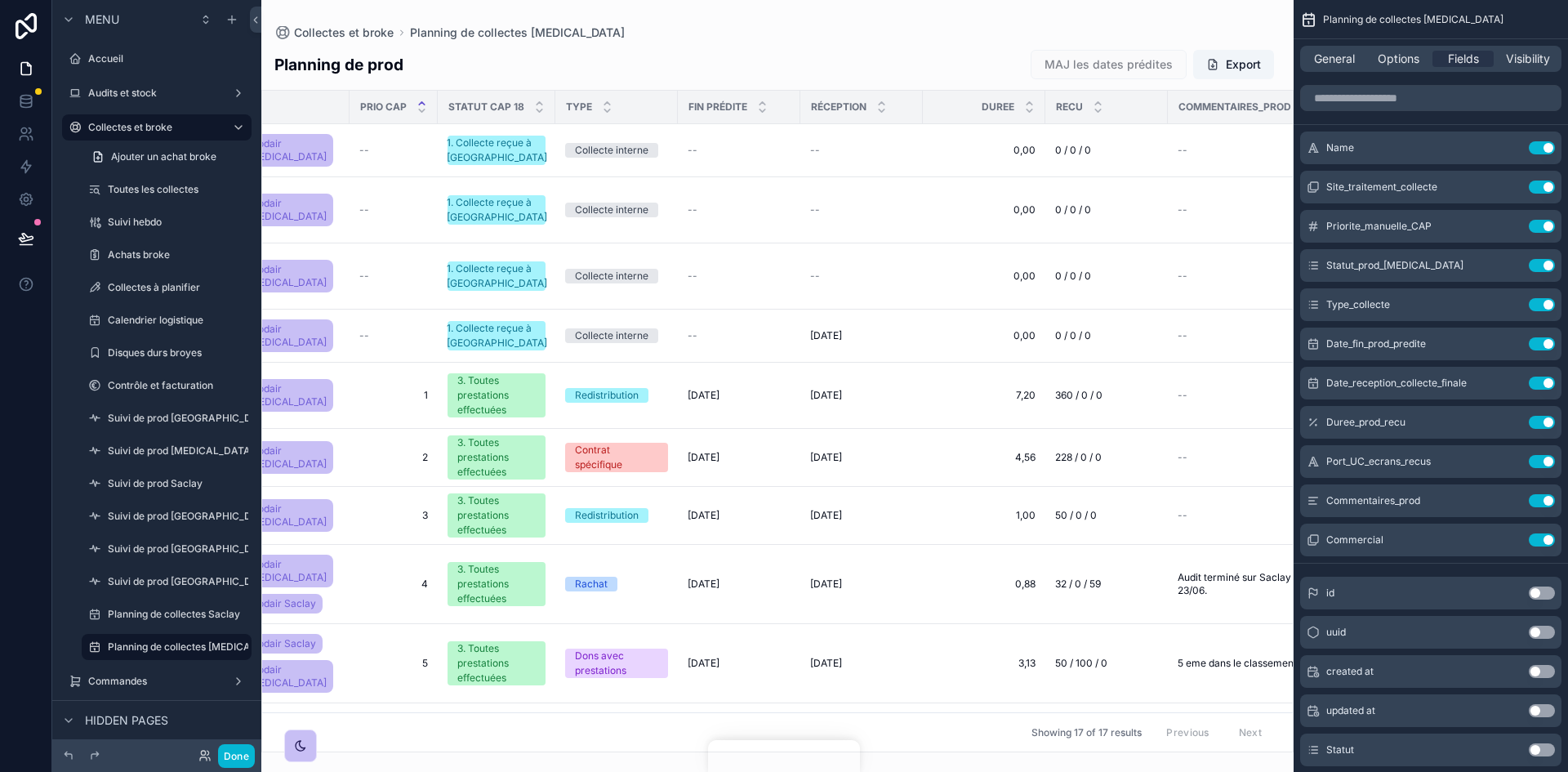
scroll to position [0, 174]
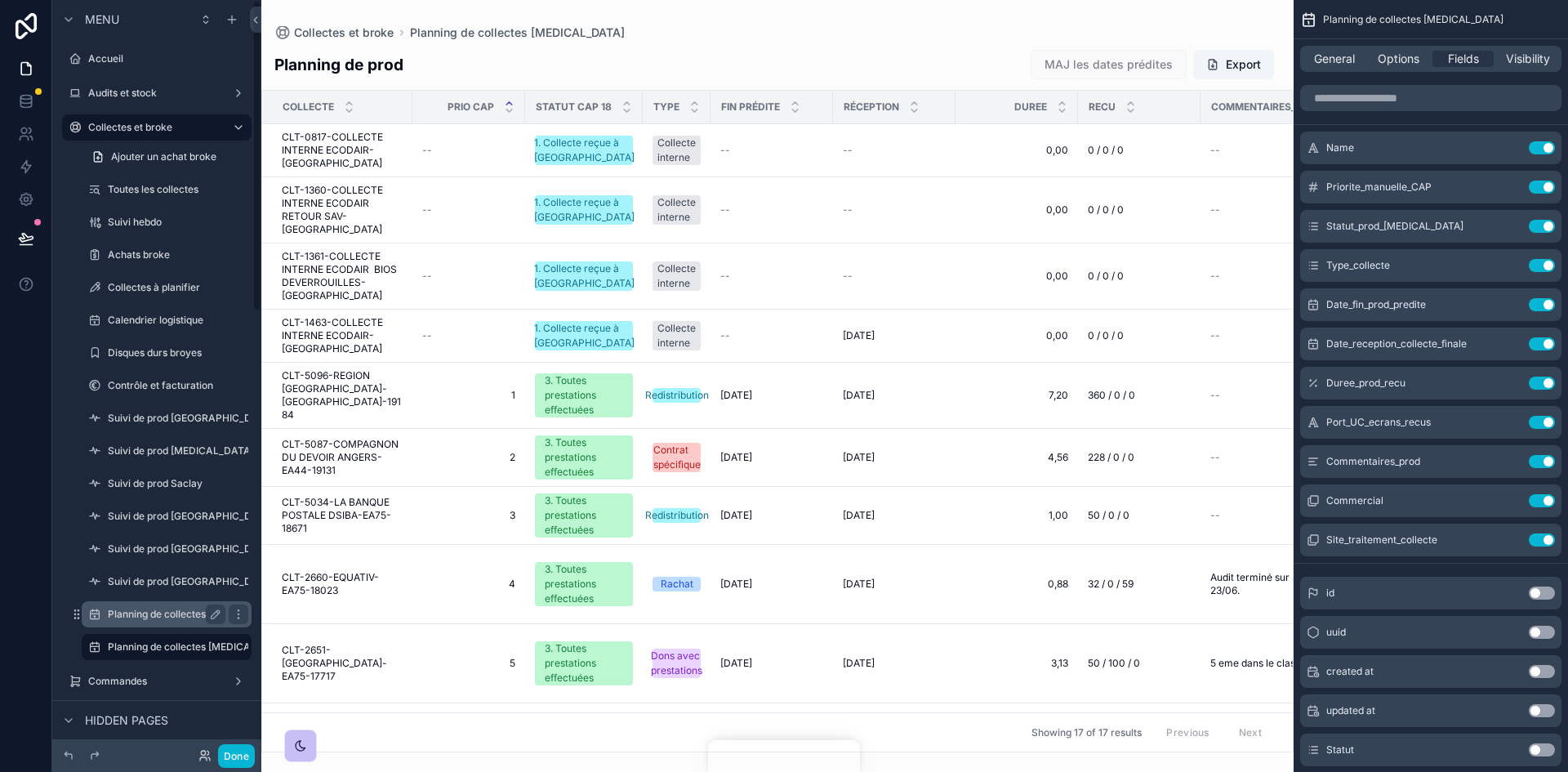
click at [190, 477] on label "Planning de collectes Saclay" at bounding box center [174, 614] width 132 height 13
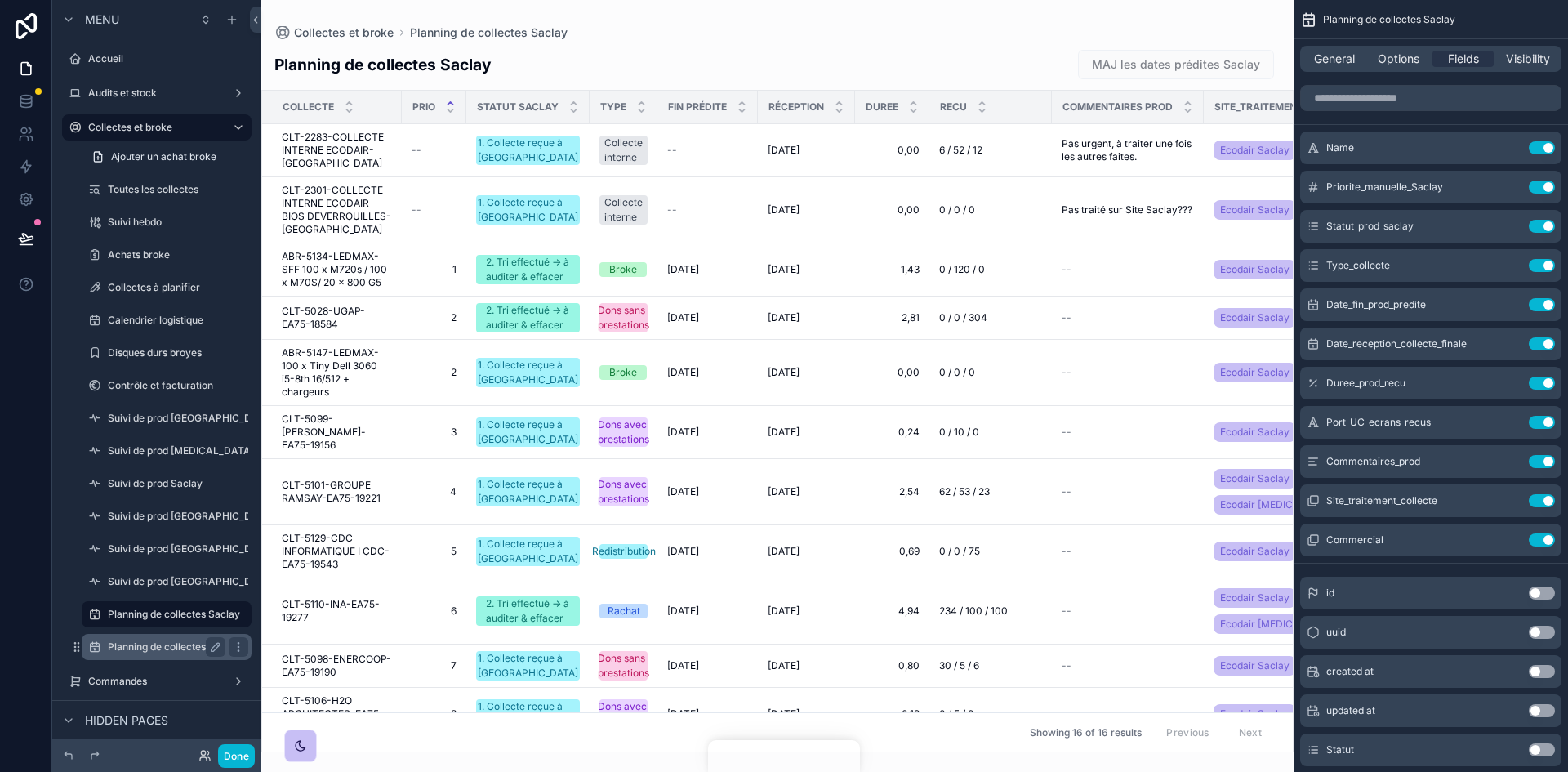
click at [181, 477] on label "Planning de collectes CAP18" at bounding box center [199, 647] width 184 height 13
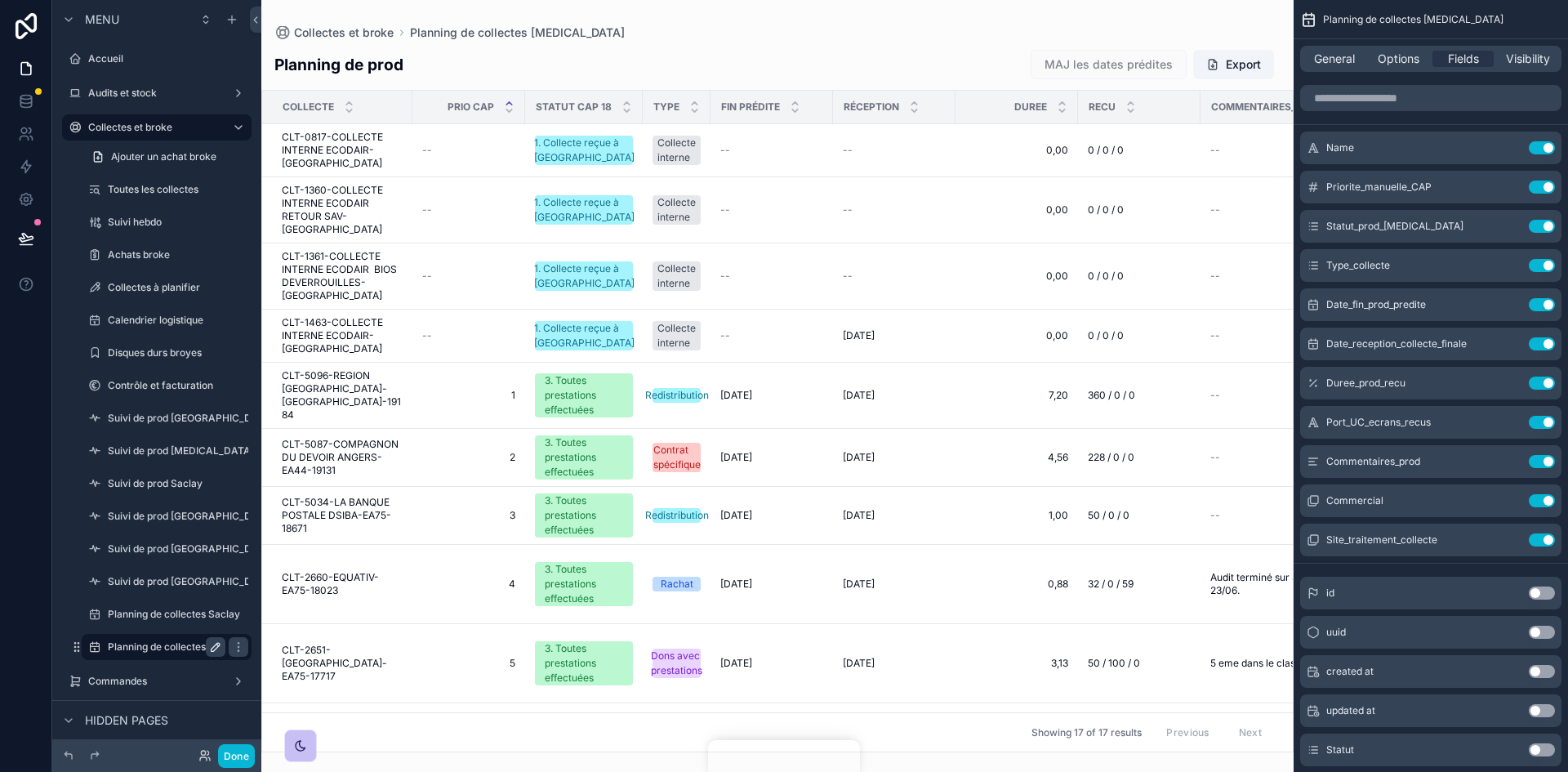
click at [211, 477] on icon "scrollable content" at bounding box center [216, 647] width 13 height 13
click at [1044, 52] on span "General" at bounding box center [1334, 59] width 41 height 17
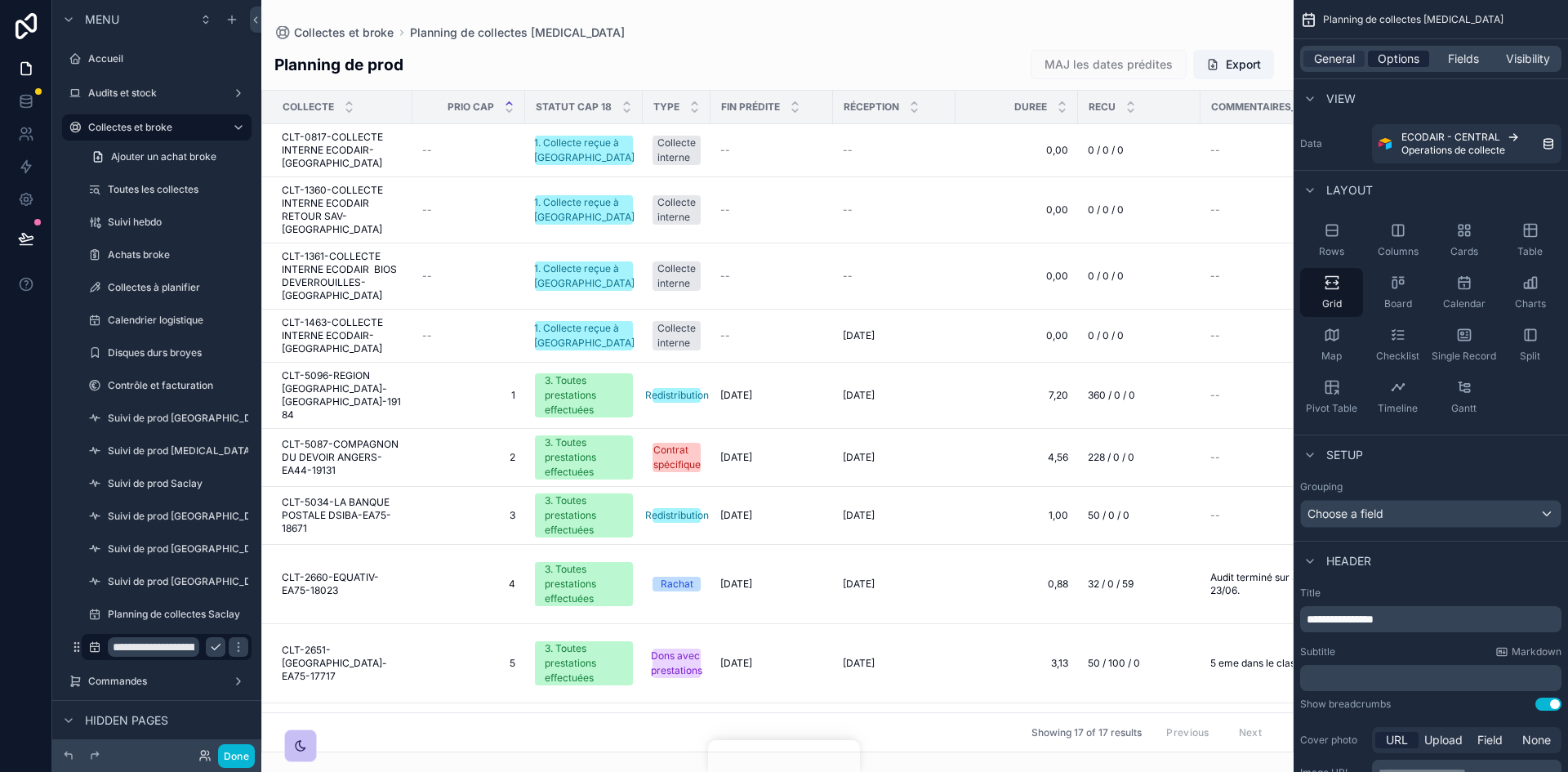
click at [1044, 56] on span "Options" at bounding box center [1398, 59] width 41 height 17
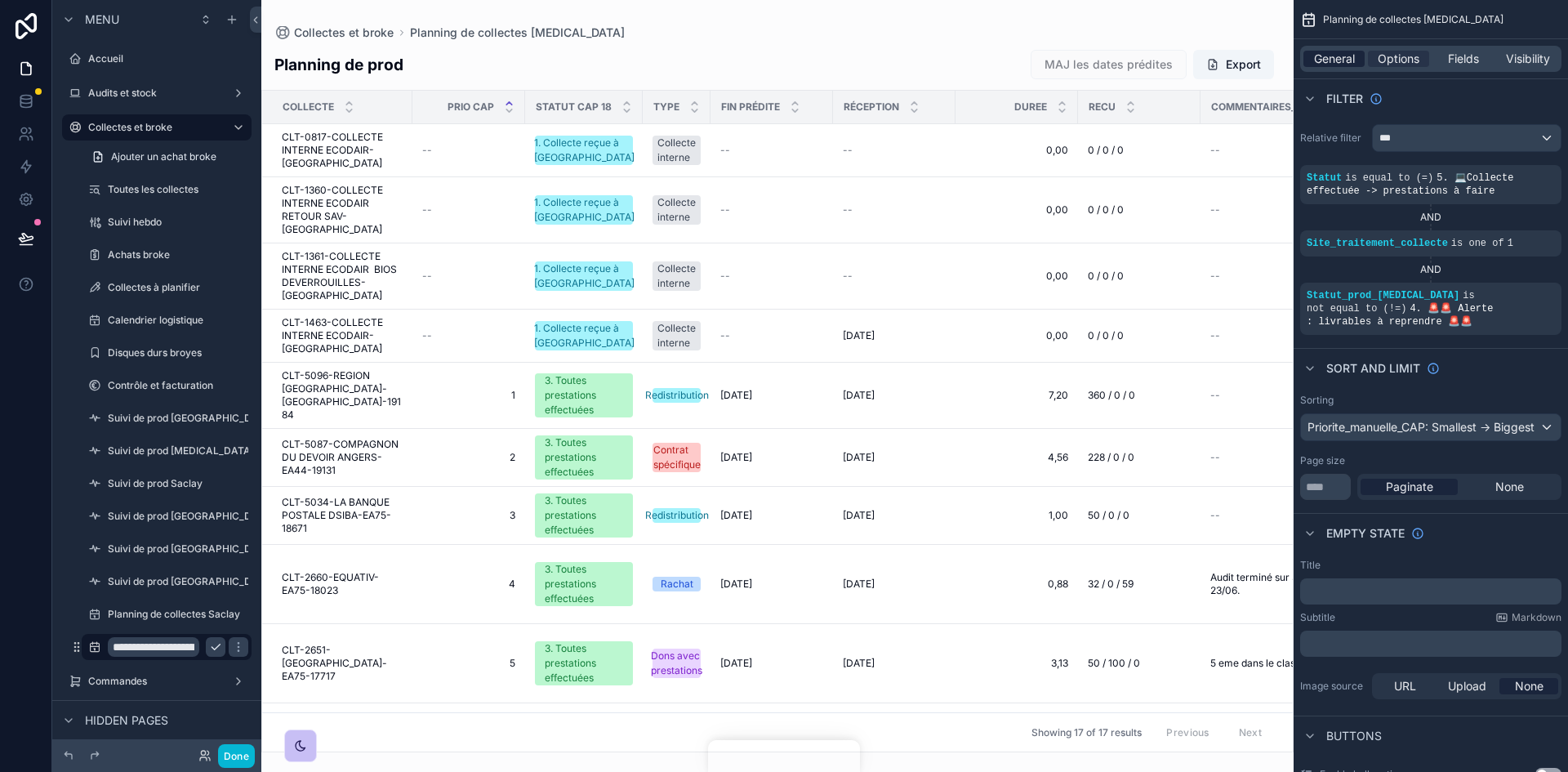
click at [1044, 55] on span "General" at bounding box center [1334, 59] width 41 height 17
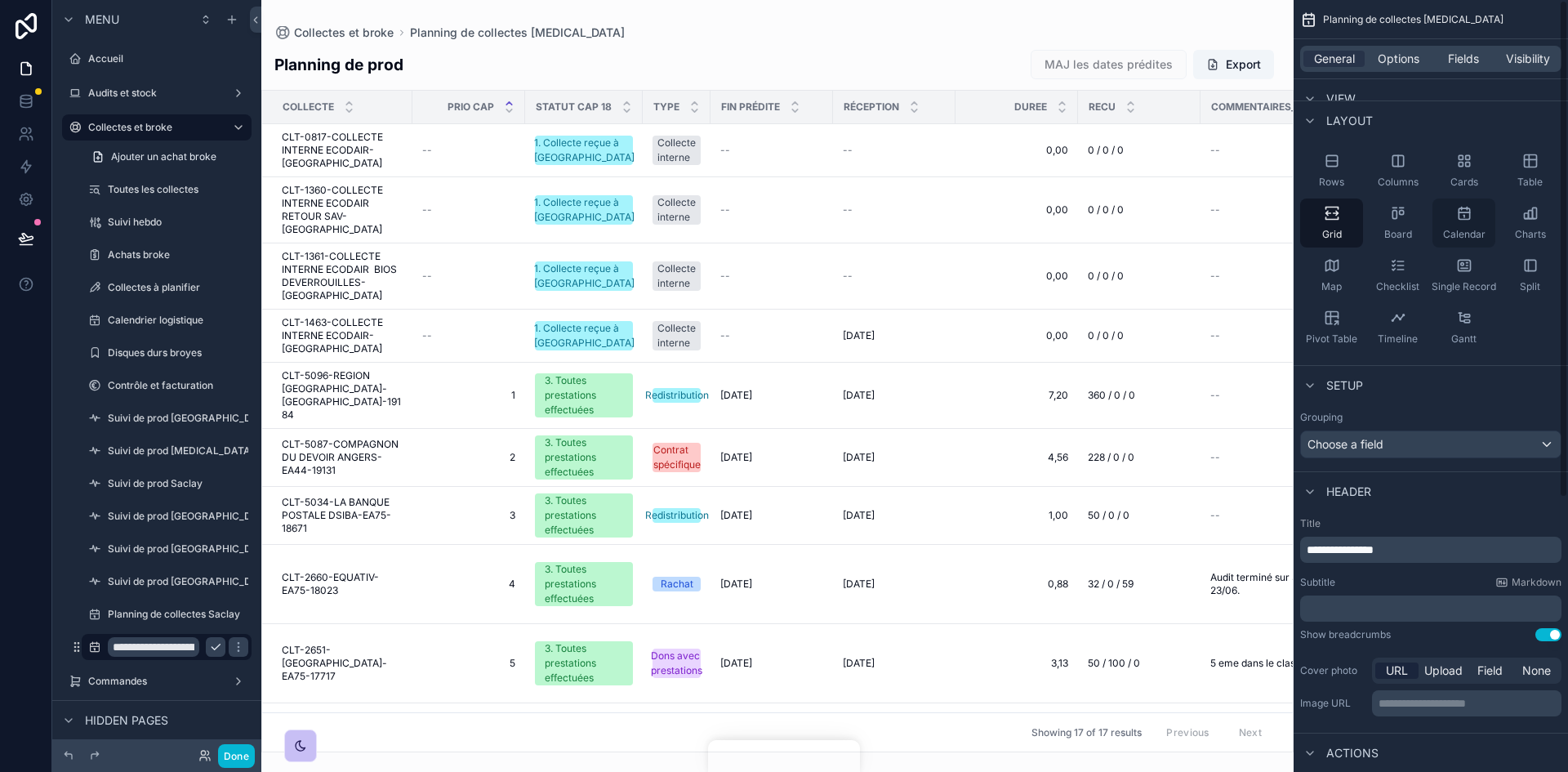
scroll to position [163, 0]
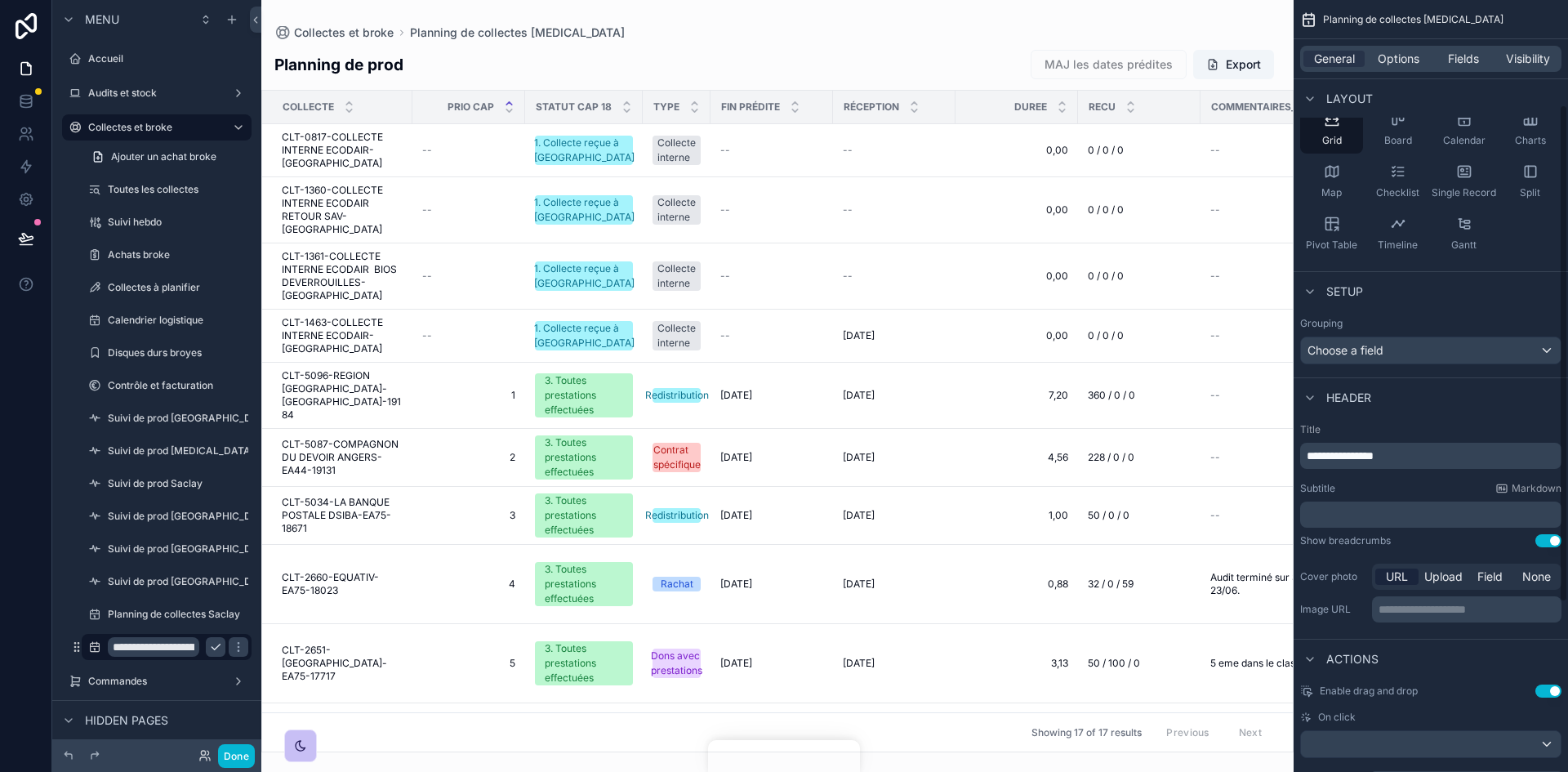
click at [1044, 457] on p "**********" at bounding box center [1432, 456] width 252 height 17
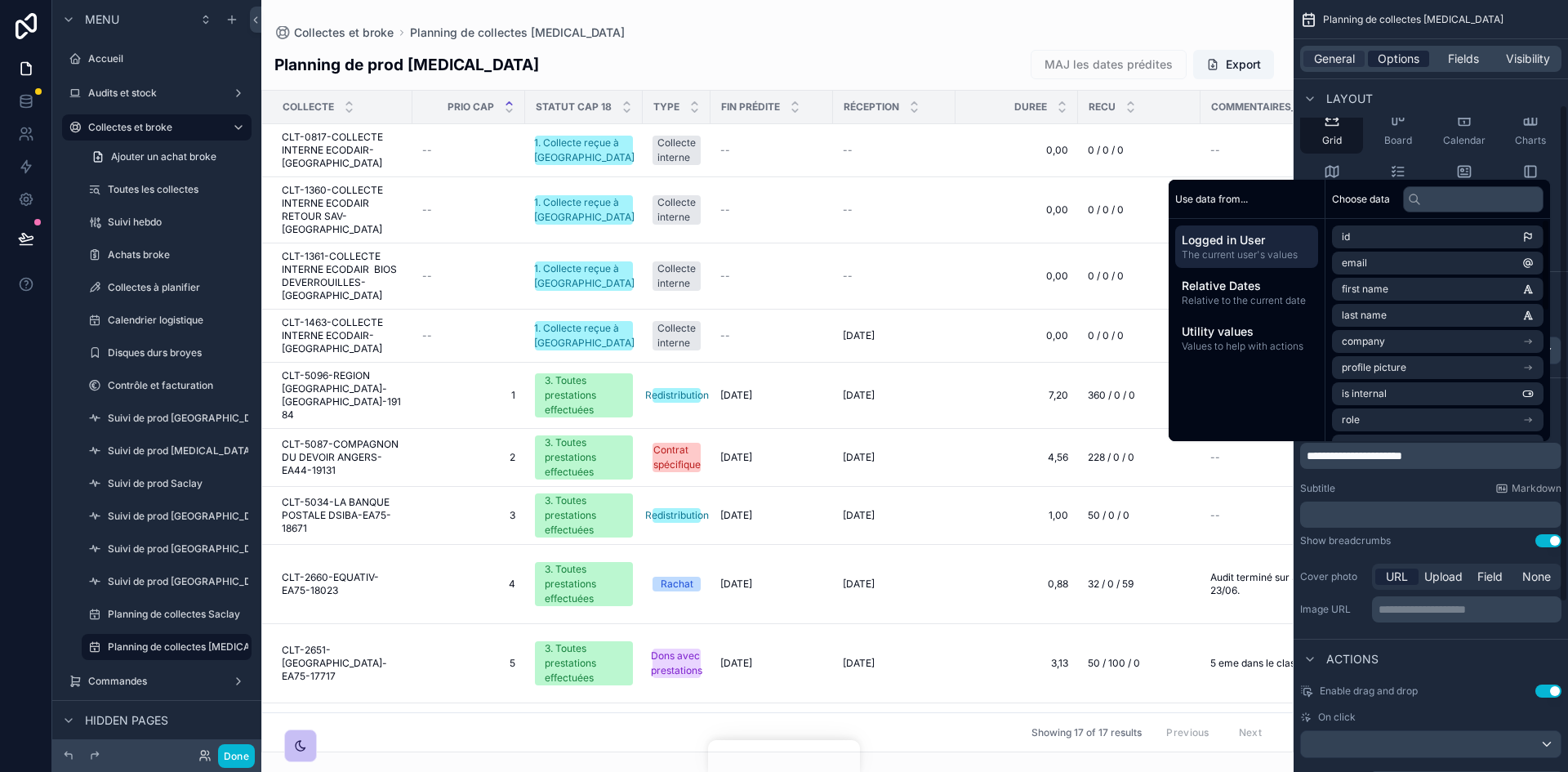
click at [1044, 50] on span "Options" at bounding box center [1398, 59] width 41 height 17
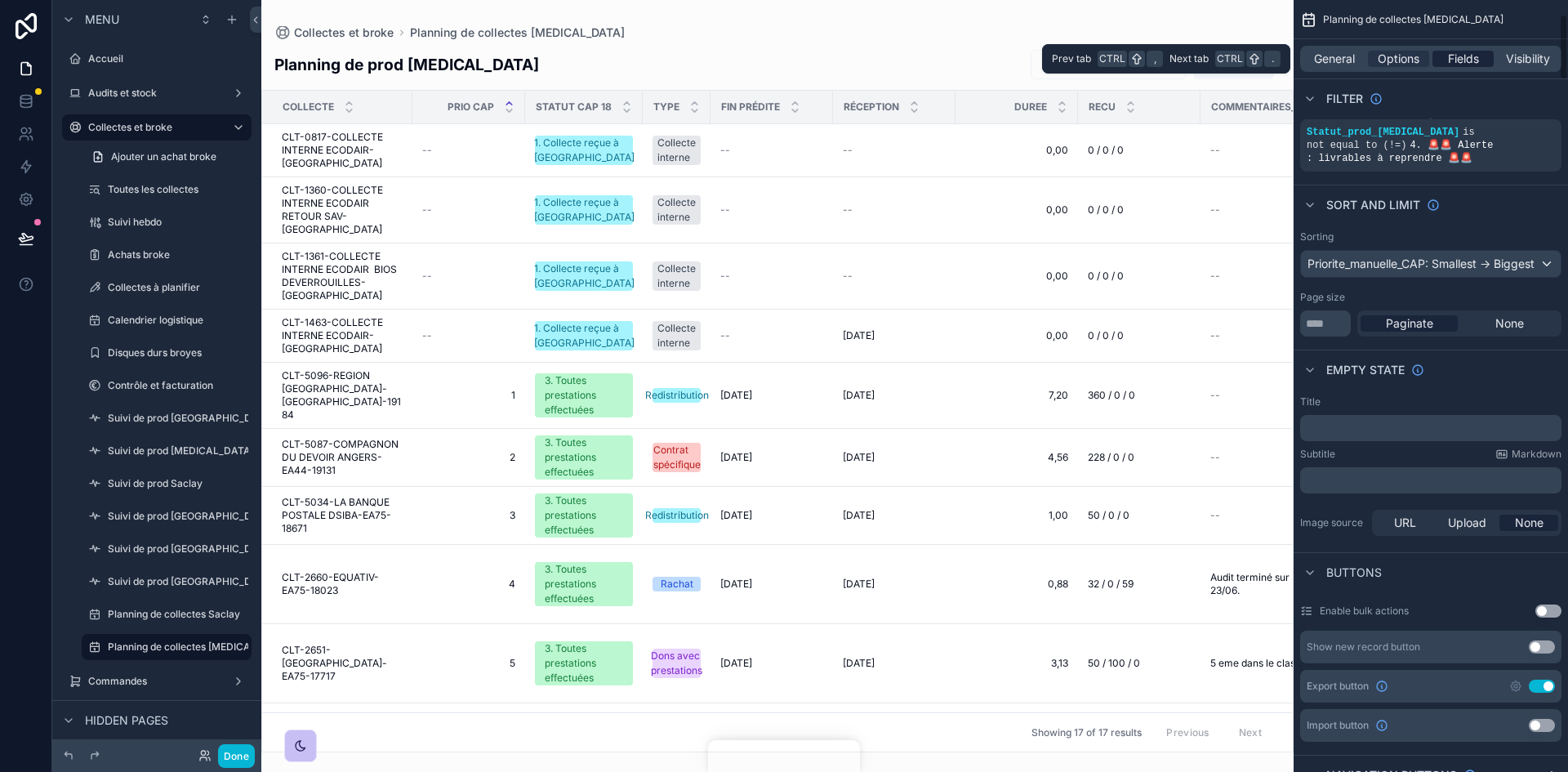
click at [1044, 60] on div "Fields" at bounding box center [1463, 59] width 61 height 17
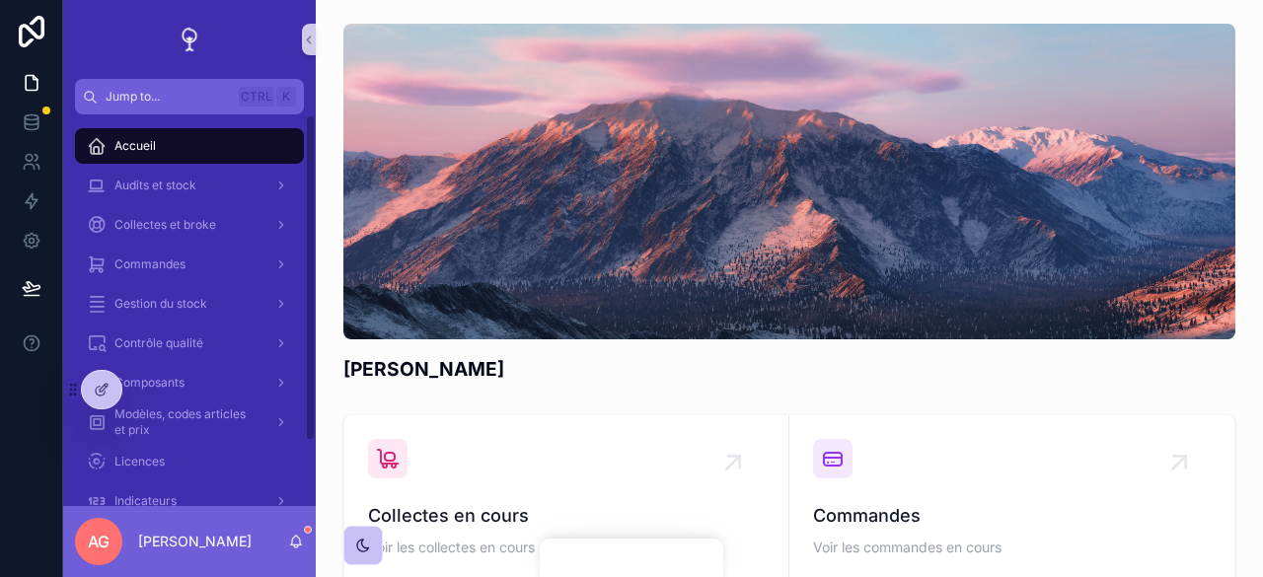
scroll to position [77, 0]
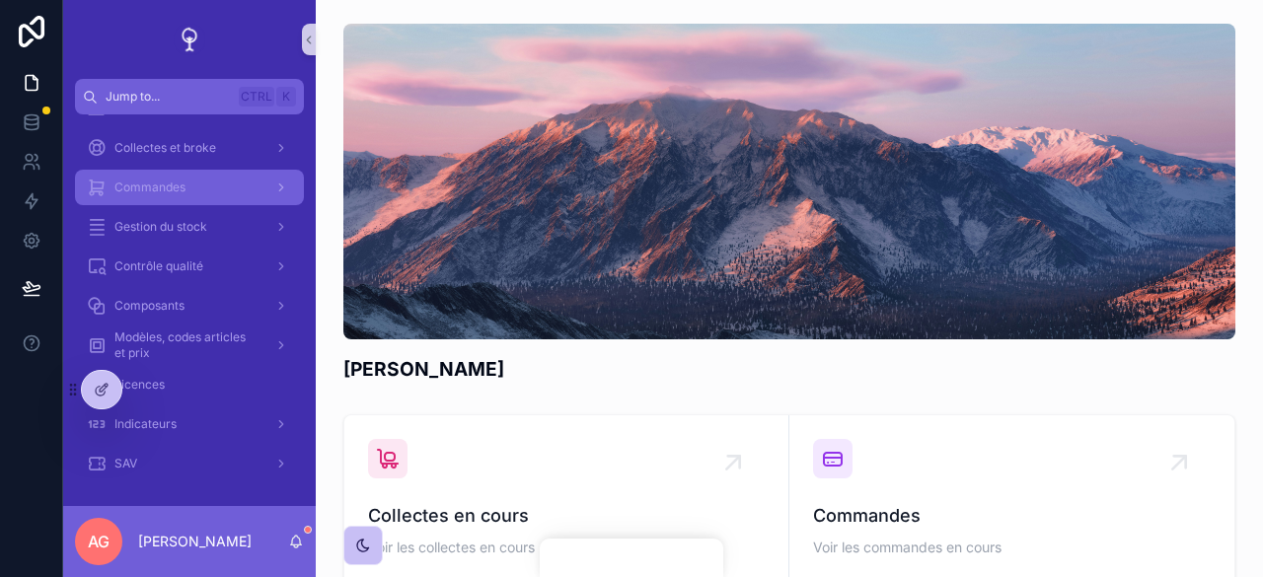
click at [184, 188] on span "Commandes" at bounding box center [149, 188] width 71 height 16
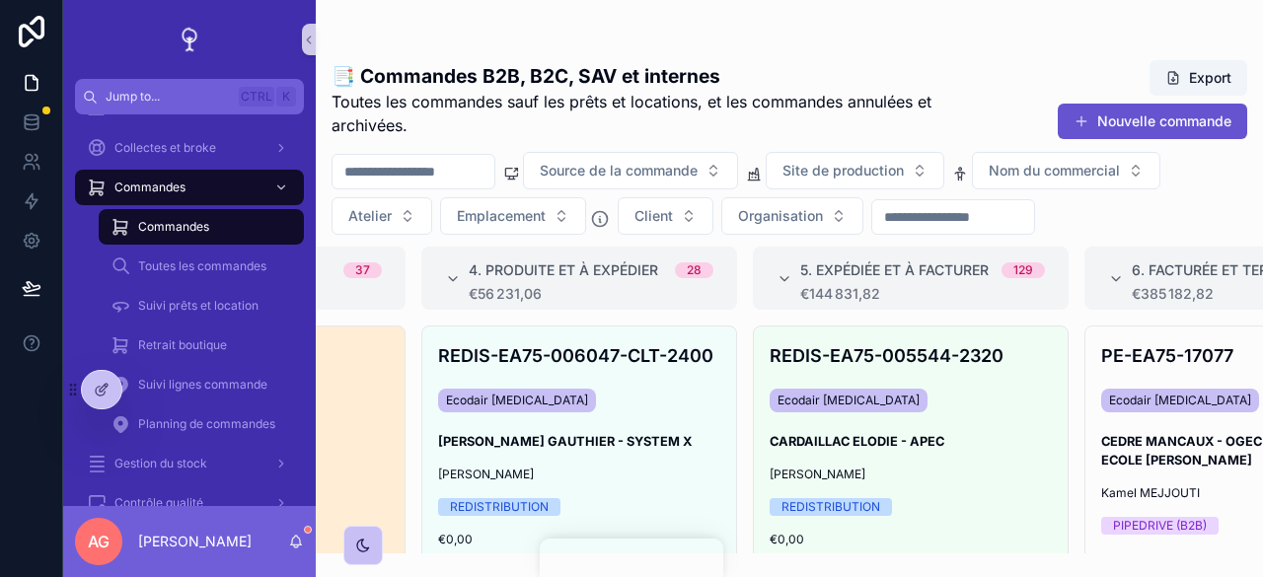
scroll to position [0, 653]
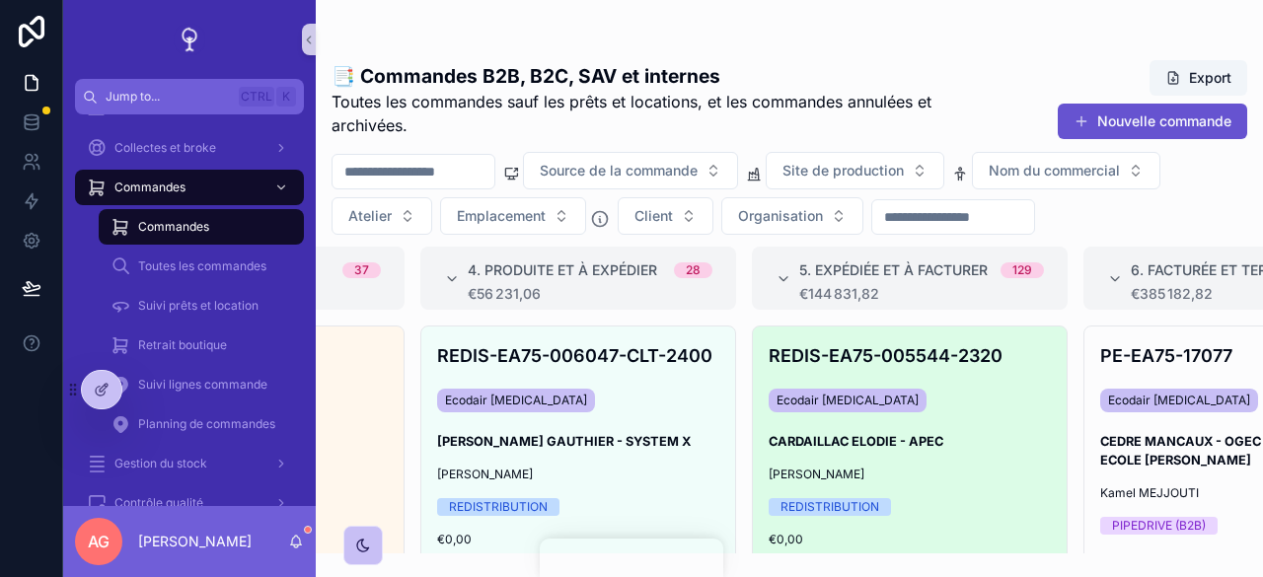
click at [1019, 454] on div "REDIS-EA75-005544-2320 Ecodair [MEDICAL_DATA] CARDAILLAC ELODIE - APEC [PERSON_…" at bounding box center [910, 534] width 314 height 415
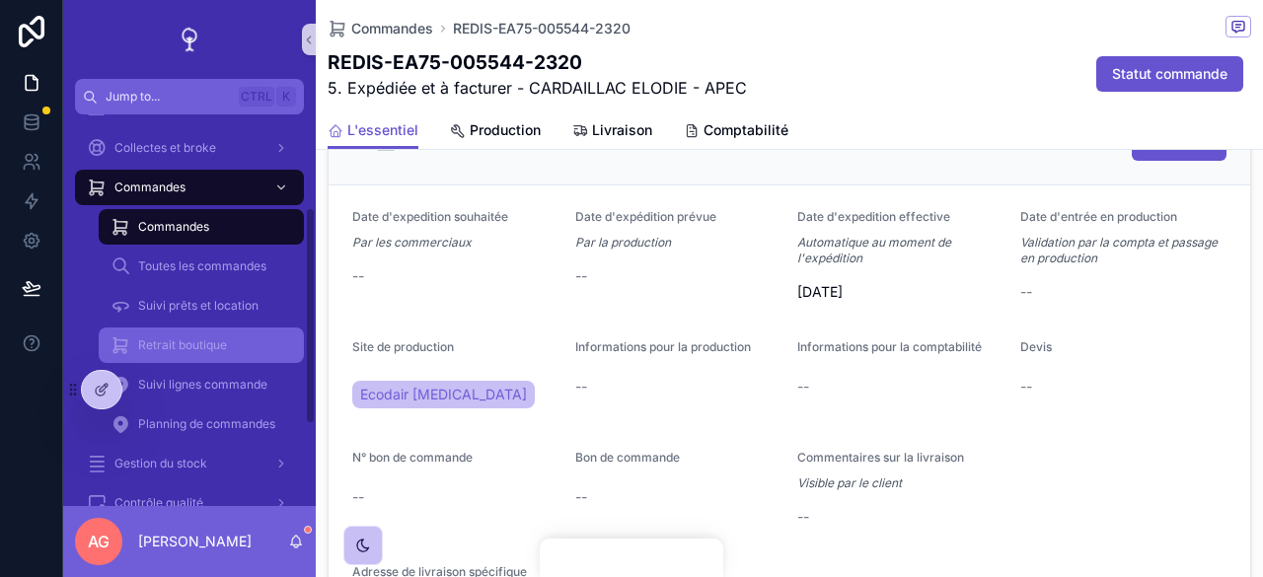
scroll to position [172, 0]
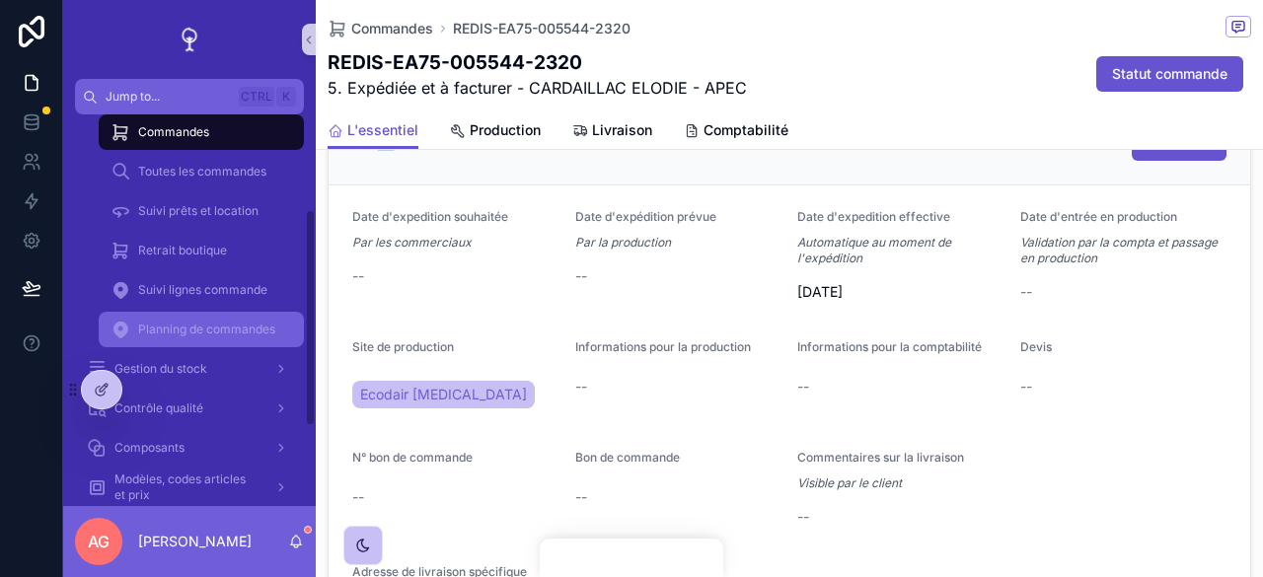
click at [217, 344] on div "Planning de commandes" at bounding box center [202, 330] width 182 height 32
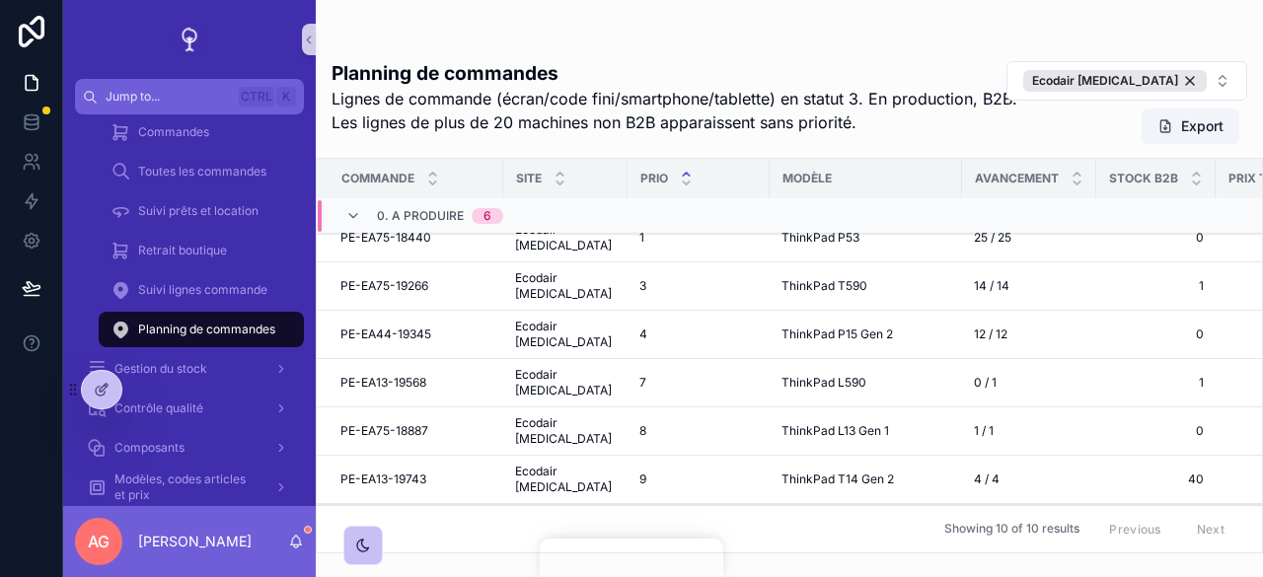
scroll to position [276, 0]
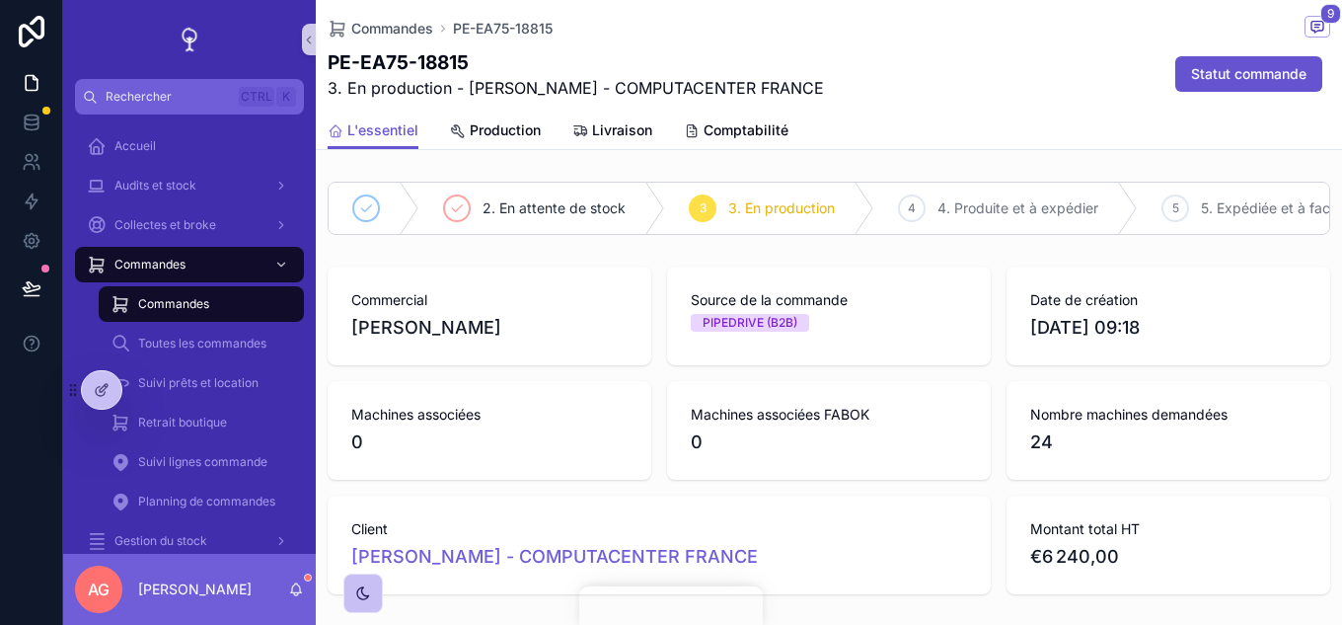
scroll to position [888, 0]
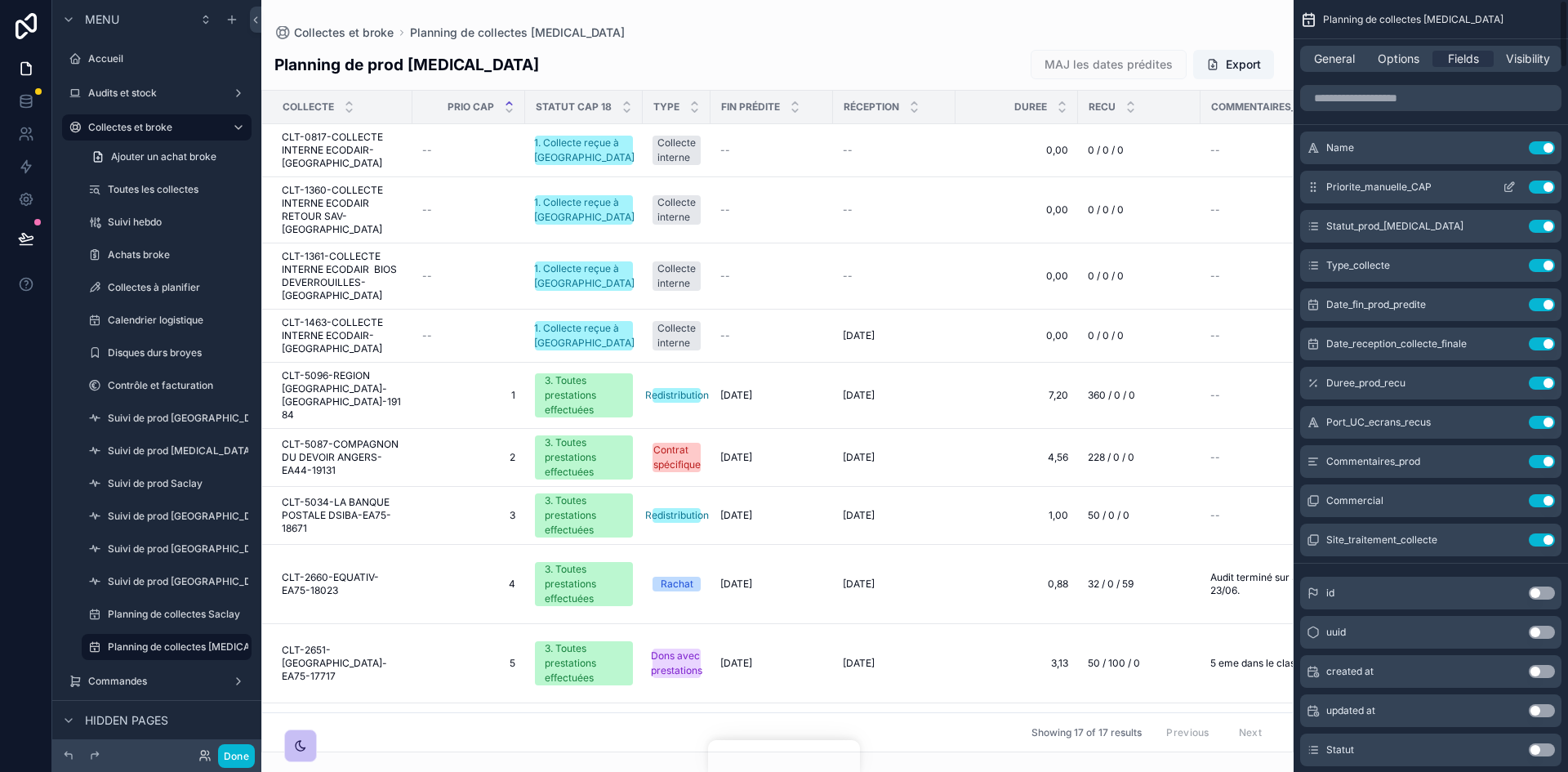
click at [1511, 184] on icon "scrollable content" at bounding box center [1511, 185] width 7 height 7
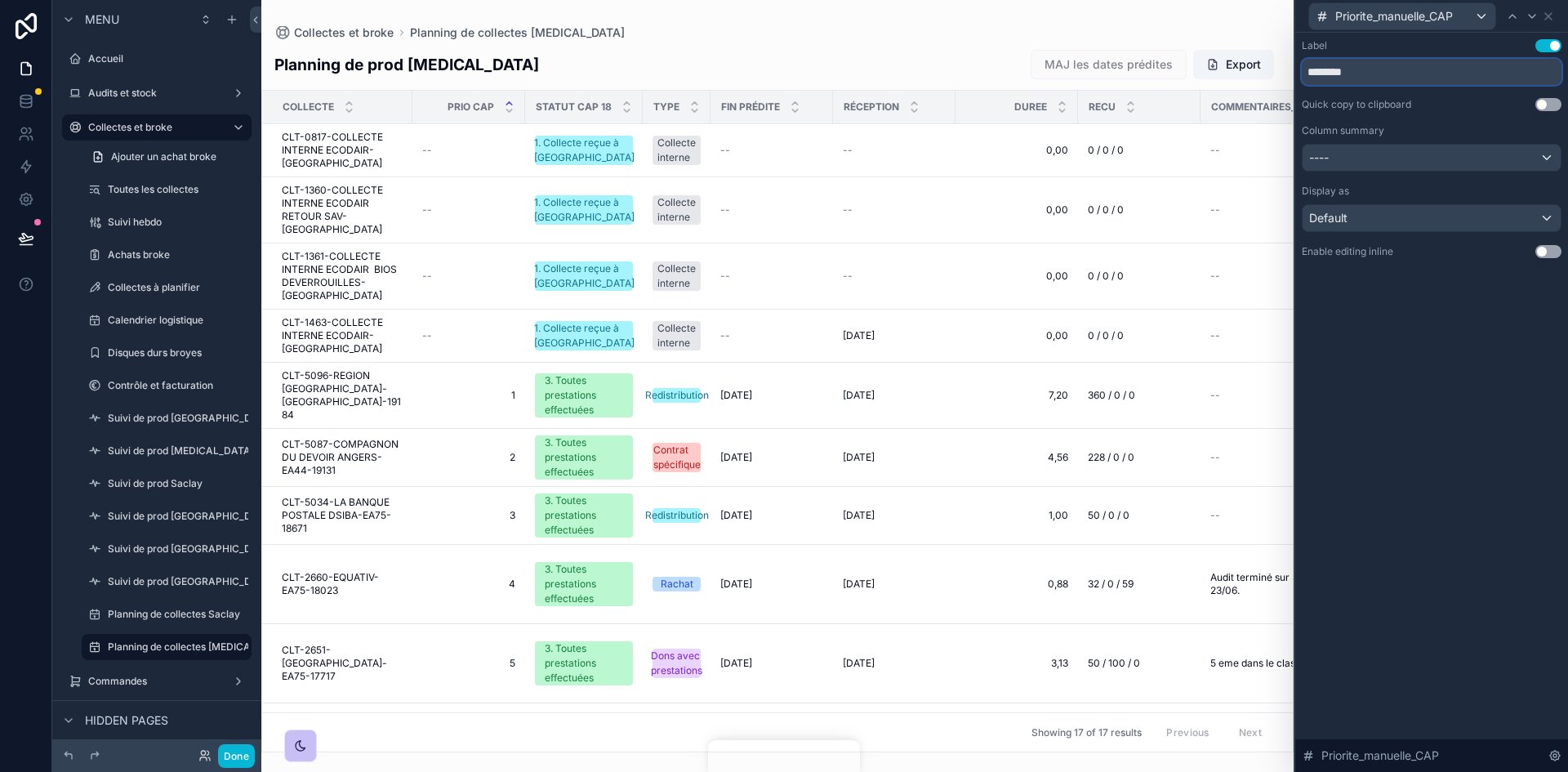
drag, startPoint x: 1396, startPoint y: 65, endPoint x: 1331, endPoint y: 75, distance: 65.8
click at [1331, 75] on input "********" at bounding box center [1431, 72] width 260 height 26
type input "****"
click at [1550, 13] on icon at bounding box center [1548, 17] width 13 height 13
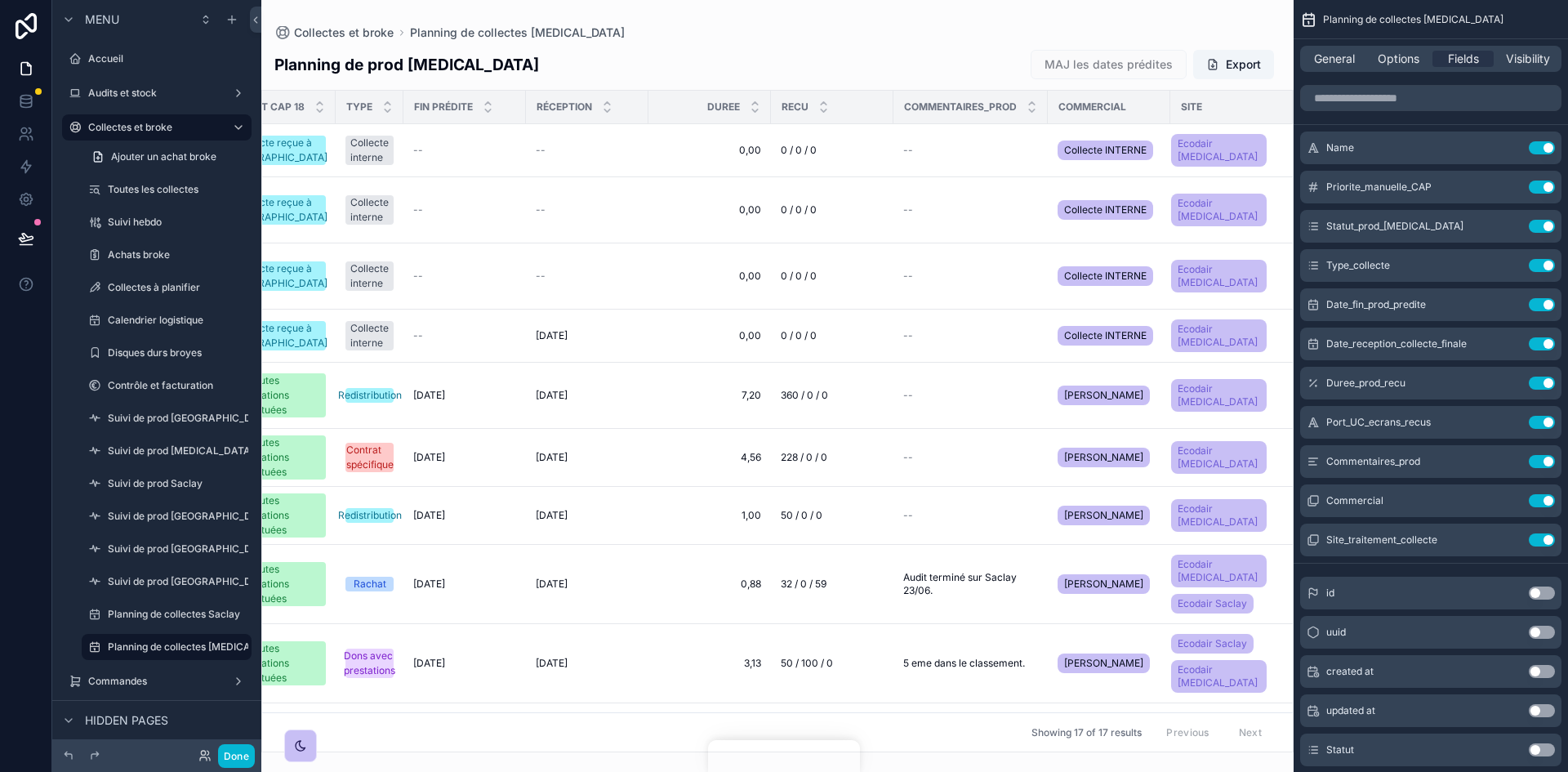
scroll to position [0, 320]
click at [188, 617] on label "Planning de collectes Saclay" at bounding box center [174, 614] width 132 height 13
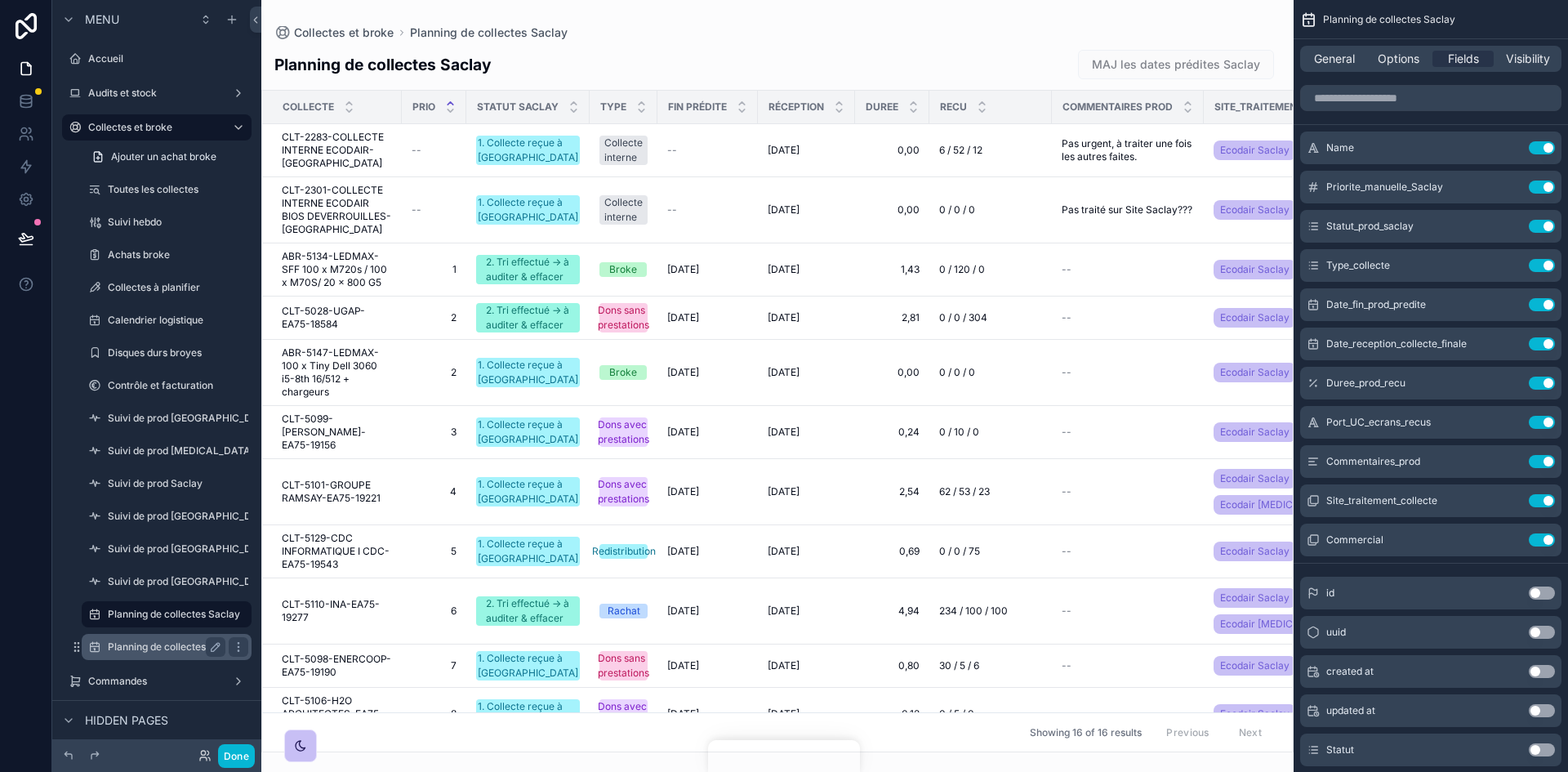
click at [165, 644] on label "Planning de collectes CAP18" at bounding box center [199, 647] width 184 height 13
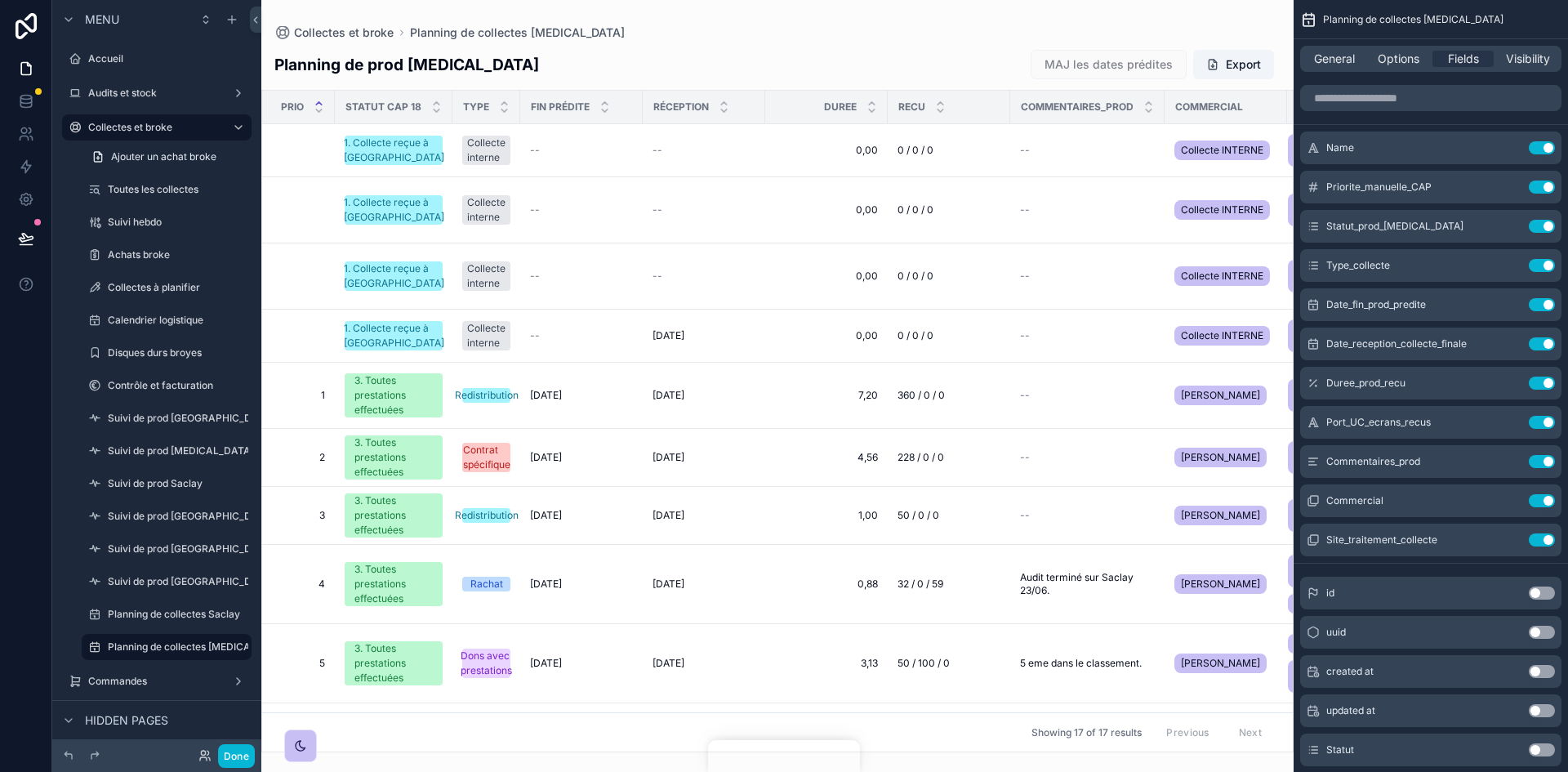
scroll to position [0, 264]
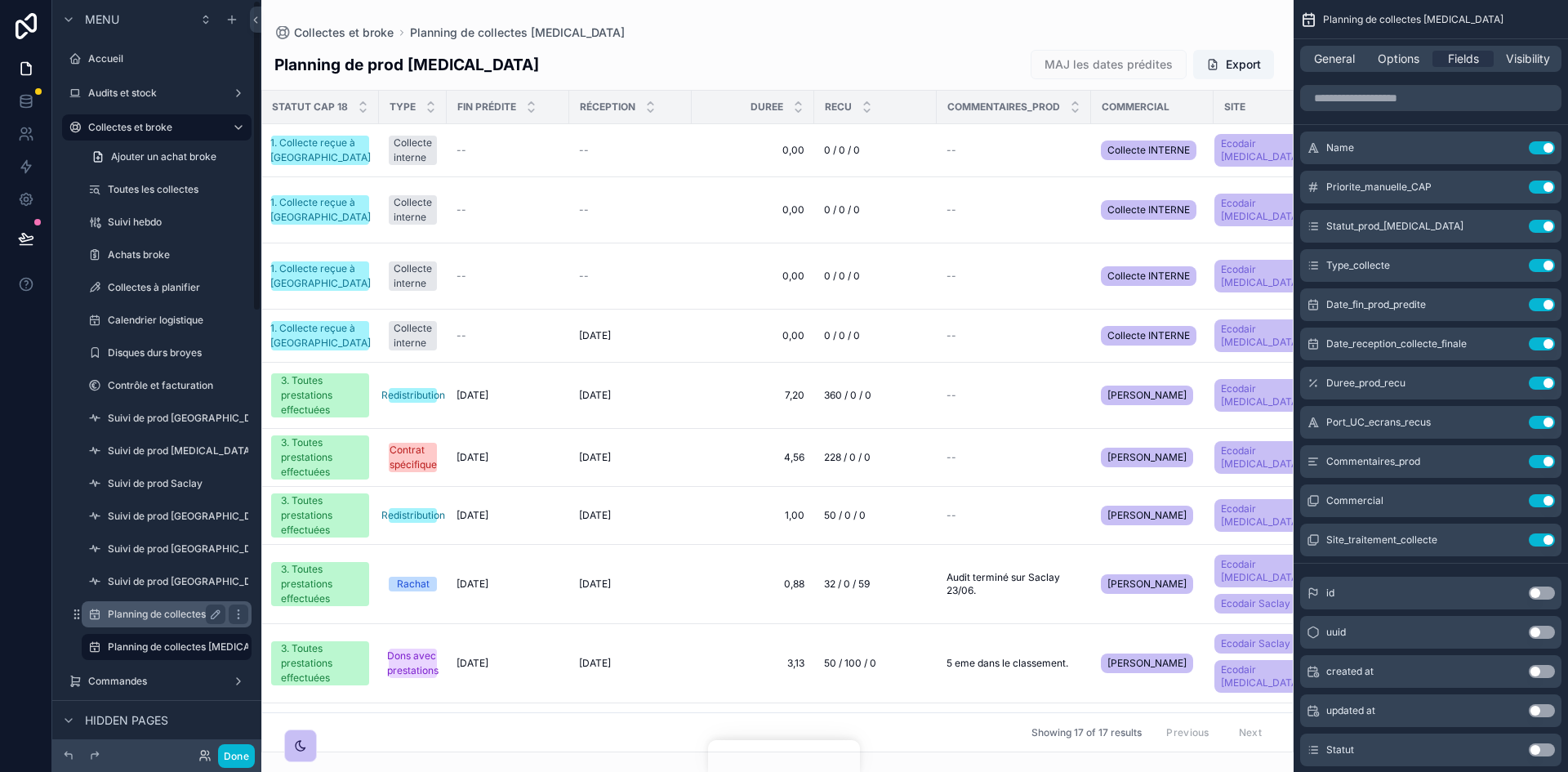
click at [156, 616] on label "Planning de collectes Saclay" at bounding box center [174, 614] width 132 height 13
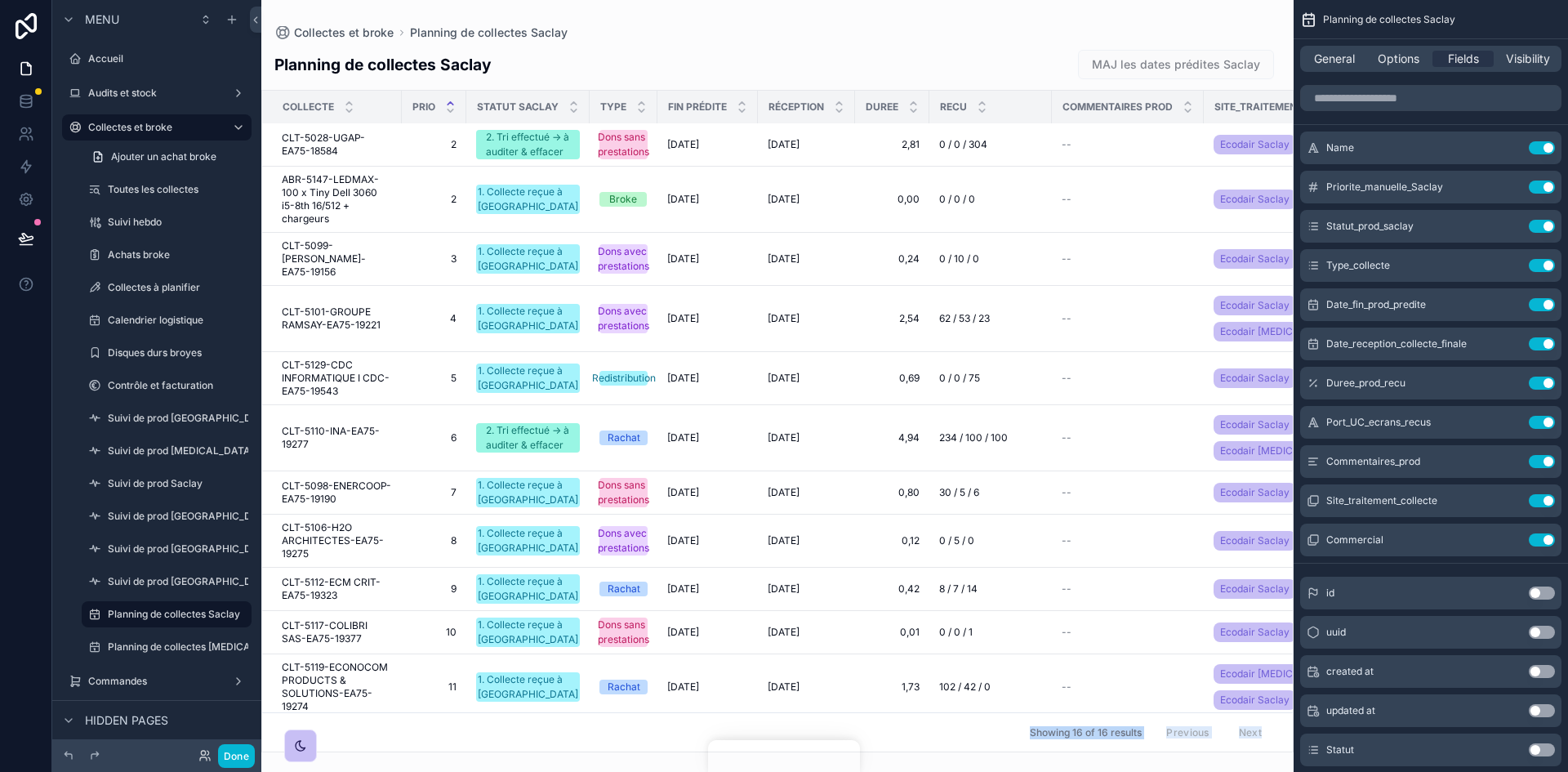
drag, startPoint x: 647, startPoint y: 746, endPoint x: 778, endPoint y: 730, distance: 132.0
click at [778, 730] on div "Collectes et broke Planning de collectes Saclay Planning de collectes Saclay MA…" at bounding box center [777, 376] width 1032 height 752
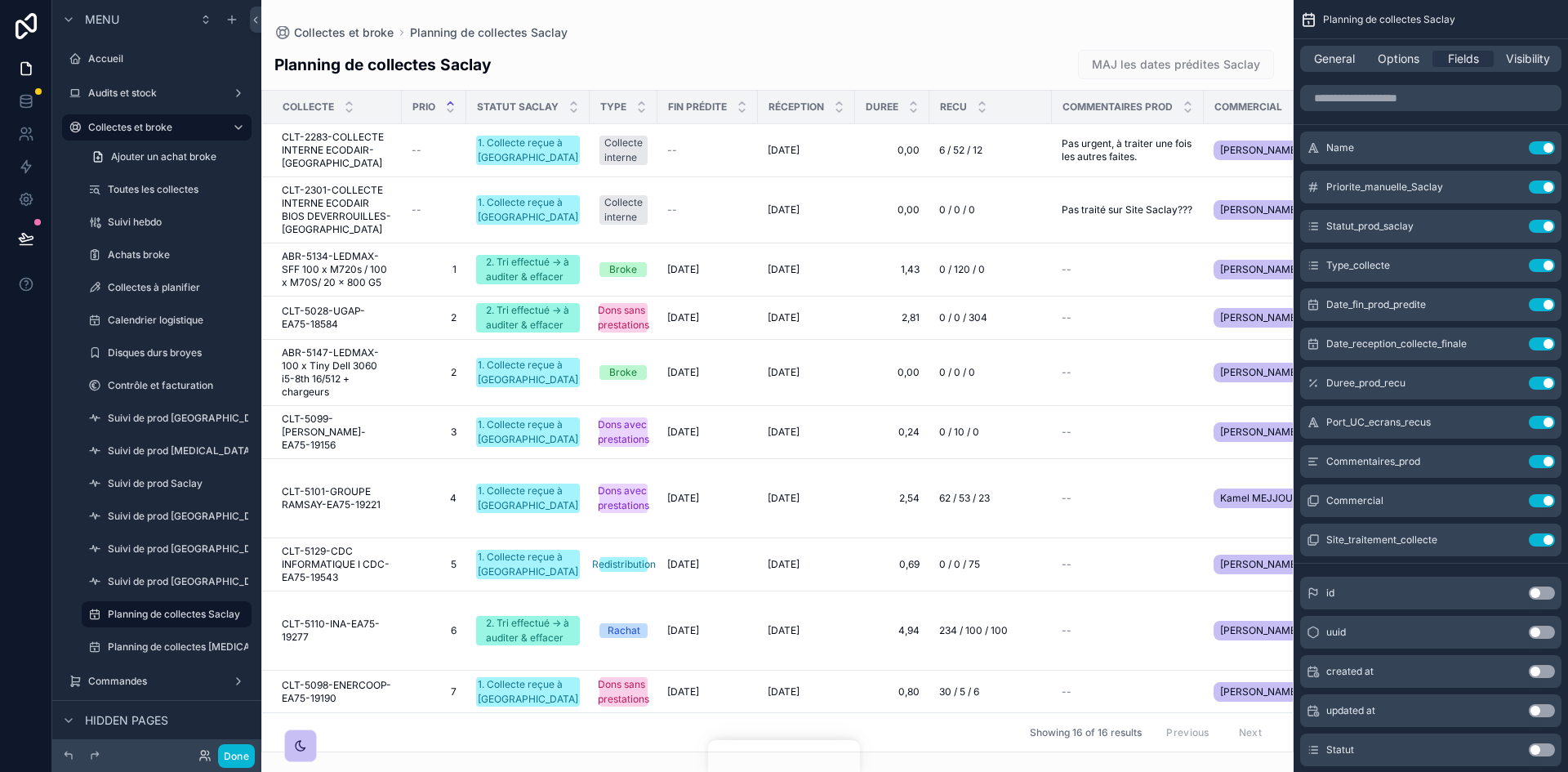
click at [879, 229] on div "scrollable content" at bounding box center [777, 386] width 1032 height 772
click at [141, 641] on label "Planning de collectes CAP18" at bounding box center [199, 647] width 184 height 13
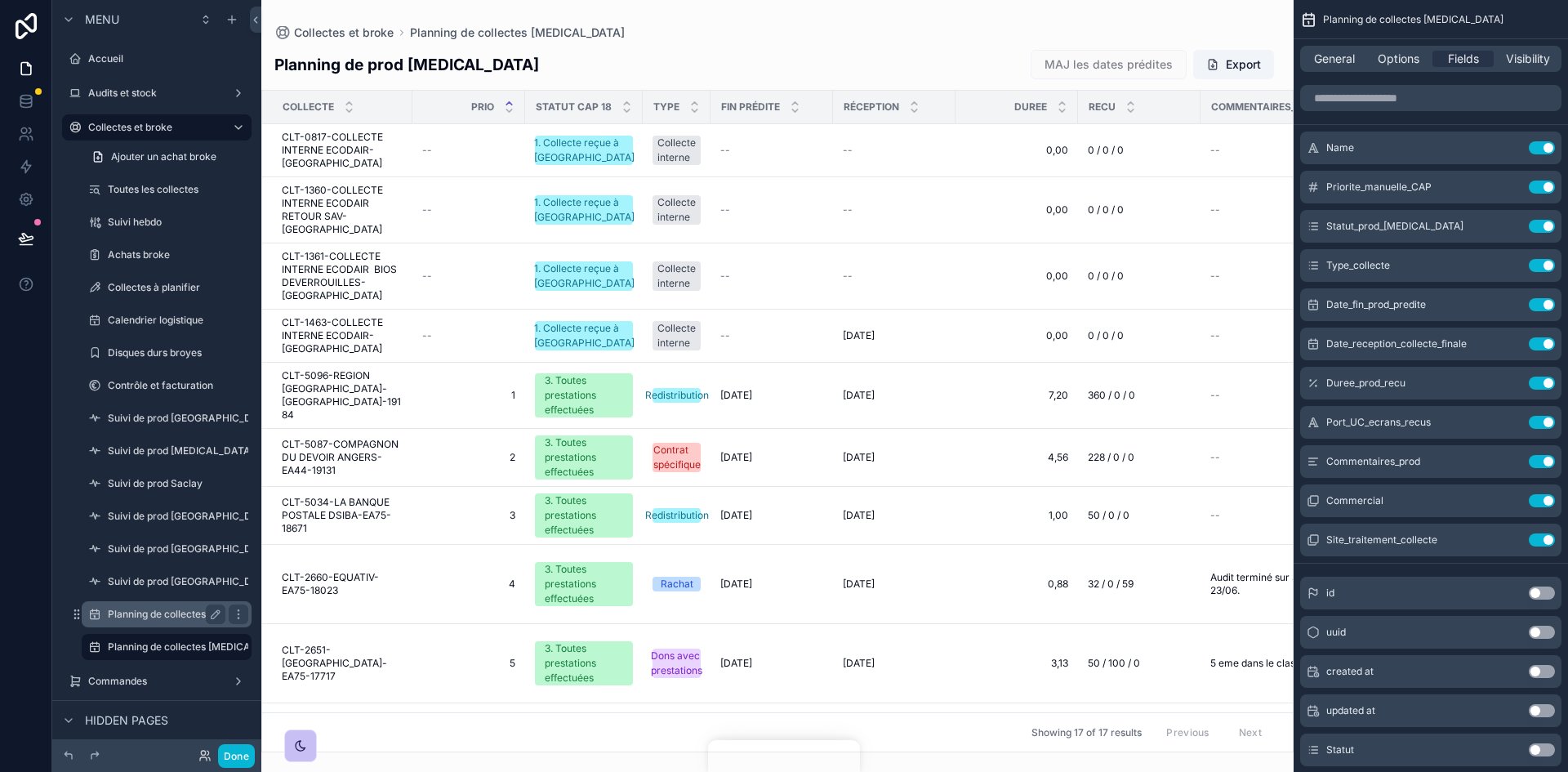
click at [142, 616] on label "Planning de collectes Saclay" at bounding box center [174, 614] width 132 height 13
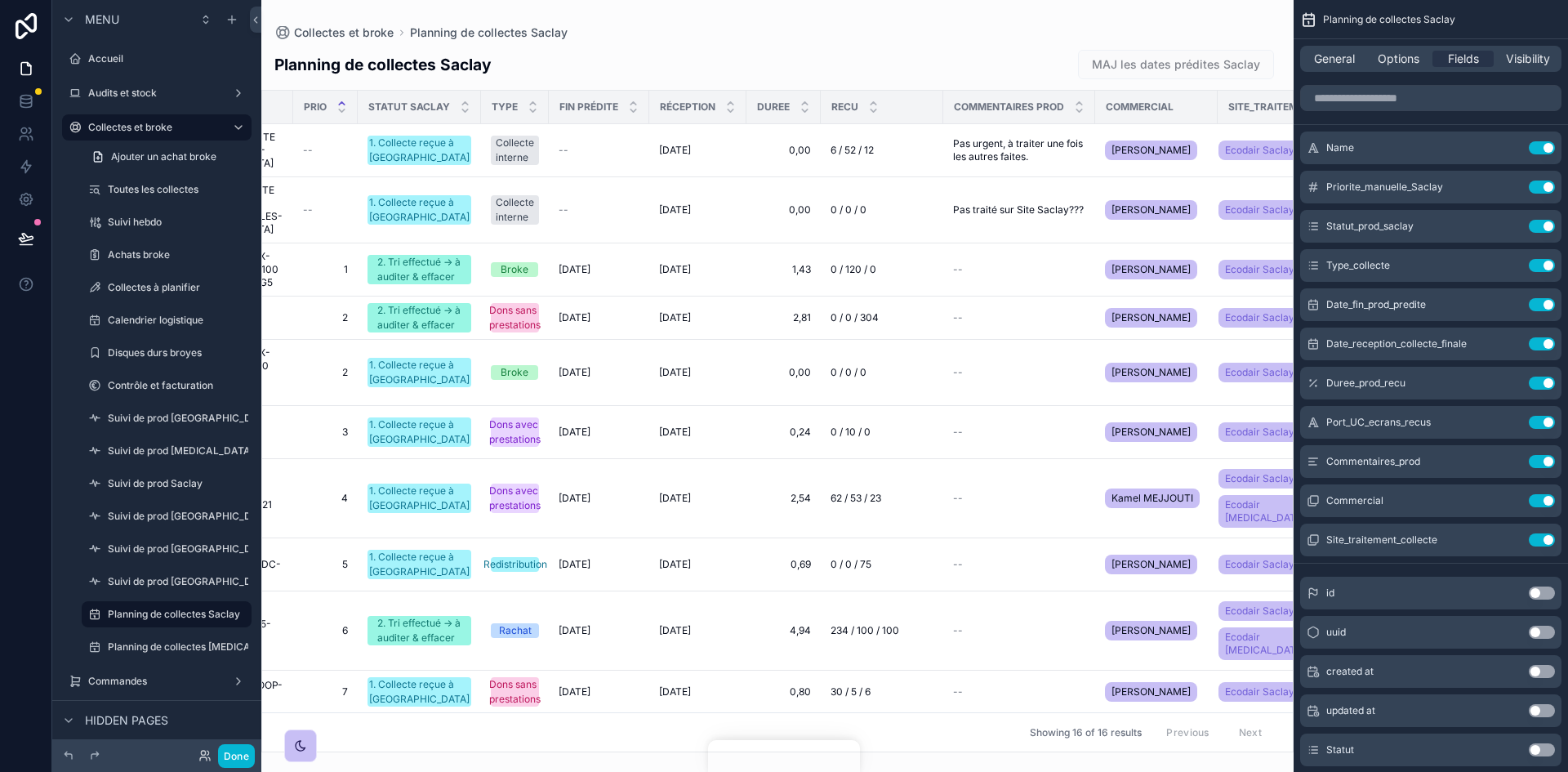
scroll to position [0, 170]
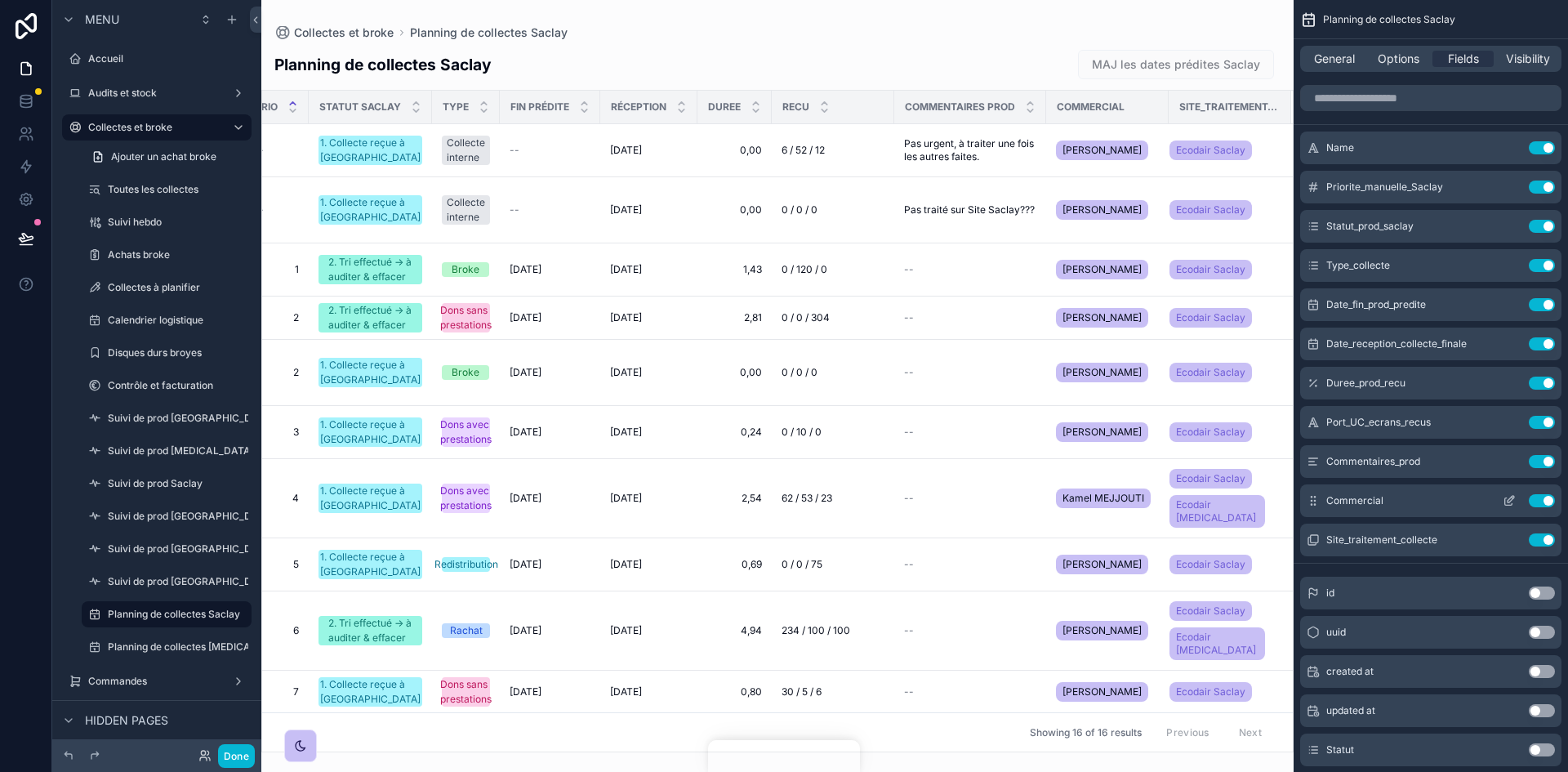
click at [1505, 501] on icon "scrollable content" at bounding box center [1508, 501] width 7 height 7
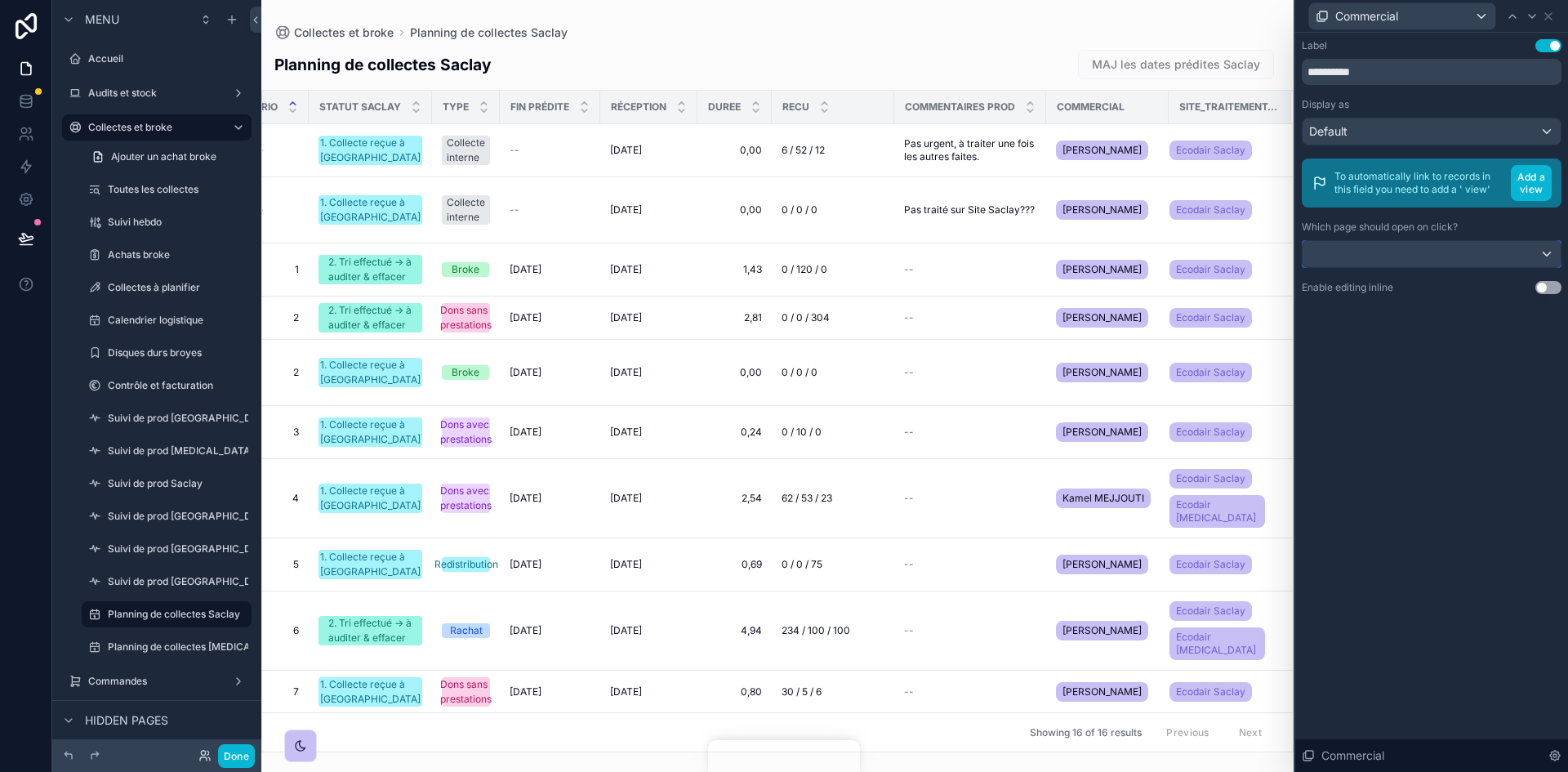
click at [1411, 247] on div at bounding box center [1431, 254] width 258 height 26
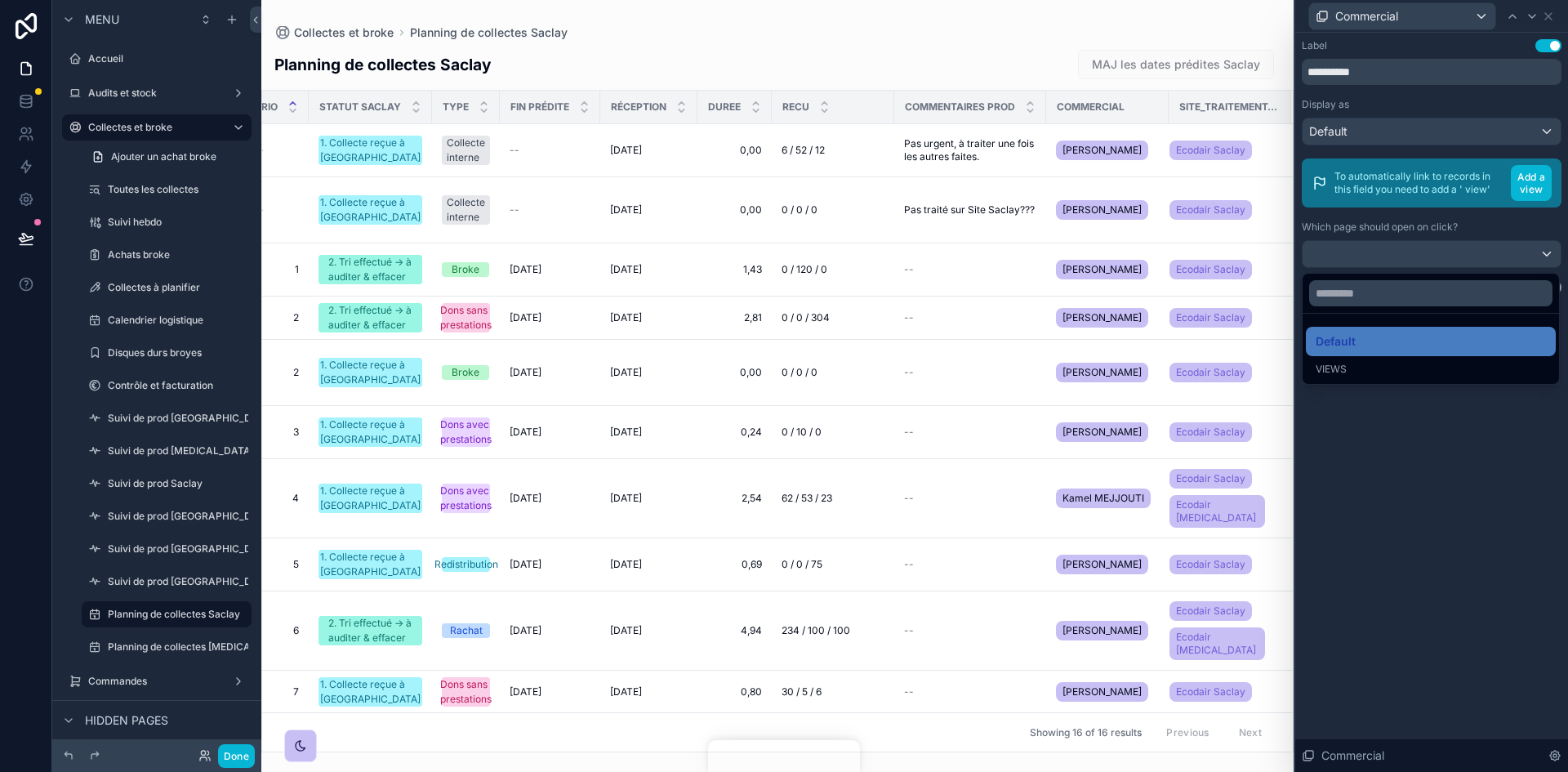
click at [1413, 540] on div at bounding box center [1431, 386] width 273 height 772
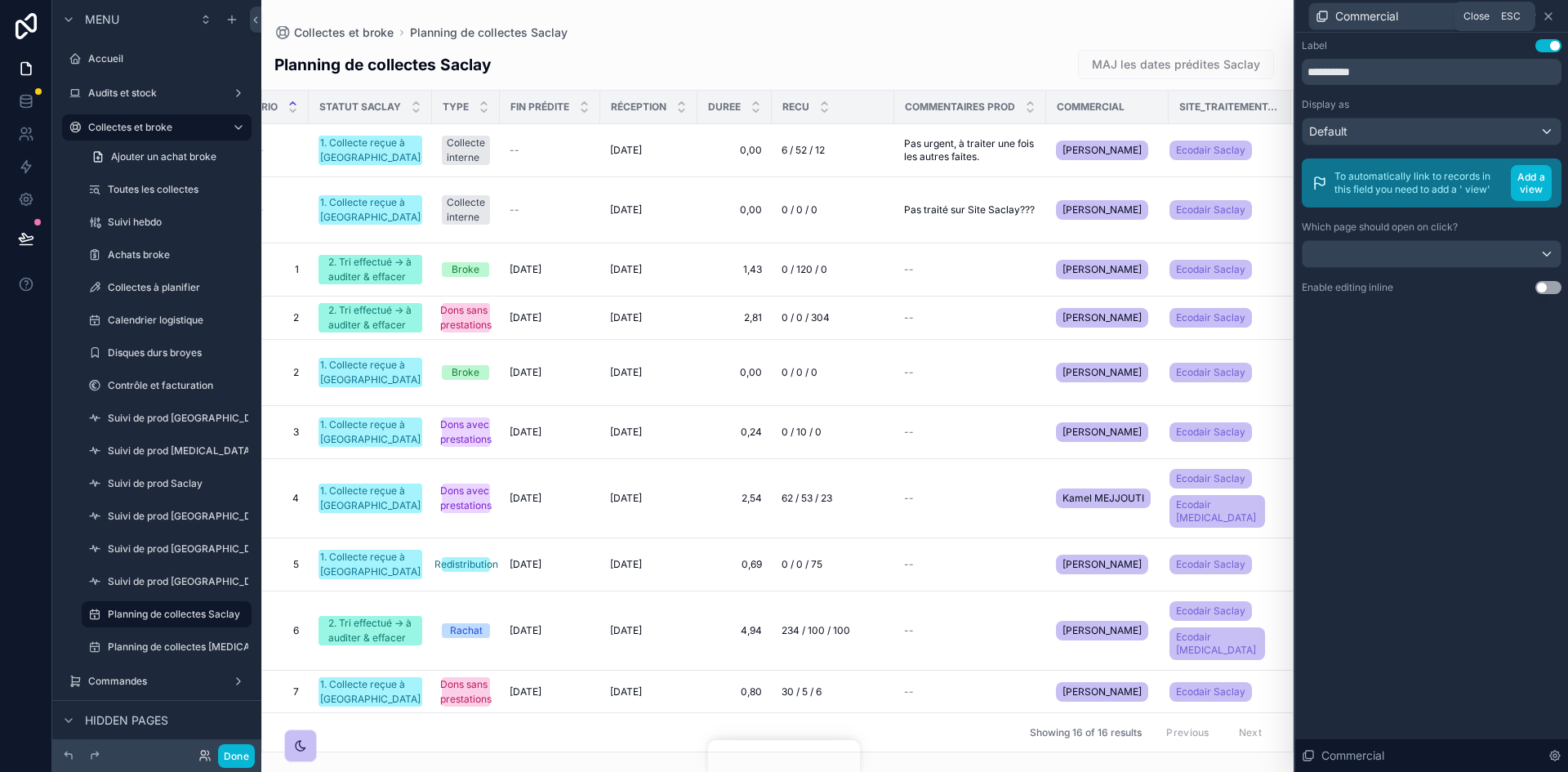
click at [1546, 18] on icon at bounding box center [1548, 17] width 7 height 7
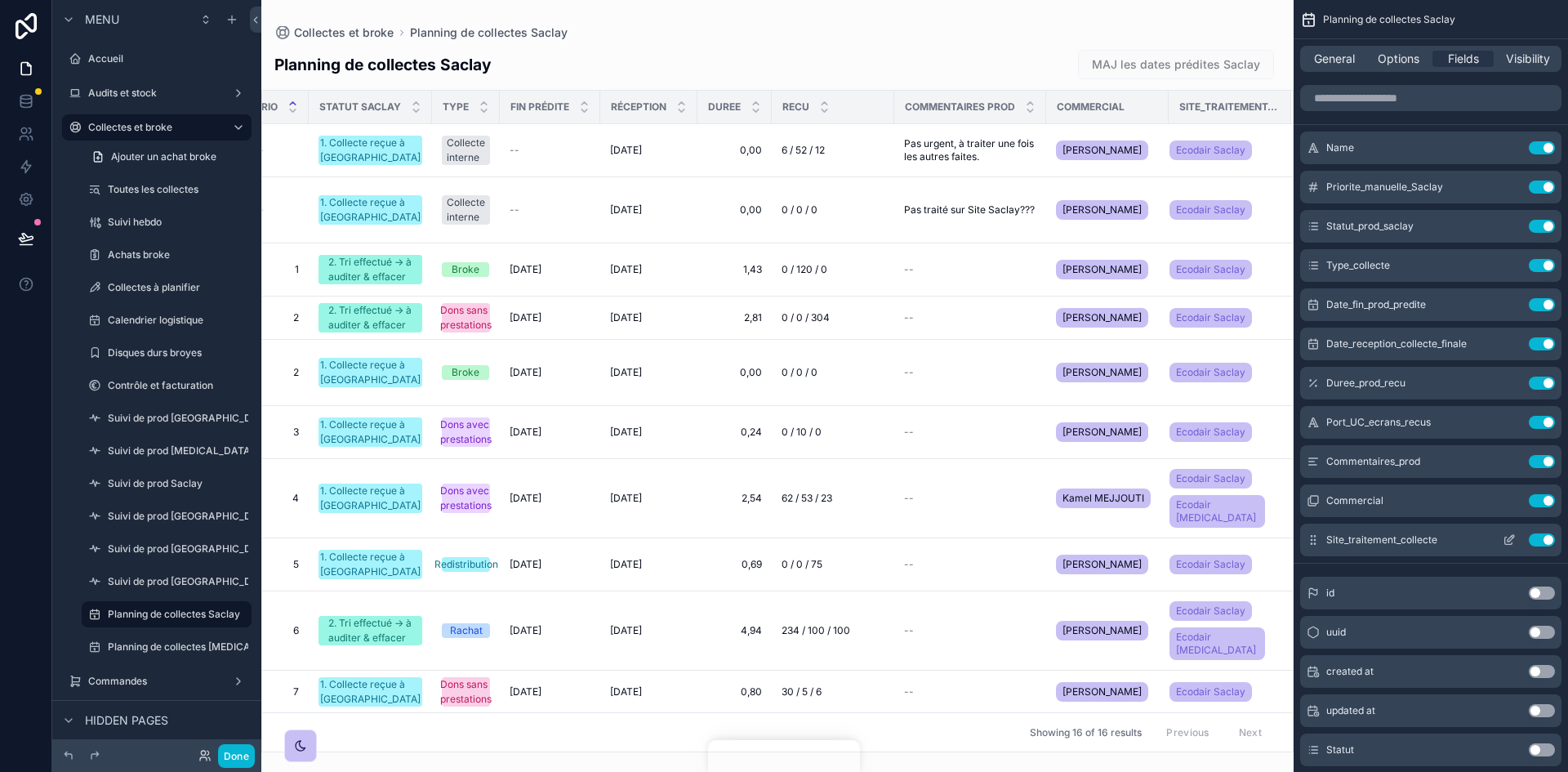
click at [1508, 540] on icon "scrollable content" at bounding box center [1511, 538] width 7 height 7
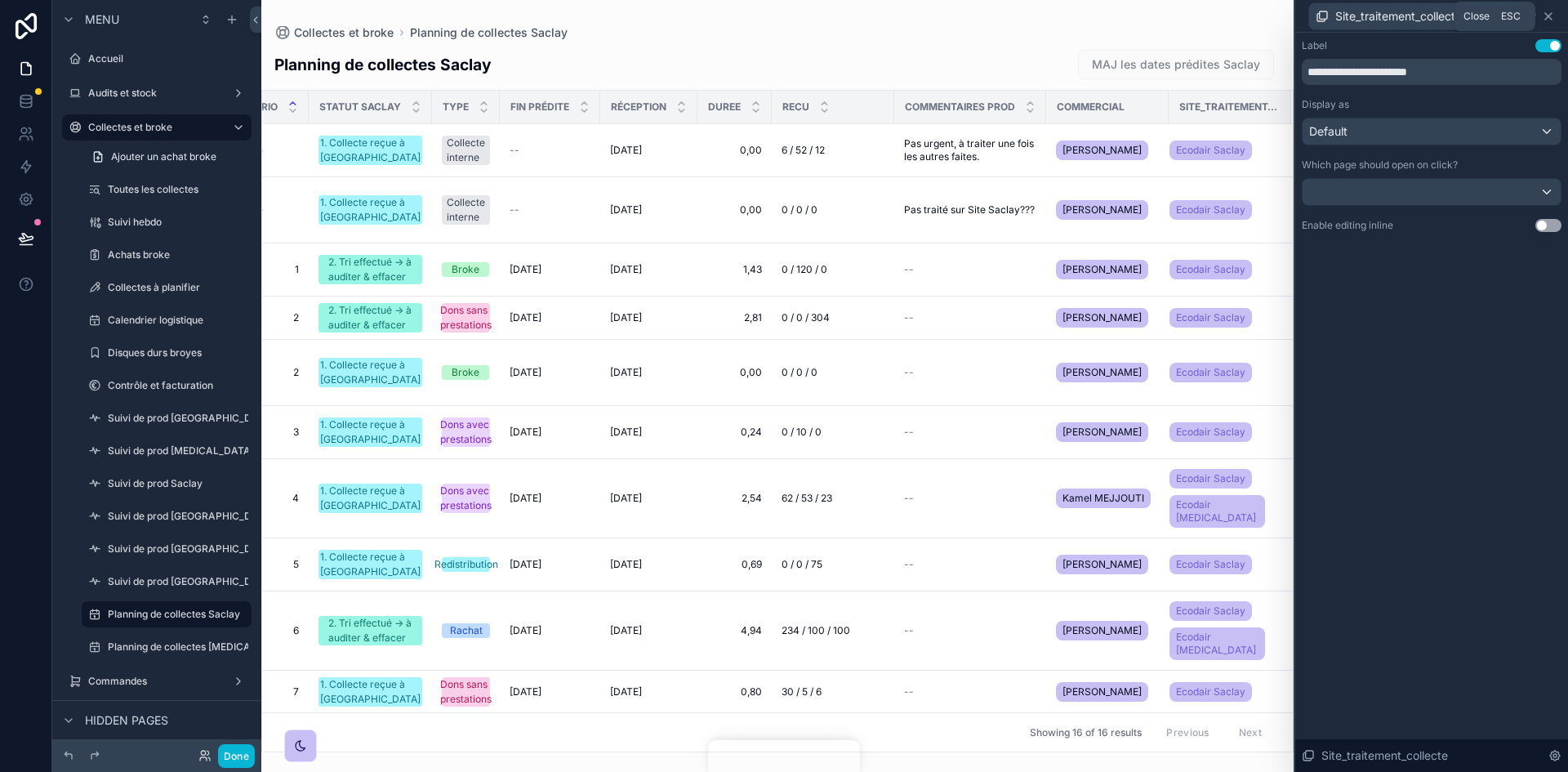
click at [1545, 13] on icon at bounding box center [1548, 17] width 7 height 7
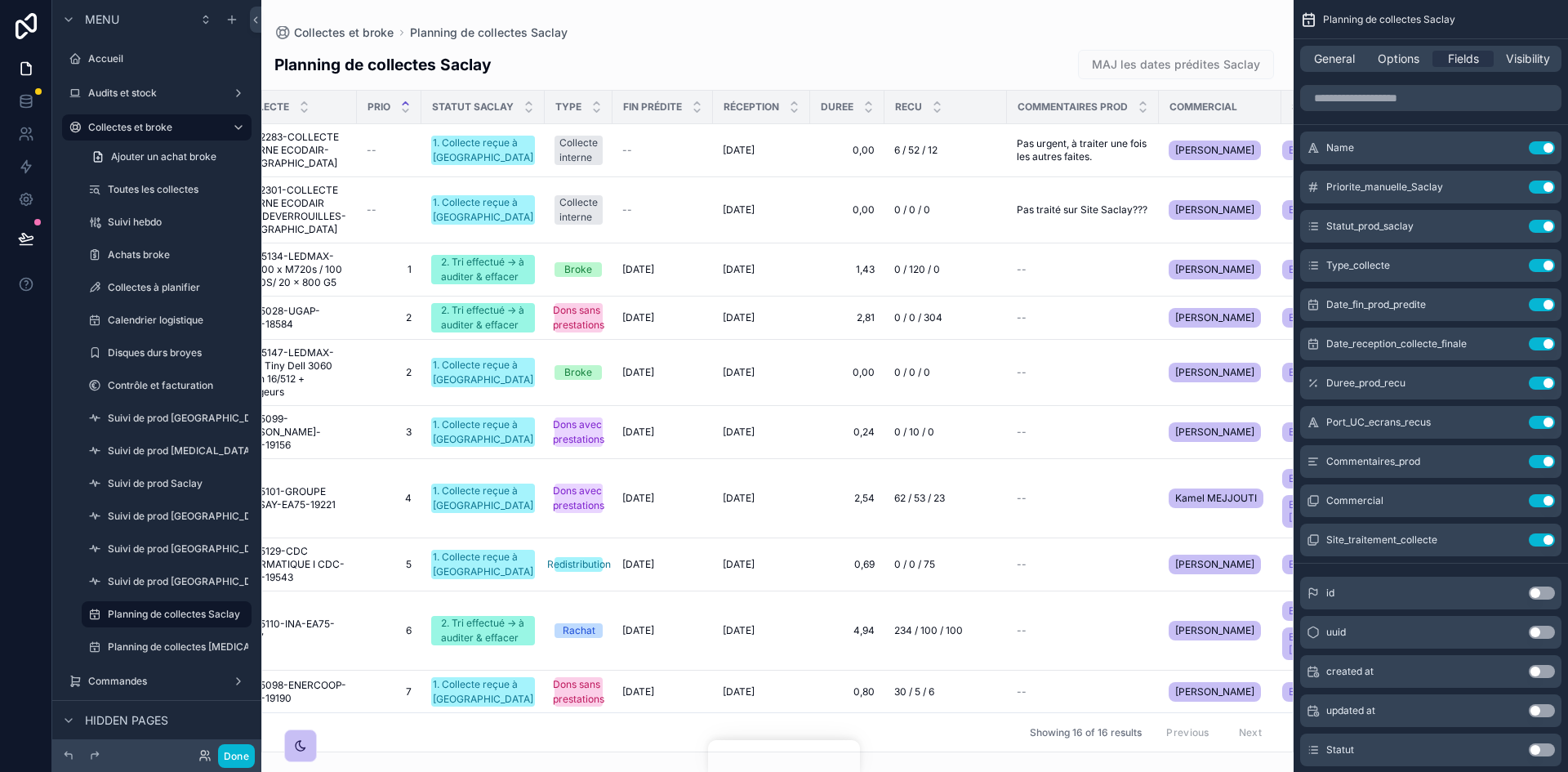
scroll to position [0, 0]
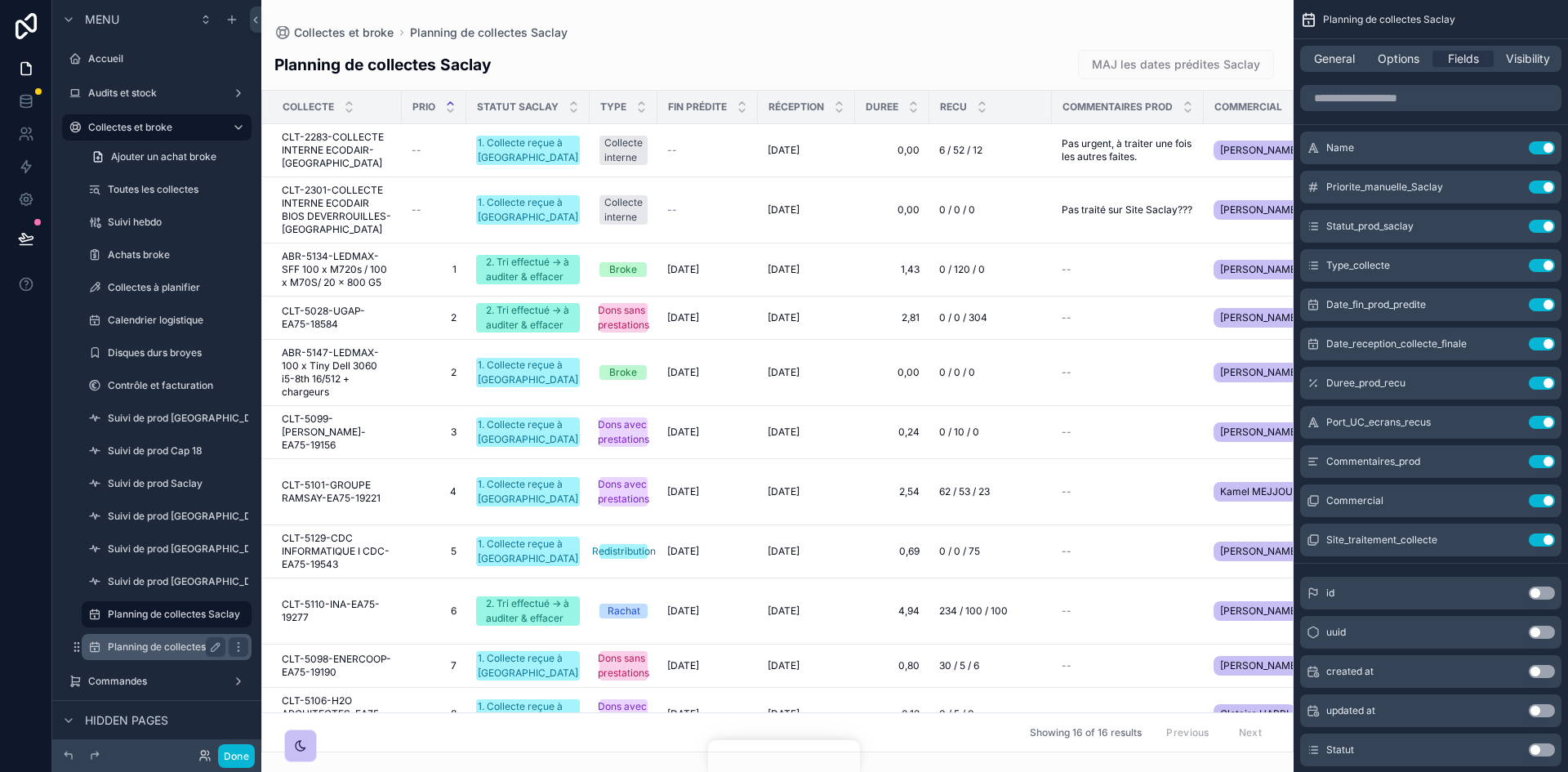
click at [142, 646] on label "Planning de collectes CAP18" at bounding box center [199, 647] width 184 height 13
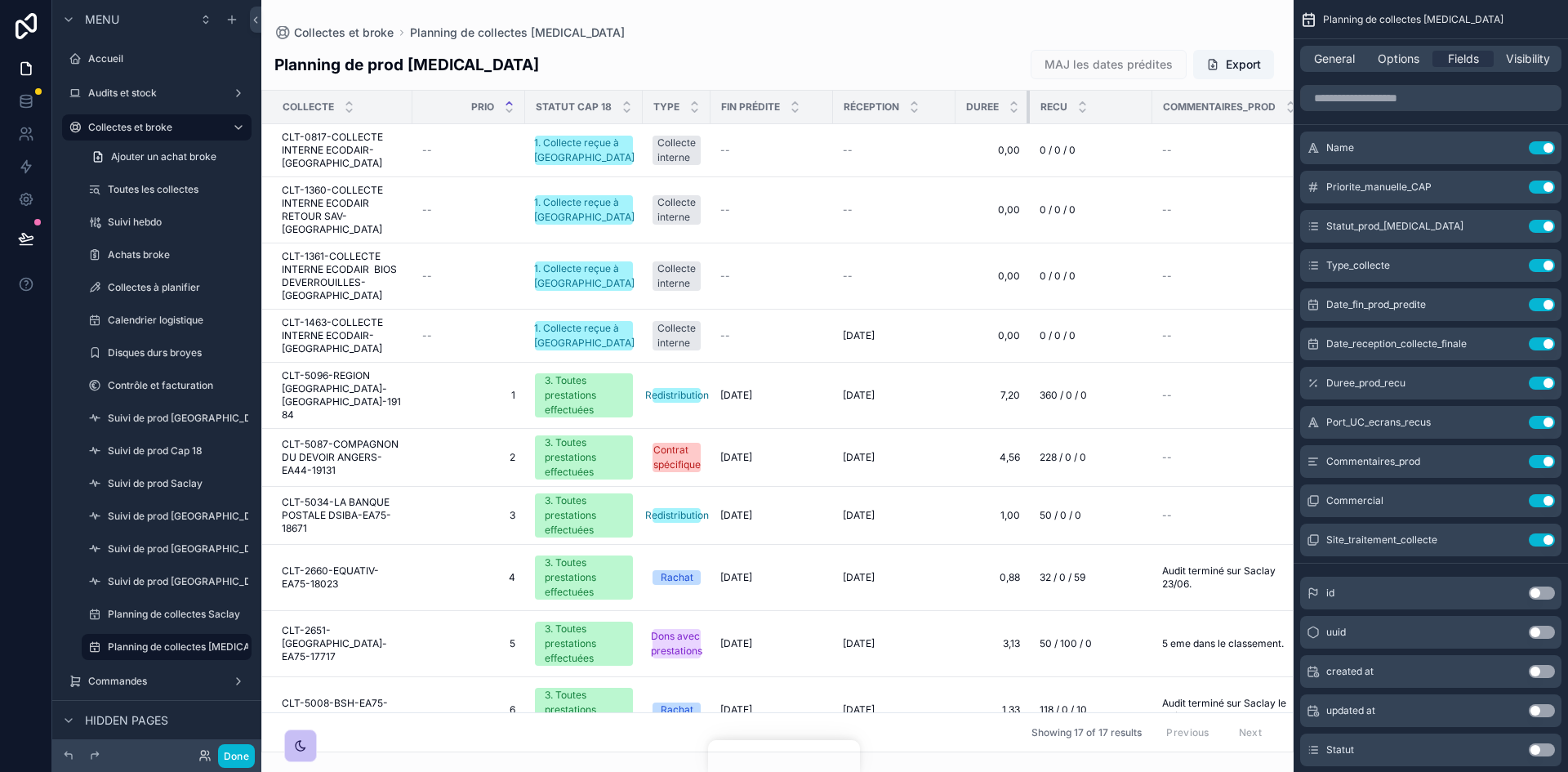
drag, startPoint x: 1073, startPoint y: 103, endPoint x: 1000, endPoint y: 126, distance: 76.5
click at [1000, 126] on div "Collectes et broke Planning de collectes CAP18 Planning de prod CAP 18 MAJ les …" at bounding box center [777, 376] width 1032 height 752
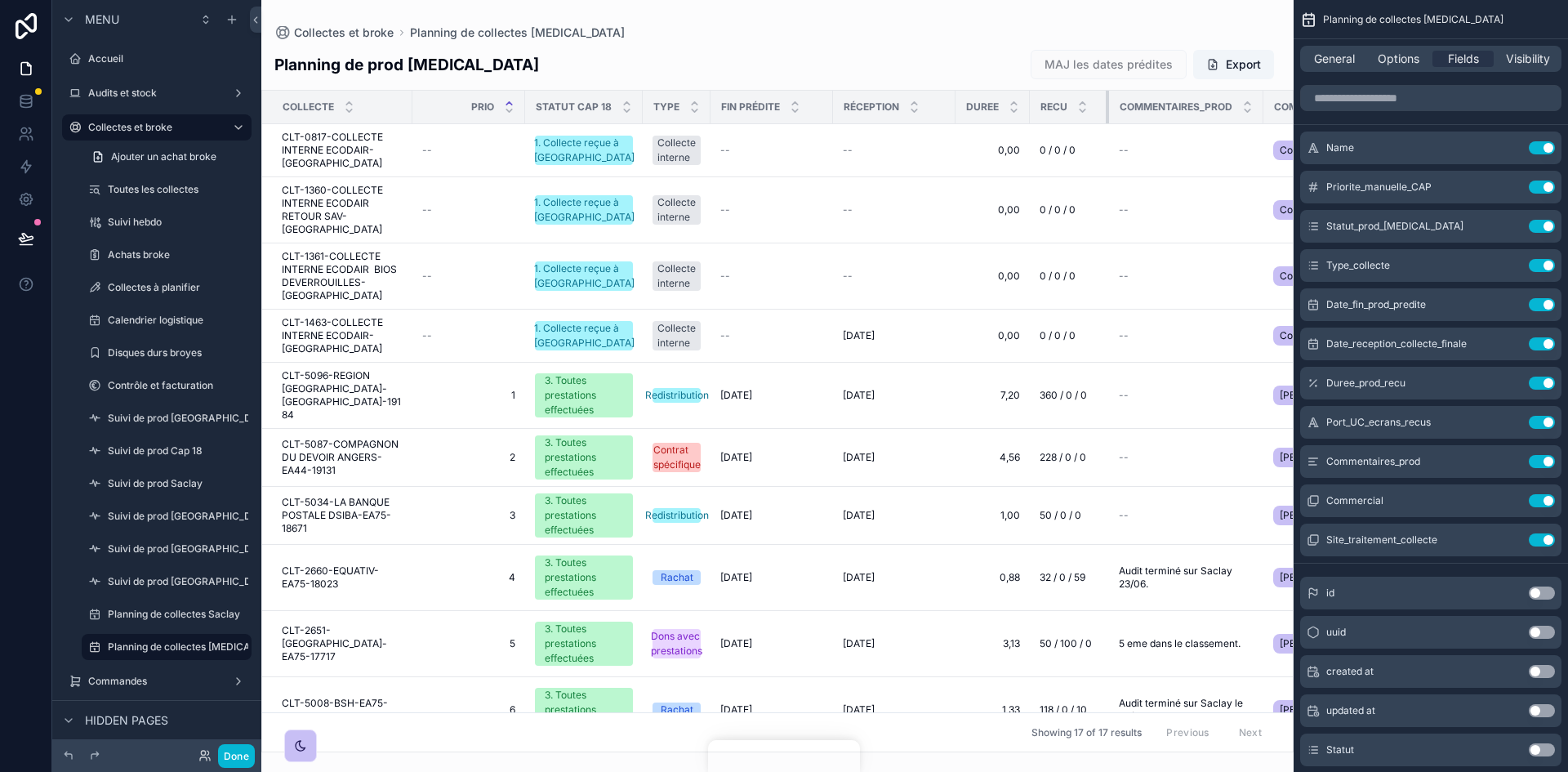
drag, startPoint x: 1148, startPoint y: 104, endPoint x: 1092, endPoint y: 119, distance: 58.0
click at [1092, 119] on th "RECU" at bounding box center [1070, 108] width 79 height 33
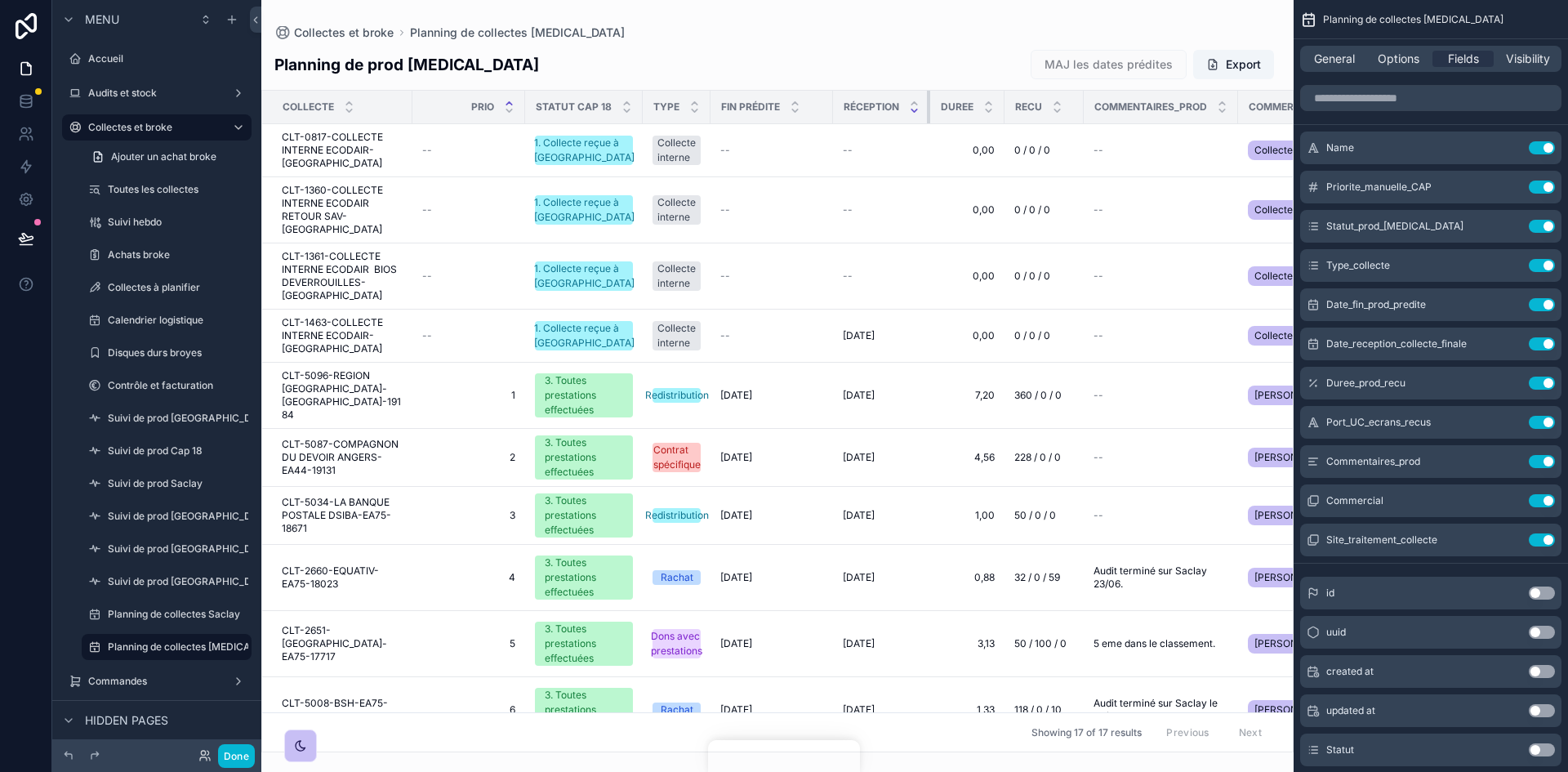
drag, startPoint x: 952, startPoint y: 102, endPoint x: 918, endPoint y: 112, distance: 35.4
click at [918, 112] on th "Réception" at bounding box center [881, 108] width 97 height 33
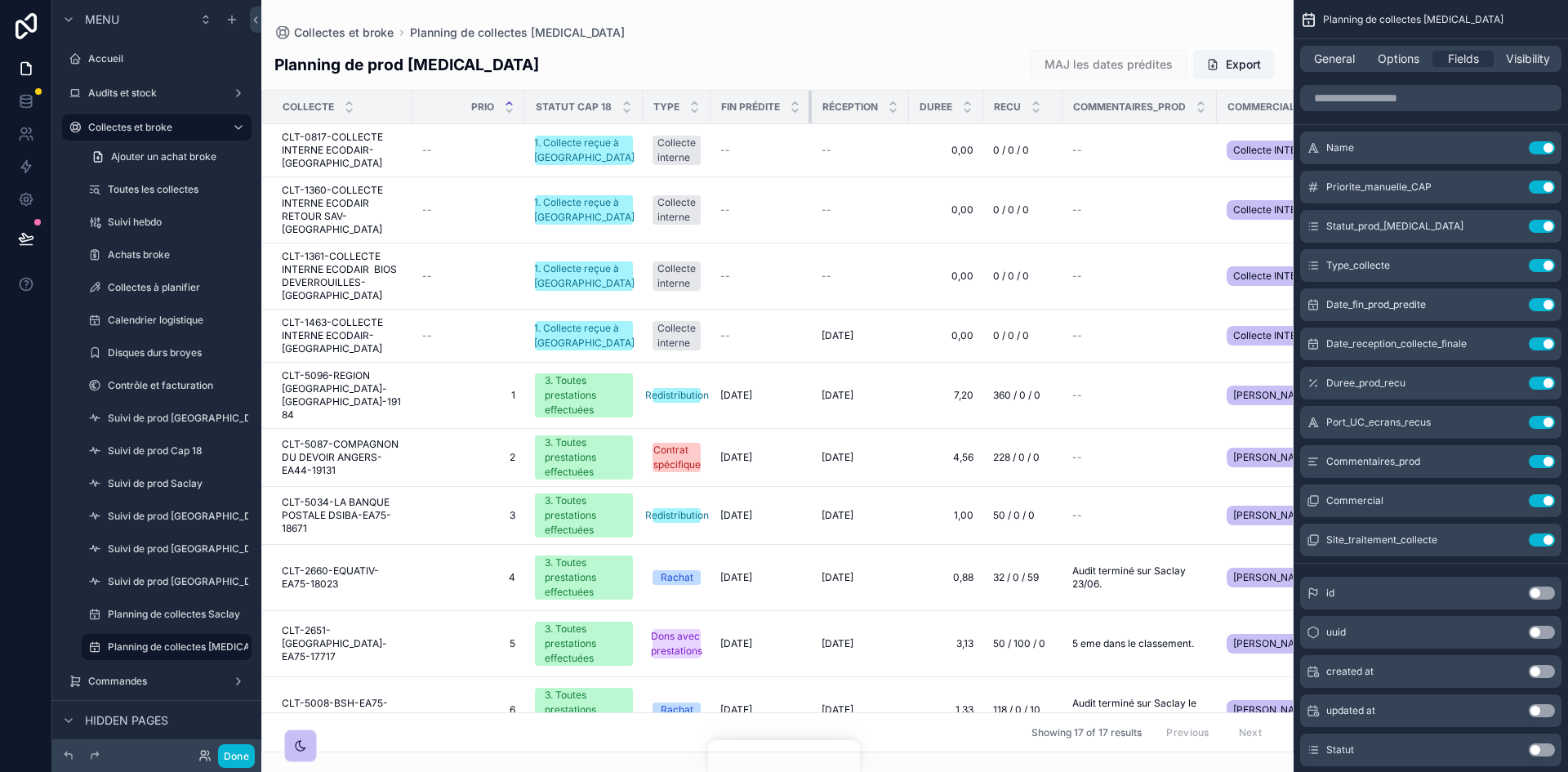
drag, startPoint x: 830, startPoint y: 100, endPoint x: 808, endPoint y: 107, distance: 23.1
click at [808, 107] on div "scrollable content" at bounding box center [812, 107] width 7 height 32
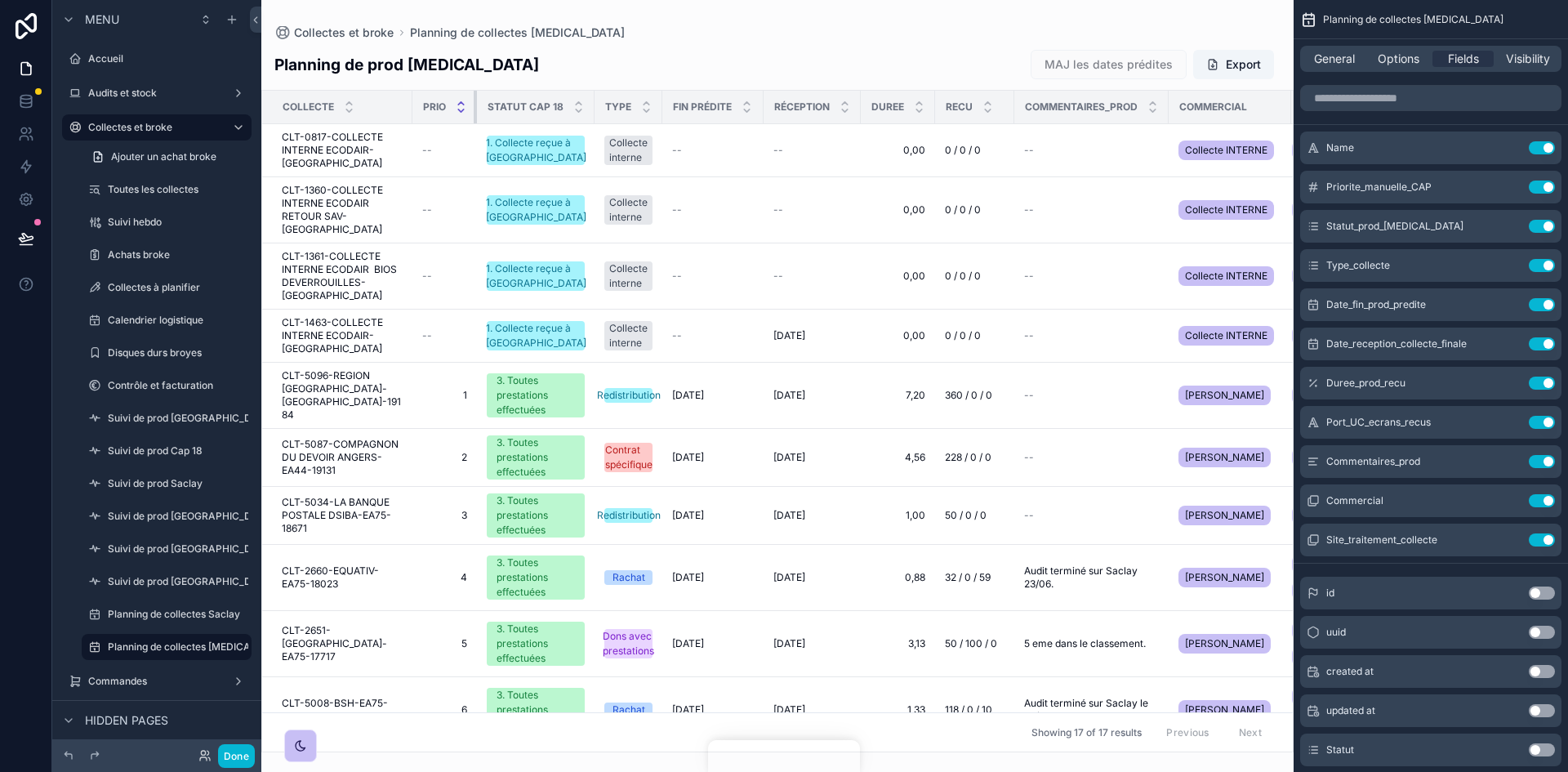
drag, startPoint x: 525, startPoint y: 103, endPoint x: 464, endPoint y: 109, distance: 61.3
click at [464, 109] on th "Prio" at bounding box center [444, 108] width 65 height 33
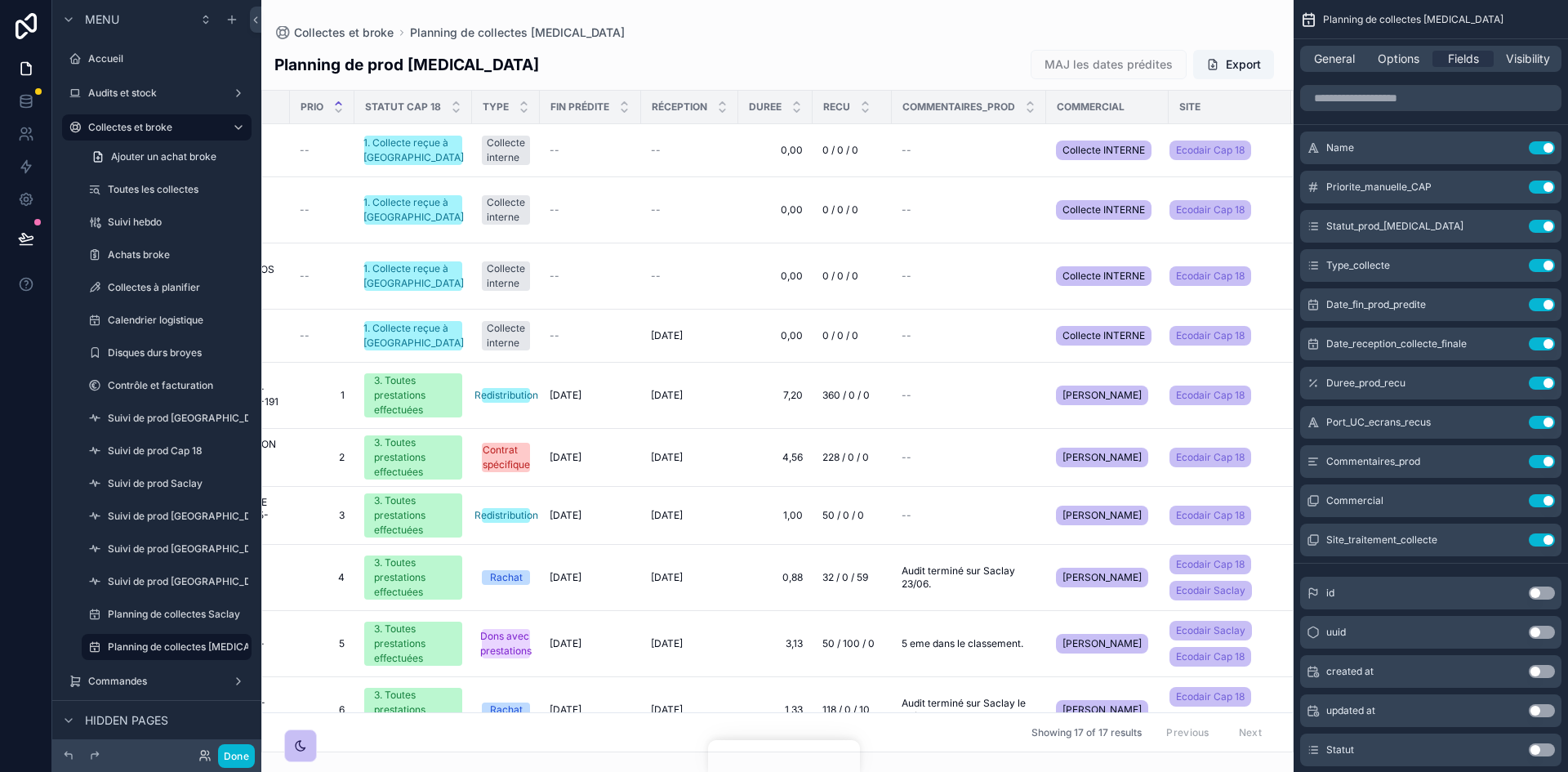
scroll to position [0, 135]
click at [248, 750] on button "Done" at bounding box center [237, 755] width 36 height 24
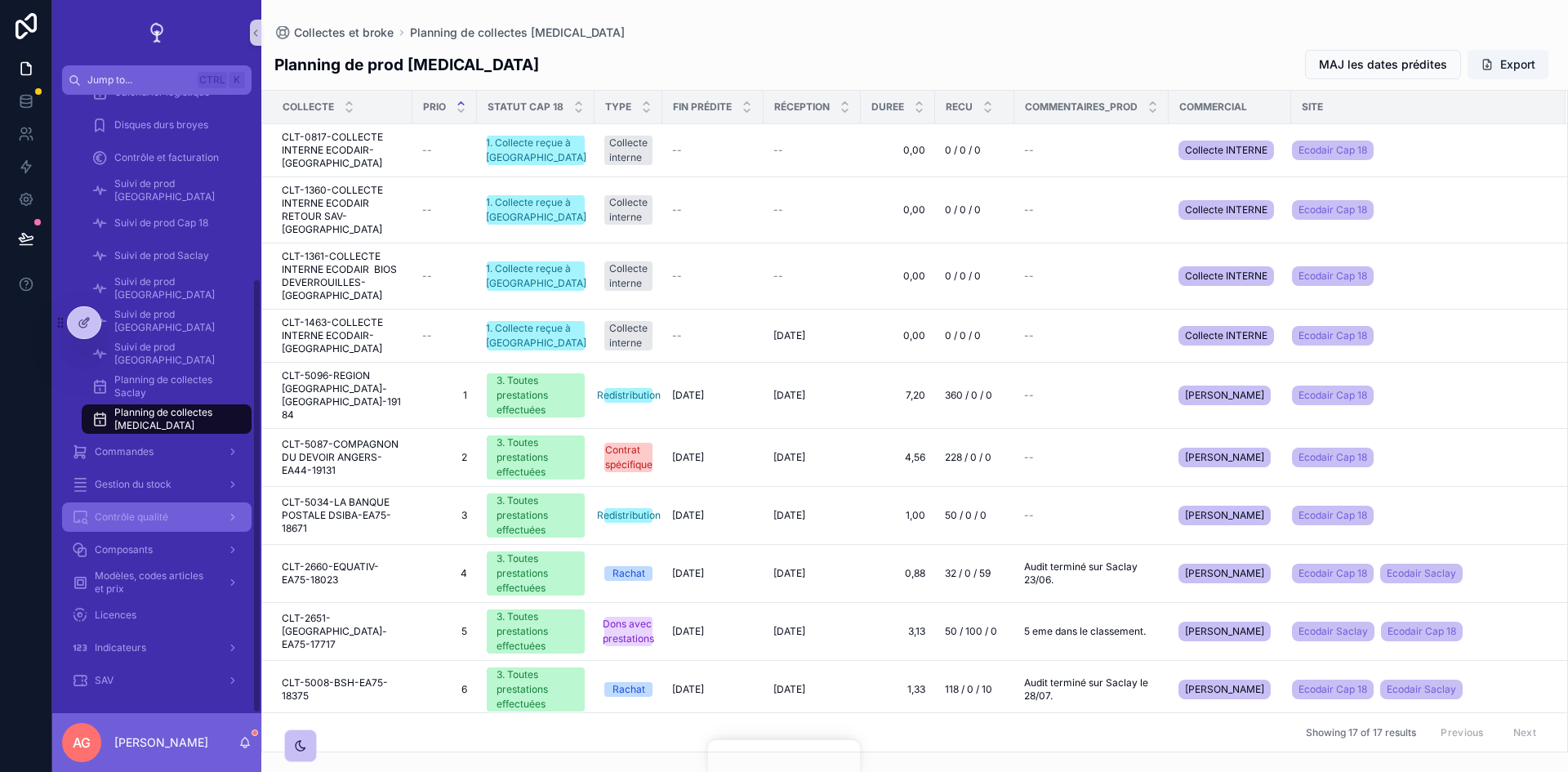
scroll to position [261, 0]
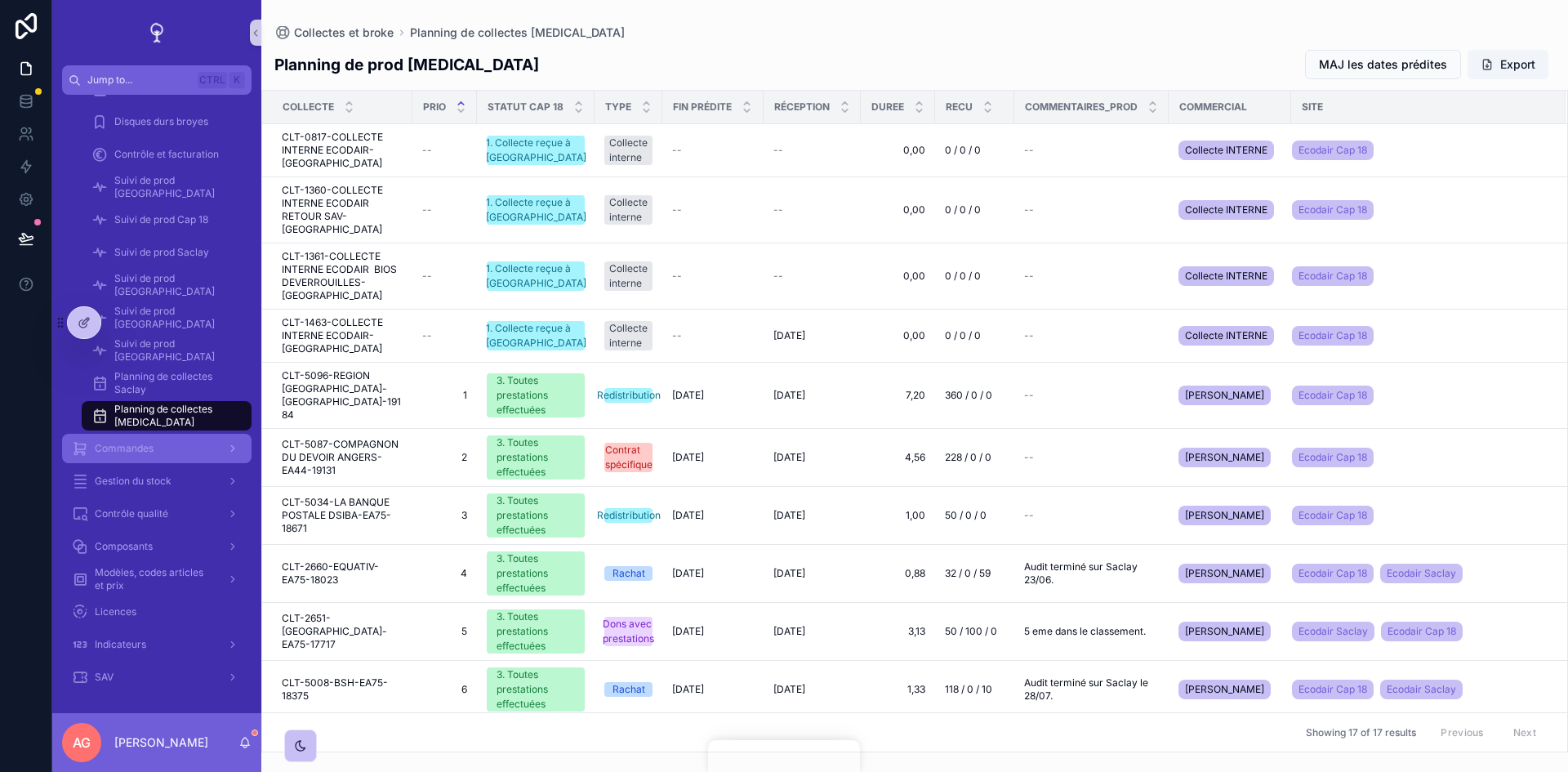
click at [146, 449] on span "Commandes" at bounding box center [123, 448] width 59 height 13
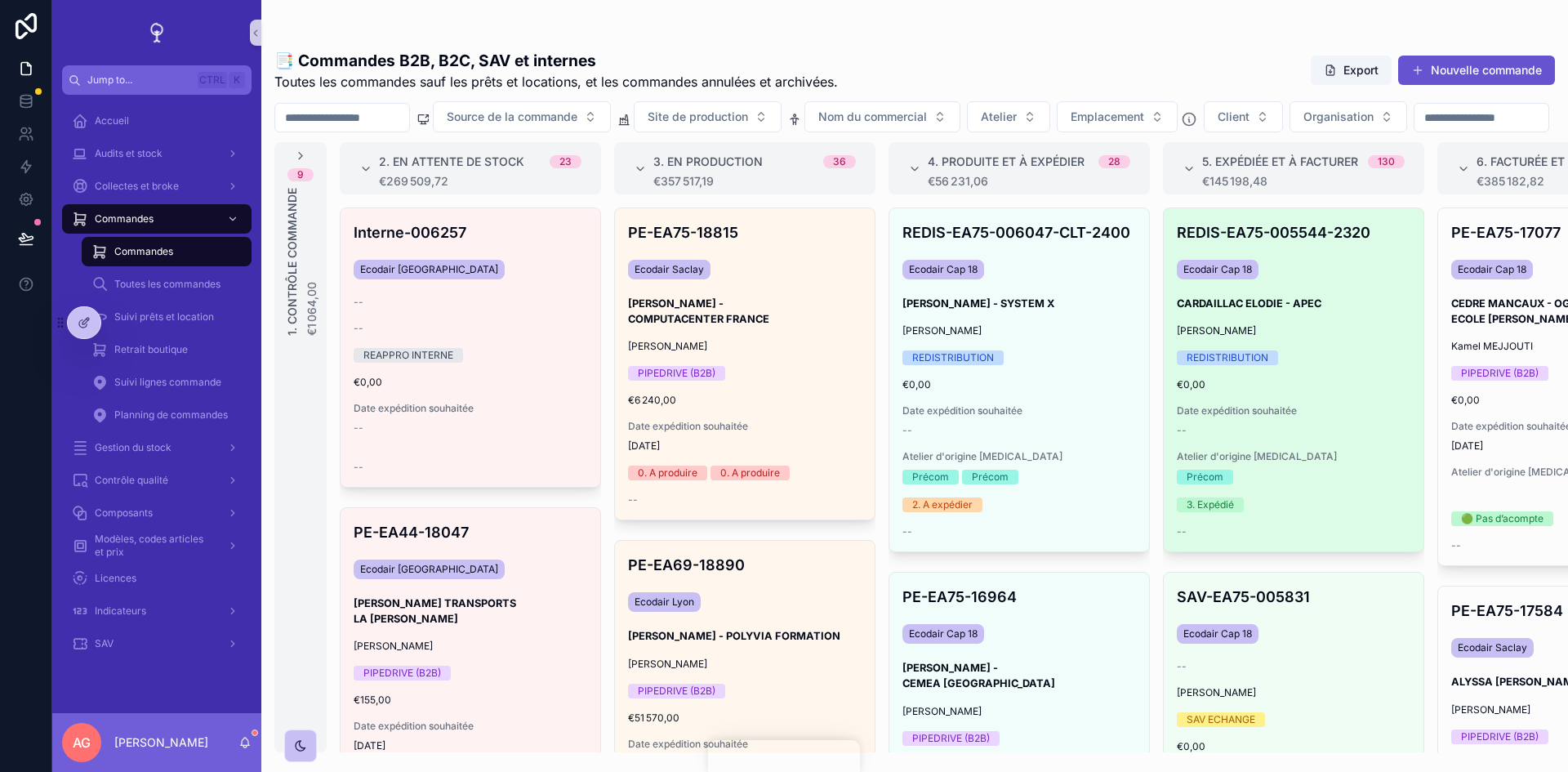
click at [1344, 282] on div "Ecodair Cap 18" at bounding box center [1293, 270] width 233 height 26
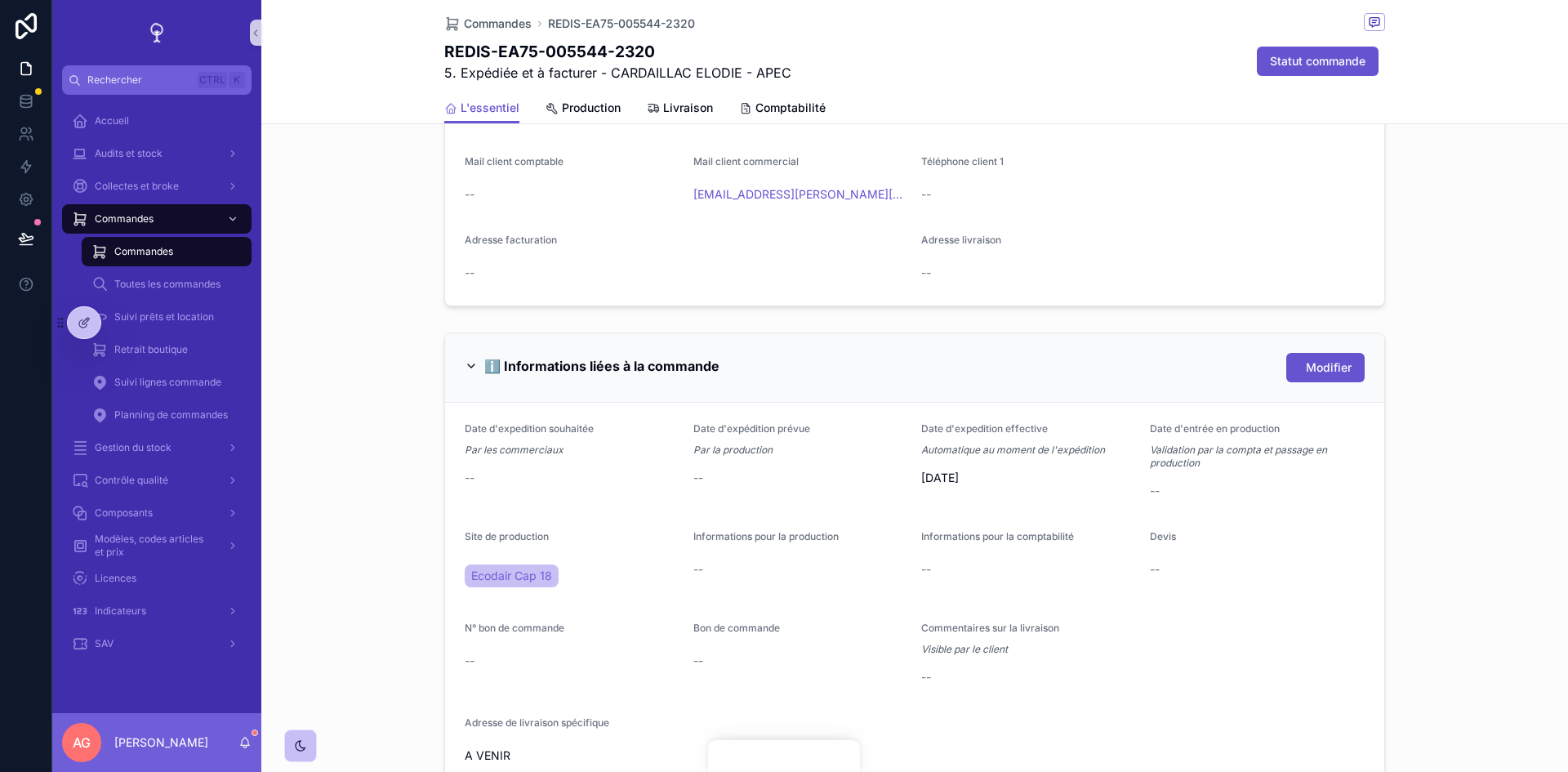
scroll to position [654, 0]
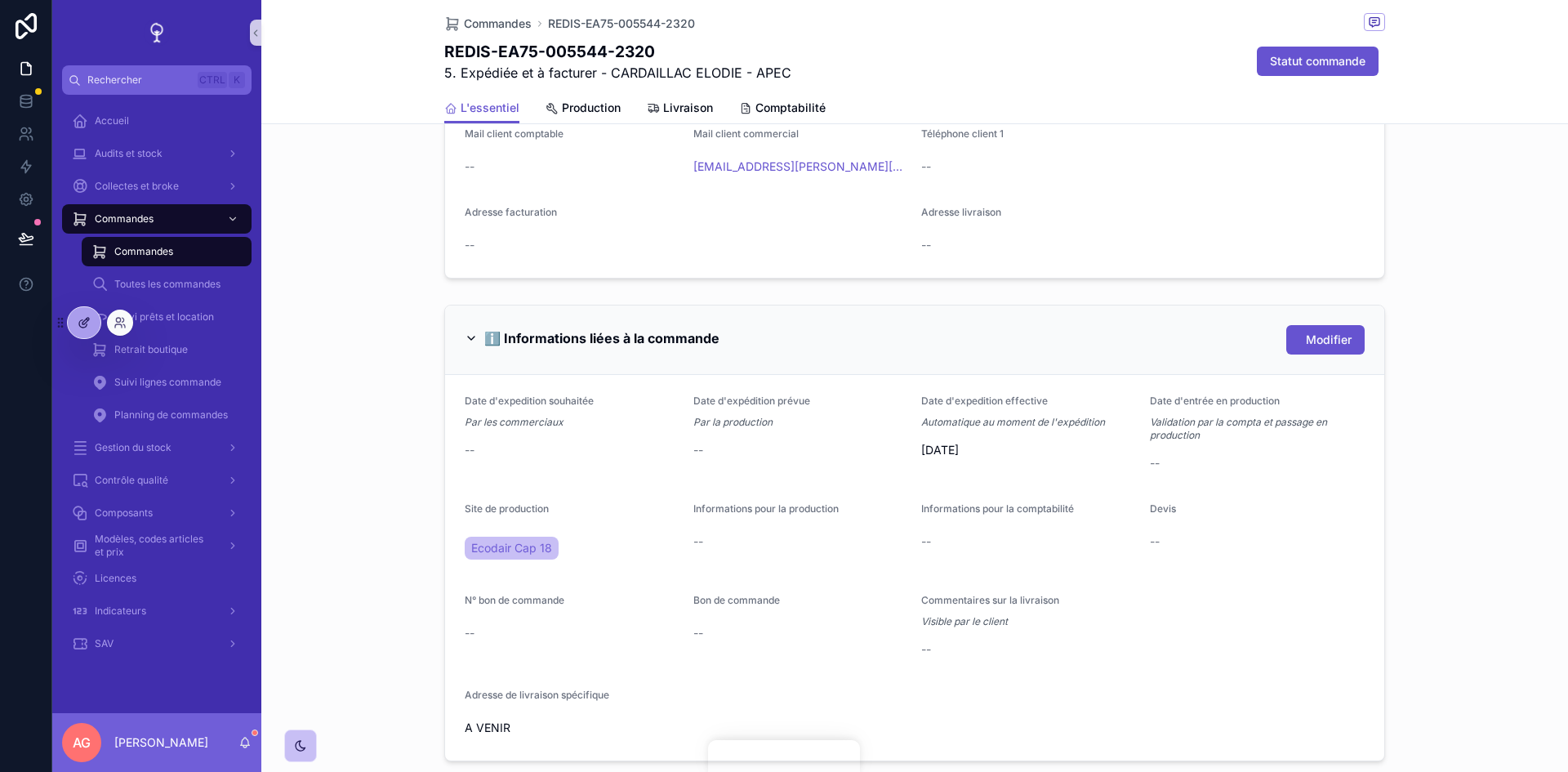
click at [76, 323] on div at bounding box center [84, 323] width 32 height 31
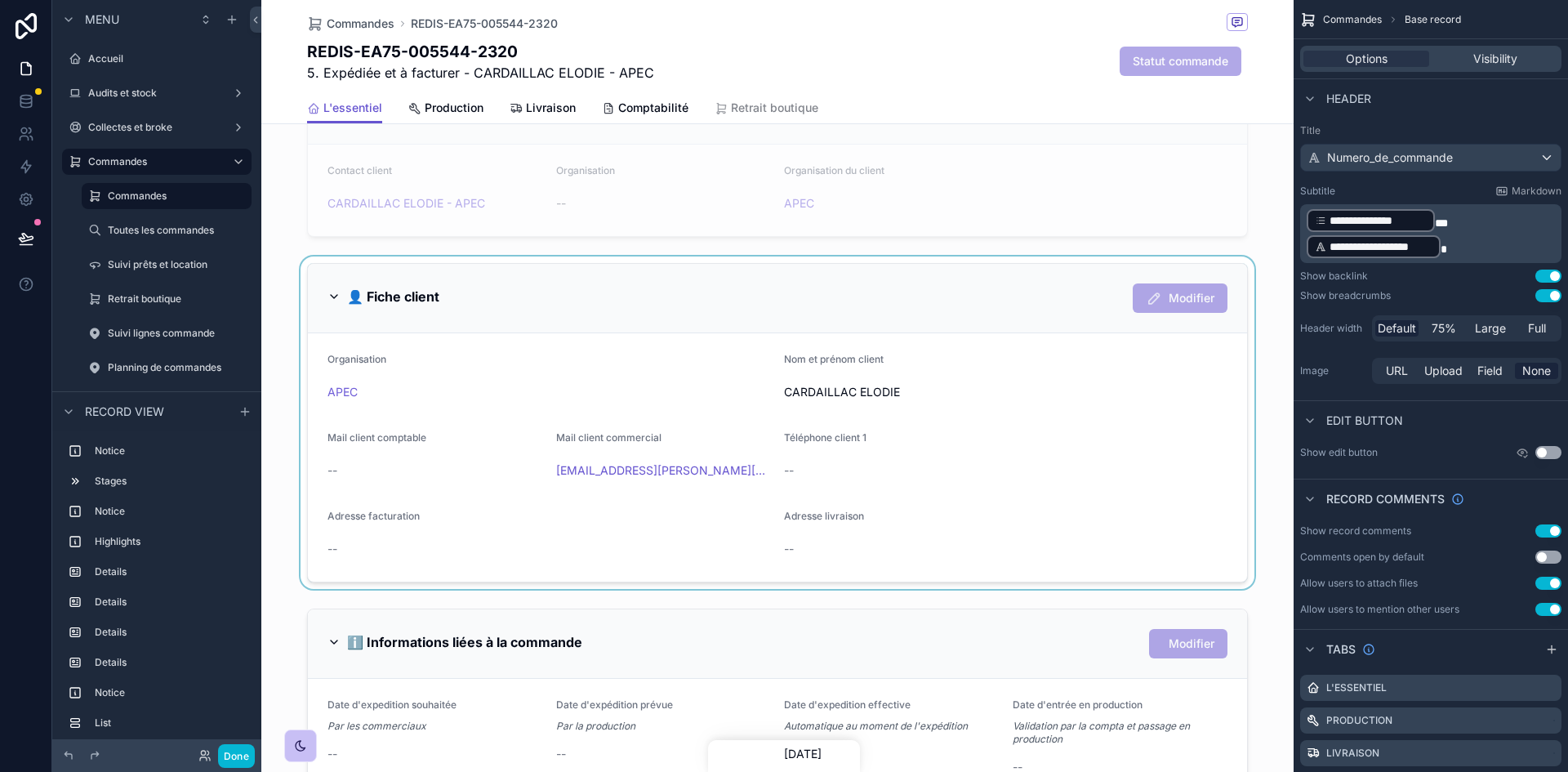
scroll to position [899, 0]
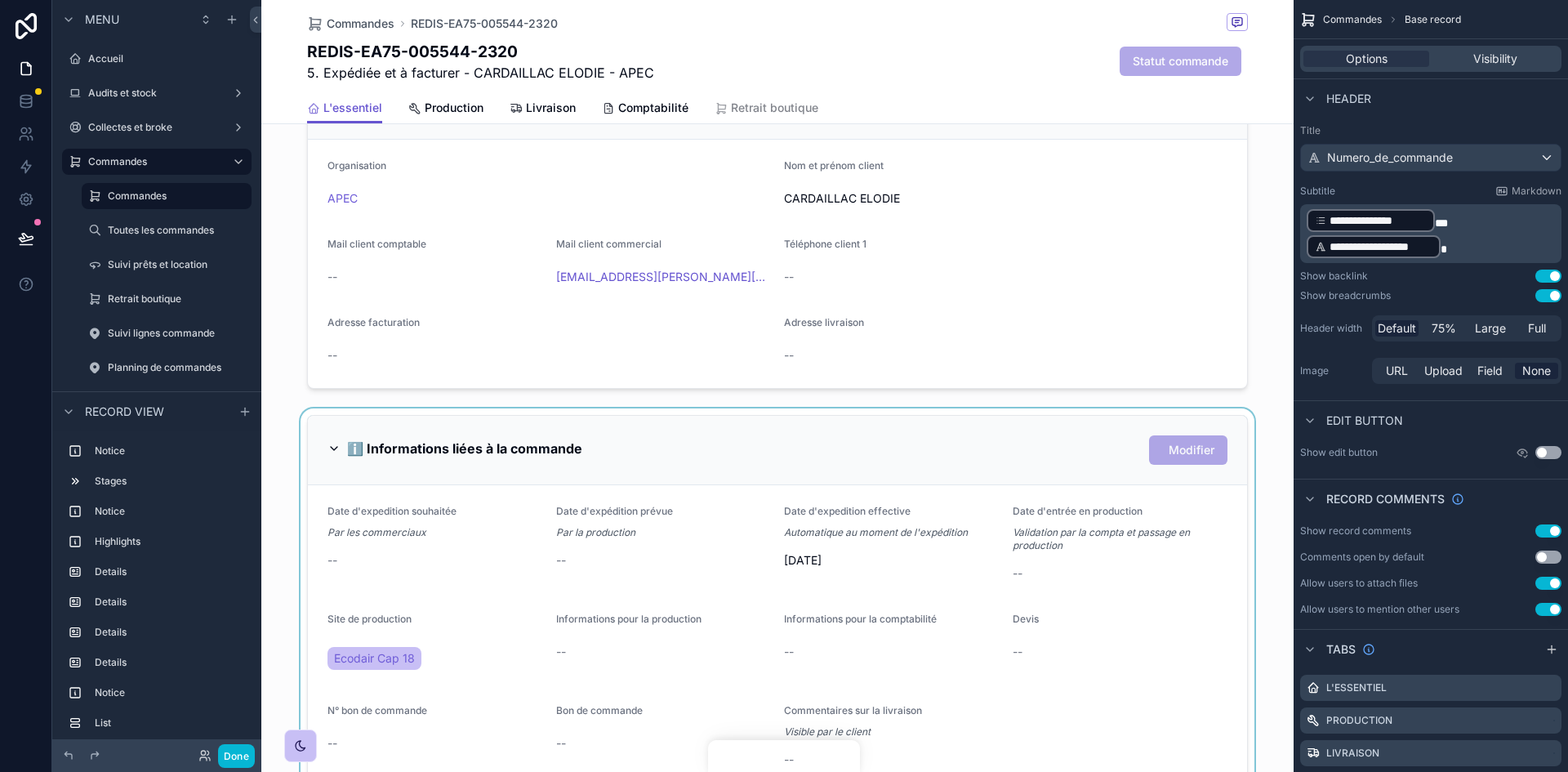
click at [723, 532] on div "scrollable content" at bounding box center [777, 642] width 1032 height 469
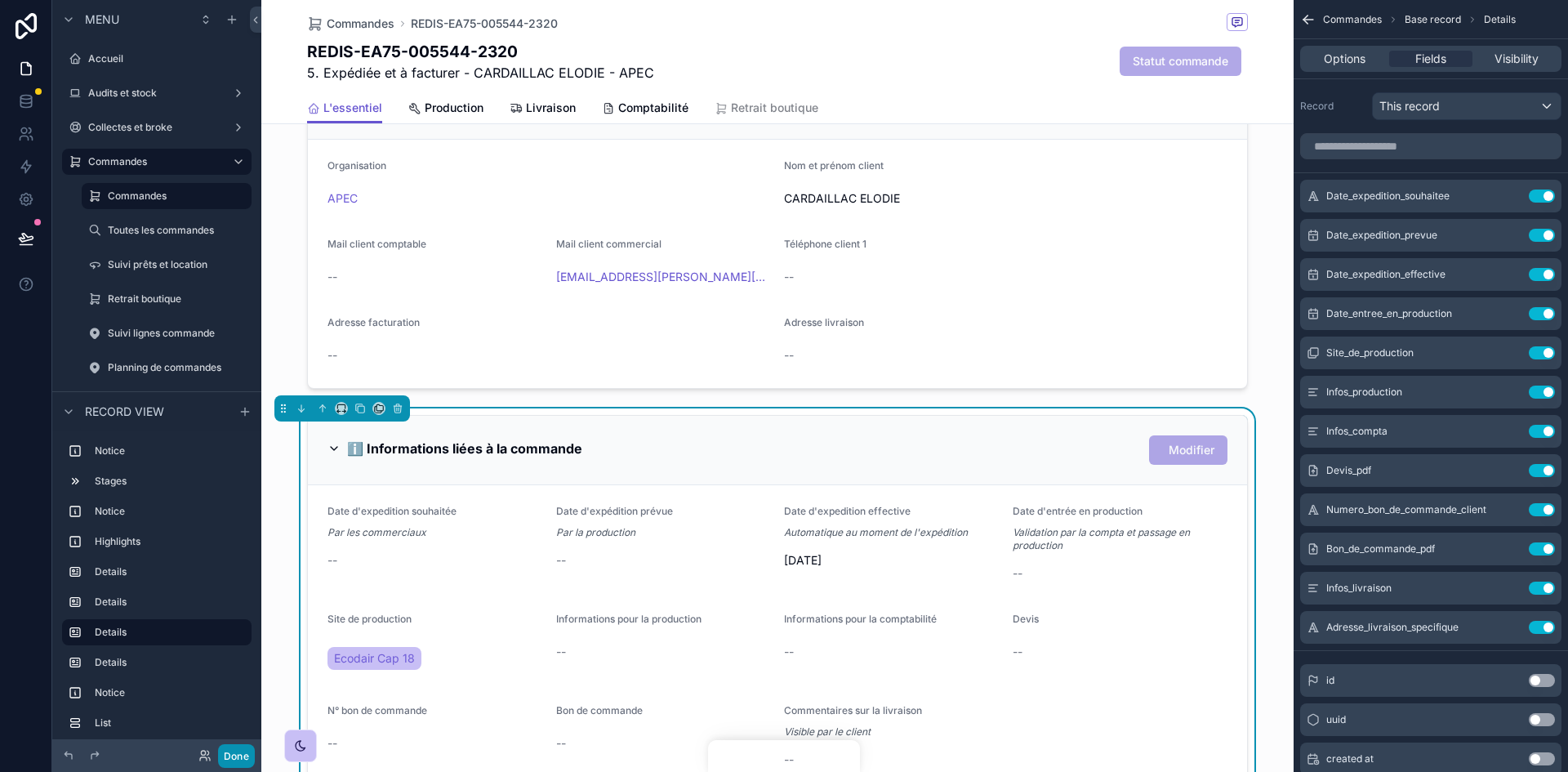
click at [237, 759] on button "Done" at bounding box center [237, 755] width 36 height 24
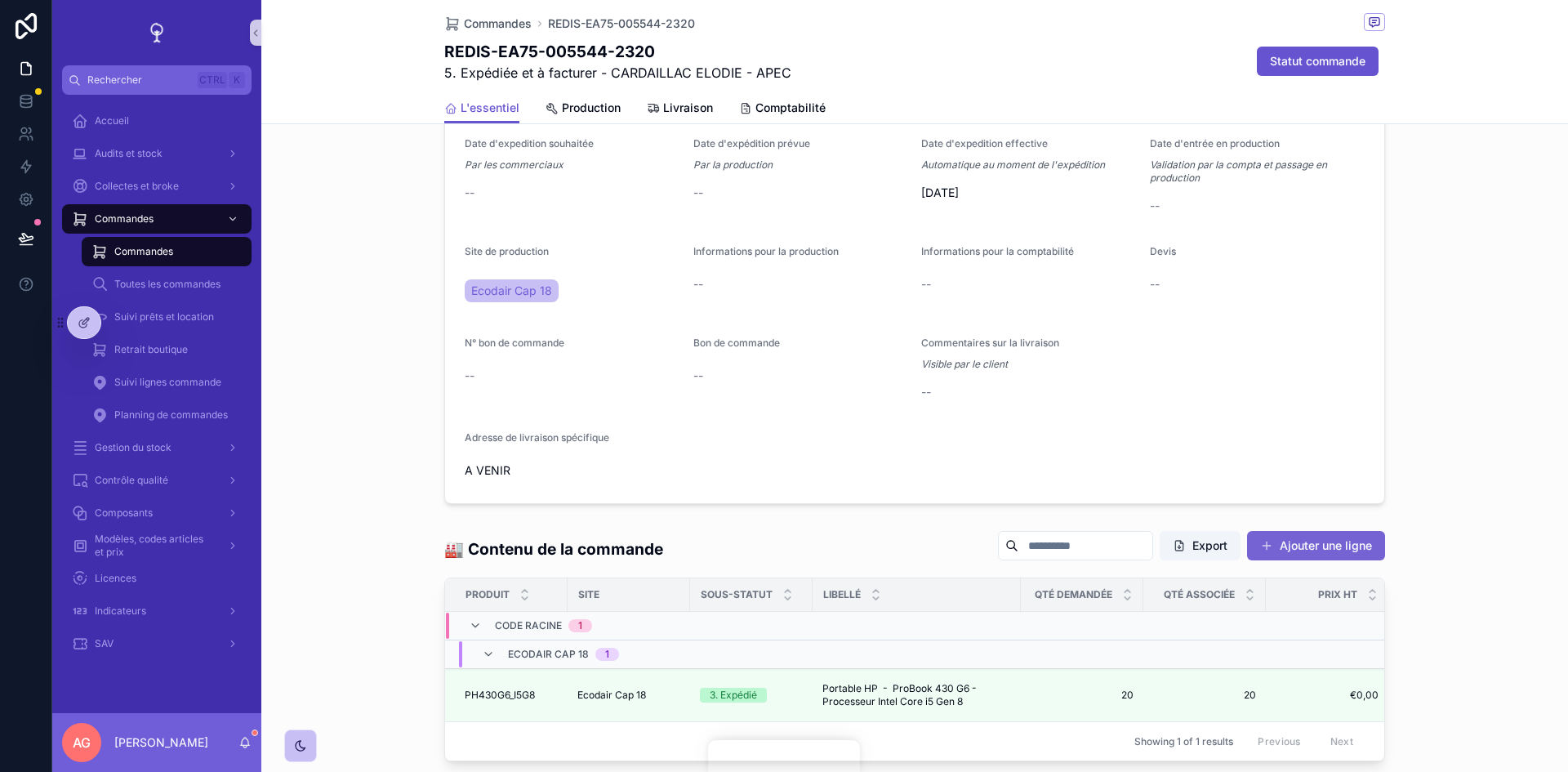
scroll to position [722, 0]
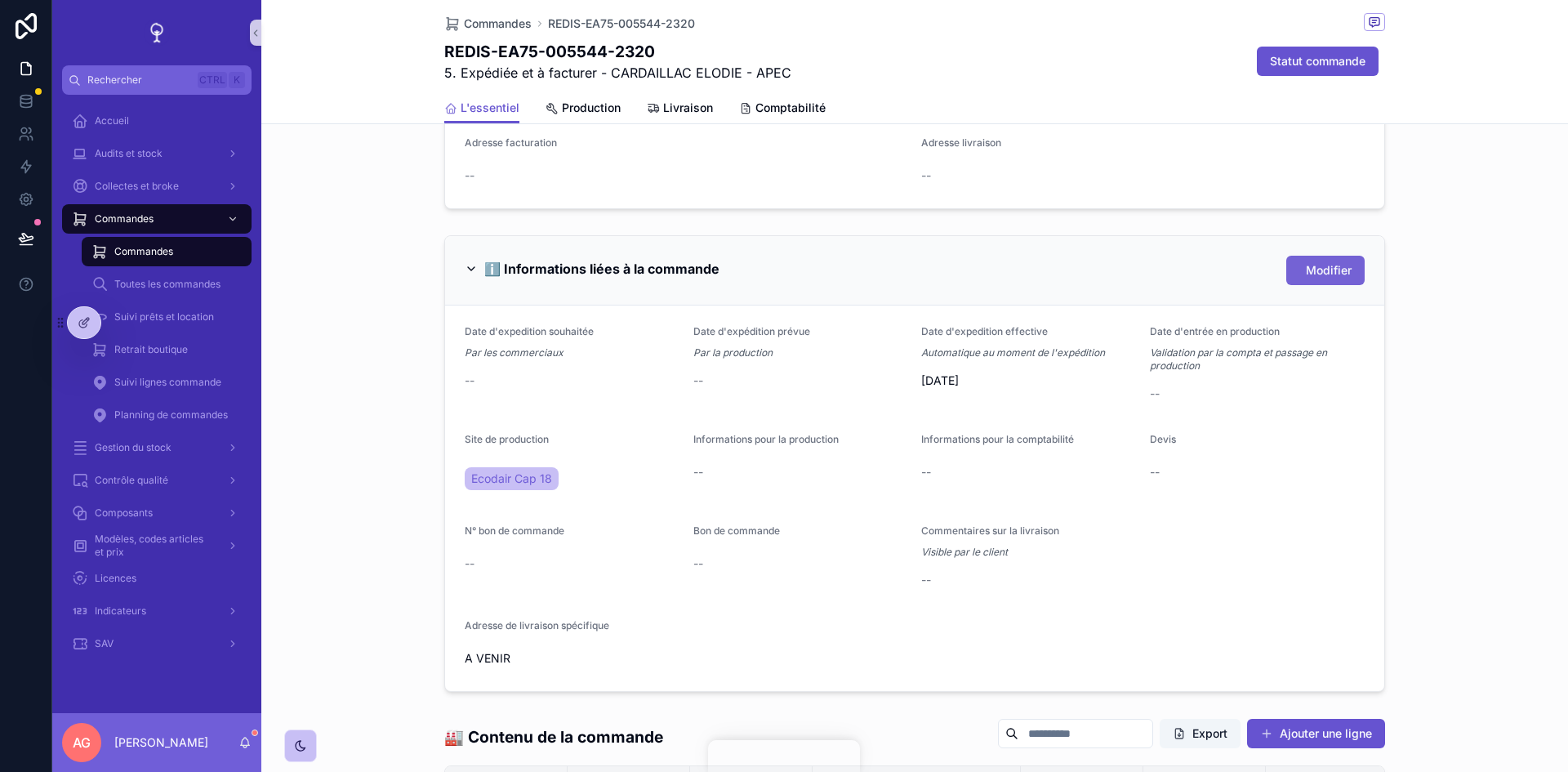
click at [1313, 276] on span "Modifier" at bounding box center [1328, 271] width 46 height 17
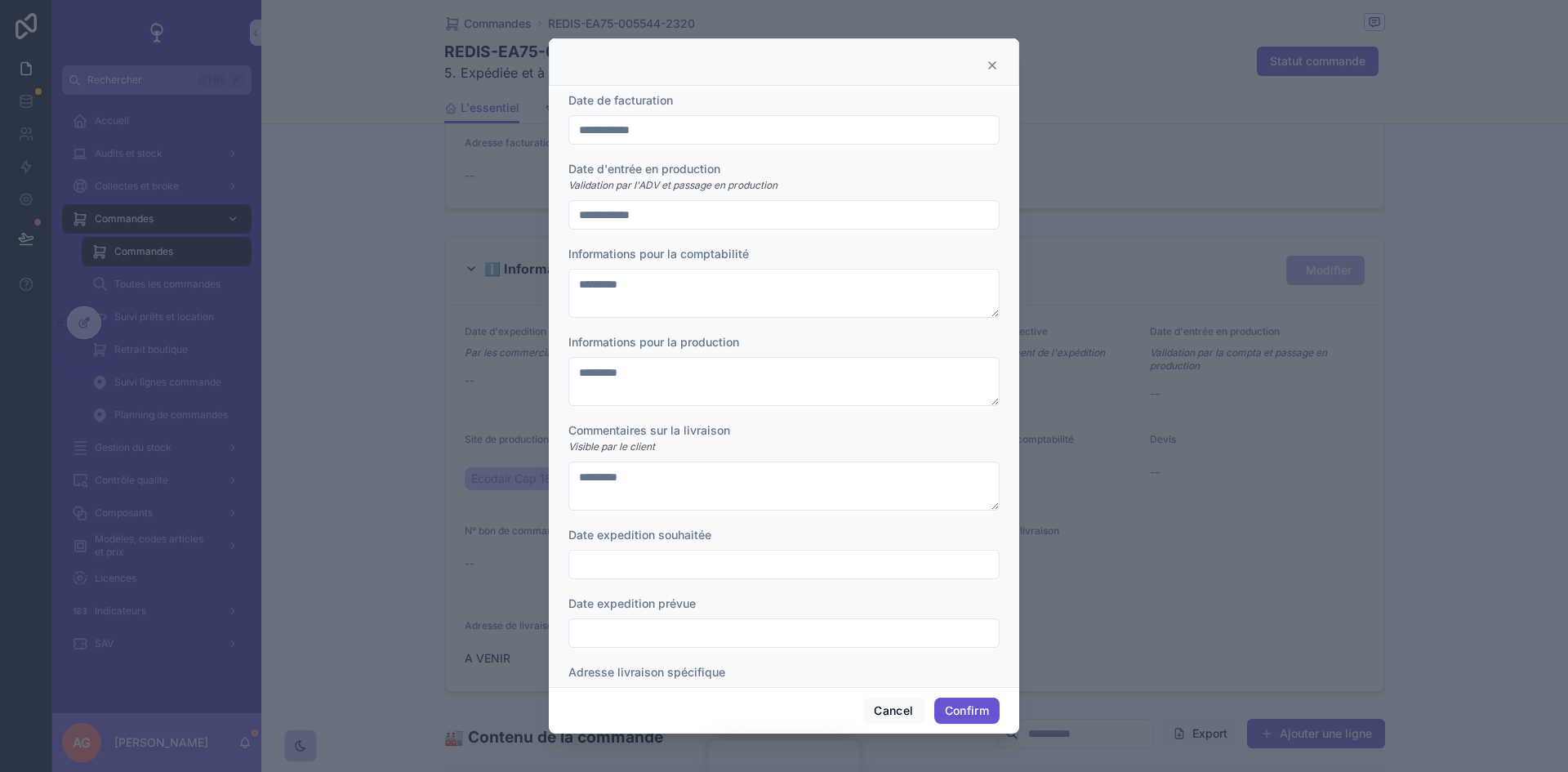
scroll to position [304, 0]
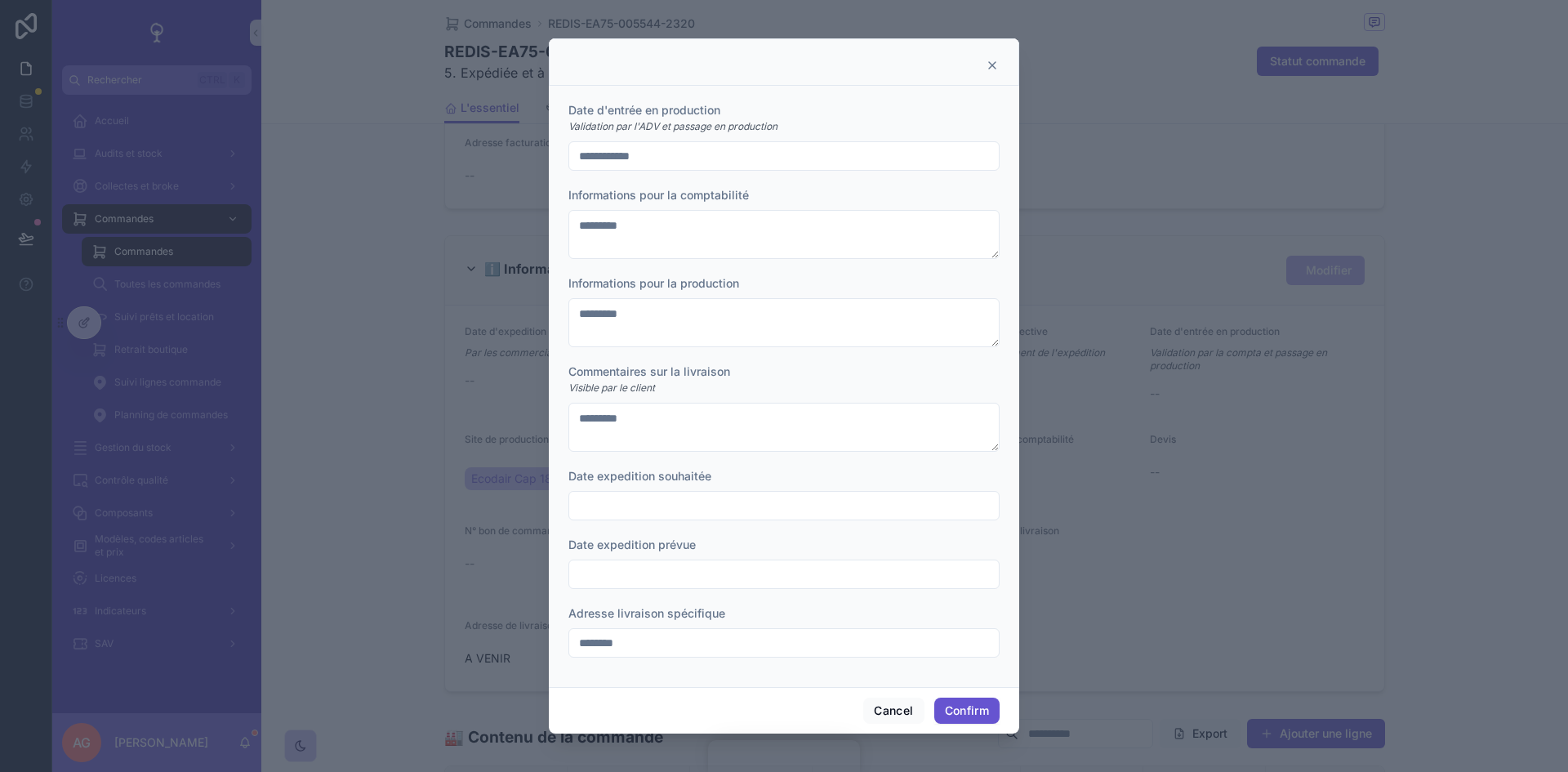
click at [717, 570] on input "text" at bounding box center [784, 574] width 429 height 23
click at [995, 64] on icon at bounding box center [992, 65] width 13 height 13
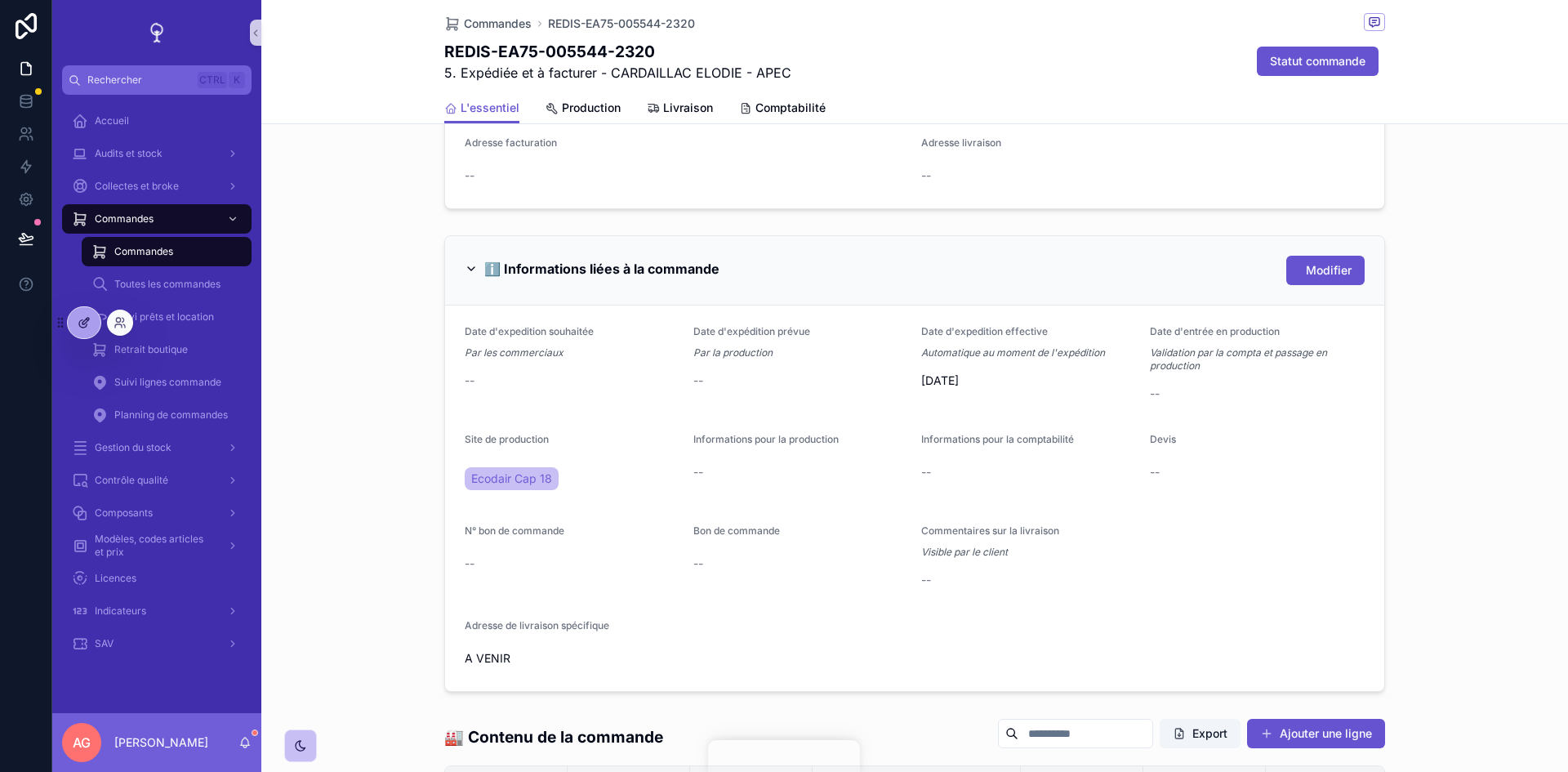
click at [87, 334] on div at bounding box center [84, 323] width 32 height 31
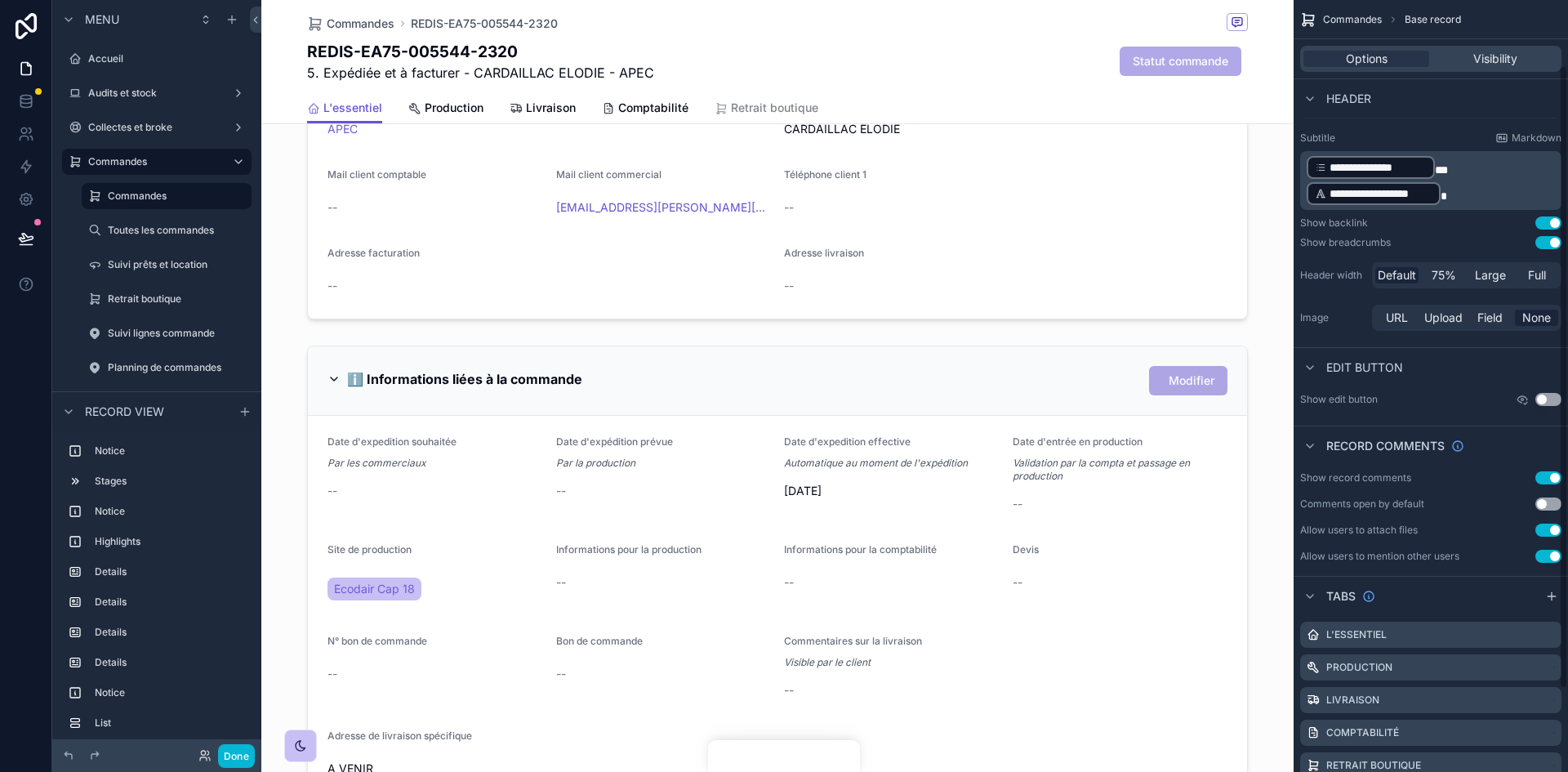
scroll to position [82, 0]
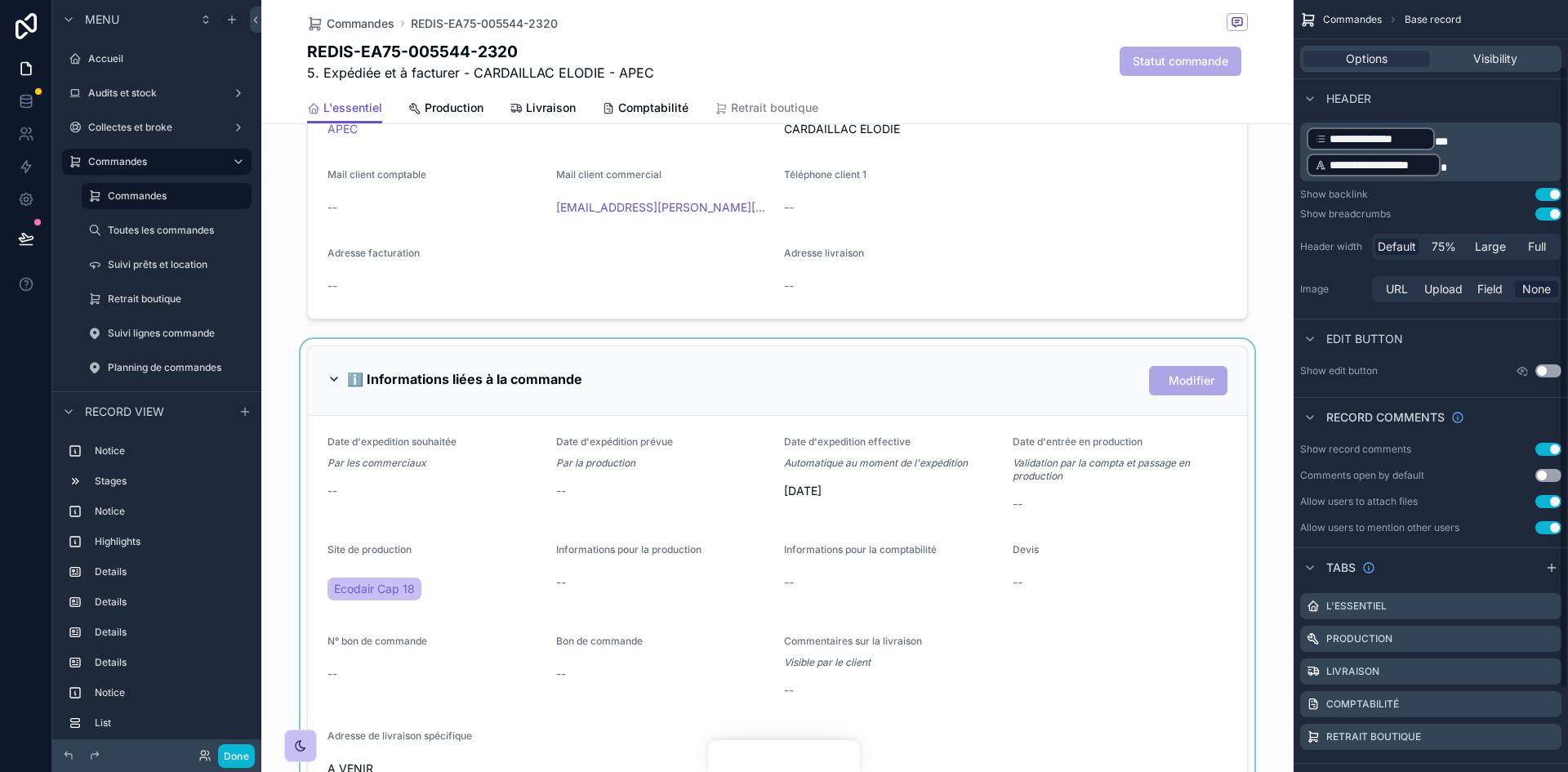
click at [802, 530] on div "scrollable content" at bounding box center [777, 573] width 1032 height 469
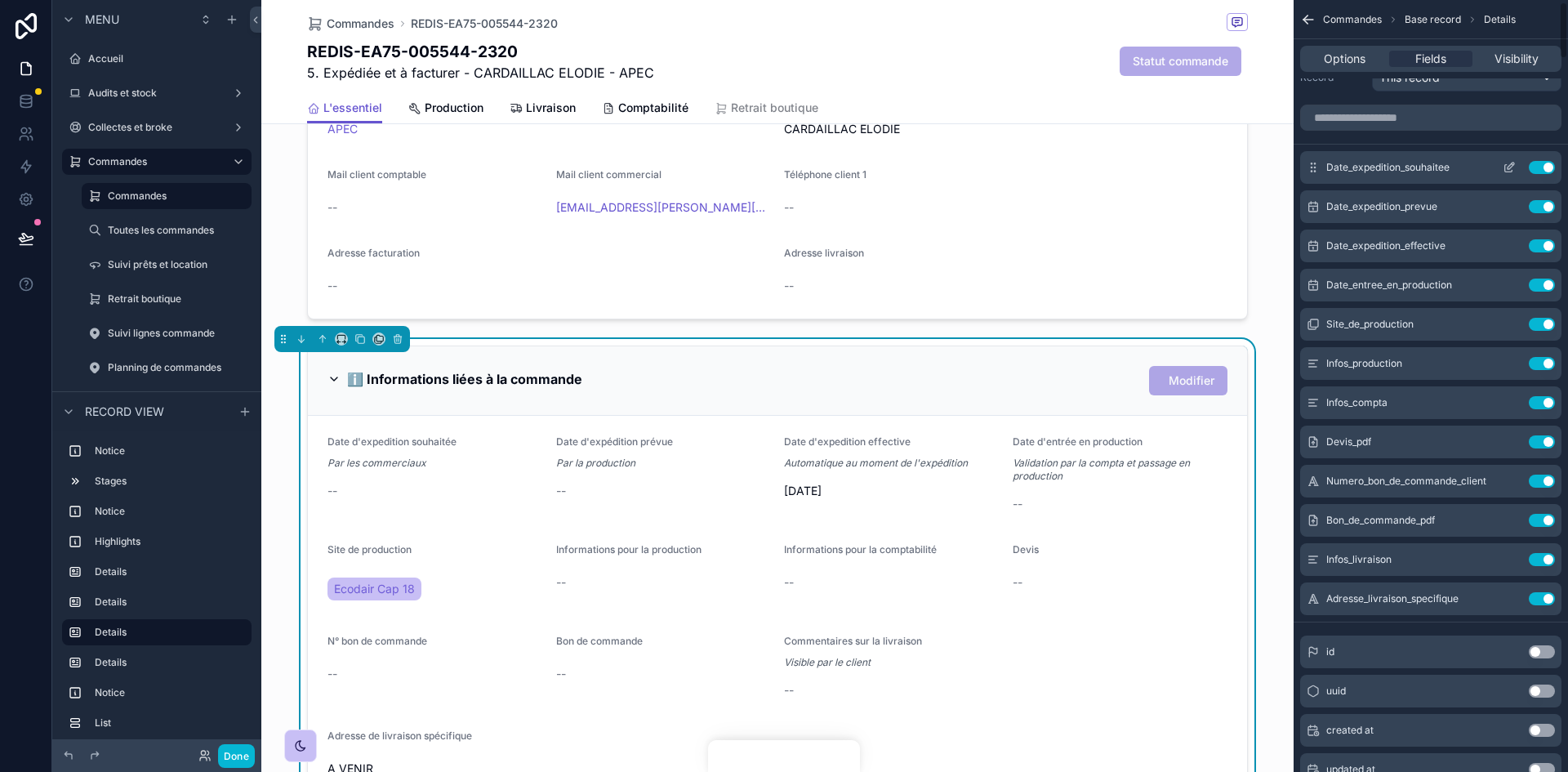
scroll to position [0, 0]
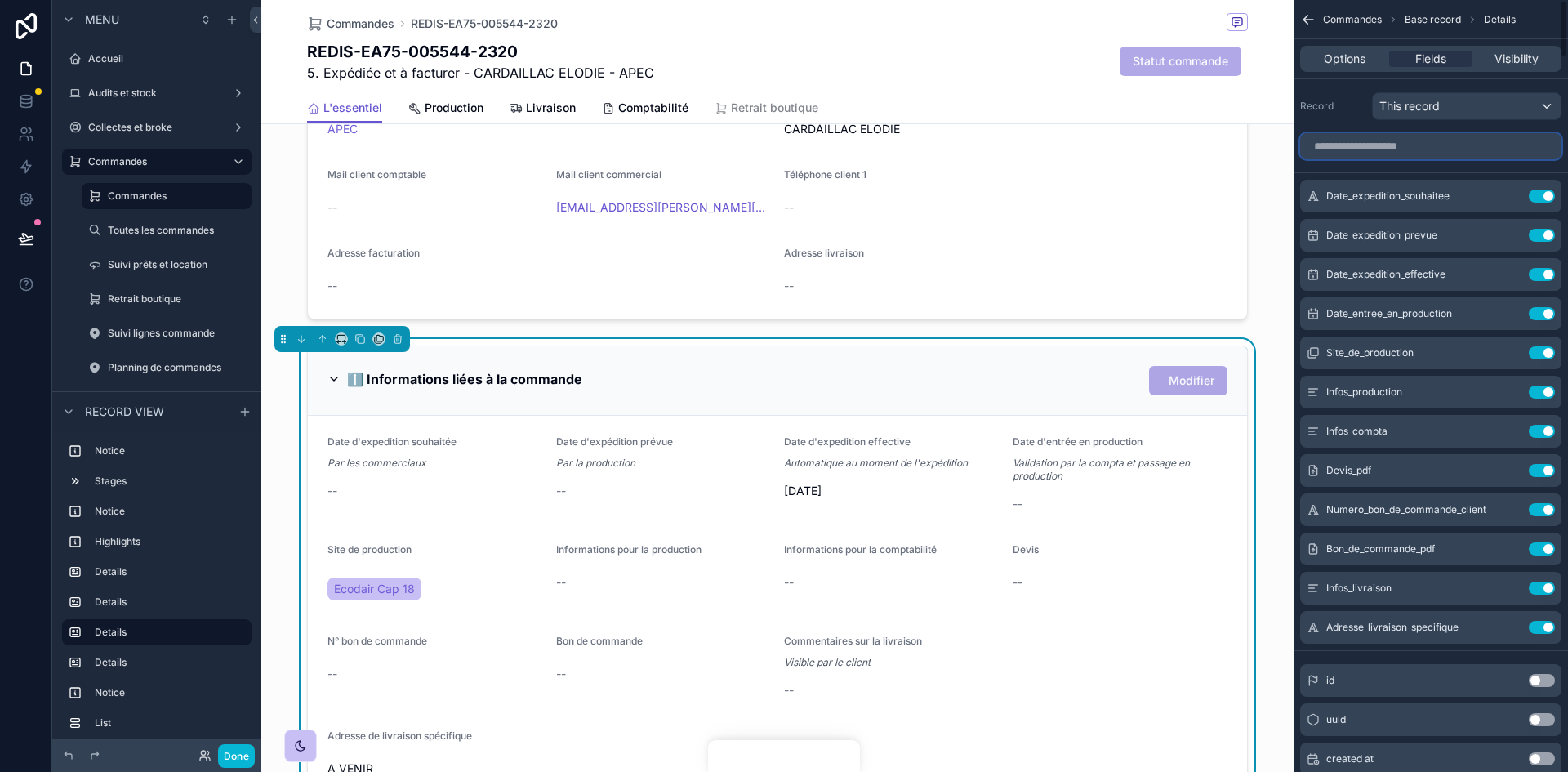
click at [1407, 139] on input "scrollable content" at bounding box center [1431, 146] width 261 height 26
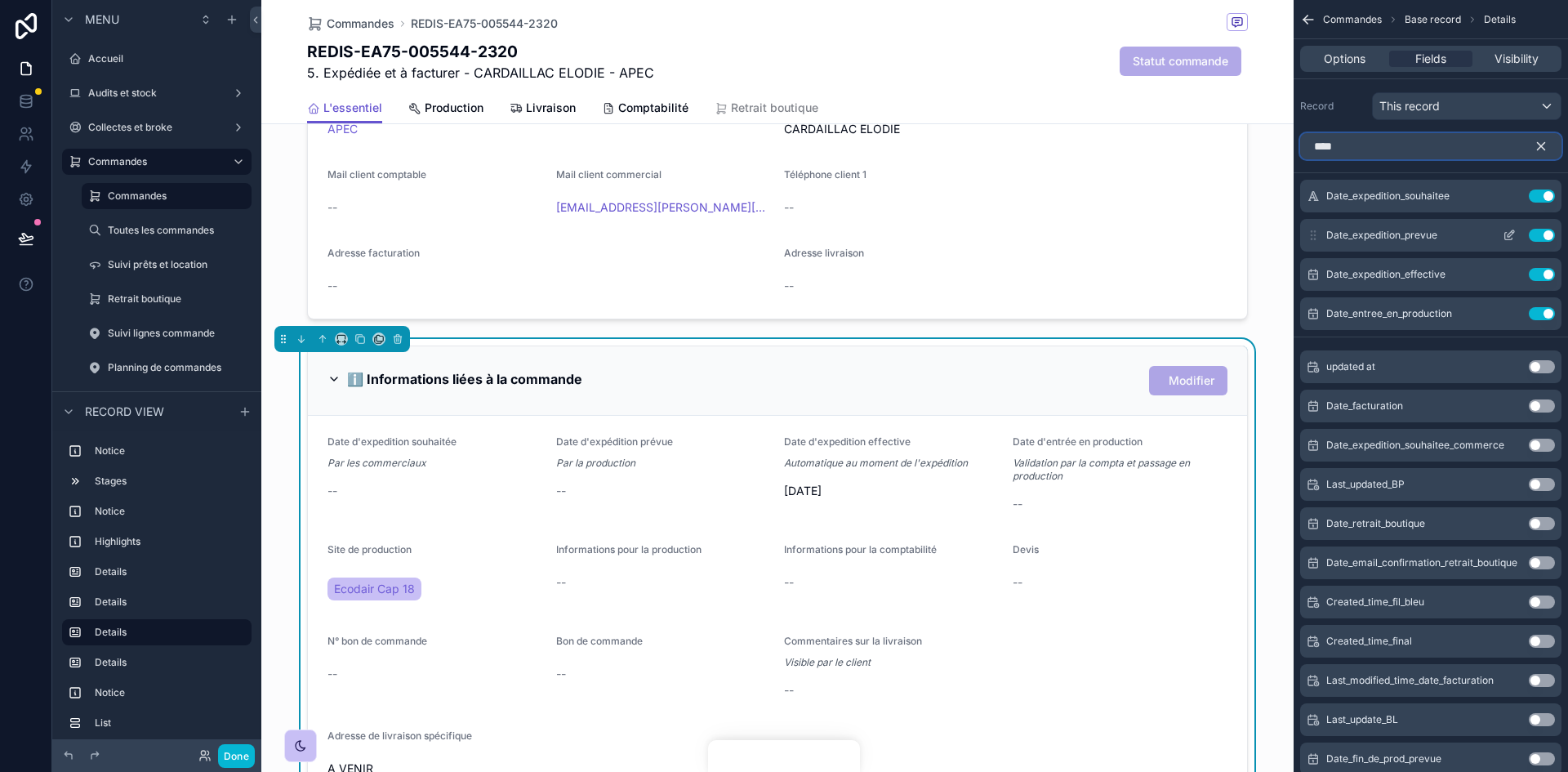
type input "****"
click at [1506, 238] on icon "scrollable content" at bounding box center [1509, 235] width 13 height 13
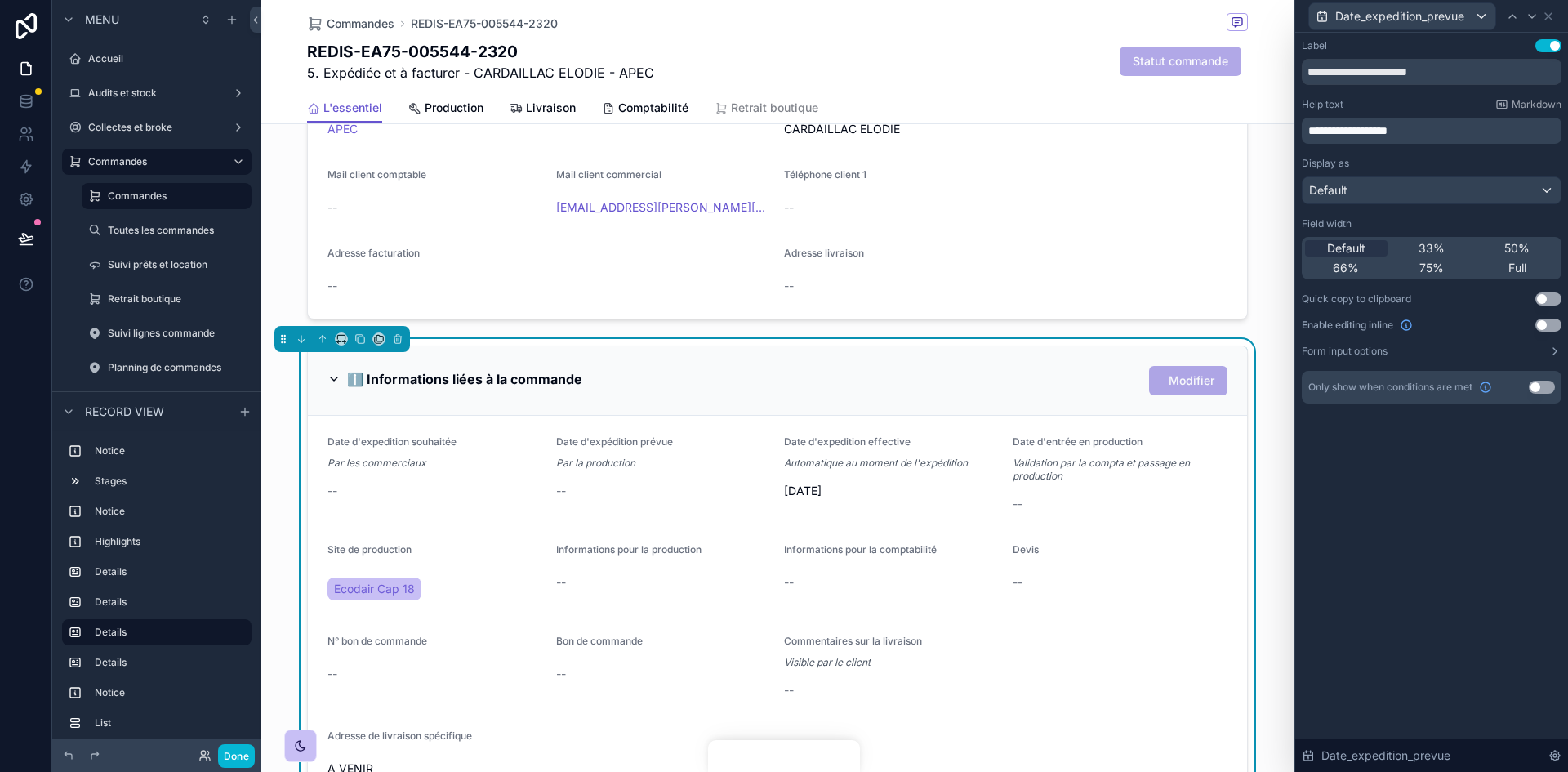
click at [1544, 385] on button "Use setting" at bounding box center [1542, 387] width 26 height 13
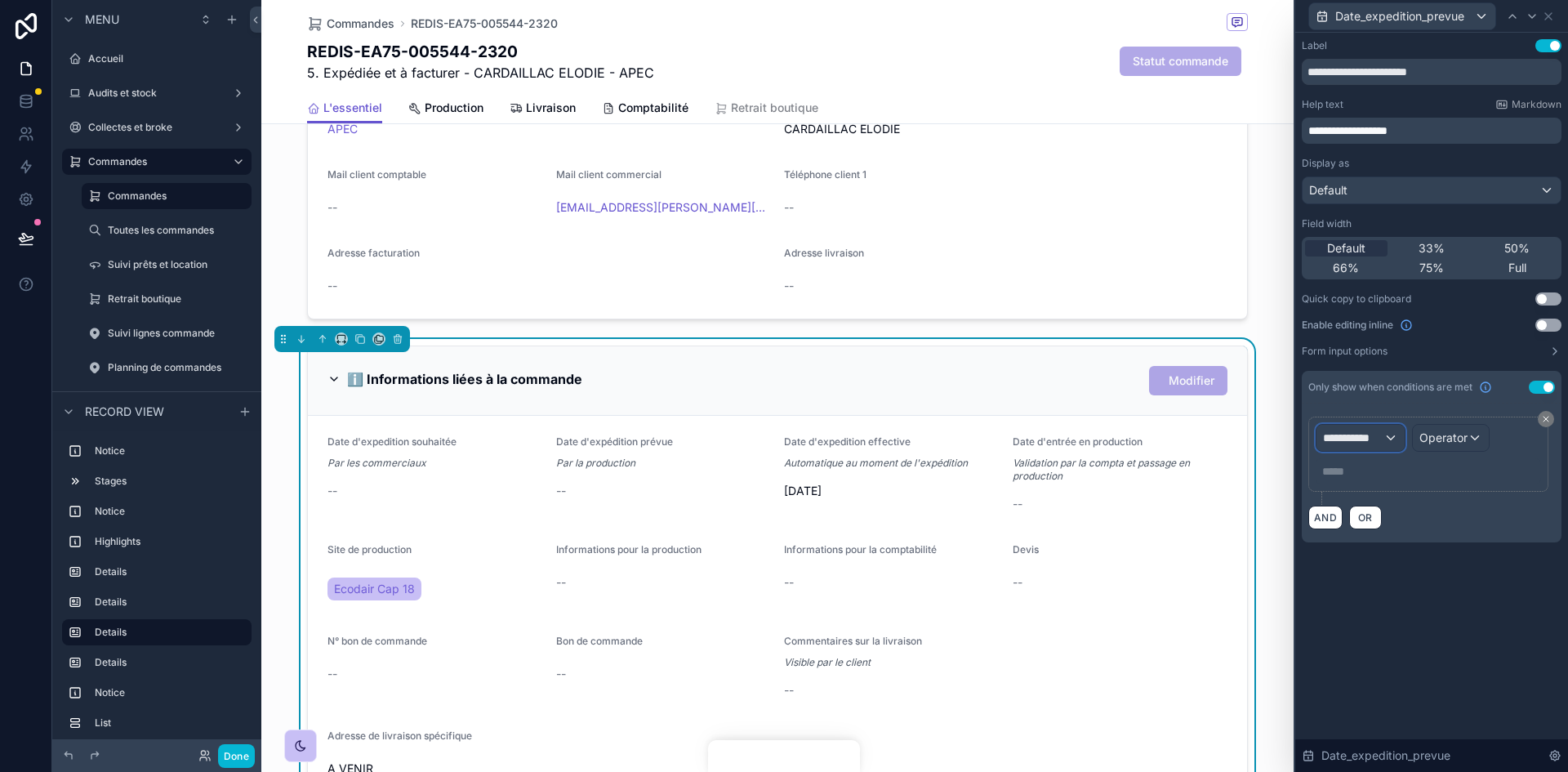
click at [1382, 435] on span "**********" at bounding box center [1353, 438] width 60 height 17
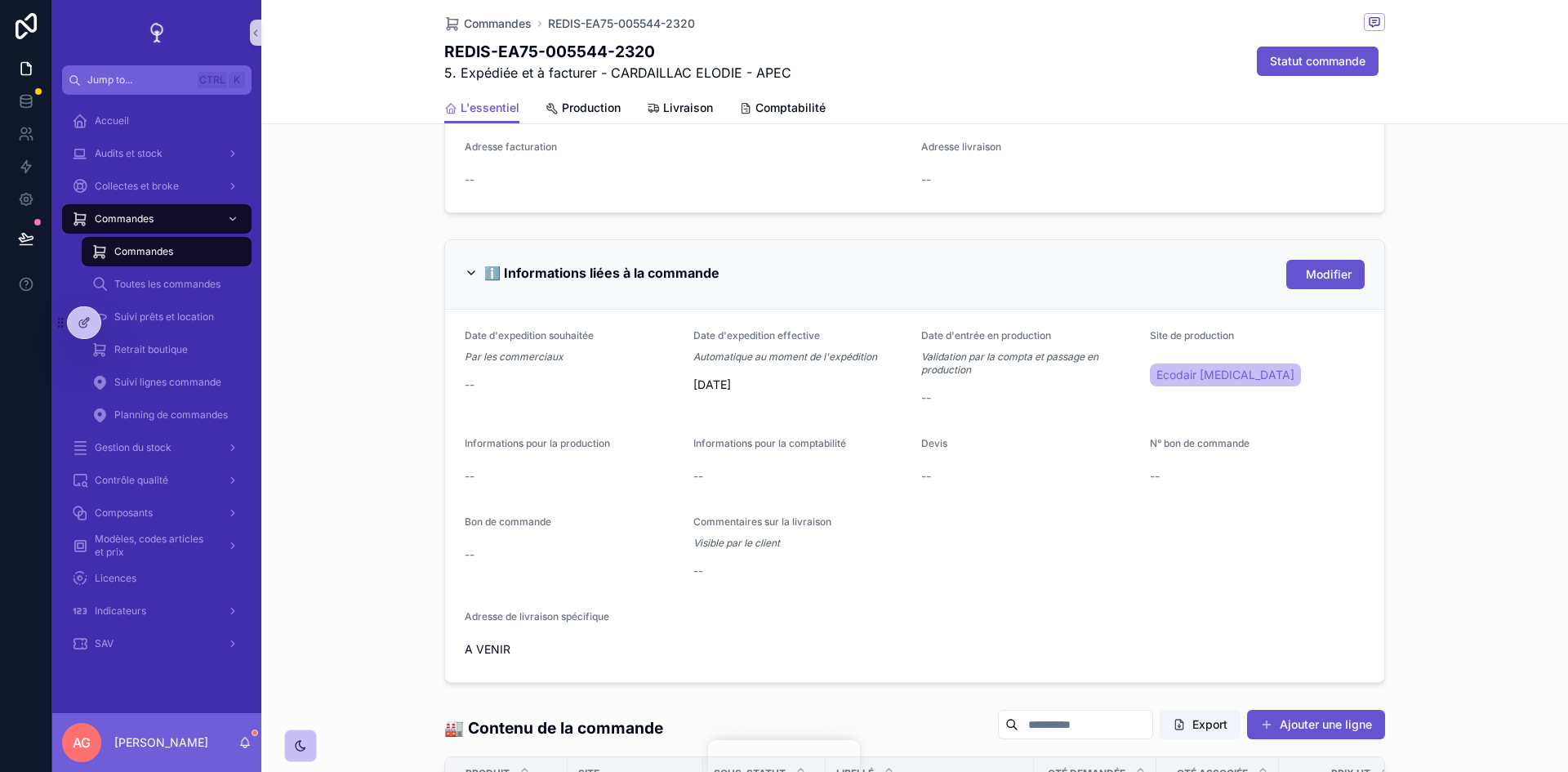
scroll to position [817, 0]
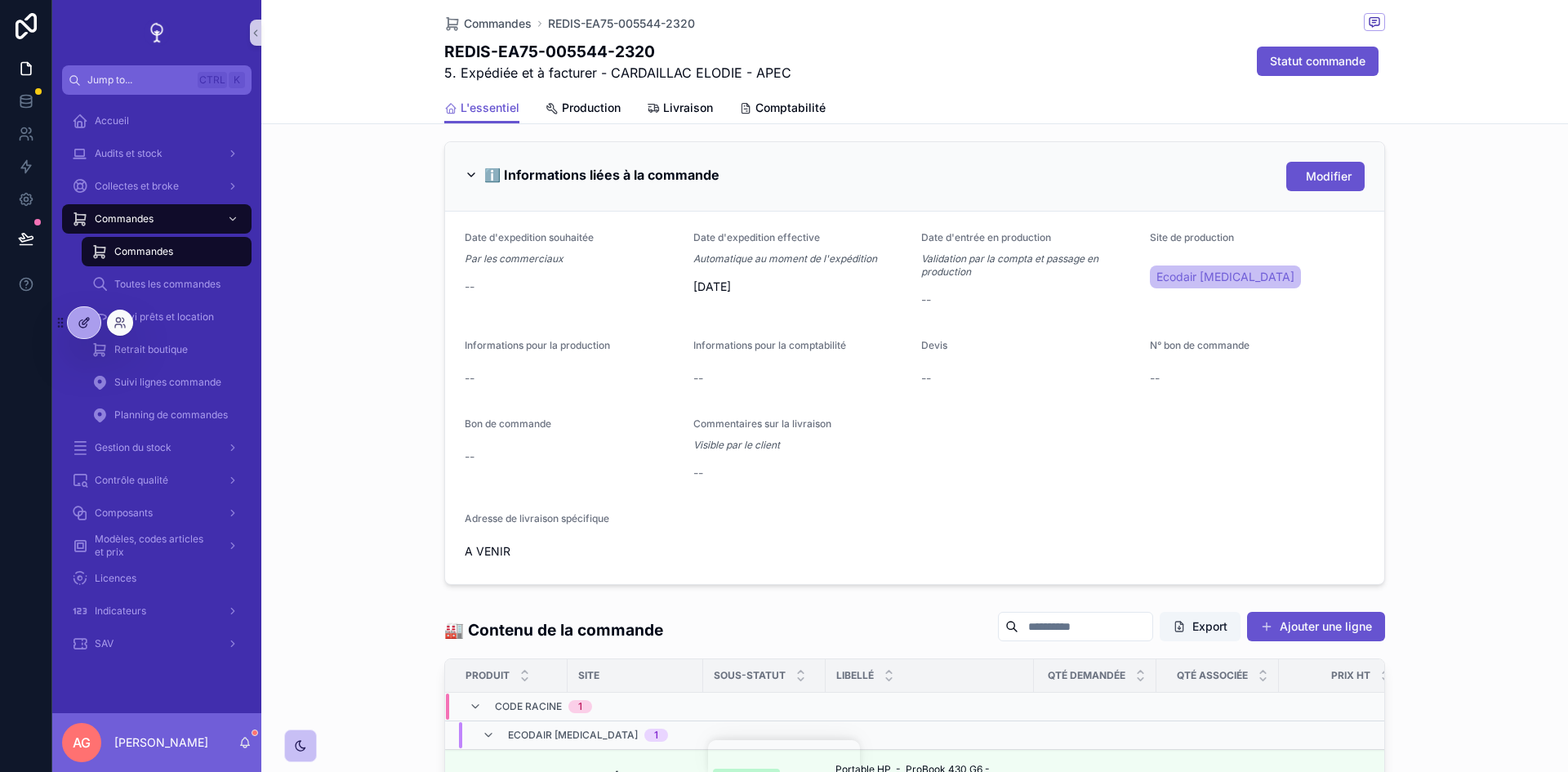
click at [89, 315] on div at bounding box center [84, 323] width 32 height 31
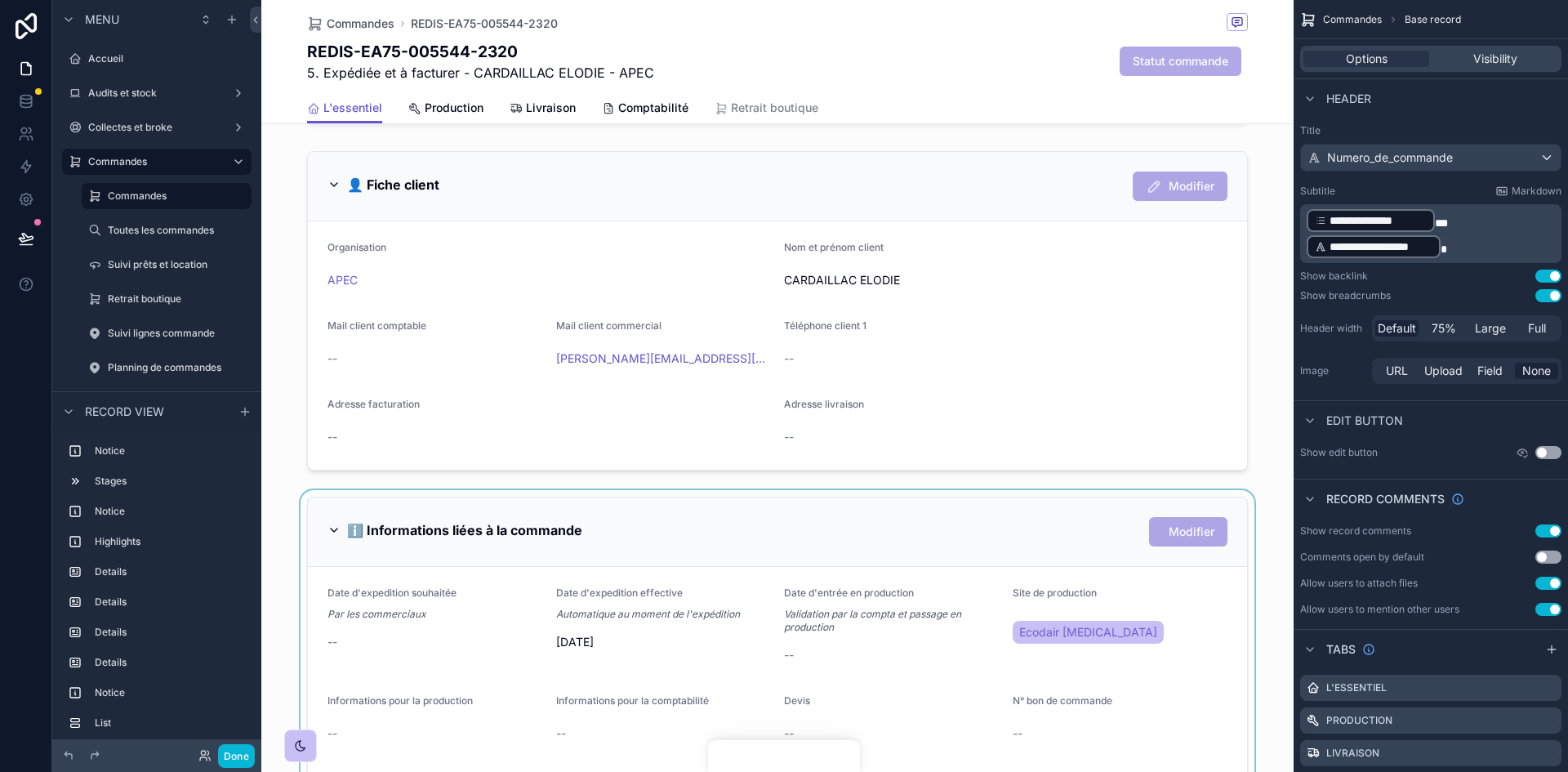
click at [862, 608] on div "scrollable content" at bounding box center [777, 718] width 1032 height 457
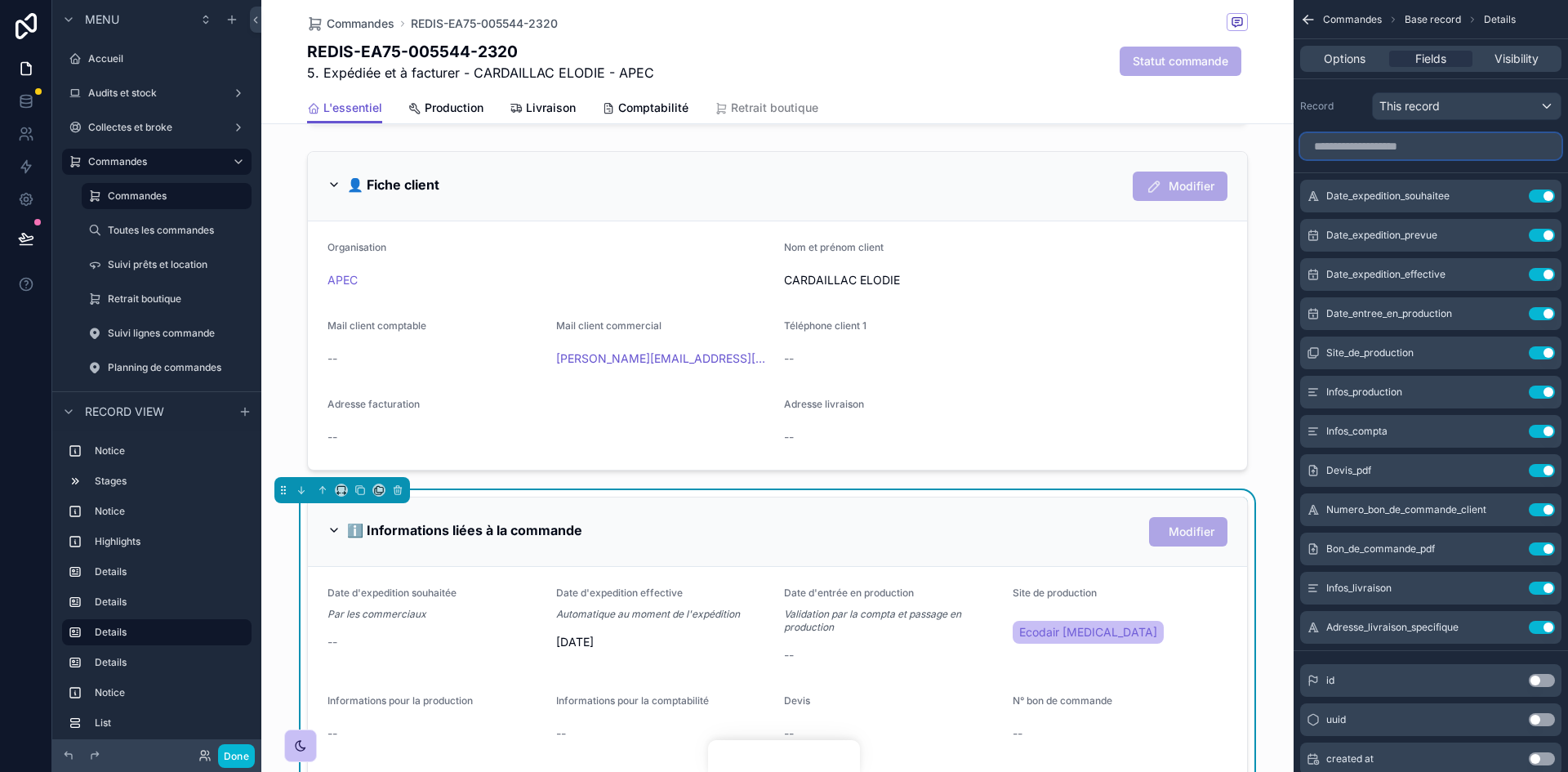
click at [1377, 151] on input "scrollable content" at bounding box center [1431, 146] width 261 height 26
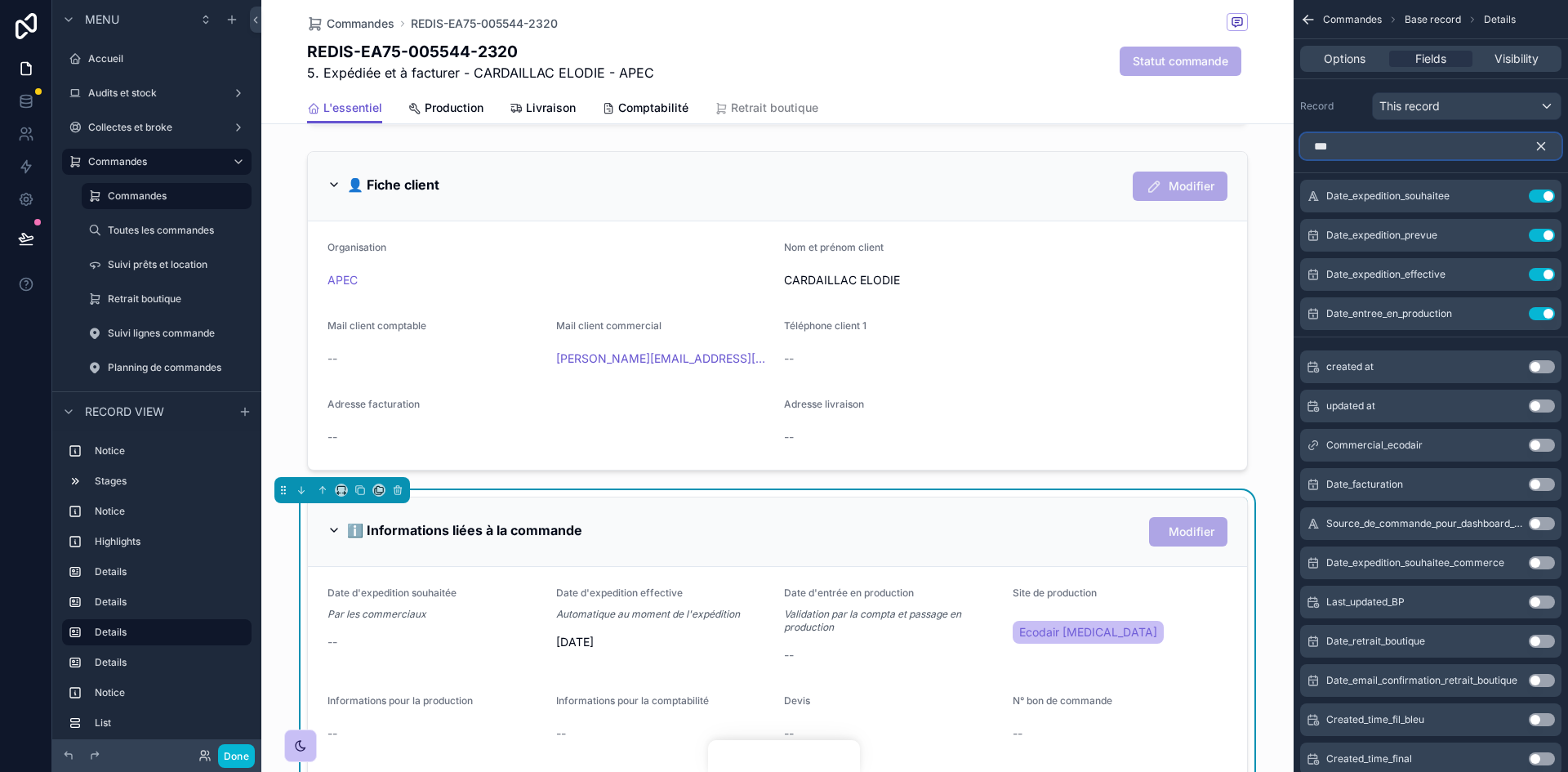
type input "****"
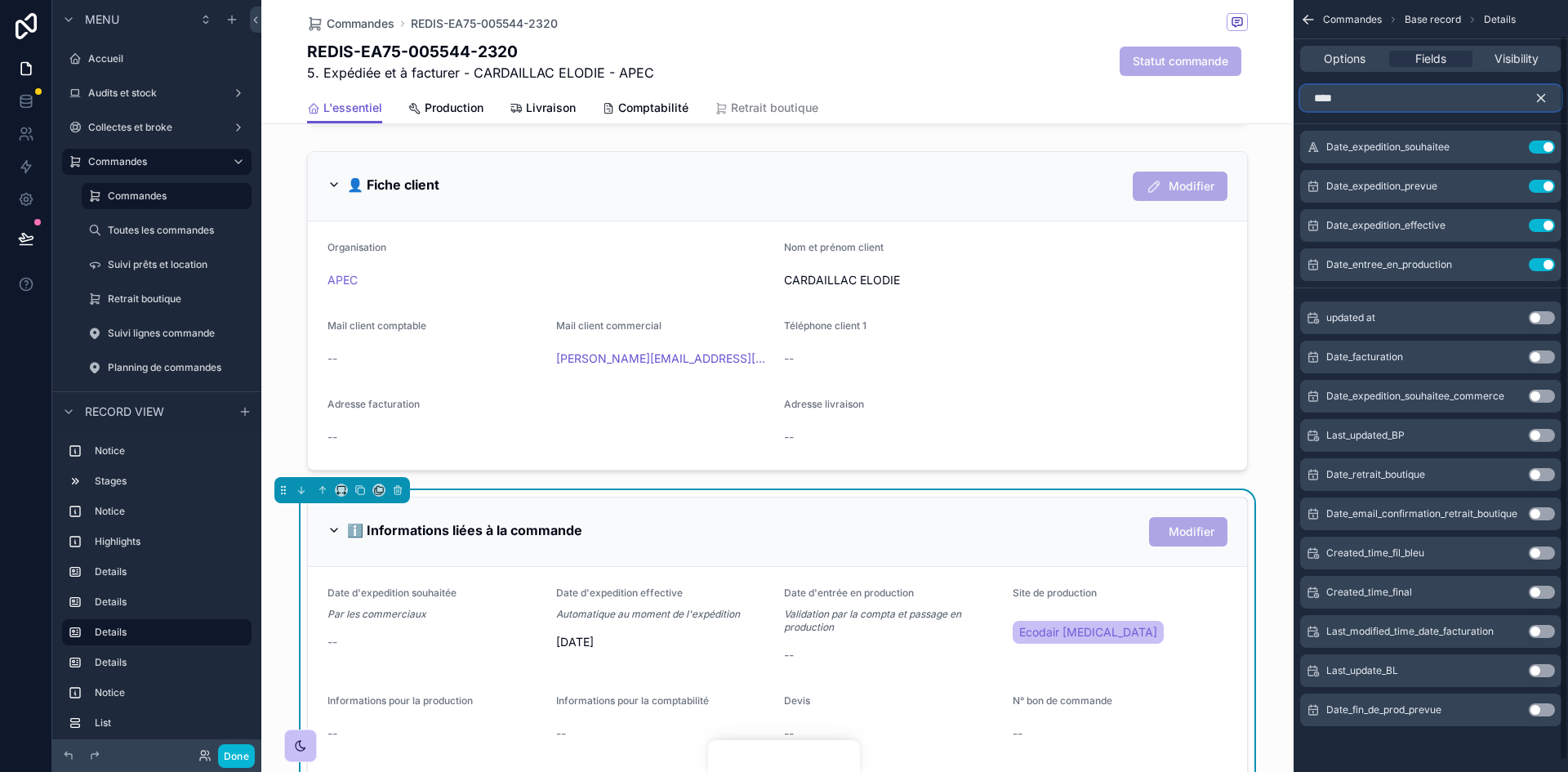
scroll to position [0, 0]
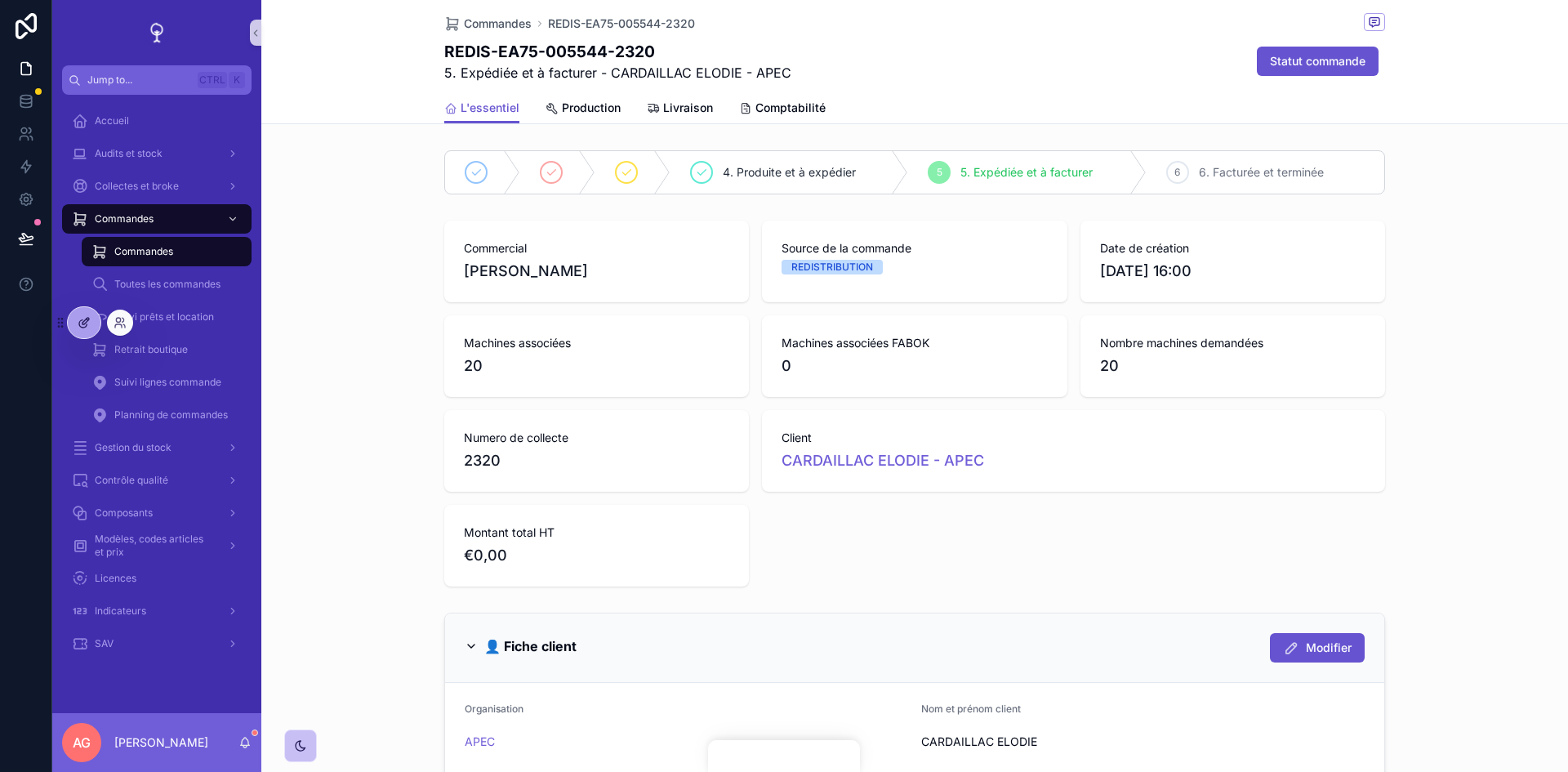
click at [93, 321] on div at bounding box center [84, 323] width 32 height 31
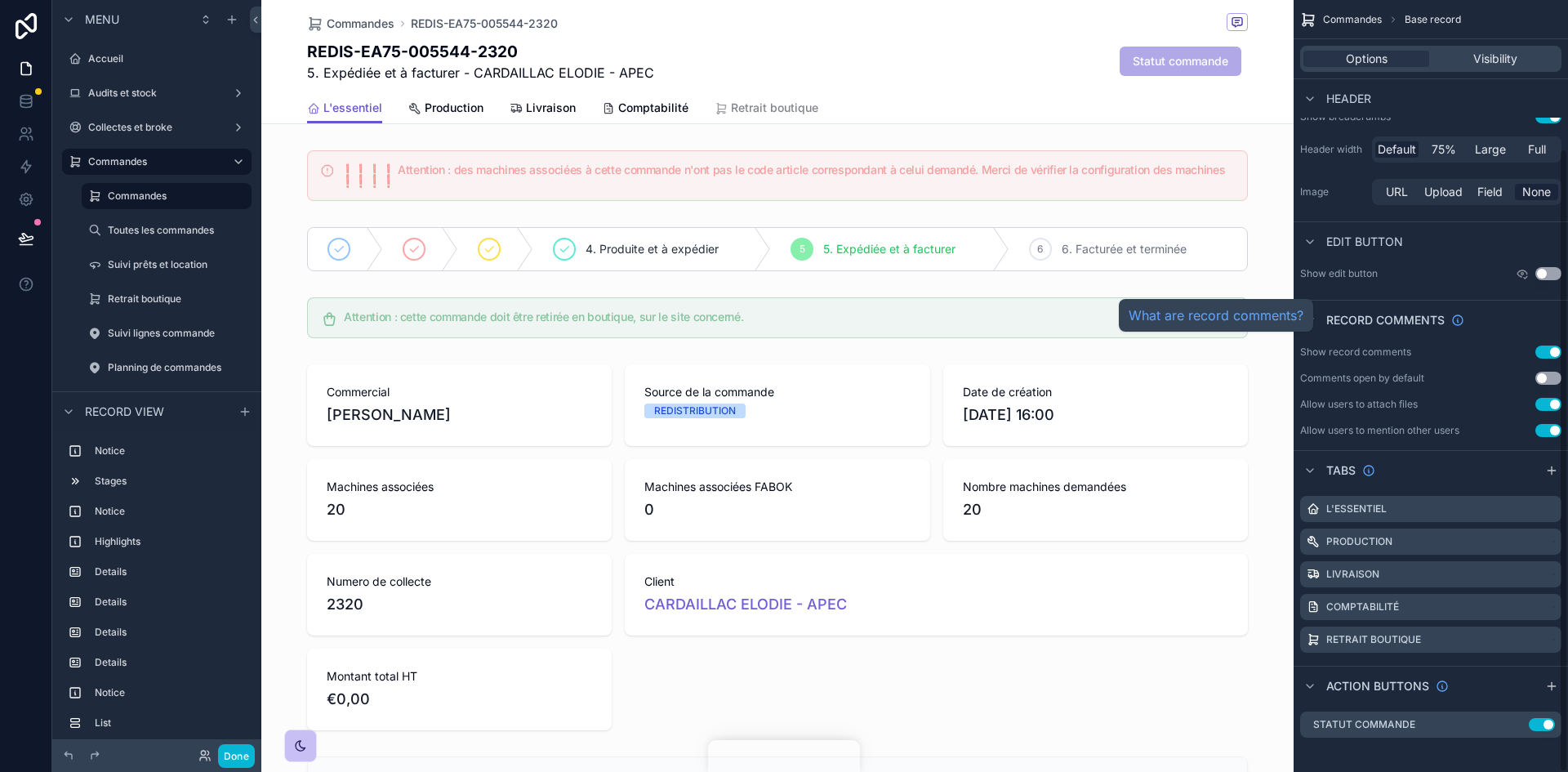
scroll to position [184, 0]
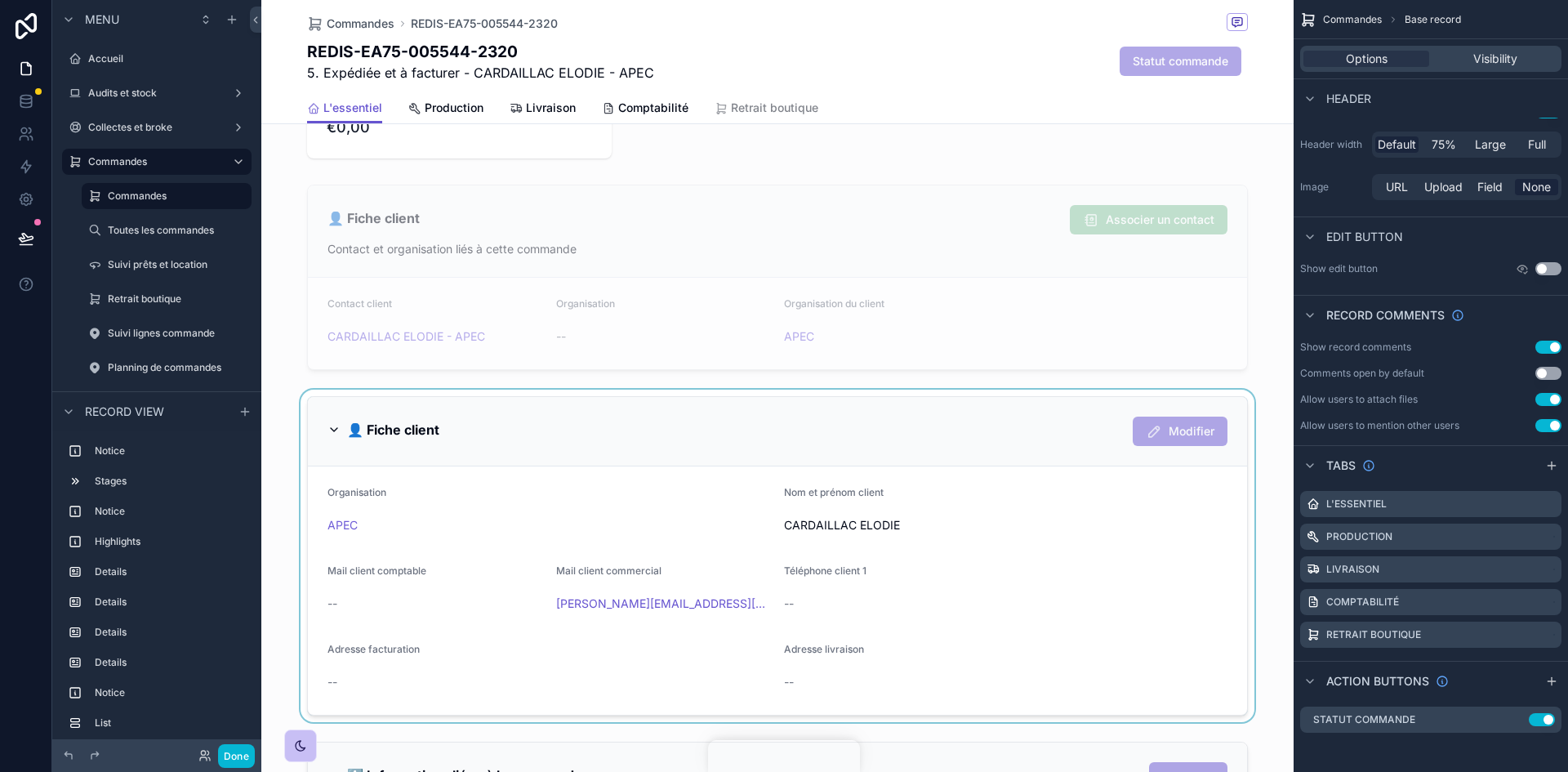
click at [981, 542] on div "scrollable content" at bounding box center [777, 556] width 1032 height 333
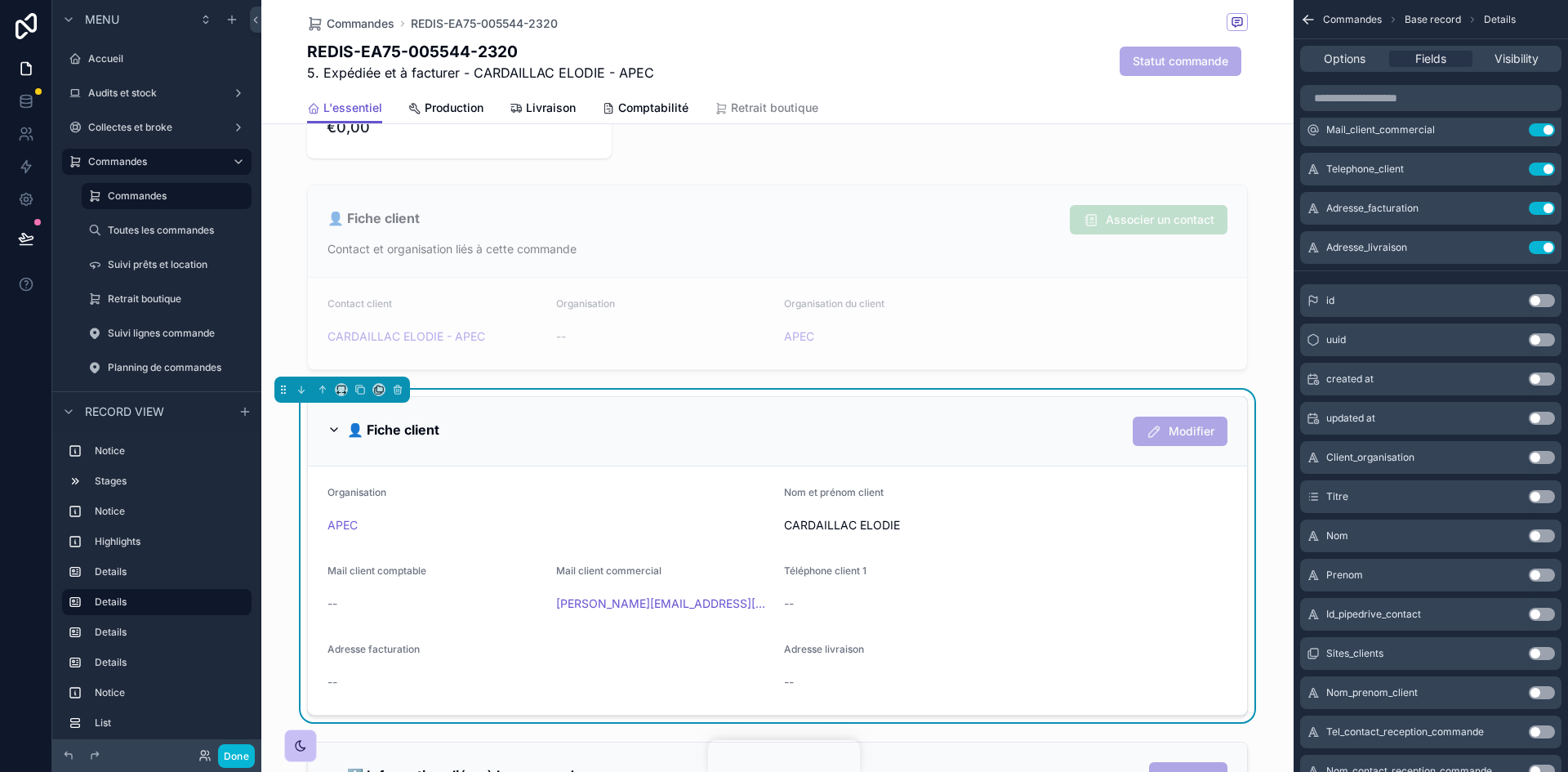
scroll to position [899, 0]
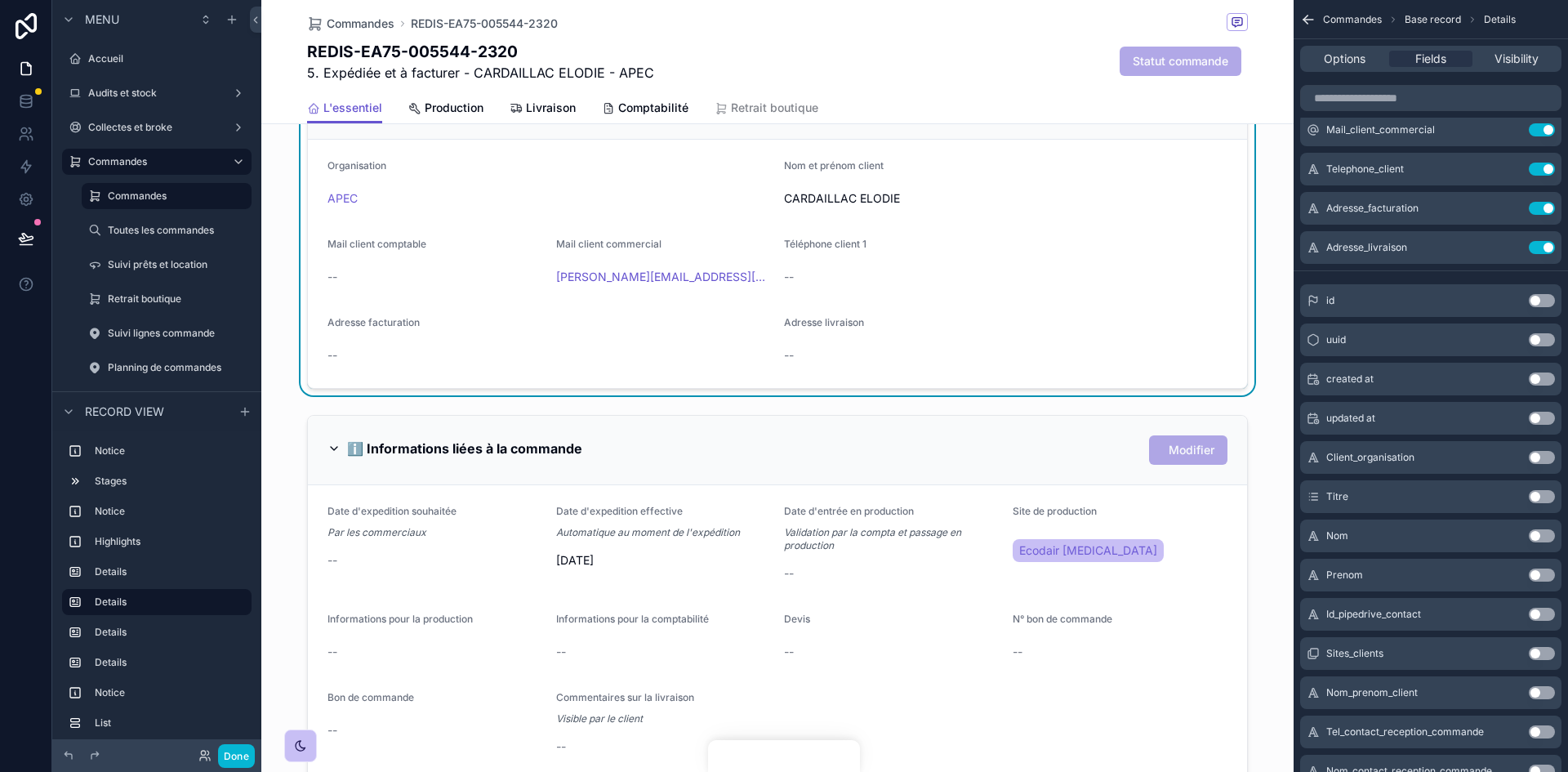
click at [981, 541] on div "scrollable content" at bounding box center [777, 636] width 1032 height 457
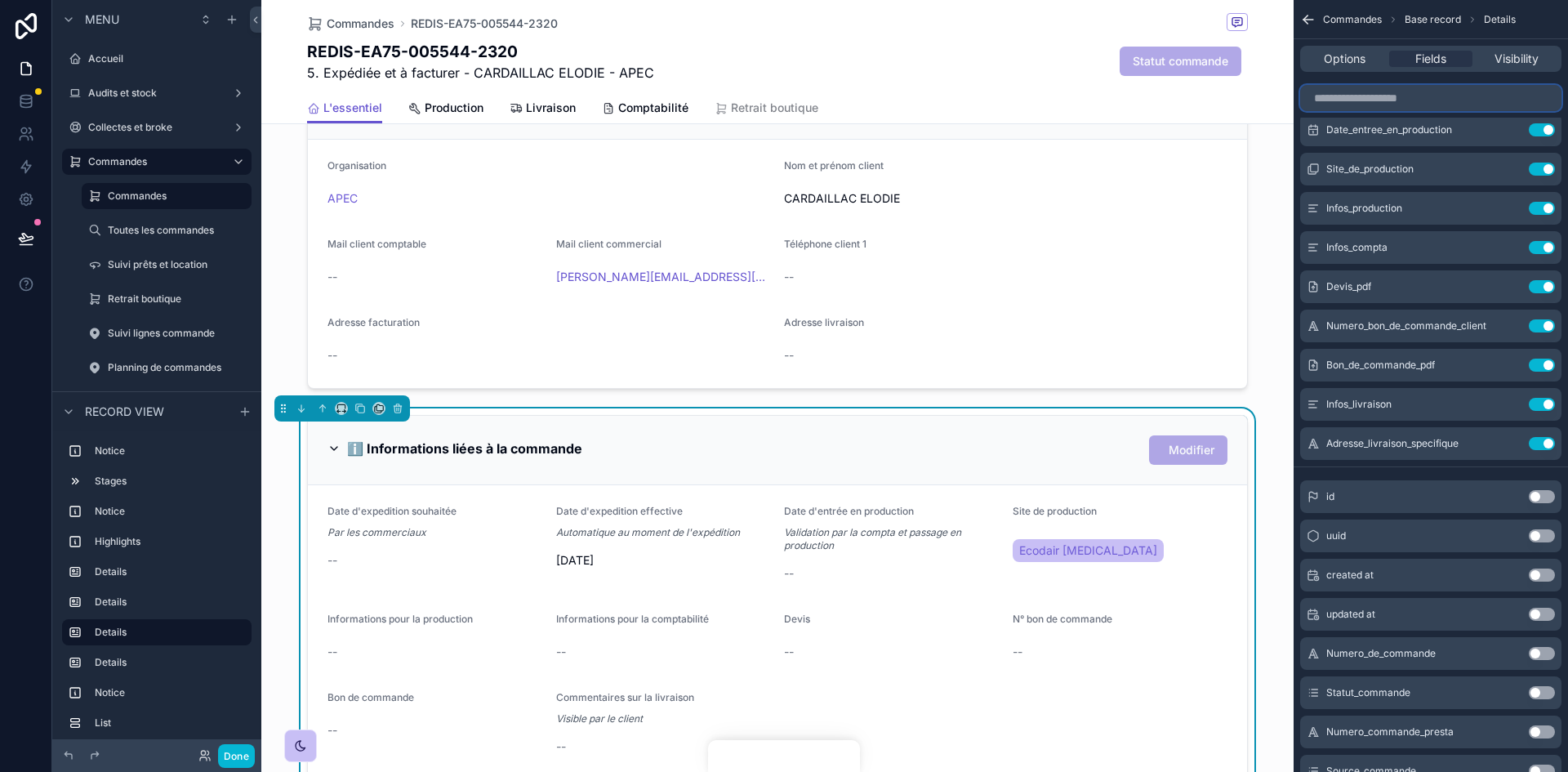
click at [1384, 98] on input "scrollable content" at bounding box center [1431, 98] width 261 height 26
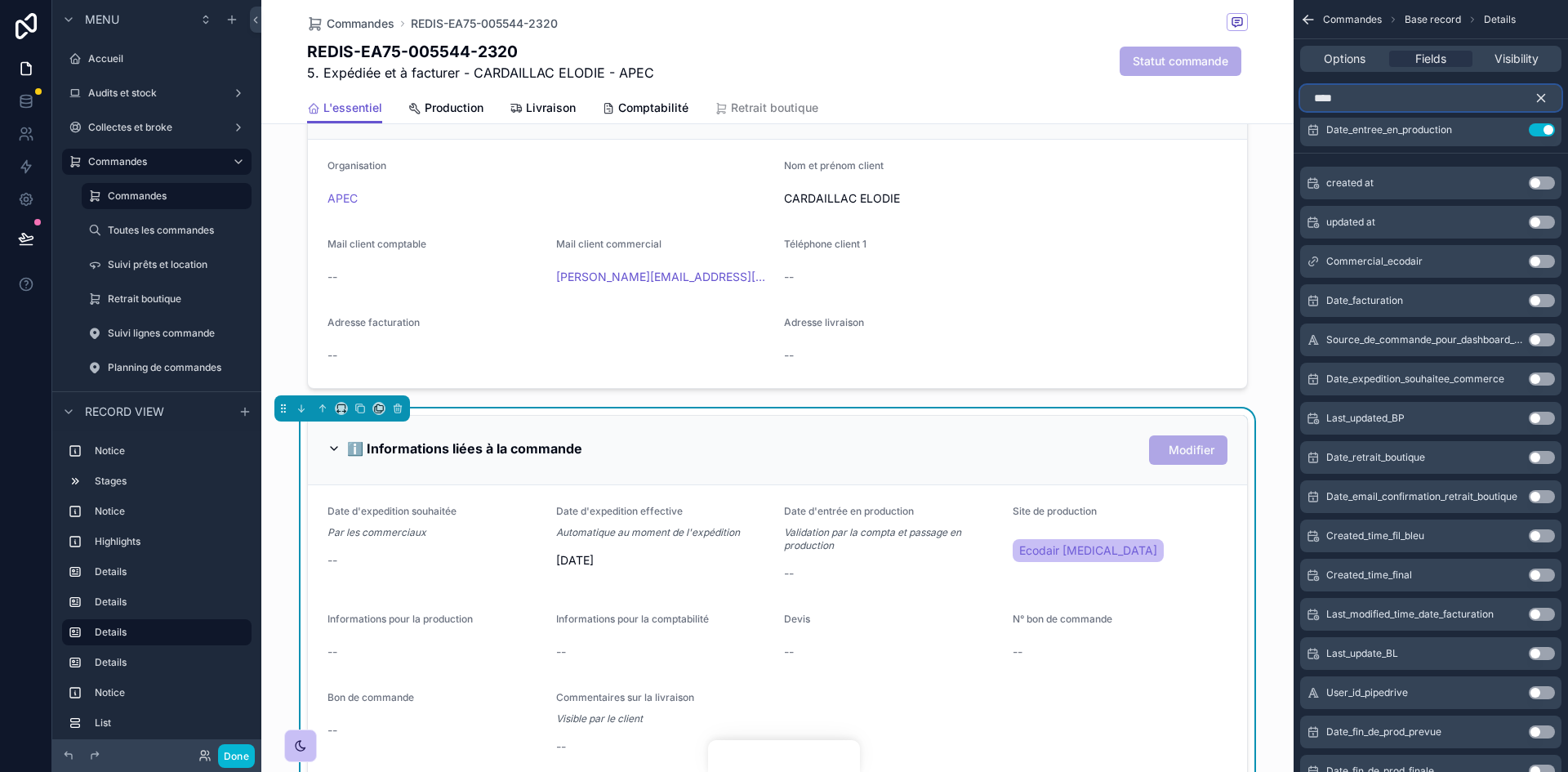
scroll to position [89, 0]
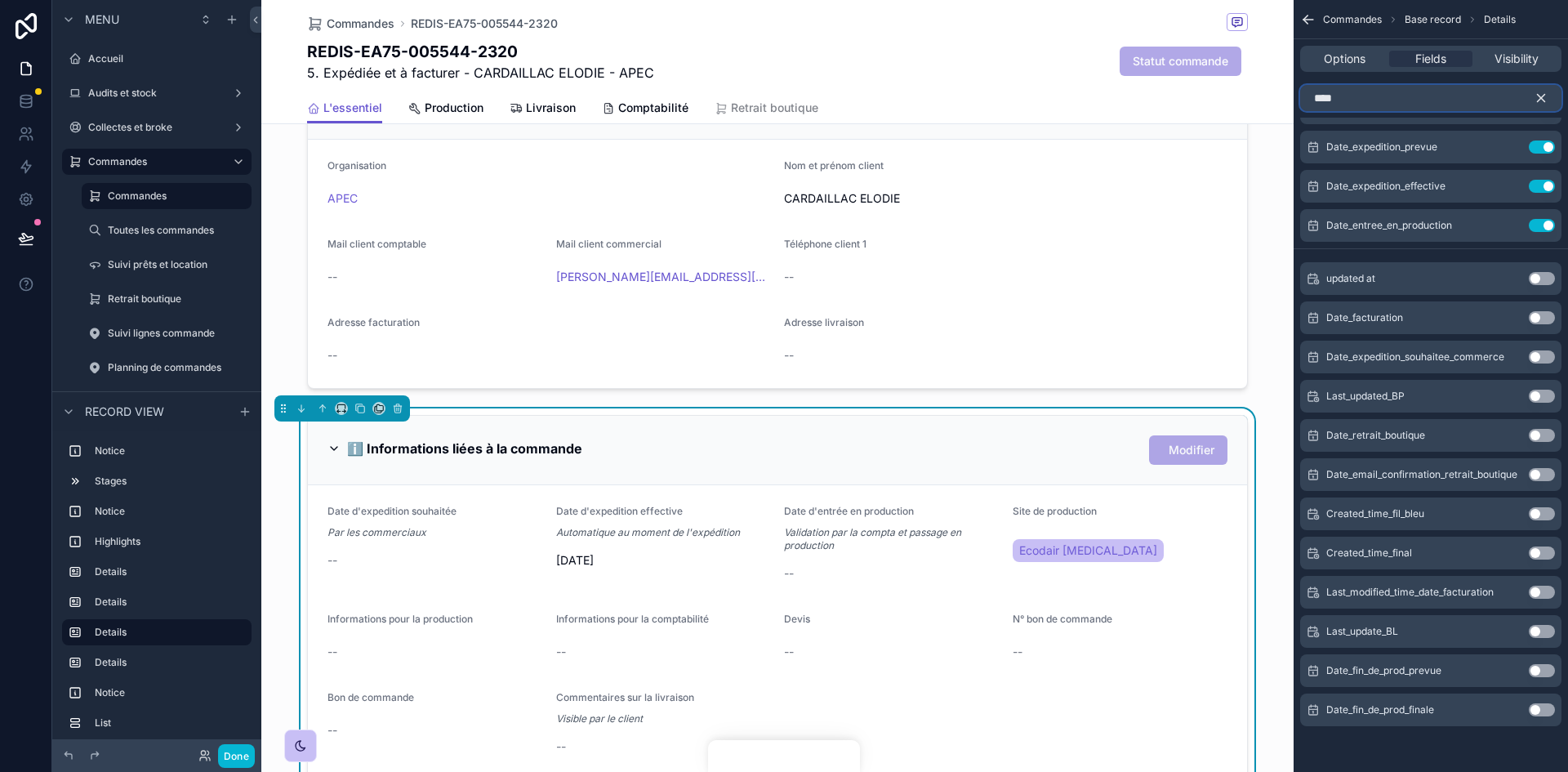
type input "****"
click at [1542, 712] on button "Use setting" at bounding box center [1542, 710] width 26 height 13
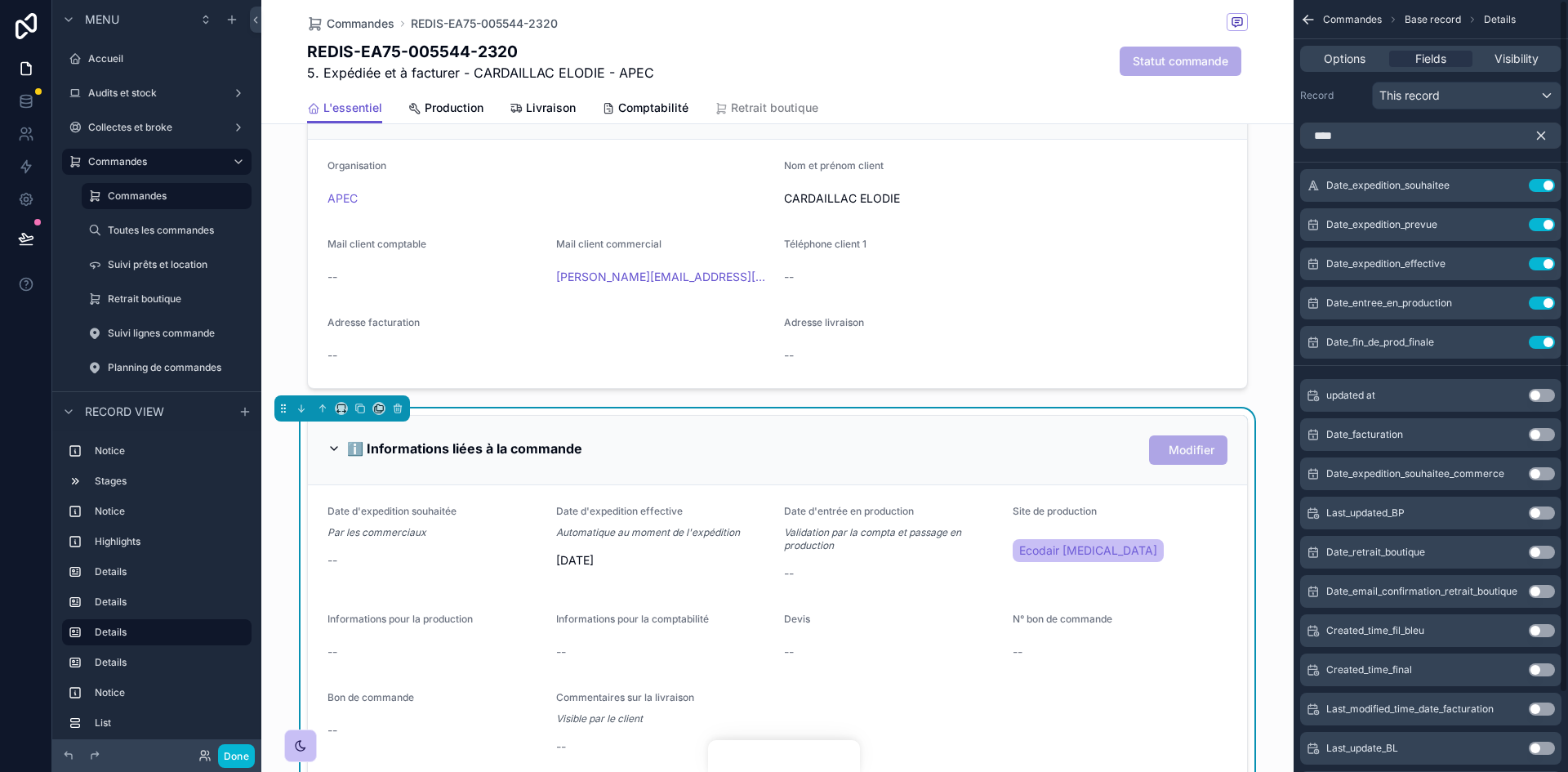
scroll to position [0, 0]
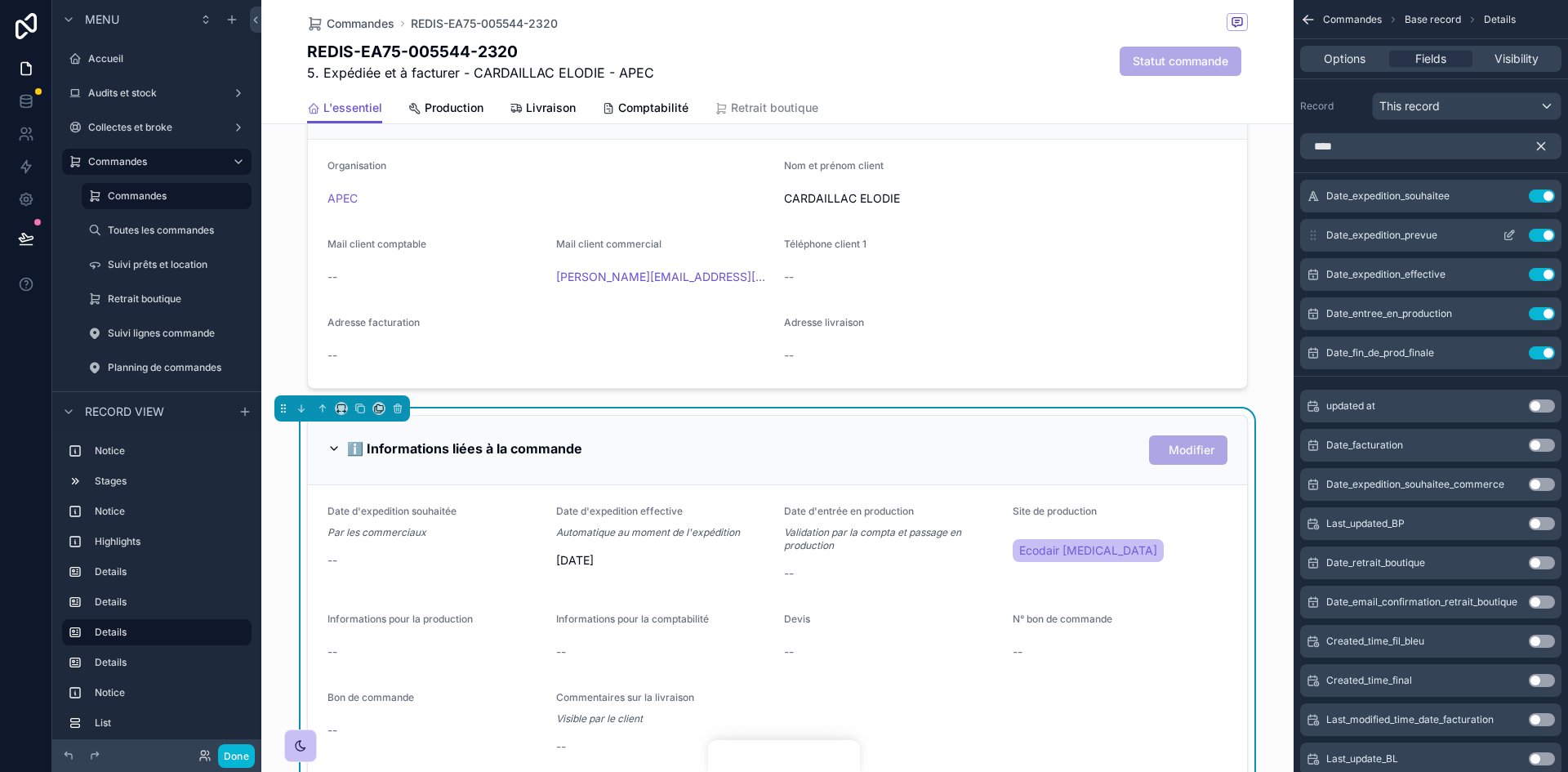
drag, startPoint x: 1315, startPoint y: 351, endPoint x: 1345, endPoint y: 233, distance: 121.8
click at [1333, 236] on div "Date_expedition_souhaitee Use setting Date_expedition_prevue Use setting Date_e…" at bounding box center [1431, 274] width 275 height 189
click at [1547, 142] on icon "scrollable content" at bounding box center [1541, 146] width 15 height 15
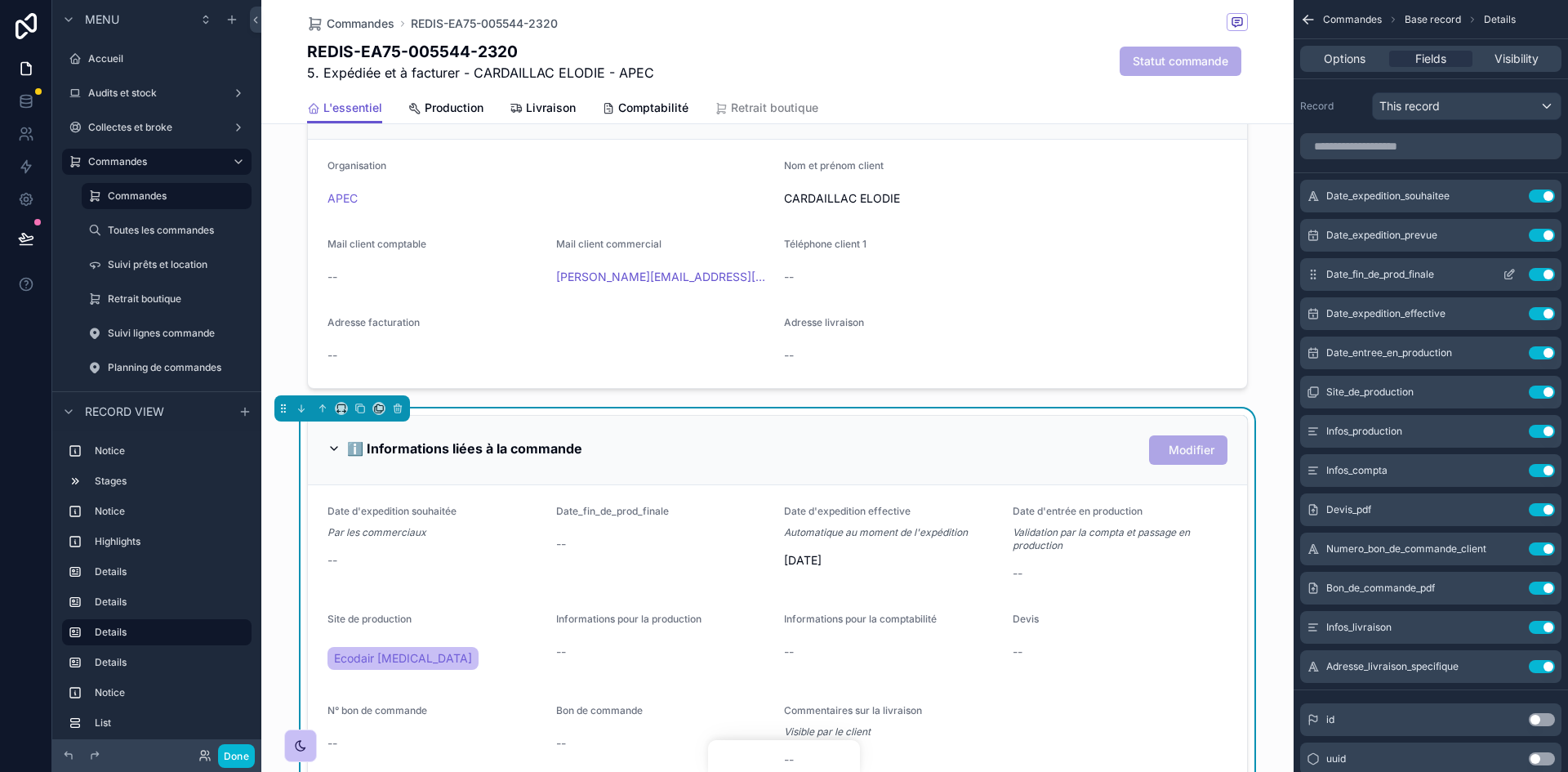
click at [1502, 276] on button "scrollable content" at bounding box center [1509, 275] width 26 height 13
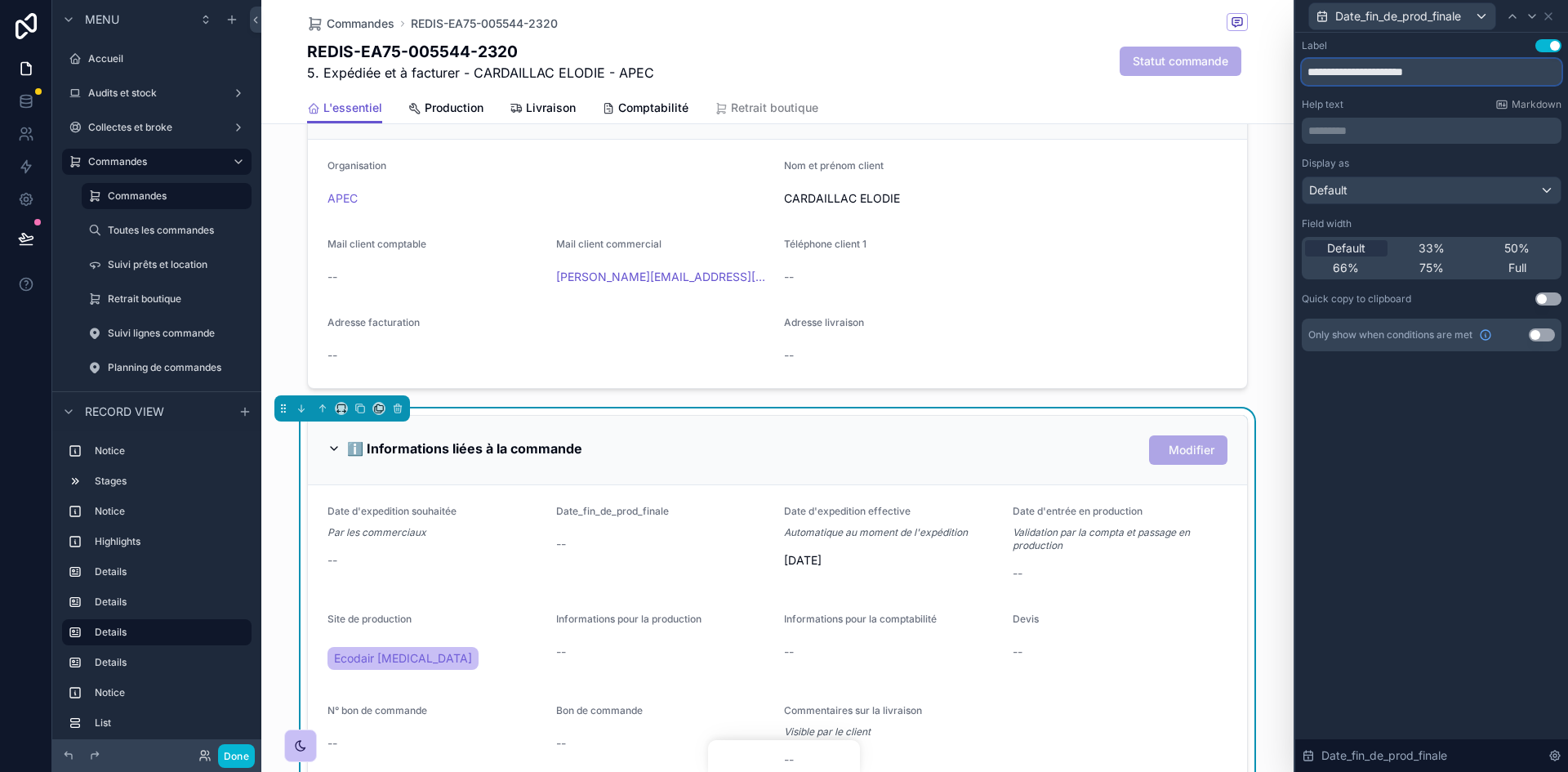
drag, startPoint x: 1433, startPoint y: 72, endPoint x: 1312, endPoint y: 78, distance: 121.1
click at [1312, 78] on input "**********" at bounding box center [1431, 72] width 260 height 26
type input "*"
type input "**********"
click at [1413, 132] on p "﻿" at bounding box center [1433, 131] width 250 height 17
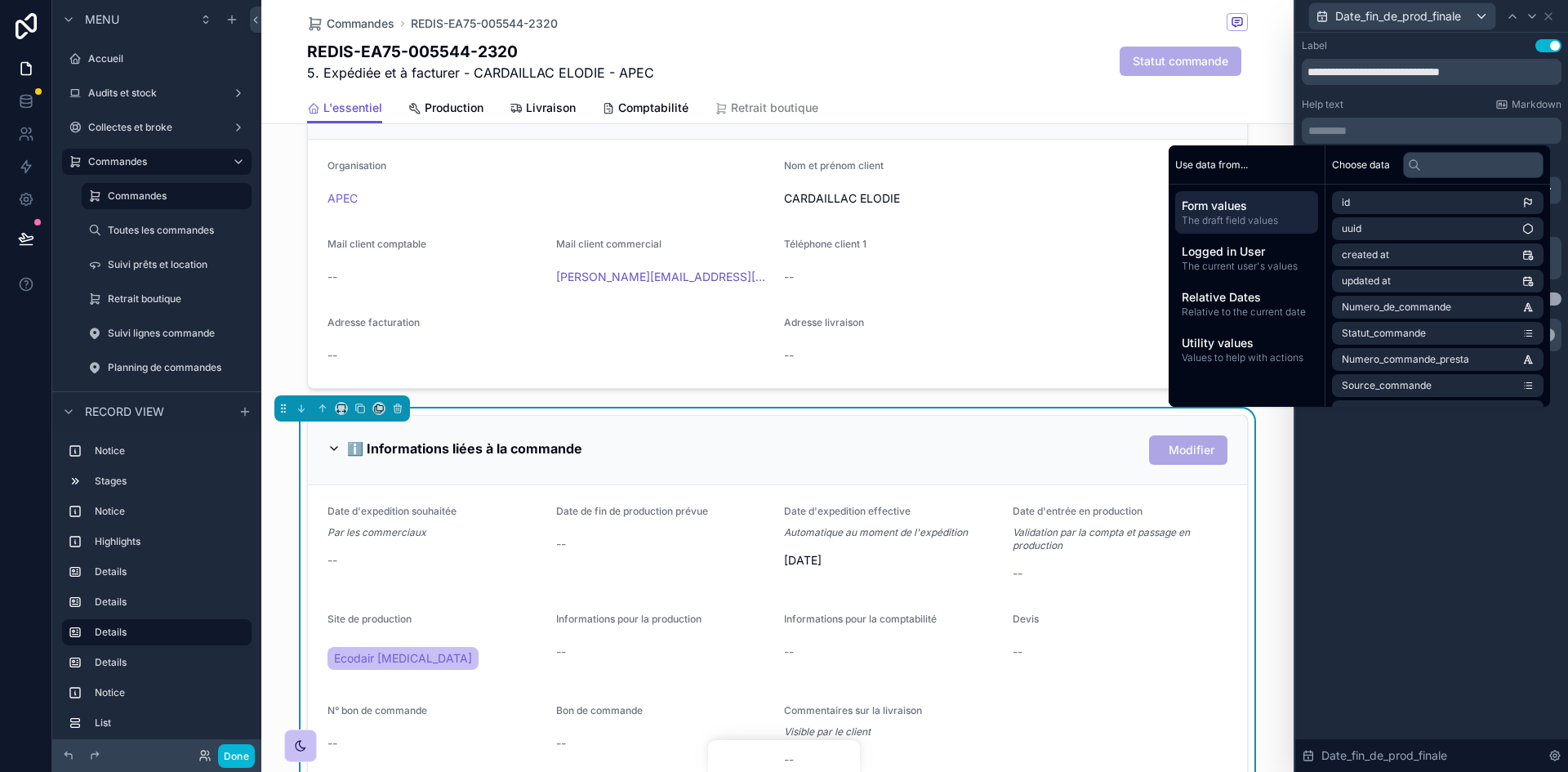
click at [1413, 132] on p "********* ﻿" at bounding box center [1433, 131] width 250 height 17
click at [1550, 11] on icon at bounding box center [1548, 17] width 13 height 13
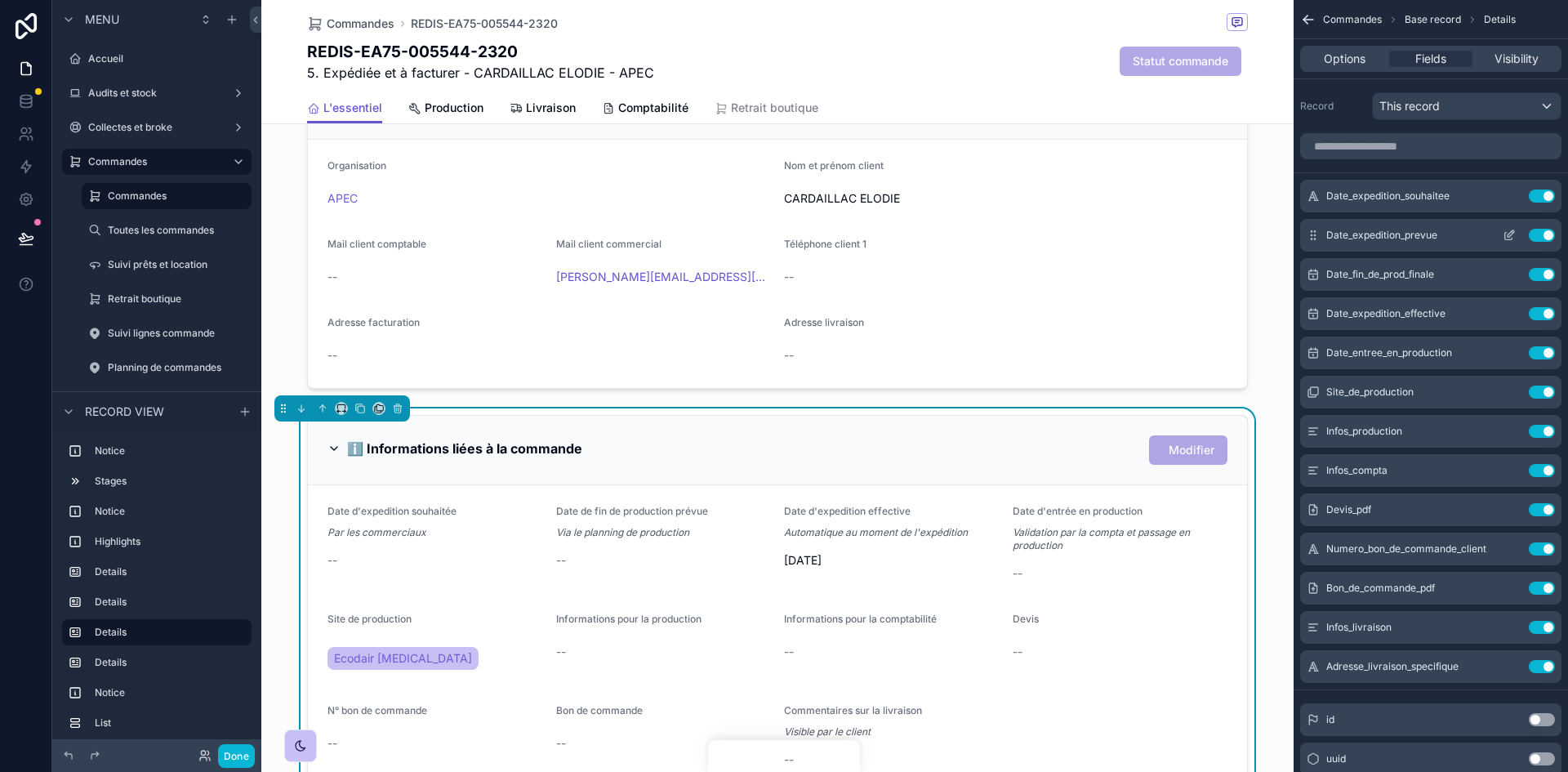
click at [1514, 236] on icon "scrollable content" at bounding box center [1509, 235] width 13 height 13
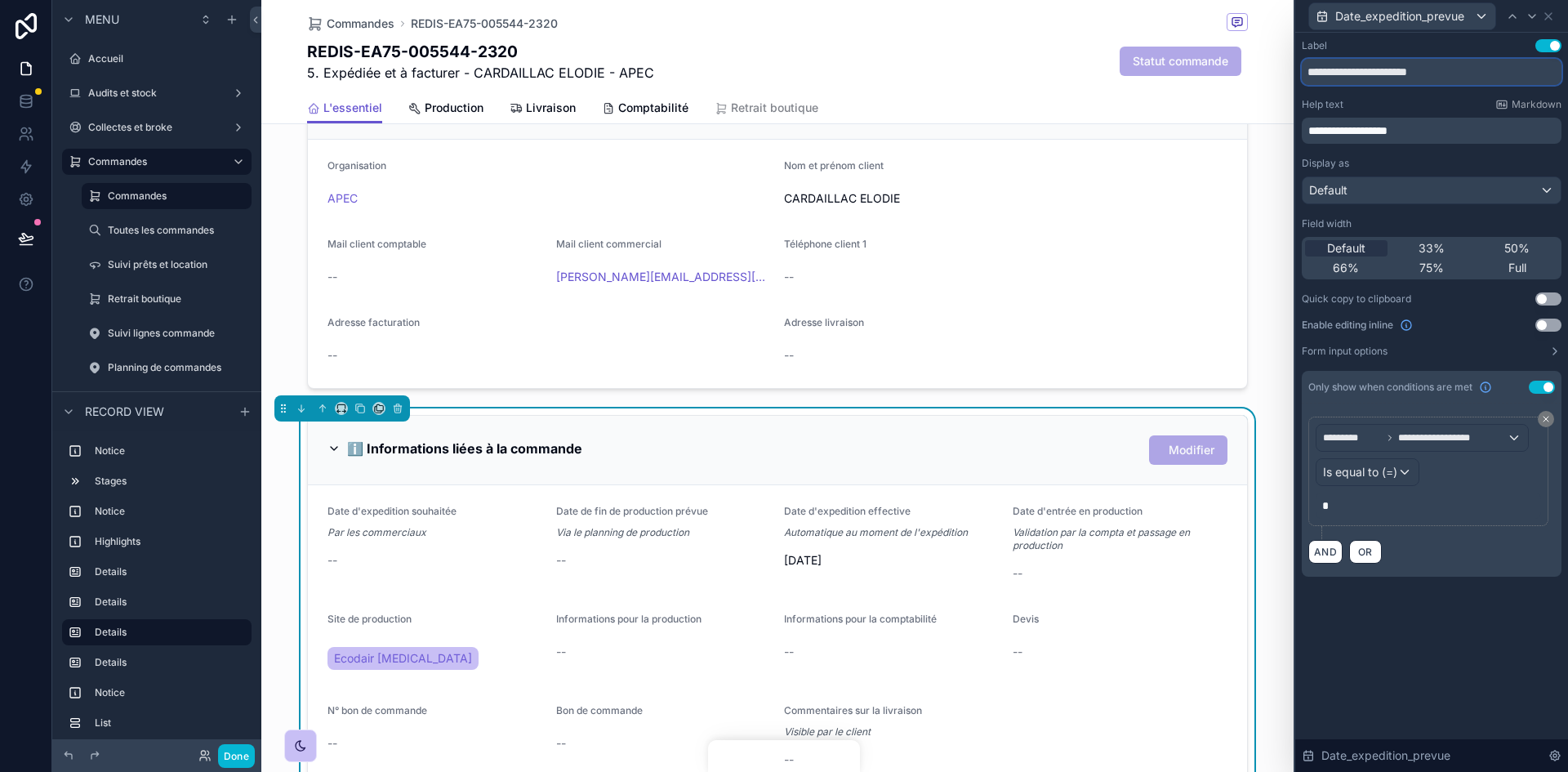
drag, startPoint x: 1461, startPoint y: 79, endPoint x: 1251, endPoint y: 79, distance: 210.0
click at [1251, 79] on div "**********" at bounding box center [784, 386] width 1568 height 772
type input "**********"
click at [1550, 16] on icon at bounding box center [1548, 17] width 13 height 13
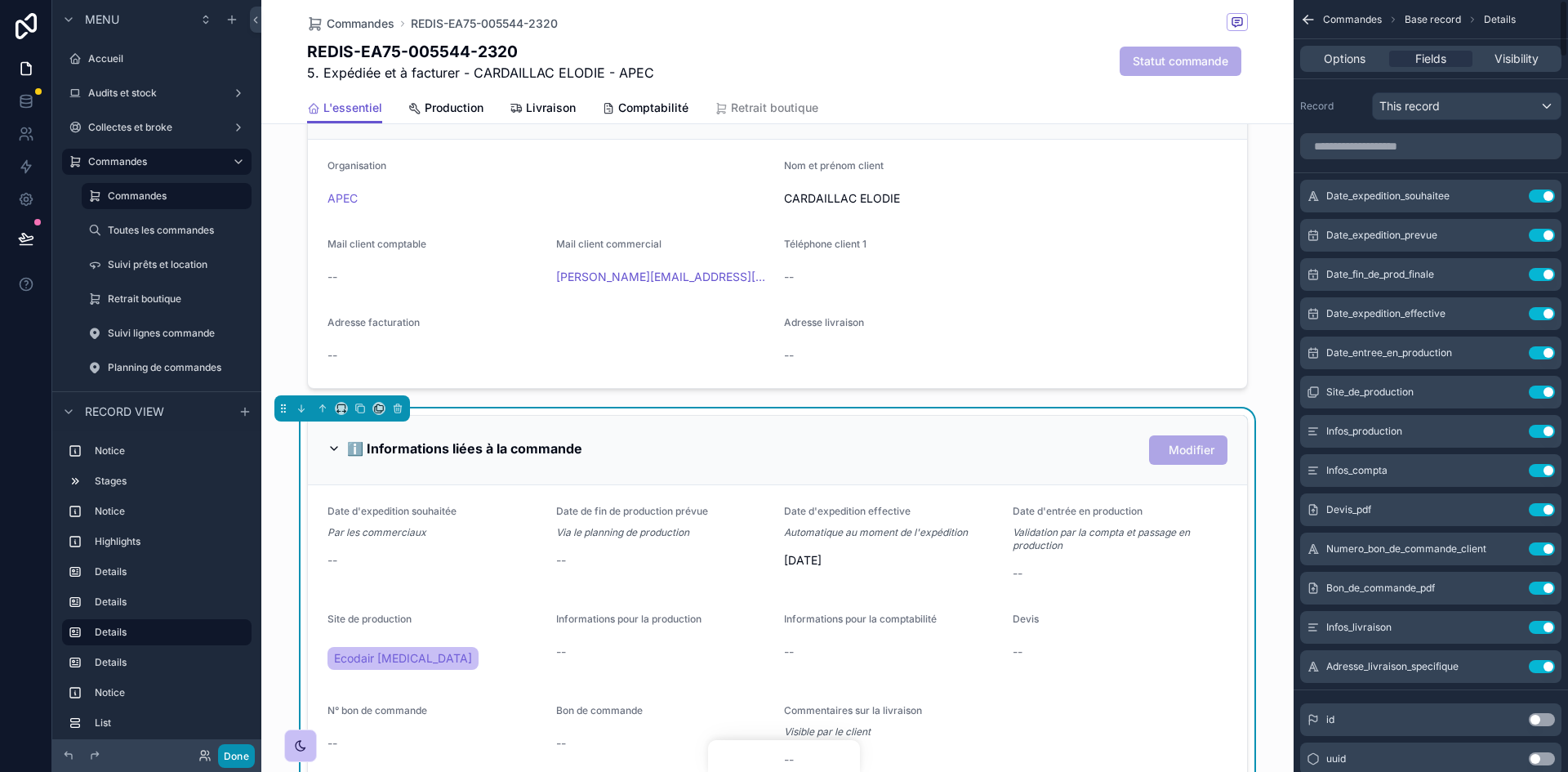
click at [241, 756] on button "Done" at bounding box center [237, 755] width 36 height 24
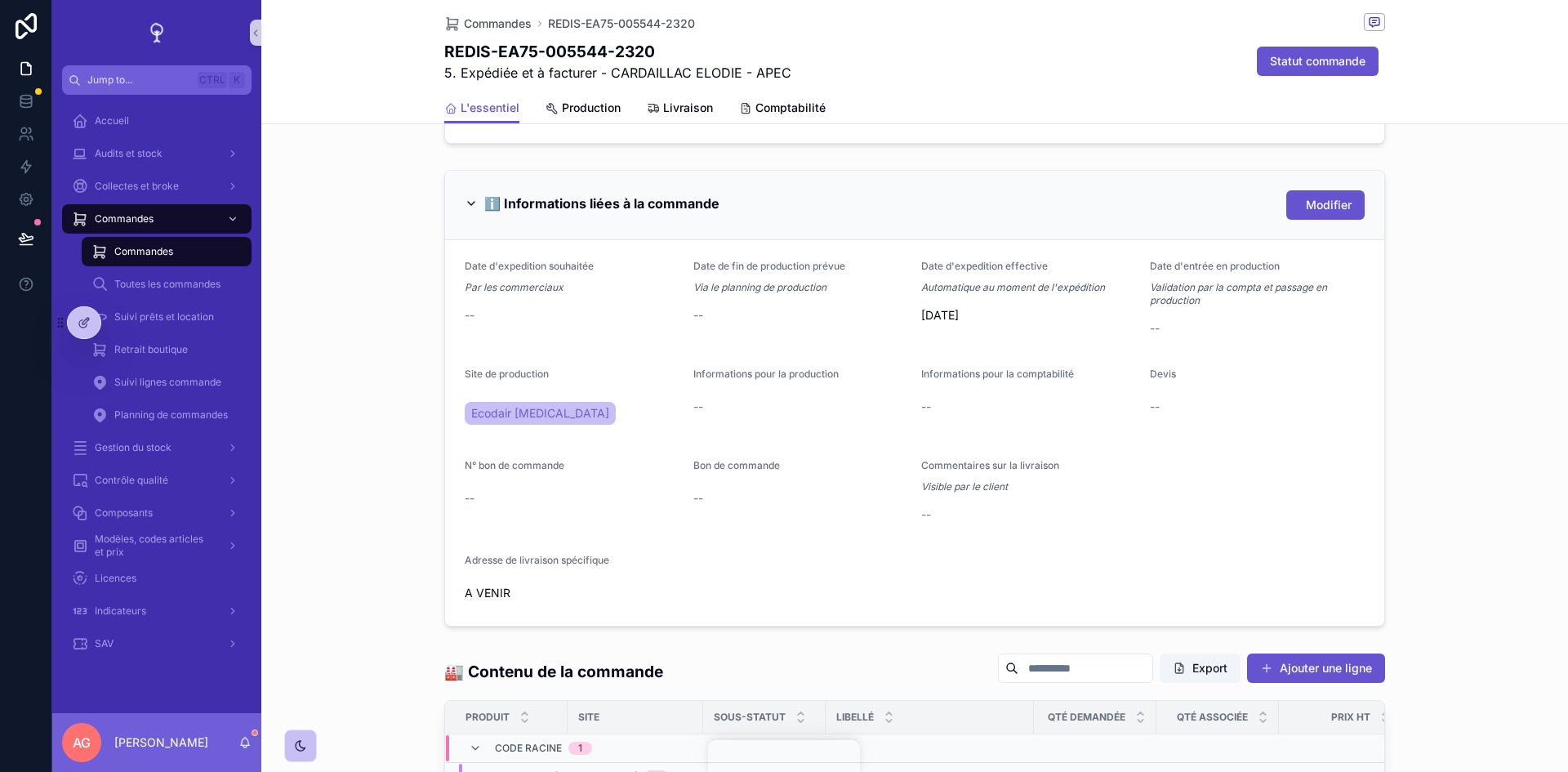
scroll to position [654, 0]
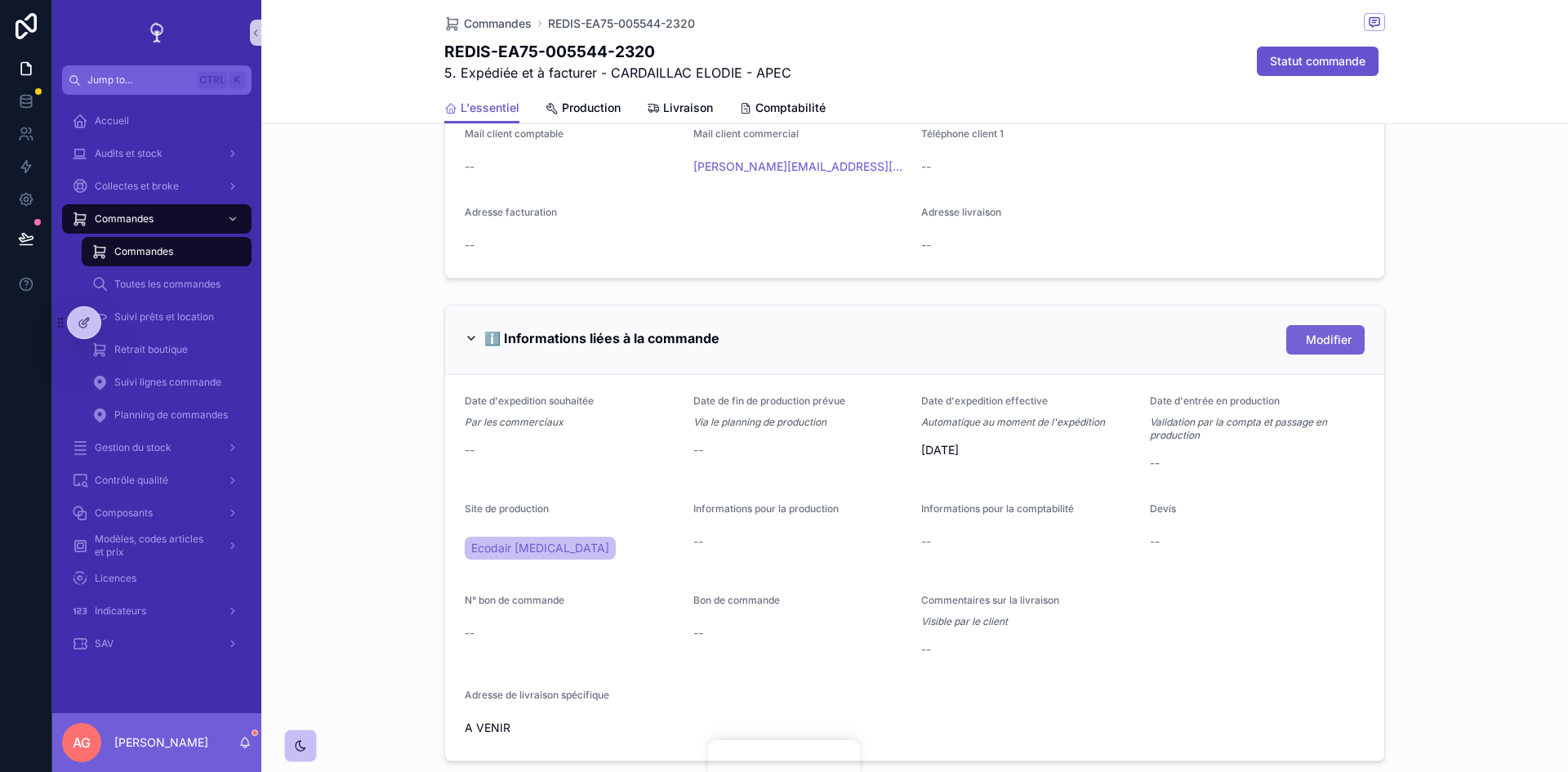
click at [1297, 343] on button "Modifier" at bounding box center [1325, 340] width 79 height 30
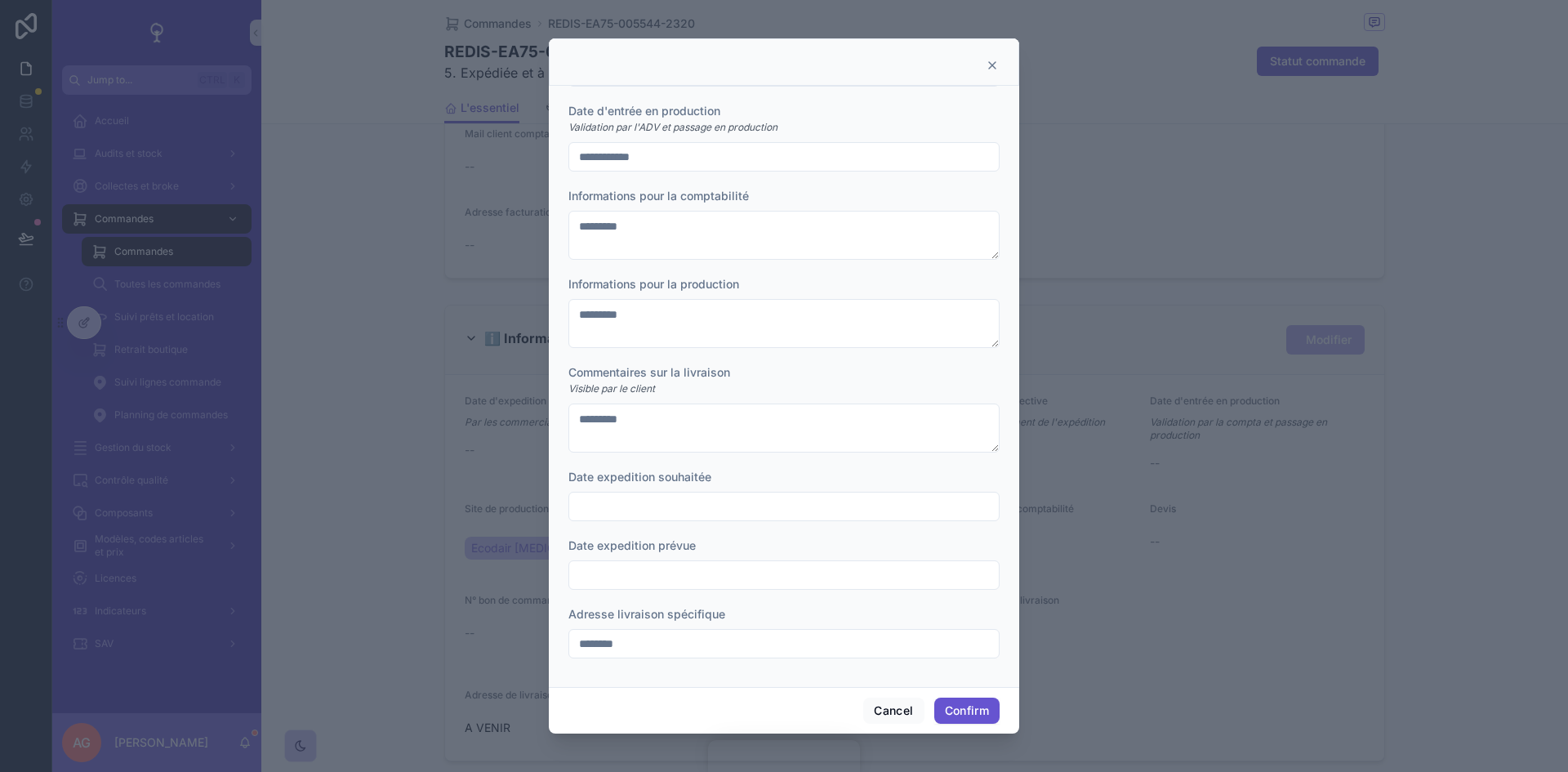
scroll to position [304, 0]
click at [994, 64] on icon at bounding box center [992, 65] width 7 height 7
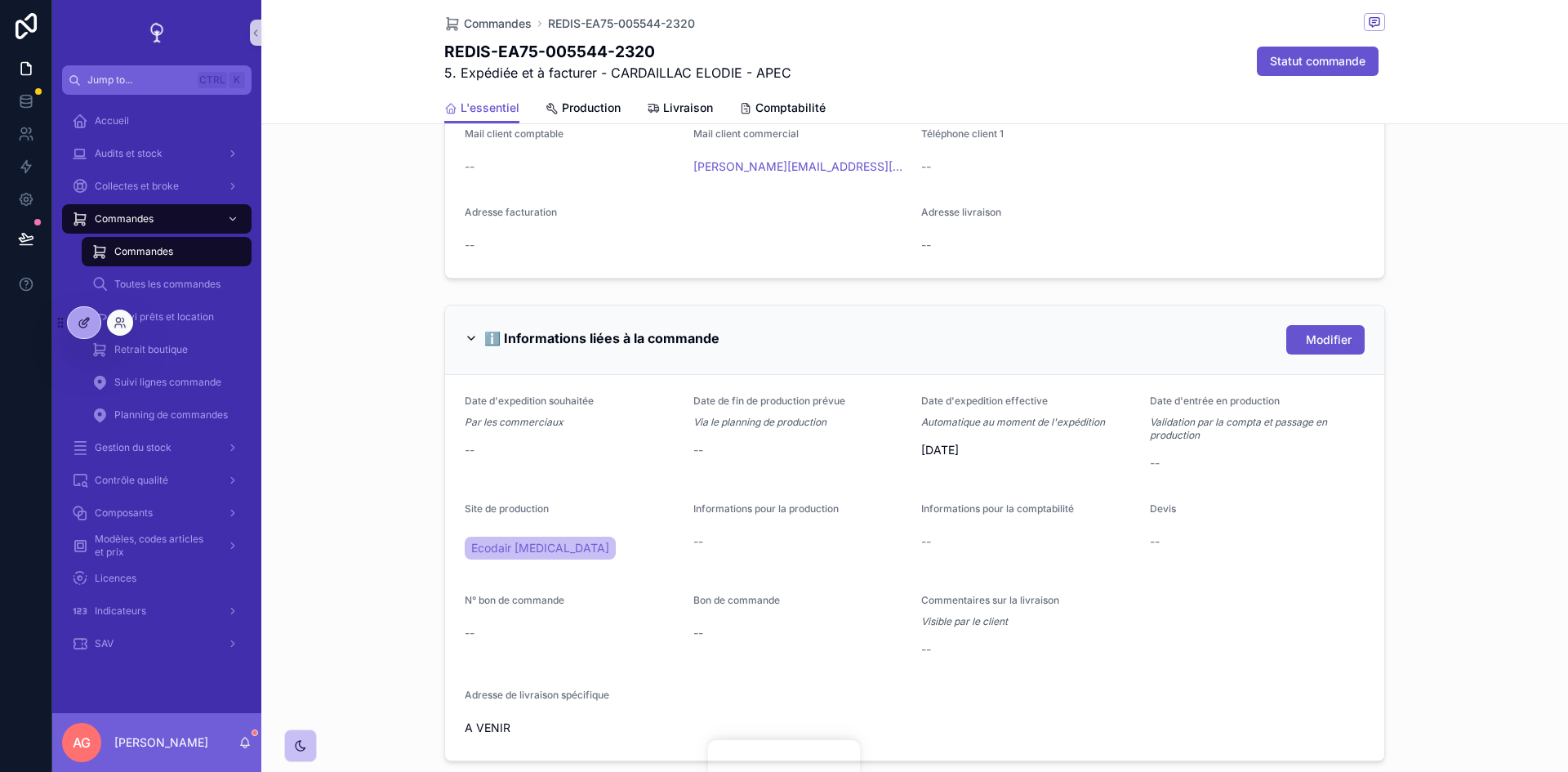
click at [83, 326] on icon at bounding box center [84, 323] width 13 height 13
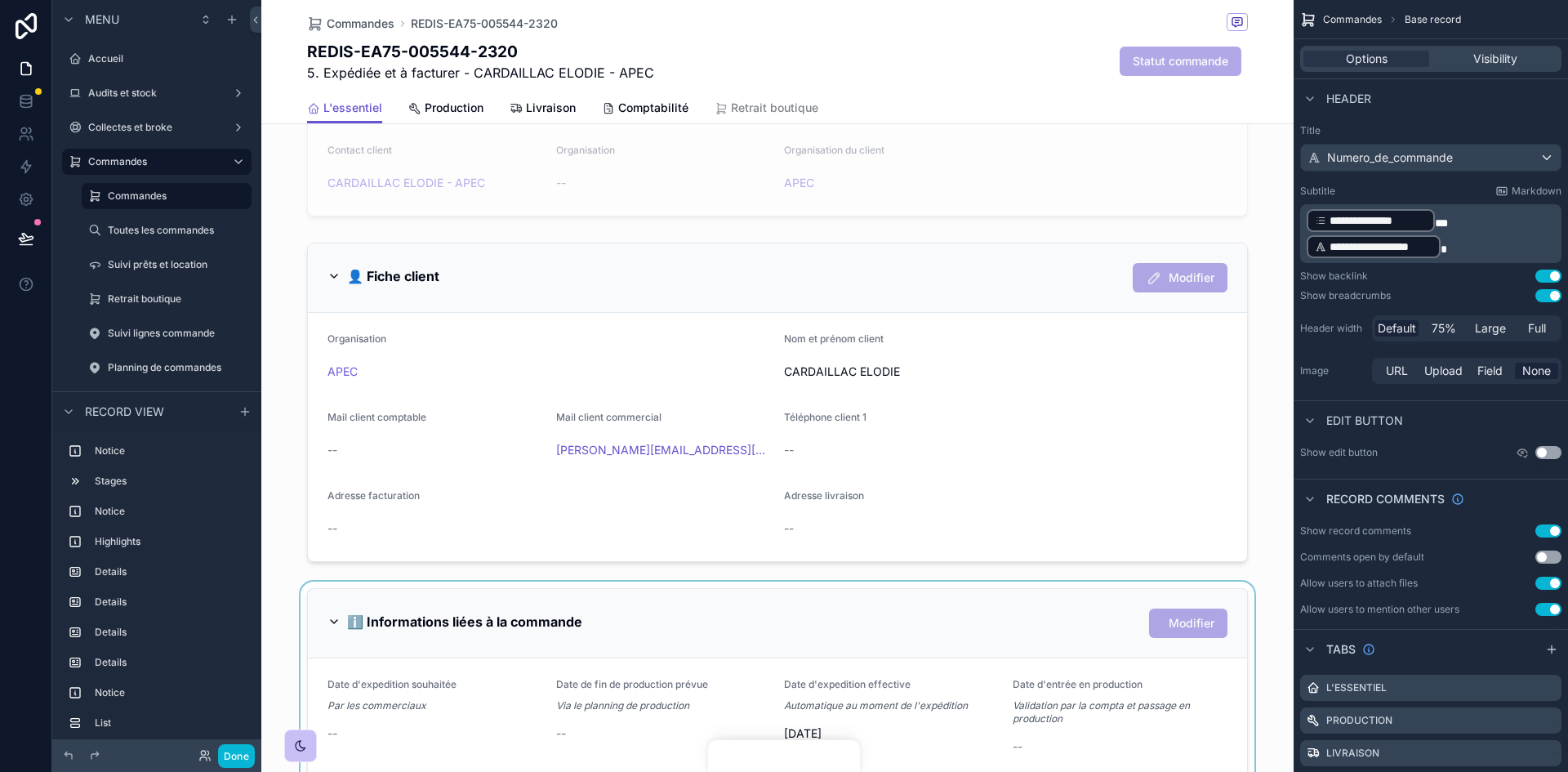
scroll to position [817, 0]
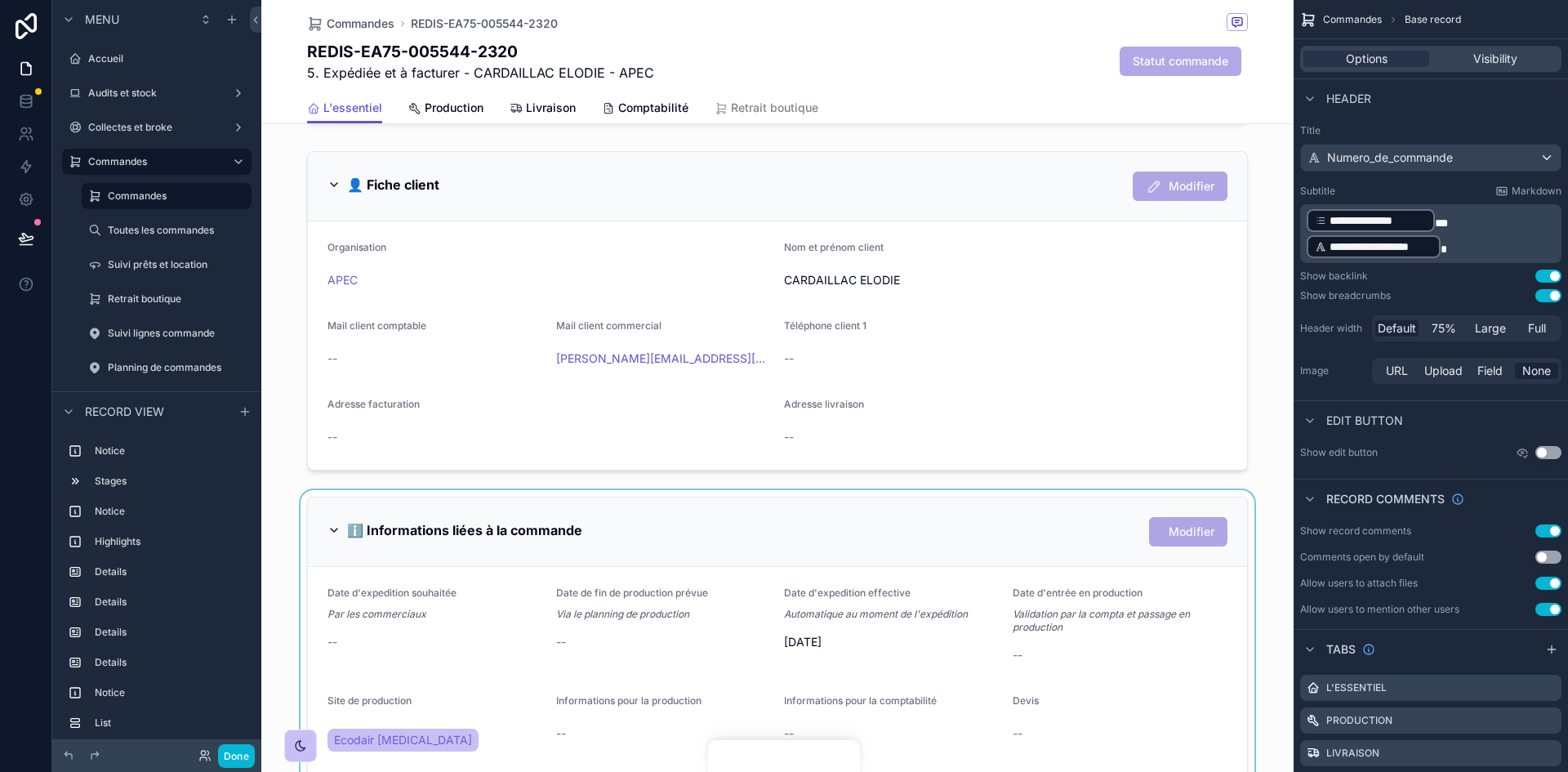
click at [956, 606] on div "scrollable content" at bounding box center [777, 724] width 1032 height 469
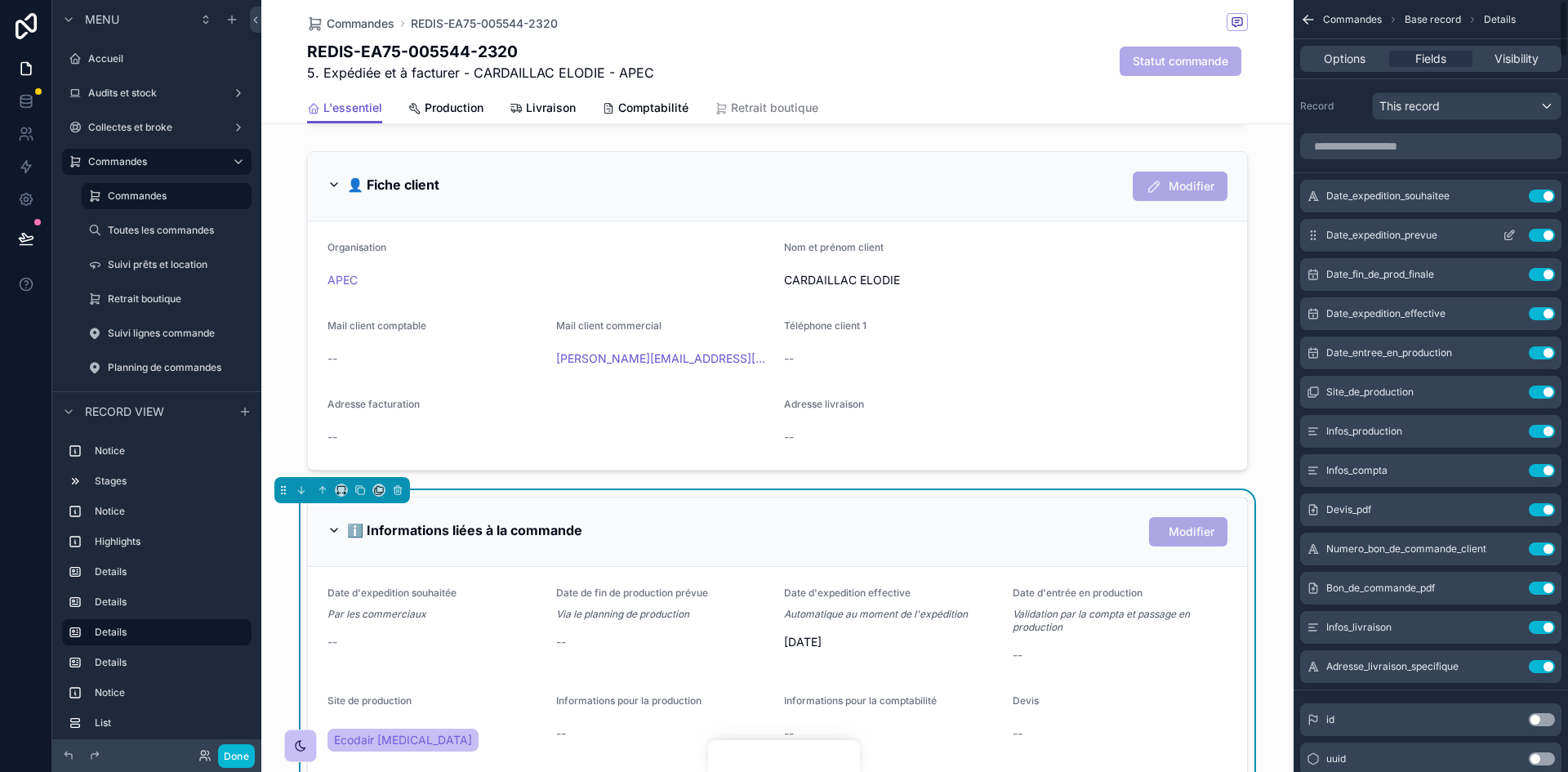
click at [1503, 237] on icon "scrollable content" at bounding box center [1509, 235] width 13 height 13
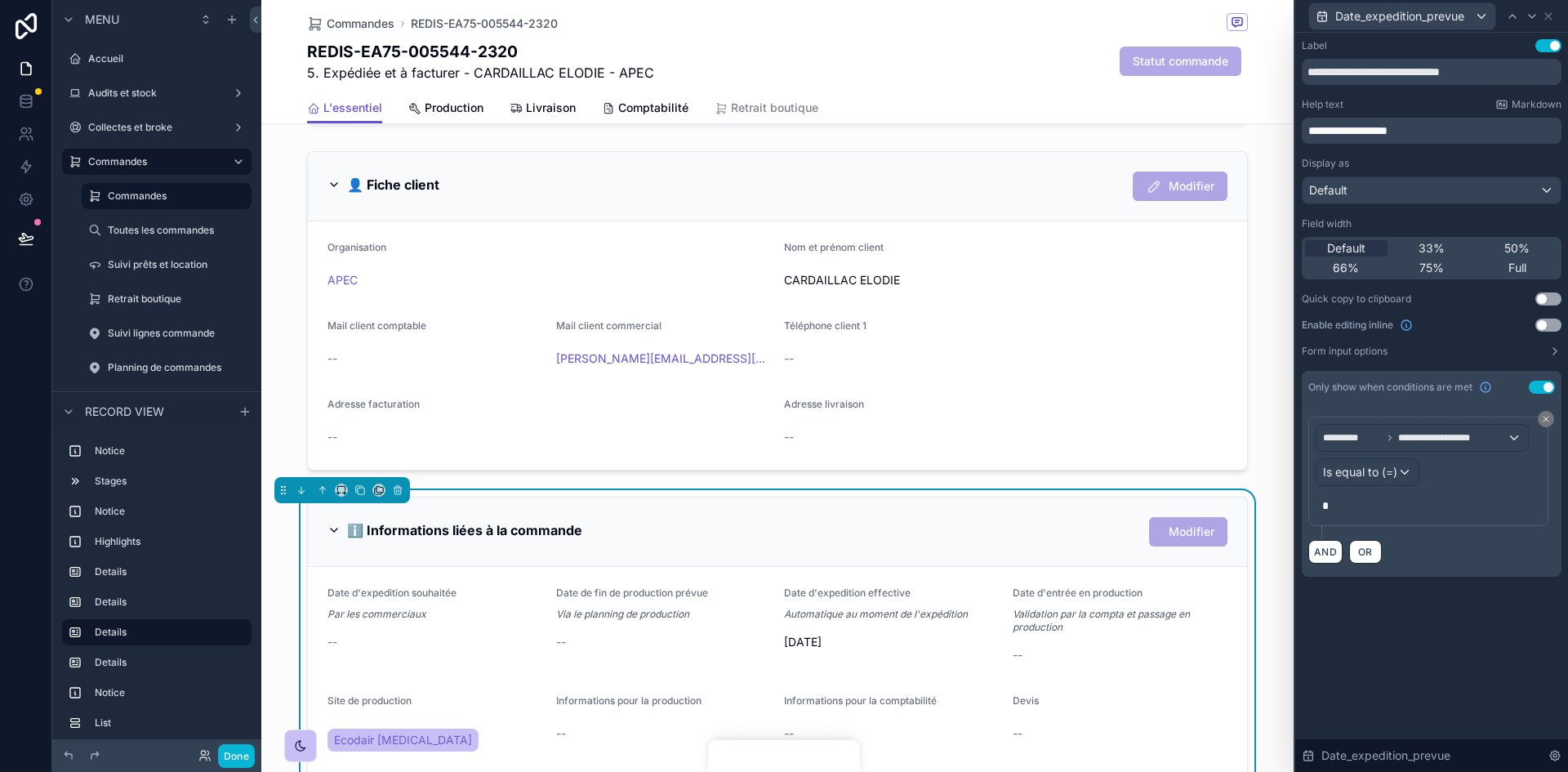
click at [1211, 530] on span "Modifier" at bounding box center [1188, 527] width 79 height 14
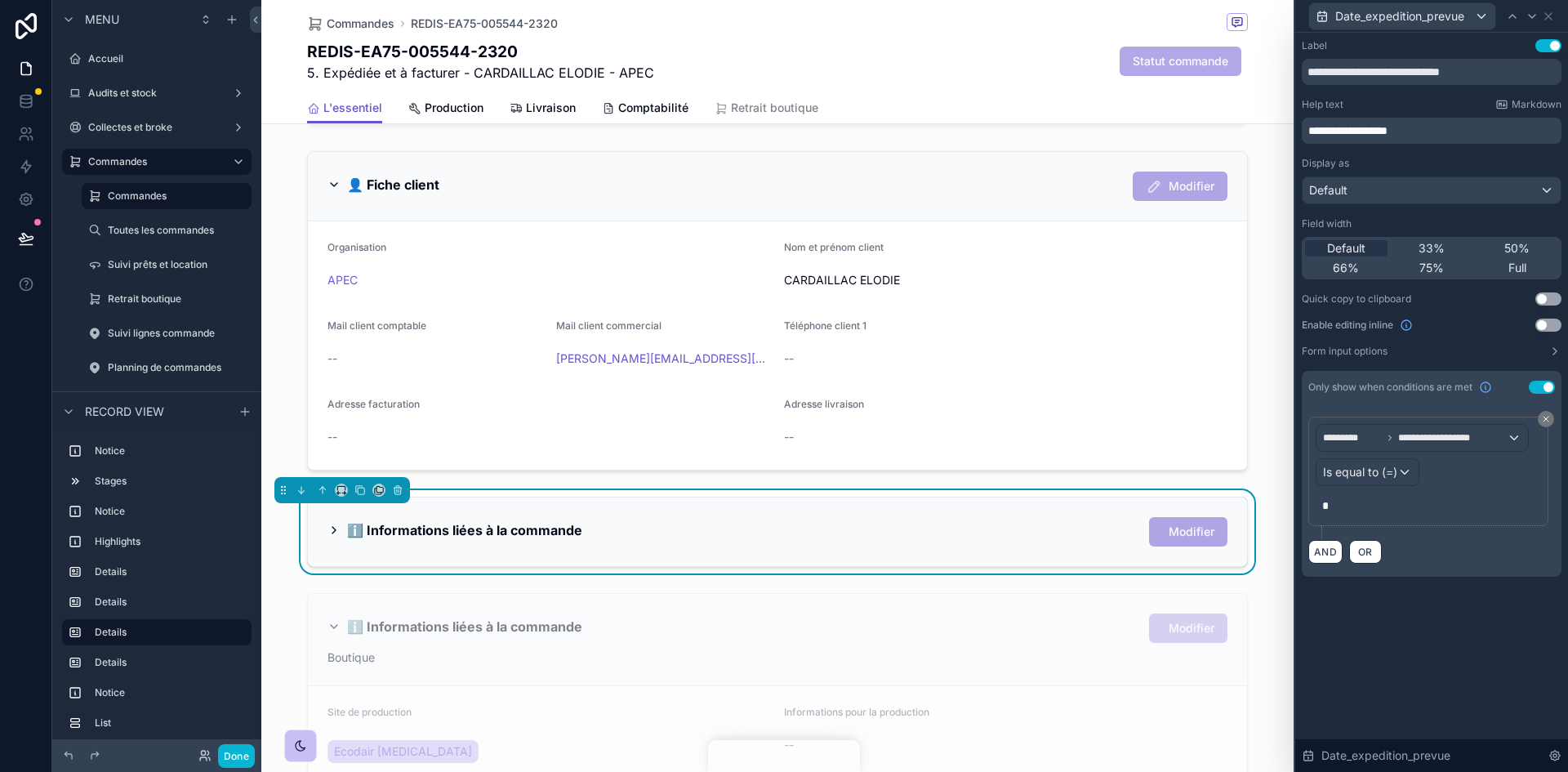
click at [1211, 530] on span "Modifier" at bounding box center [1188, 527] width 79 height 14
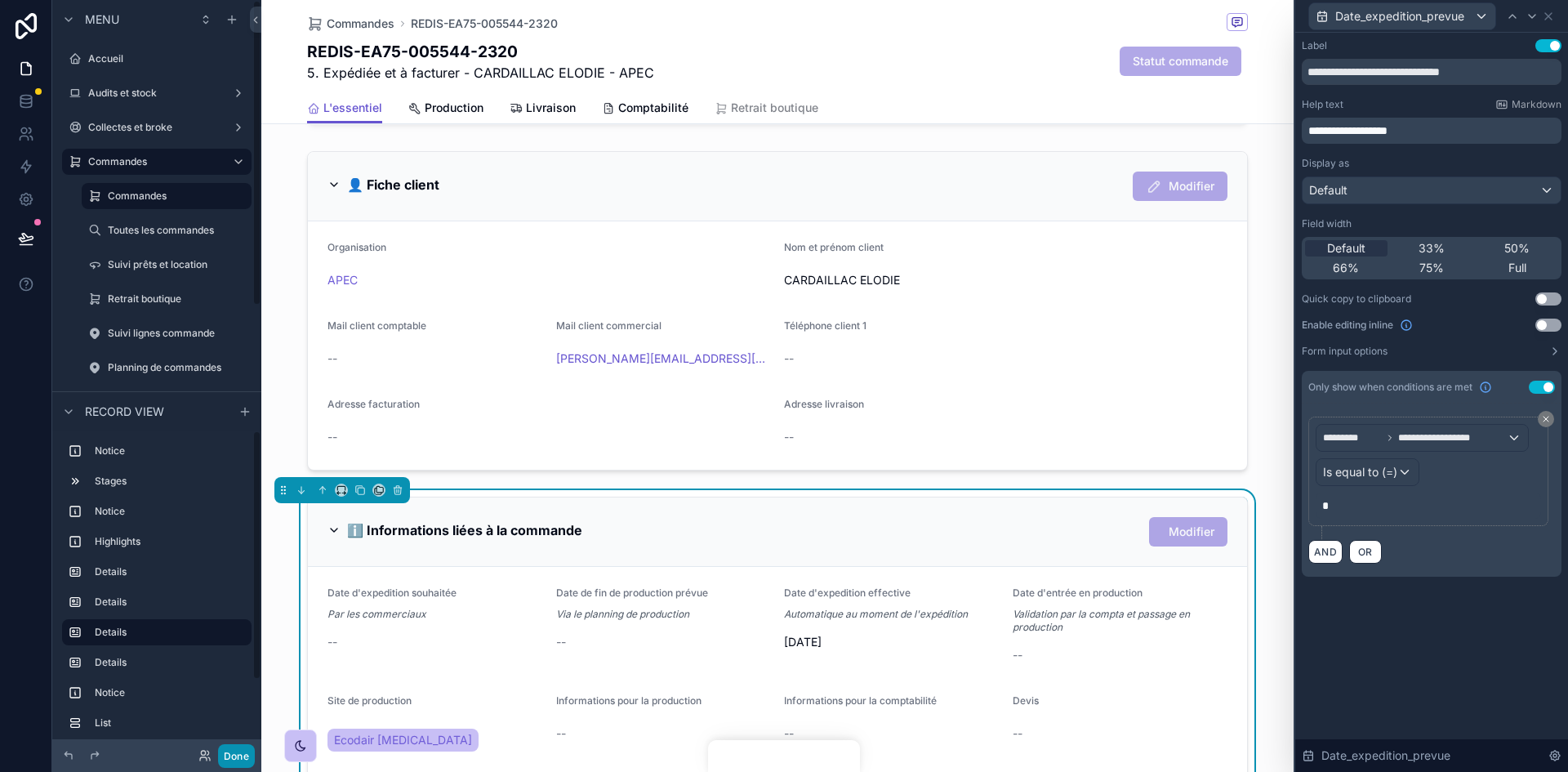
click at [227, 753] on button "Done" at bounding box center [237, 755] width 36 height 24
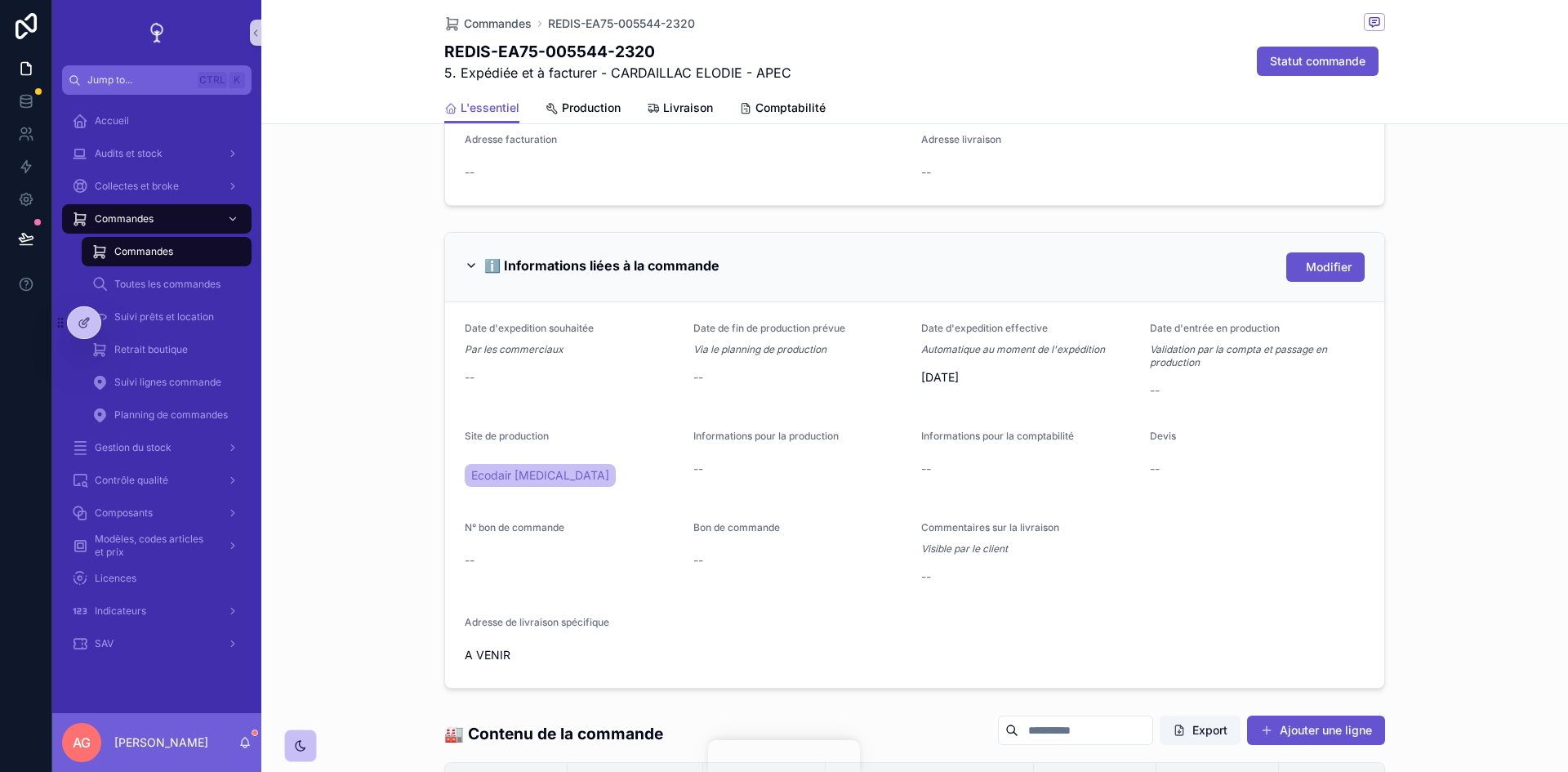
scroll to position [722, 0]
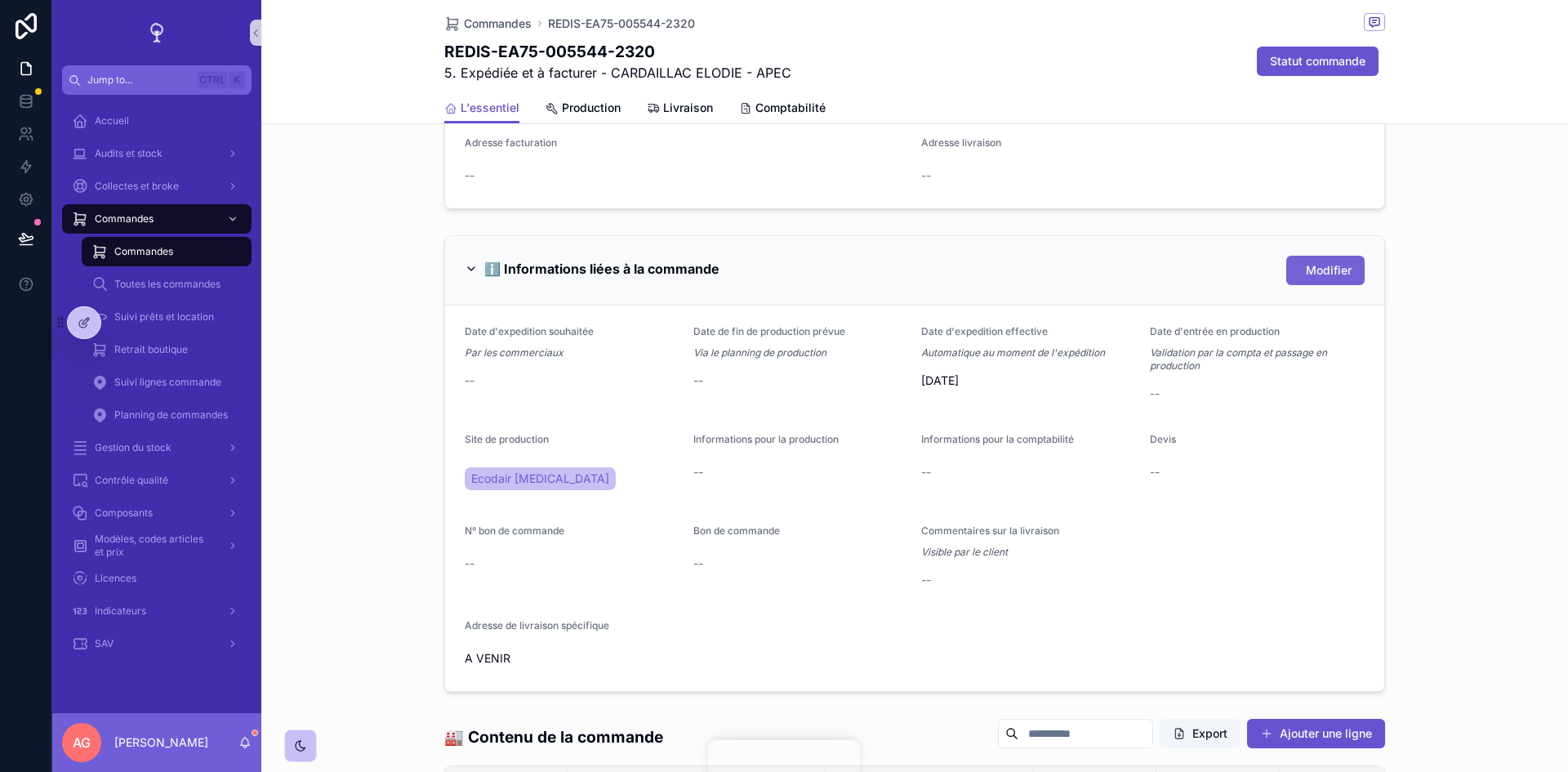
click at [1317, 277] on span "Modifier" at bounding box center [1328, 271] width 46 height 17
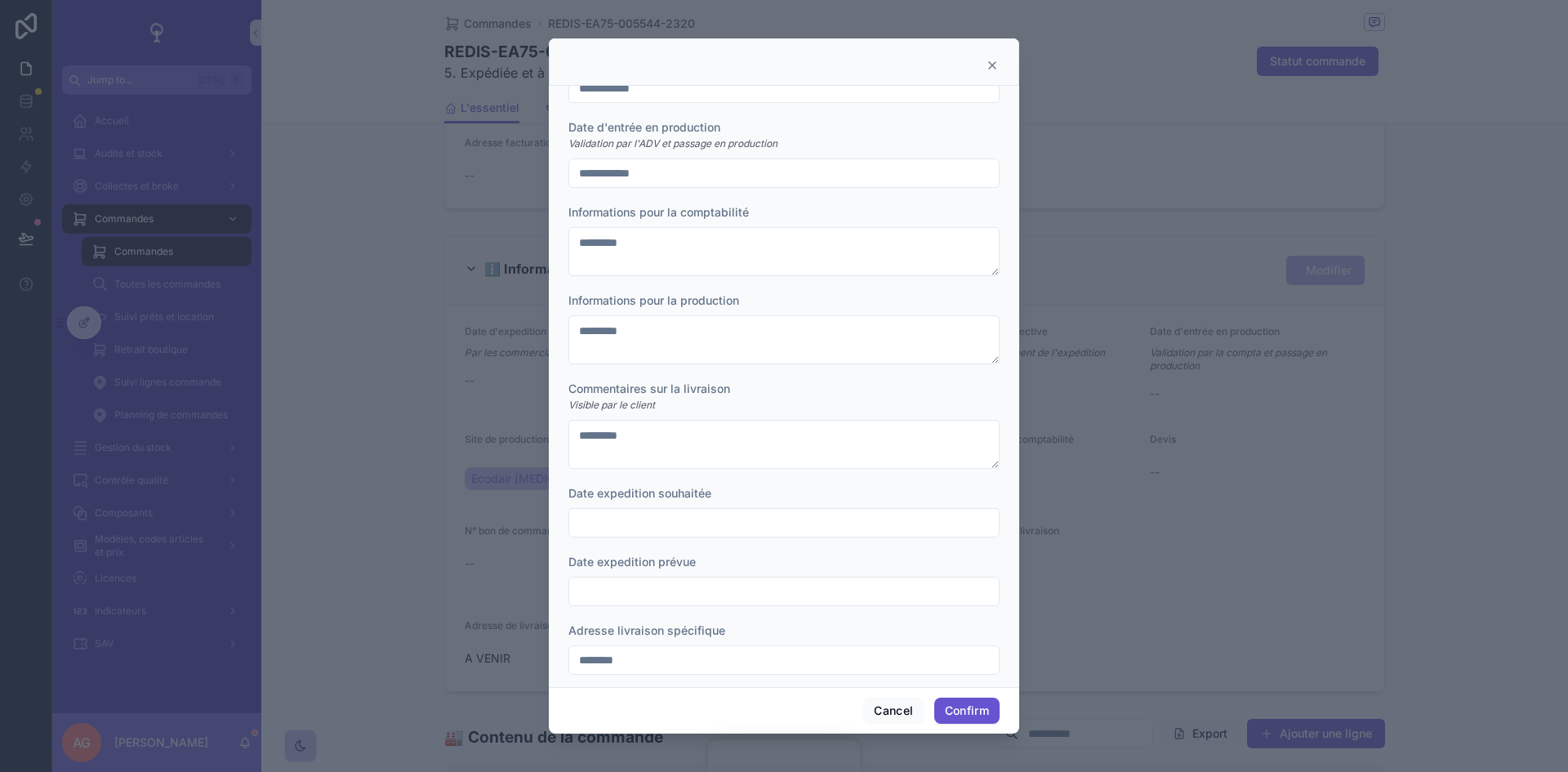
scroll to position [304, 0]
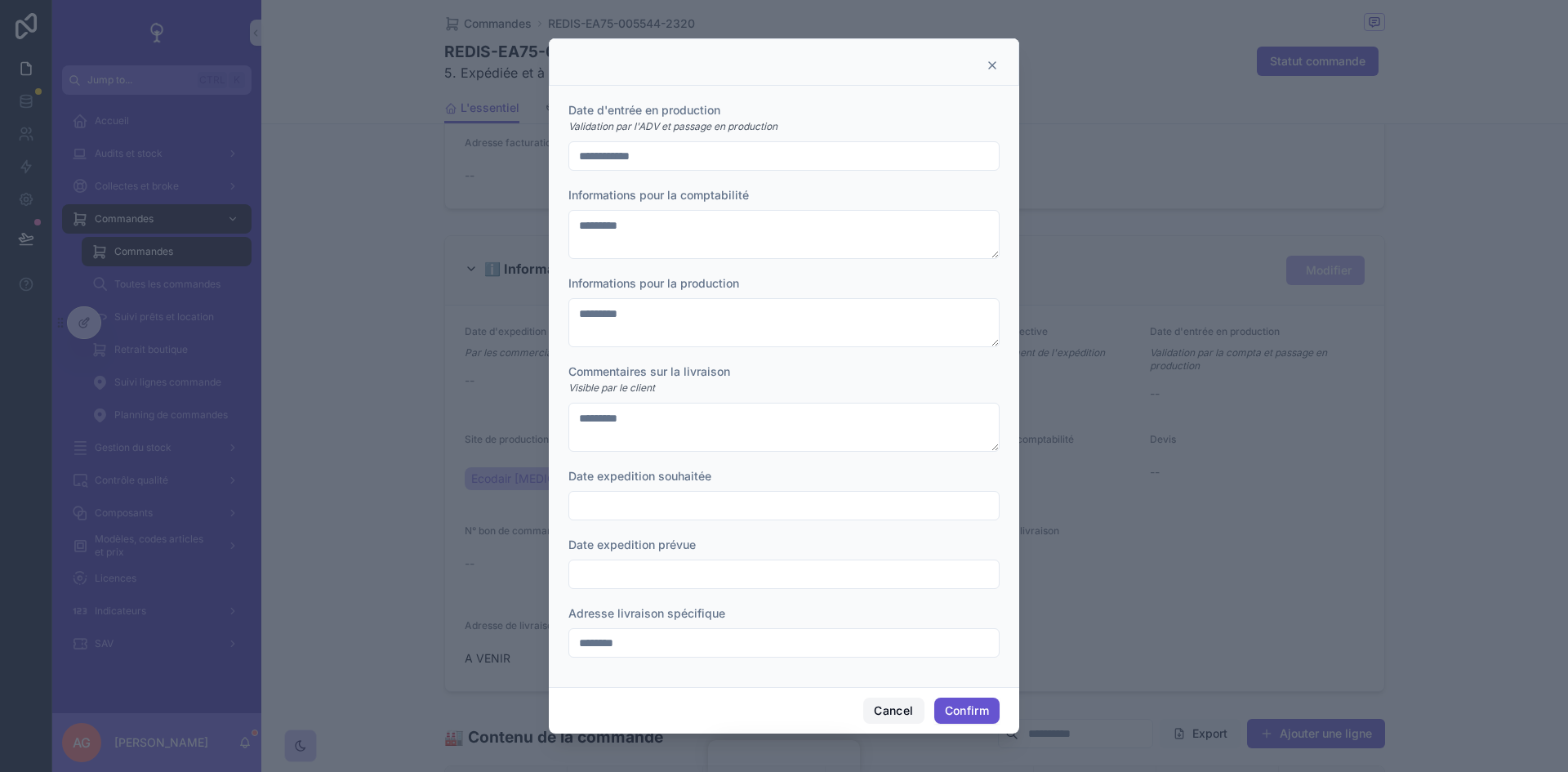
click at [899, 722] on button "Cancel" at bounding box center [893, 711] width 60 height 26
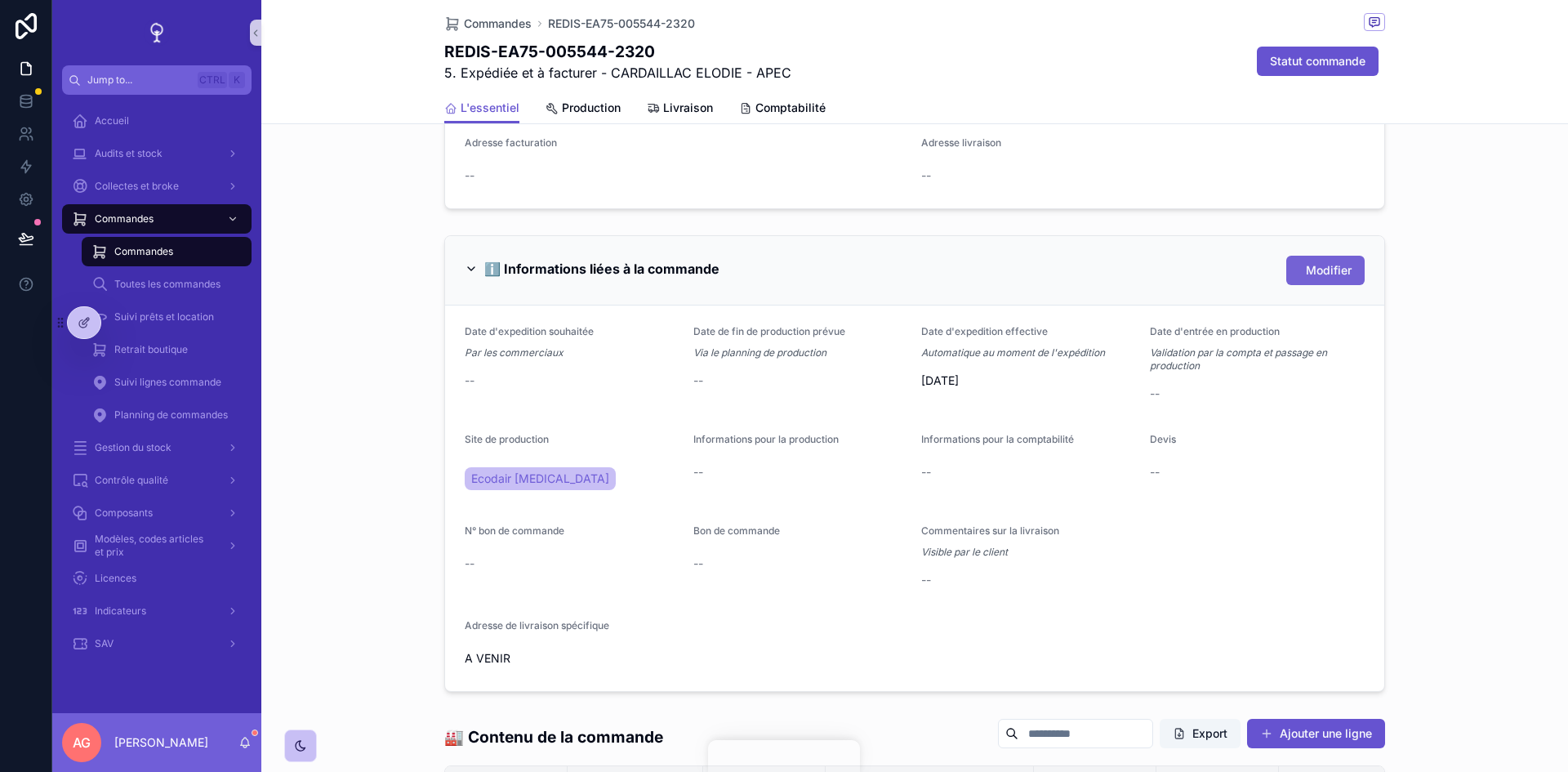
click at [1306, 262] on span "Modifier" at bounding box center [1328, 271] width 46 height 17
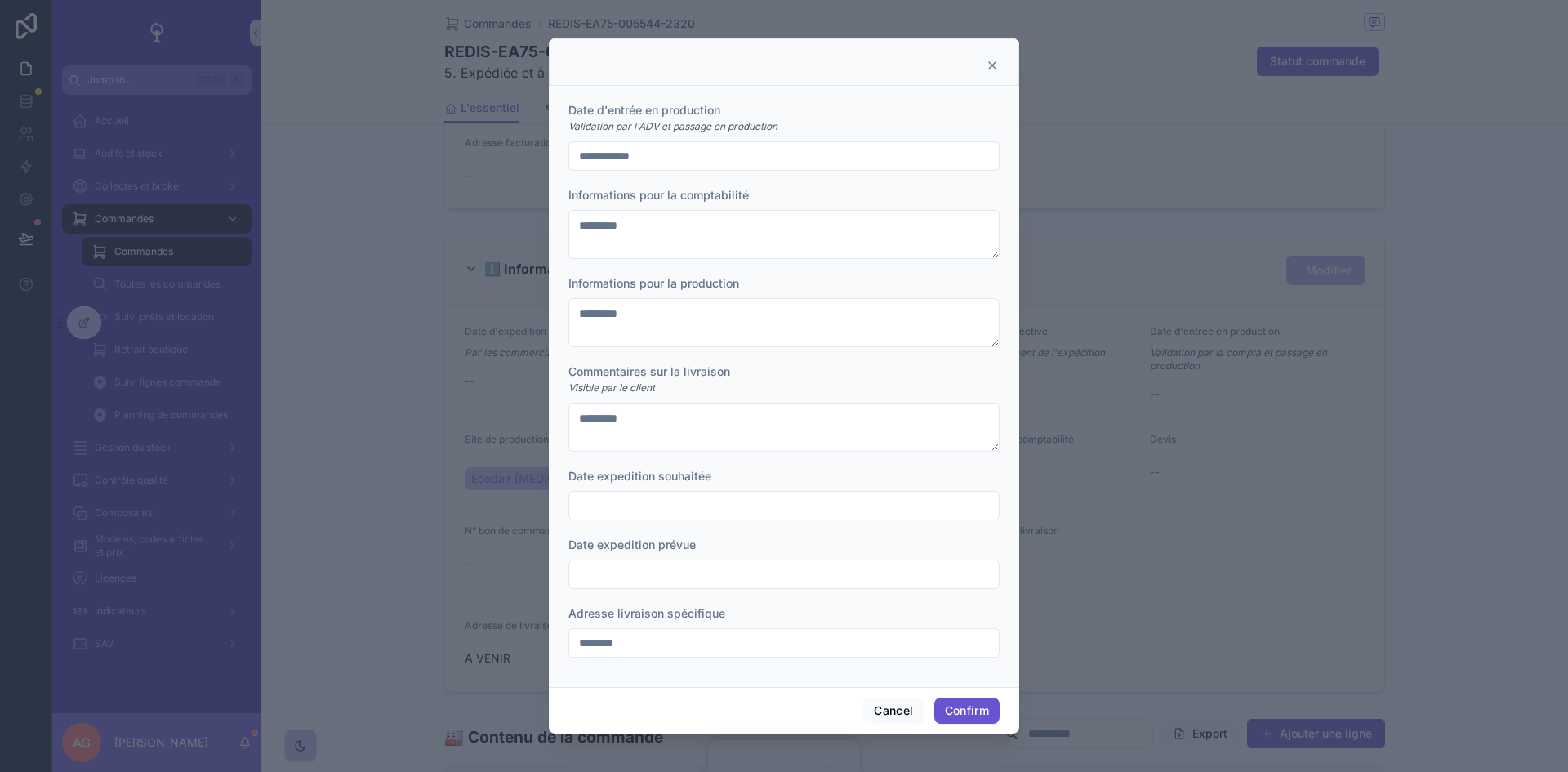
click at [994, 67] on icon at bounding box center [992, 65] width 7 height 7
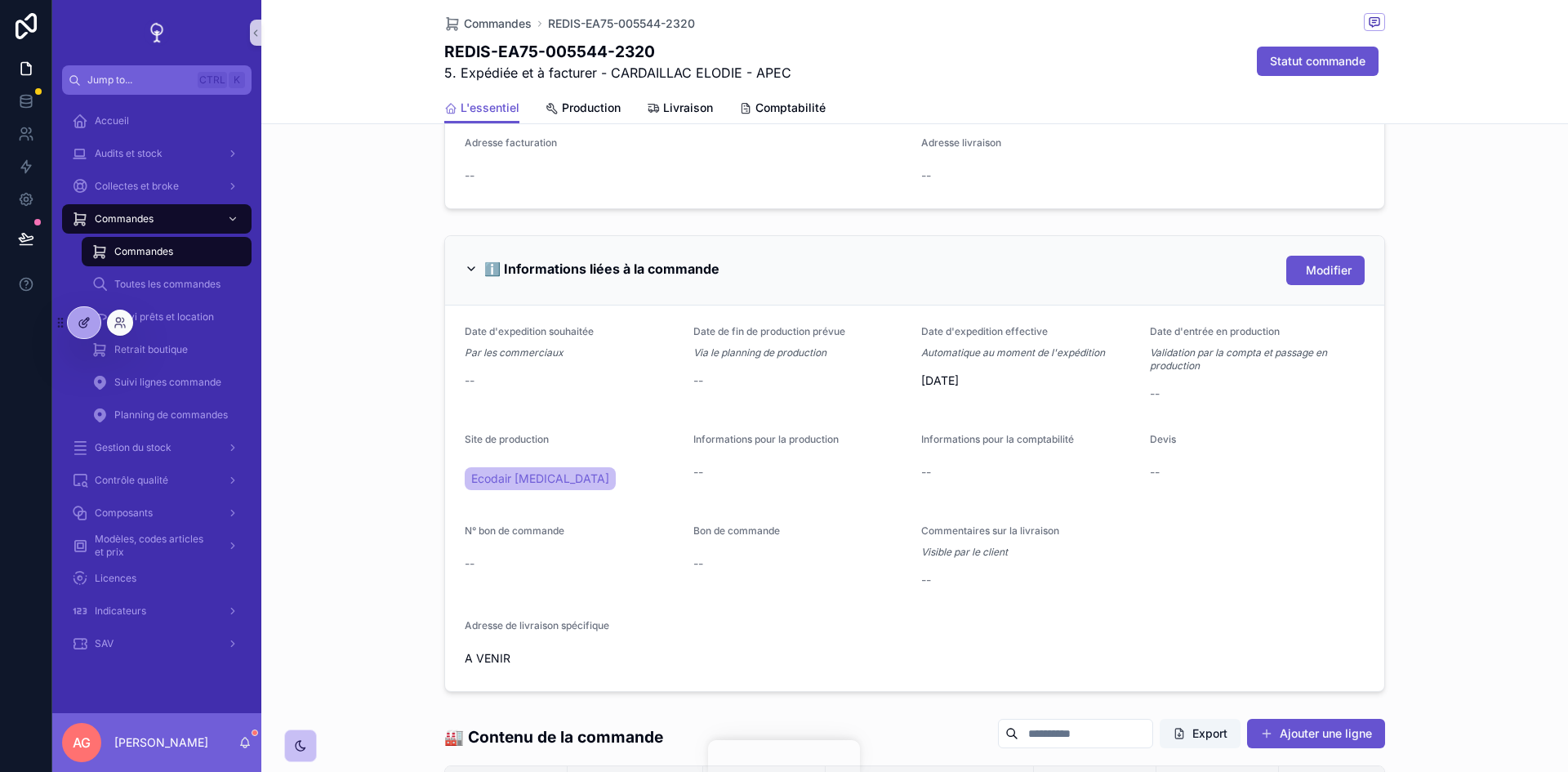
click at [78, 328] on icon at bounding box center [84, 323] width 13 height 13
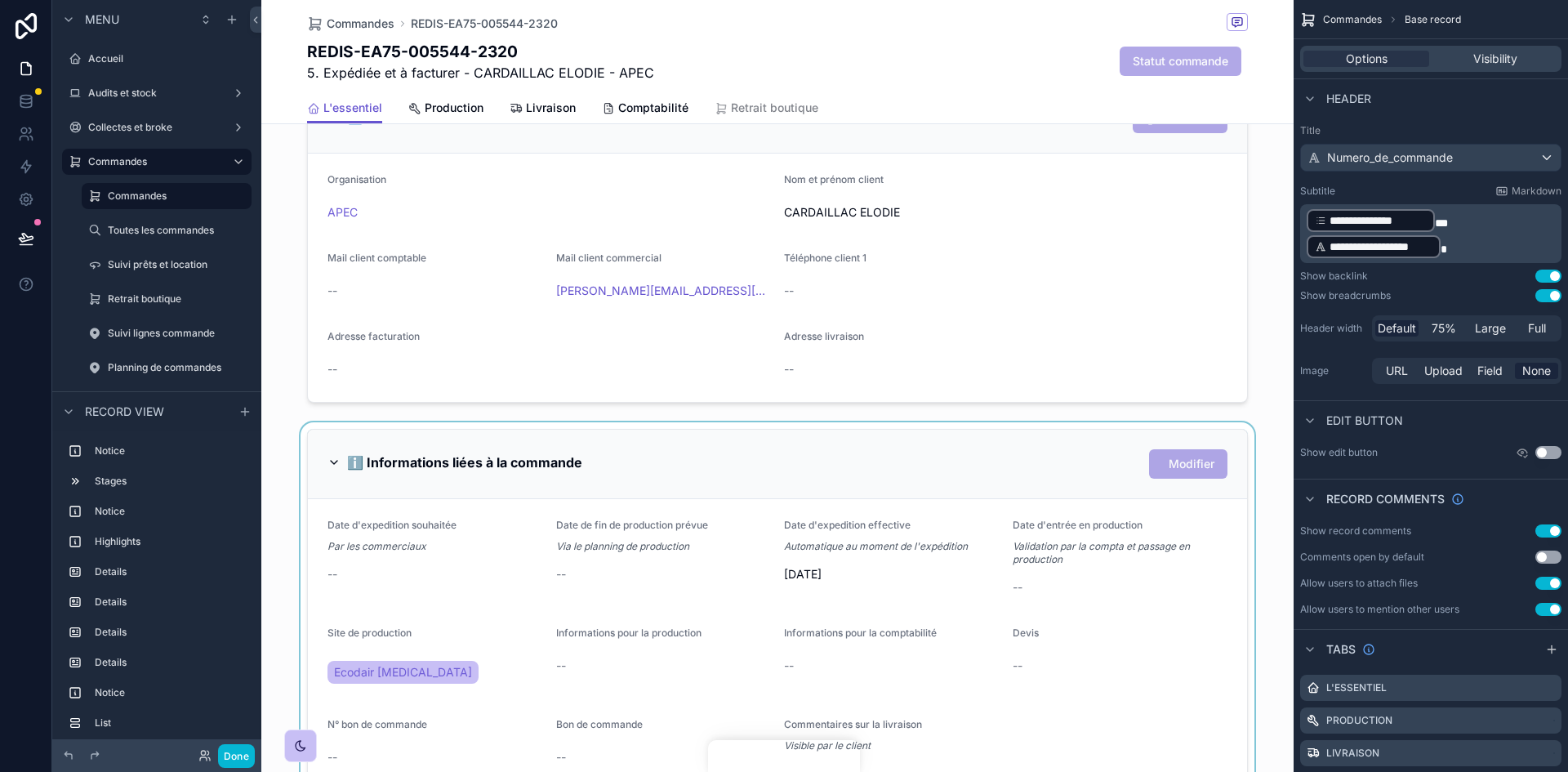
scroll to position [886, 0]
click at [975, 570] on div "scrollable content" at bounding box center [777, 655] width 1032 height 469
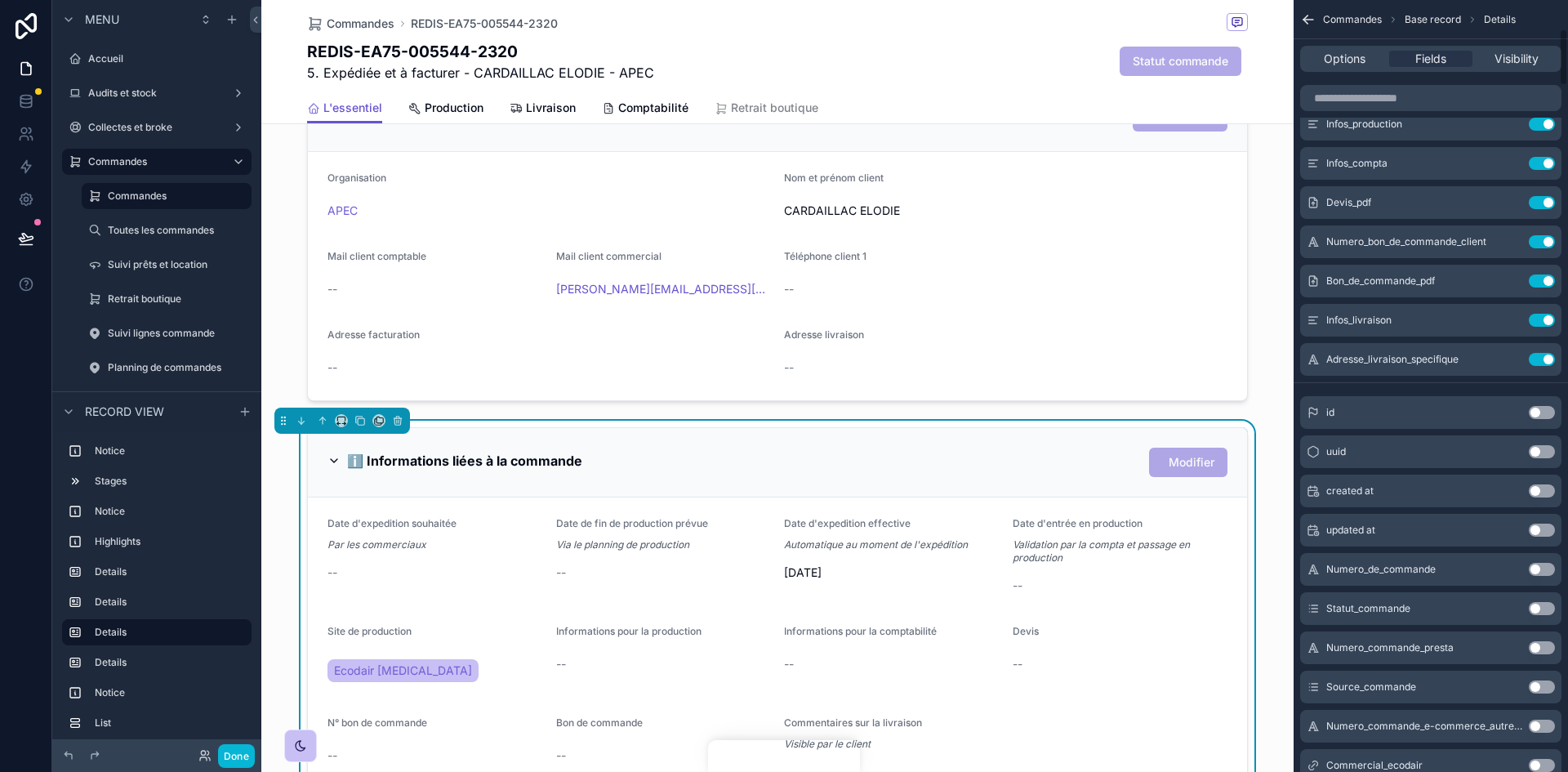
scroll to position [82, 0]
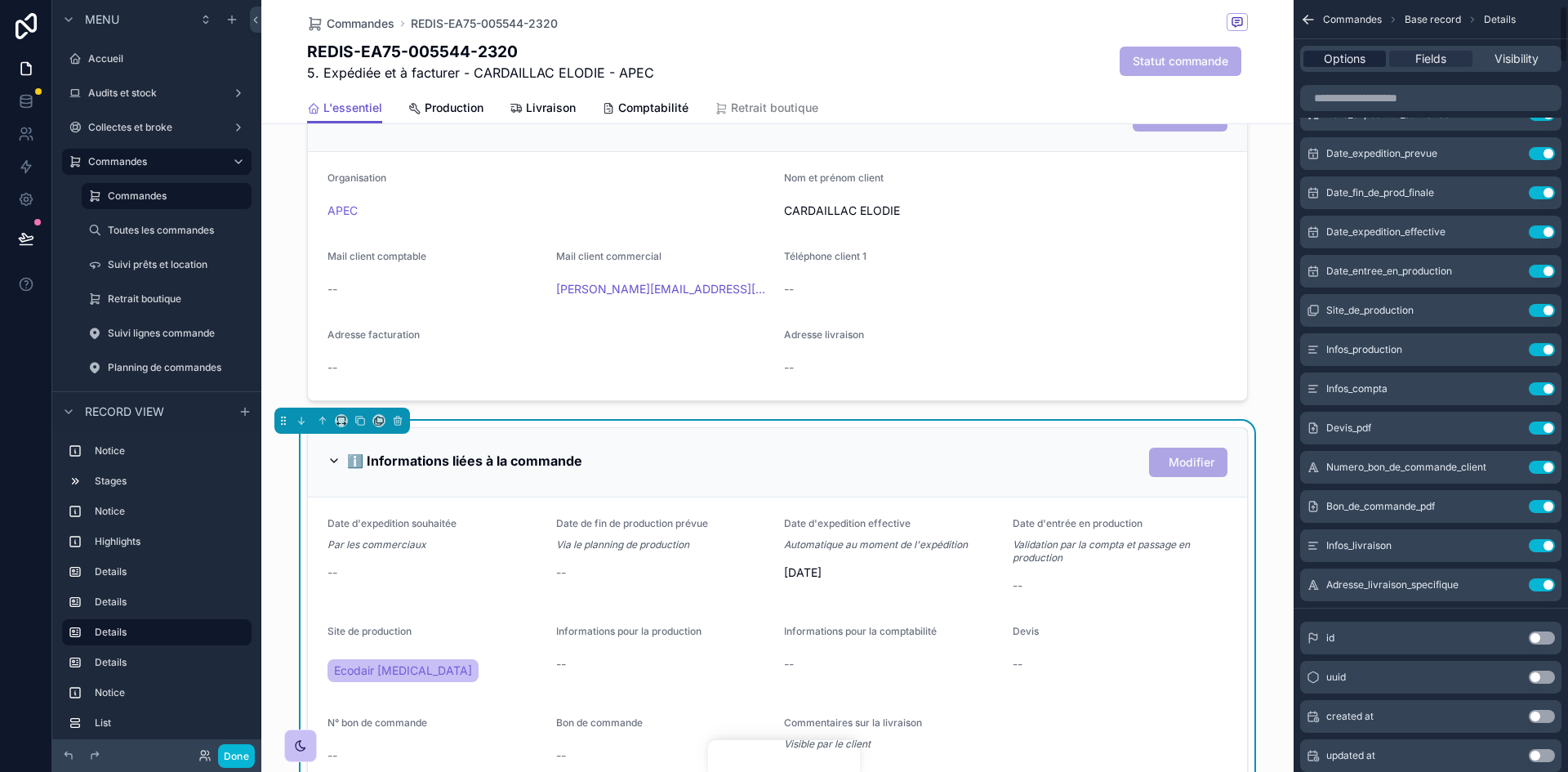
click at [1362, 55] on span "Options" at bounding box center [1345, 59] width 41 height 17
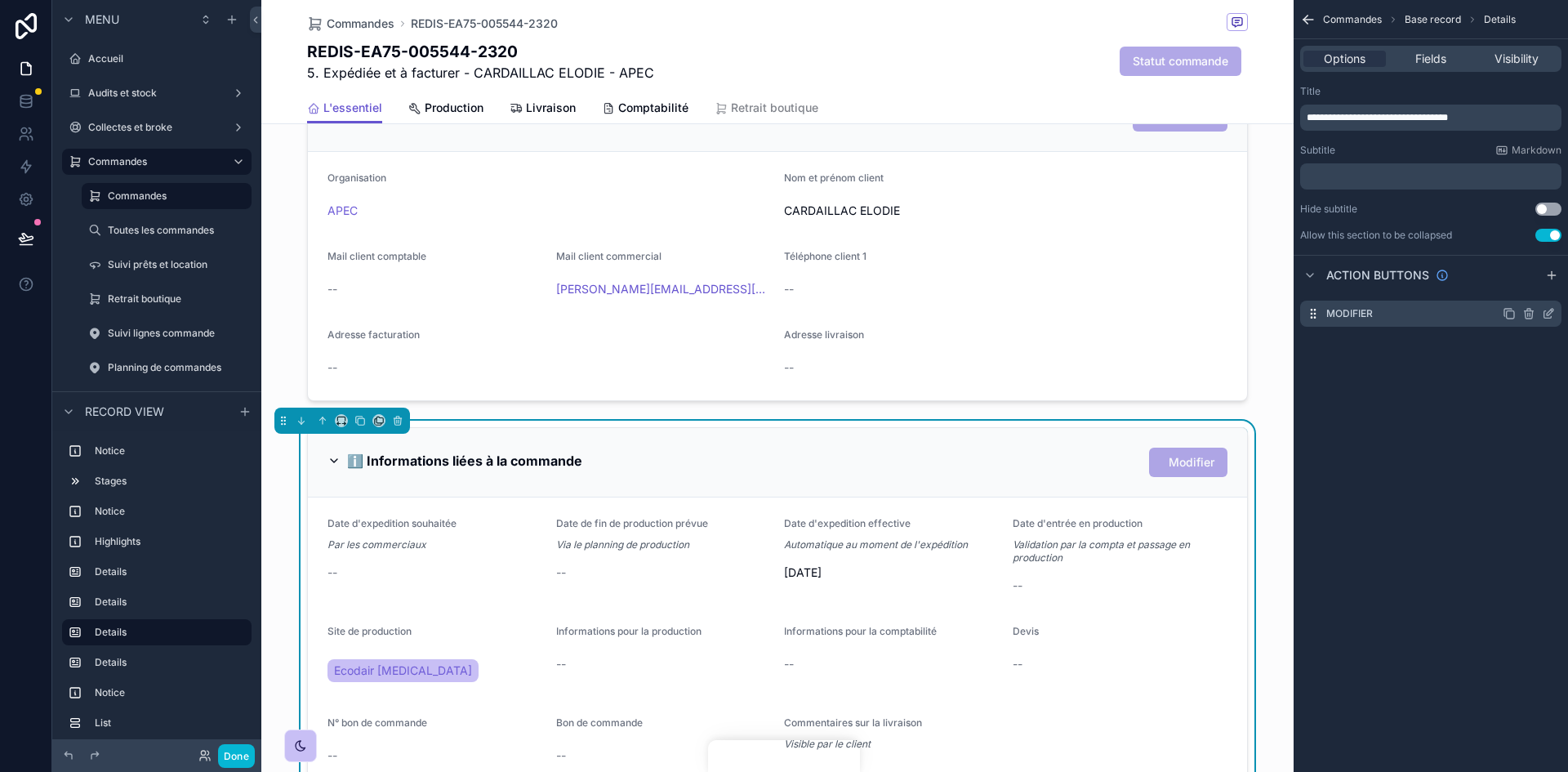
click at [1547, 310] on icon "scrollable content" at bounding box center [1548, 314] width 13 height 13
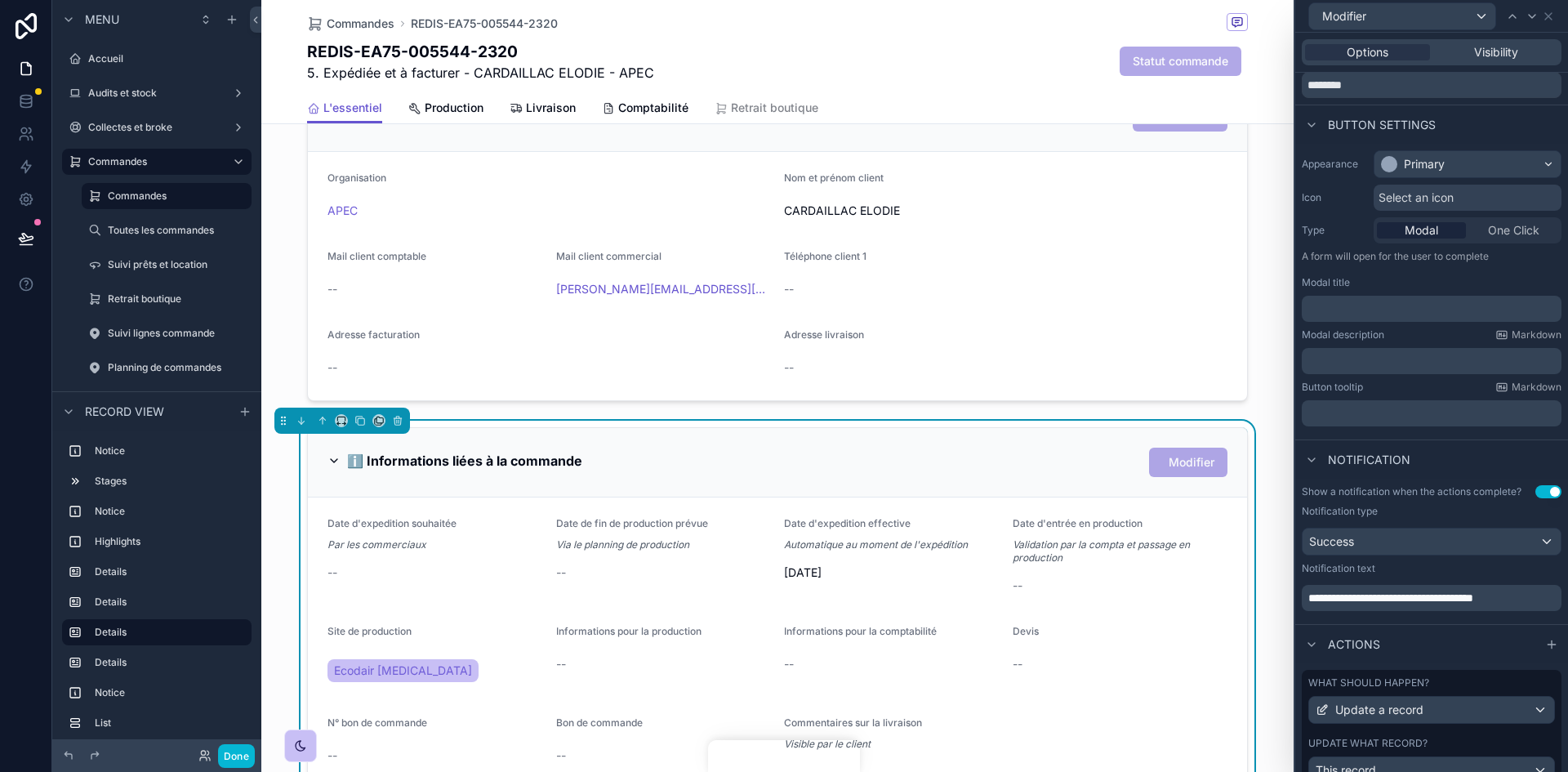
scroll to position [127, 0]
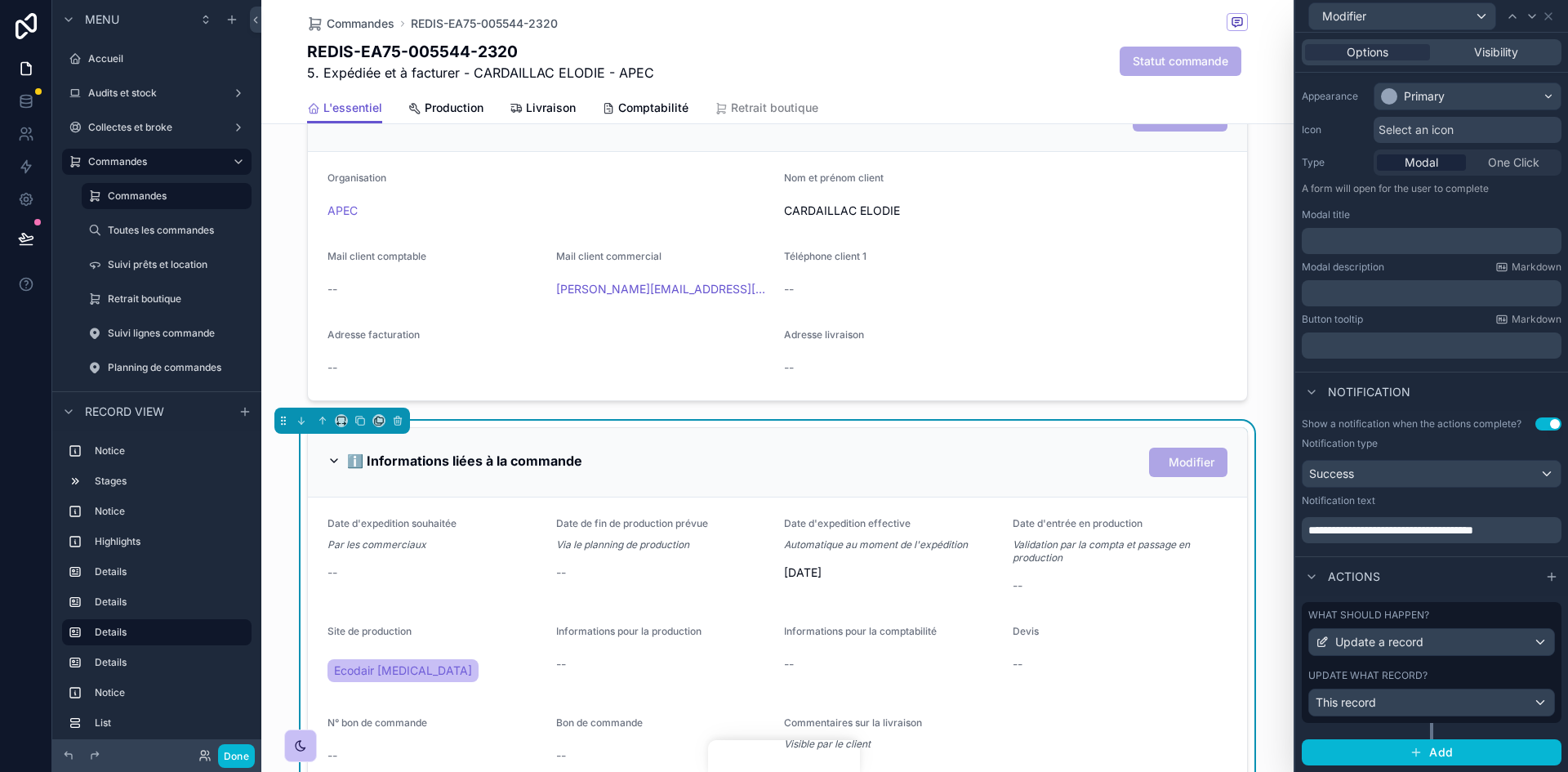
click at [1466, 669] on div "Update what record?" at bounding box center [1431, 675] width 247 height 13
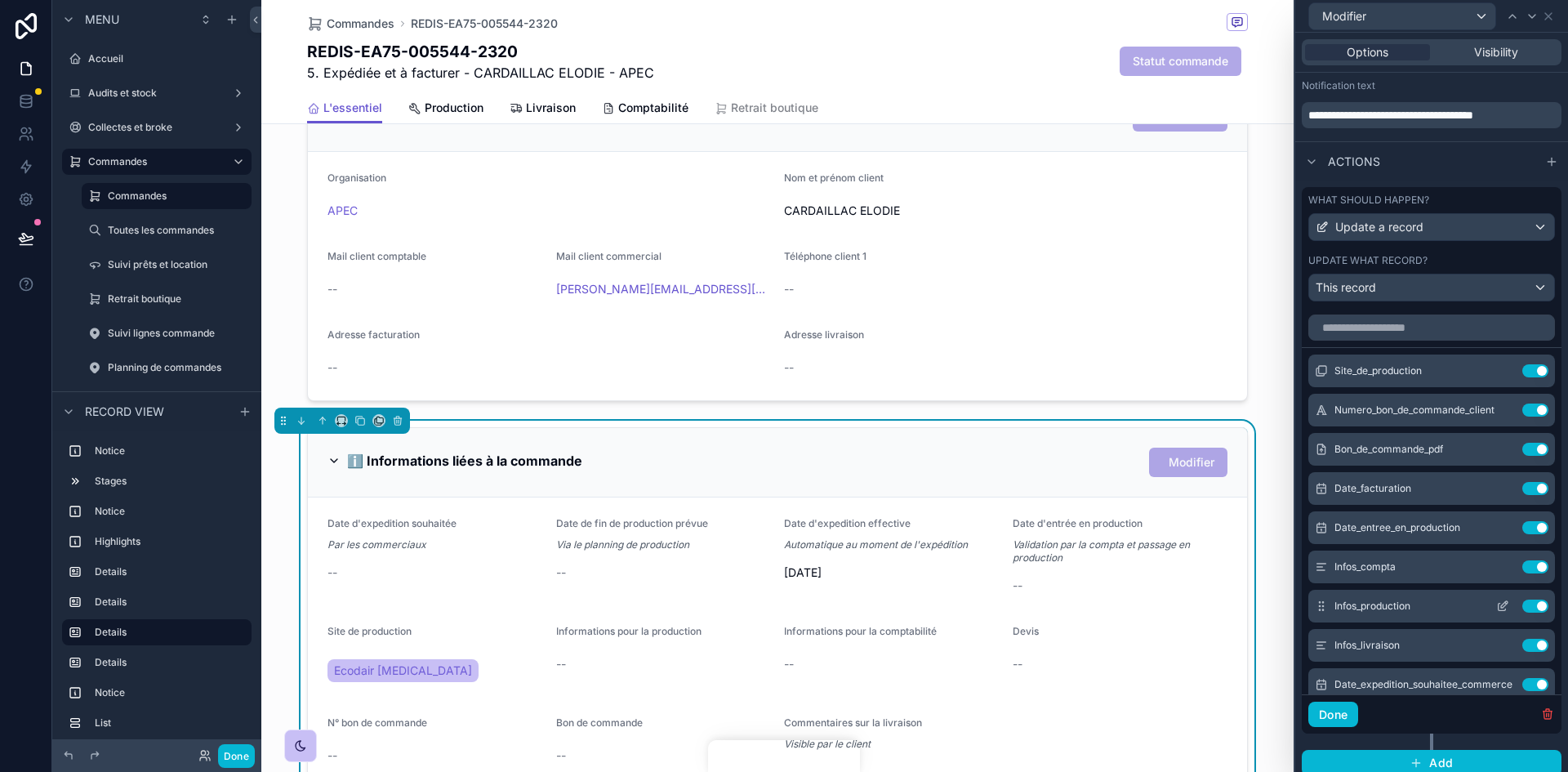
scroll to position [553, 0]
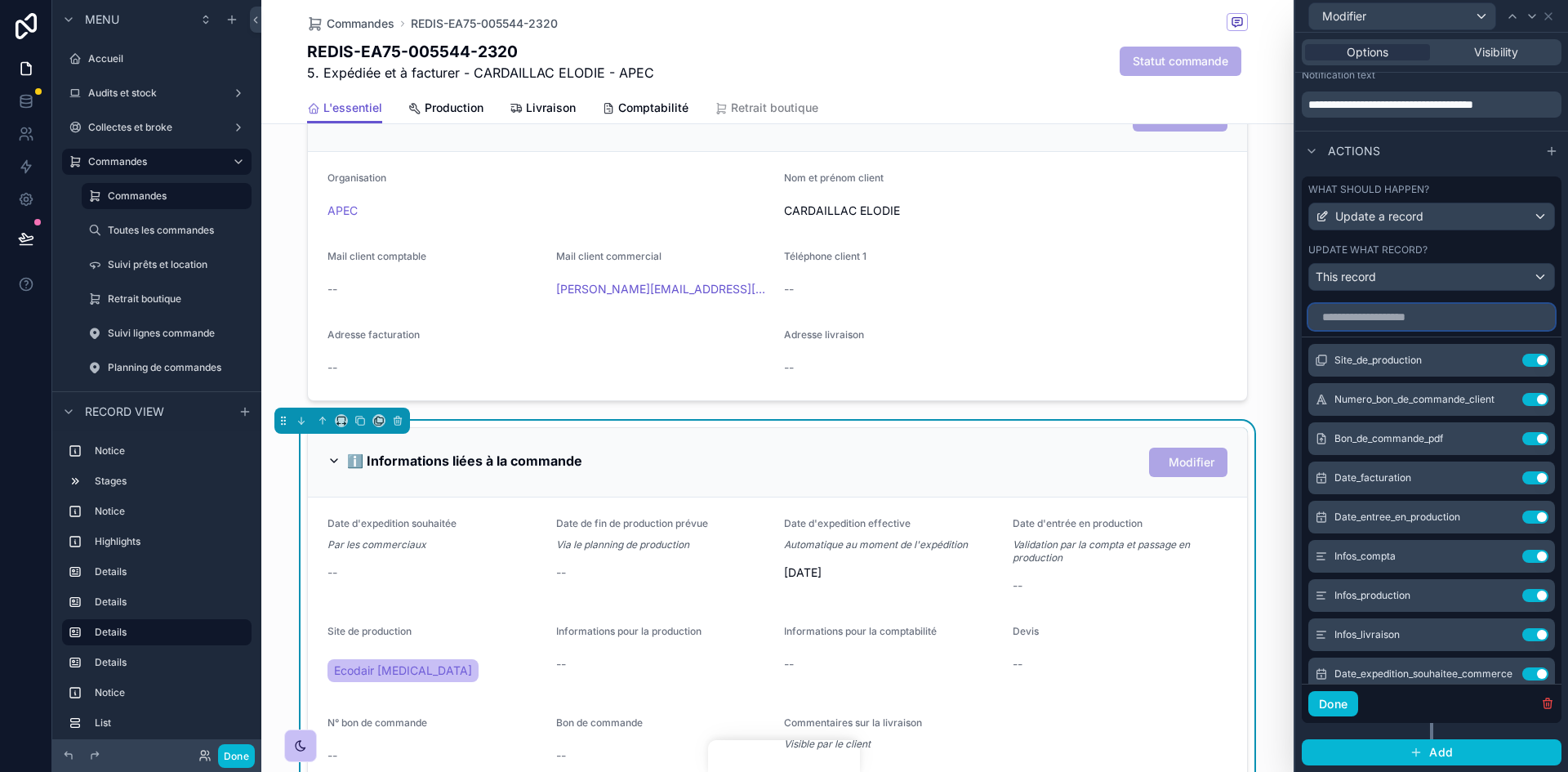
click at [1414, 313] on input "text" at bounding box center [1431, 317] width 247 height 26
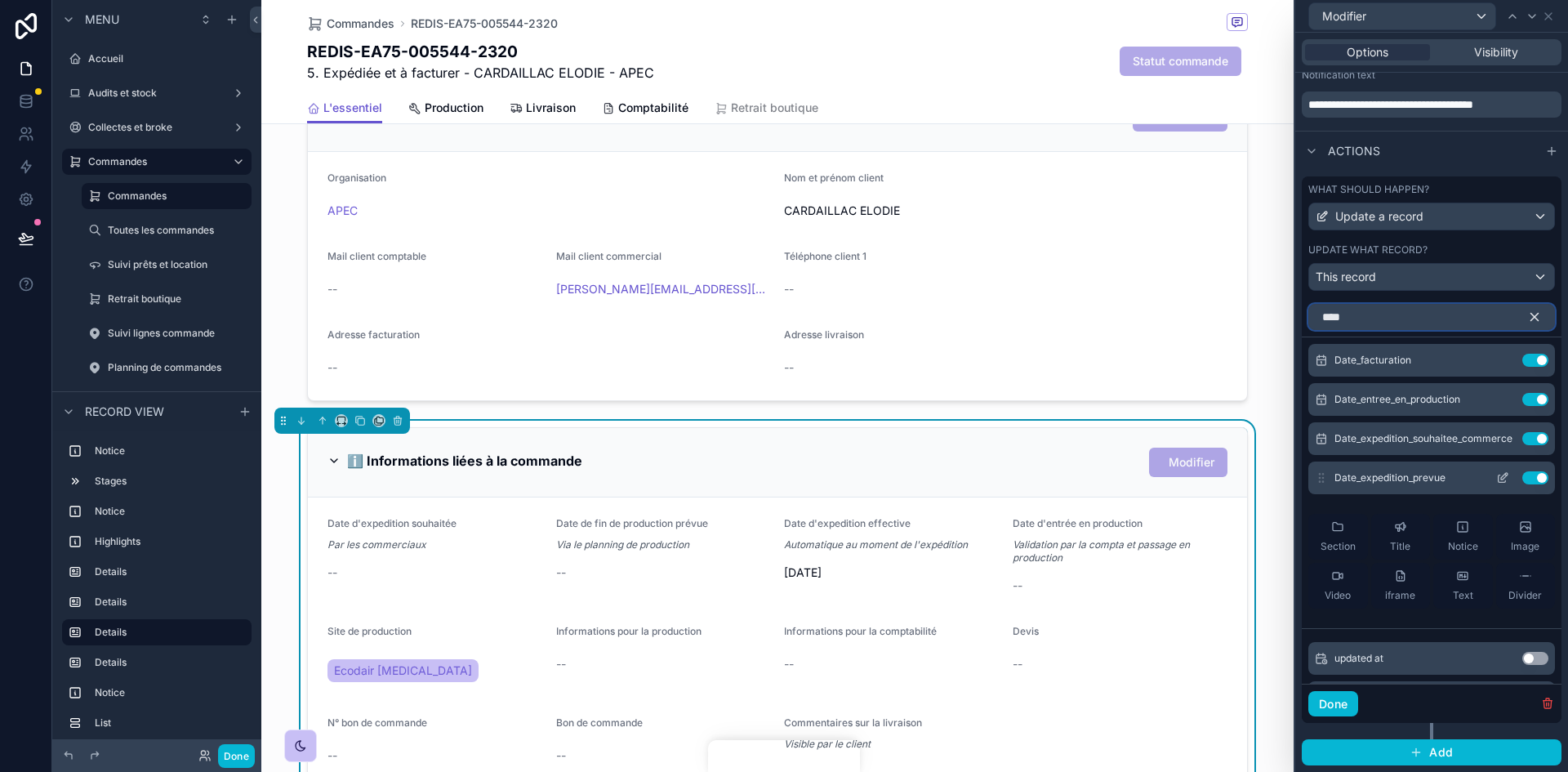
type input "****"
click at [1501, 479] on icon at bounding box center [1504, 476] width 7 height 7
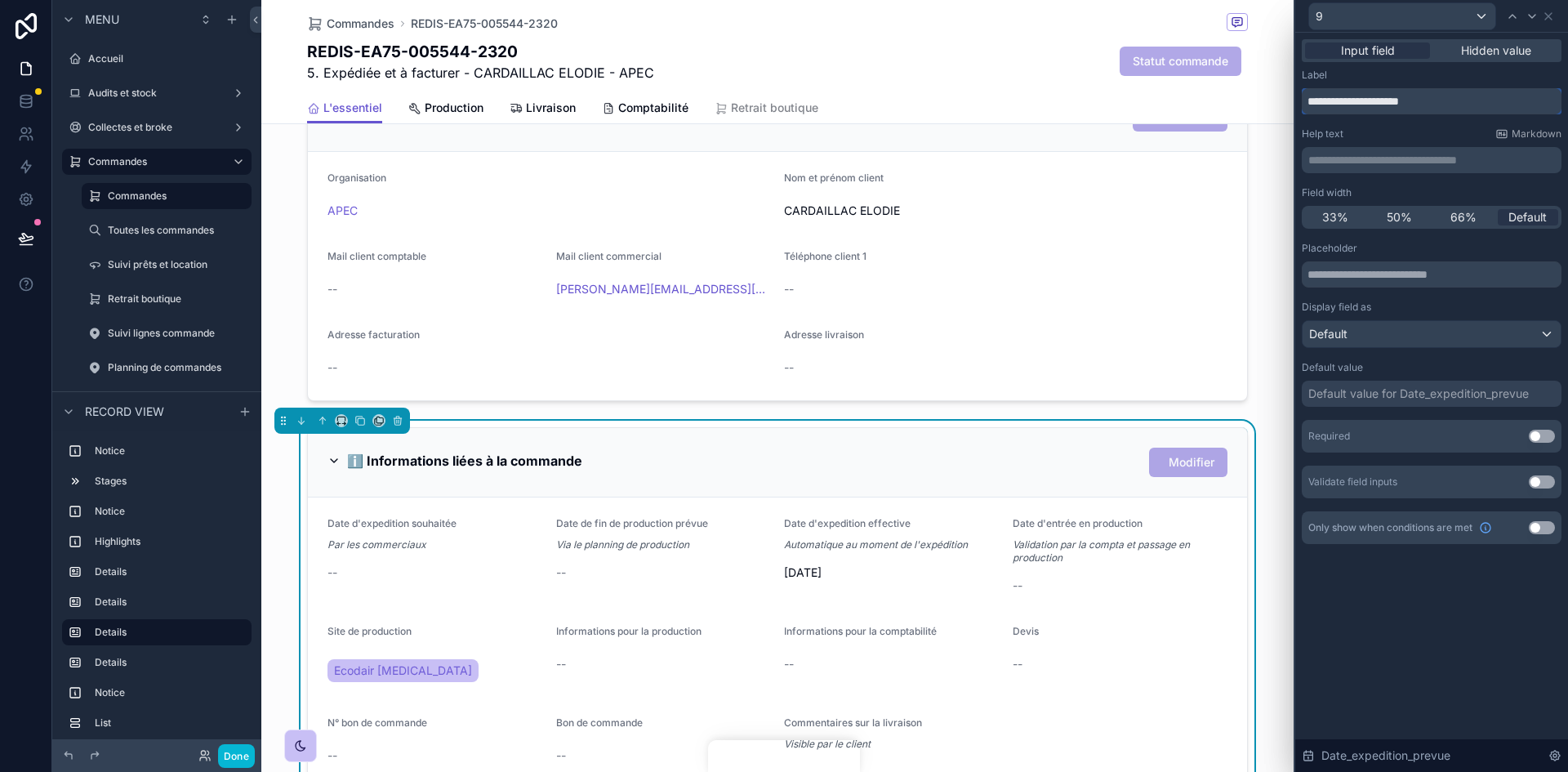
drag, startPoint x: 1445, startPoint y: 97, endPoint x: 1337, endPoint y: 94, distance: 108.0
click at [1337, 94] on input "**********" at bounding box center [1431, 102] width 260 height 26
type input "**********"
click at [1547, 17] on icon at bounding box center [1548, 17] width 7 height 7
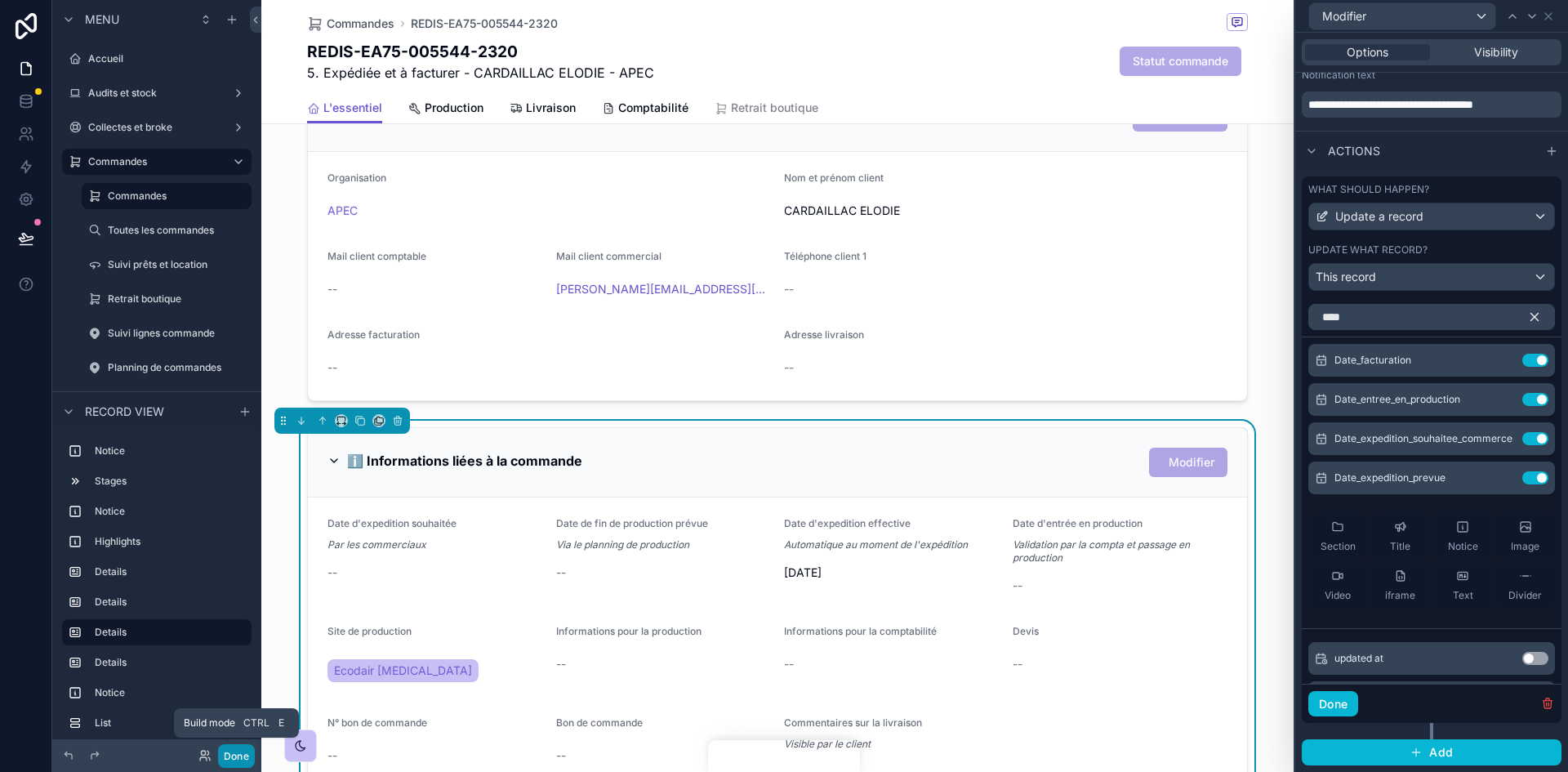
click at [224, 755] on button "Done" at bounding box center [237, 755] width 36 height 24
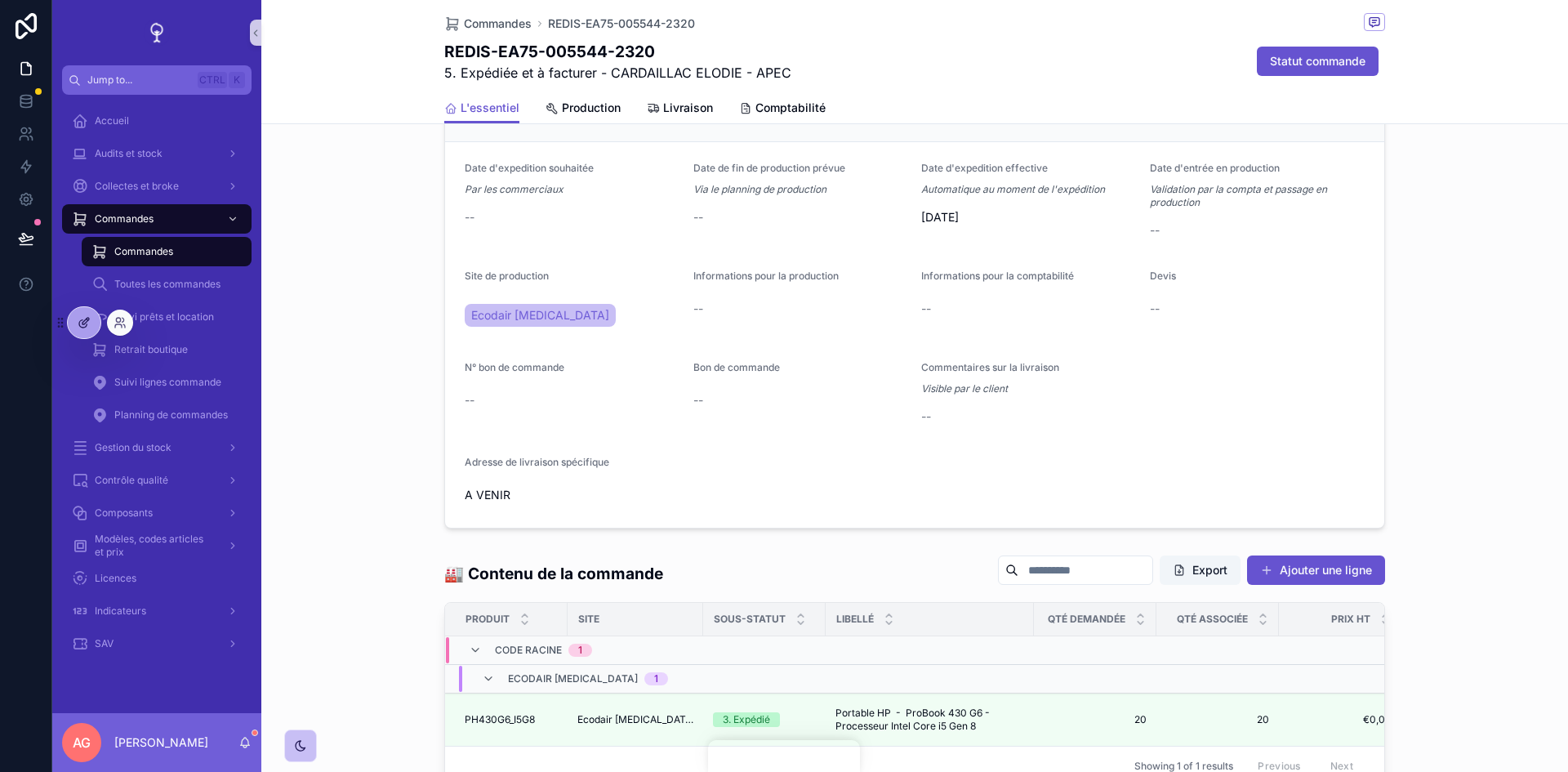
click at [81, 322] on icon at bounding box center [84, 323] width 13 height 13
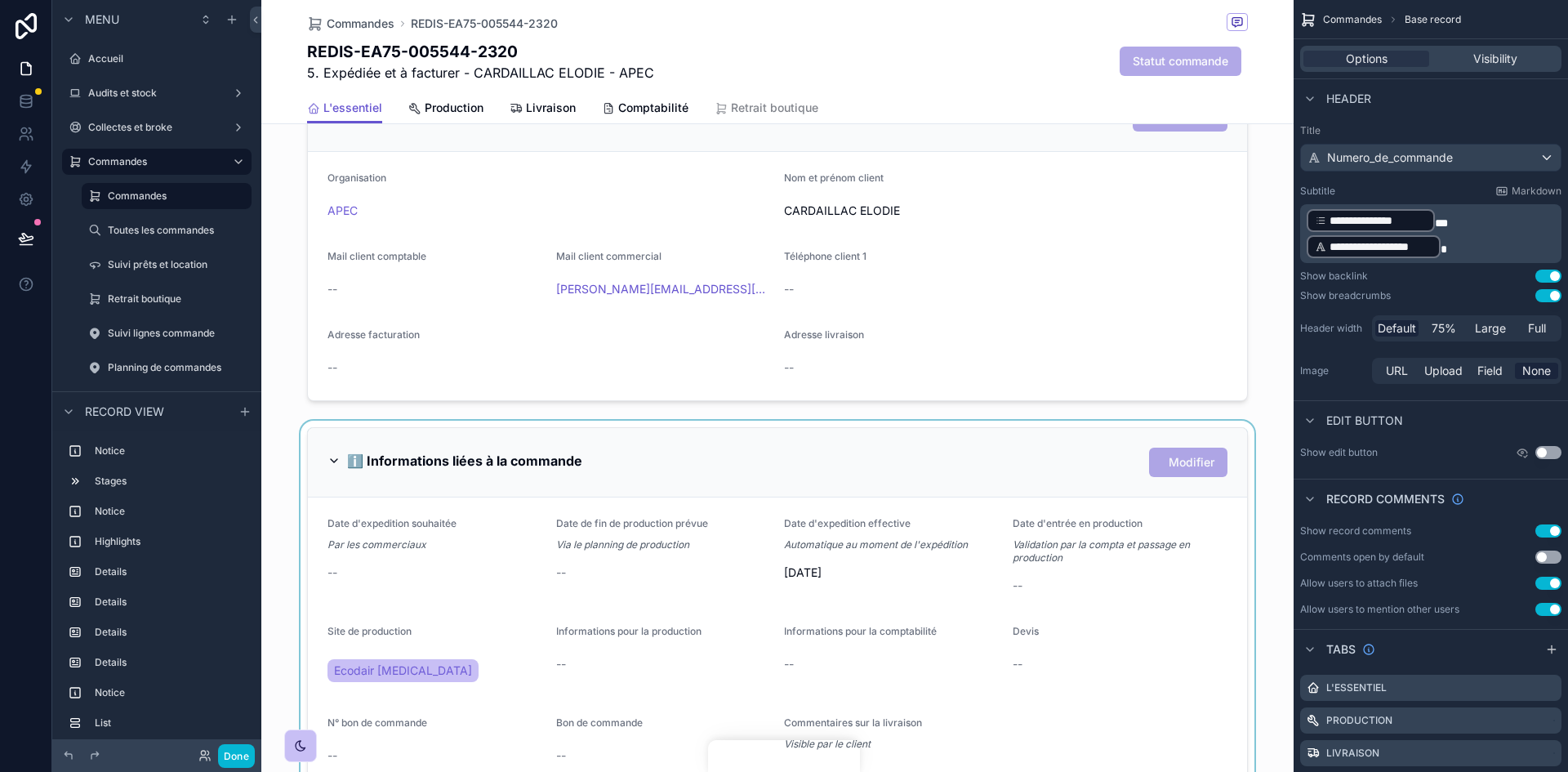
click at [1006, 609] on div "scrollable content" at bounding box center [777, 655] width 1032 height 469
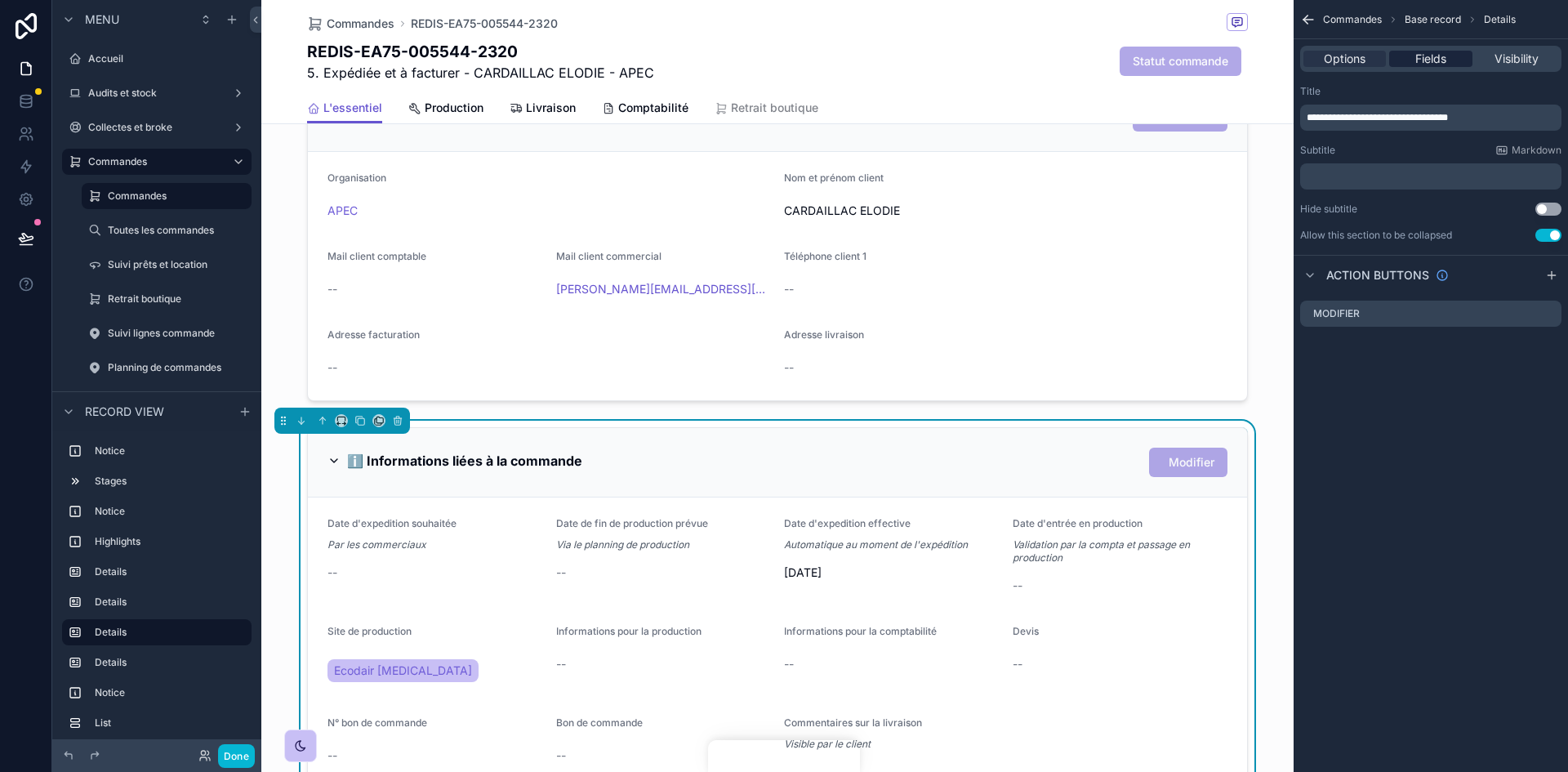
click at [1417, 62] on span "Fields" at bounding box center [1431, 59] width 31 height 17
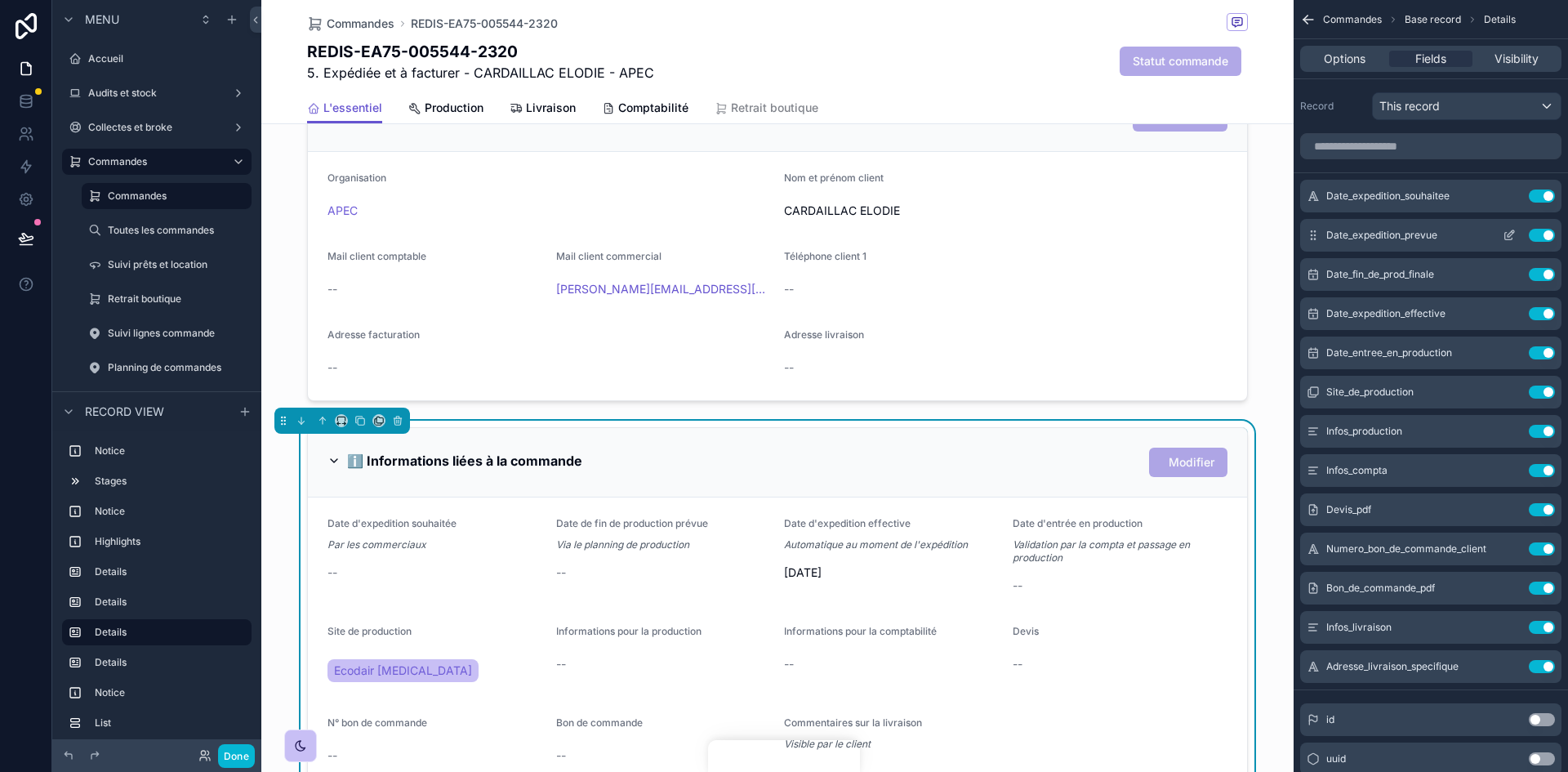
click at [1549, 237] on button "Use setting" at bounding box center [1542, 235] width 26 height 13
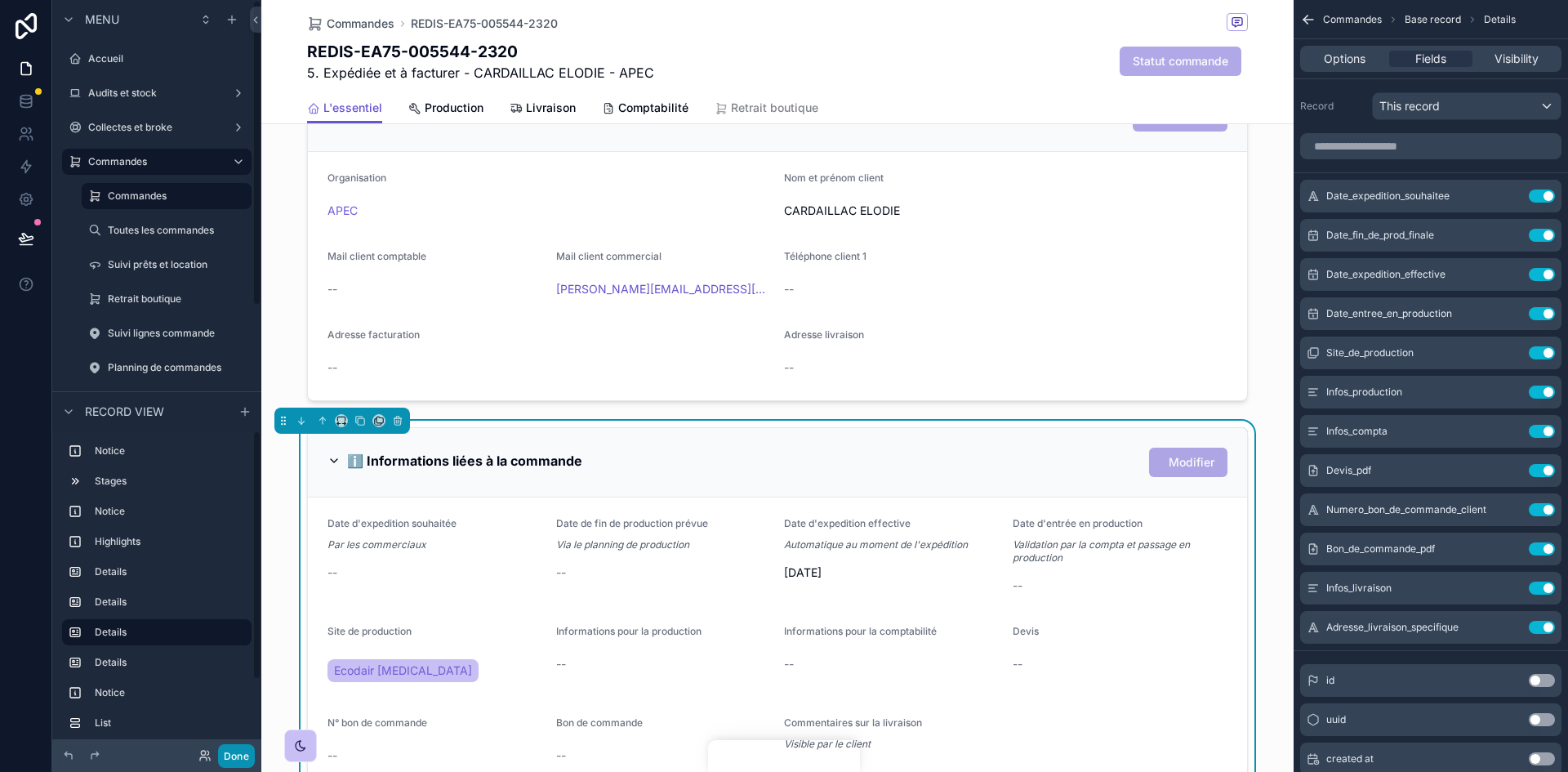
click at [246, 751] on button "Done" at bounding box center [237, 755] width 36 height 24
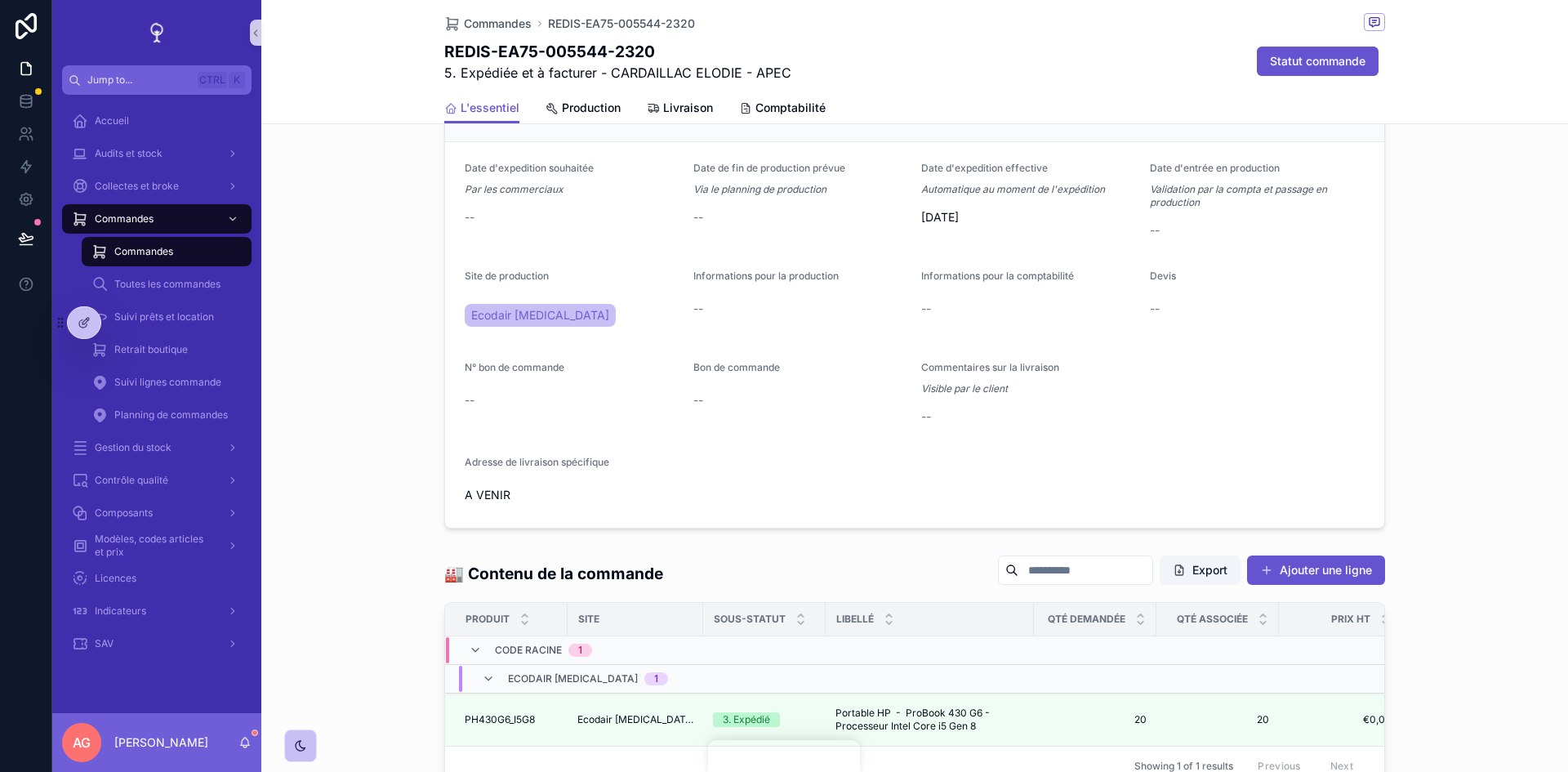
scroll to position [722, 0]
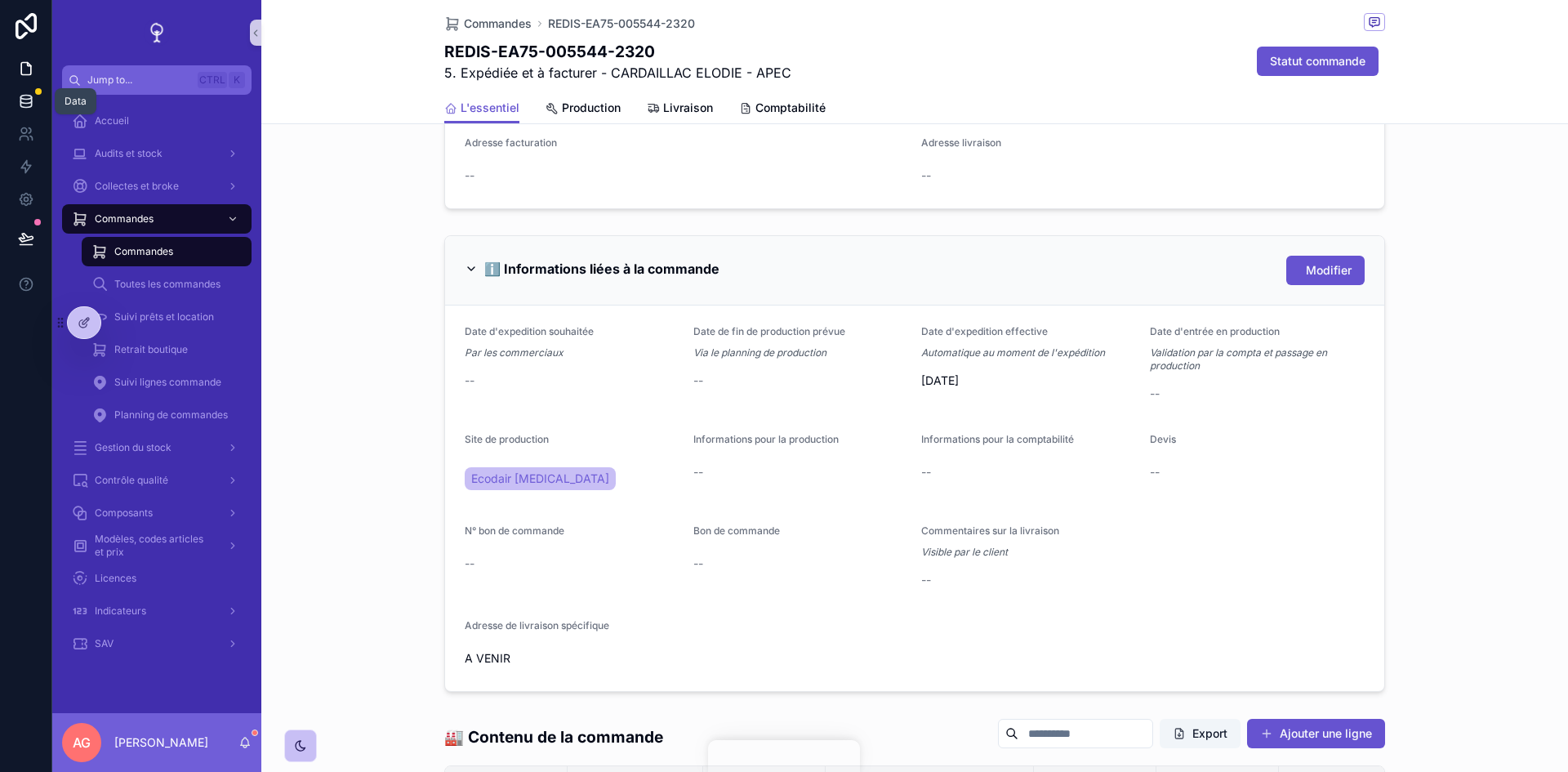
click at [21, 100] on icon at bounding box center [26, 100] width 11 height 7
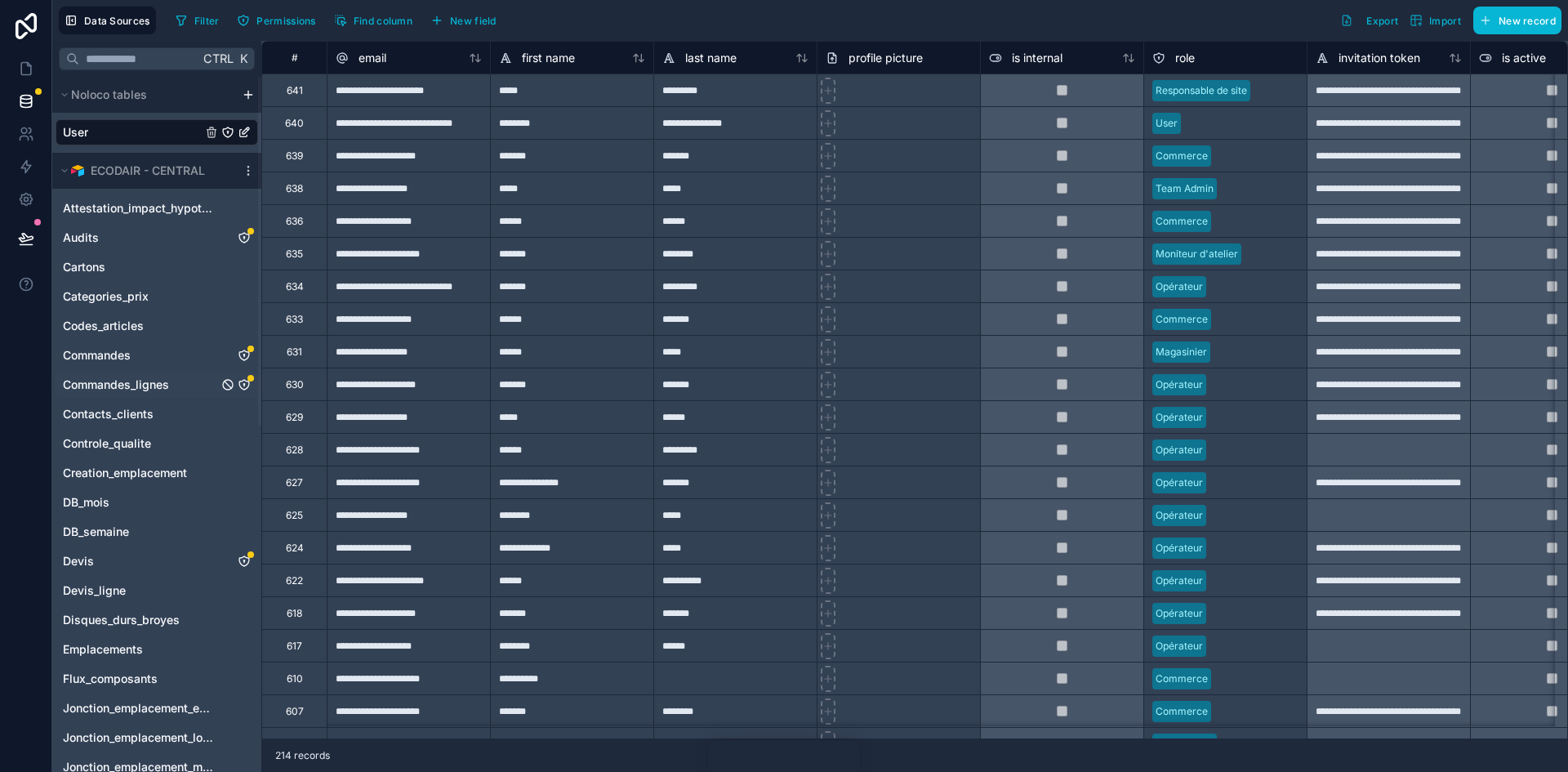
click at [160, 387] on span "Commandes_lignes" at bounding box center [116, 385] width 106 height 17
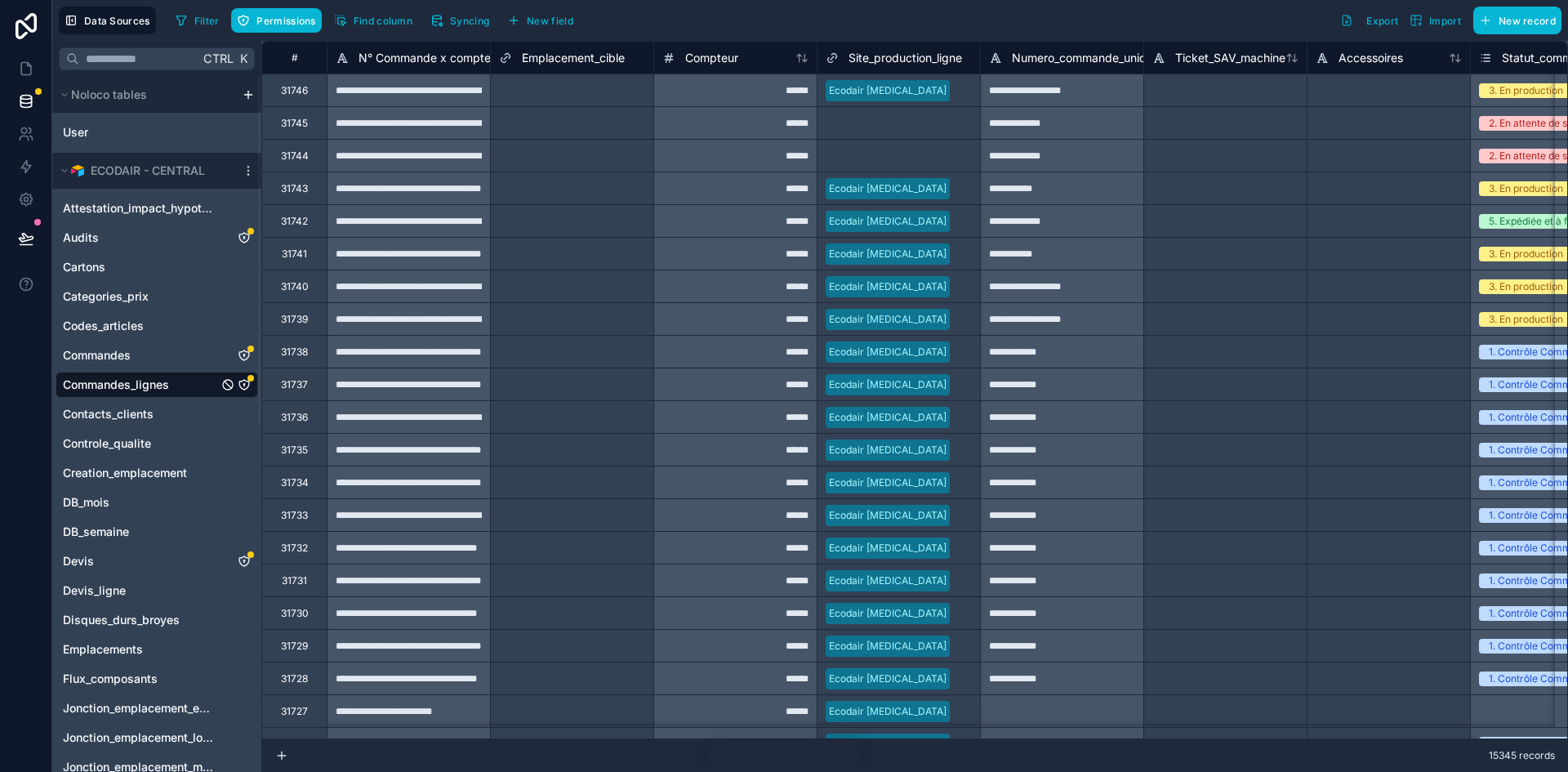
click at [248, 380] on div "Commandes_lignes" at bounding box center [251, 378] width 7 height 7
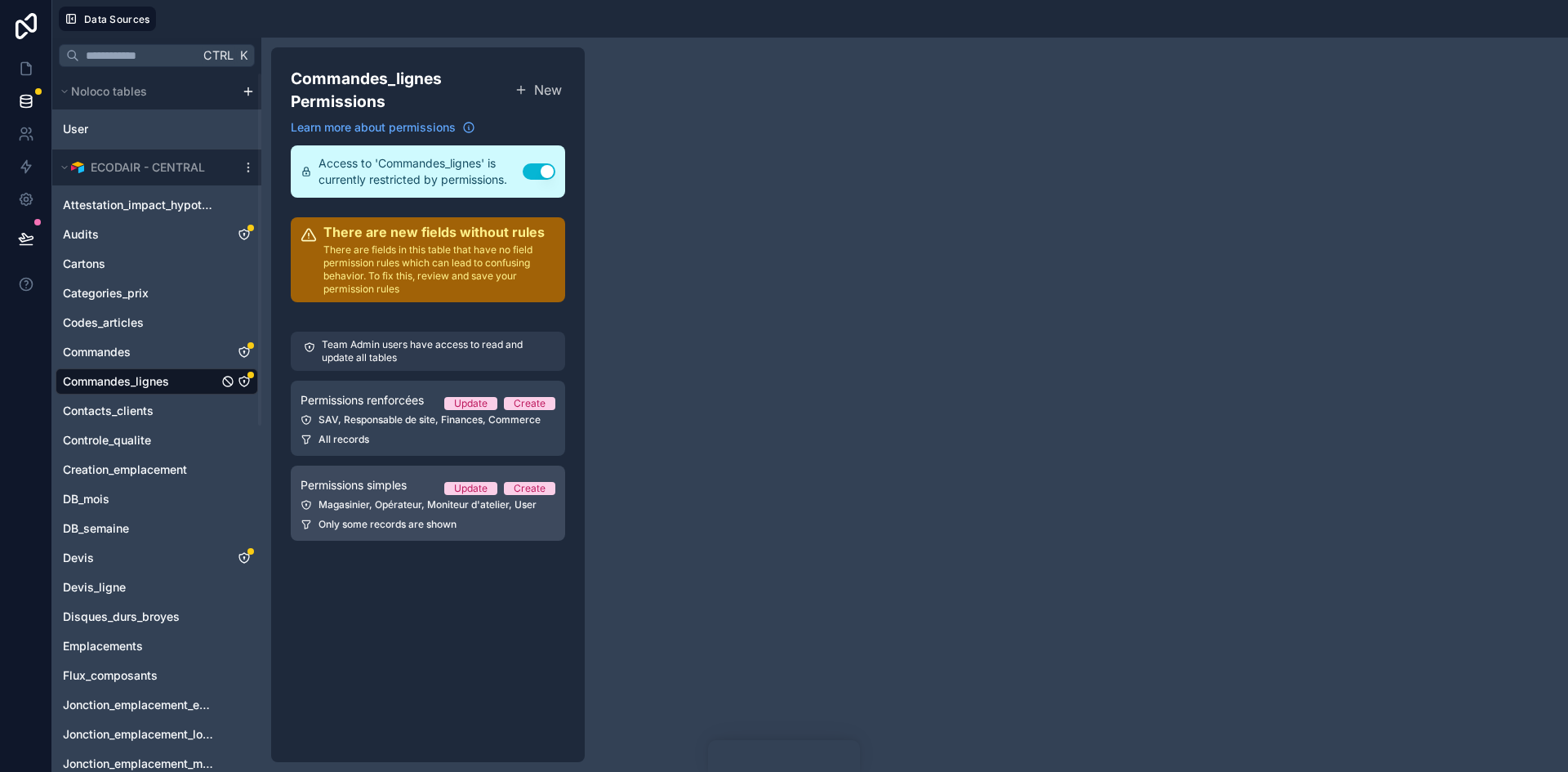
click at [377, 524] on span "Only some records are shown" at bounding box center [387, 525] width 138 height 13
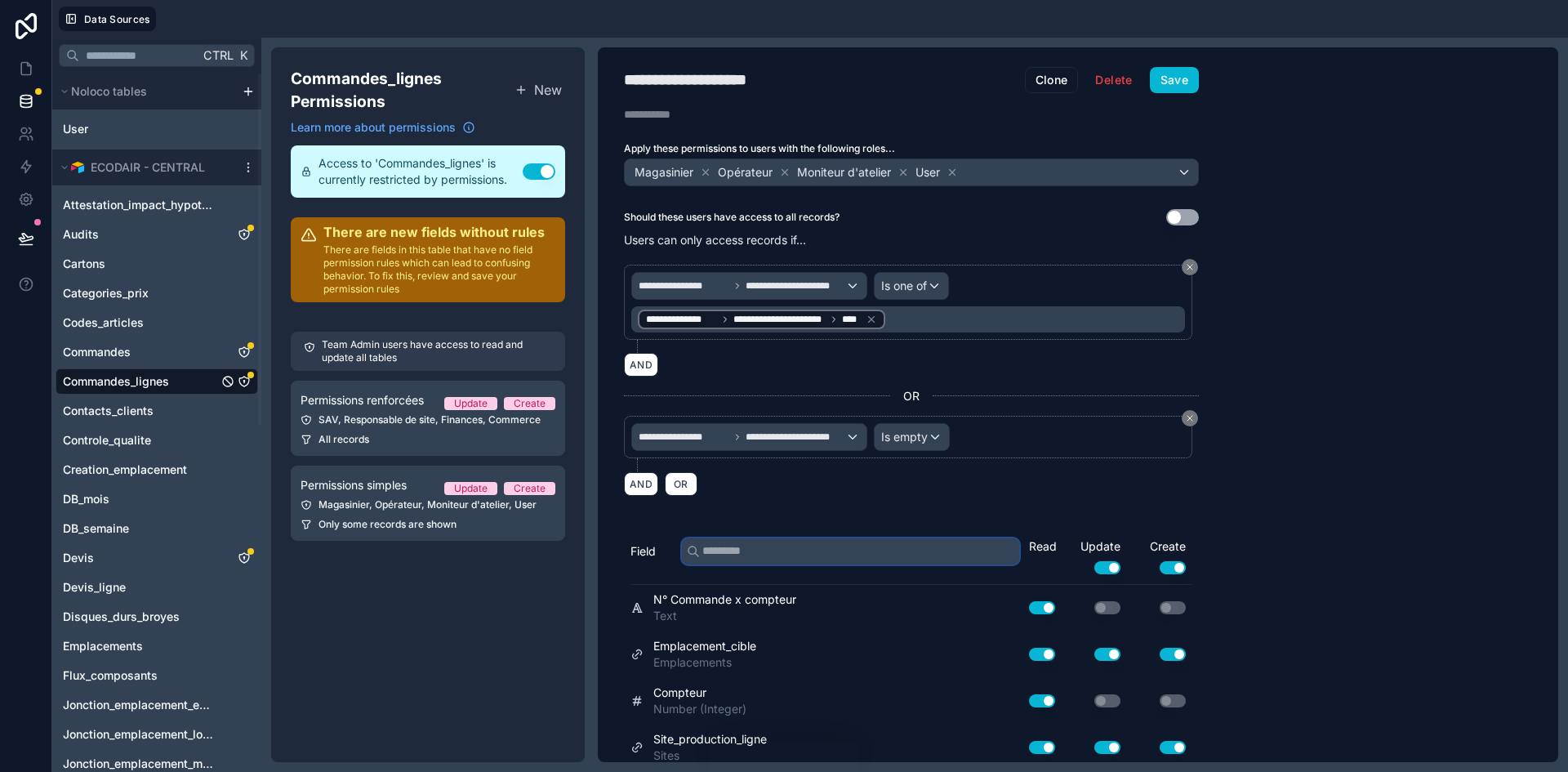
click at [760, 549] on input "text" at bounding box center [851, 551] width 338 height 26
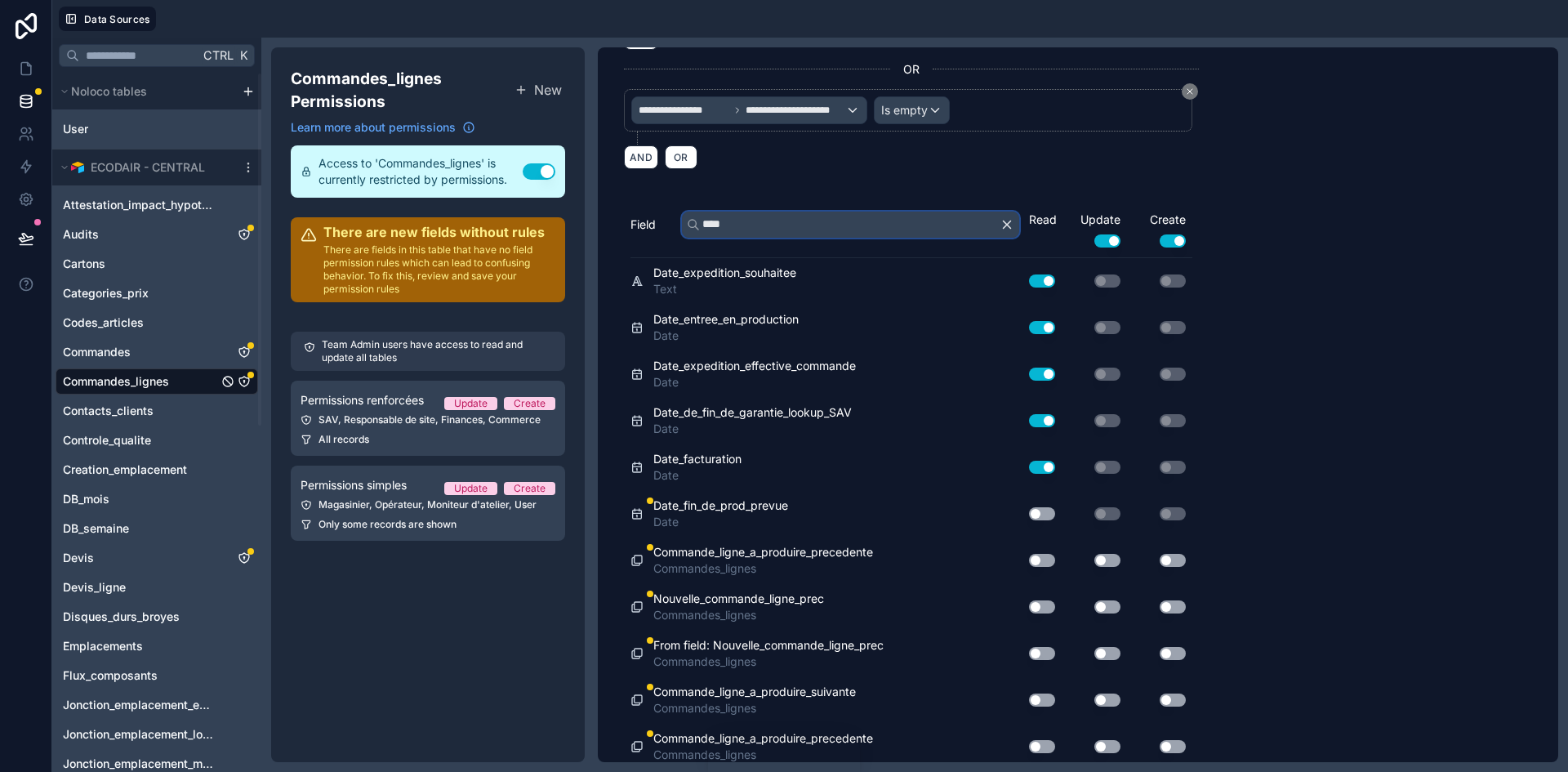
scroll to position [408, 0]
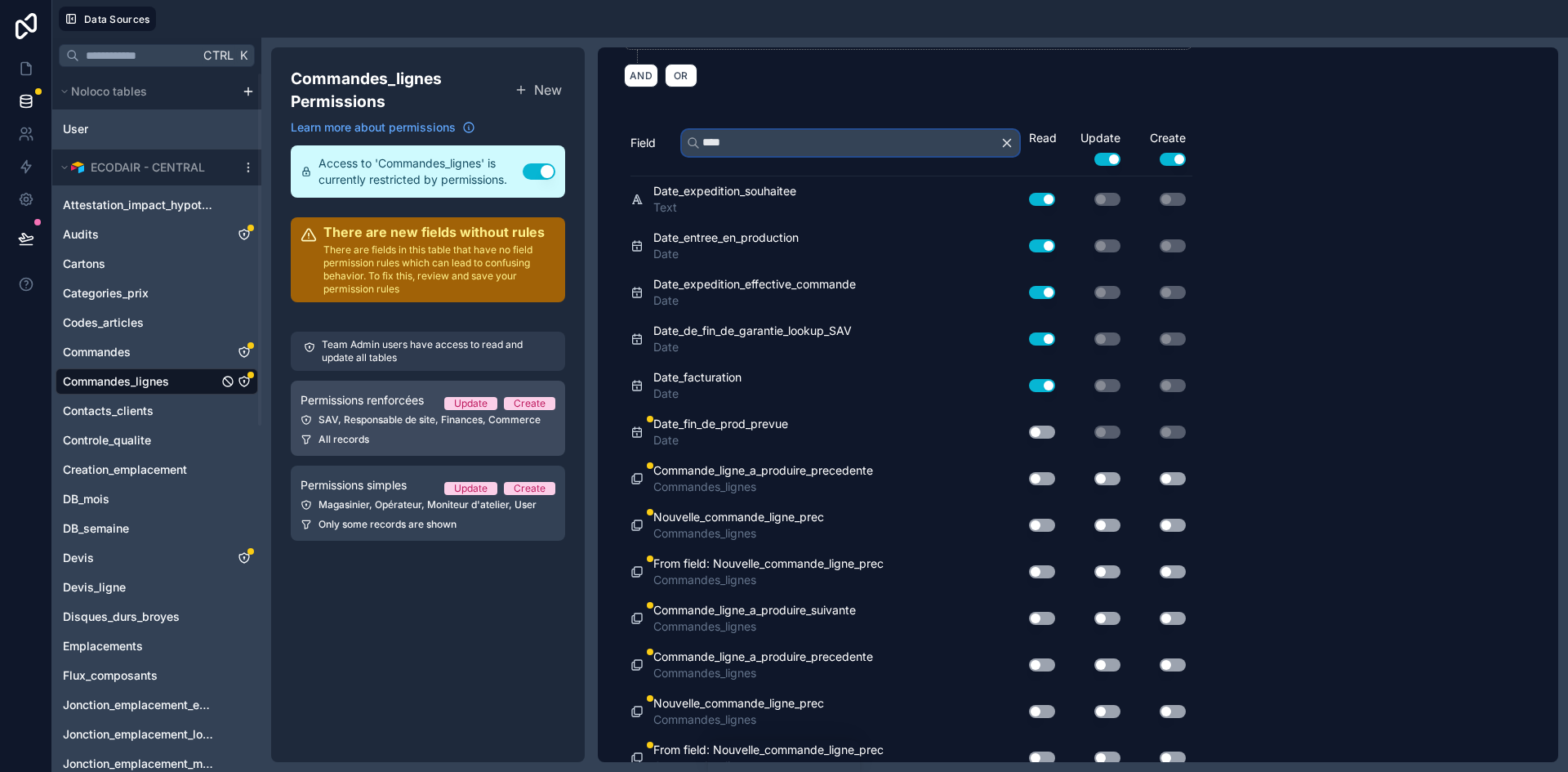
type input "****"
click at [356, 421] on div "SAV, Responsable de site, Finances, Commerce" at bounding box center [428, 420] width 255 height 13
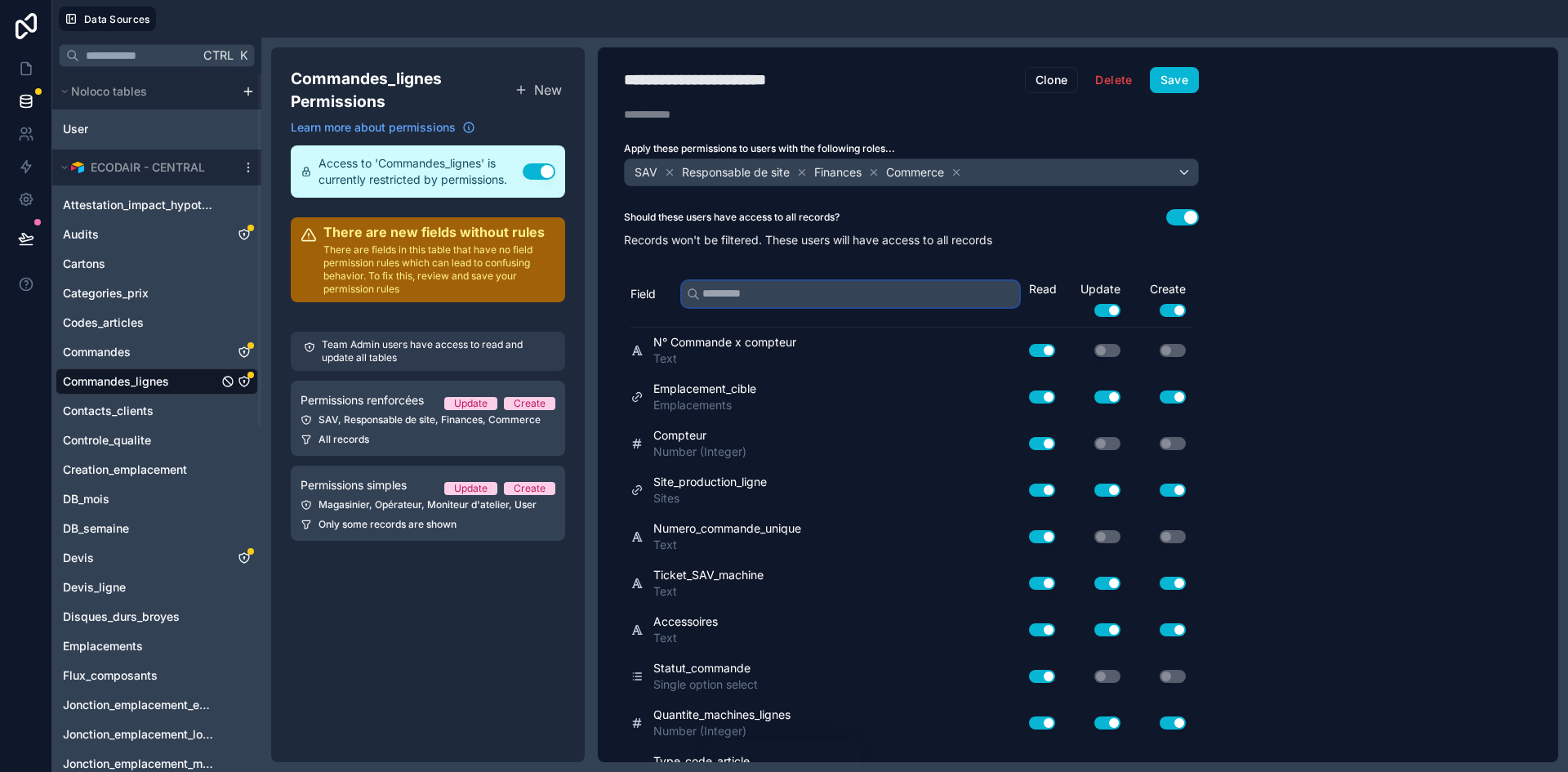
click at [806, 301] on input "text" at bounding box center [851, 295] width 338 height 26
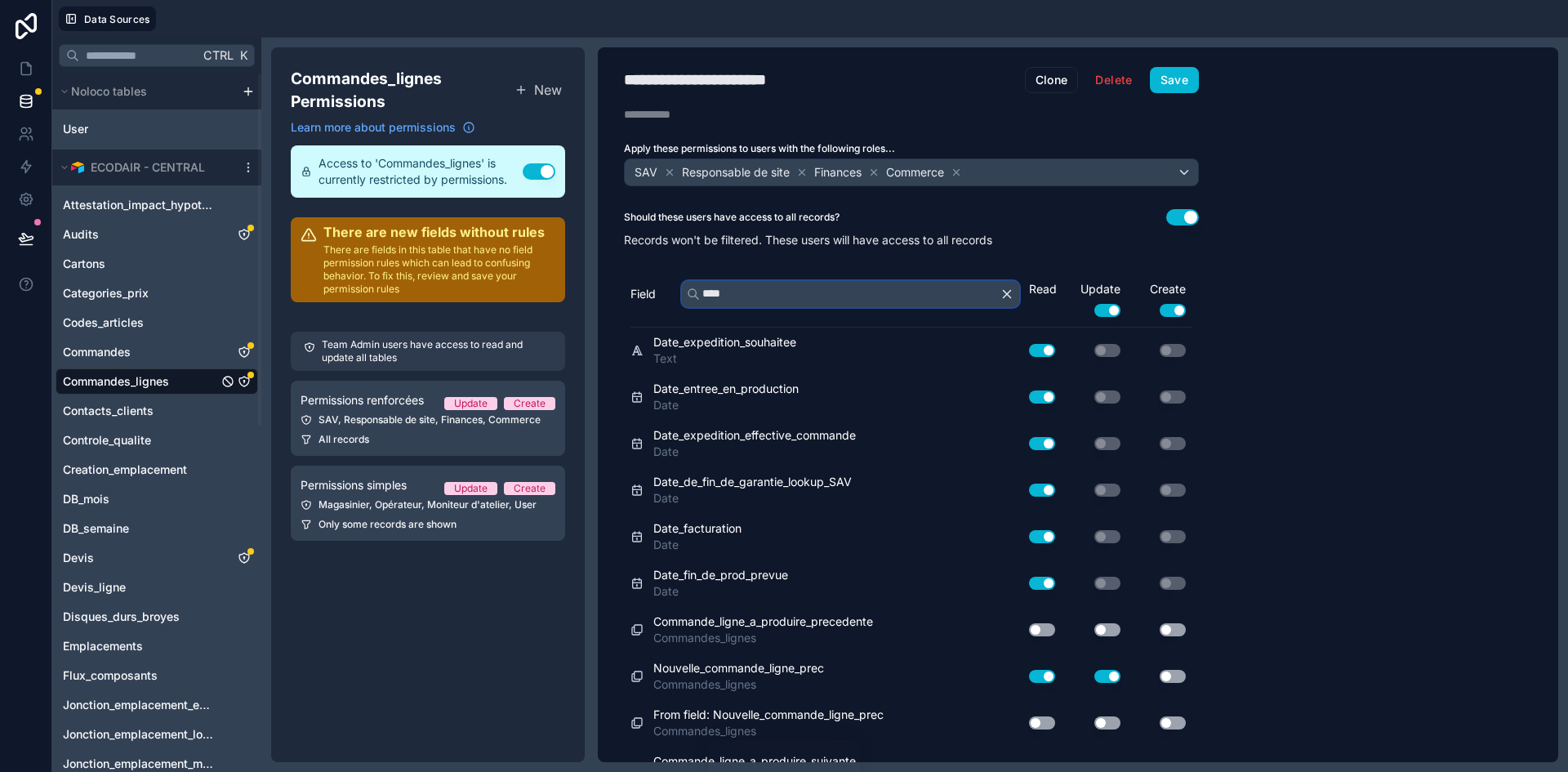
type input "****"
click at [1004, 295] on icon "button" at bounding box center [1007, 294] width 15 height 15
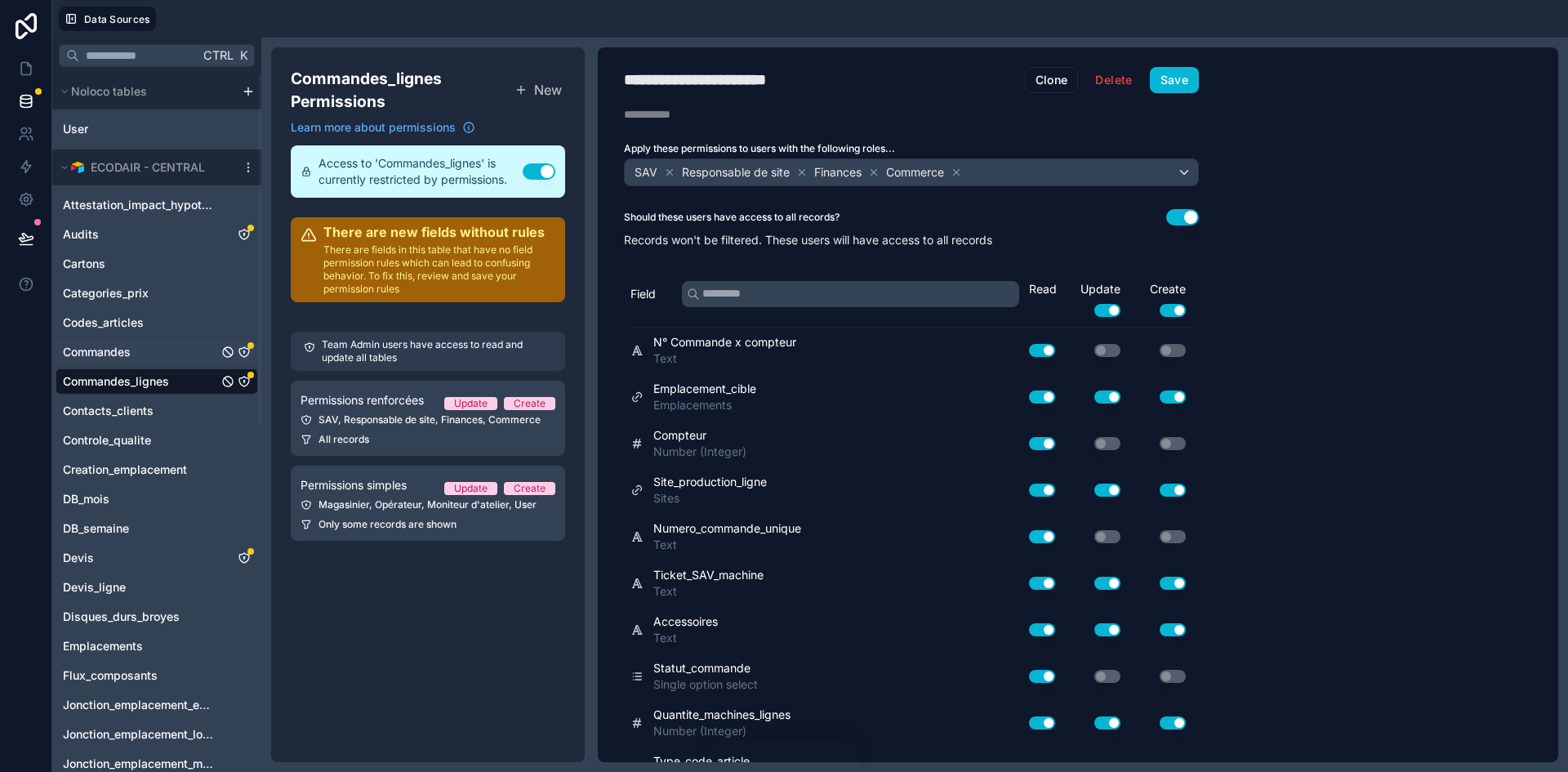
click at [131, 357] on span "Commandes" at bounding box center [97, 352] width 68 height 17
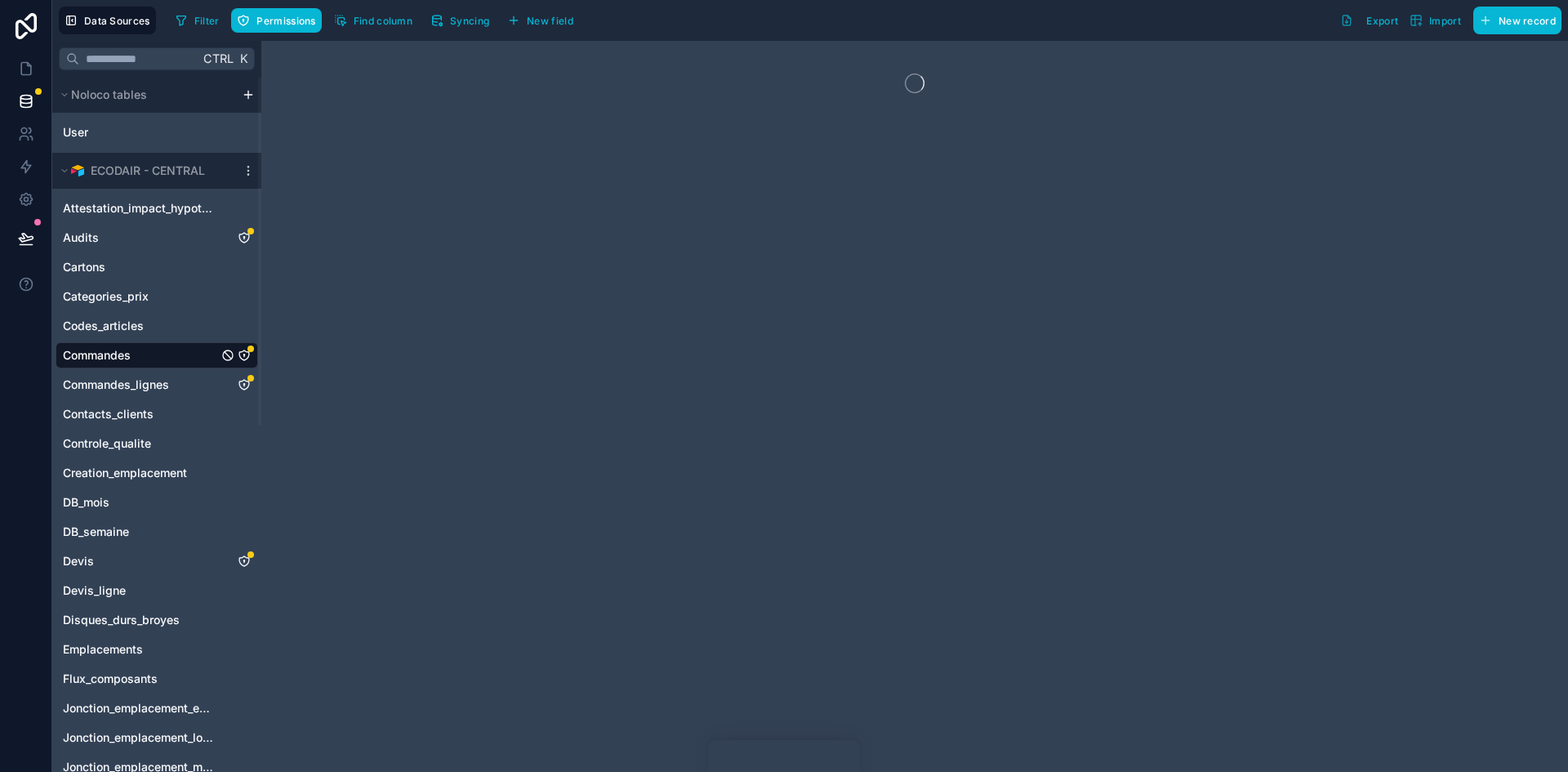
click at [247, 351] on icon "Commandes" at bounding box center [244, 355] width 10 height 10
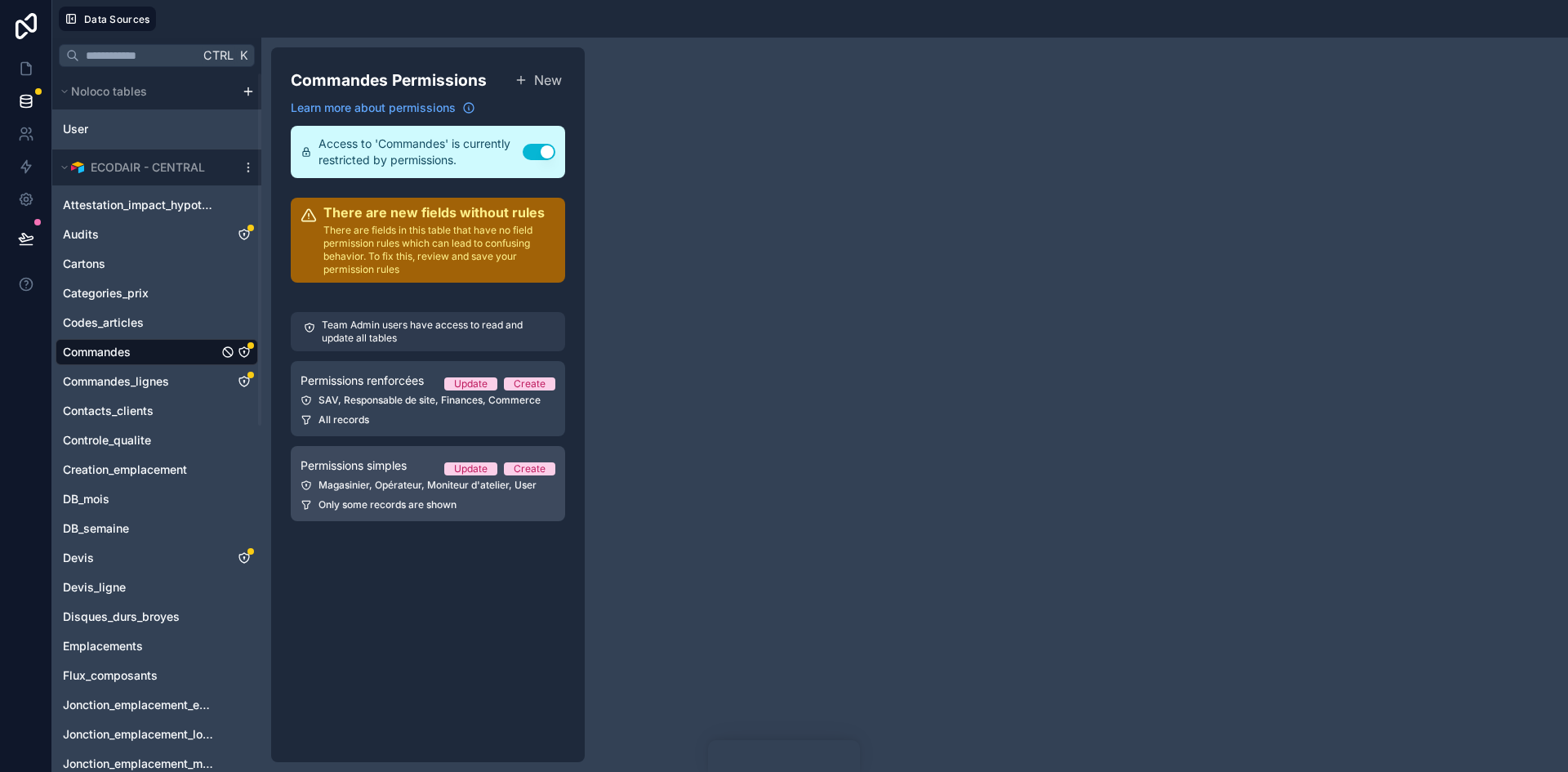
click at [394, 471] on span "Permissions simples" at bounding box center [353, 466] width 106 height 17
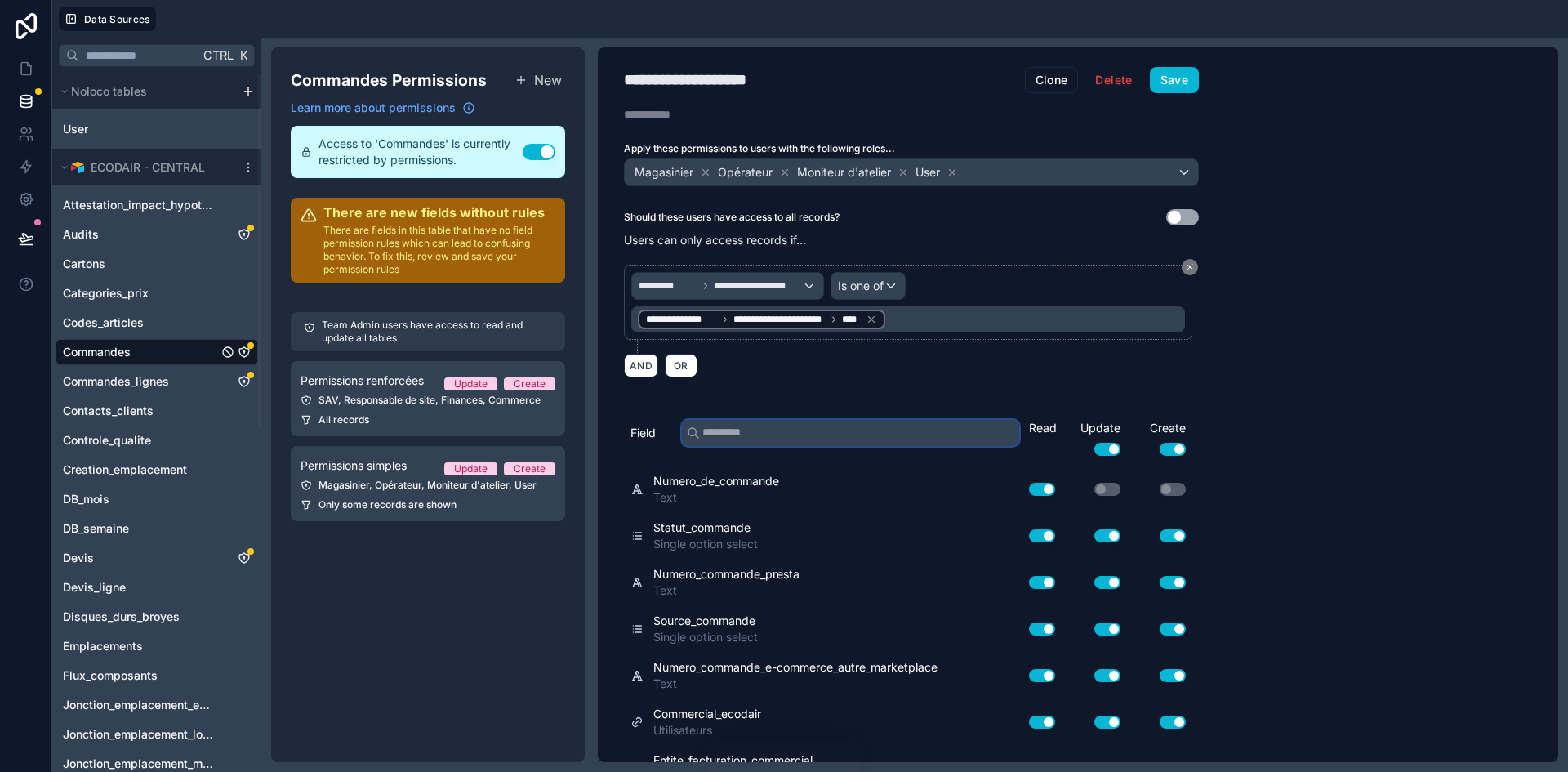
click at [733, 441] on input "text" at bounding box center [851, 433] width 338 height 26
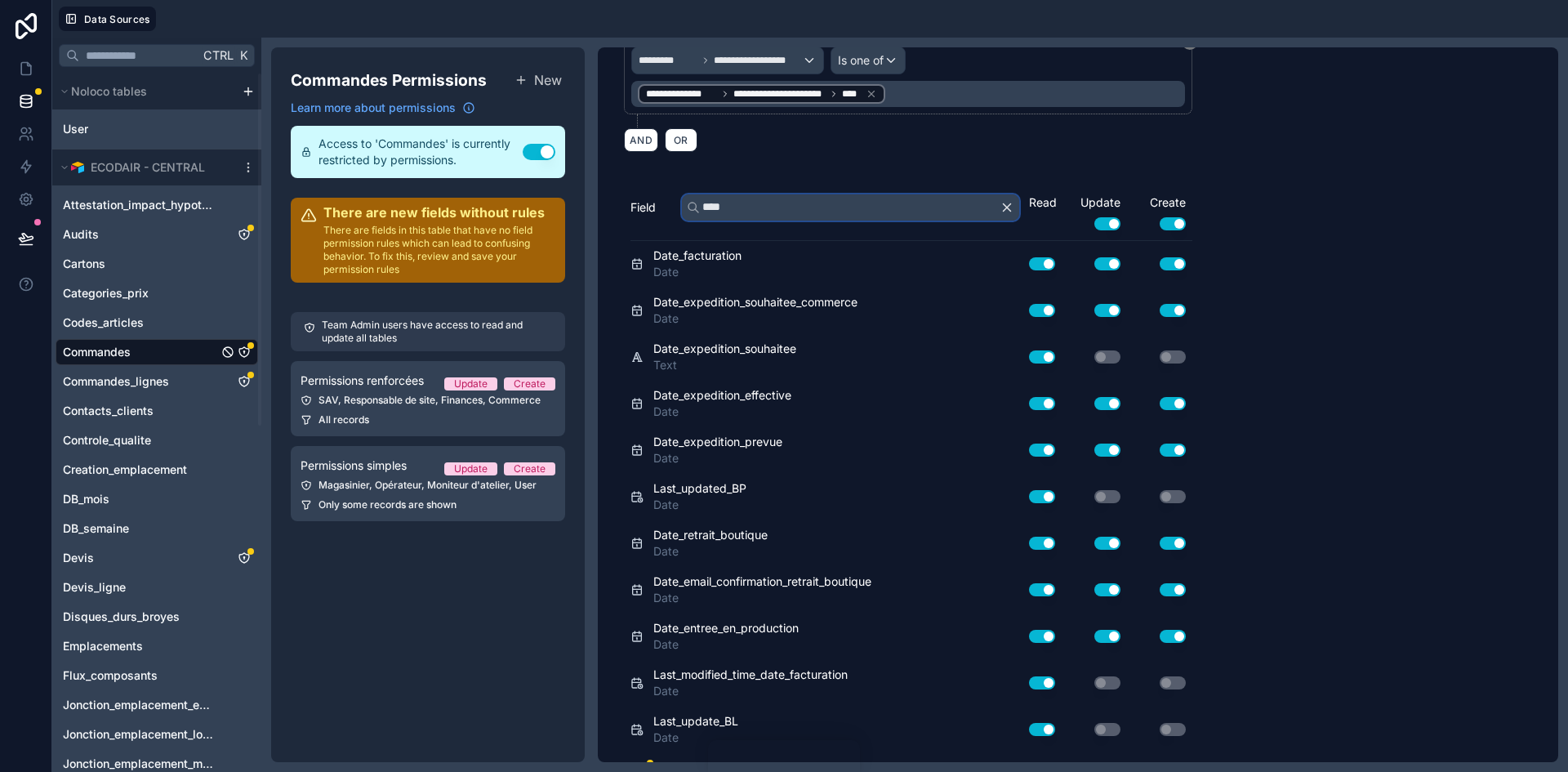
scroll to position [309, 0]
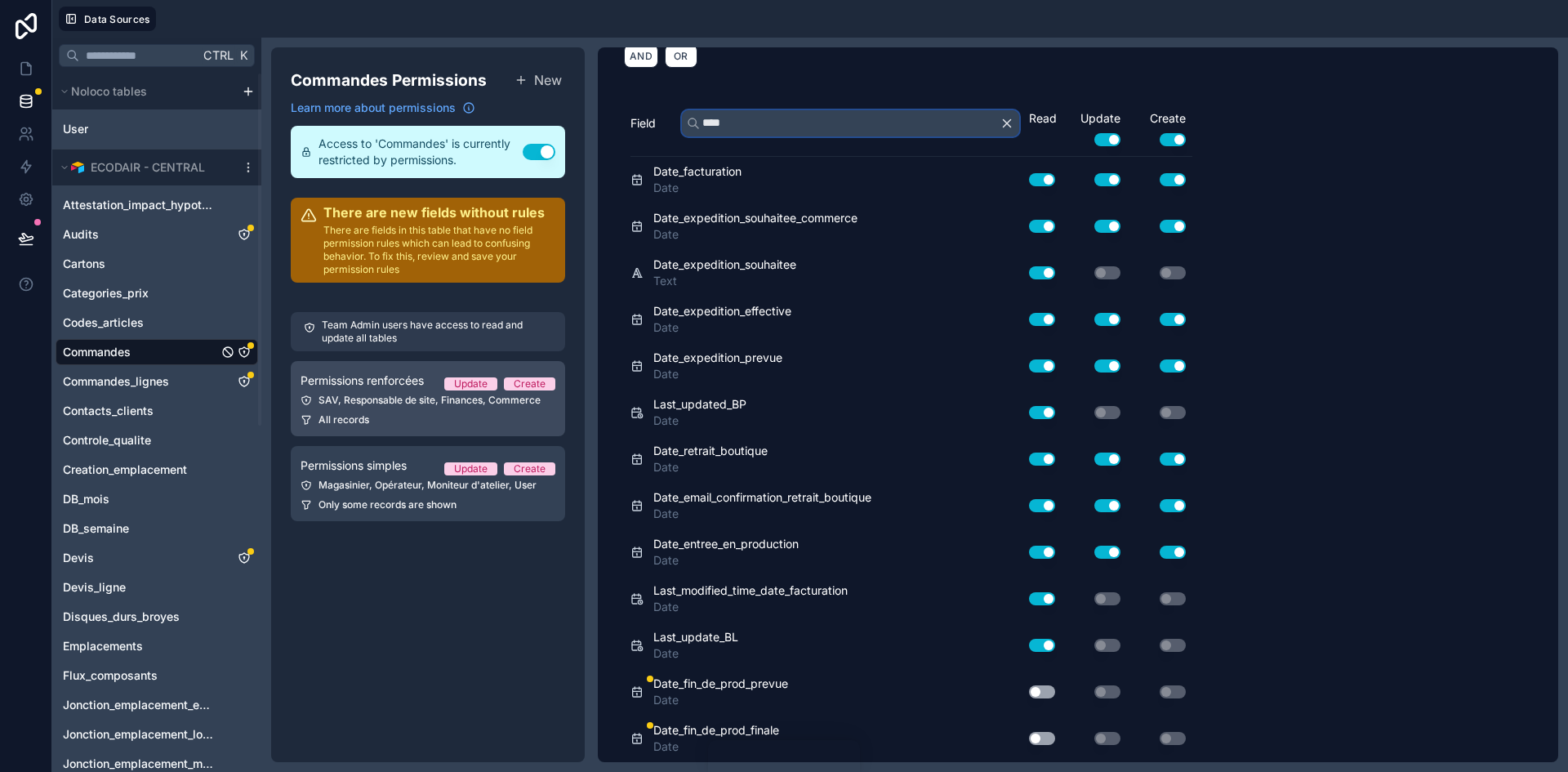
type input "****"
click at [444, 412] on link "Permissions renforcées Update Create SAV, Responsable de site, Finances, Commer…" at bounding box center [428, 398] width 275 height 75
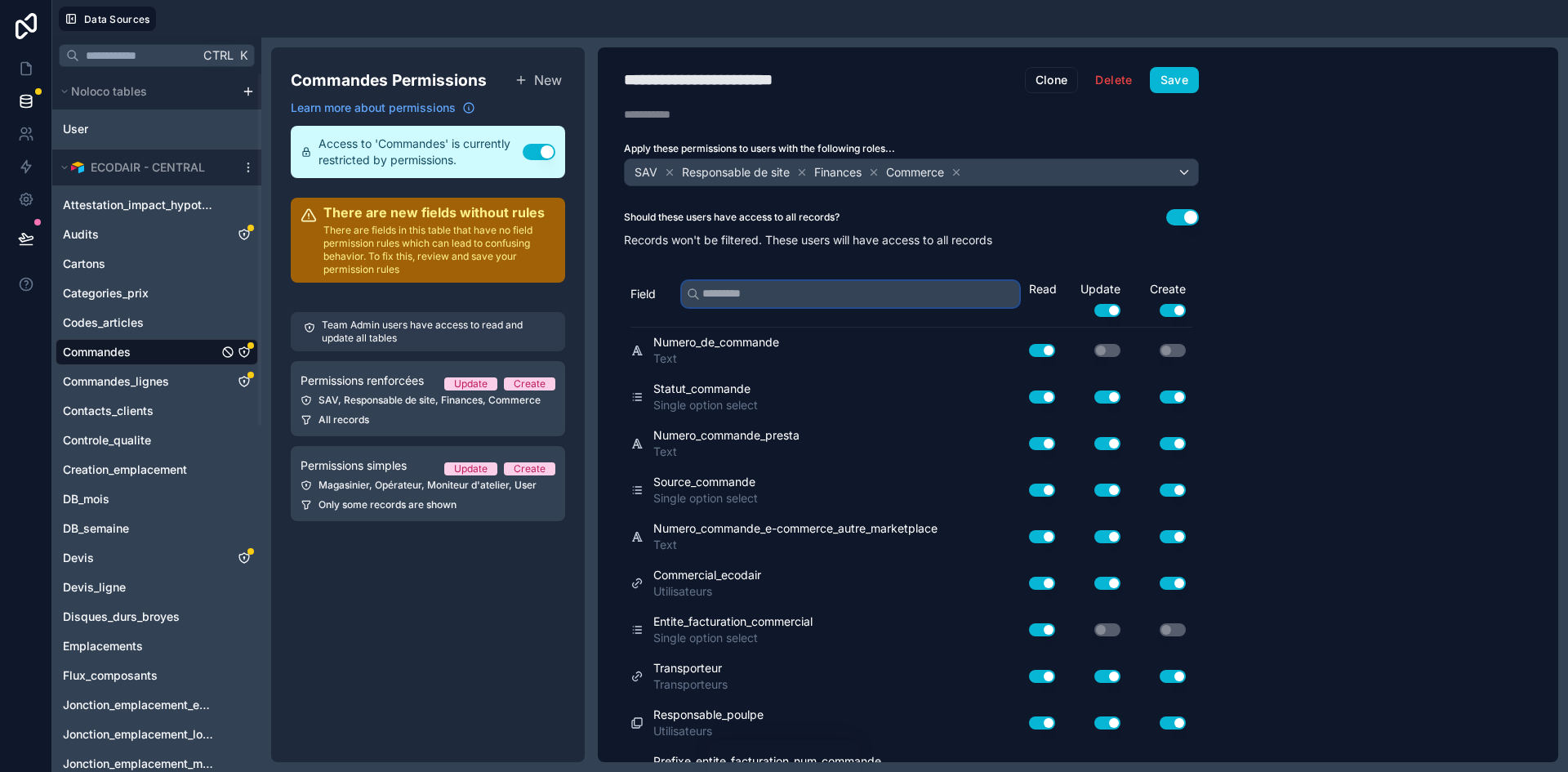
click at [777, 295] on input "text" at bounding box center [851, 295] width 338 height 26
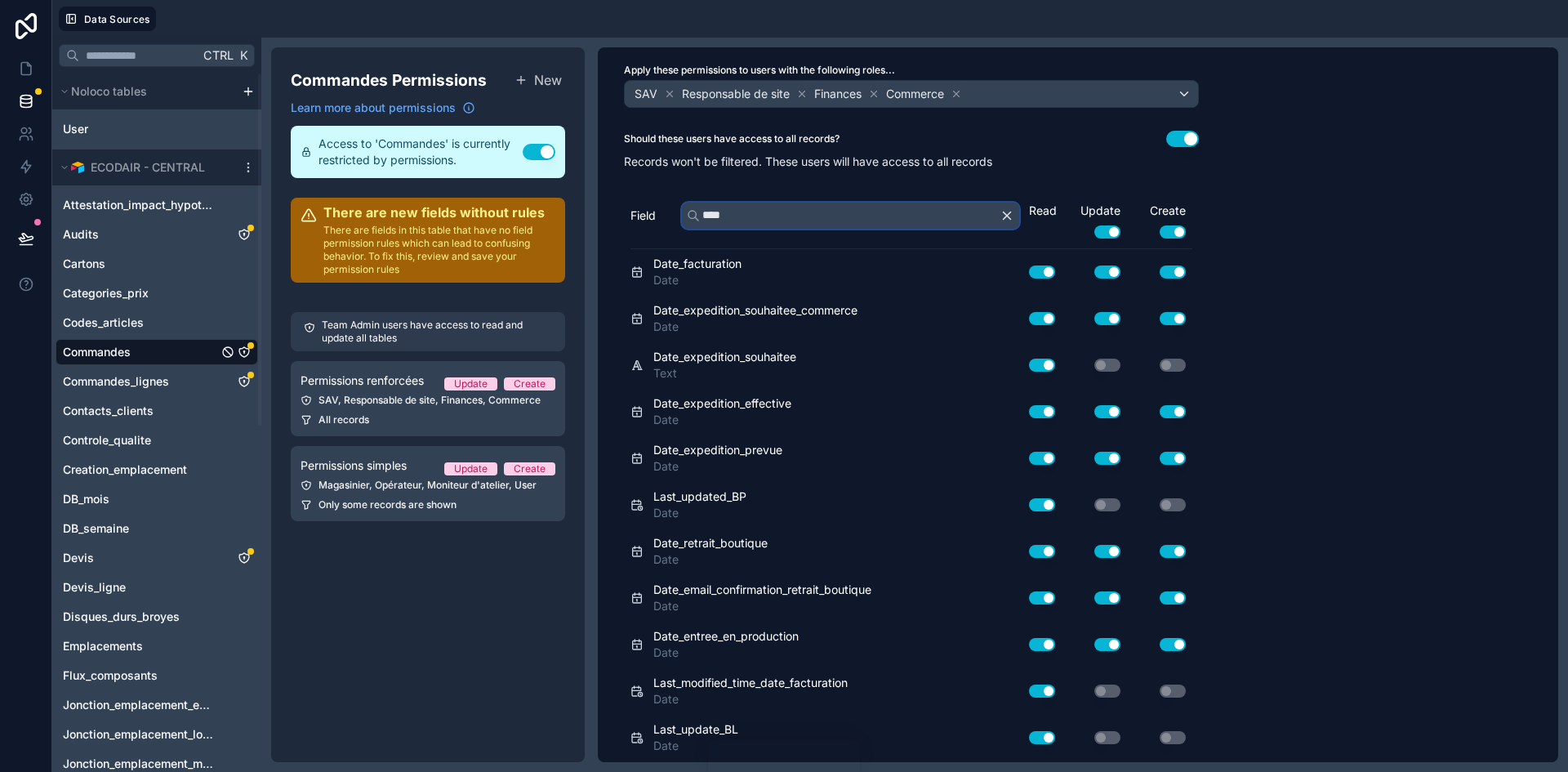
scroll to position [170, 0]
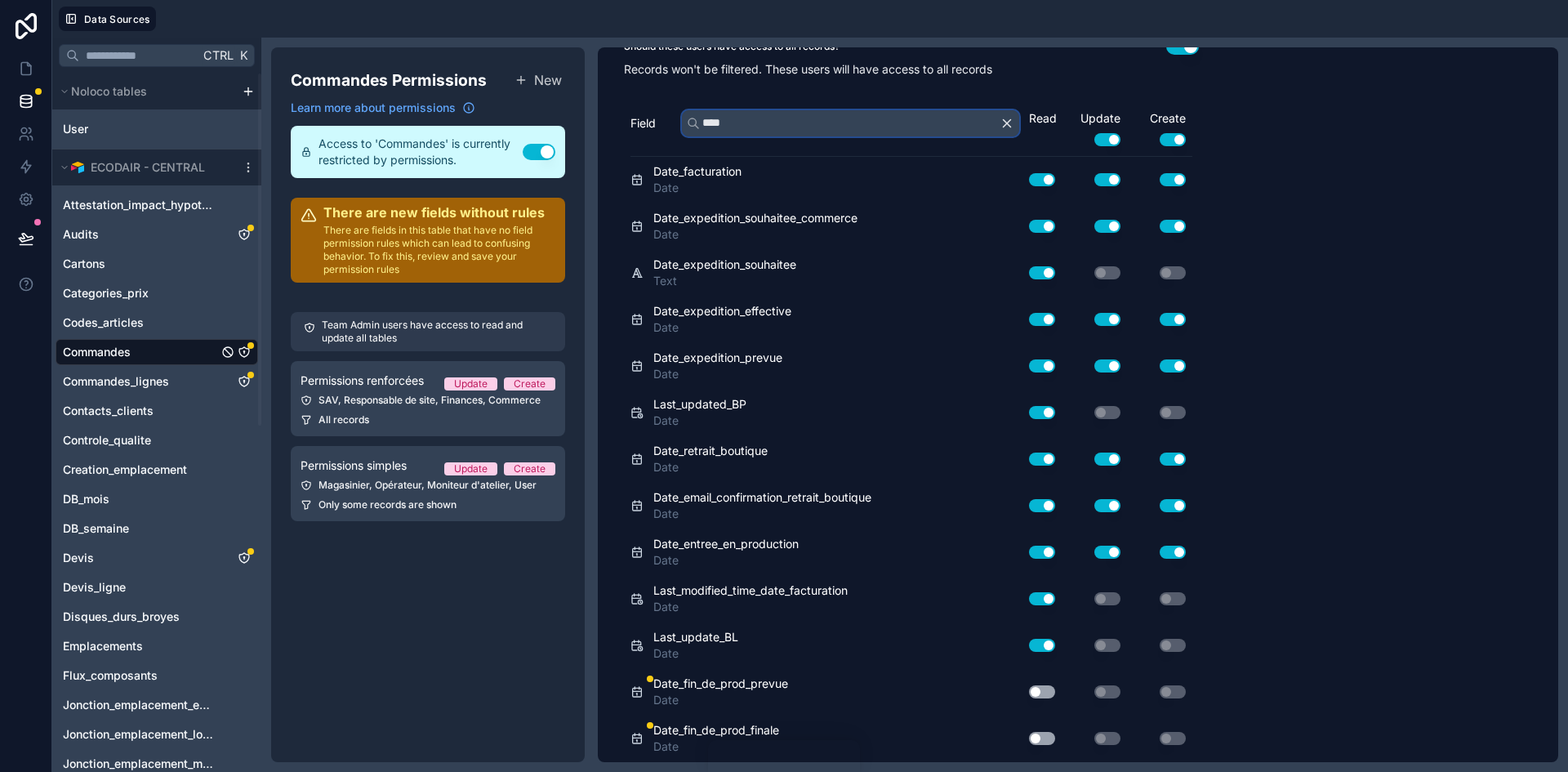
type input "****"
click at [1036, 734] on button "Use setting" at bounding box center [1043, 738] width 26 height 13
click at [1042, 689] on button "Use setting" at bounding box center [1043, 692] width 26 height 13
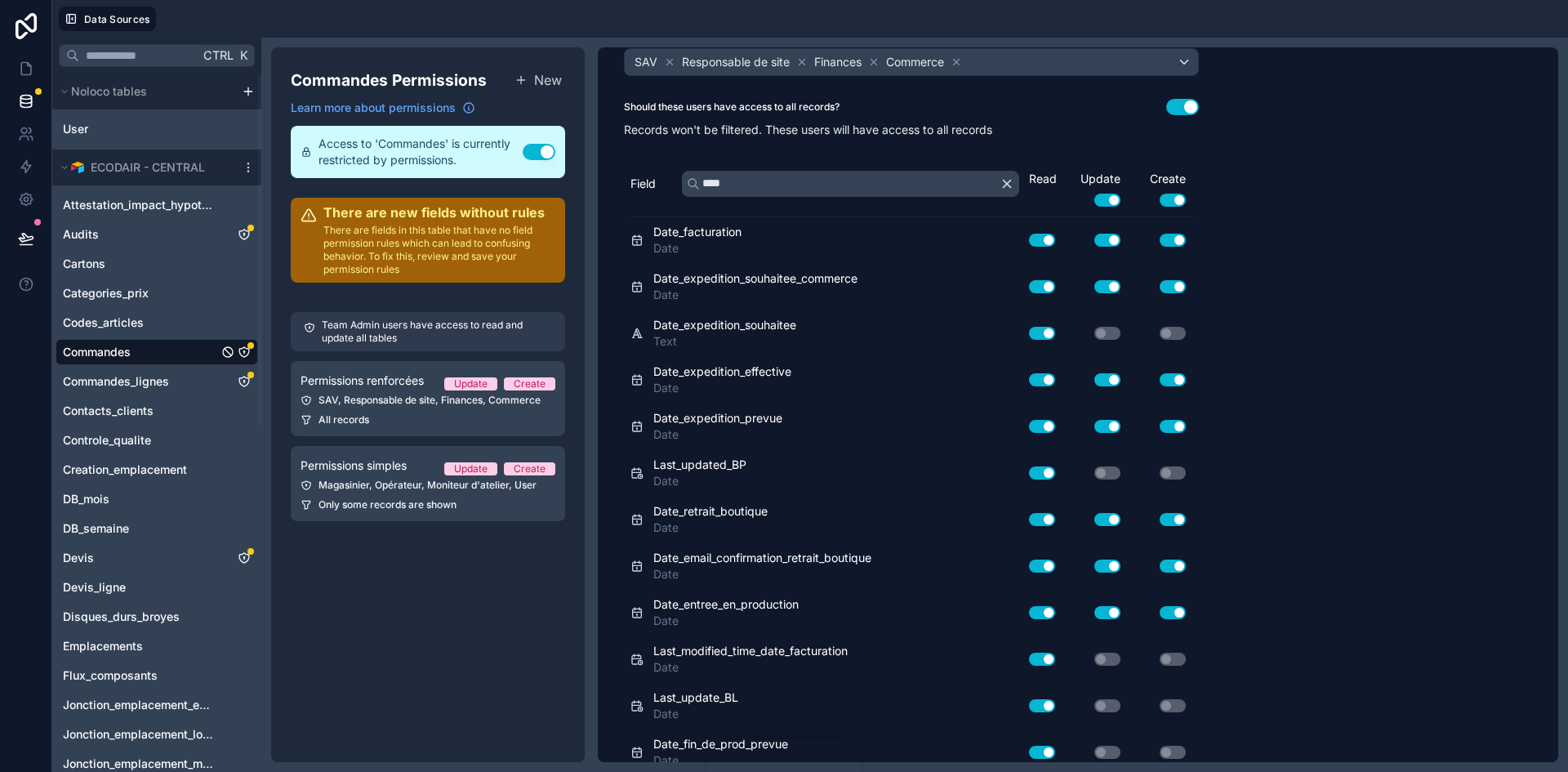
scroll to position [0, 0]
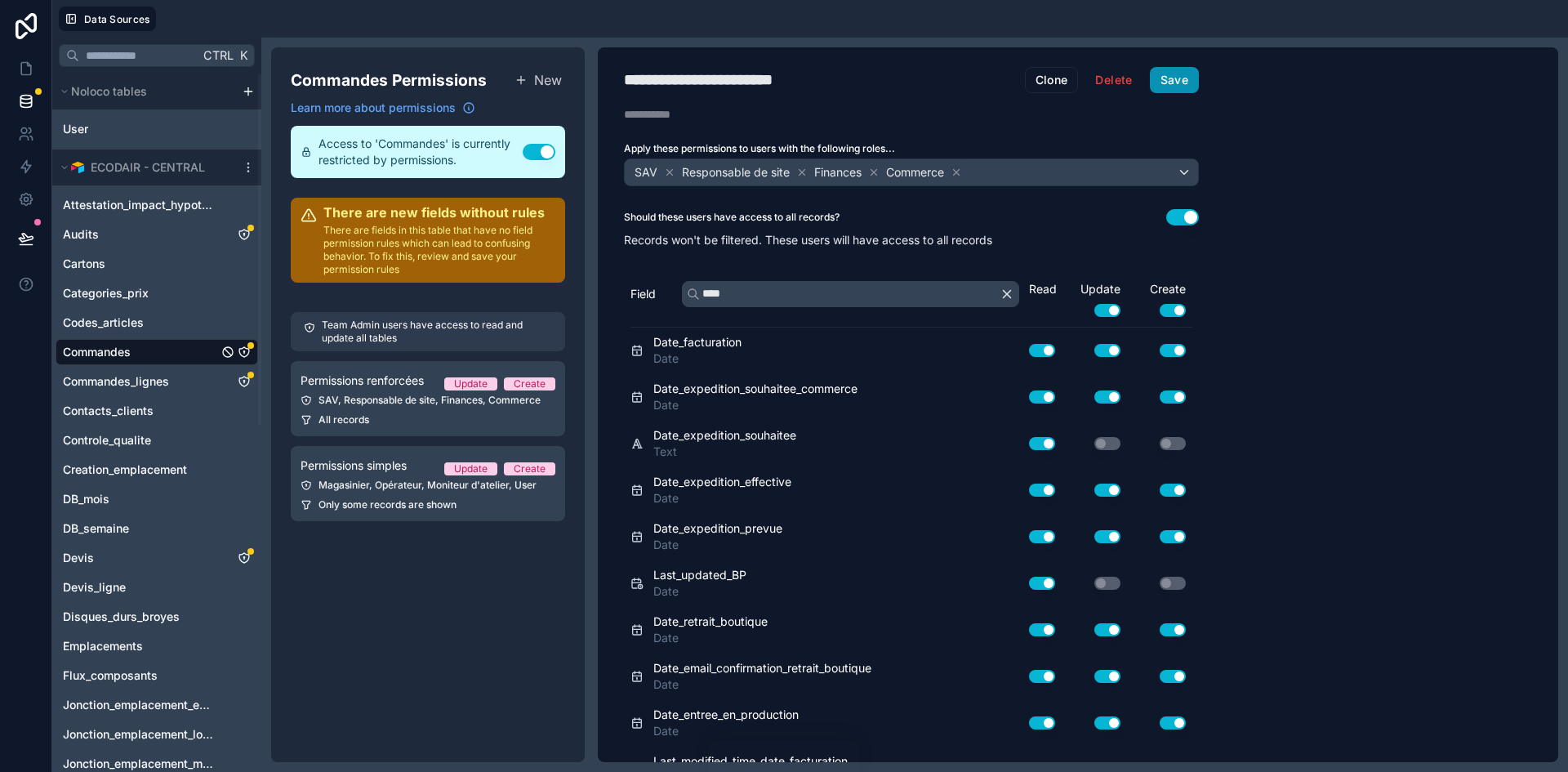
click at [1182, 76] on button "Save" at bounding box center [1174, 80] width 49 height 26
click at [31, 64] on icon at bounding box center [26, 69] width 17 height 17
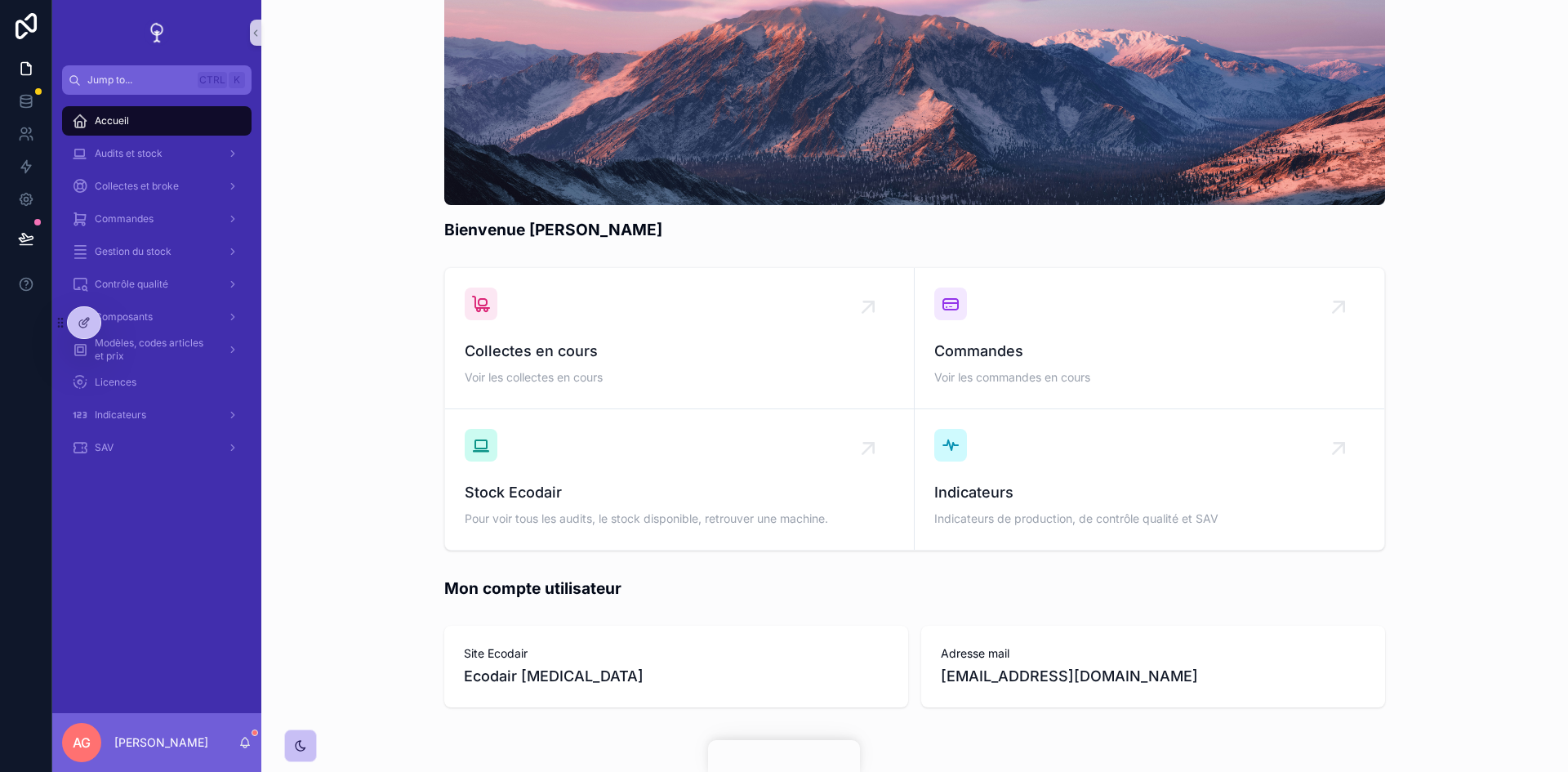
scroll to position [149, 0]
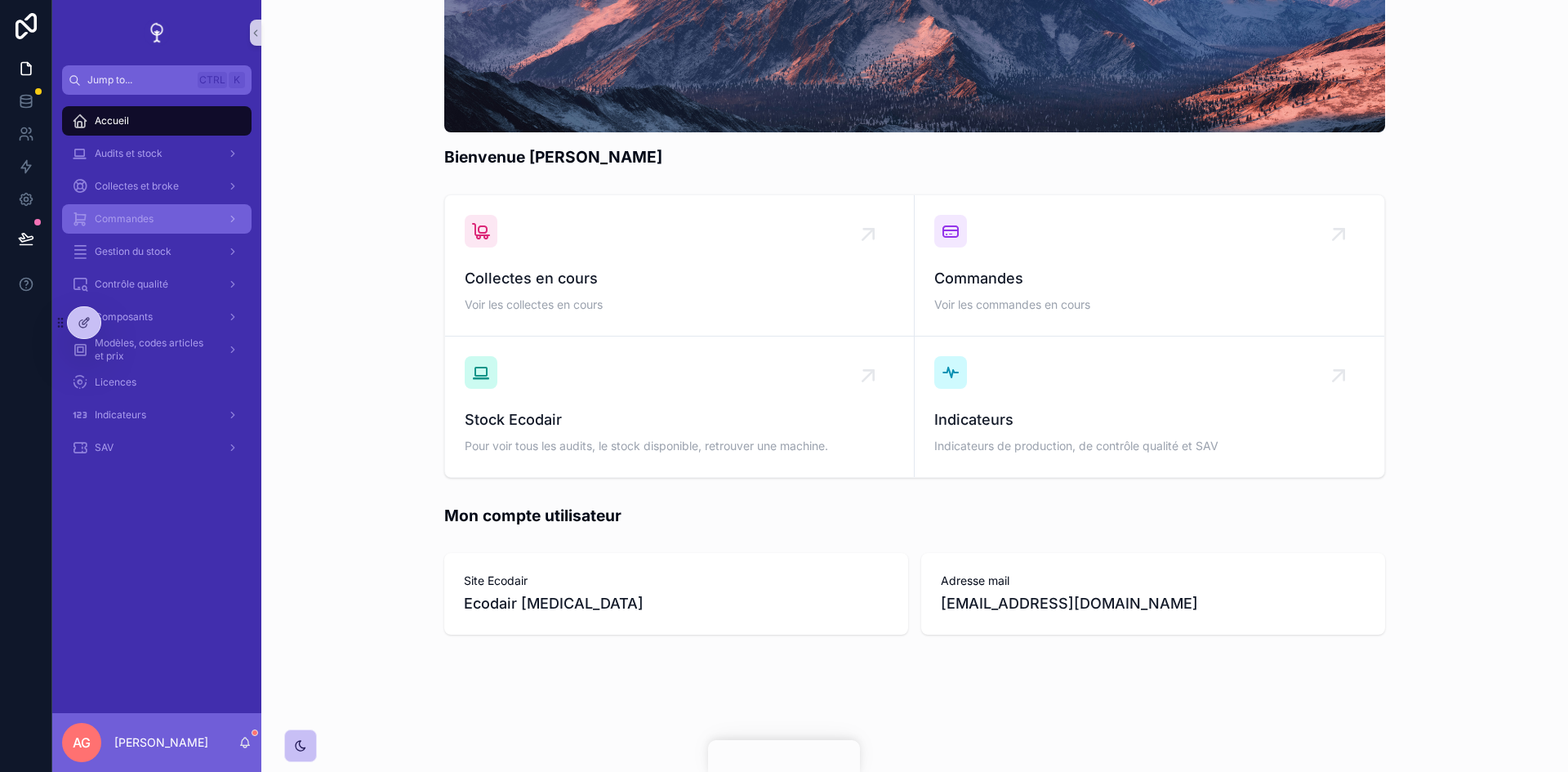
click at [141, 218] on span "Commandes" at bounding box center [123, 219] width 59 height 13
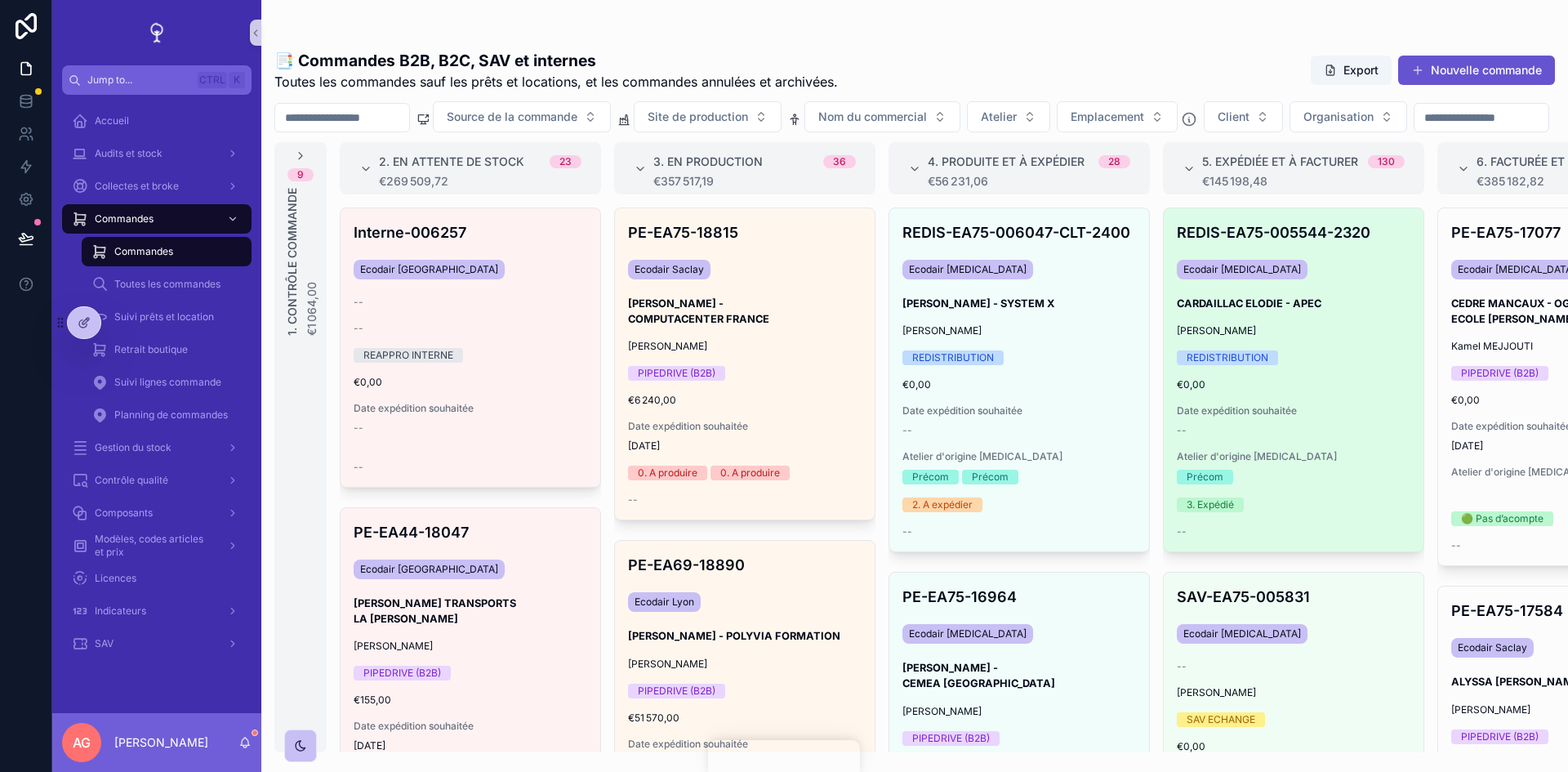
click at [1369, 365] on div "REDISTRIBUTION" at bounding box center [1293, 357] width 233 height 15
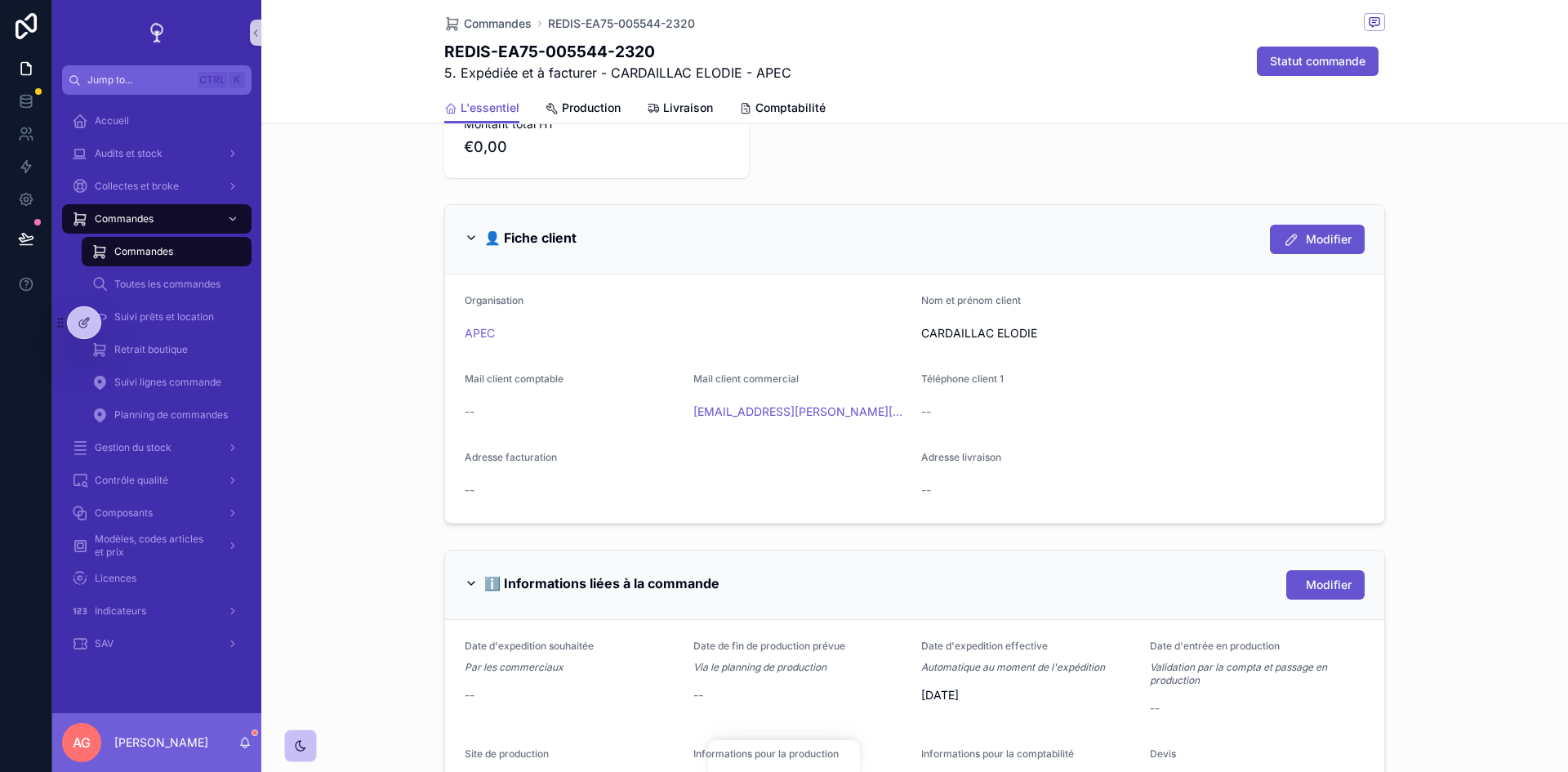
scroll to position [735, 0]
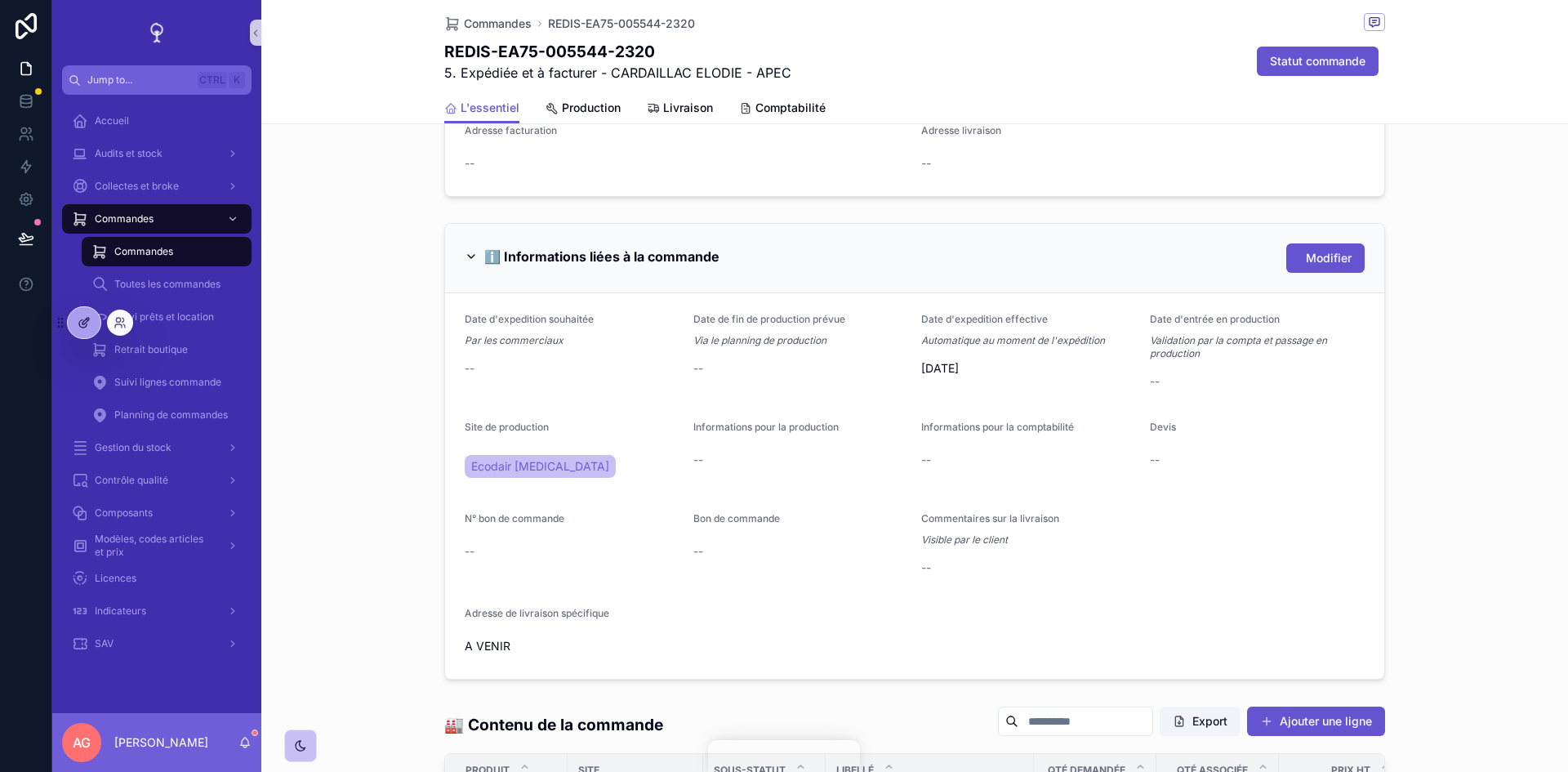
click at [82, 317] on icon at bounding box center [84, 323] width 13 height 13
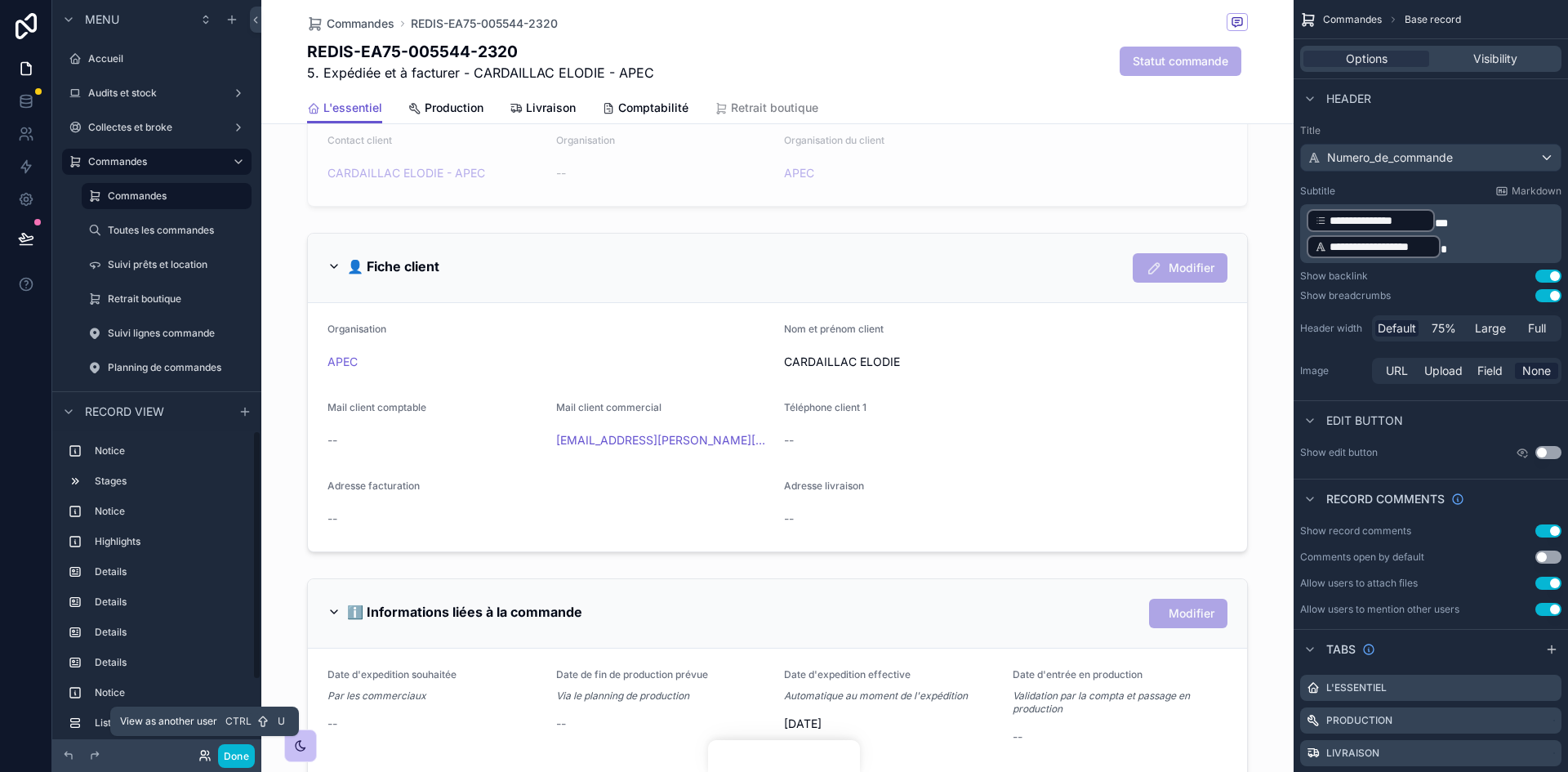
click at [199, 755] on icon at bounding box center [205, 755] width 13 height 13
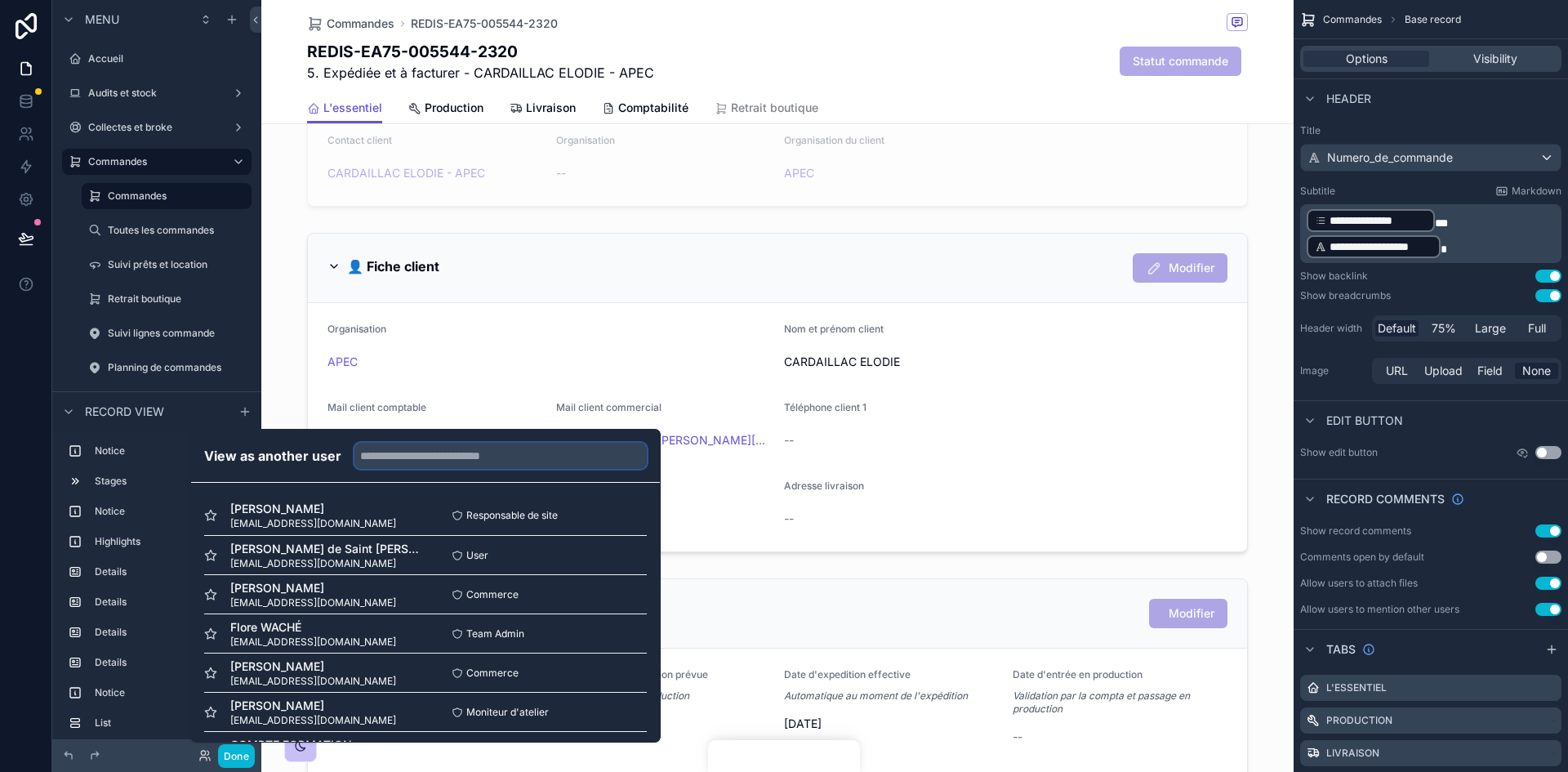
click at [420, 452] on input "text" at bounding box center [500, 456] width 292 height 26
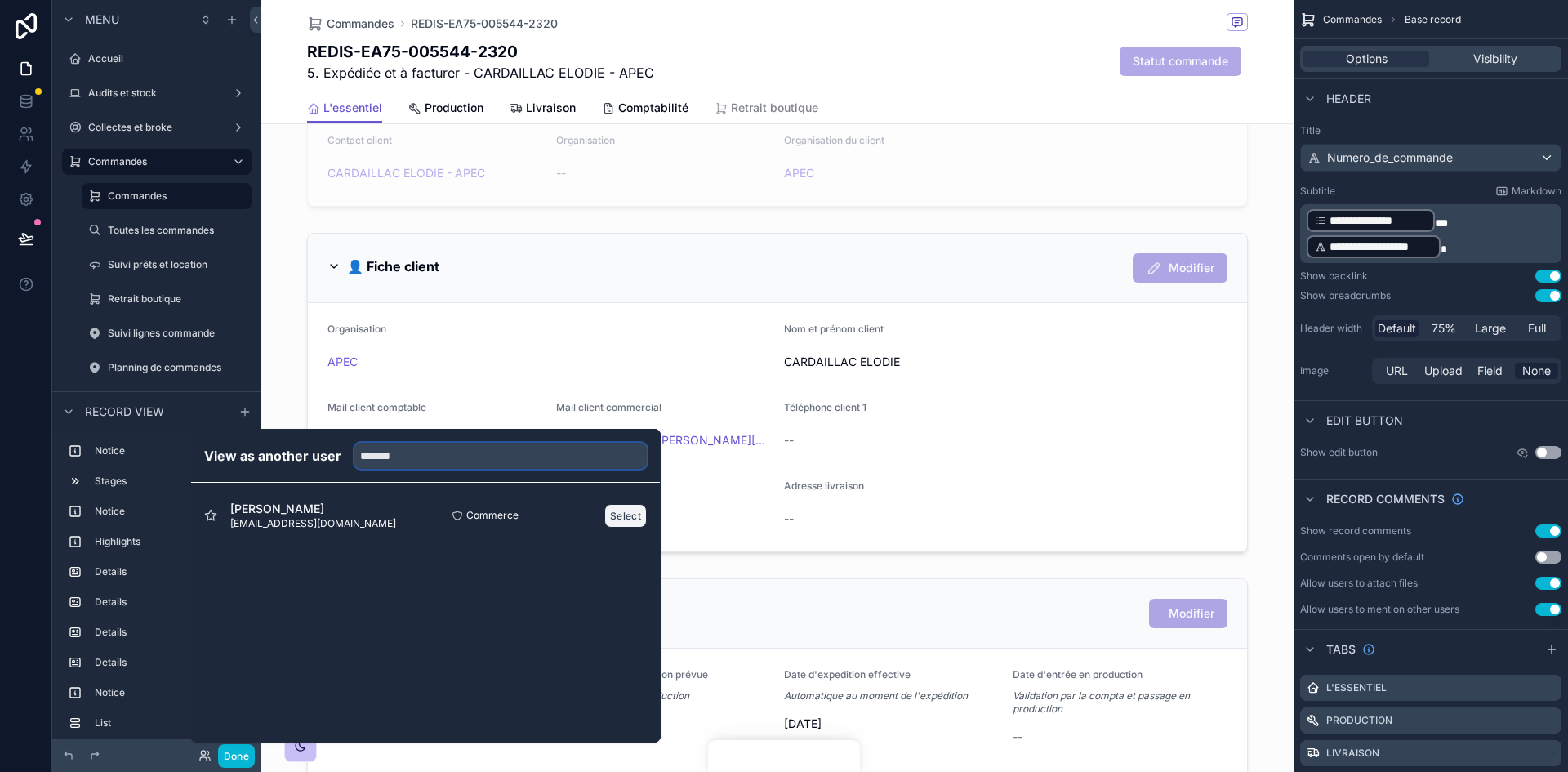
type input "*******"
click at [635, 521] on button "Select" at bounding box center [625, 515] width 42 height 24
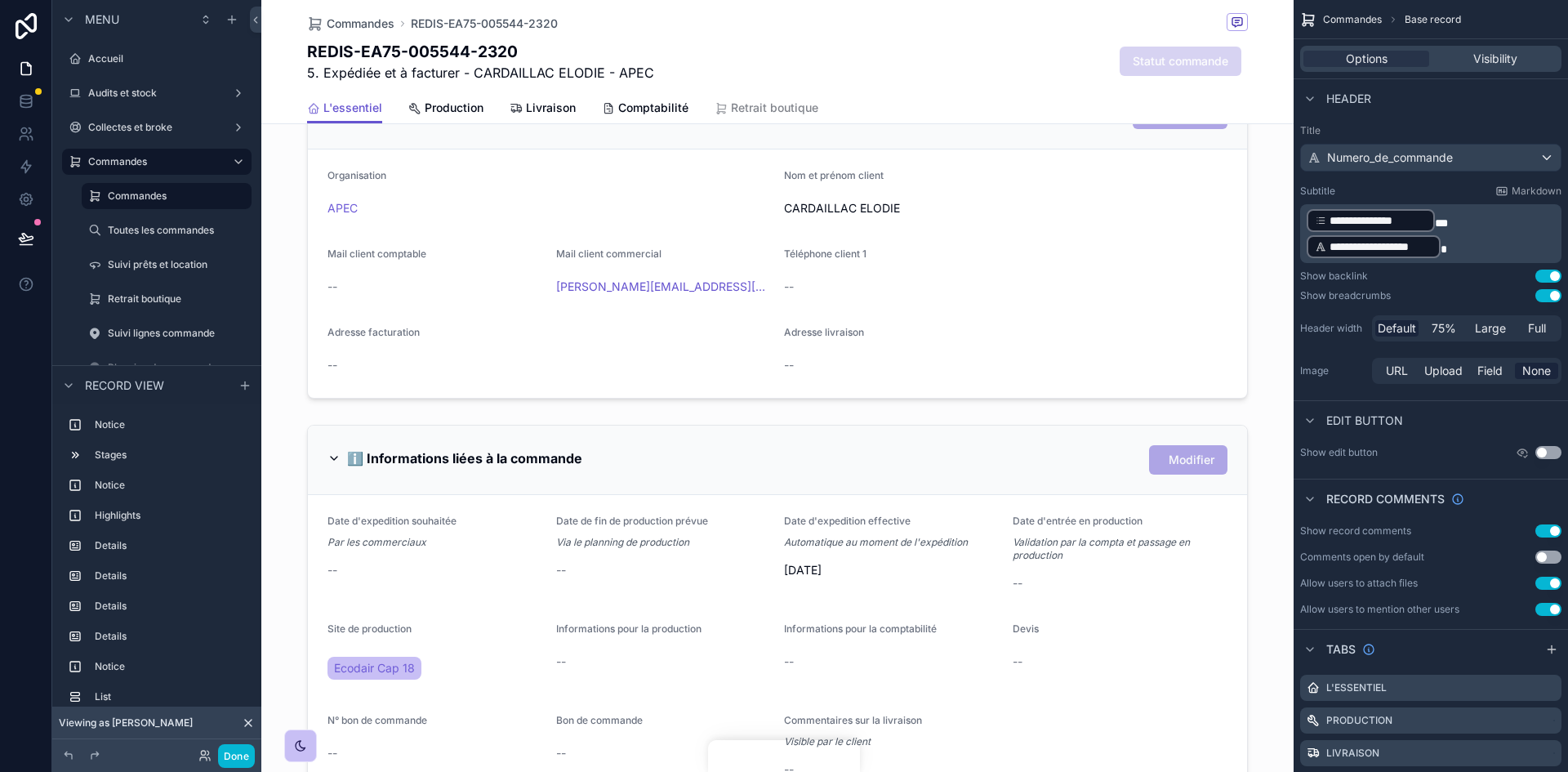
scroll to position [980, 0]
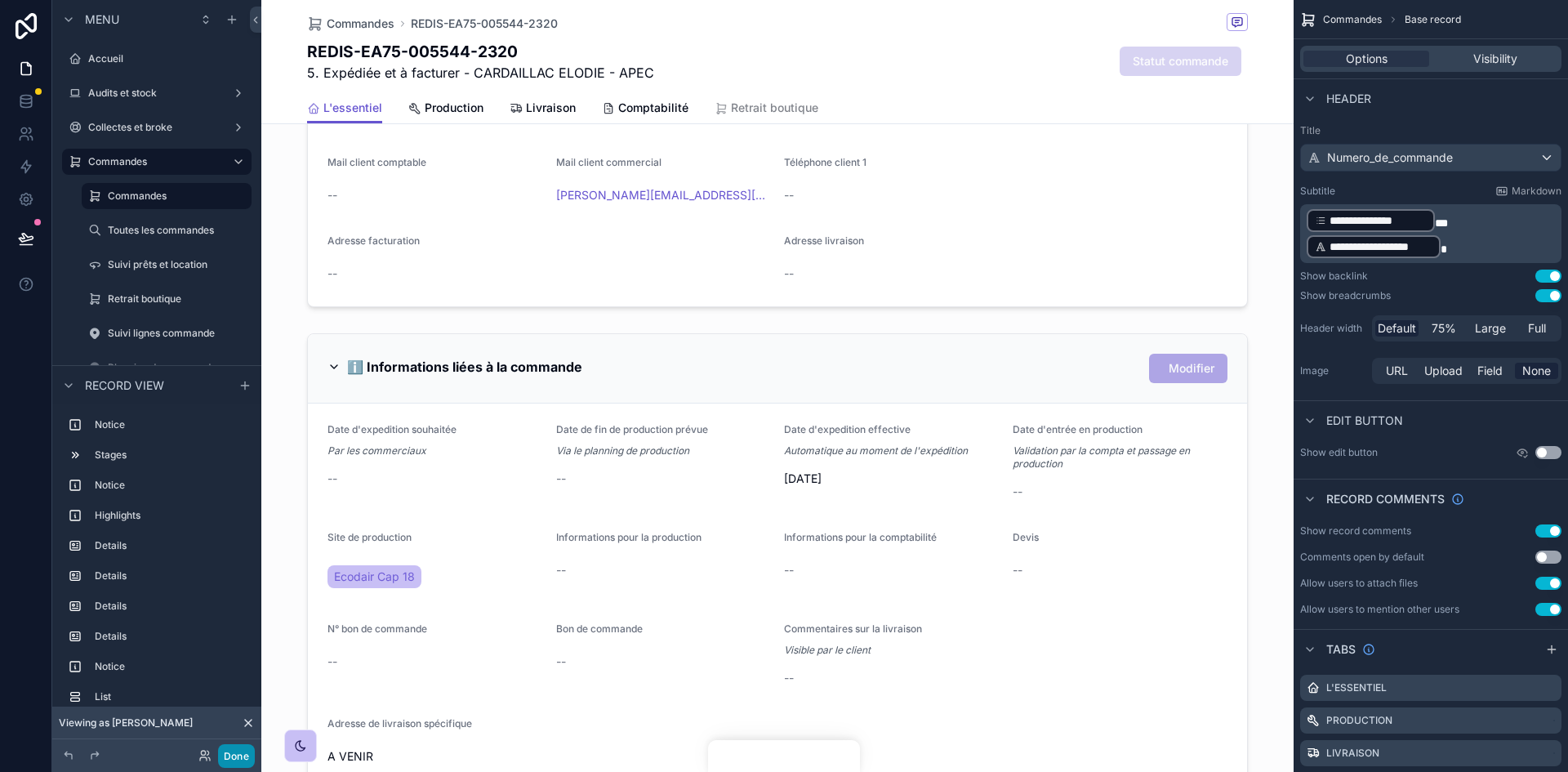
click at [246, 755] on button "Done" at bounding box center [237, 755] width 36 height 24
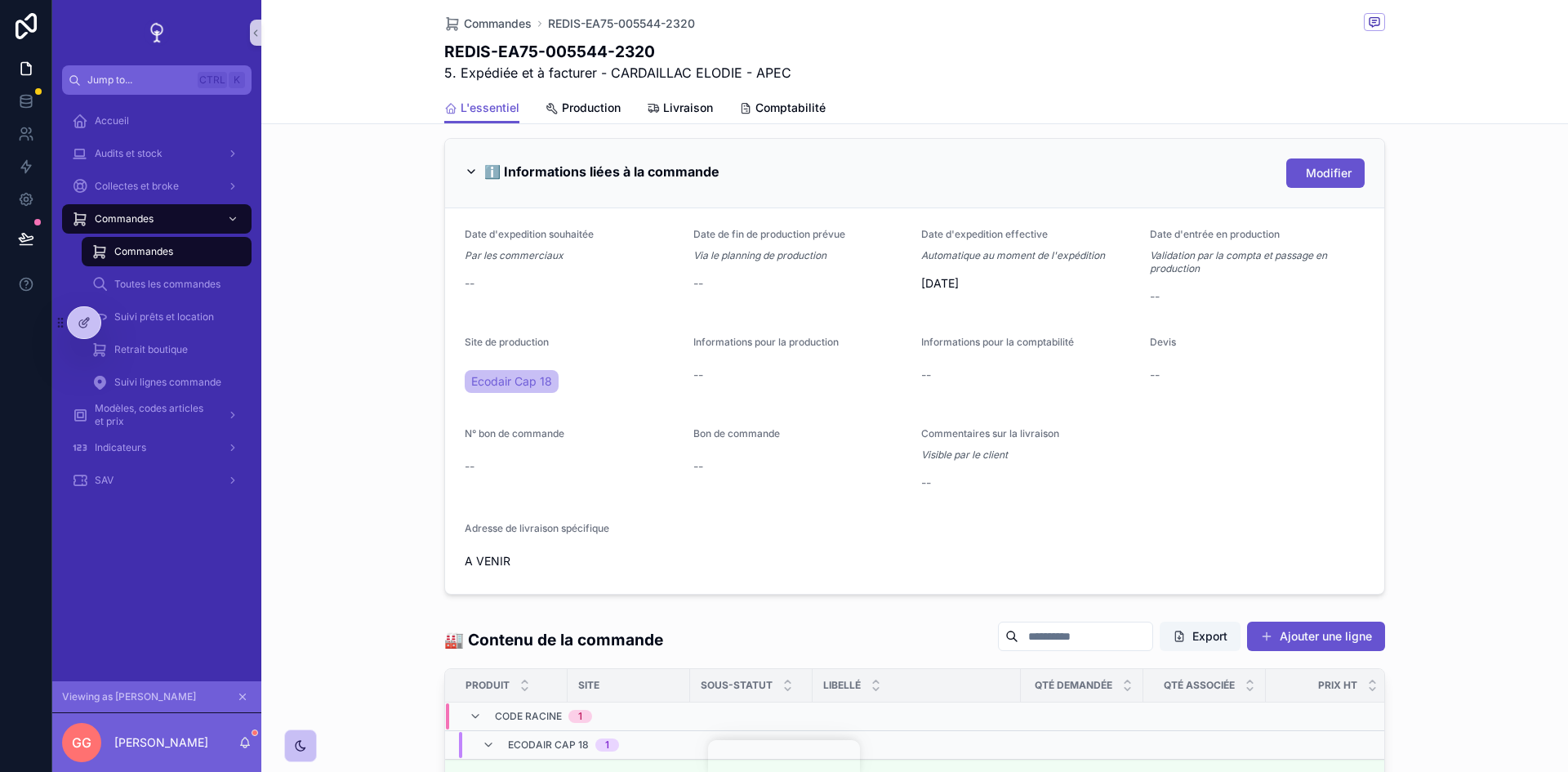
scroll to position [817, 0]
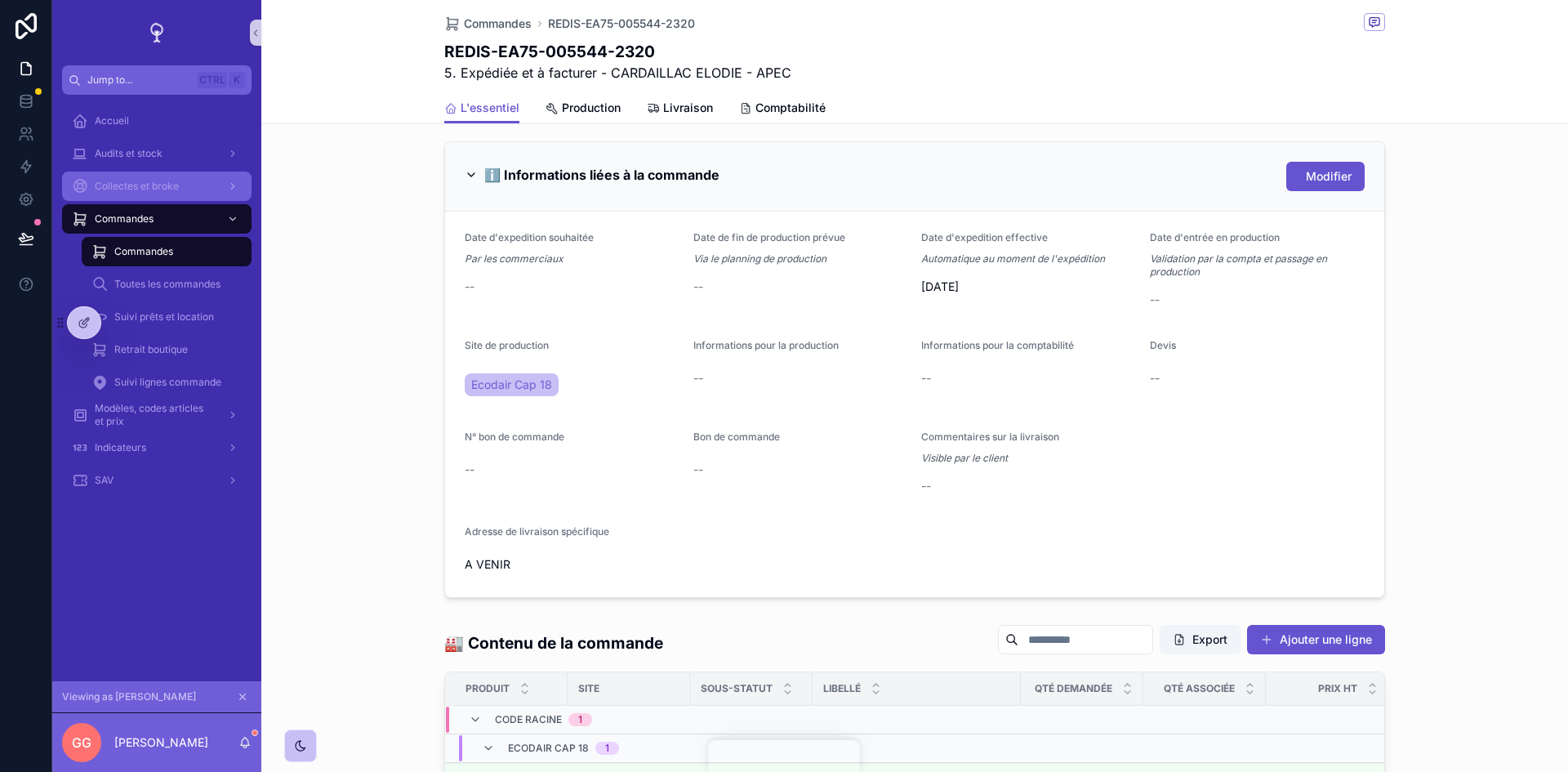
click at [156, 175] on div "Collectes et broke" at bounding box center [156, 186] width 170 height 26
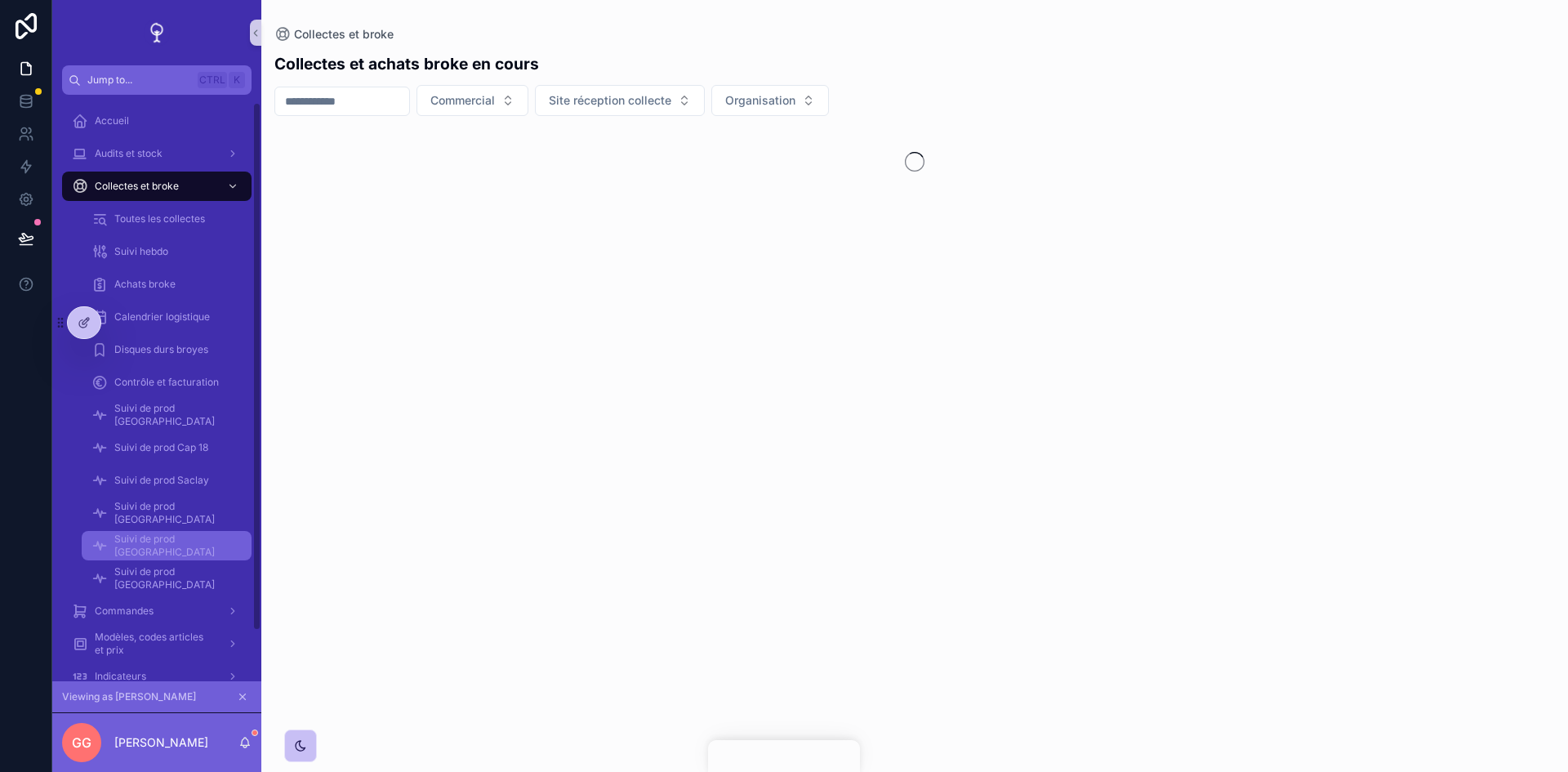
scroll to position [64, 0]
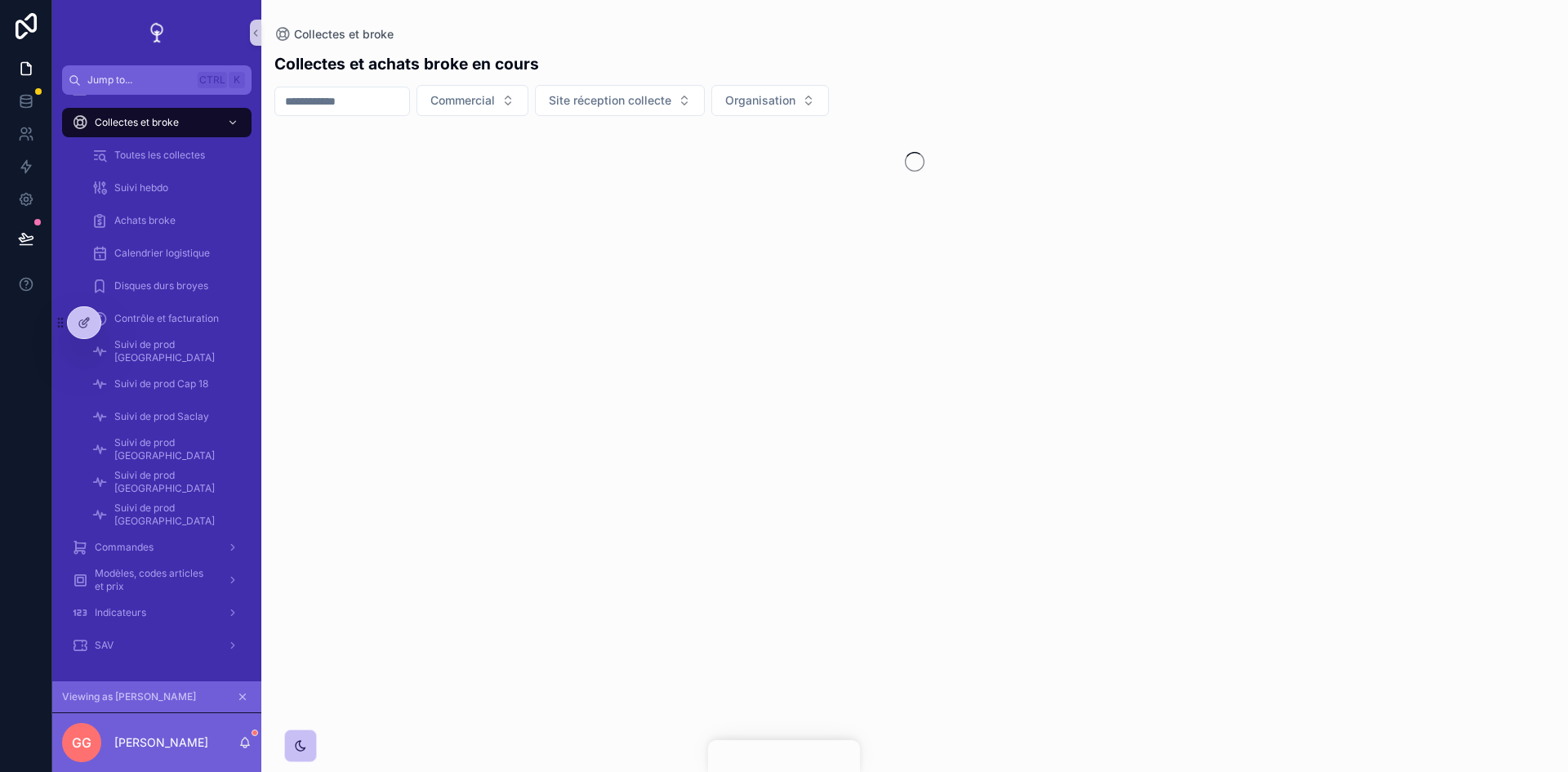
click at [239, 689] on button "scrollable content" at bounding box center [242, 697] width 18 height 18
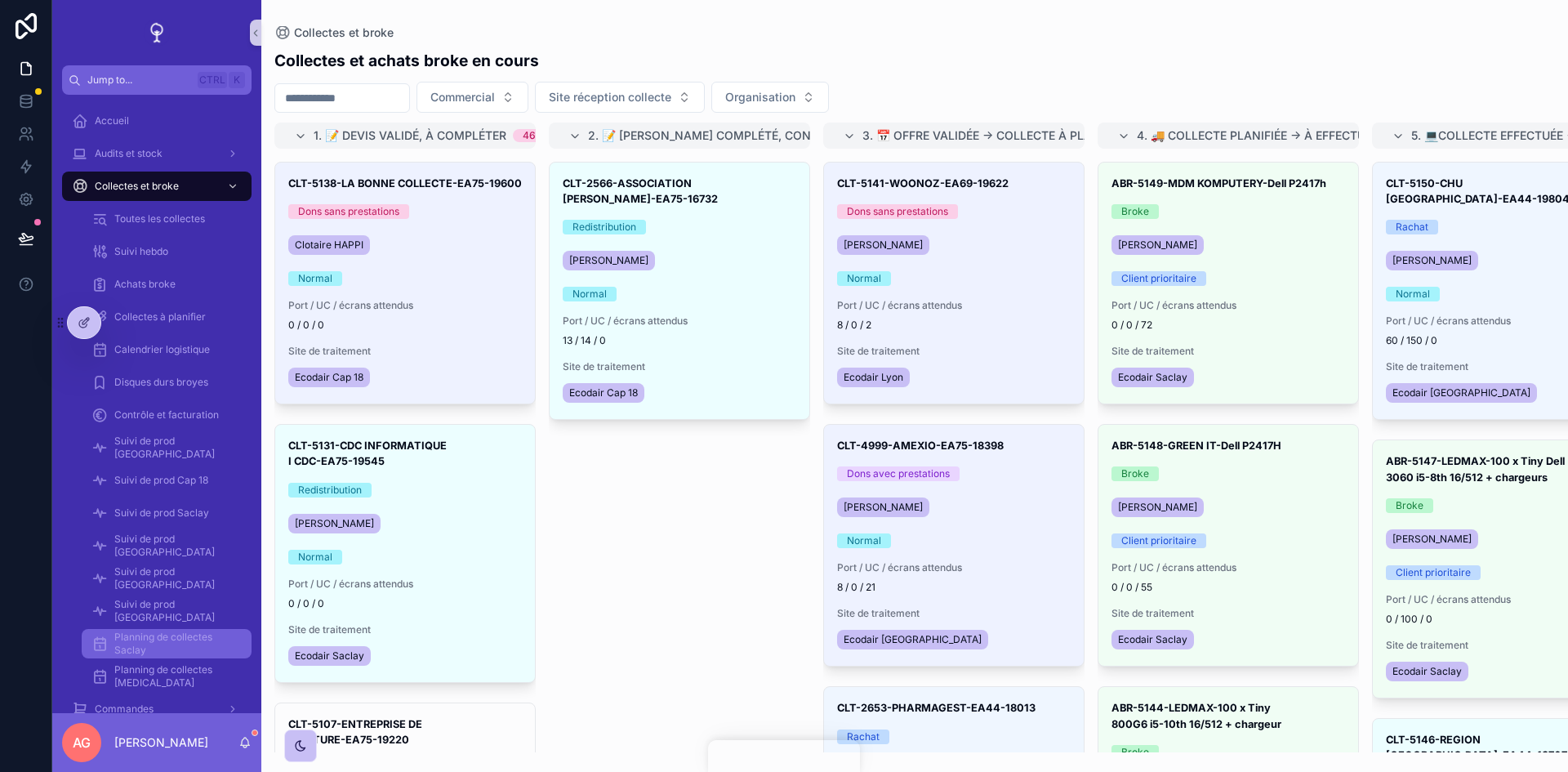
click at [161, 645] on span "Planning de collectes Saclay" at bounding box center [175, 644] width 121 height 26
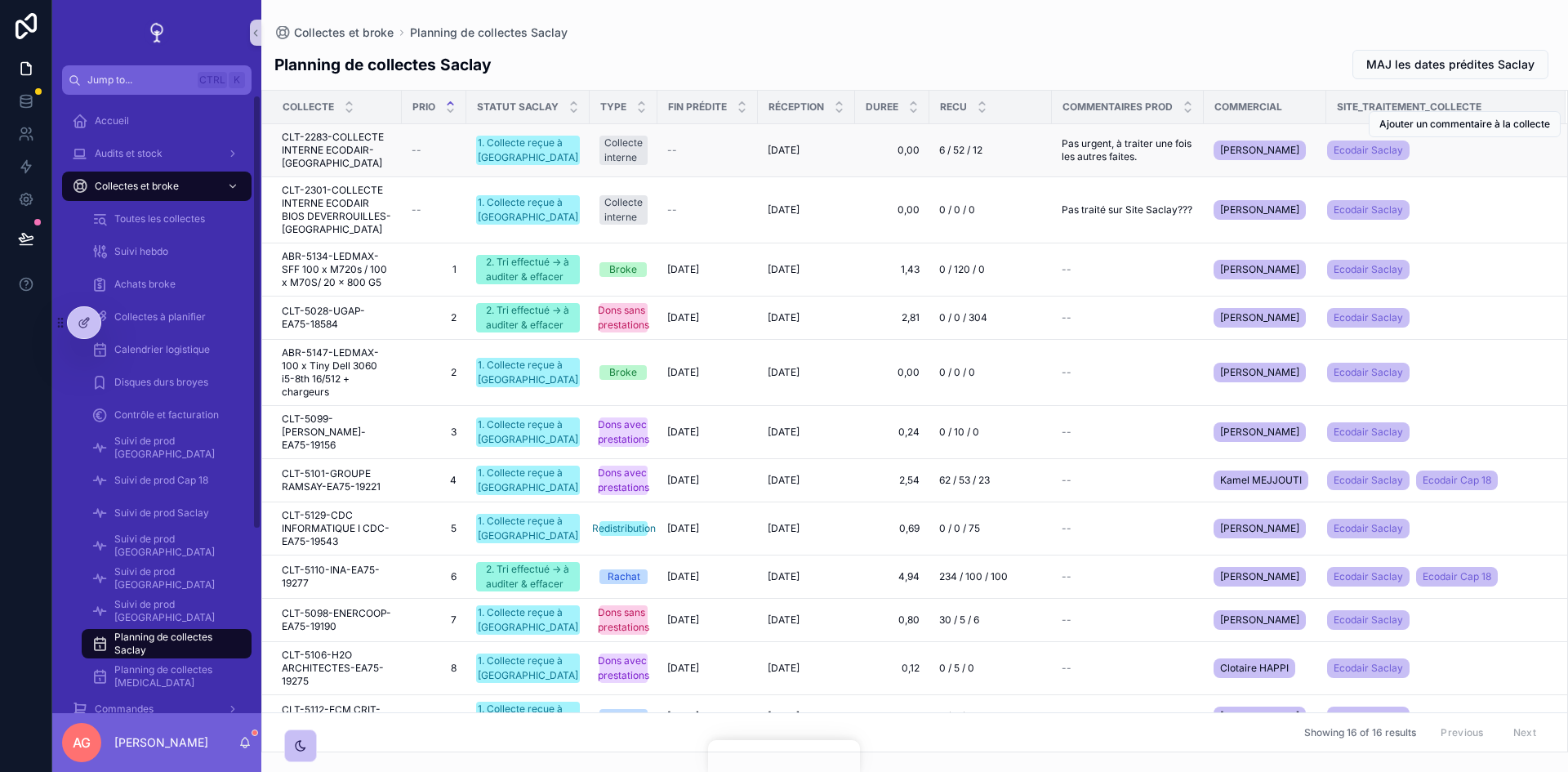
click at [326, 144] on span "CLT-2283-COLLECTE INTERNE ECODAIR-[GEOGRAPHIC_DATA]" at bounding box center [336, 150] width 110 height 39
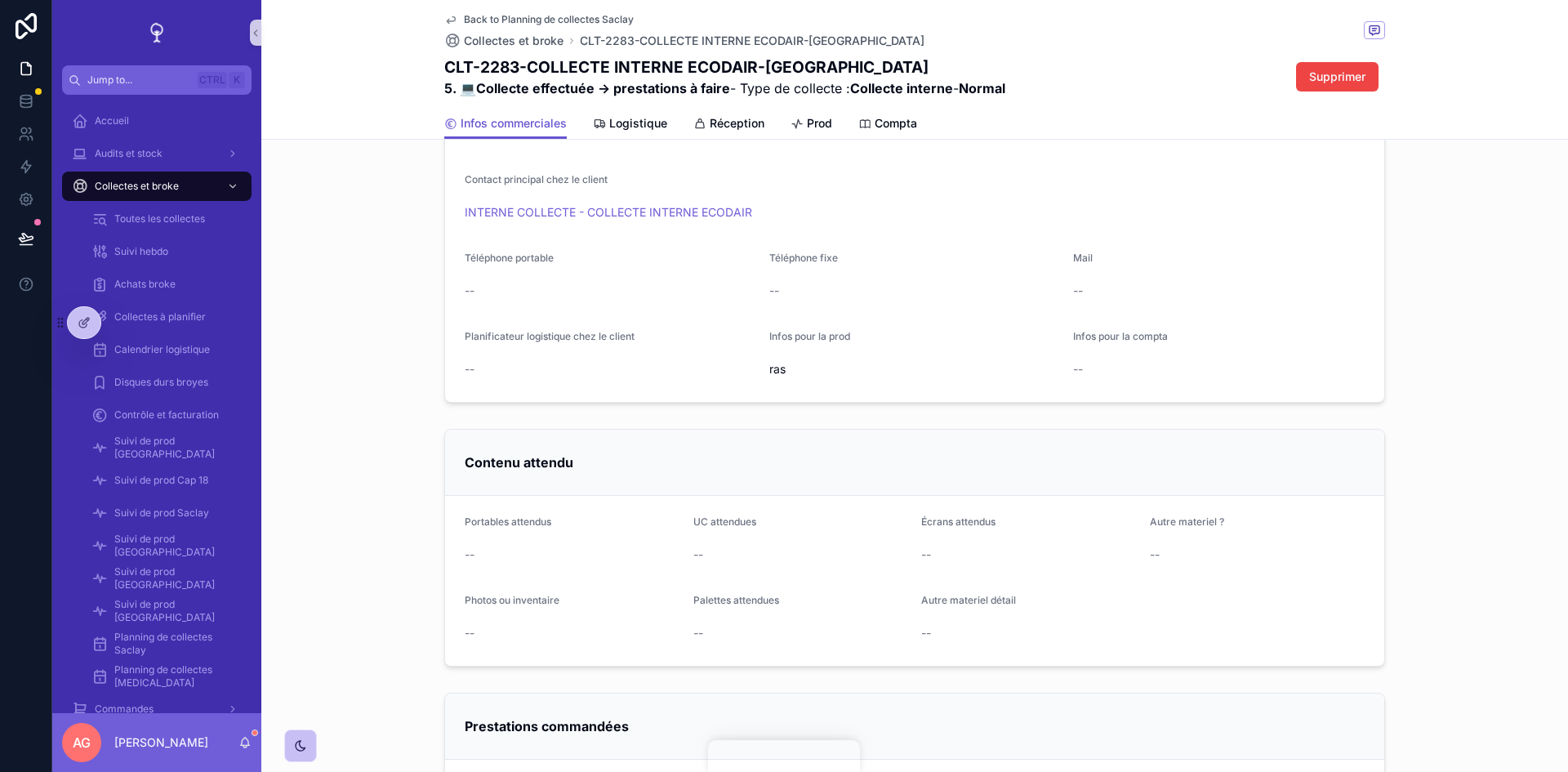
scroll to position [245, 0]
click at [809, 124] on span "Prod" at bounding box center [819, 123] width 26 height 17
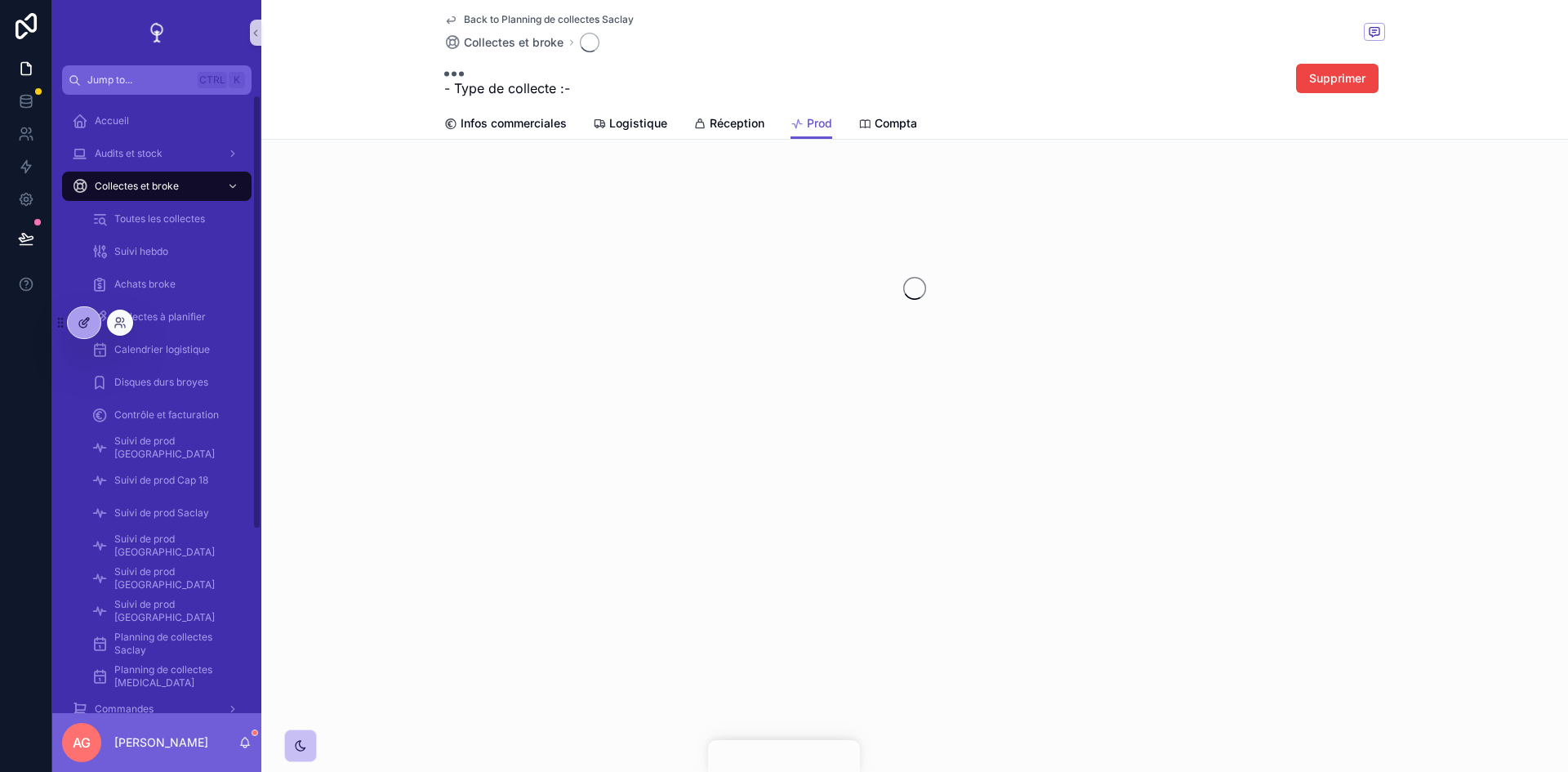
click at [84, 325] on icon at bounding box center [84, 323] width 13 height 13
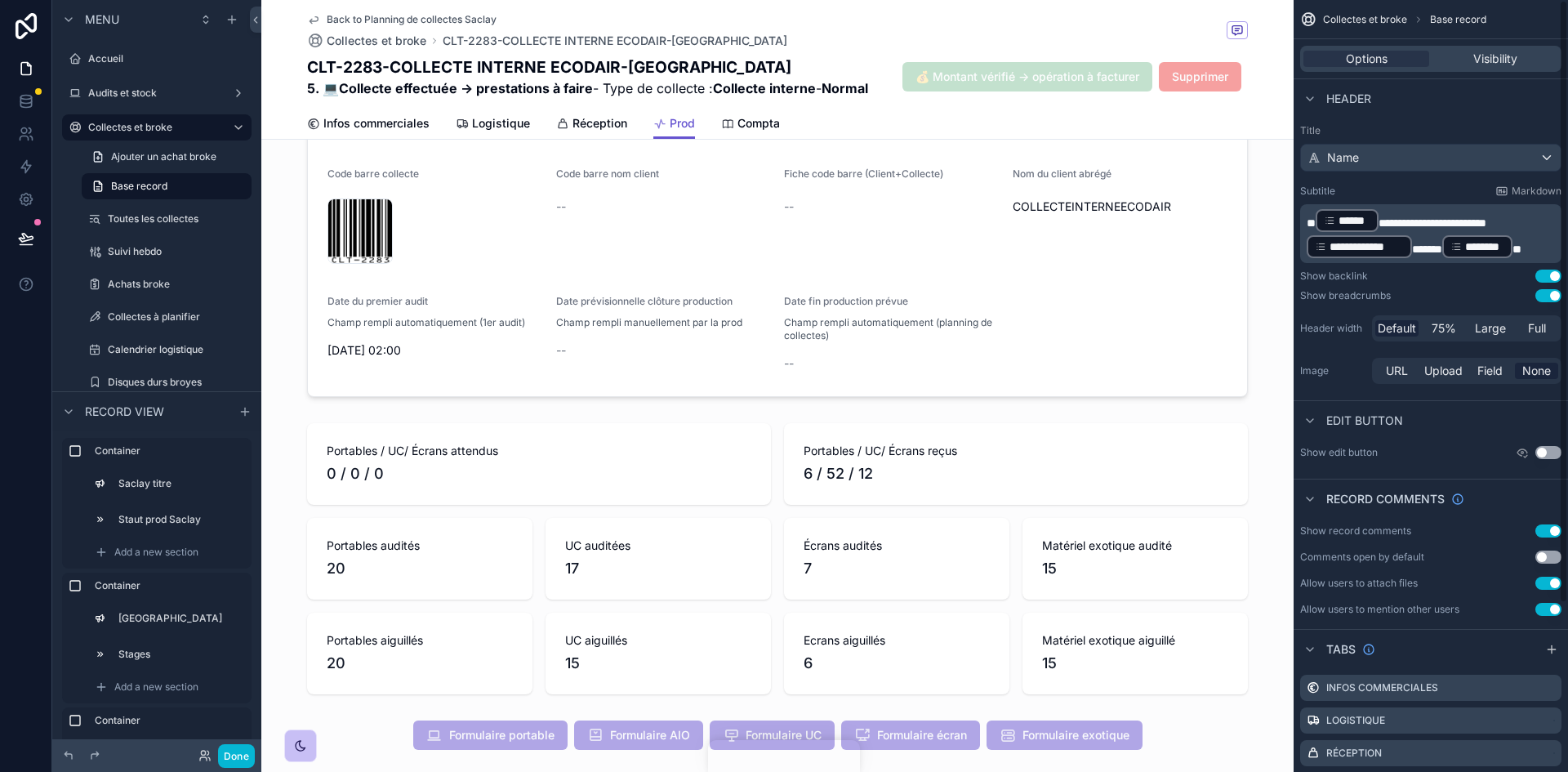
scroll to position [735, 0]
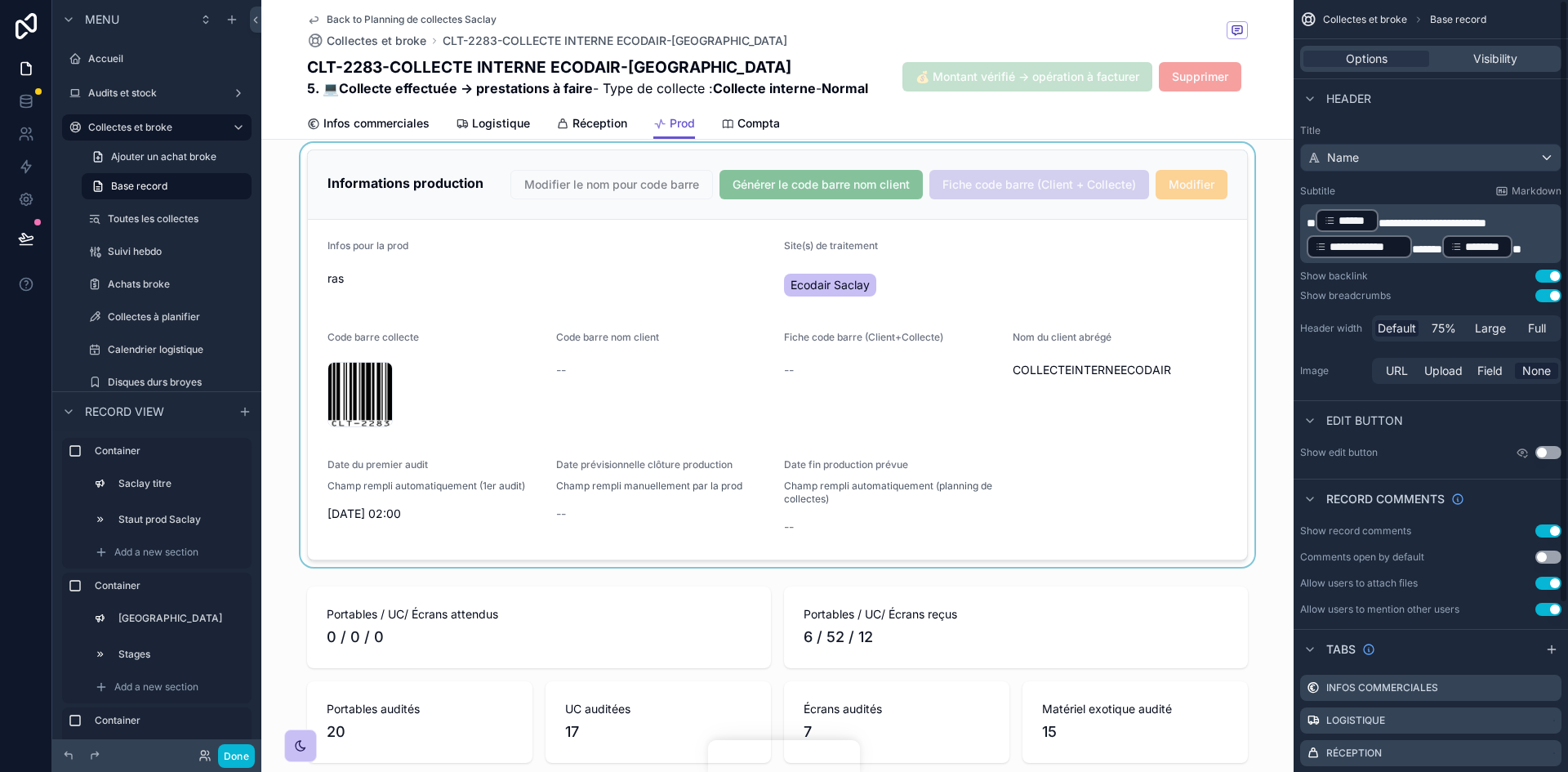
click at [896, 469] on div "scrollable content" at bounding box center [777, 355] width 1032 height 424
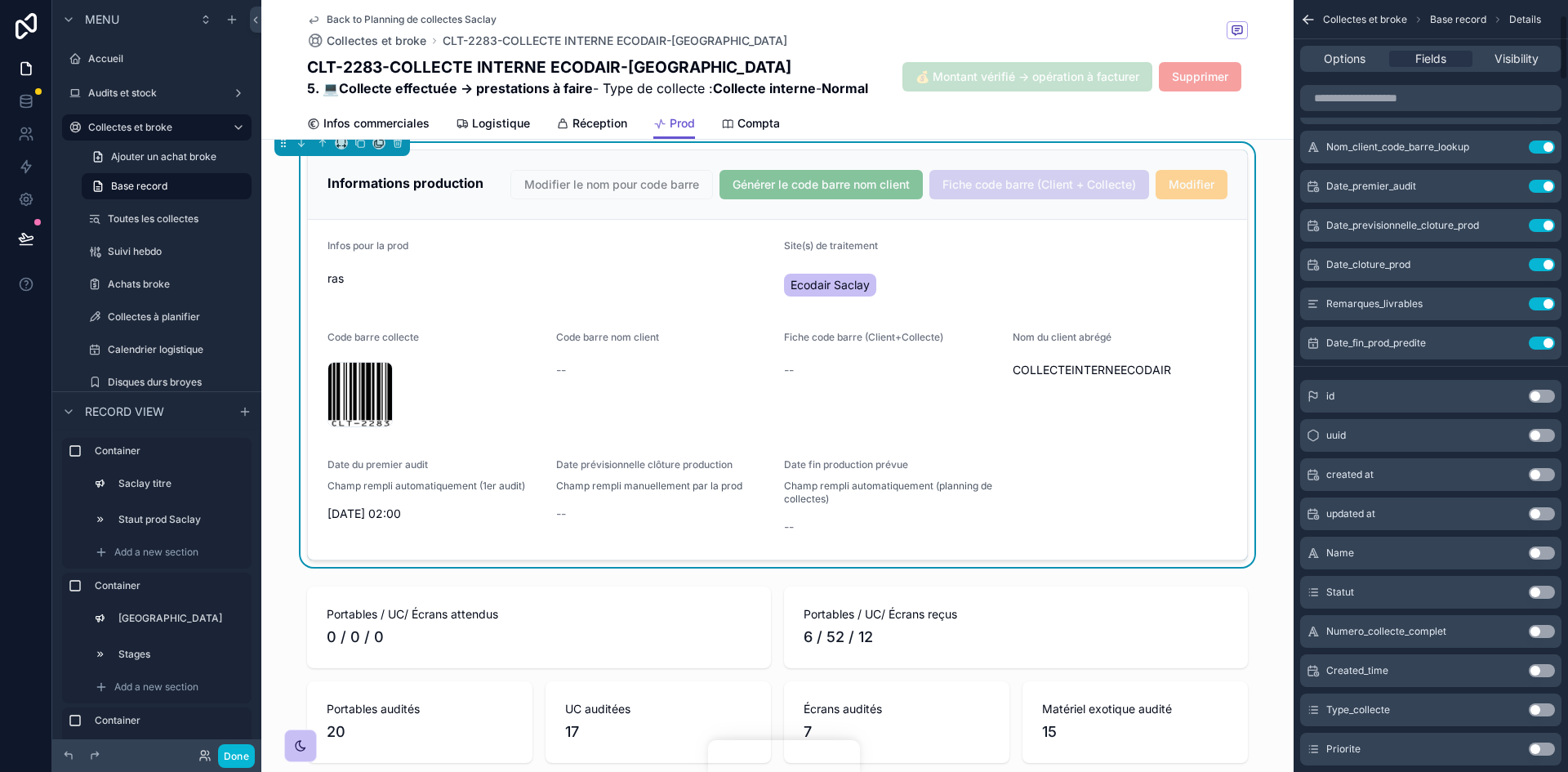
scroll to position [163, 0]
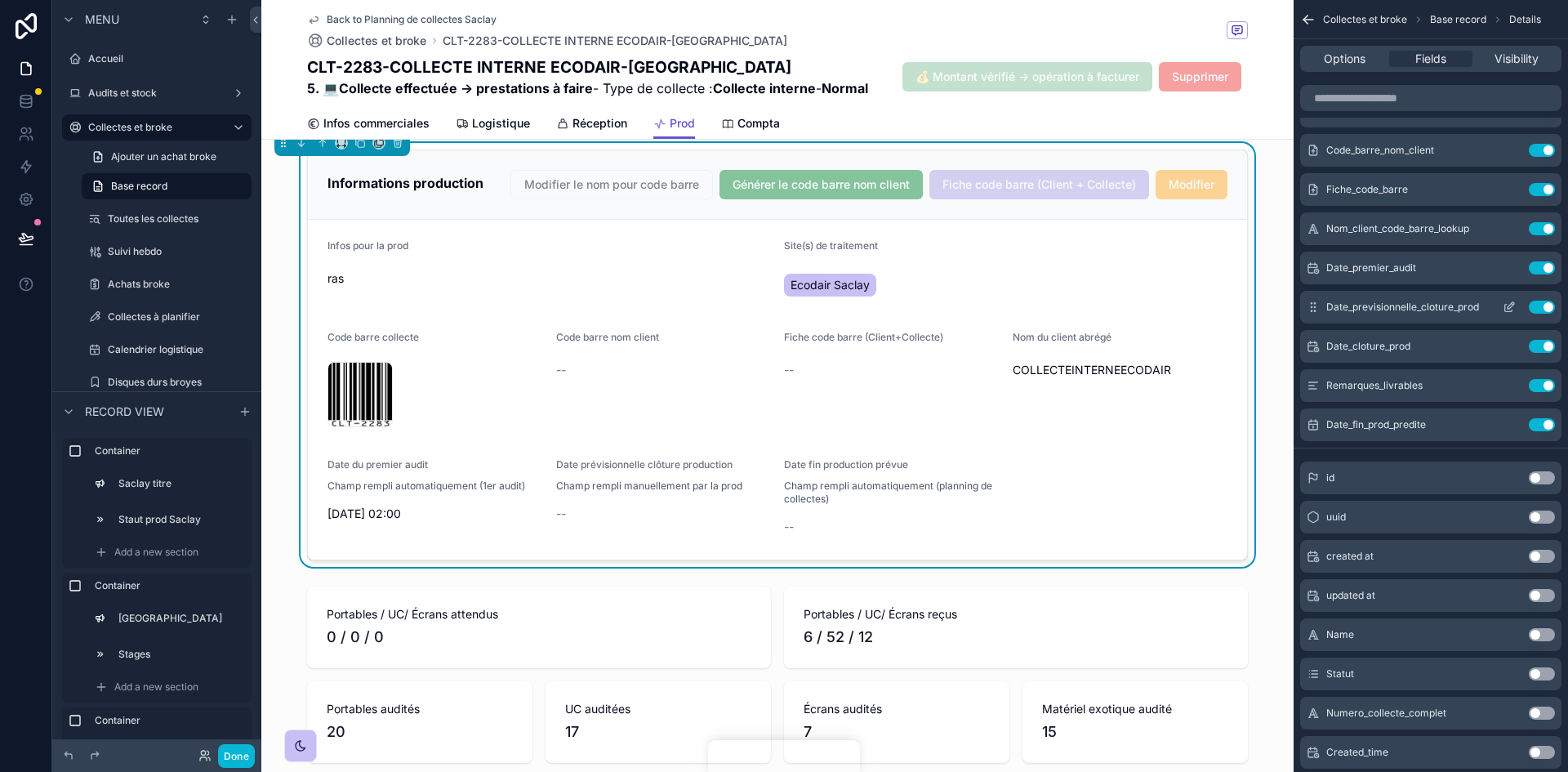
click at [1544, 308] on button "Use setting" at bounding box center [1542, 307] width 26 height 13
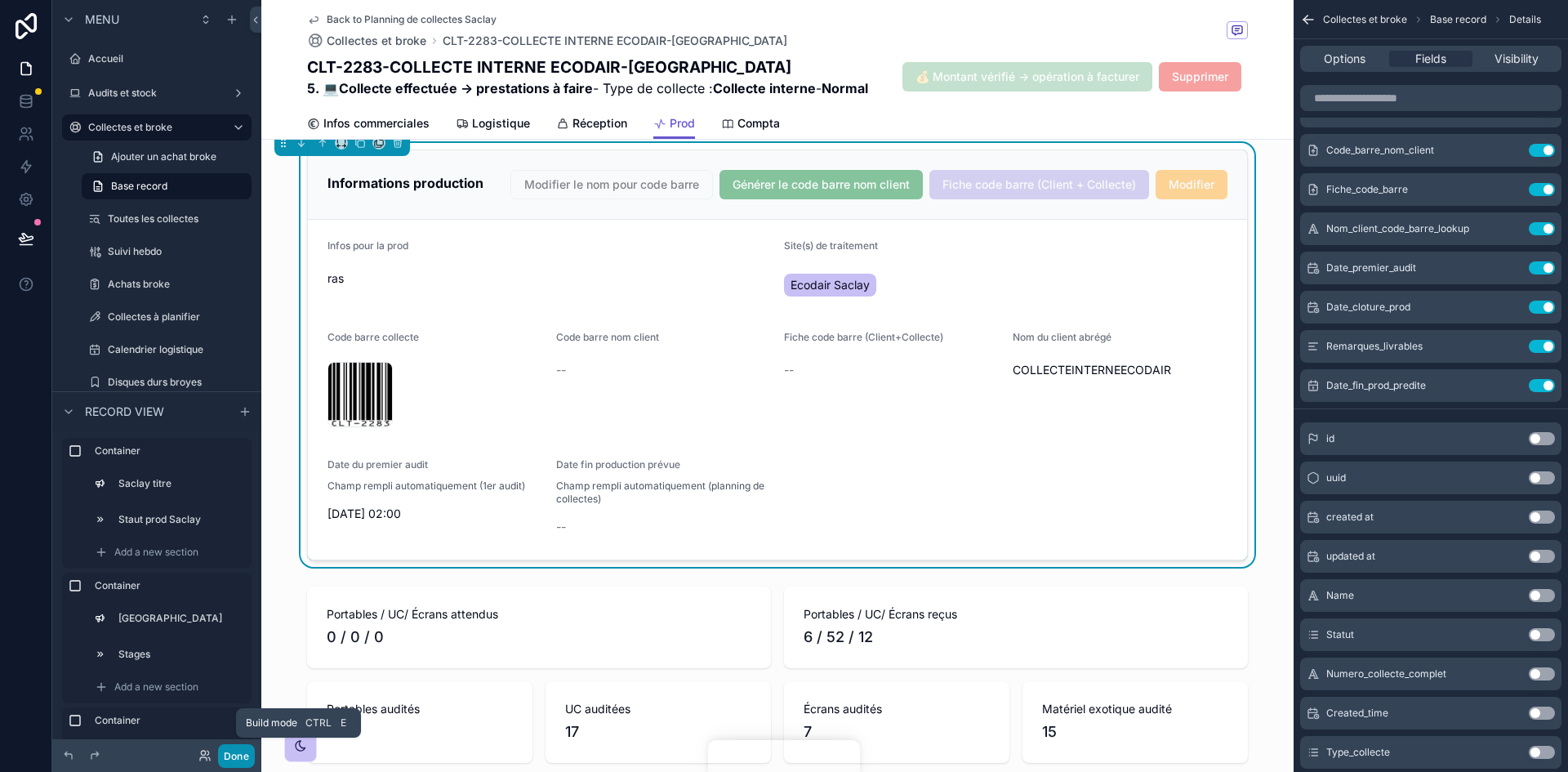
click at [234, 758] on button "Done" at bounding box center [237, 755] width 36 height 24
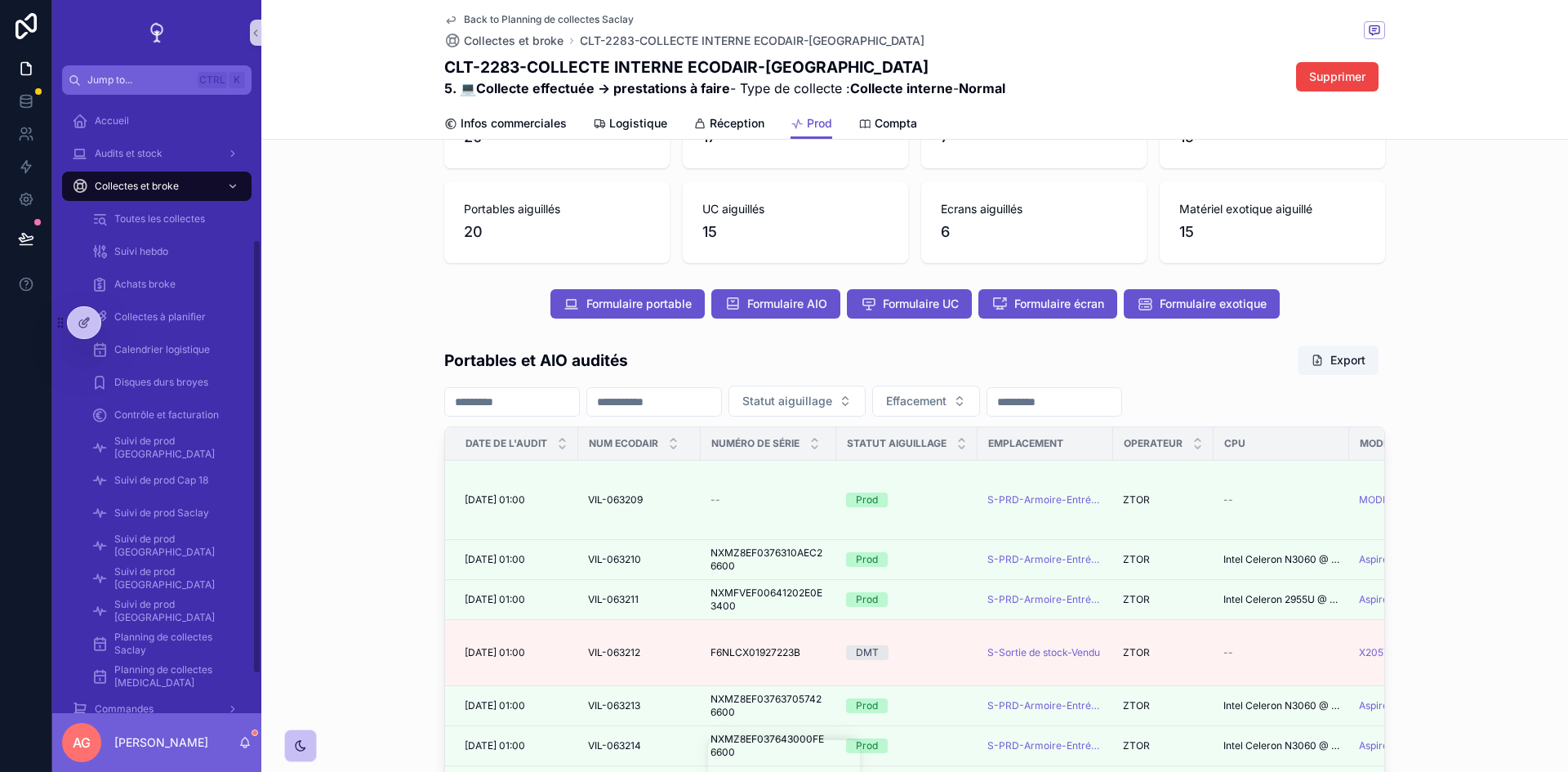
scroll to position [245, 0]
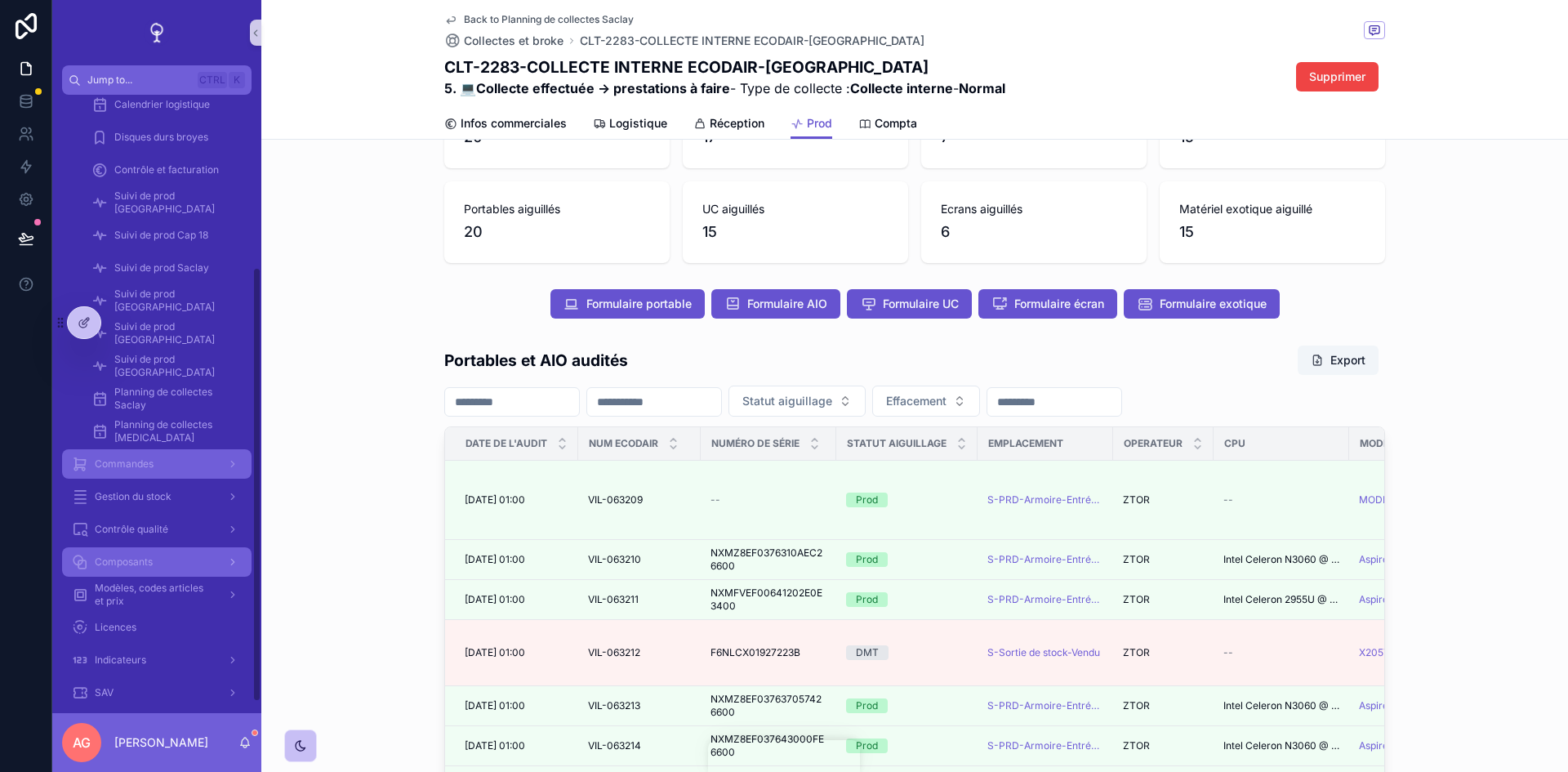
drag, startPoint x: 171, startPoint y: 462, endPoint x: 187, endPoint y: 500, distance: 41.2
click at [171, 462] on div "Commandes" at bounding box center [156, 464] width 170 height 26
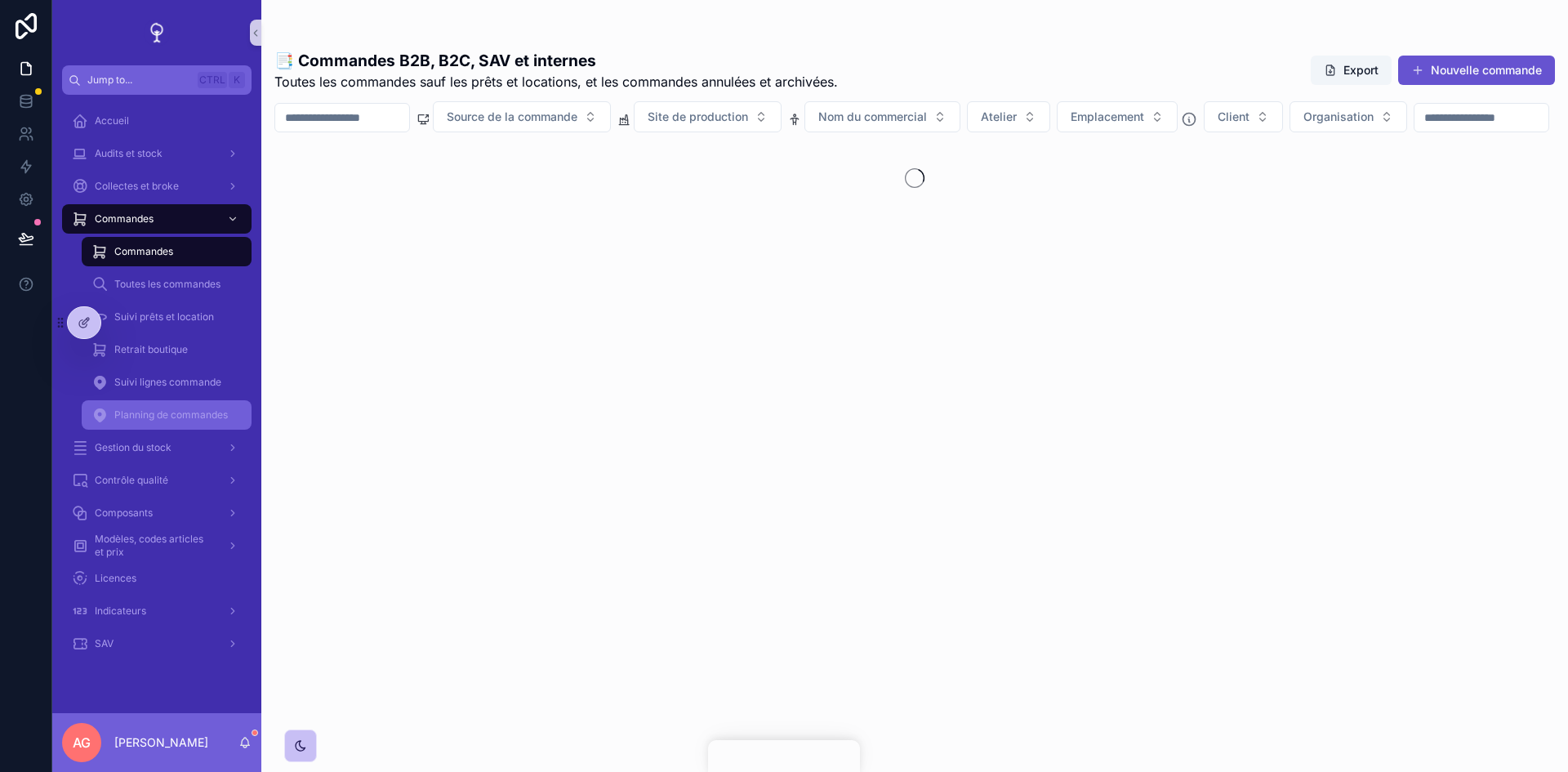
click at [155, 410] on span "Planning de commandes" at bounding box center [170, 415] width 113 height 13
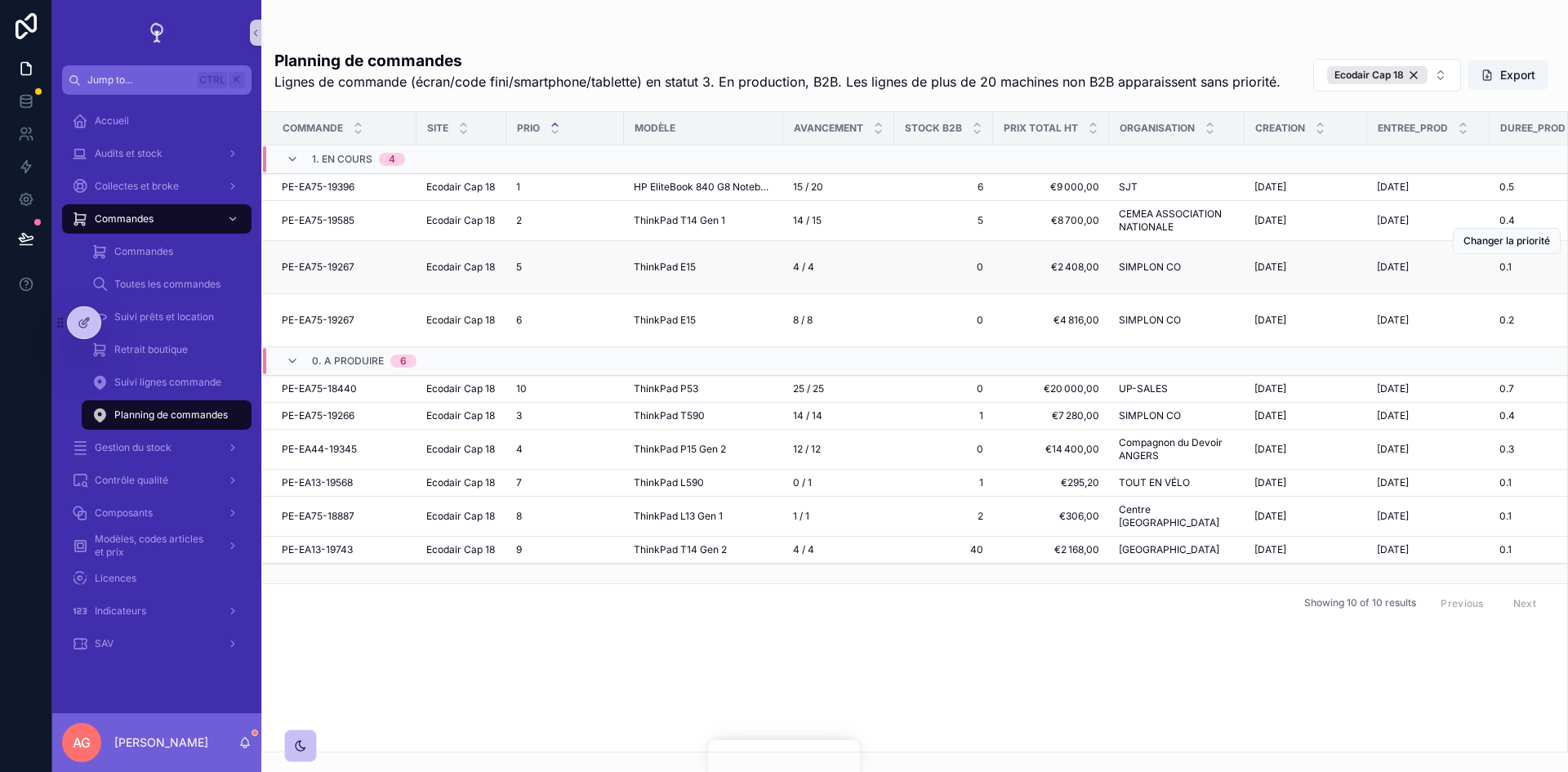
click at [331, 294] on td "PE-EA75-19267 PE-EA75-19267" at bounding box center [339, 267] width 155 height 53
click at [334, 274] on span "PE-EA75-19267" at bounding box center [318, 267] width 73 height 13
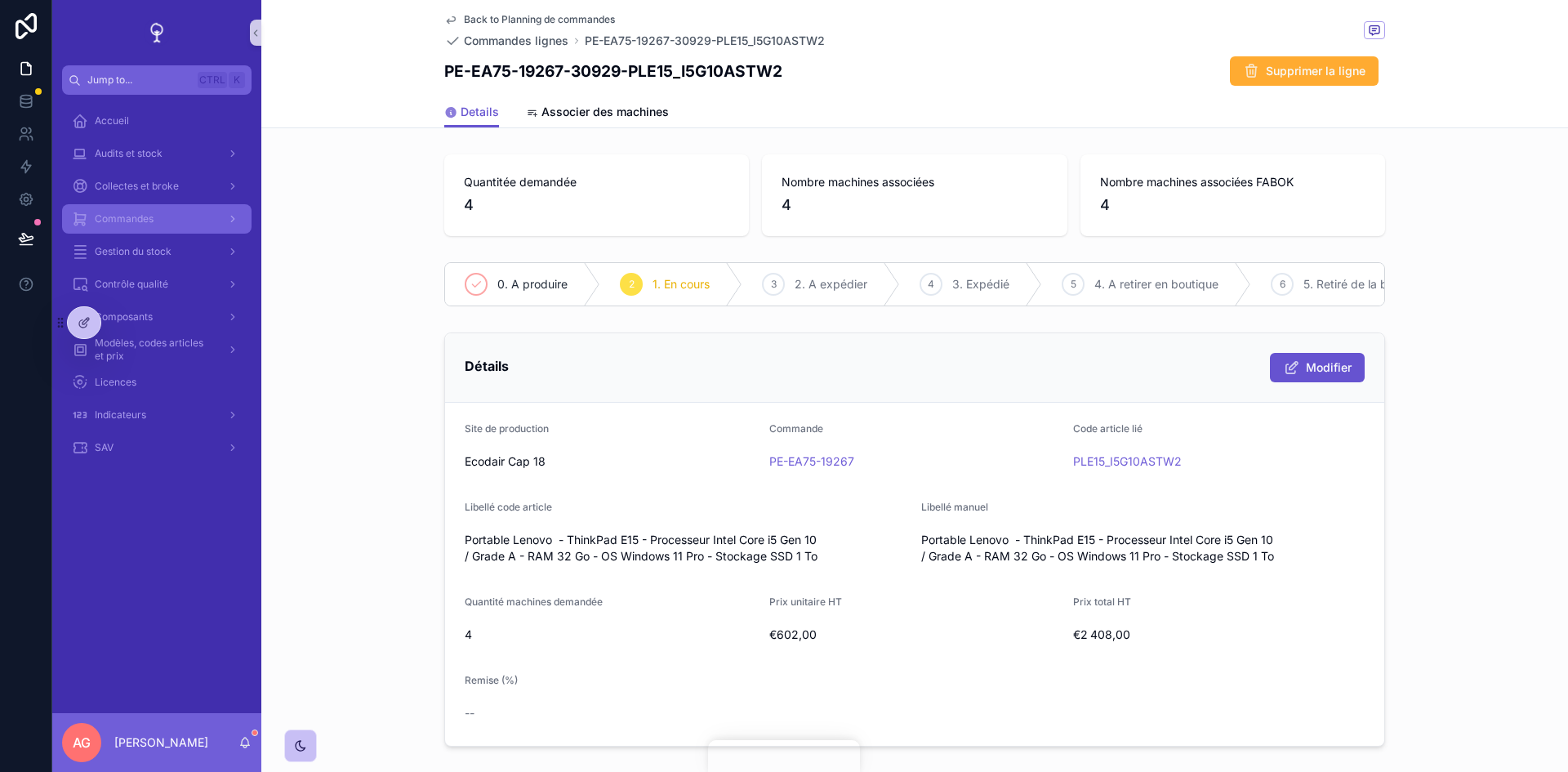
click at [153, 218] on span "Commandes" at bounding box center [123, 219] width 59 height 13
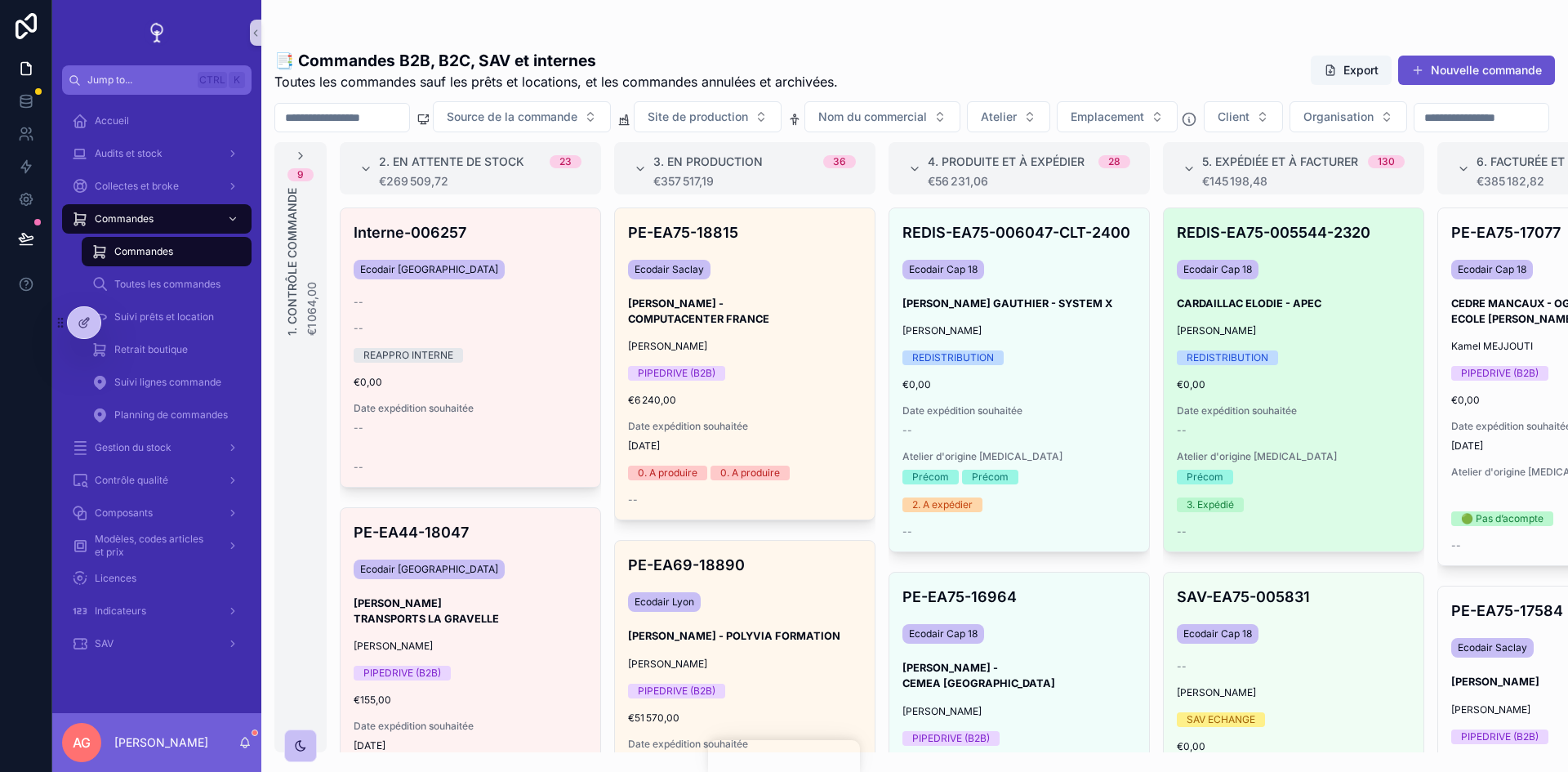
click at [1309, 311] on h3 "CARDAILLAC ELODIE - APEC" at bounding box center [1293, 303] width 233 height 16
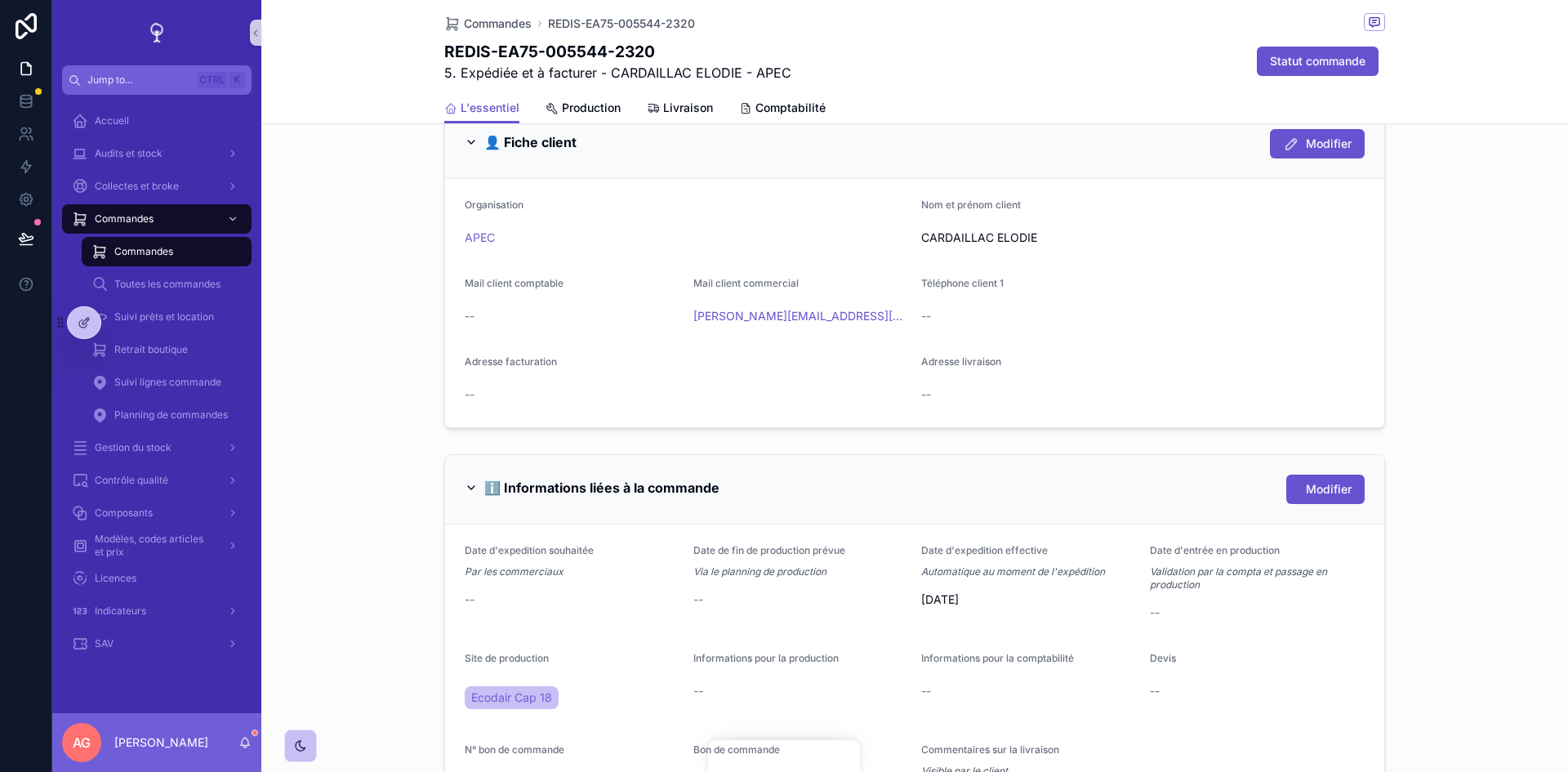
scroll to position [735, 0]
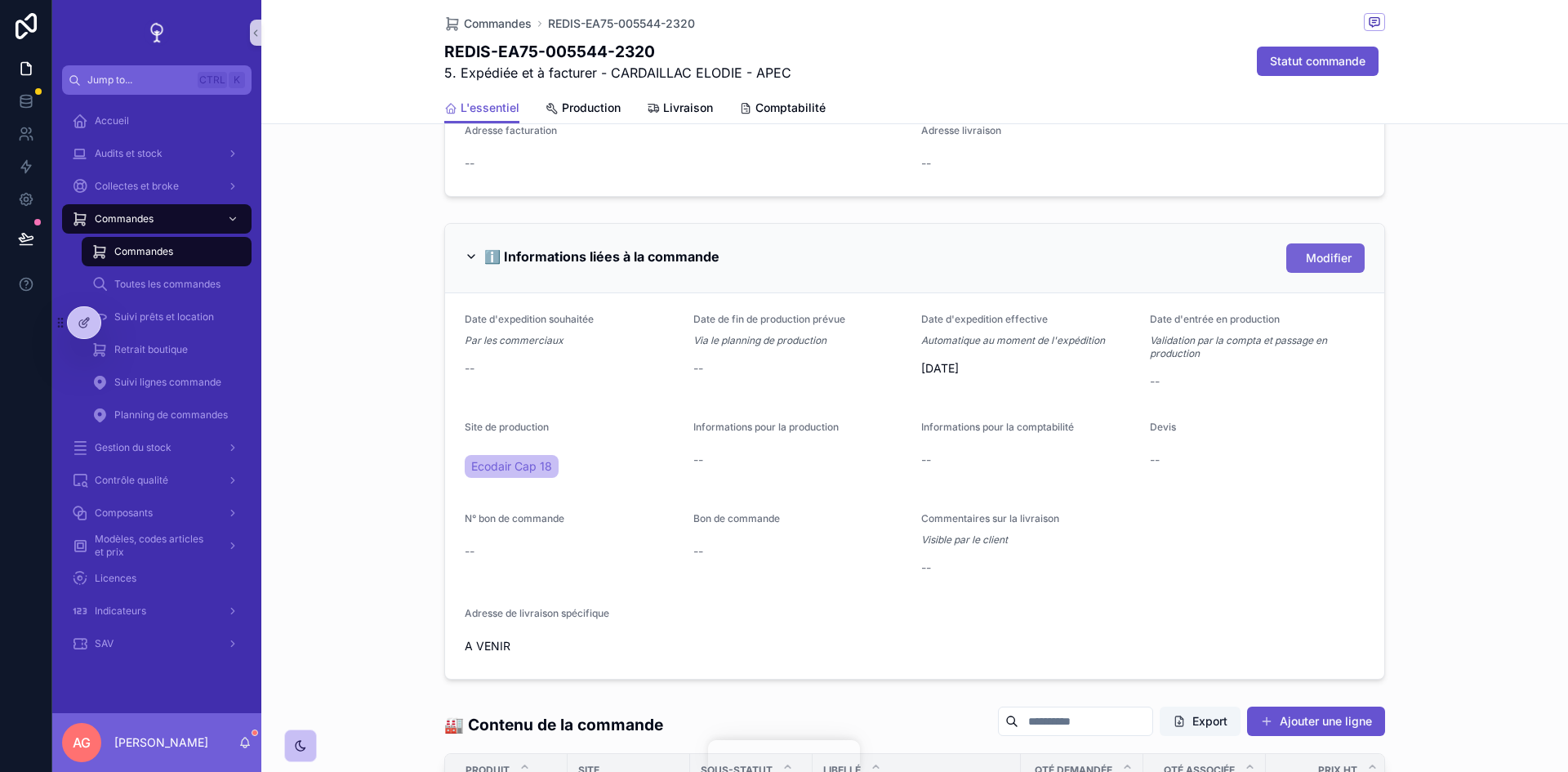
click at [1314, 263] on span "Modifier" at bounding box center [1328, 258] width 46 height 17
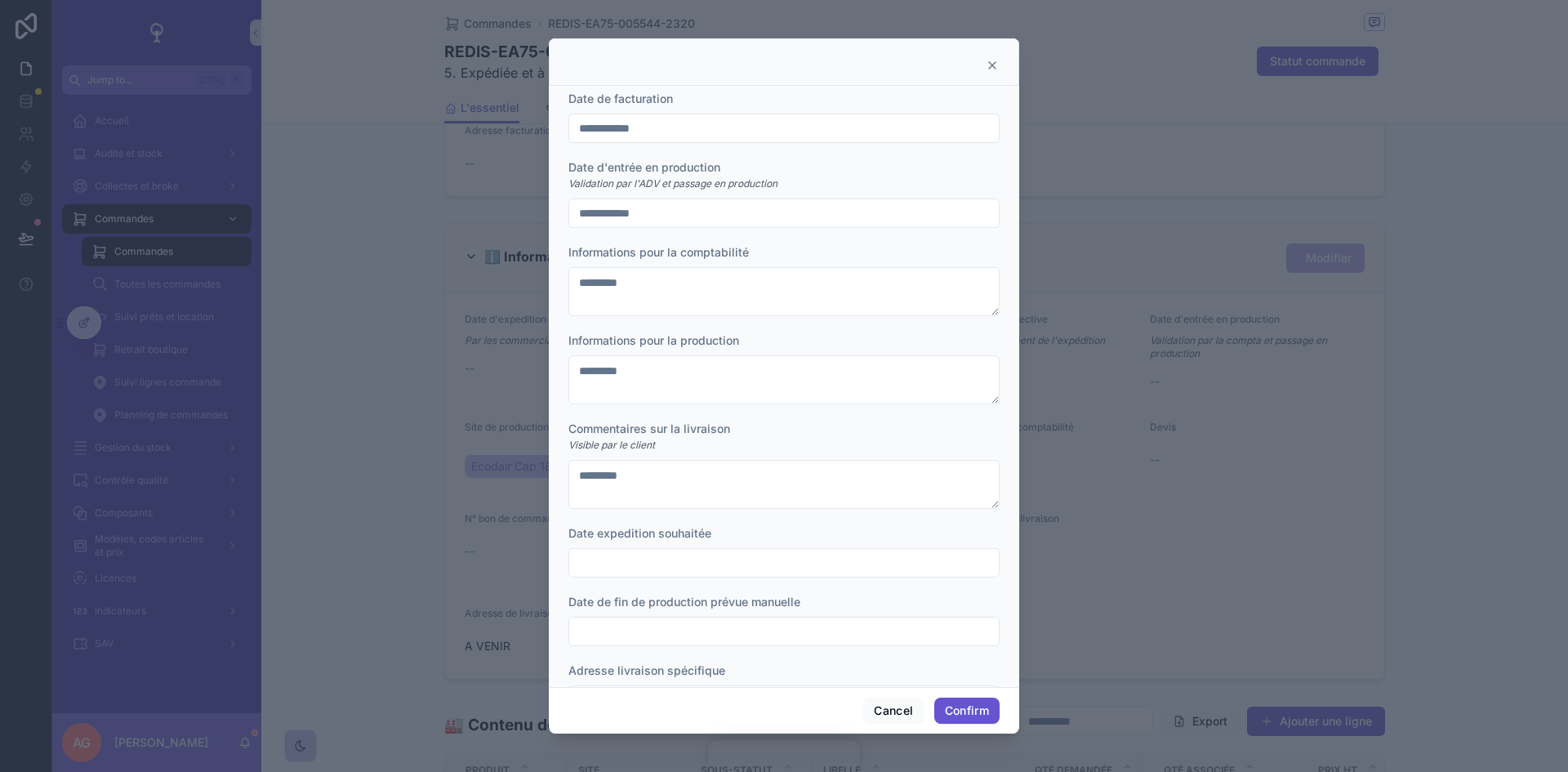
scroll to position [304, 0]
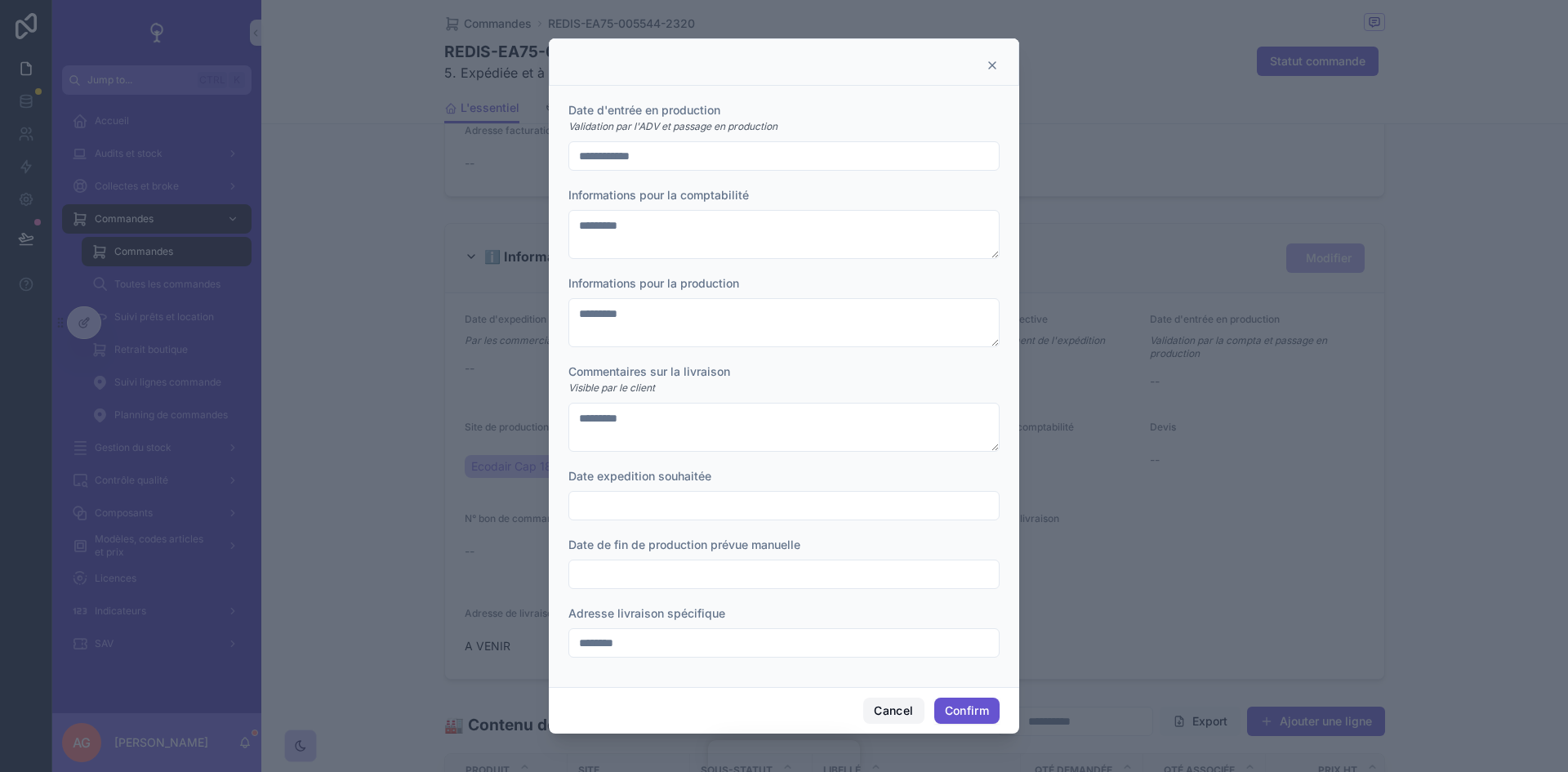
click at [892, 720] on button "Cancel" at bounding box center [893, 711] width 60 height 26
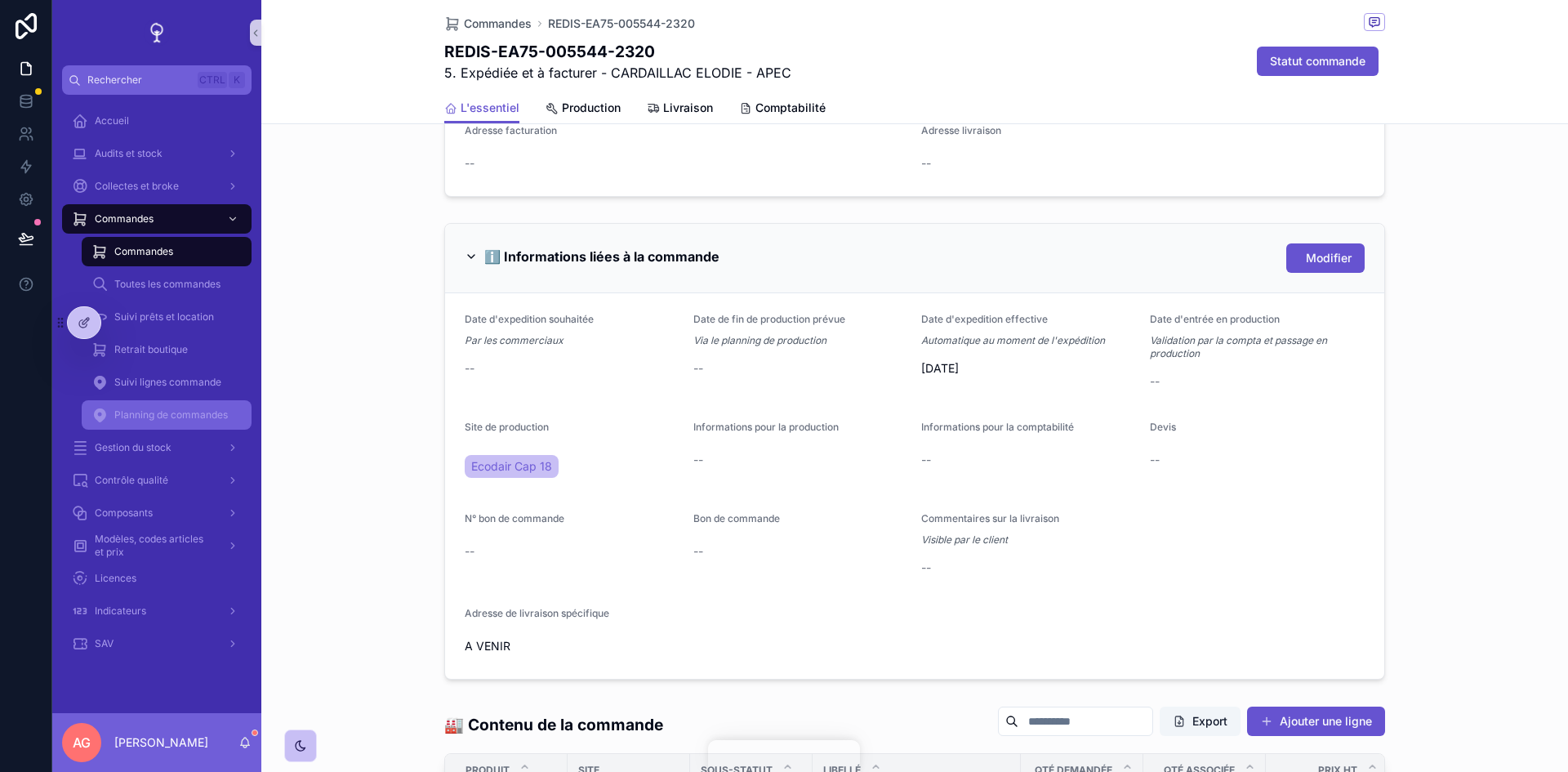
click at [163, 405] on div "Planning de commandes" at bounding box center [167, 415] width 151 height 26
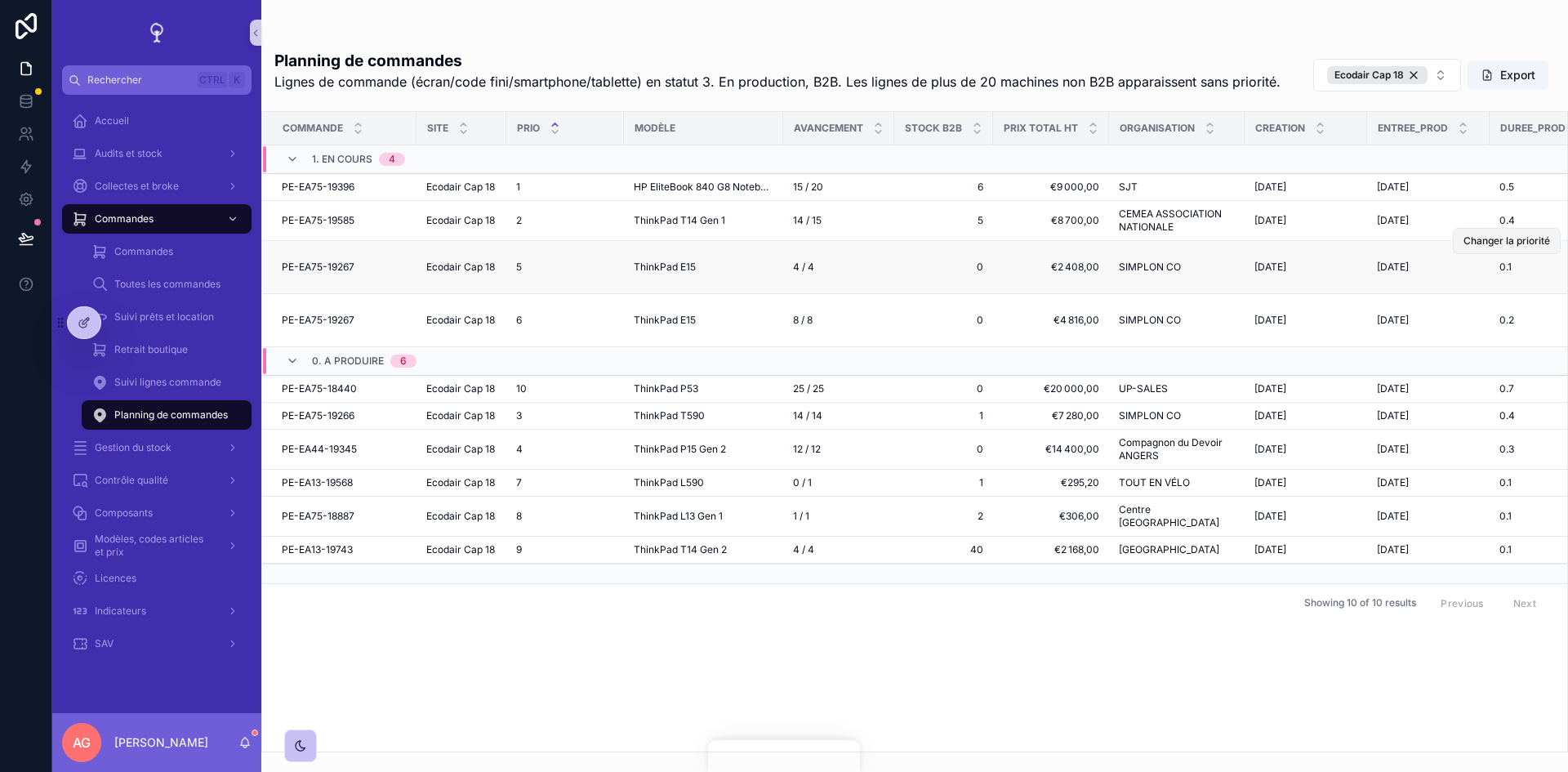
click at [1503, 247] on span "Changer la priorité" at bounding box center [1507, 241] width 87 height 13
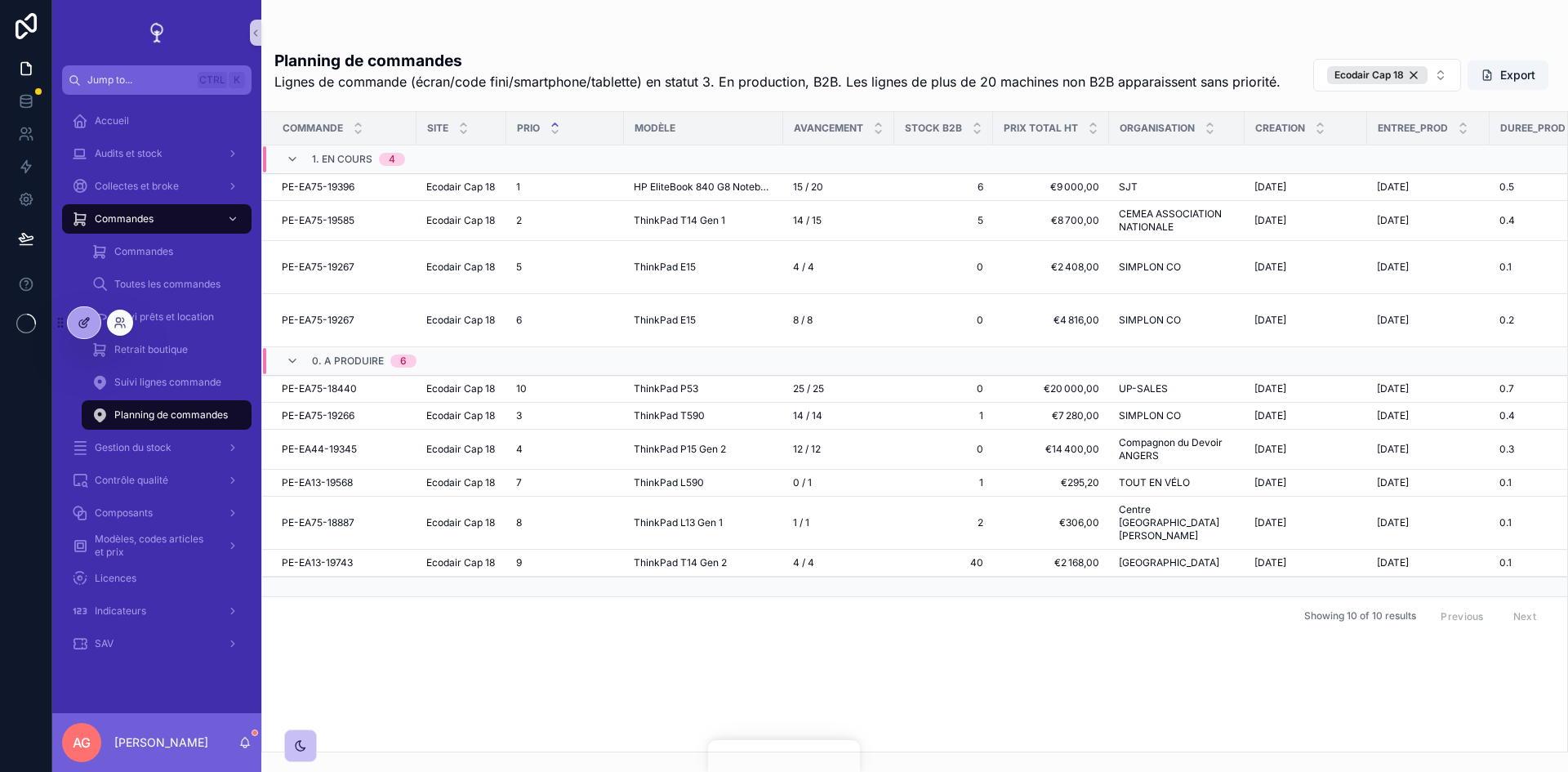
click at [86, 330] on div at bounding box center [84, 323] width 32 height 31
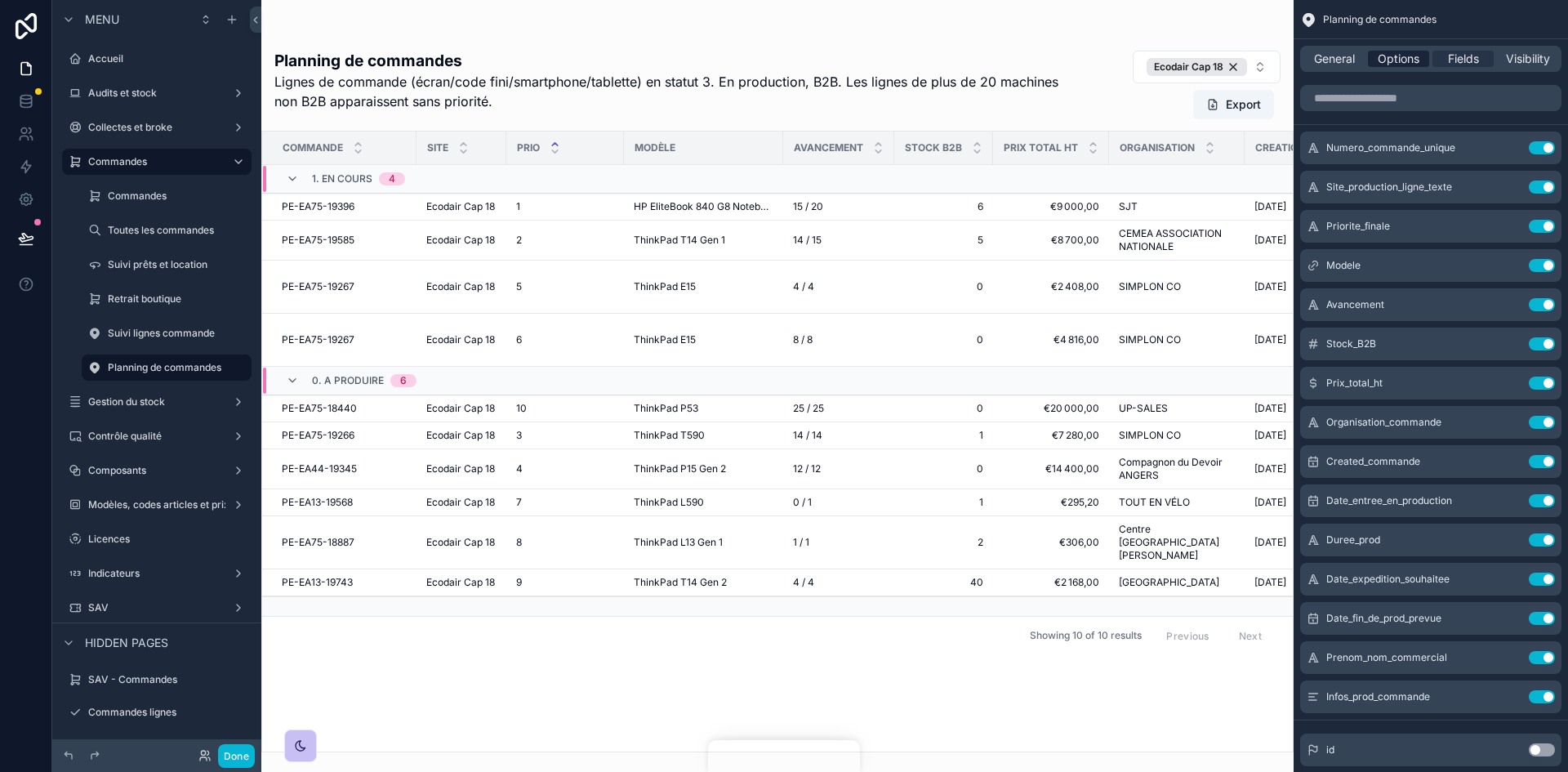
click at [1397, 65] on span "Options" at bounding box center [1398, 59] width 41 height 17
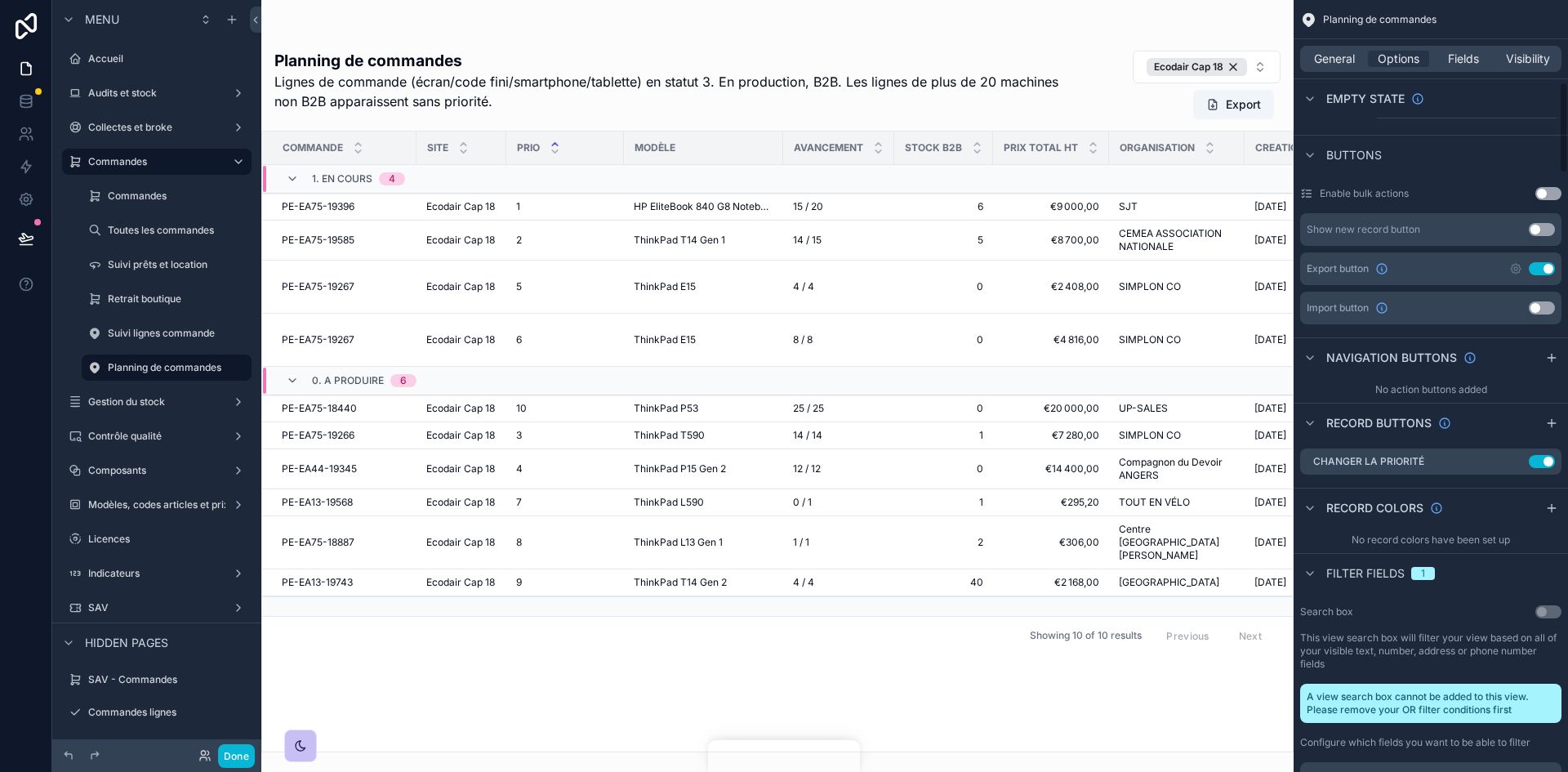
scroll to position [817, 0]
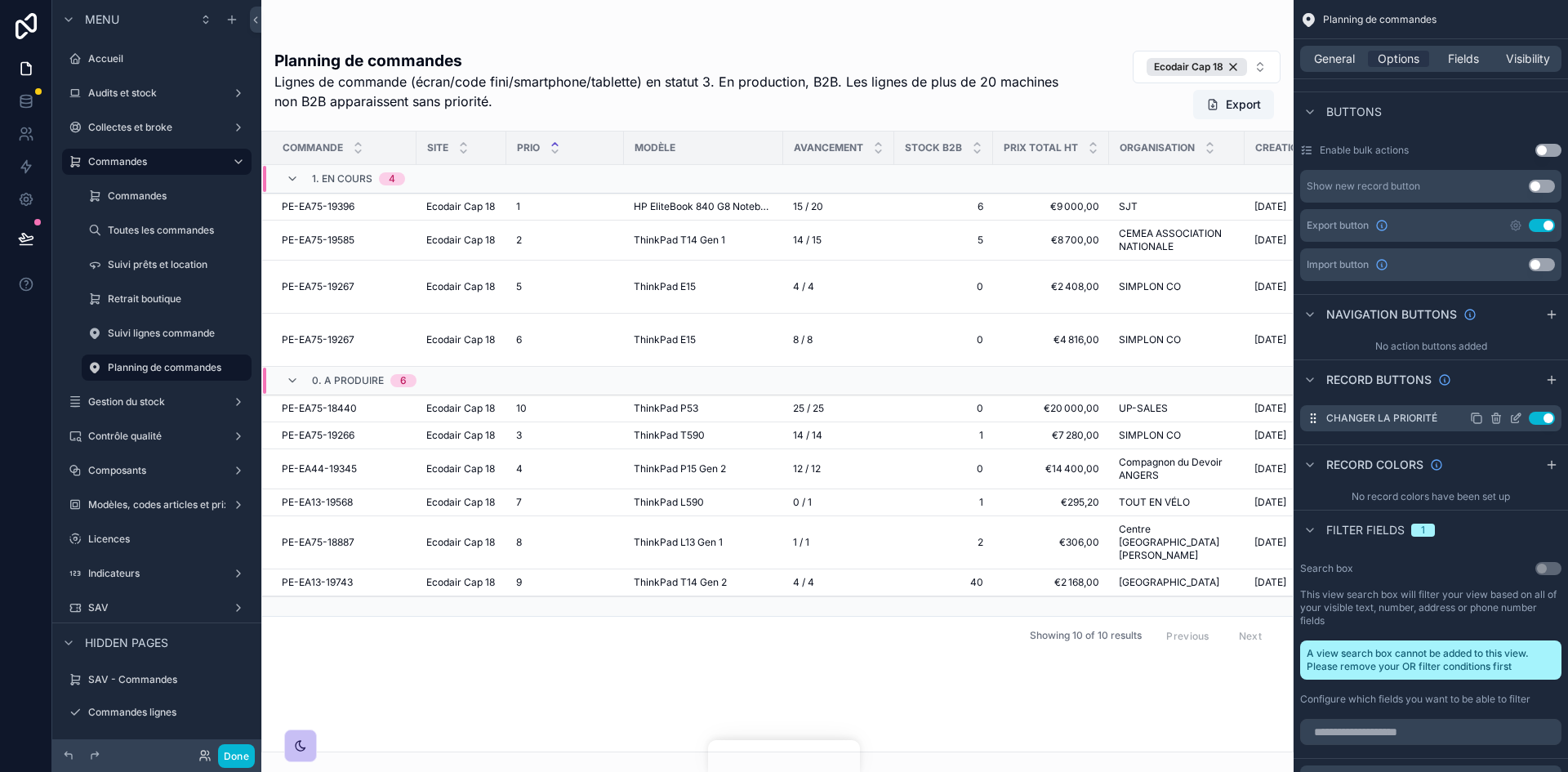
click at [1515, 421] on icon "scrollable content" at bounding box center [1516, 418] width 13 height 13
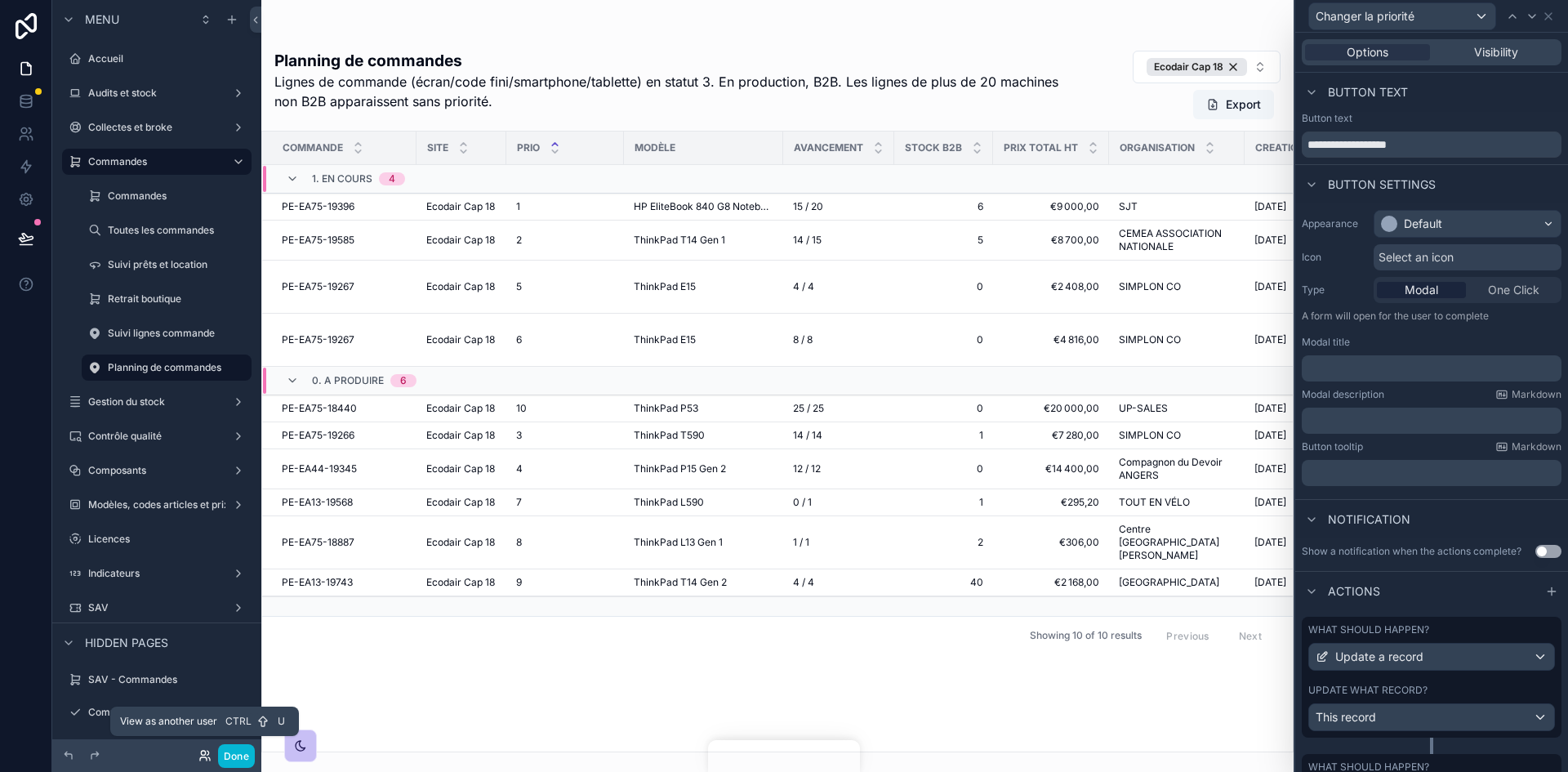
click at [203, 754] on icon at bounding box center [205, 755] width 13 height 13
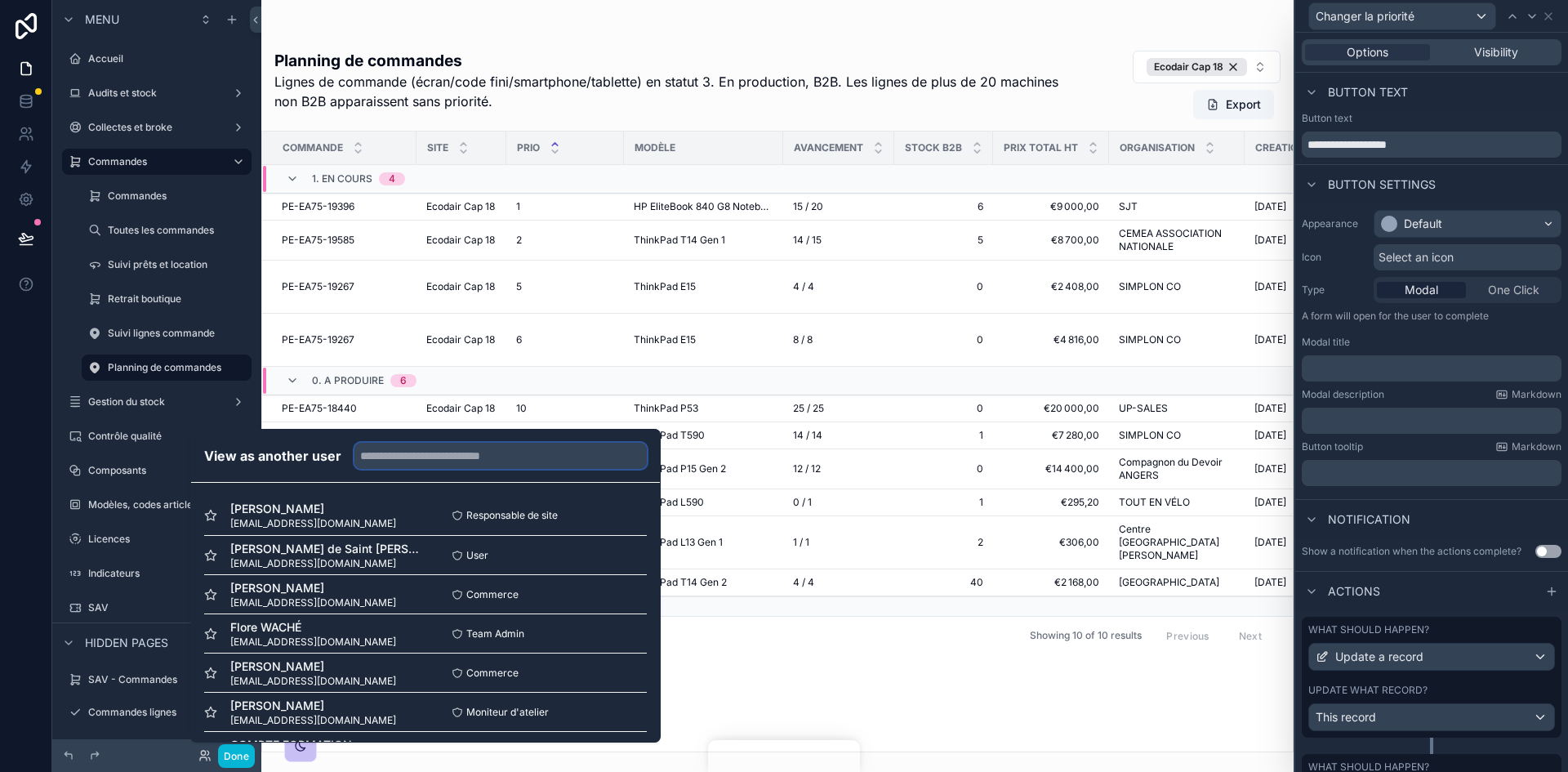
click at [444, 447] on input "text" at bounding box center [500, 456] width 292 height 26
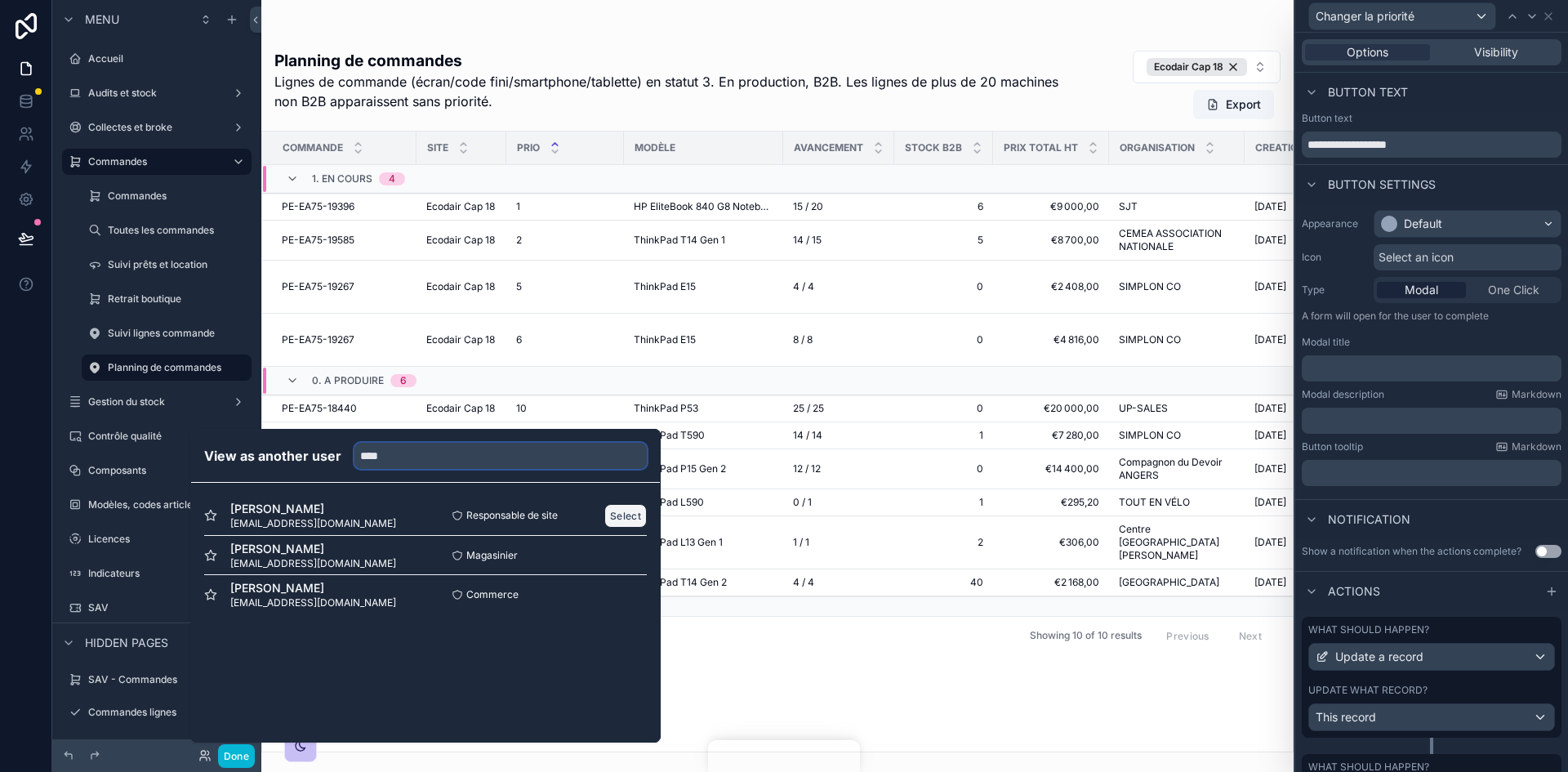
type input "****"
click at [624, 513] on button "Select" at bounding box center [625, 515] width 42 height 24
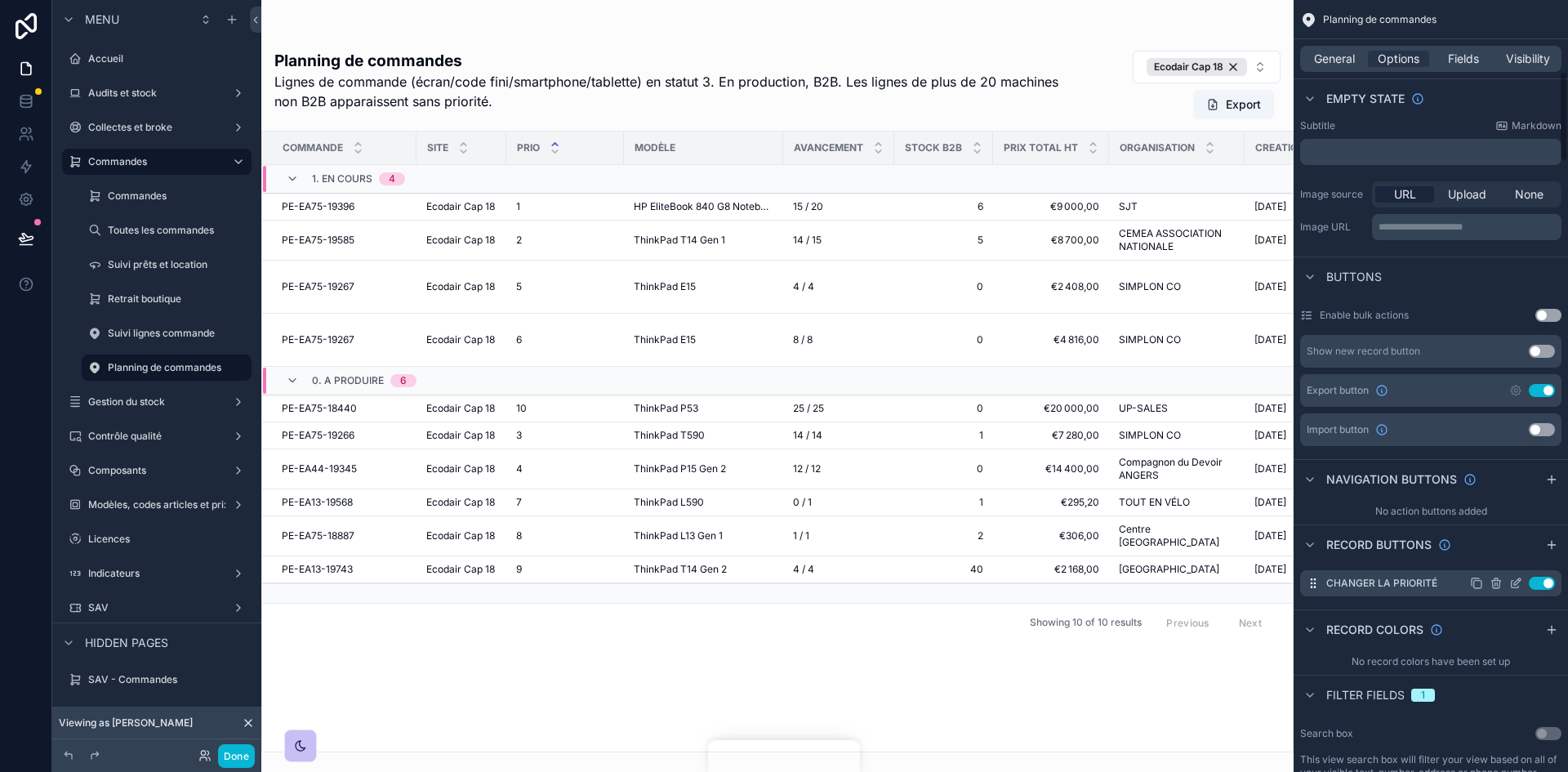
scroll to position [654, 0]
click at [1513, 578] on icon "scrollable content" at bounding box center [1516, 582] width 13 height 13
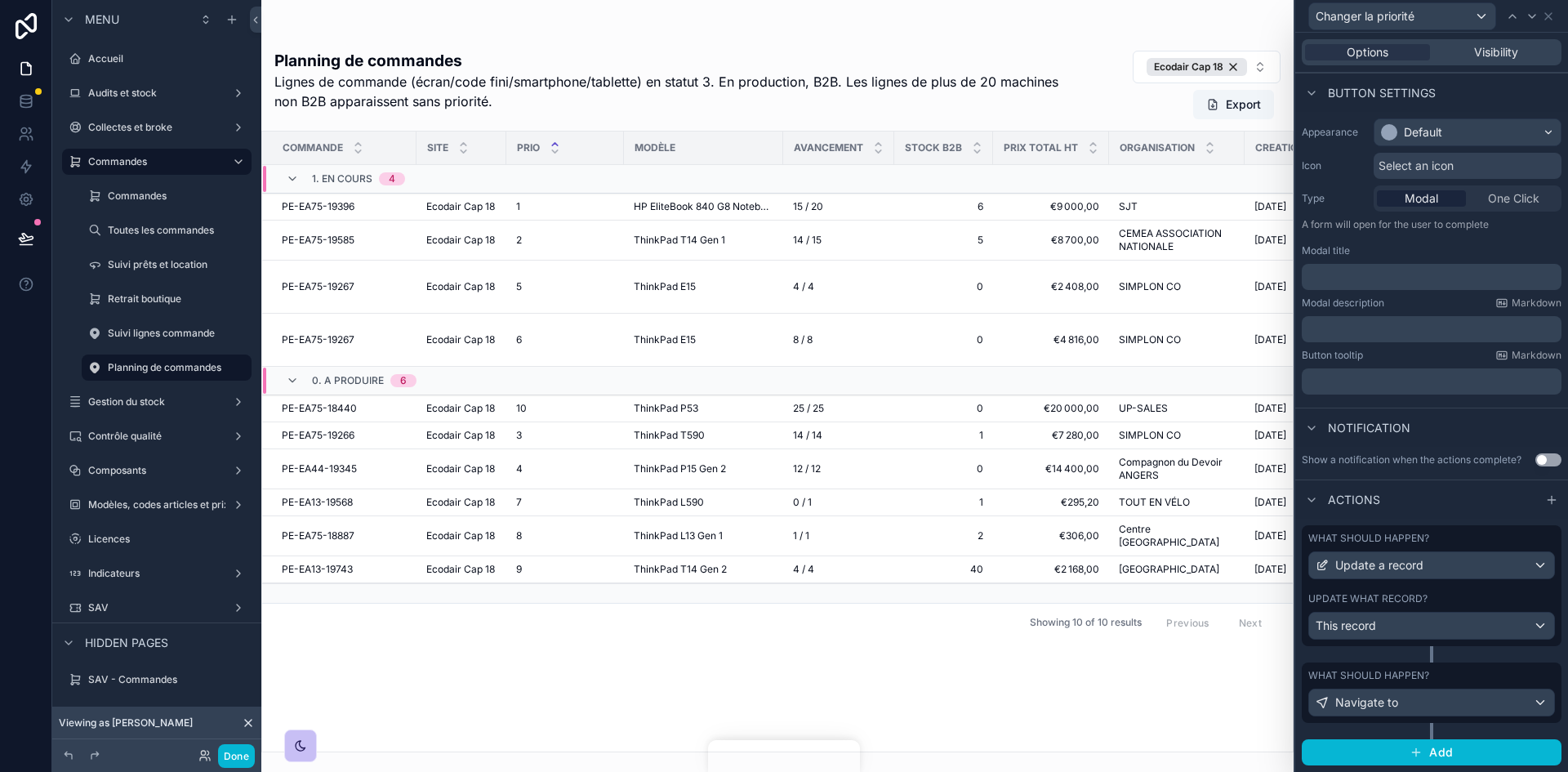
click at [1441, 591] on div "What should happen? Update a record Update what record? This record" at bounding box center [1431, 586] width 260 height 121
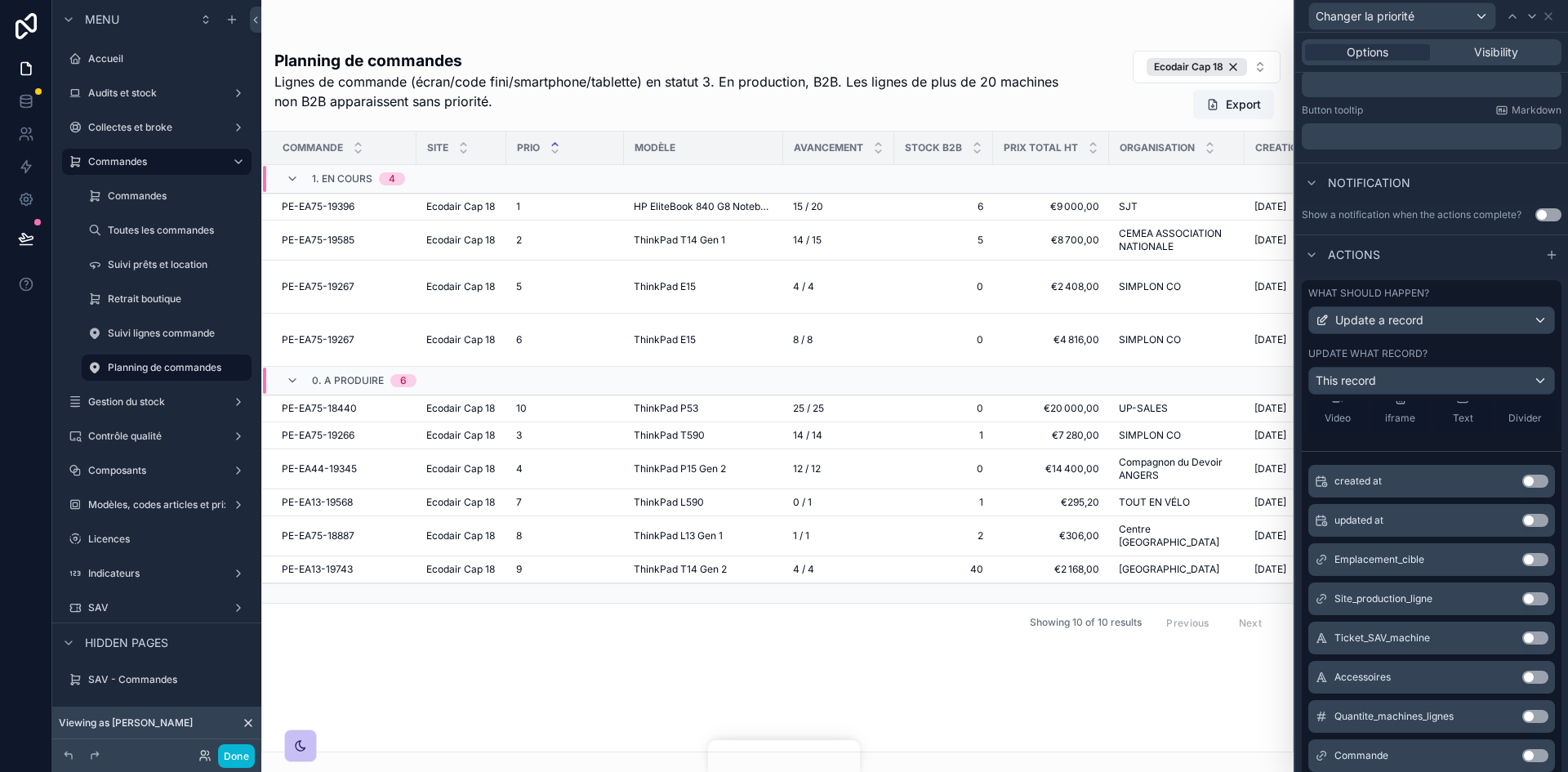
scroll to position [0, 0]
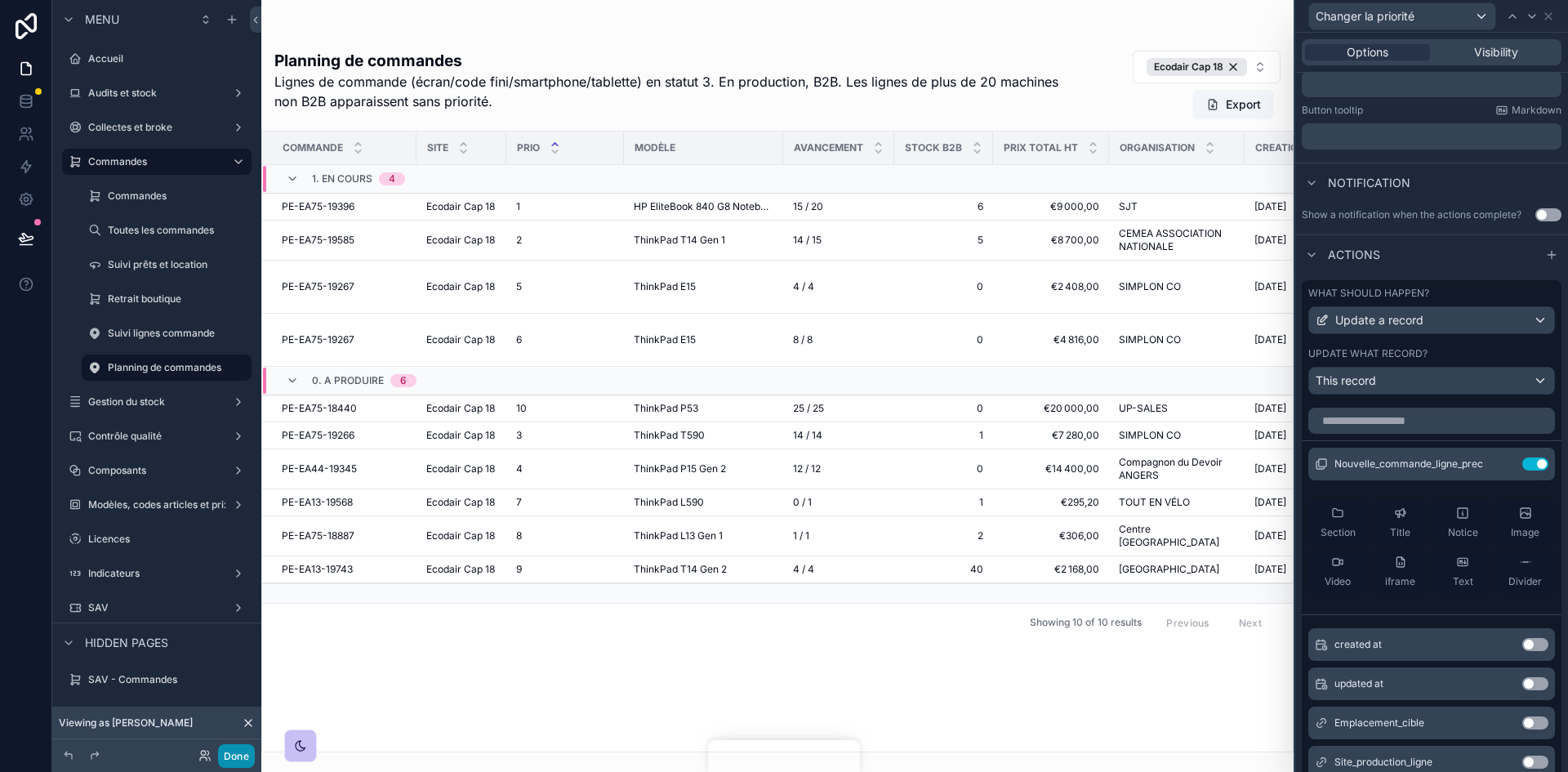
click at [228, 758] on button "Done" at bounding box center [237, 755] width 36 height 24
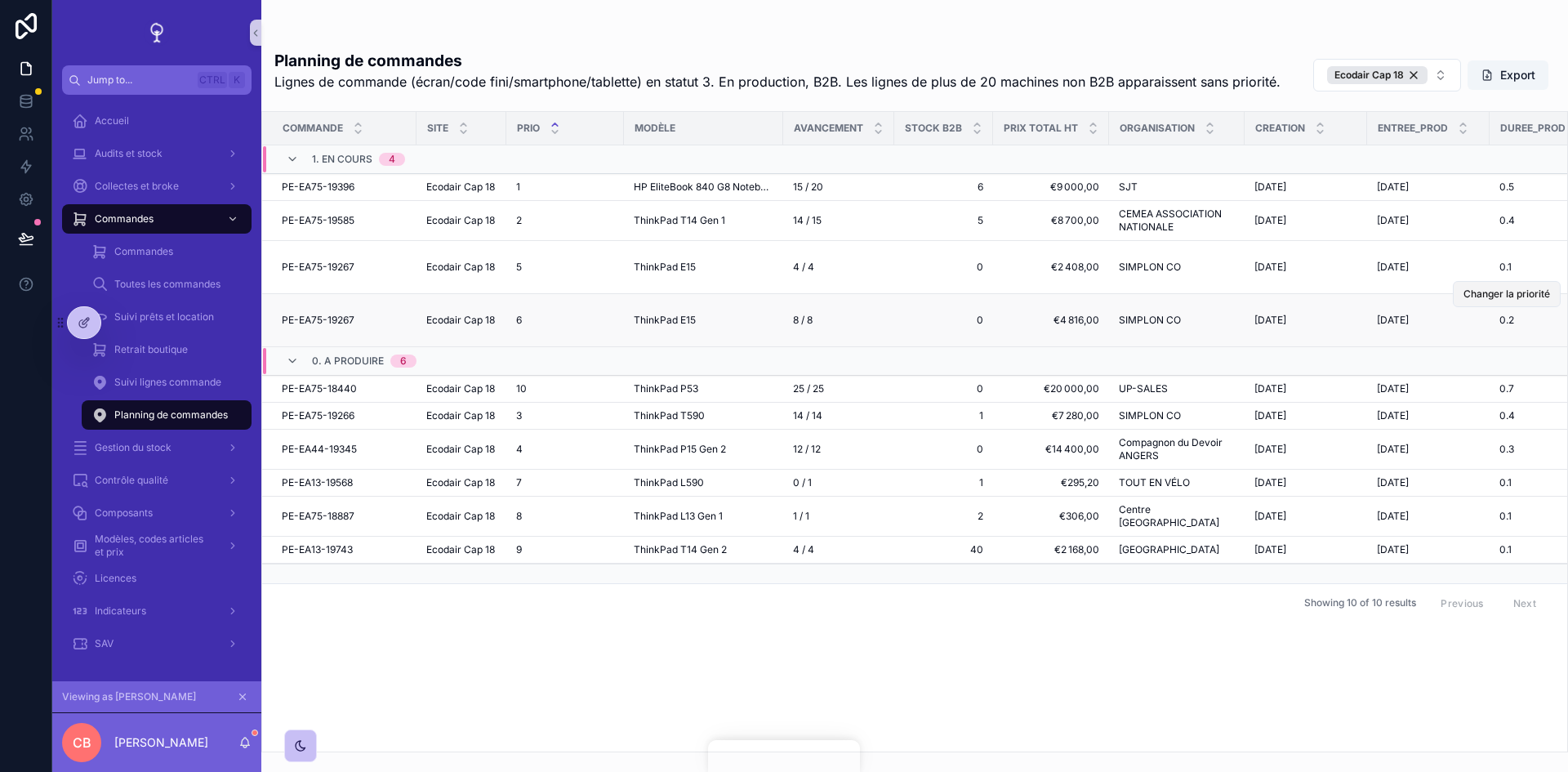
click at [1507, 300] on span "Changer la priorité" at bounding box center [1507, 294] width 87 height 13
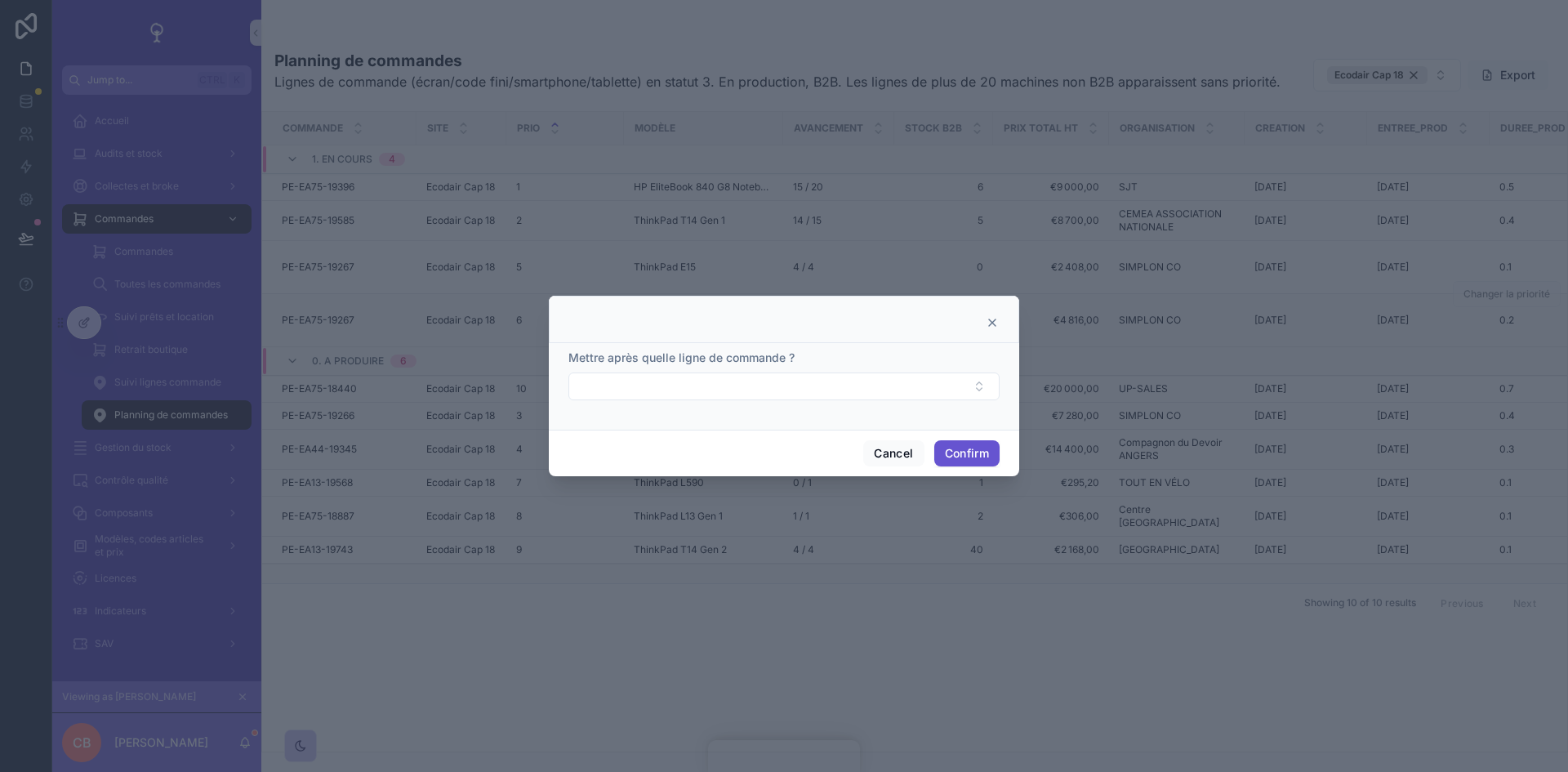
click at [990, 324] on icon at bounding box center [992, 323] width 13 height 13
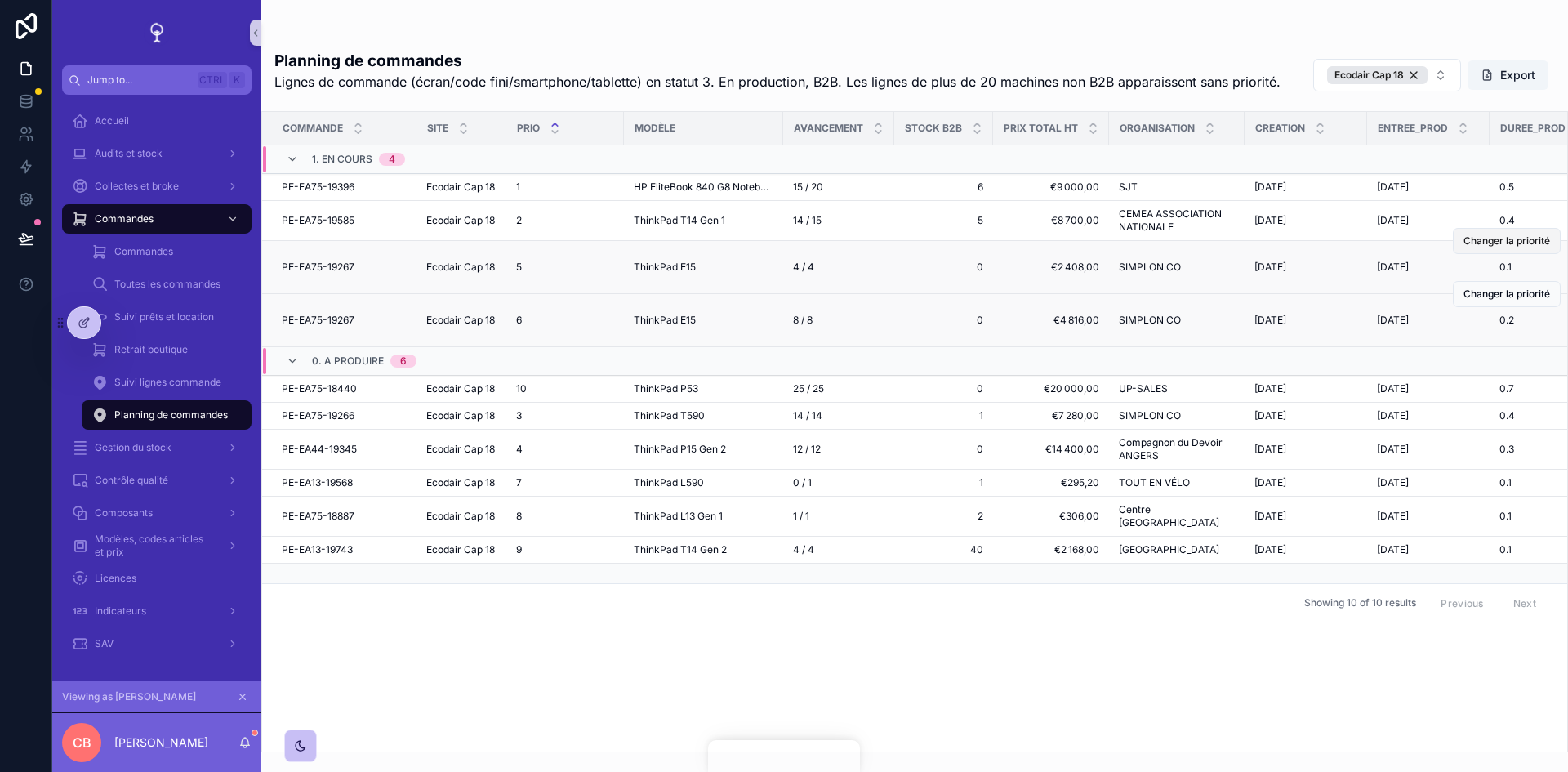
click at [1489, 247] on span "Changer la priorité" at bounding box center [1507, 241] width 87 height 13
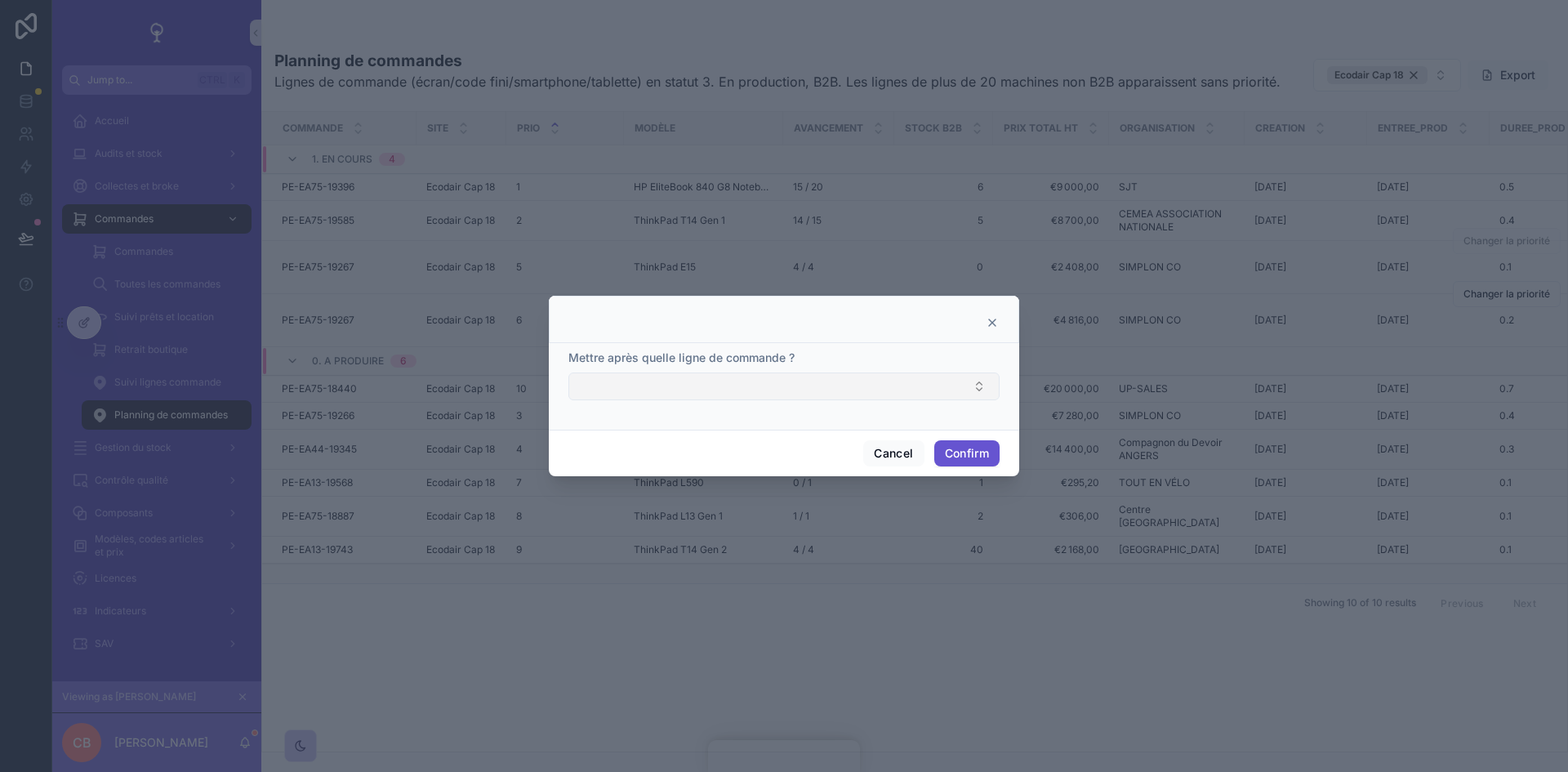
click at [957, 386] on button "Select Button" at bounding box center [784, 386] width 431 height 28
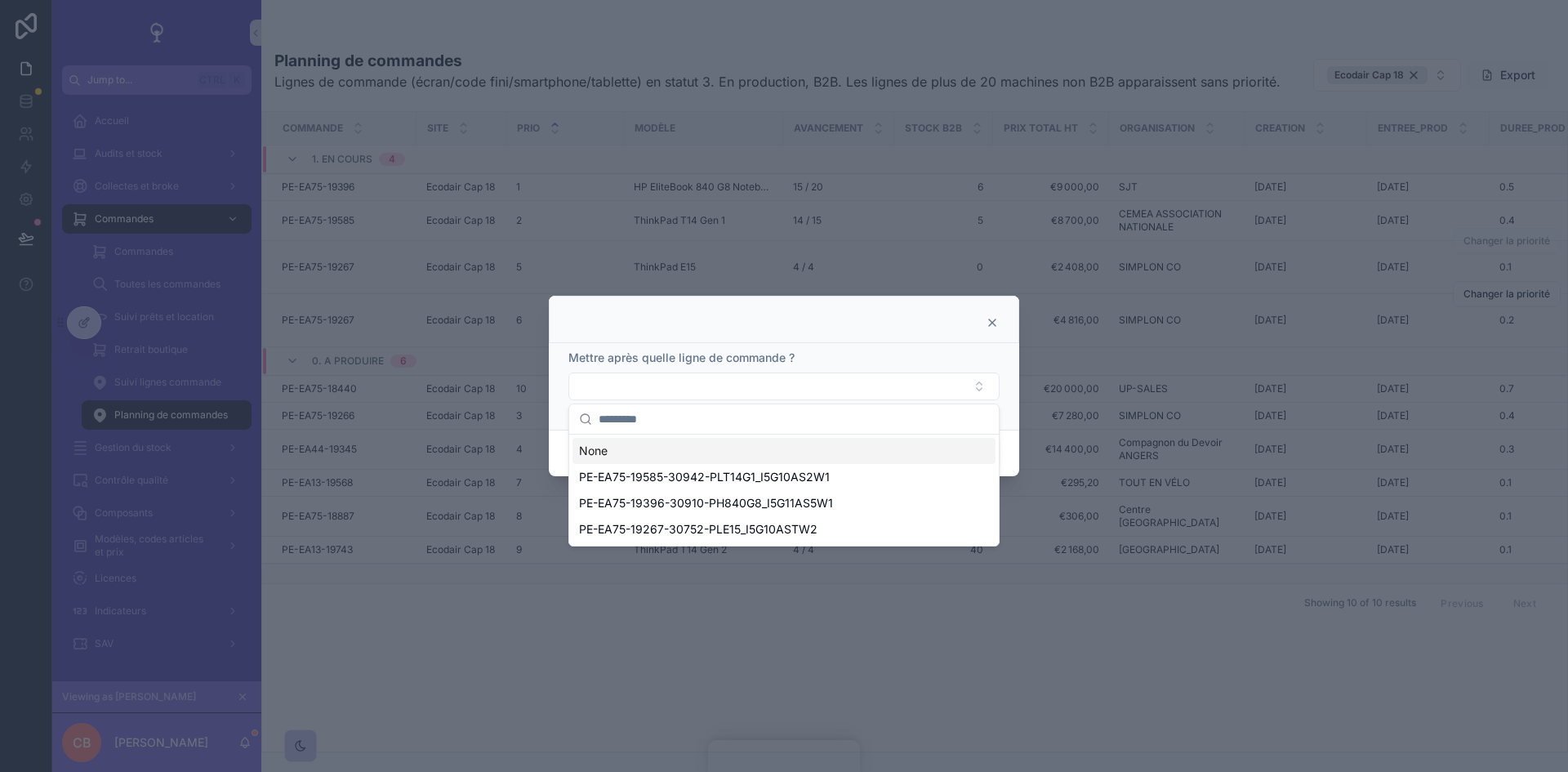
click at [990, 321] on icon at bounding box center [992, 323] width 7 height 7
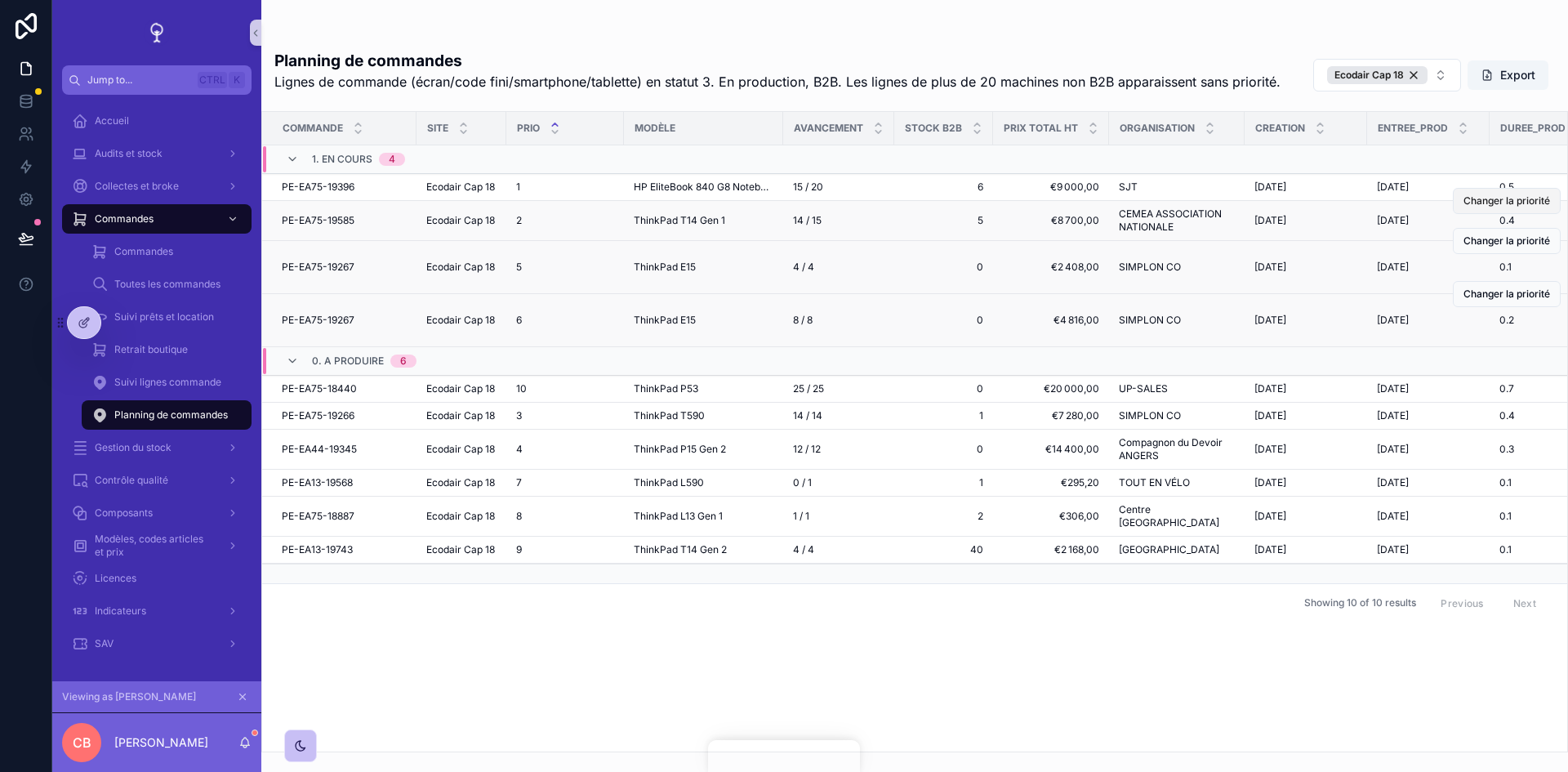
click at [1506, 208] on span "Changer la priorité" at bounding box center [1507, 201] width 87 height 13
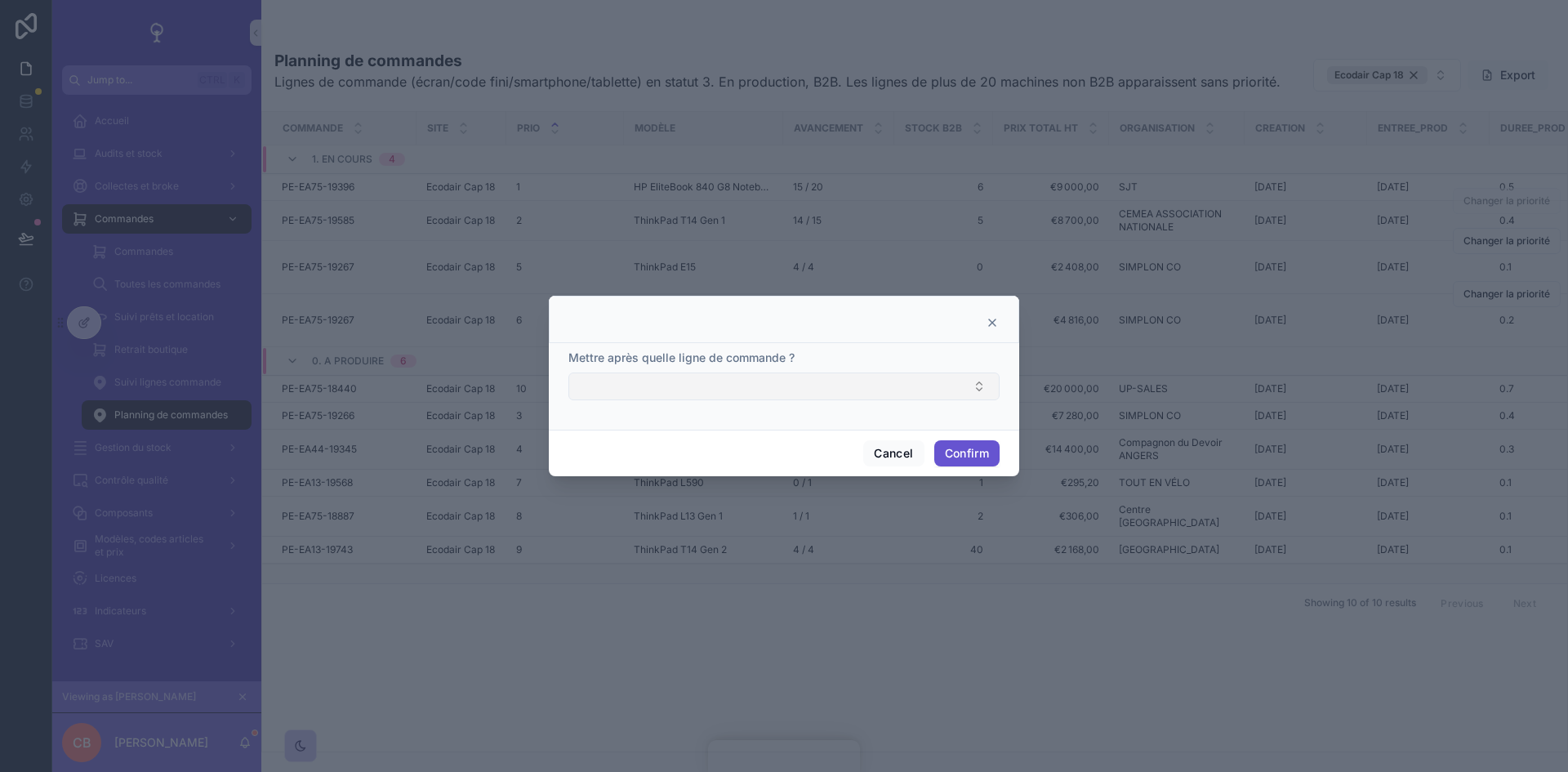
click at [974, 384] on button "Select Button" at bounding box center [784, 386] width 431 height 28
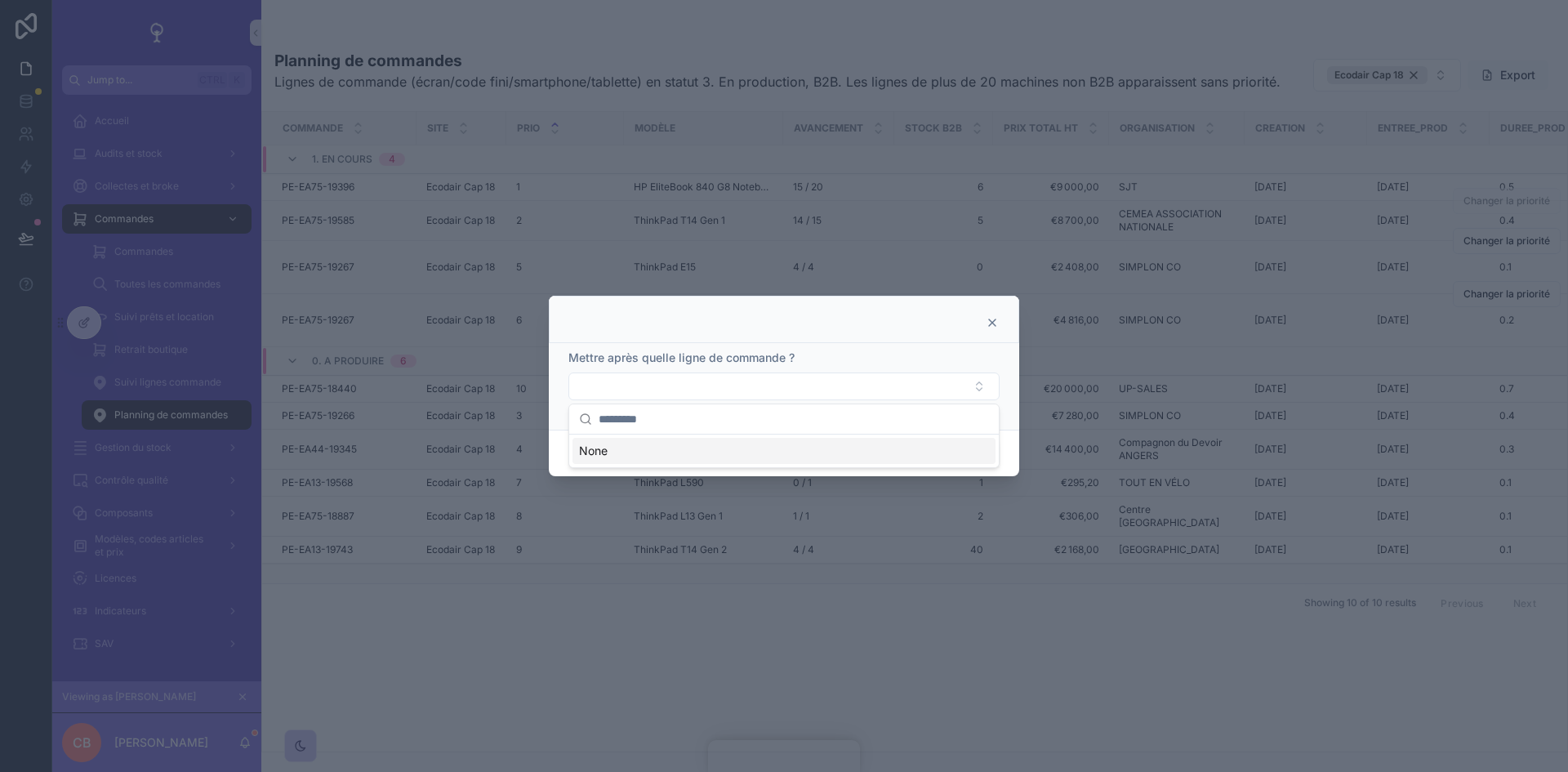
click at [990, 319] on icon at bounding box center [992, 323] width 13 height 13
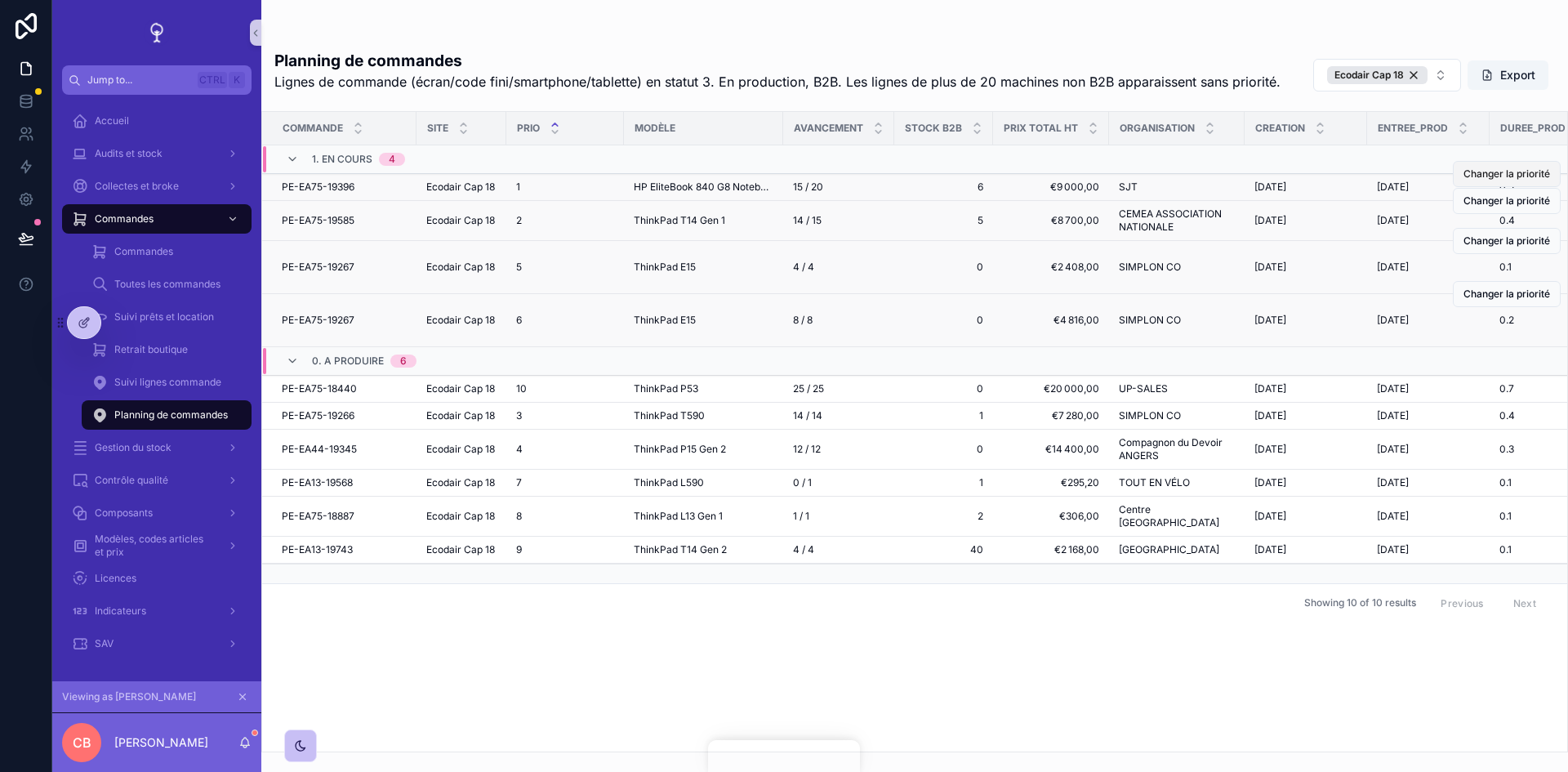
click at [1518, 174] on span "Changer la priorité" at bounding box center [1507, 174] width 87 height 13
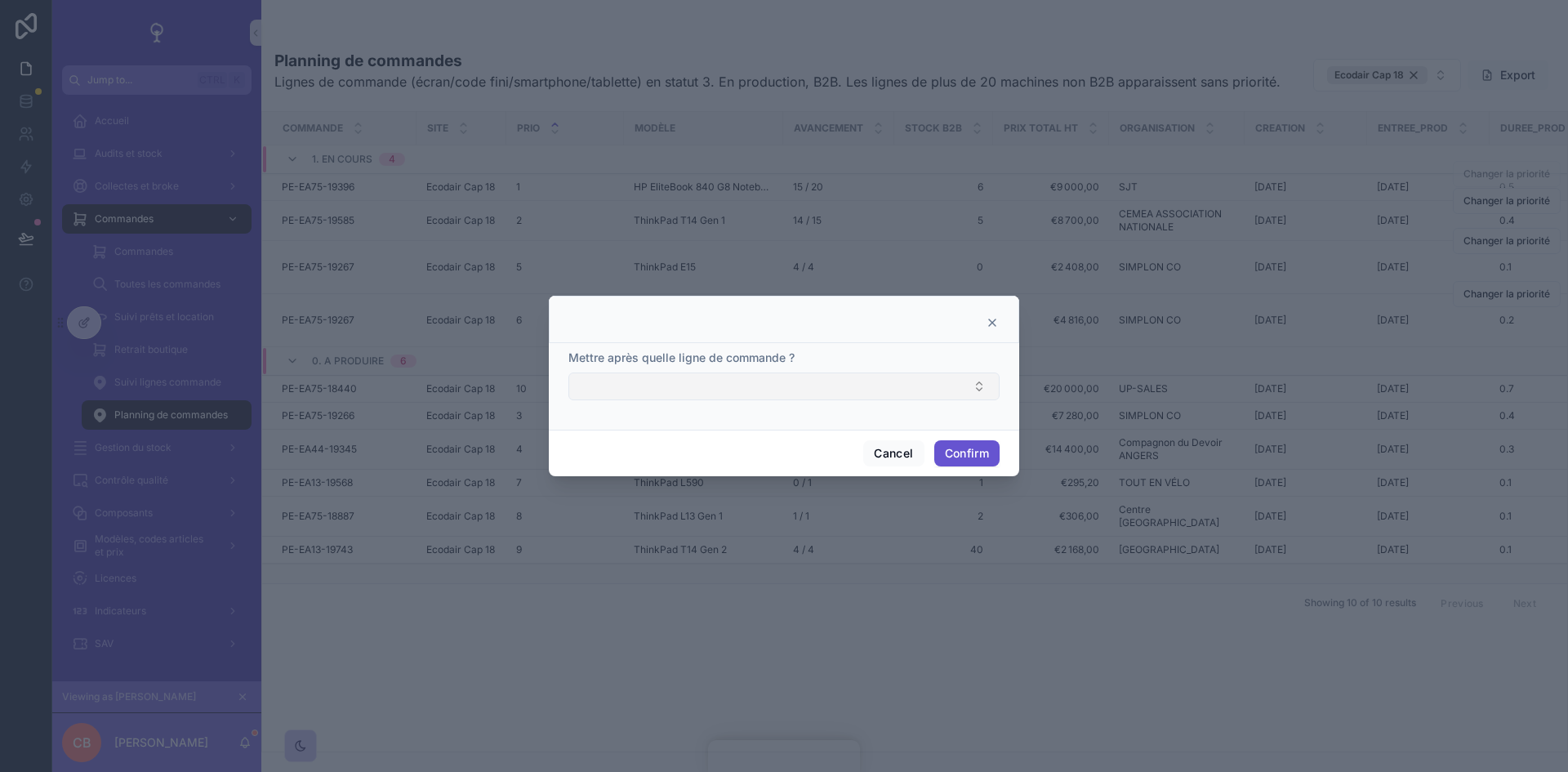
click at [980, 376] on button "Select Button" at bounding box center [784, 386] width 431 height 28
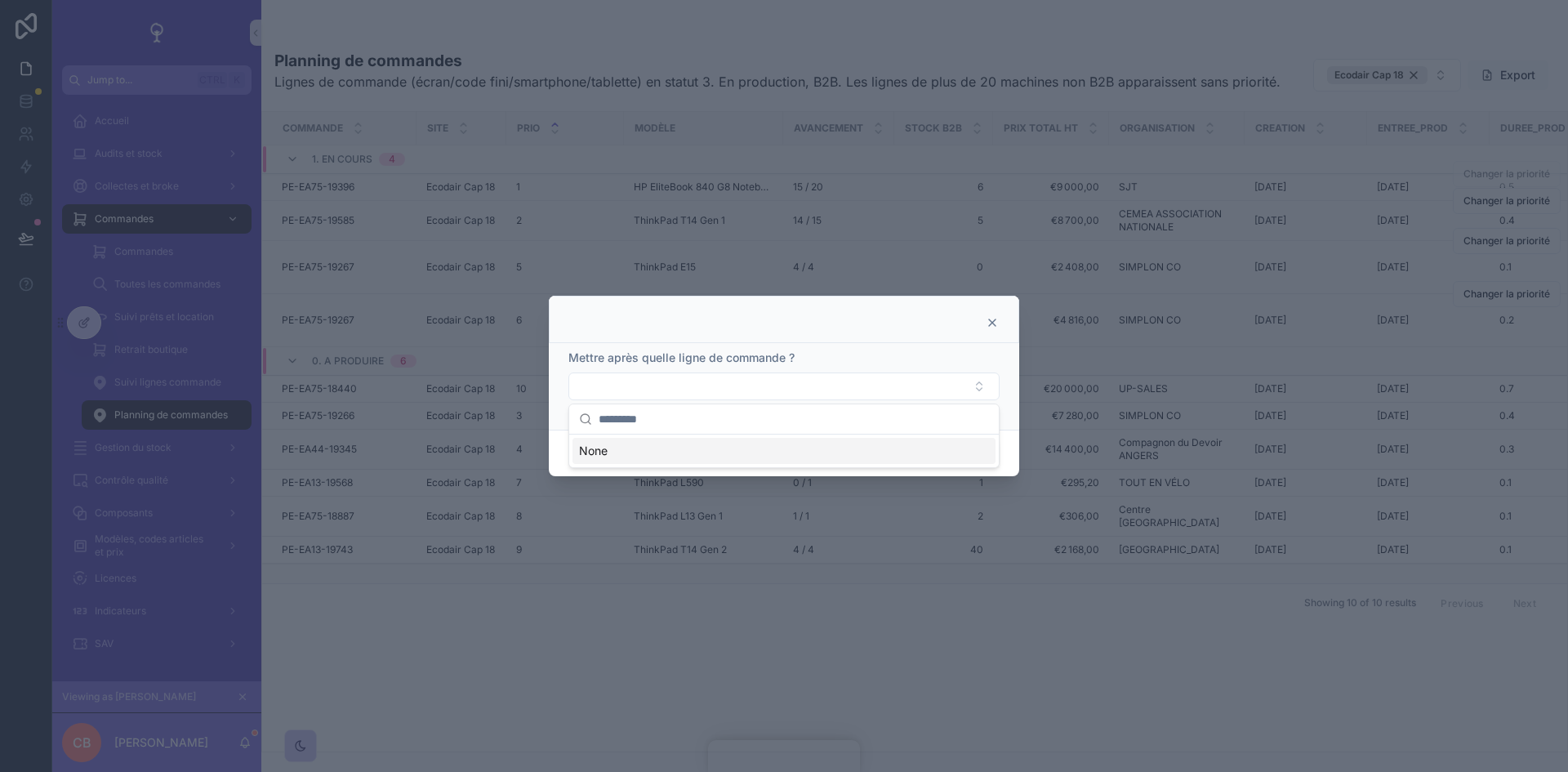
click at [987, 322] on icon at bounding box center [992, 323] width 13 height 13
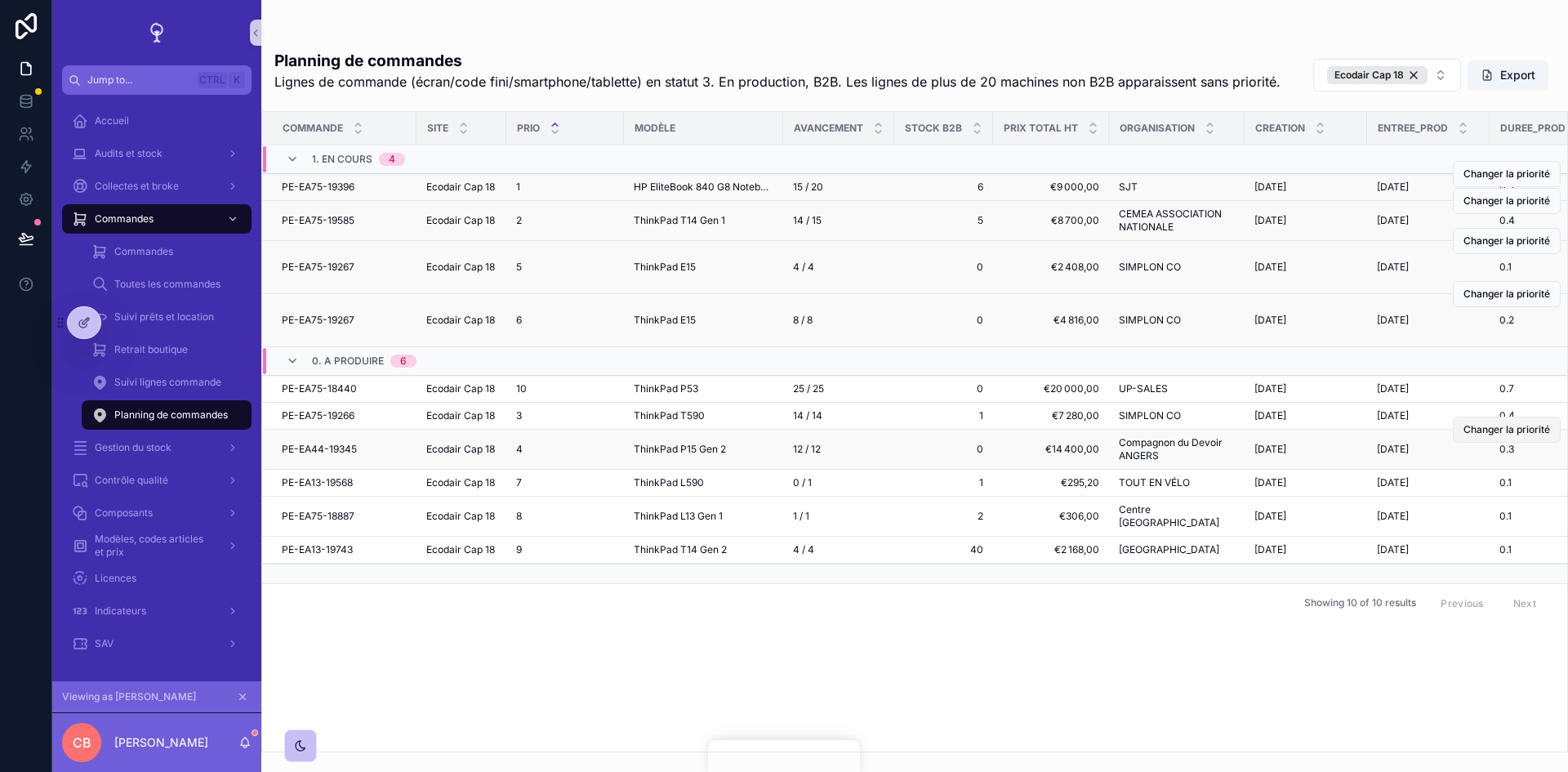
click at [1515, 436] on span "Changer la priorité" at bounding box center [1507, 429] width 87 height 13
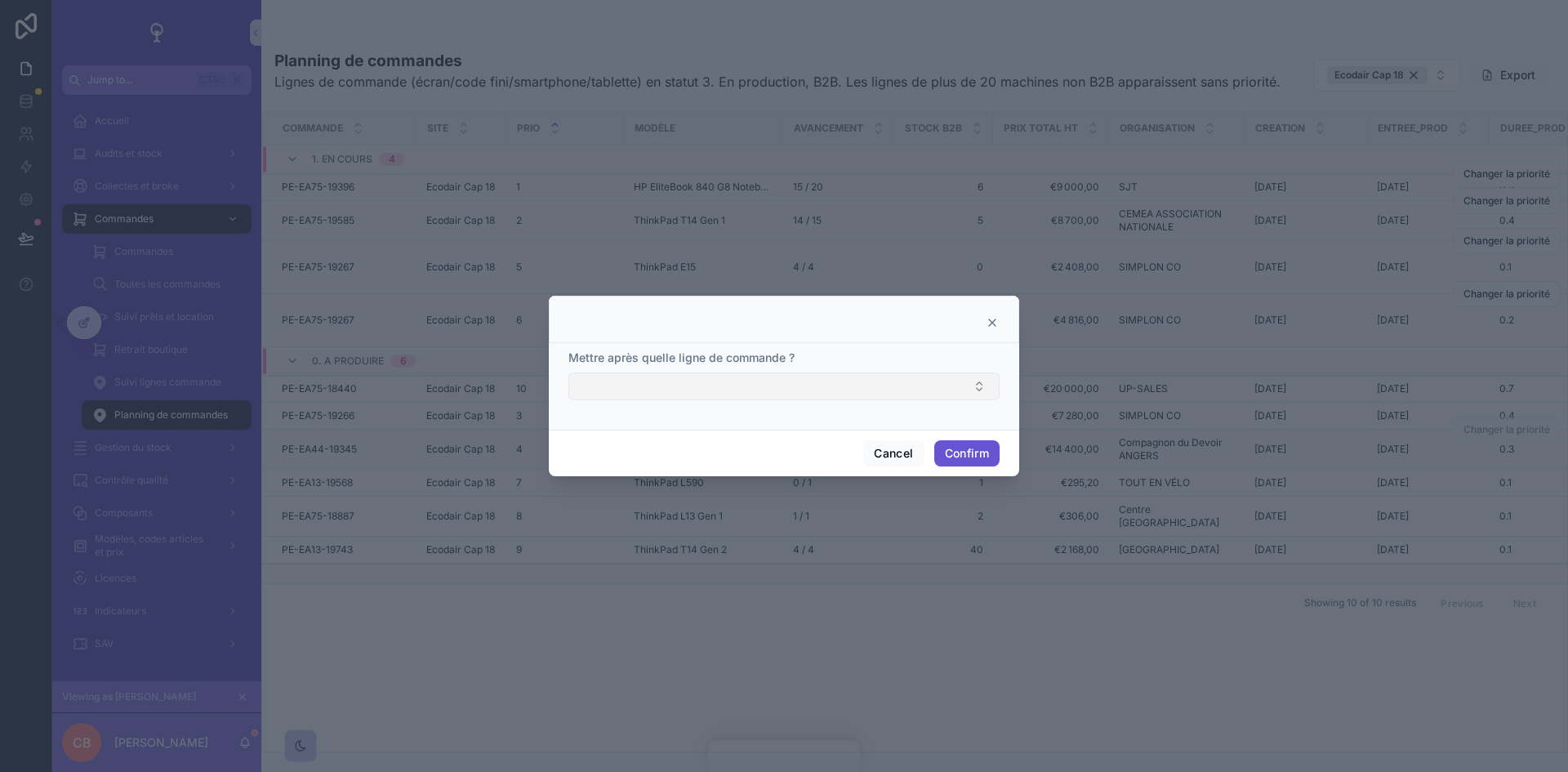
click at [960, 393] on button "Select Button" at bounding box center [784, 386] width 431 height 28
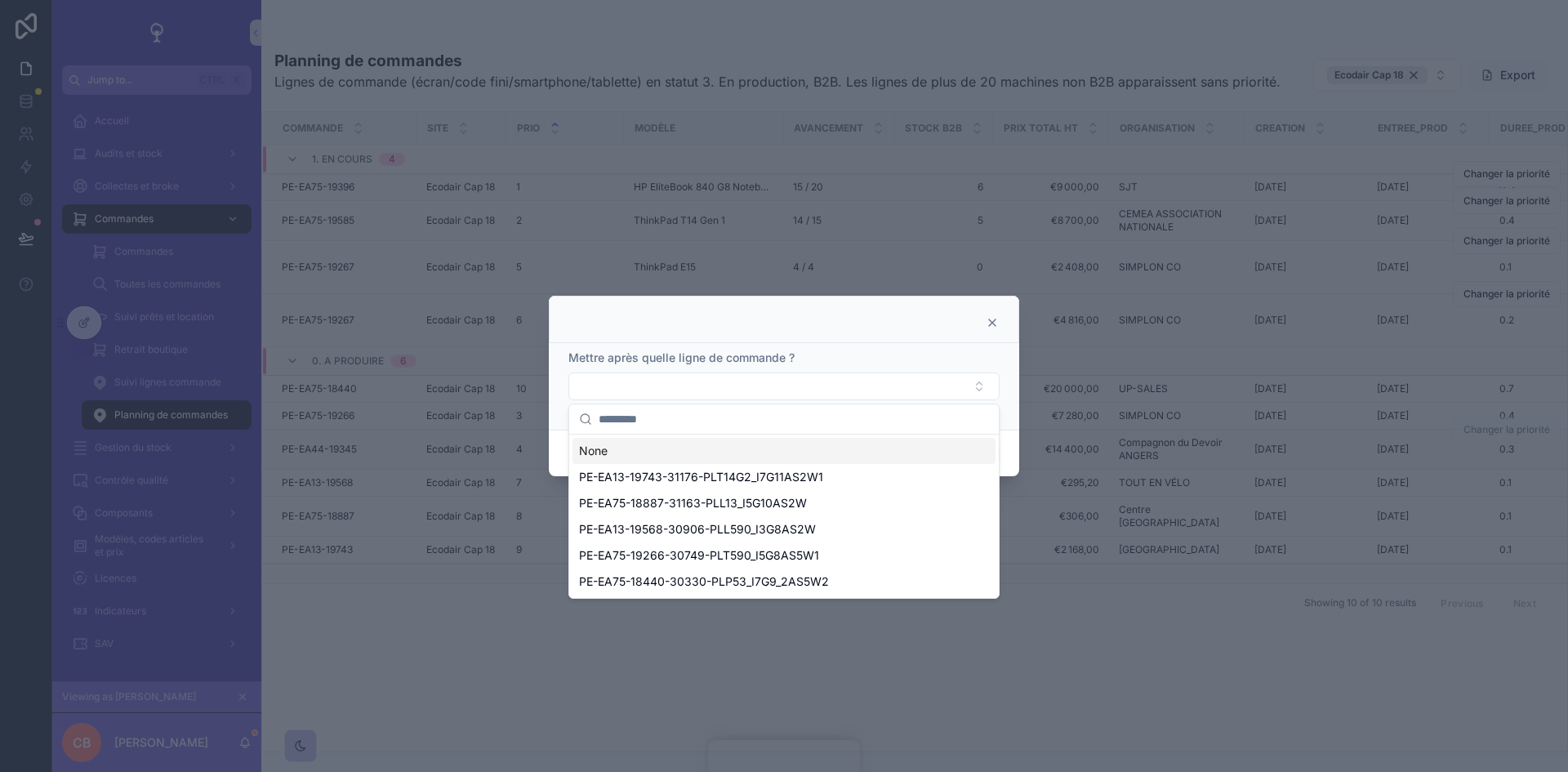
click at [993, 322] on icon at bounding box center [992, 323] width 7 height 7
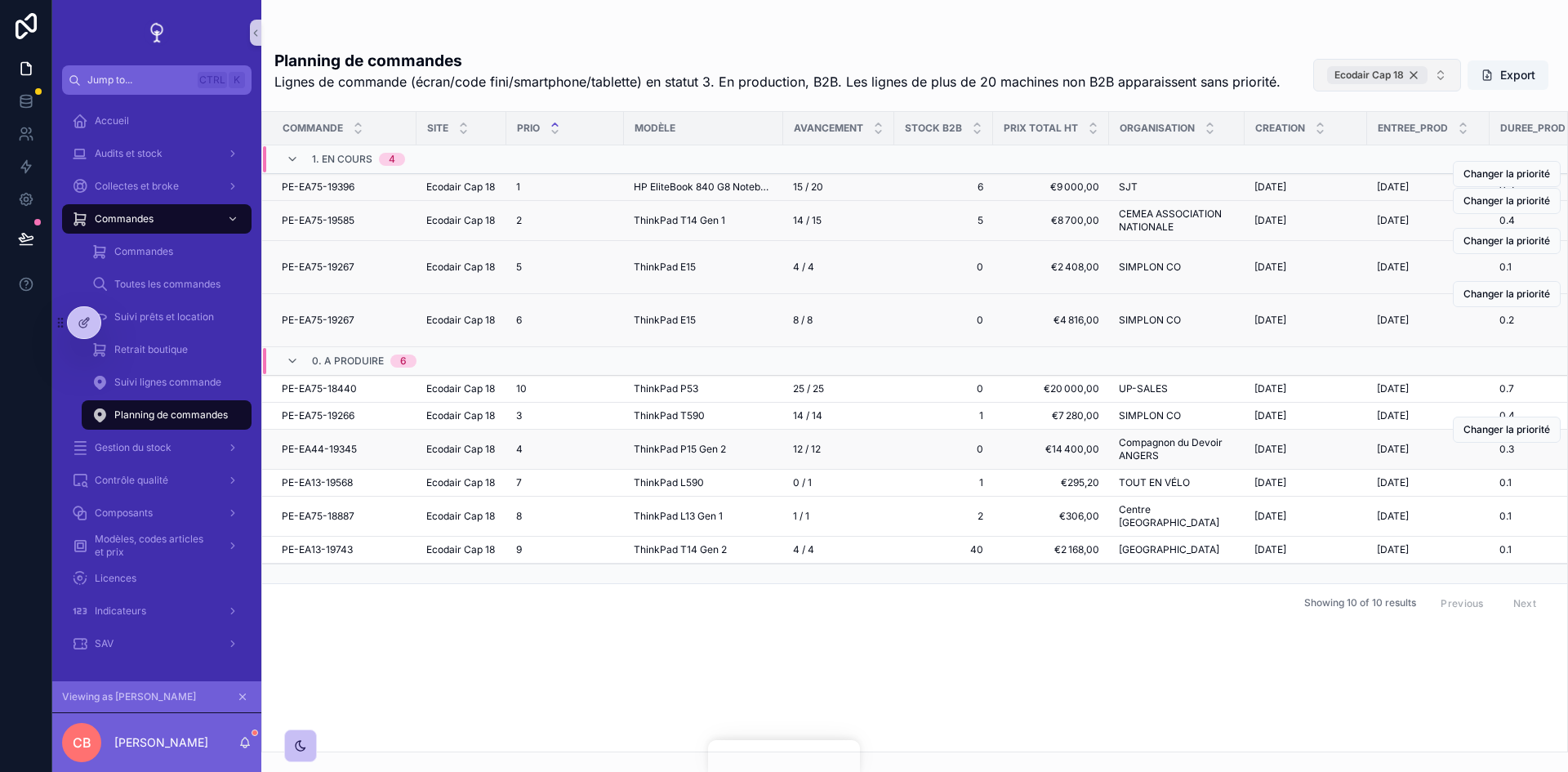
click at [1410, 75] on div "Ecodair Cap 18" at bounding box center [1377, 75] width 100 height 18
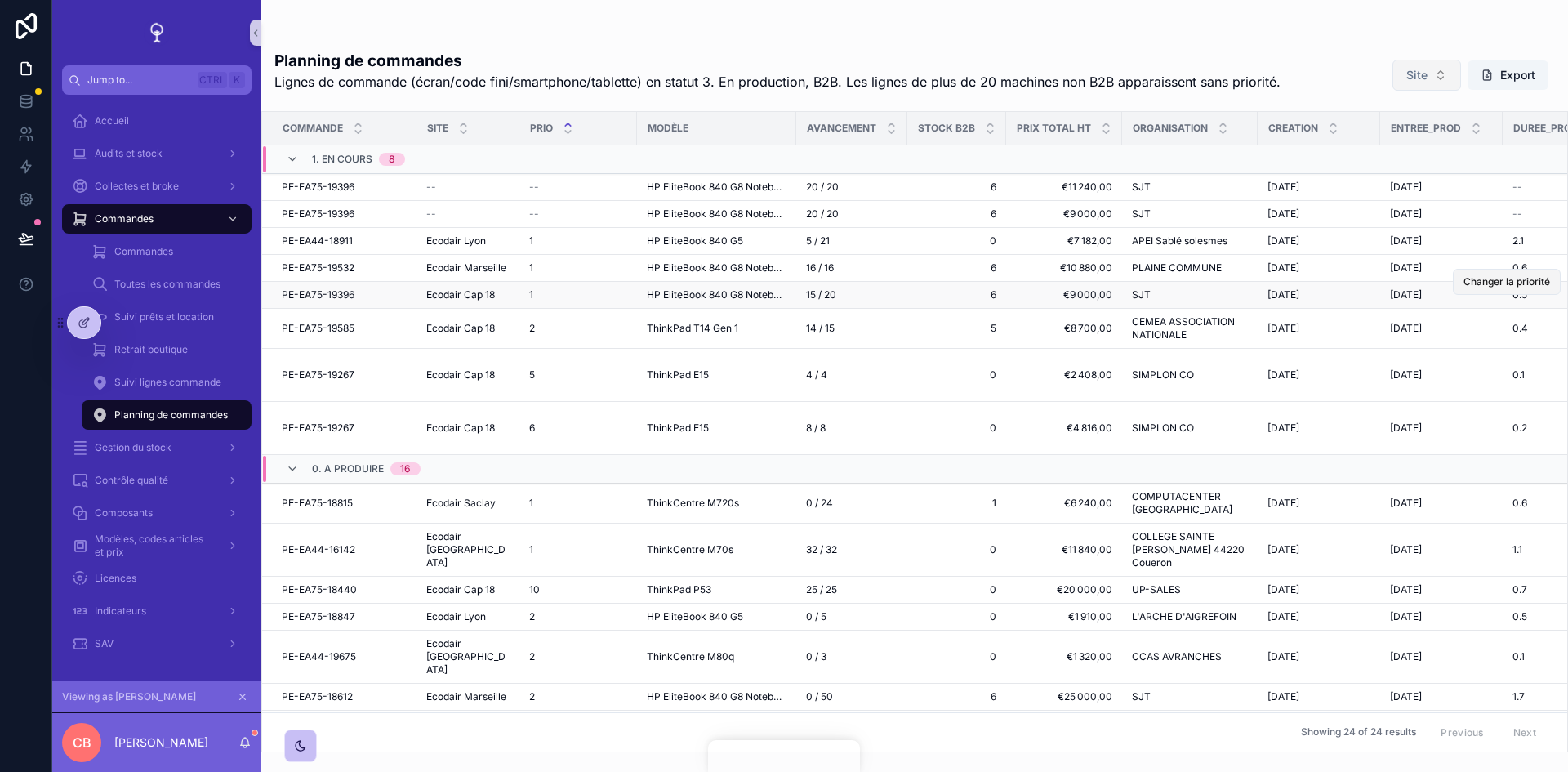
click at [1497, 288] on span "Changer la priorité" at bounding box center [1507, 282] width 87 height 13
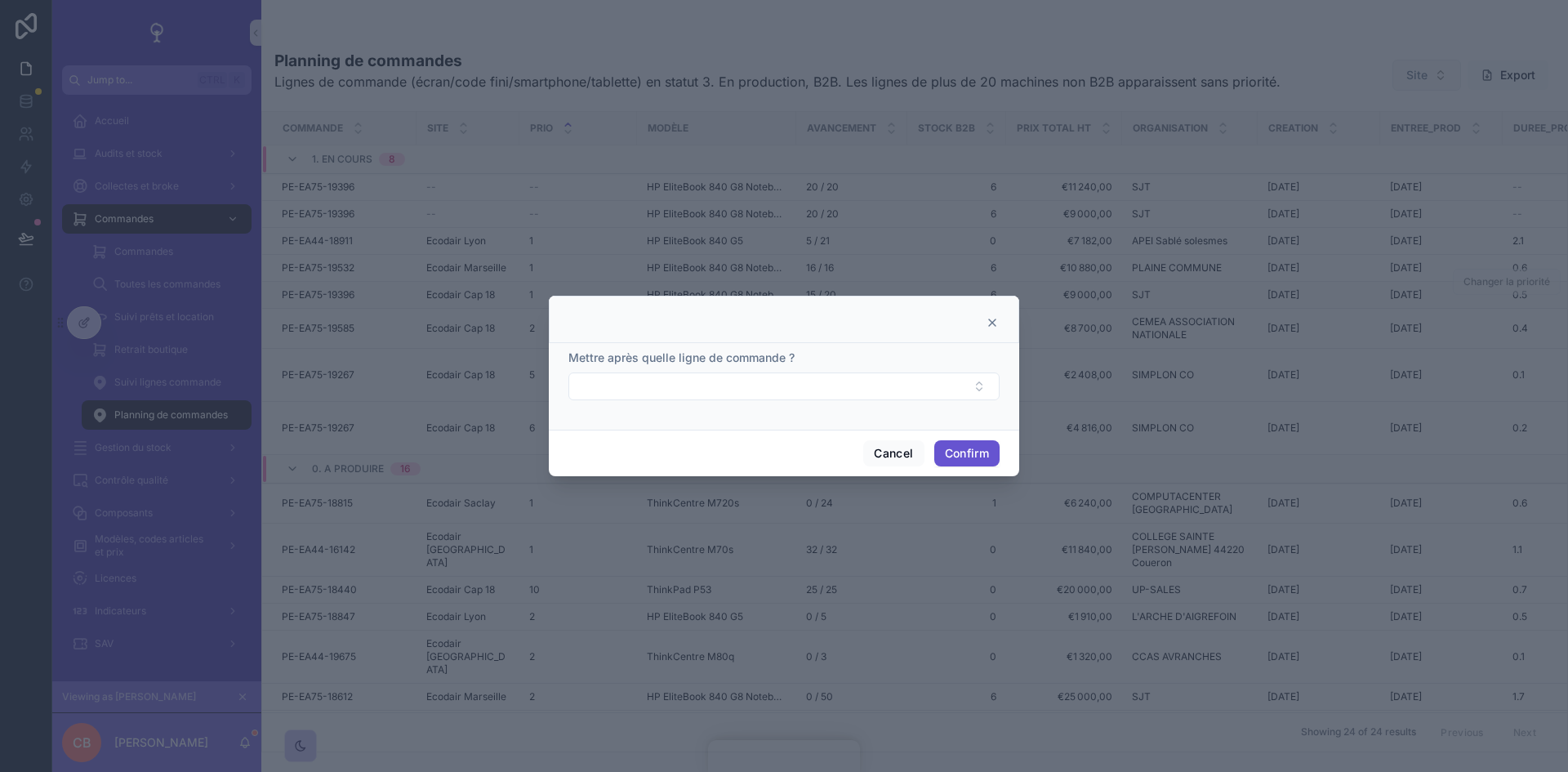
click at [990, 328] on icon at bounding box center [992, 323] width 13 height 13
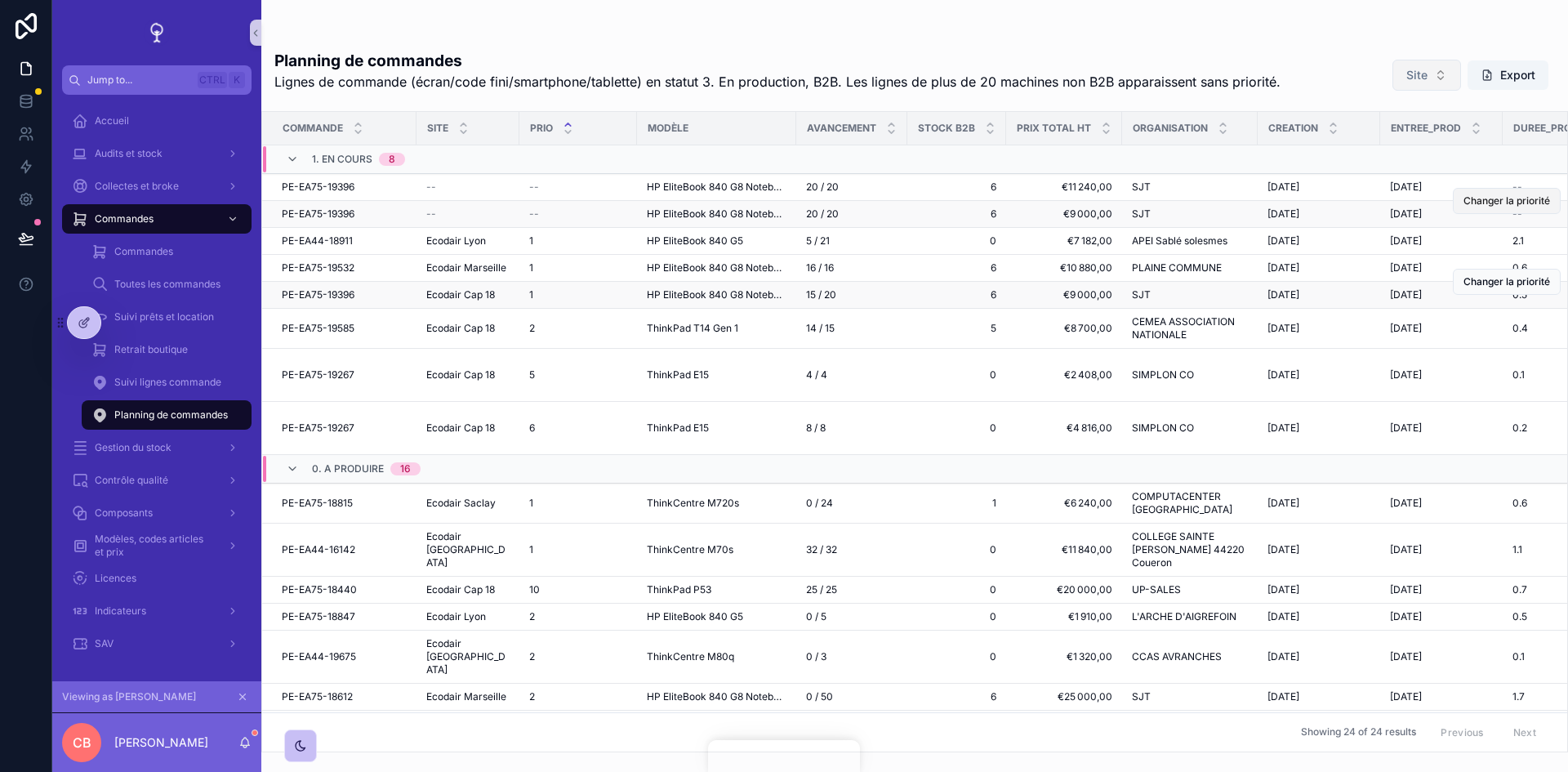
click at [1479, 208] on span "Changer la priorité" at bounding box center [1507, 201] width 87 height 13
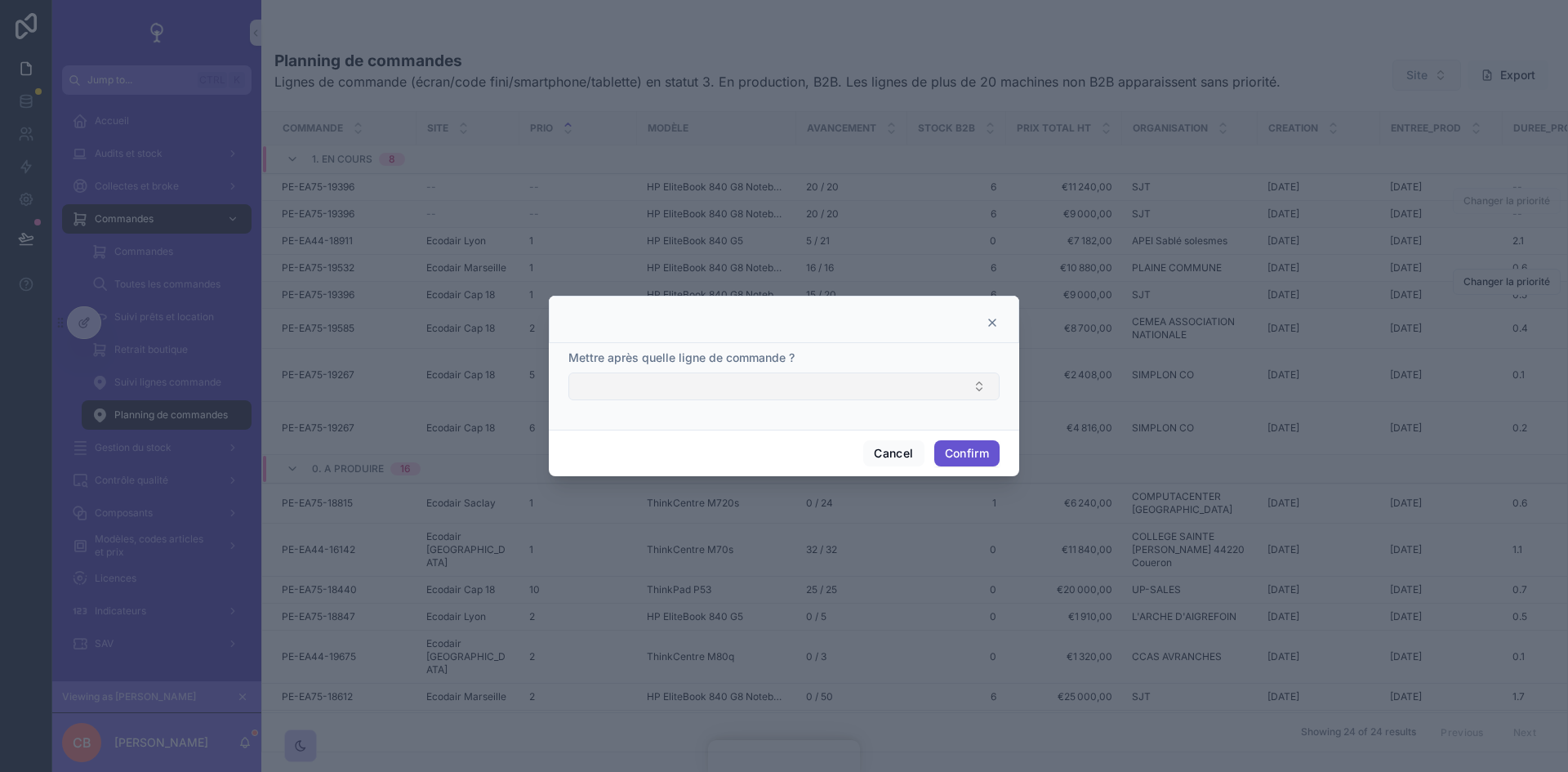
click at [954, 391] on button "Select Button" at bounding box center [784, 386] width 431 height 28
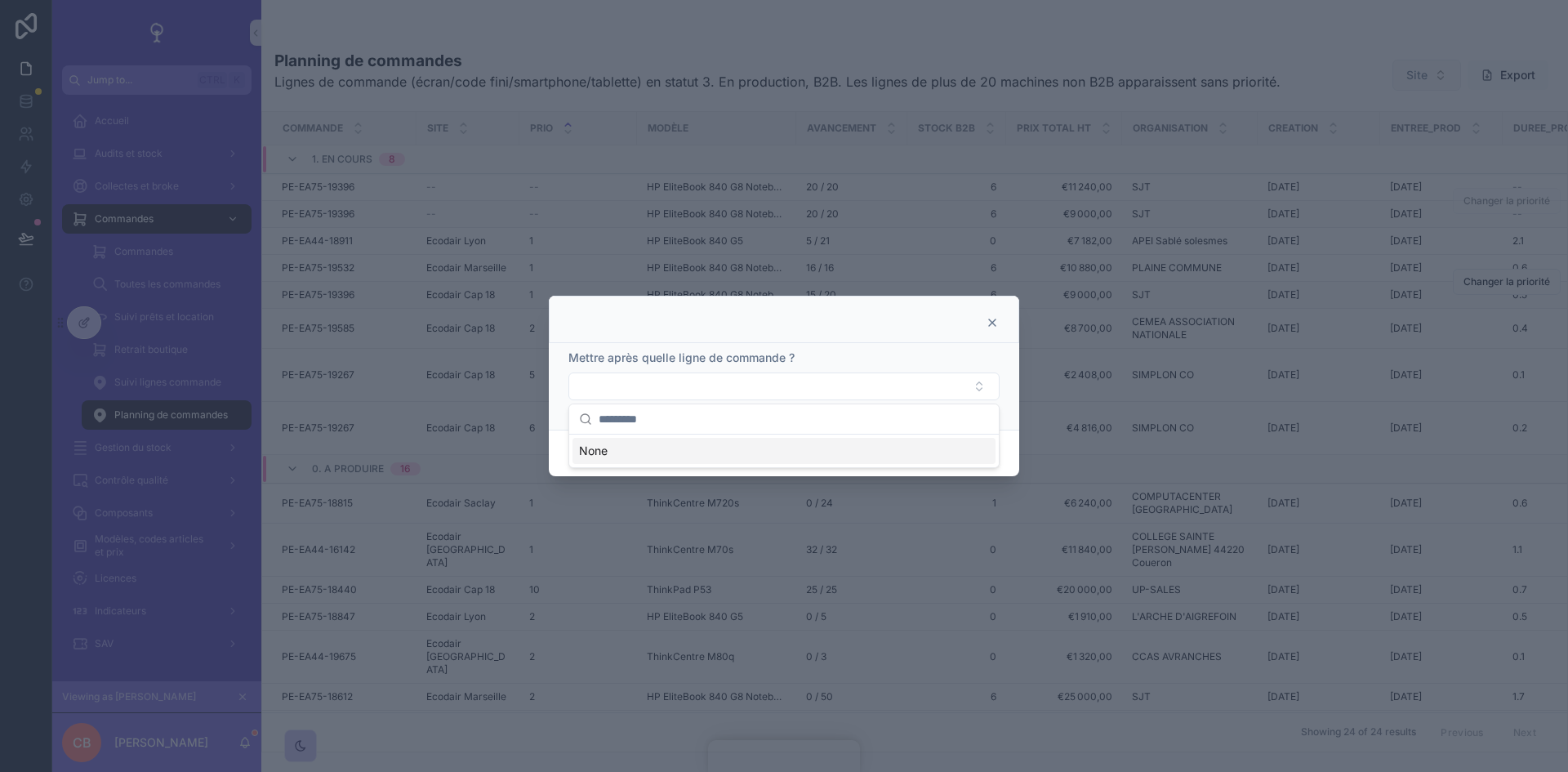
click at [991, 323] on icon at bounding box center [992, 323] width 7 height 7
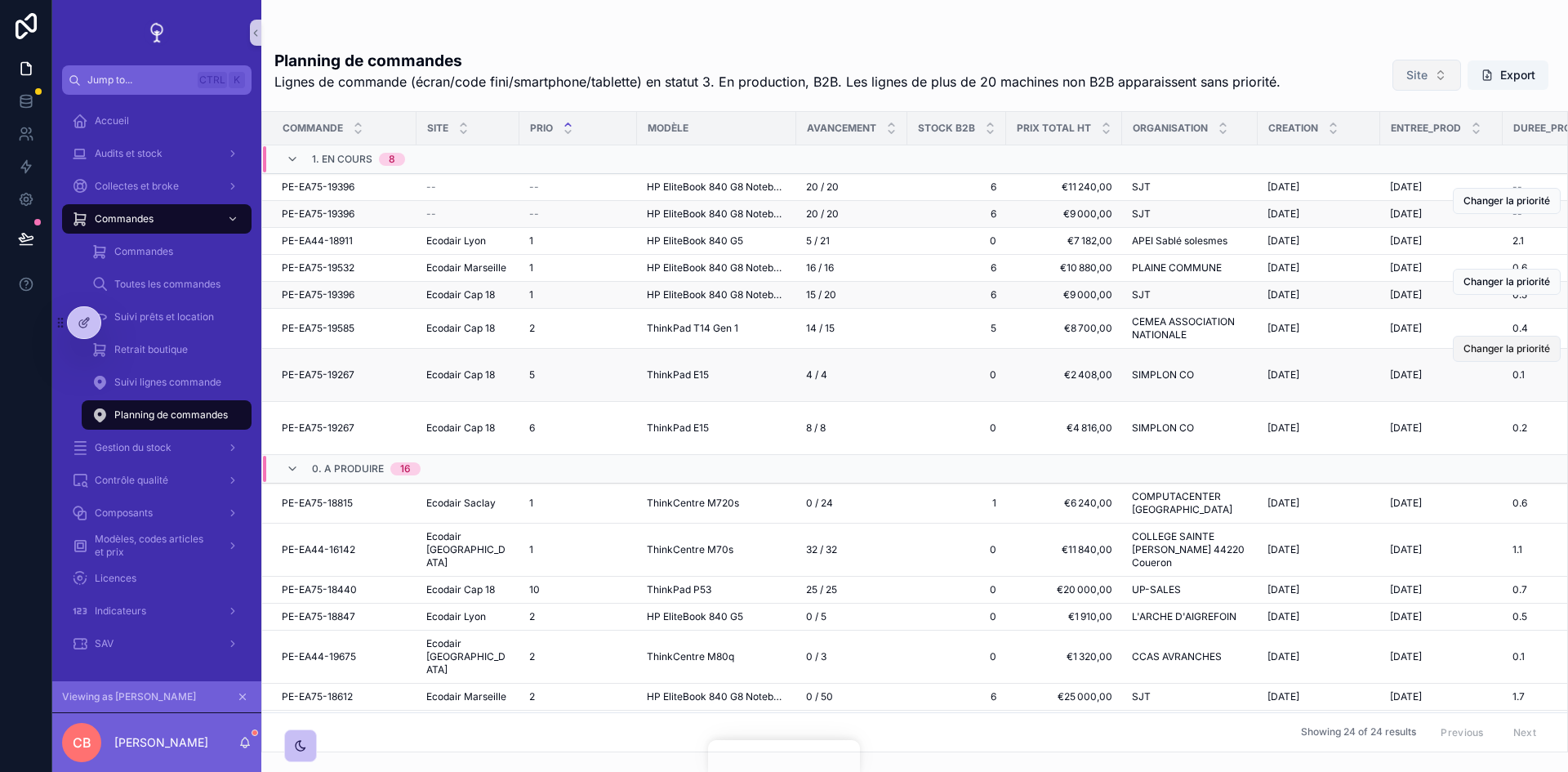
click at [1509, 355] on span "Changer la priorité" at bounding box center [1507, 349] width 87 height 13
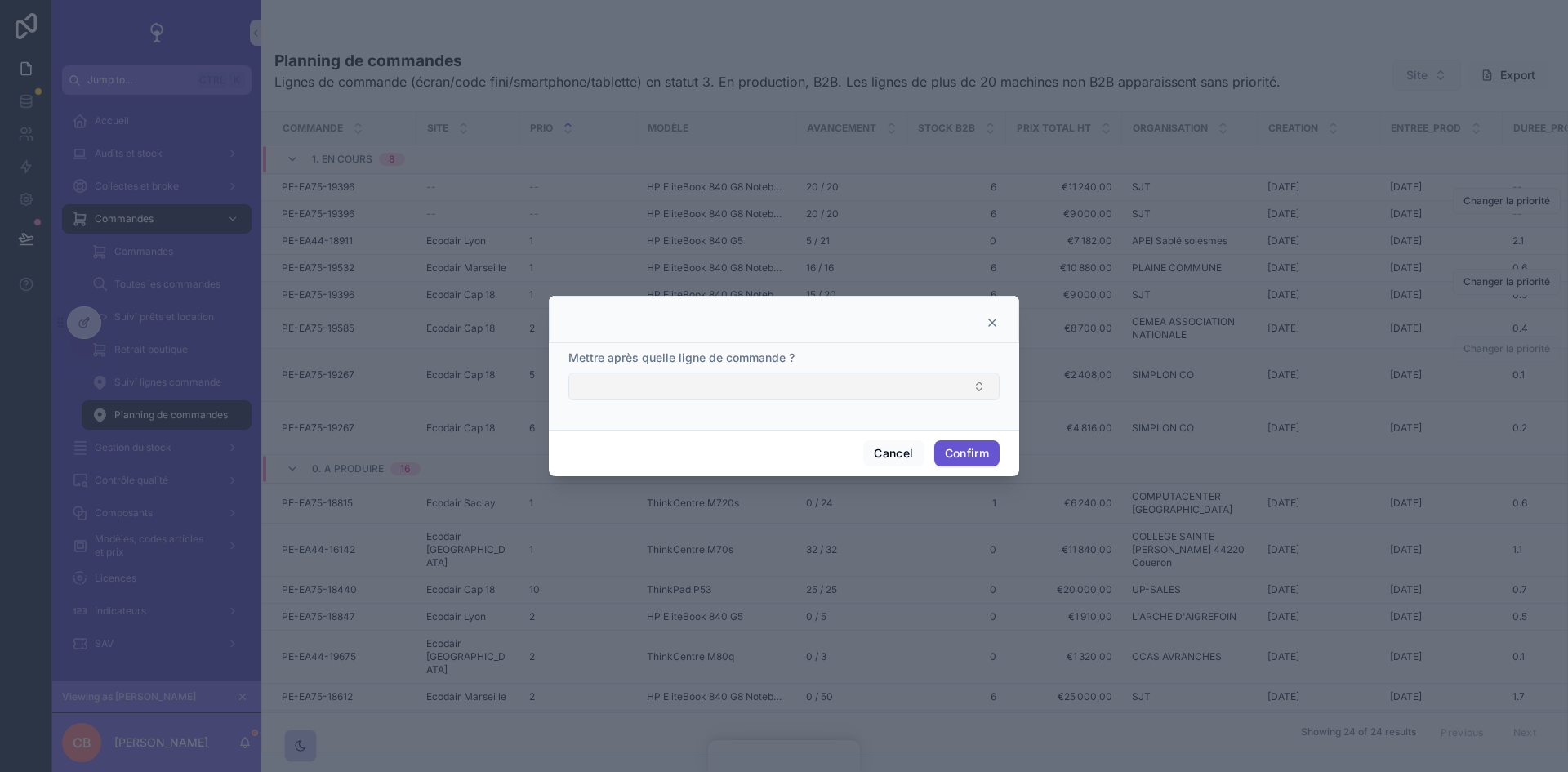
click at [975, 376] on button "Select Button" at bounding box center [784, 386] width 431 height 28
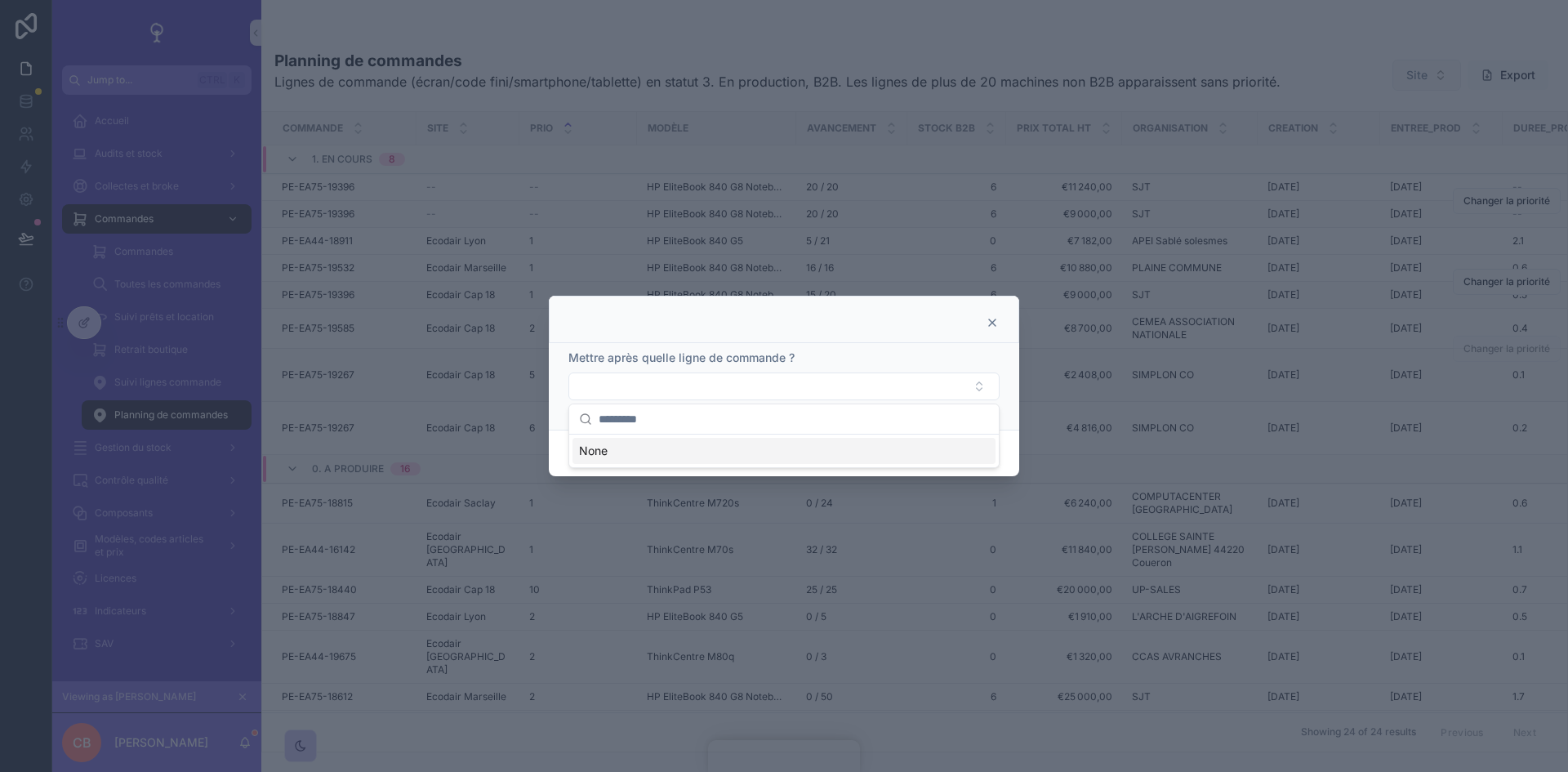
click at [991, 320] on icon at bounding box center [992, 323] width 13 height 13
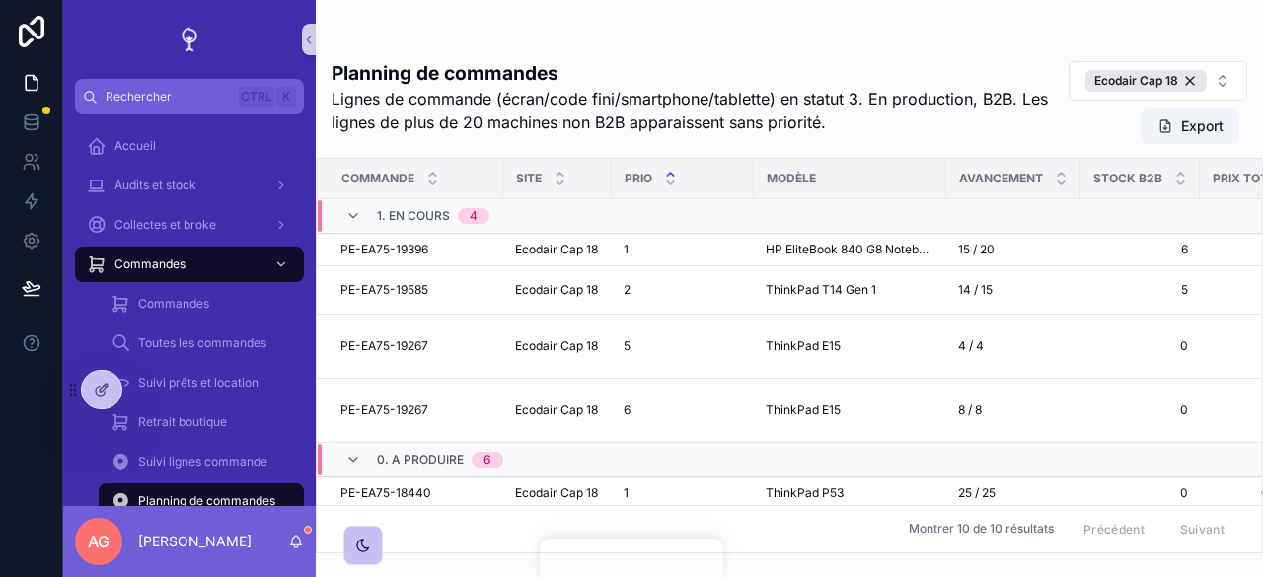
scroll to position [276, 0]
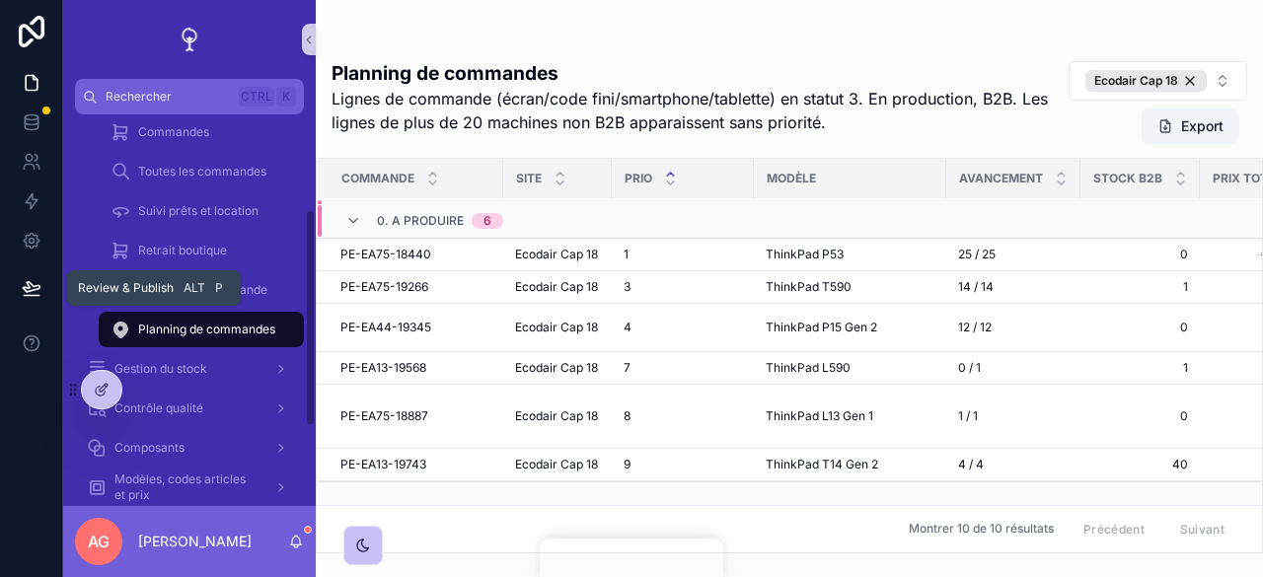
click at [16, 284] on button at bounding box center [31, 288] width 43 height 55
